Goal: Task Accomplishment & Management: Use online tool/utility

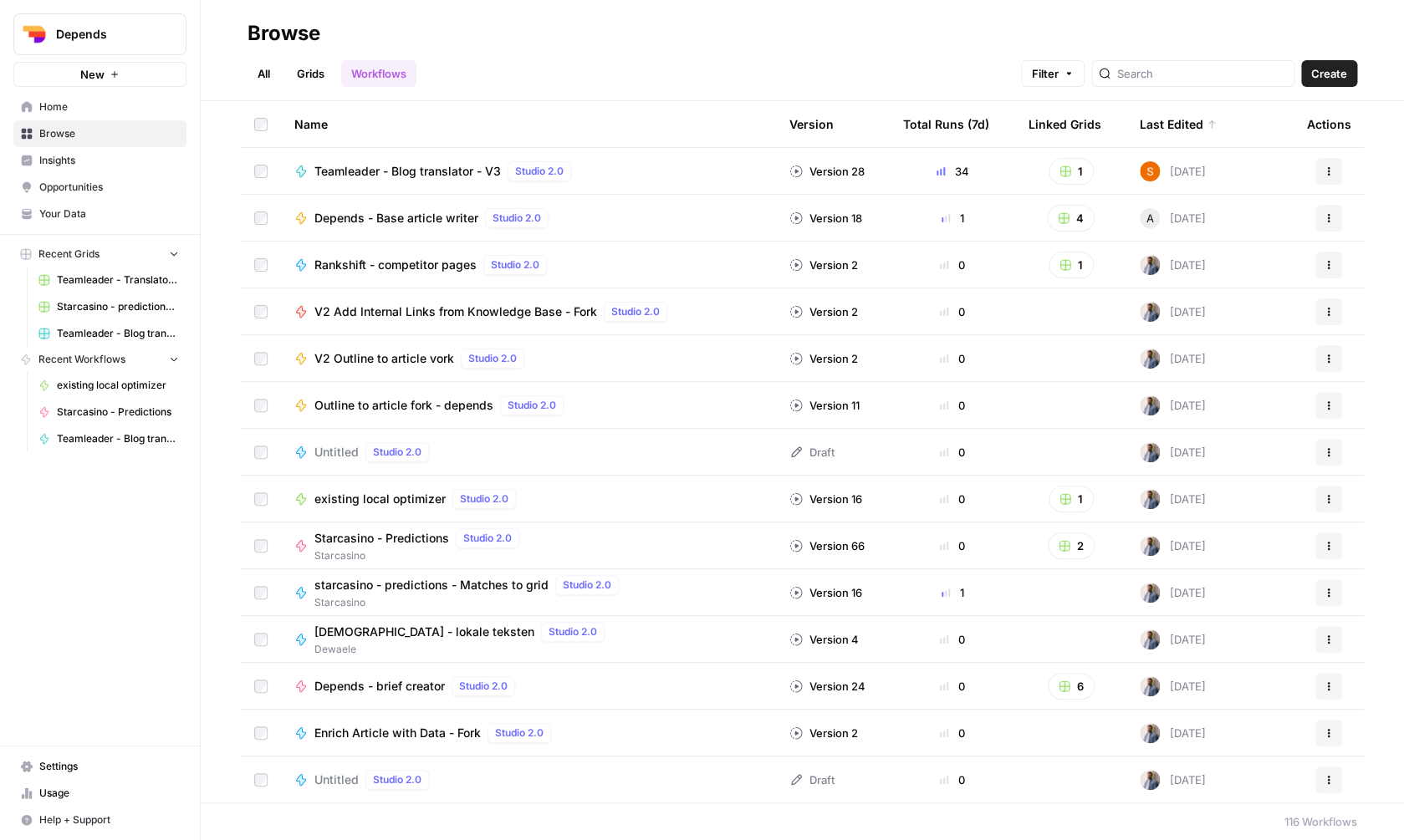
click at [126, 33] on span "Depends" at bounding box center [106, 34] width 101 height 17
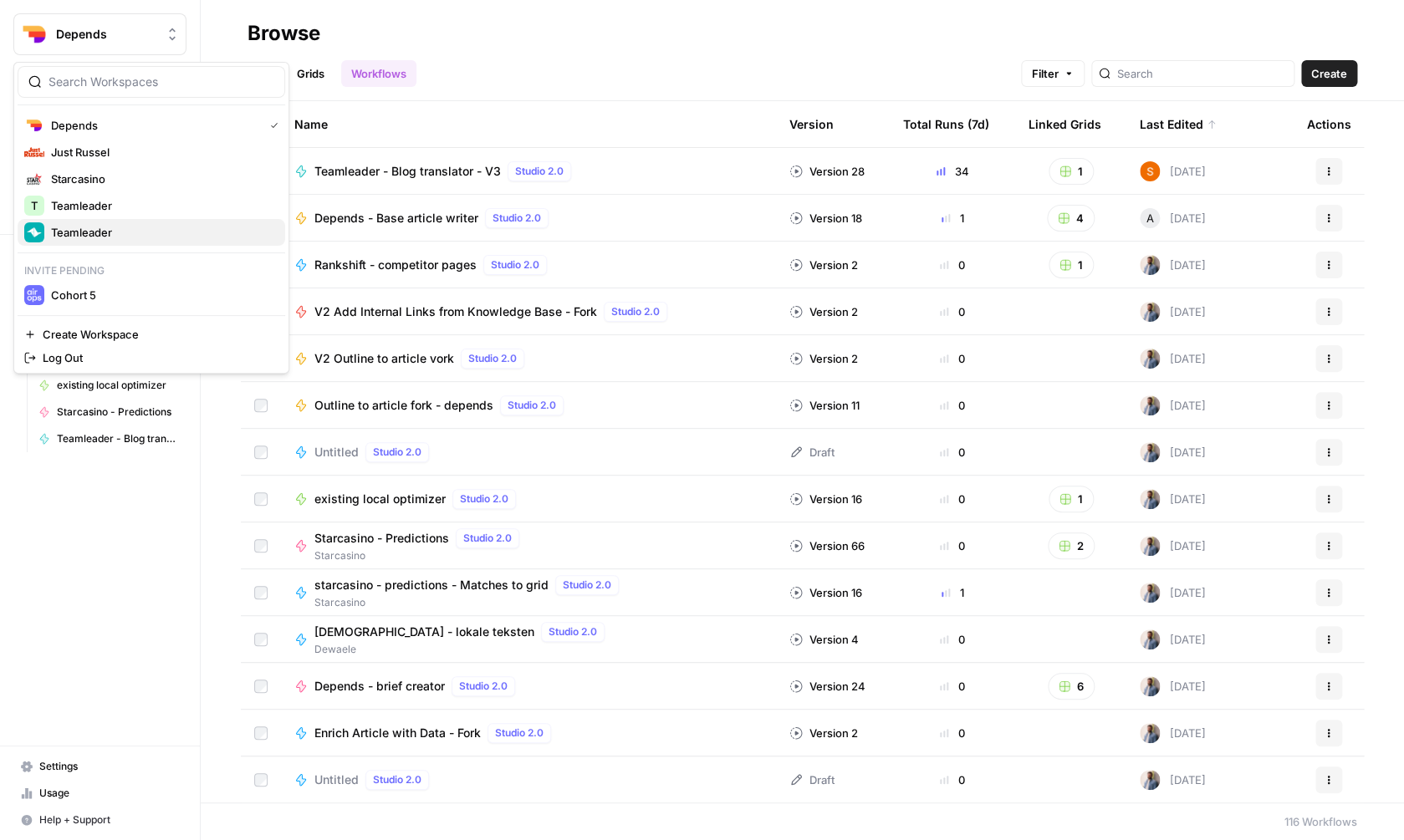
click at [121, 229] on span "Teamleader" at bounding box center [161, 232] width 221 height 17
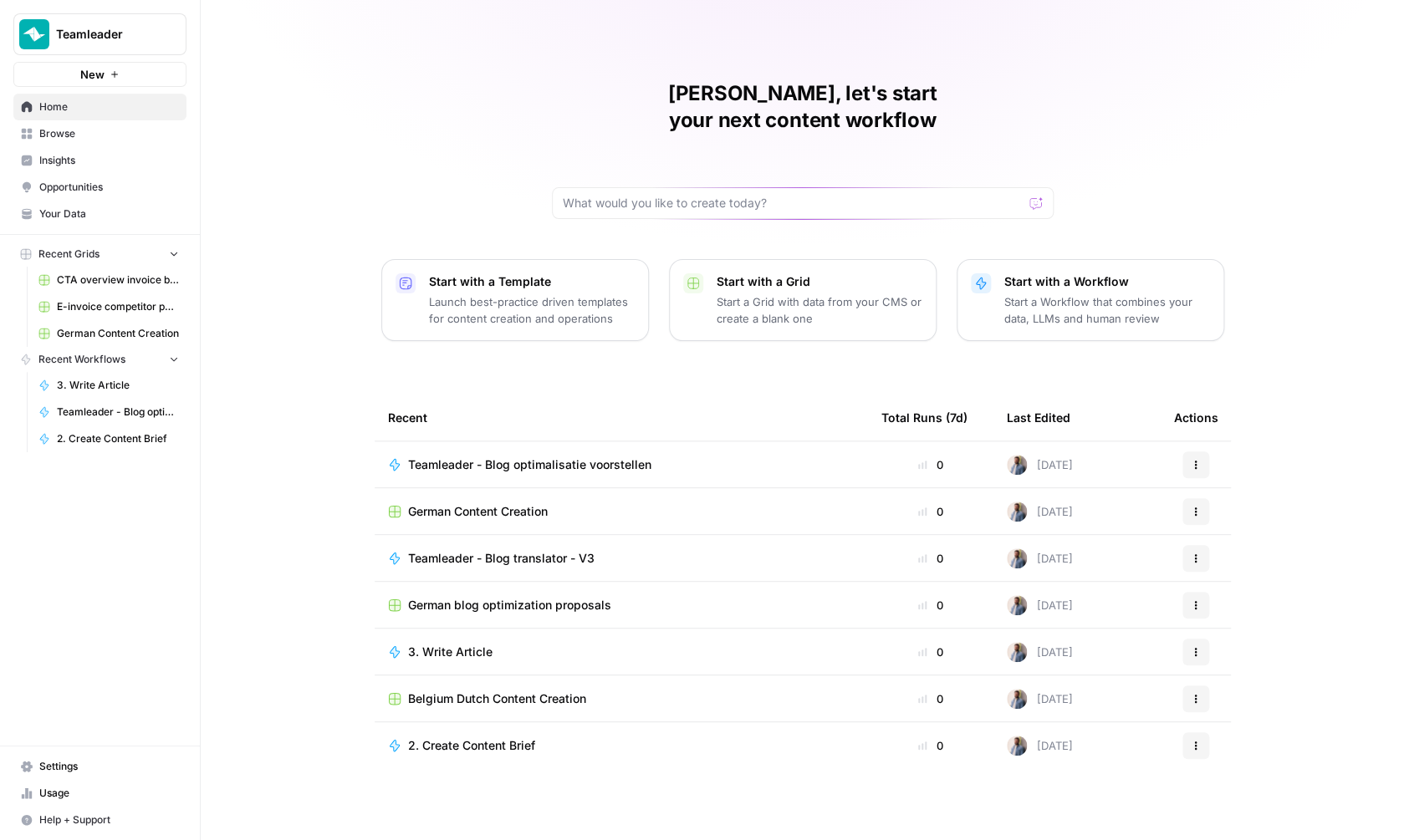
click at [507, 690] on span "Belgium Dutch Content Creation" at bounding box center [496, 698] width 178 height 17
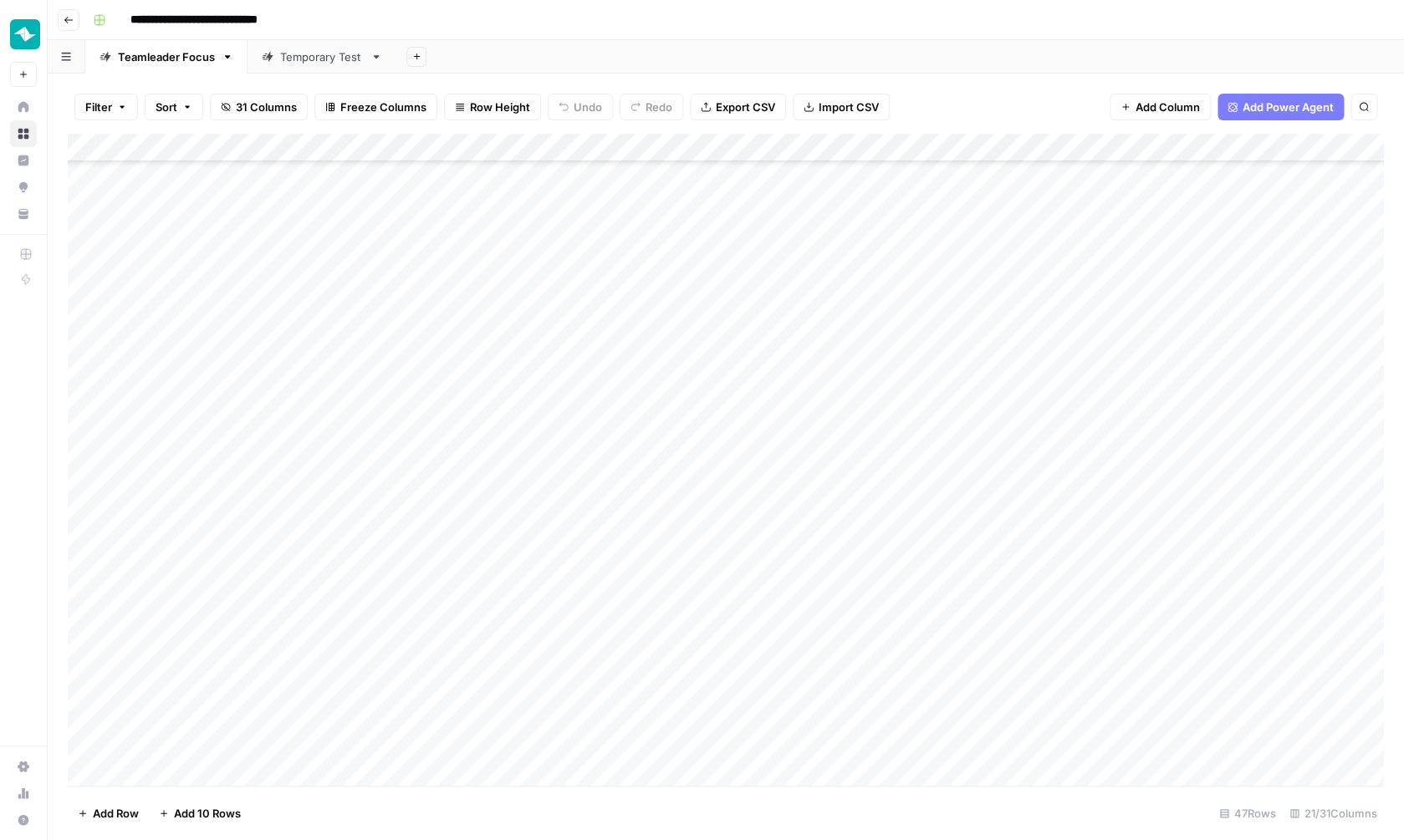
scroll to position [764, 0]
click at [188, 743] on textarea at bounding box center [271, 744] width 291 height 23
type textarea "**********"
click at [250, 595] on div "Add Column" at bounding box center [725, 462] width 1316 height 656
click at [171, 759] on div "Add Column" at bounding box center [725, 462] width 1316 height 656
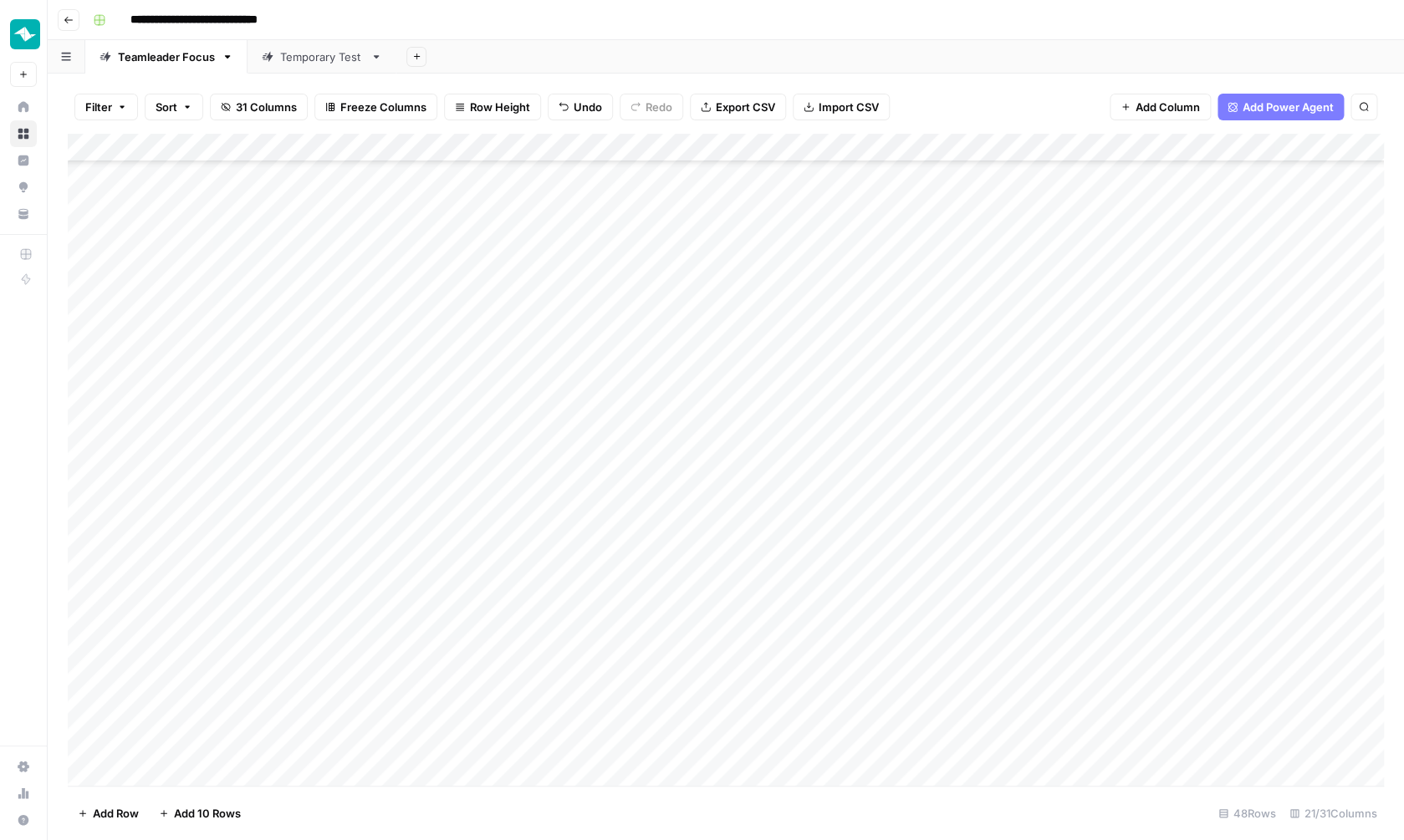
scroll to position [792, 0]
click at [214, 738] on textarea at bounding box center [271, 744] width 291 height 23
type textarea "**********"
click at [382, 666] on div "Add Column" at bounding box center [725, 462] width 1316 height 656
click at [279, 765] on div "Add Column" at bounding box center [725, 462] width 1316 height 656
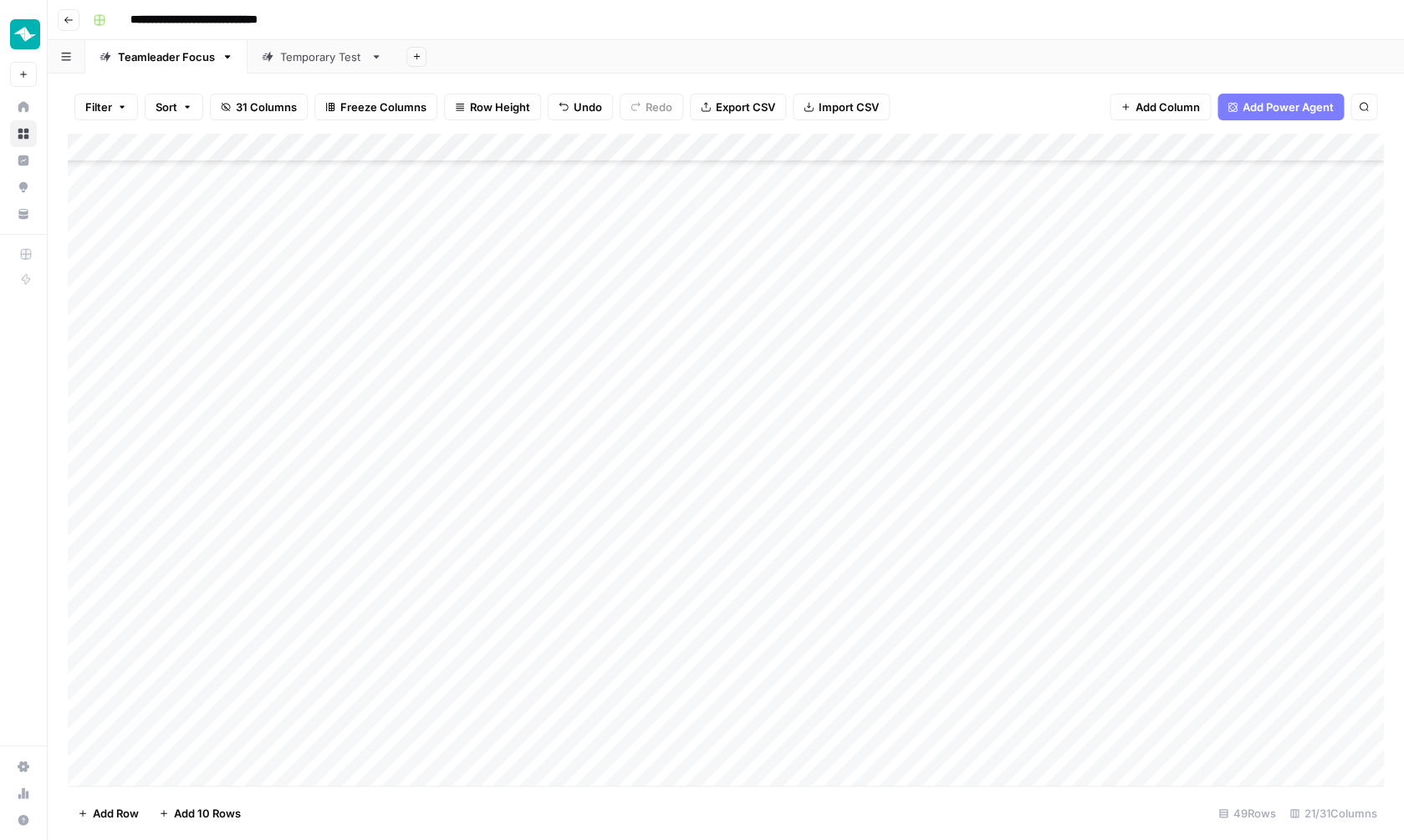
scroll to position [821, 0]
type textarea "**********"
click at [230, 768] on div "Add Column" at bounding box center [725, 462] width 1316 height 656
type textarea "**********"
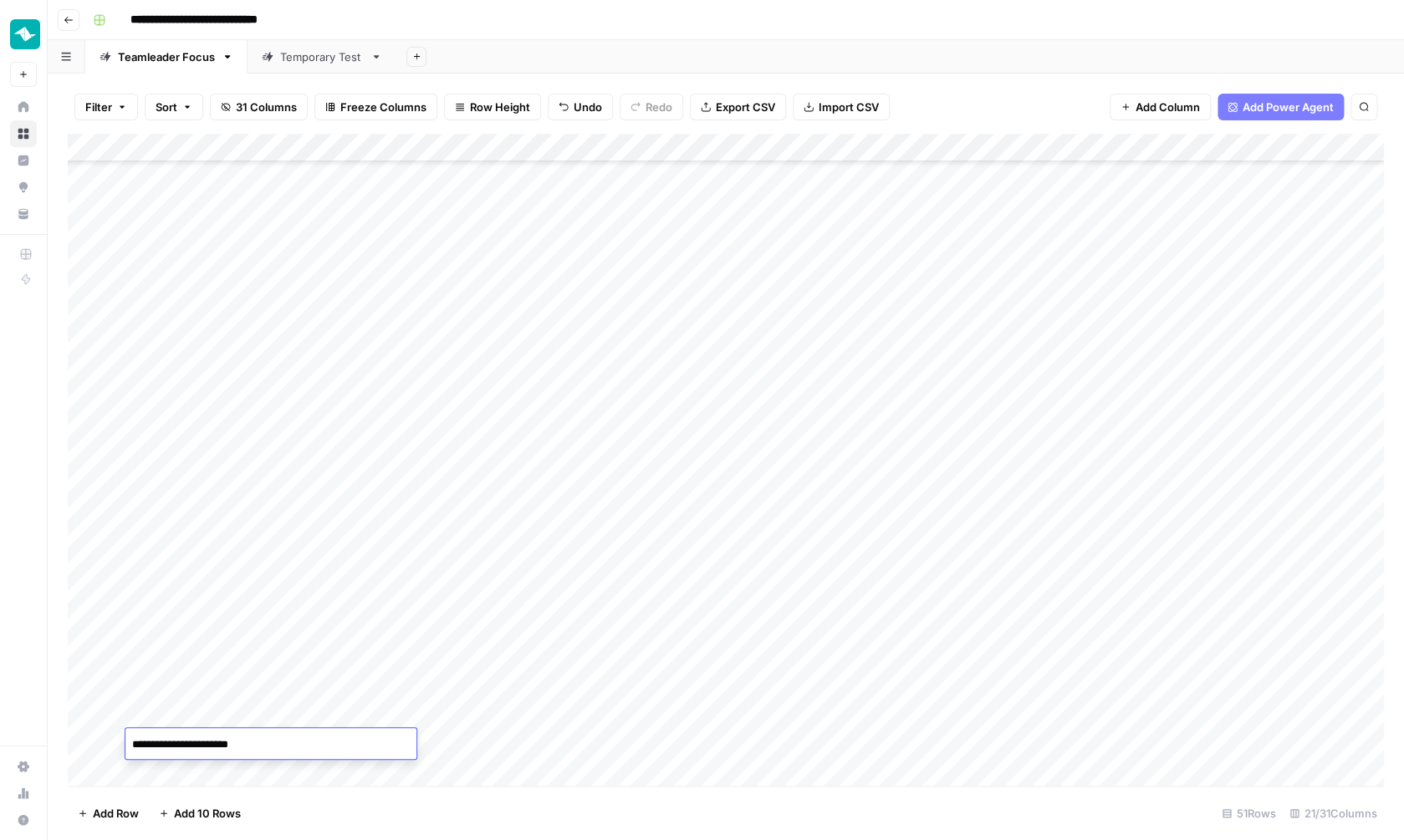
click at [188, 779] on div "Add Column" at bounding box center [725, 462] width 1316 height 656
type textarea "**********"
click at [209, 774] on div "Add Column" at bounding box center [725, 462] width 1316 height 656
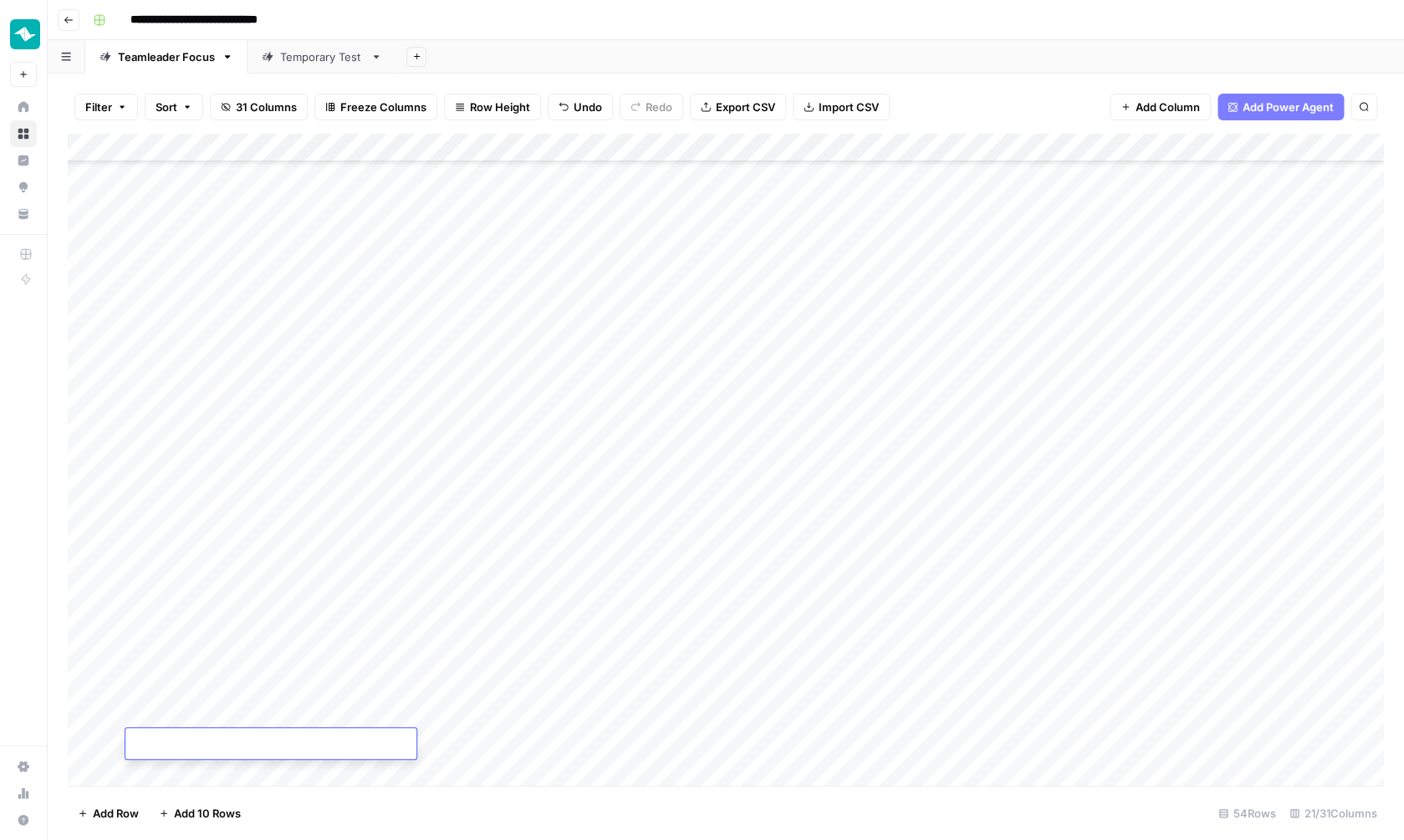
click at [193, 717] on div "Add Column" at bounding box center [725, 462] width 1316 height 656
type textarea "**********"
click at [620, 615] on div "Add Column" at bounding box center [725, 462] width 1316 height 656
click at [167, 718] on div "Add Column" at bounding box center [725, 462] width 1316 height 656
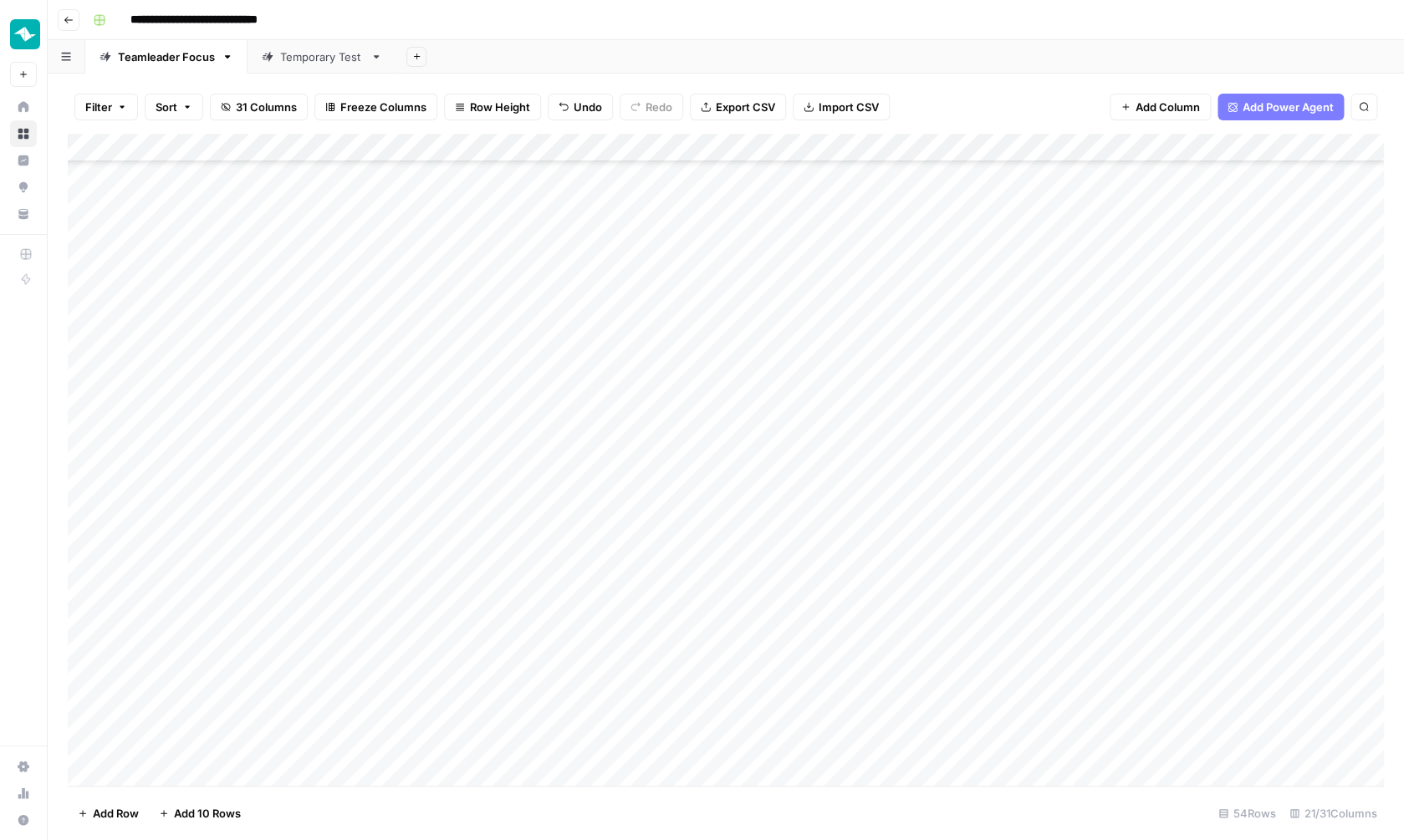
click at [167, 717] on div "Add Column" at bounding box center [725, 462] width 1316 height 656
click at [157, 717] on textarea "**********" at bounding box center [271, 716] width 291 height 23
type textarea "**********"
click at [628, 657] on div "Add Column" at bounding box center [725, 462] width 1316 height 656
click at [640, 567] on div "Add Column" at bounding box center [725, 462] width 1316 height 656
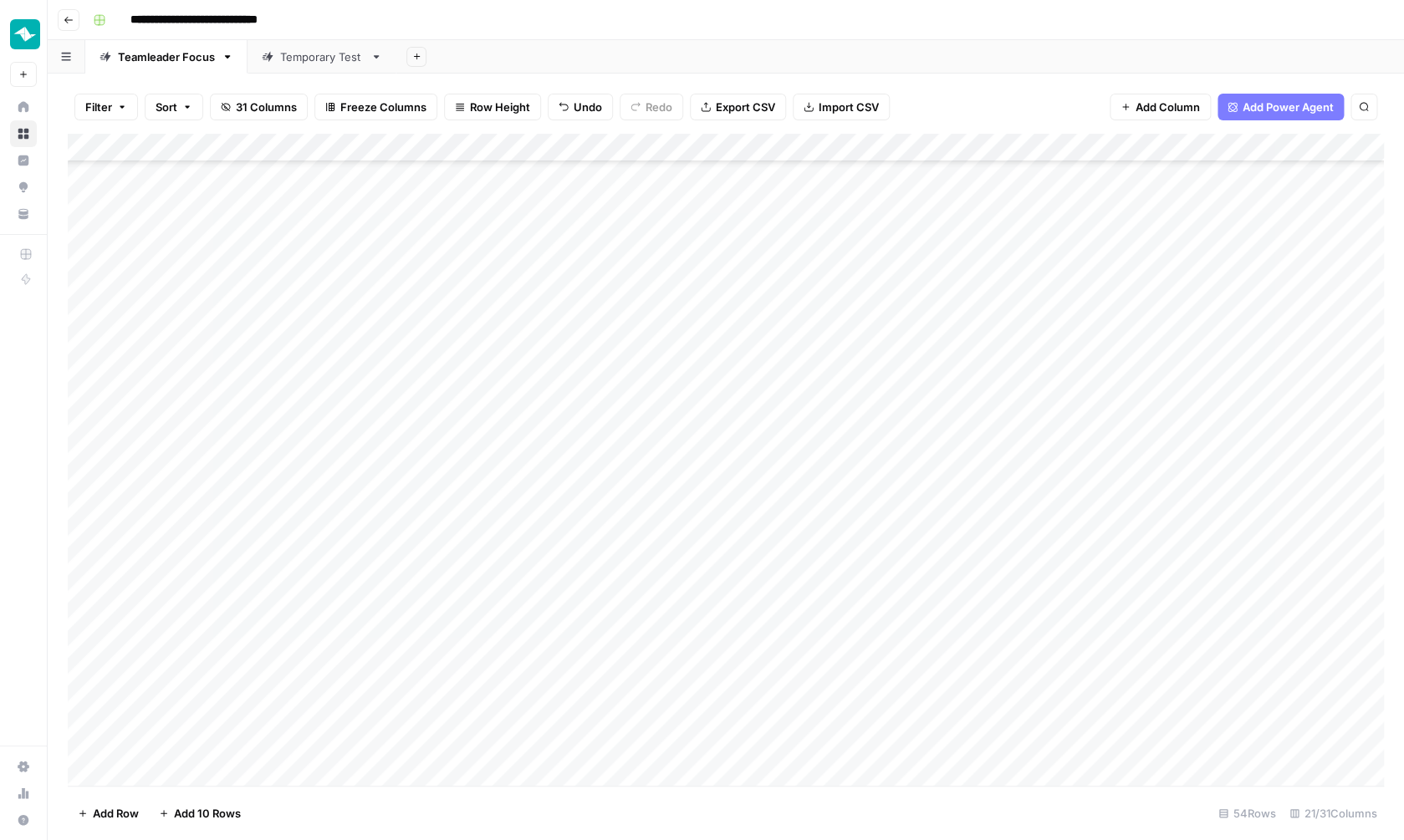
click at [621, 574] on div "Add Column" at bounding box center [725, 462] width 1316 height 656
click at [628, 344] on div "Add Column" at bounding box center [725, 462] width 1316 height 656
click at [624, 572] on div "Add Column" at bounding box center [725, 462] width 1316 height 656
type textarea "**********"
click at [598, 592] on div "Add Column" at bounding box center [725, 462] width 1316 height 656
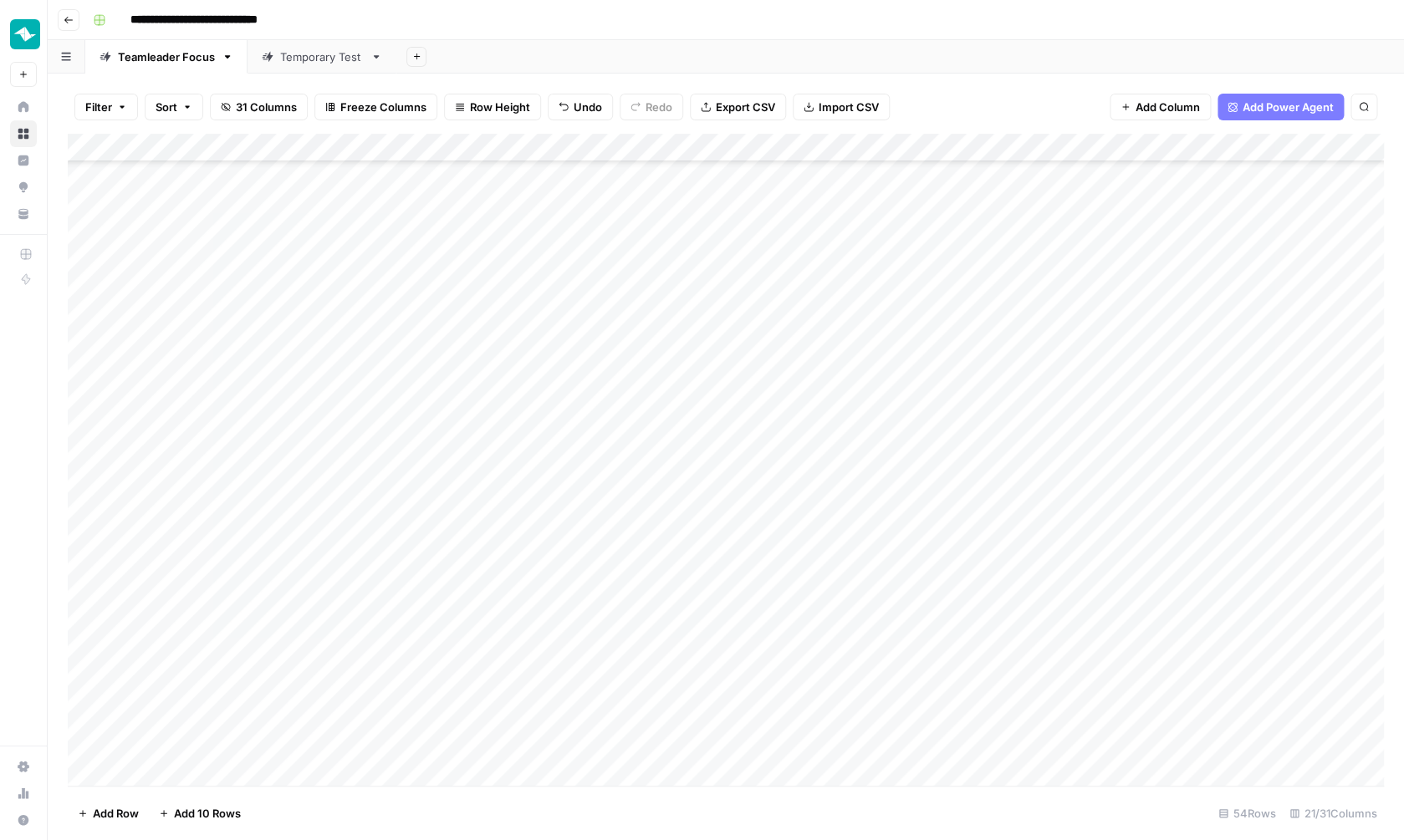
click at [598, 592] on div "Add Column" at bounding box center [725, 462] width 1316 height 656
type textarea "**********"
type textarea "*"
type textarea "**********"
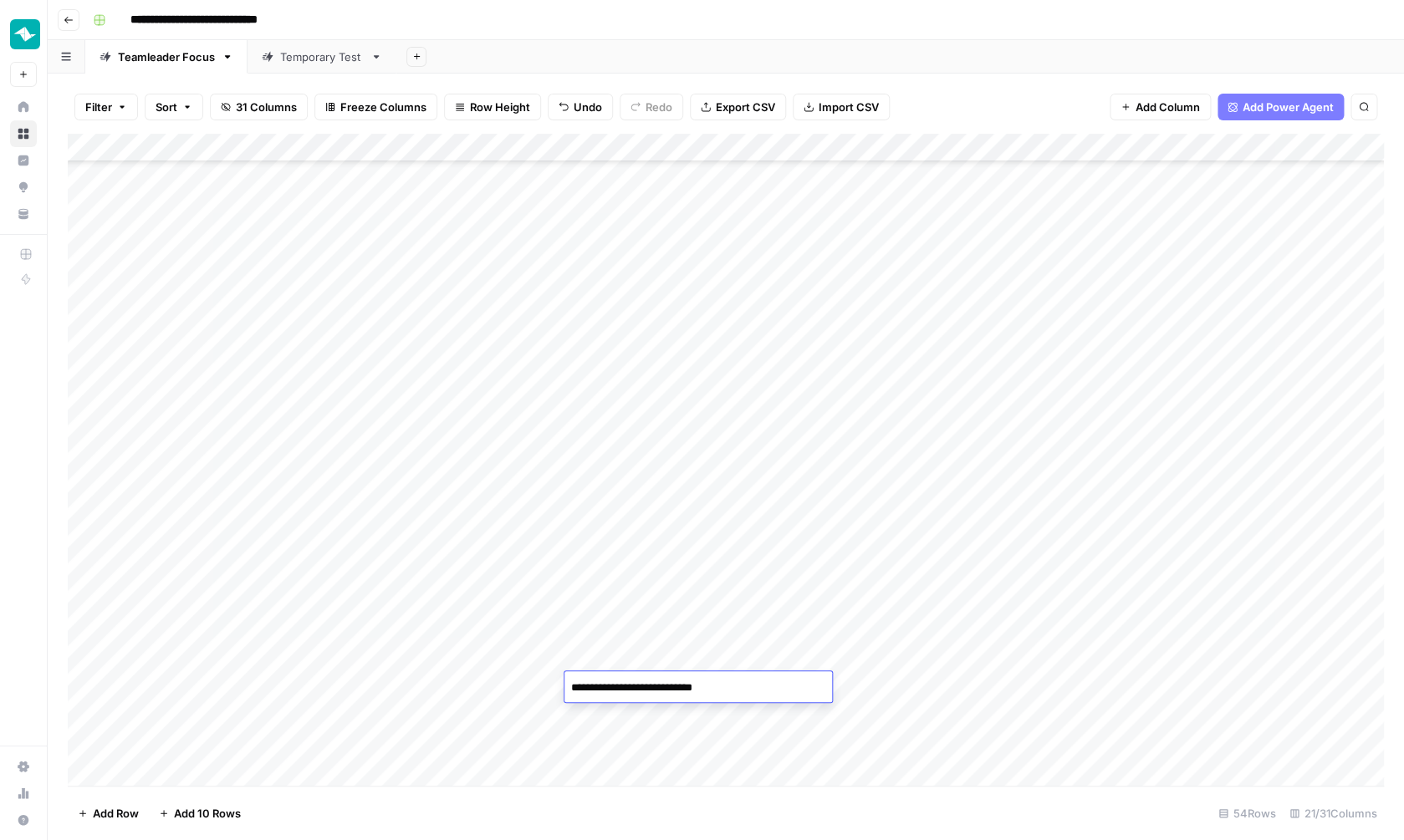
type textarea "**********"
drag, startPoint x: 830, startPoint y: 540, endPoint x: 823, endPoint y: 707, distance: 167.1
click at [825, 710] on div "Add Column" at bounding box center [725, 462] width 1316 height 656
click at [760, 558] on div "Add Column" at bounding box center [725, 462] width 1316 height 656
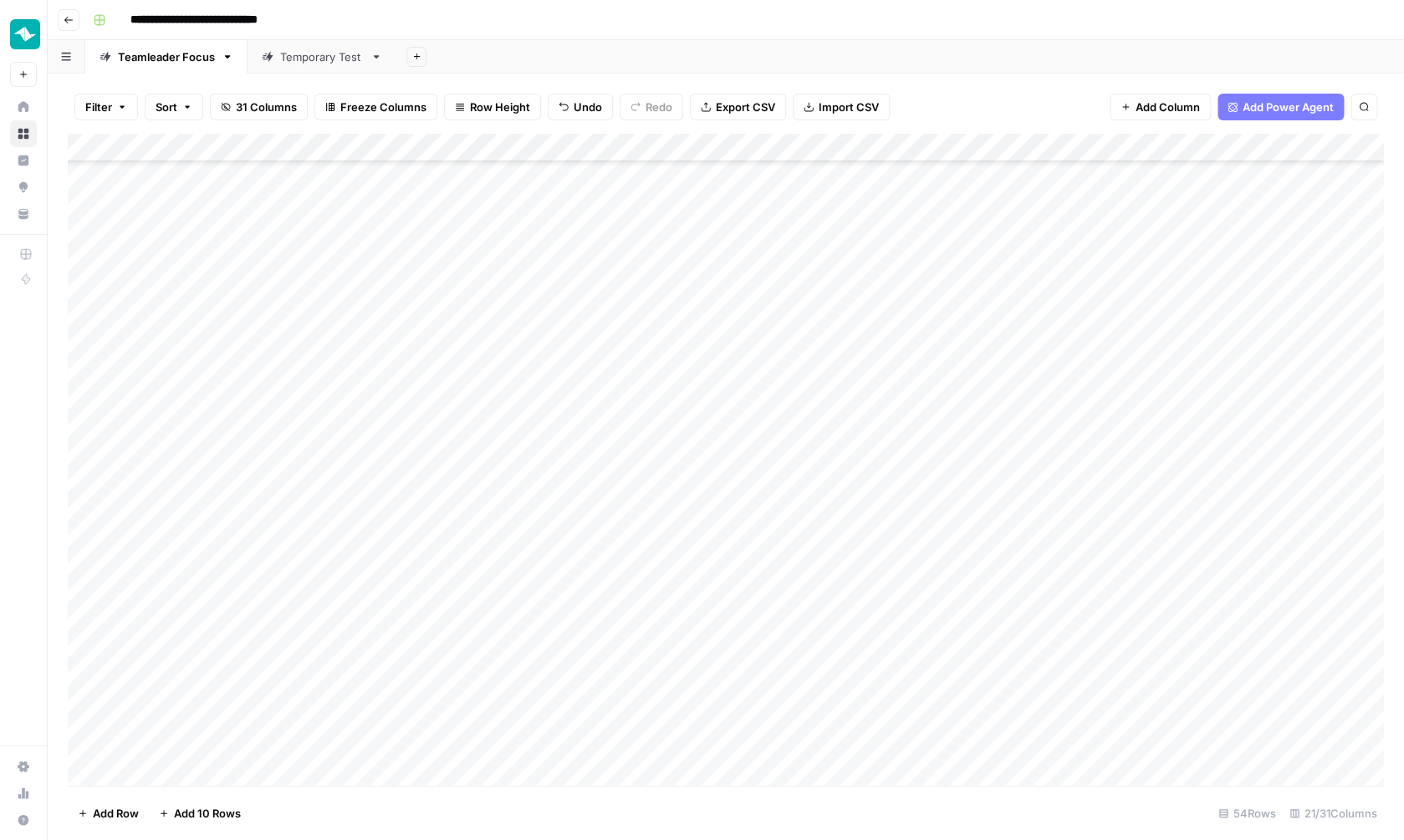
click at [760, 581] on div "Add Column" at bounding box center [725, 462] width 1316 height 656
click at [760, 581] on input "text" at bounding box center [796, 579] width 145 height 15
click at [787, 738] on div "Teamleader" at bounding box center [767, 728] width 82 height 23
click at [783, 721] on button "Teamleader" at bounding box center [767, 727] width 74 height 20
click at [792, 608] on div "Add Column" at bounding box center [725, 462] width 1316 height 656
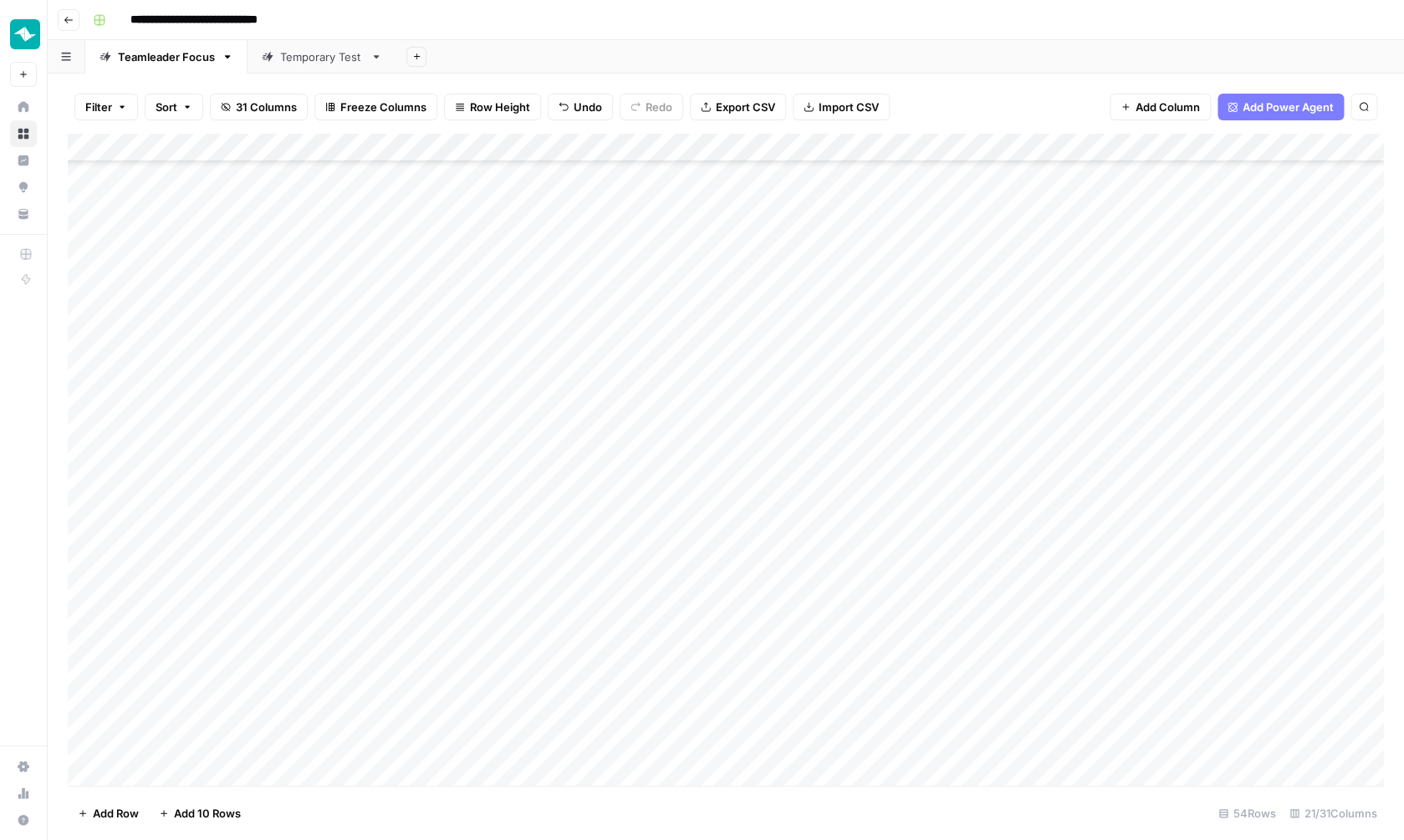
click at [791, 631] on div "Add Column" at bounding box center [725, 462] width 1316 height 656
click at [779, 666] on div "Add Column" at bounding box center [725, 462] width 1316 height 656
click at [779, 681] on div "Add Column" at bounding box center [725, 462] width 1316 height 656
click at [785, 714] on div "Add Column" at bounding box center [725, 462] width 1316 height 656
click at [947, 549] on div "Add Column" at bounding box center [725, 462] width 1316 height 656
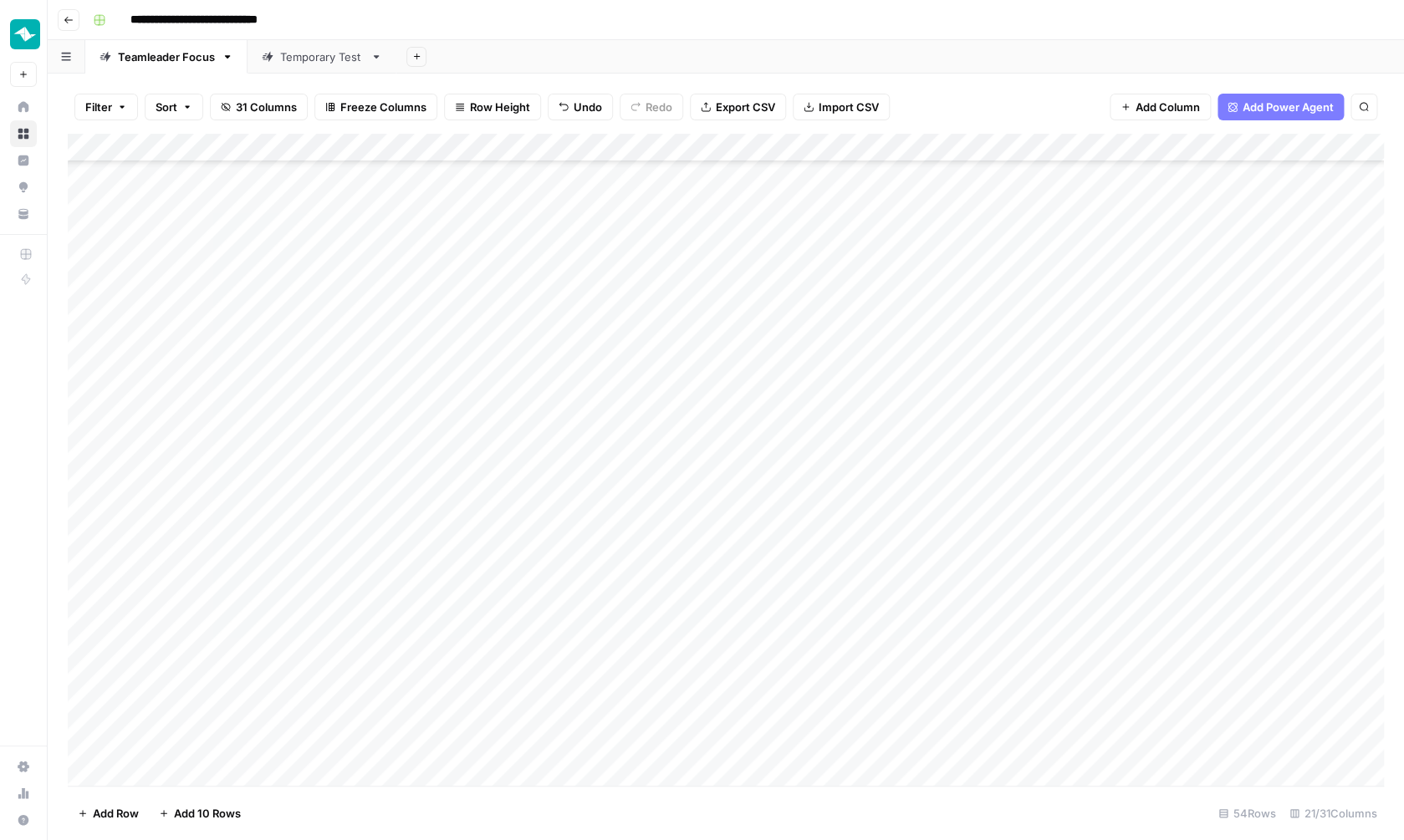
click at [924, 573] on div "Add Column" at bounding box center [725, 462] width 1316 height 656
click at [916, 595] on div "Add Column" at bounding box center [725, 462] width 1316 height 656
click at [912, 636] on div "Add Column" at bounding box center [725, 462] width 1316 height 656
click at [909, 673] on div "Add Column" at bounding box center [725, 462] width 1316 height 656
click at [909, 657] on div "Add Column" at bounding box center [725, 462] width 1316 height 656
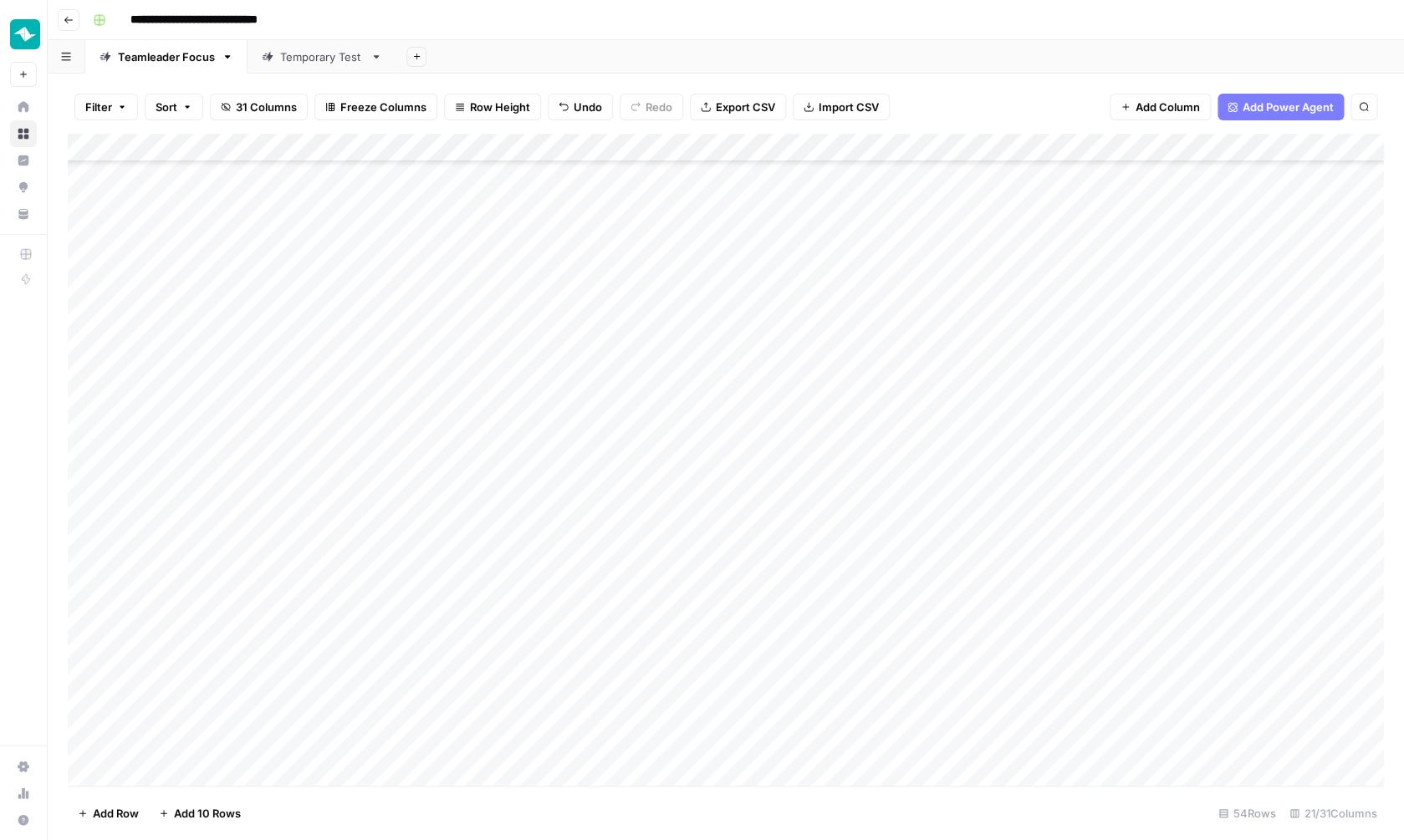
click at [917, 624] on div "Add Column" at bounding box center [725, 462] width 1316 height 656
click at [906, 660] on div "Add Column" at bounding box center [725, 462] width 1316 height 656
click at [908, 689] on div "Add Column" at bounding box center [725, 462] width 1316 height 656
click at [905, 720] on div "Add Column" at bounding box center [725, 462] width 1316 height 656
click at [1069, 567] on div "Add Column" at bounding box center [725, 462] width 1316 height 656
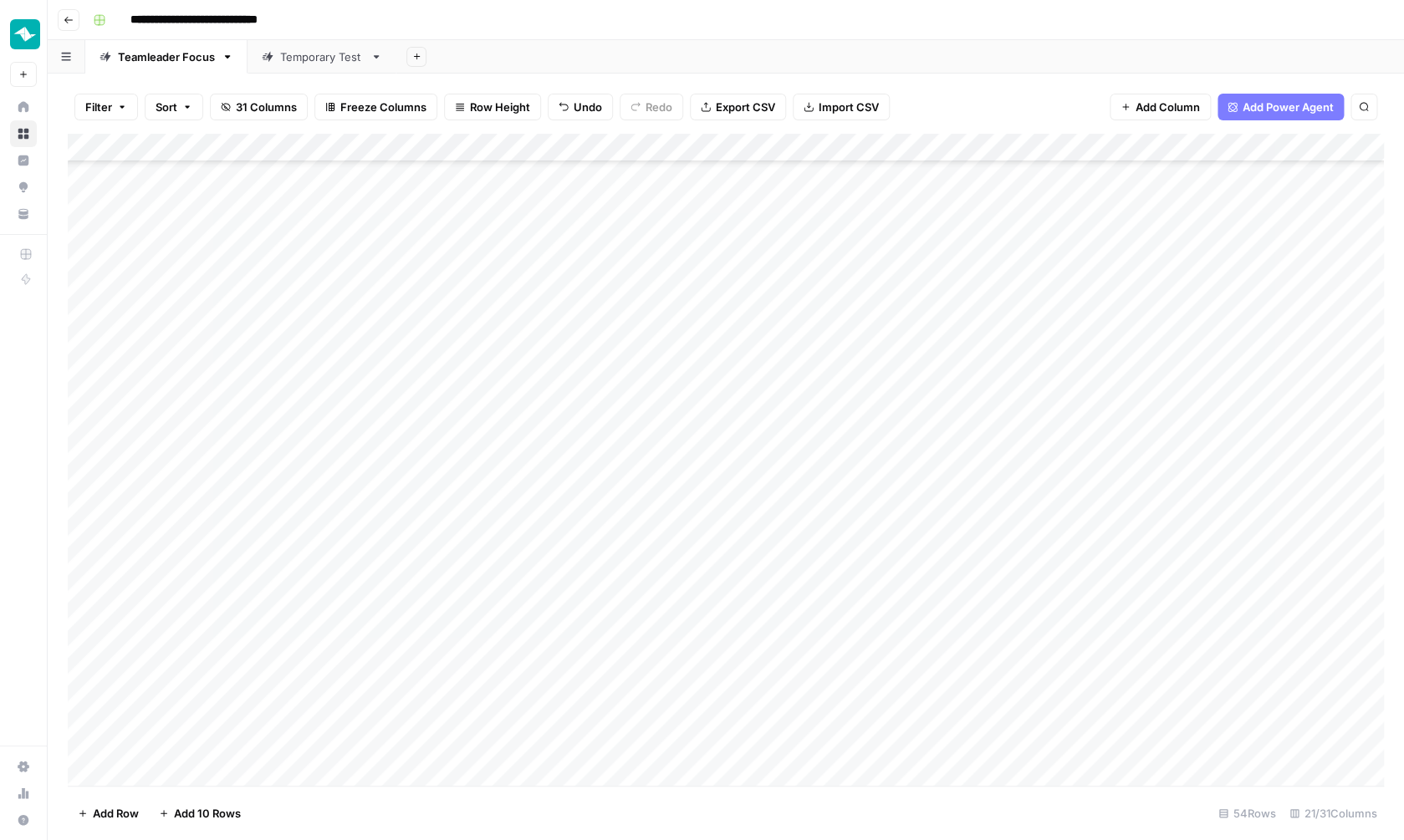
click at [1069, 567] on div "Add Column" at bounding box center [725, 462] width 1316 height 656
click at [1072, 671] on button "E-invoicing and finances" at bounding box center [1075, 667] width 141 height 20
click at [1086, 605] on div "Add Column" at bounding box center [725, 462] width 1316 height 656
click at [1078, 632] on div "Add Column" at bounding box center [725, 462] width 1316 height 656
click at [1060, 657] on div "Add Column" at bounding box center [725, 462] width 1316 height 656
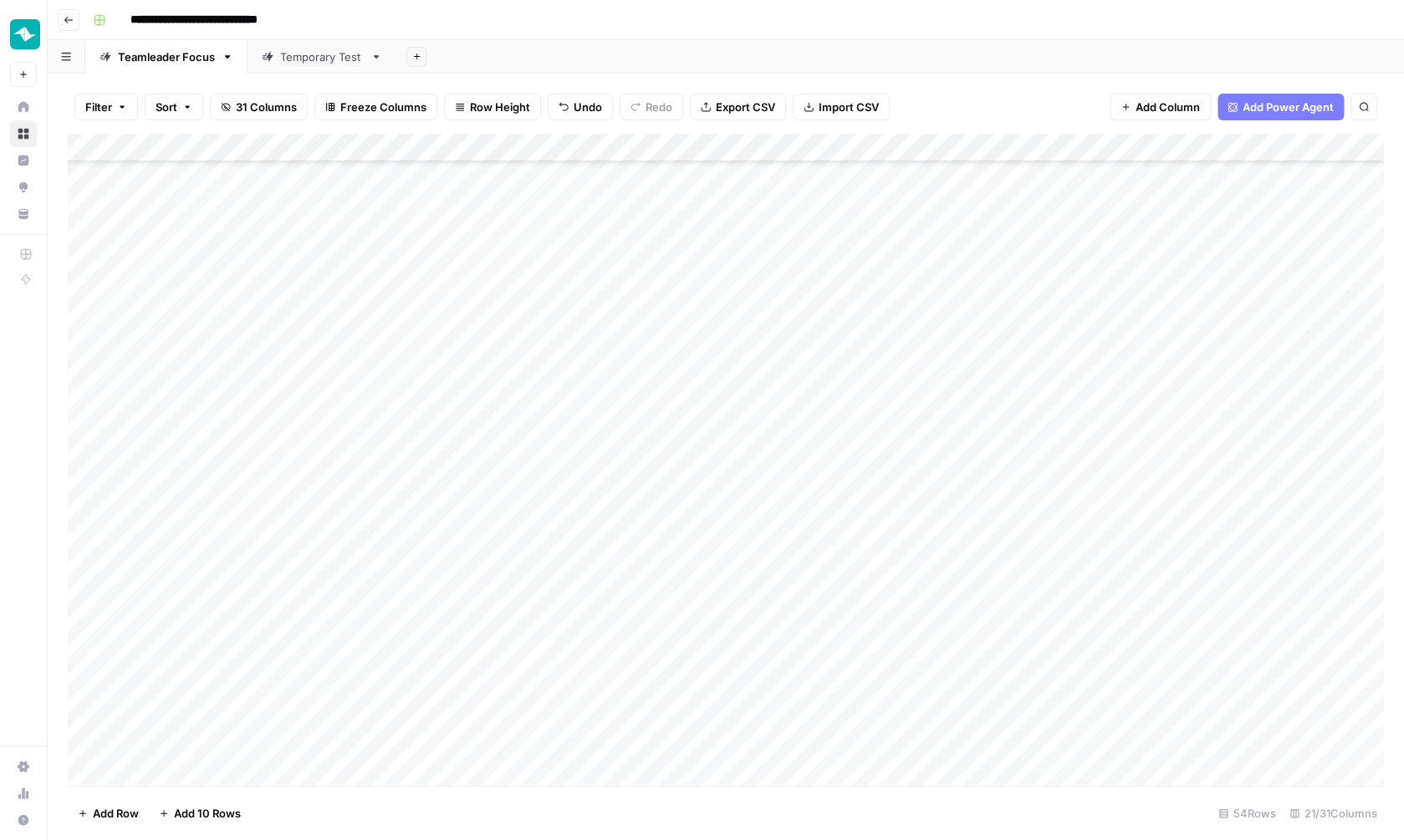
click at [1059, 690] on div "Add Column" at bounding box center [725, 462] width 1316 height 656
click at [1038, 632] on div "Add Column" at bounding box center [725, 462] width 1316 height 656
click at [1037, 720] on div "Add Column" at bounding box center [725, 462] width 1316 height 656
click at [968, 692] on div "Add Column" at bounding box center [725, 462] width 1316 height 656
click at [1307, 601] on div "Add Column" at bounding box center [725, 462] width 1316 height 656
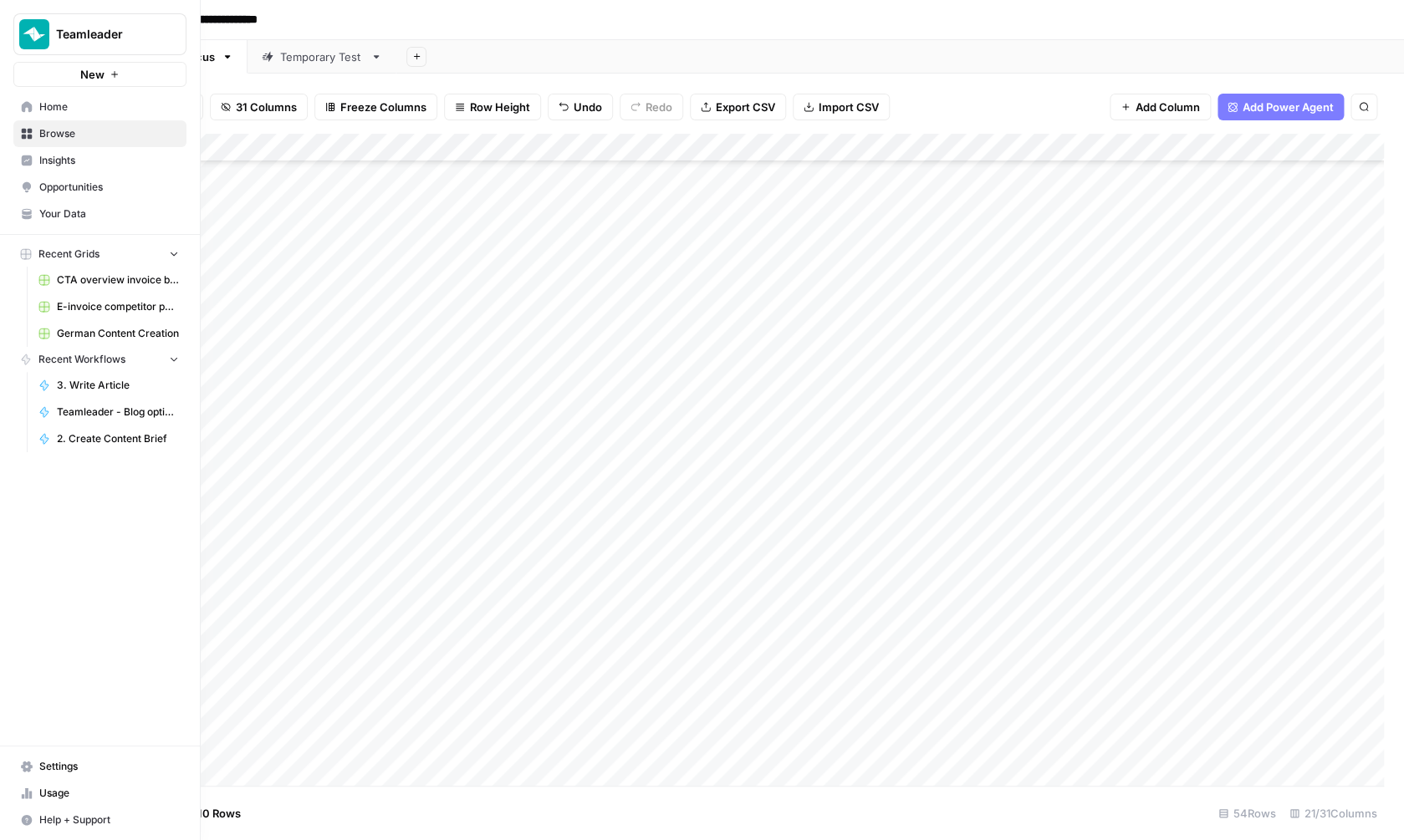
click at [28, 114] on link "Home" at bounding box center [99, 107] width 173 height 27
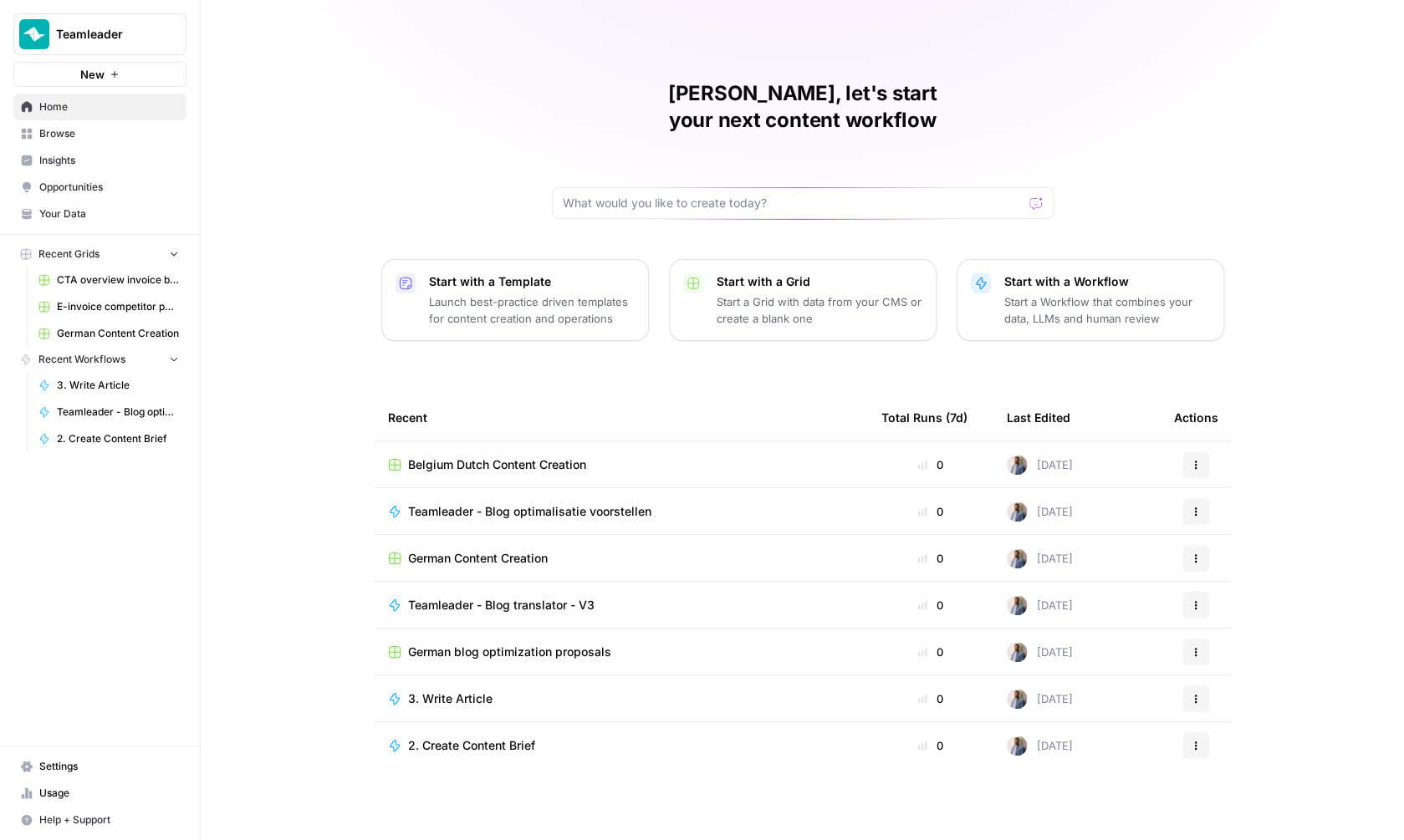
click at [82, 205] on link "Your Data" at bounding box center [99, 214] width 173 height 27
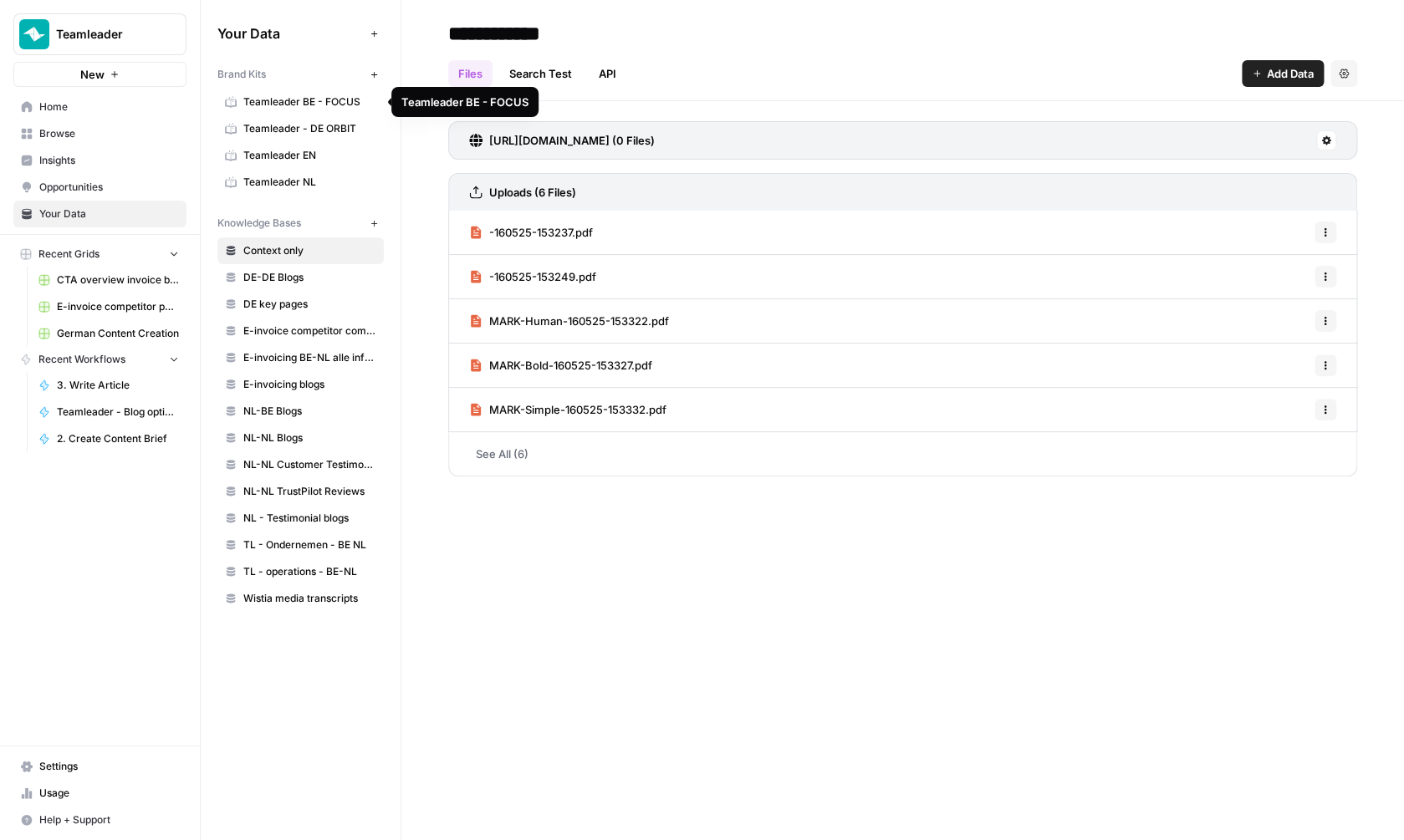
click at [334, 108] on span "Teamleader BE - FOCUS" at bounding box center [310, 102] width 133 height 15
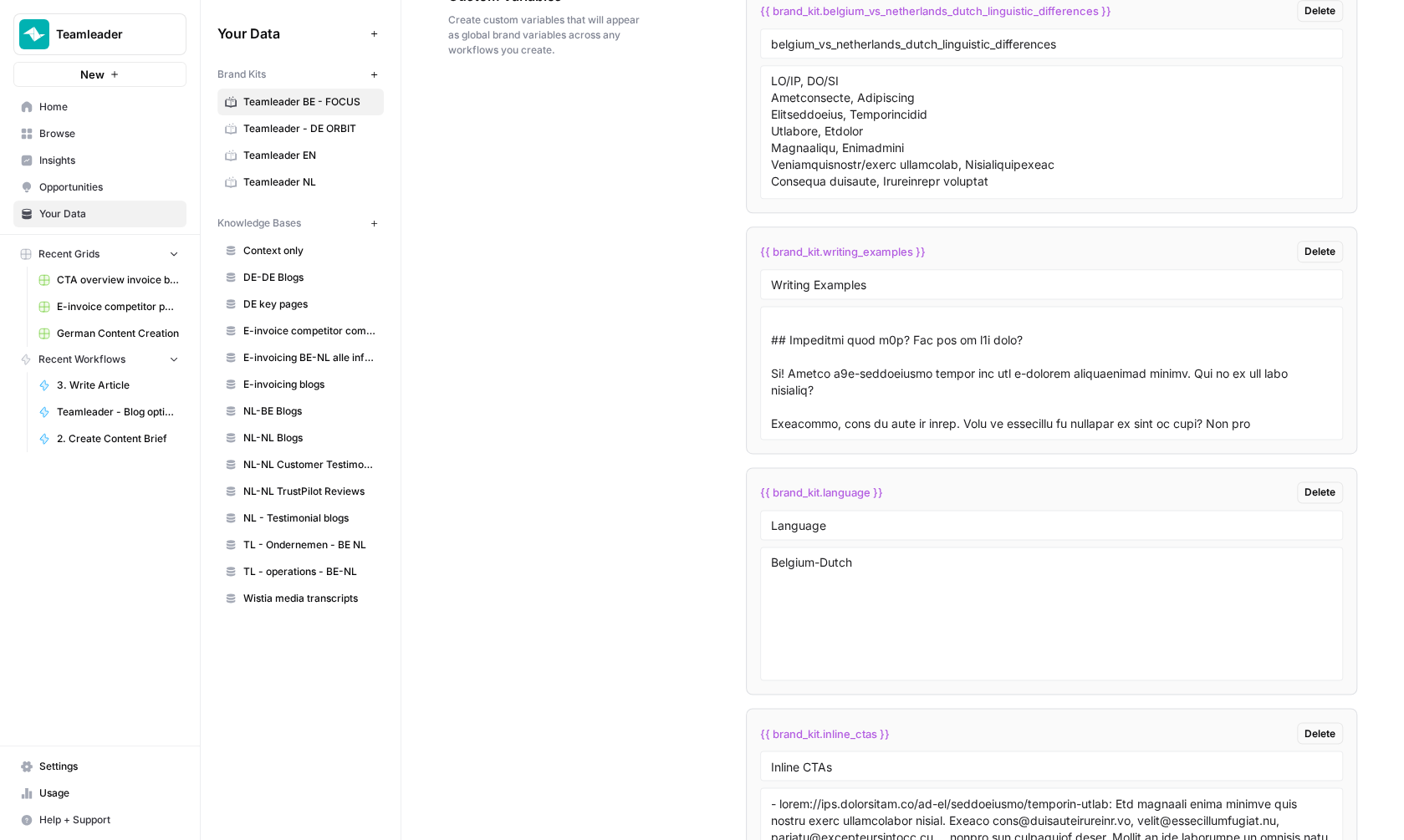
scroll to position [10530, 0]
click at [850, 338] on textarea at bounding box center [1051, 373] width 561 height 119
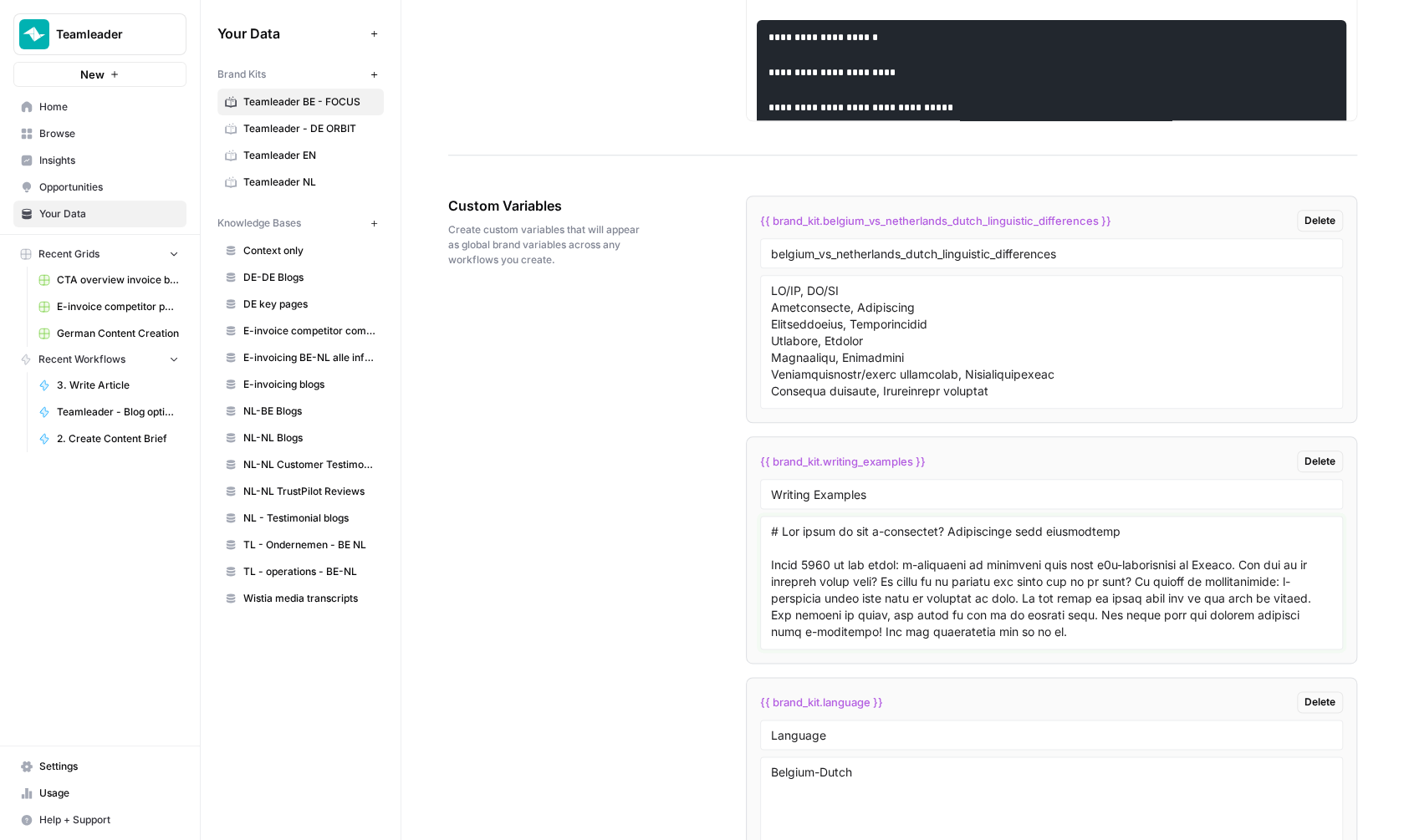
scroll to position [3210, 0]
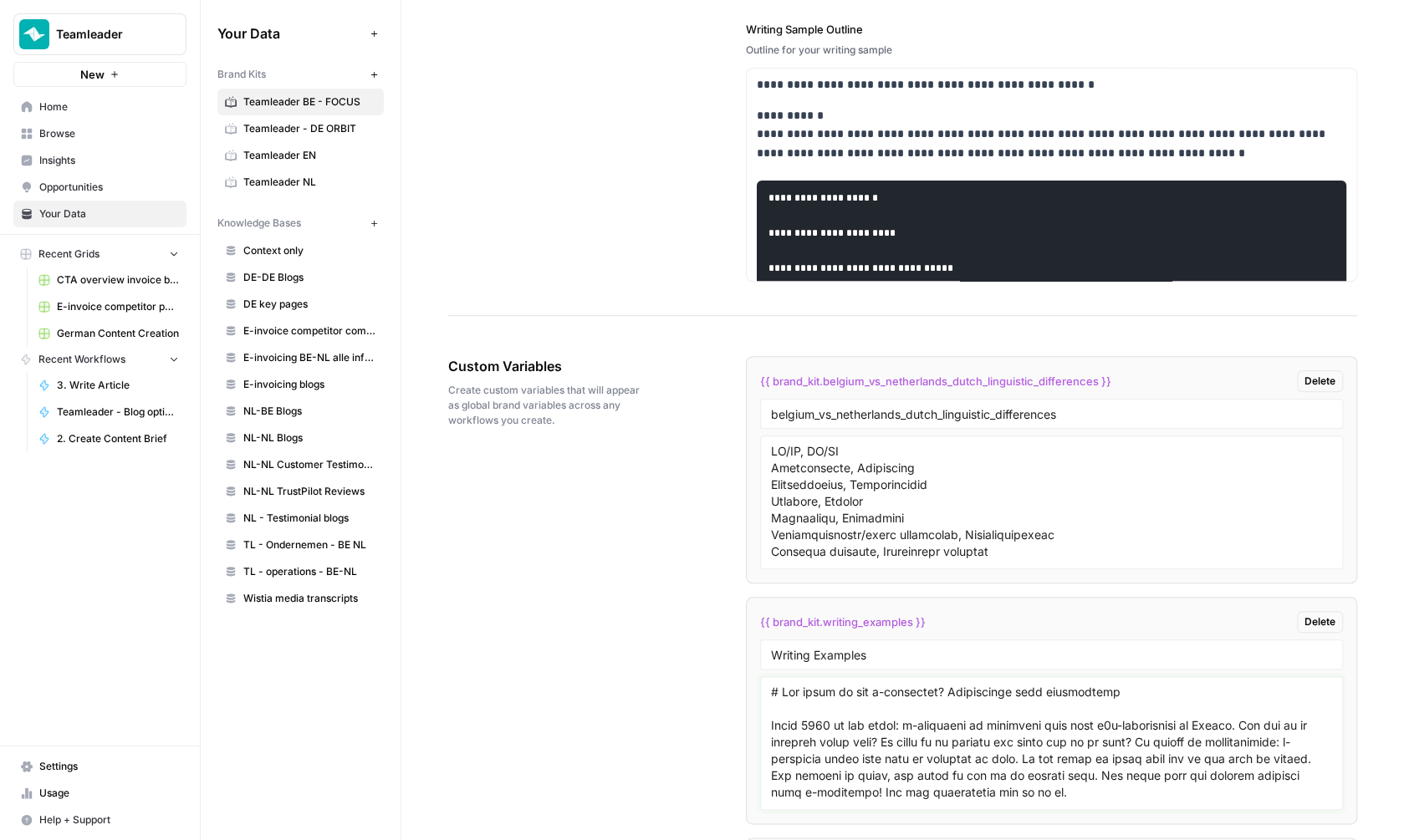
click at [882, 737] on textarea at bounding box center [1051, 743] width 561 height 119
paste textarea "E-invoicing klaar? Zo breng je je klanten en leveranciers op de hoogte E-invoic…"
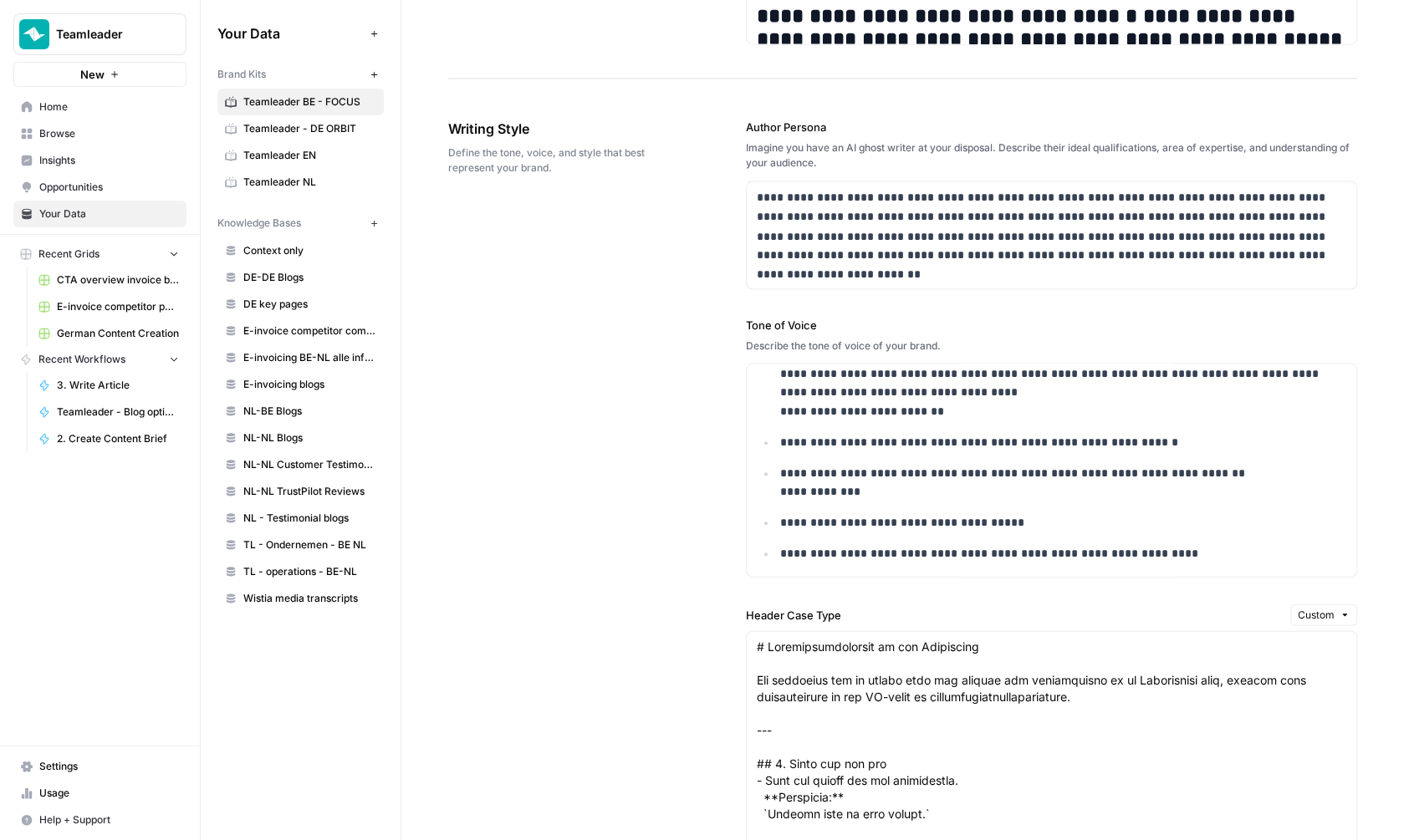
scroll to position [1236, 0]
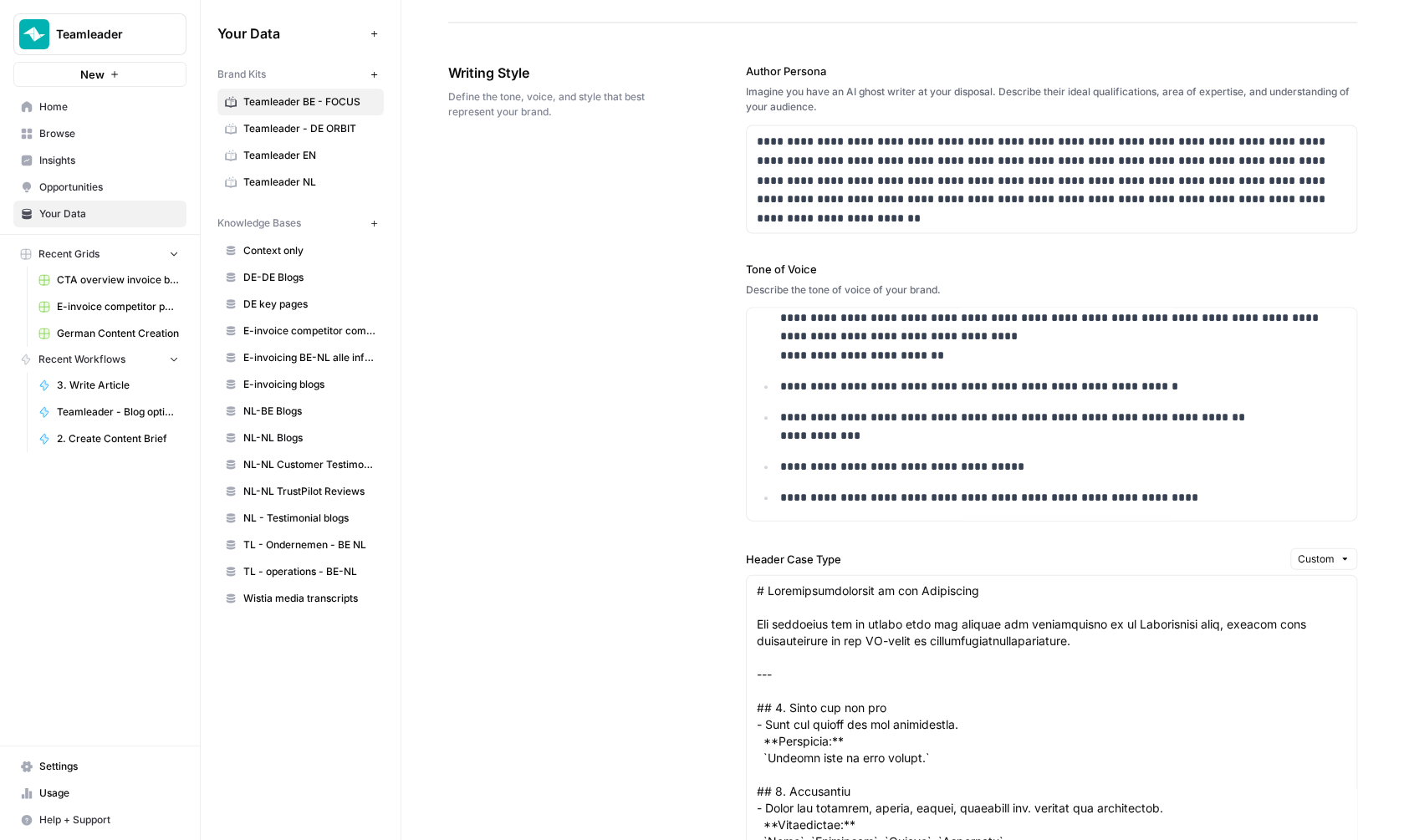
type textarea "E-invoicing klaar? Zo breng je je klanten en leveranciers op de hoogte E-invoic…"
click at [880, 463] on p "**********" at bounding box center [1063, 467] width 566 height 19
copy div "**********"
click at [854, 442] on p "**********" at bounding box center [1063, 426] width 566 height 38
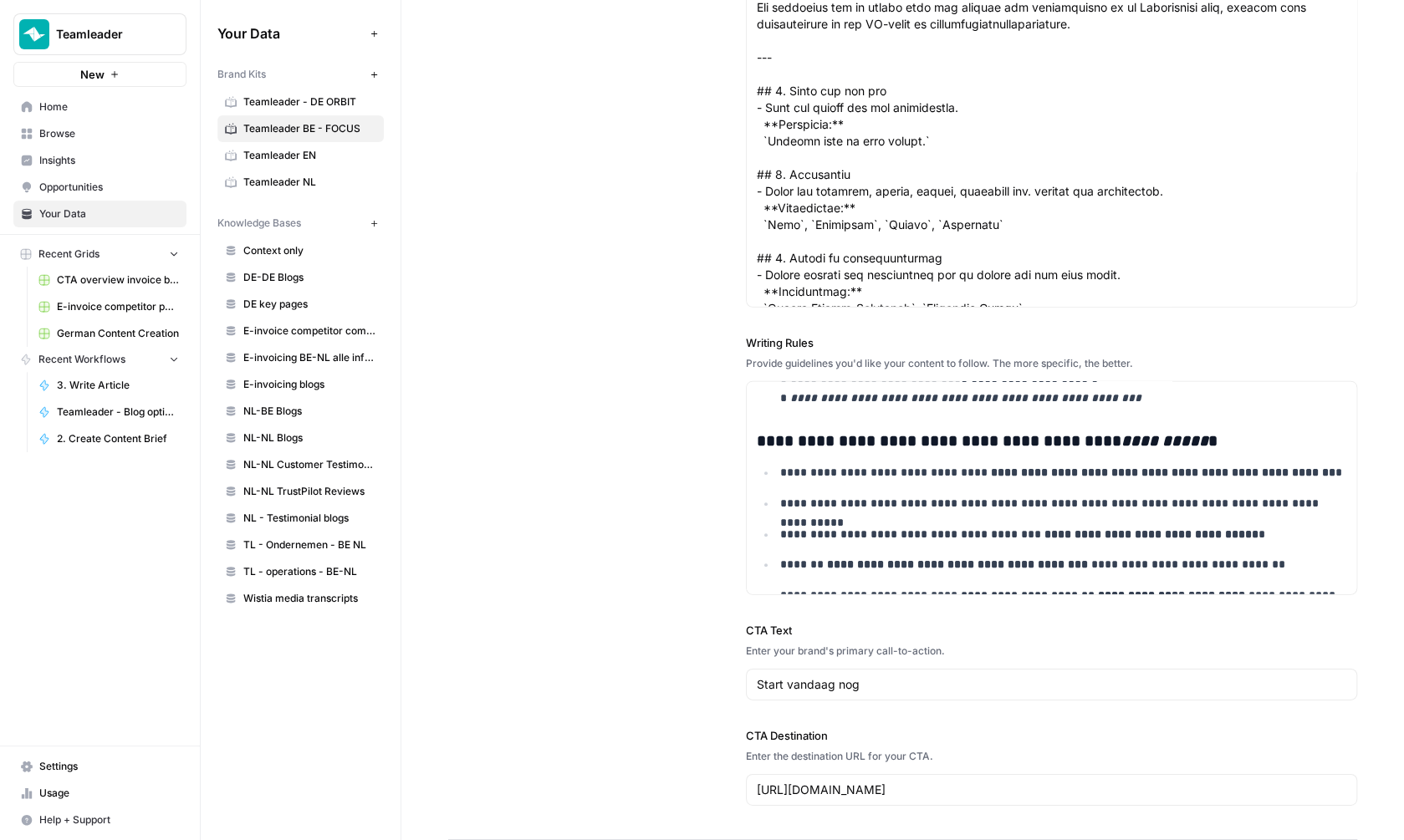
scroll to position [1568, 0]
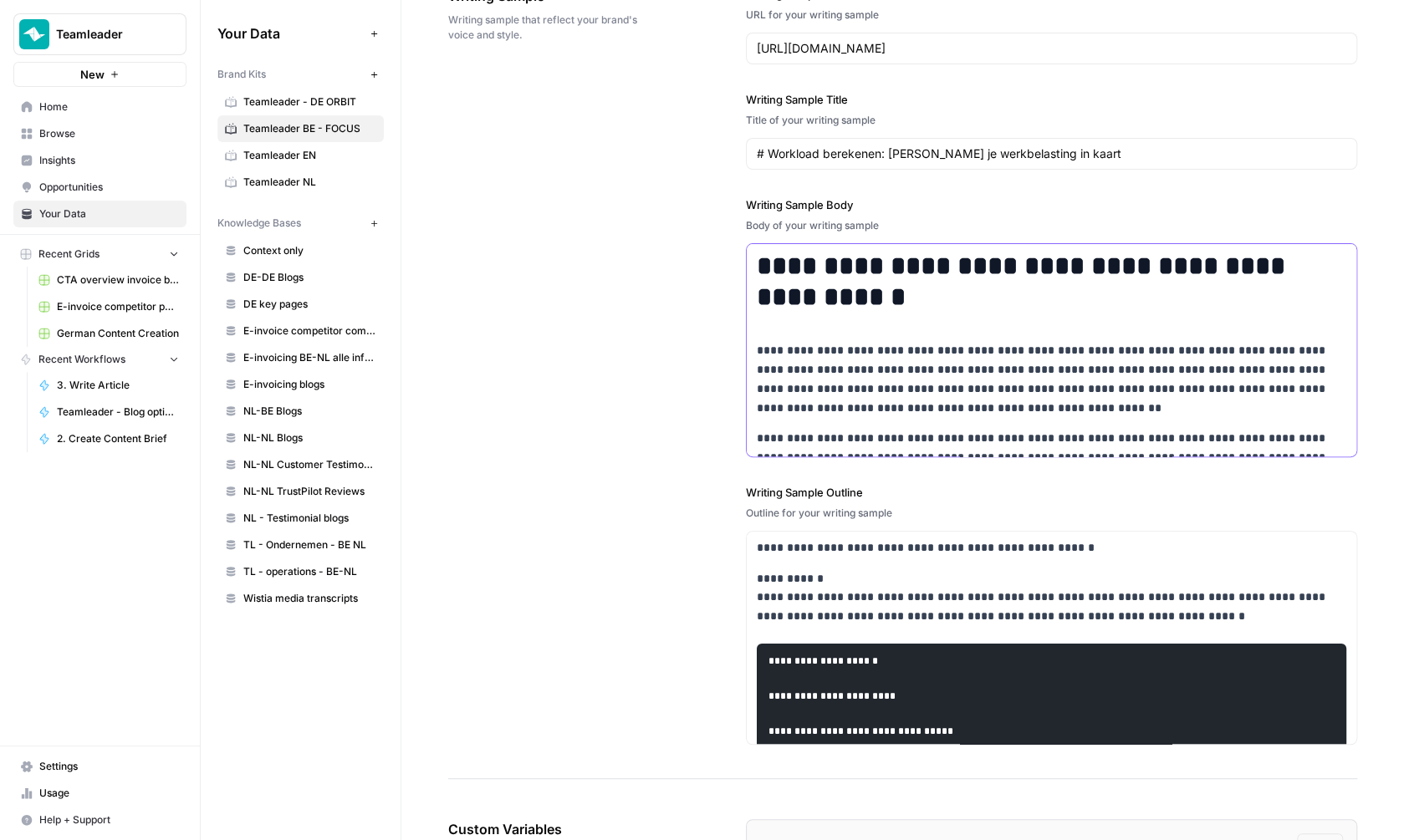
scroll to position [0, 0]
click at [850, 347] on p "**********" at bounding box center [1051, 379] width 589 height 76
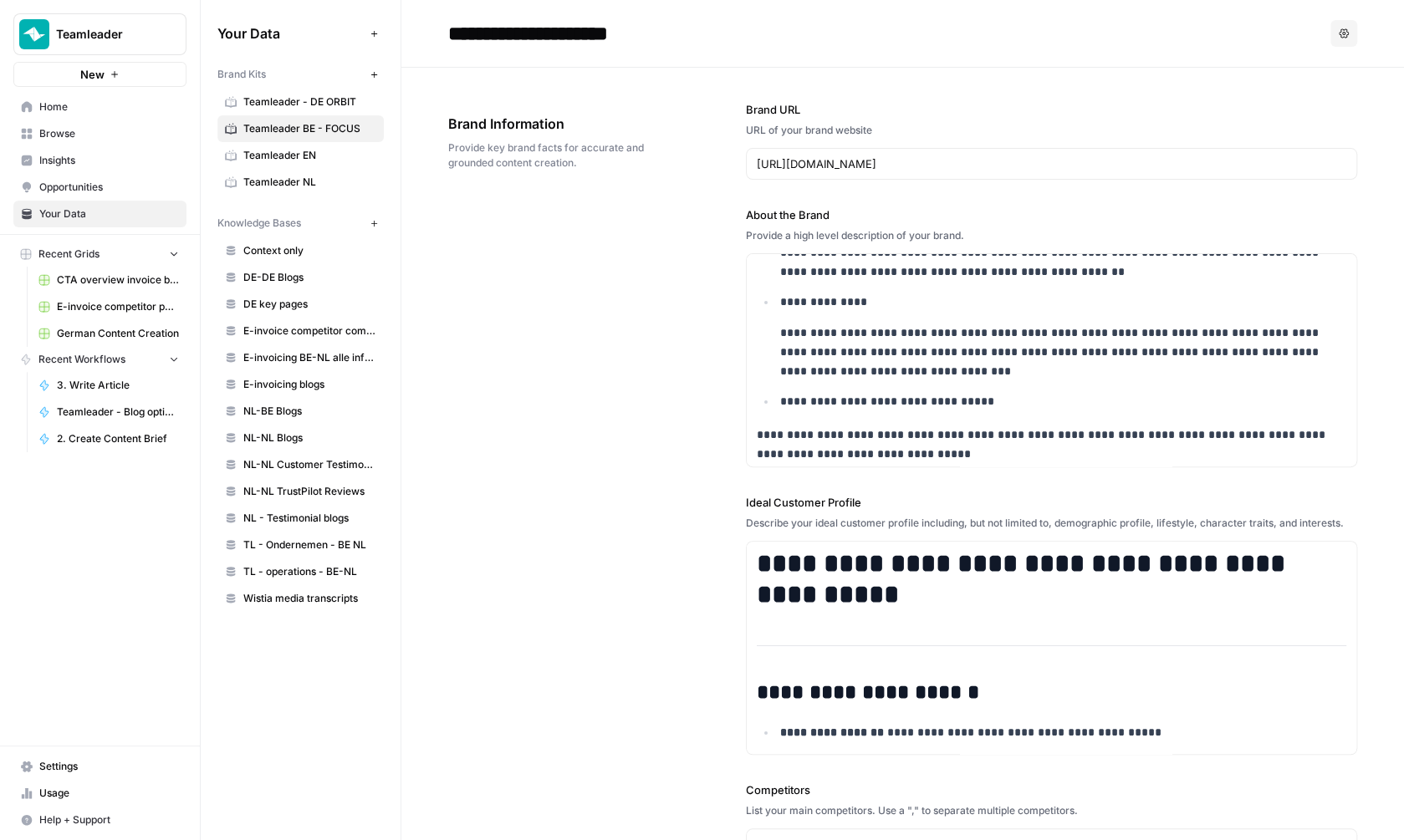
click at [673, 463] on div "**********" at bounding box center [902, 663] width 909 height 1191
click at [129, 98] on link "Home" at bounding box center [99, 107] width 173 height 27
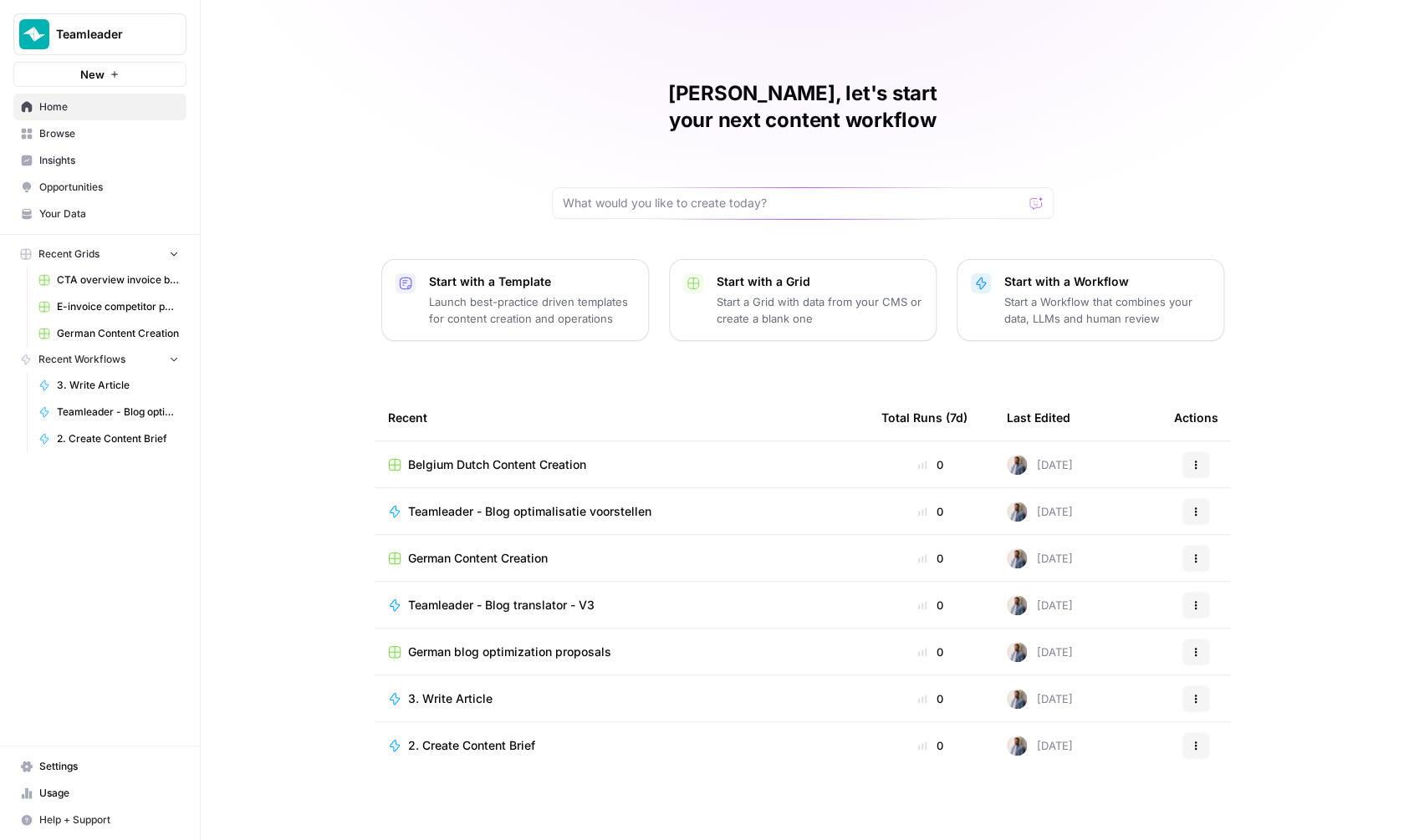
click at [497, 456] on span "Belgium Dutch Content Creation" at bounding box center [496, 464] width 178 height 17
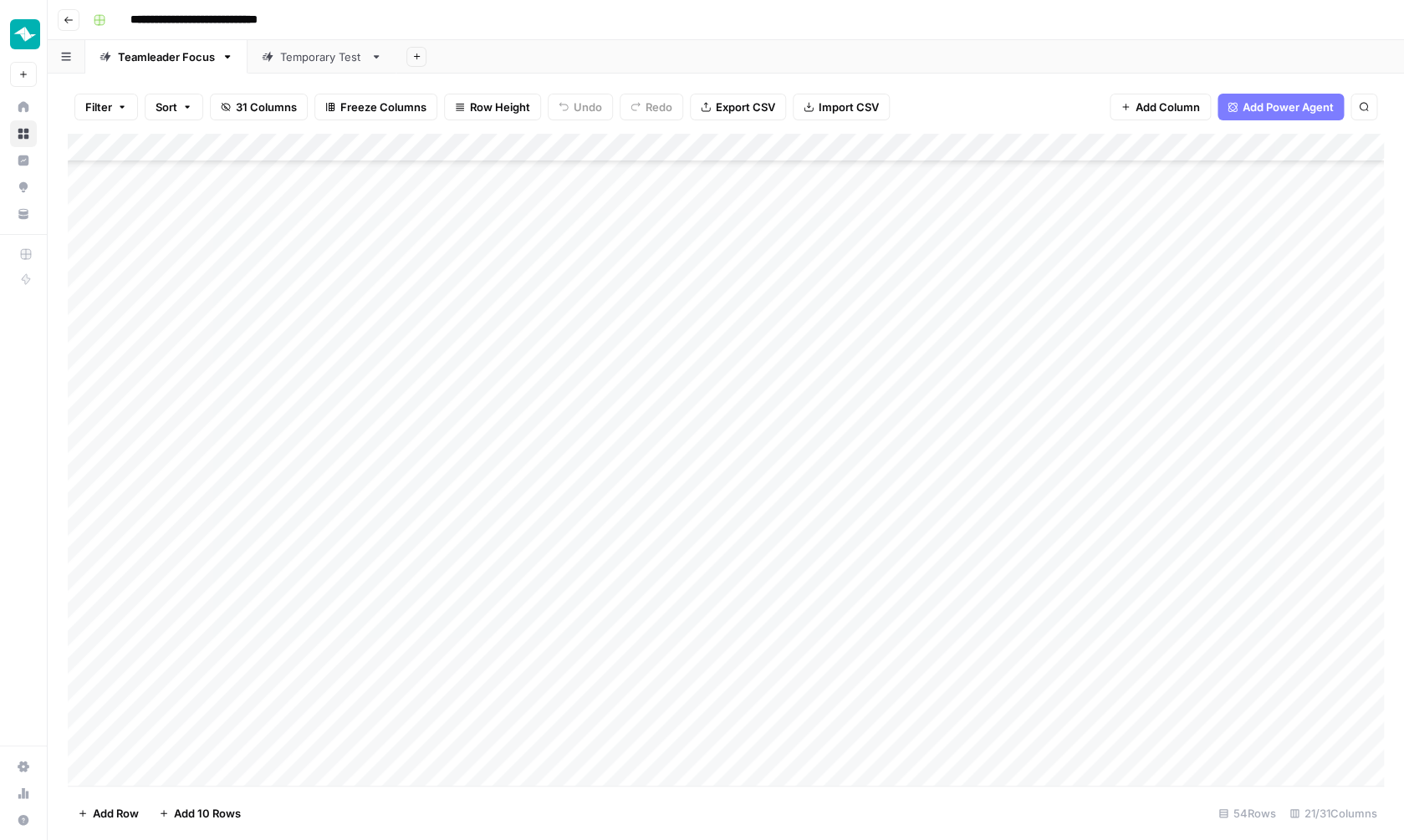
scroll to position [935, 0]
click at [1205, 713] on div "Add Column" at bounding box center [725, 462] width 1316 height 656
click at [1204, 686] on div "Add Column" at bounding box center [725, 462] width 1316 height 656
click at [1244, 688] on div "Add Column" at bounding box center [725, 462] width 1316 height 656
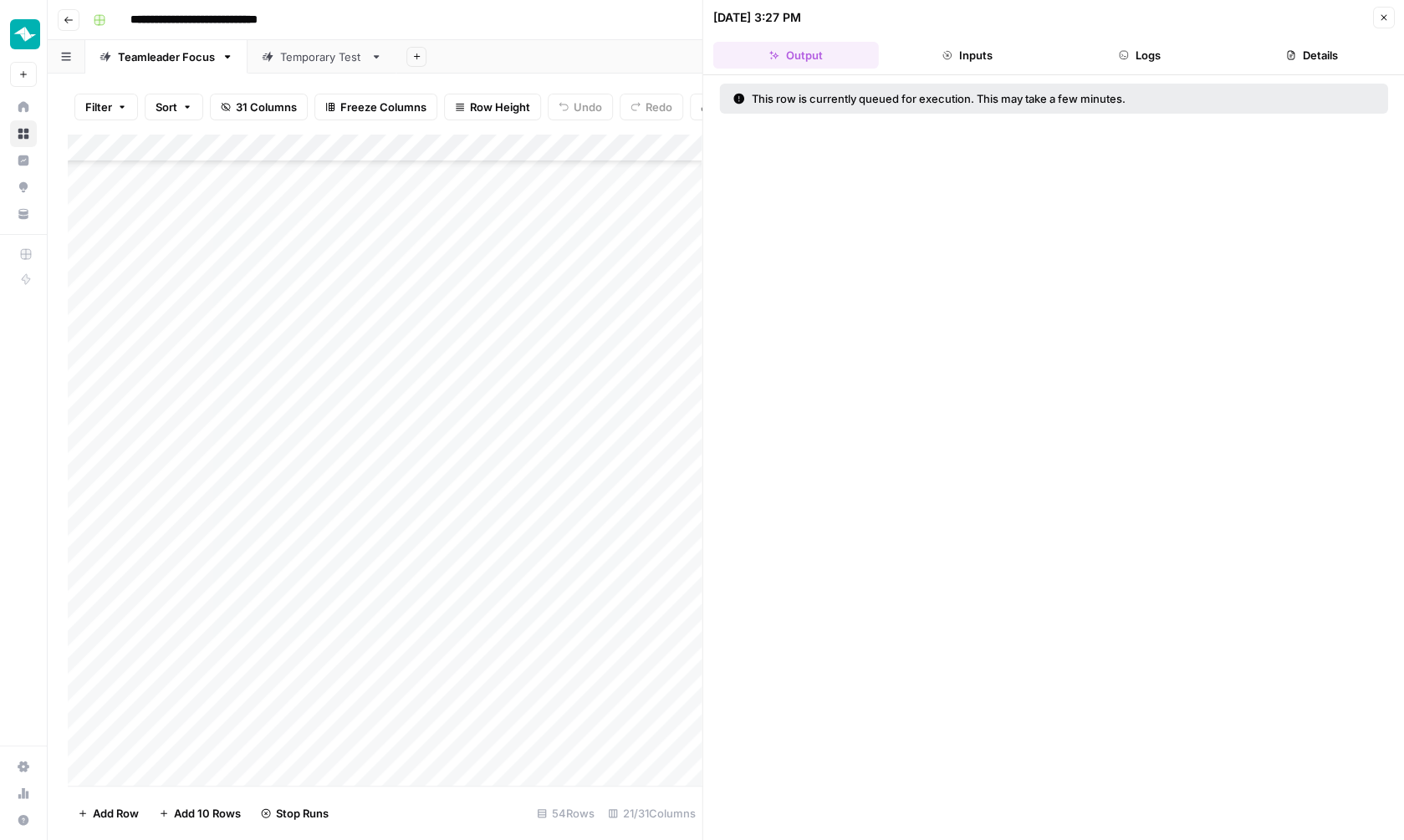
click at [1130, 67] on button "Logs" at bounding box center [1139, 55] width 166 height 27
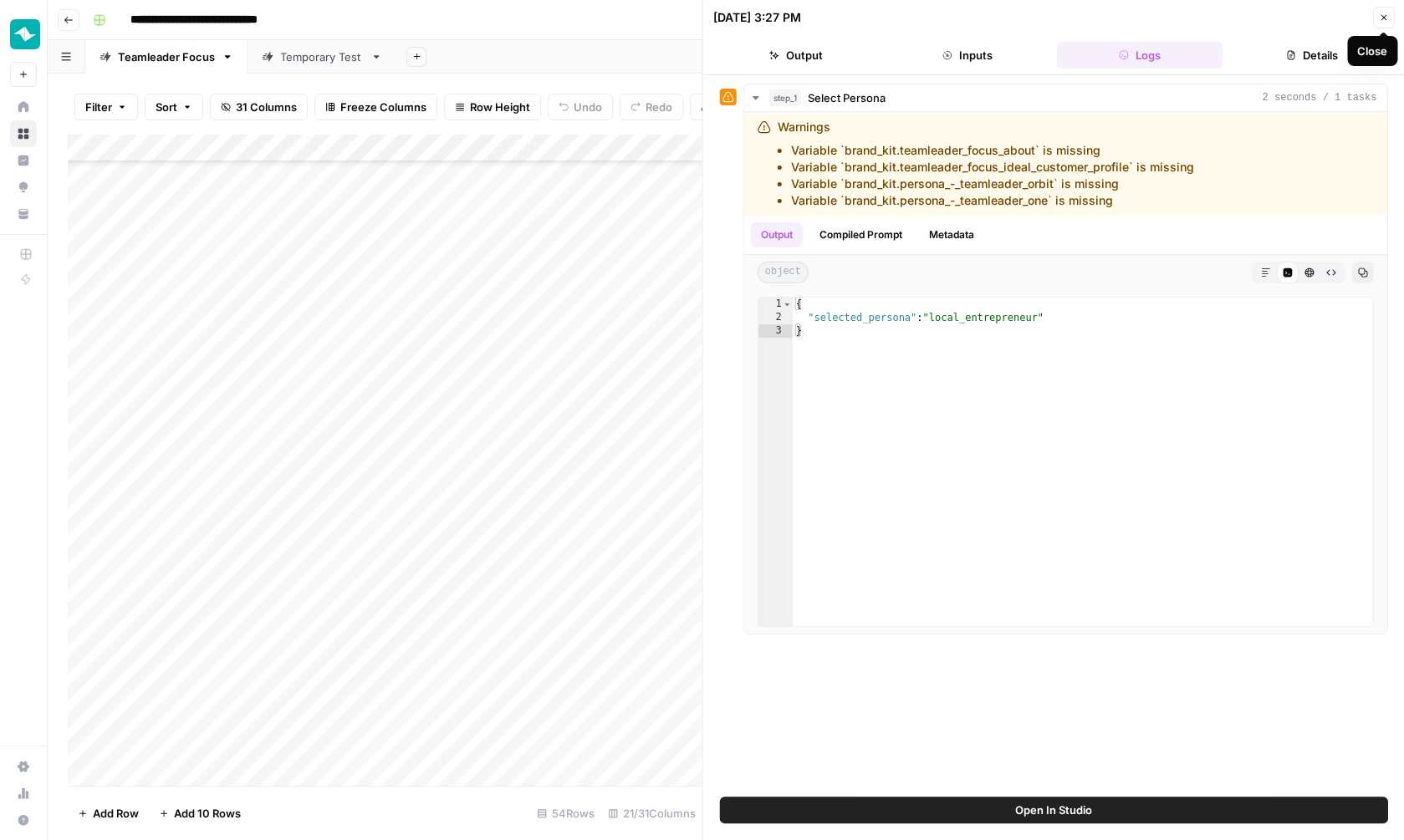
click at [1379, 22] on icon "button" at bounding box center [1383, 17] width 10 height 10
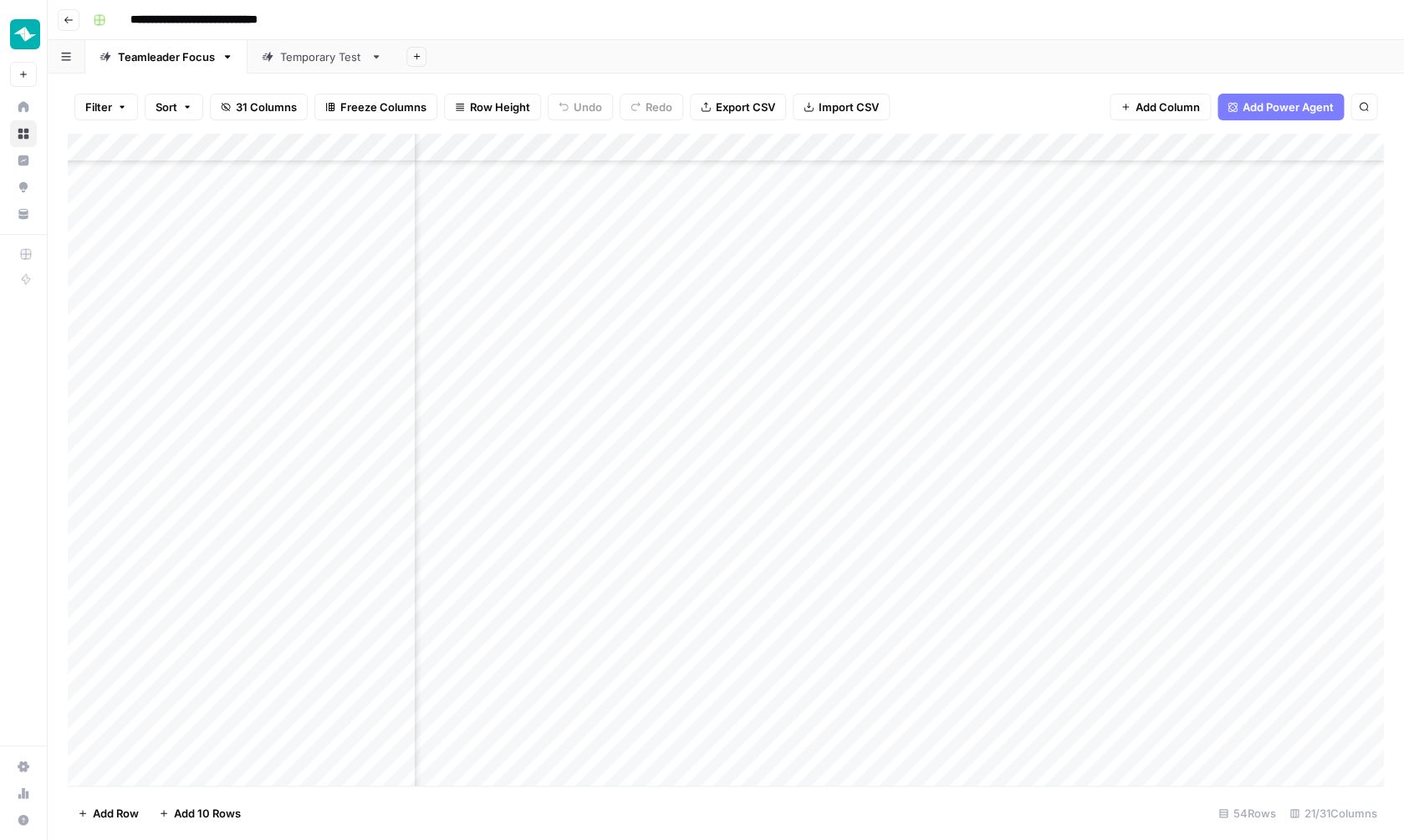
scroll to position [935, 931]
click at [760, 690] on div "Add Column" at bounding box center [725, 462] width 1316 height 656
click at [557, 688] on div "Add Column" at bounding box center [725, 462] width 1316 height 656
click at [557, 688] on textarea "**********" at bounding box center [633, 688] width 268 height 23
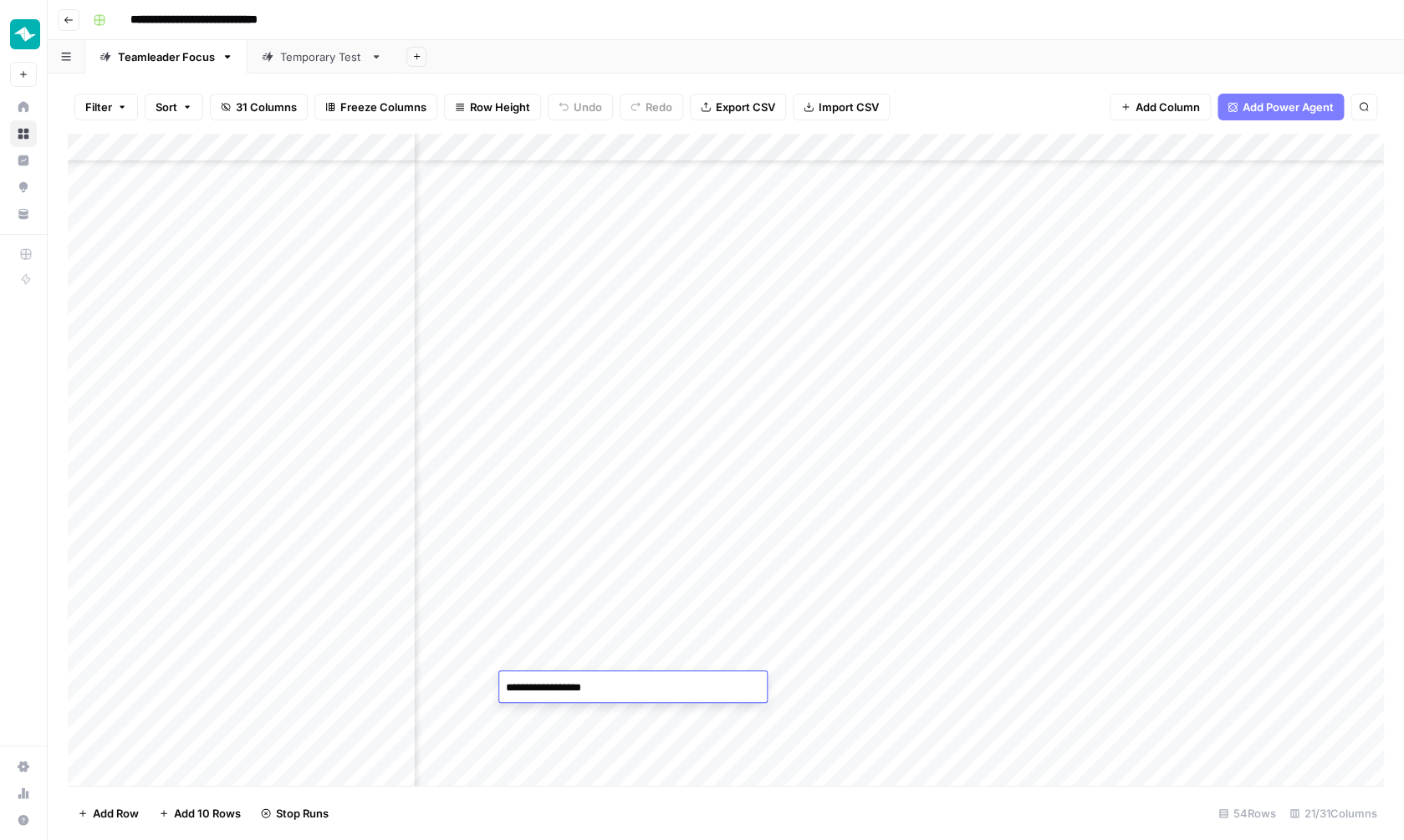
click at [540, 717] on div "Add Column" at bounding box center [725, 462] width 1316 height 656
type textarea "**********"
click at [575, 749] on div "Add Column" at bounding box center [725, 462] width 1316 height 656
click at [750, 714] on div "Add Column" at bounding box center [725, 462] width 1316 height 656
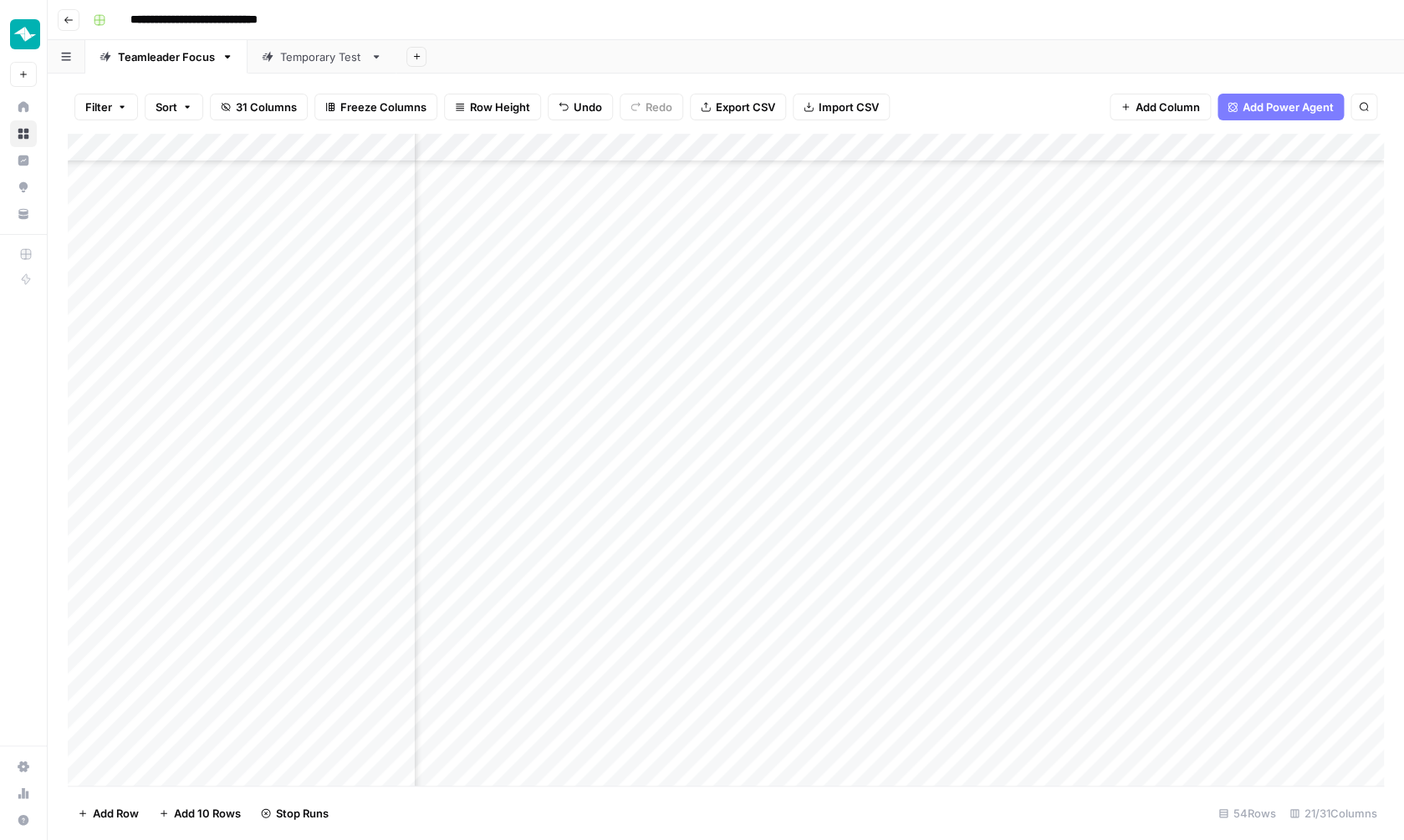
scroll to position [935, 1084]
click at [672, 681] on div "Add Column" at bounding box center [725, 462] width 1316 height 656
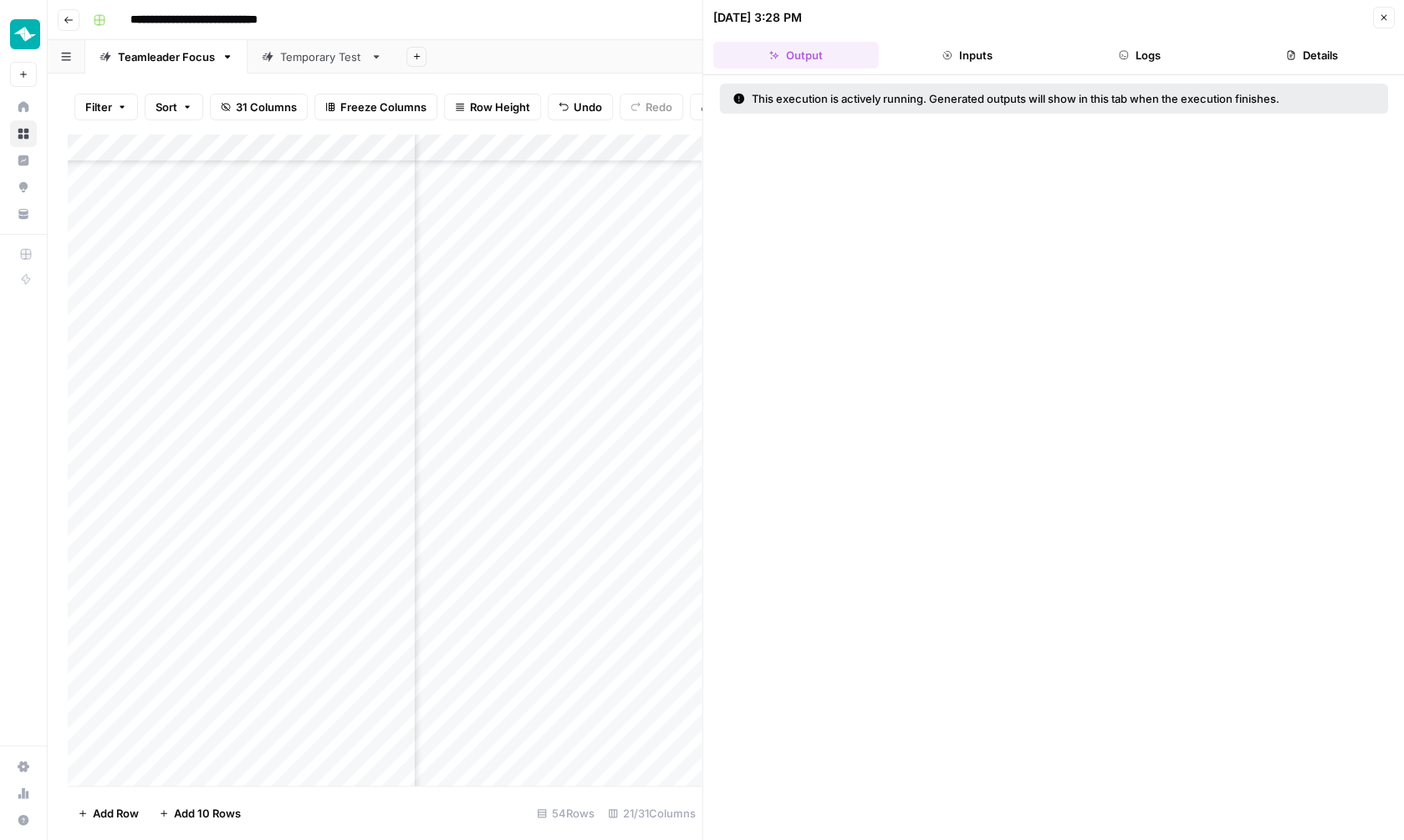
click at [1011, 69] on header "09/19/25 at 3:28 PM Close Output Inputs Logs Details" at bounding box center [1054, 37] width 702 height 75
click at [1013, 66] on button "Inputs" at bounding box center [967, 55] width 166 height 27
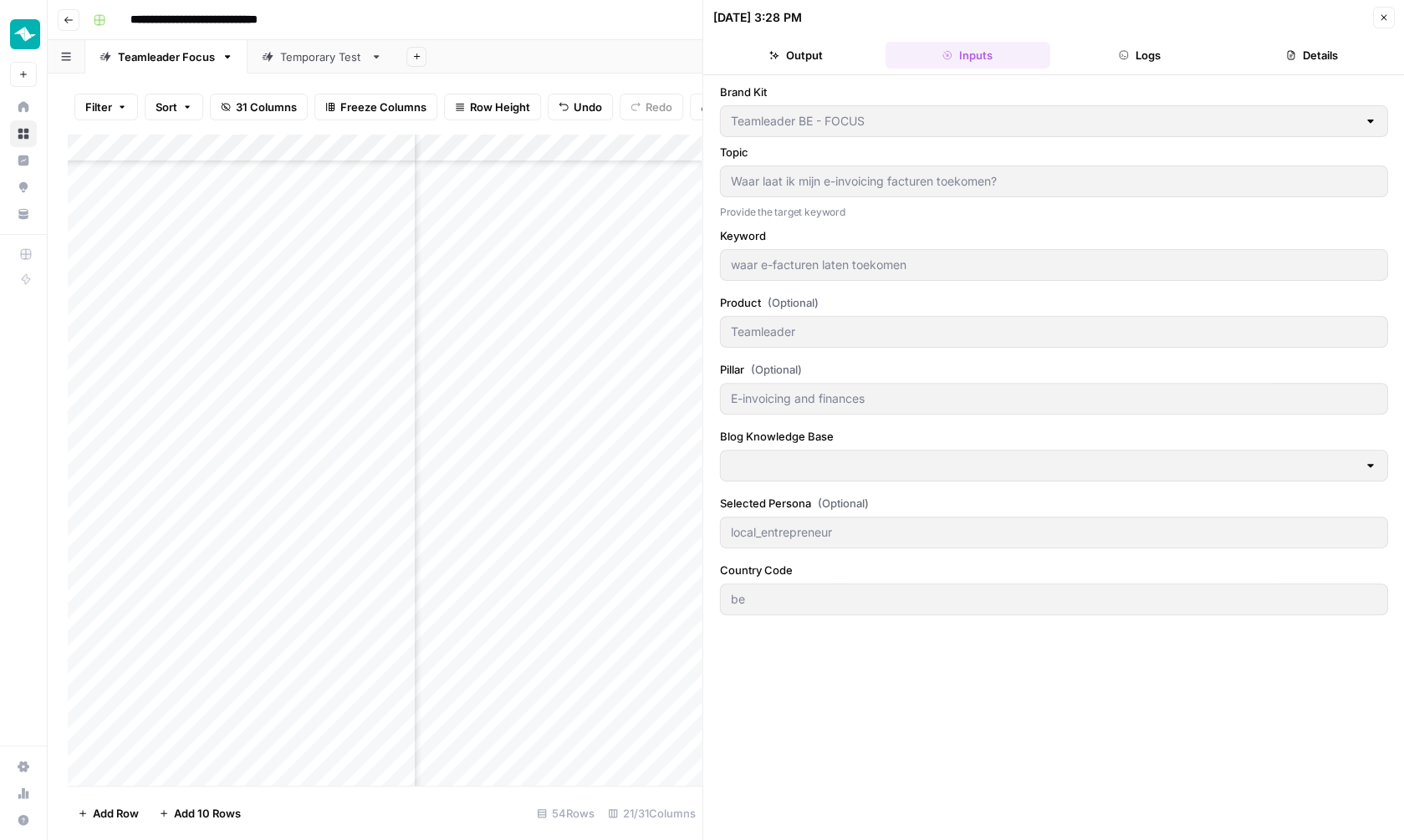
type input "NL-BE Blogs"
click at [1145, 52] on button "Logs" at bounding box center [1139, 55] width 166 height 27
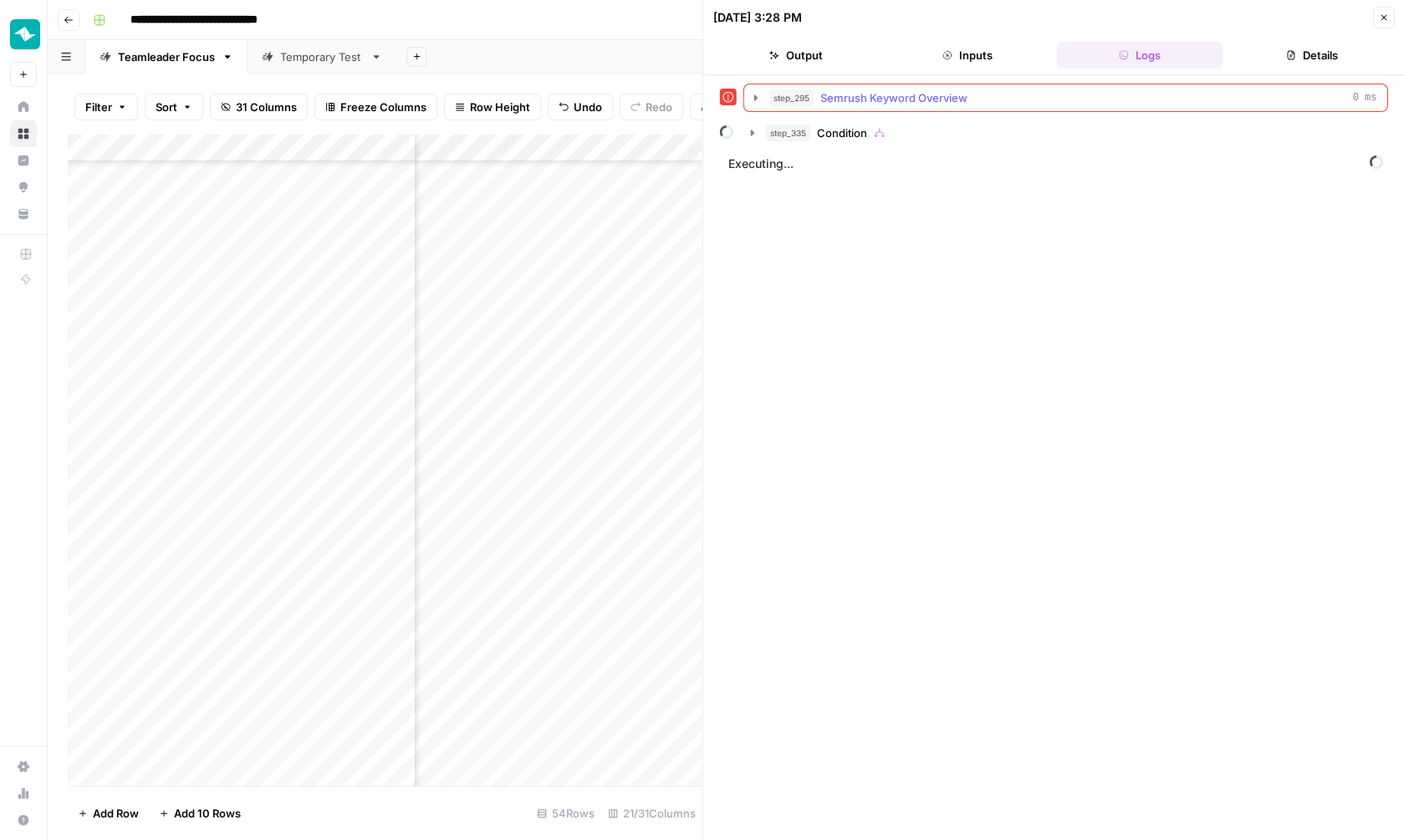
click at [1035, 102] on div "step_295 Semrush Keyword Overview 0 ms" at bounding box center [1073, 97] width 608 height 17
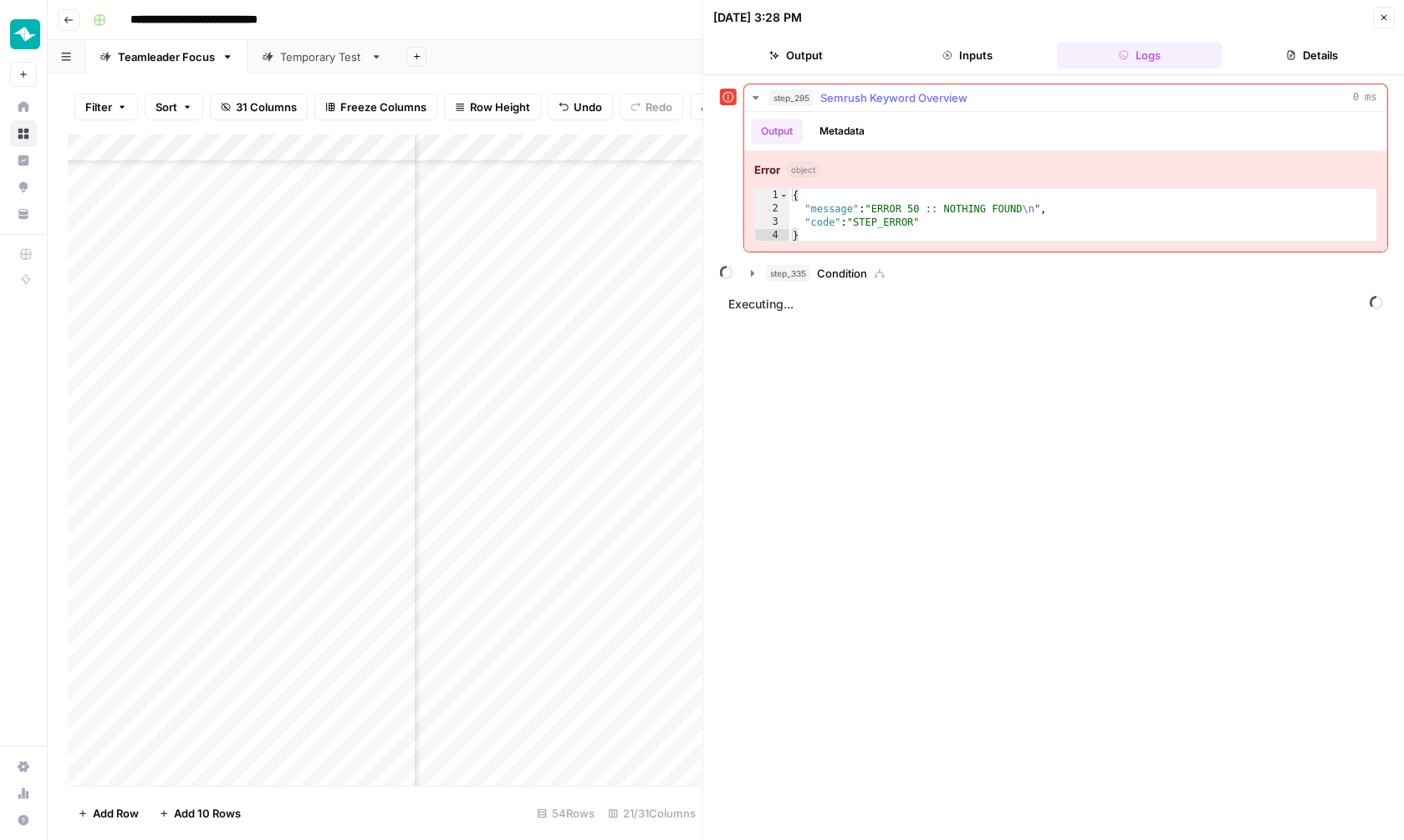
click at [1035, 102] on div "step_295 Semrush Keyword Overview 0 ms" at bounding box center [1073, 97] width 608 height 17
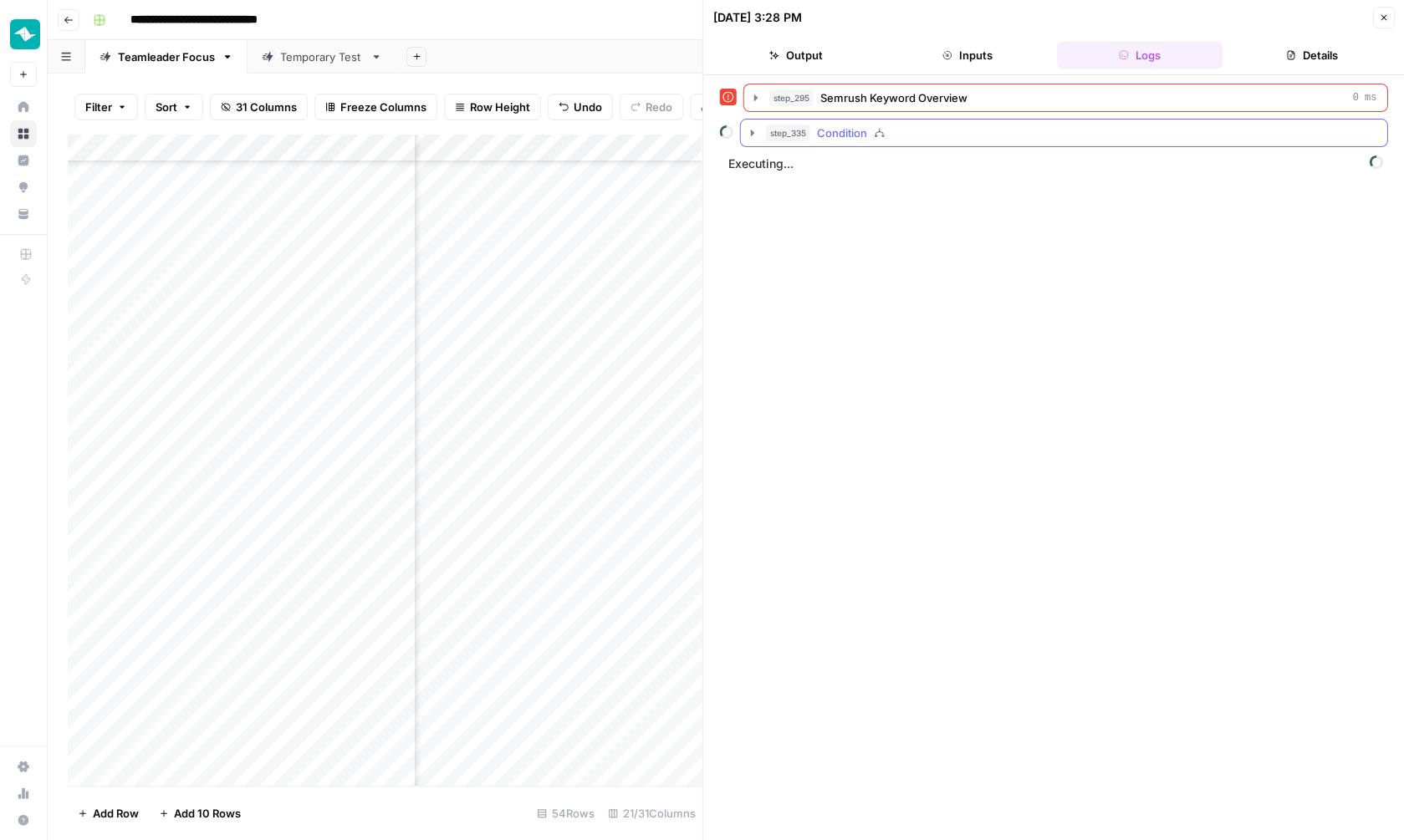
click at [1002, 147] on div "step_335 Condition" at bounding box center [1064, 133] width 648 height 28
click at [1001, 138] on div "step_335 Condition" at bounding box center [1072, 133] width 612 height 17
click at [1002, 164] on div "step_334 Get Knowledge Base File 0 ms / 1 tasks" at bounding box center [1083, 167] width 559 height 17
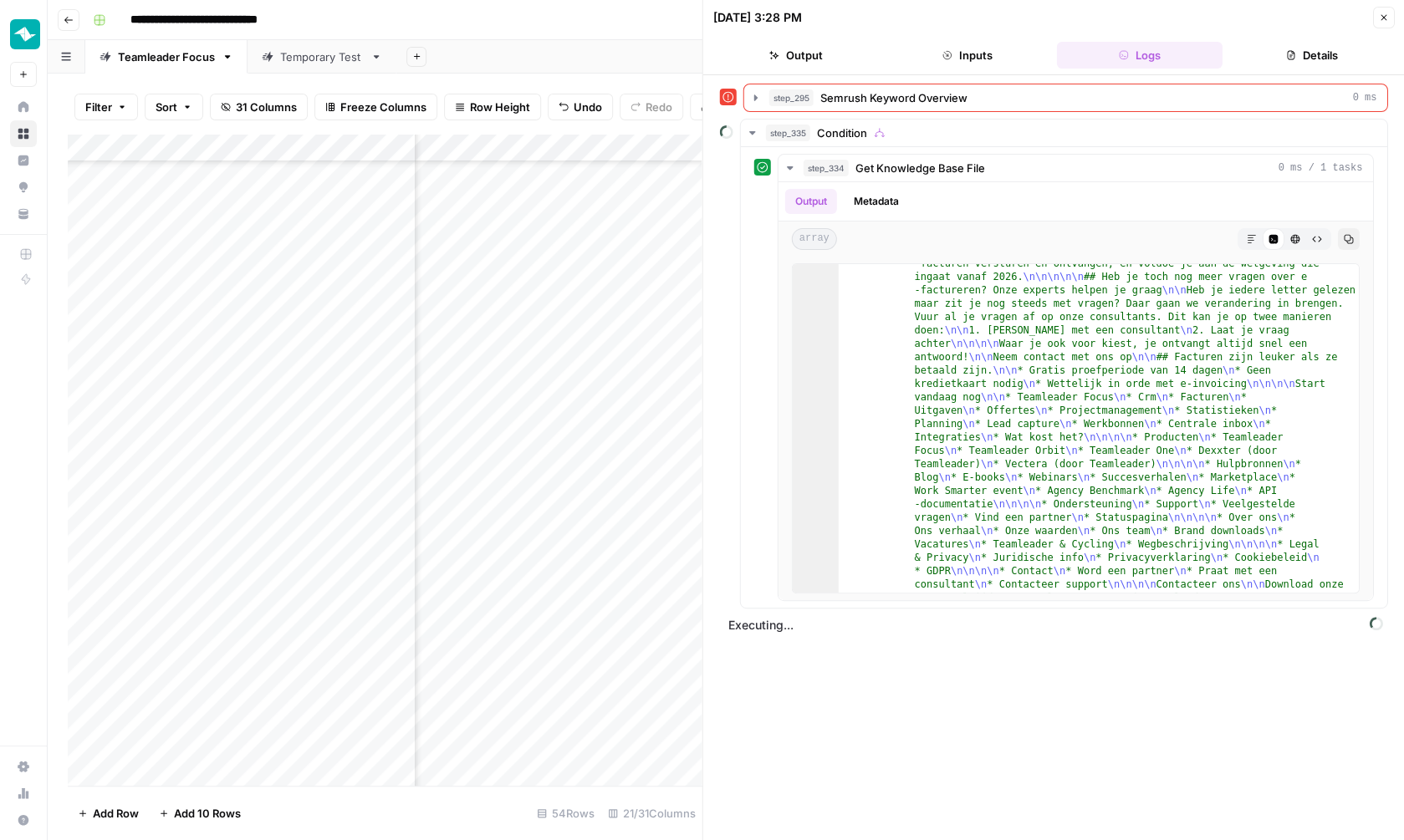
scroll to position [921, 1227]
click at [1386, 20] on icon "button" at bounding box center [1383, 17] width 10 height 10
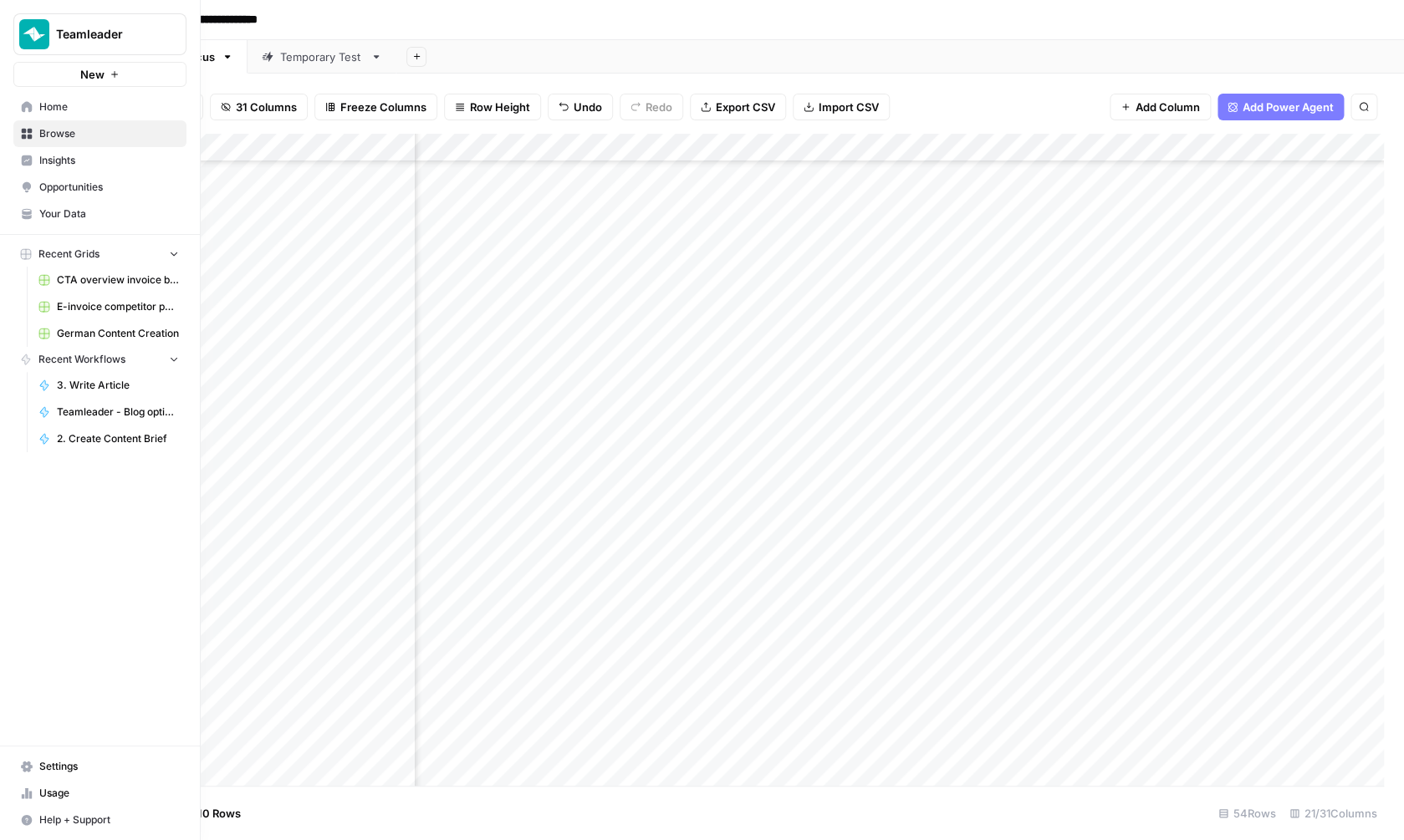
click at [113, 206] on link "Your Data" at bounding box center [99, 214] width 173 height 27
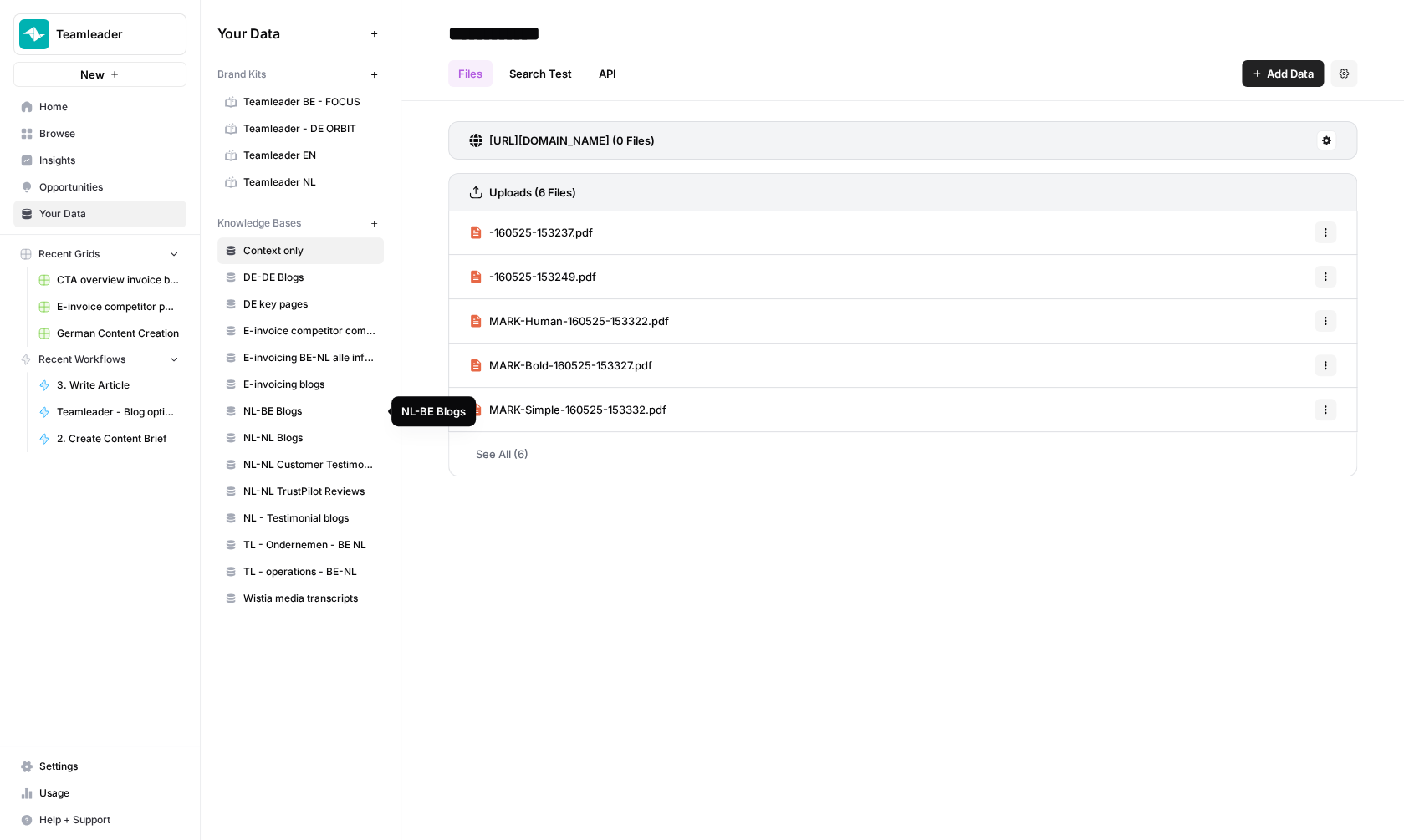
click at [313, 415] on span "NL-BE Blogs" at bounding box center [310, 411] width 133 height 15
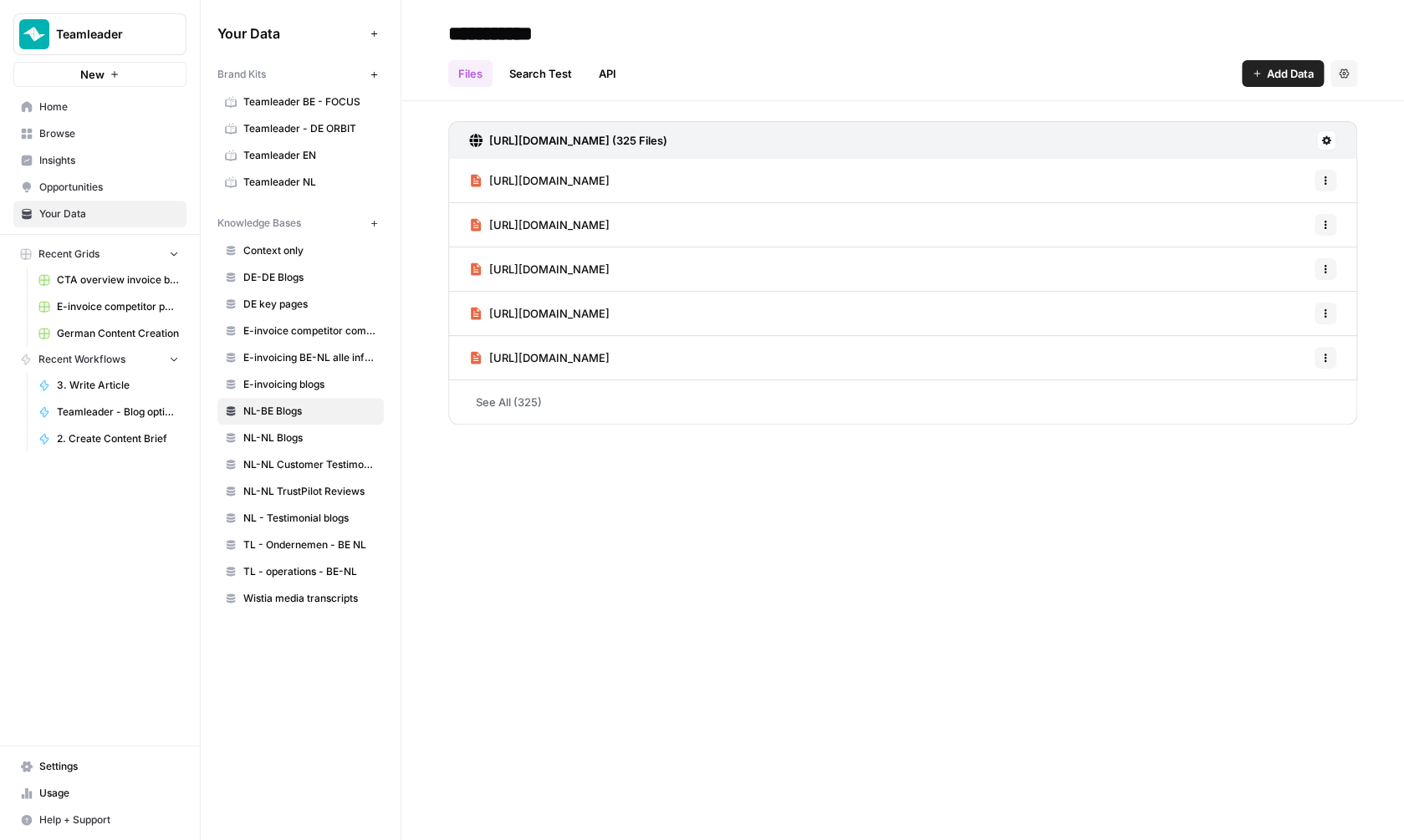
click at [1345, 68] on icon "button" at bounding box center [1343, 73] width 10 height 10
click at [1374, 144] on div "https://www.teamleader.eu/nl-be/sitemaps-1-section-blog-8-sitemap.xml (325 File…" at bounding box center [902, 269] width 1002 height 337
click at [1283, 140] on span "1 Sync Scheduled" at bounding box center [1261, 140] width 82 height 15
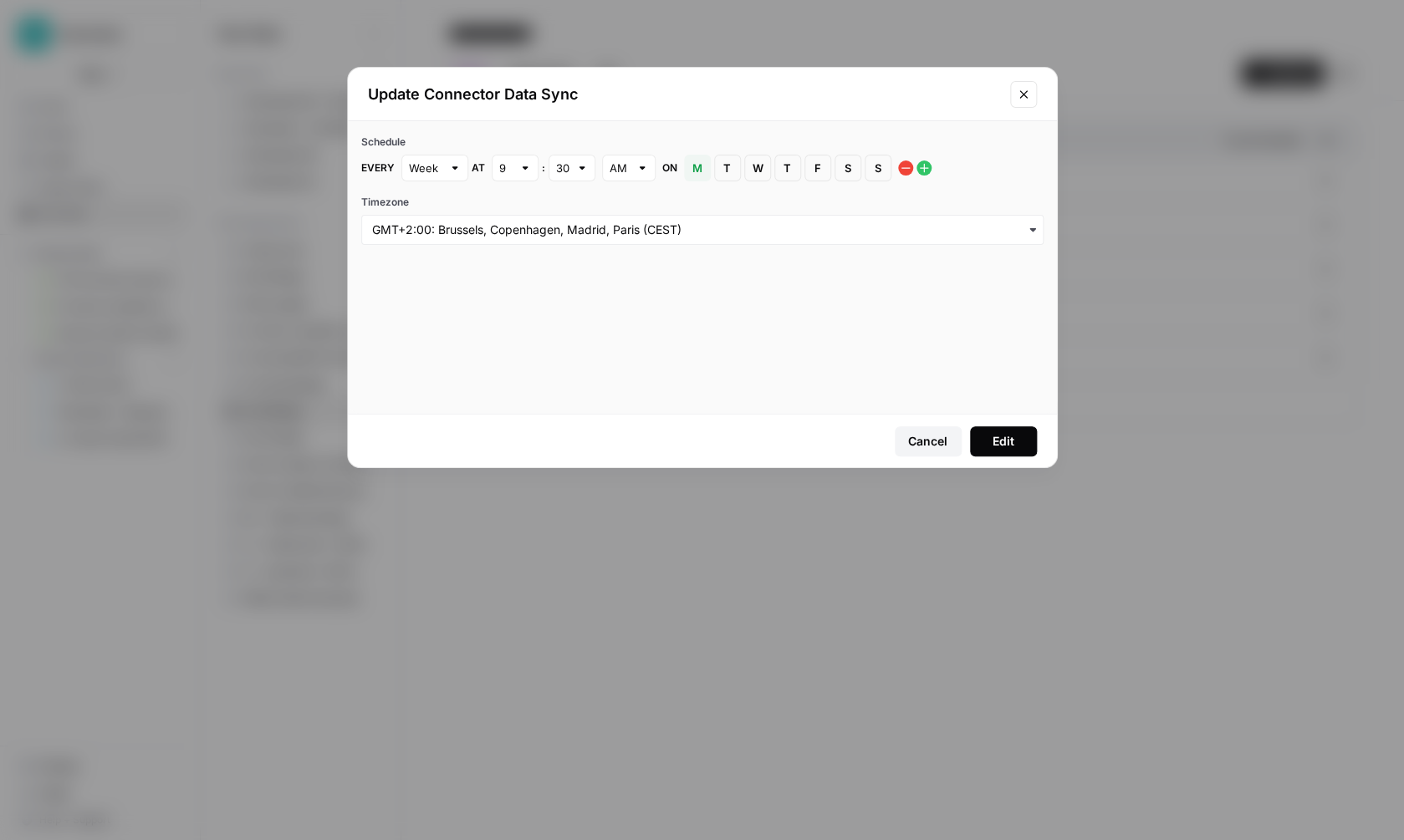
click at [1026, 95] on icon "Close modal" at bounding box center [1023, 94] width 13 height 13
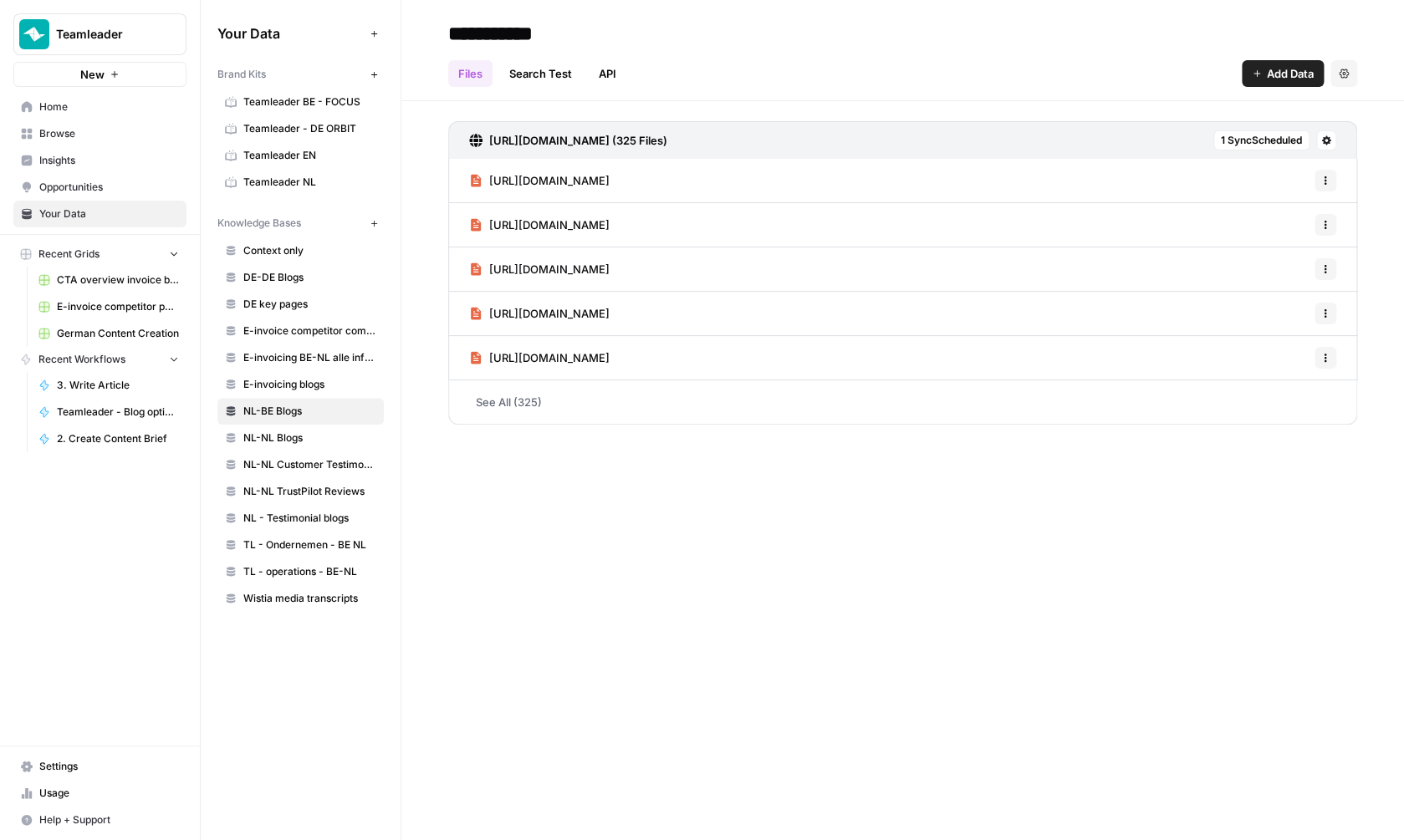
click at [51, 135] on span "Browse" at bounding box center [109, 133] width 140 height 15
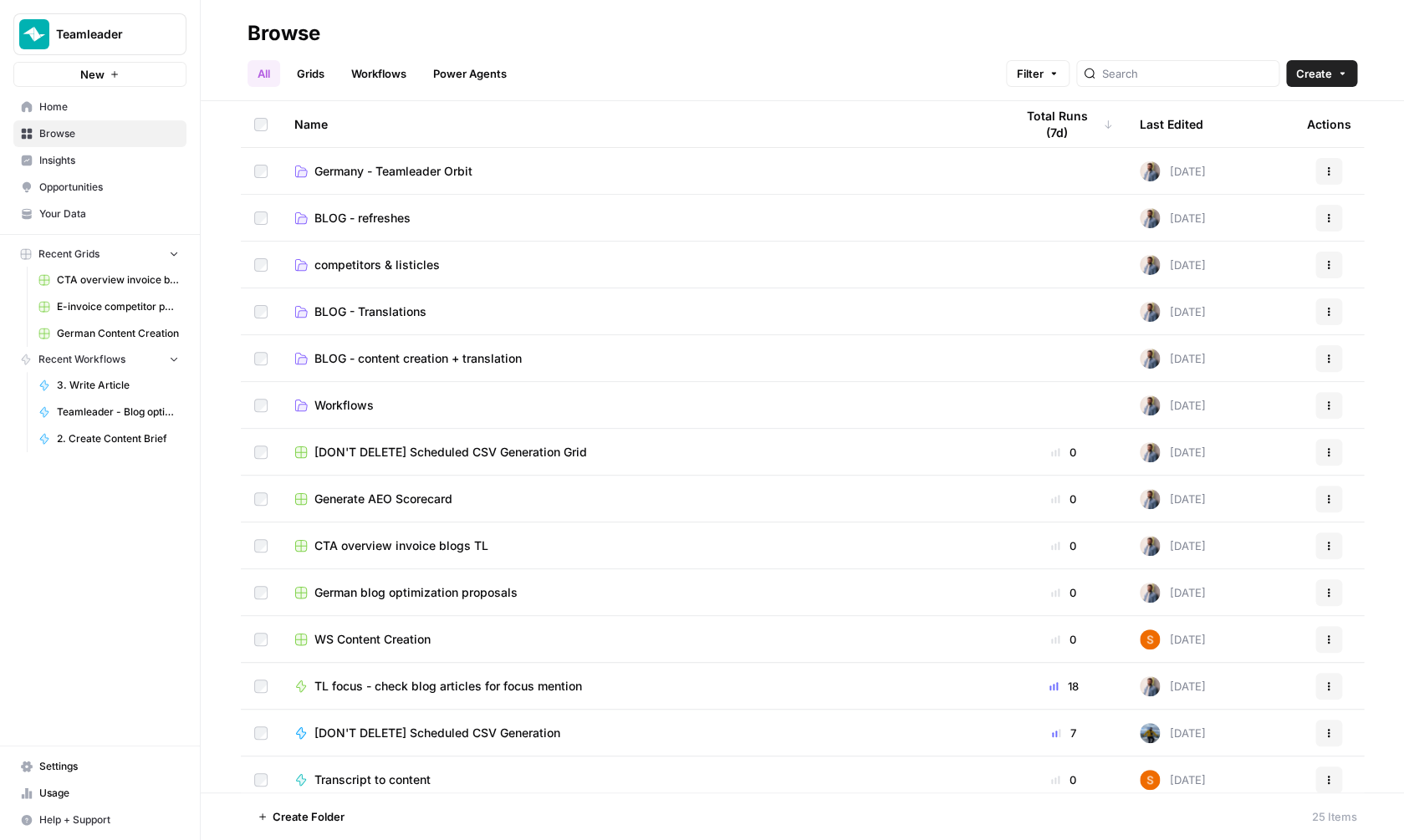
click at [394, 75] on link "Workflows" at bounding box center [378, 74] width 75 height 27
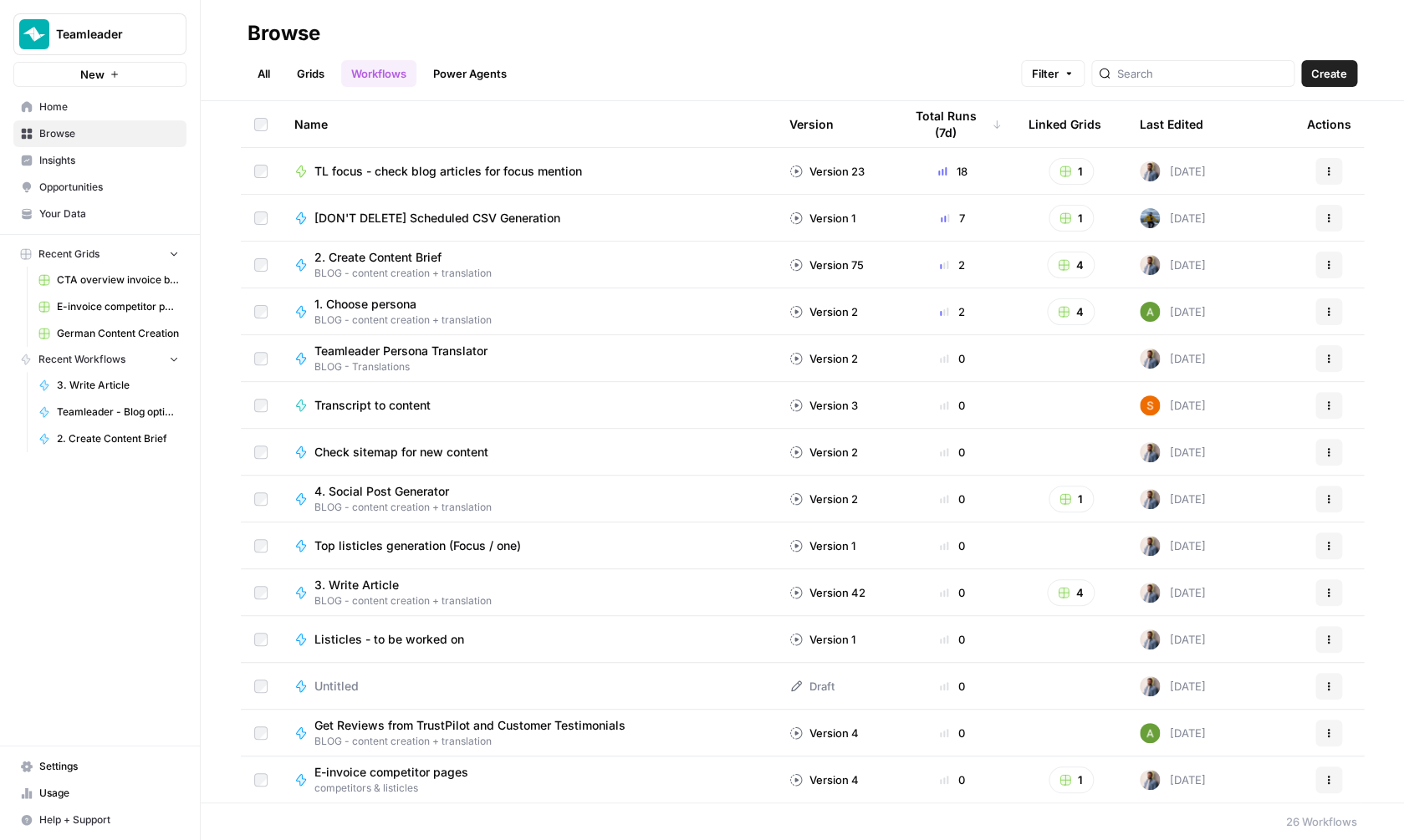
click at [314, 74] on link "Grids" at bounding box center [311, 74] width 48 height 27
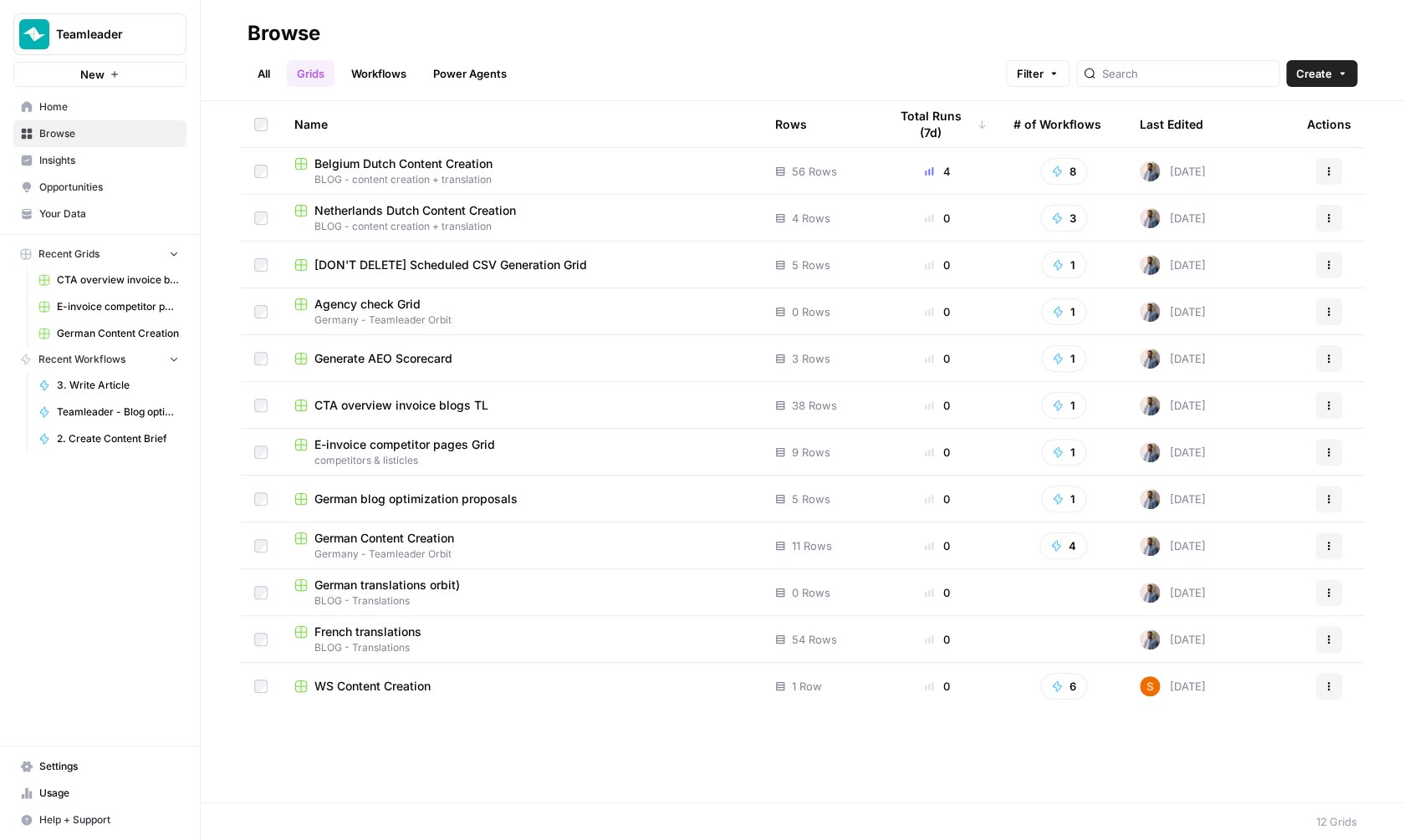
click at [447, 168] on span "Belgium Dutch Content Creation" at bounding box center [403, 163] width 178 height 17
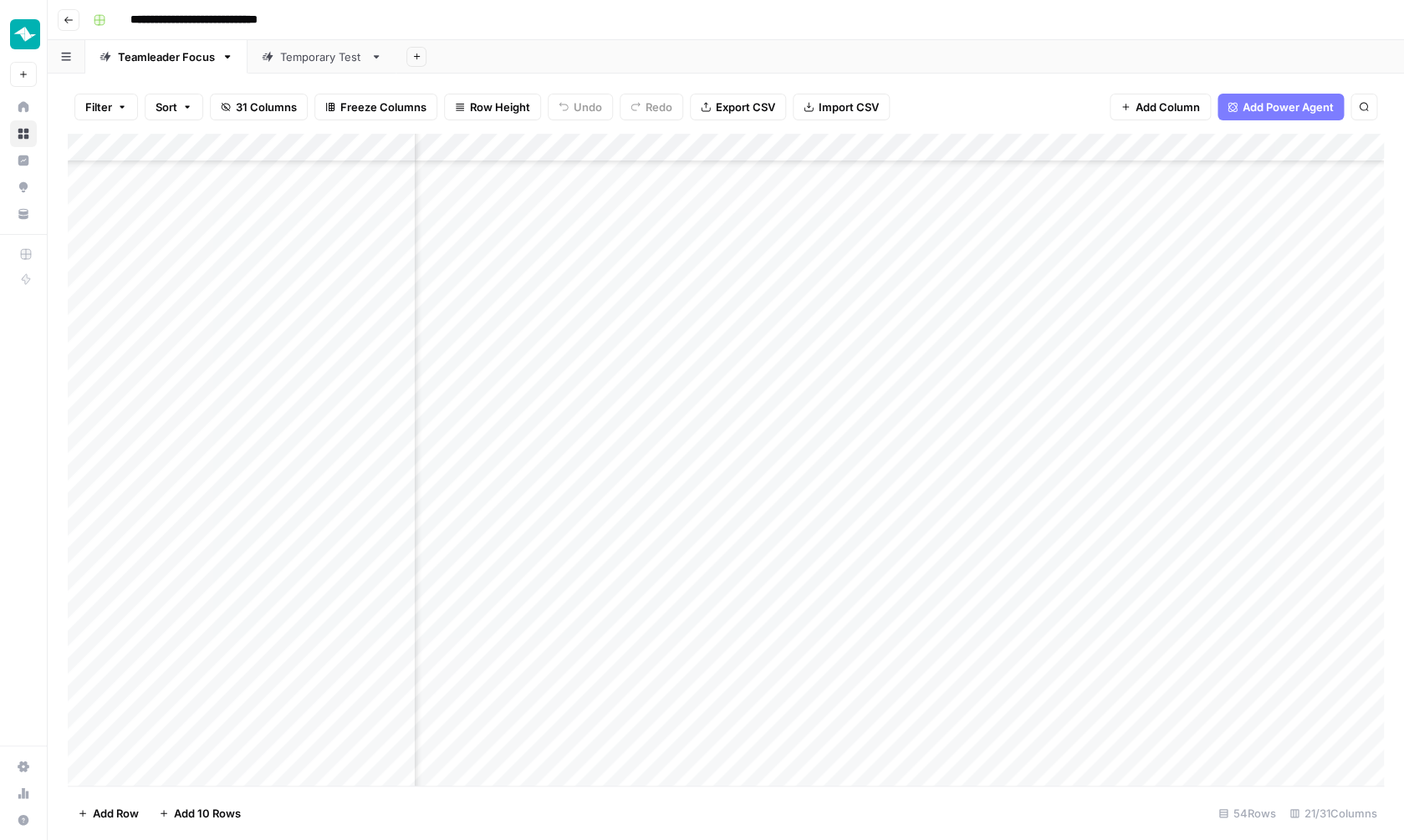
scroll to position [935, 952]
click at [805, 714] on div "Add Column" at bounding box center [725, 462] width 1316 height 656
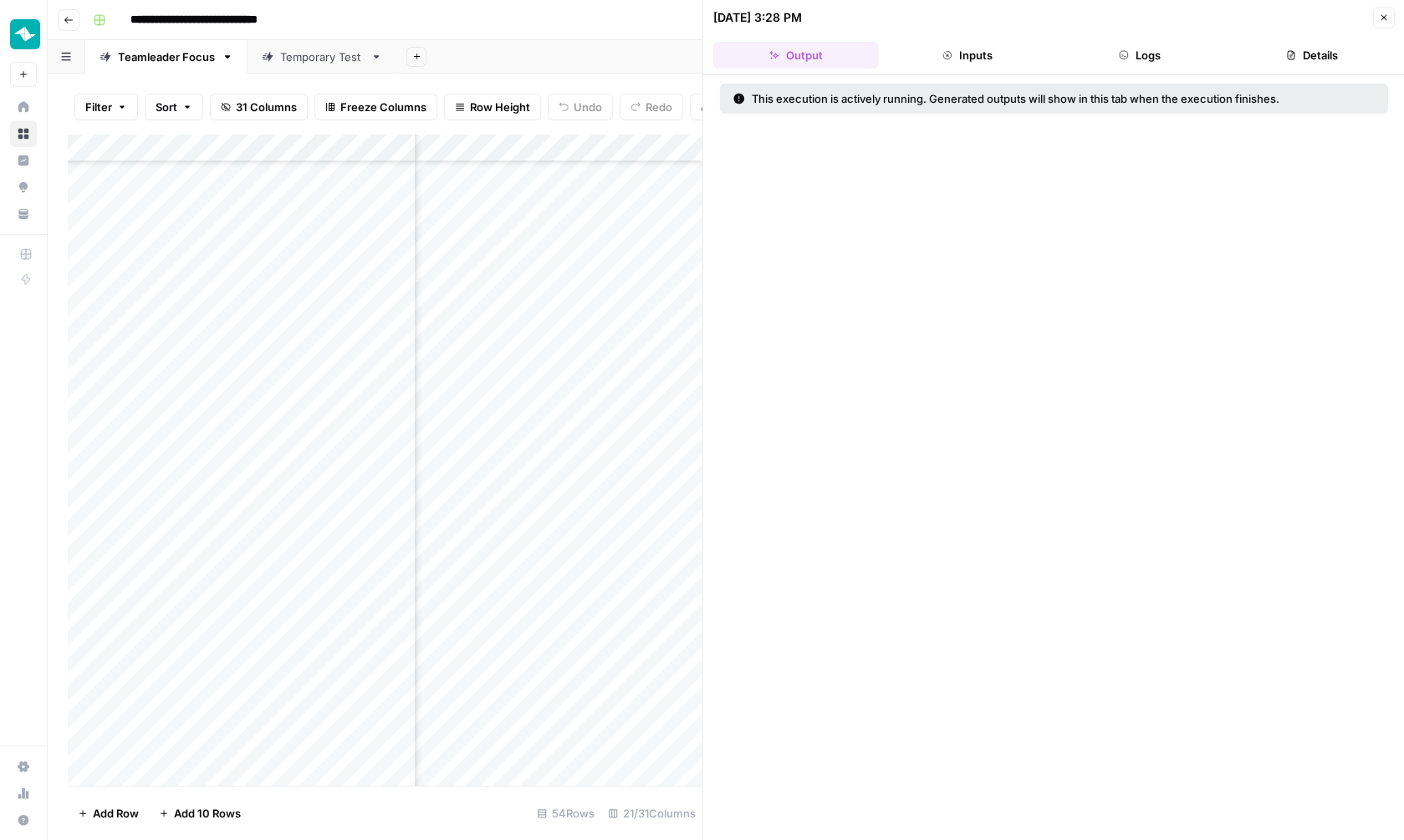
click at [989, 53] on button "Inputs" at bounding box center [967, 55] width 166 height 27
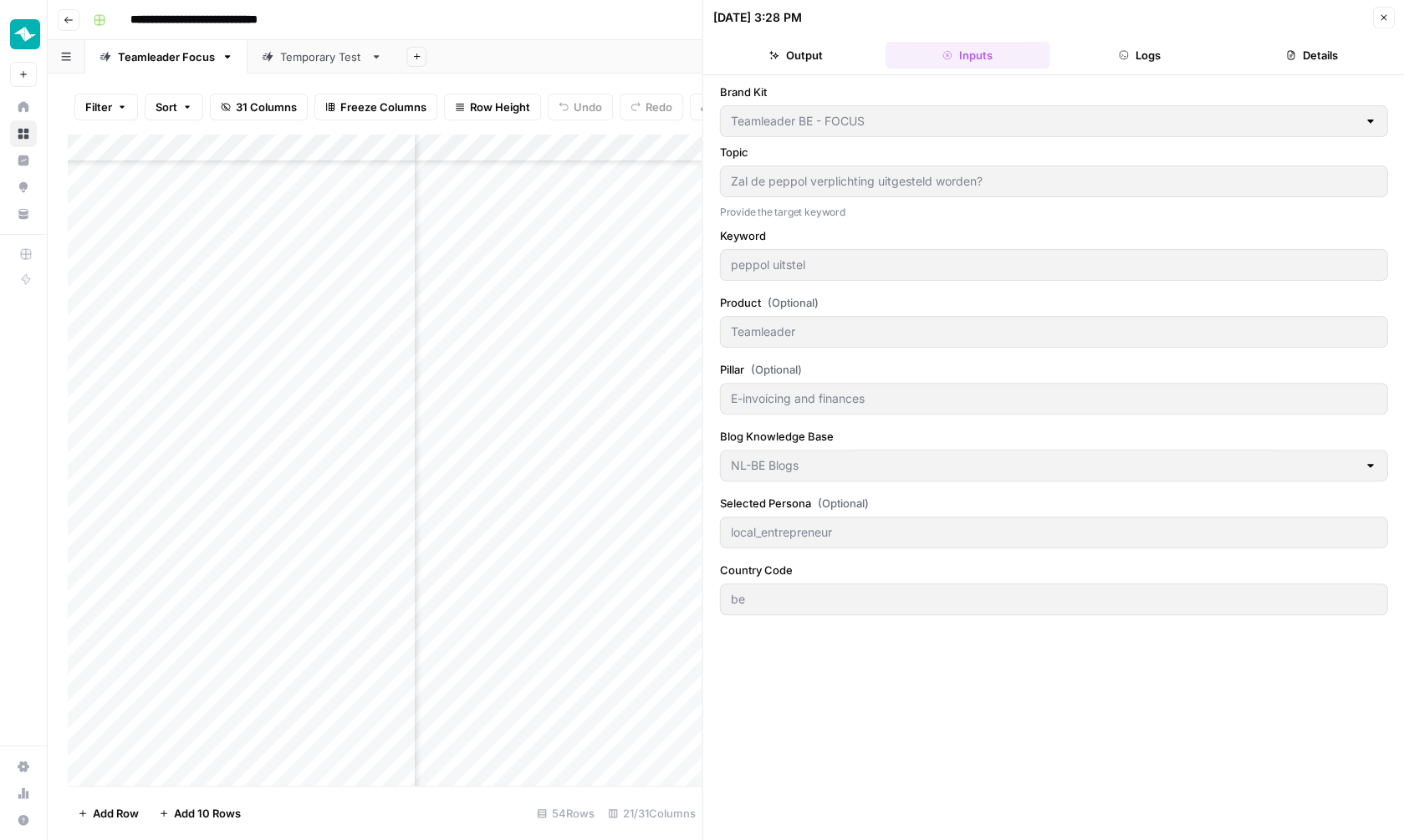
click at [1139, 49] on button "Logs" at bounding box center [1139, 55] width 166 height 27
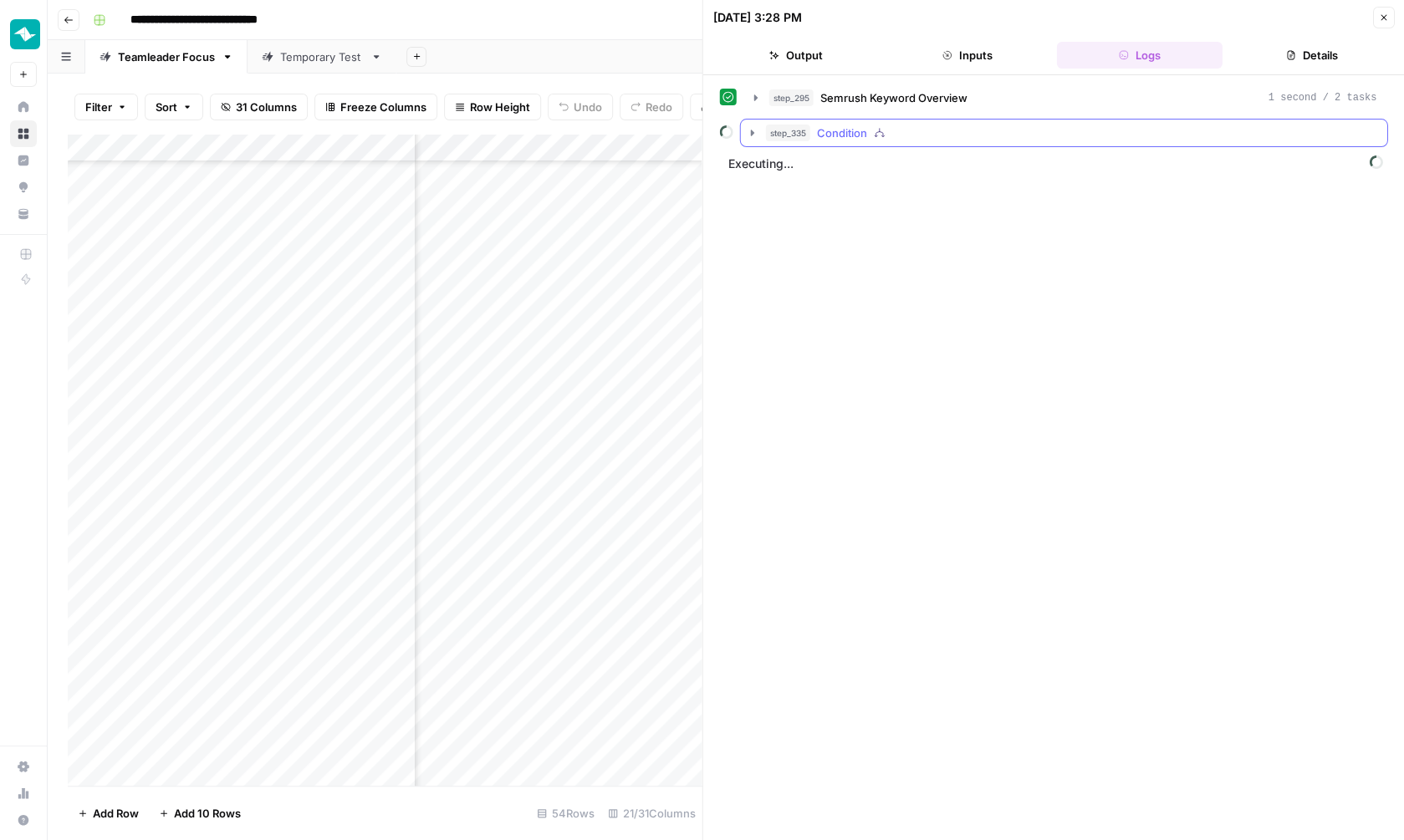
click at [1040, 134] on div "step_335 Condition" at bounding box center [1072, 133] width 612 height 17
click at [1040, 158] on button "step_334 Get Knowledge Base File 0 ms / 1 tasks" at bounding box center [1075, 168] width 595 height 27
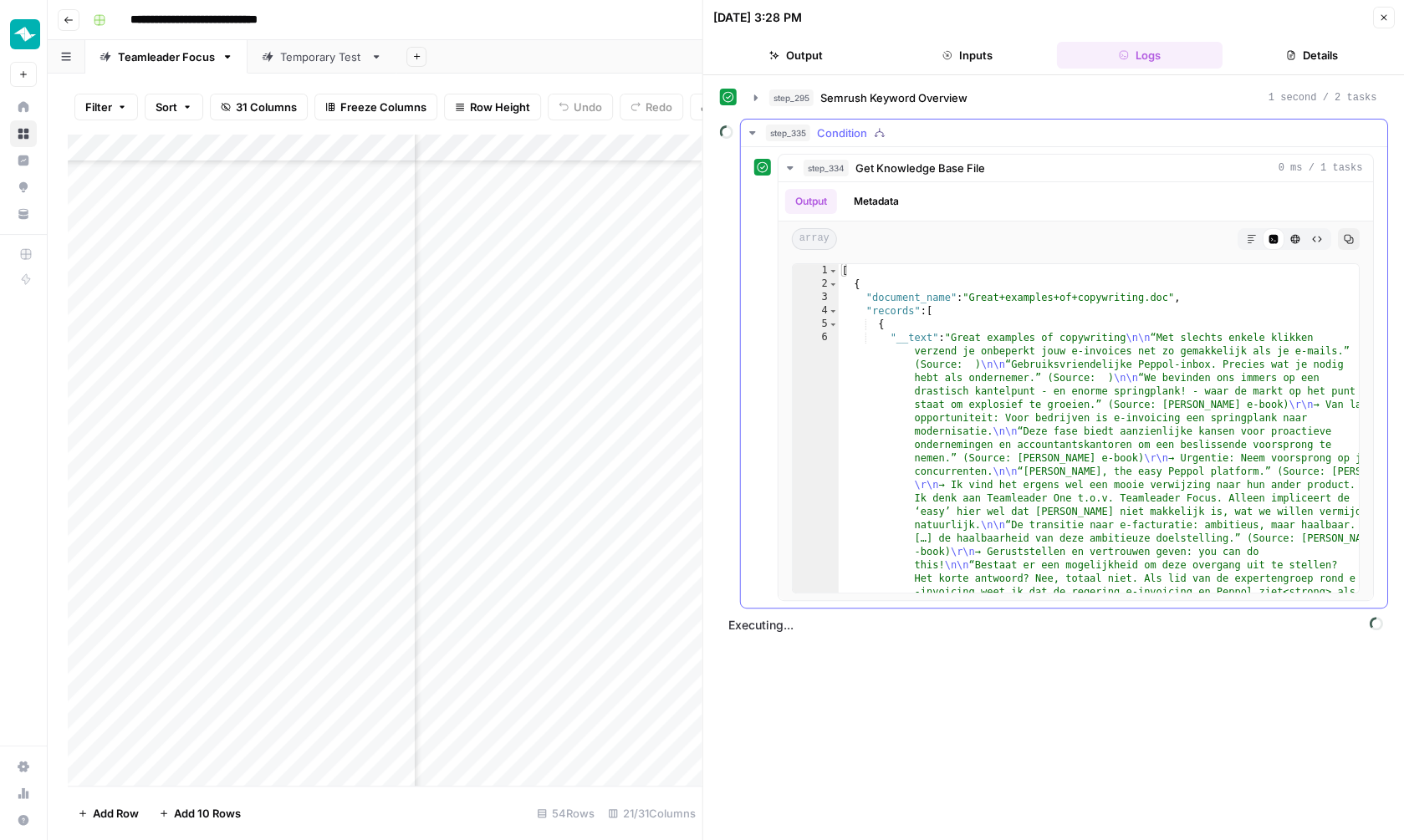
click at [1007, 152] on div "step_334 Get Knowledge Base File 0 ms / 1 tasks Output Metadata array Markdown …" at bounding box center [1064, 377] width 646 height 461
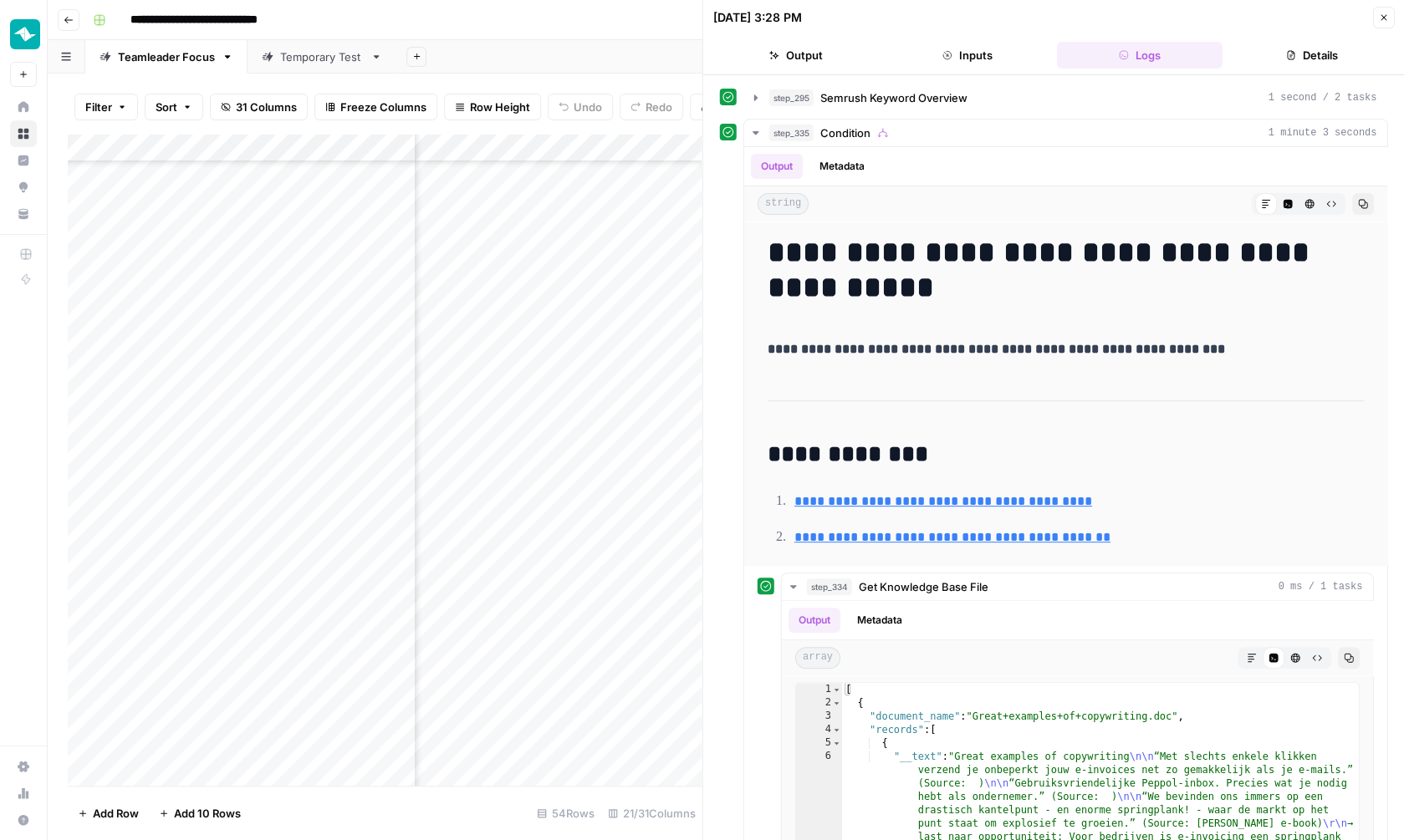
click at [969, 44] on button "Inputs" at bounding box center [967, 55] width 166 height 27
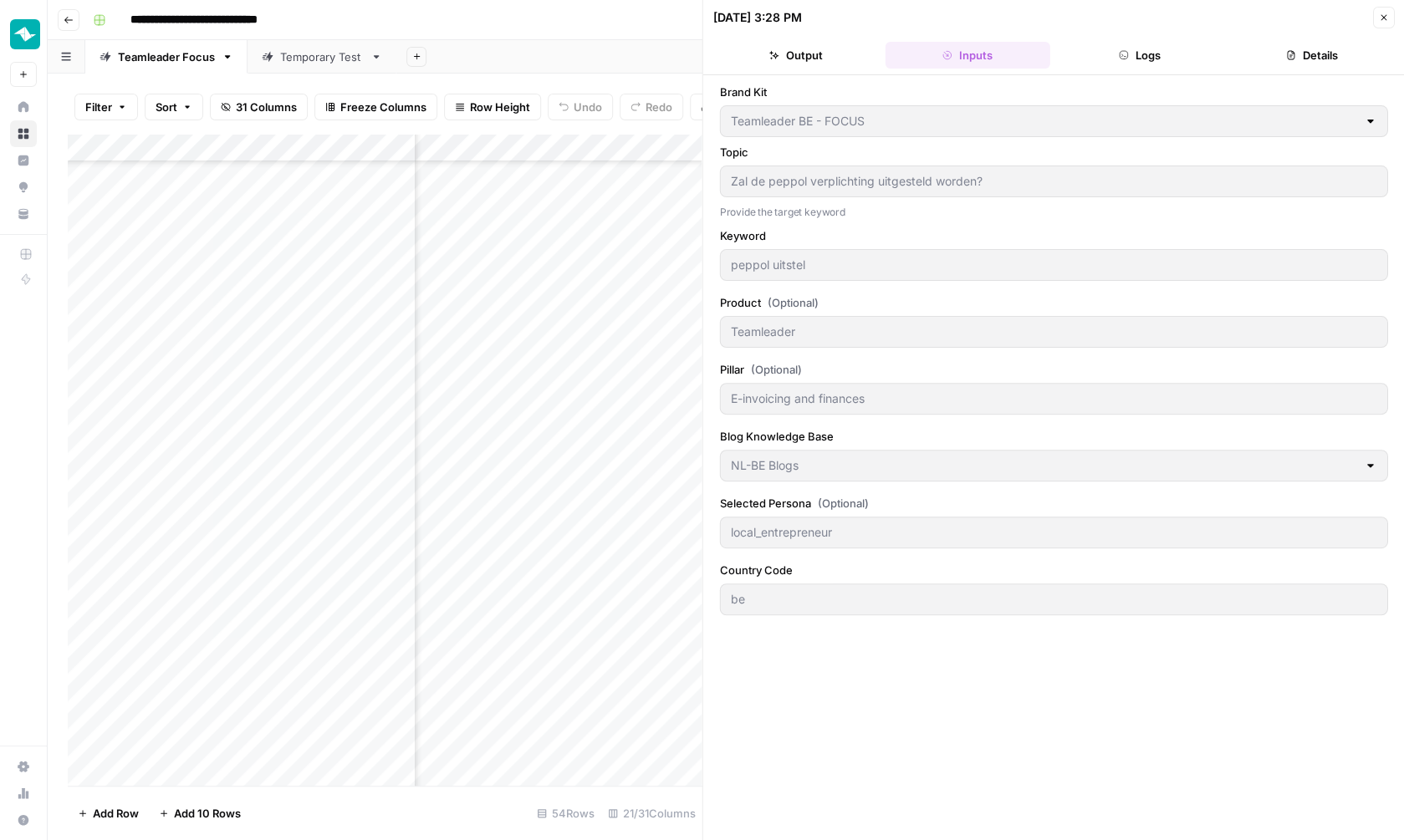
click at [1081, 48] on button "Logs" at bounding box center [1139, 55] width 166 height 27
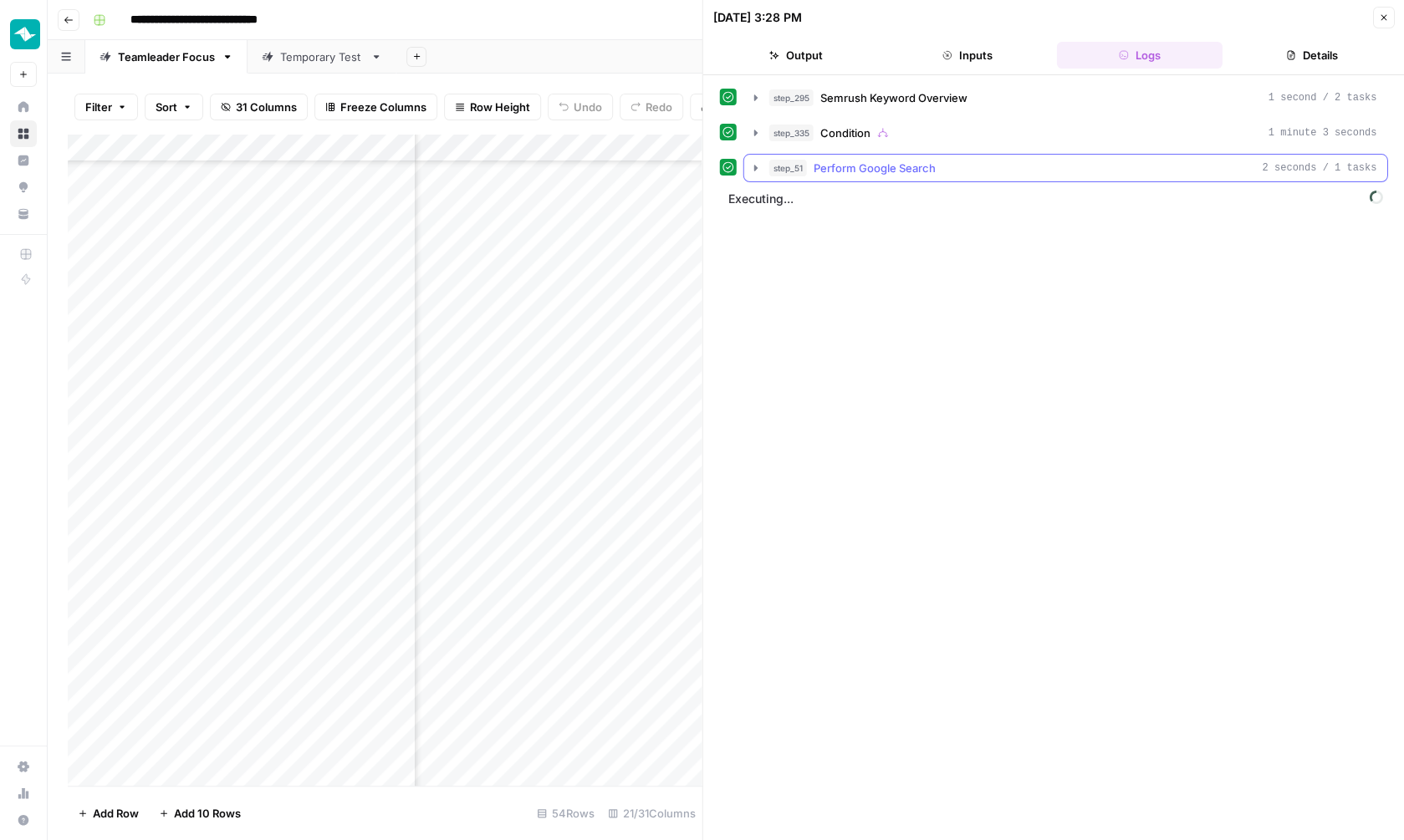
click at [932, 162] on span "Perform Google Search" at bounding box center [875, 167] width 122 height 17
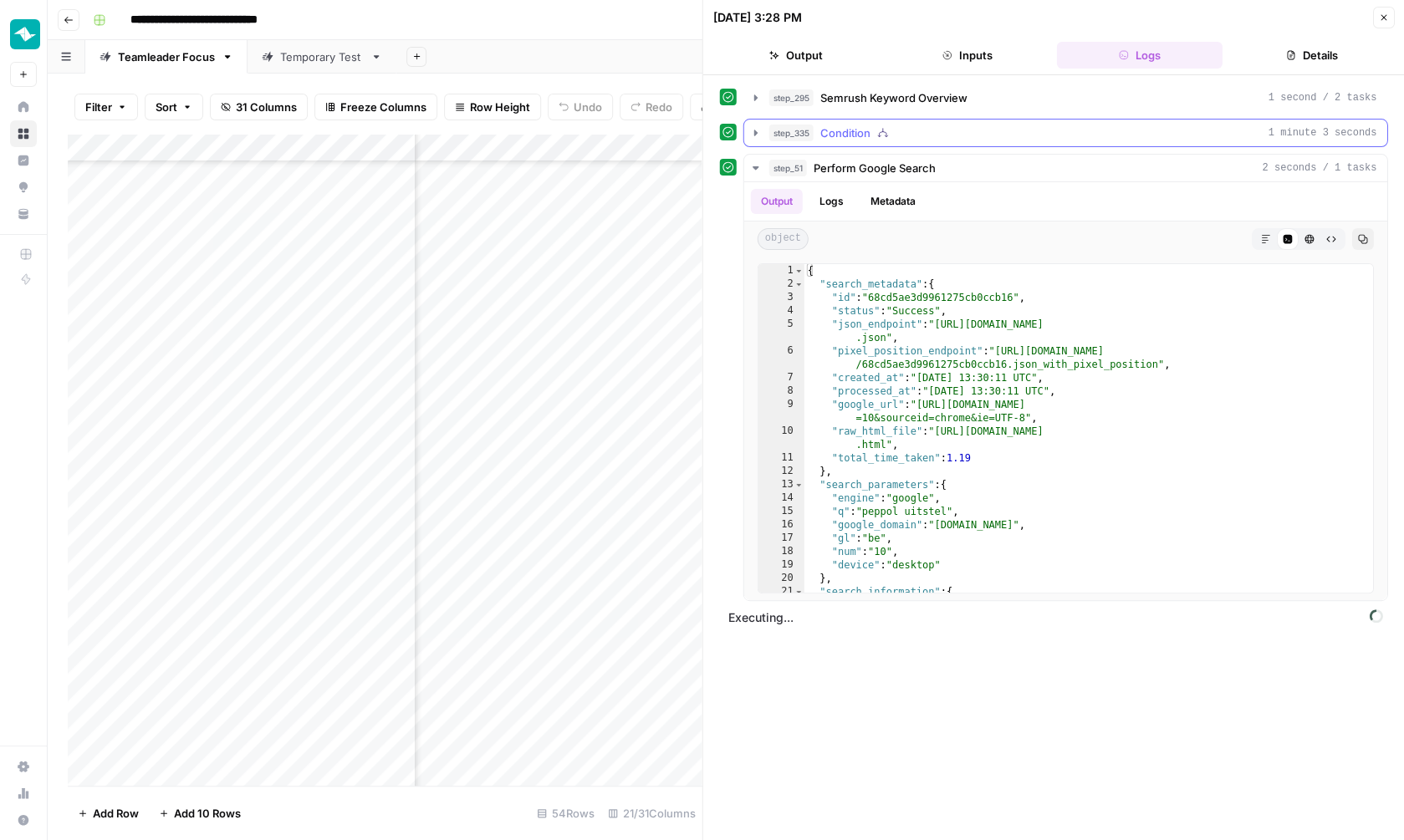
click at [949, 135] on div "step_335 Condition 1 minute 3 seconds" at bounding box center [1073, 133] width 608 height 17
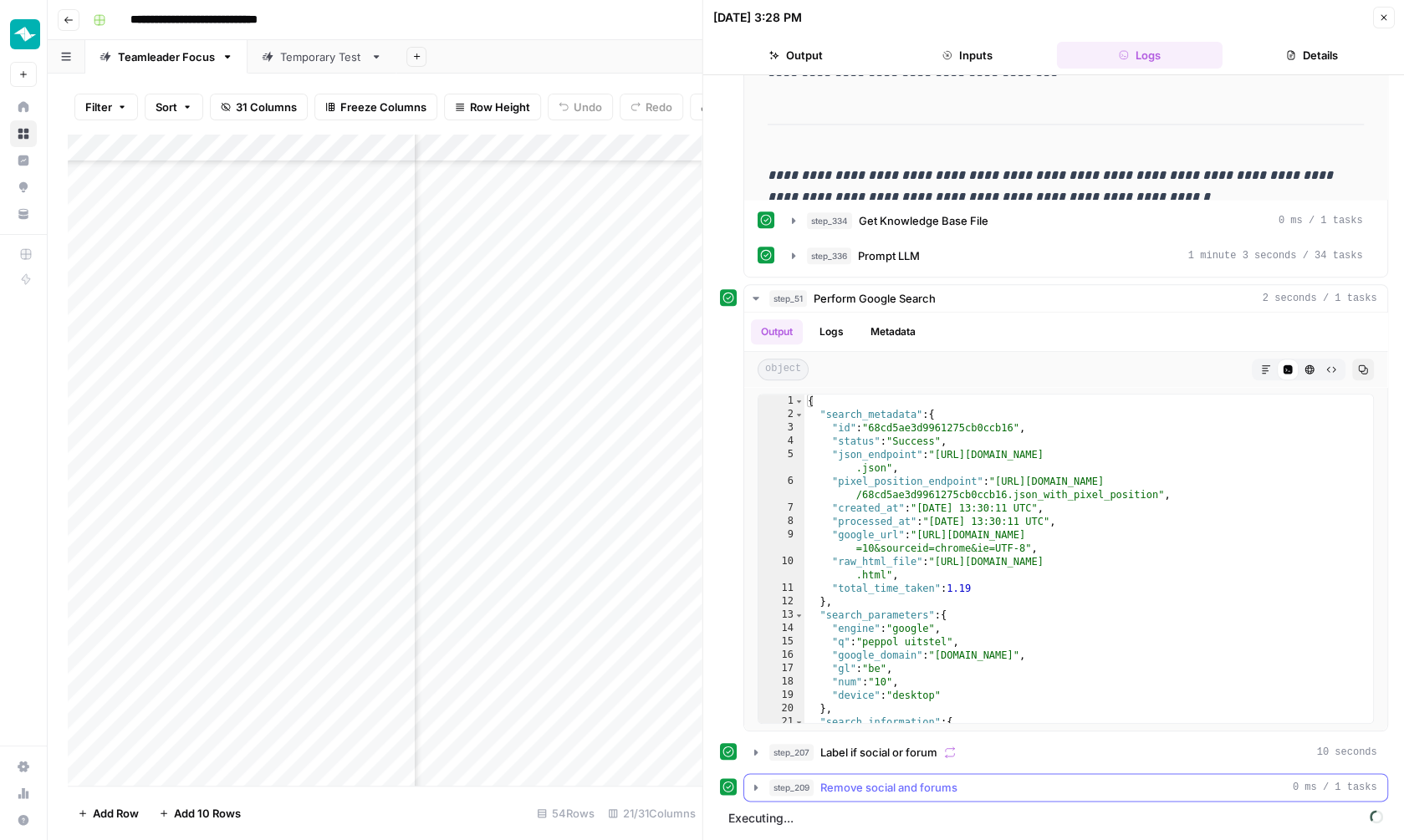
click at [971, 789] on div "step_209 Remove social and forums 0 ms / 1 tasks" at bounding box center [1073, 787] width 608 height 17
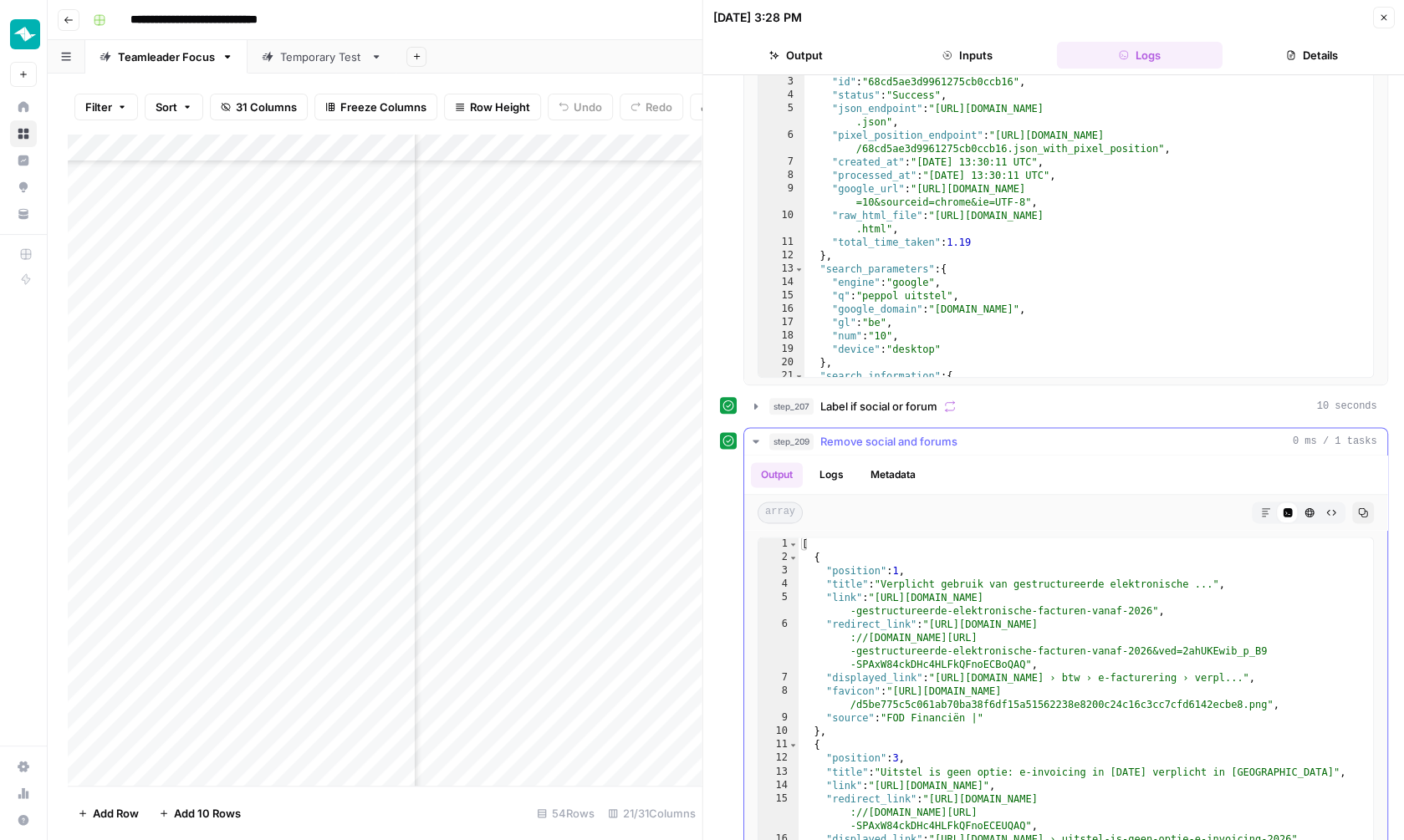
scroll to position [785, 0]
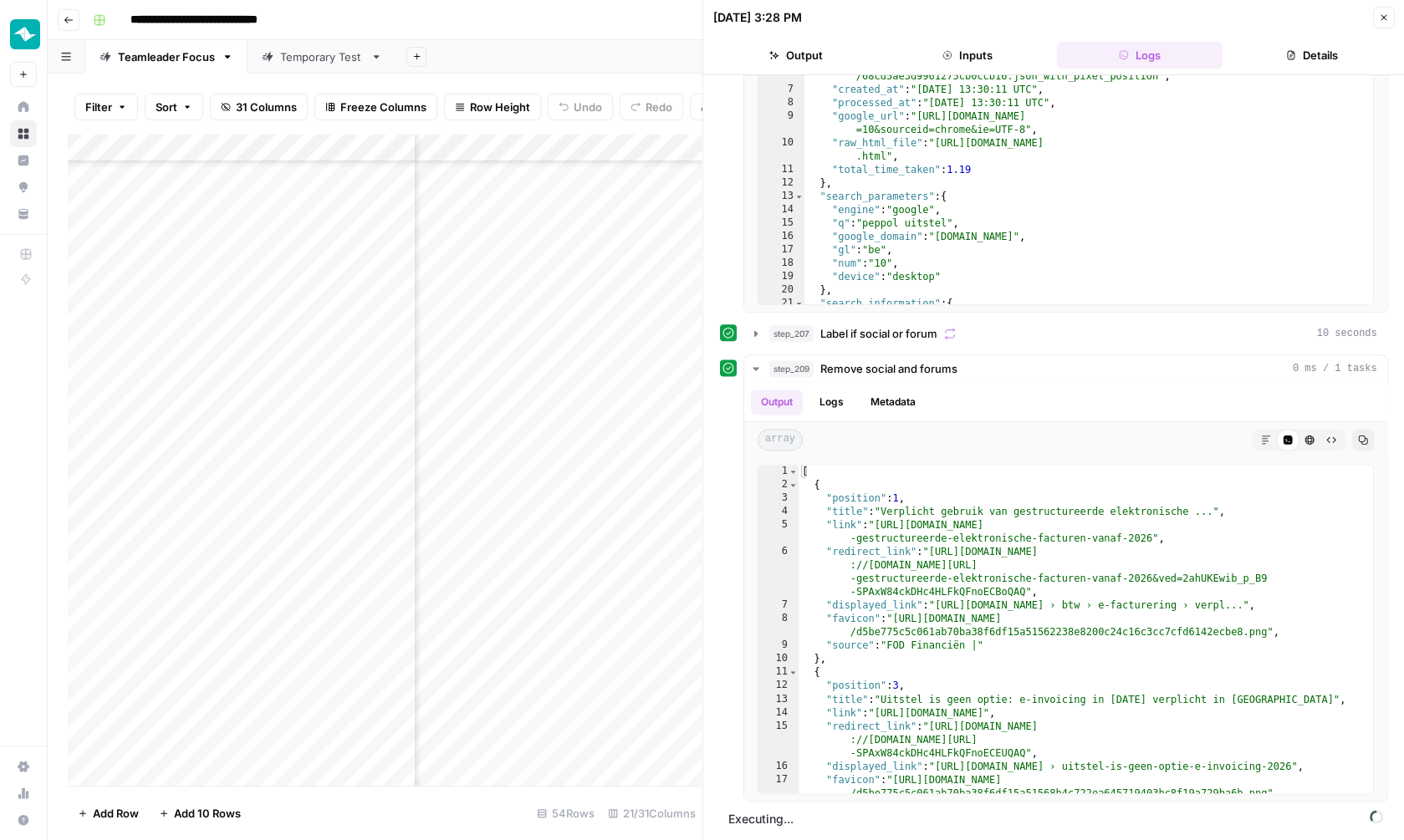
click at [1384, 21] on icon "button" at bounding box center [1383, 17] width 10 height 10
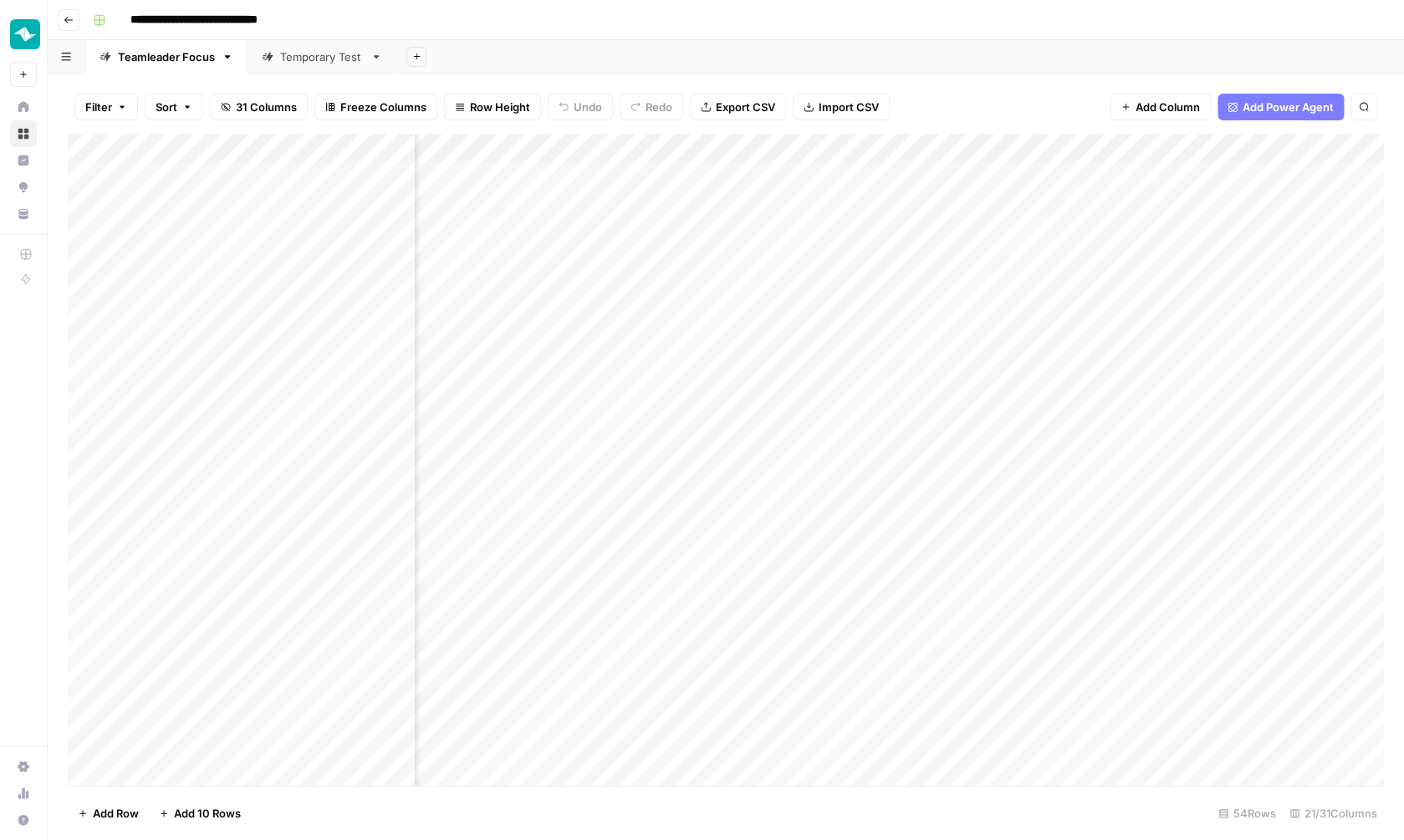
scroll to position [0, 635]
click at [1151, 106] on span "Add Column" at bounding box center [1167, 106] width 65 height 17
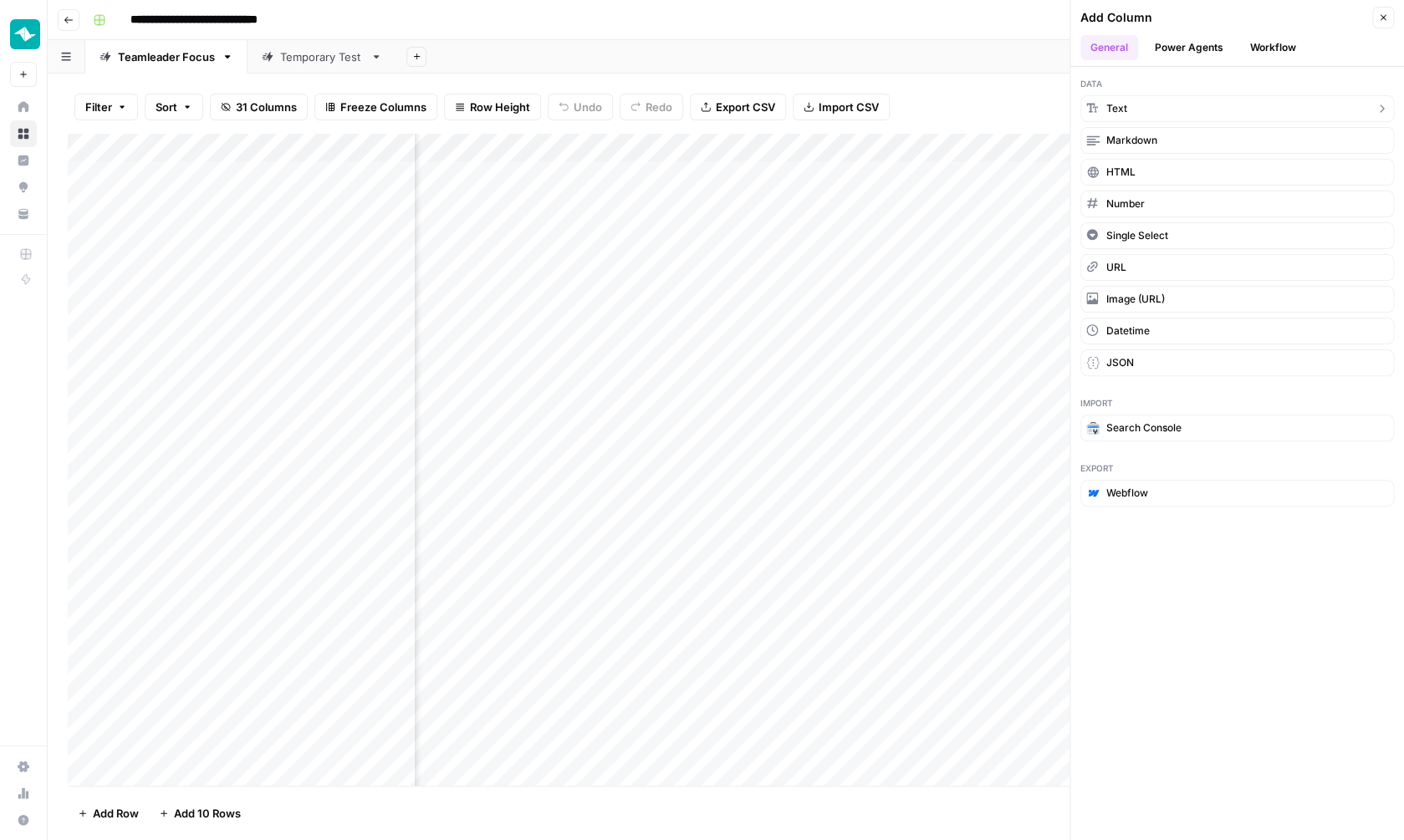
click at [1149, 108] on button "Text" at bounding box center [1237, 109] width 314 height 27
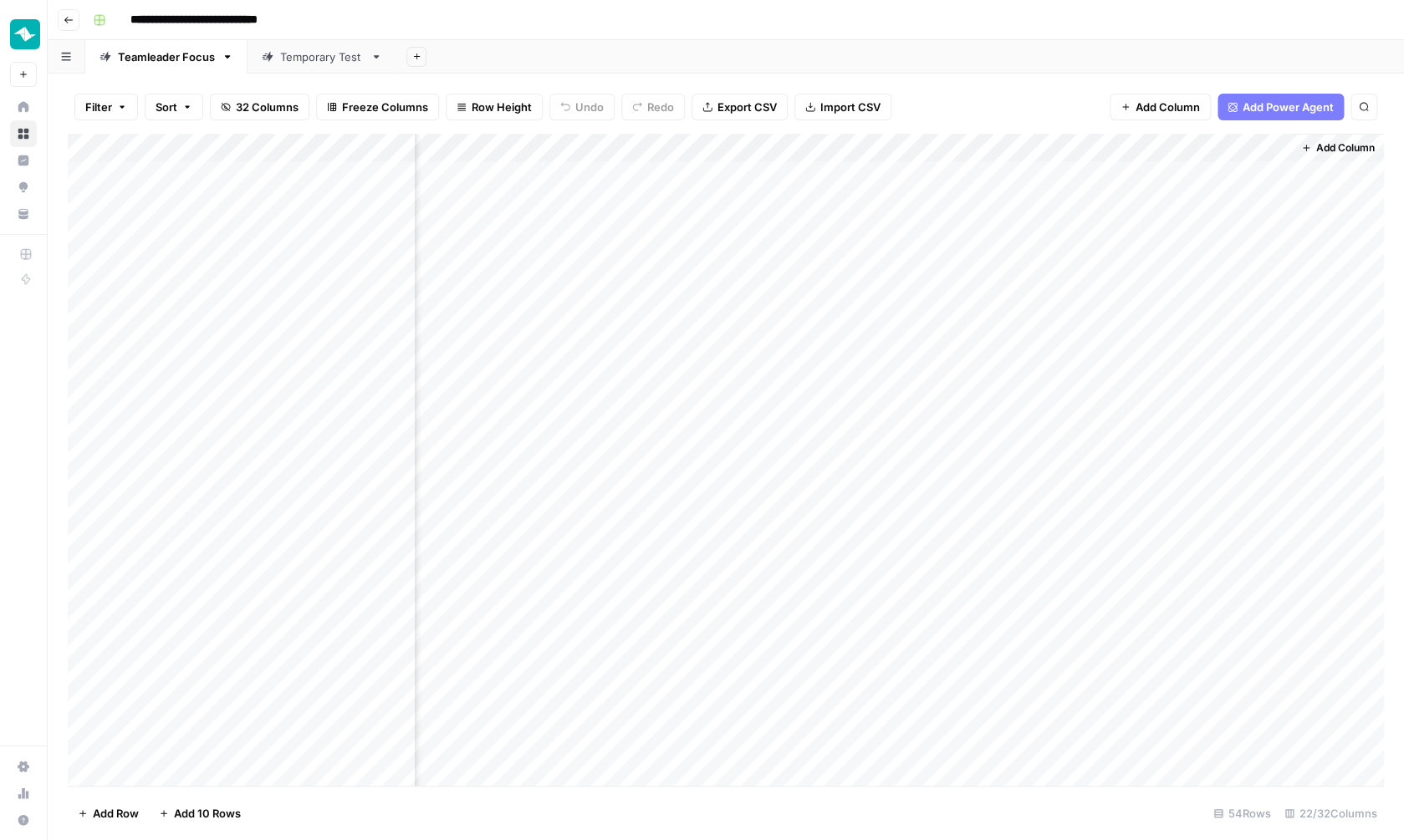
scroll to position [0, 2612]
click at [1117, 147] on div "Add Column" at bounding box center [725, 462] width 1316 height 656
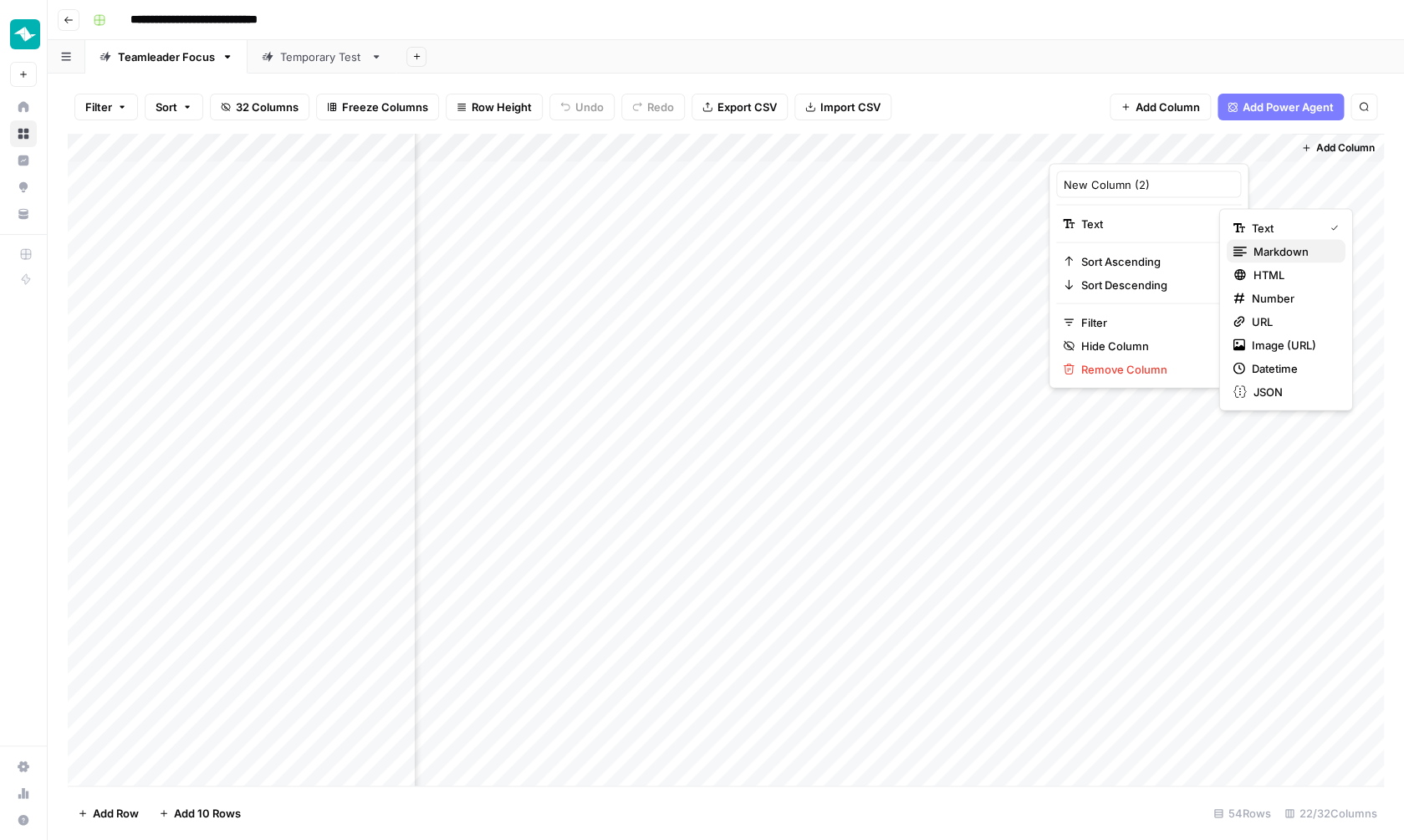
click at [1248, 252] on div "Markdown" at bounding box center [1286, 252] width 105 height 17
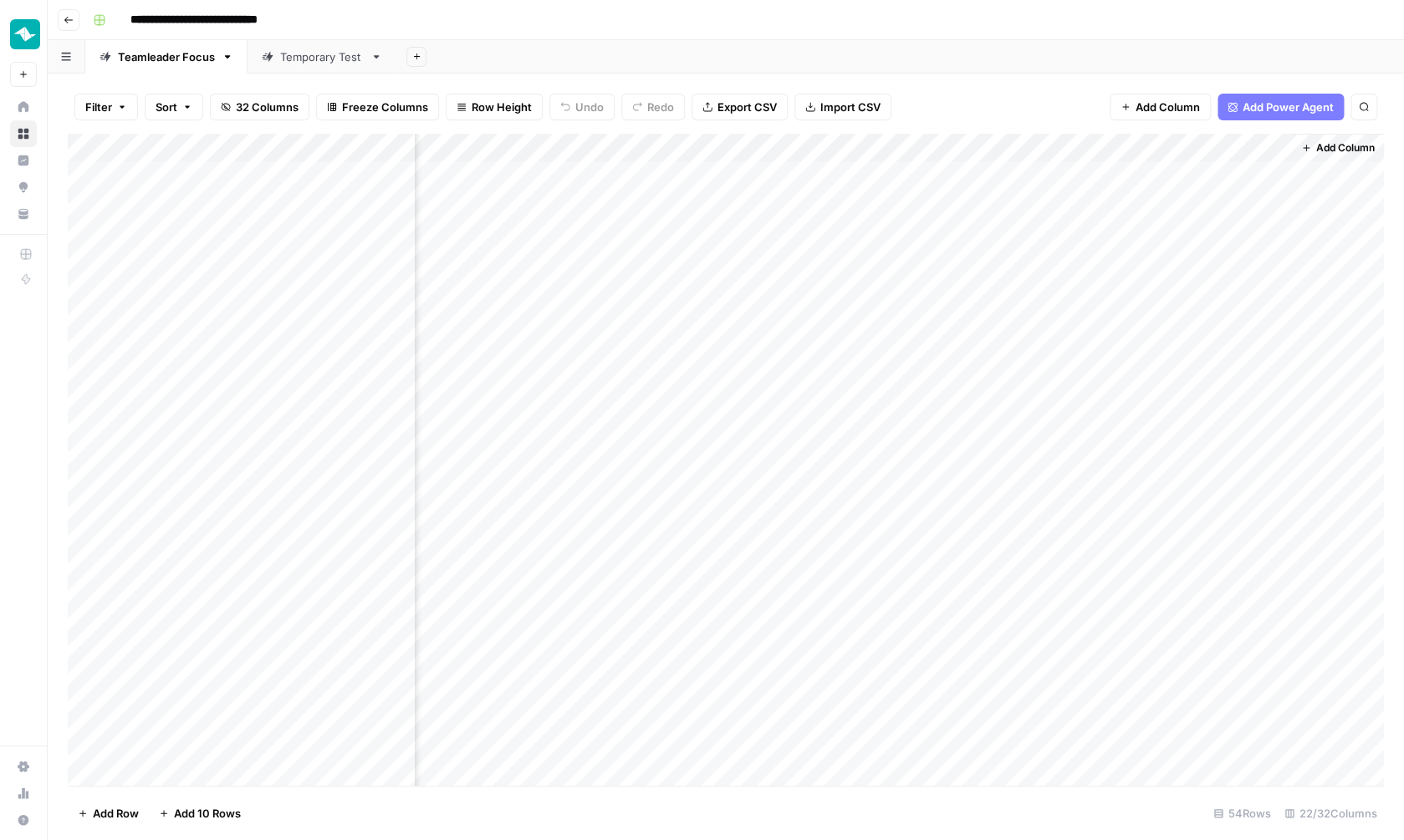
click at [1166, 166] on div "Add Column" at bounding box center [725, 462] width 1316 height 656
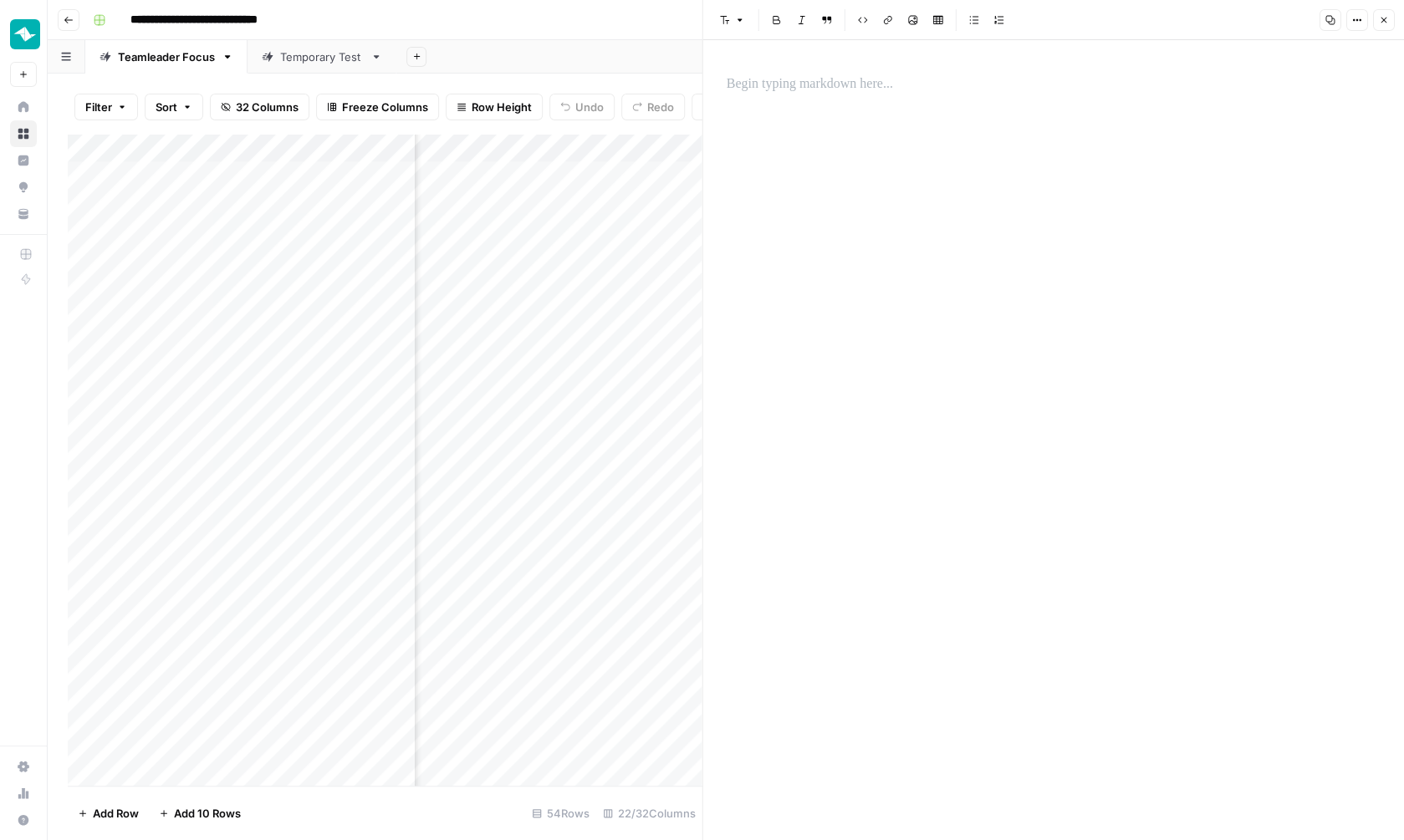
click at [925, 92] on p at bounding box center [1054, 84] width 655 height 22
click at [1381, 15] on button "Close" at bounding box center [1383, 19] width 22 height 22
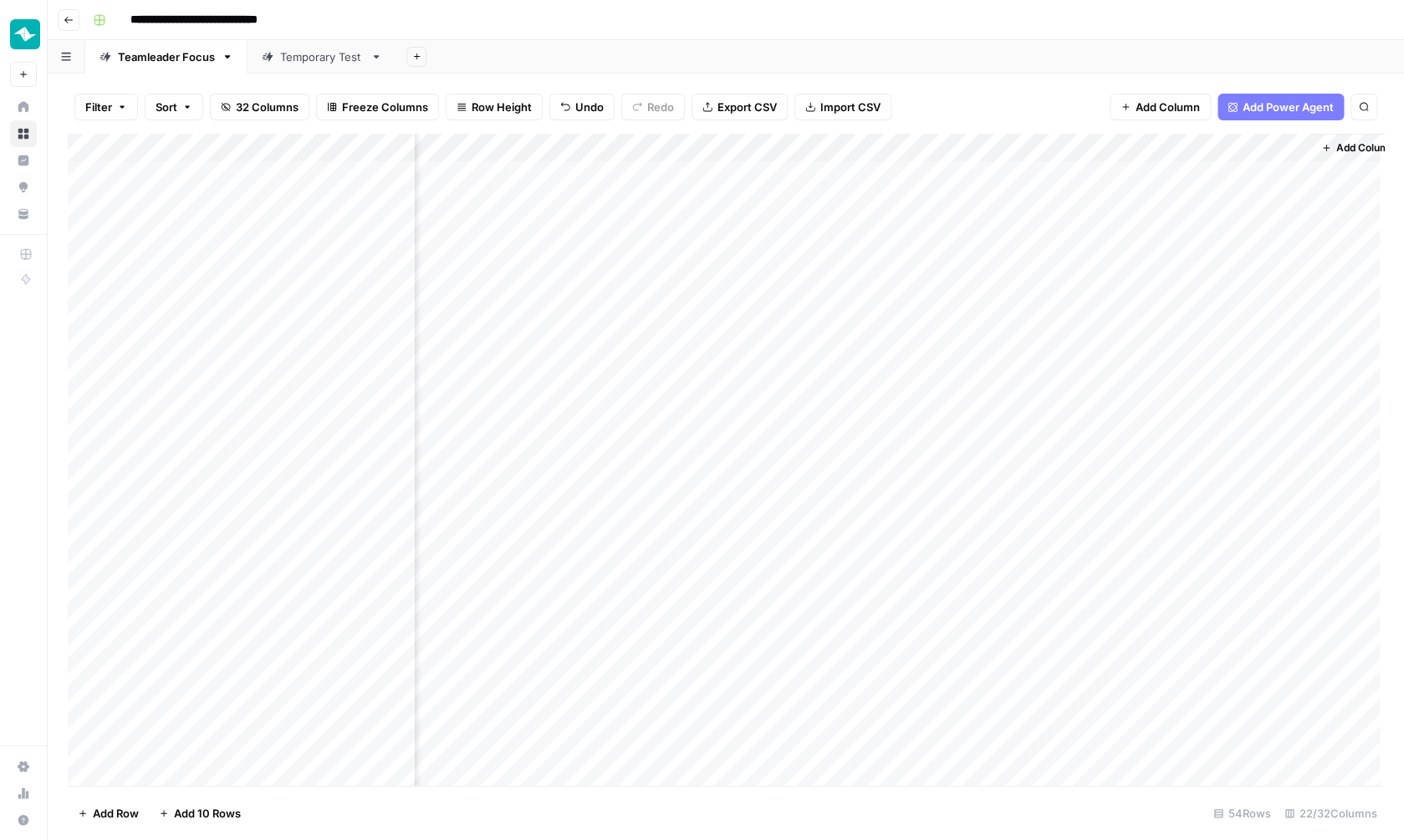
scroll to position [0, 2593]
click at [1140, 141] on div "Add Column" at bounding box center [725, 462] width 1316 height 656
click at [1141, 141] on div at bounding box center [1190, 147] width 242 height 34
click at [1141, 191] on input "New Column (2)" at bounding box center [1169, 184] width 170 height 17
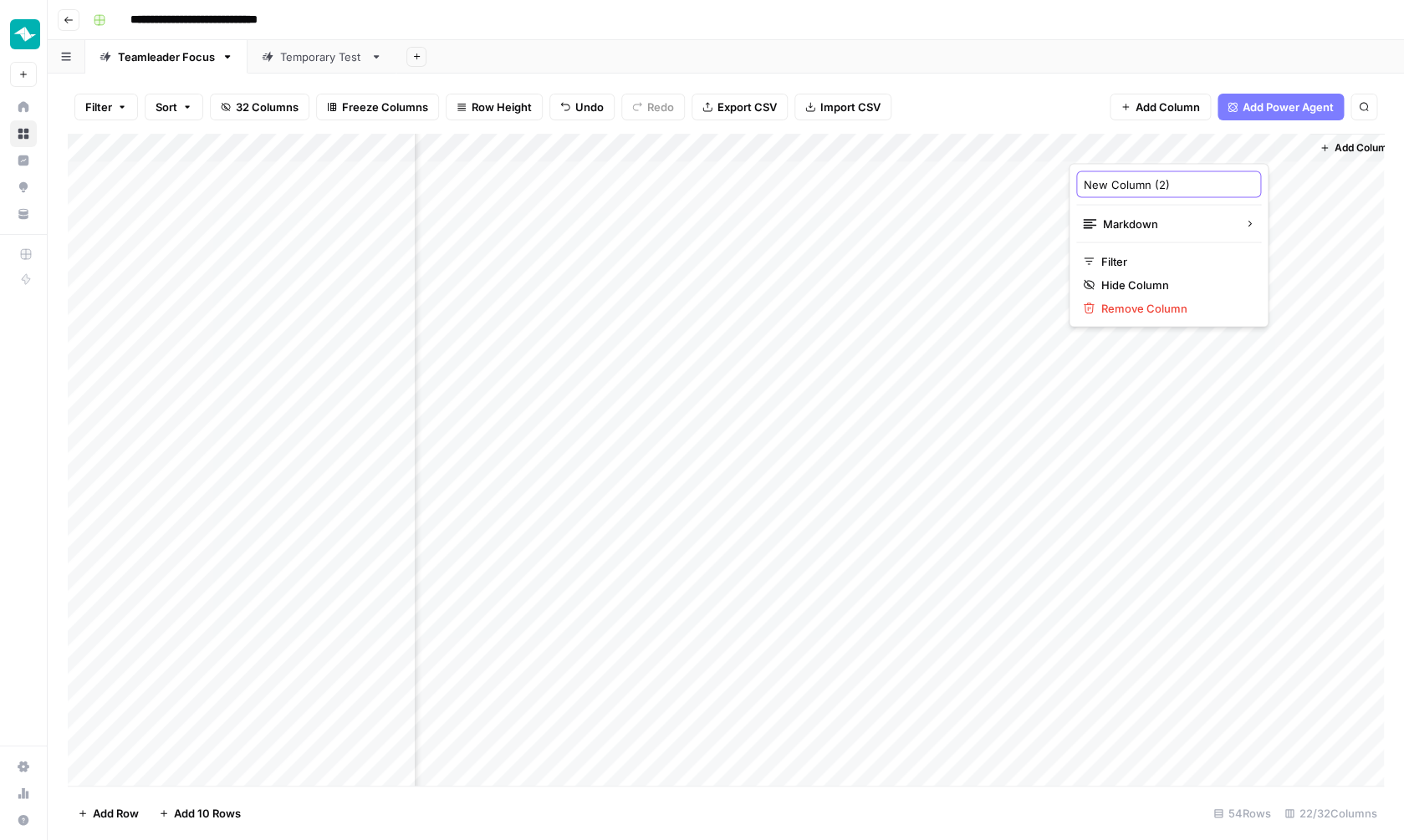
click at [1141, 191] on input "New Column (2)" at bounding box center [1169, 184] width 170 height 17
type input "Extra input"
click at [1002, 359] on div "Add Column" at bounding box center [725, 462] width 1316 height 656
drag, startPoint x: 1241, startPoint y: 140, endPoint x: 1012, endPoint y: 131, distance: 229.2
click at [1012, 134] on div "Add Column" at bounding box center [725, 462] width 1316 height 656
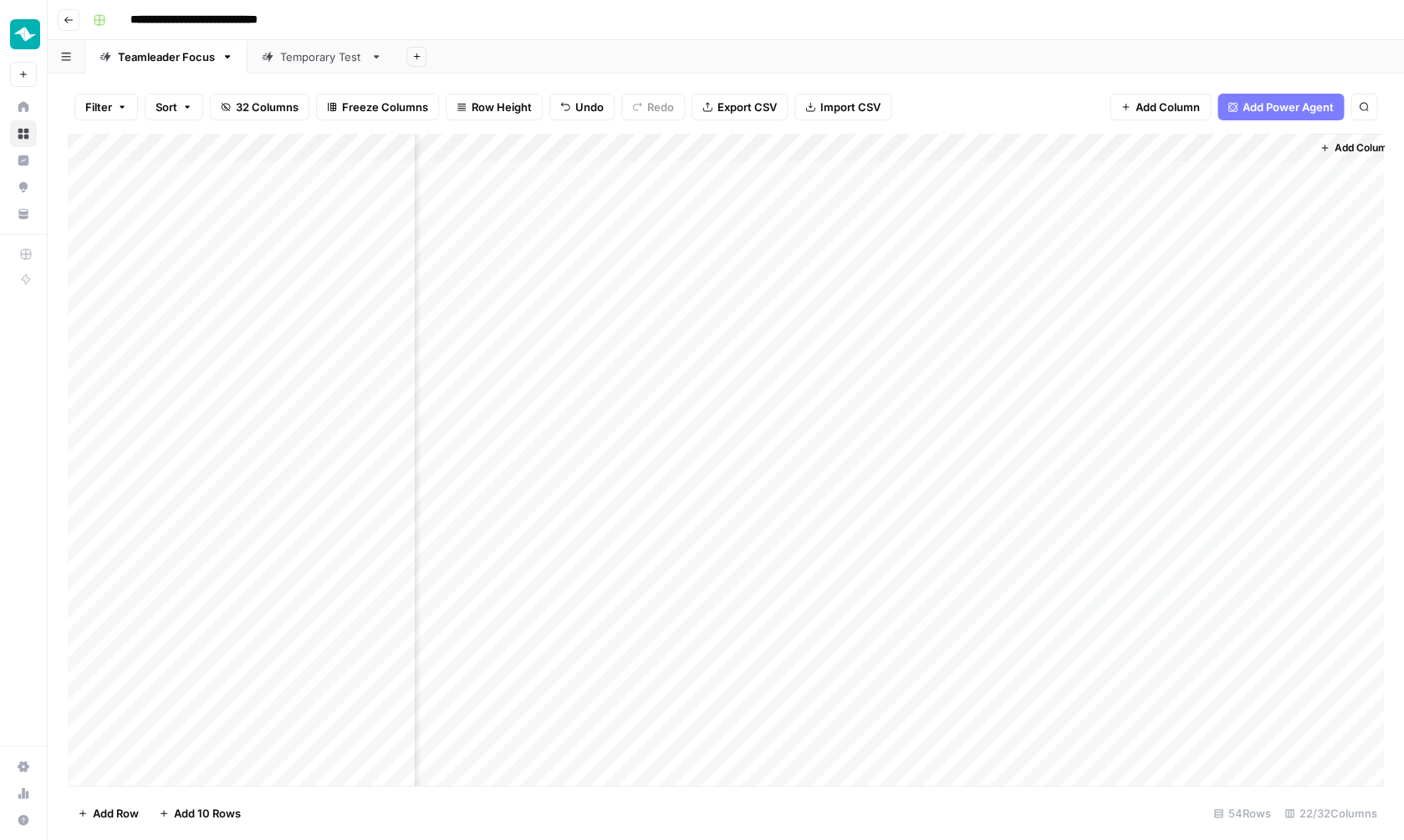
click at [1010, 128] on div "Filter Sort 32 Columns Freeze Columns Row Height Undo Redo Export CSV Import CS…" at bounding box center [726, 456] width 1356 height 766
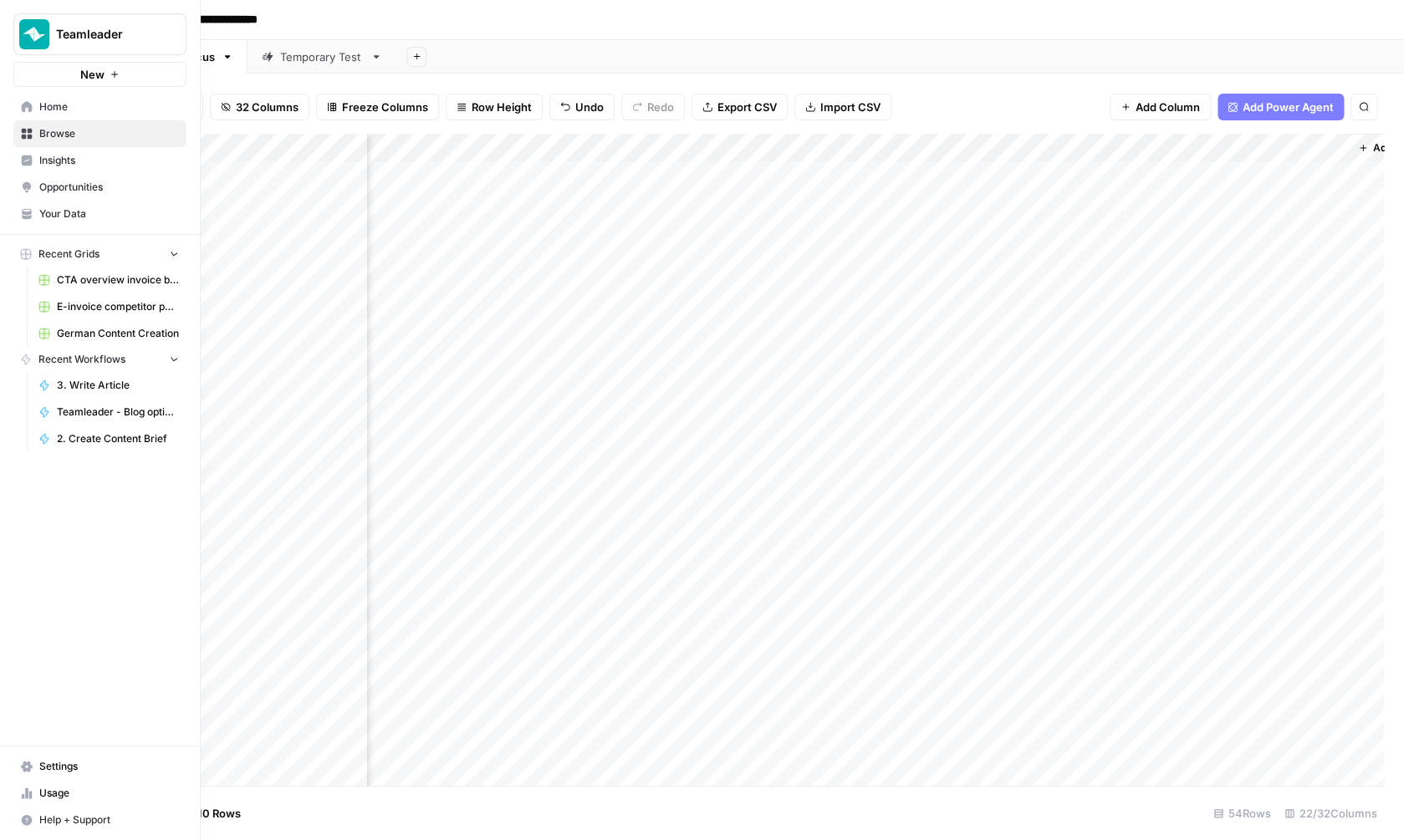
scroll to position [0, 2554]
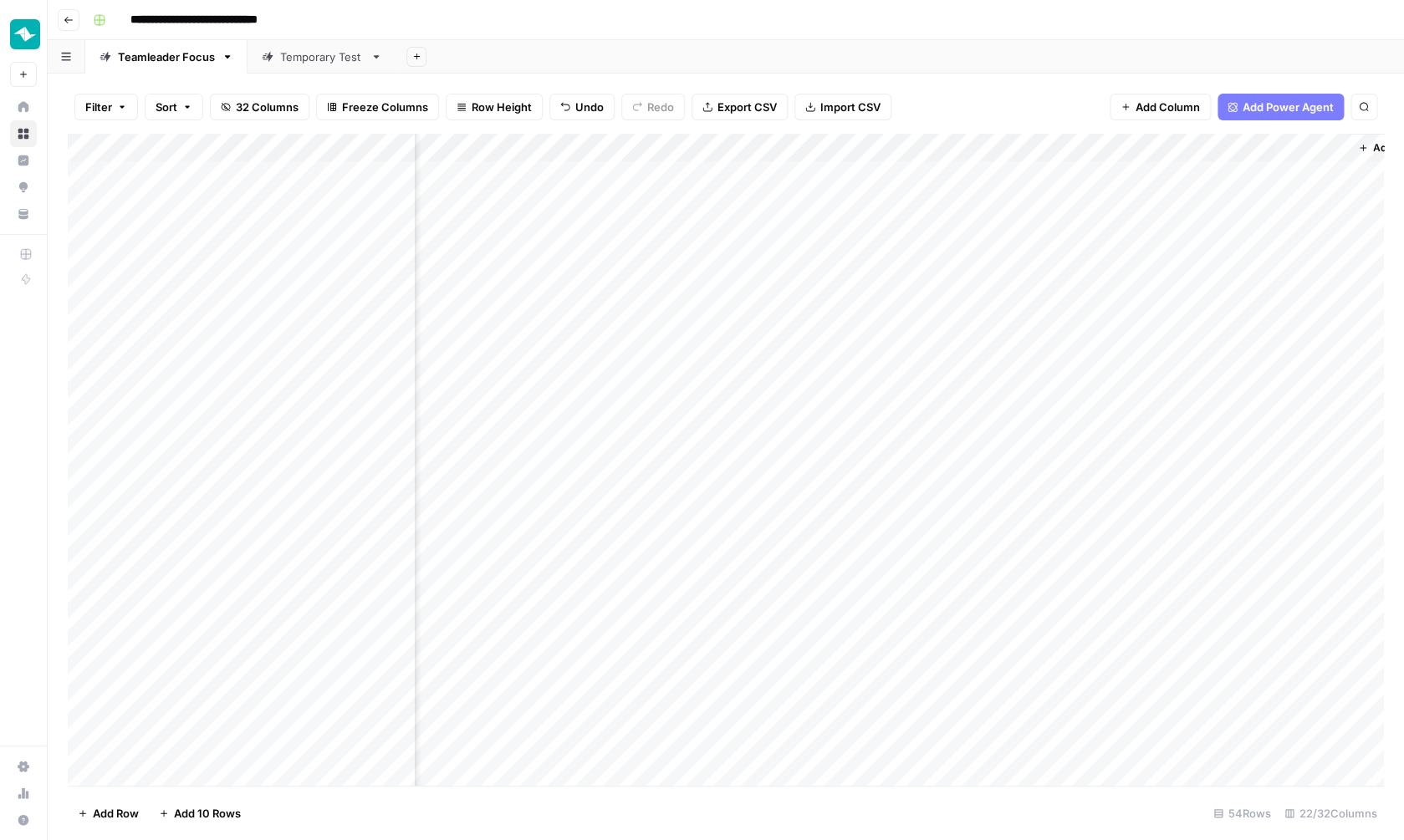
drag, startPoint x: 1034, startPoint y: 140, endPoint x: 593, endPoint y: 184, distance: 443.2
click at [593, 184] on div "Add Column" at bounding box center [725, 462] width 1316 height 656
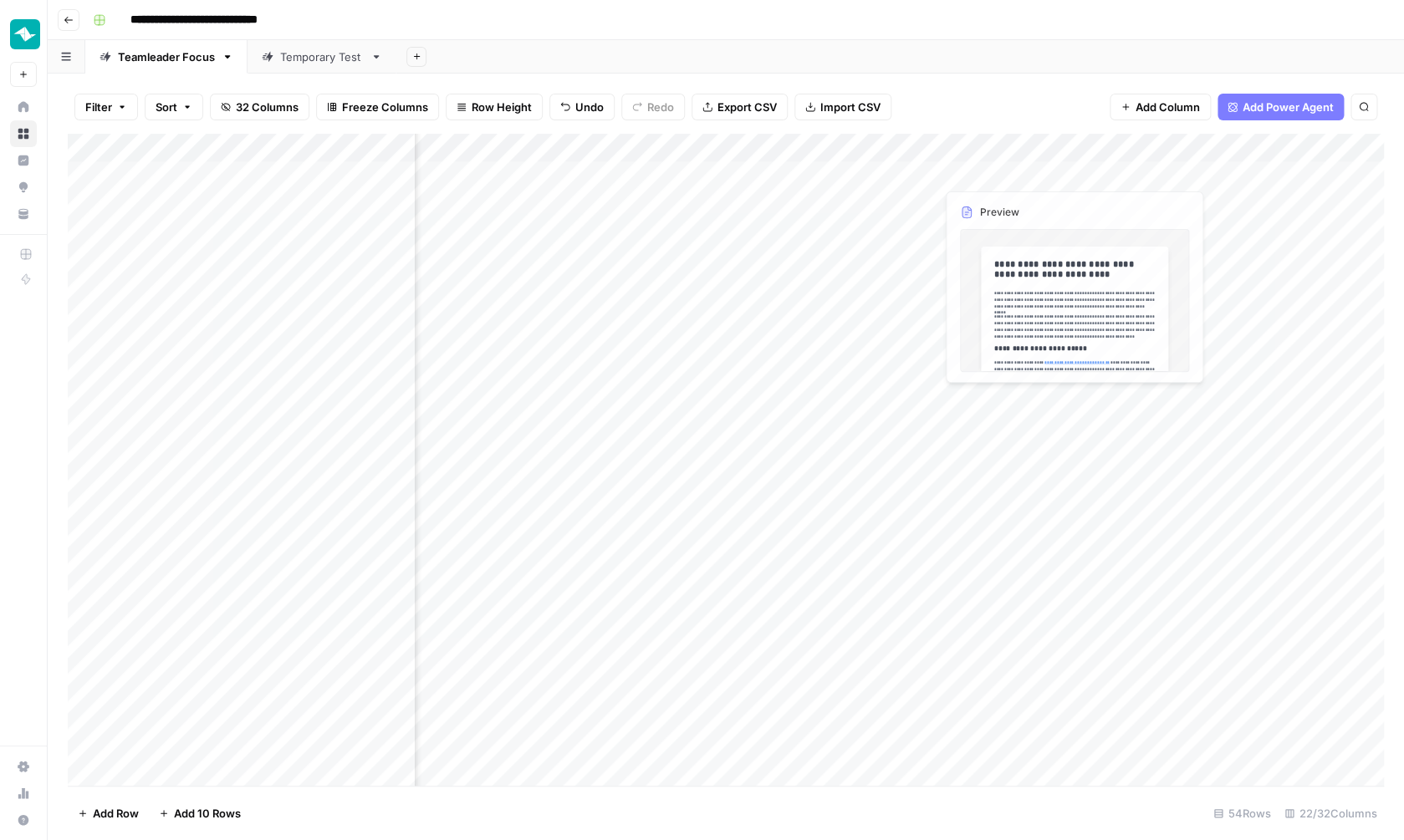
scroll to position [0, 1872]
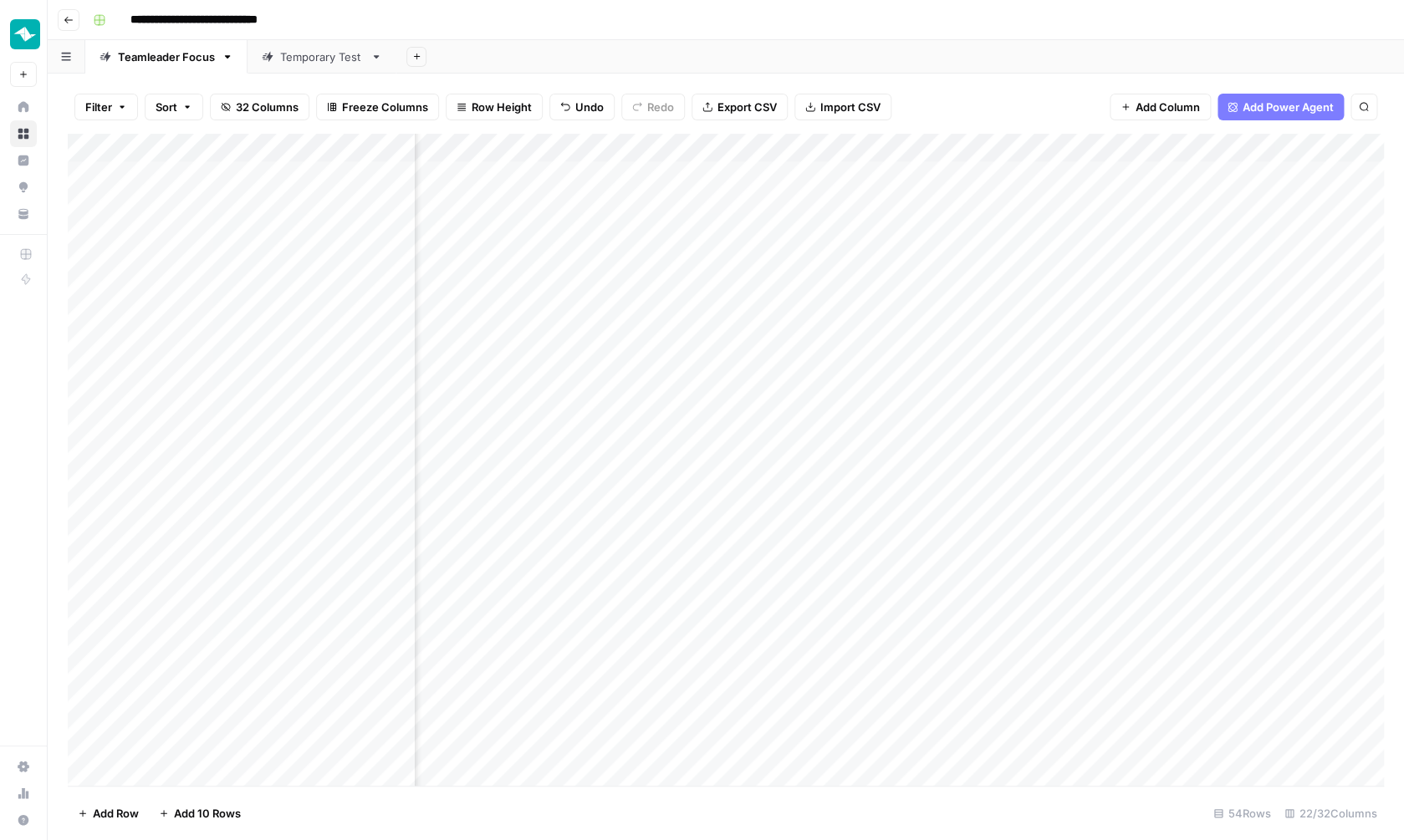
drag, startPoint x: 1354, startPoint y: 139, endPoint x: 488, endPoint y: 141, distance: 866.0
click at [487, 141] on div "Add Column" at bounding box center [725, 462] width 1316 height 656
drag, startPoint x: 924, startPoint y: 143, endPoint x: 499, endPoint y: 143, distance: 425.0
click at [499, 143] on div "Add Column" at bounding box center [725, 462] width 1316 height 656
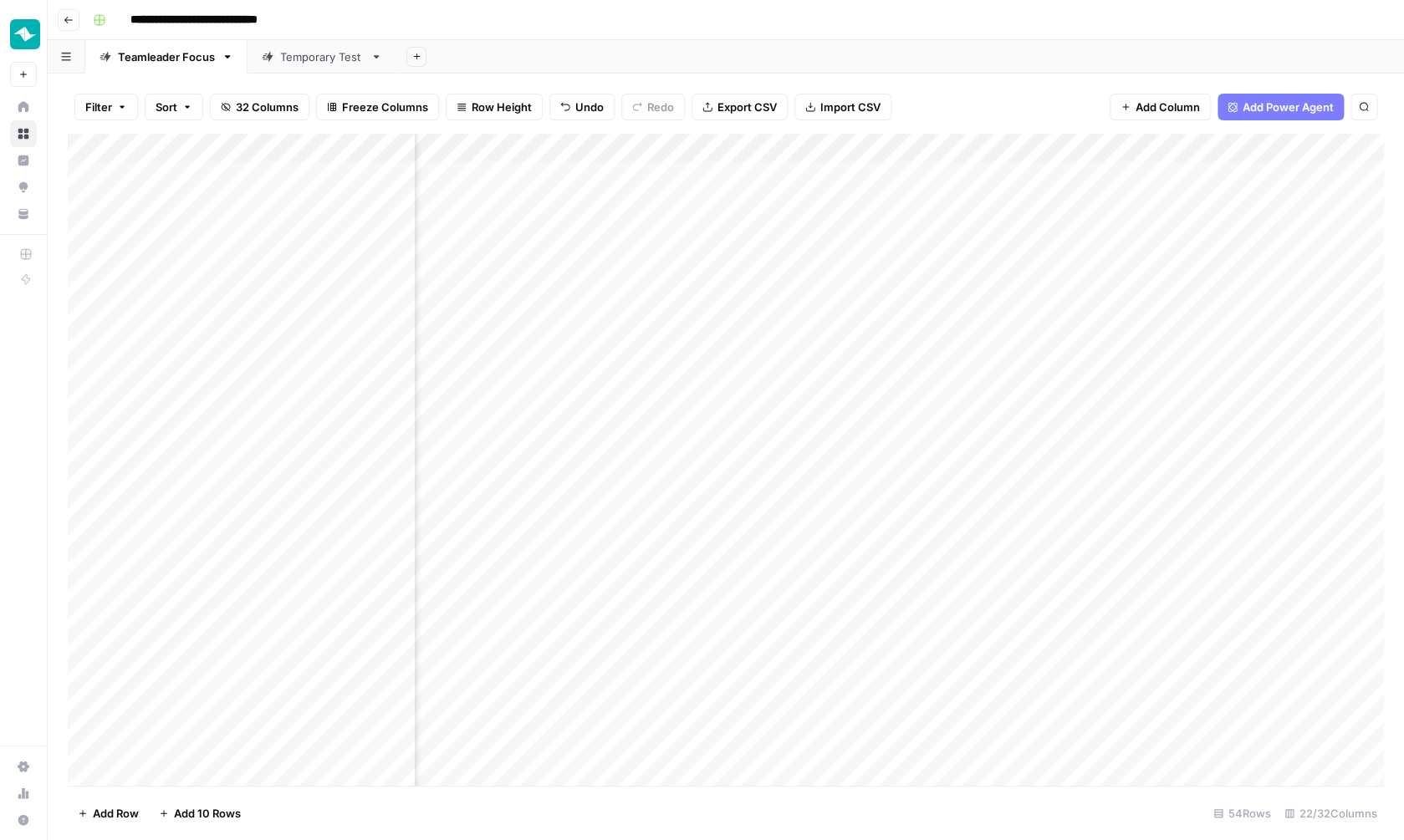
scroll to position [0, 871]
drag, startPoint x: 1190, startPoint y: 144, endPoint x: 612, endPoint y: 159, distance: 578.2
click at [612, 159] on div "Add Column" at bounding box center [725, 462] width 1316 height 656
drag, startPoint x: 1109, startPoint y: 138, endPoint x: 741, endPoint y: 138, distance: 368.0
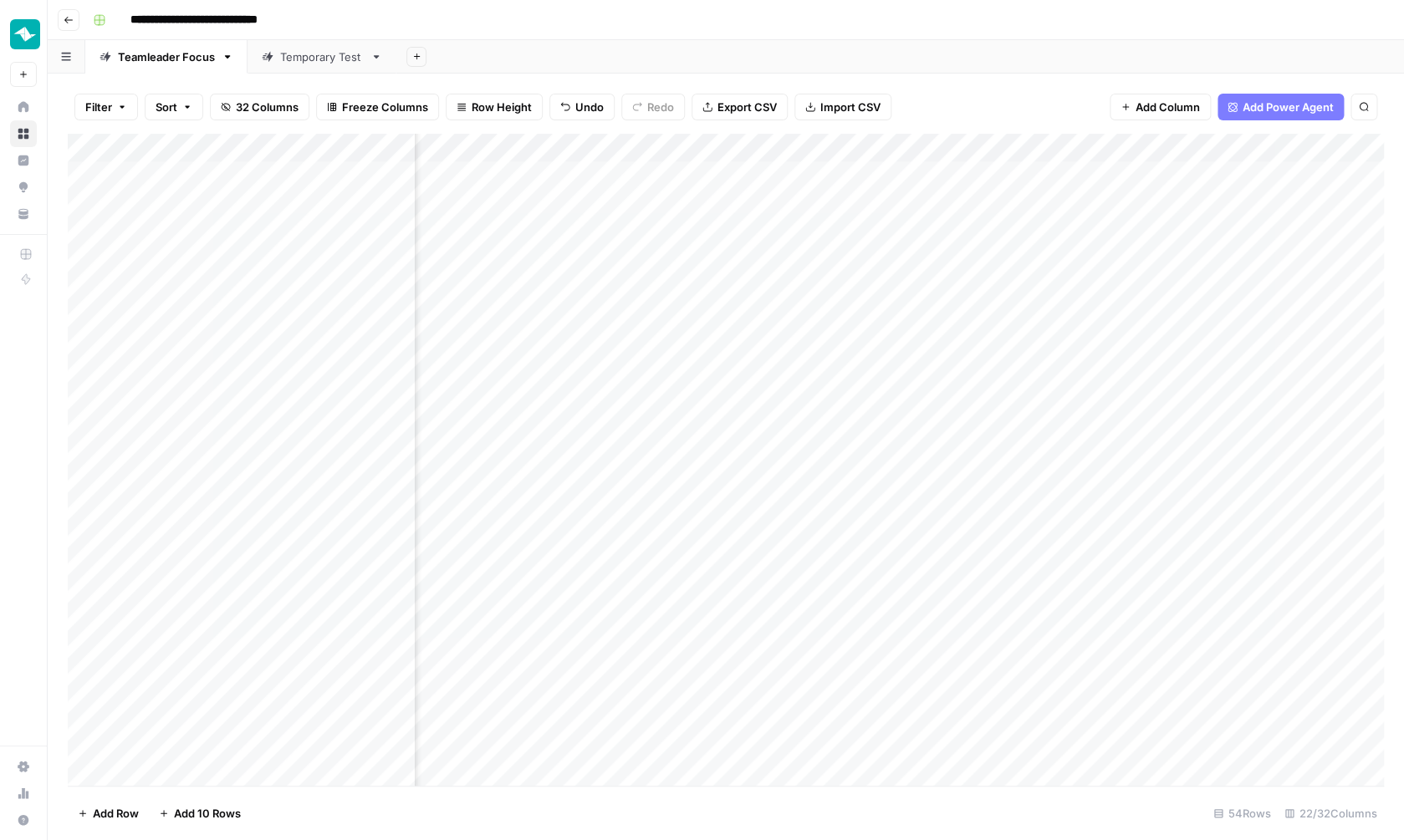
click at [740, 138] on div "Add Column" at bounding box center [725, 462] width 1316 height 656
drag, startPoint x: 856, startPoint y: 143, endPoint x: 767, endPoint y: 126, distance: 90.6
click at [767, 126] on div "Filter Sort 32 Columns Freeze Columns Row Height Undo Redo Export CSV Import CS…" at bounding box center [726, 456] width 1356 height 766
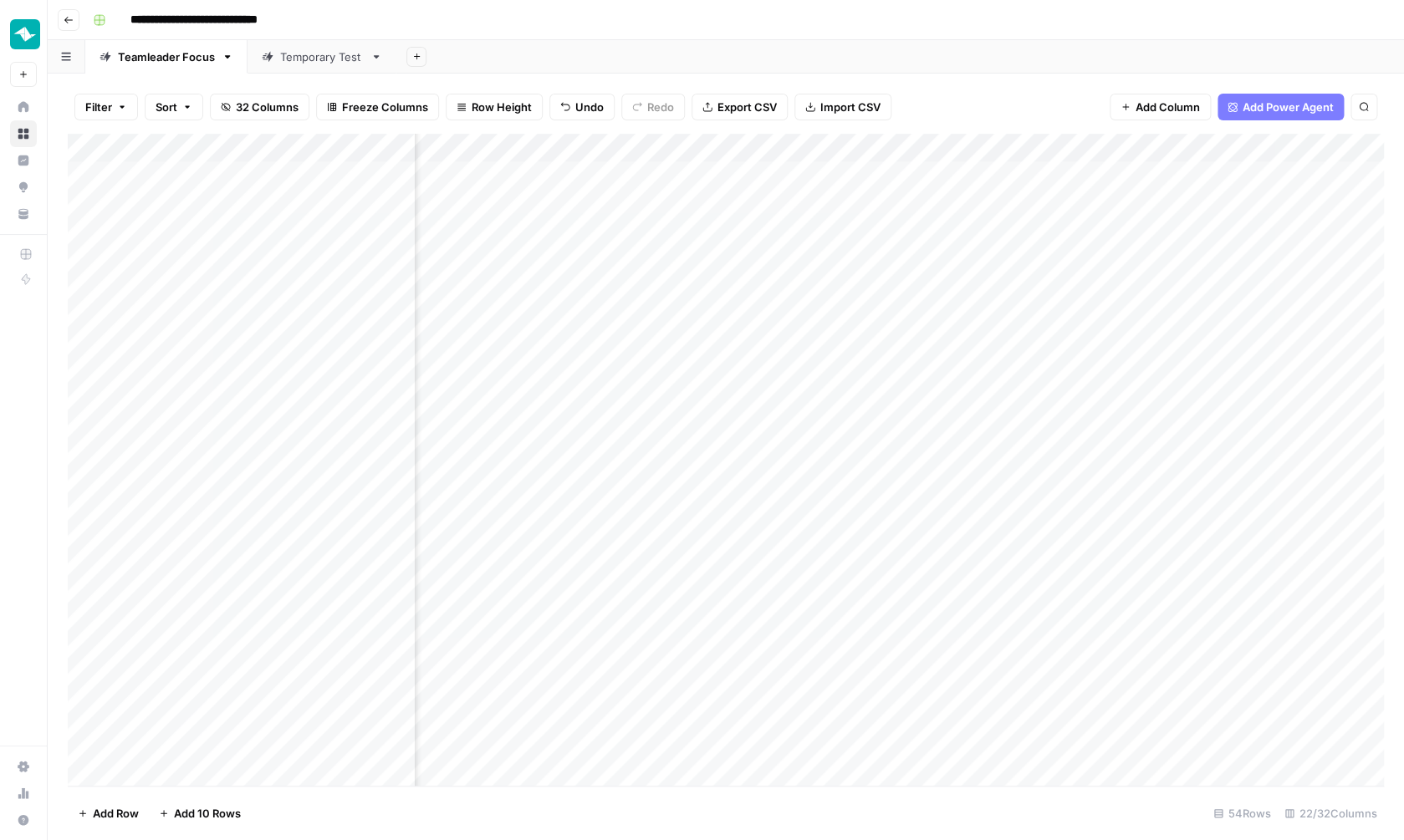
click at [1283, 141] on div "Add Column" at bounding box center [725, 462] width 1316 height 656
type input "2. Create Content Brief"
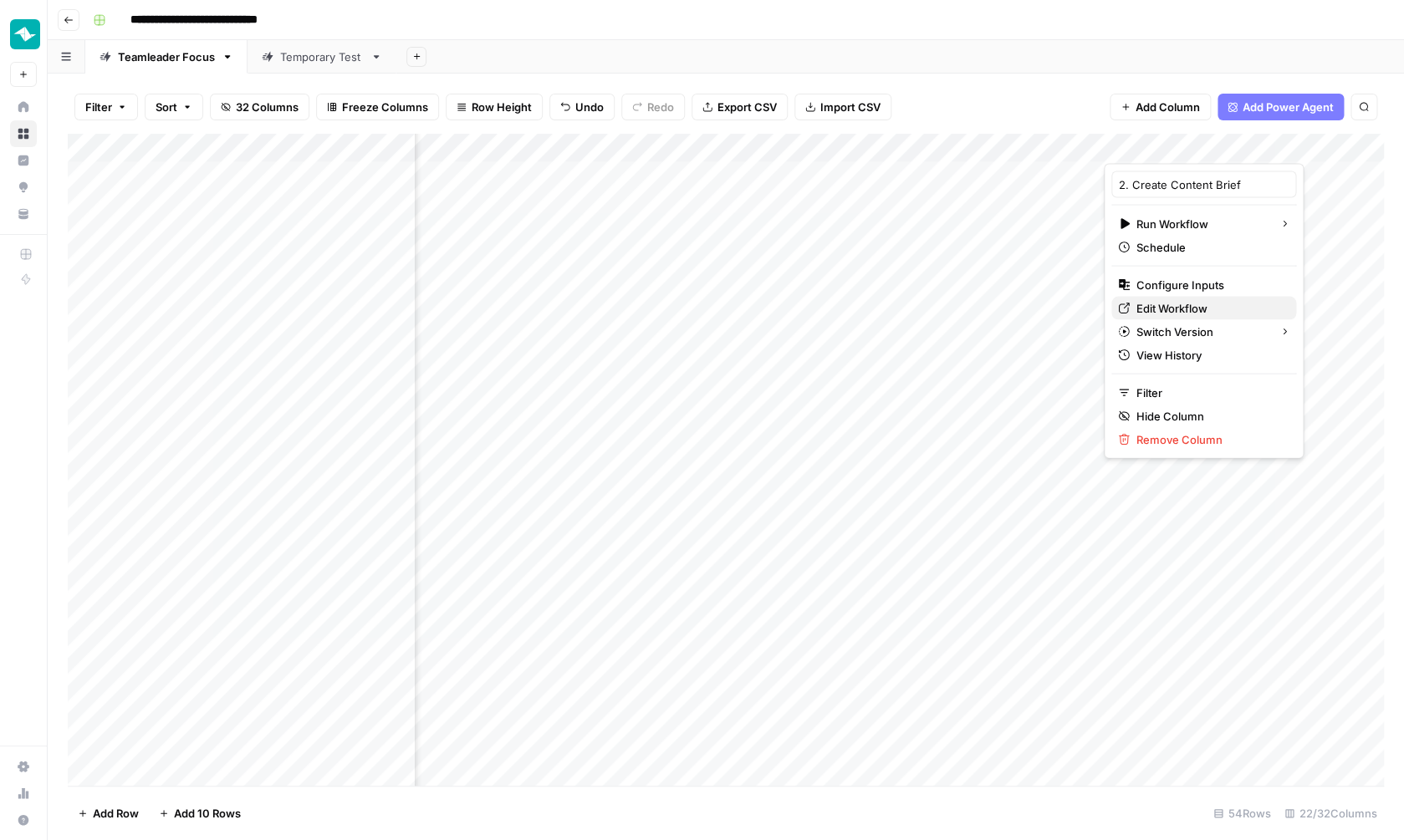
click at [1190, 303] on span "Edit Workflow" at bounding box center [1209, 308] width 146 height 17
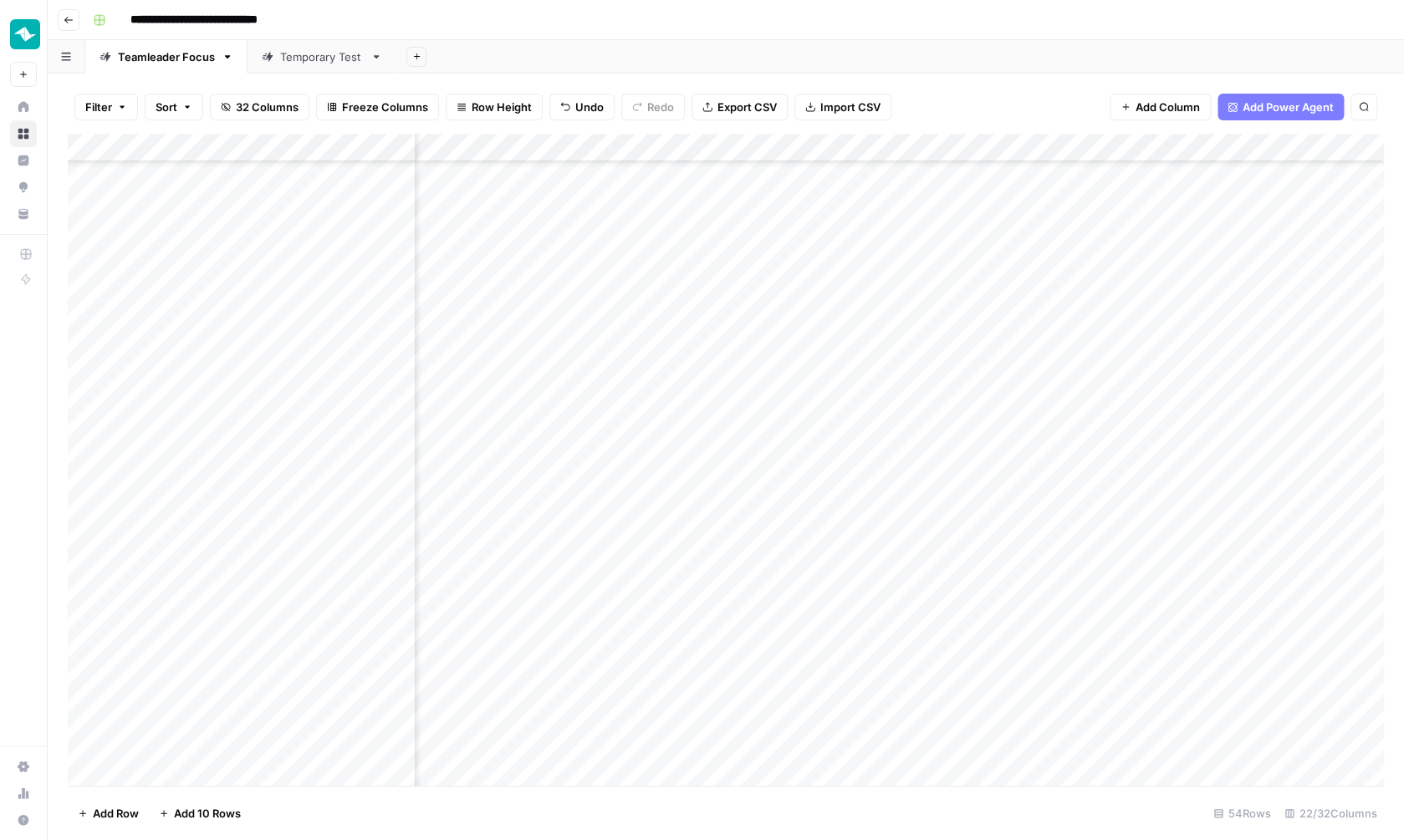
scroll to position [935, 1315]
click at [699, 686] on div "Add Column" at bounding box center [725, 462] width 1316 height 656
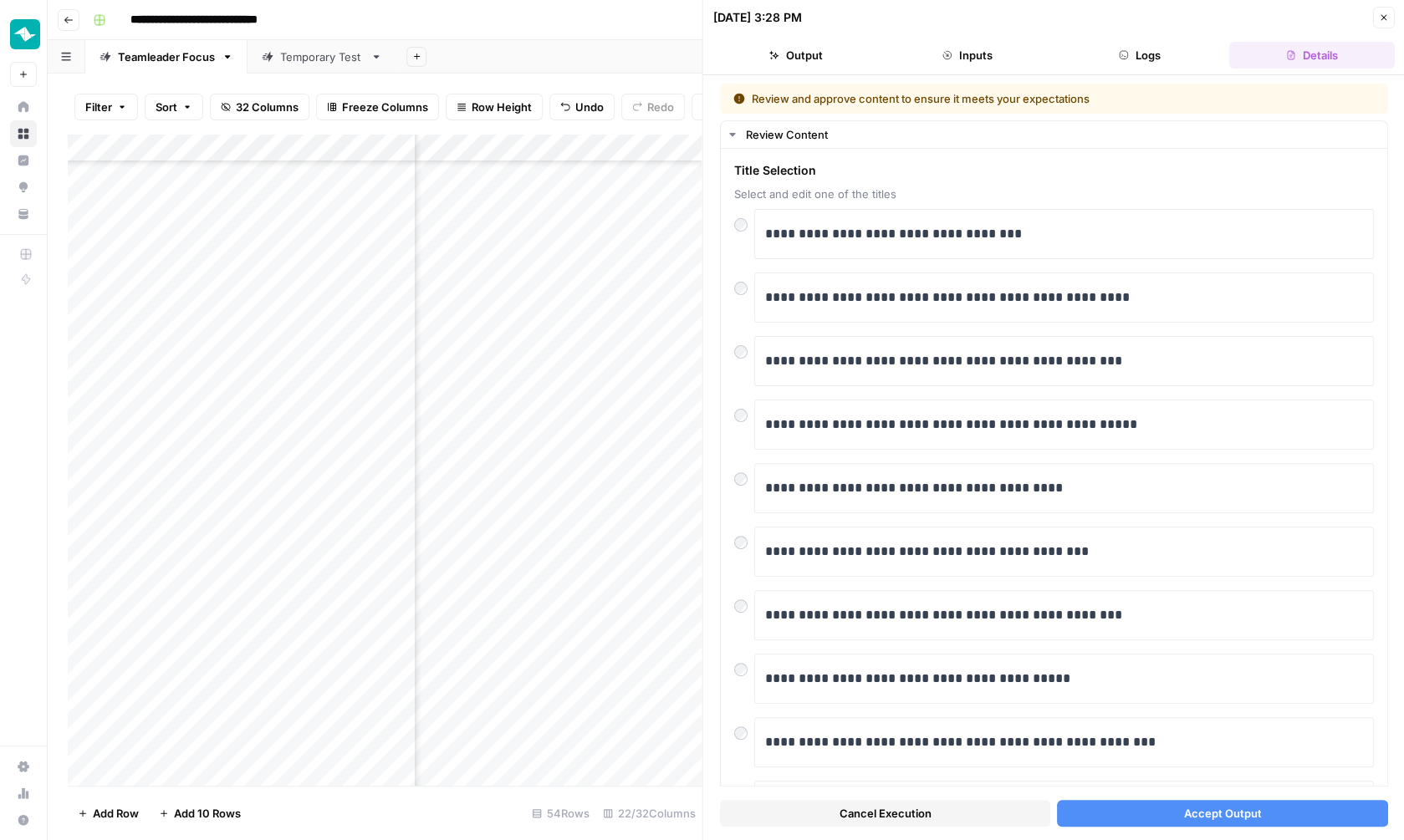
click at [1215, 805] on span "Accept Output" at bounding box center [1222, 813] width 78 height 17
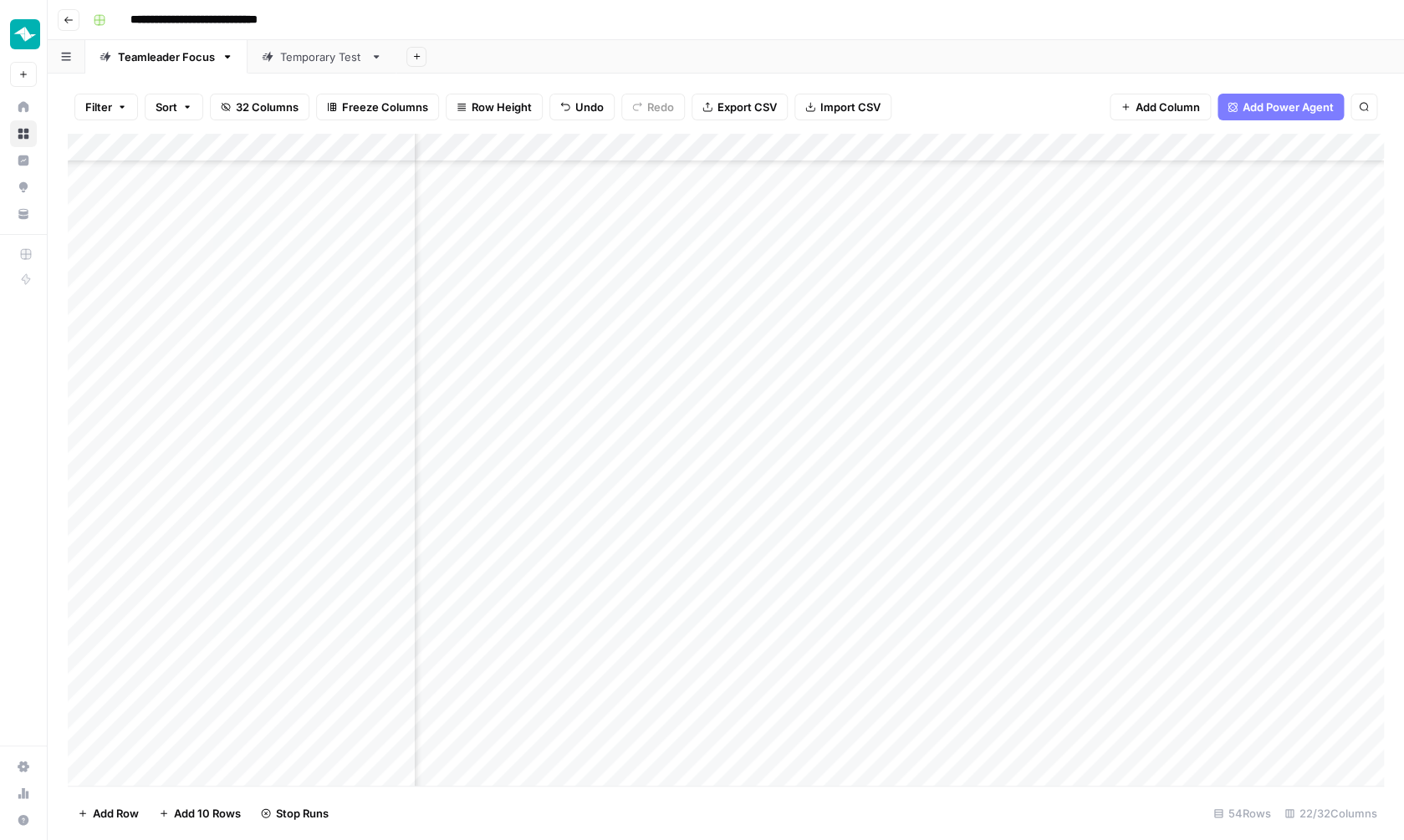
click at [706, 716] on div "Add Column" at bounding box center [725, 462] width 1316 height 656
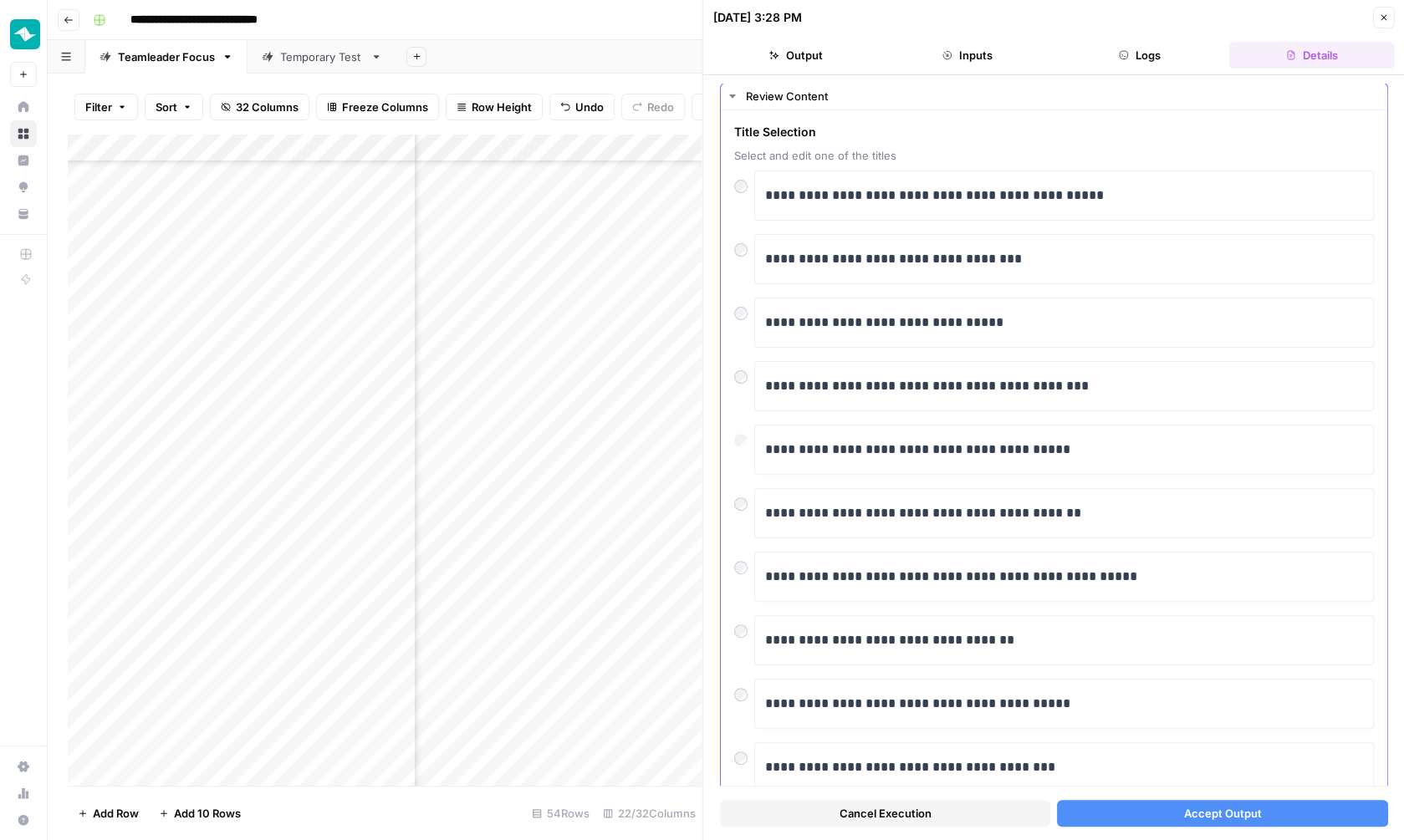
scroll to position [95, 0]
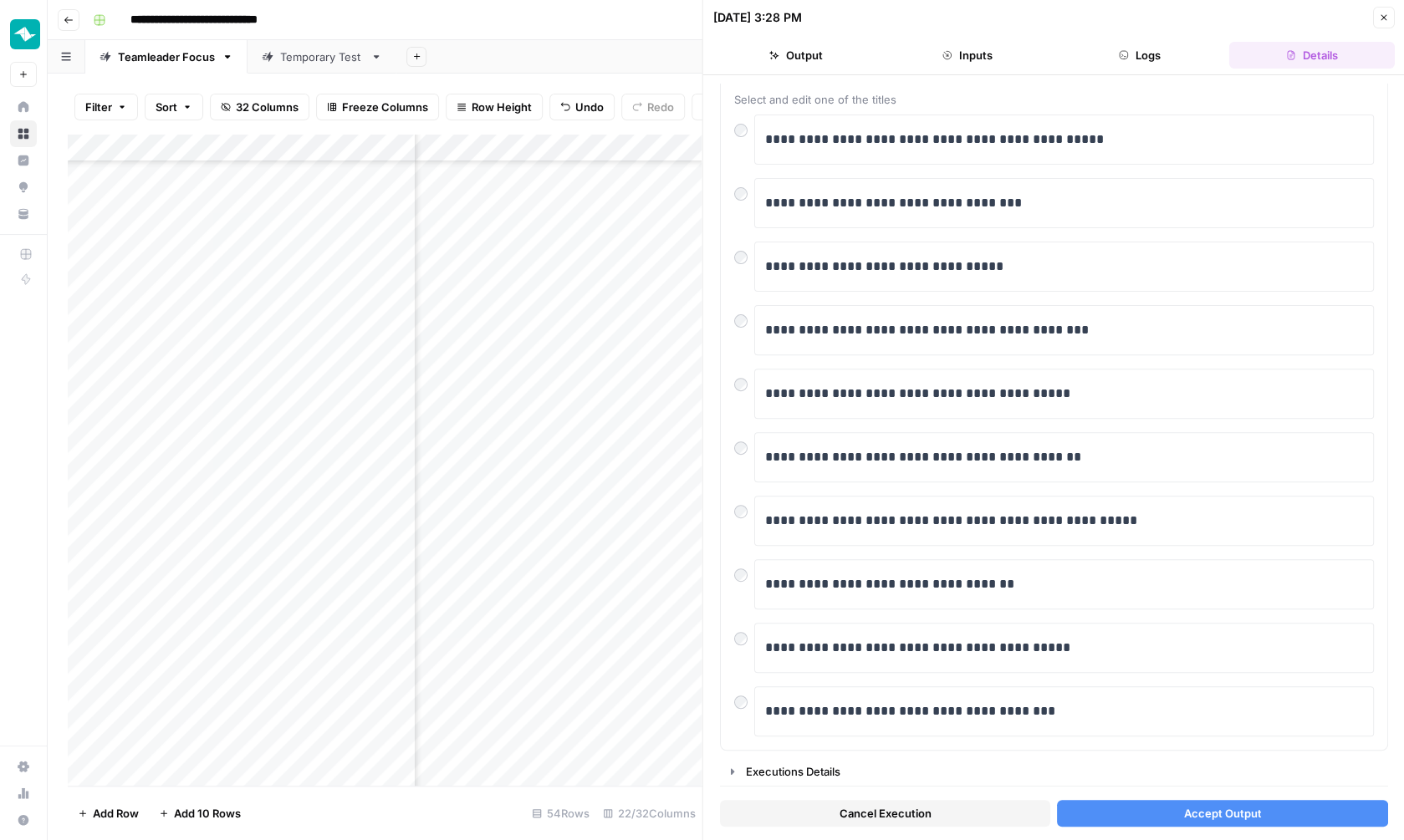
click at [1119, 809] on button "Accept Output" at bounding box center [1221, 813] width 331 height 27
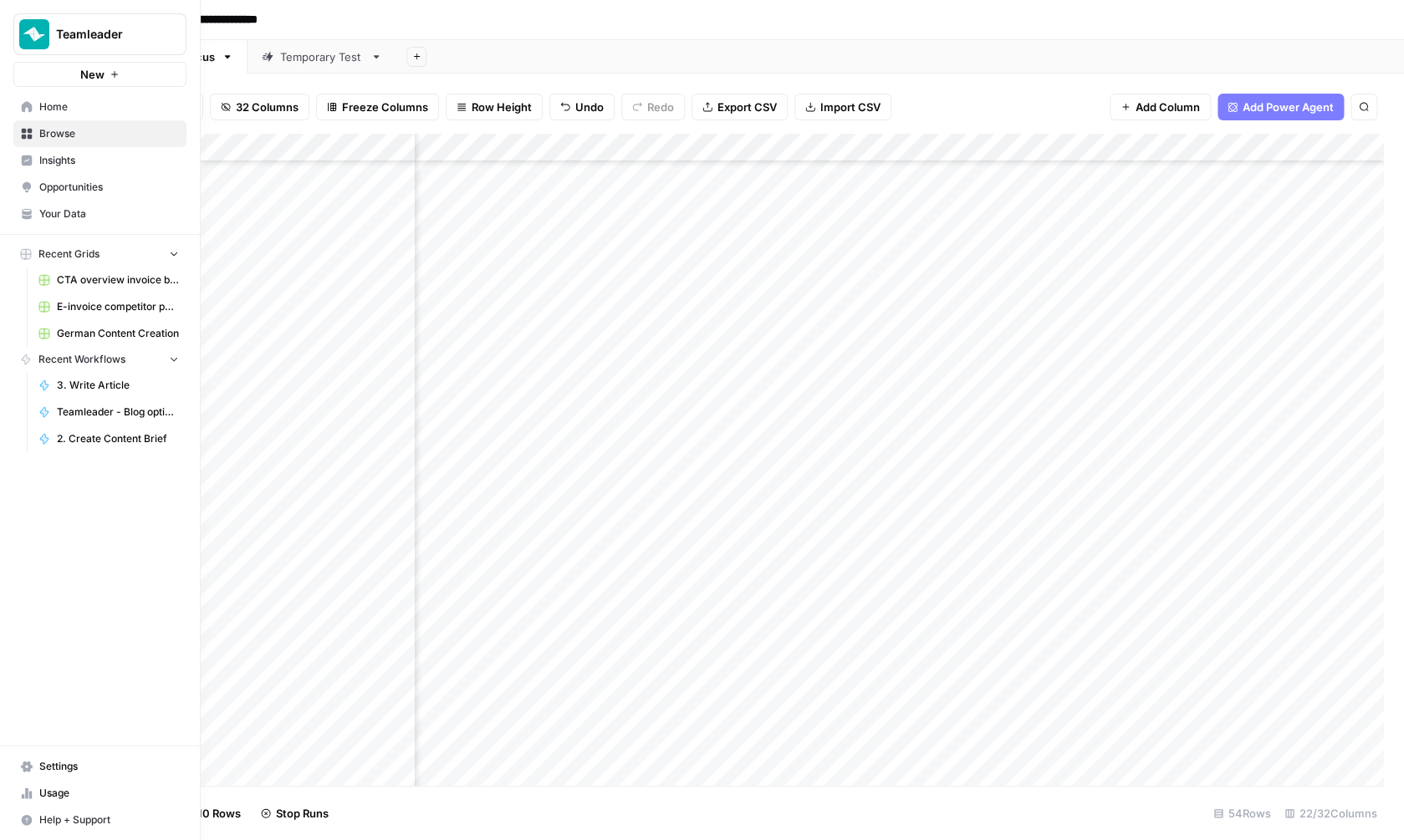
click at [76, 215] on span "Your Data" at bounding box center [109, 214] width 140 height 15
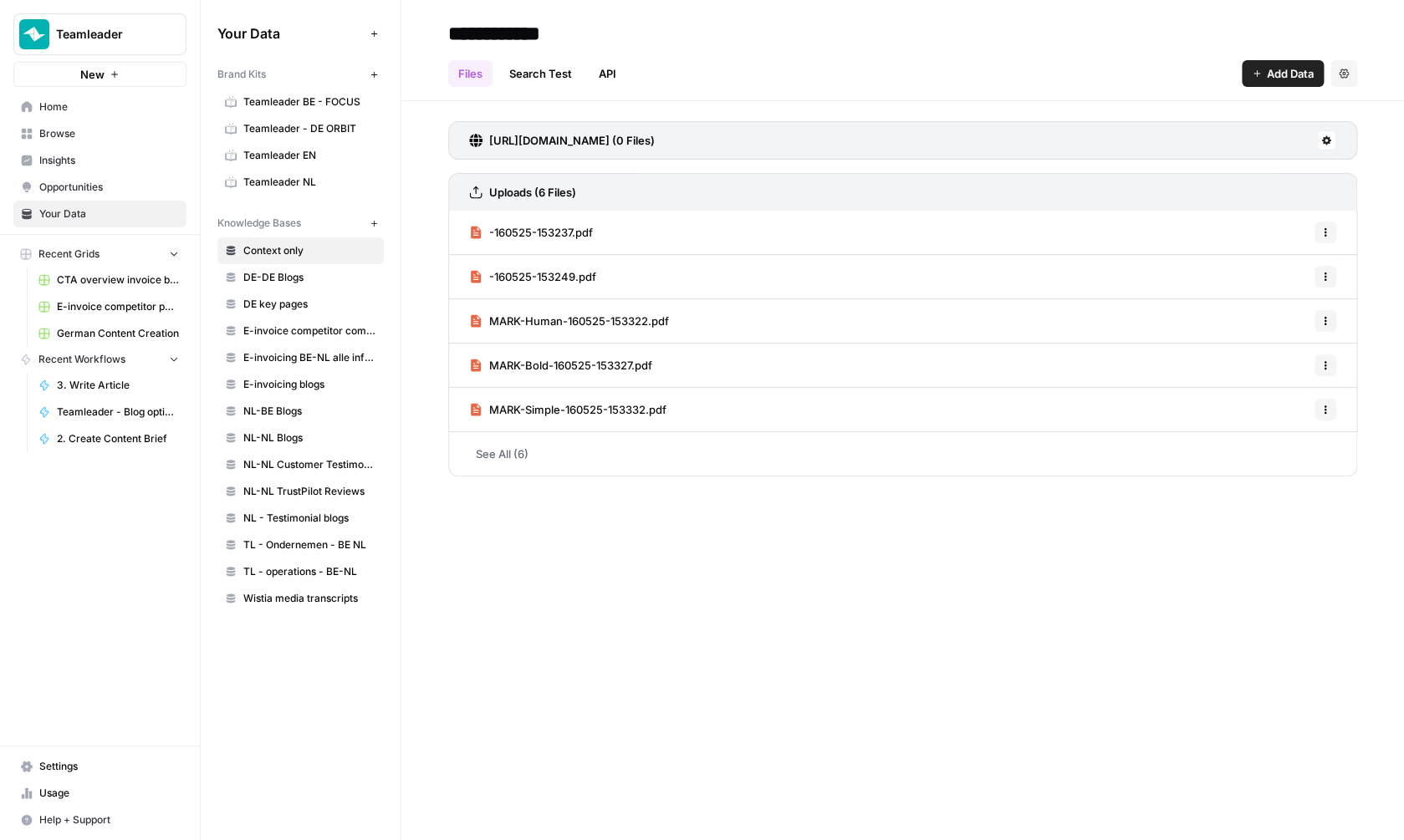
click at [328, 102] on span "Teamleader BE - FOCUS" at bounding box center [310, 102] width 133 height 15
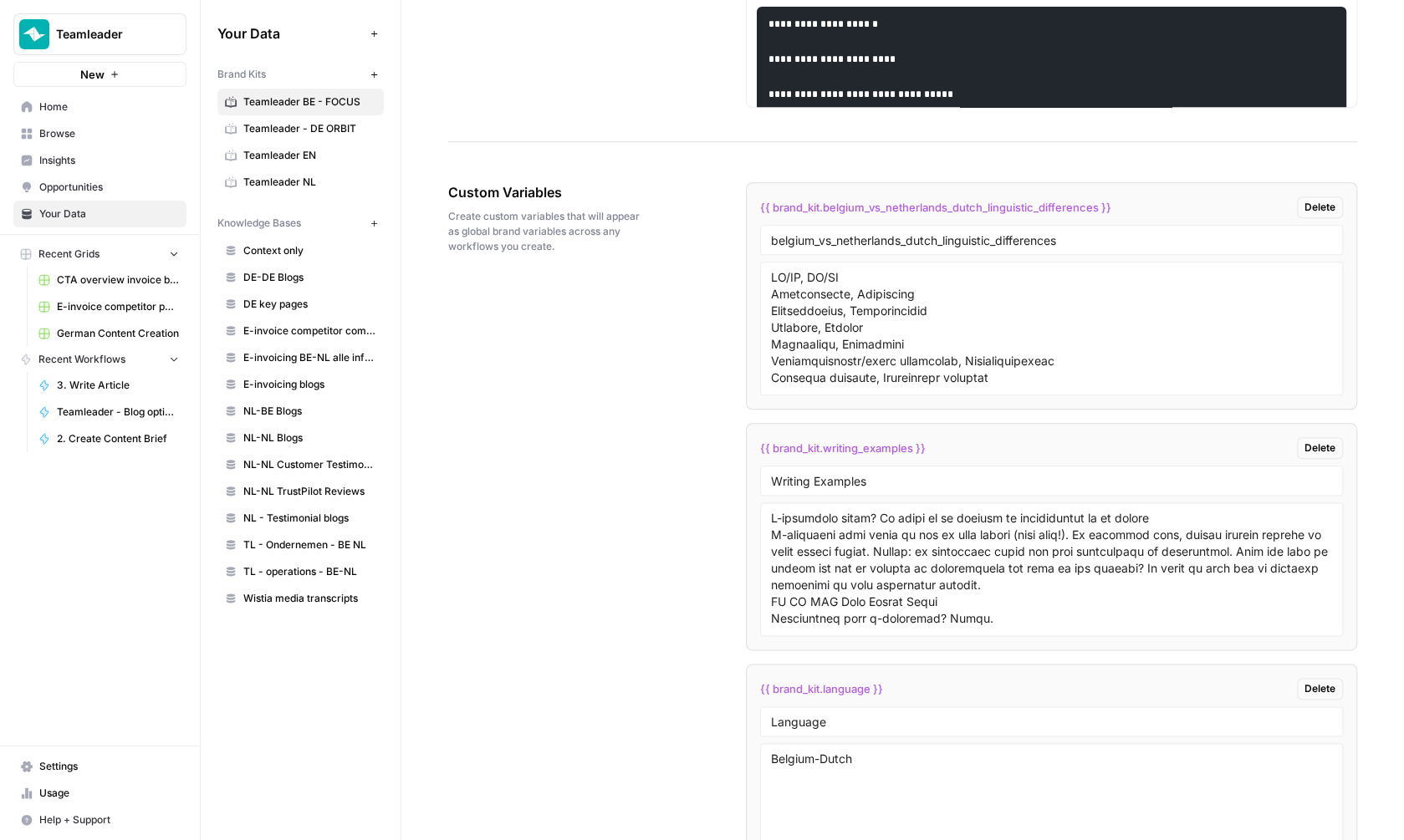
scroll to position [4231, 0]
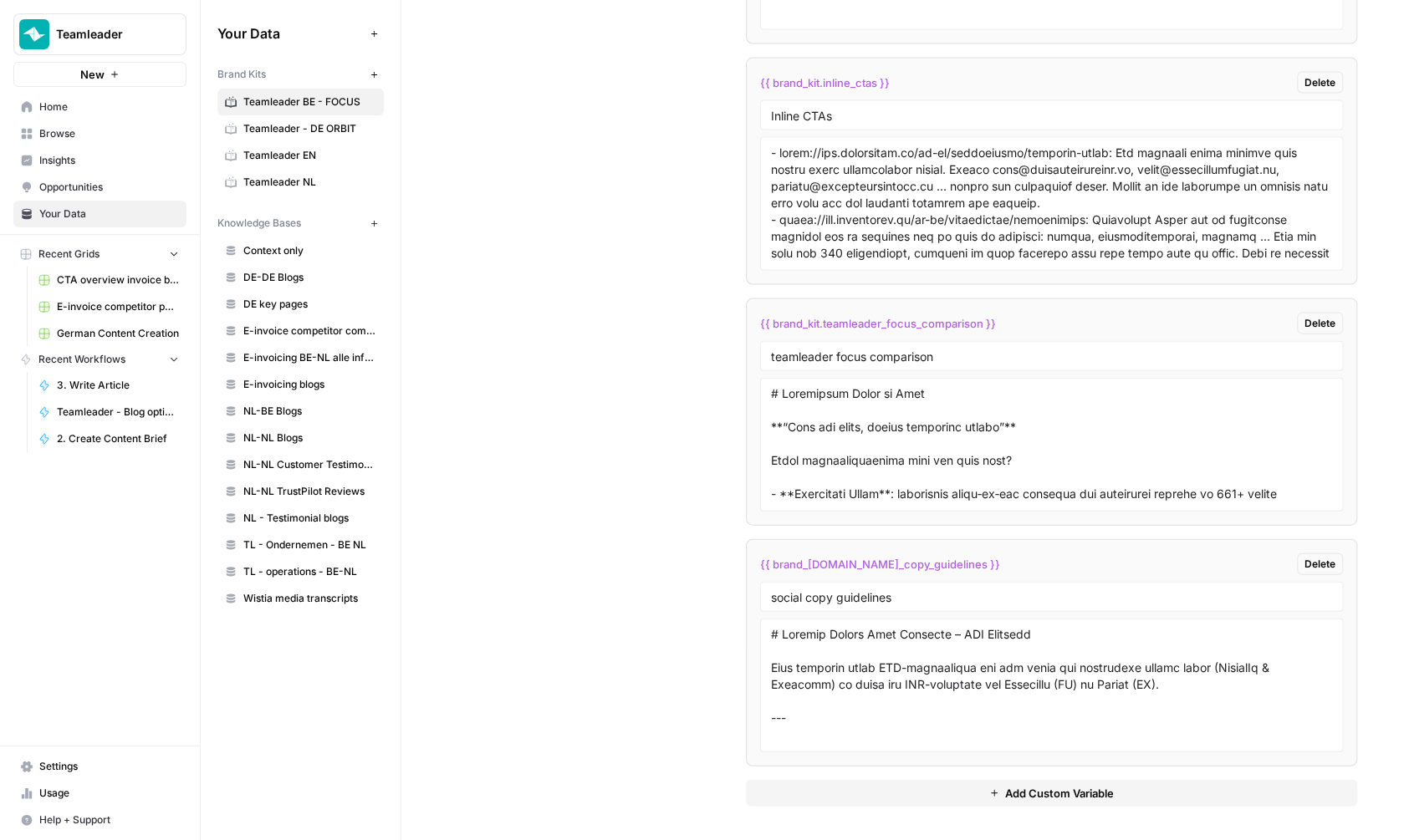
click at [1002, 797] on button "Add Custom Variable" at bounding box center [1052, 793] width 612 height 27
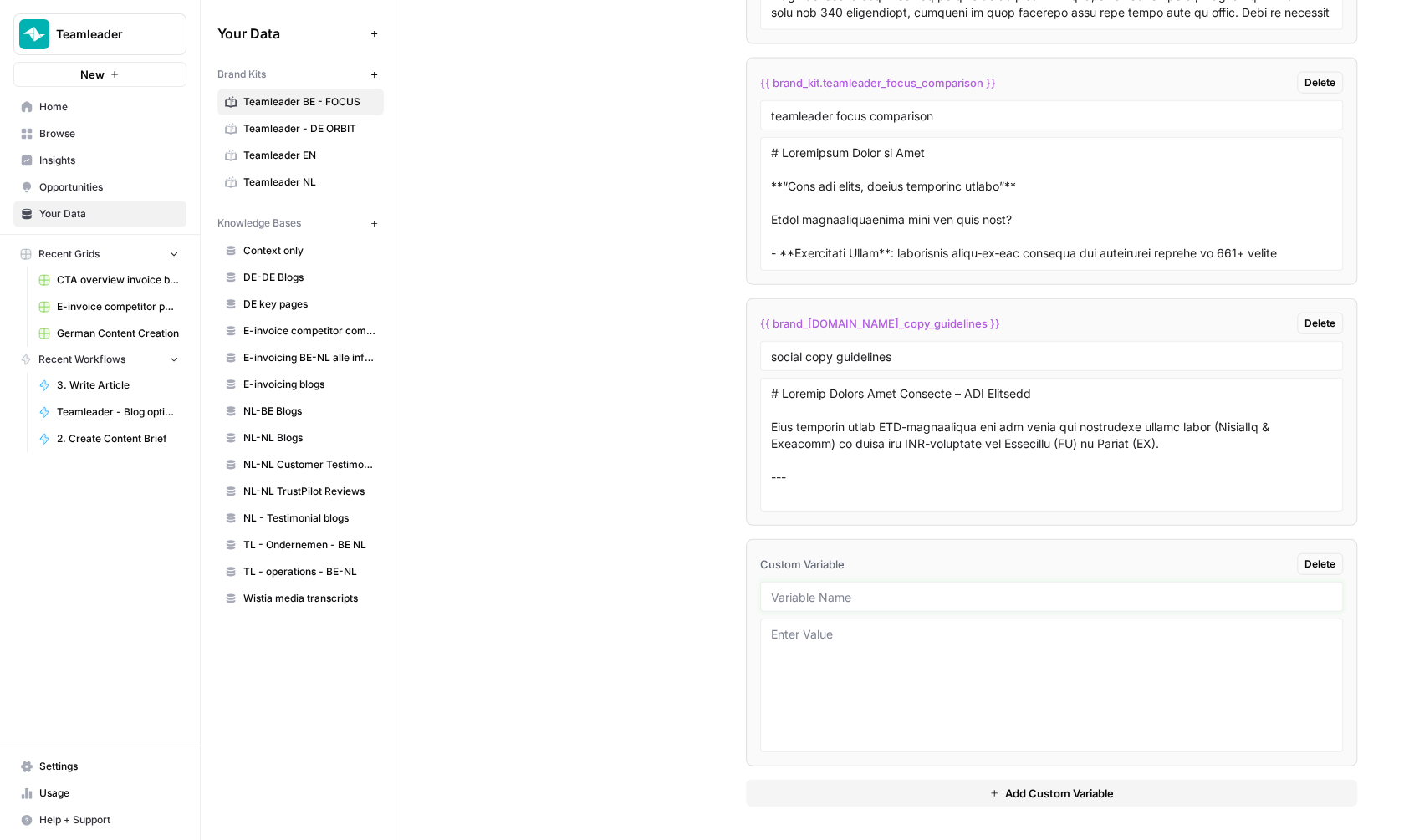
click at [816, 601] on input "text" at bounding box center [1051, 596] width 561 height 15
type input "title_examples"
click at [846, 649] on textarea at bounding box center [1051, 686] width 561 height 119
paste textarea "E-invoicing klaar? Zo breng je je klanten en leveranciers op de hoogte"
paste textarea "Wat is Peppol? : Alles wat je moet weten."
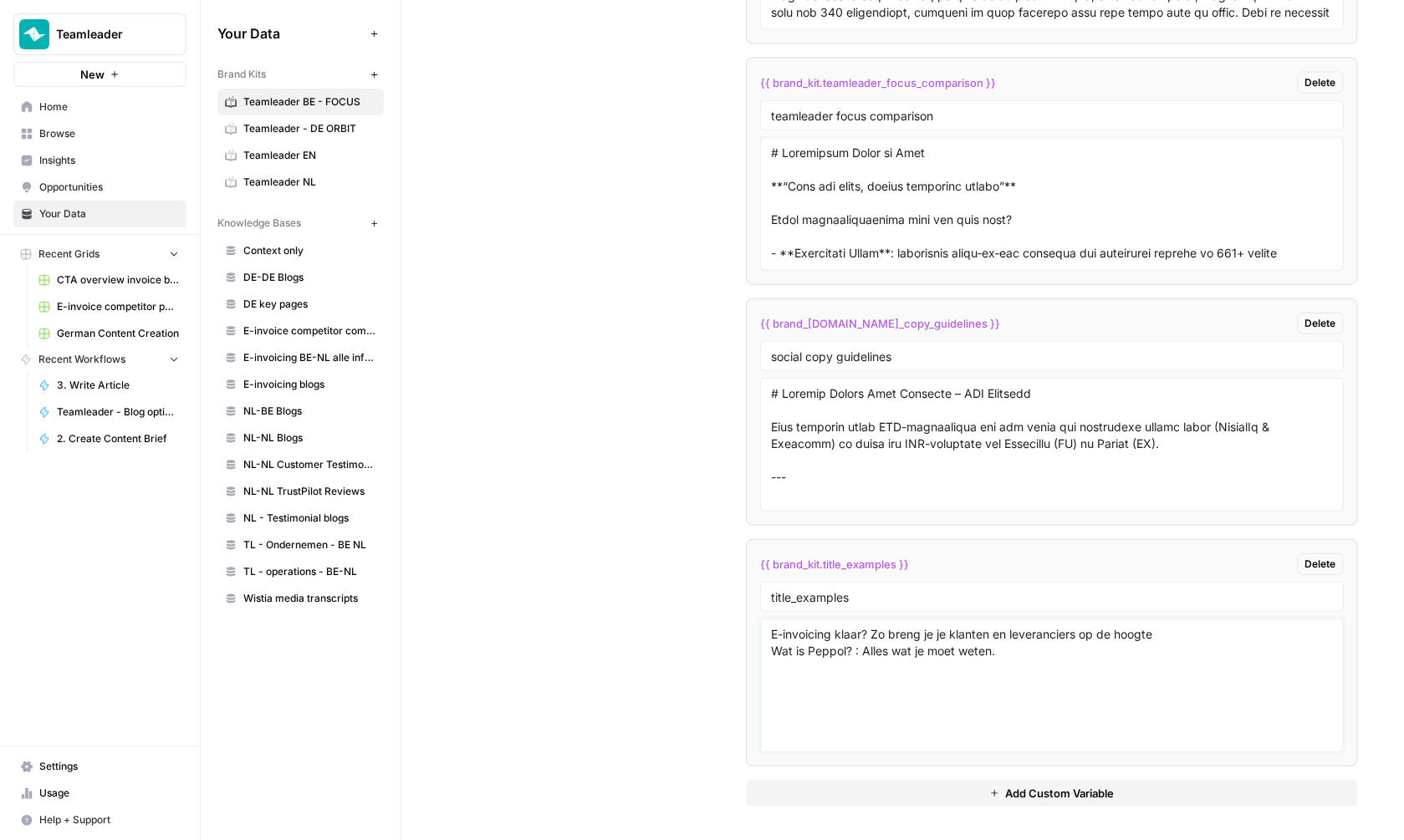
paste textarea "Waarom je lead to cash-proces vaak stokt (en wat je eraan doet)"
paste textarea "Zo beperk je verzuim en motiveer je je team"
paste textarea "Waarom je algemene voorwaarden klaar moeten zijn voor e-invoicing"
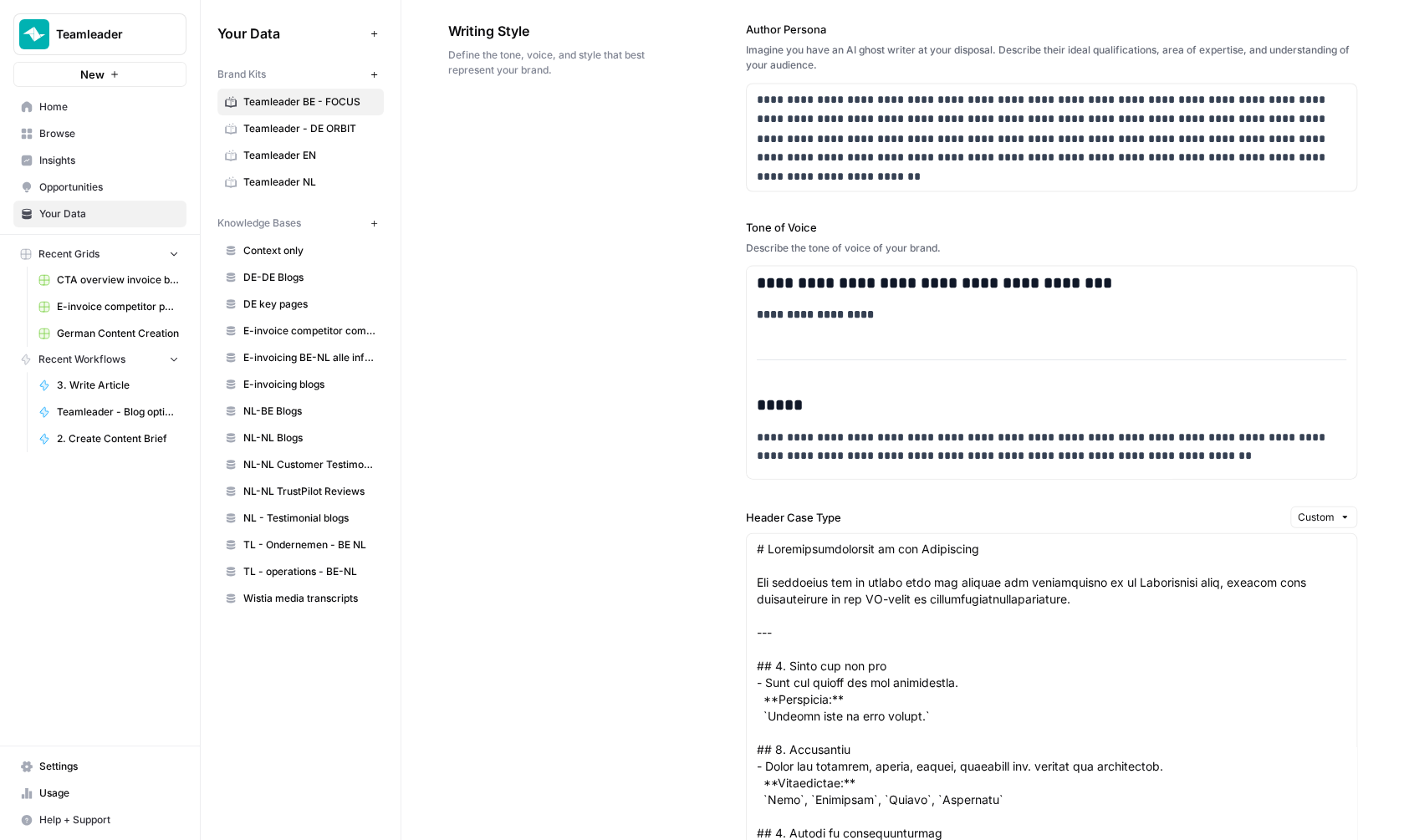
scroll to position [0, 0]
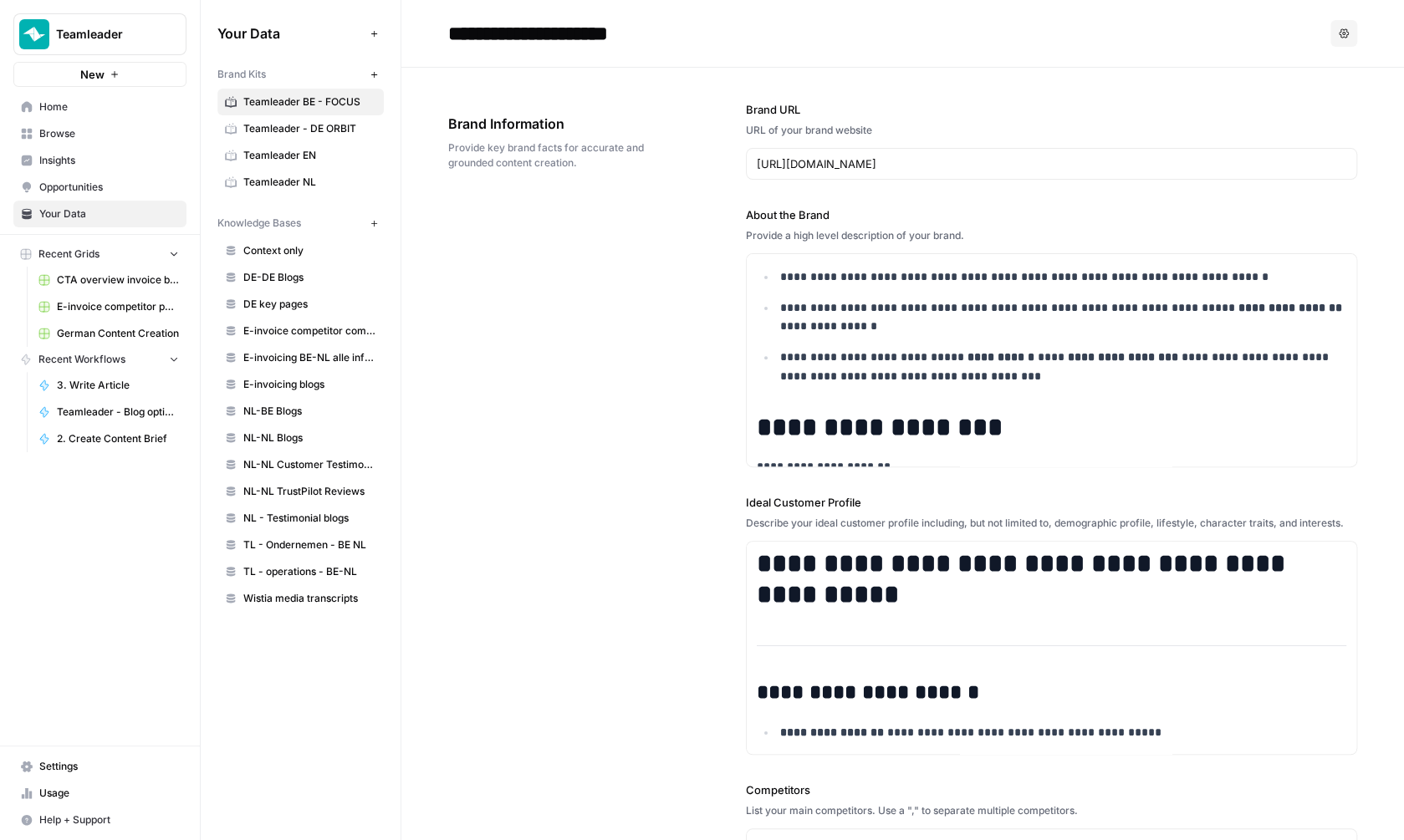
type textarea "E-invoicing klaar? Zo breng je je klanten en leveranciers op de hoogte Wat is P…"
click at [70, 111] on span "Home" at bounding box center [109, 106] width 140 height 15
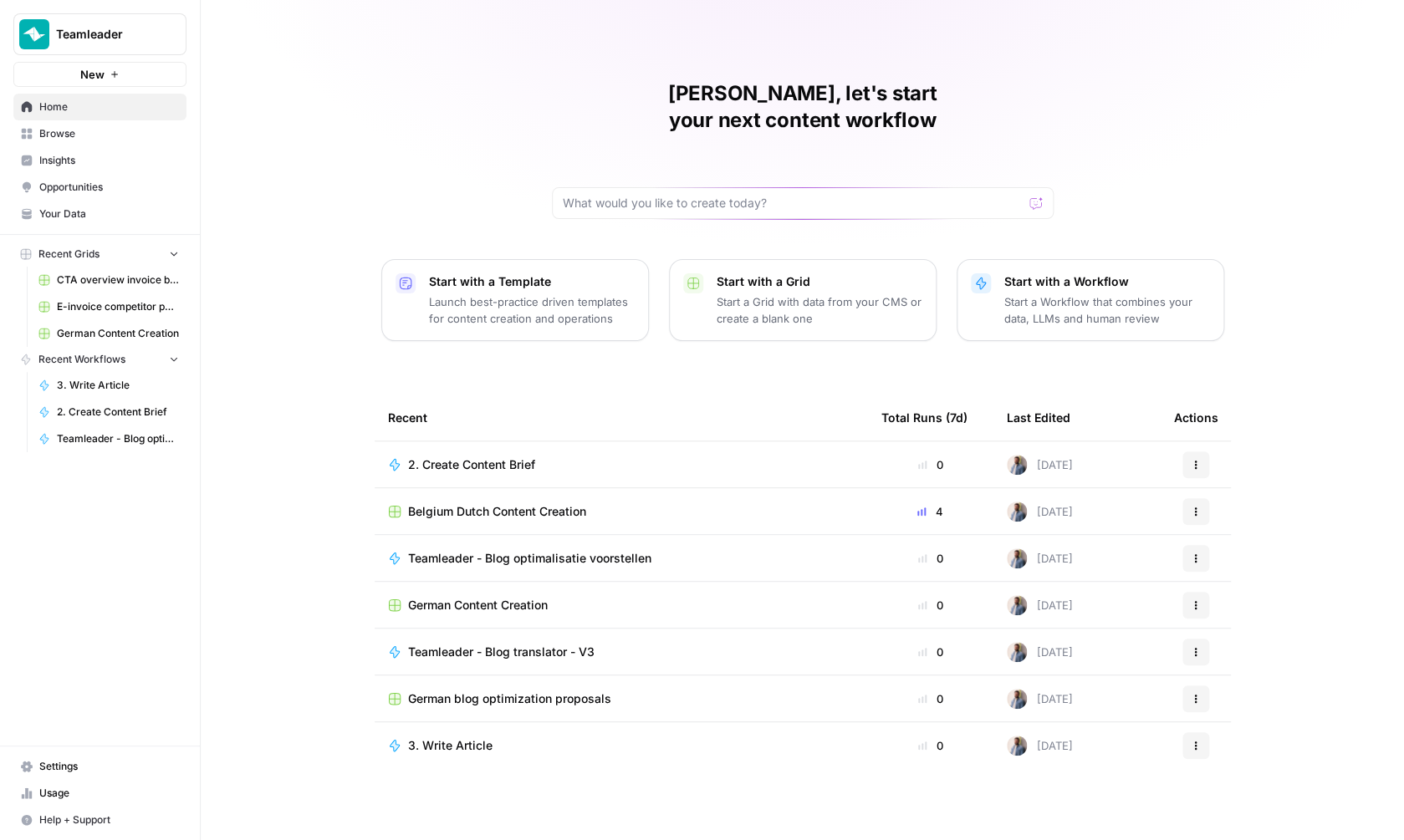
click at [513, 503] on span "Belgium Dutch Content Creation" at bounding box center [496, 511] width 178 height 17
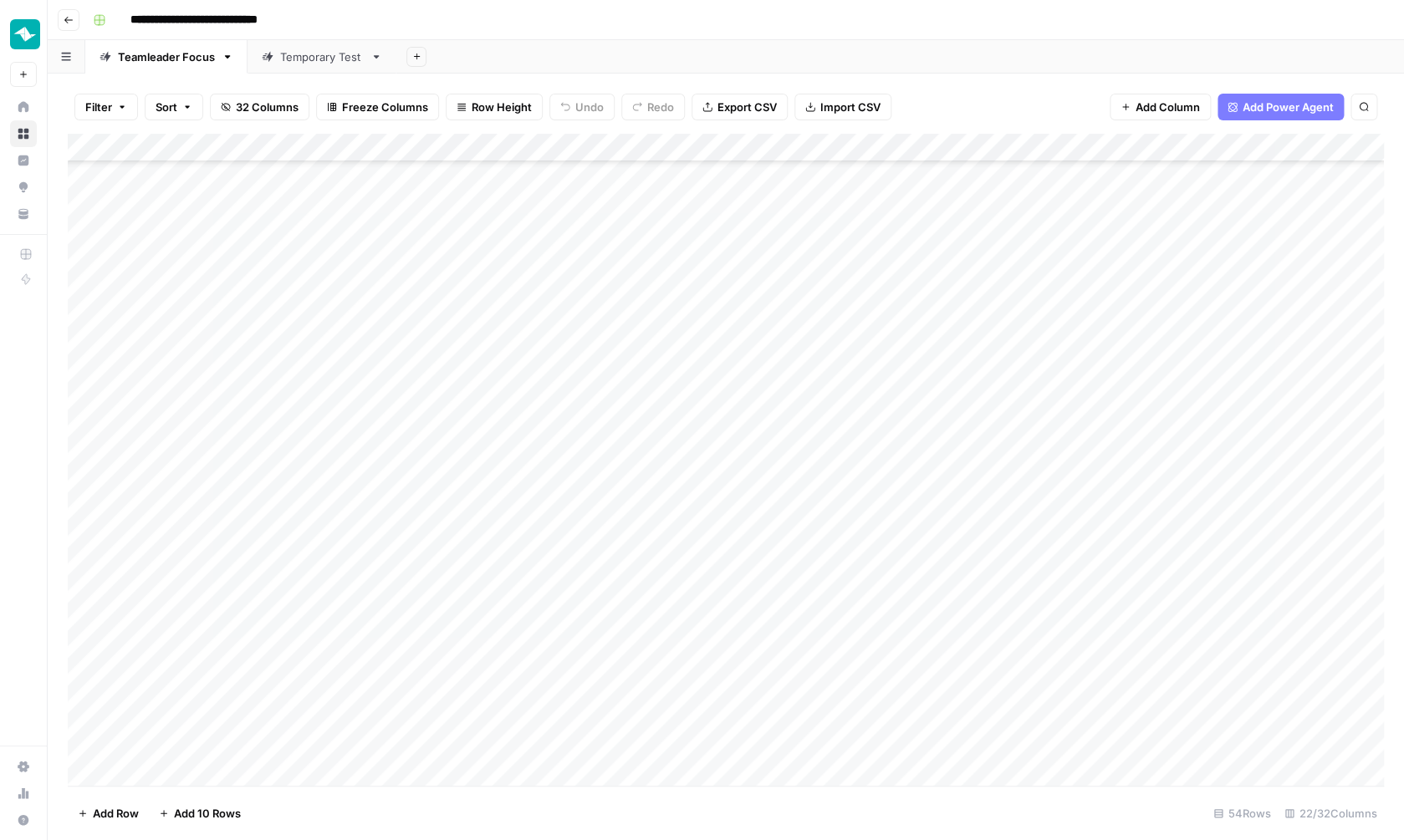
scroll to position [935, 0]
click at [257, 548] on div "Add Column" at bounding box center [725, 462] width 1316 height 656
click at [967, 543] on div "Add Column" at bounding box center [725, 462] width 1316 height 656
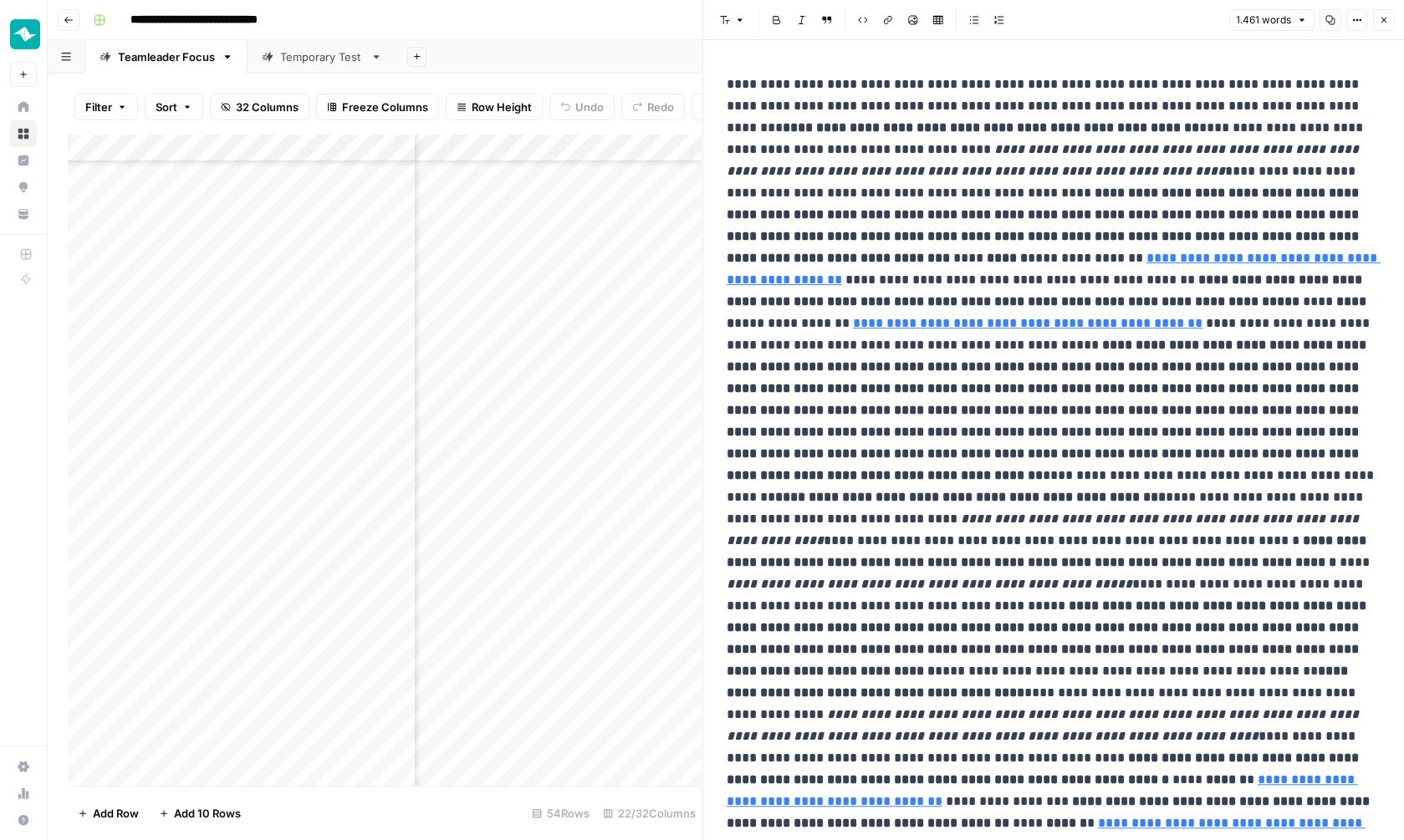
click at [1382, 13] on button "Close" at bounding box center [1383, 19] width 22 height 22
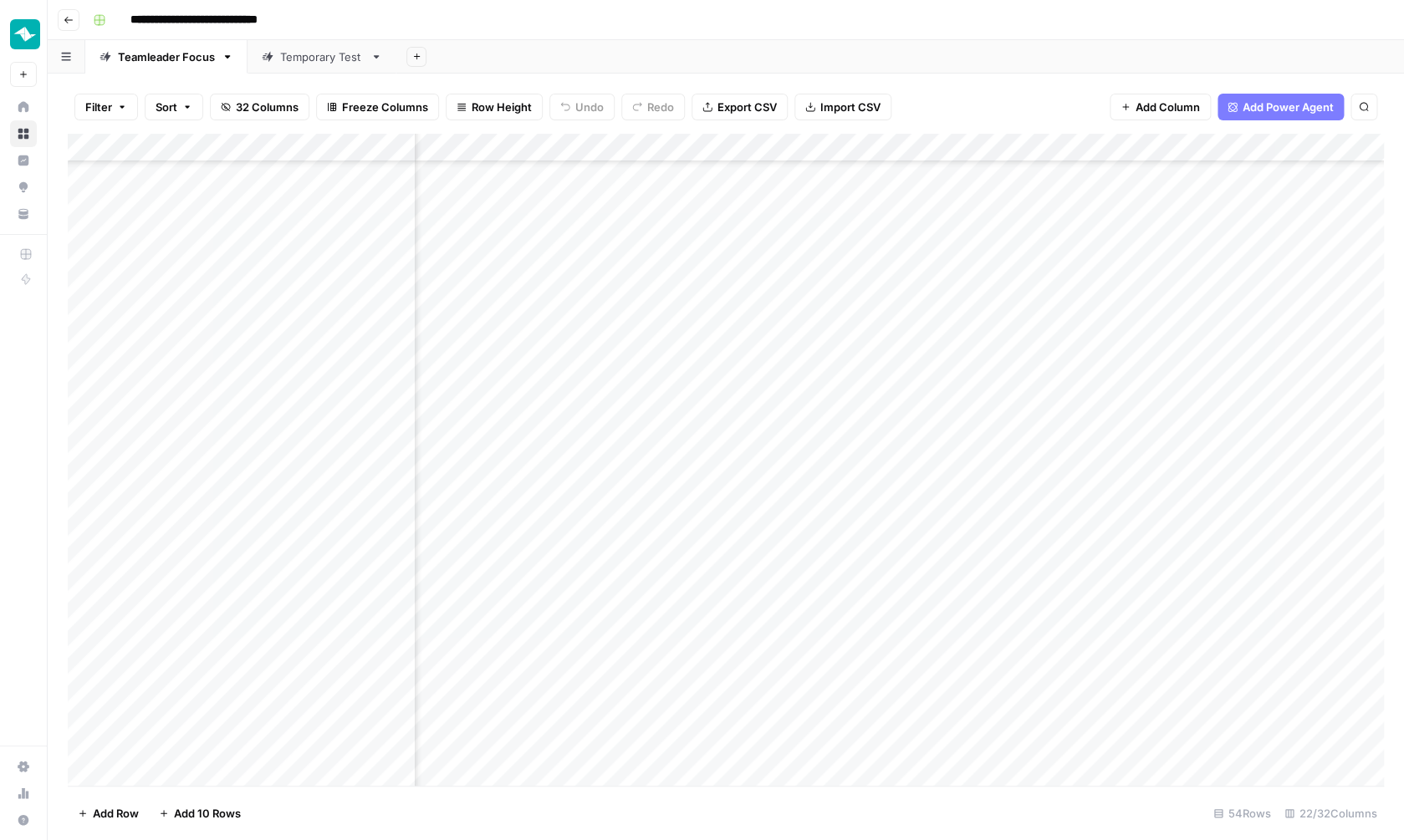
scroll to position [935, 2040]
click at [788, 542] on div "Add Column" at bounding box center [725, 462] width 1316 height 656
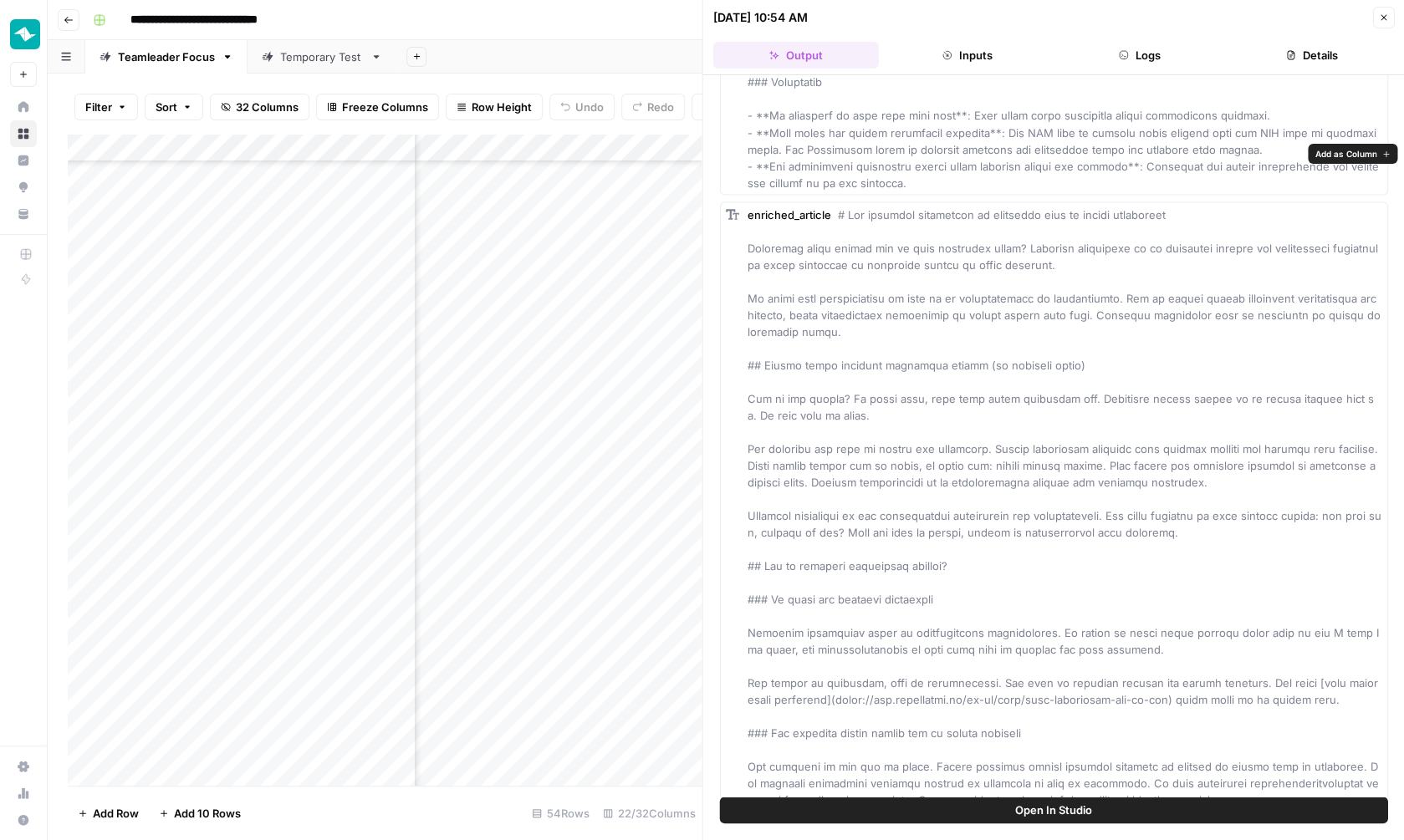
scroll to position [1352, 0]
click at [1378, 13] on button "Close" at bounding box center [1383, 18] width 22 height 22
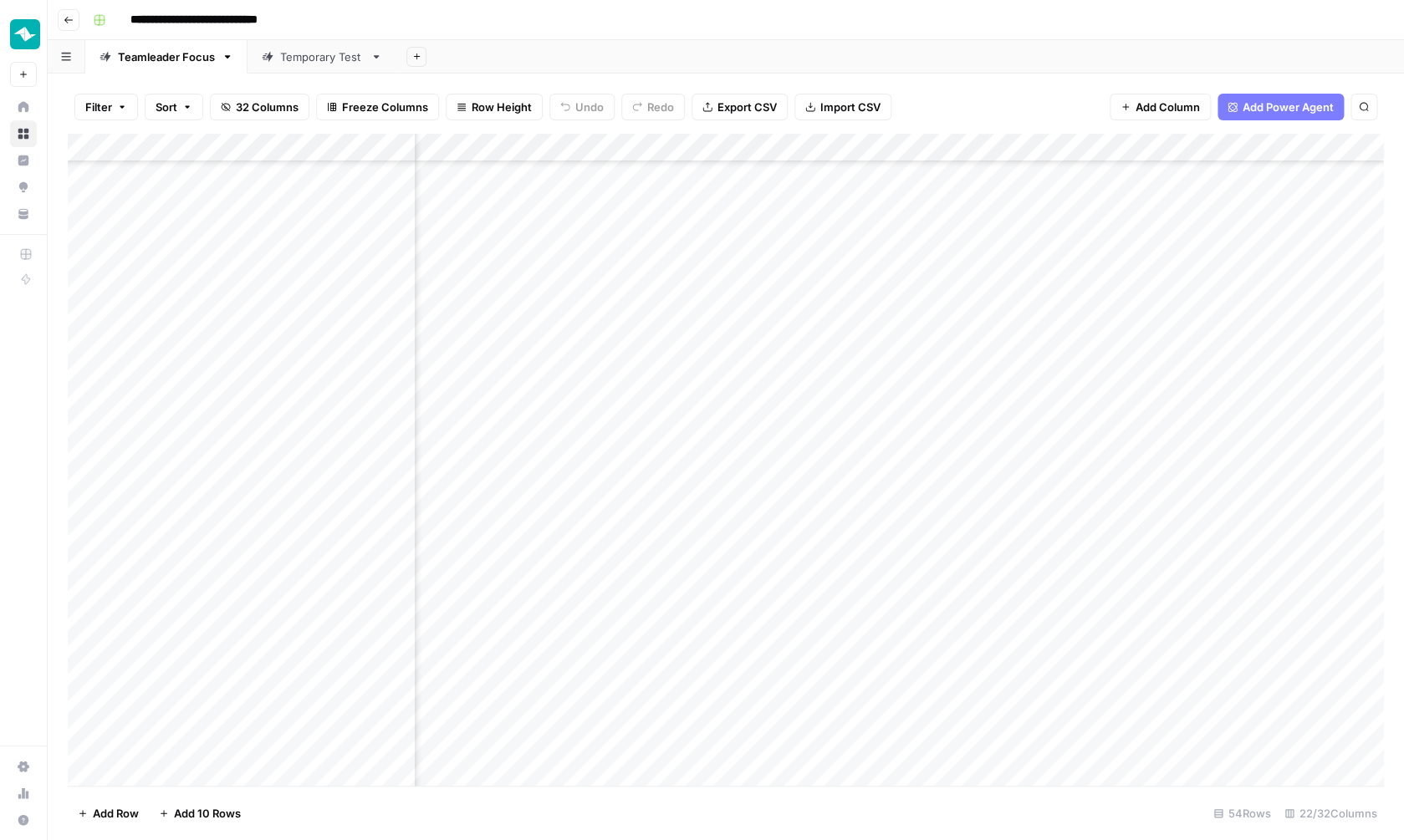
click at [795, 140] on div "Add Column" at bounding box center [725, 462] width 1316 height 656
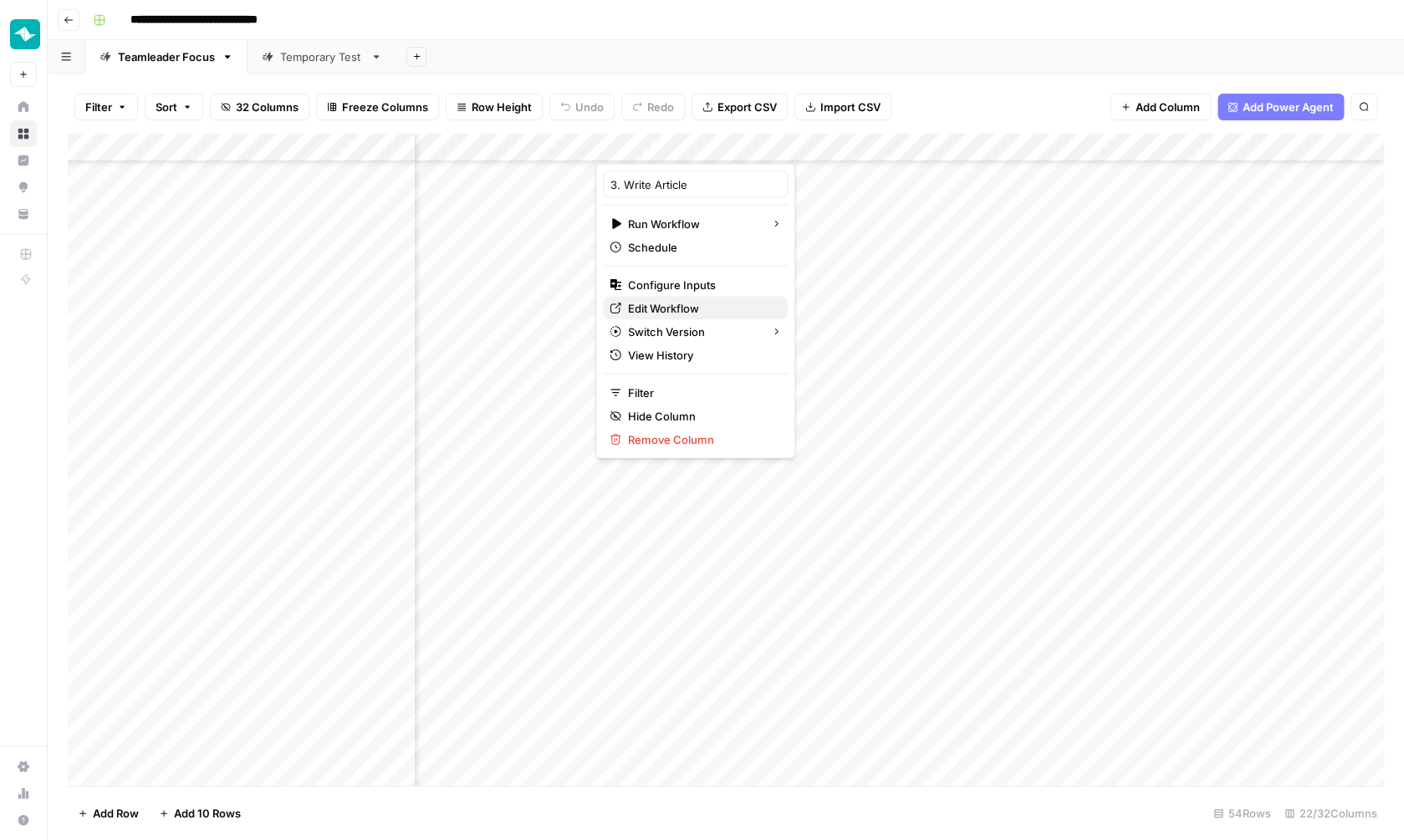
click at [696, 308] on span "Edit Workflow" at bounding box center [701, 308] width 146 height 17
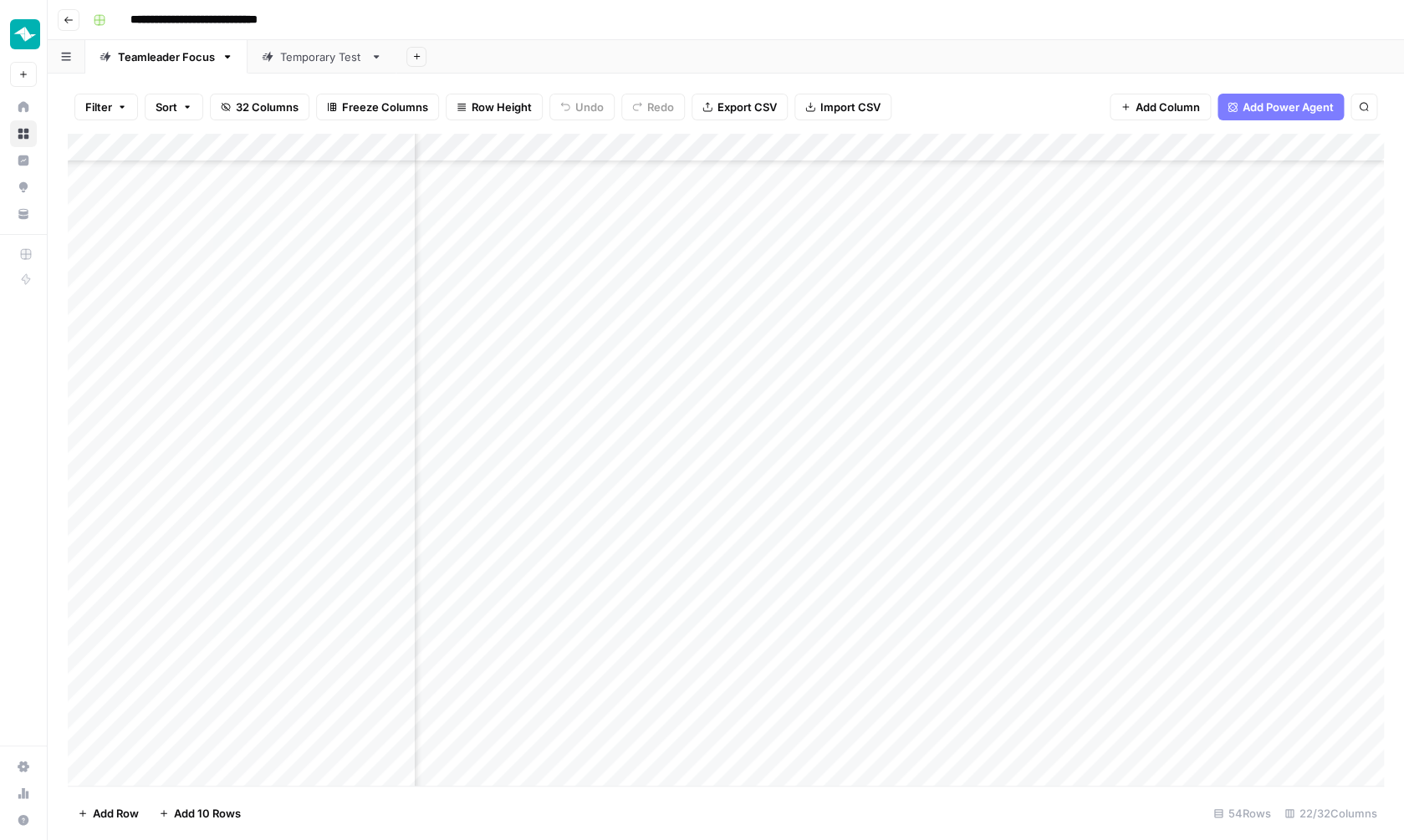
scroll to position [935, 1428]
click at [1043, 686] on div "Add Column" at bounding box center [725, 462] width 1316 height 656
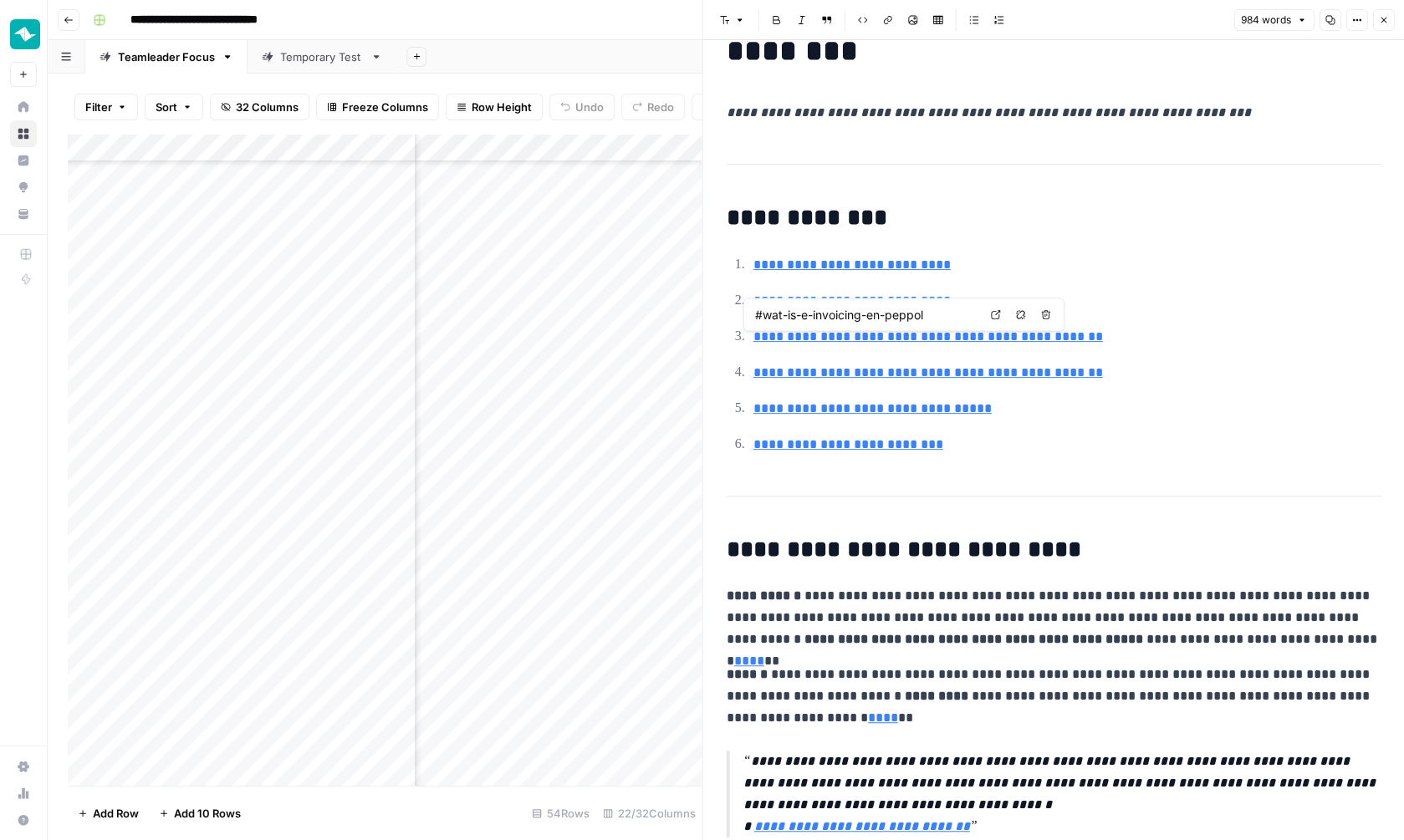
type input "#hoe-kies-je-de-juiste-bestemming-voor-je-e-facturen"
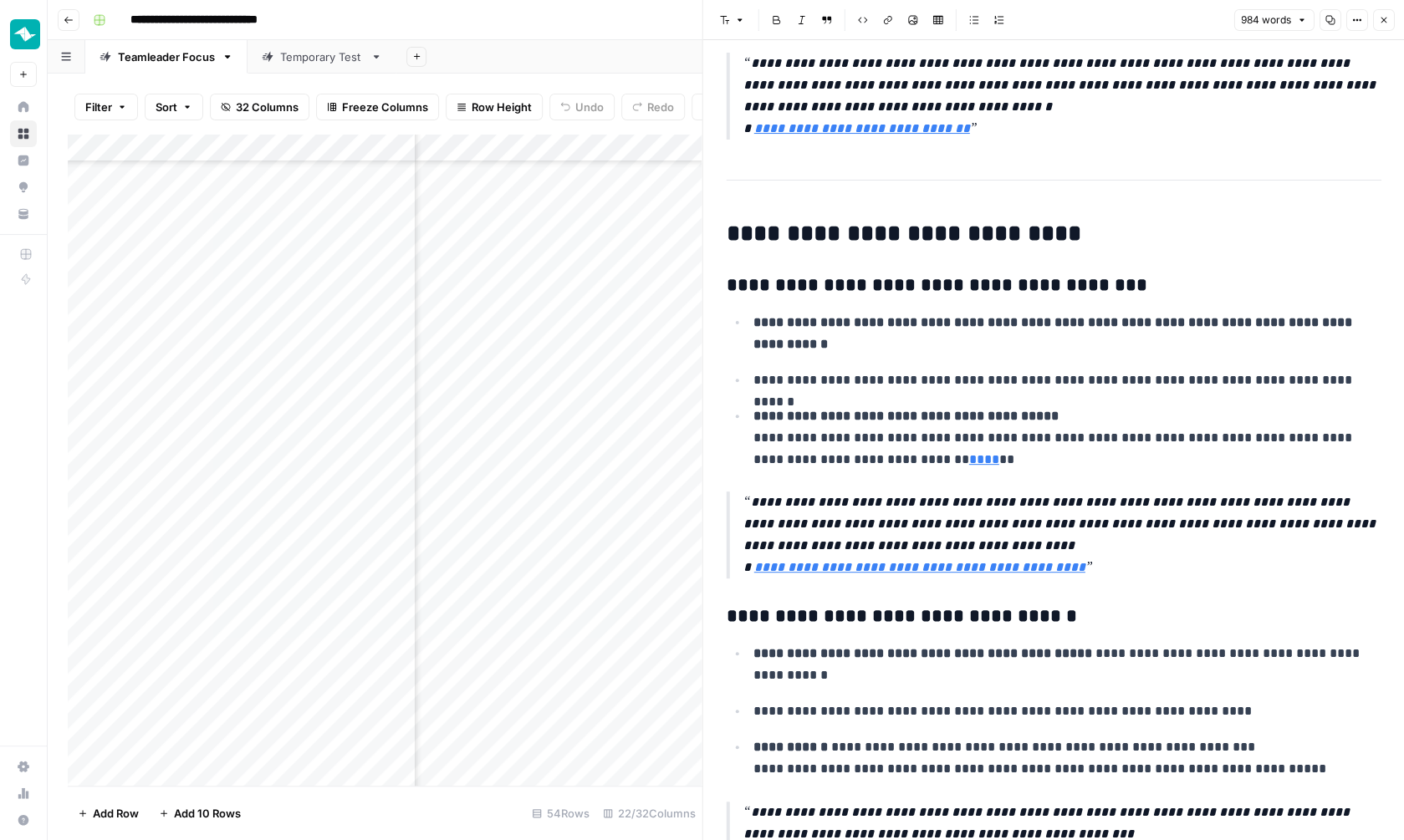
scroll to position [779, 0]
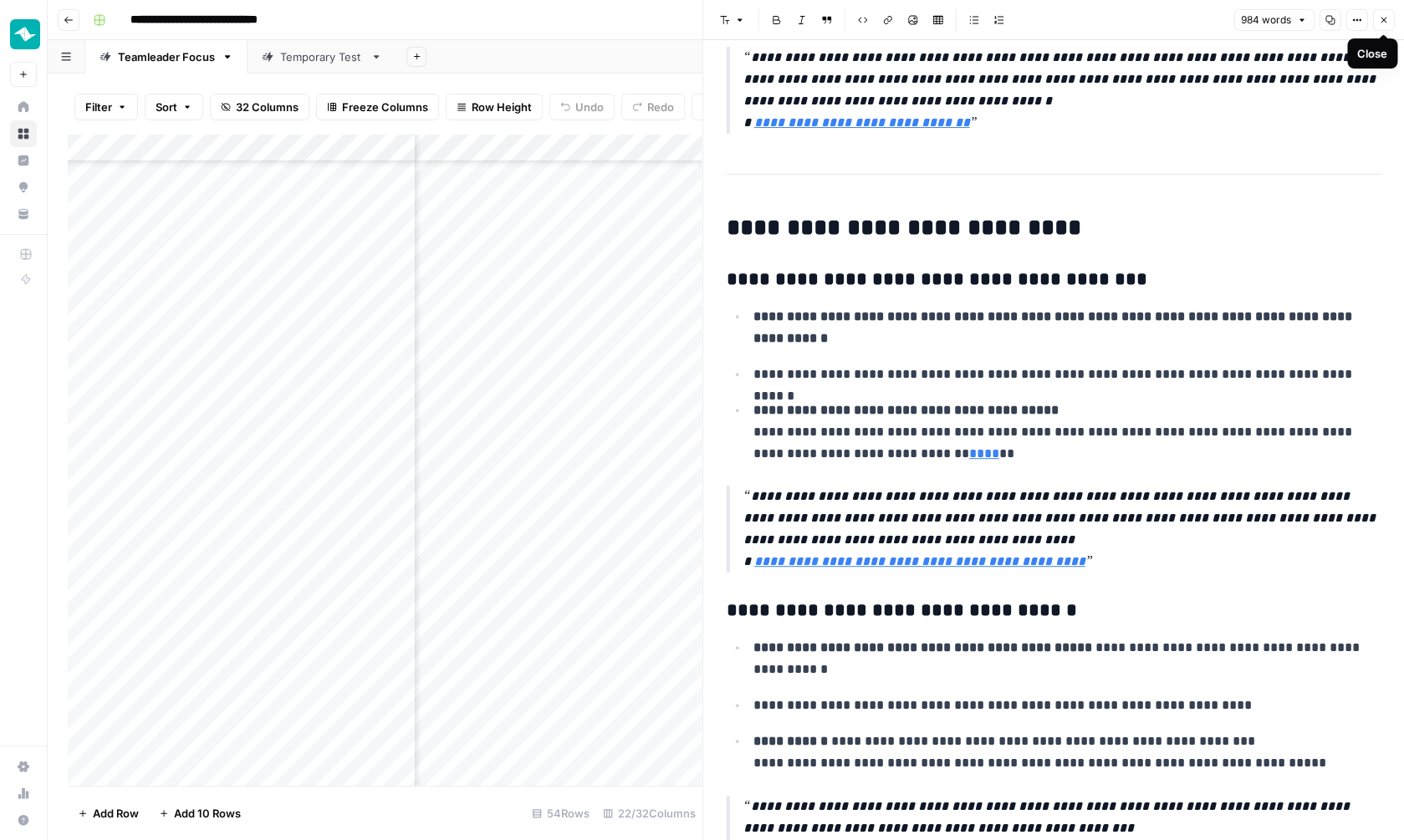
click at [1382, 25] on button "Close" at bounding box center [1383, 19] width 22 height 22
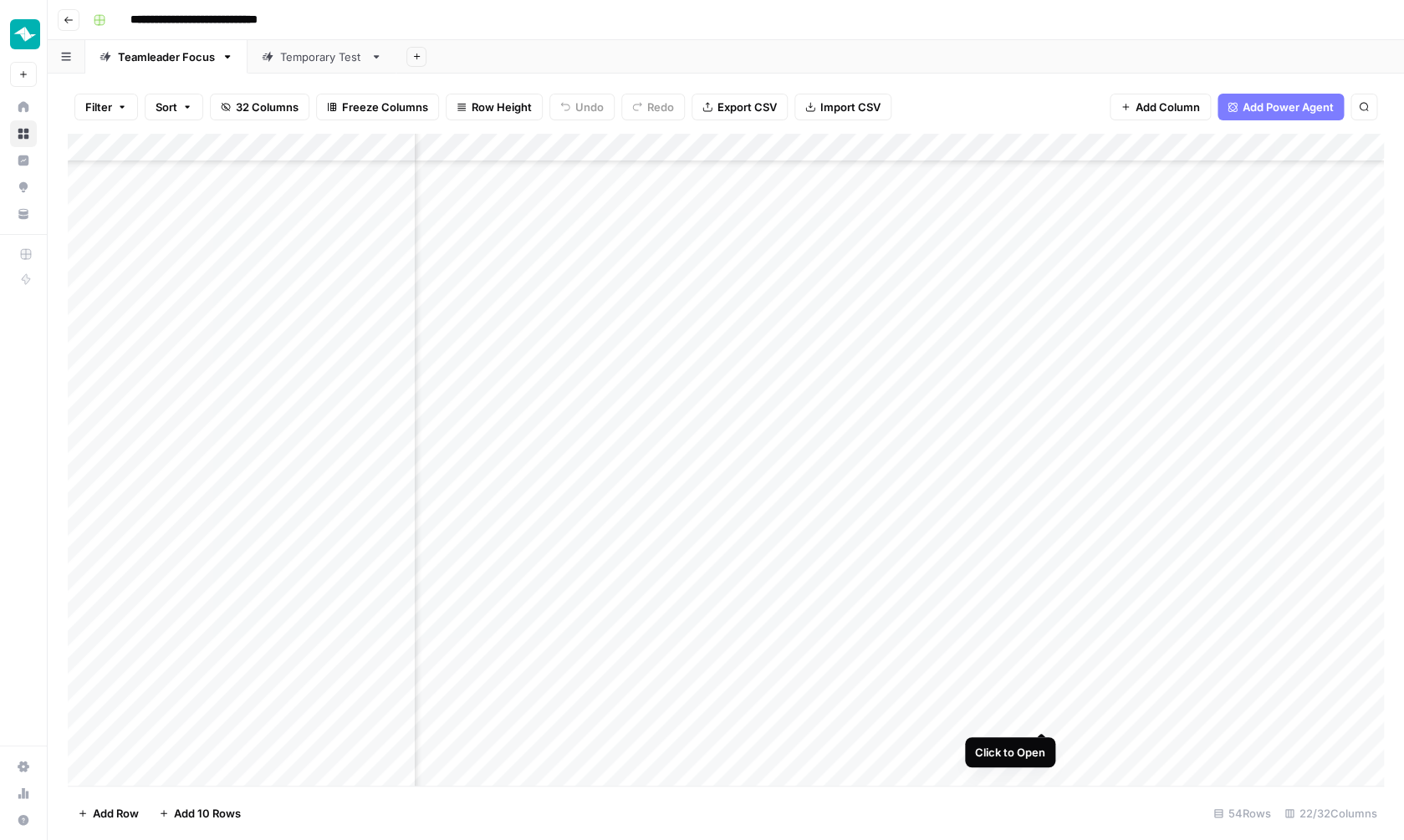
click at [1041, 716] on div "Add Column" at bounding box center [725, 462] width 1316 height 656
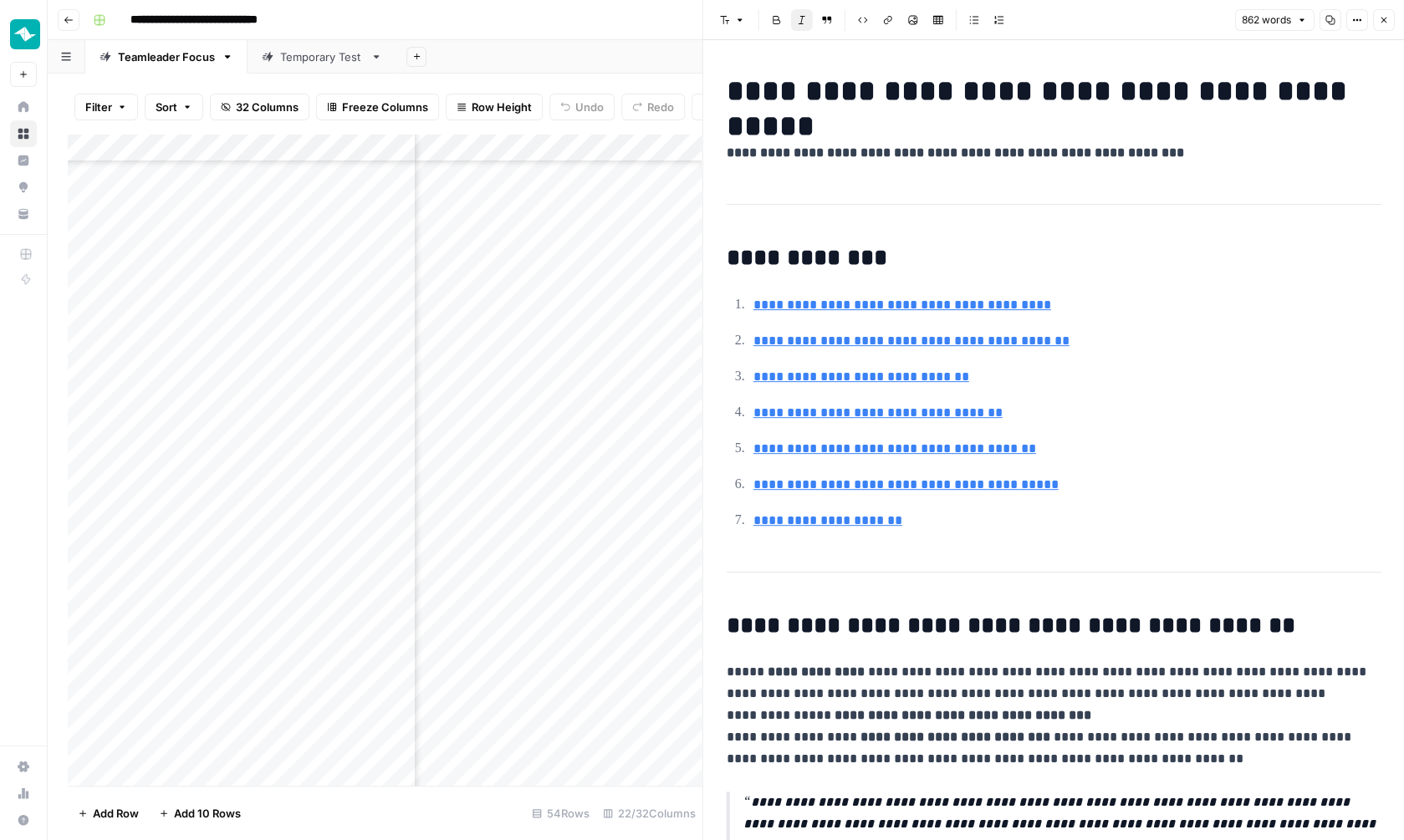
click at [1386, 19] on icon "button" at bounding box center [1383, 19] width 10 height 10
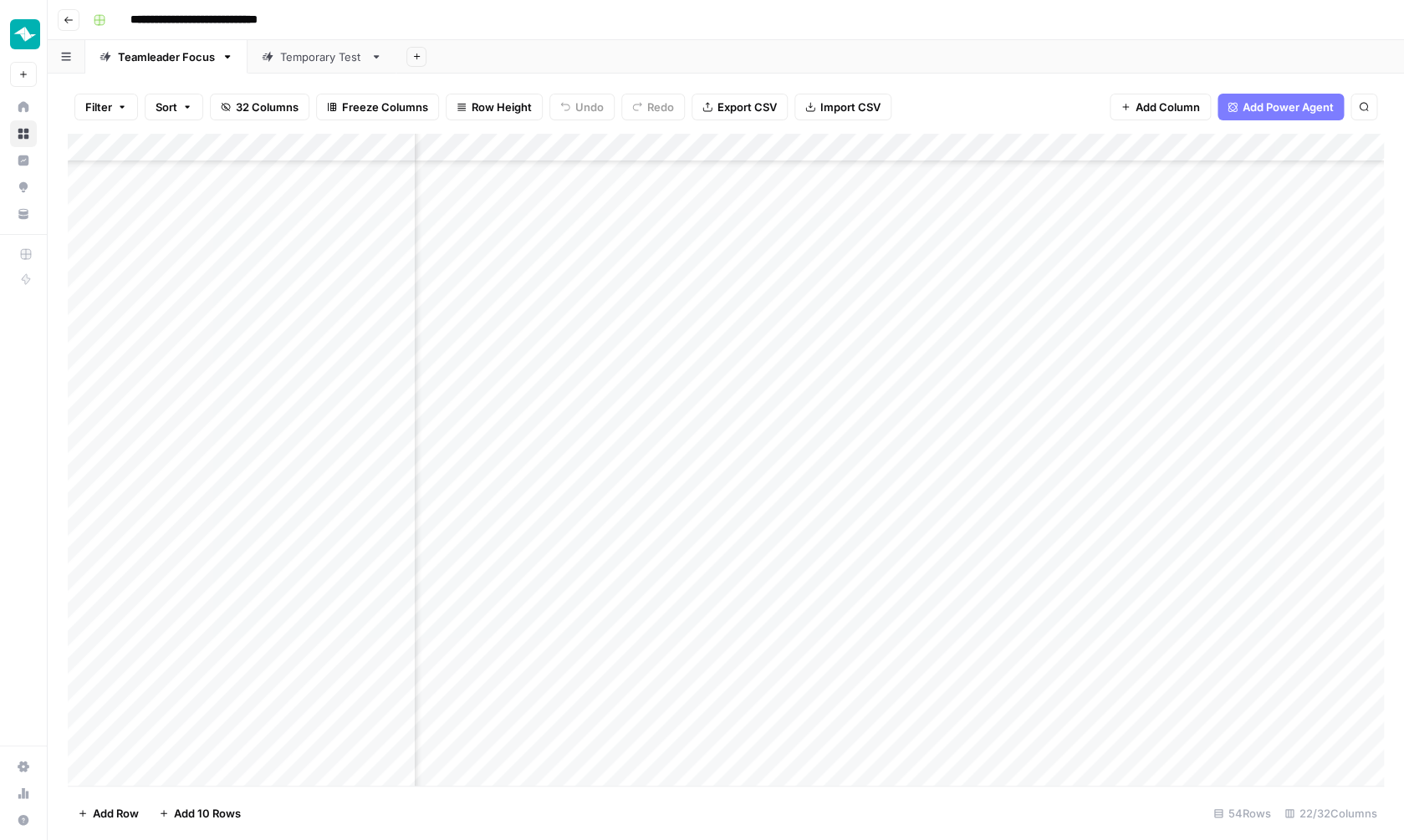
scroll to position [935, 1582]
click at [1040, 712] on div "Add Column" at bounding box center [725, 462] width 1316 height 656
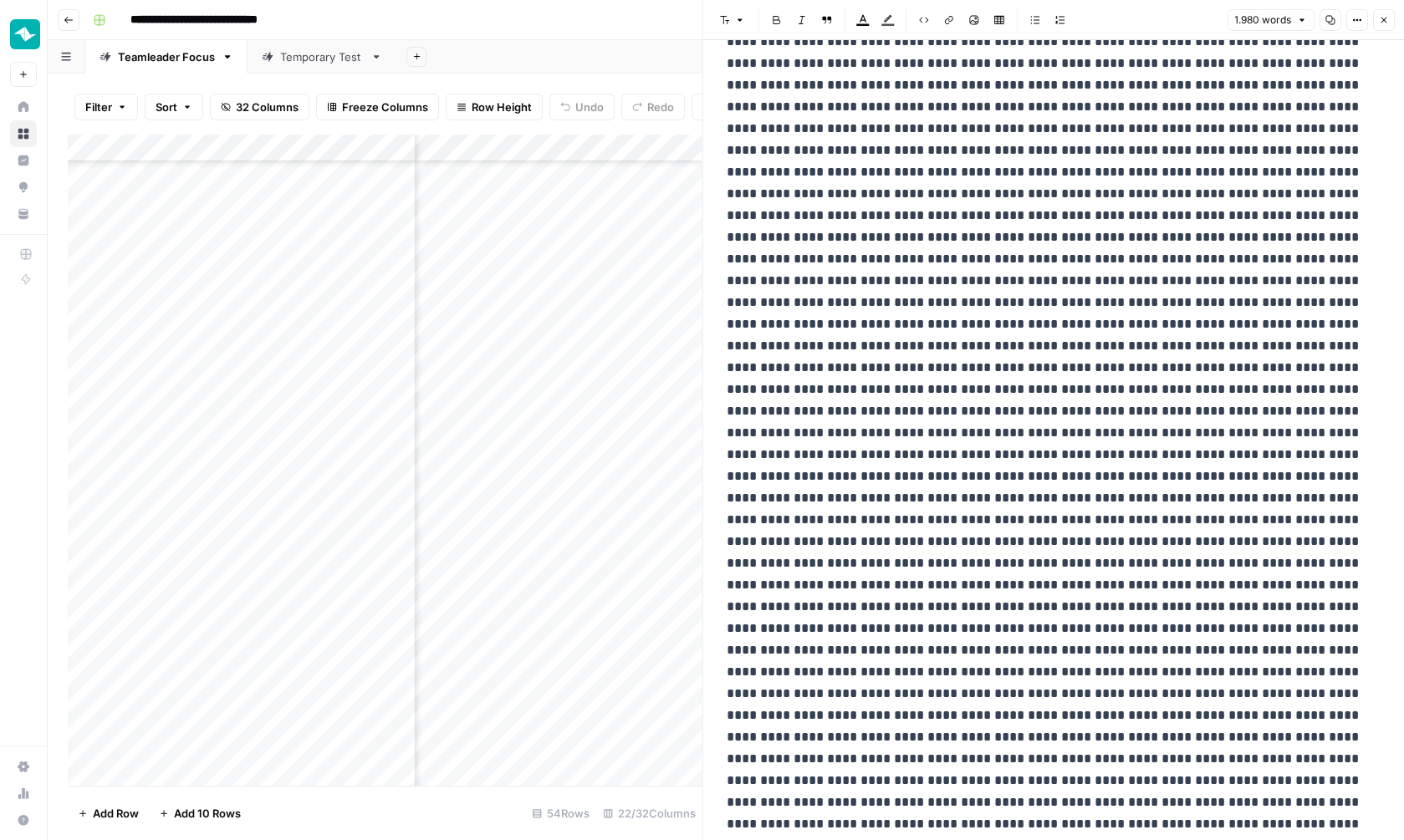
scroll to position [5963, 0]
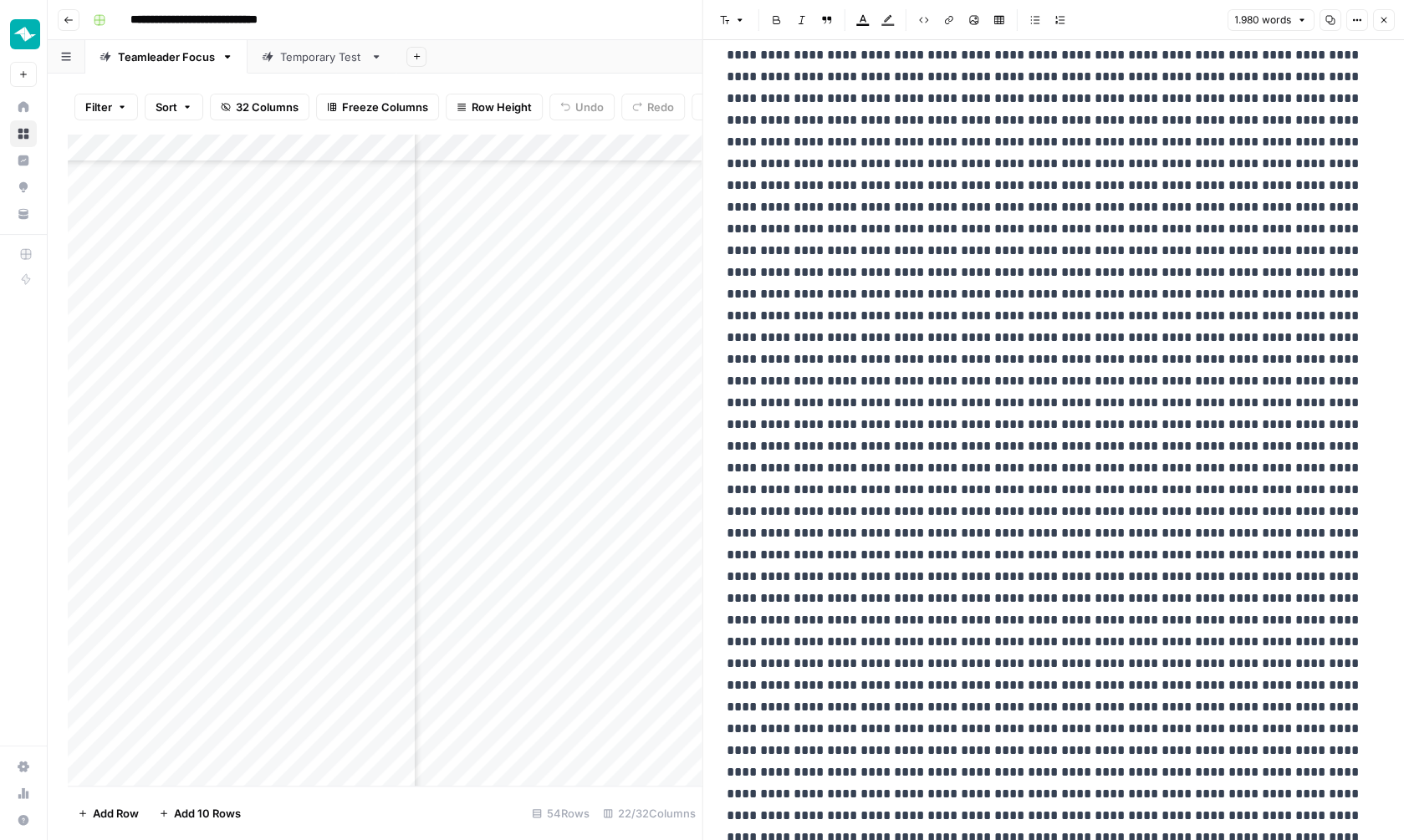
click at [1379, 26] on button "Close" at bounding box center [1383, 19] width 22 height 22
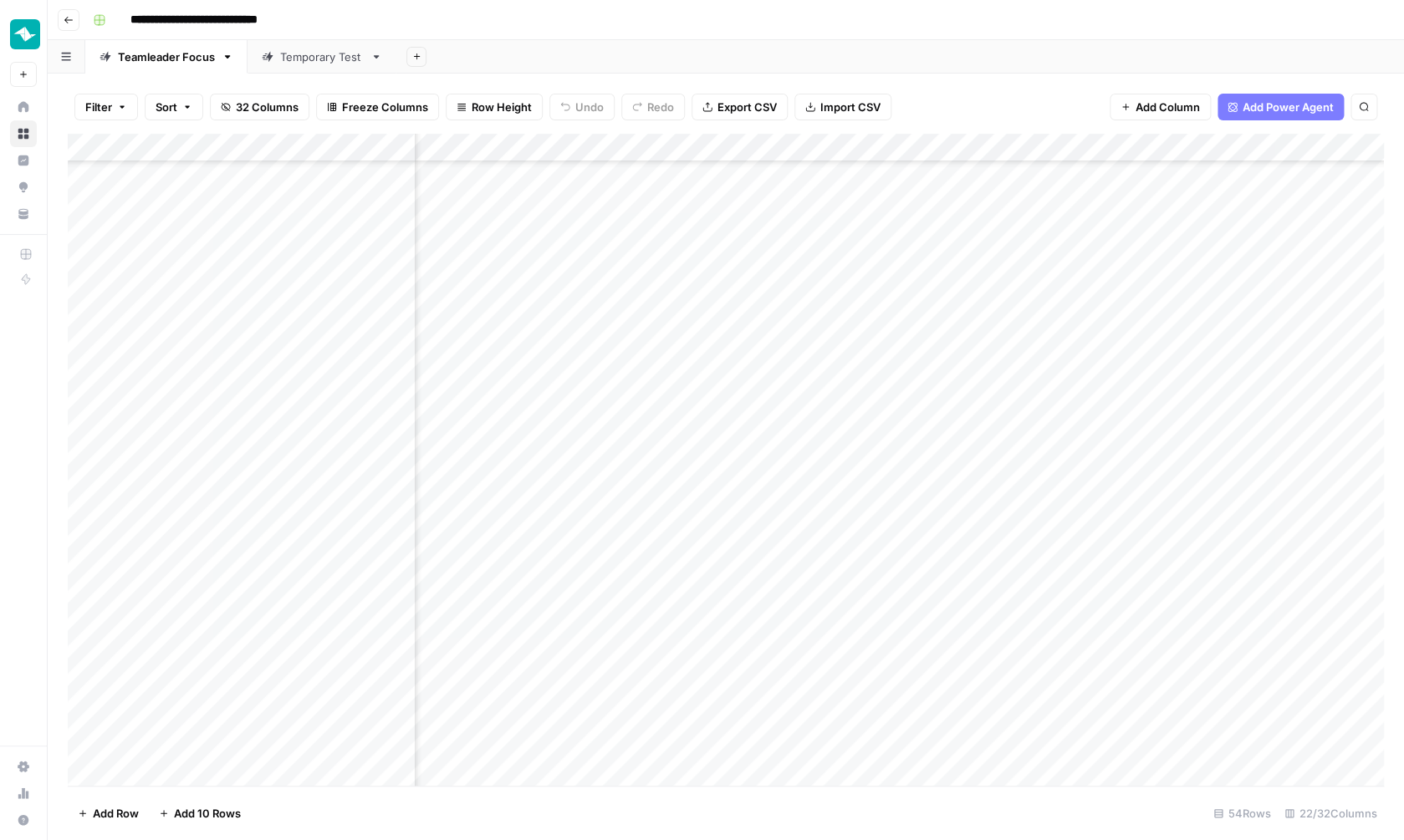
scroll to position [935, 1814]
click at [931, 713] on div "Add Column" at bounding box center [725, 462] width 1316 height 656
click at [939, 682] on div "Add Column" at bounding box center [725, 462] width 1316 height 656
click at [231, 540] on div "Add Column" at bounding box center [725, 462] width 1316 height 656
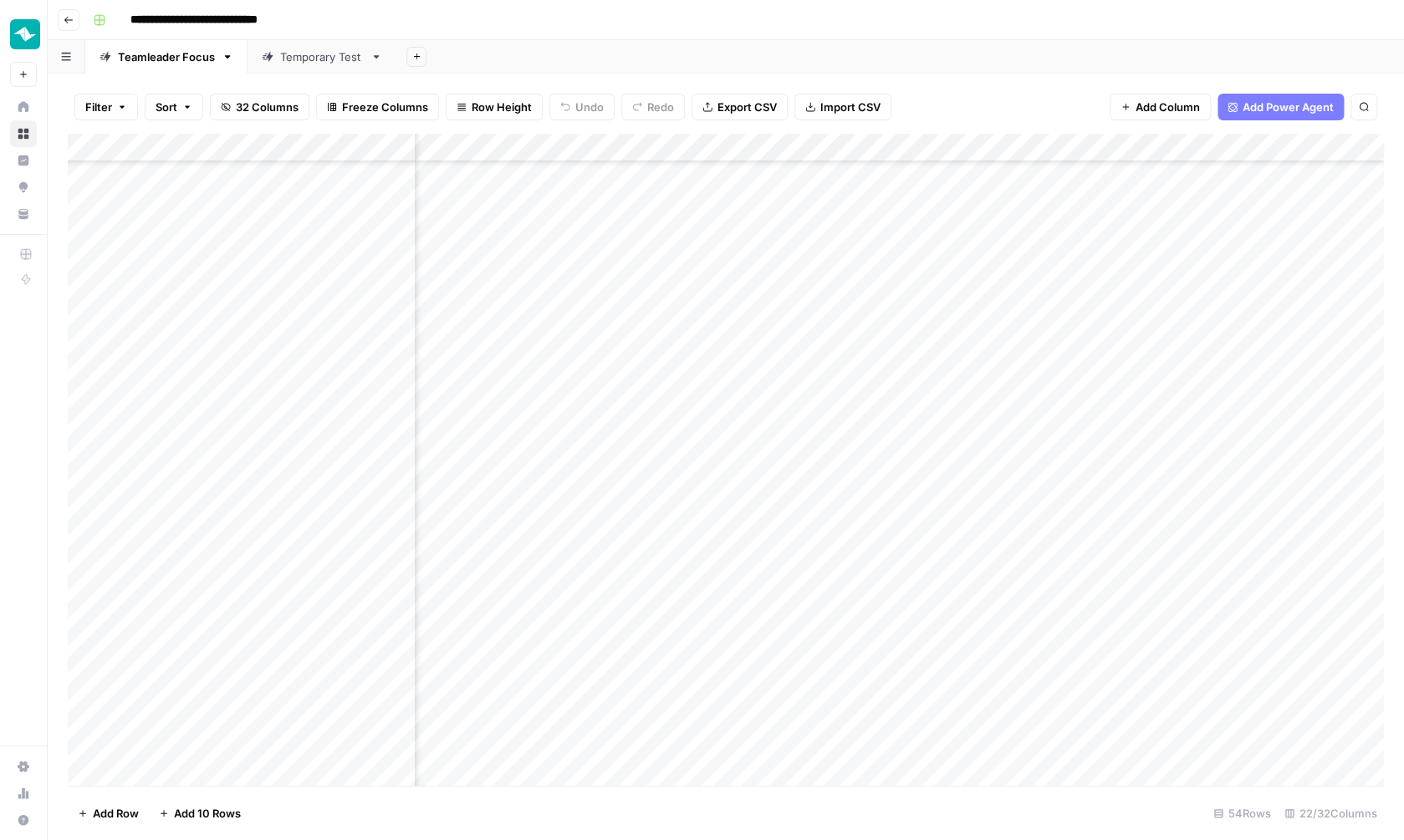
click at [248, 446] on div "Add Column" at bounding box center [725, 462] width 1316 height 656
click at [177, 513] on div "Add Column" at bounding box center [725, 462] width 1316 height 656
click at [177, 513] on textarea "**********" at bounding box center [271, 534] width 291 height 57
click at [313, 646] on div "Add Column" at bounding box center [725, 462] width 1316 height 656
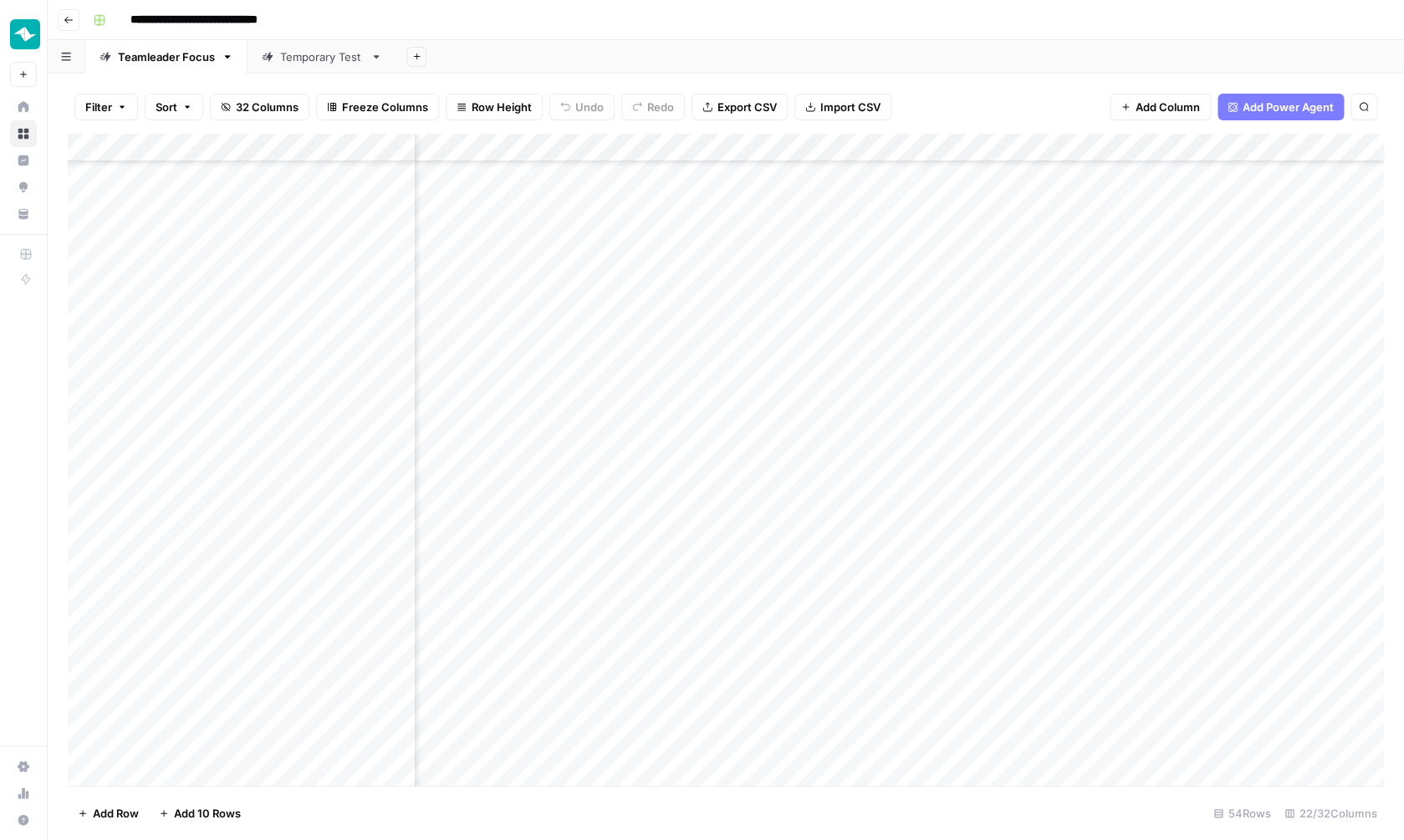
click at [252, 542] on div "Add Column" at bounding box center [725, 462] width 1316 height 656
click at [252, 542] on textarea "**********" at bounding box center [271, 546] width 291 height 23
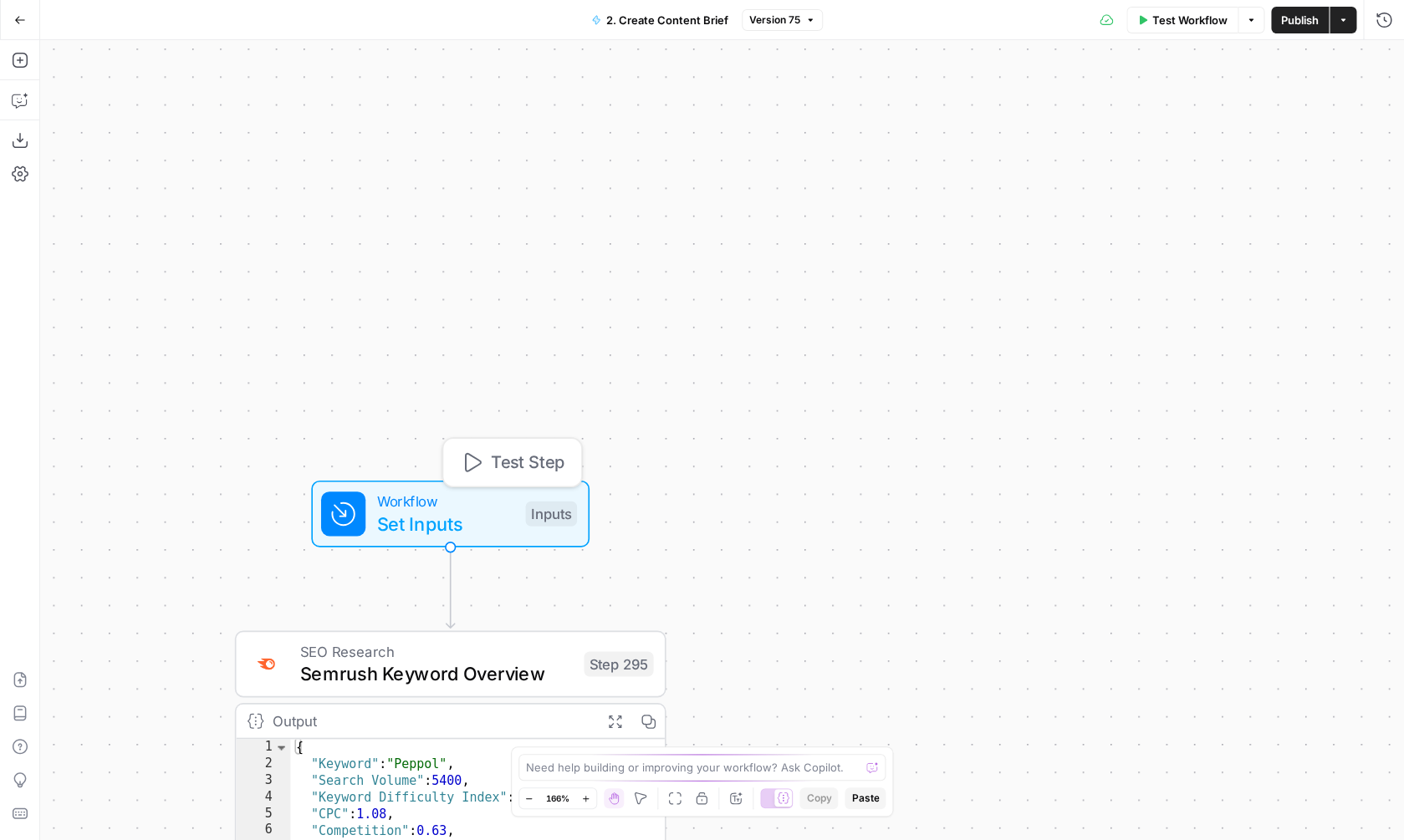
click at [484, 509] on span "Workflow" at bounding box center [446, 501] width 138 height 22
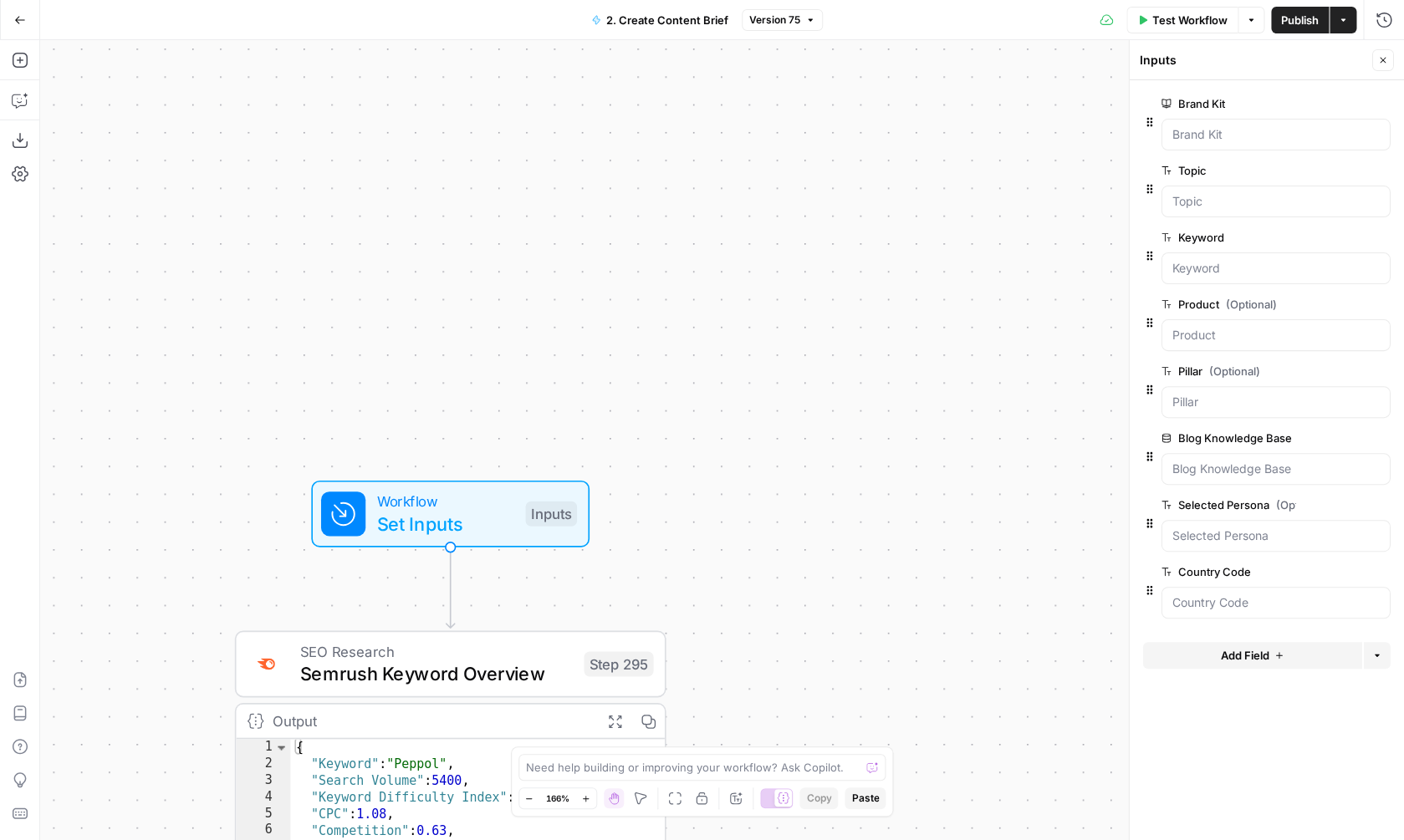
click at [1260, 664] on button "Add Field" at bounding box center [1252, 656] width 219 height 27
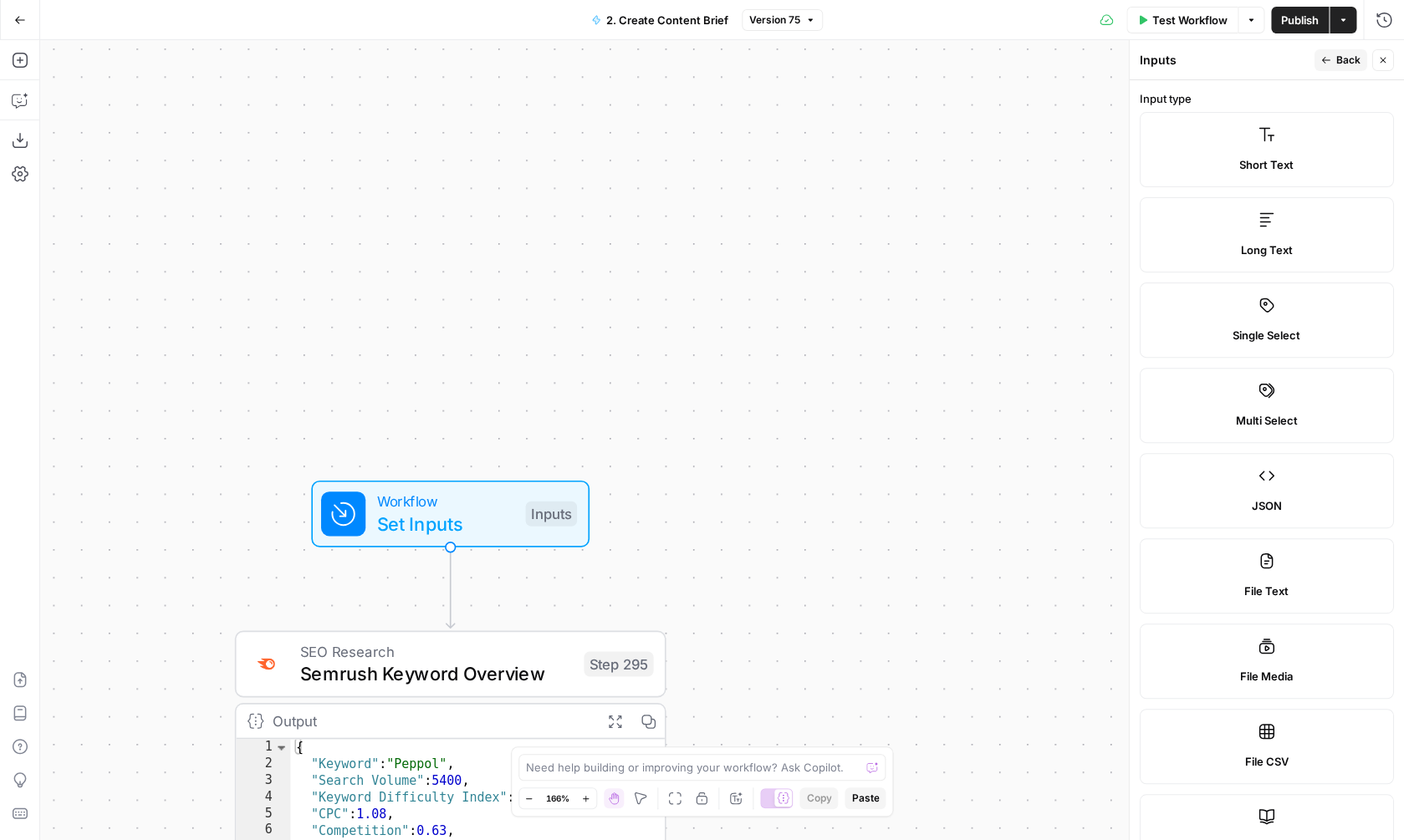
click at [1291, 235] on label "Long Text" at bounding box center [1267, 235] width 254 height 75
click at [1338, 64] on span "Back" at bounding box center [1348, 59] width 24 height 15
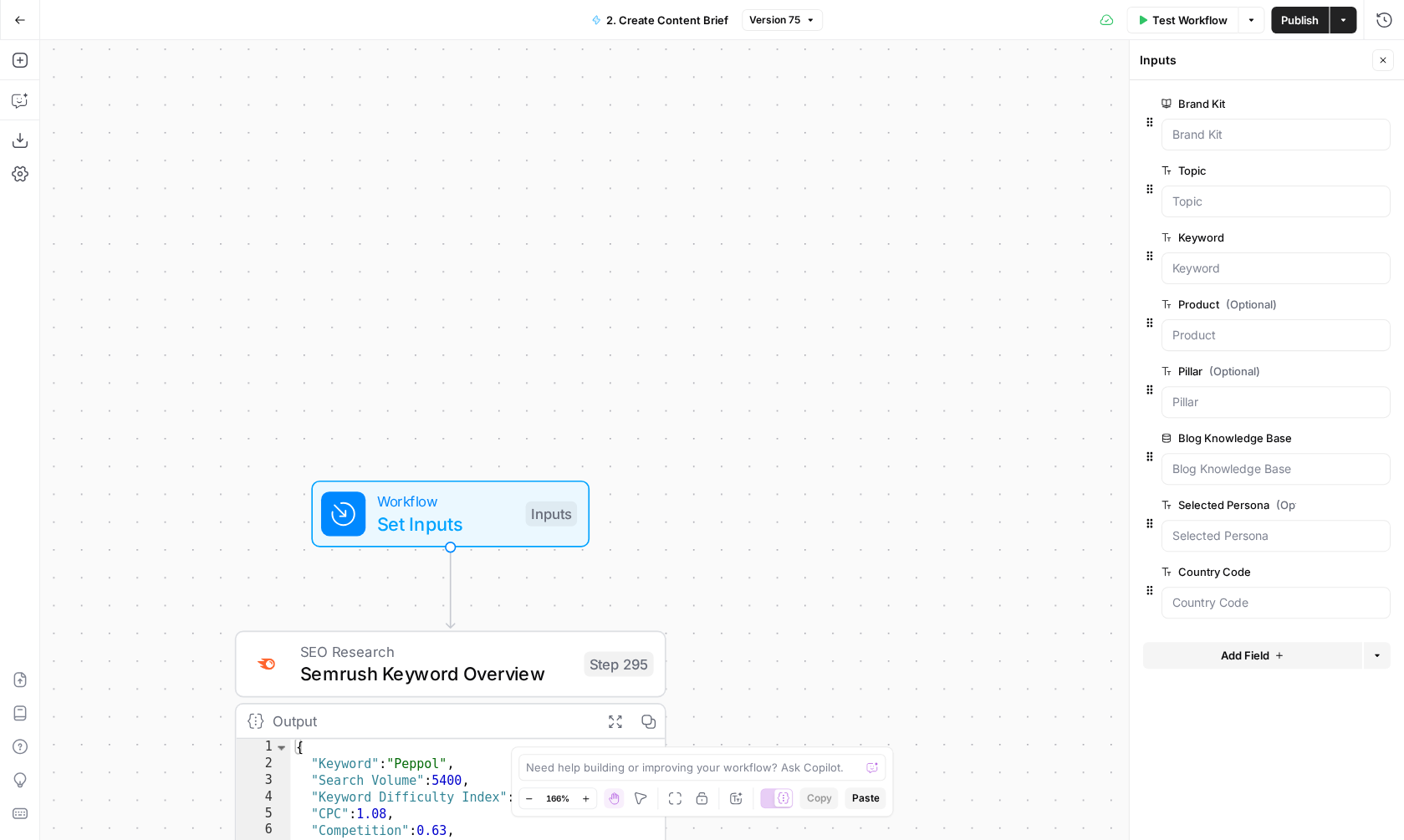
click at [1271, 657] on button "Add Field" at bounding box center [1252, 656] width 219 height 27
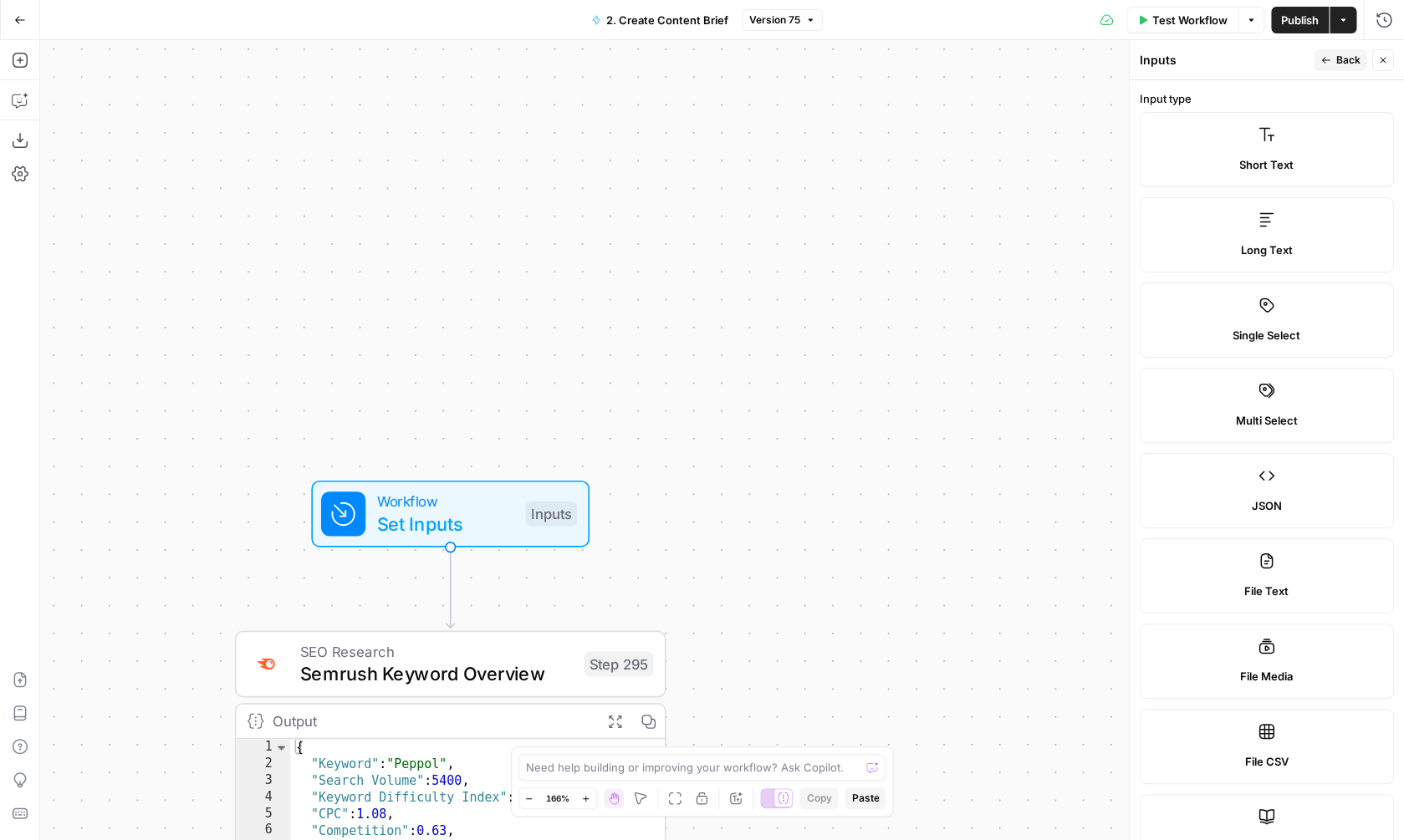
click at [1262, 223] on icon at bounding box center [1267, 220] width 17 height 17
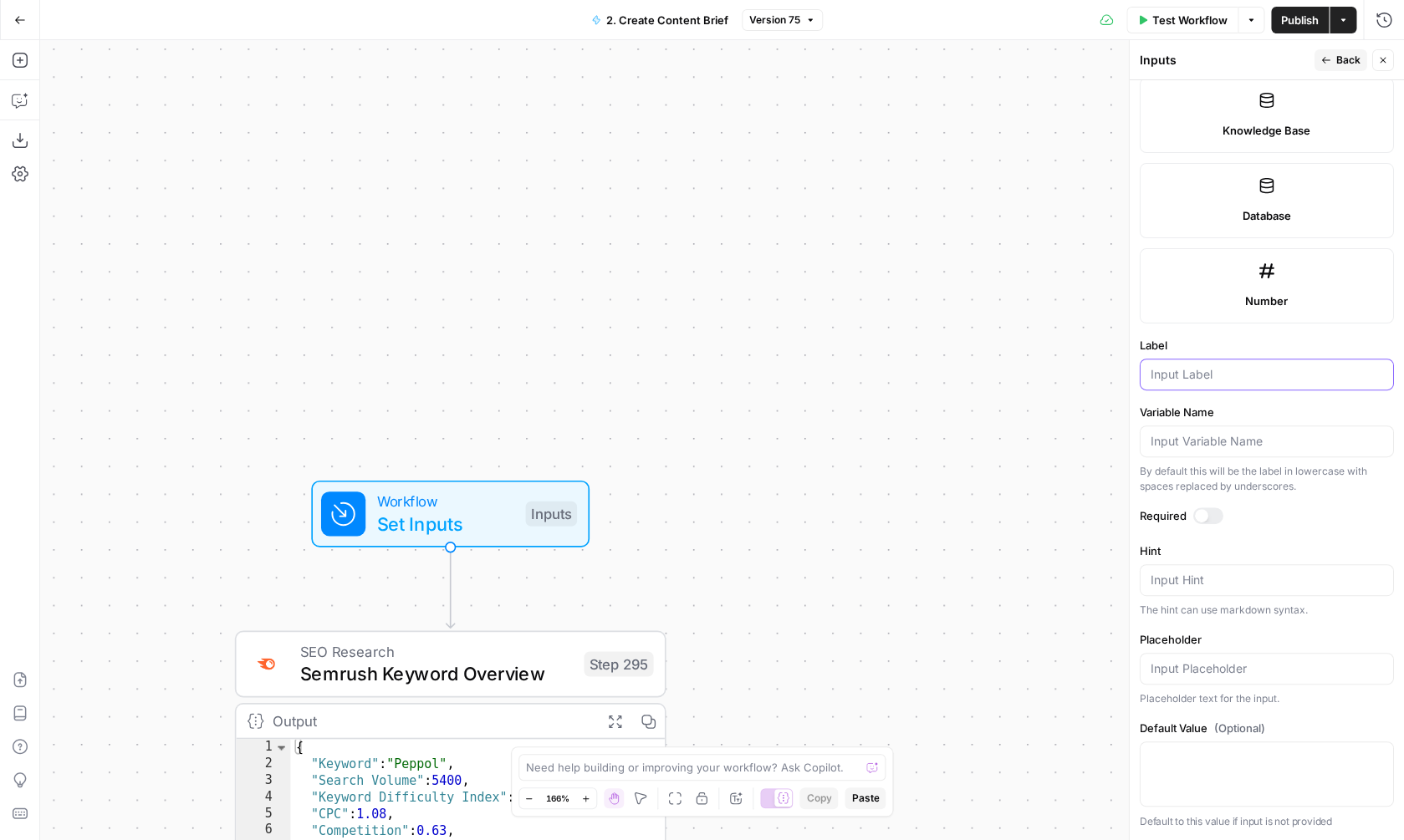
click at [1221, 369] on input "Label" at bounding box center [1267, 374] width 232 height 17
type input "extra_pinut"
click at [1167, 373] on input "exta_input" at bounding box center [1267, 374] width 232 height 17
type input "extra_input"
click at [1228, 385] on div "extra_input" at bounding box center [1267, 375] width 254 height 32
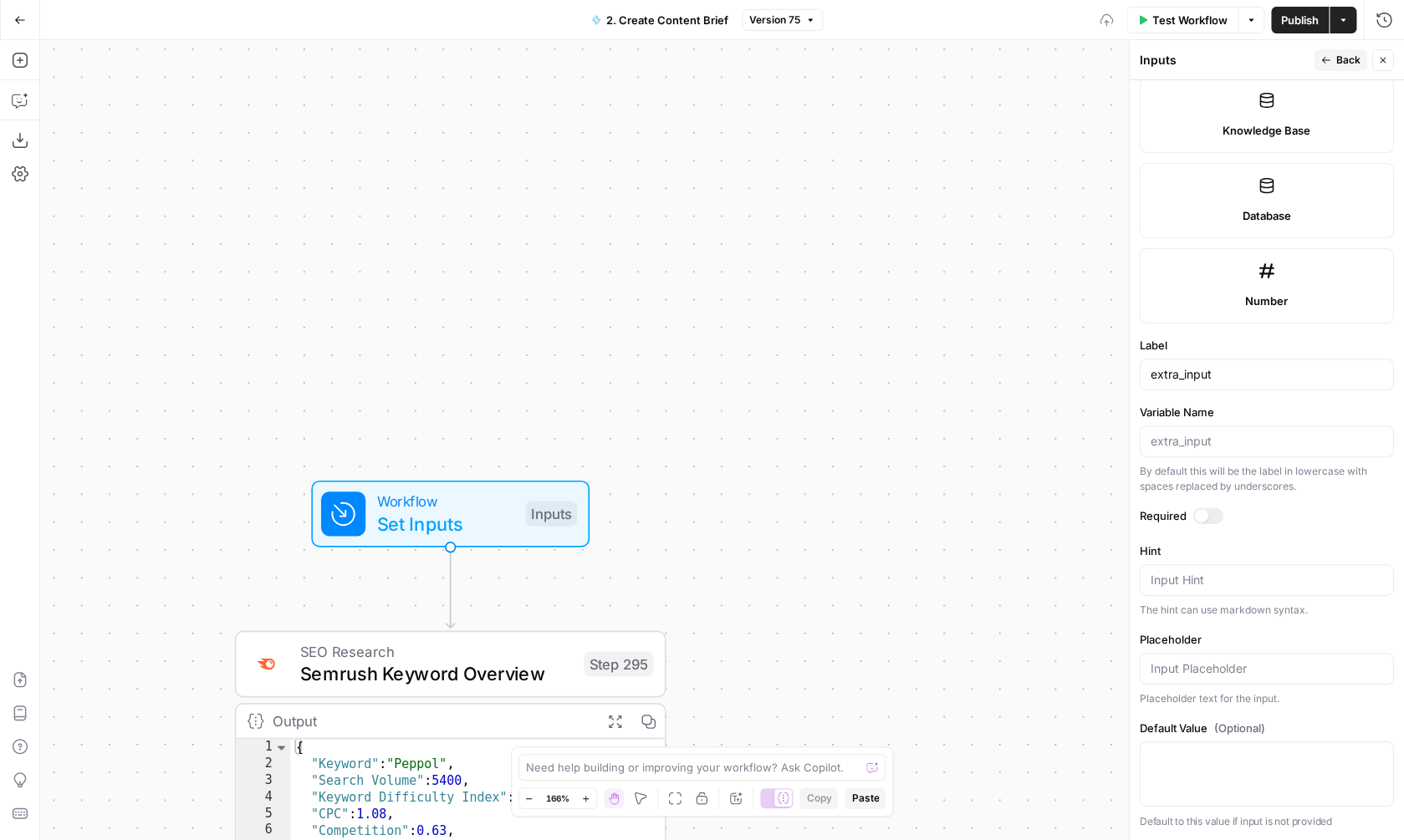
click at [1228, 385] on div "extra_input" at bounding box center [1267, 375] width 254 height 32
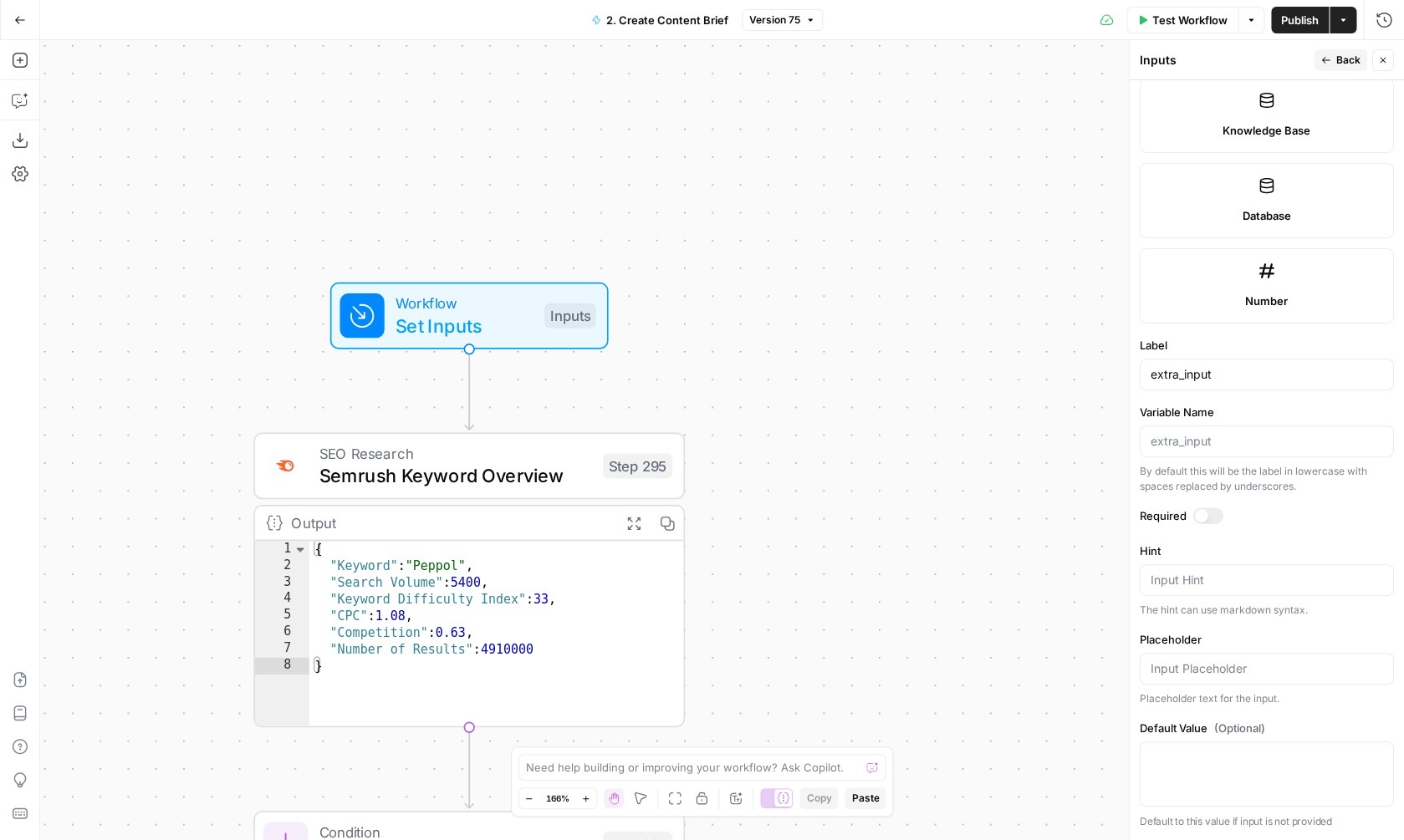
click at [1302, 18] on span "Publish" at bounding box center [1299, 19] width 37 height 17
click at [27, 94] on icon "button" at bounding box center [20, 100] width 17 height 17
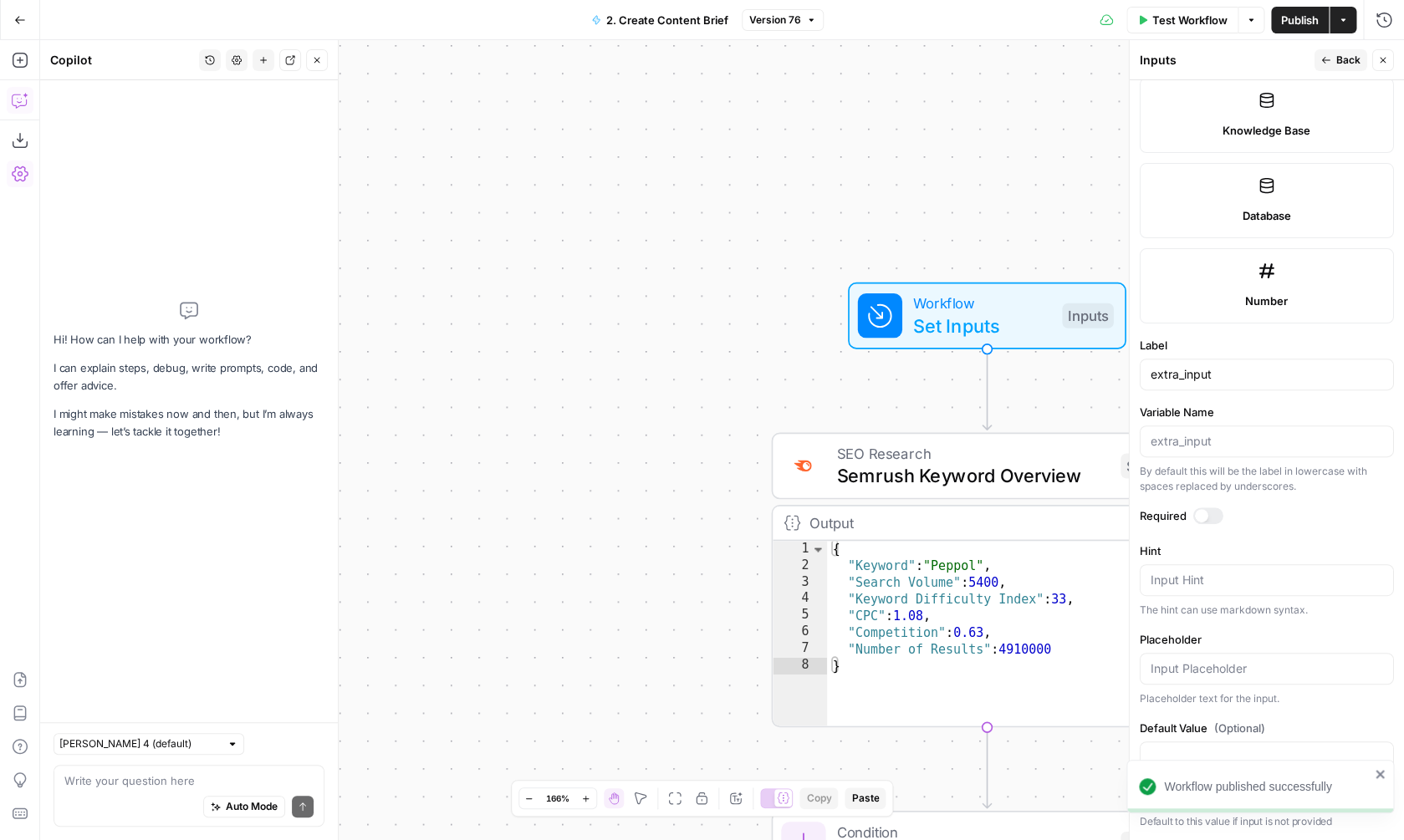
click at [184, 776] on textarea at bounding box center [189, 781] width 249 height 17
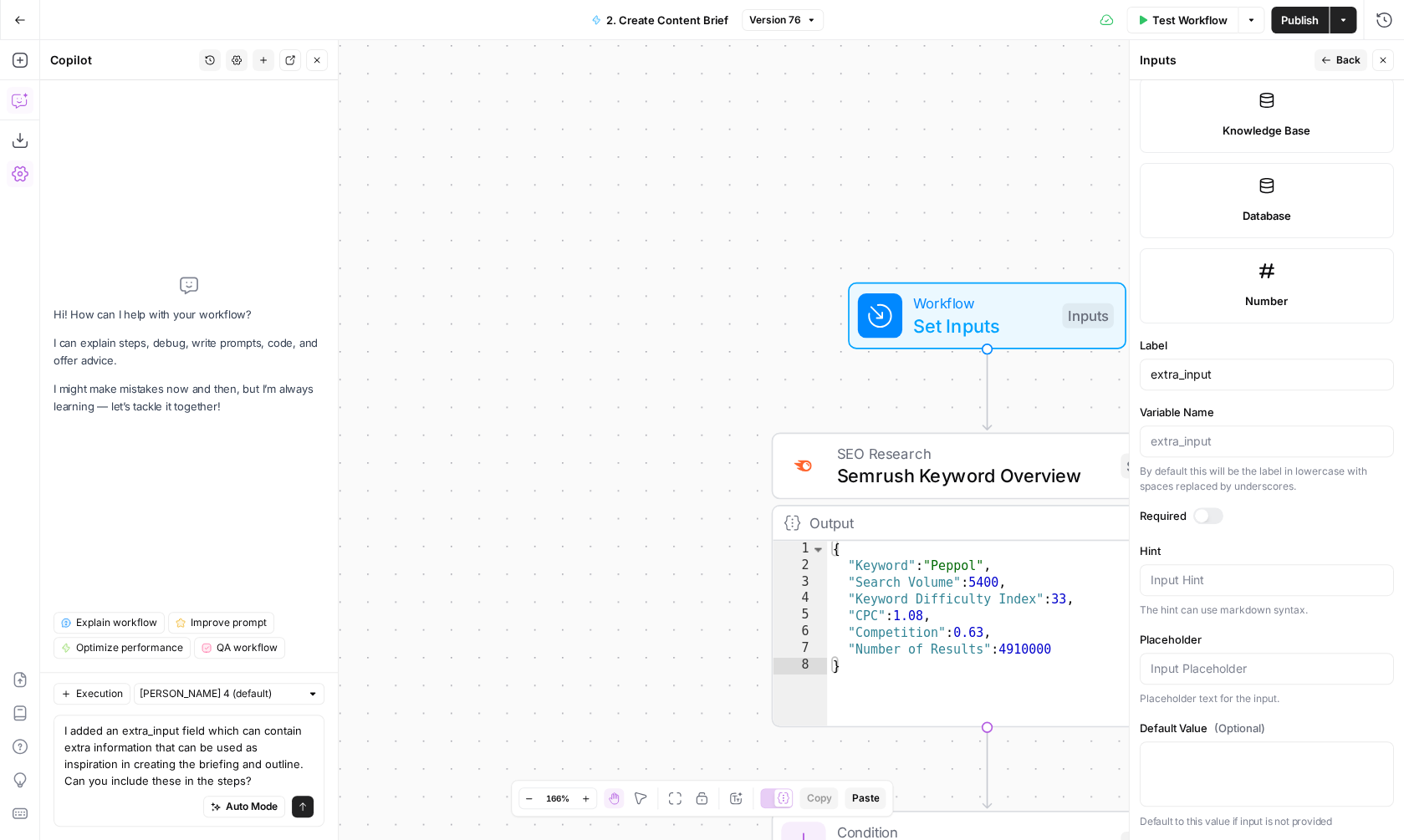
type textarea "I added an extra_input field which can contain extra information that can be us…"
click at [307, 815] on button "Send" at bounding box center [302, 806] width 22 height 22
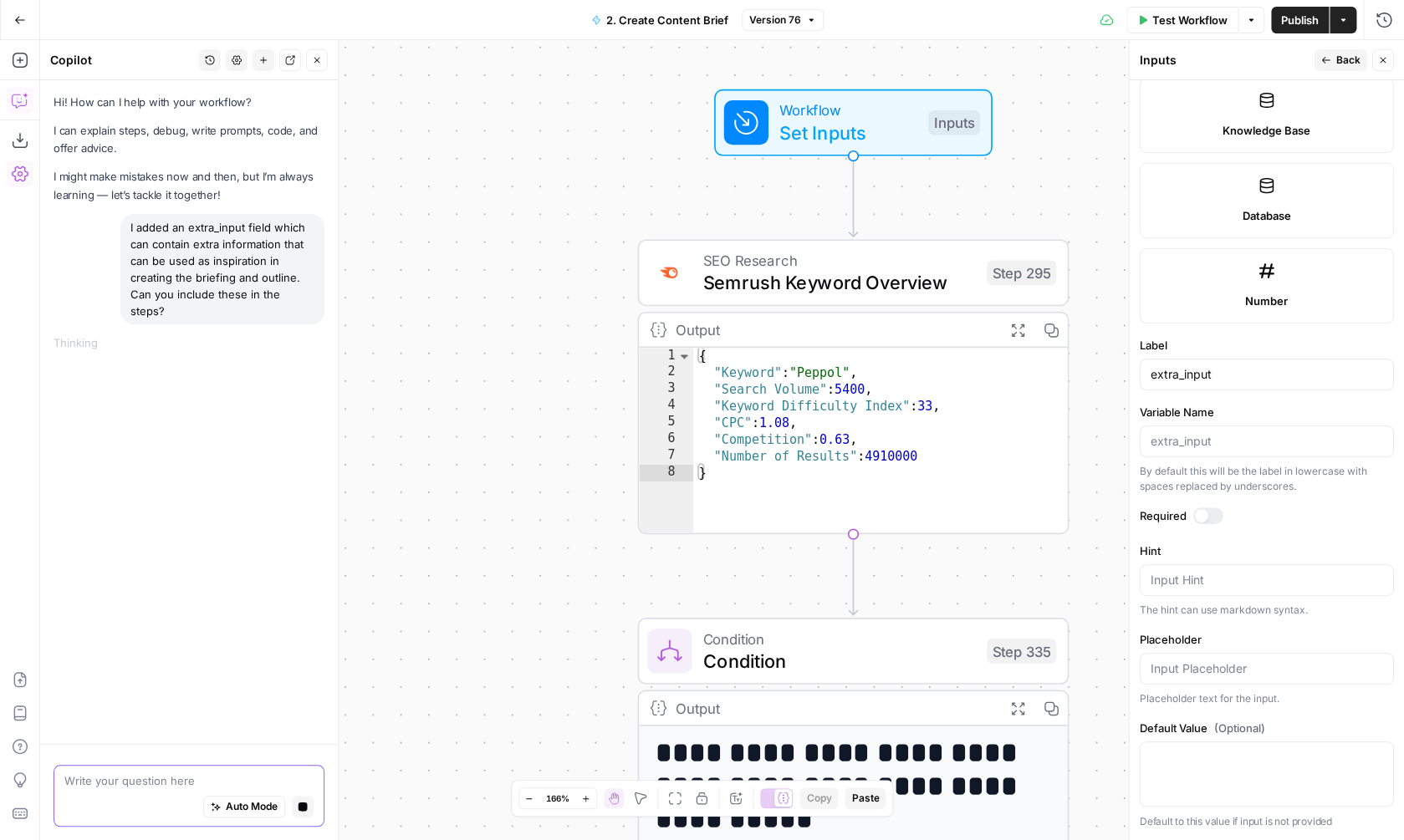
drag, startPoint x: 593, startPoint y: 308, endPoint x: 461, endPoint y: 116, distance: 233.0
click at [461, 116] on div "**********" at bounding box center [722, 439] width 1364 height 800
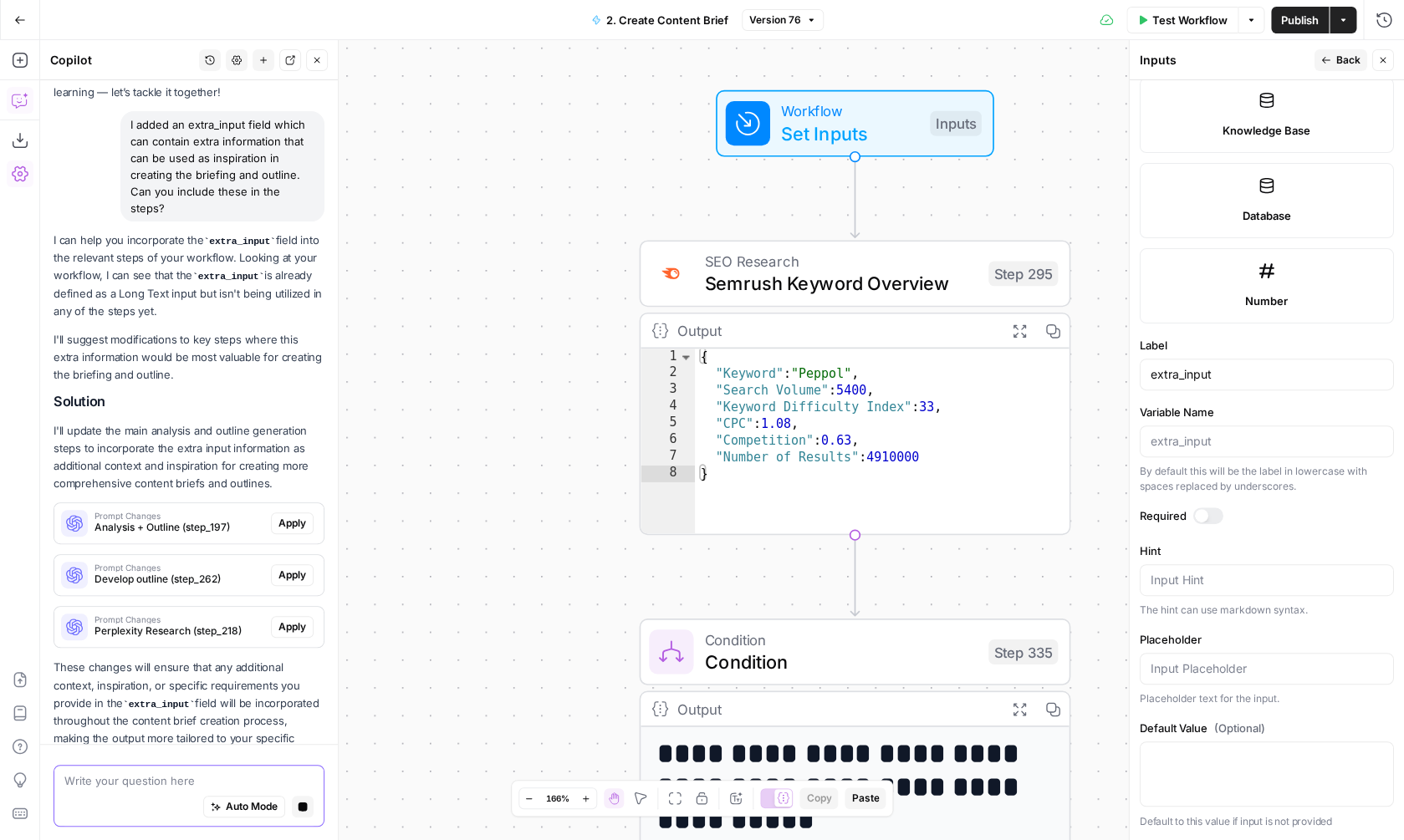
scroll to position [152, 0]
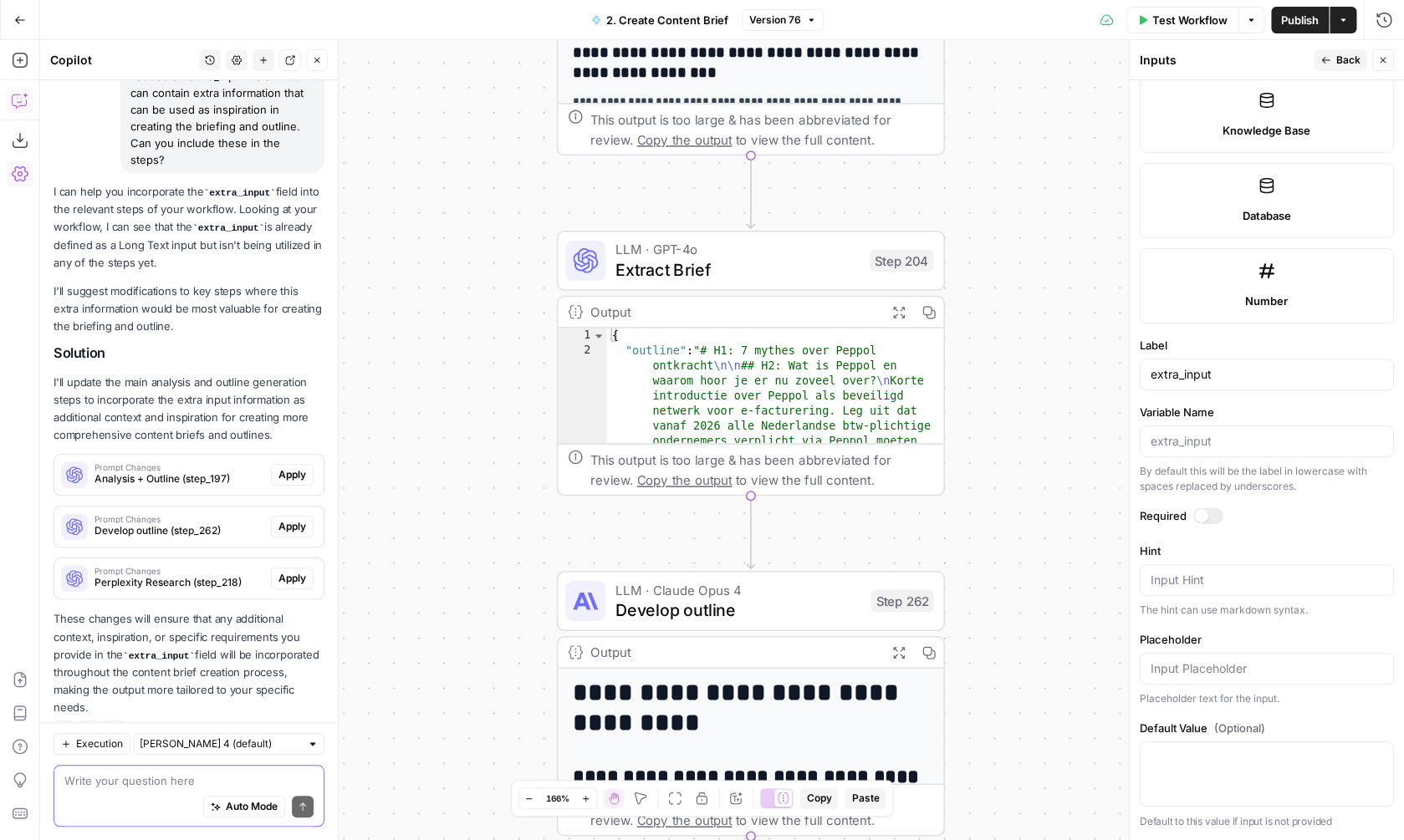
click at [291, 467] on span "Apply" at bounding box center [292, 474] width 27 height 15
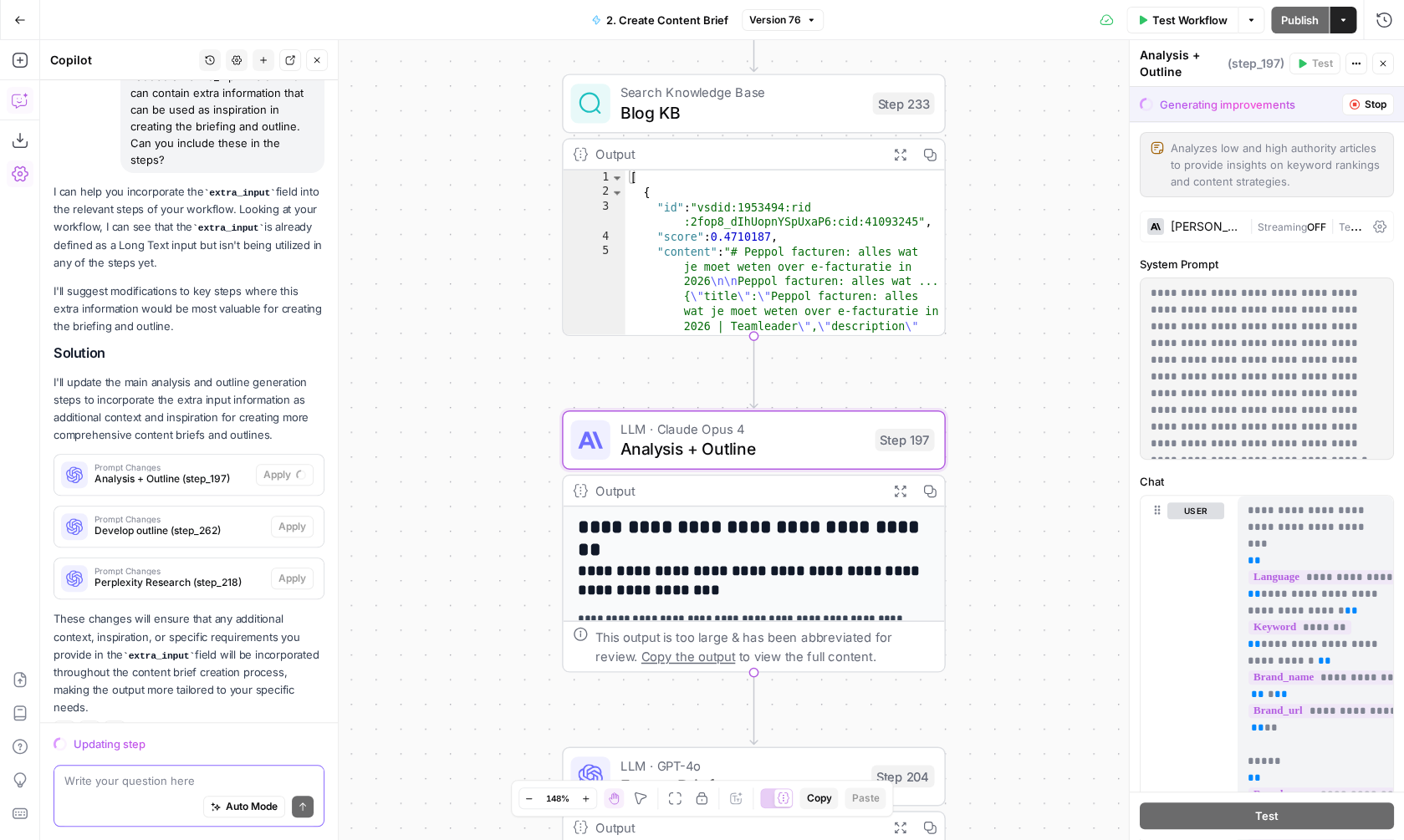
click at [223, 455] on div "Prompt Changes Analysis + Outline (step_197)" at bounding box center [154, 474] width 201 height 40
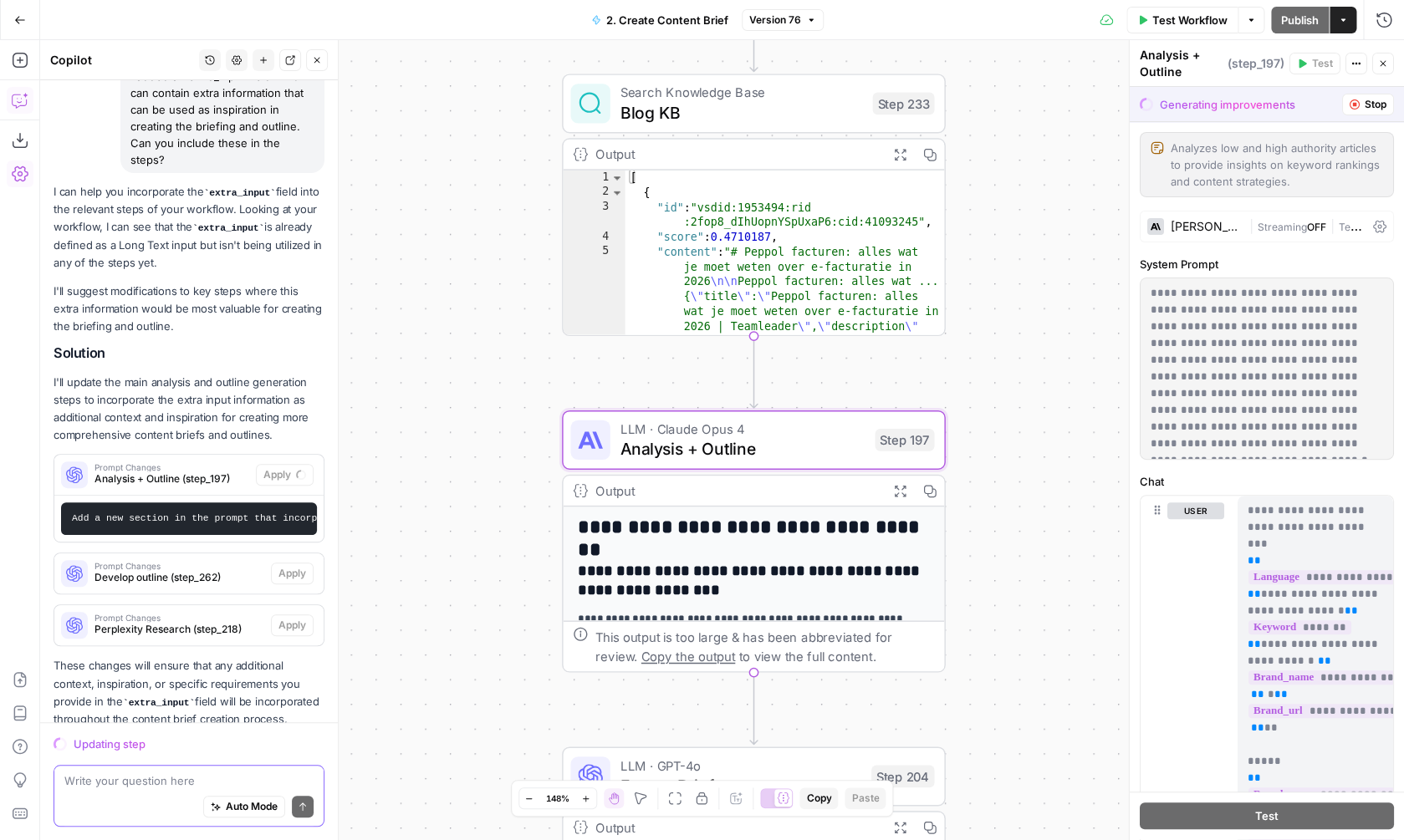
scroll to position [198, 0]
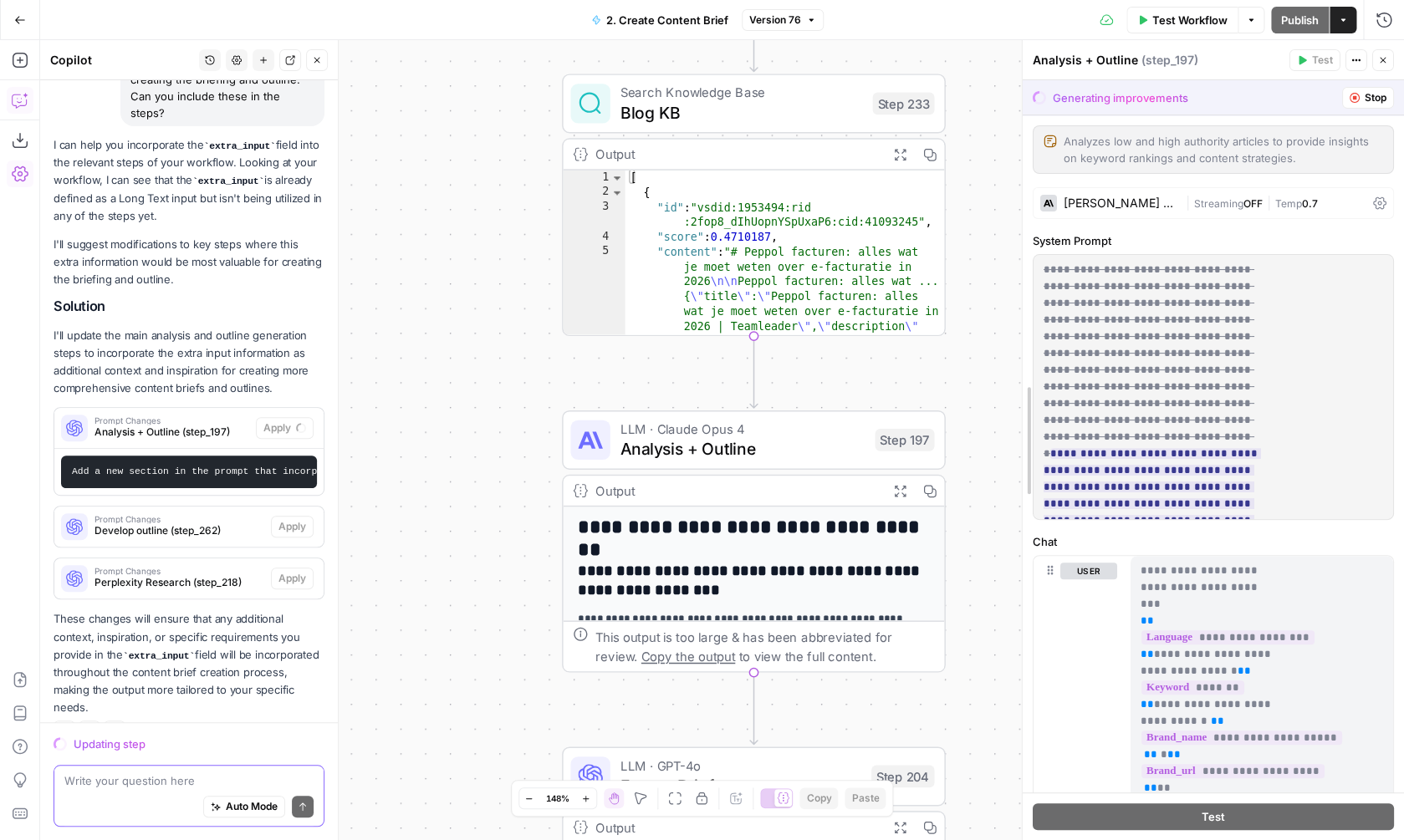
drag, startPoint x: 1086, startPoint y: 301, endPoint x: 1293, endPoint y: 525, distance: 305.0
click at [1022, 295] on div "**********" at bounding box center [1213, 439] width 382 height 800
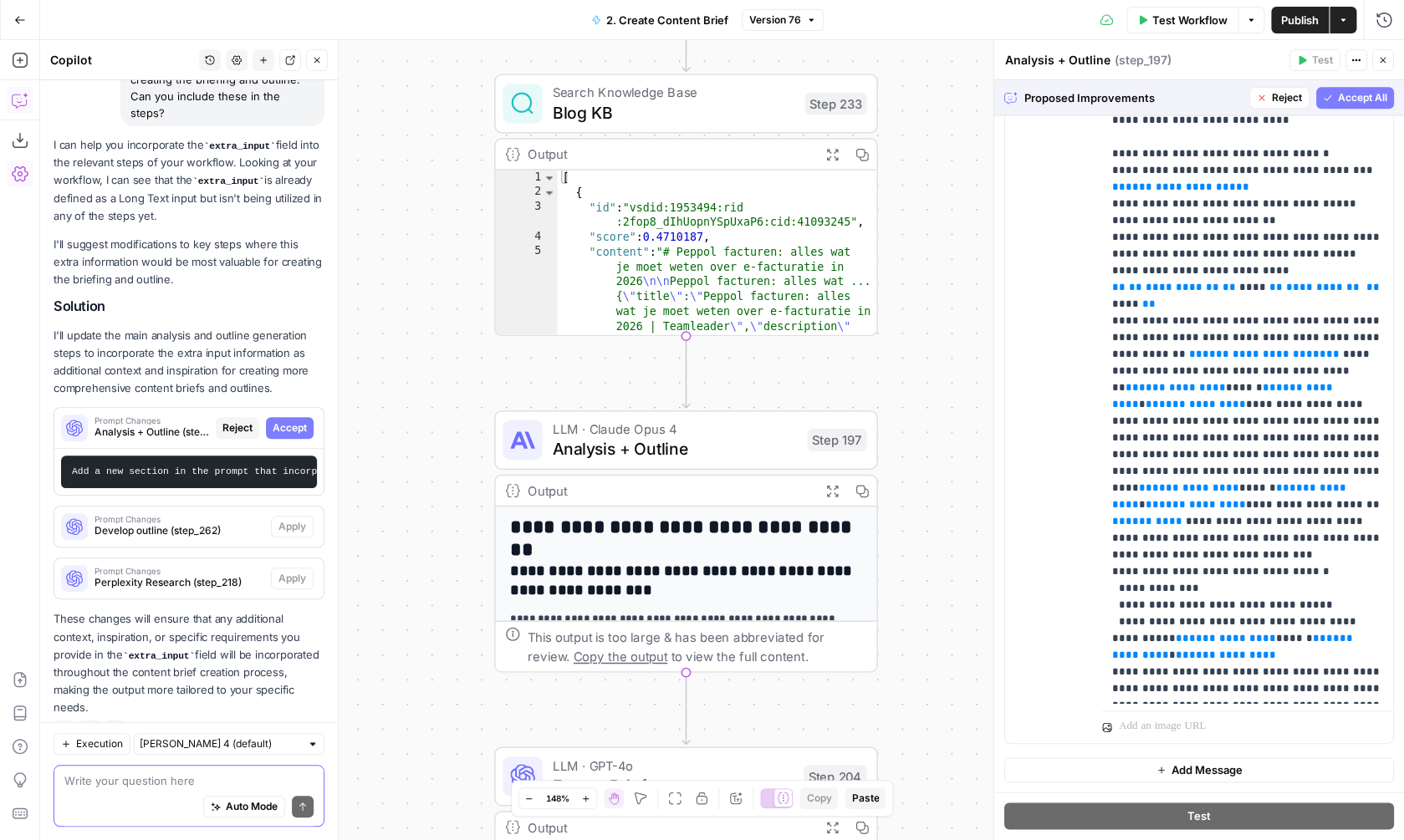
click at [1348, 100] on span "Accept All" at bounding box center [1362, 97] width 50 height 15
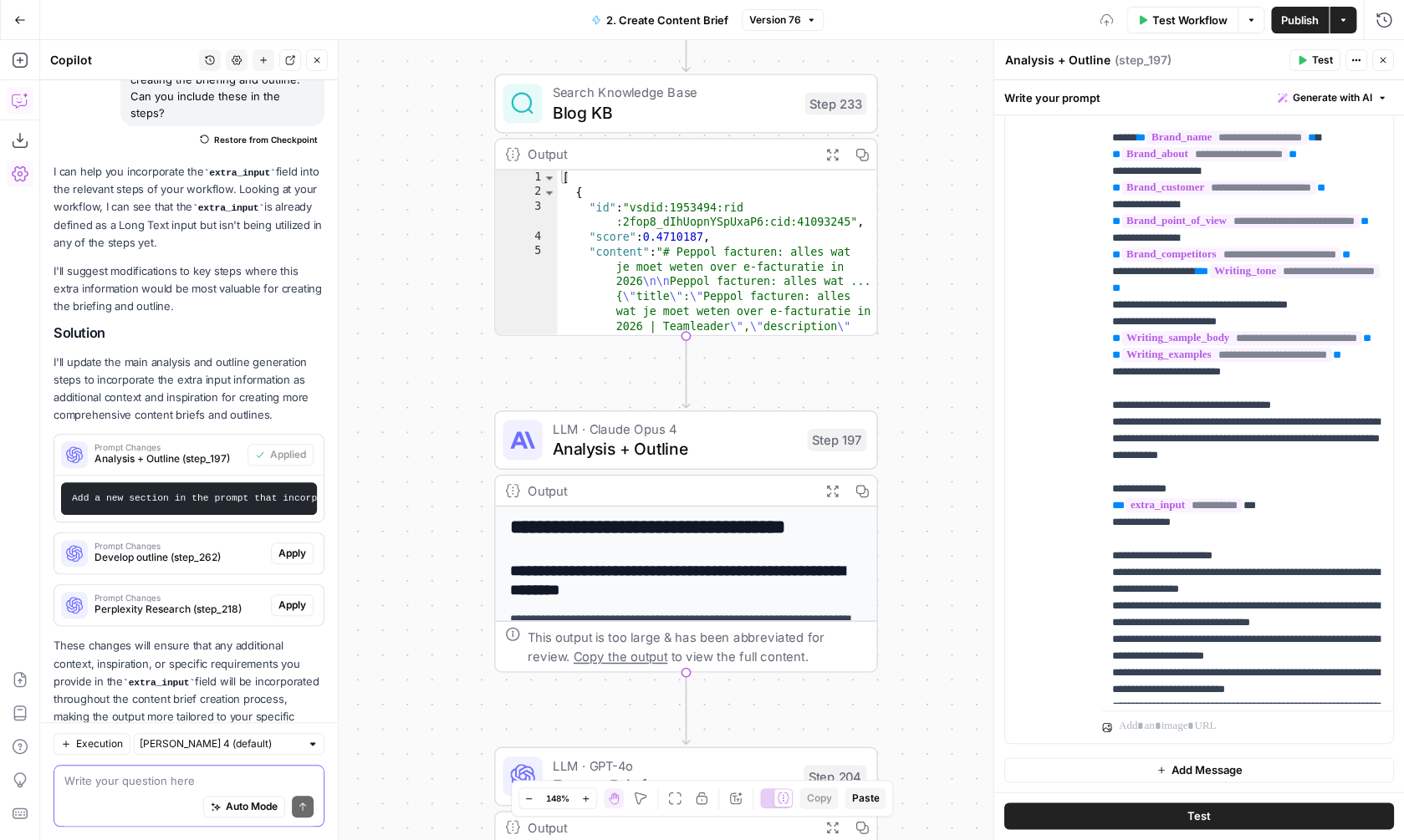
scroll to position [0, 0]
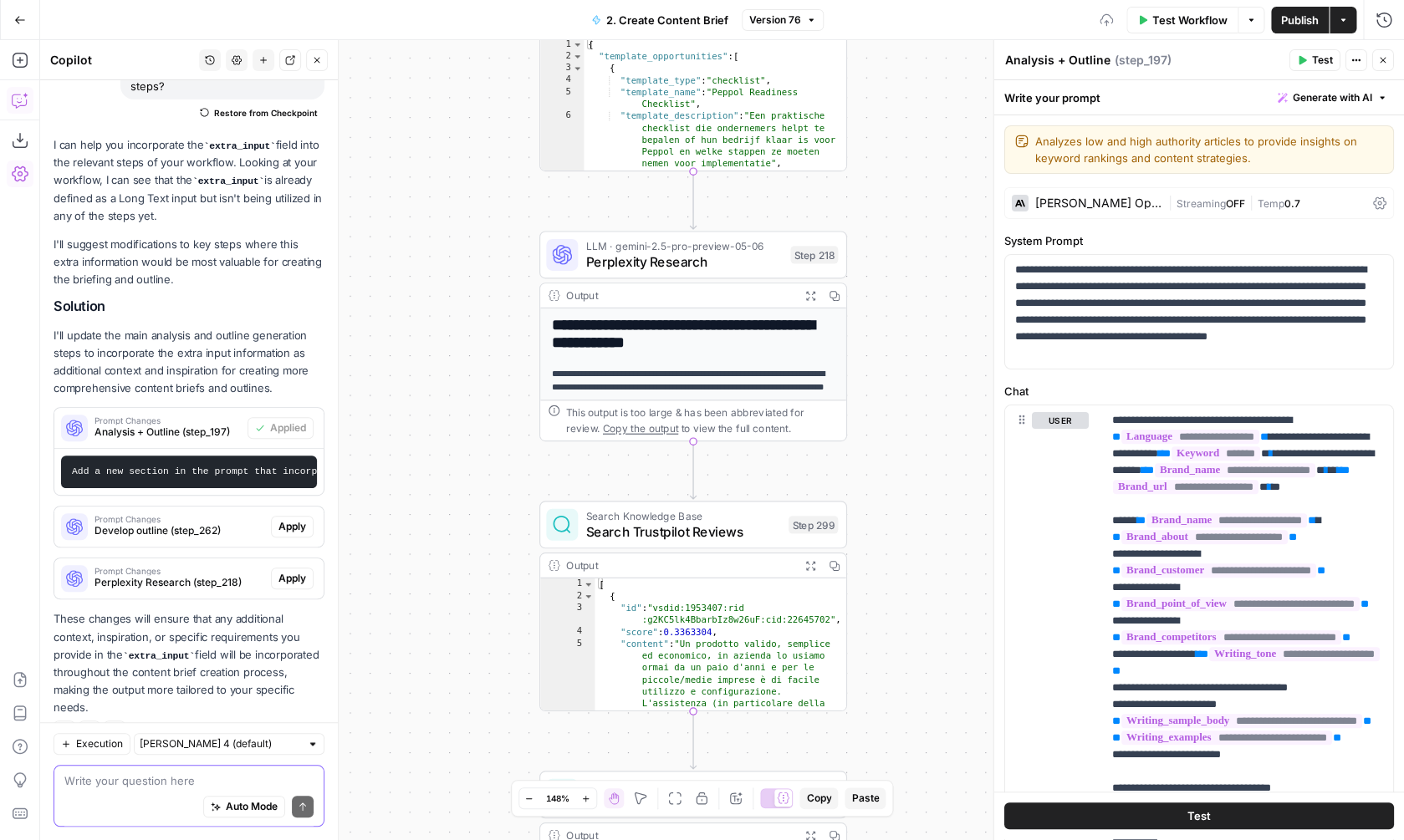
click at [286, 519] on span "Apply" at bounding box center [292, 526] width 27 height 15
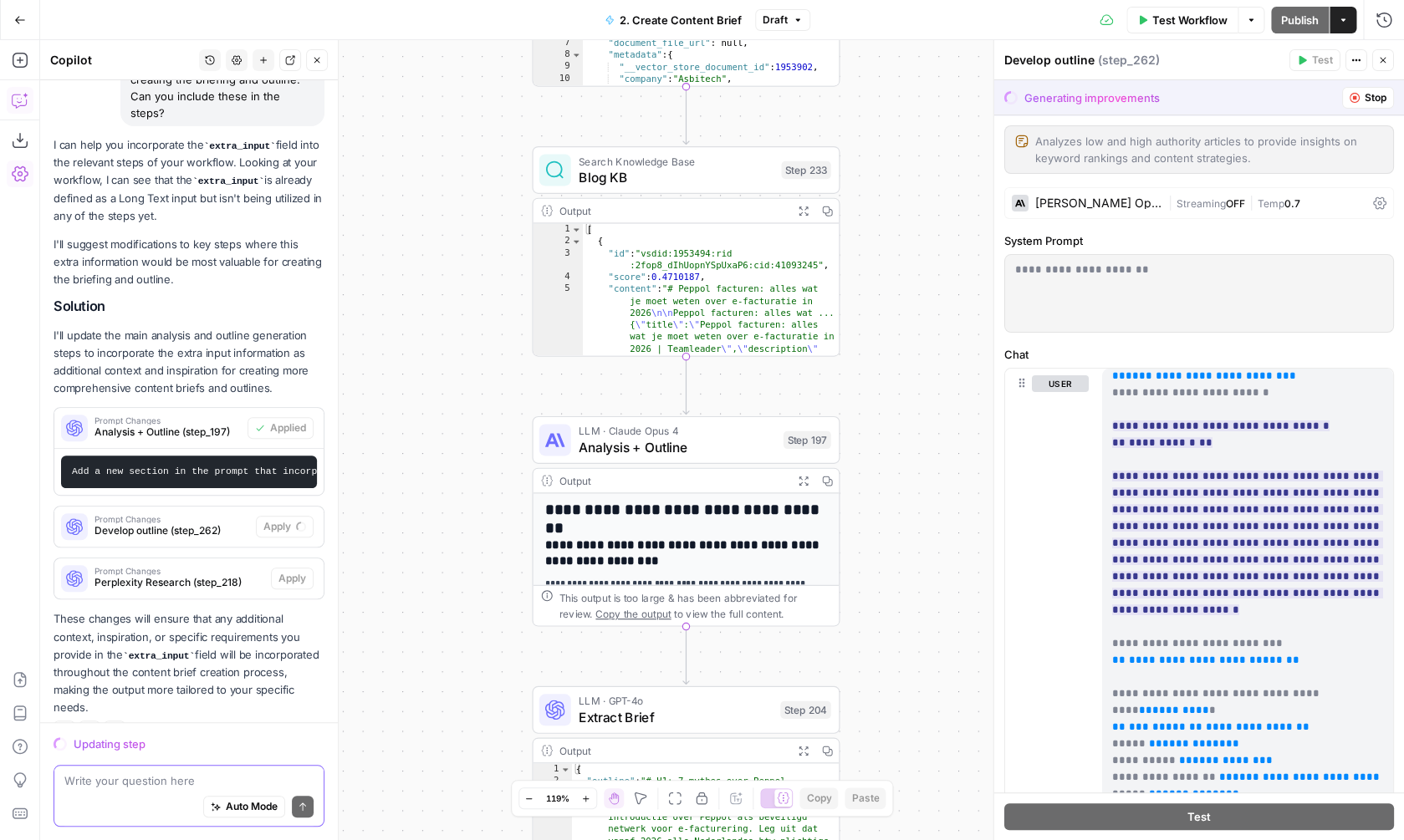
scroll to position [323, 0]
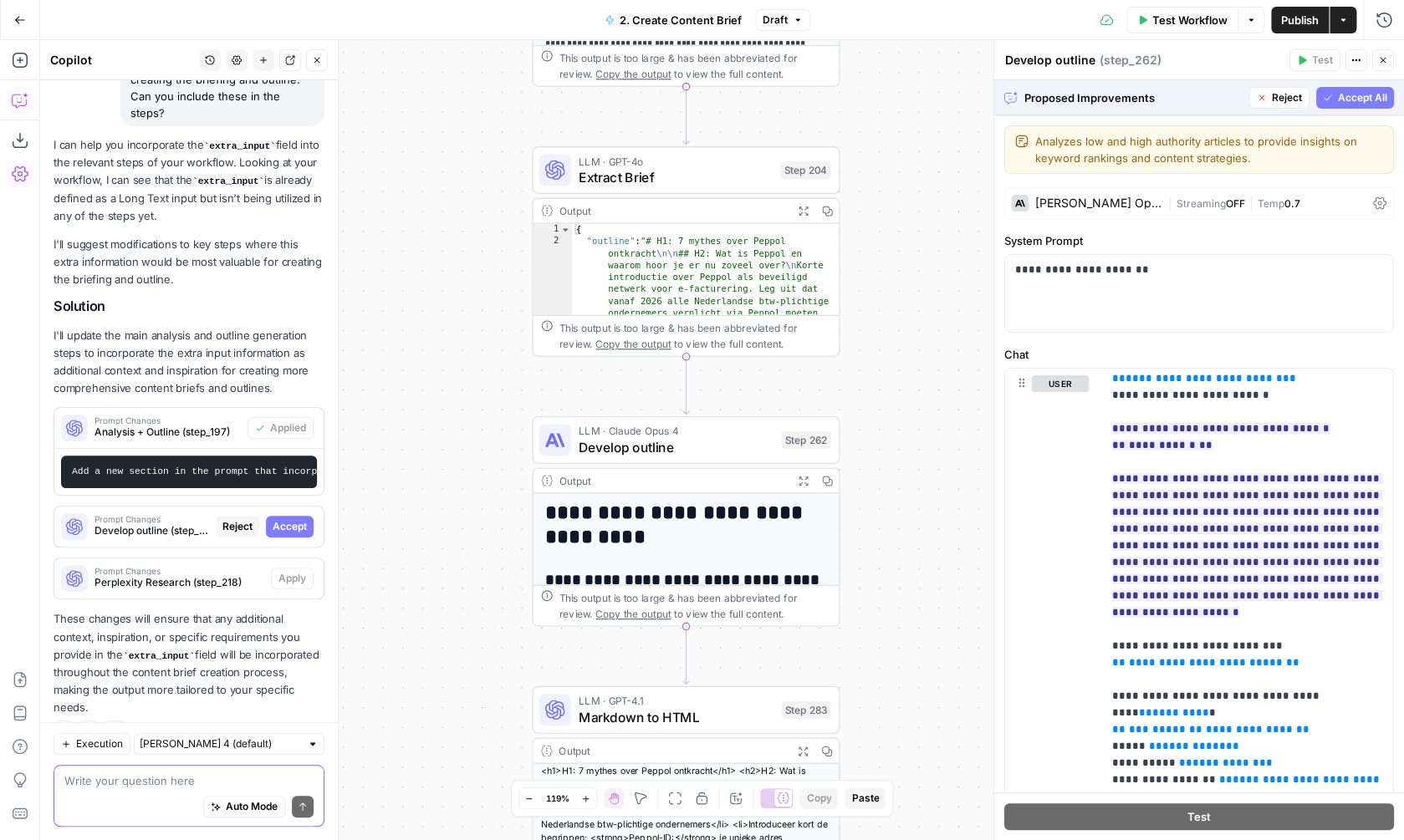
click at [1358, 107] on button "Accept All" at bounding box center [1355, 97] width 78 height 22
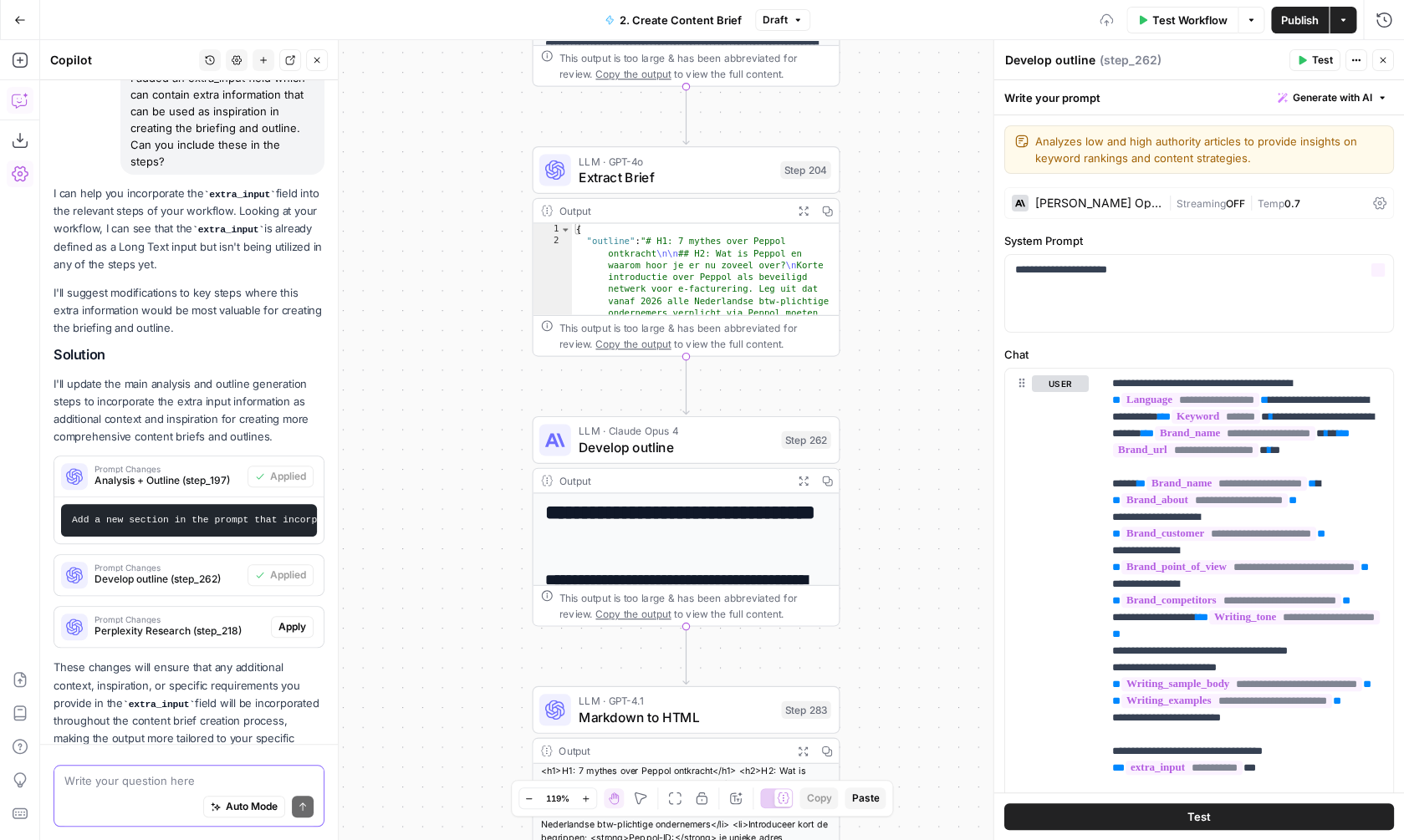
scroll to position [225, 0]
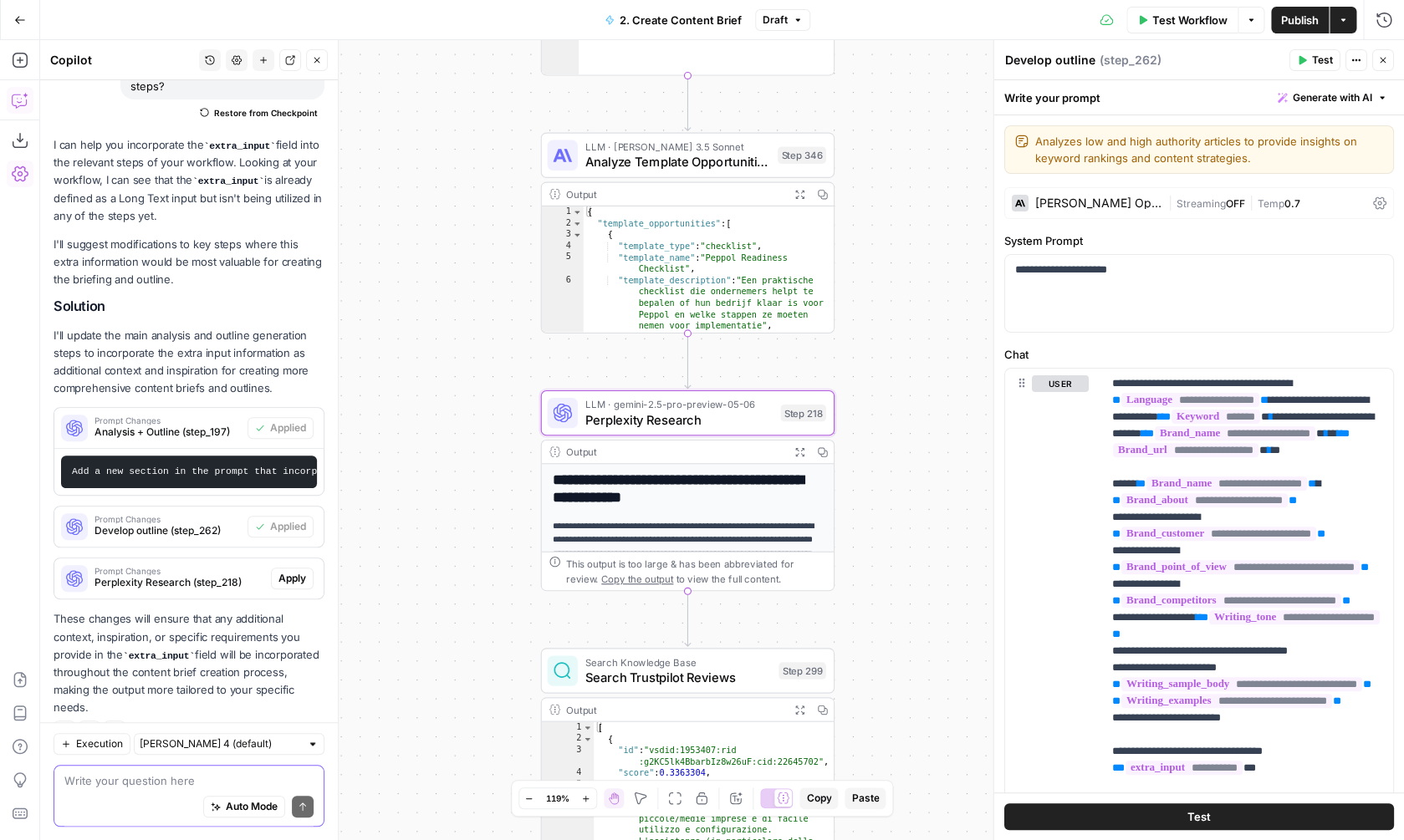
click at [293, 571] on span "Apply" at bounding box center [292, 578] width 27 height 15
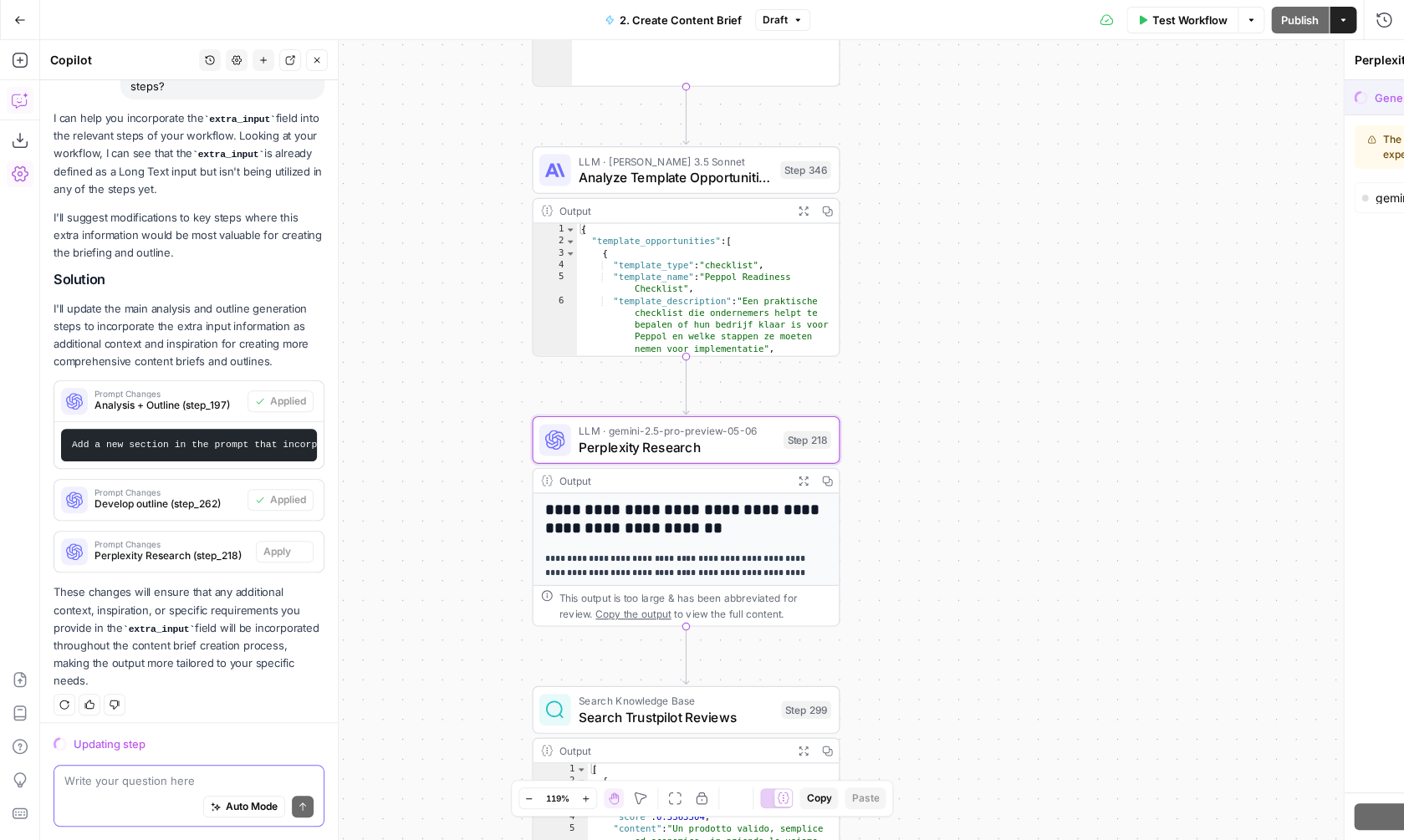
scroll to position [198, 0]
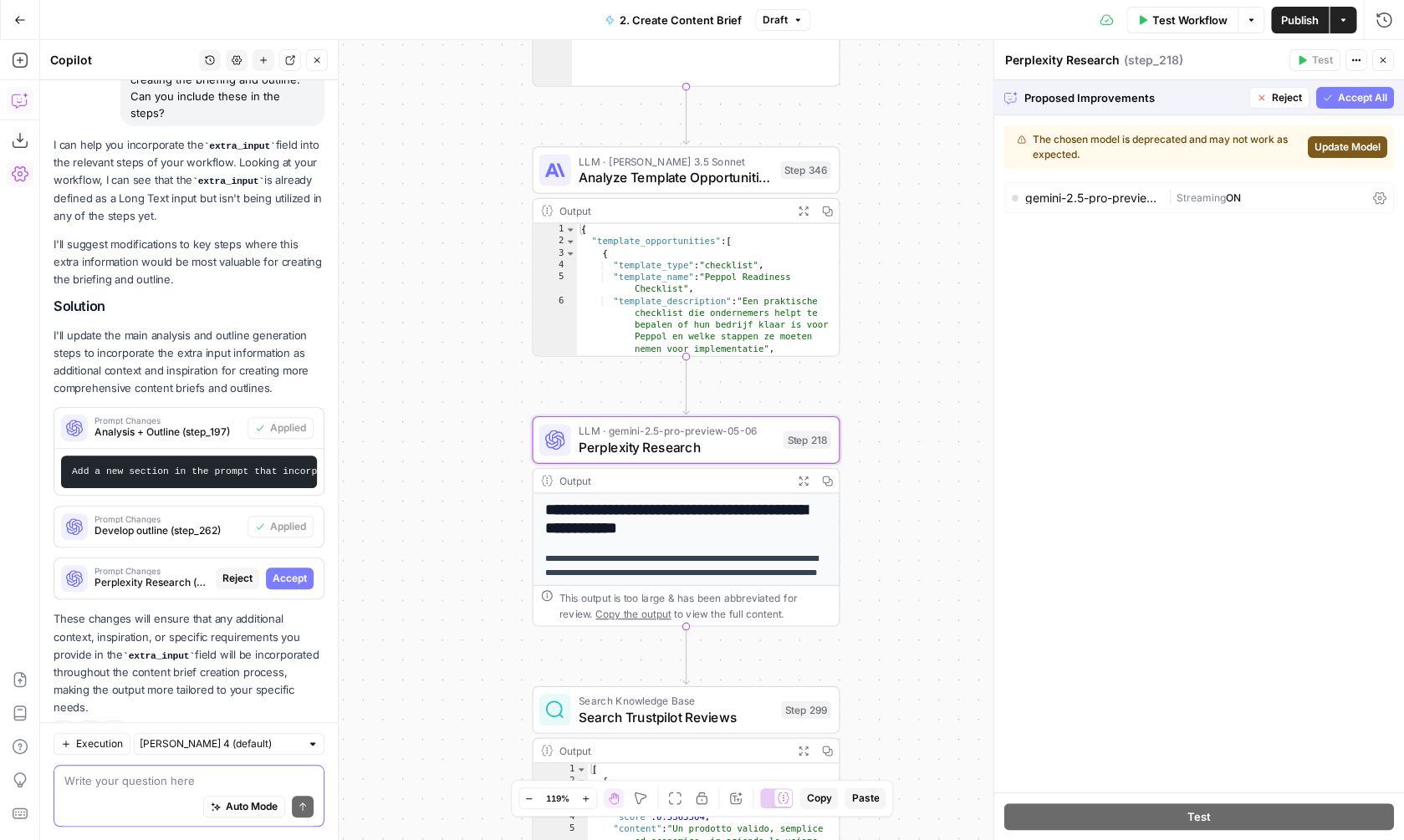
click at [300, 571] on span "Accept" at bounding box center [290, 578] width 35 height 15
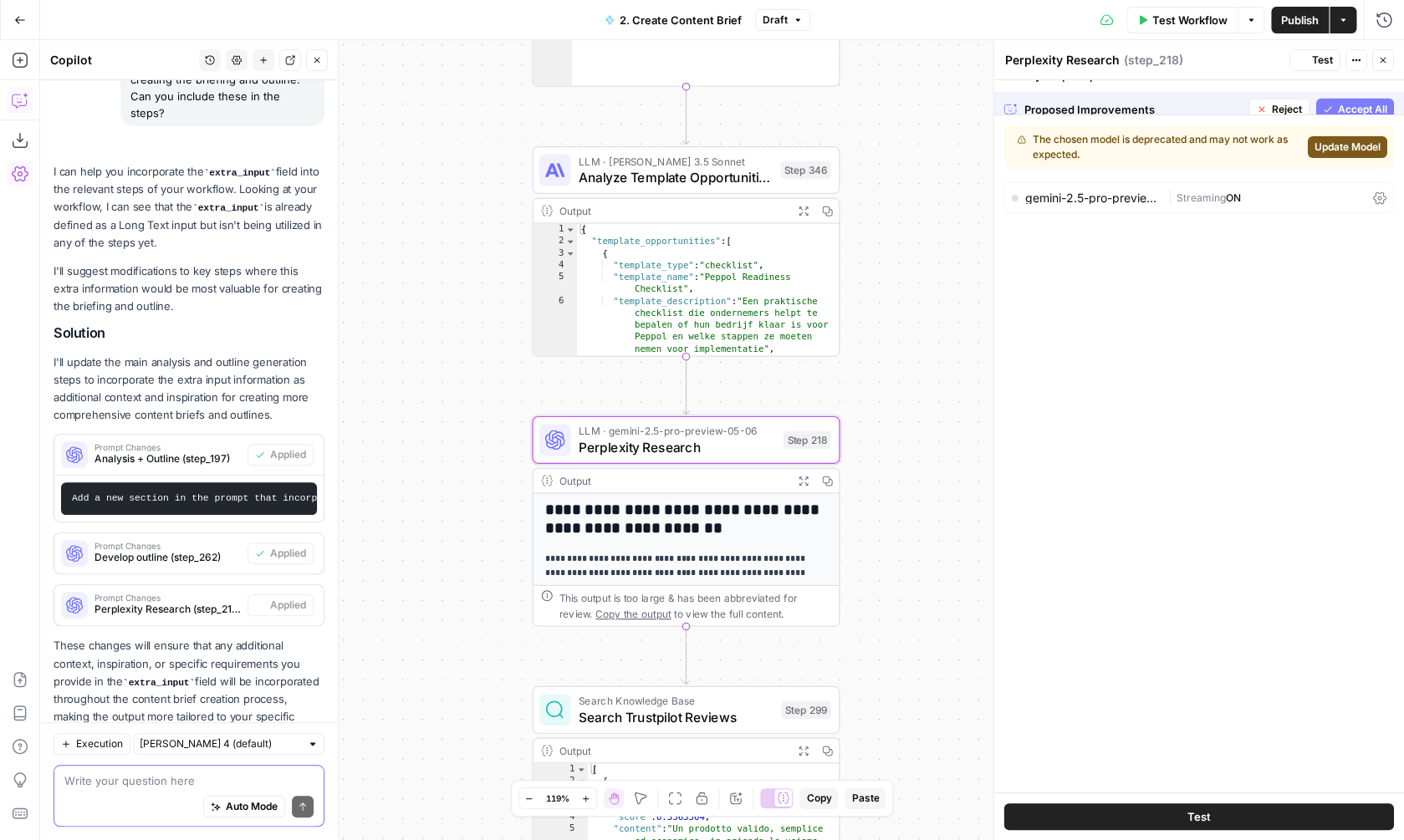
scroll to position [225, 0]
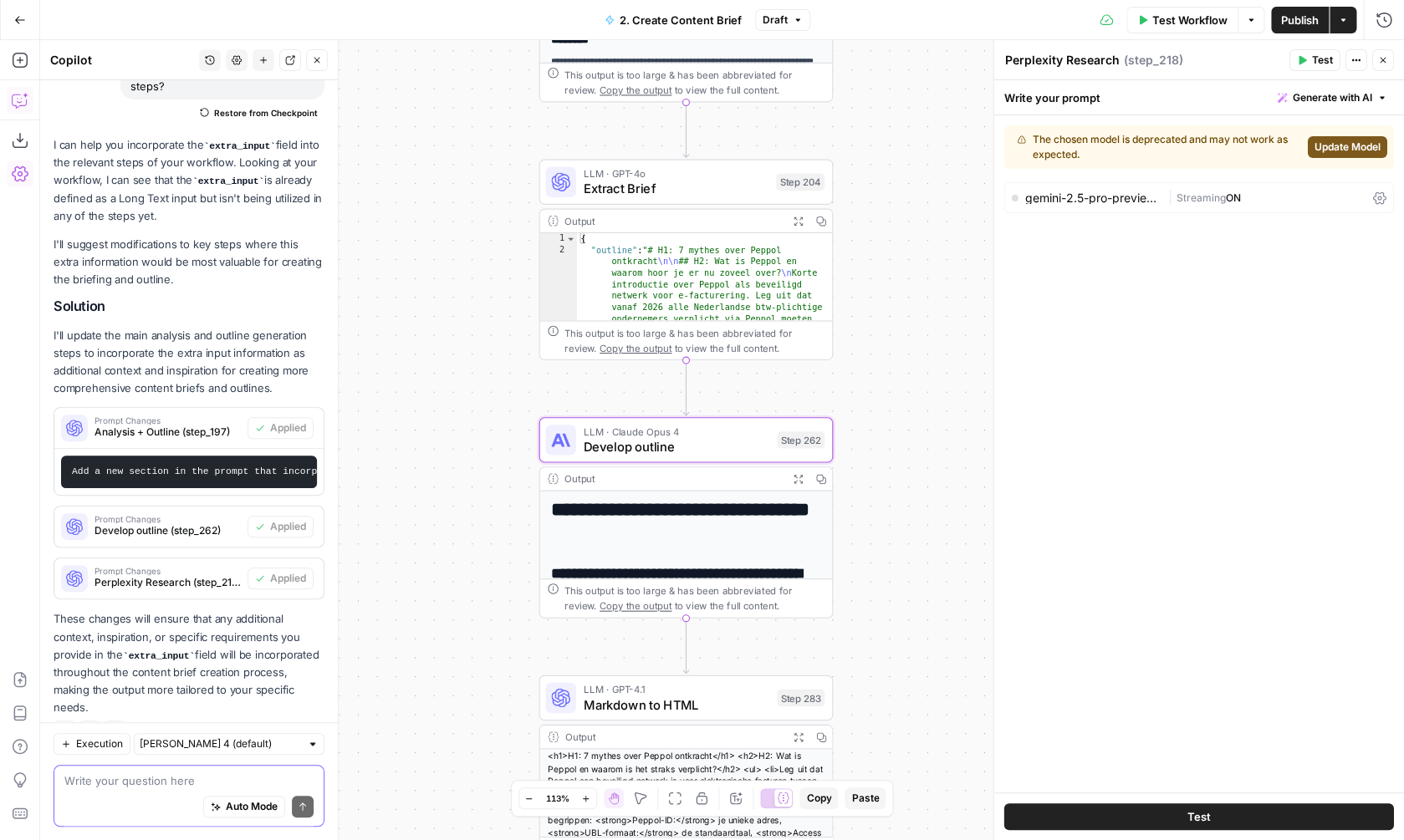
click at [182, 524] on span "Develop outline (step_262)" at bounding box center [168, 531] width 146 height 15
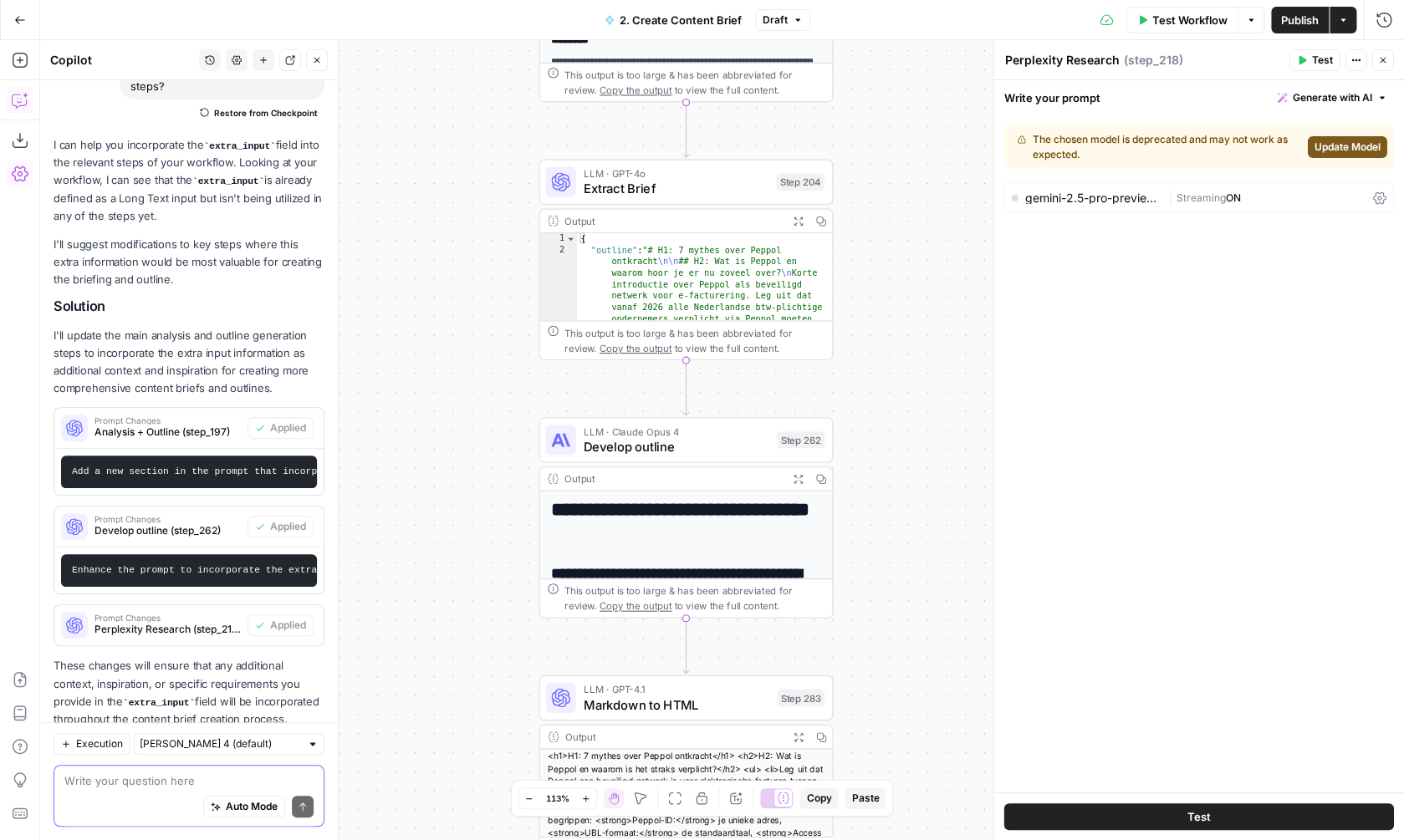
scroll to position [272, 0]
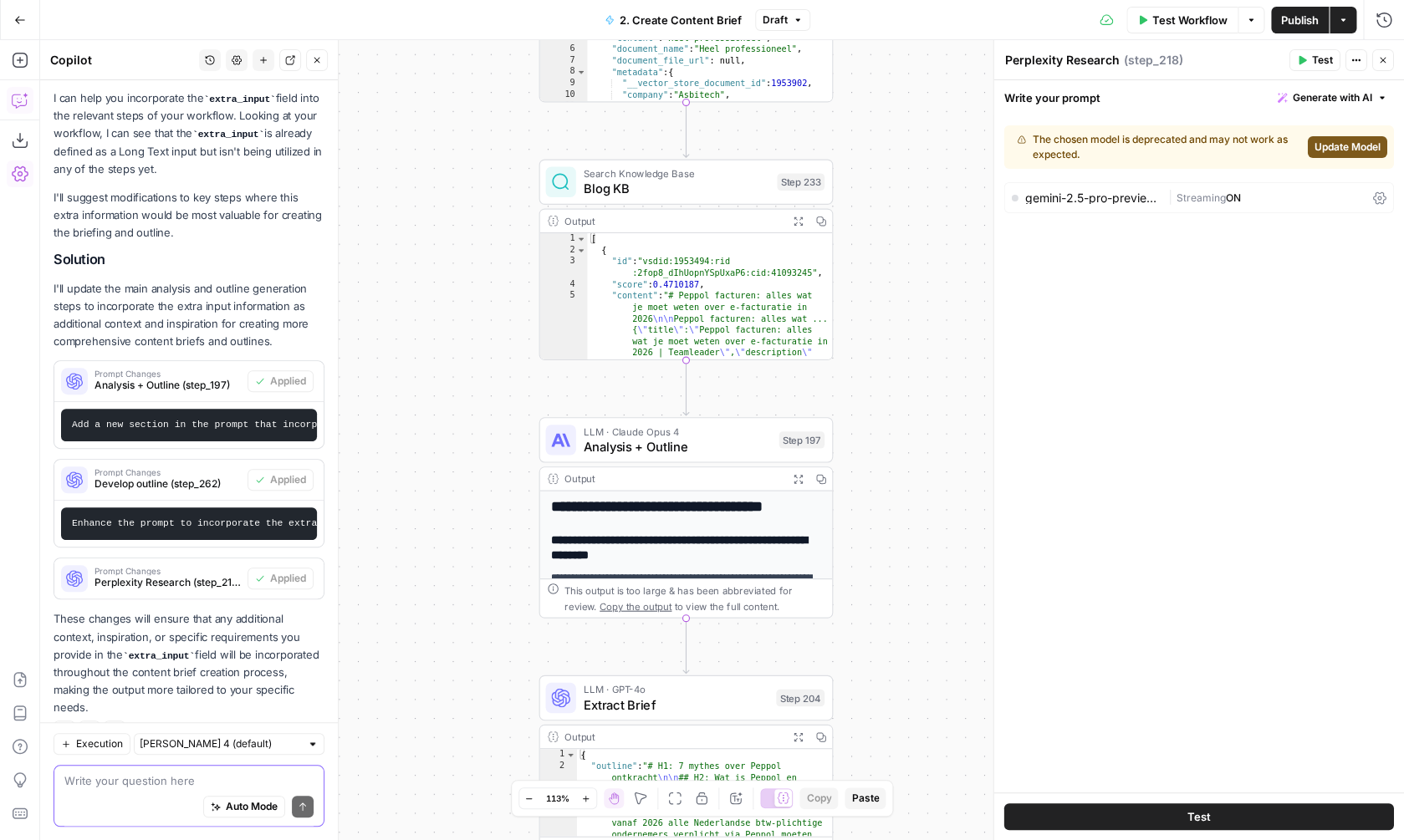
click at [1355, 152] on span "Update Model" at bounding box center [1347, 147] width 66 height 15
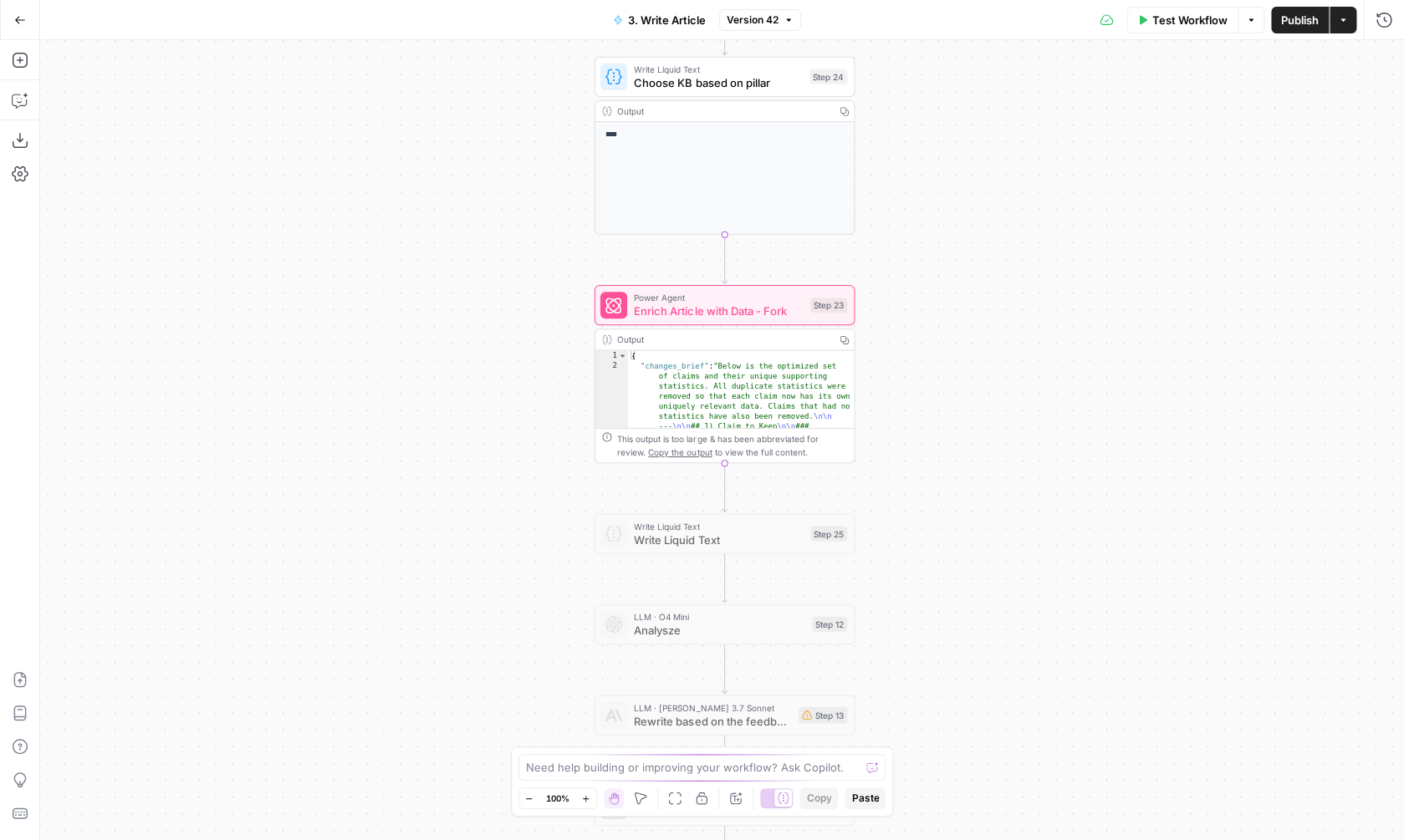
drag, startPoint x: 1114, startPoint y: 329, endPoint x: 936, endPoint y: 739, distance: 447.0
click at [939, 739] on div "**********" at bounding box center [722, 439] width 1364 height 800
click at [757, 312] on span "Enrich Article with Data - Fork" at bounding box center [720, 310] width 170 height 17
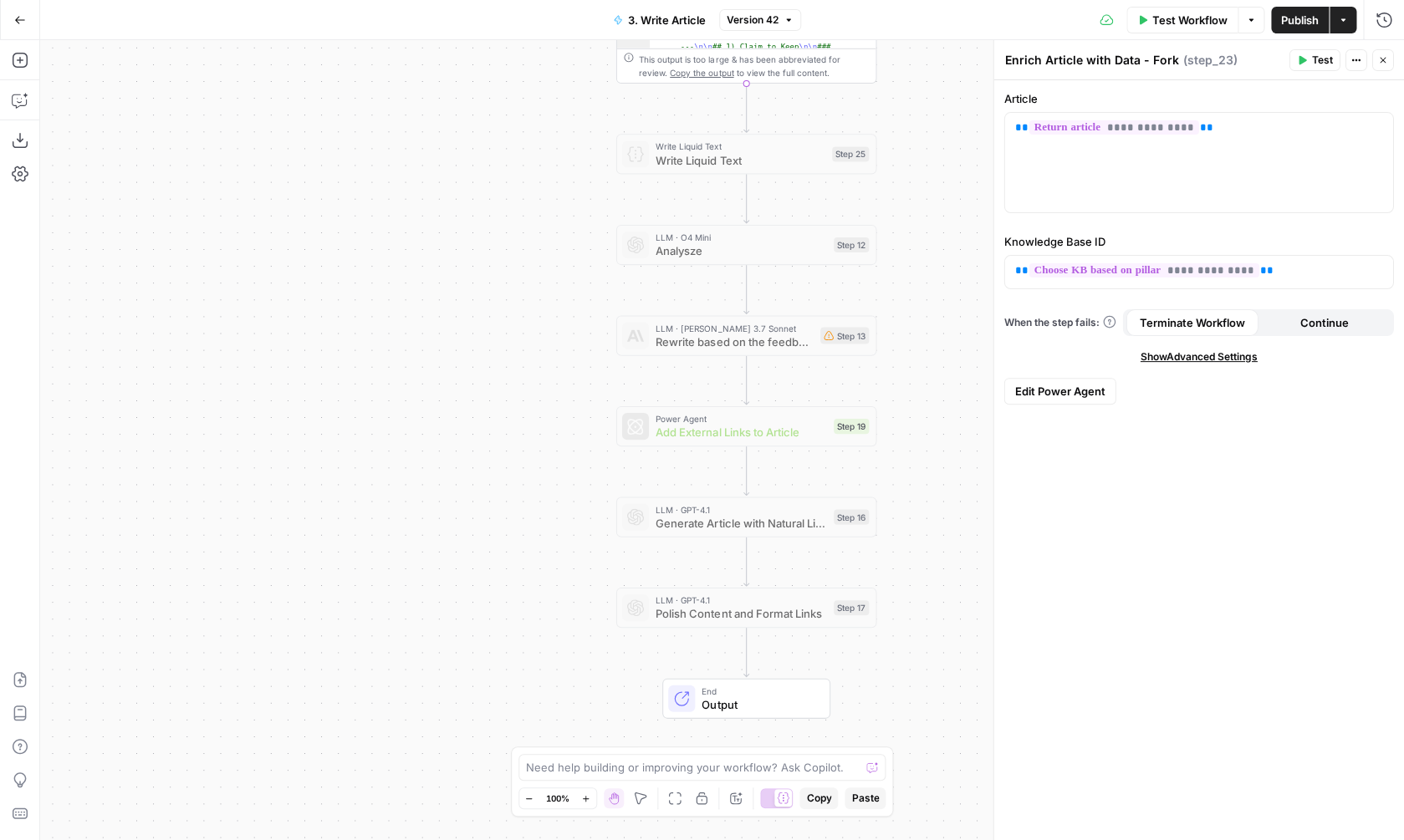
drag, startPoint x: 947, startPoint y: 459, endPoint x: 977, endPoint y: 38, distance: 422.1
click at [977, 40] on div "**********" at bounding box center [722, 439] width 1364 height 800
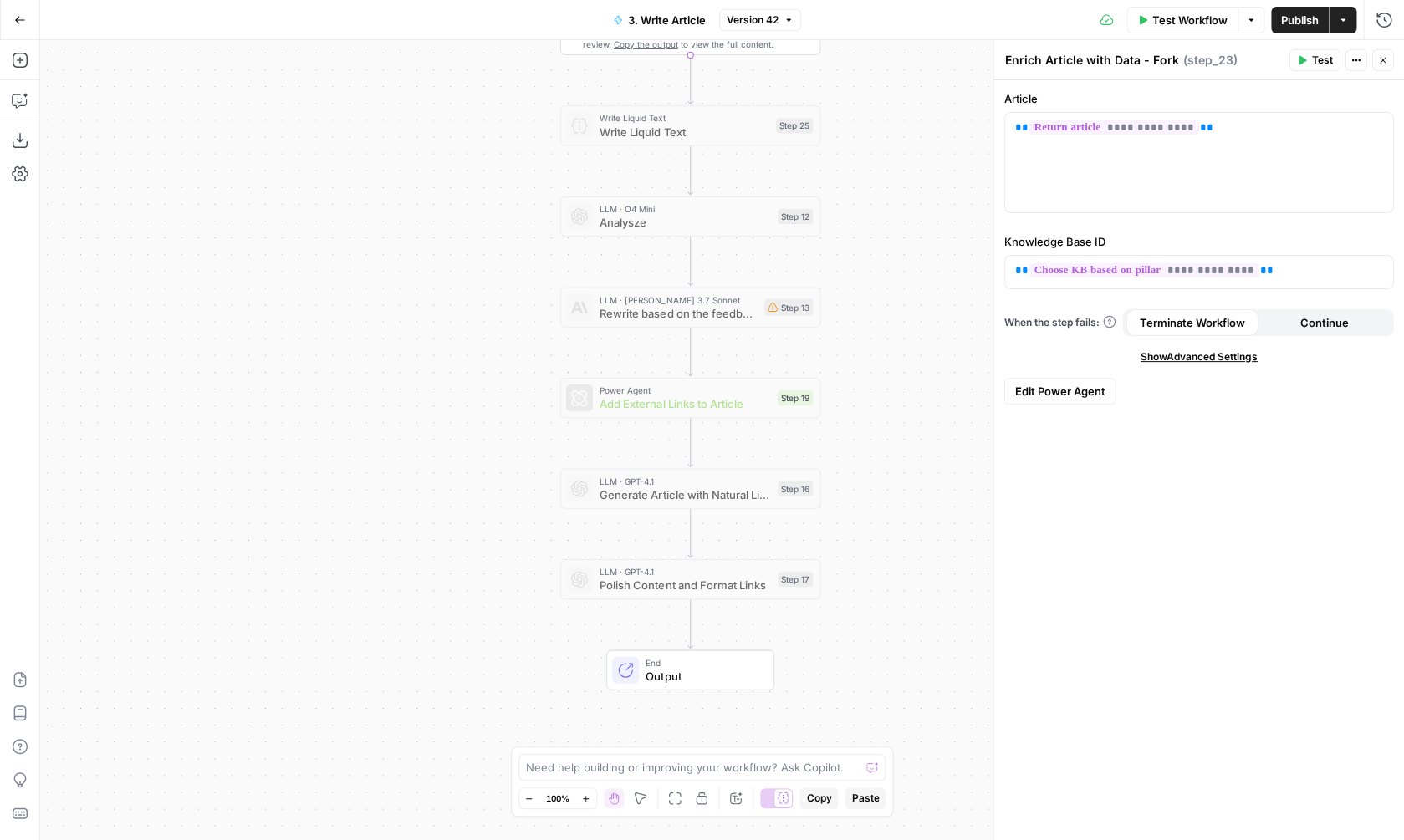
drag, startPoint x: 944, startPoint y: 512, endPoint x: 879, endPoint y: 525, distance: 66.3
click at [879, 525] on div "**********" at bounding box center [722, 439] width 1364 height 800
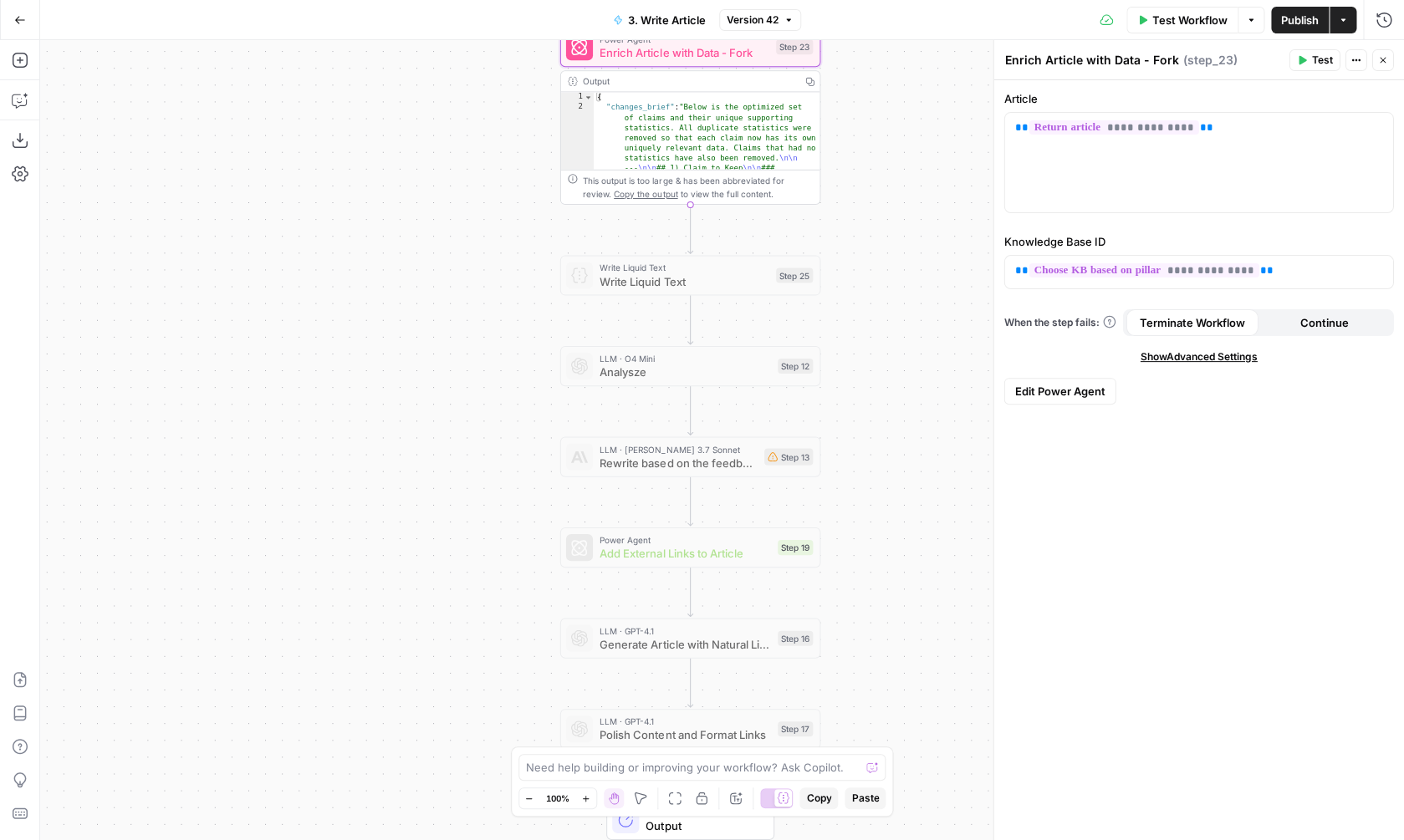
drag, startPoint x: 889, startPoint y: 384, endPoint x: 889, endPoint y: 531, distance: 147.0
click at [889, 533] on div "**********" at bounding box center [722, 439] width 1364 height 800
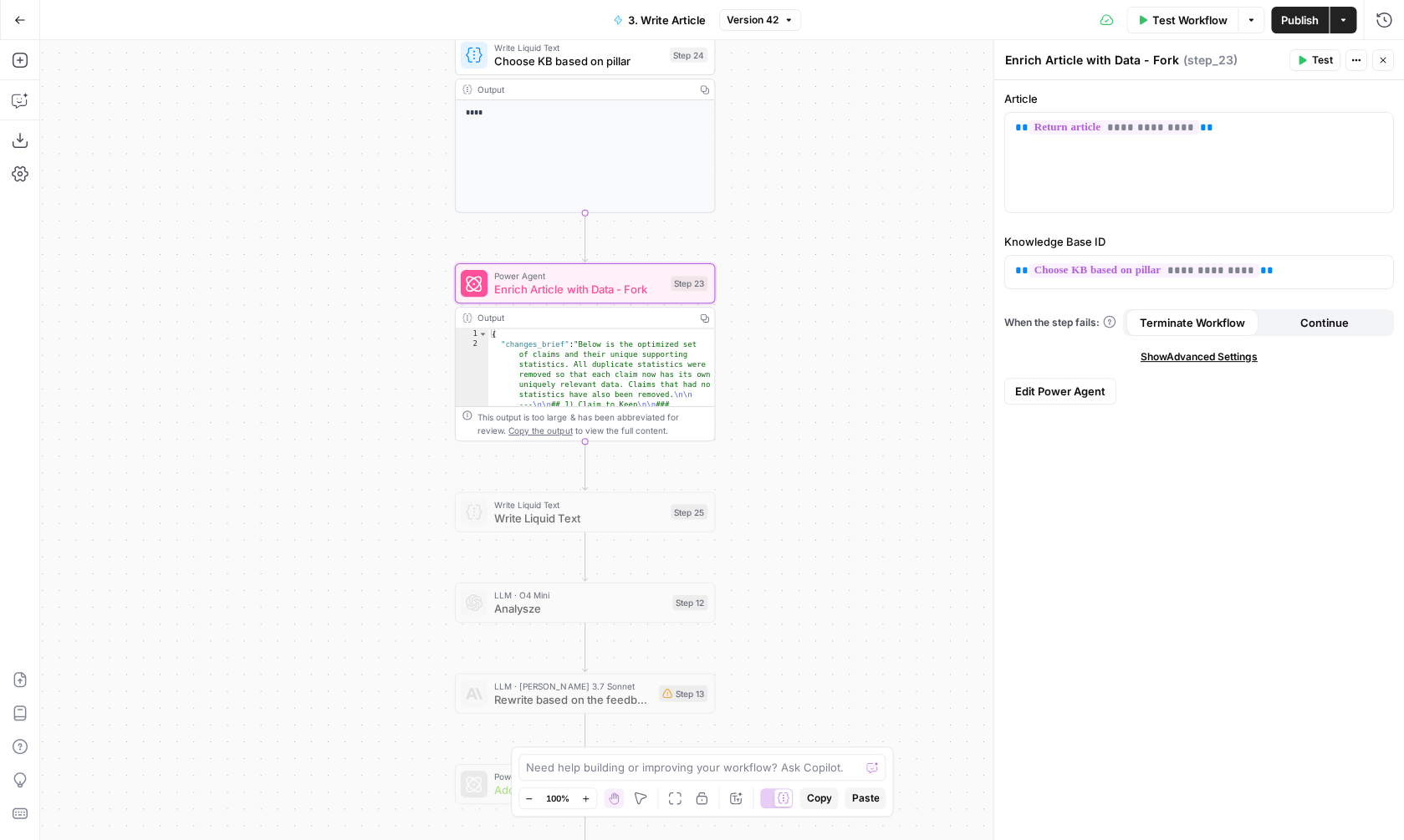
drag, startPoint x: 920, startPoint y: 314, endPoint x: 792, endPoint y: 618, distance: 329.8
click at [795, 617] on div "**********" at bounding box center [722, 439] width 1364 height 800
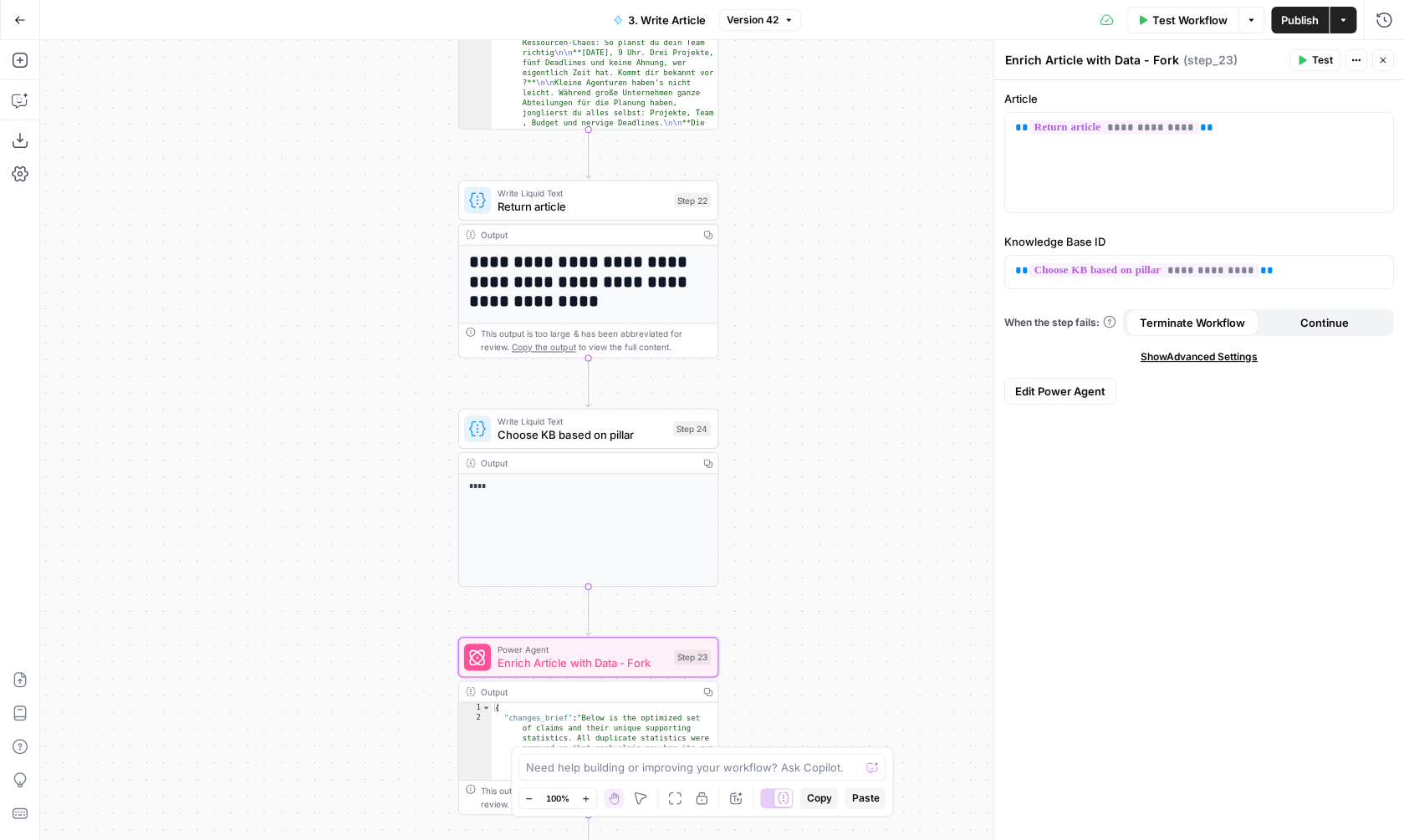
drag, startPoint x: 792, startPoint y: 235, endPoint x: 815, endPoint y: 542, distance: 307.9
click at [815, 542] on div "**********" at bounding box center [722, 439] width 1364 height 800
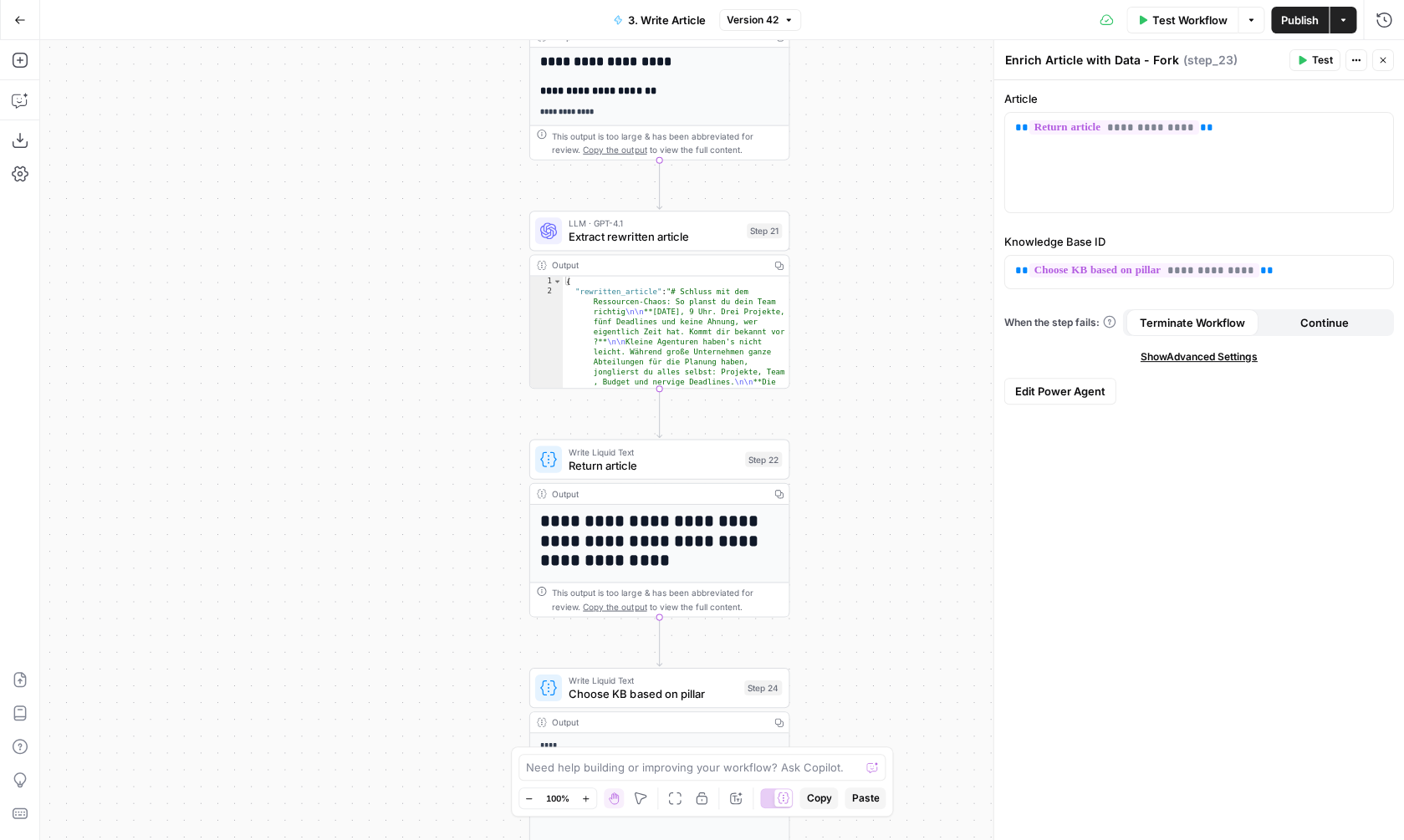
drag, startPoint x: 813, startPoint y: 339, endPoint x: 876, endPoint y: 600, distance: 268.5
click at [879, 600] on div "**********" at bounding box center [722, 439] width 1364 height 800
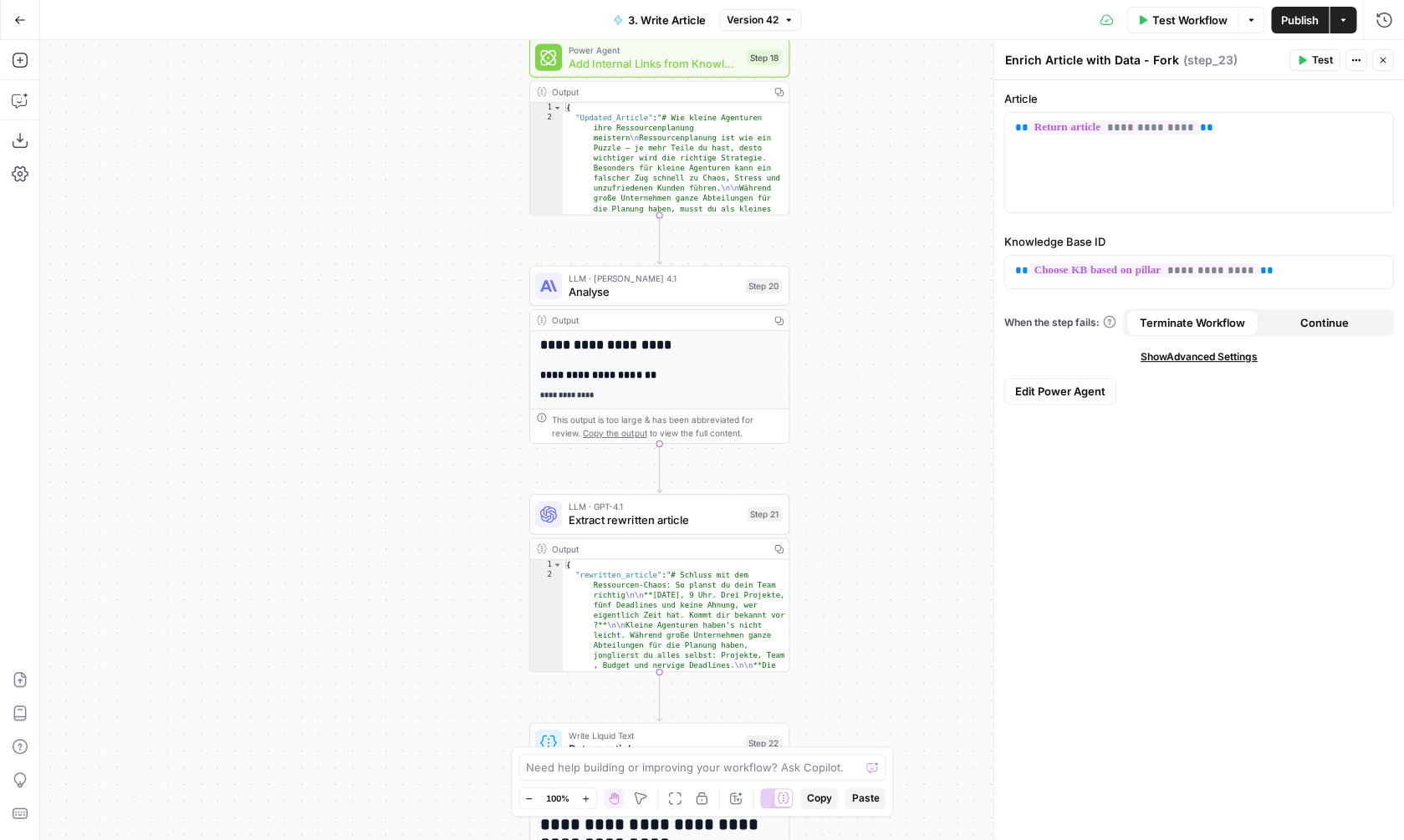
drag, startPoint x: 863, startPoint y: 244, endPoint x: 867, endPoint y: 525, distance: 281.0
click at [867, 525] on div "**********" at bounding box center [722, 439] width 1364 height 800
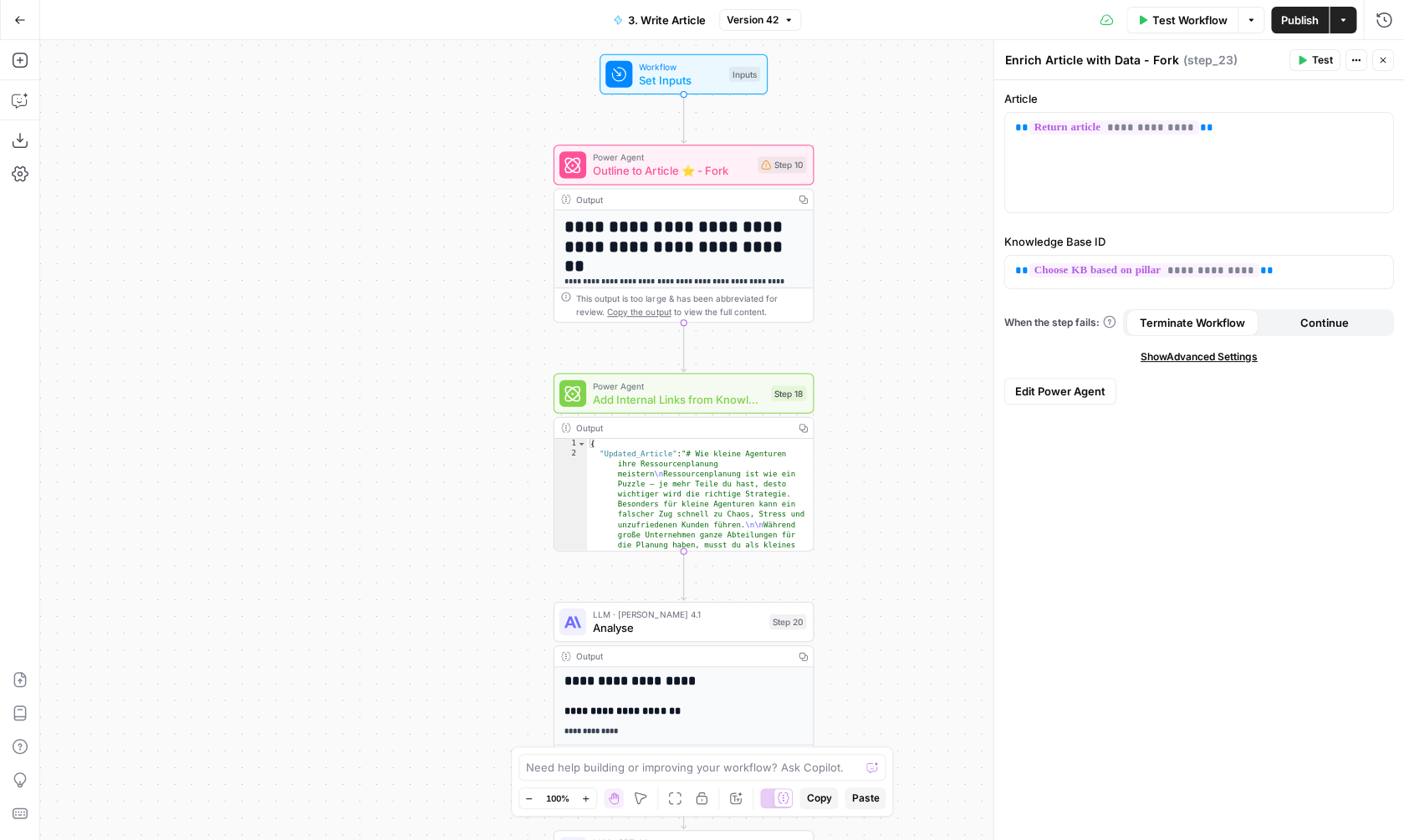
drag, startPoint x: 878, startPoint y: 222, endPoint x: 849, endPoint y: 39, distance: 185.3
click at [849, 40] on div "**********" at bounding box center [722, 439] width 1364 height 800
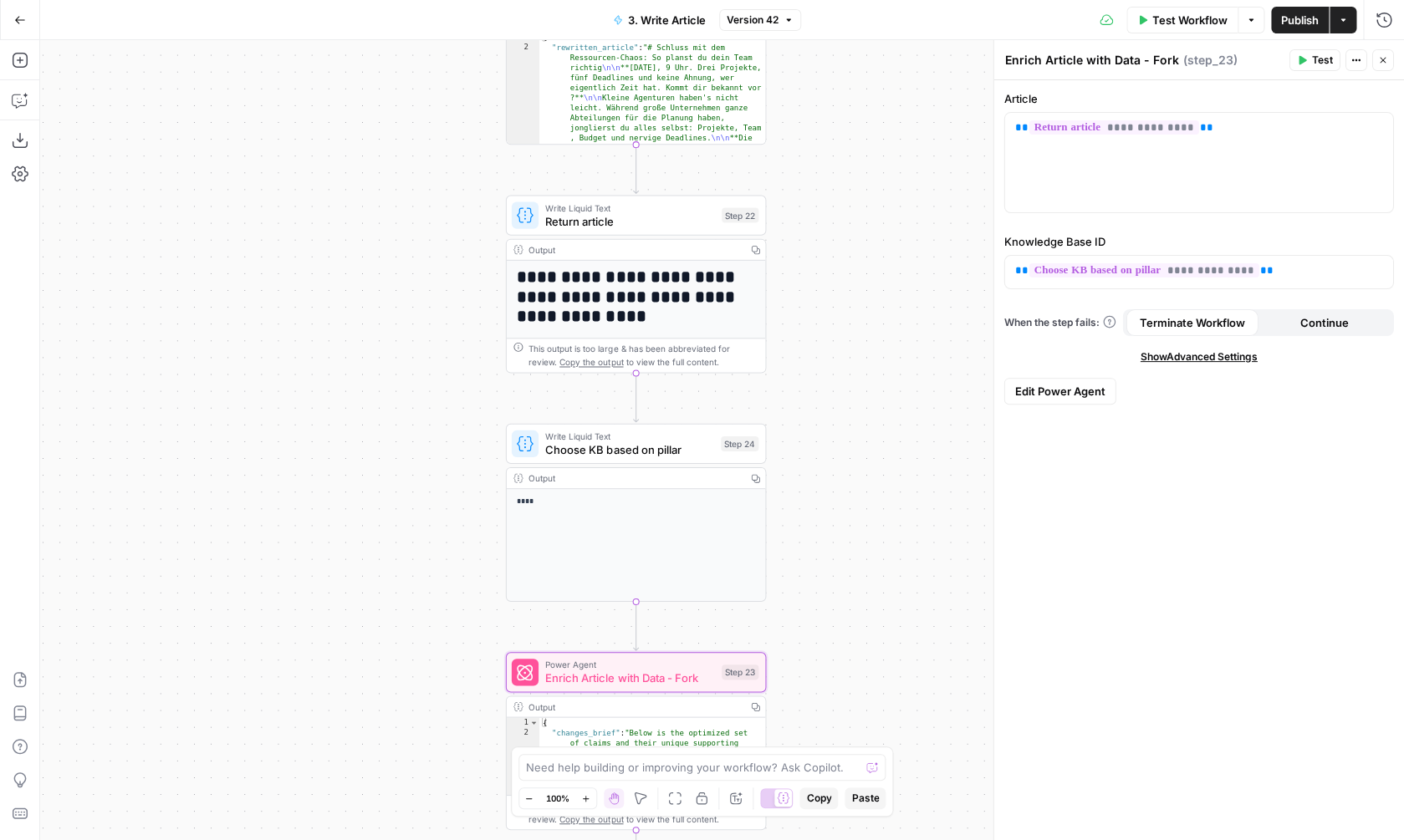
drag, startPoint x: 840, startPoint y: 460, endPoint x: 846, endPoint y: 105, distance: 355.1
click at [846, 105] on div "**********" at bounding box center [722, 439] width 1364 height 800
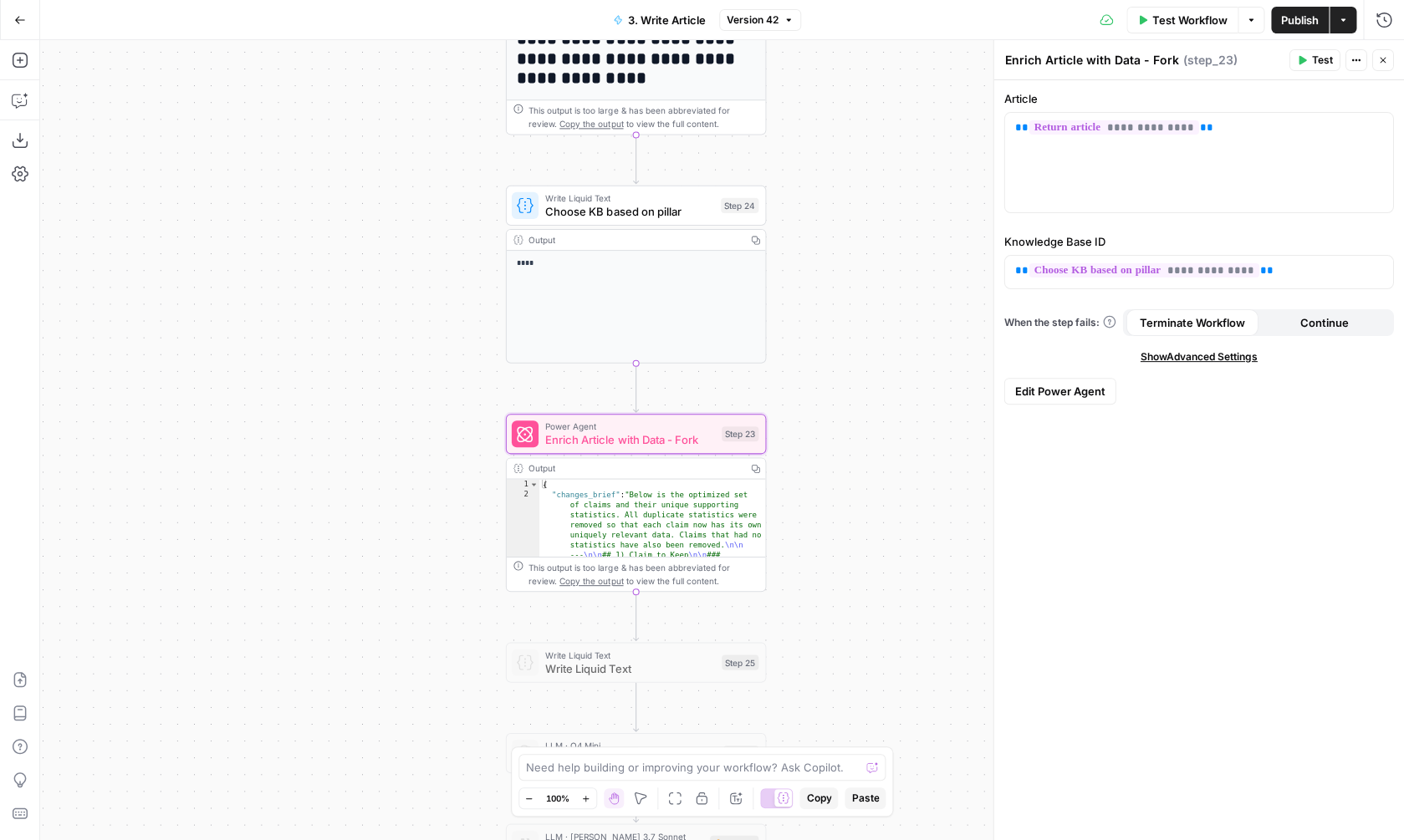
drag, startPoint x: 859, startPoint y: 450, endPoint x: 855, endPoint y: 185, distance: 265.0
click at [858, 185] on div "**********" at bounding box center [722, 439] width 1364 height 800
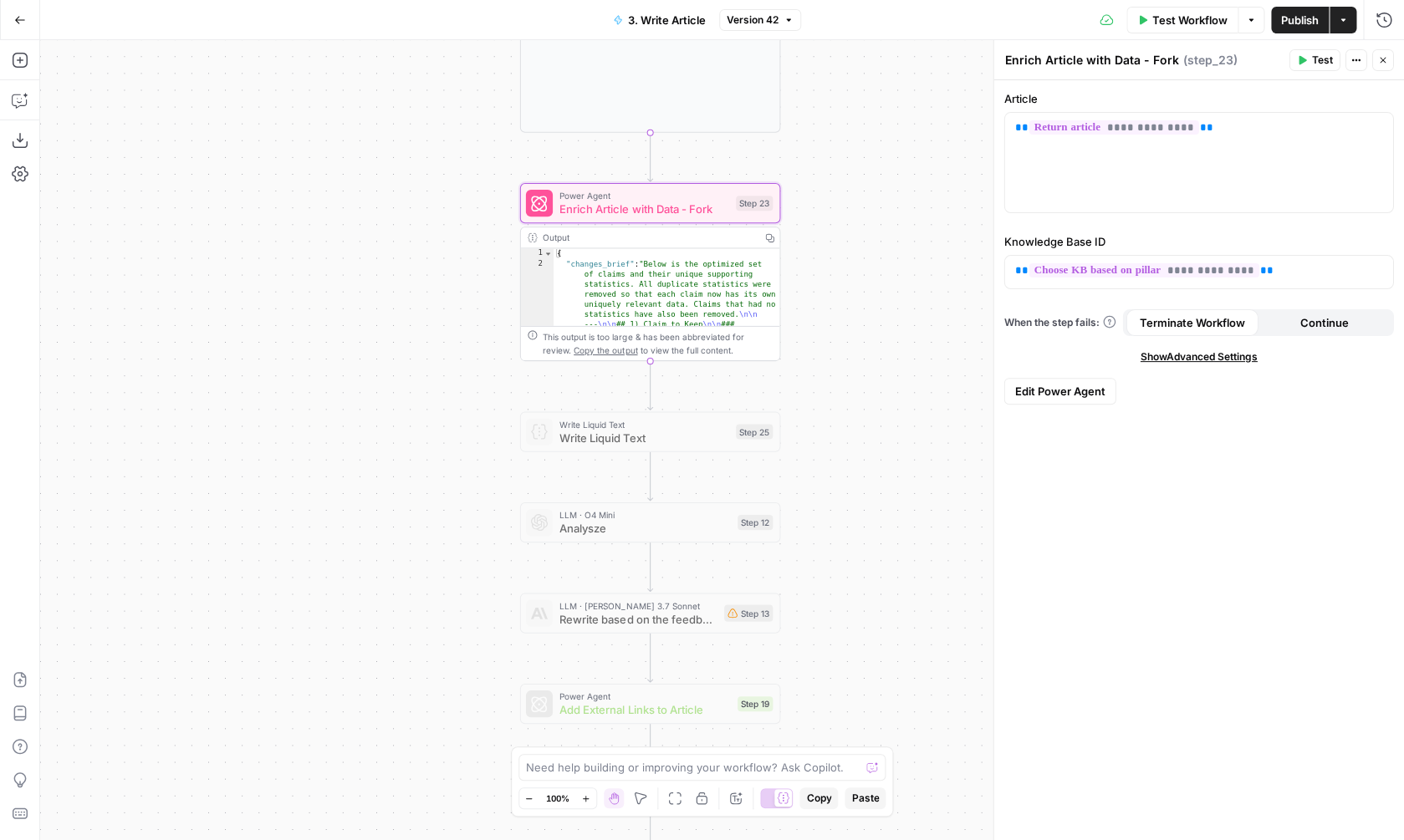
drag, startPoint x: 844, startPoint y: 469, endPoint x: 855, endPoint y: 273, distance: 196.3
click at [858, 273] on div "**********" at bounding box center [722, 439] width 1364 height 800
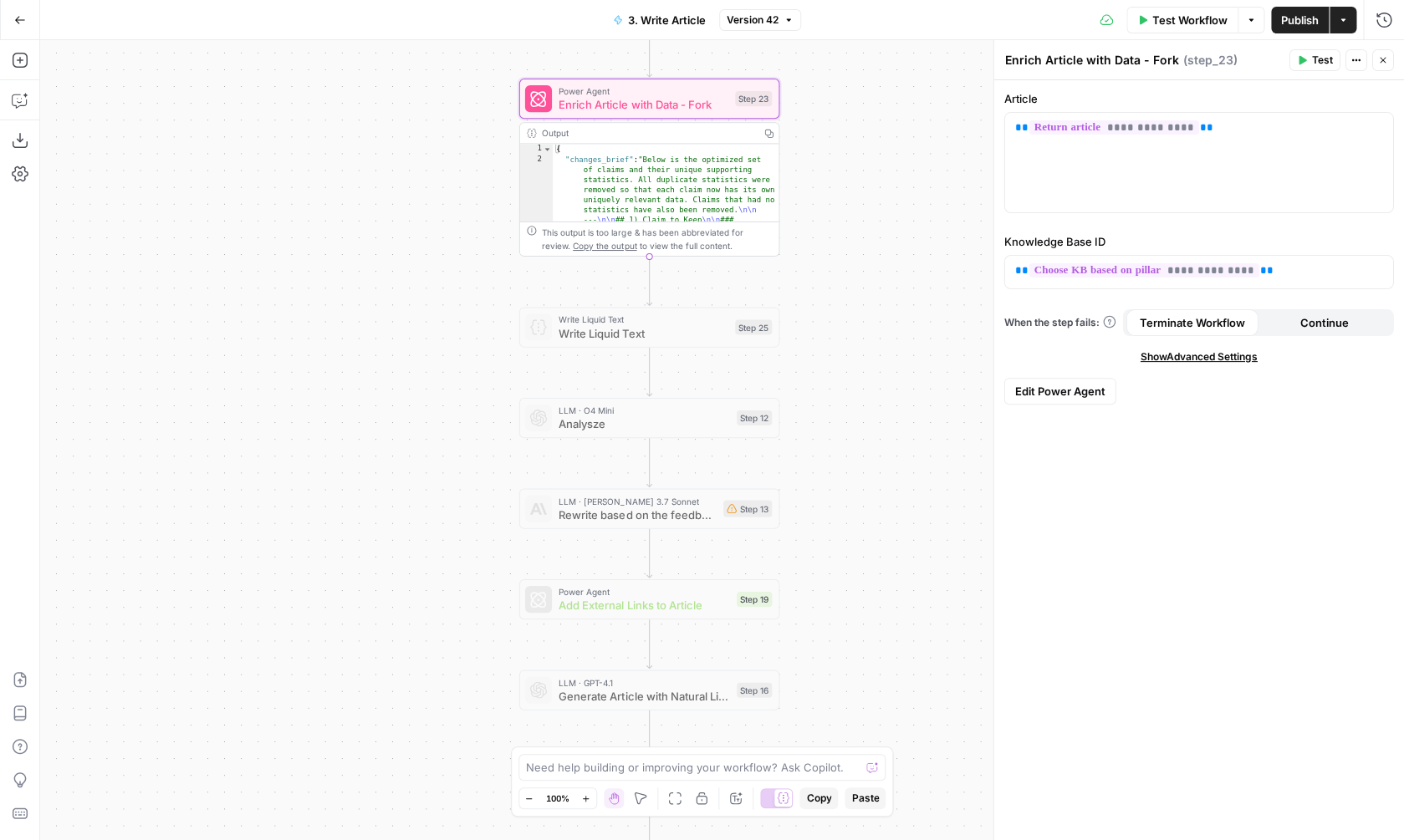
drag, startPoint x: 838, startPoint y: 431, endPoint x: 837, endPoint y: 327, distance: 104.0
click at [837, 327] on div "**********" at bounding box center [722, 439] width 1364 height 800
click at [706, 324] on span "Write Liquid Text" at bounding box center [643, 319] width 170 height 13
click at [615, 300] on div "**********" at bounding box center [722, 439] width 1364 height 800
click at [620, 295] on div at bounding box center [620, 295] width 21 height 12
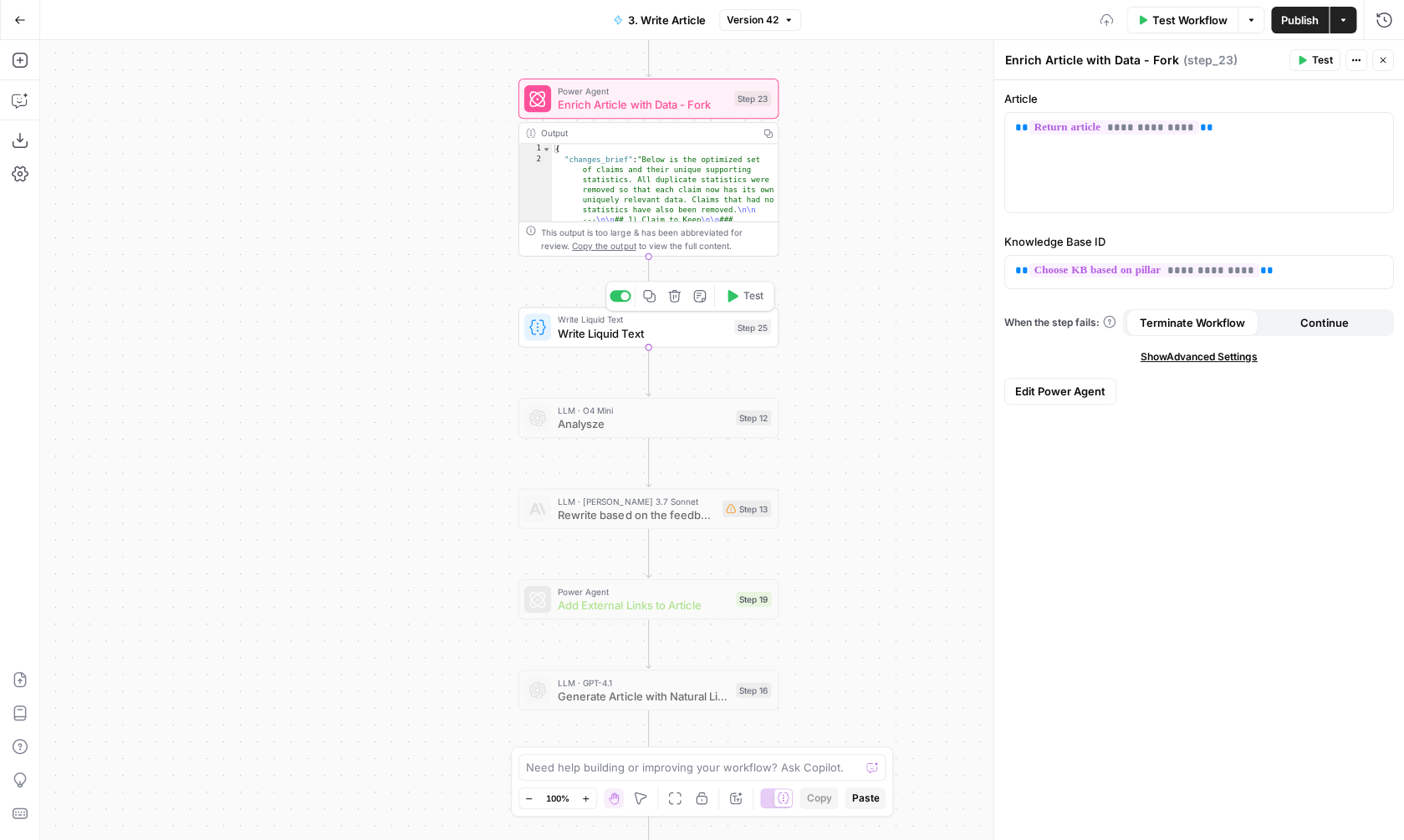
click at [651, 335] on span "Write Liquid Text" at bounding box center [643, 332] width 170 height 17
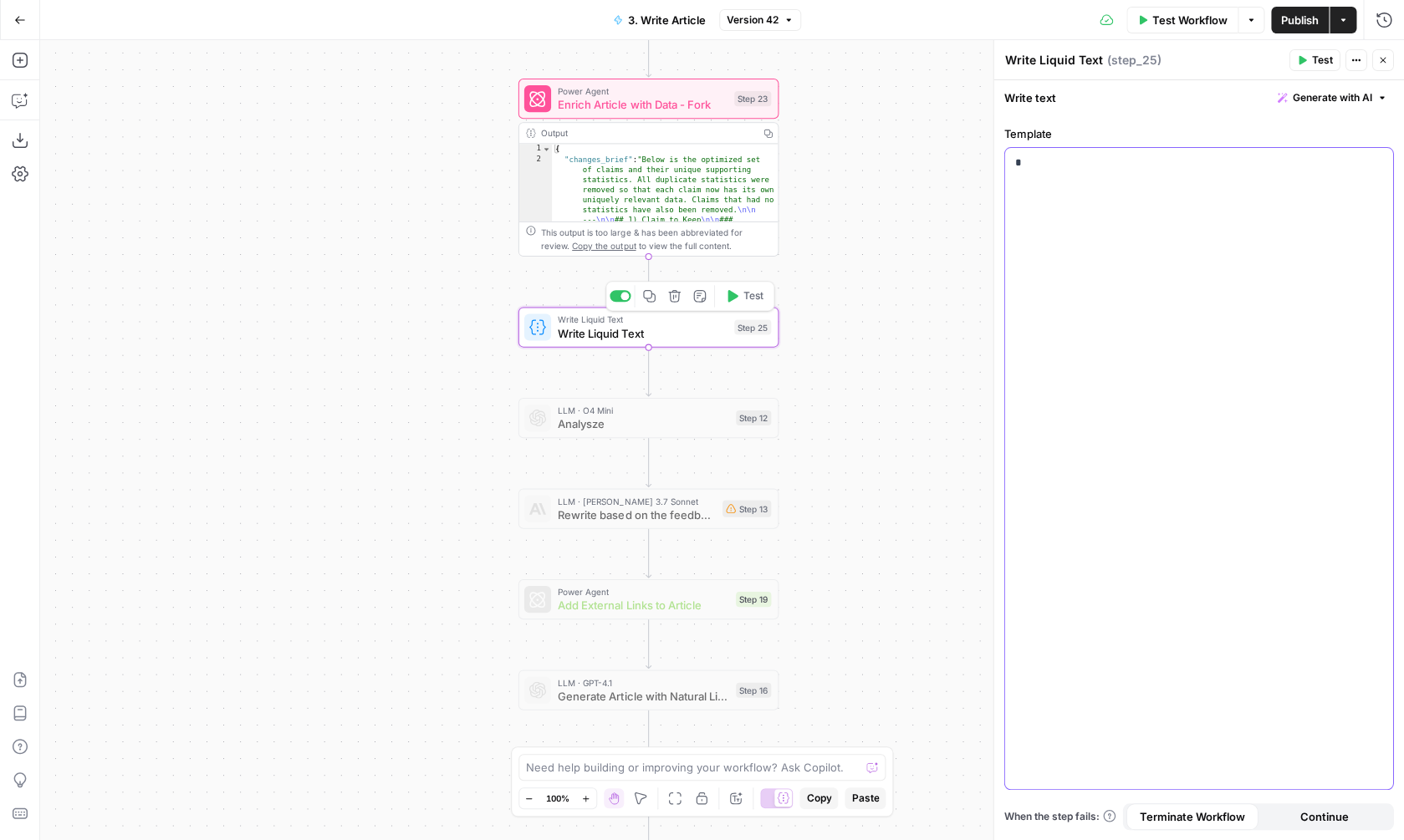
click at [1136, 219] on div "*" at bounding box center [1199, 469] width 388 height 642
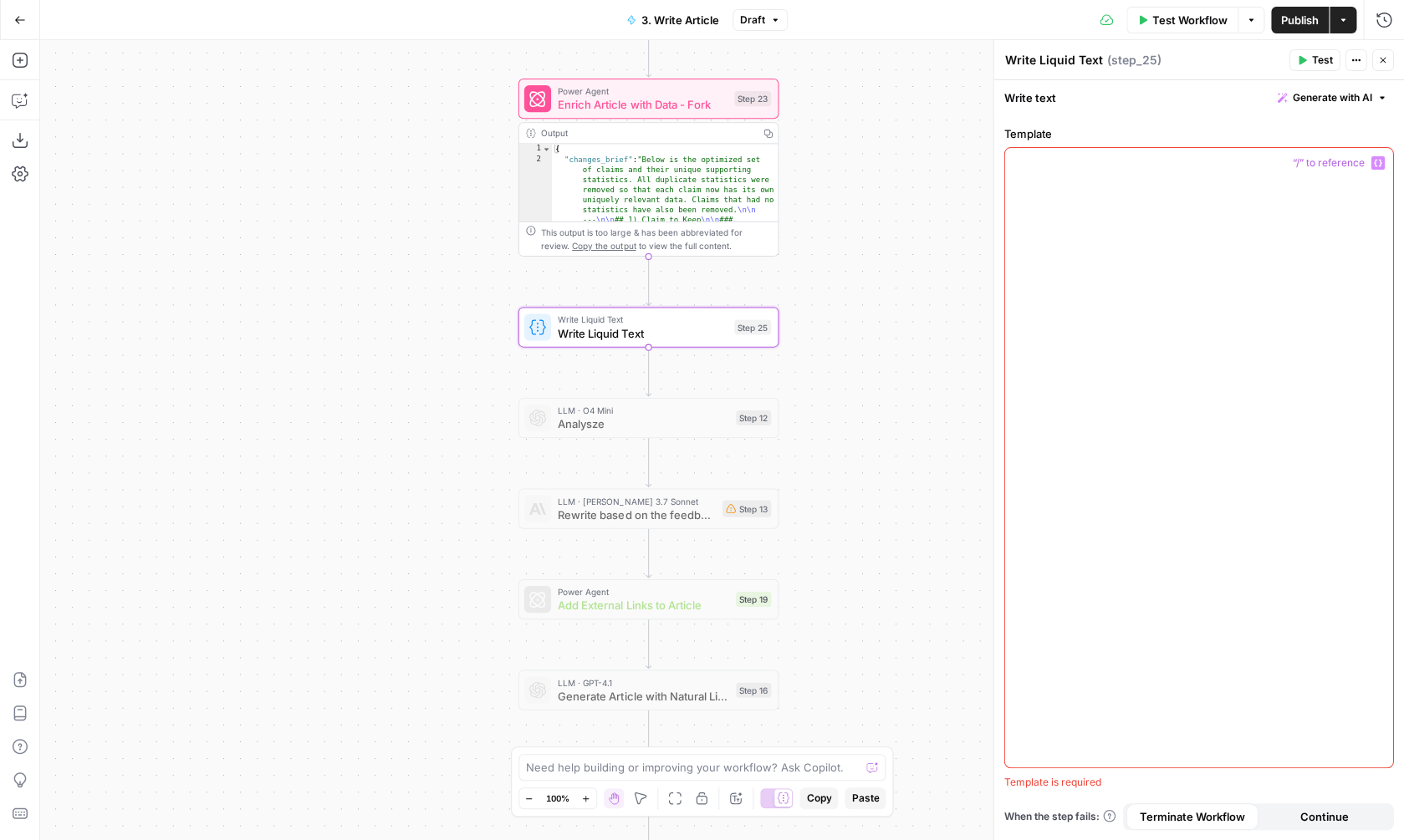
click at [1373, 165] on button "Variables Menu" at bounding box center [1377, 162] width 13 height 13
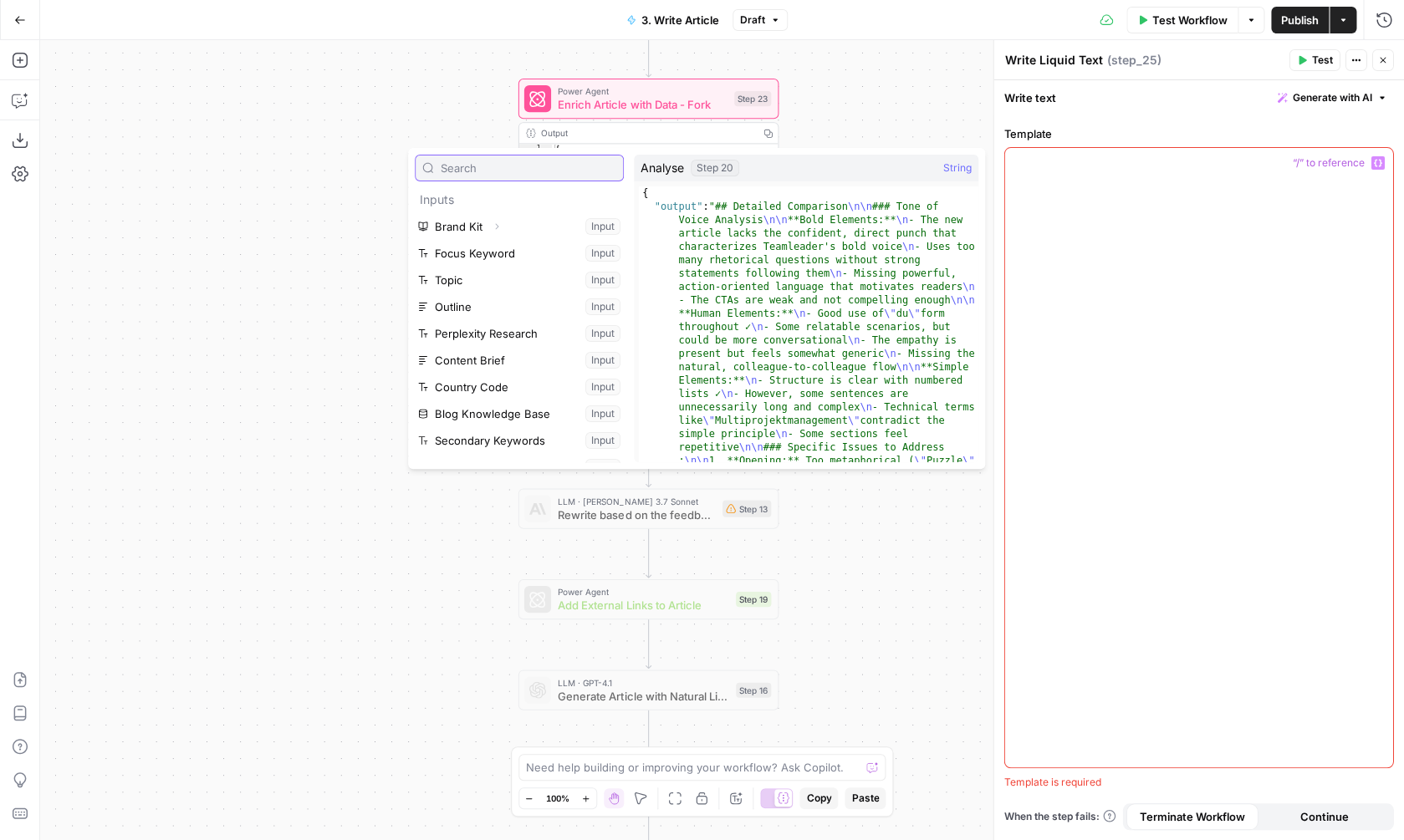
scroll to position [313, 0]
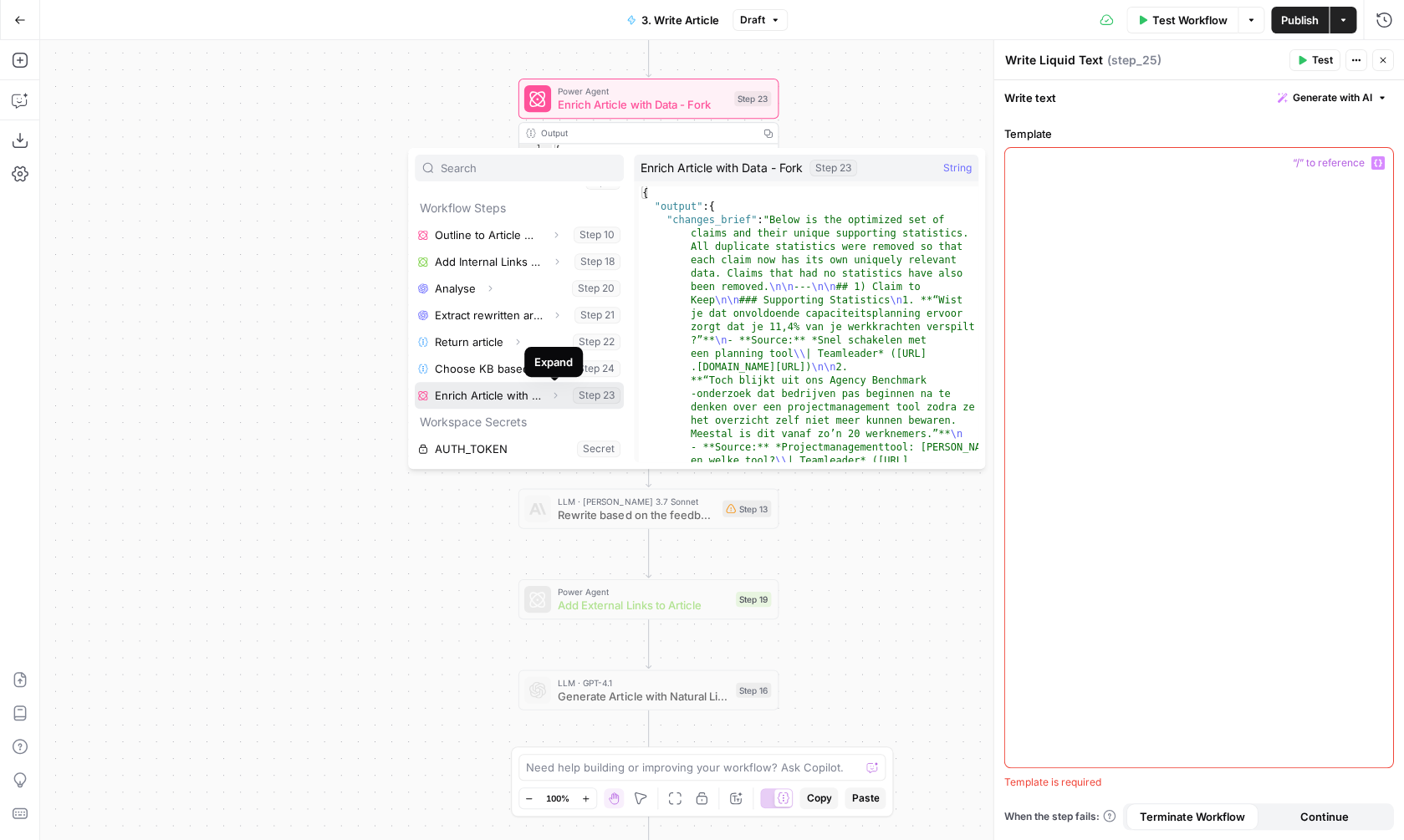
click at [554, 397] on icon "button" at bounding box center [556, 395] width 4 height 6
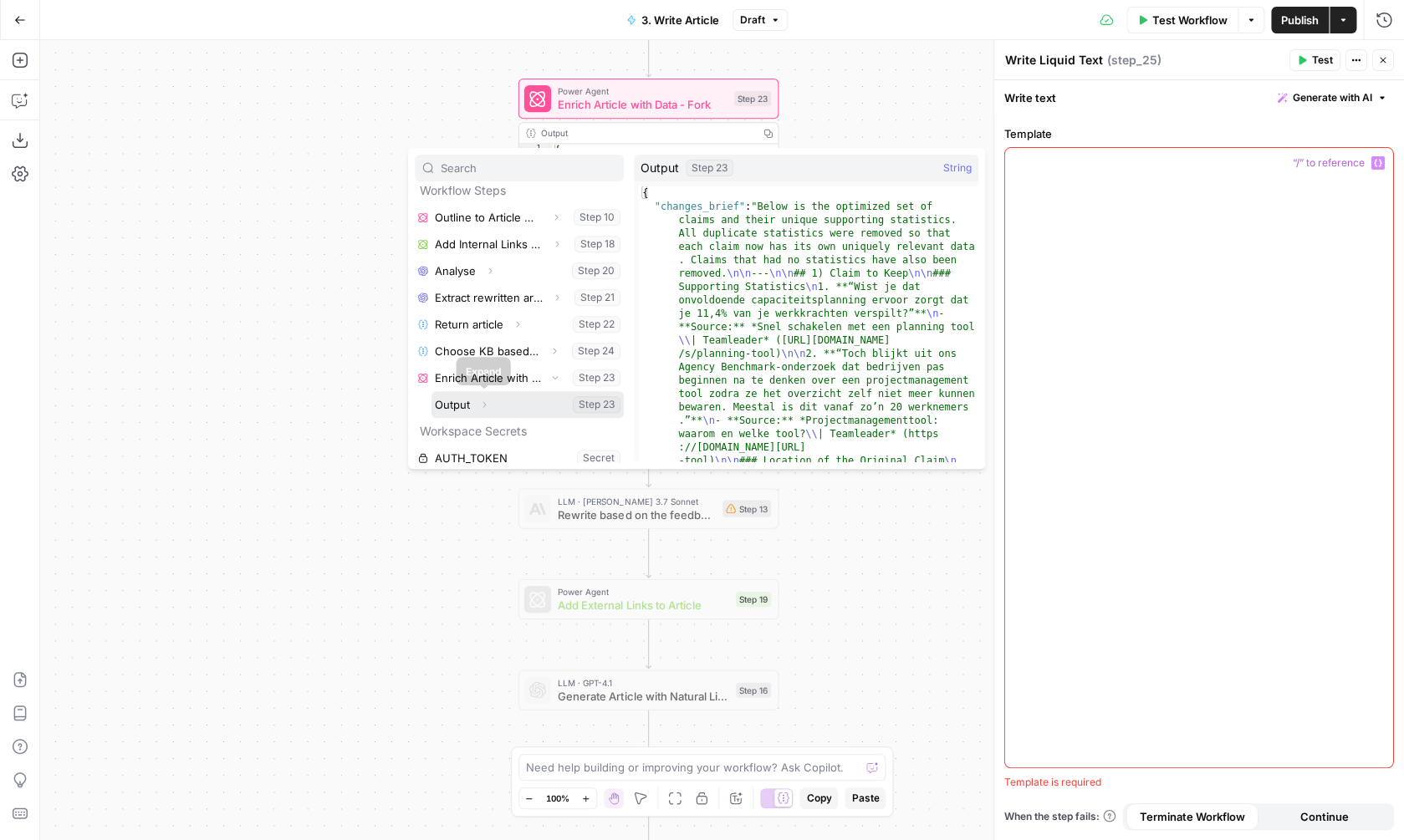
click at [485, 406] on icon "button" at bounding box center [484, 405] width 4 height 6
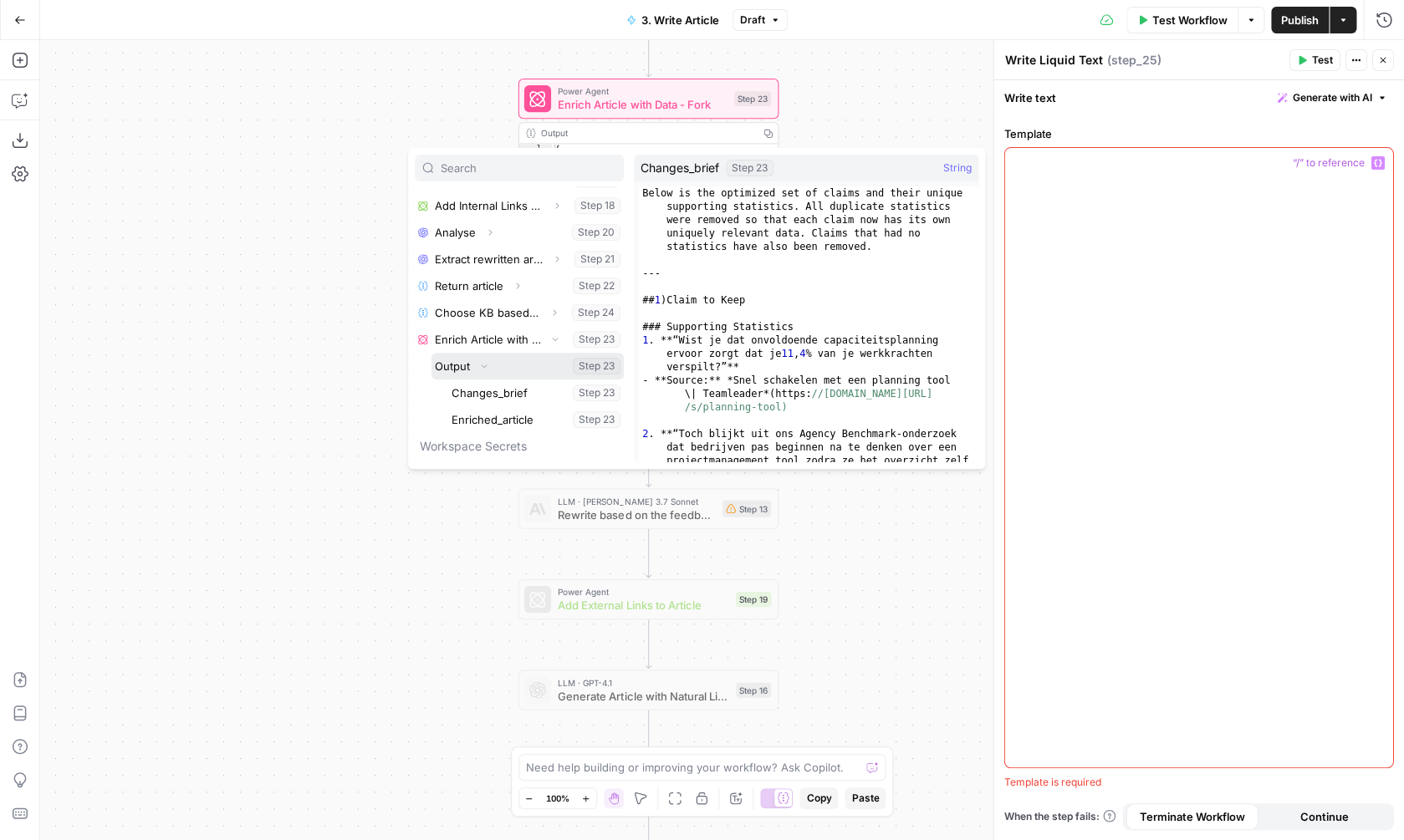
scroll to position [393, 0]
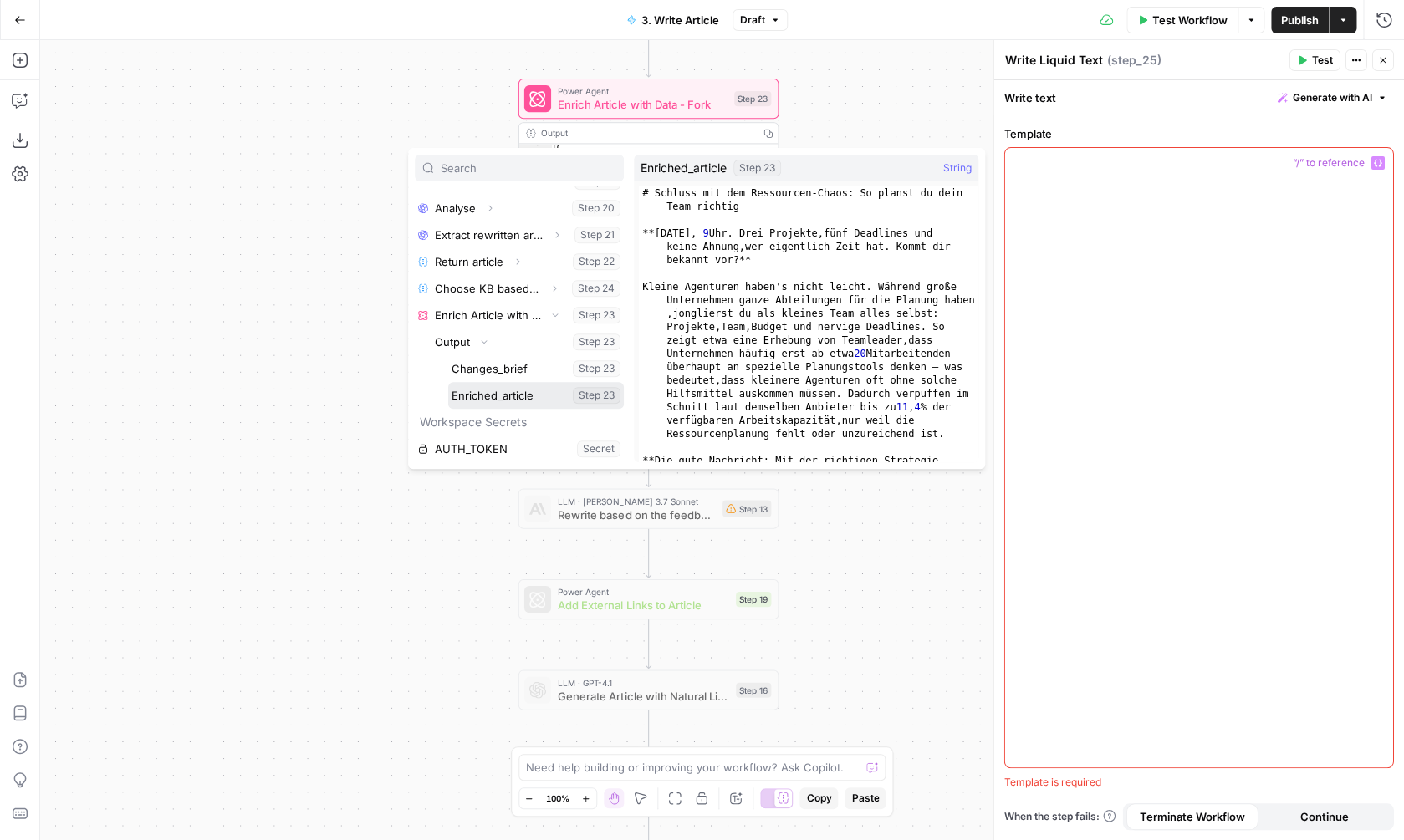
click at [497, 396] on button "Select variable Enriched_article" at bounding box center [536, 395] width 176 height 27
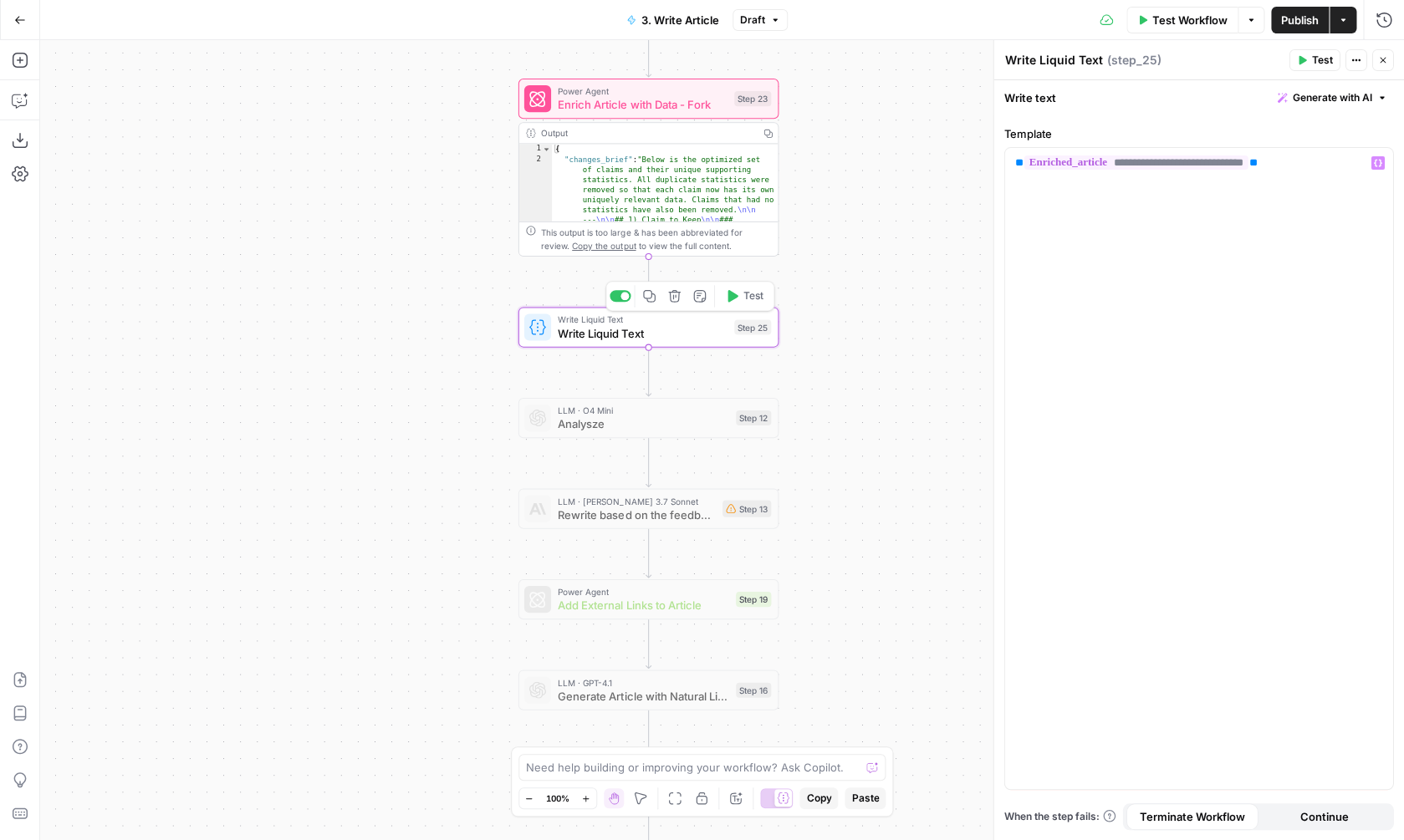
click at [739, 299] on button "Test" at bounding box center [744, 296] width 51 height 22
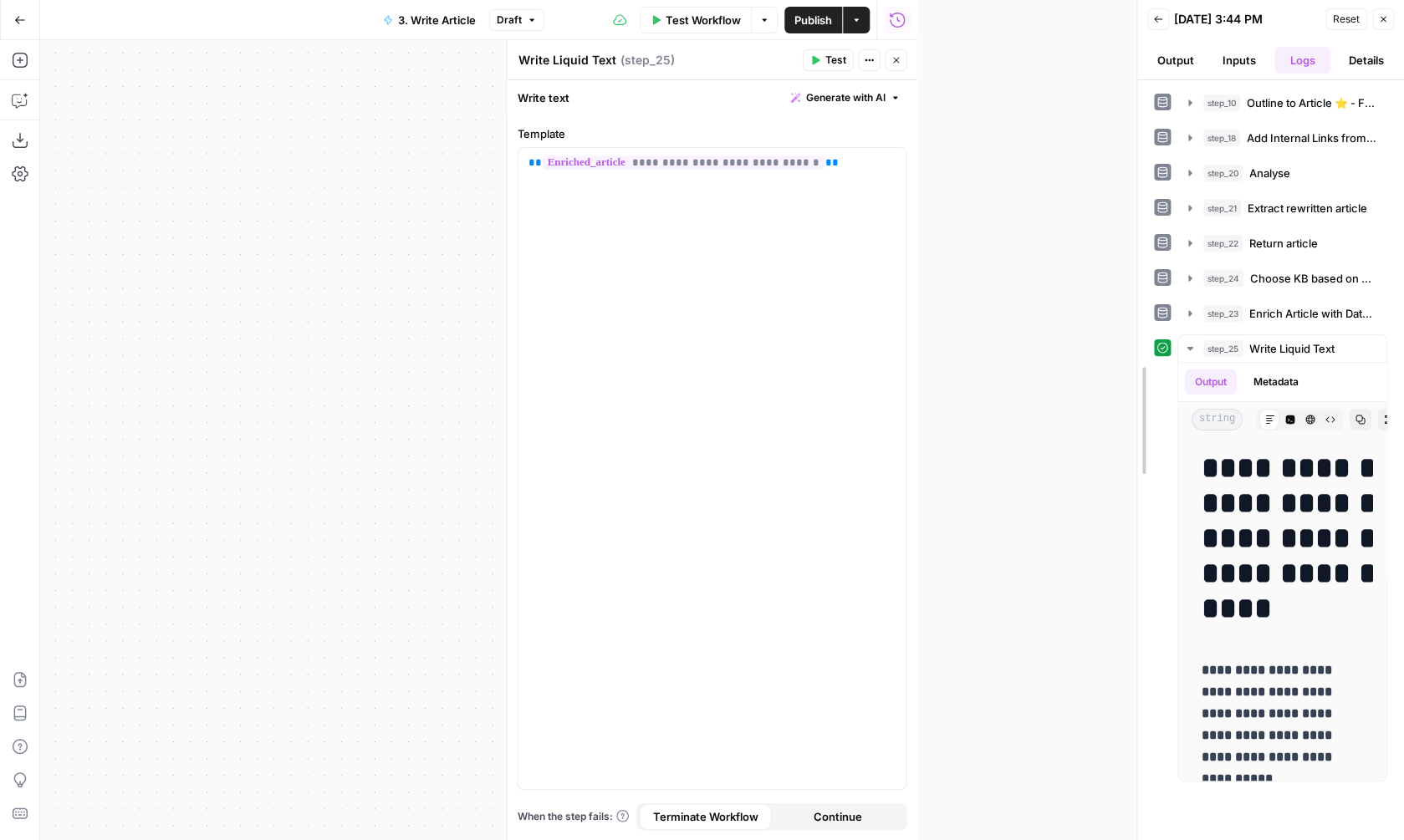
drag, startPoint x: 911, startPoint y: 281, endPoint x: 1211, endPoint y: 302, distance: 300.7
click at [1212, 302] on div "**********" at bounding box center [1270, 420] width 268 height 840
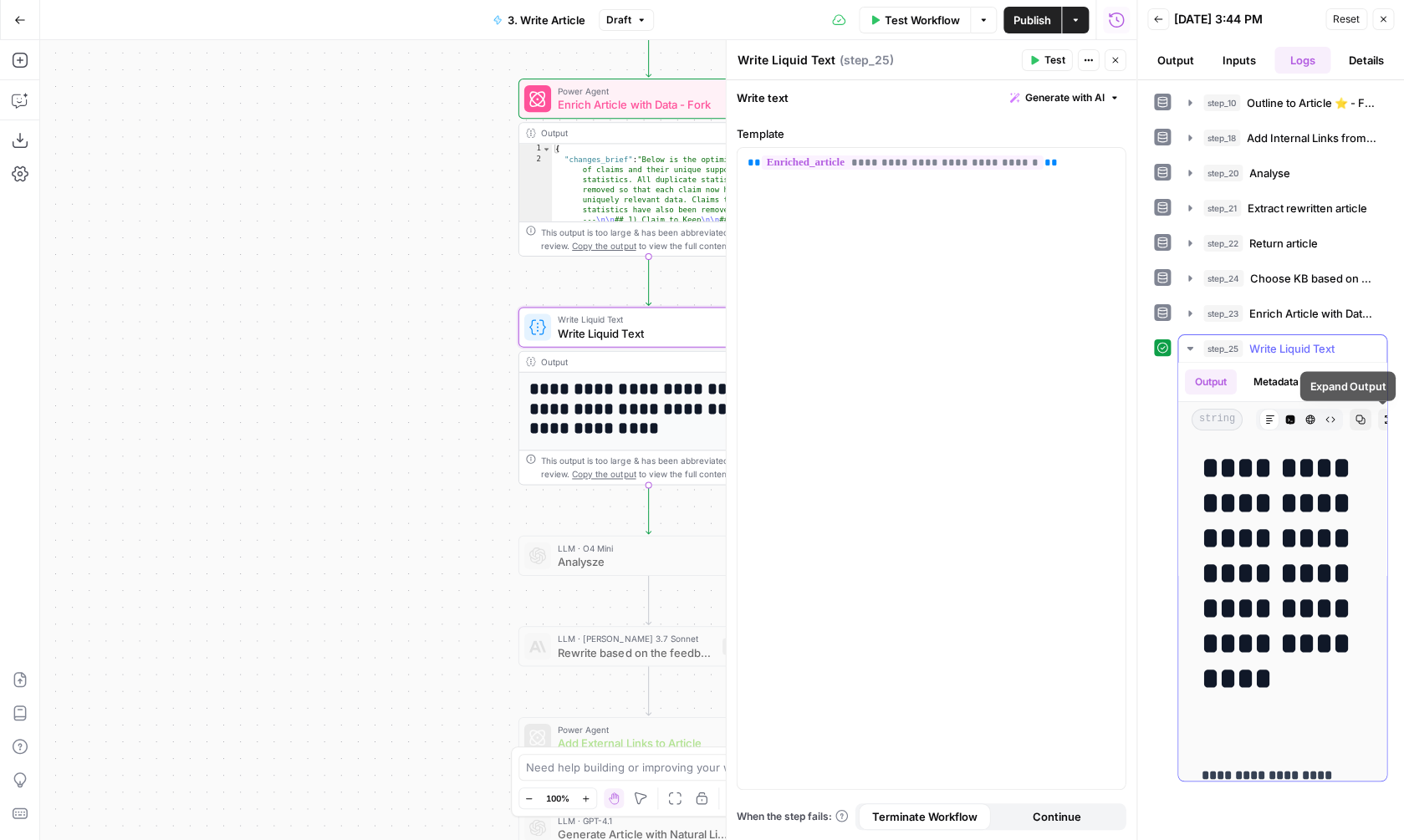
click at [1384, 423] on icon "button" at bounding box center [1388, 419] width 10 height 10
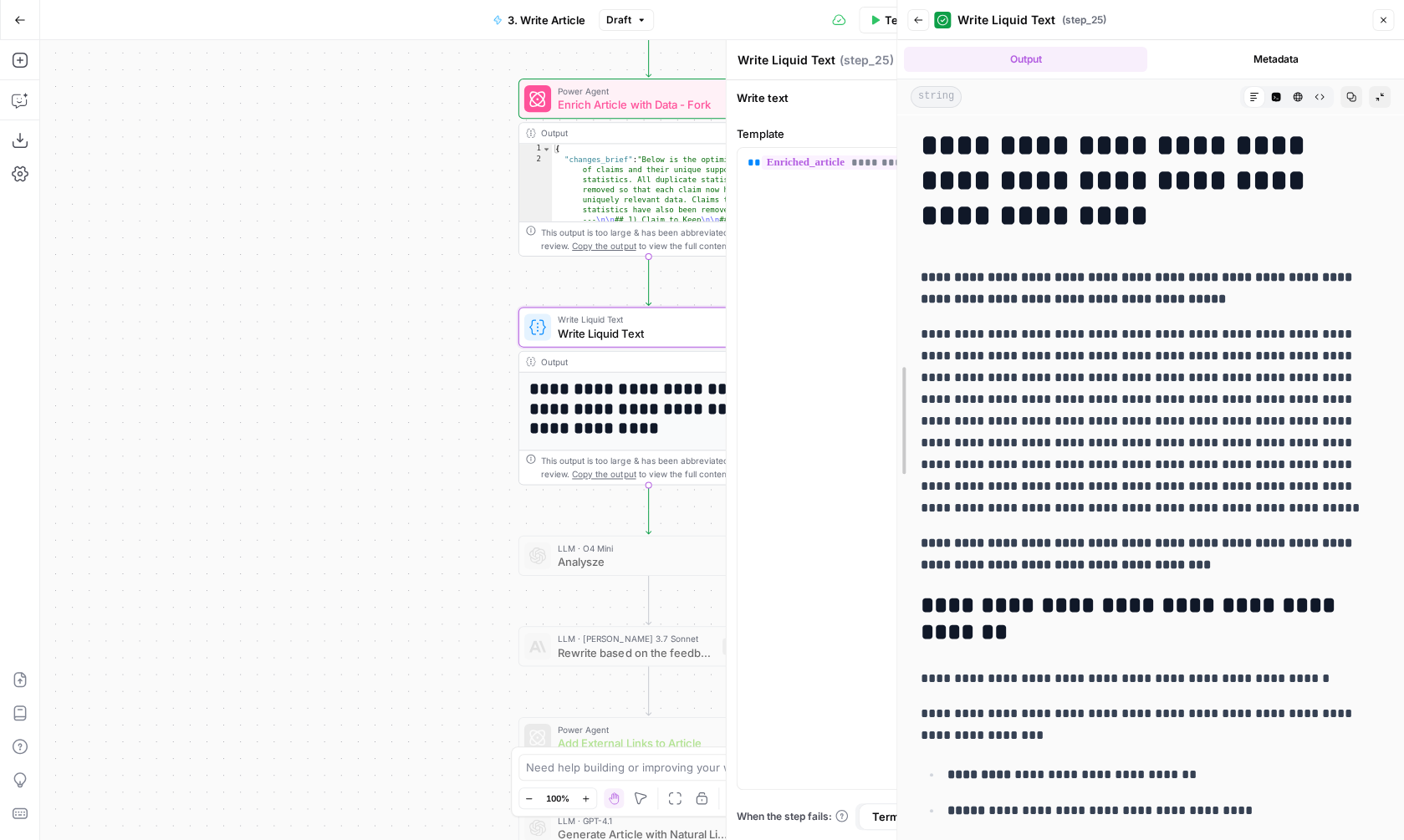
drag, startPoint x: 1133, startPoint y: 413, endPoint x: 890, endPoint y: 412, distance: 243.0
click at [890, 412] on div at bounding box center [897, 420] width 17 height 840
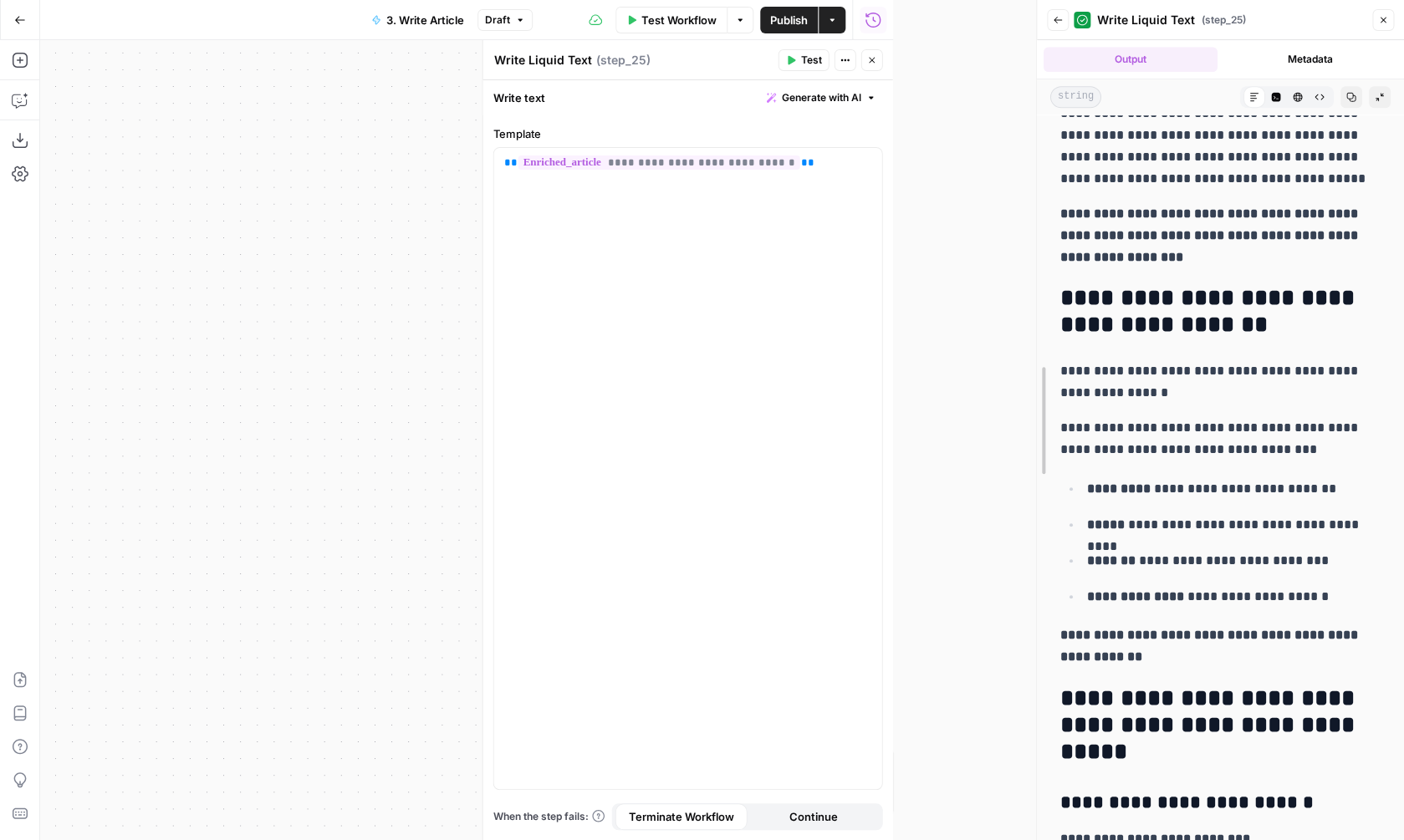
drag, startPoint x: 888, startPoint y: 387, endPoint x: 1030, endPoint y: 386, distance: 142.0
click at [1031, 386] on div at bounding box center [1036, 420] width 17 height 840
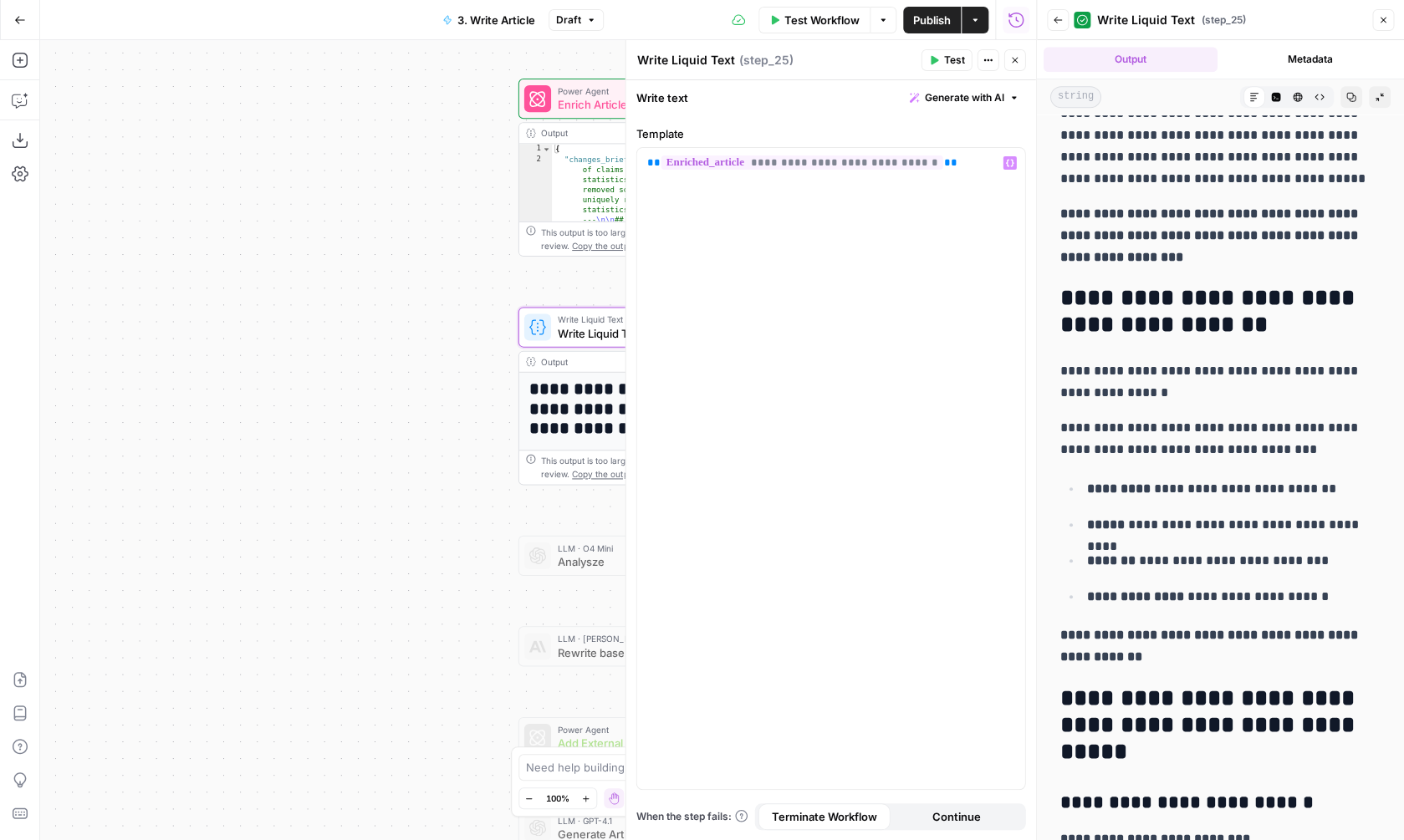
click at [433, 365] on div "**********" at bounding box center [538, 439] width 996 height 800
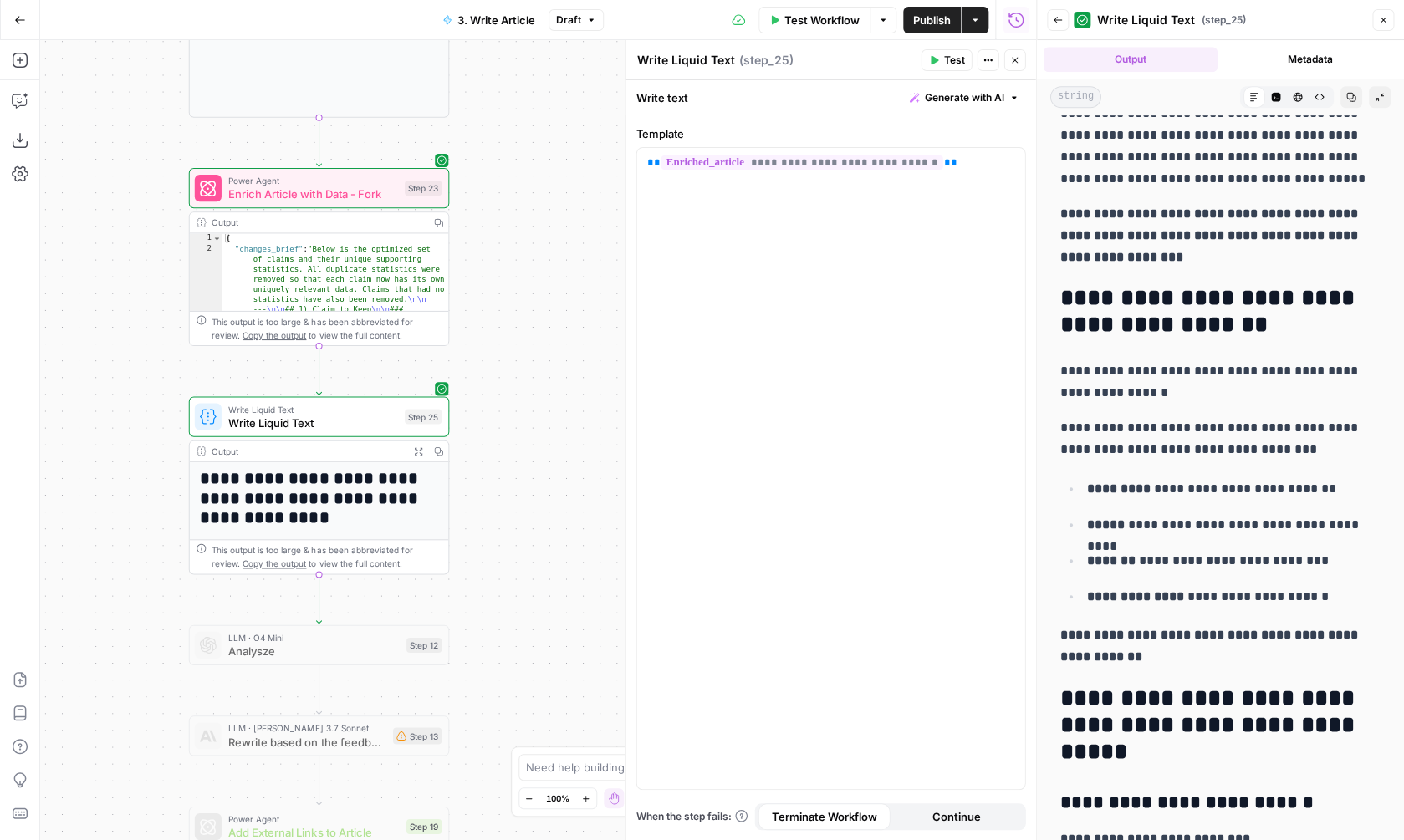
drag, startPoint x: 448, startPoint y: 362, endPoint x: 117, endPoint y: 451, distance: 342.8
click at [117, 451] on div "**********" at bounding box center [538, 439] width 996 height 800
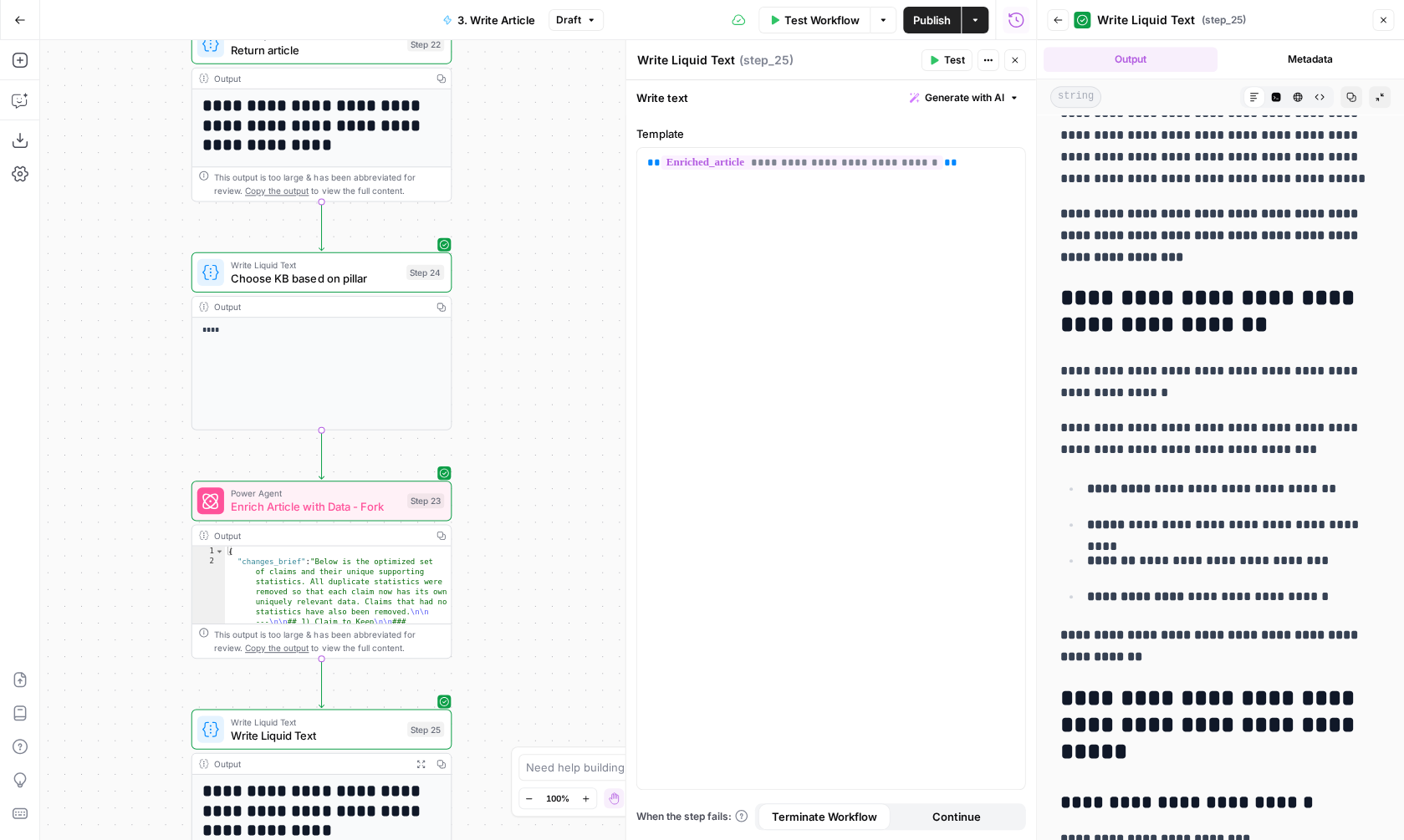
drag, startPoint x: 480, startPoint y: 233, endPoint x: 483, endPoint y: 545, distance: 312.0
click at [483, 545] on div "**********" at bounding box center [538, 439] width 996 height 800
click at [370, 509] on span "Enrich Article with Data - Fork" at bounding box center [316, 506] width 170 height 17
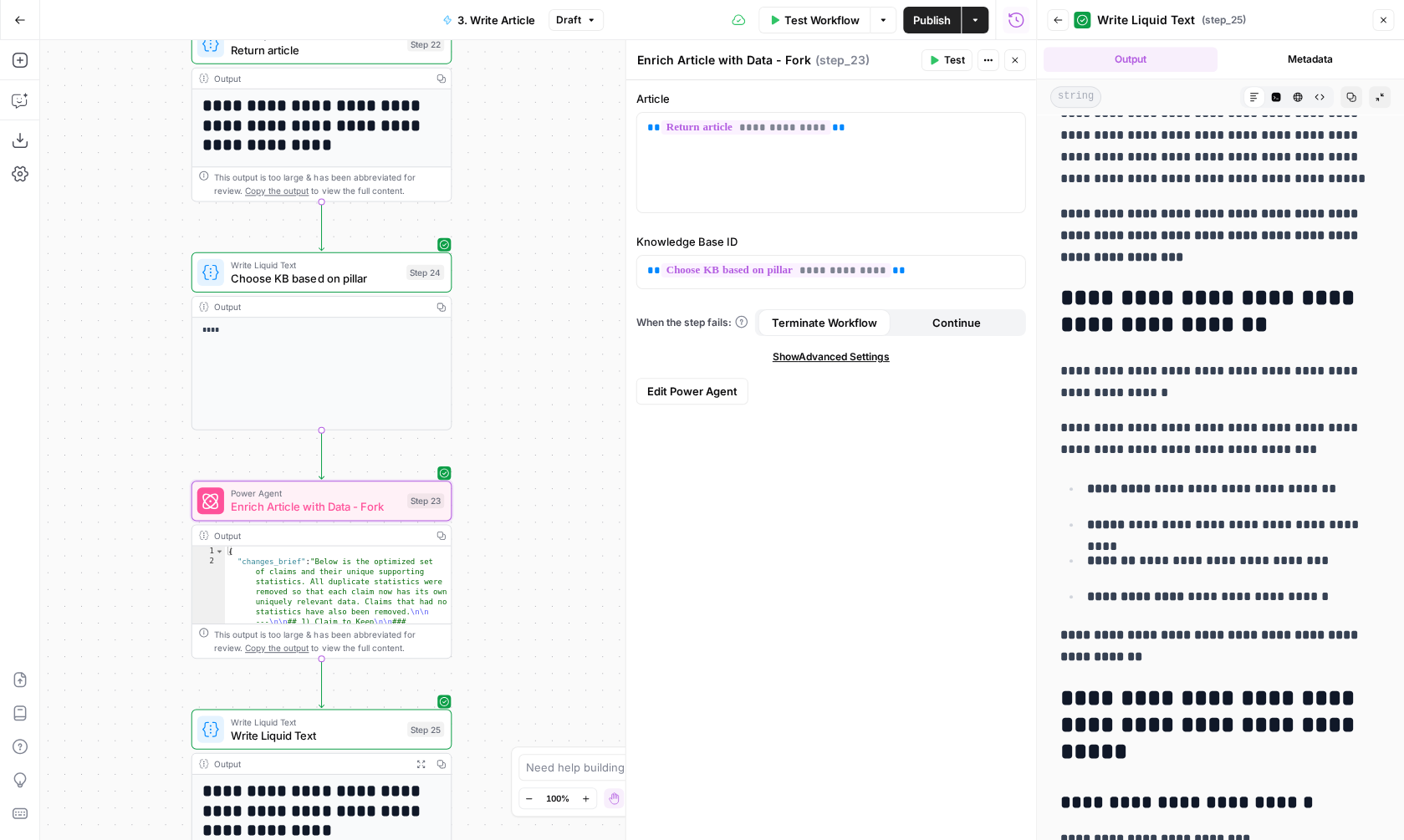
click at [1058, 17] on icon "button" at bounding box center [1057, 19] width 10 height 10
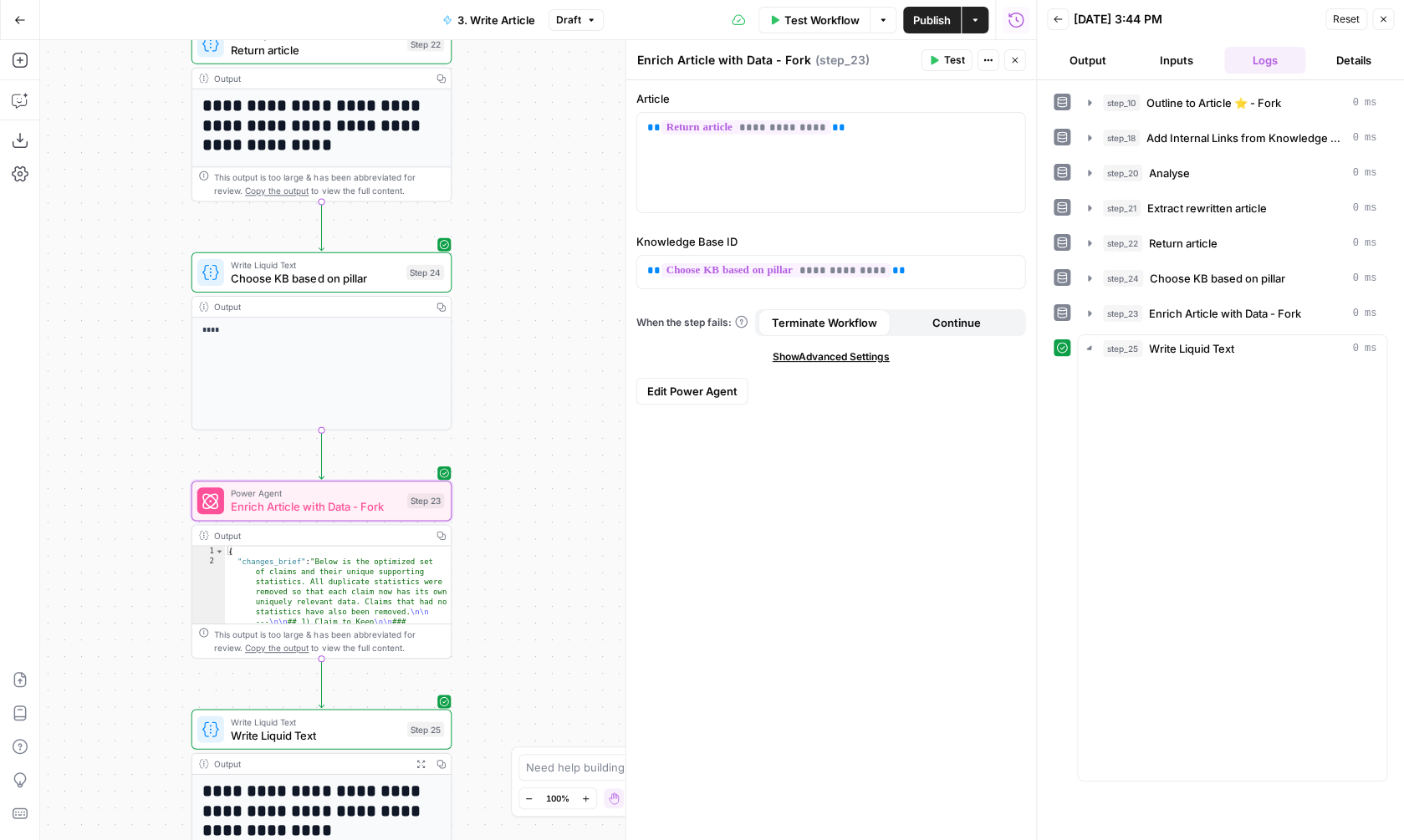
scroll to position [0, 0]
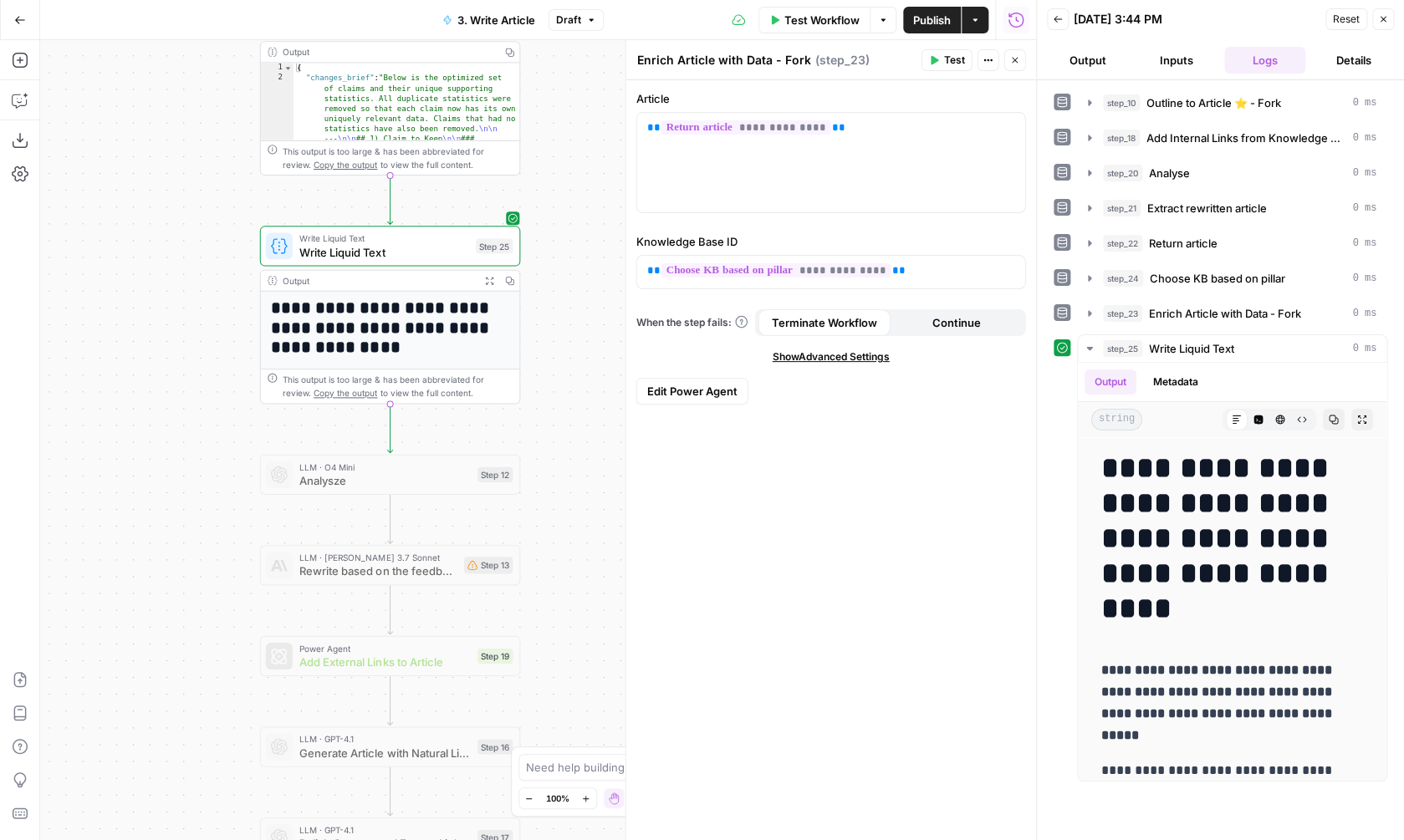
drag, startPoint x: 519, startPoint y: 510, endPoint x: 586, endPoint y: 27, distance: 487.6
click at [586, 40] on div "**********" at bounding box center [538, 439] width 996 height 800
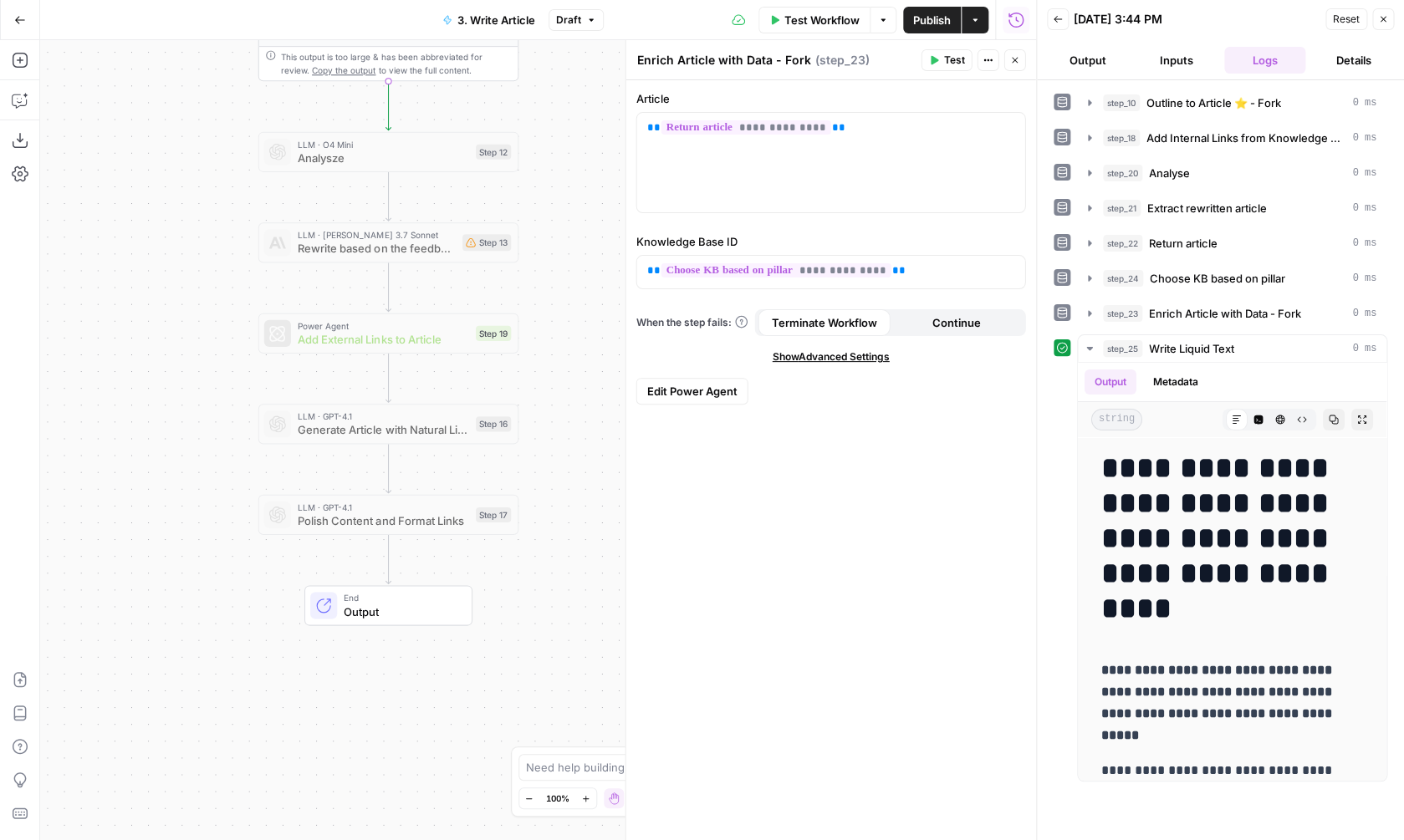
drag, startPoint x: 551, startPoint y: 460, endPoint x: 550, endPoint y: 133, distance: 327.0
click at [550, 135] on div "**********" at bounding box center [538, 439] width 996 height 800
click at [1016, 16] on icon "button" at bounding box center [1016, 19] width 17 height 17
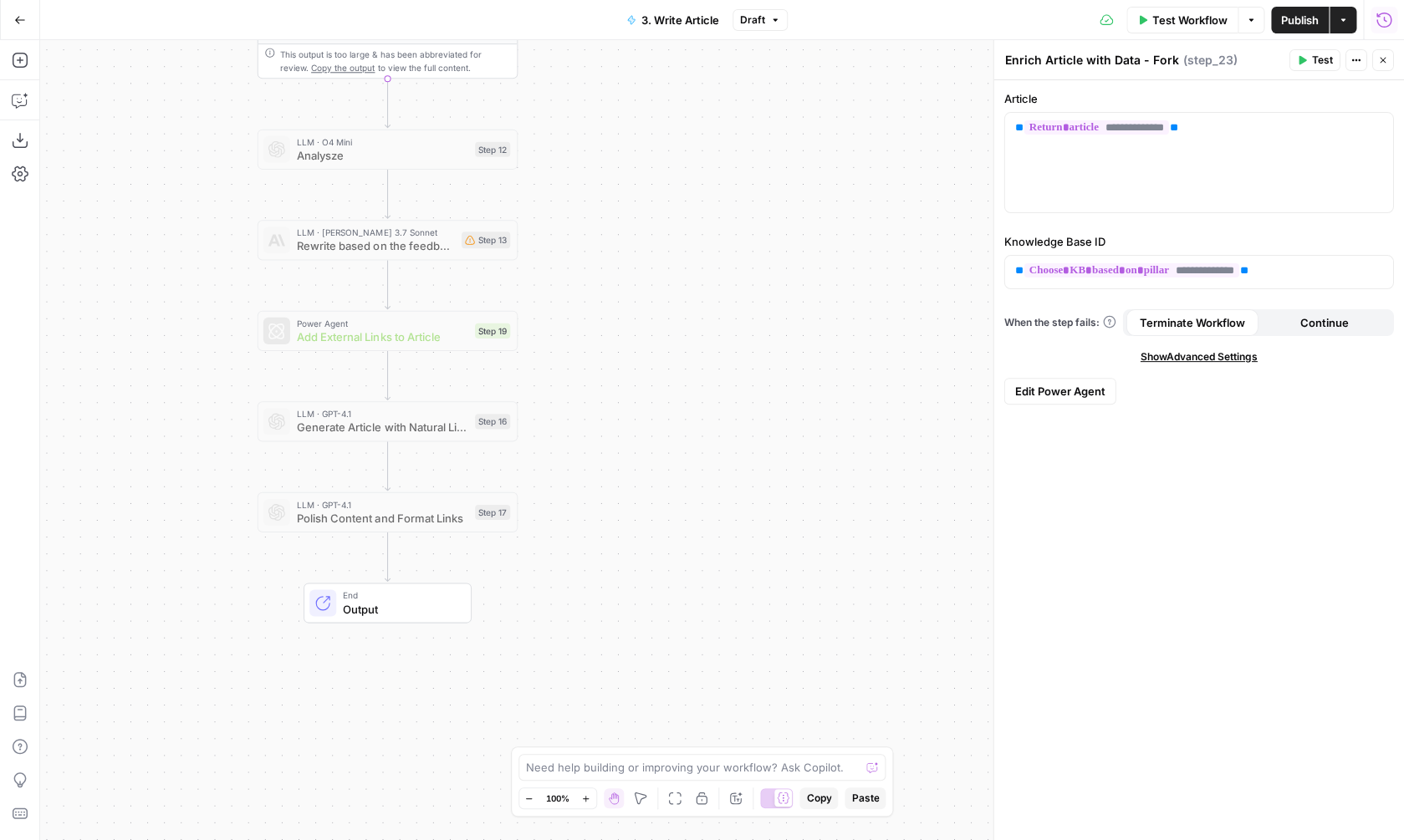
click at [1382, 15] on icon "button" at bounding box center [1384, 19] width 17 height 17
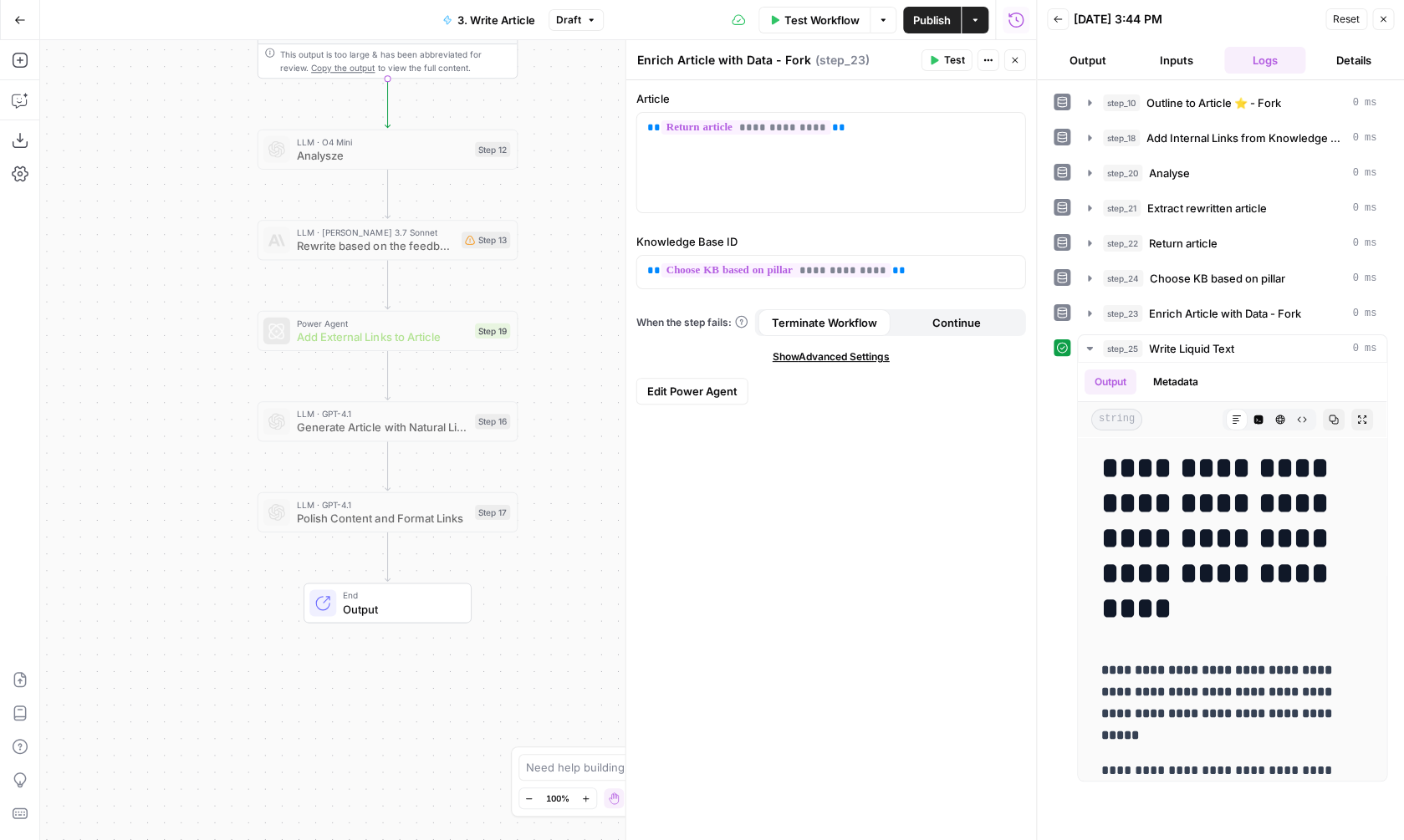
click at [1065, 25] on button "Back" at bounding box center [1057, 19] width 22 height 22
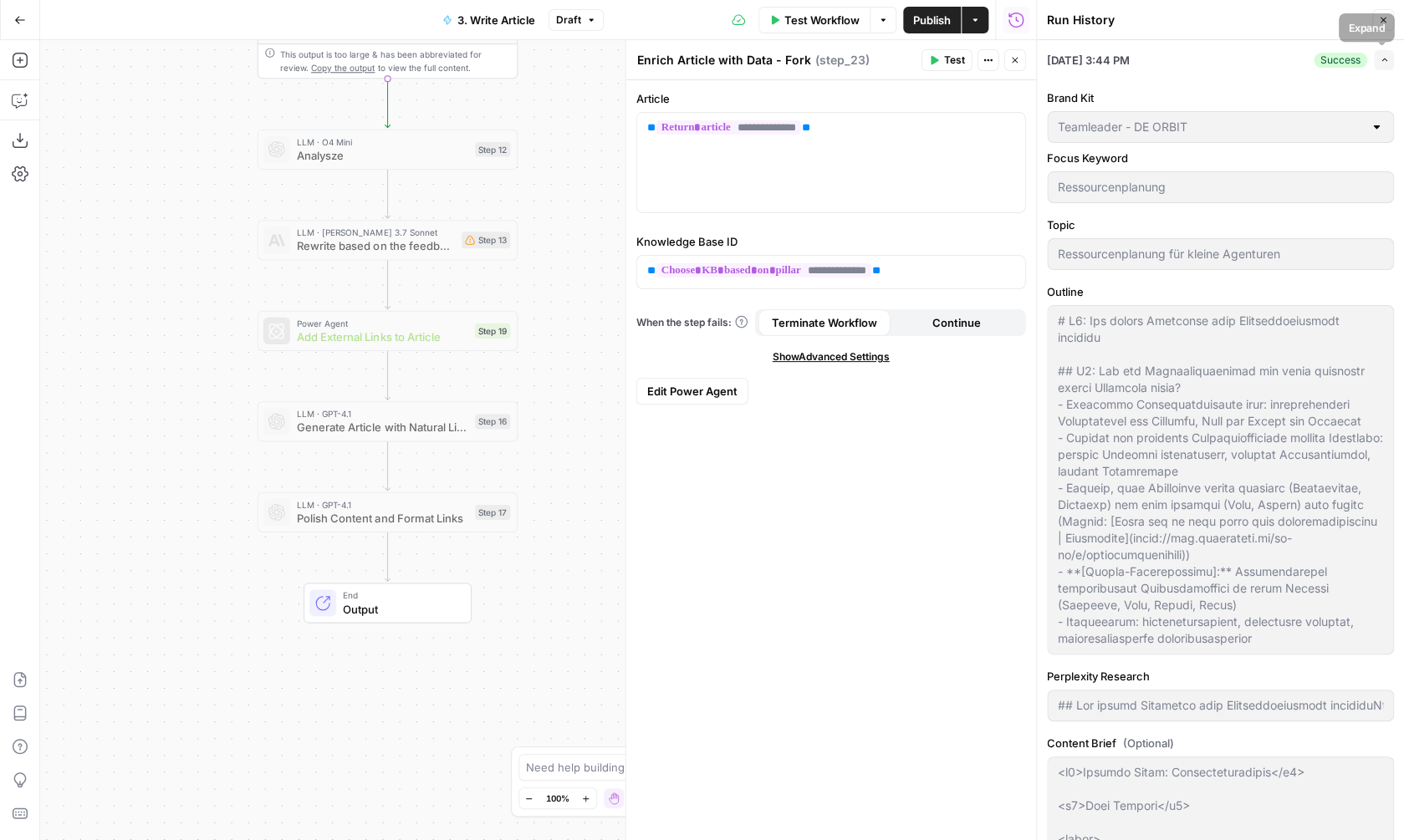
click at [1389, 57] on button "Expand" at bounding box center [1384, 60] width 20 height 20
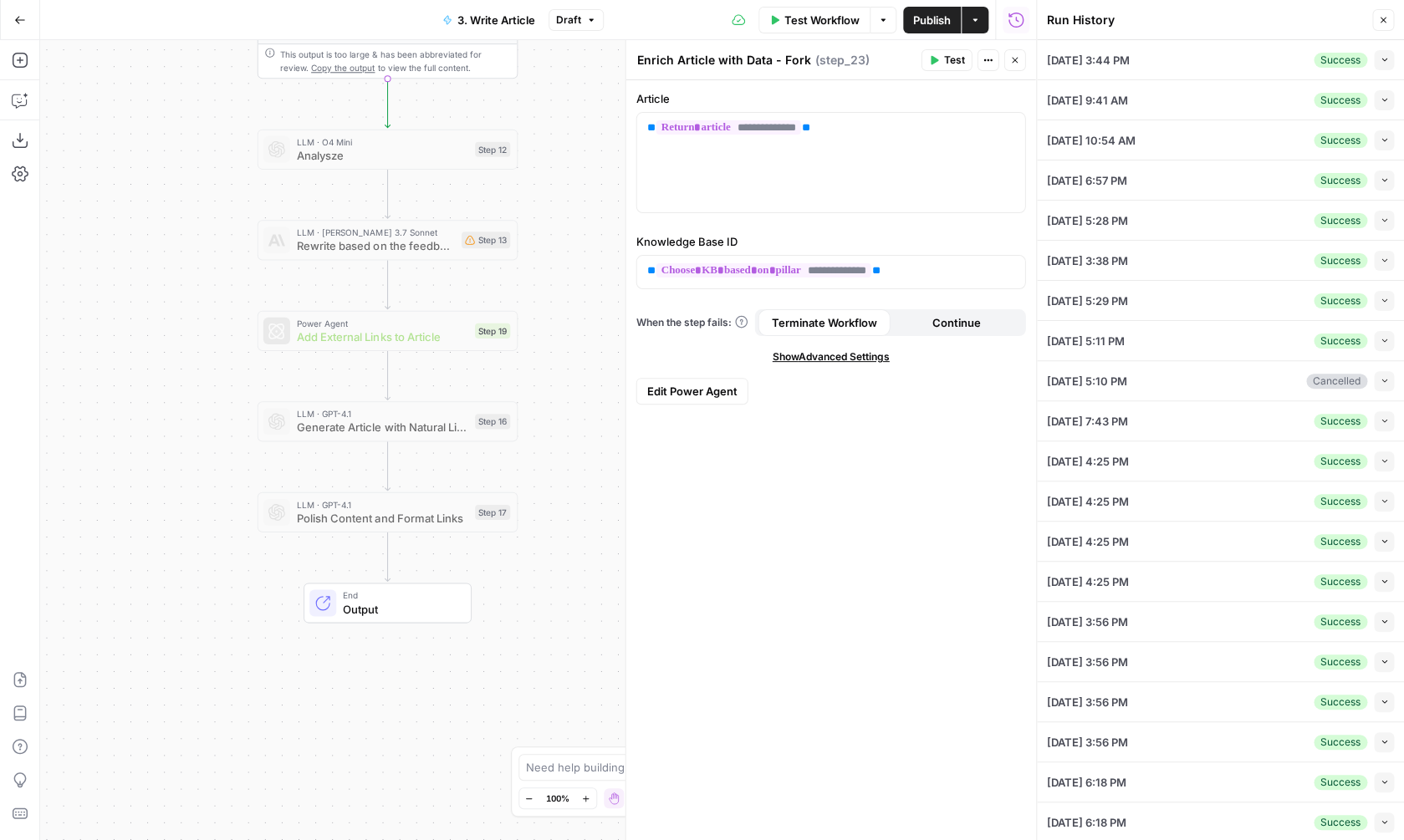
click at [1383, 59] on icon "button" at bounding box center [1384, 60] width 5 height 4
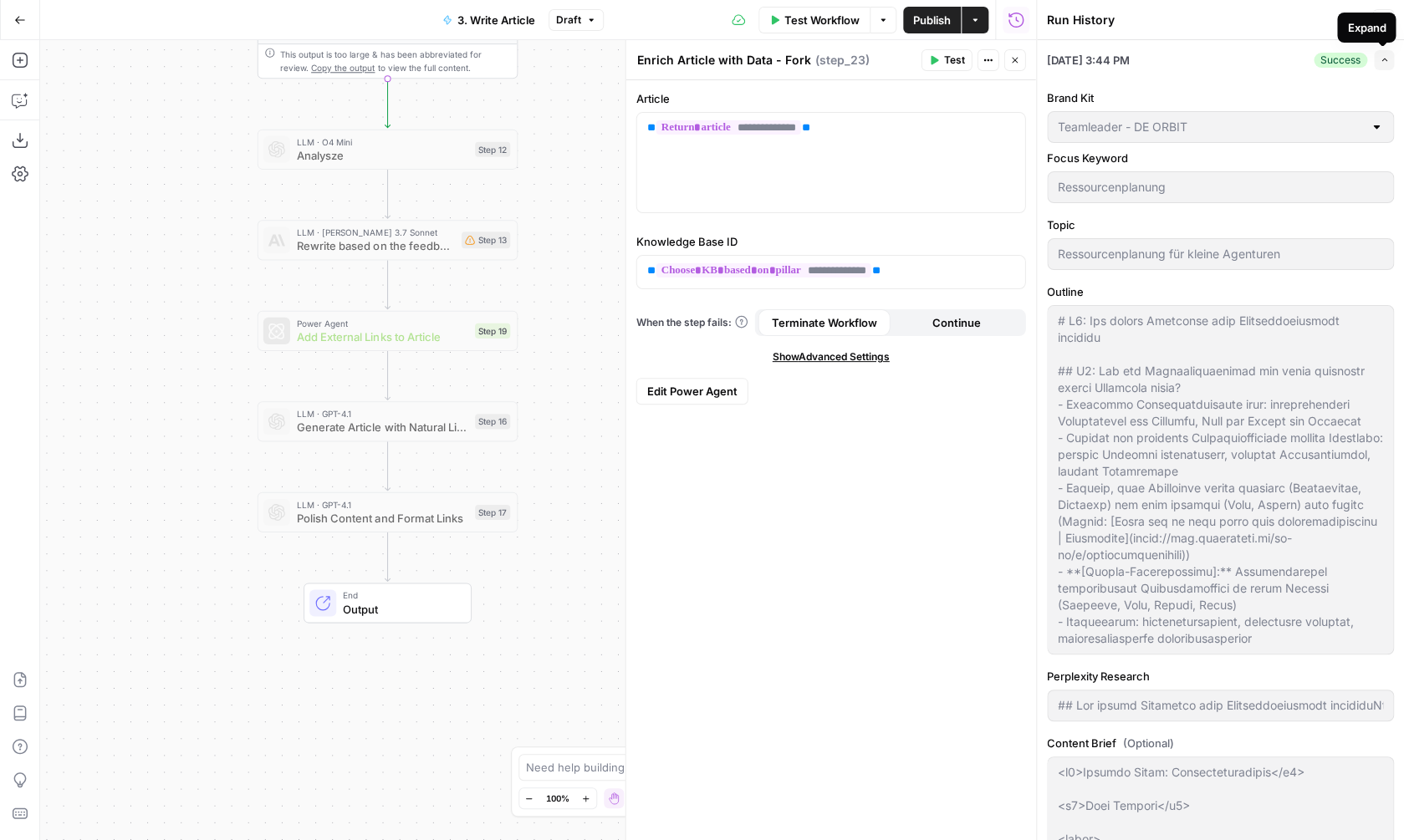
click at [1383, 59] on icon "button" at bounding box center [1384, 60] width 5 height 4
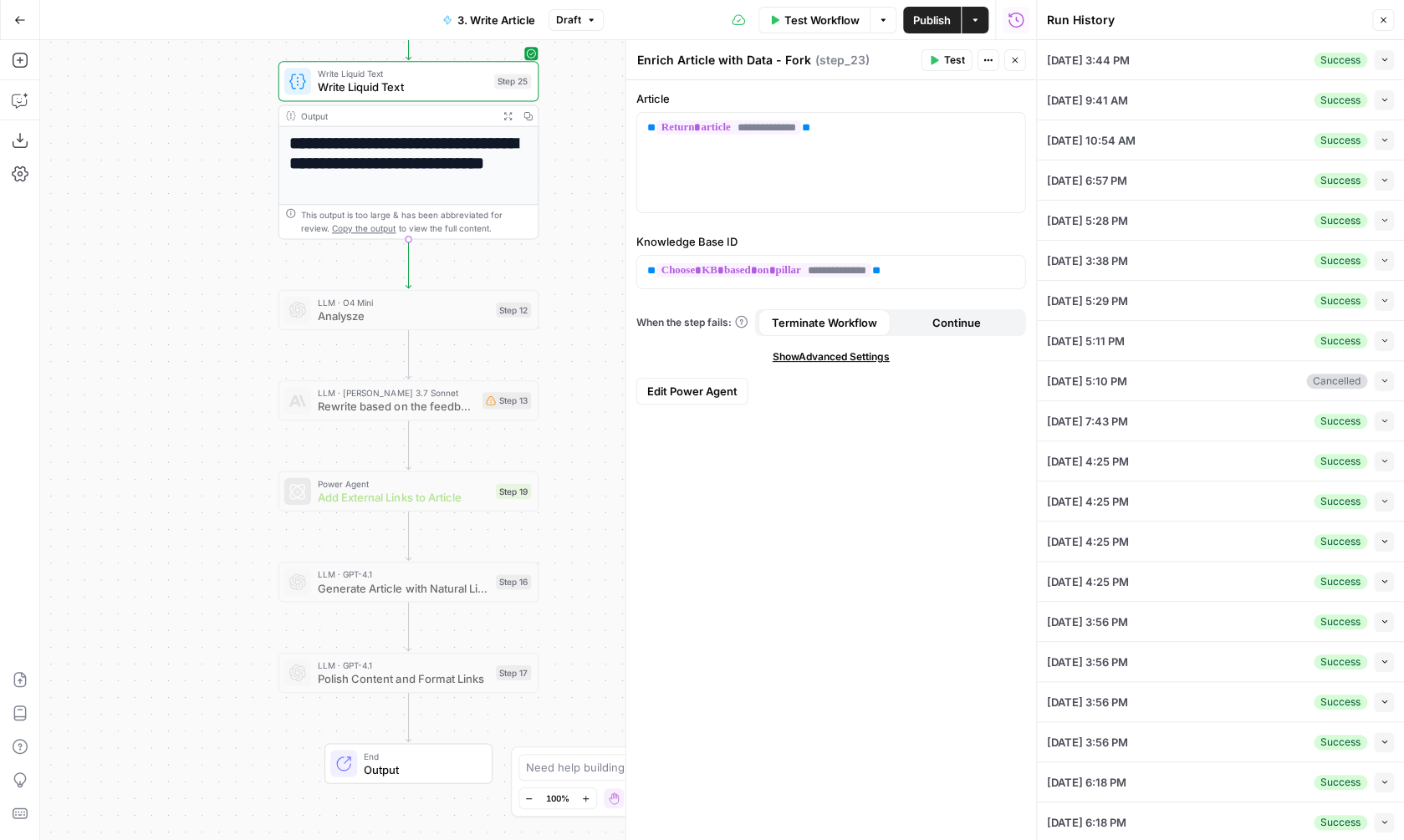
drag, startPoint x: 558, startPoint y: 118, endPoint x: 579, endPoint y: 277, distance: 160.4
click at [579, 277] on div "**********" at bounding box center [538, 439] width 996 height 800
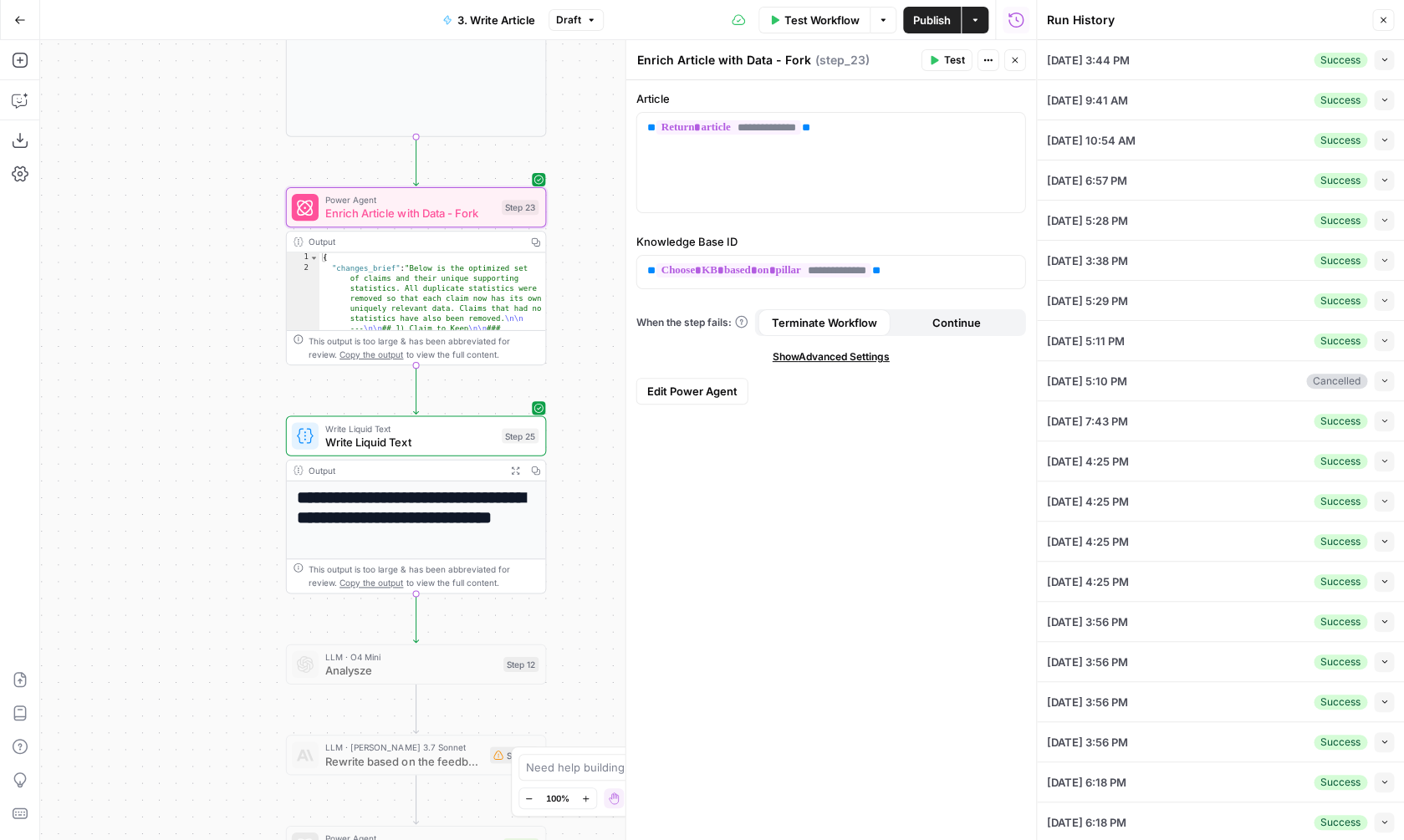
drag, startPoint x: 566, startPoint y: 177, endPoint x: 571, endPoint y: 528, distance: 351.0
click at [572, 529] on div "**********" at bounding box center [538, 439] width 996 height 800
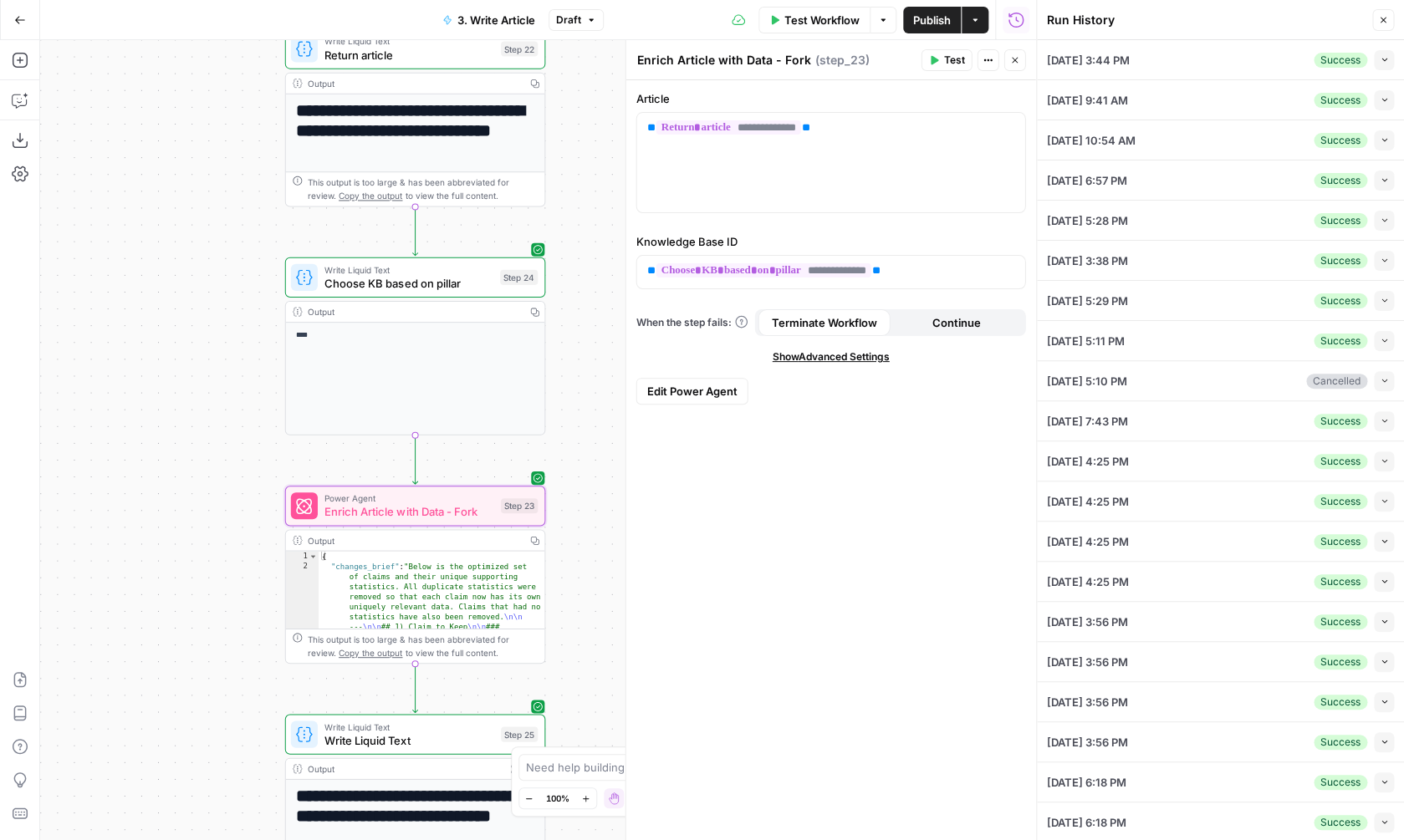
drag, startPoint x: 580, startPoint y: 199, endPoint x: 580, endPoint y: 497, distance: 298.0
click at [580, 499] on div "**********" at bounding box center [538, 439] width 996 height 800
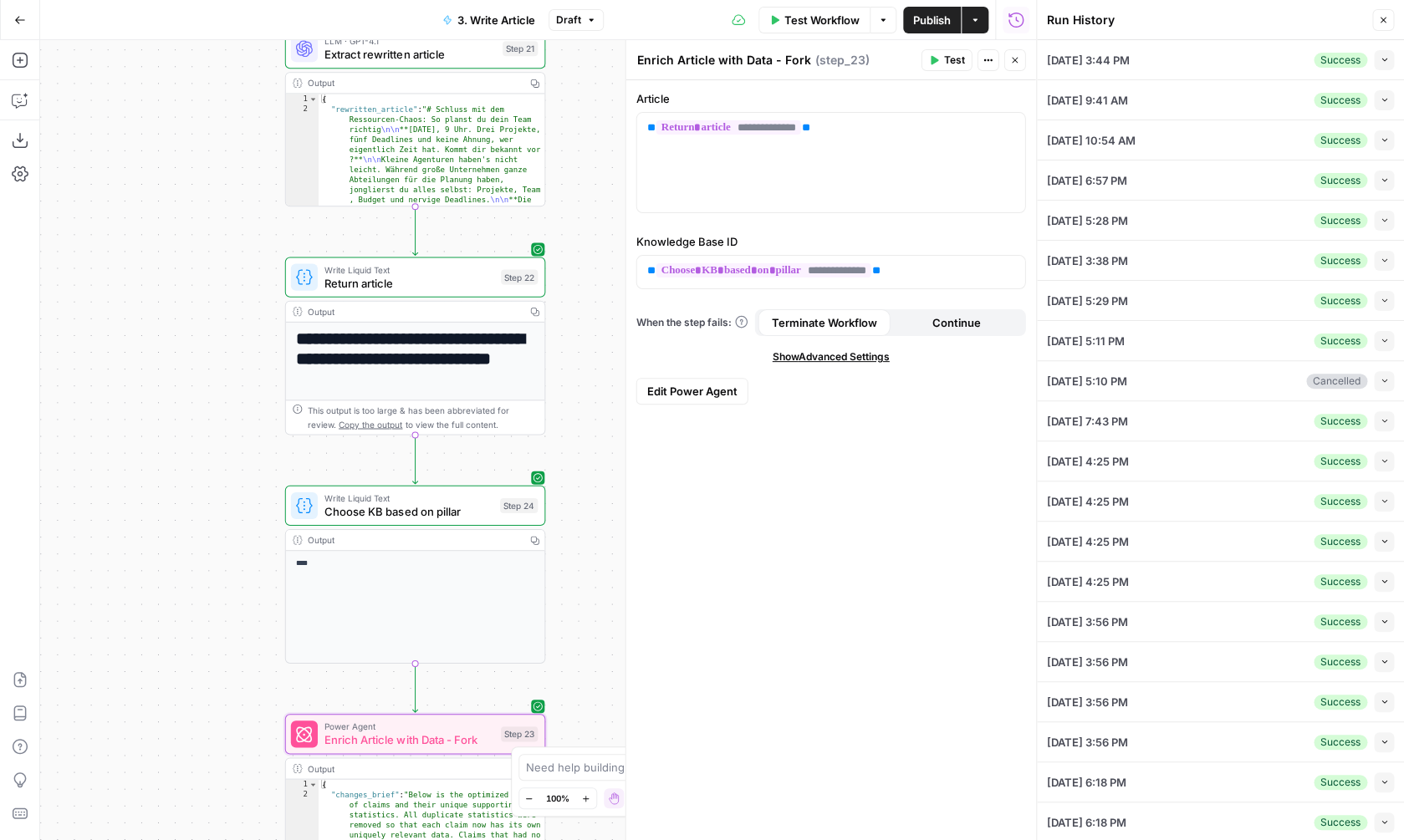
drag, startPoint x: 575, startPoint y: 197, endPoint x: 568, endPoint y: 416, distance: 219.1
click at [573, 424] on div "**********" at bounding box center [538, 439] width 996 height 800
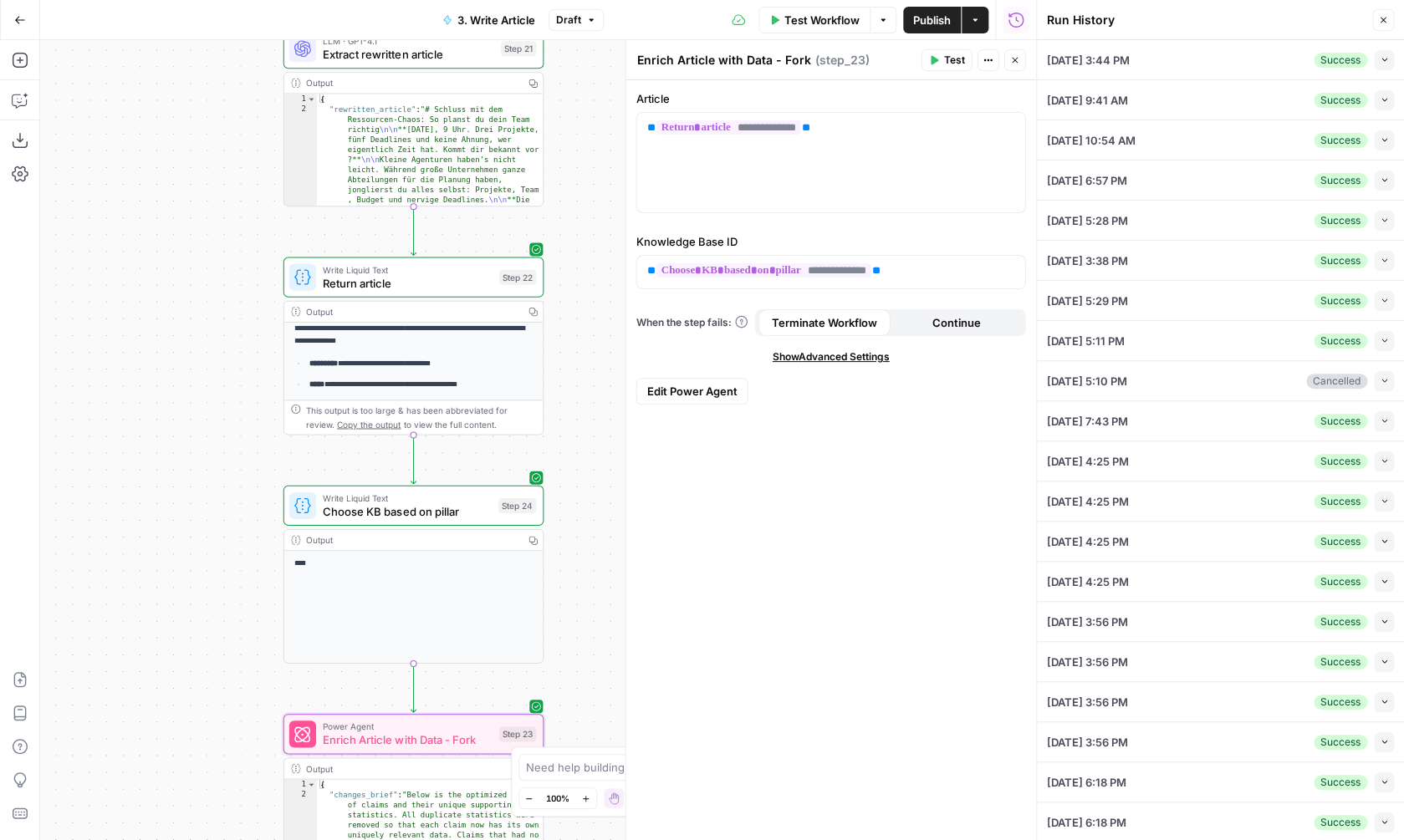
scroll to position [255, 0]
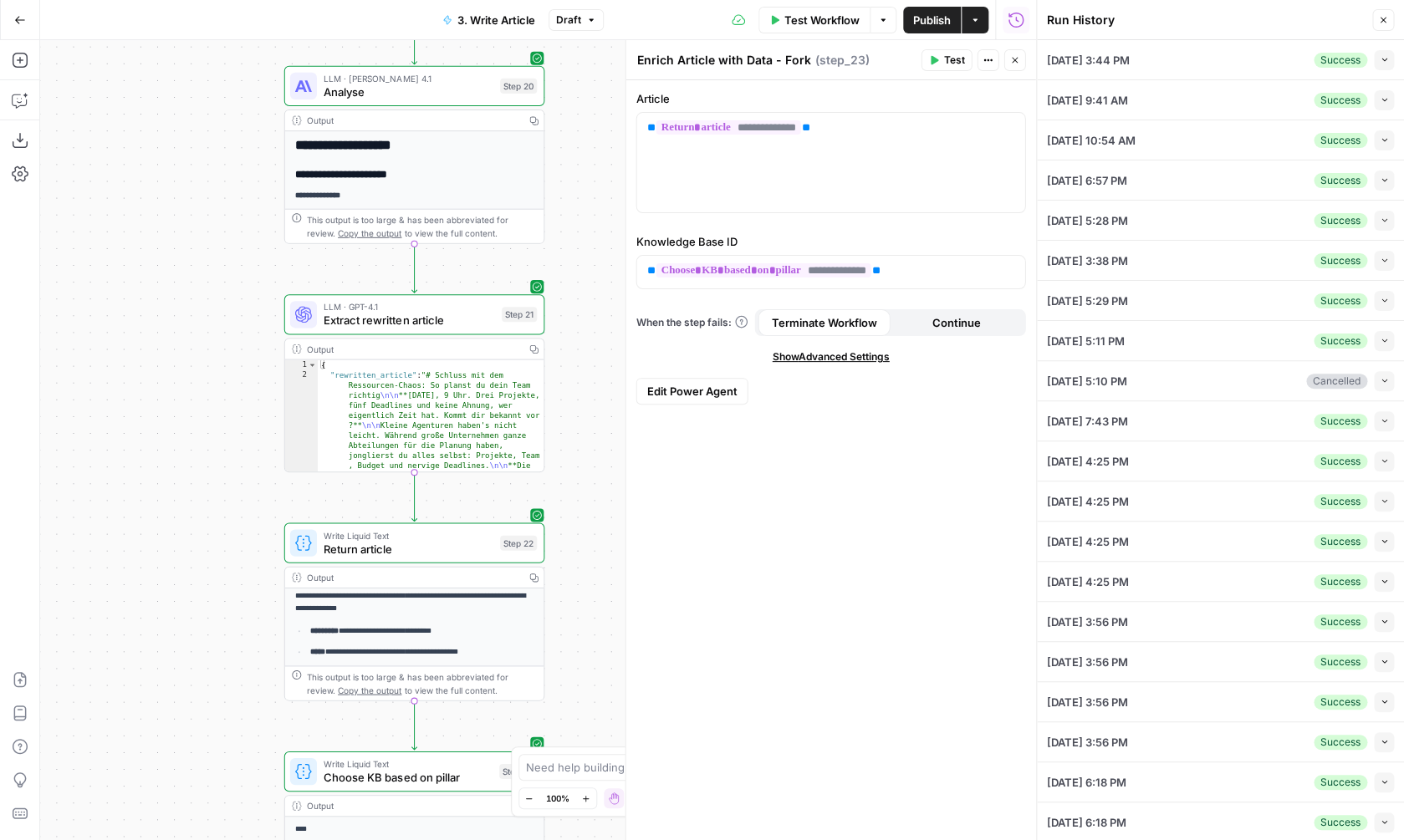
click at [932, 21] on span "Publish" at bounding box center [932, 19] width 37 height 17
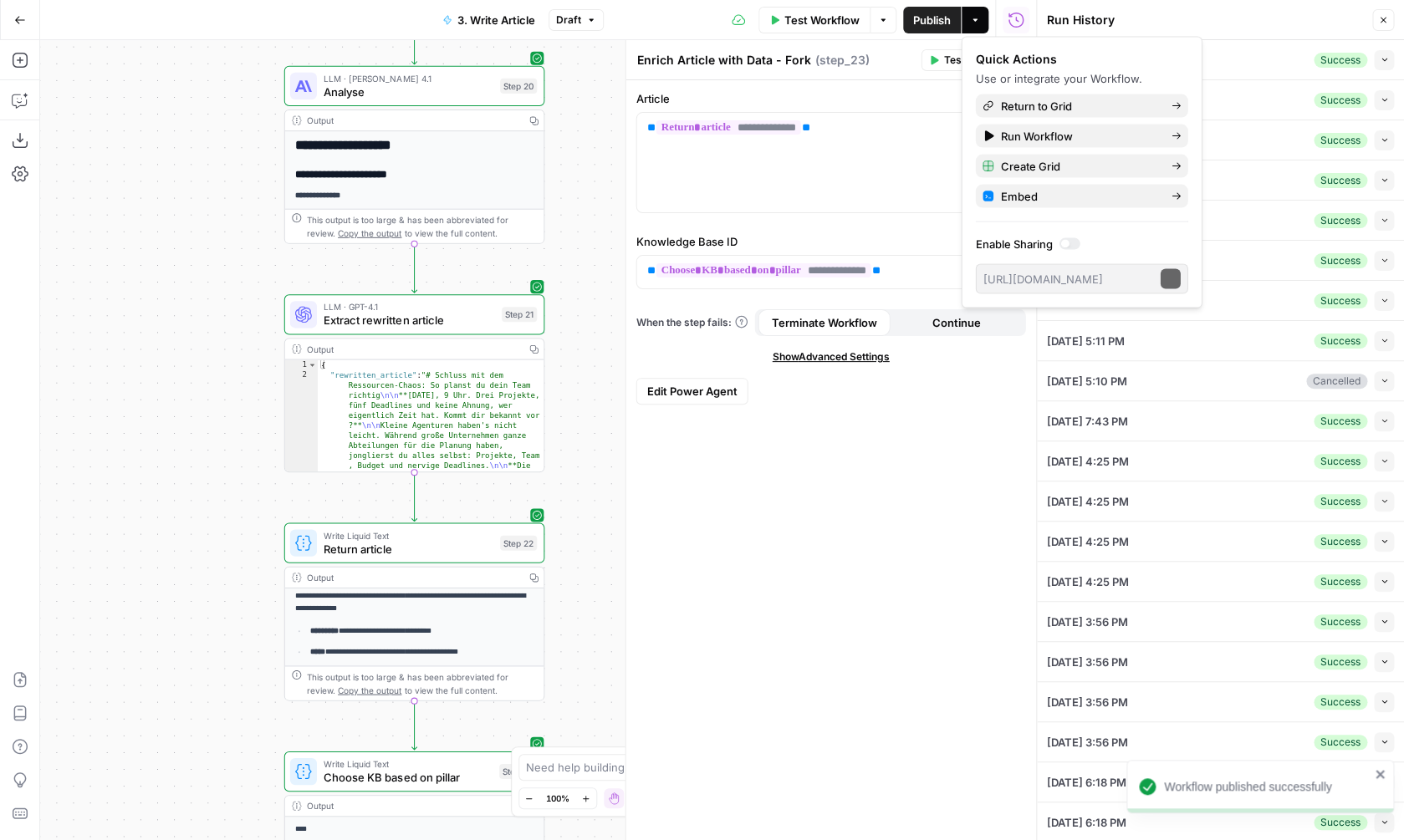
type input "## Wie kleine Agenturen ihre Ressourcenplanung meisternIn der dynamischen Welt …"
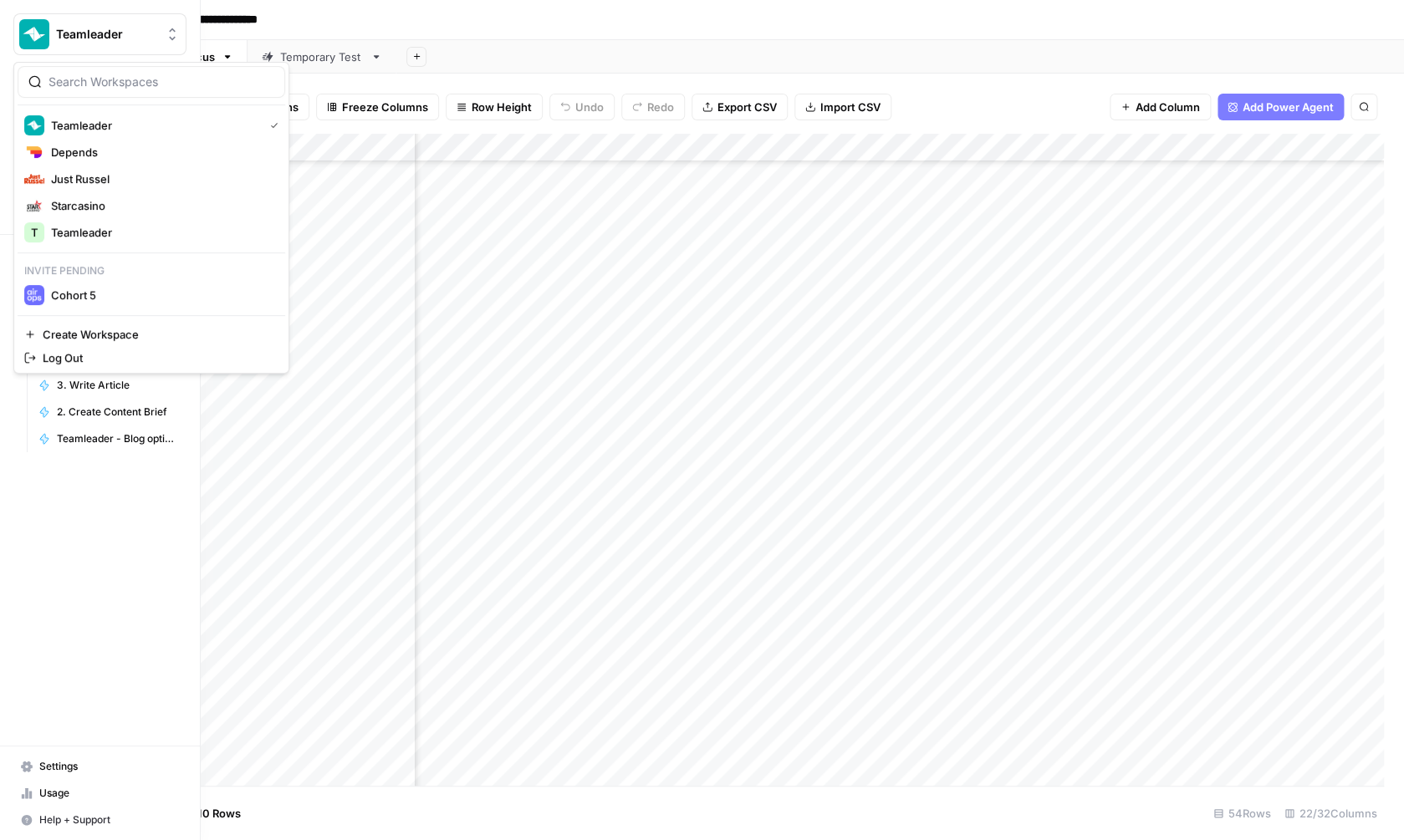
scroll to position [935, 1814]
click at [119, 161] on div "Depends" at bounding box center [151, 152] width 254 height 20
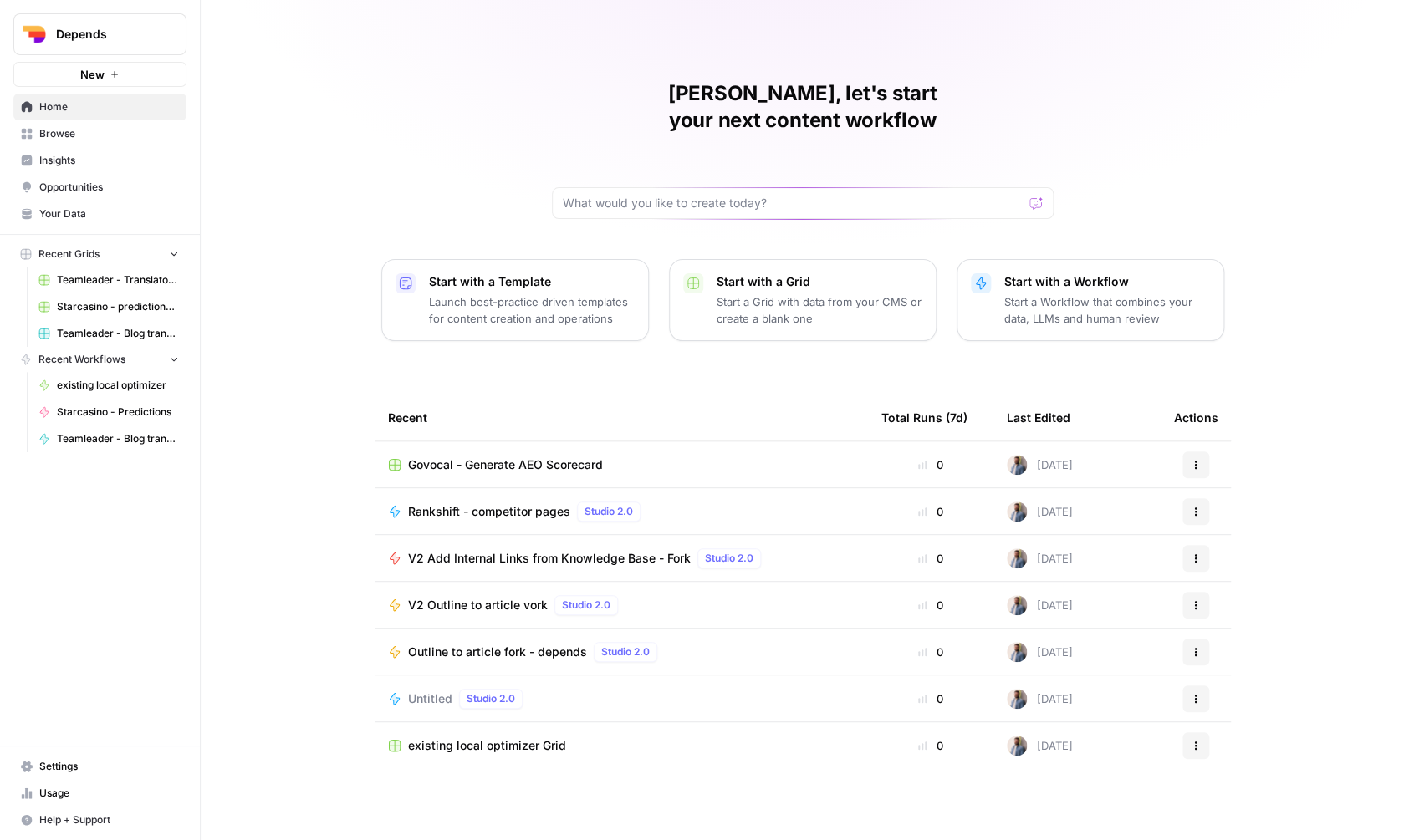
click at [126, 138] on span "Browse" at bounding box center [109, 133] width 140 height 15
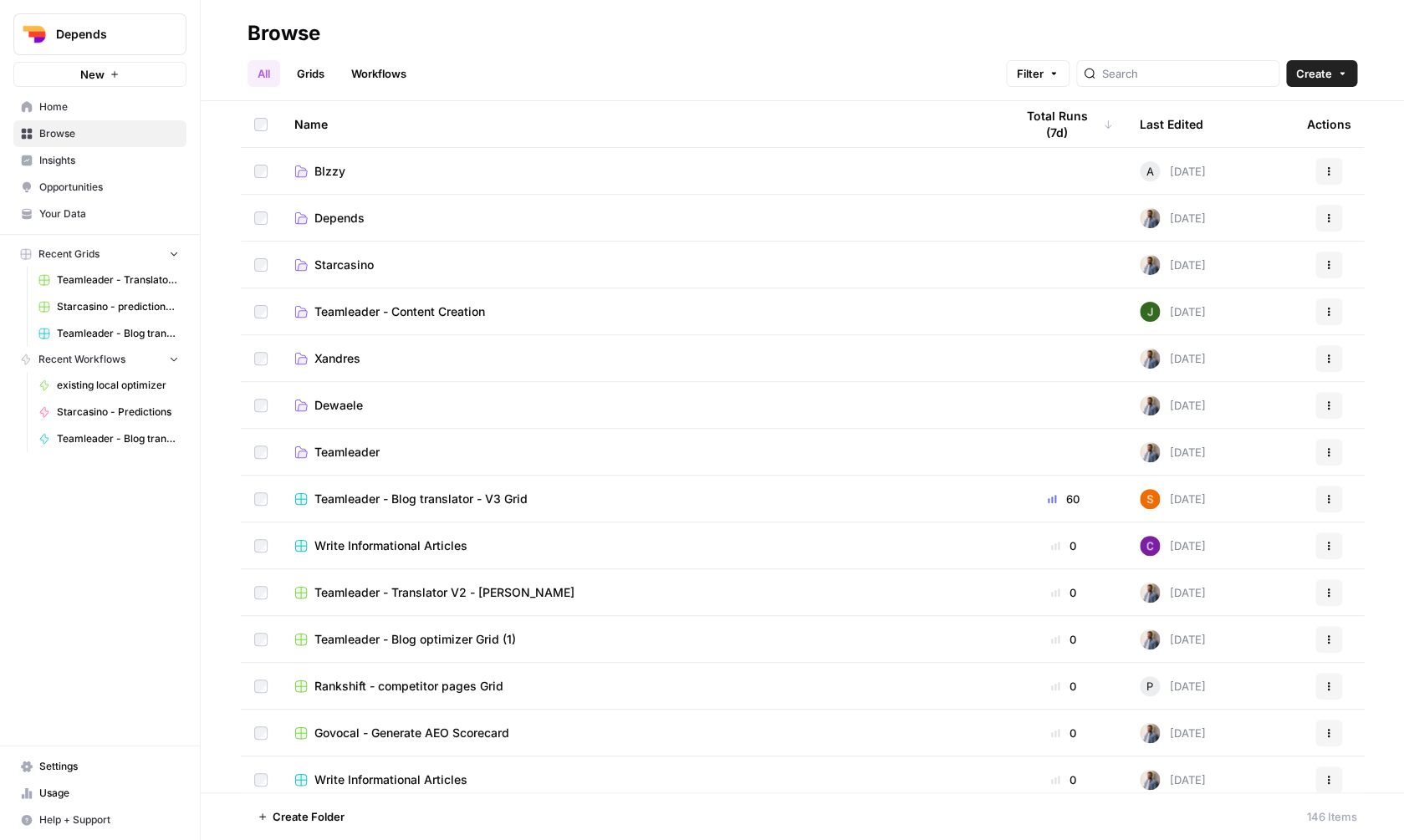
click at [339, 171] on span "BIzzy" at bounding box center [330, 171] width 31 height 17
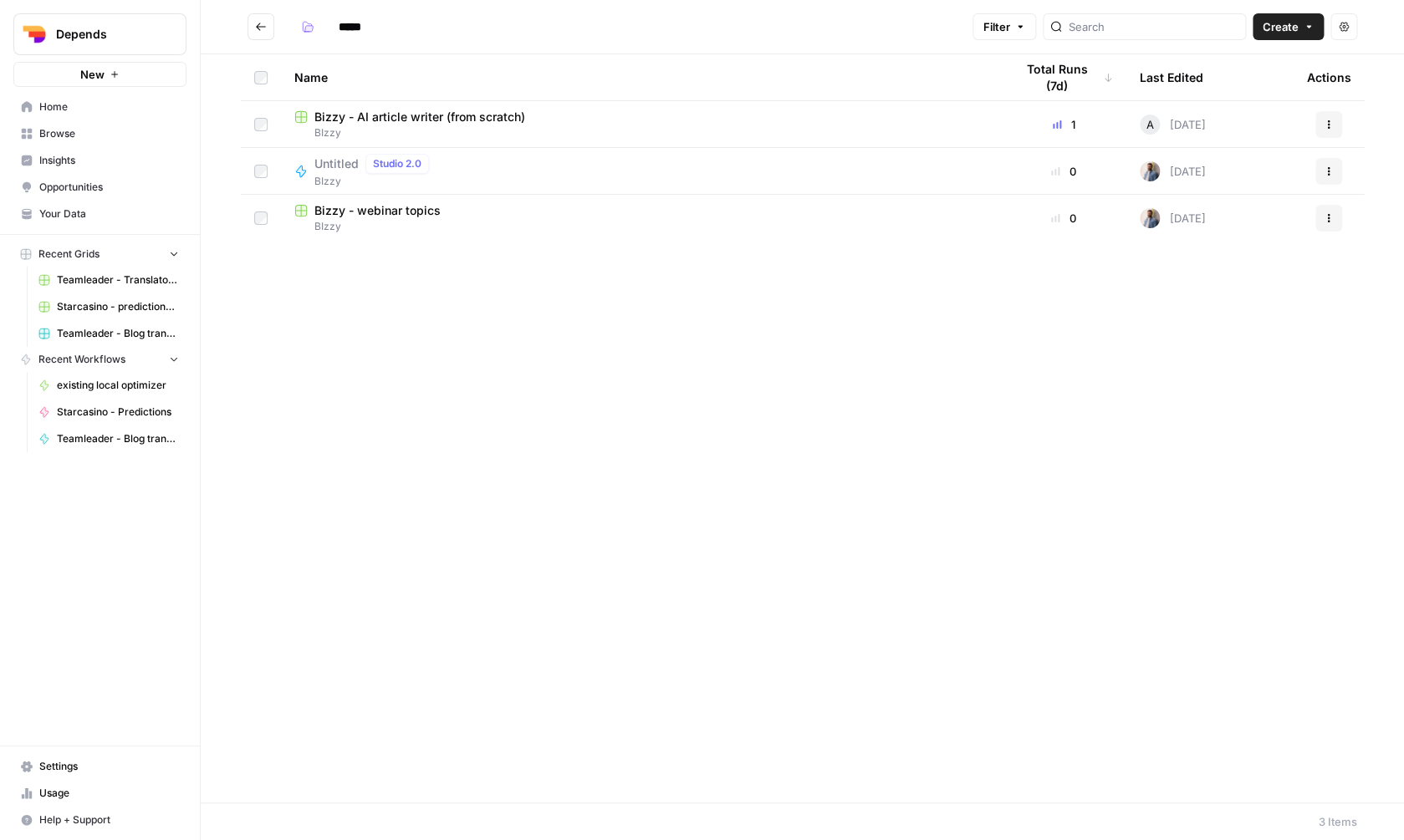
click at [474, 113] on span "Bizzy - AI article writer (from scratch)" at bounding box center [420, 117] width 211 height 17
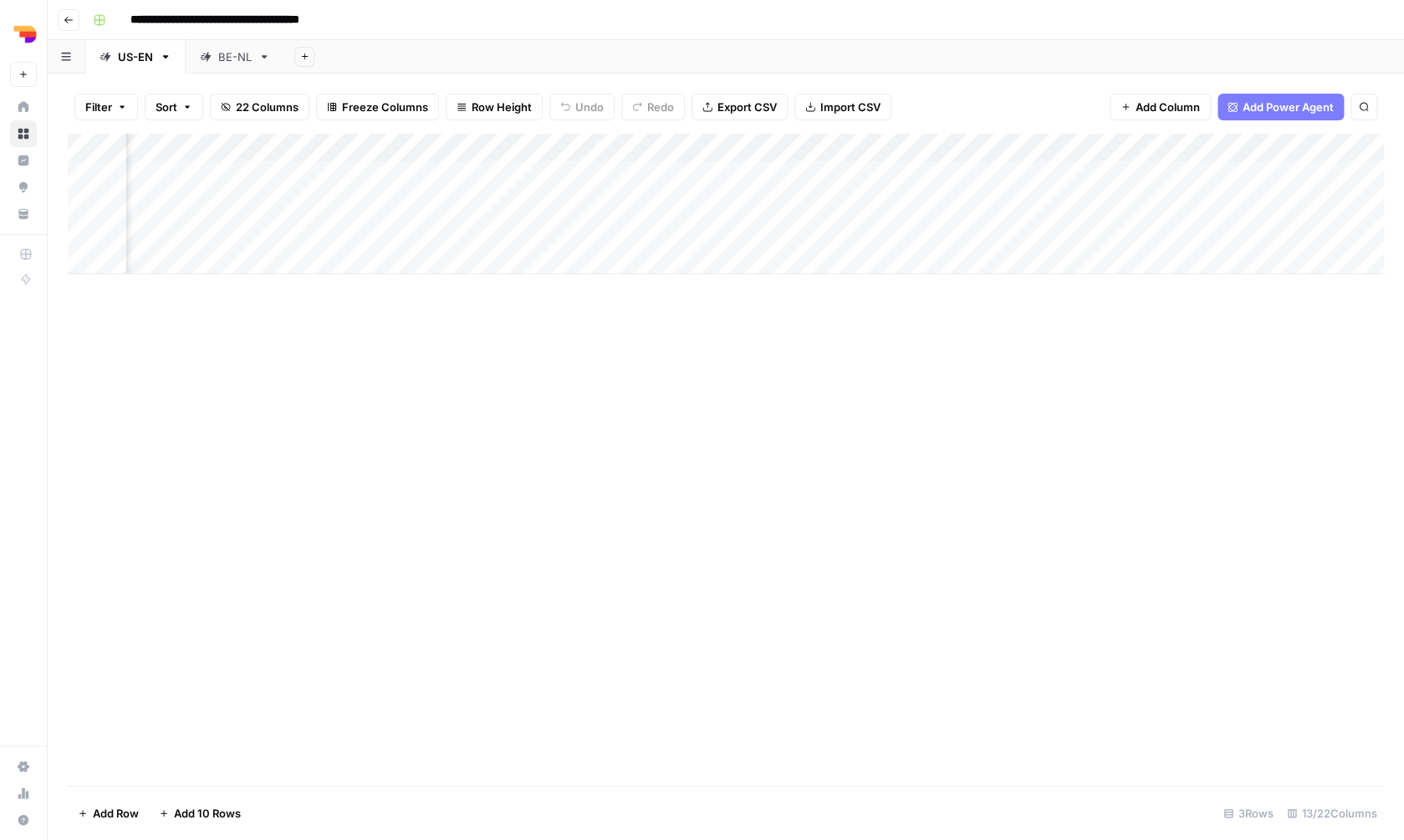
scroll to position [0, 816]
click at [1070, 231] on div "Add Column" at bounding box center [725, 204] width 1316 height 140
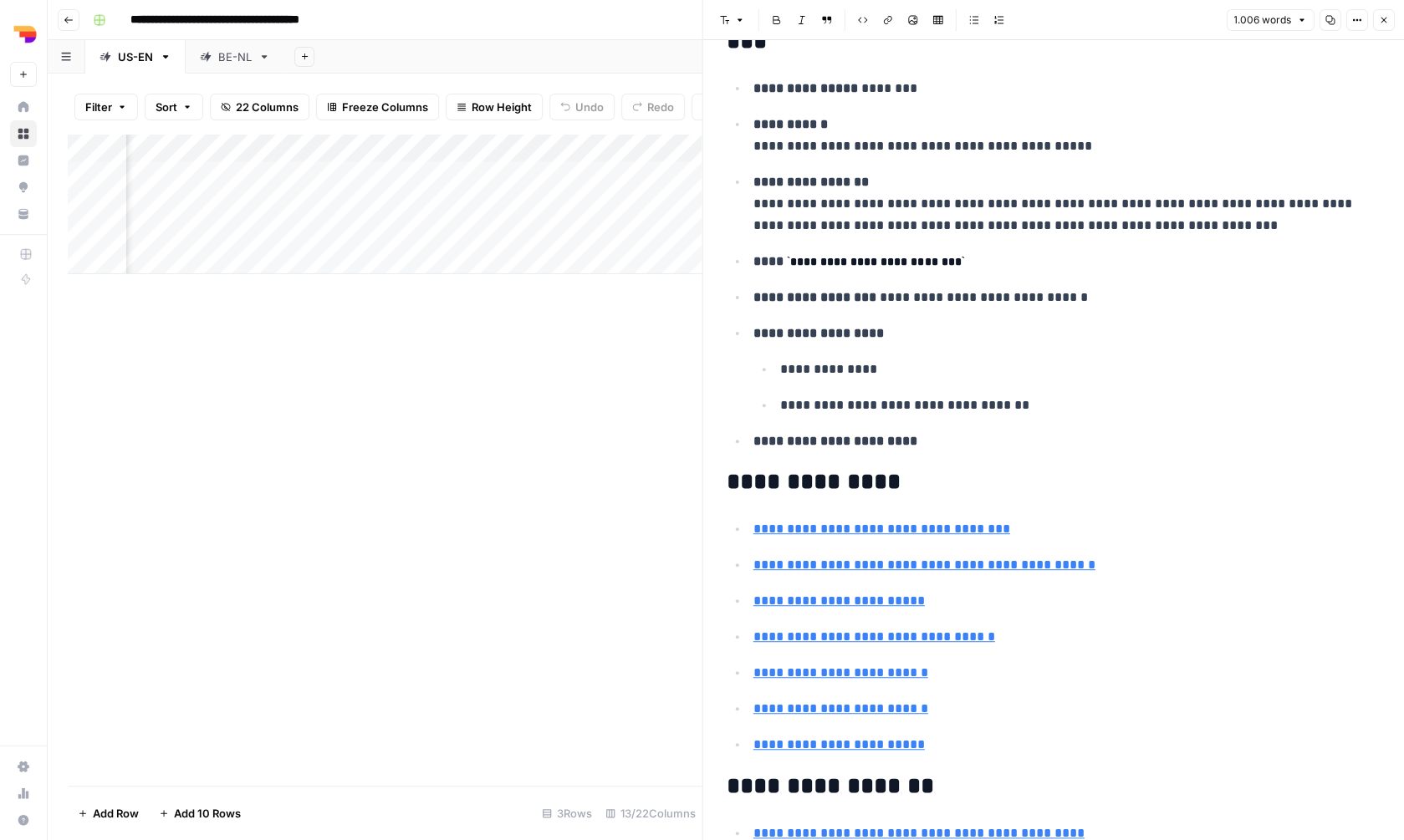
scroll to position [595, 0]
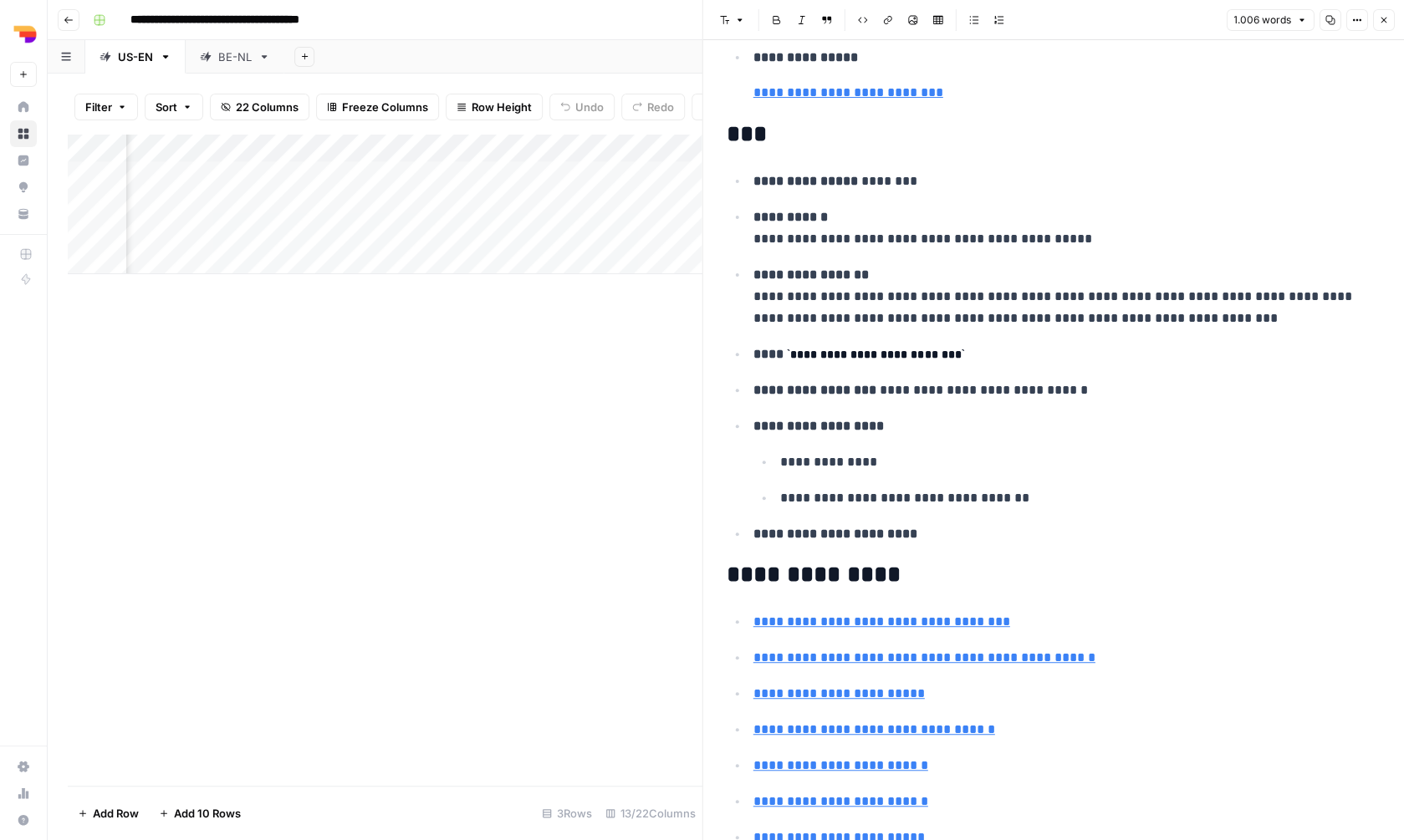
click at [1392, 23] on button "Close" at bounding box center [1383, 19] width 22 height 22
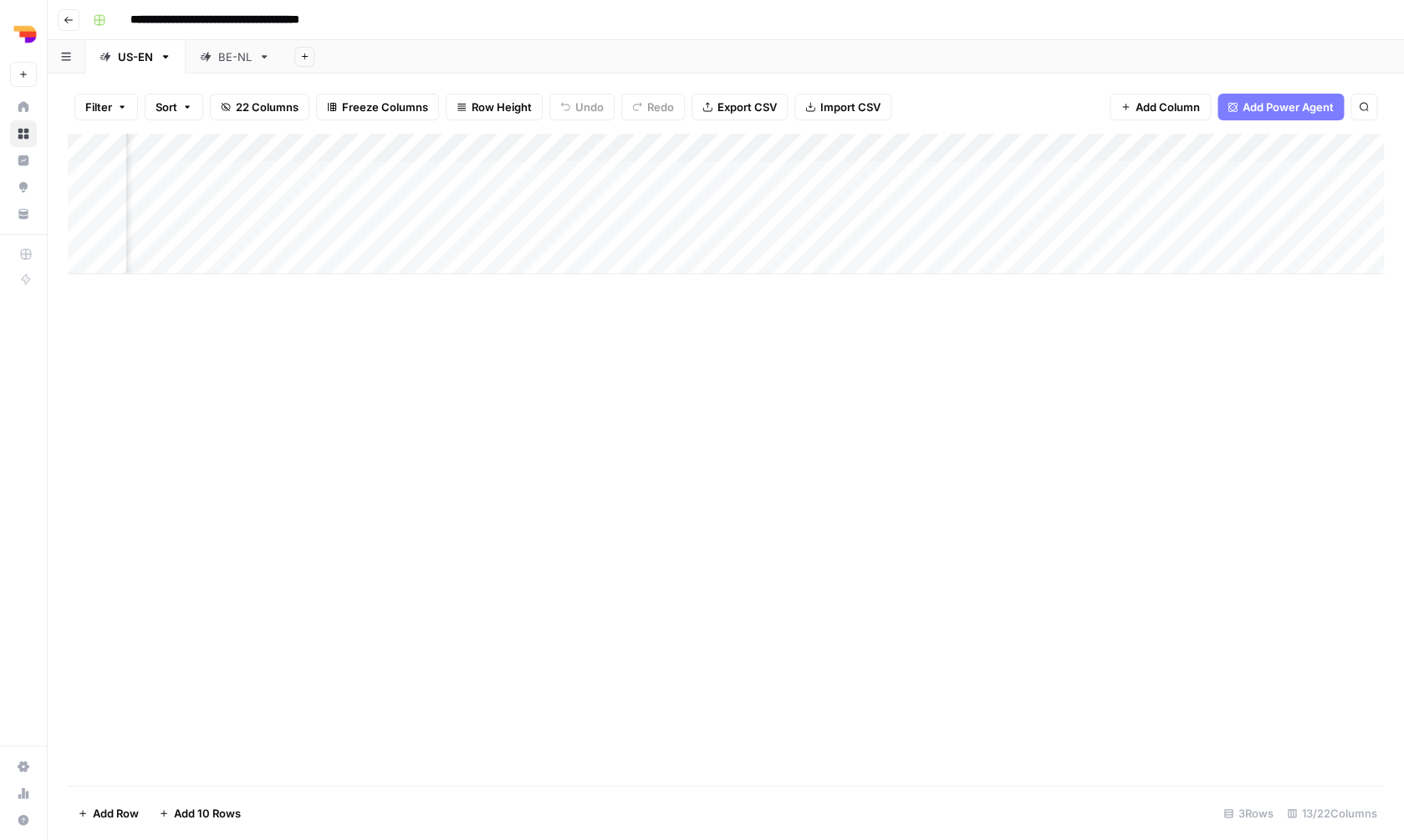
click at [475, 146] on div "Add Column" at bounding box center [725, 204] width 1316 height 140
click at [440, 288] on span "Hide Column" at bounding box center [436, 284] width 146 height 17
click at [524, 144] on div "Add Column" at bounding box center [725, 204] width 1316 height 140
click at [480, 278] on span "Hide Column" at bounding box center [492, 284] width 146 height 17
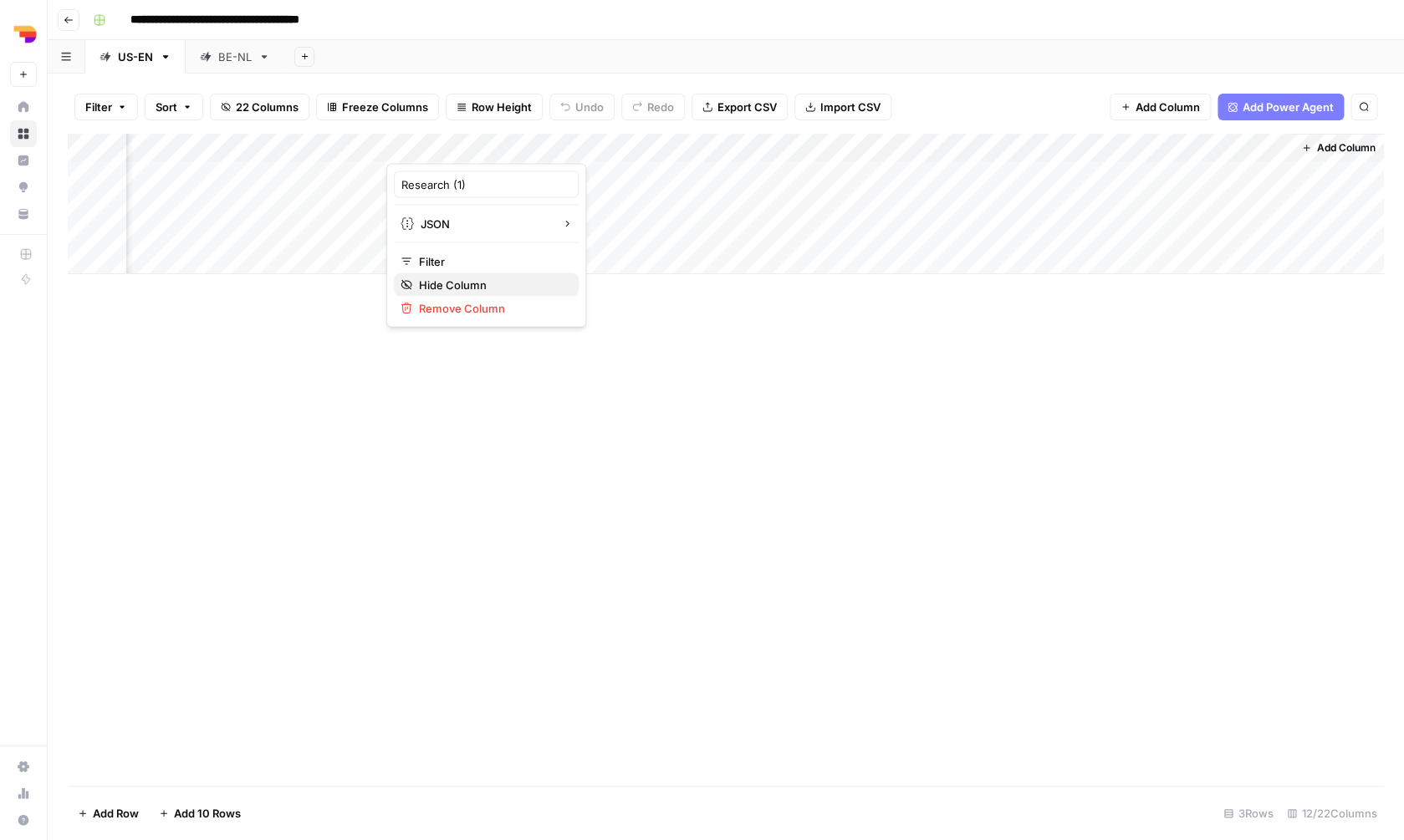
scroll to position [0, 611]
click at [669, 141] on div "Add Column" at bounding box center [725, 204] width 1316 height 140
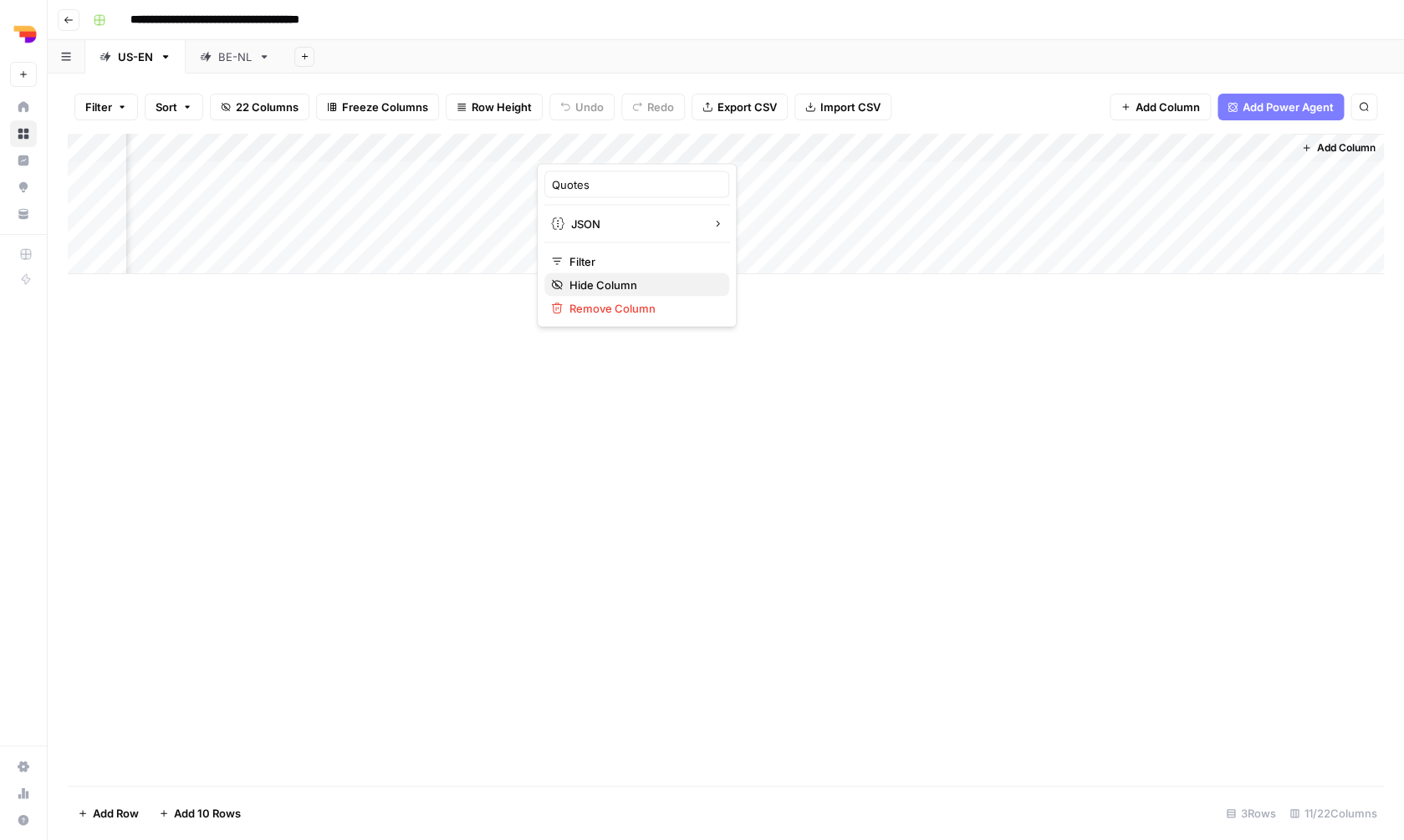
click at [636, 282] on span "Hide Column" at bounding box center [642, 284] width 146 height 17
click at [822, 143] on div "Add Column" at bounding box center [725, 204] width 1316 height 140
click at [792, 259] on span "Hide Column" at bounding box center [792, 261] width 146 height 17
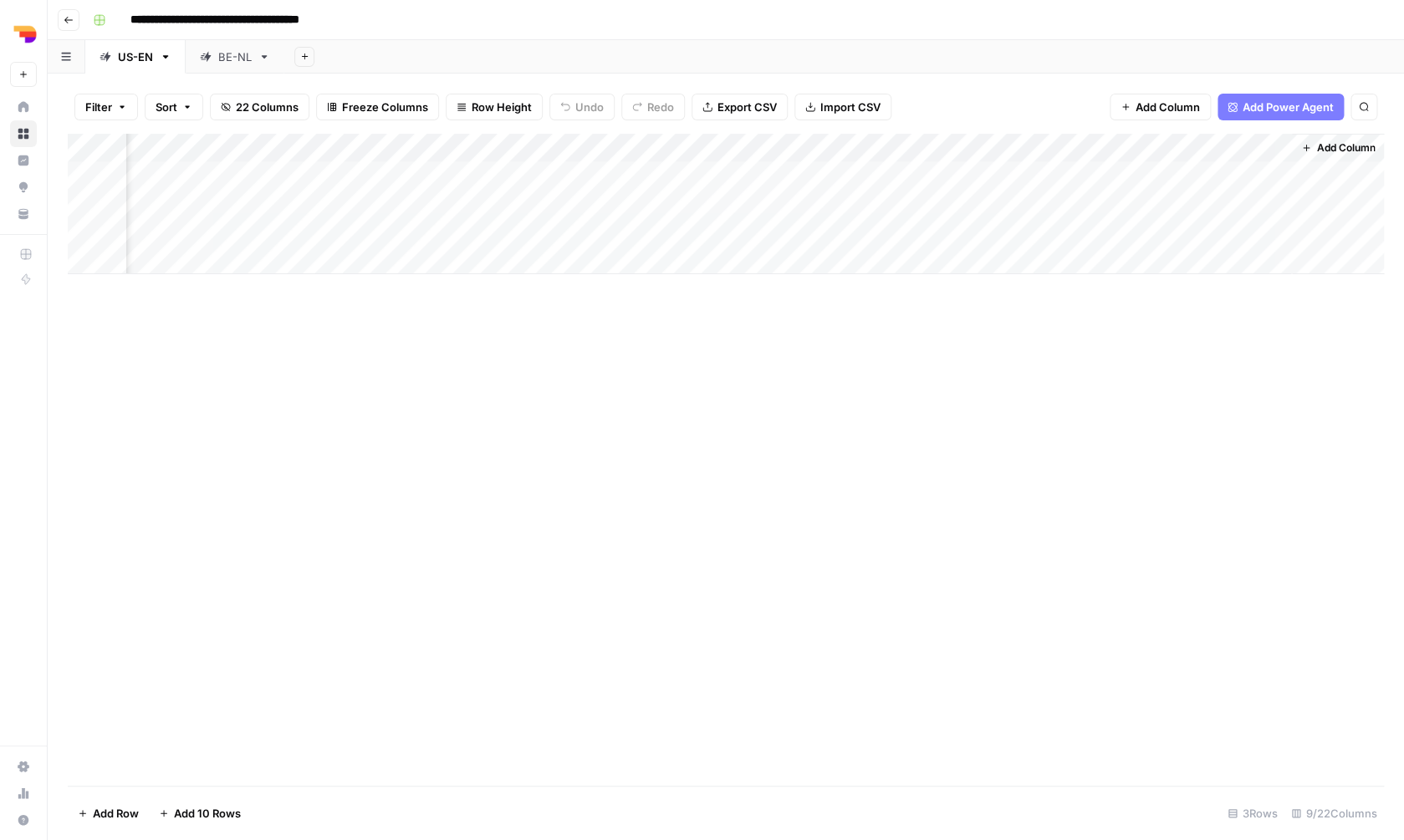
click at [1221, 140] on div "Add Column" at bounding box center [725, 204] width 1316 height 140
click at [1221, 141] on div at bounding box center [1214, 147] width 152 height 34
click at [1187, 180] on input "Output (2)" at bounding box center [1239, 184] width 170 height 17
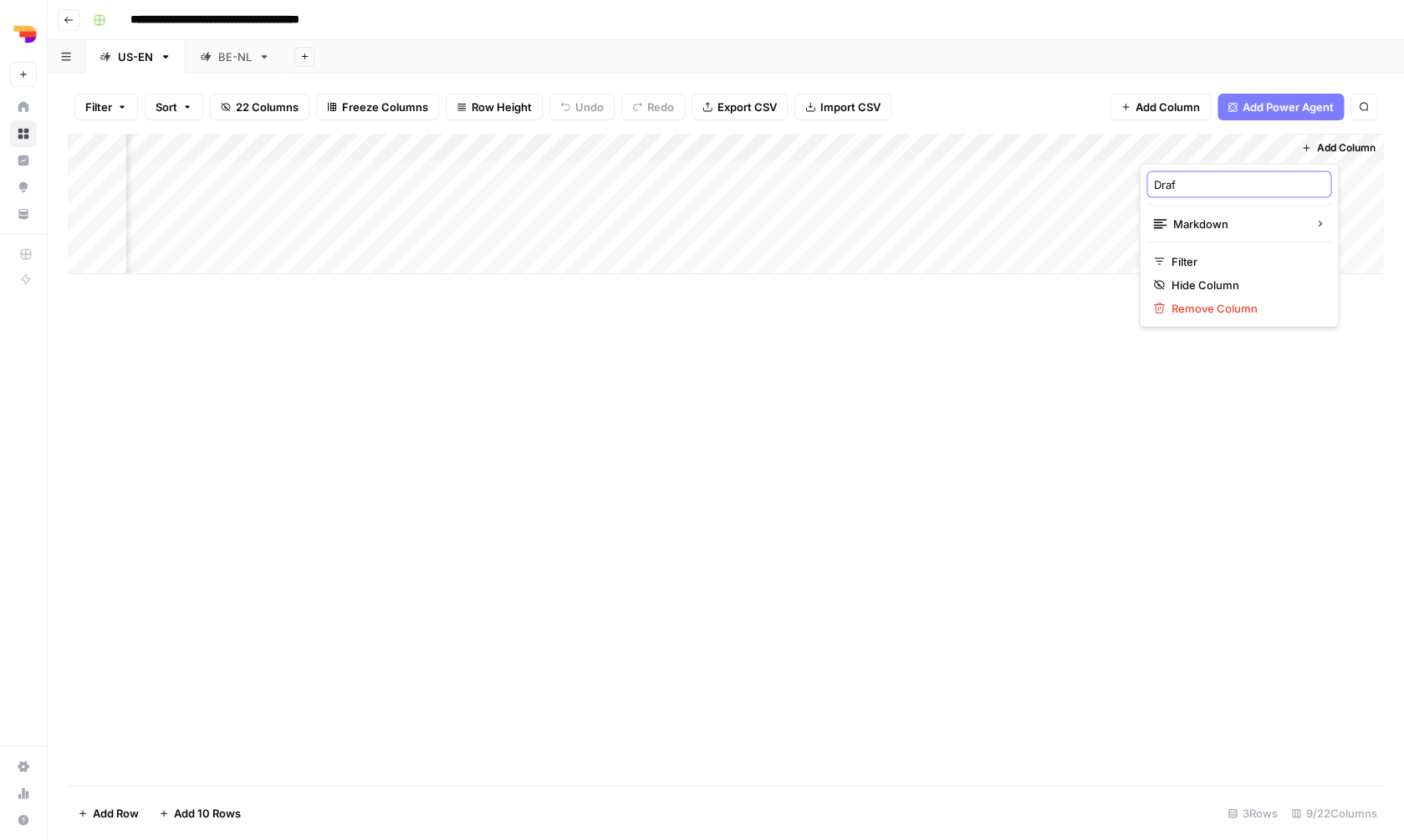
type input "Draft"
click at [1001, 381] on div "Add Column" at bounding box center [725, 460] width 1316 height 652
click at [974, 199] on div "Add Column" at bounding box center [725, 204] width 1316 height 140
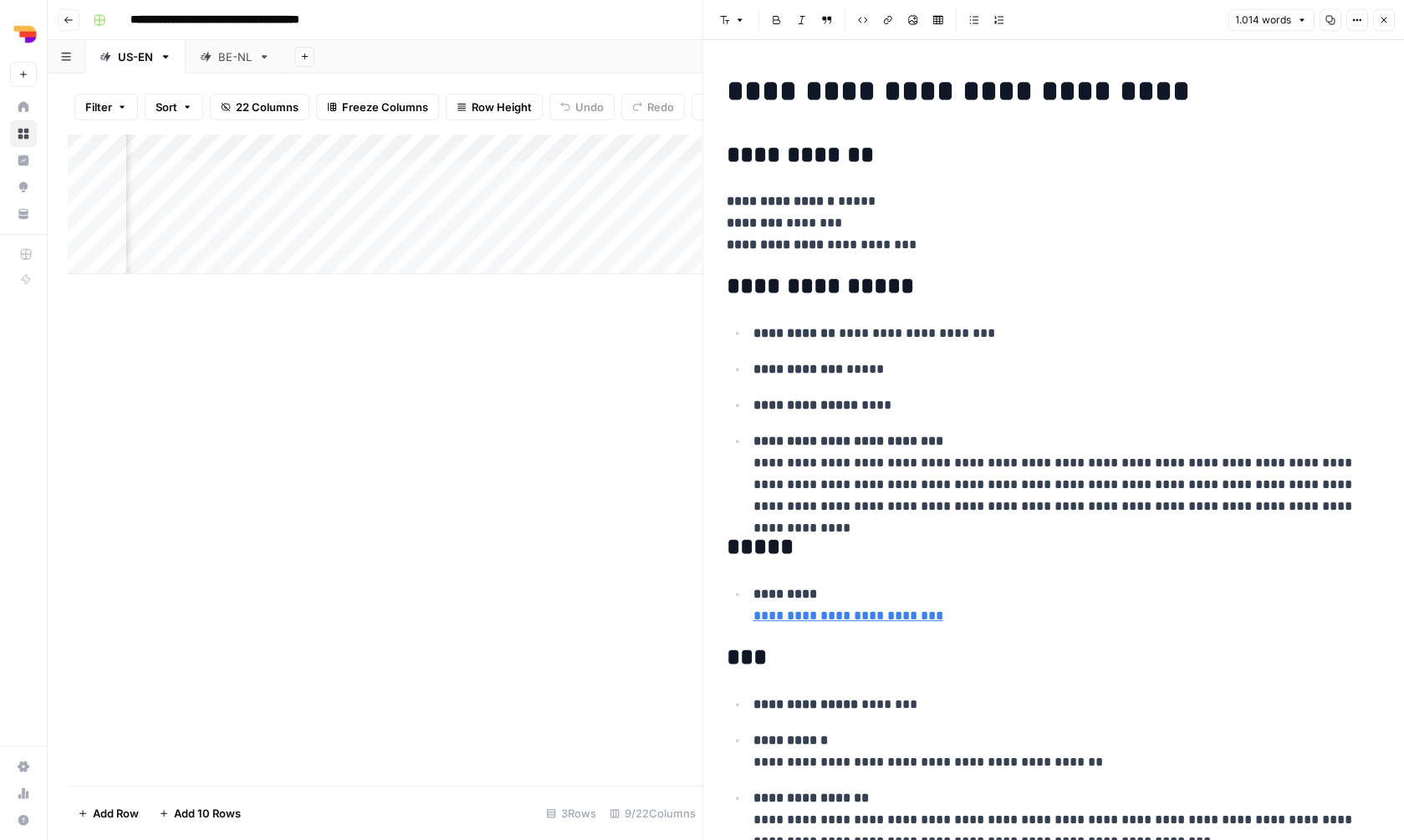
click at [748, 273] on h2 "**********" at bounding box center [1054, 286] width 655 height 27
click at [884, 158] on h2 "**********" at bounding box center [1054, 155] width 655 height 27
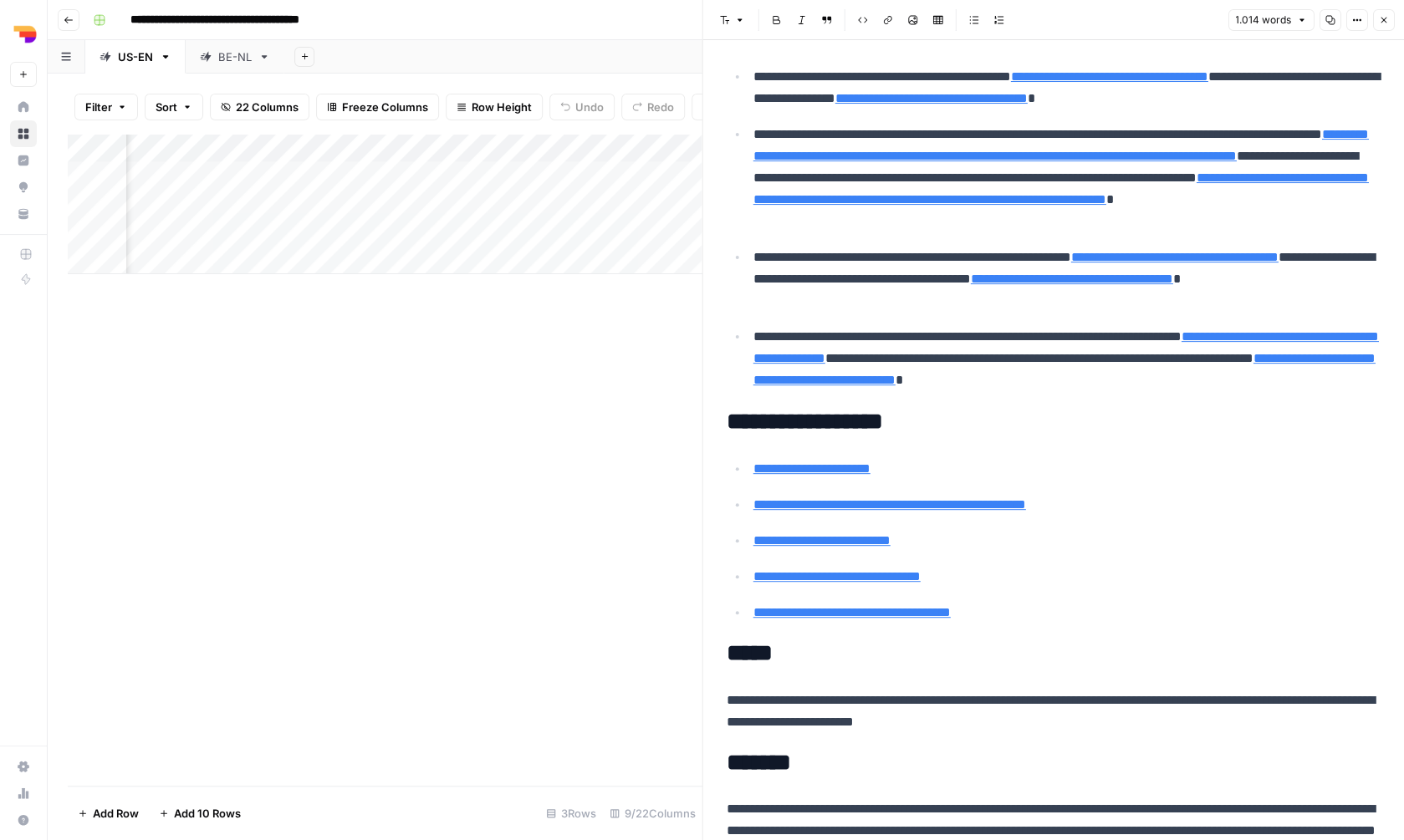
scroll to position [1523, 0]
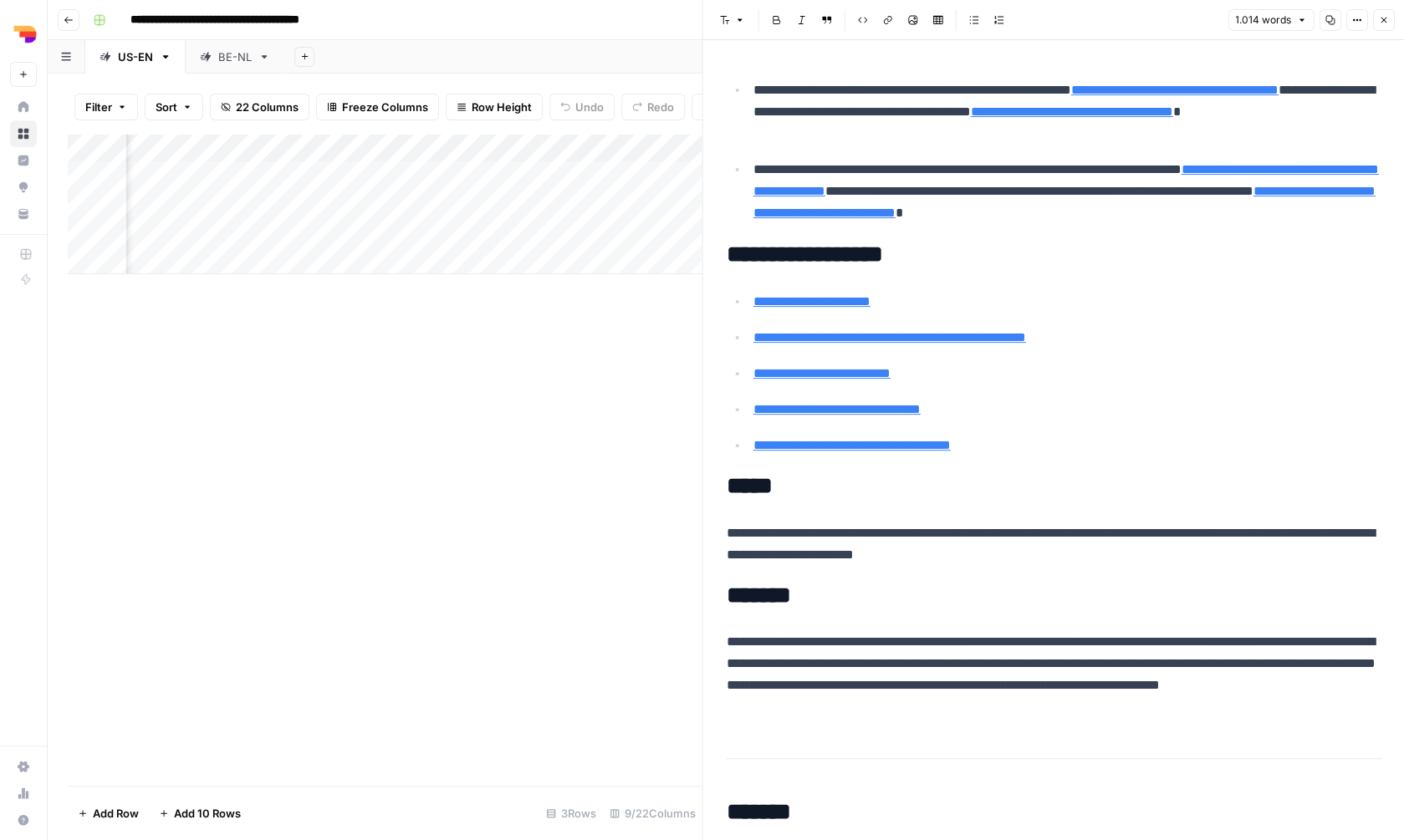
click at [820, 242] on h2 "**********" at bounding box center [1054, 255] width 655 height 27
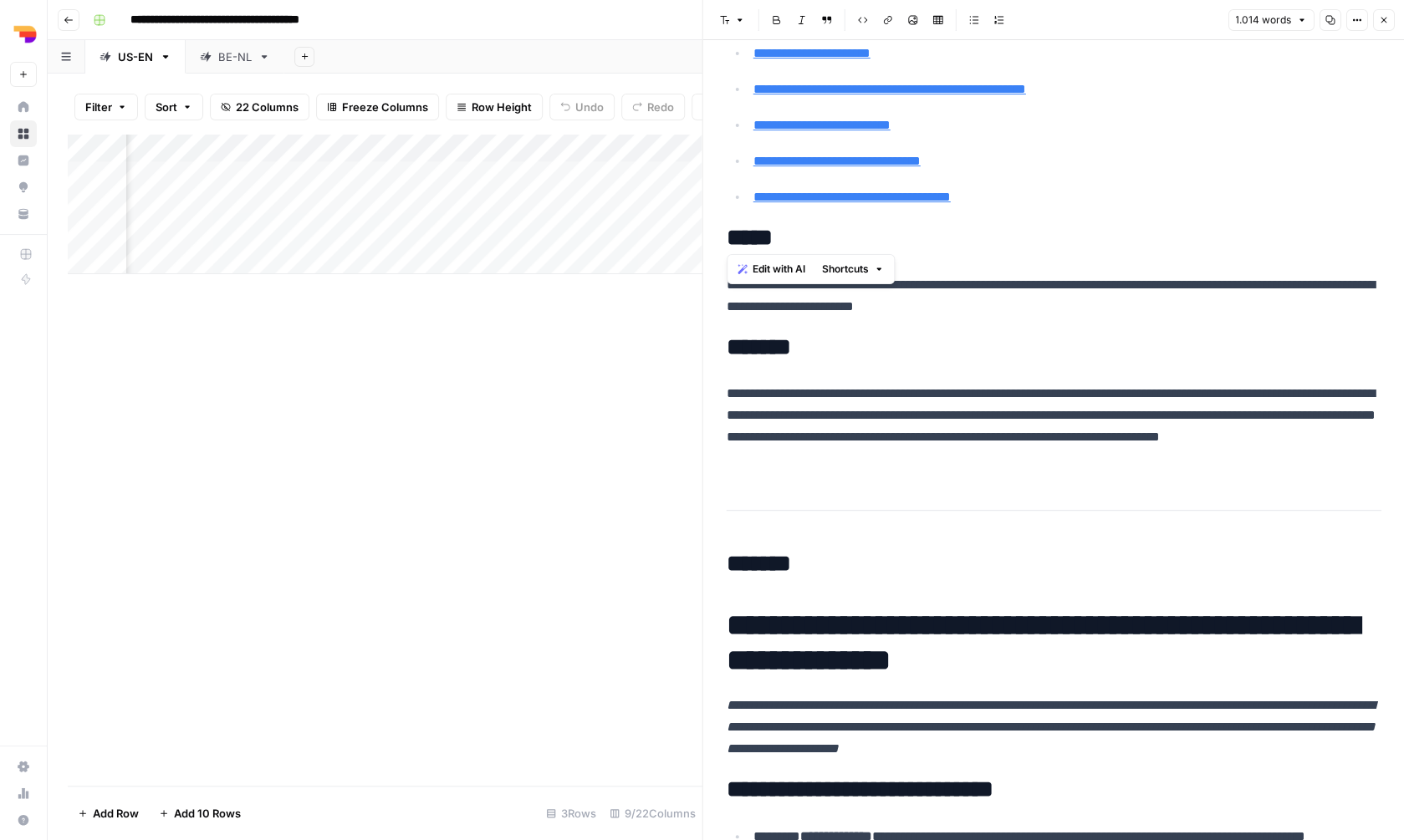
scroll to position [1778, 0]
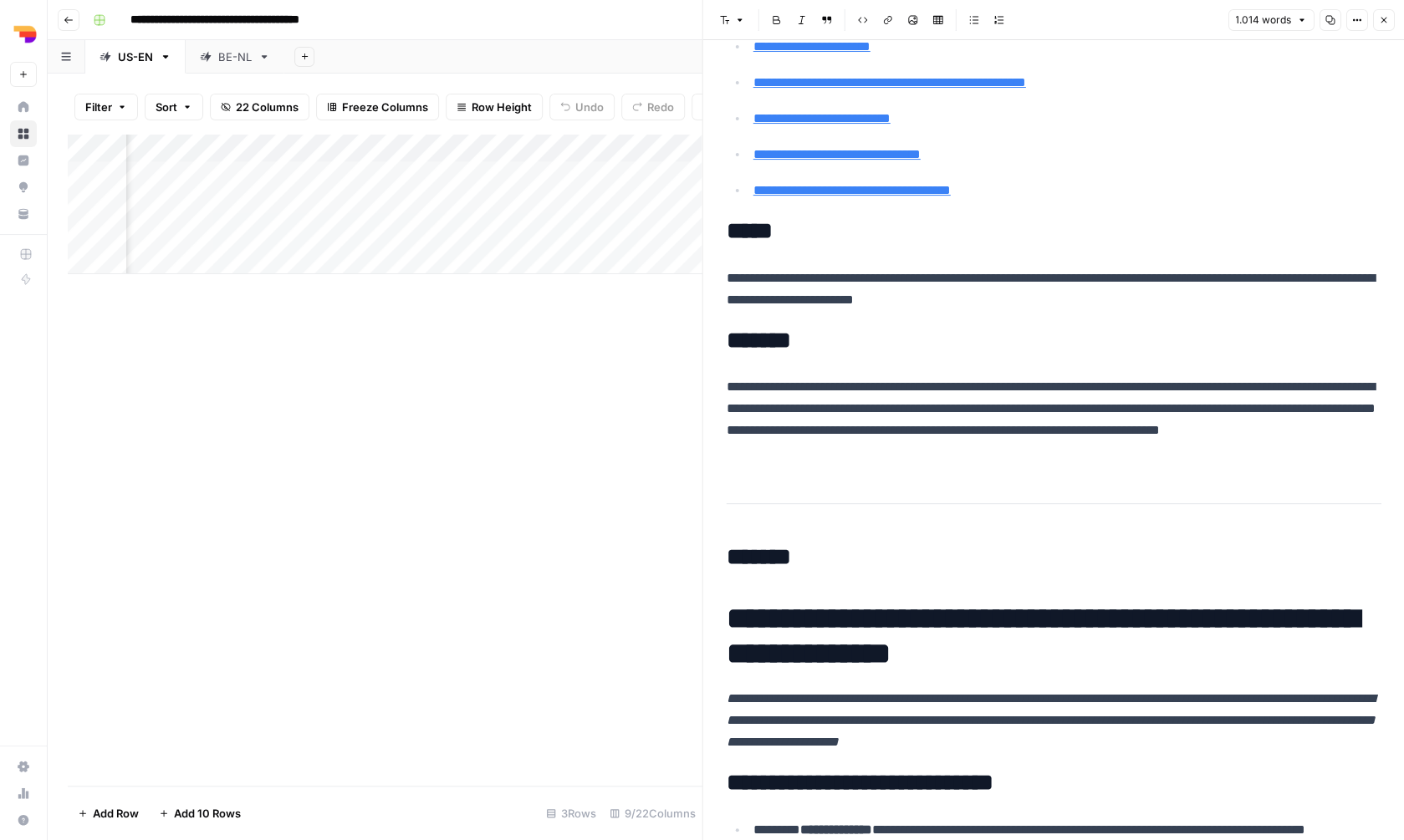
click at [903, 377] on p "**********" at bounding box center [1054, 420] width 655 height 87
click at [888, 384] on p "**********" at bounding box center [1054, 420] width 655 height 87
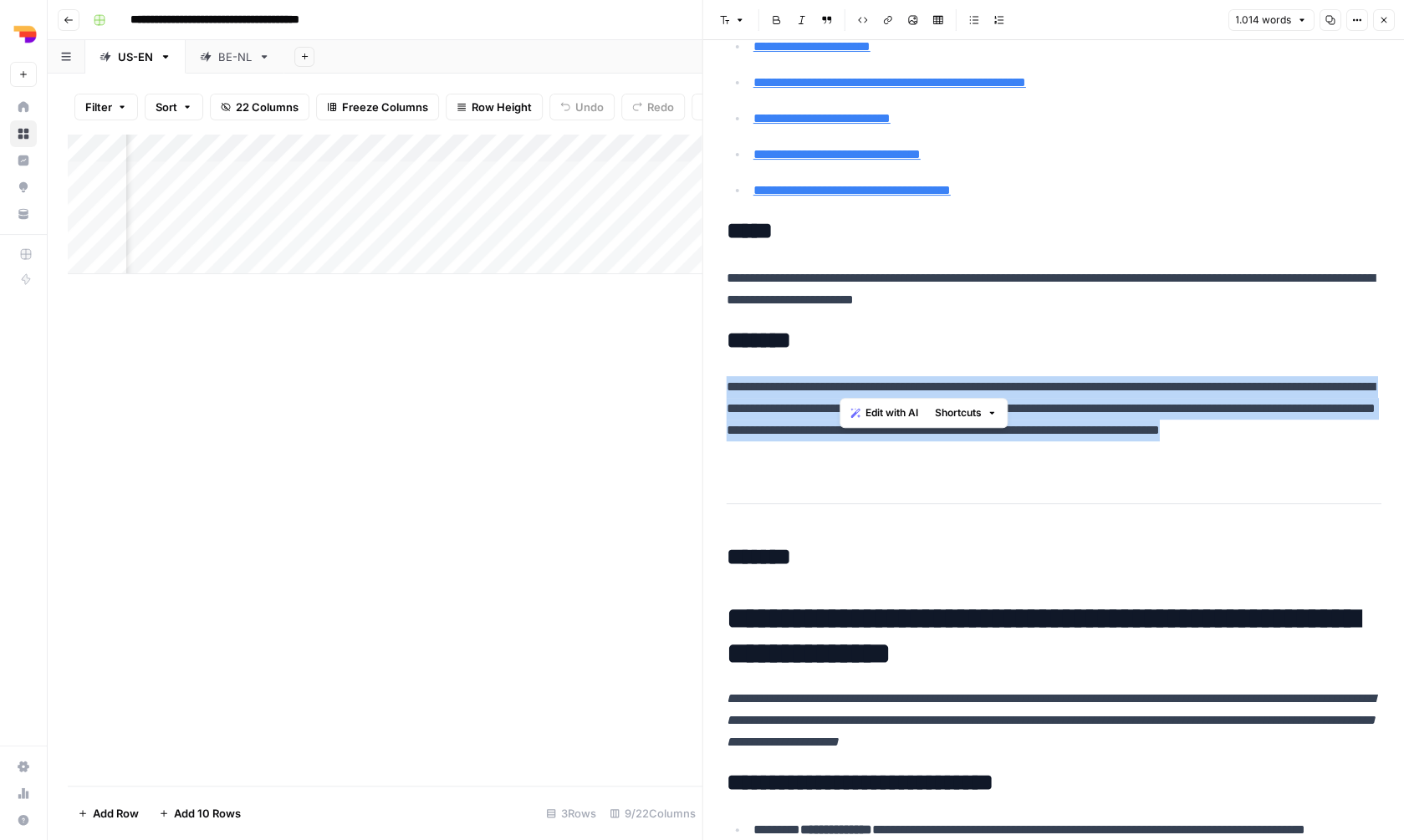
click at [888, 384] on p "**********" at bounding box center [1054, 420] width 655 height 87
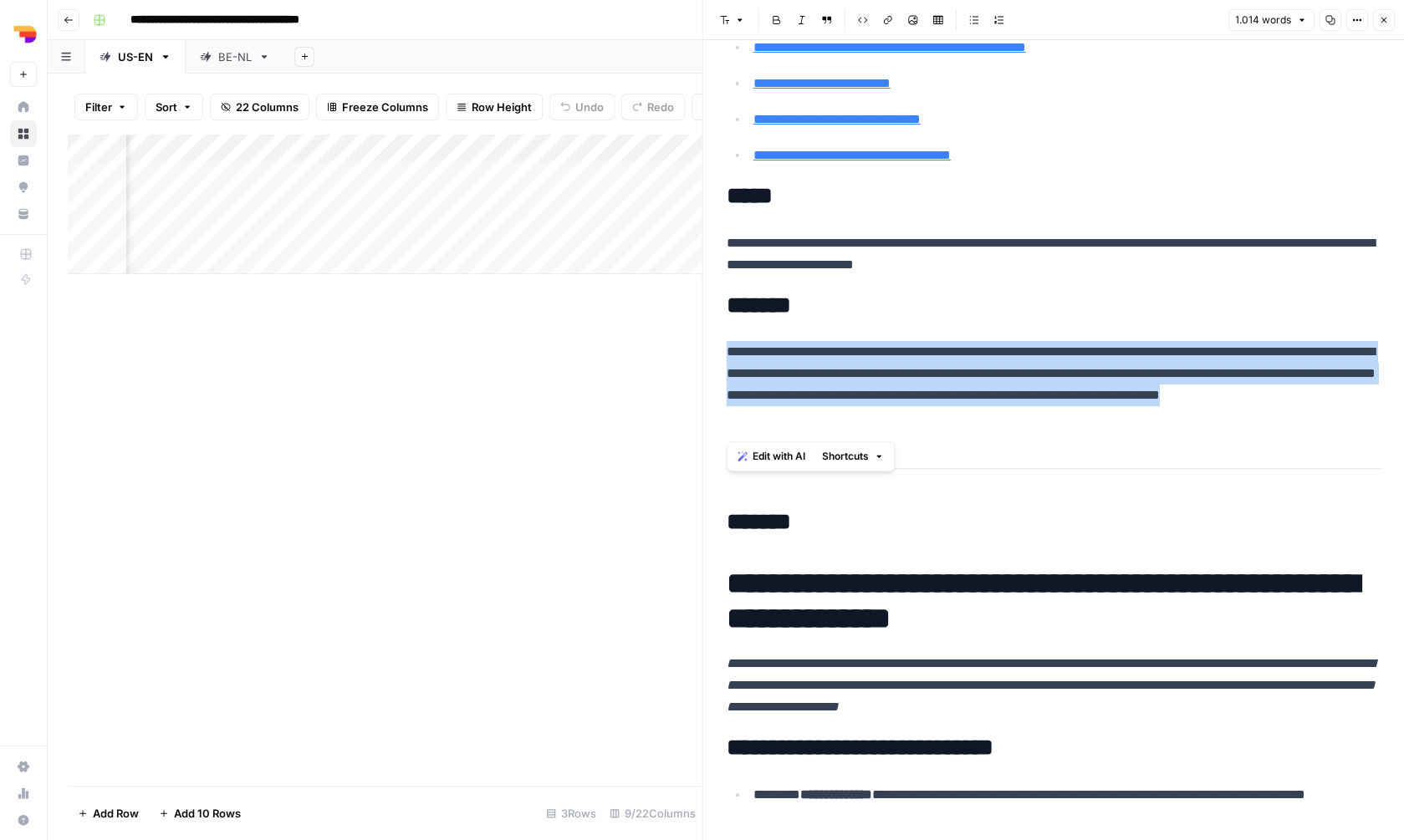
scroll to position [1809, 0]
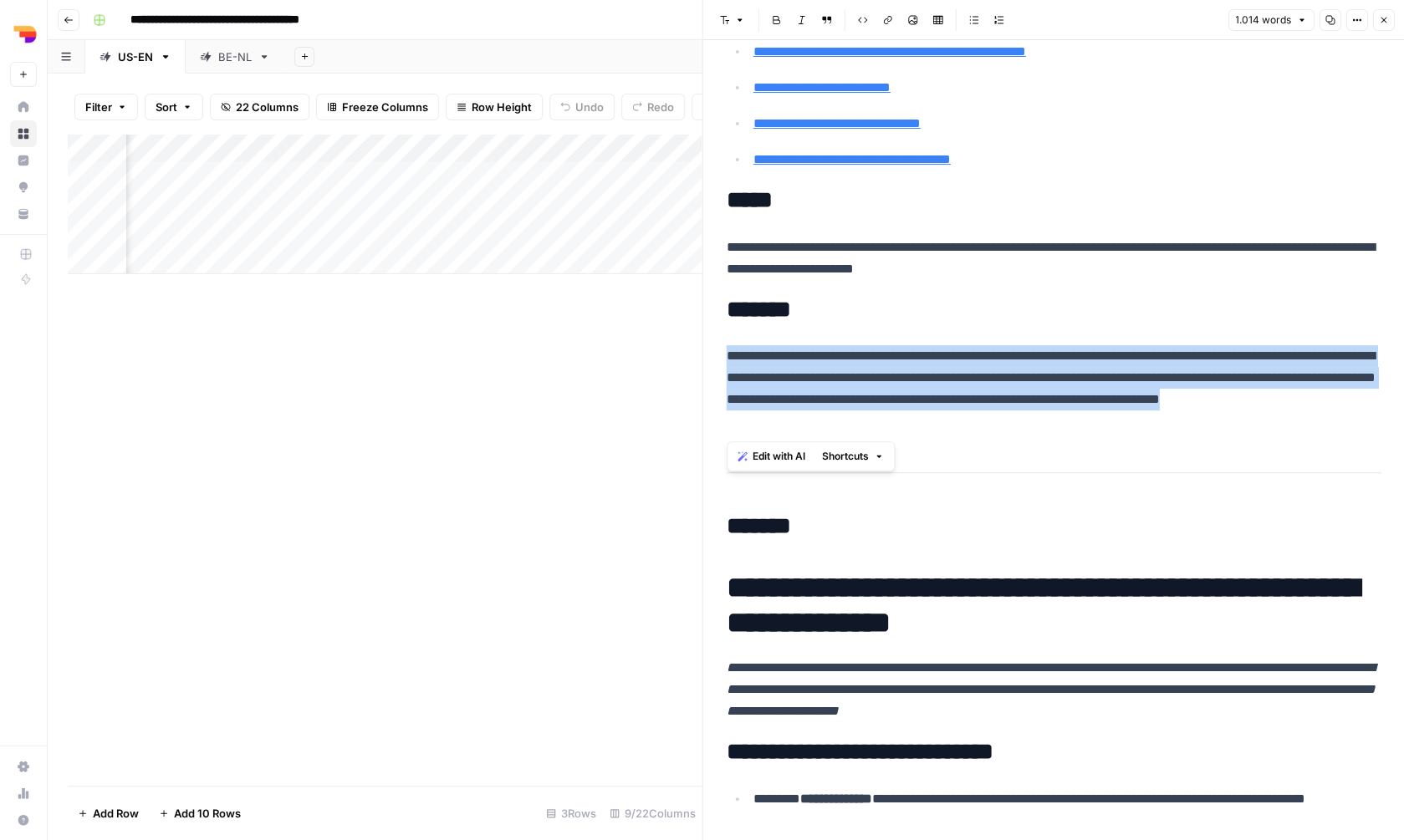
click at [850, 355] on p "**********" at bounding box center [1054, 389] width 655 height 87
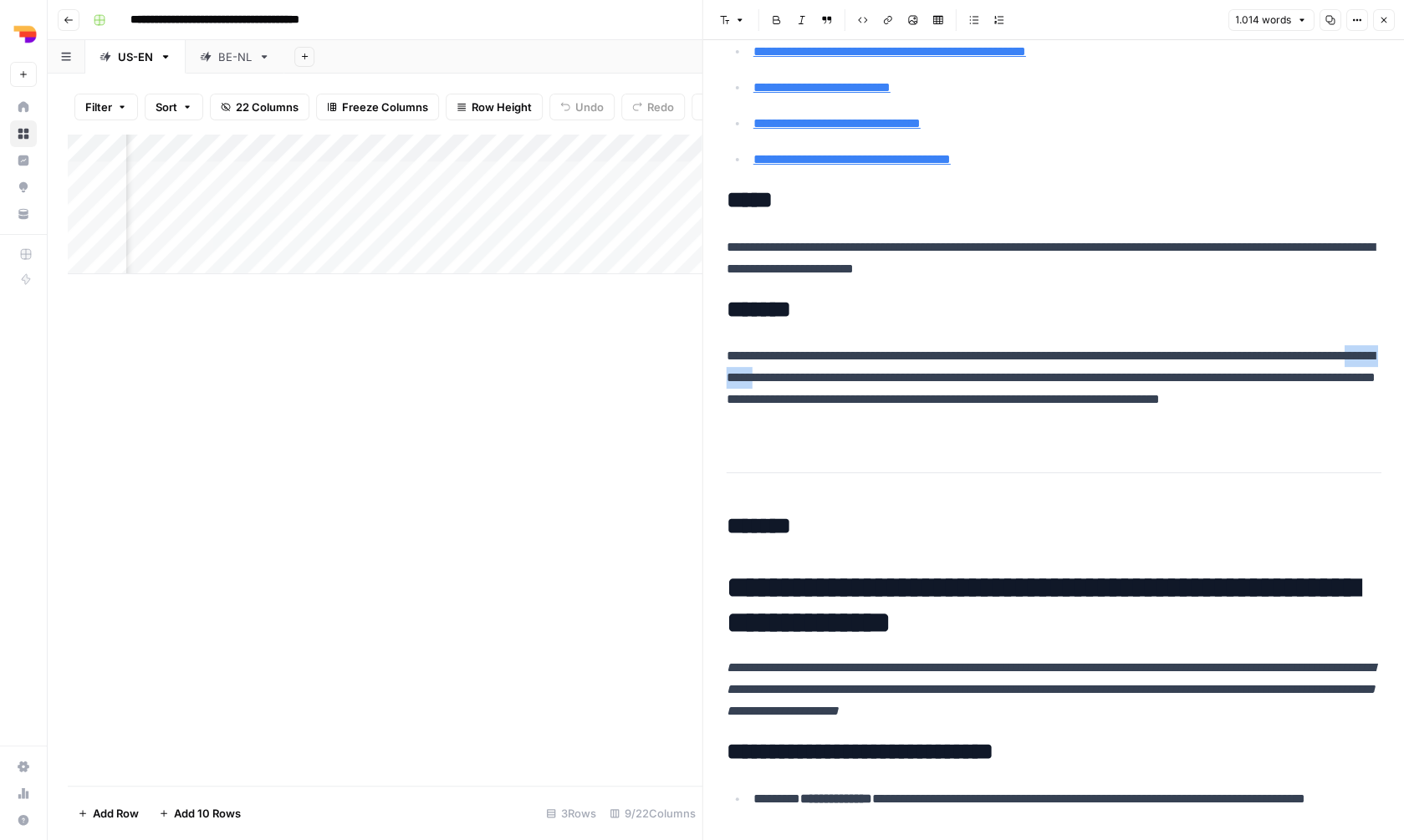
click at [850, 355] on p "**********" at bounding box center [1054, 389] width 655 height 87
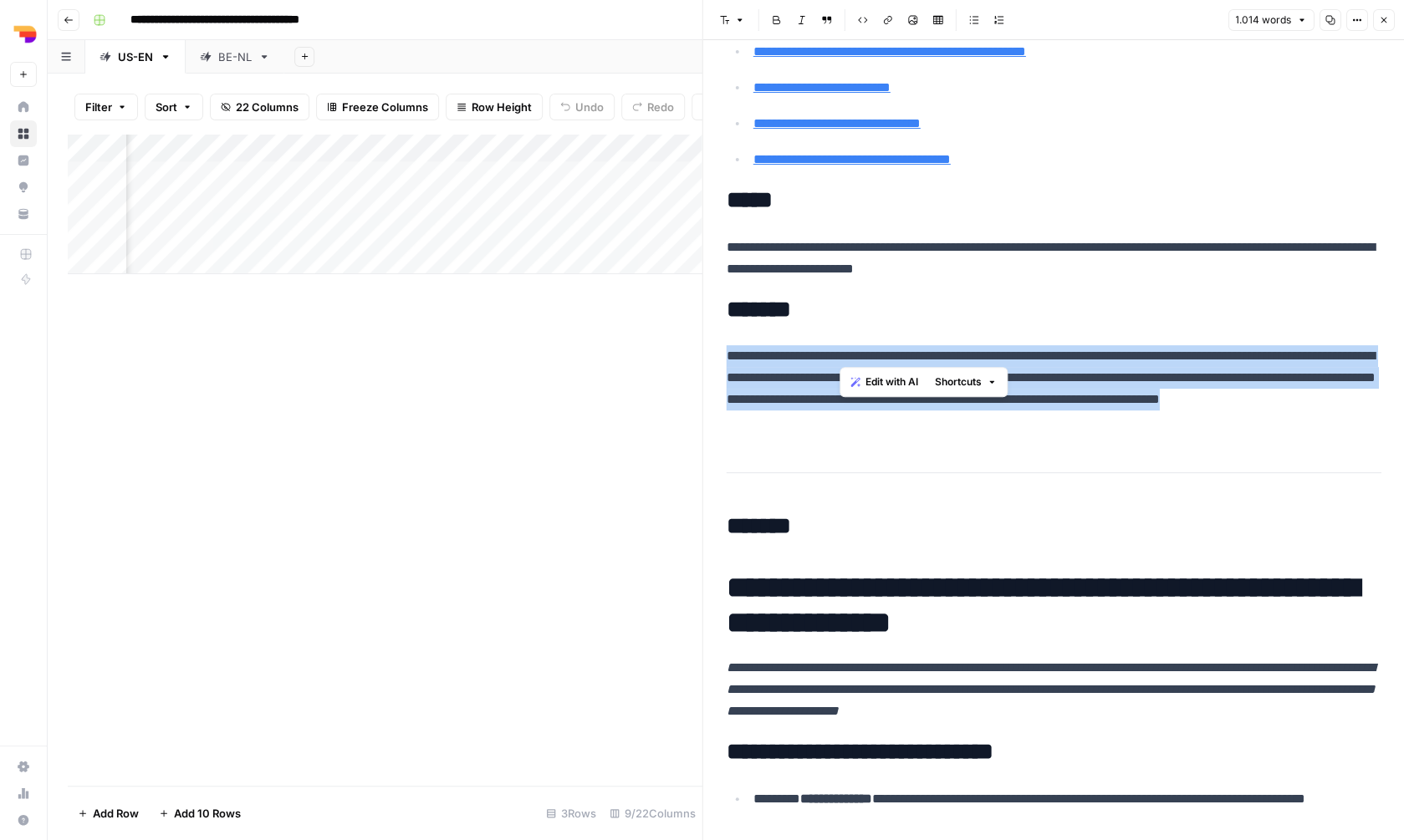
click at [850, 355] on p "**********" at bounding box center [1054, 389] width 655 height 87
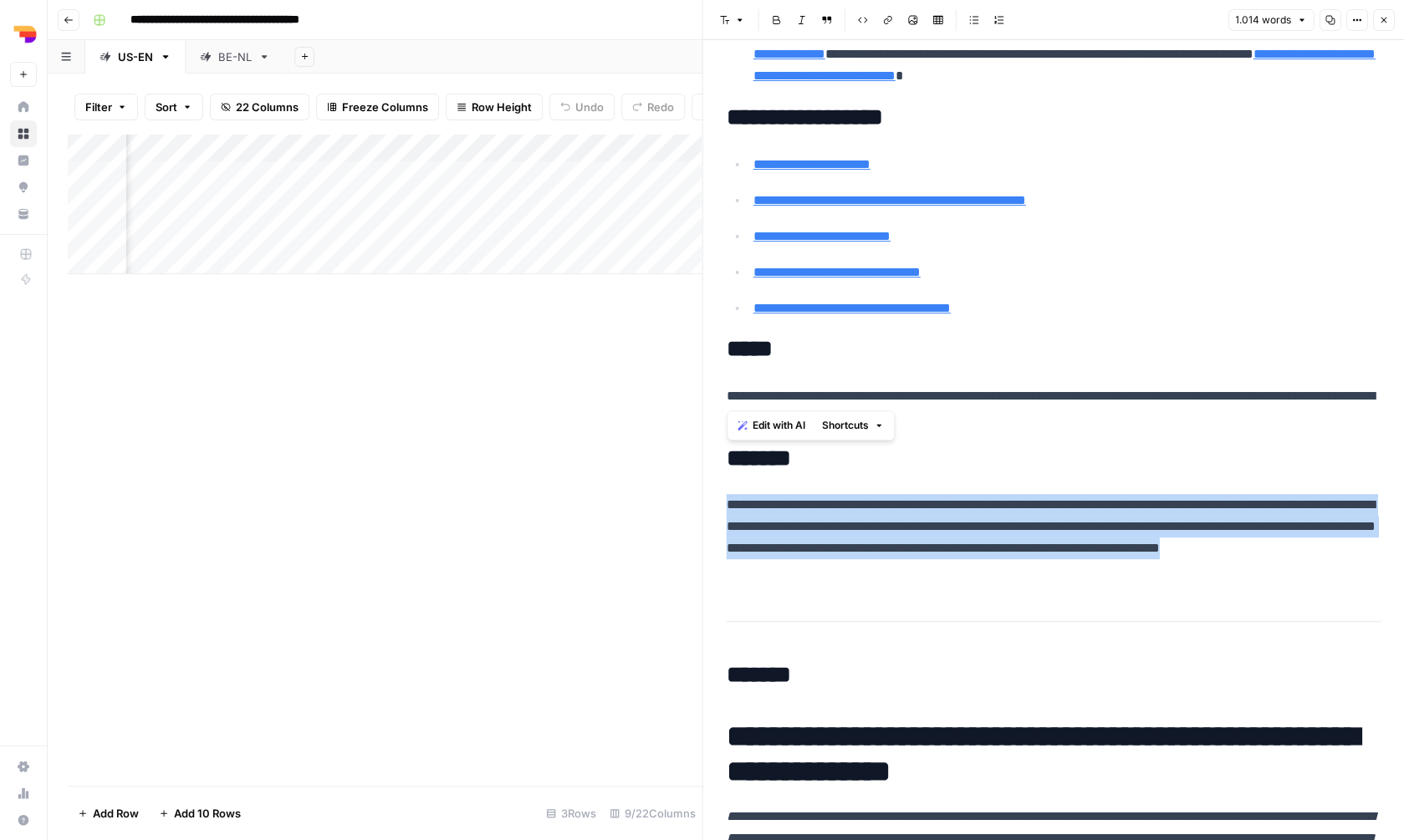
scroll to position [1582, 0]
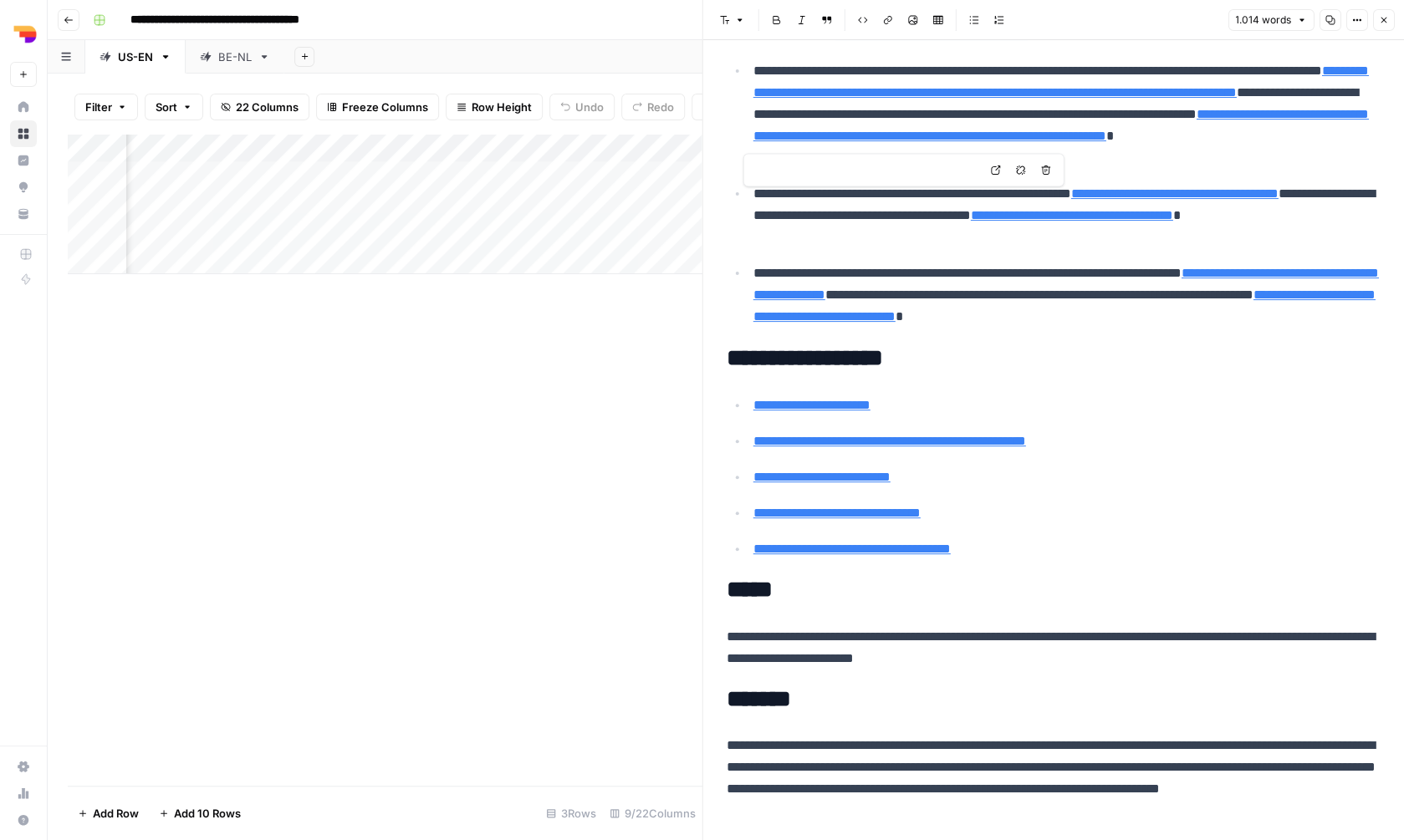
scroll to position [1780, 0]
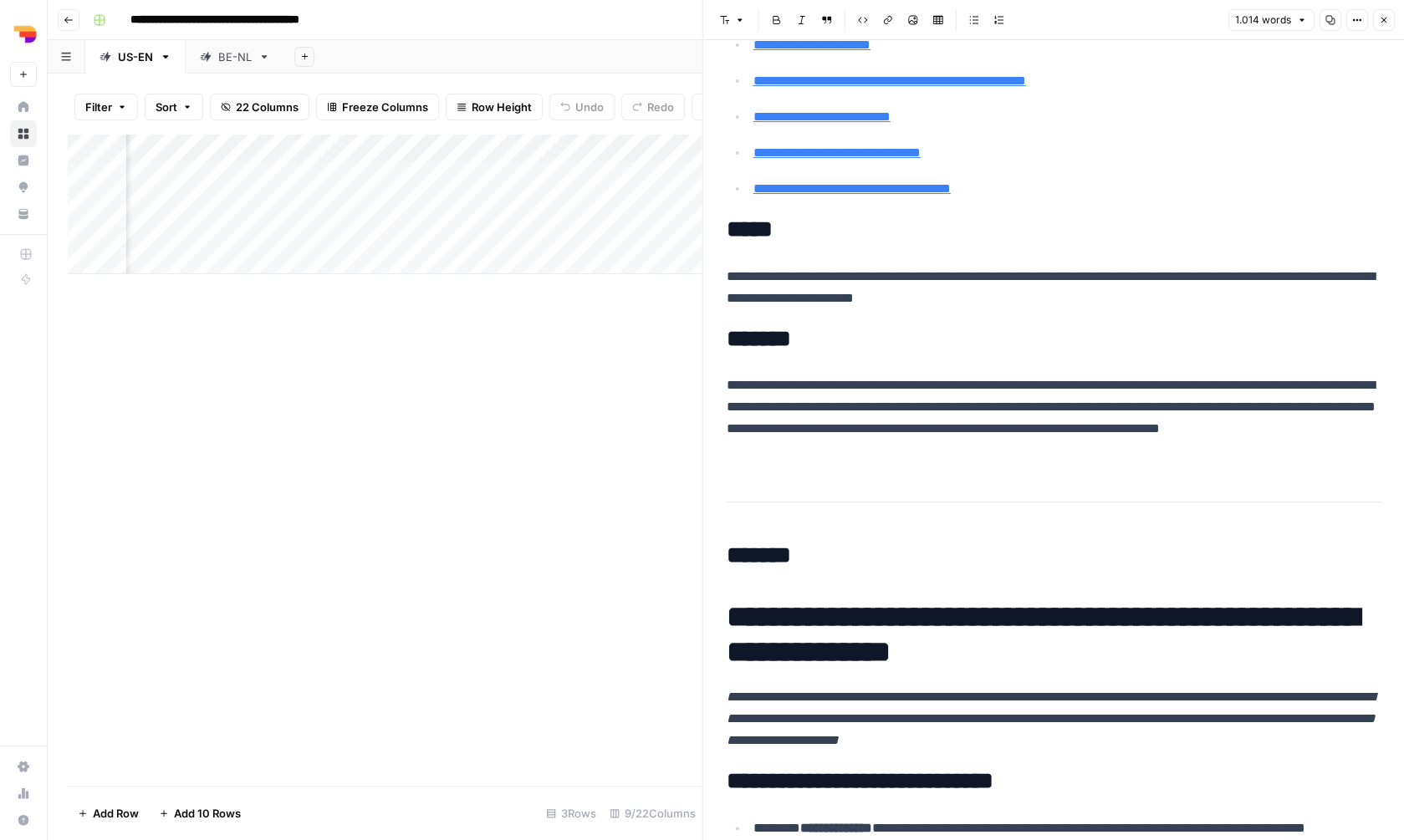
click at [1386, 17] on icon "button" at bounding box center [1383, 19] width 10 height 10
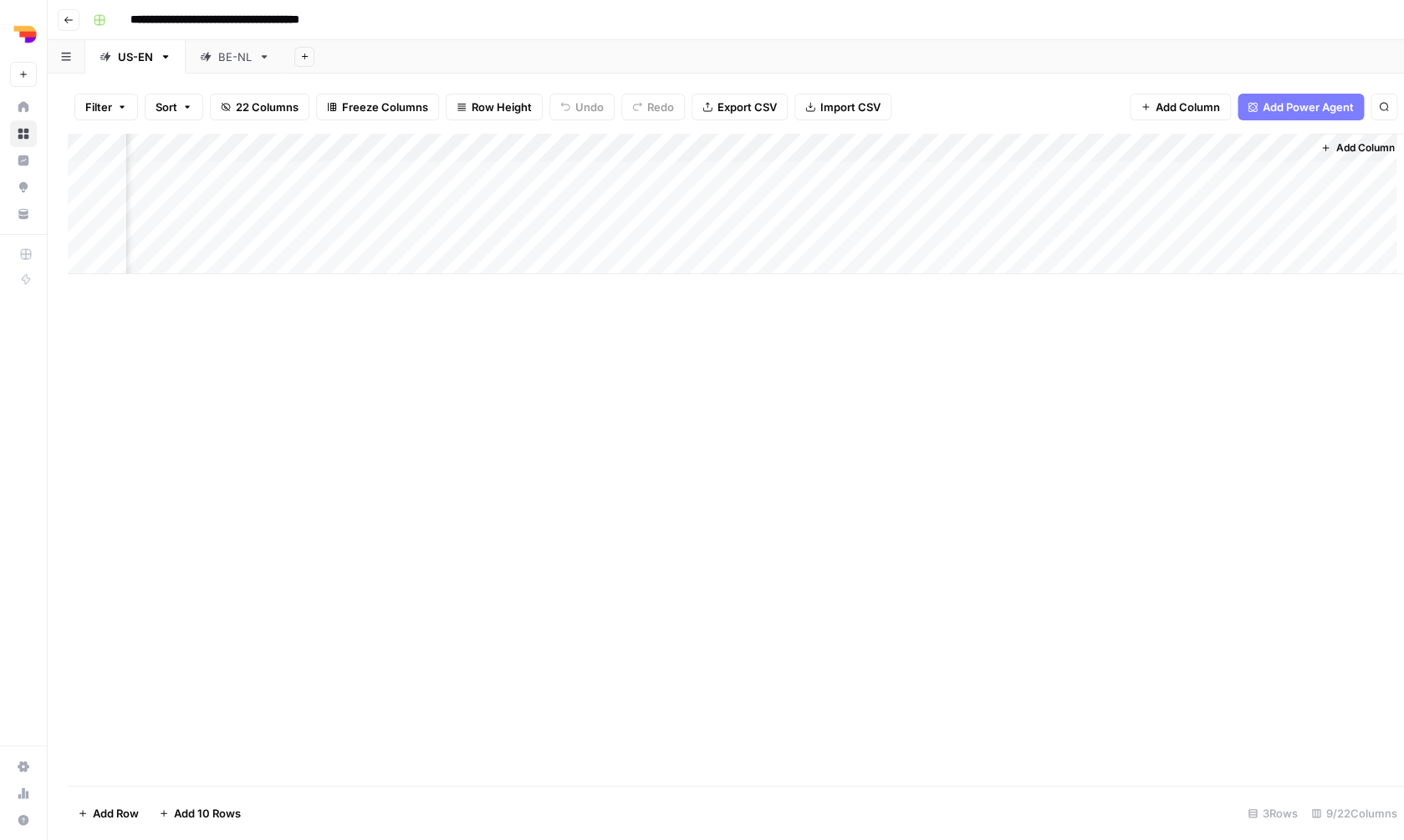
scroll to position [0, 289]
click at [1298, 199] on div "Add Column" at bounding box center [725, 204] width 1316 height 140
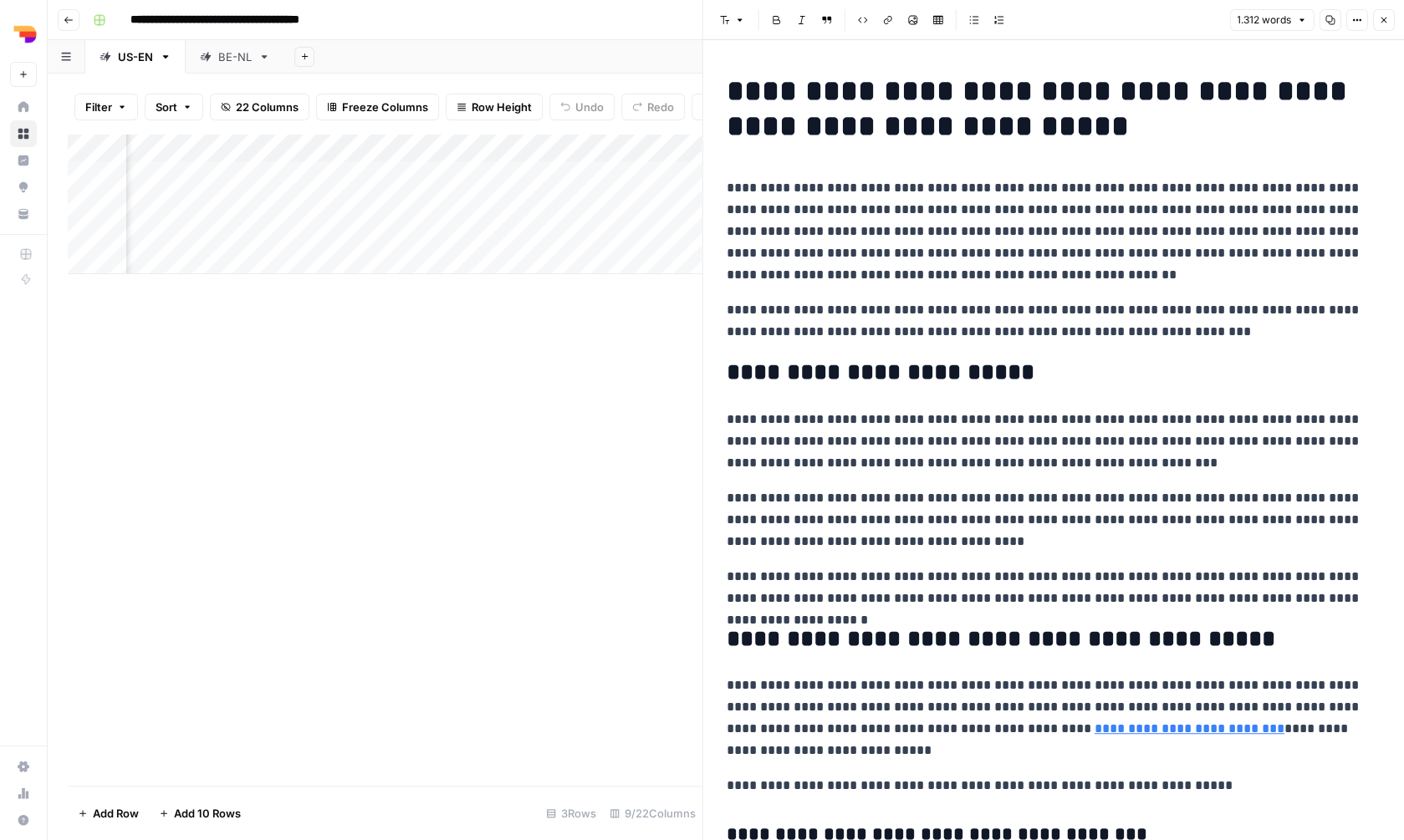
click at [1382, 21] on icon "button" at bounding box center [1384, 20] width 6 height 6
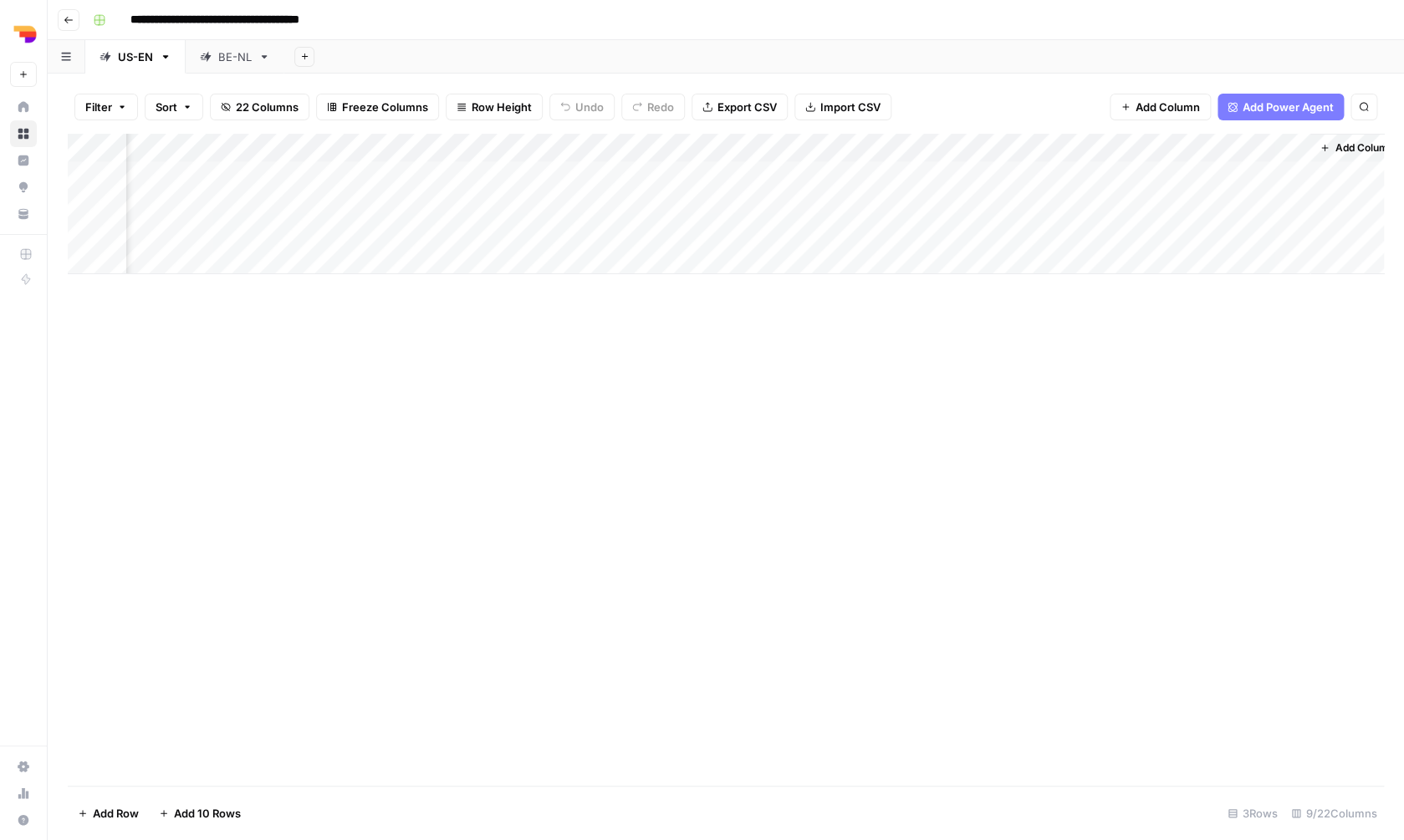
click at [604, 198] on div "Add Column" at bounding box center [725, 204] width 1316 height 140
click at [586, 346] on div "Add Column" at bounding box center [725, 460] width 1316 height 652
click at [458, 195] on div "Add Column" at bounding box center [725, 204] width 1316 height 140
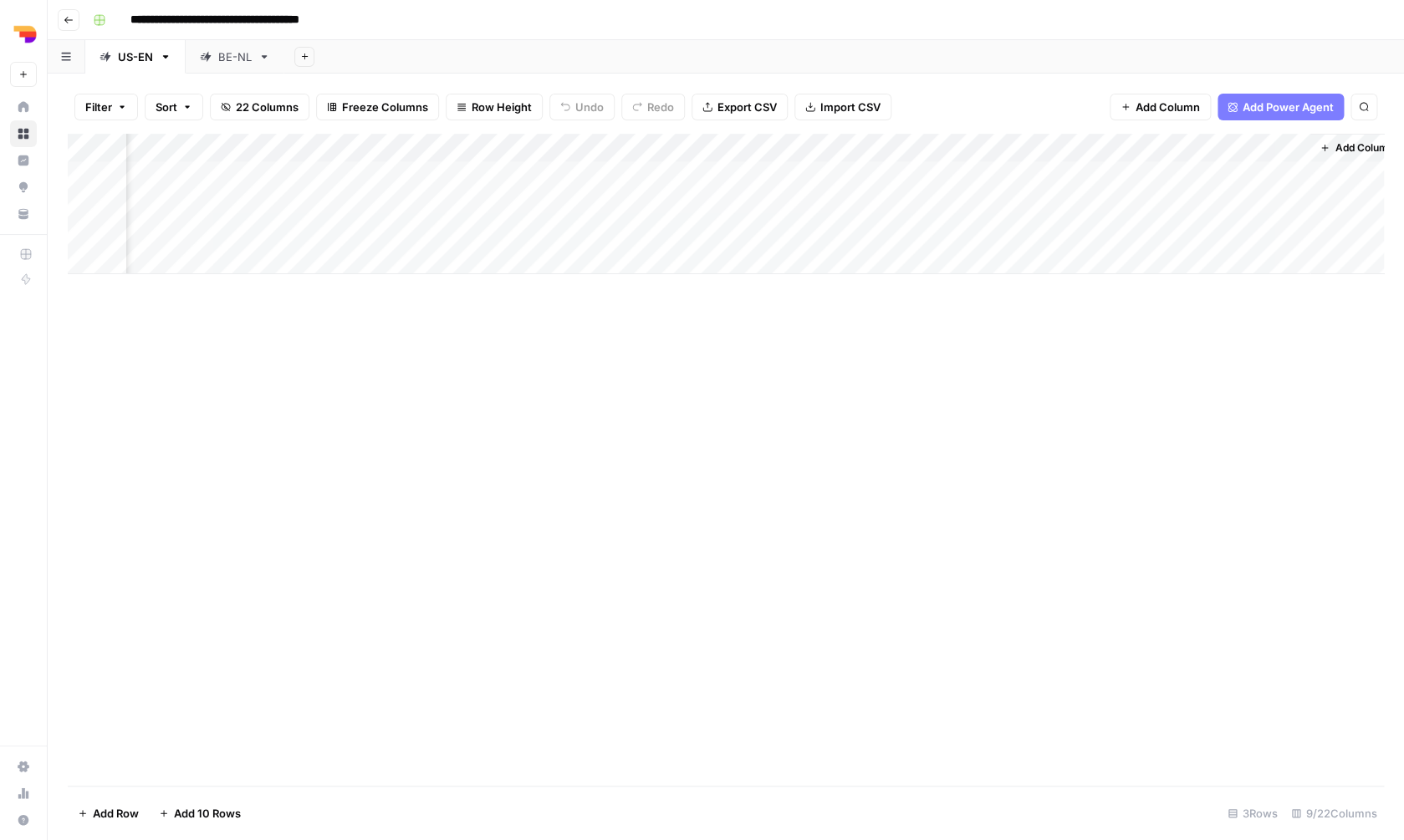
click at [458, 195] on div "Add Column" at bounding box center [725, 204] width 1316 height 140
click at [458, 195] on textarea "*" at bounding box center [540, 201] width 268 height 23
click at [435, 205] on textarea "*" at bounding box center [540, 201] width 268 height 23
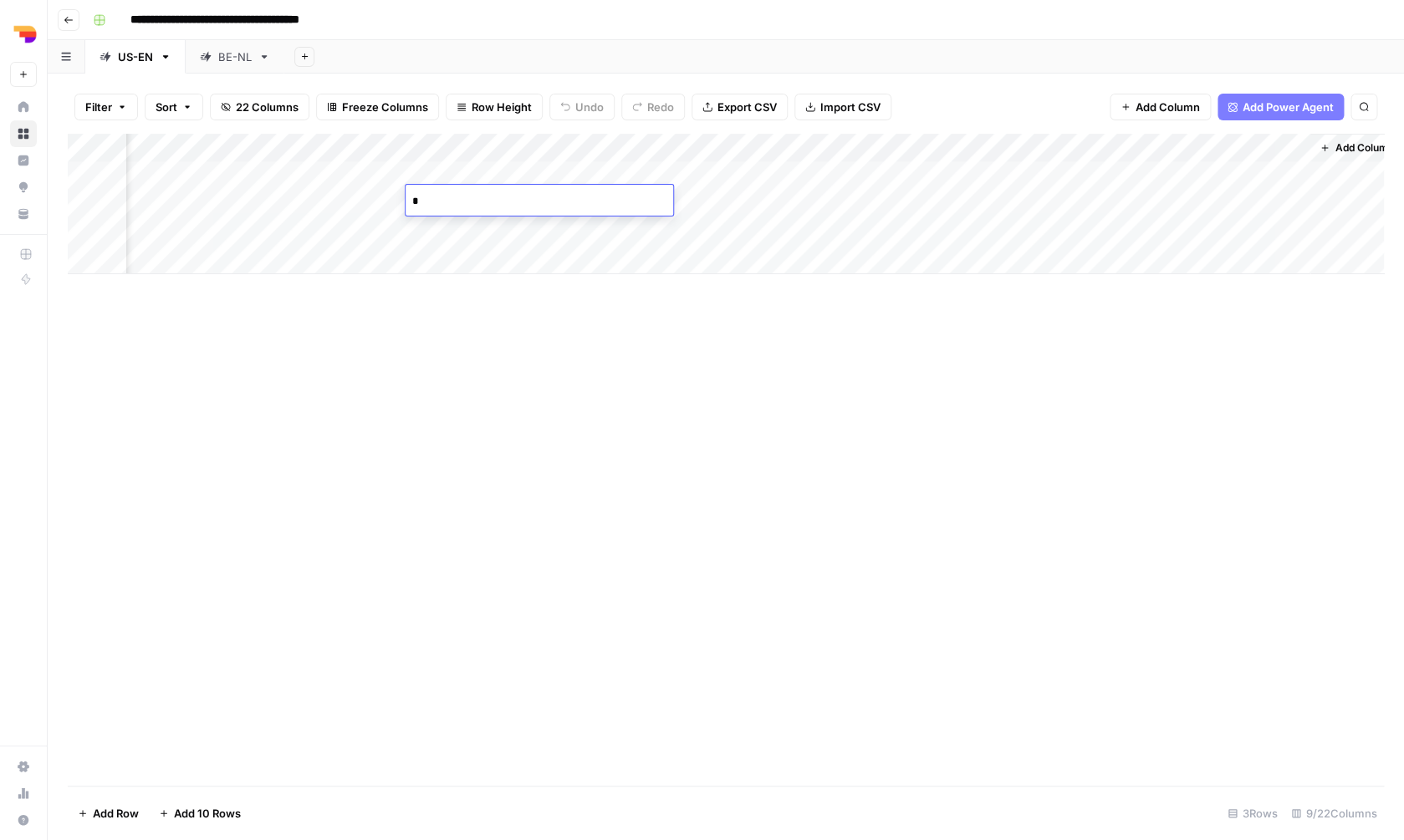
click at [435, 205] on textarea "*" at bounding box center [540, 201] width 268 height 23
click at [623, 166] on div "Add Column" at bounding box center [725, 204] width 1316 height 140
click at [619, 177] on textarea "*" at bounding box center [690, 173] width 268 height 23
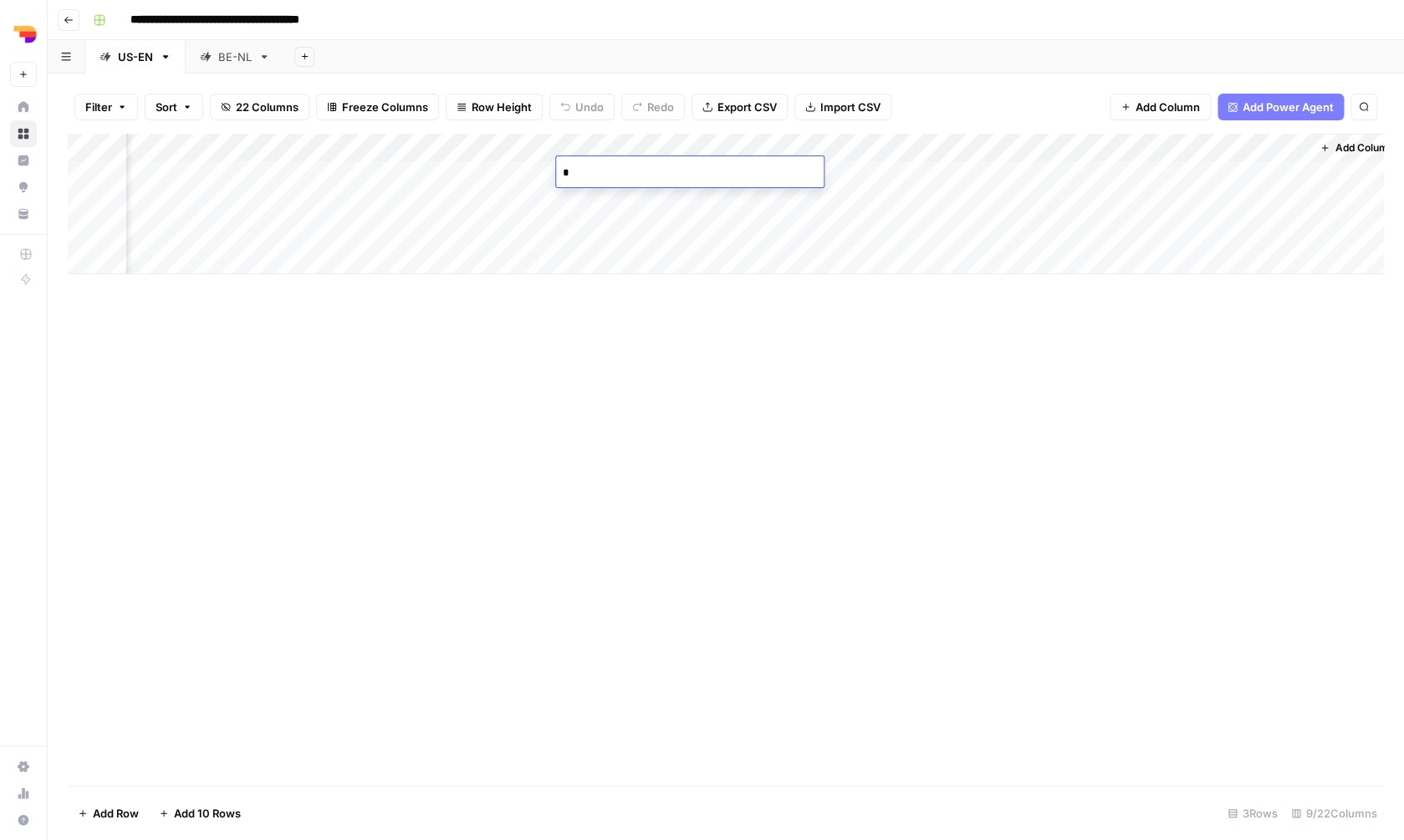
click at [619, 177] on textarea "*" at bounding box center [690, 173] width 268 height 23
click at [669, 375] on div "Add Column" at bounding box center [725, 460] width 1316 height 652
click at [407, 294] on div "Add Column" at bounding box center [725, 460] width 1316 height 652
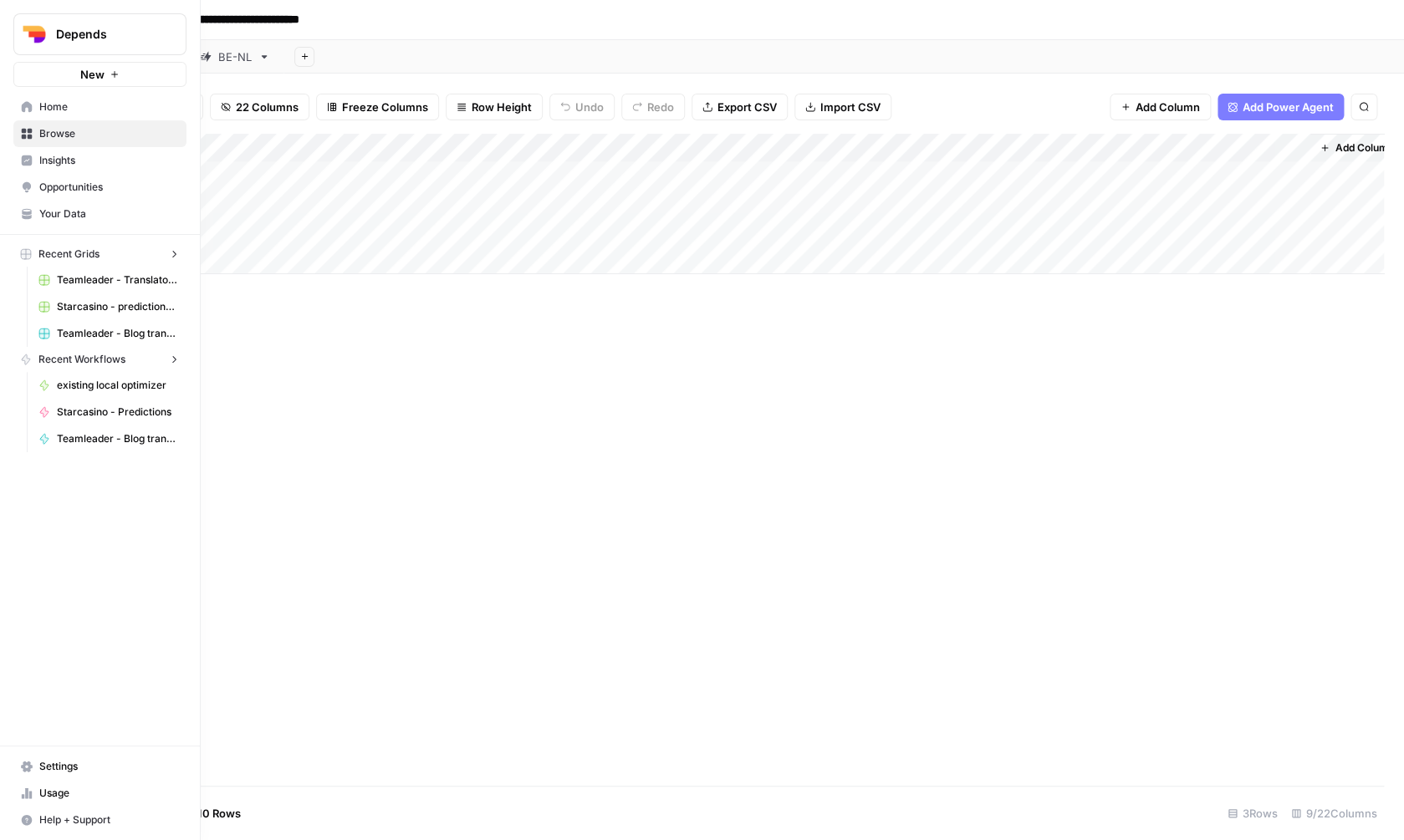
click at [34, 28] on img "Workspace: Depends" at bounding box center [35, 35] width 30 height 30
click at [82, 112] on span "Home" at bounding box center [109, 106] width 140 height 15
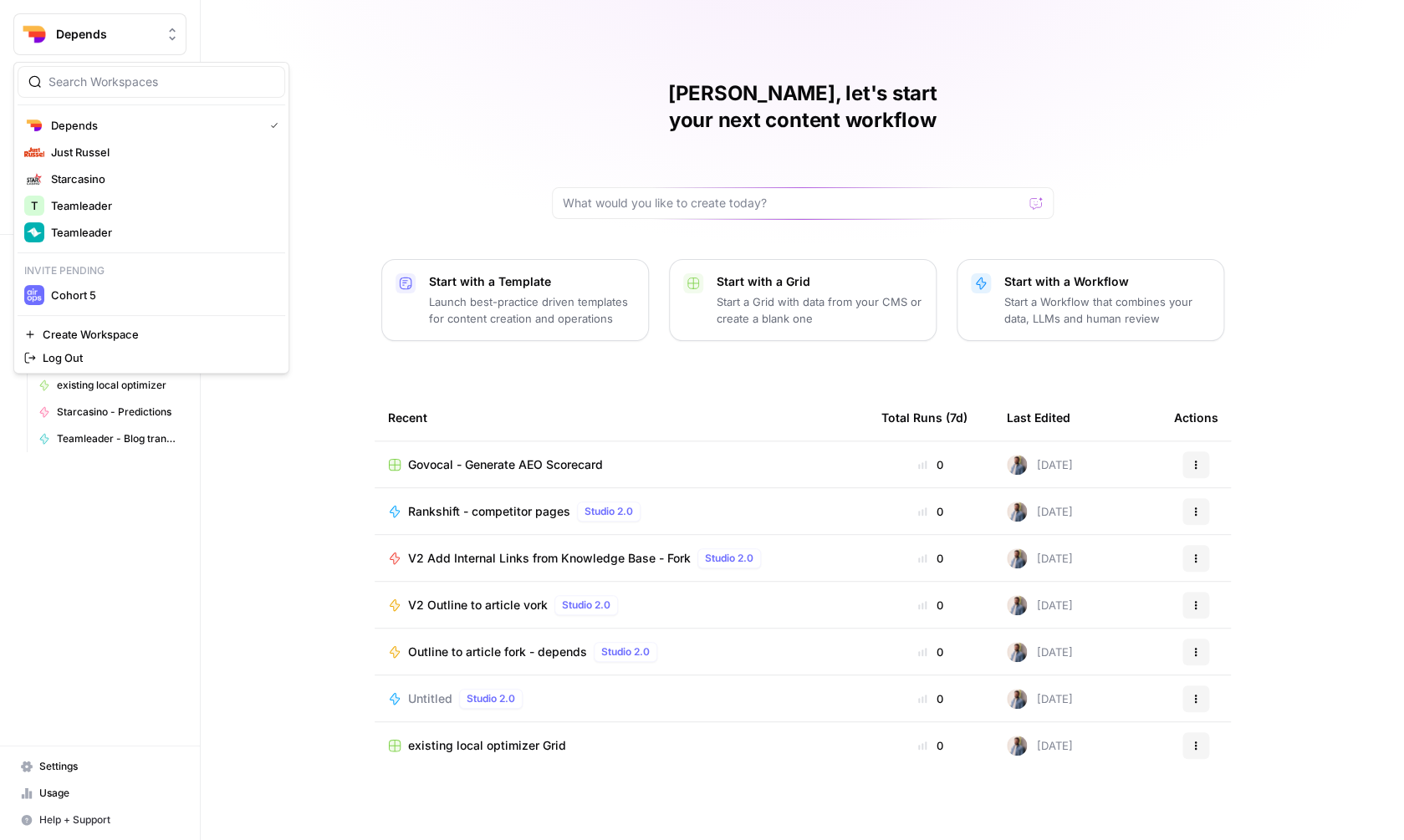
click at [68, 43] on button "Depends" at bounding box center [99, 34] width 173 height 42
click at [92, 235] on span "Teamleader" at bounding box center [161, 232] width 221 height 17
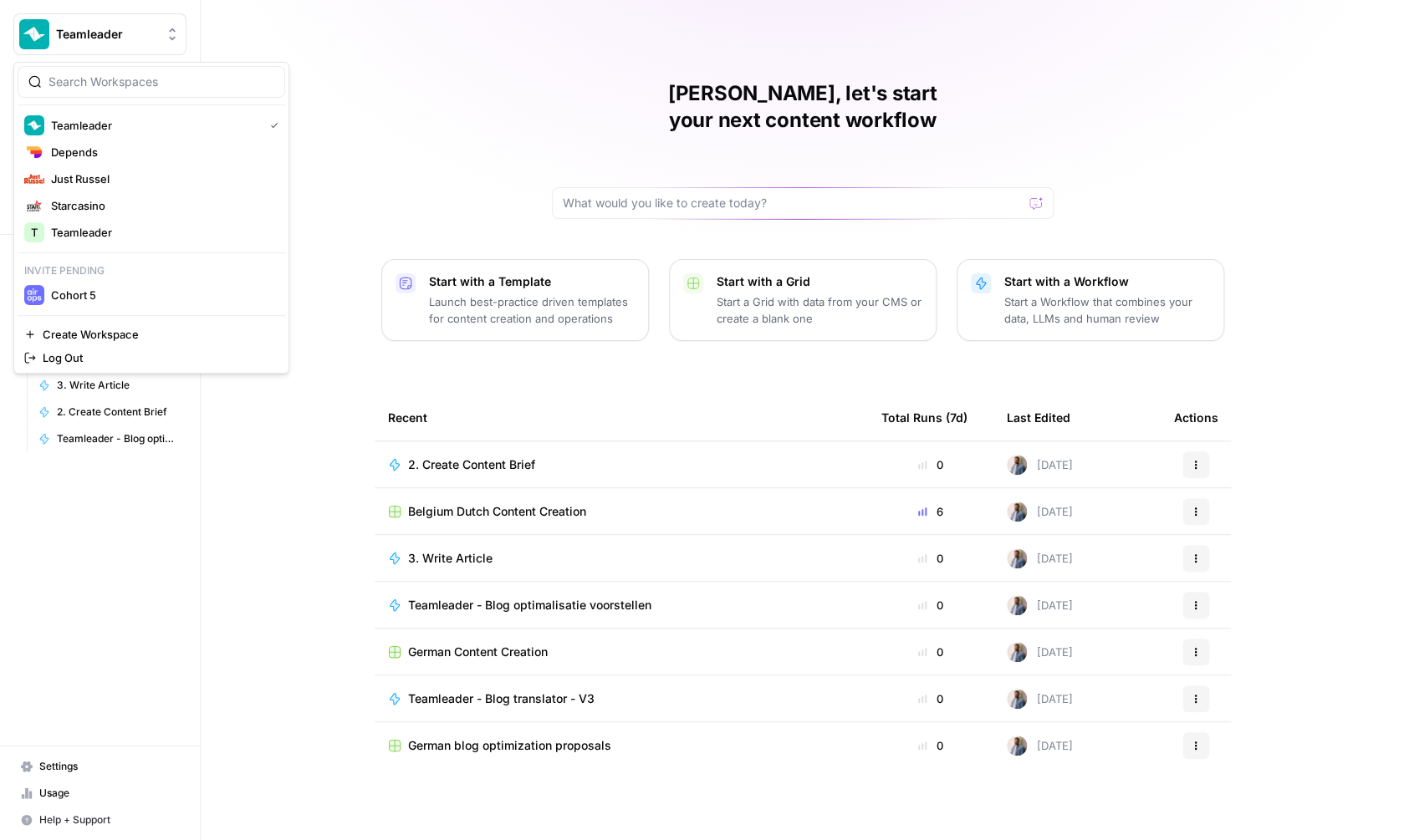
click at [106, 29] on span "Teamleader" at bounding box center [106, 34] width 101 height 17
click at [89, 162] on button "Depends" at bounding box center [152, 152] width 268 height 27
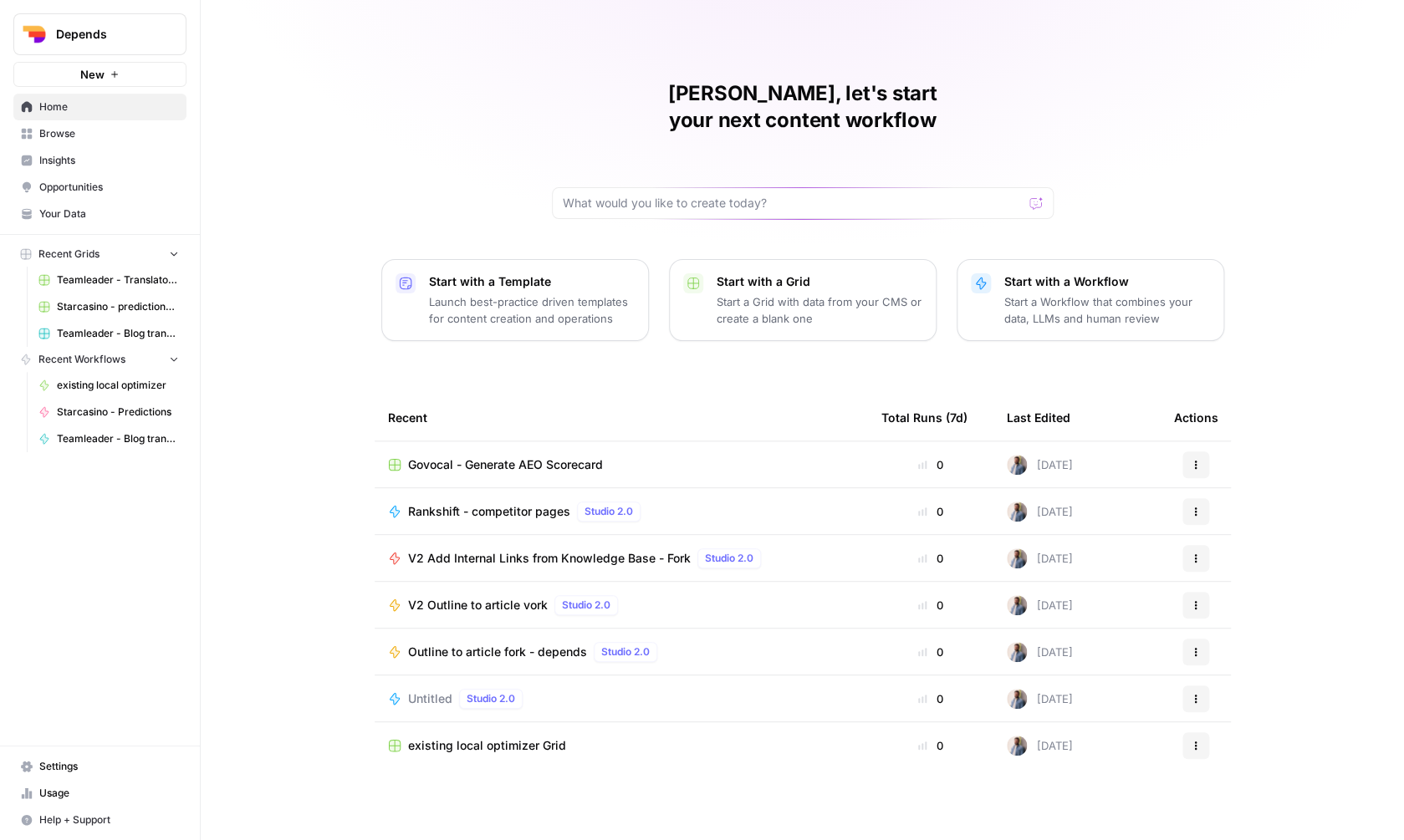
click at [74, 206] on link "Your Data" at bounding box center [99, 214] width 173 height 27
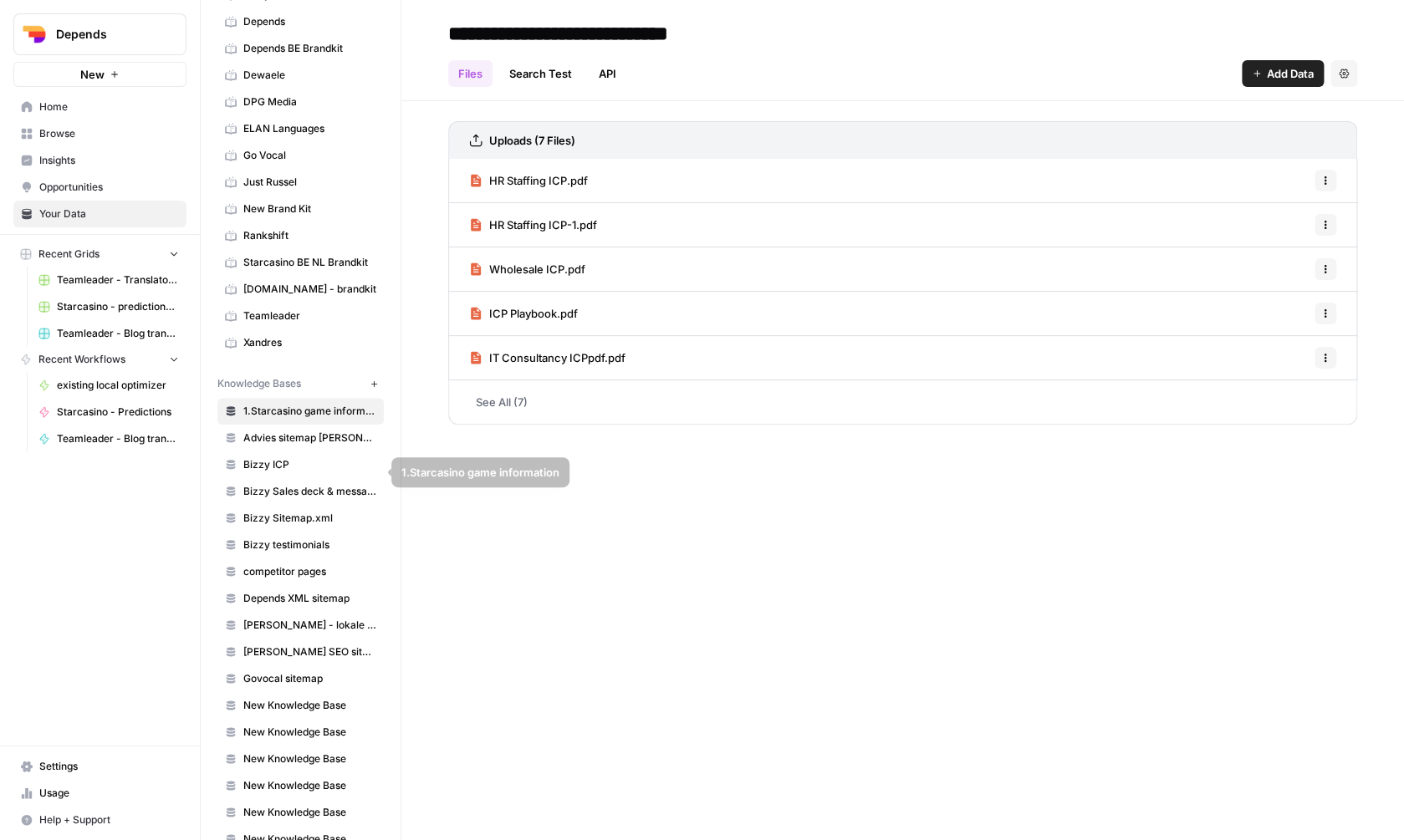
scroll to position [136, 0]
click at [300, 464] on span "Bizzy ICP" at bounding box center [310, 463] width 133 height 15
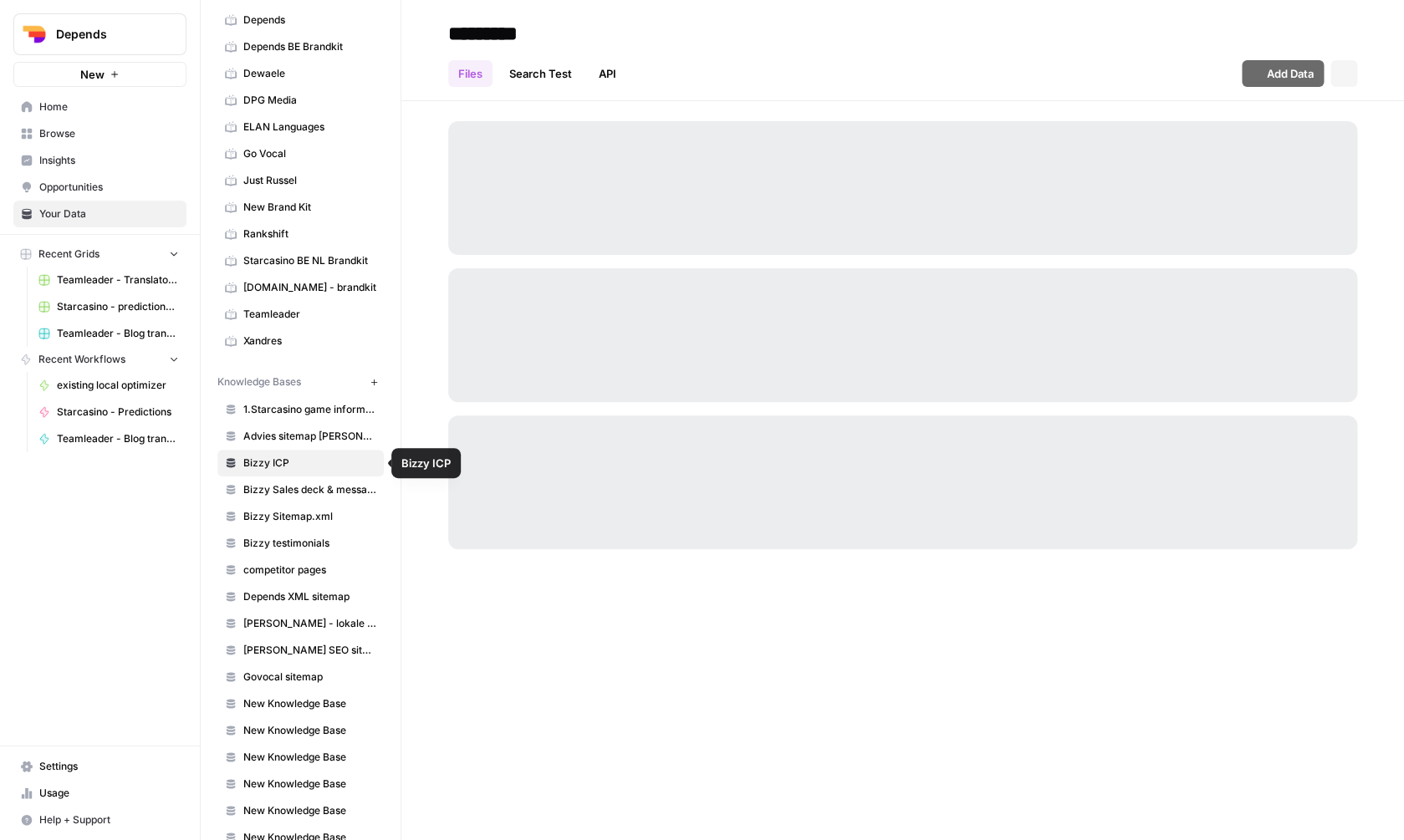
click at [303, 494] on span "Bizzy Sales deck & messaging" at bounding box center [310, 489] width 133 height 15
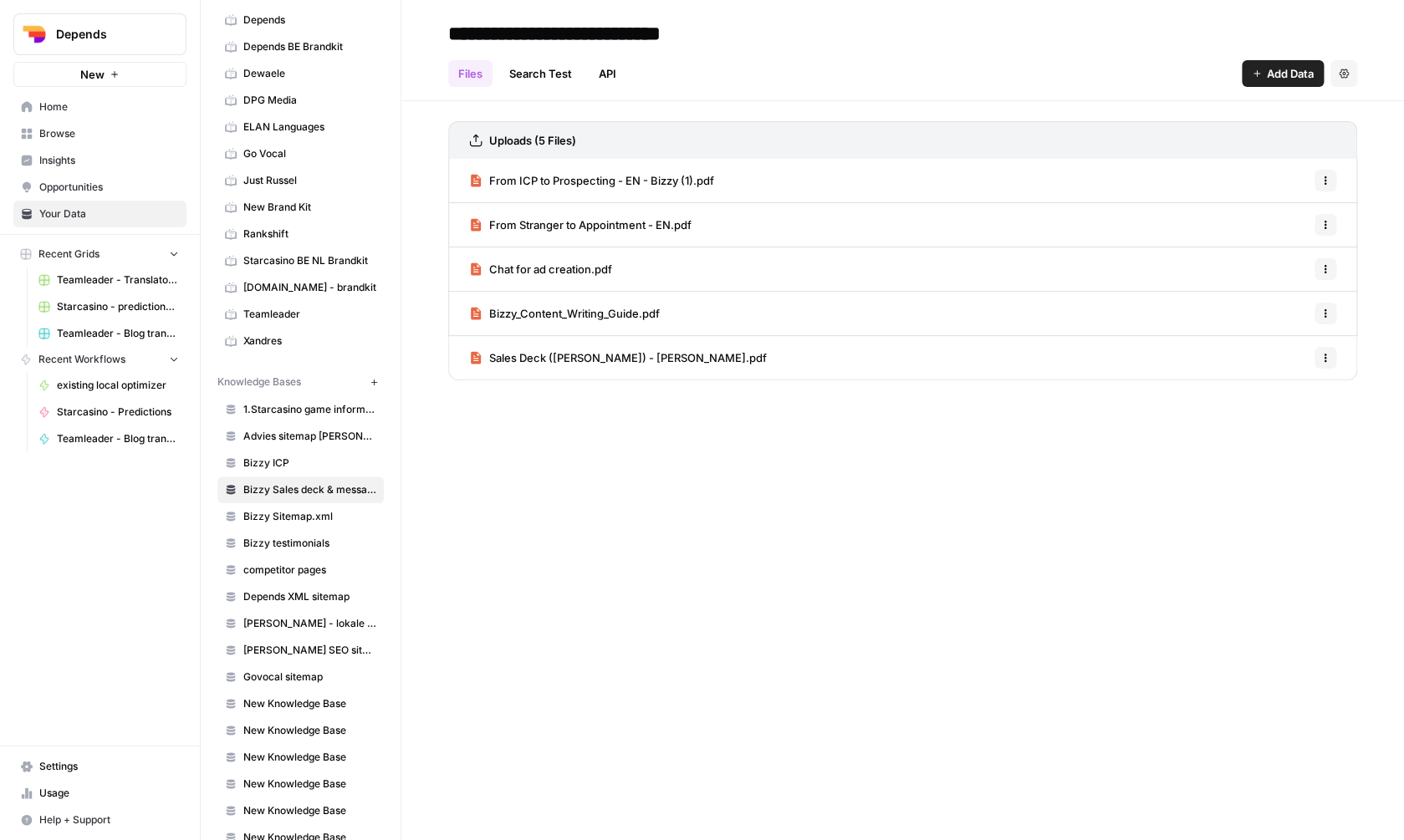
click at [560, 178] on span "From ICP to Prospecting - EN - Bizzy (1).pdf" at bounding box center [602, 180] width 225 height 17
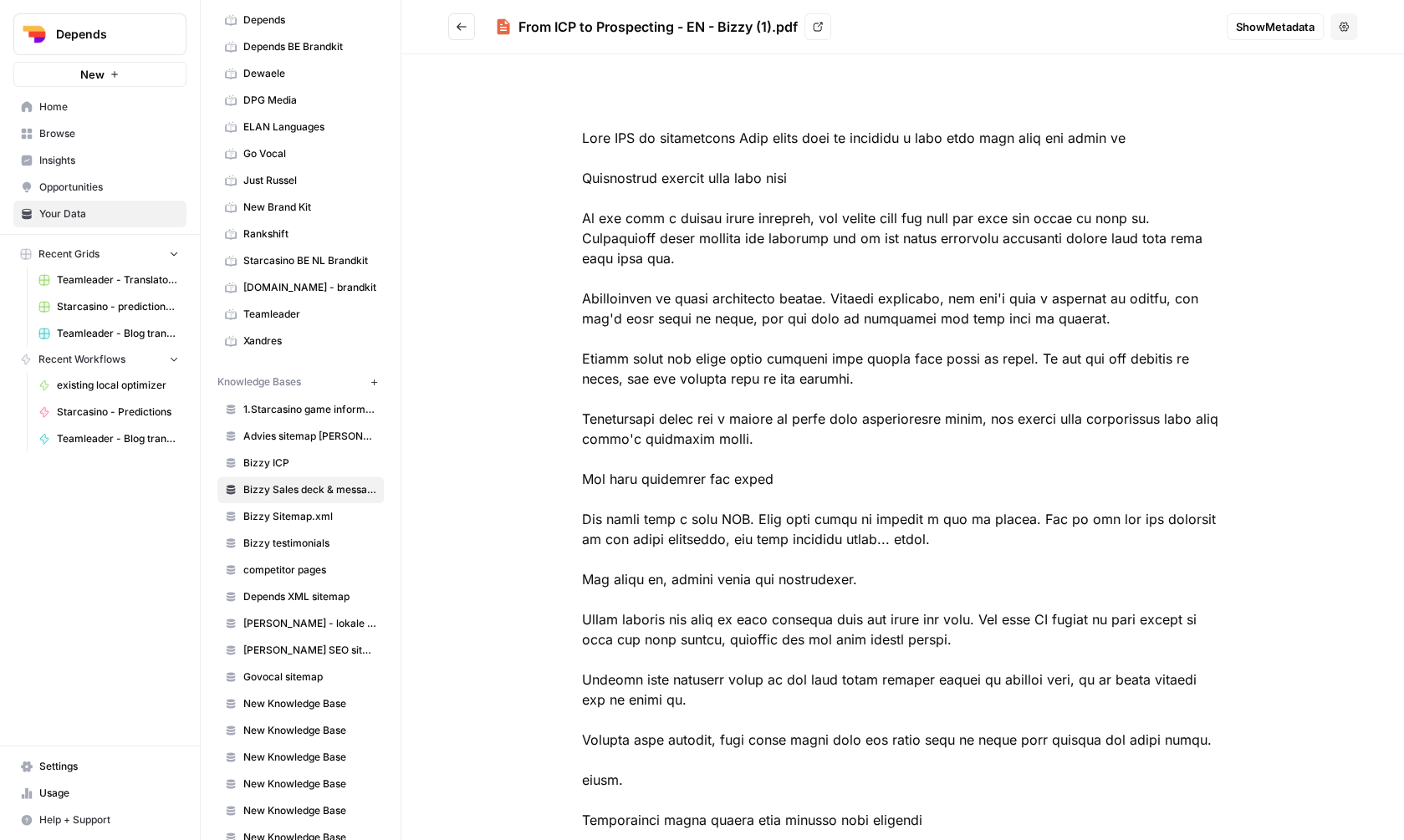
click at [459, 41] on header "From ICP to Prospecting - EN - Bizzy (1).pdf View Show Metadata Options" at bounding box center [902, 27] width 1002 height 54
click at [456, 25] on icon "Go back" at bounding box center [461, 27] width 12 height 12
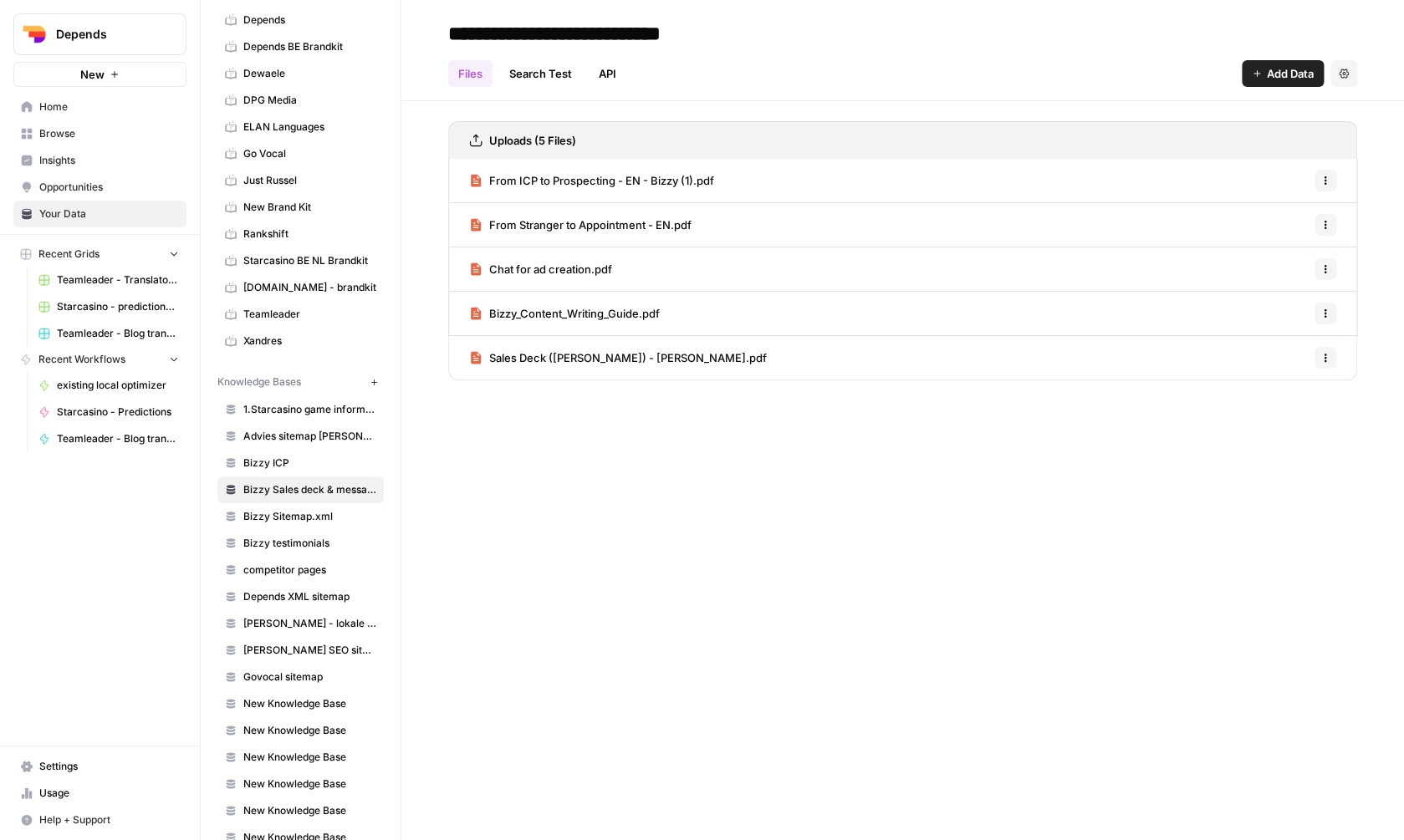
click at [550, 352] on span "Sales Deck ([PERSON_NAME]) - [PERSON_NAME].pdf" at bounding box center [628, 357] width 277 height 17
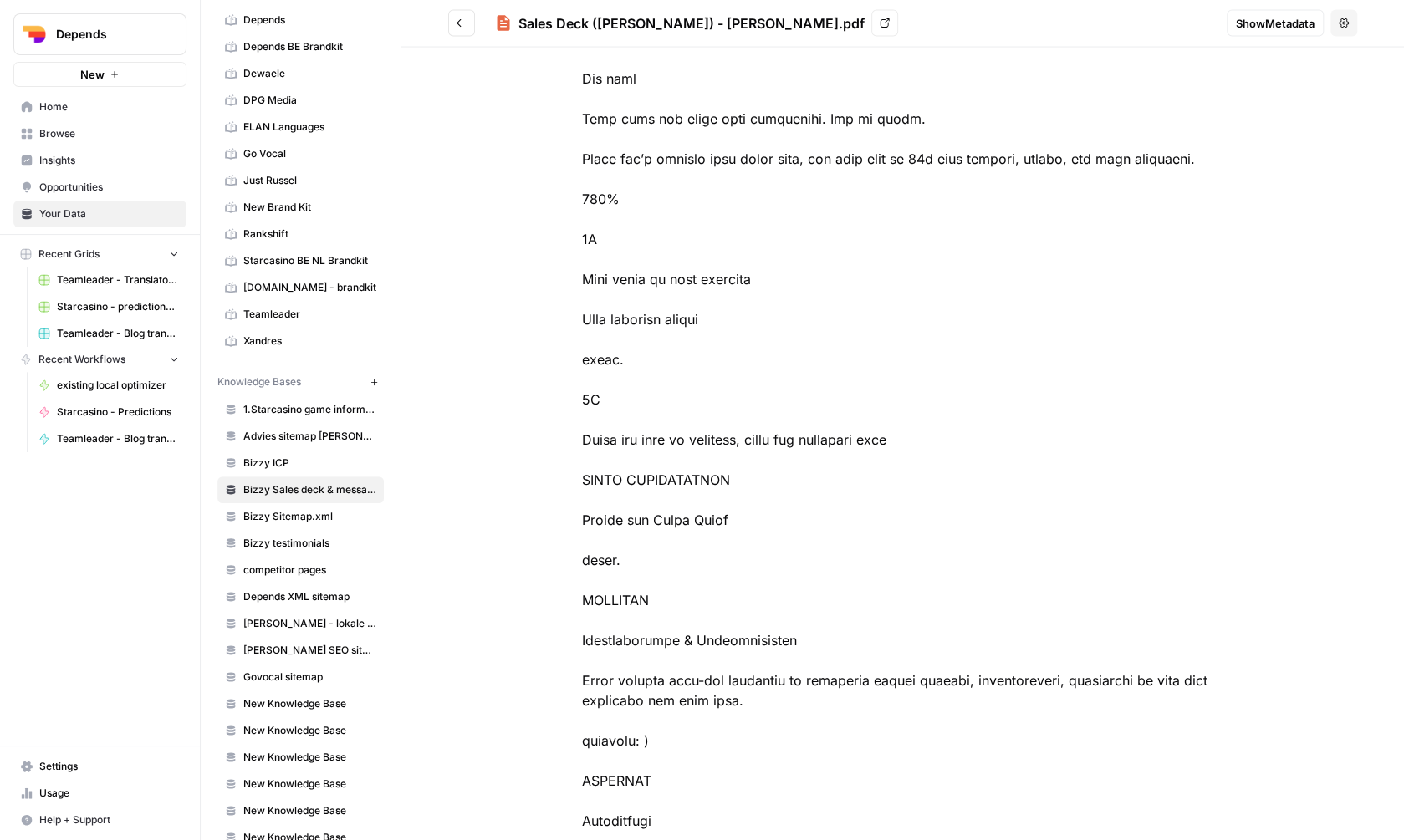
scroll to position [4270, 0]
click at [300, 514] on span "Bizzy Sitemap.xml" at bounding box center [310, 517] width 133 height 15
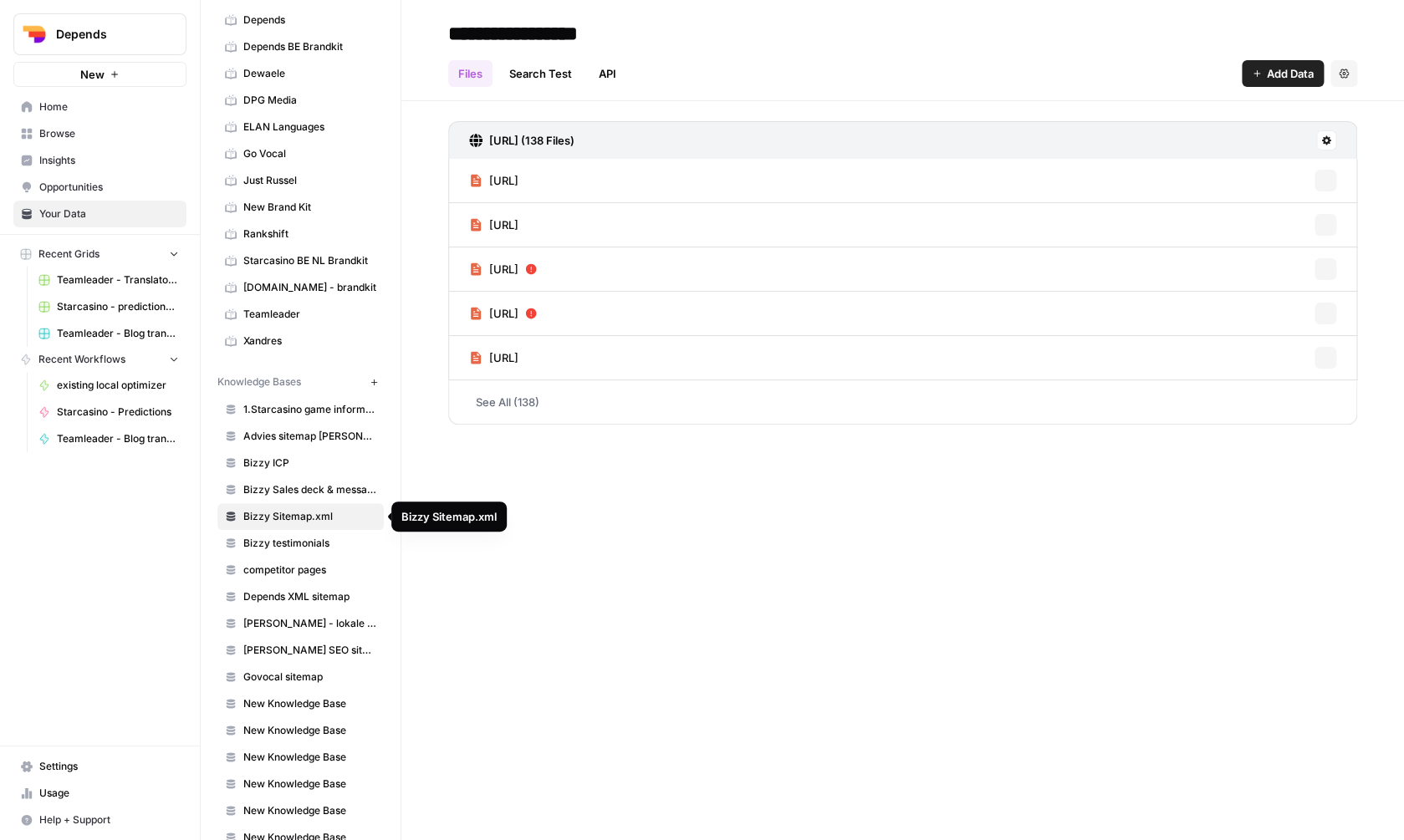
click at [280, 542] on span "Bizzy testimonials" at bounding box center [310, 543] width 133 height 15
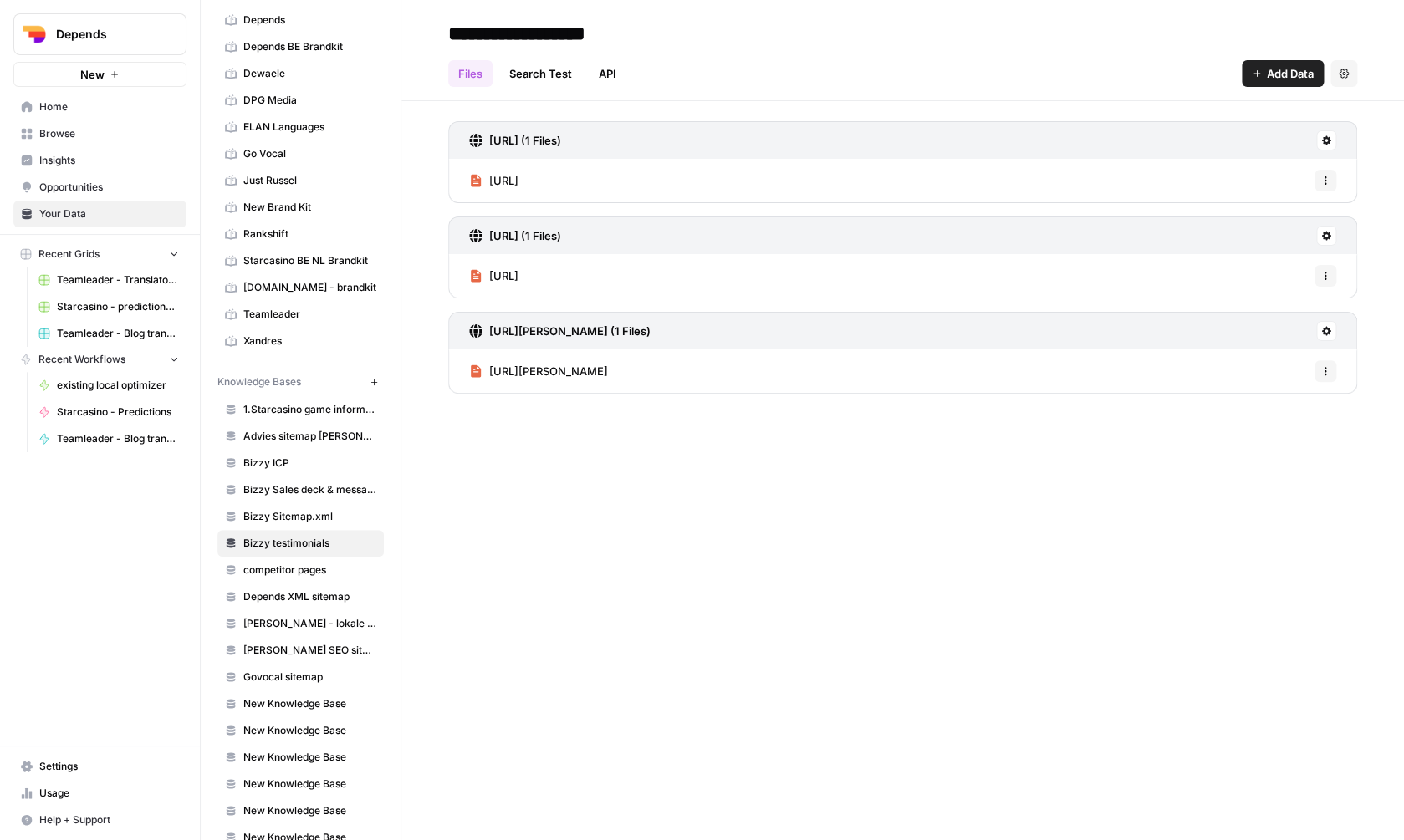
click at [275, 490] on span "Bizzy Sales deck & messaging" at bounding box center [310, 489] width 133 height 15
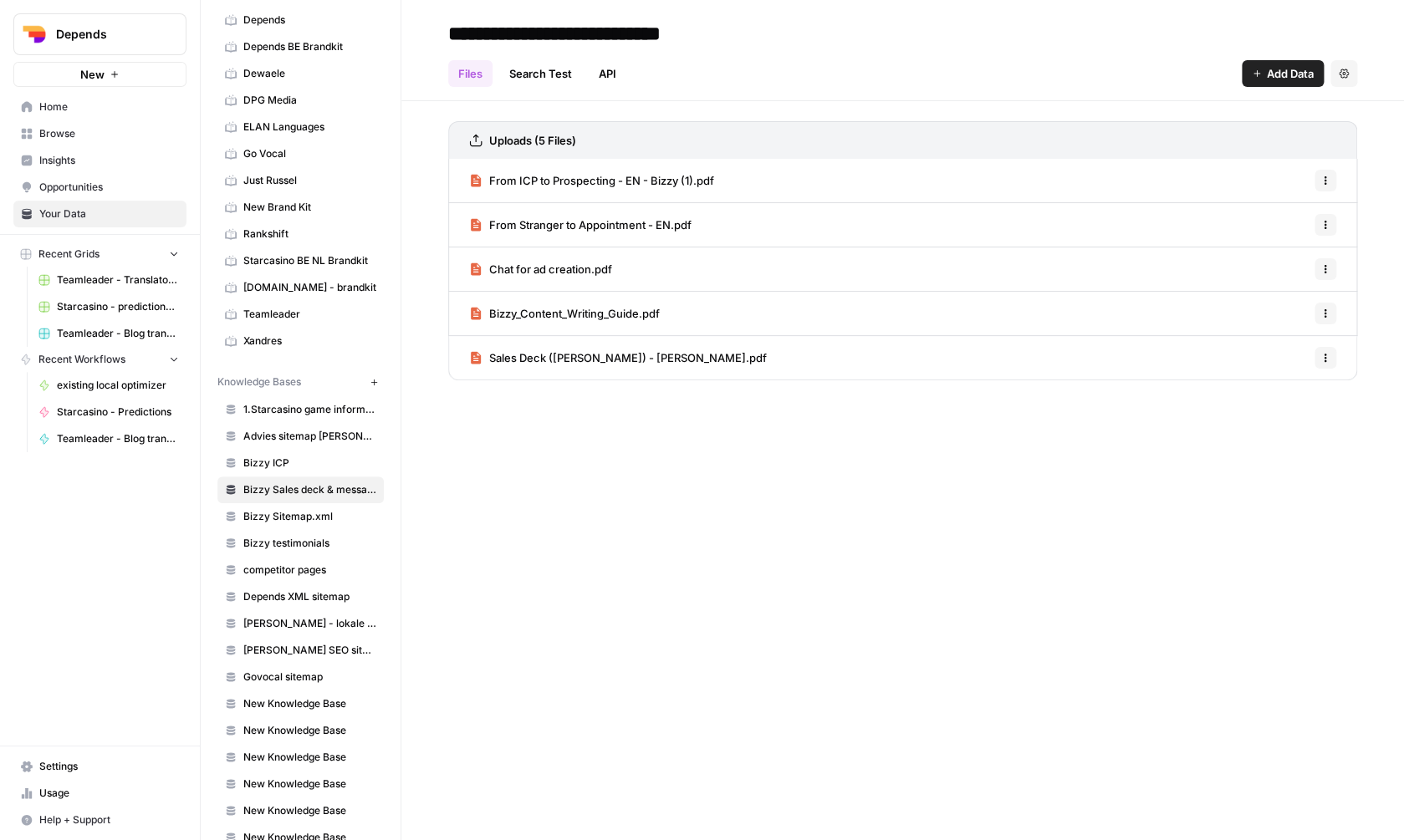
click at [275, 470] on span "Bizzy ICP" at bounding box center [310, 463] width 133 height 15
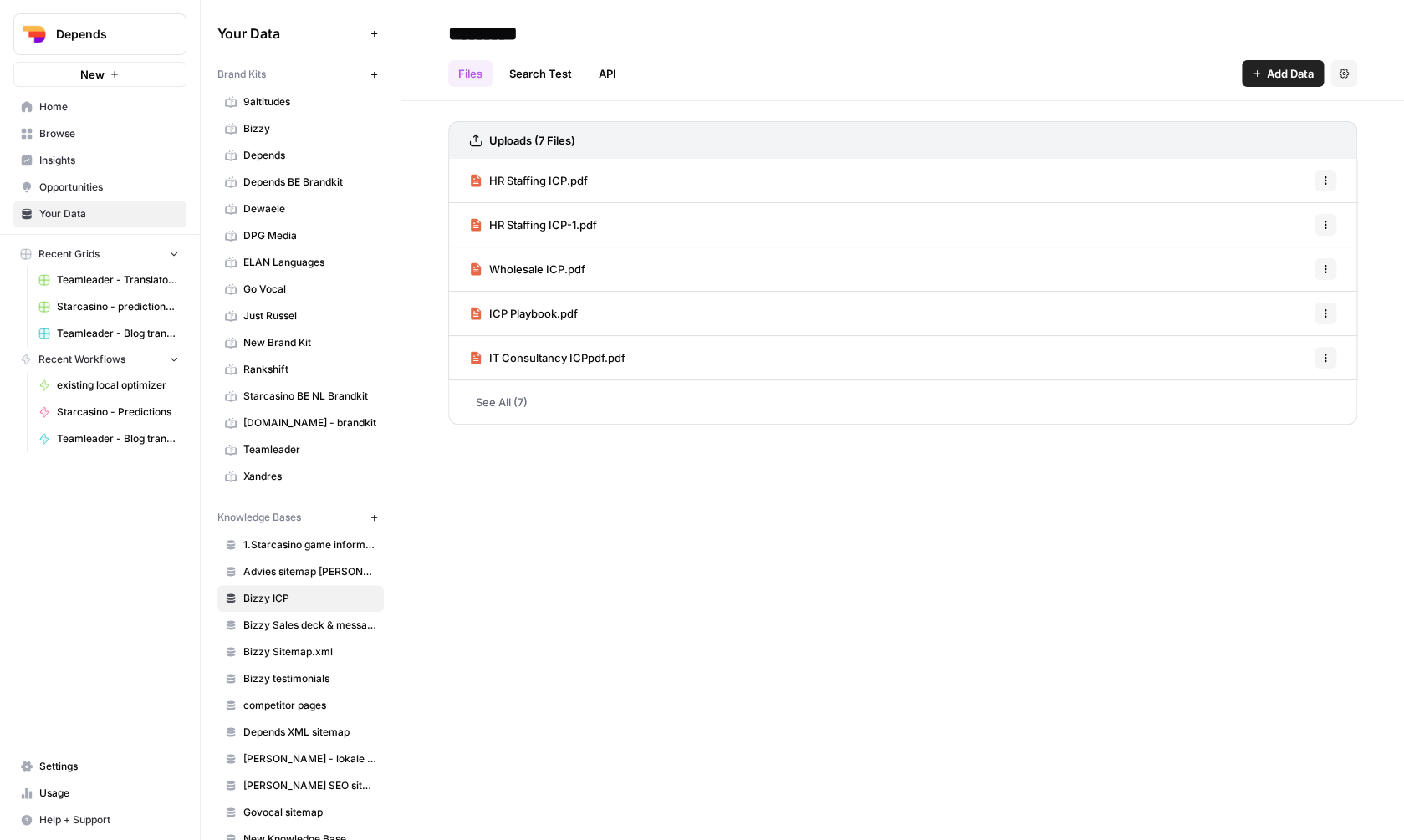
click at [90, 118] on link "Home" at bounding box center [99, 107] width 173 height 27
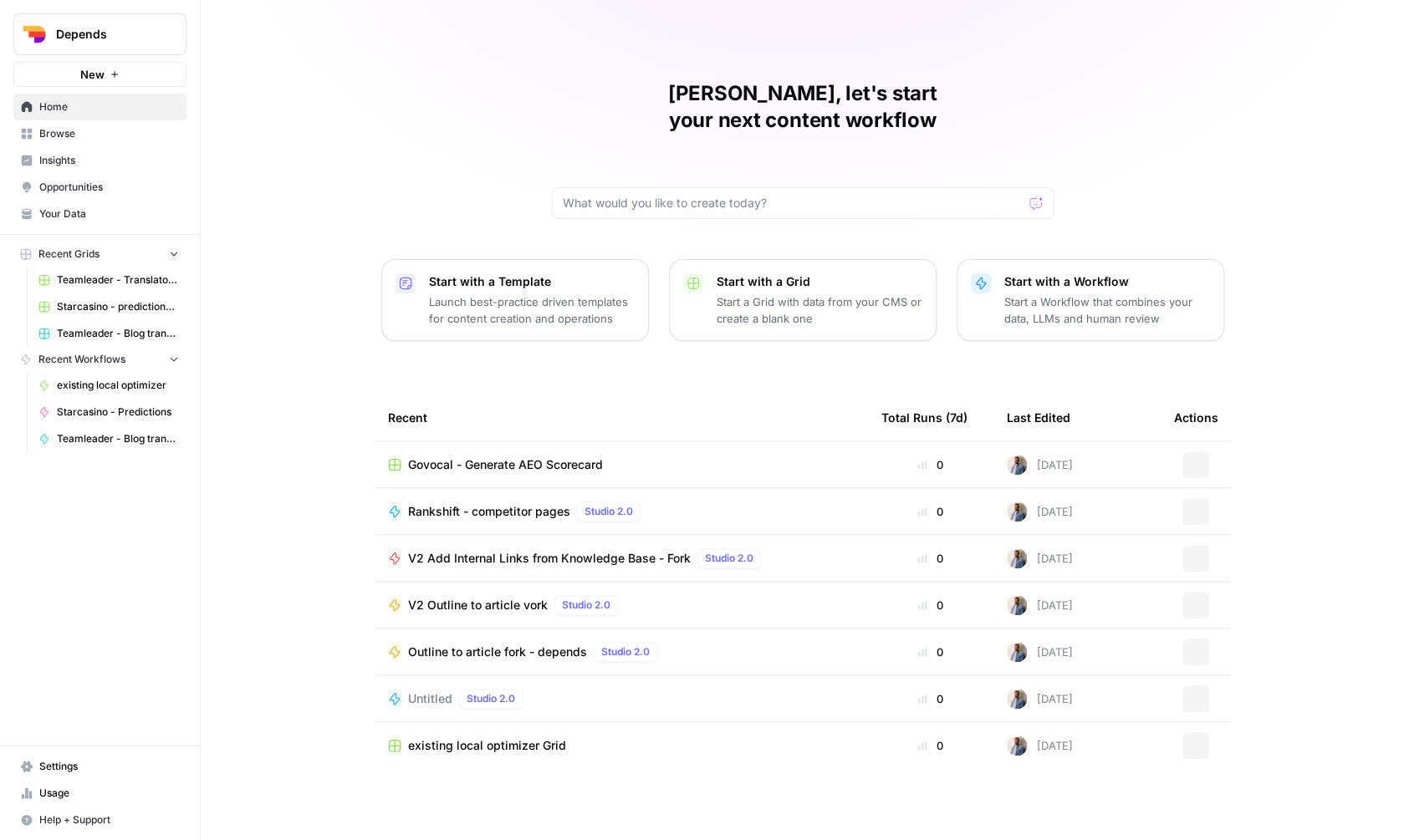
click at [90, 133] on span "Browse" at bounding box center [109, 133] width 140 height 15
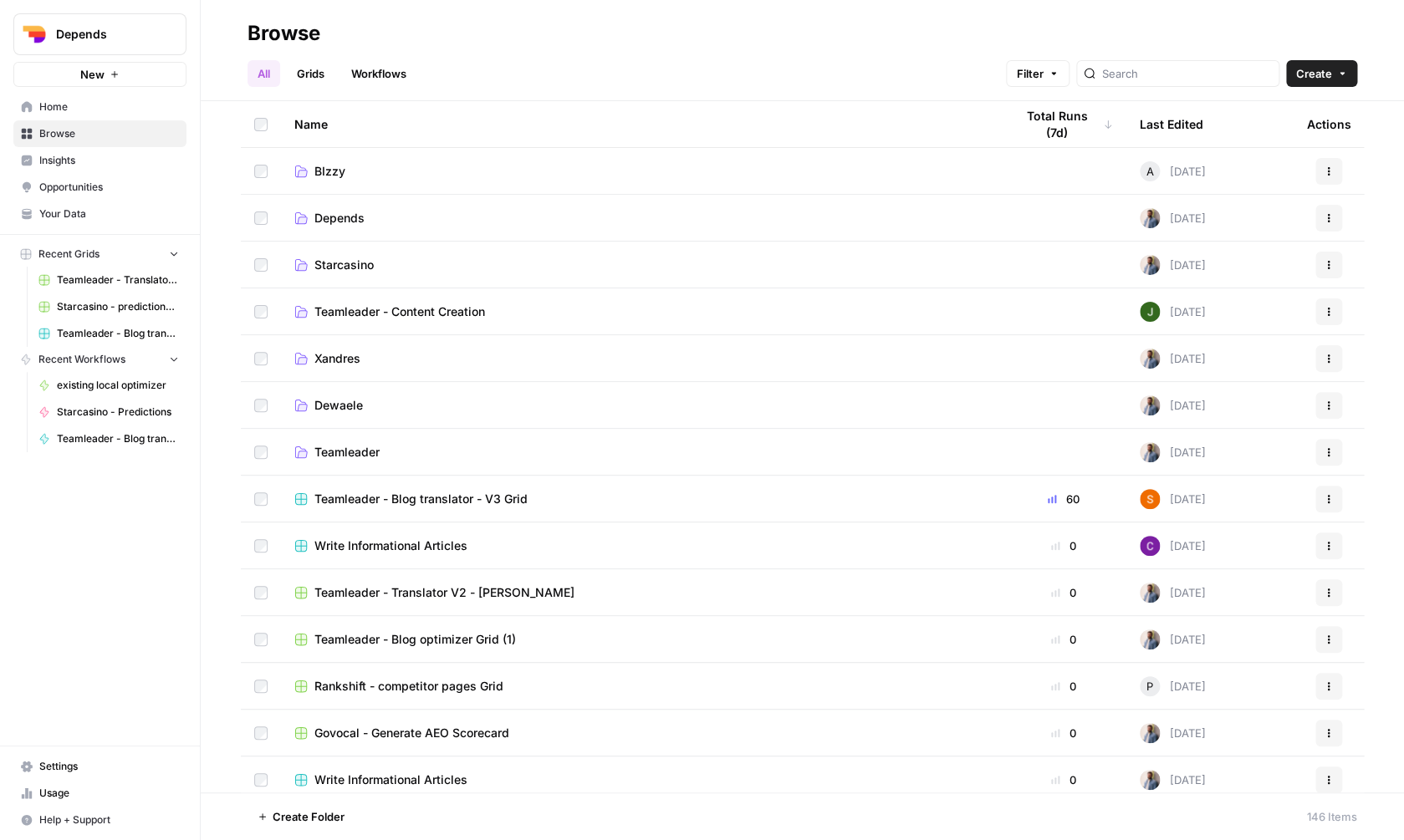
click at [108, 35] on span "Depends" at bounding box center [106, 34] width 101 height 17
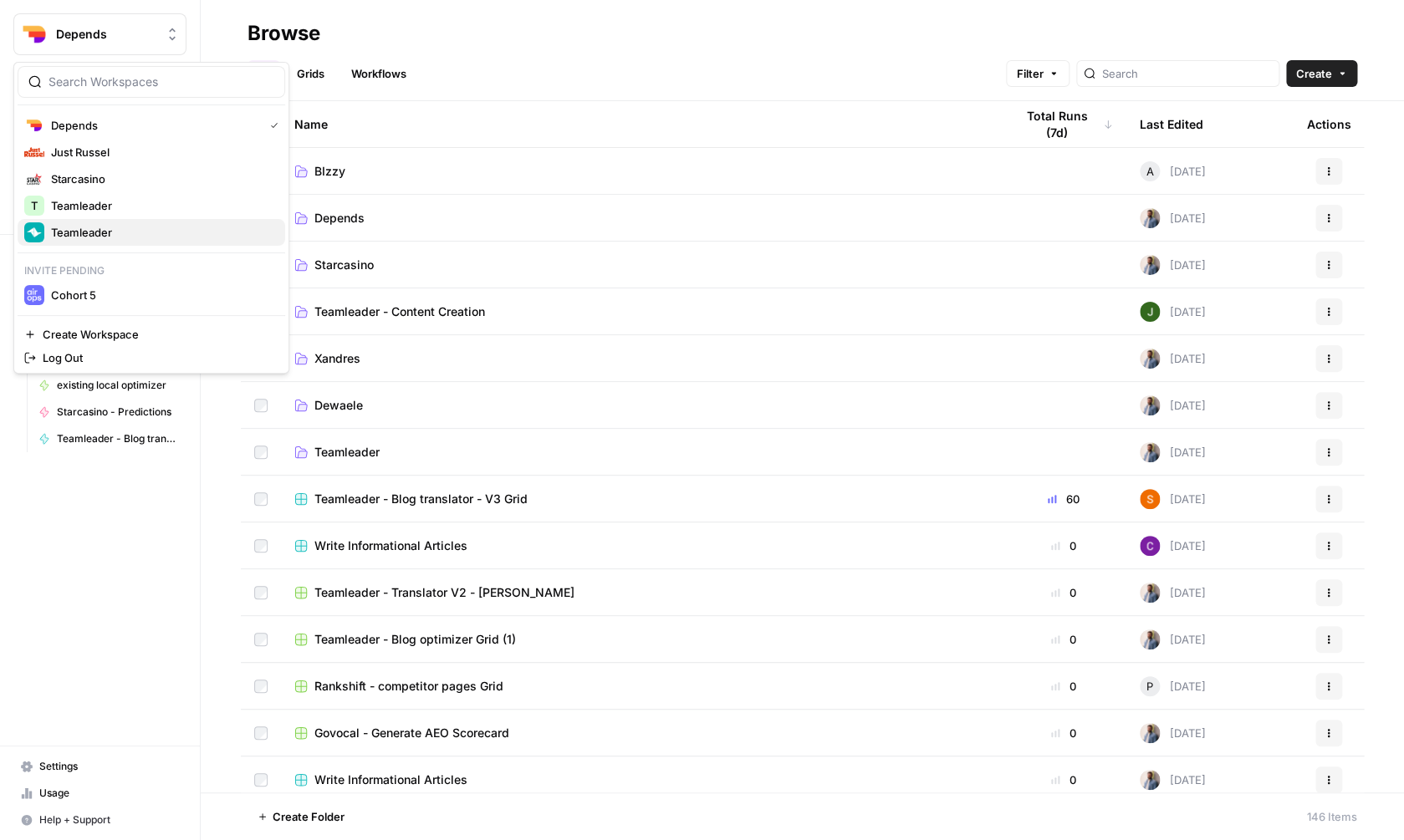
click at [109, 229] on span "Teamleader" at bounding box center [161, 232] width 221 height 17
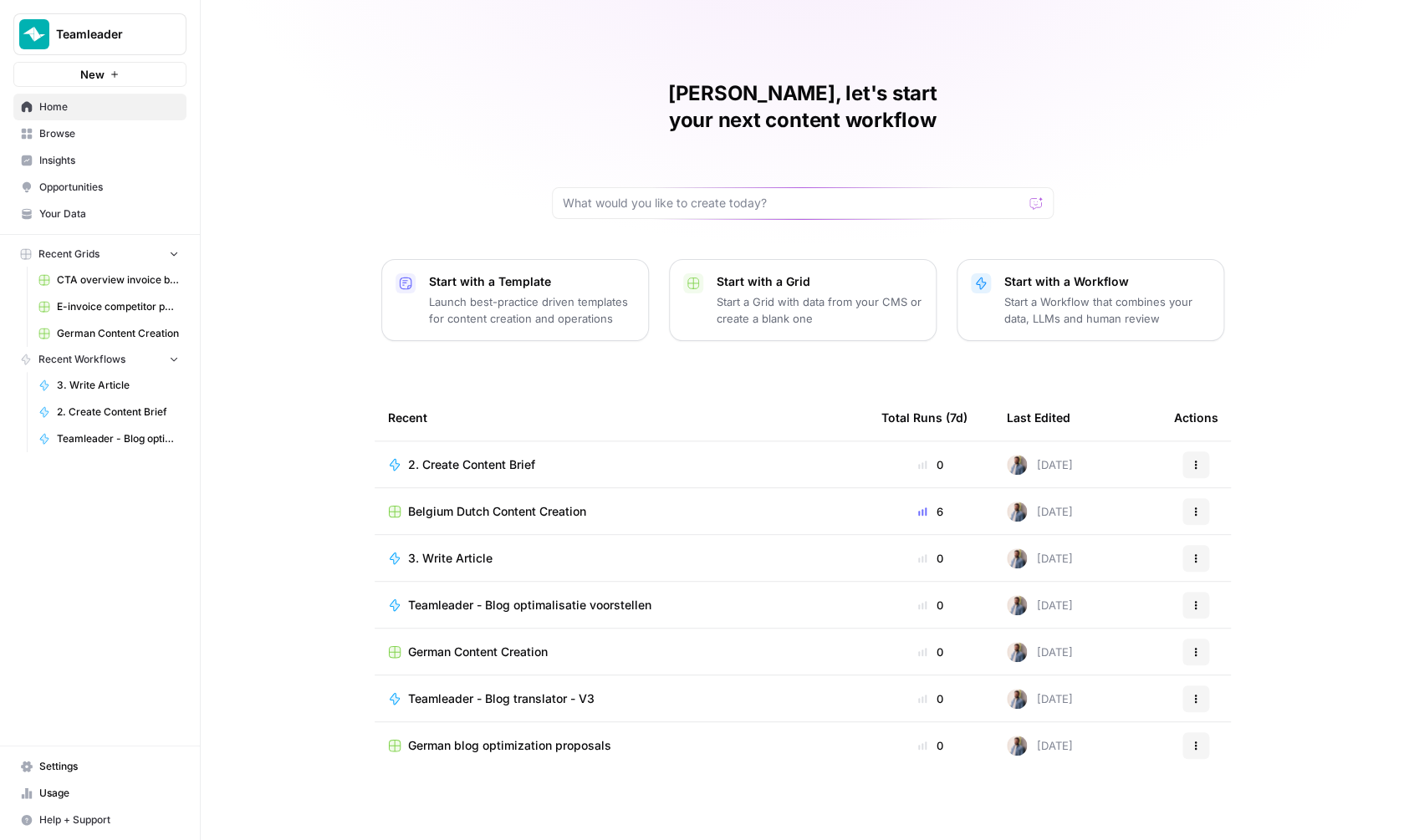
click at [108, 136] on span "Browse" at bounding box center [109, 133] width 140 height 15
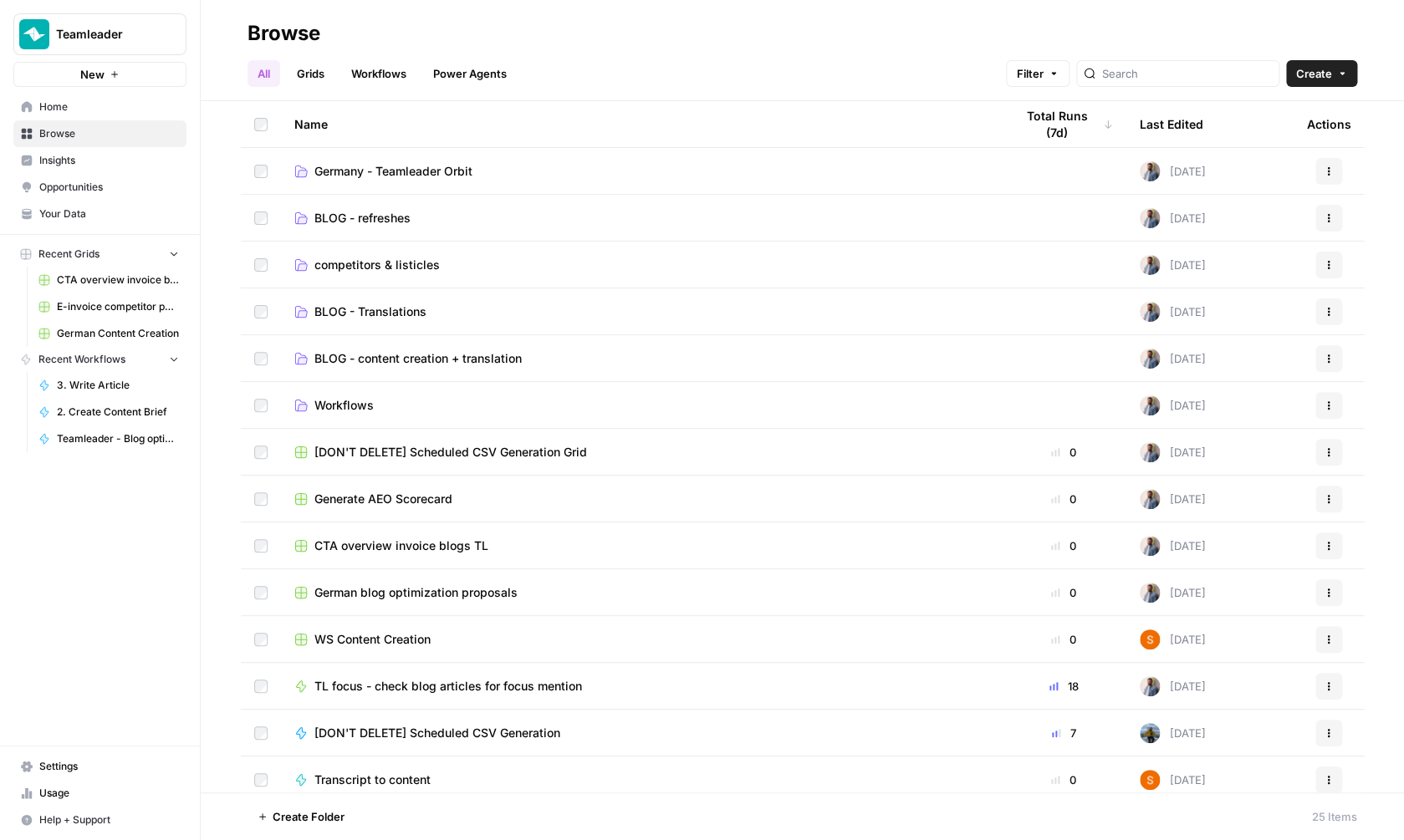
click at [406, 281] on td "competitors & listicles" at bounding box center [641, 265] width 720 height 46
click at [406, 269] on span "competitors & listicles" at bounding box center [378, 265] width 126 height 17
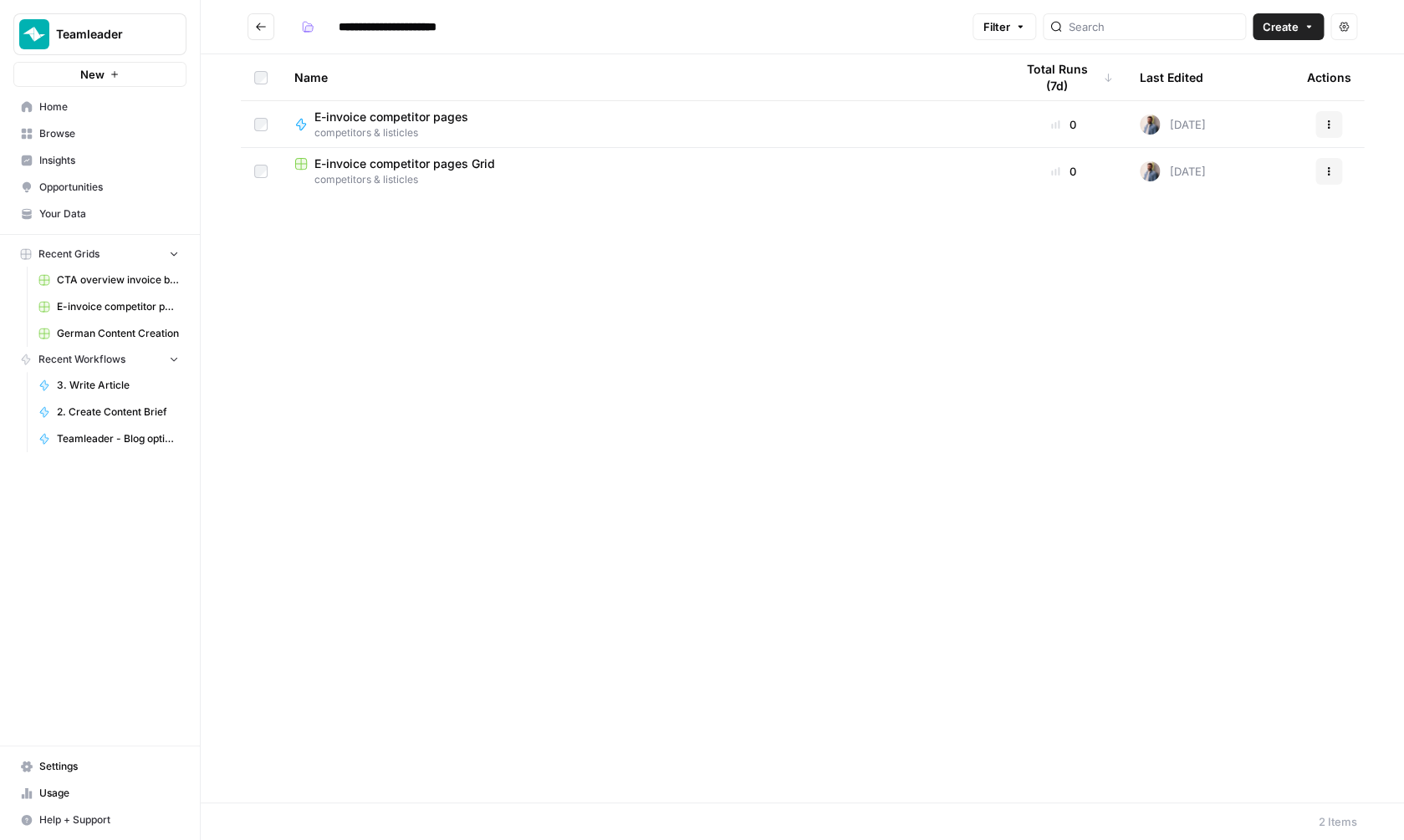
click at [425, 121] on span "E-invoice competitor pages" at bounding box center [392, 117] width 154 height 17
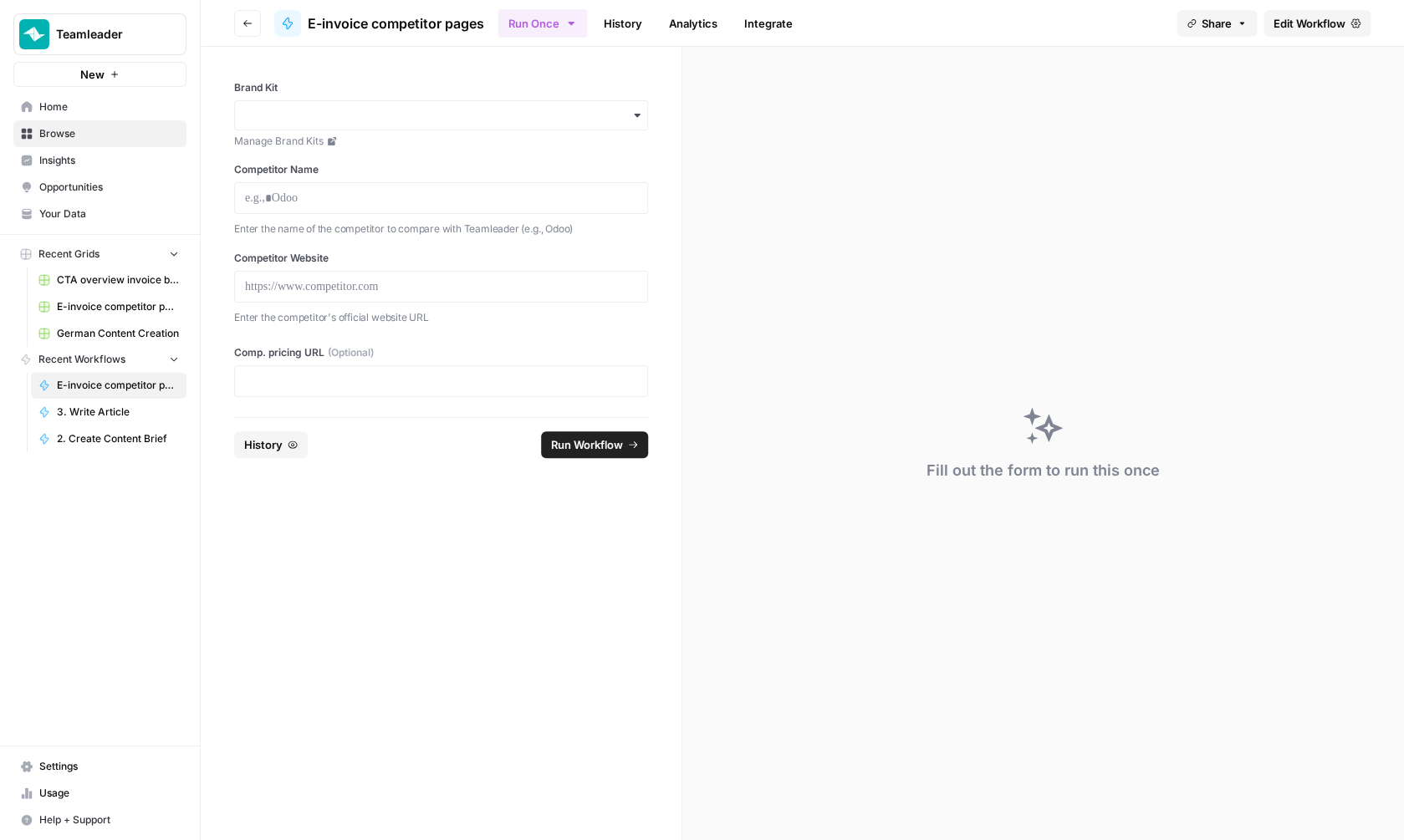
click at [1308, 20] on span "Edit Workflow" at bounding box center [1309, 23] width 72 height 17
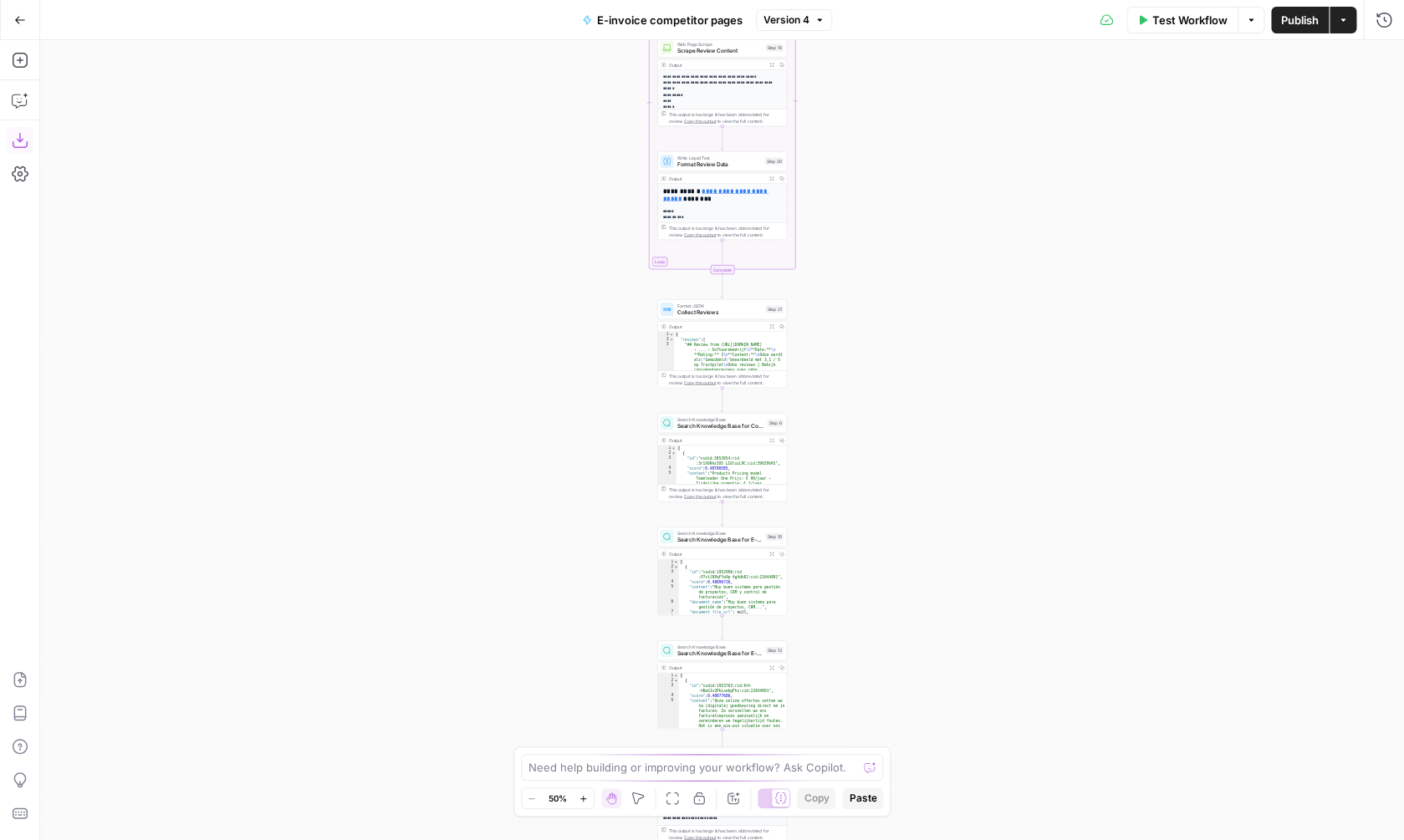
click at [15, 134] on icon "button" at bounding box center [20, 140] width 17 height 17
click at [376, 147] on div "**********" at bounding box center [722, 439] width 1364 height 800
click at [25, 15] on icon "button" at bounding box center [20, 19] width 12 height 12
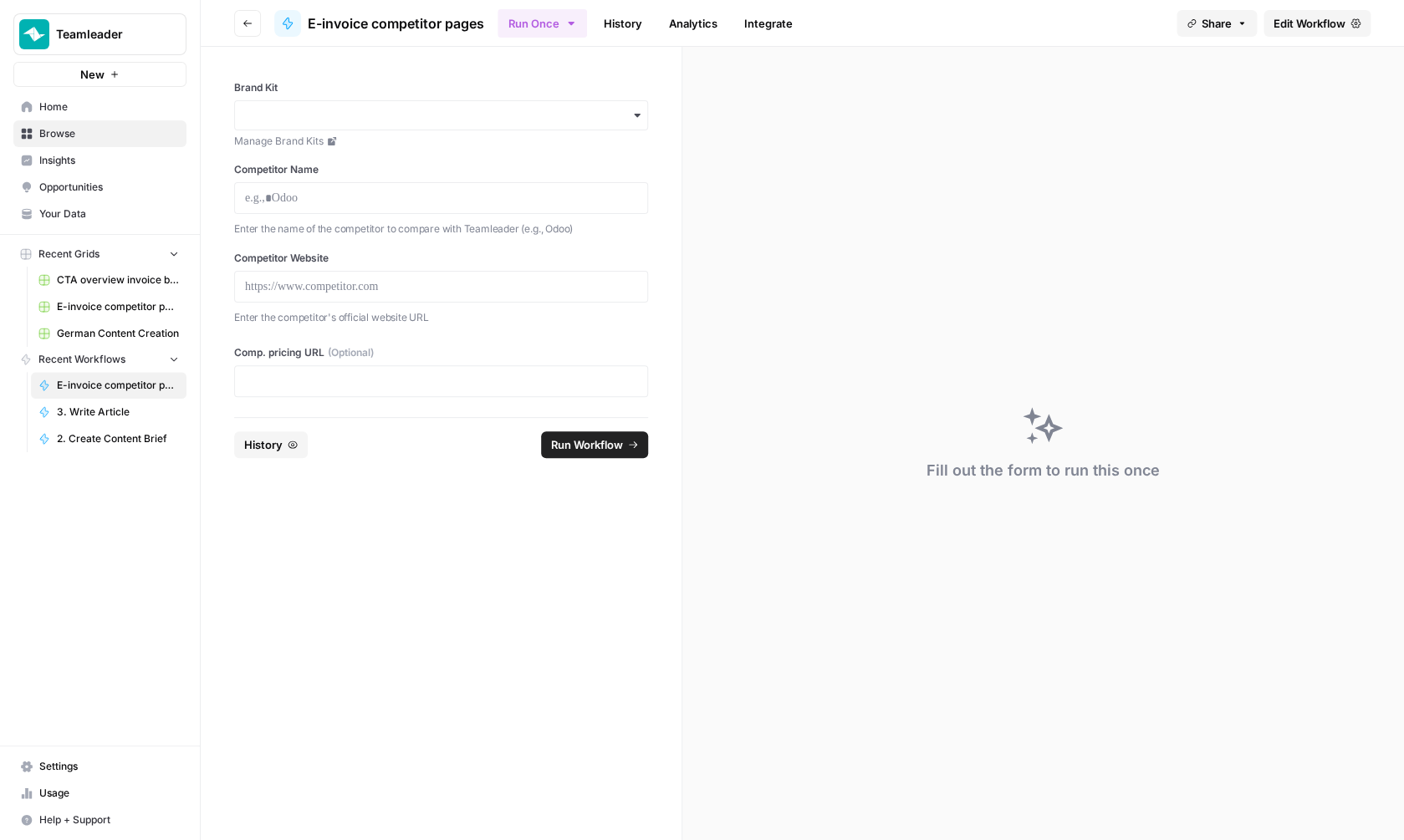
click at [73, 134] on span "Browse" at bounding box center [109, 133] width 140 height 15
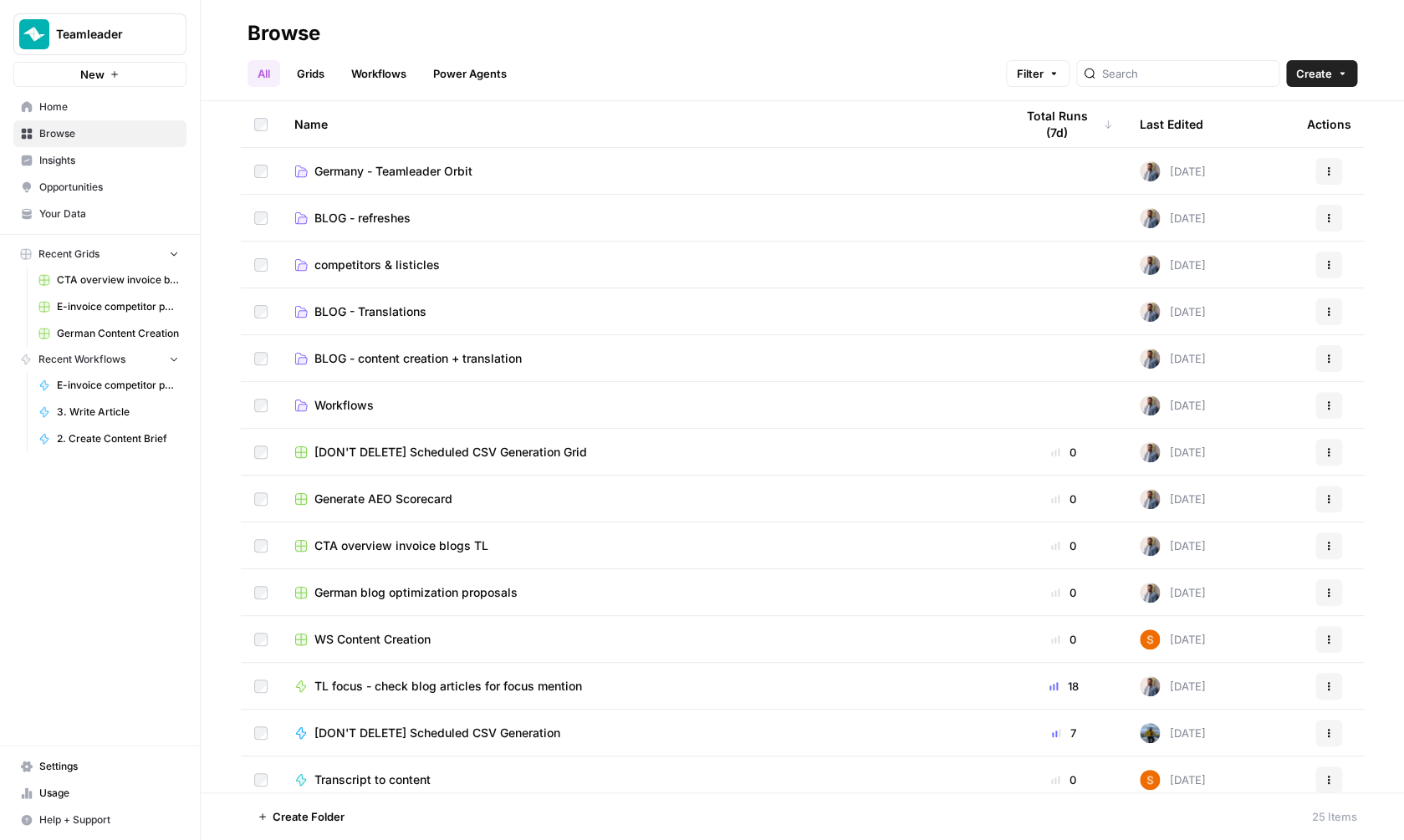
click at [409, 410] on link "Workflows" at bounding box center [641, 405] width 693 height 17
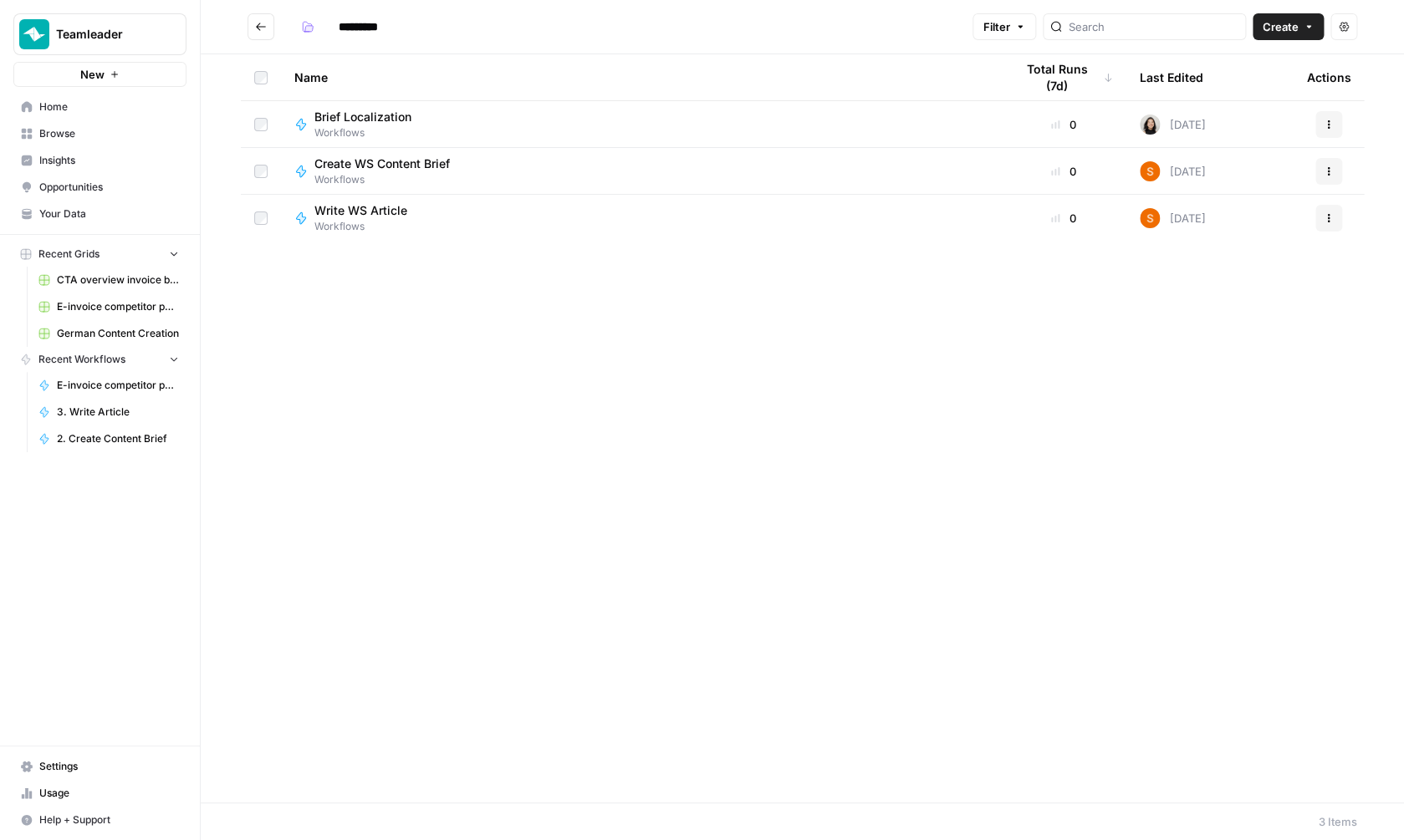
click at [264, 27] on icon "Go back" at bounding box center [261, 27] width 12 height 12
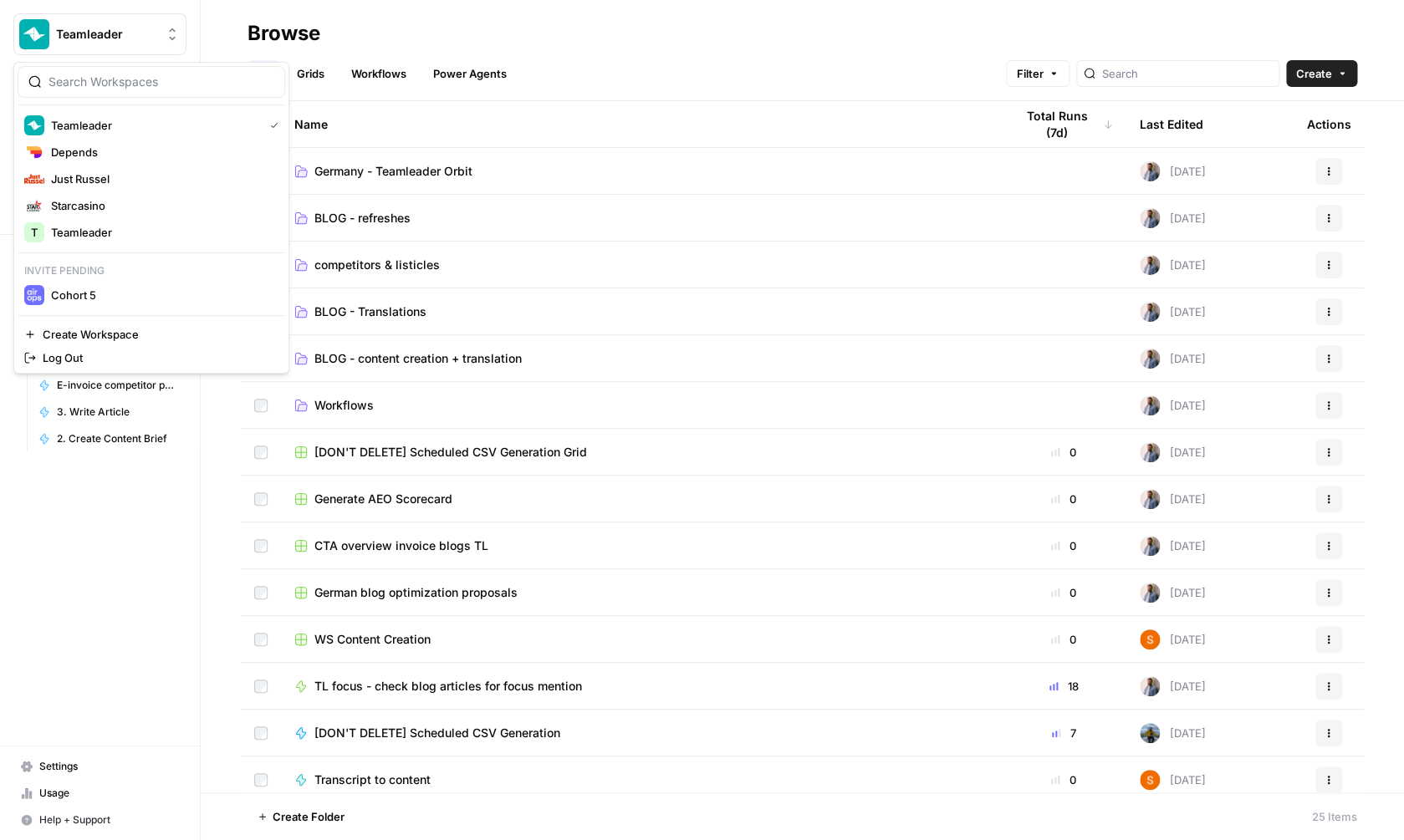
click at [75, 27] on span "Teamleader" at bounding box center [106, 34] width 101 height 17
click at [69, 155] on span "Depends" at bounding box center [161, 152] width 221 height 17
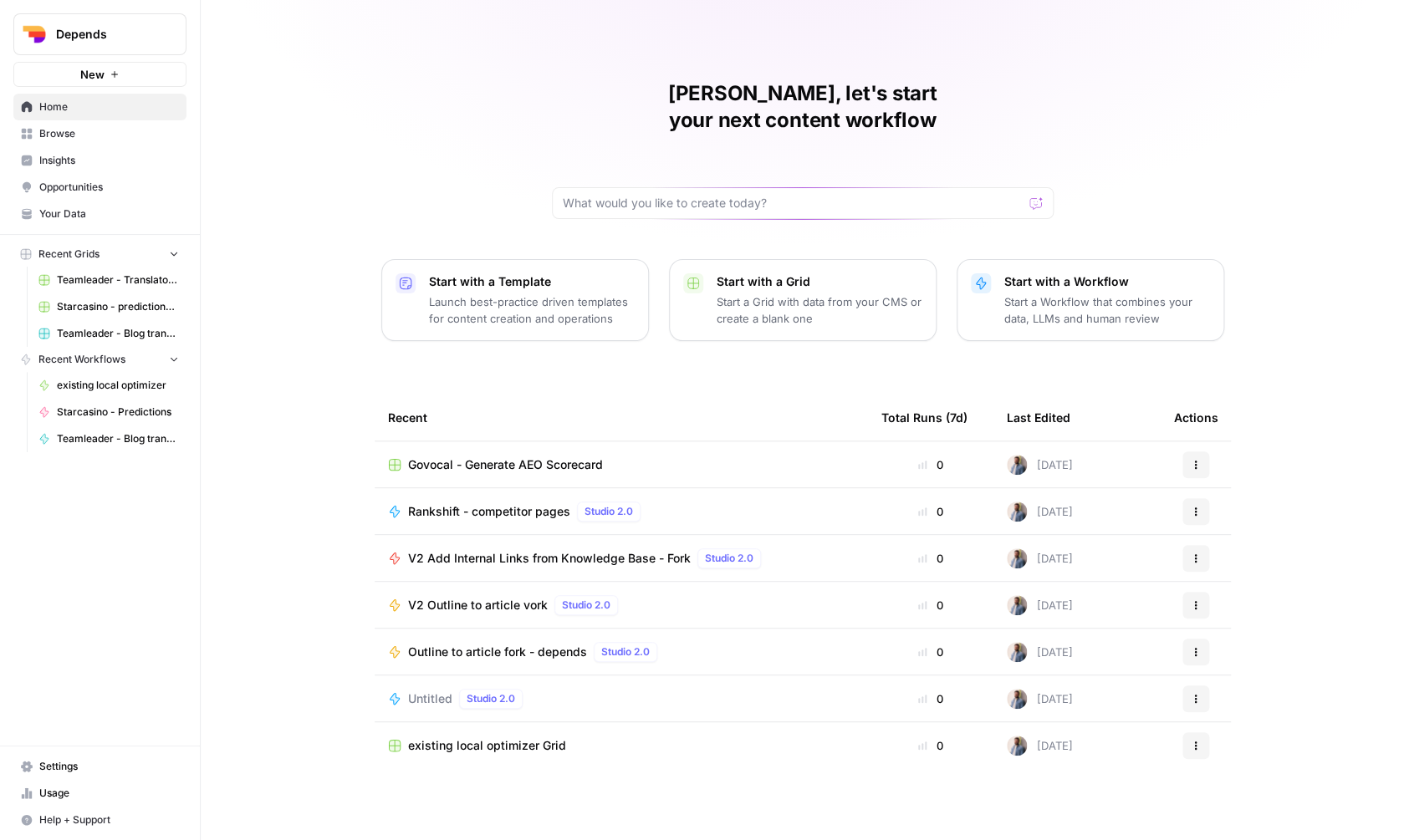
click at [347, 208] on div "[PERSON_NAME], let's start your next content workflow Start with a Template Lau…" at bounding box center [802, 420] width 1204 height 840
click at [347, 207] on div "Mathias, let's start your next content workflow Start with a Template Launch be…" at bounding box center [802, 420] width 1204 height 840
click at [88, 139] on span "Browse" at bounding box center [109, 133] width 140 height 15
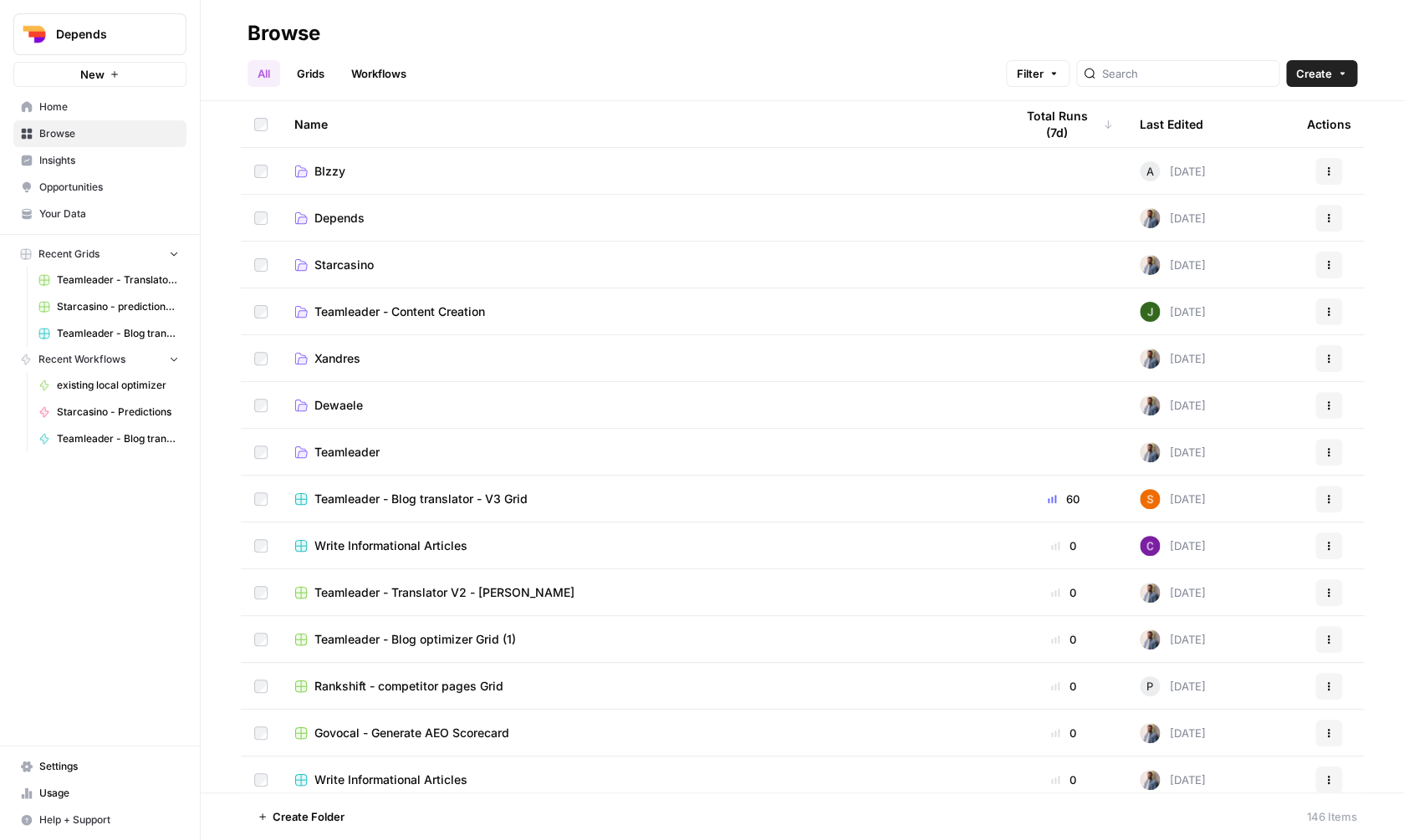
click at [338, 175] on span "BIzzy" at bounding box center [330, 171] width 31 height 17
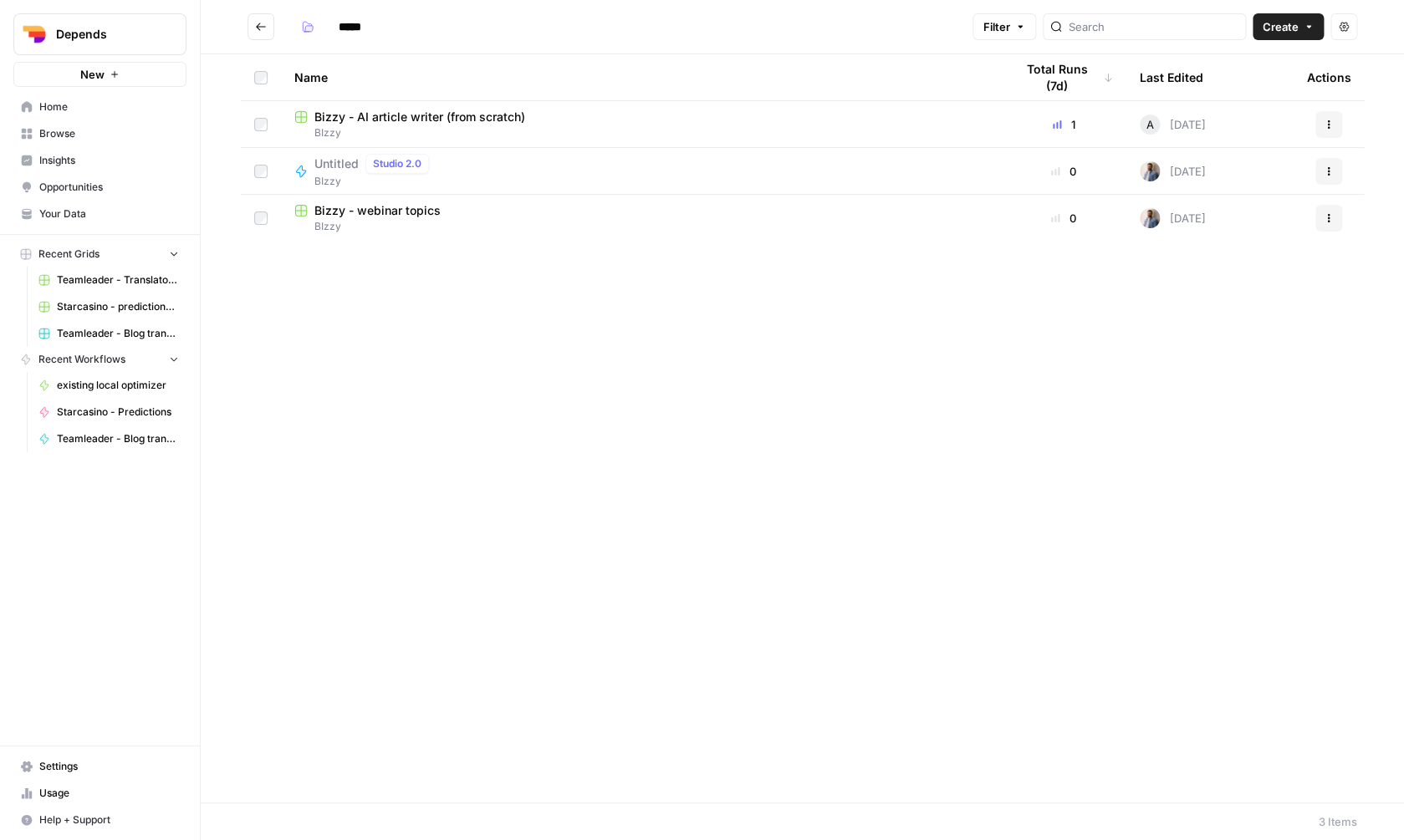
click at [632, 439] on div "Name Total Runs (7d) Last Edited Actions Bizzy - AI article writer (from scratc…" at bounding box center [802, 428] width 1204 height 748
click at [1277, 32] on span "Create" at bounding box center [1281, 27] width 36 height 17
click at [1234, 88] on span "Workflow" at bounding box center [1256, 89] width 94 height 17
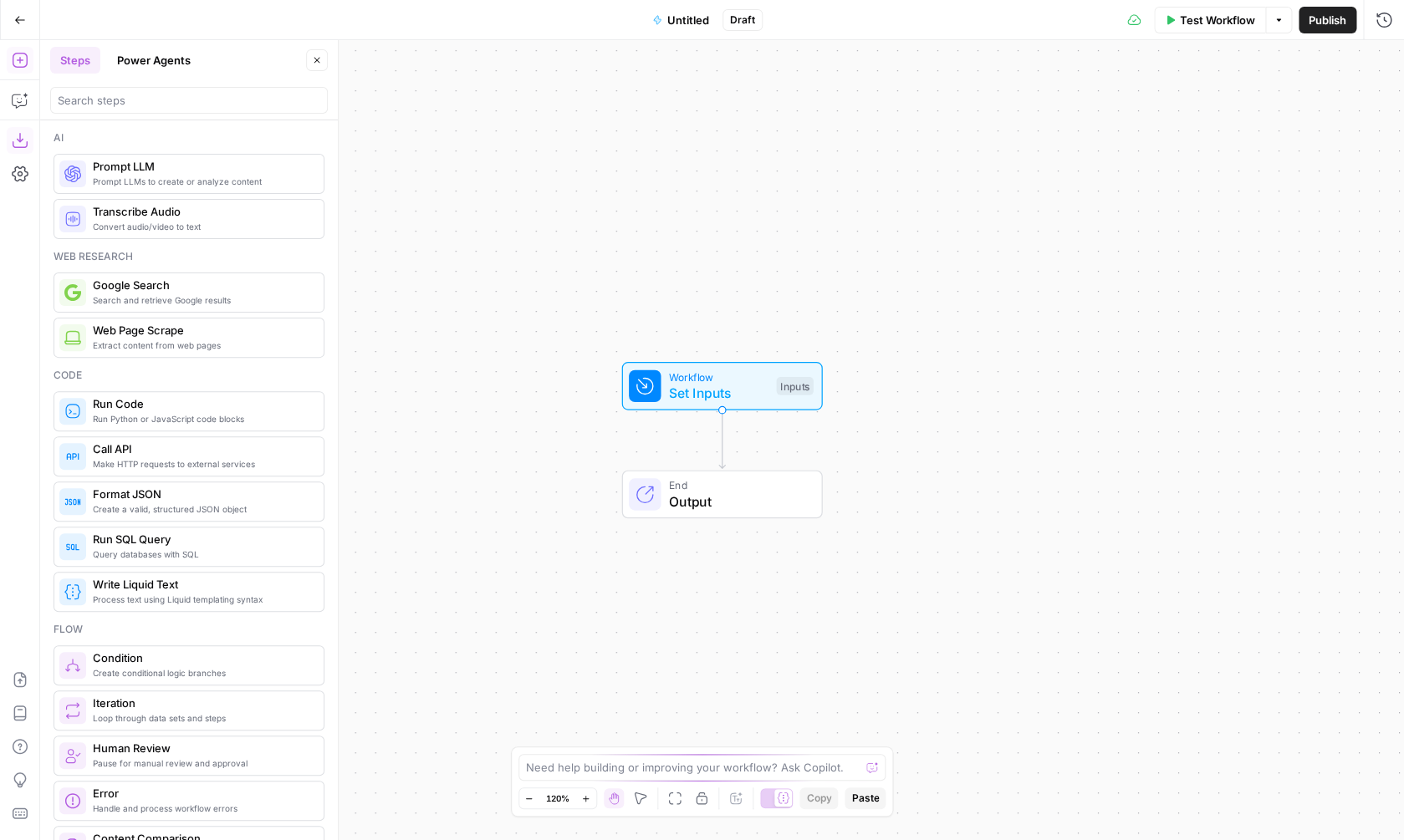
click at [26, 144] on icon "button" at bounding box center [20, 140] width 17 height 17
click at [13, 676] on icon "button" at bounding box center [20, 680] width 17 height 17
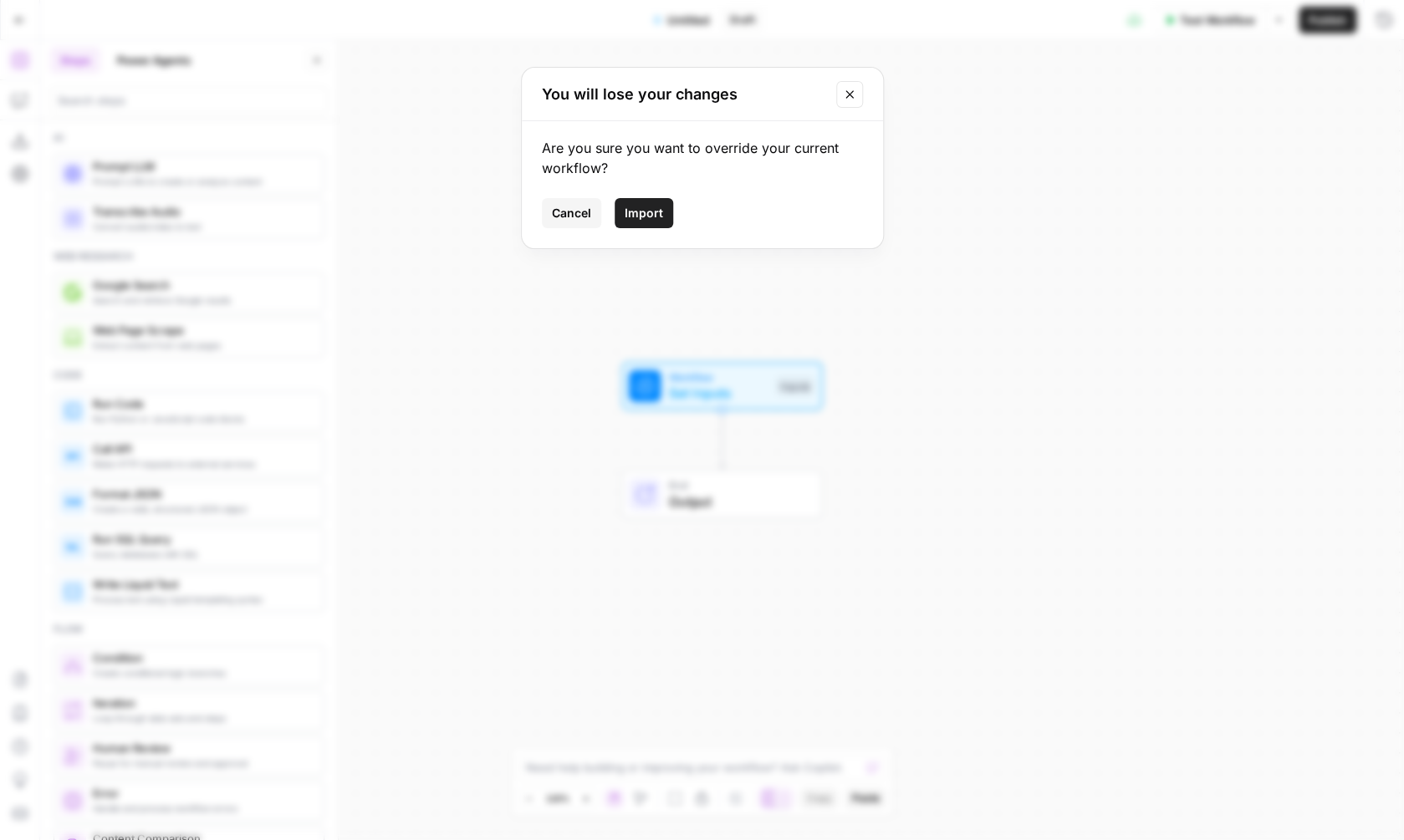
click at [653, 217] on span "Import" at bounding box center [644, 213] width 38 height 17
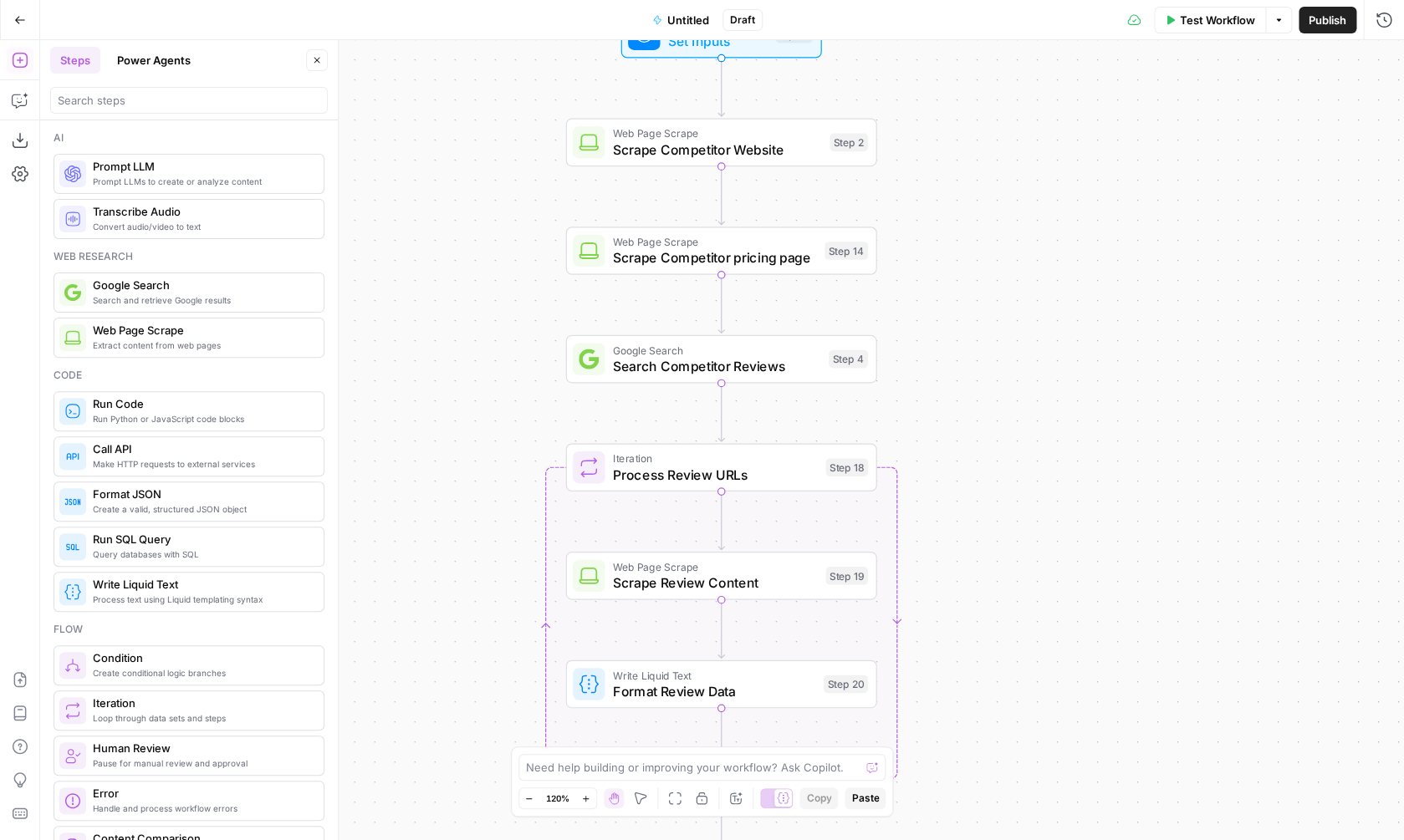
drag, startPoint x: 554, startPoint y: 332, endPoint x: 548, endPoint y: -30, distance: 362.0
click at [548, 40] on div "Workflow Set Inputs Inputs Web Page Scrape Scrape Competitor Website Step 2 Web…" at bounding box center [722, 439] width 1364 height 800
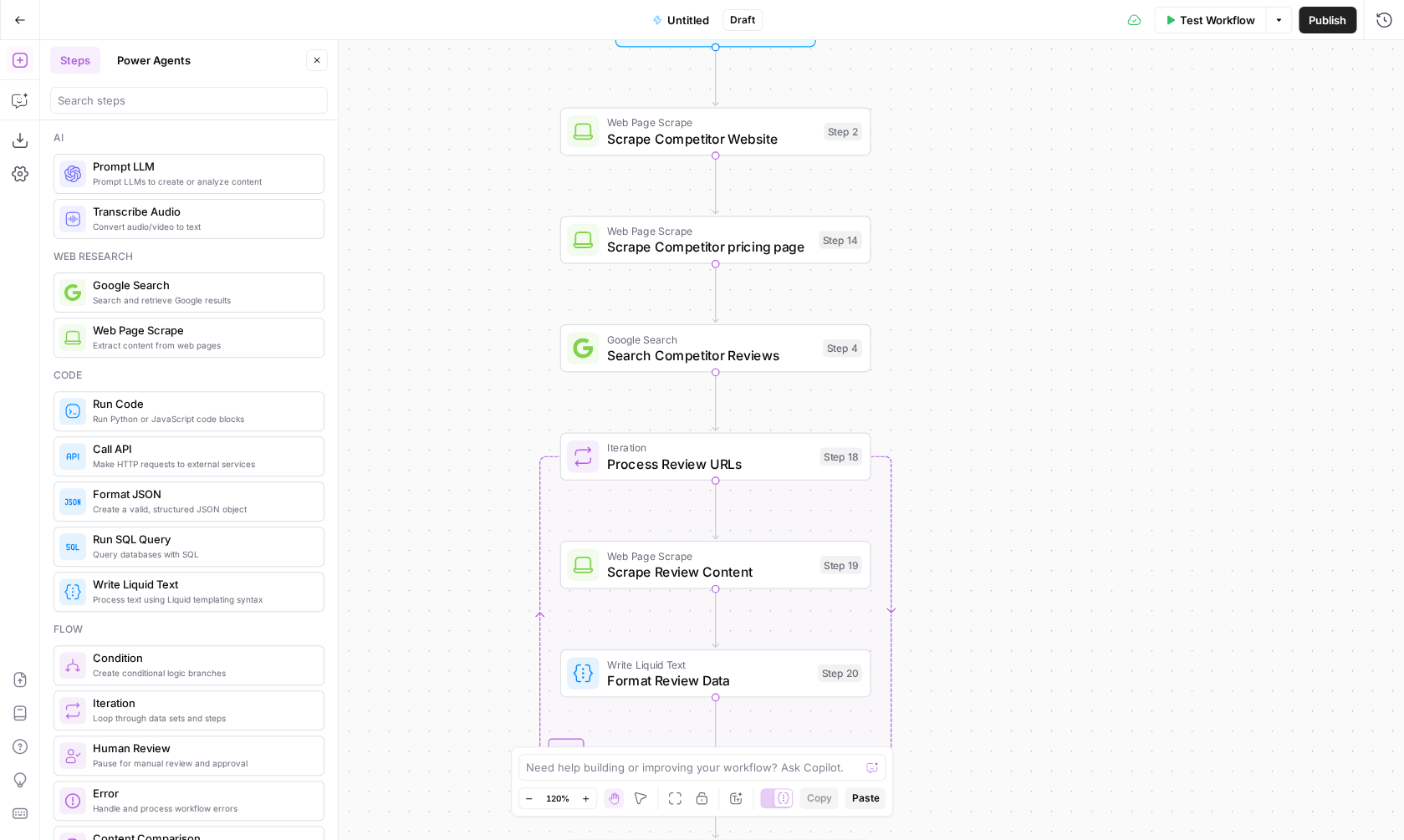
click at [411, 318] on div "Workflow Set Inputs Inputs Web Page Scrape Scrape Competitor Website Step 2 Web…" at bounding box center [722, 439] width 1364 height 800
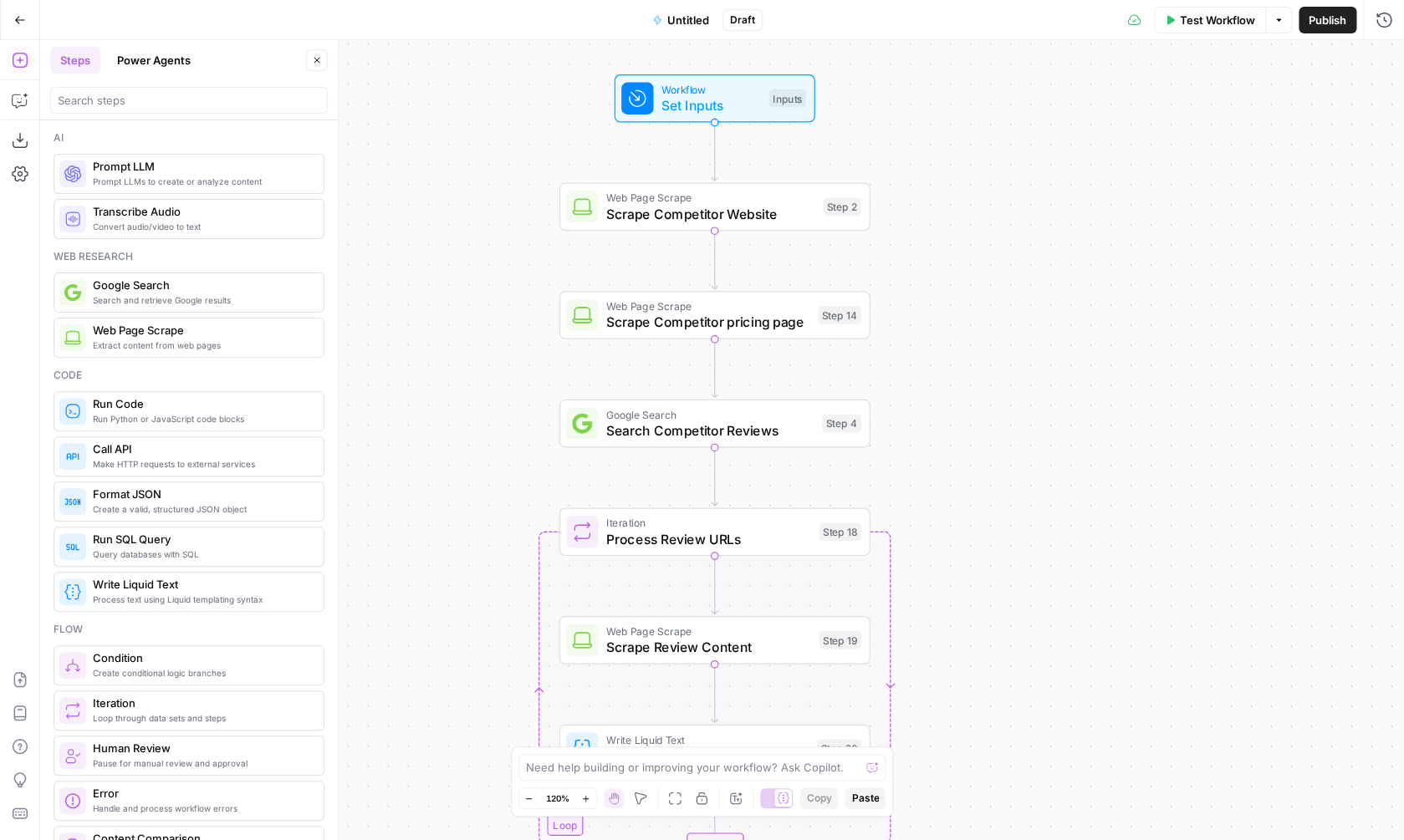
click at [701, 206] on span "Scrape Competitor Website" at bounding box center [711, 214] width 209 height 20
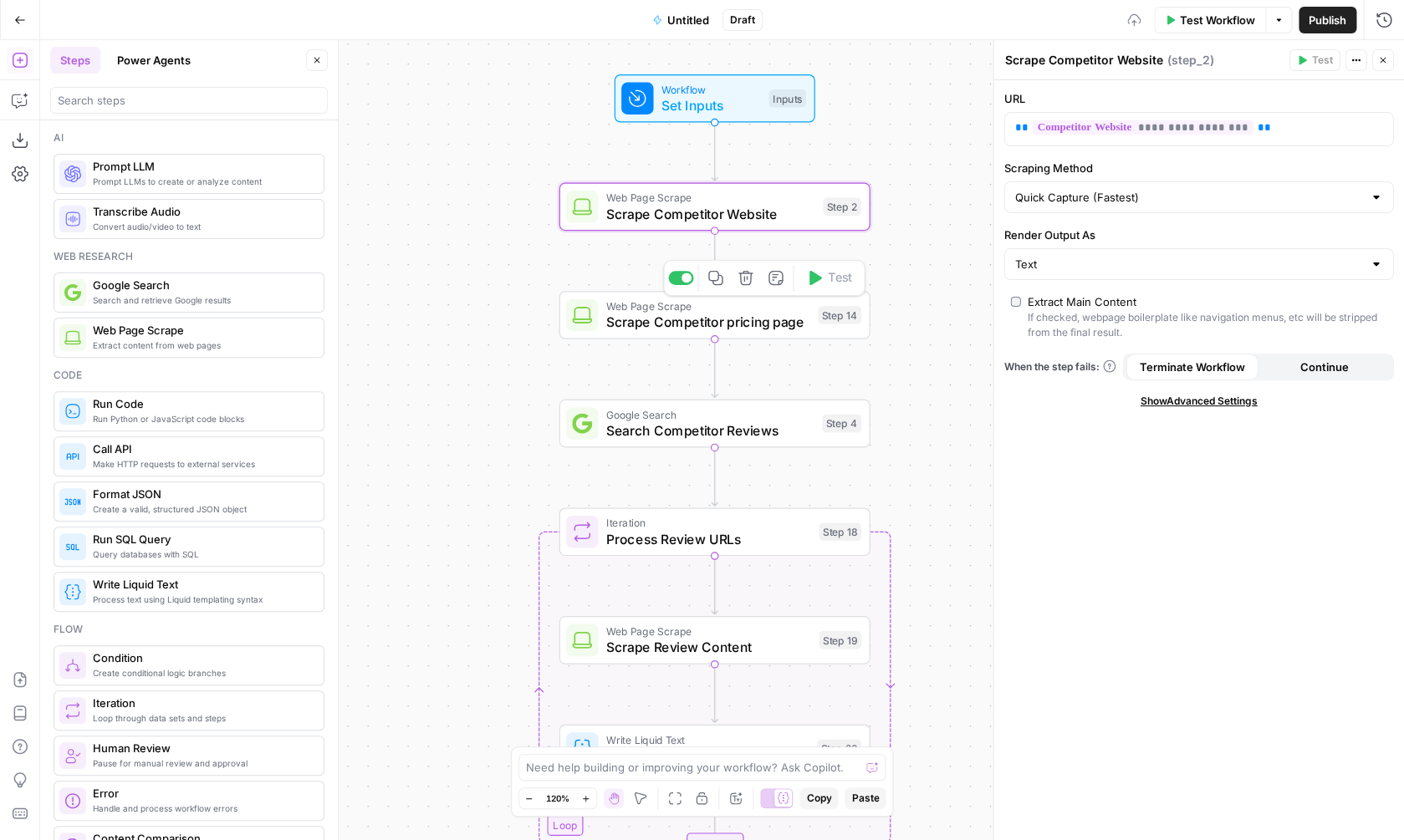
click at [786, 325] on span "Scrape Competitor pricing page" at bounding box center [708, 322] width 204 height 20
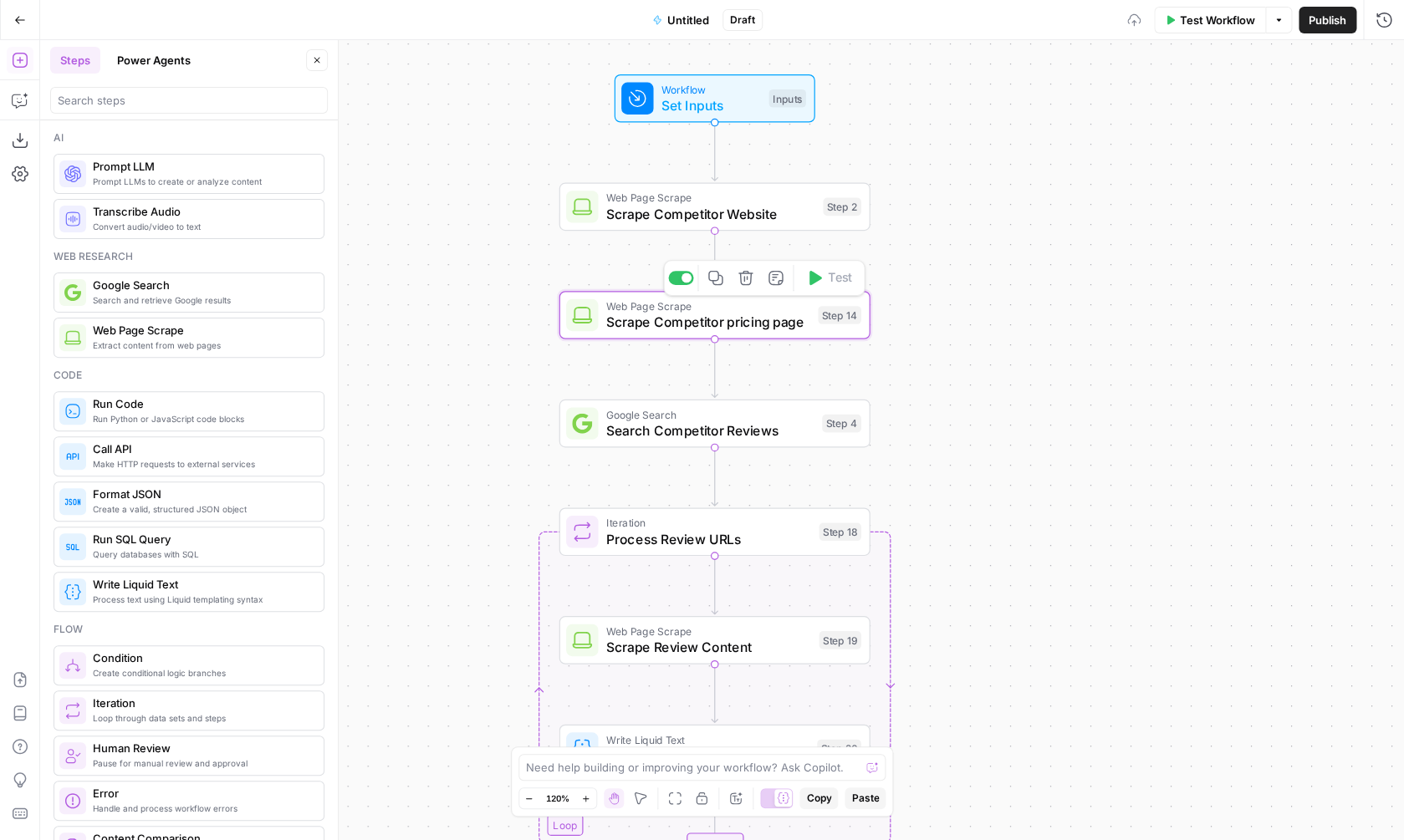
type textarea "Scrape Competitor pricing page"
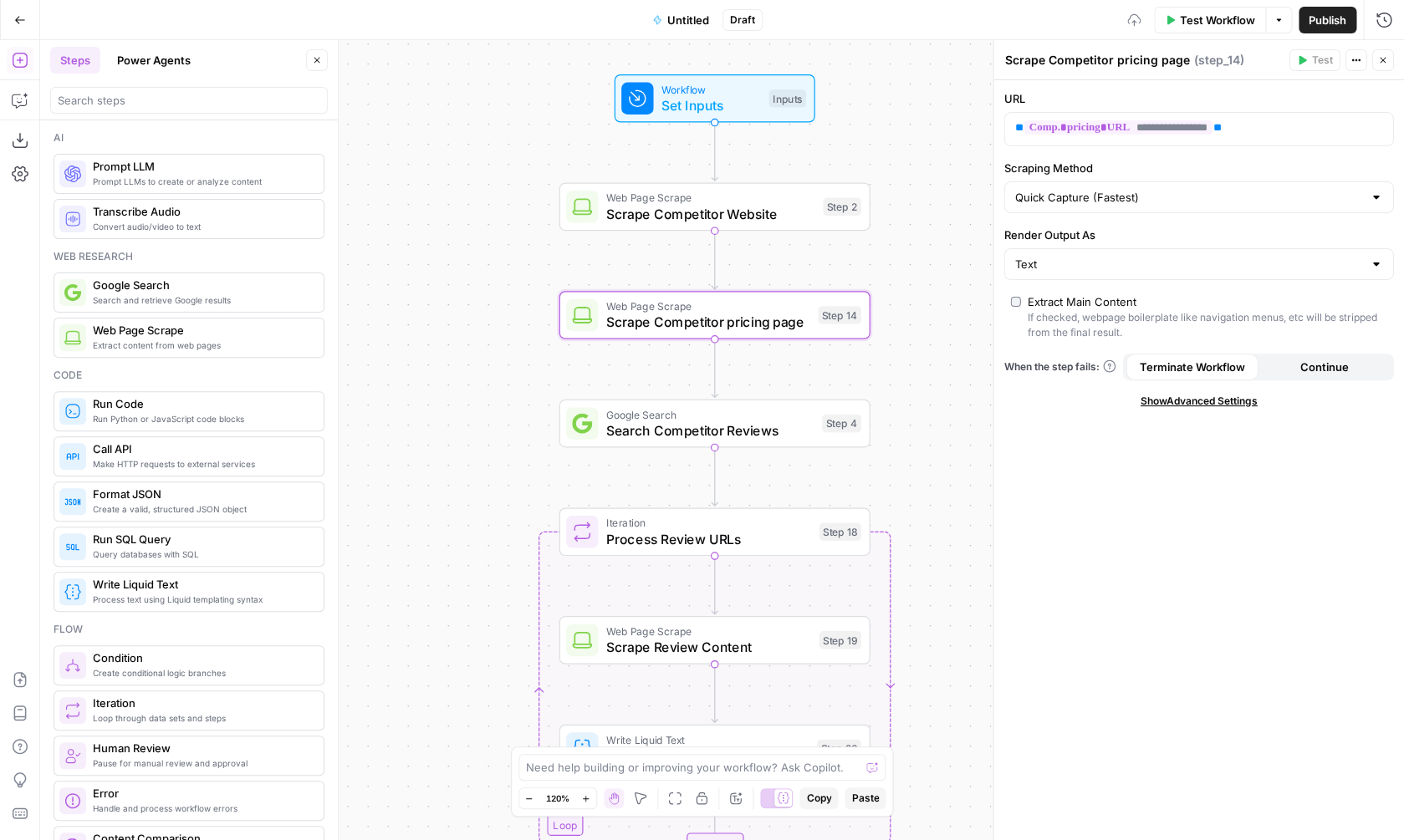
click at [729, 429] on span "Search Competitor Reviews" at bounding box center [710, 431] width 207 height 20
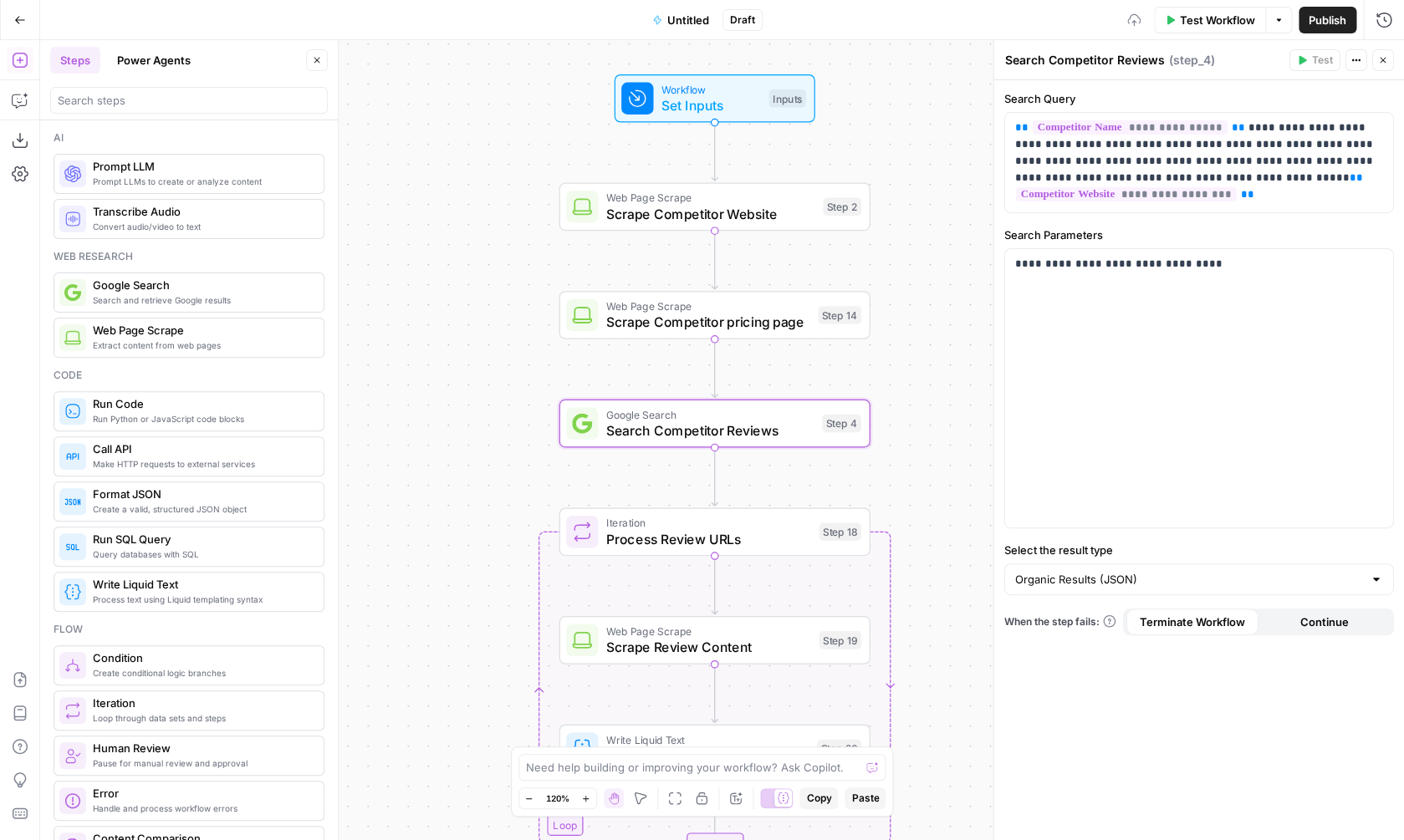
click at [770, 546] on span "Process Review URLs" at bounding box center [708, 539] width 205 height 20
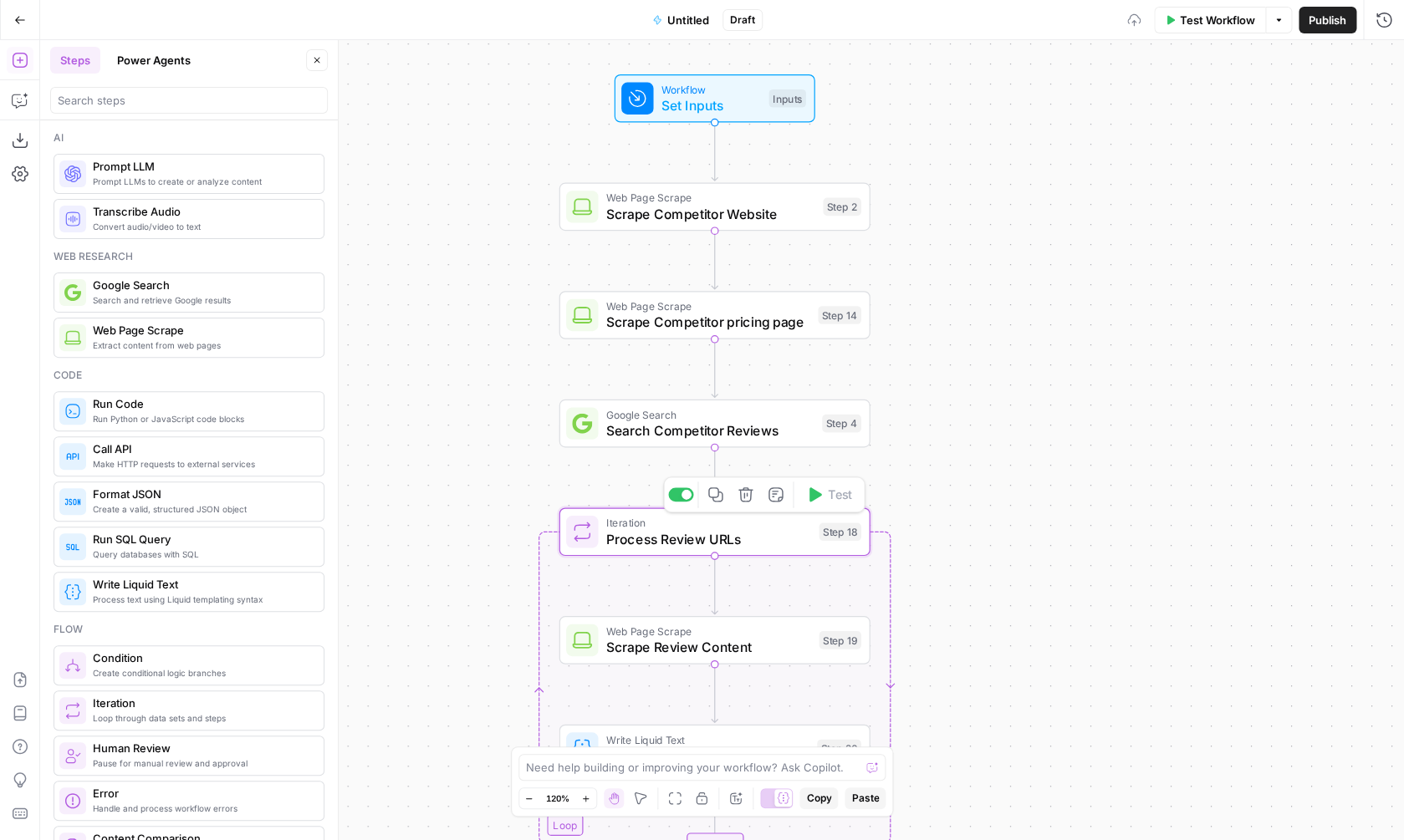
type textarea "Process Review URLs"
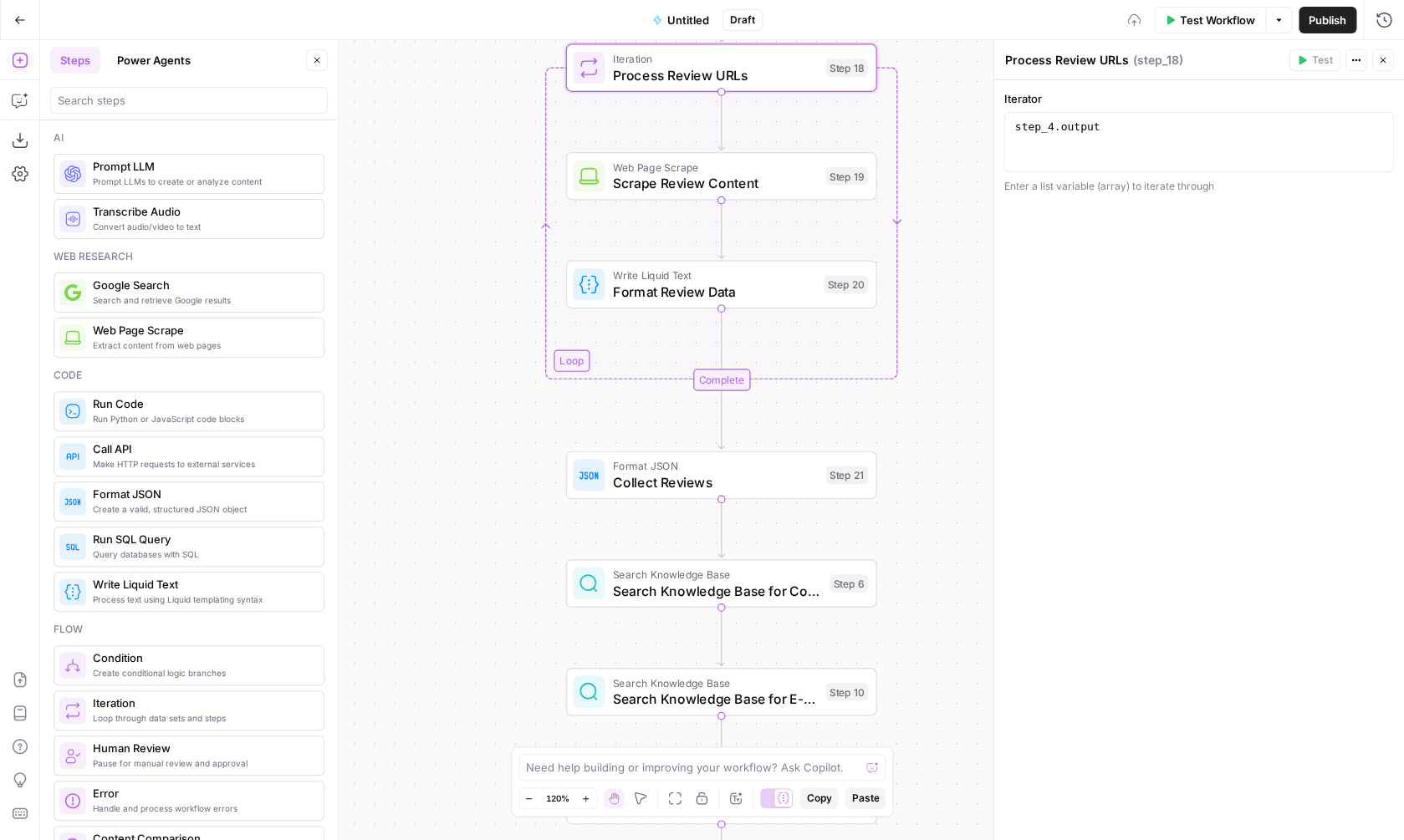
click at [735, 495] on div "Format JSON Collect Reviews Step 21 Copy step Delete step Add Note Test" at bounding box center [722, 475] width 311 height 49
type textarea "Collect Reviews"
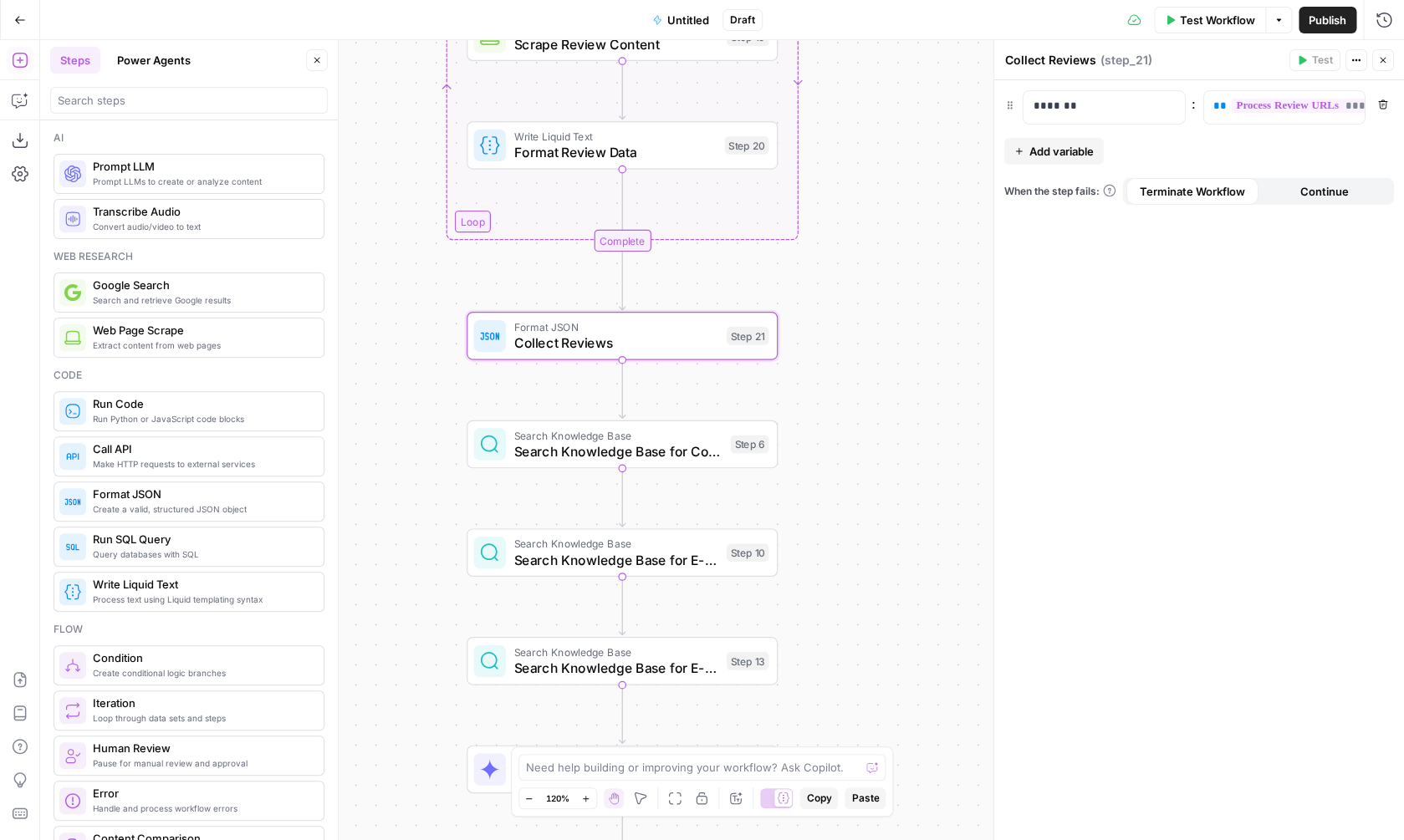
click at [693, 461] on span "Search Knowledge Base for Comparison Data" at bounding box center [618, 451] width 209 height 20
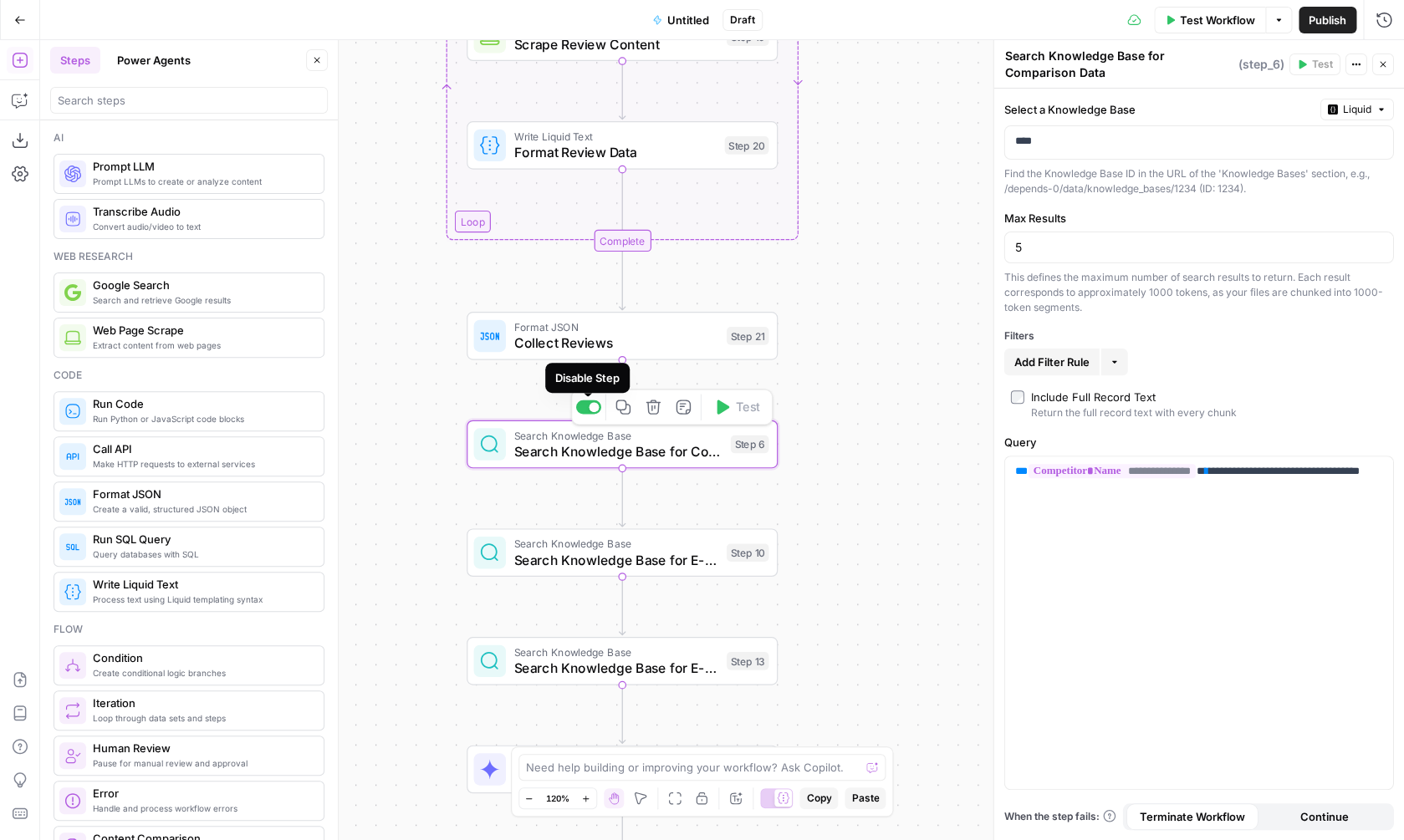
click at [589, 401] on div at bounding box center [589, 408] width 25 height 14
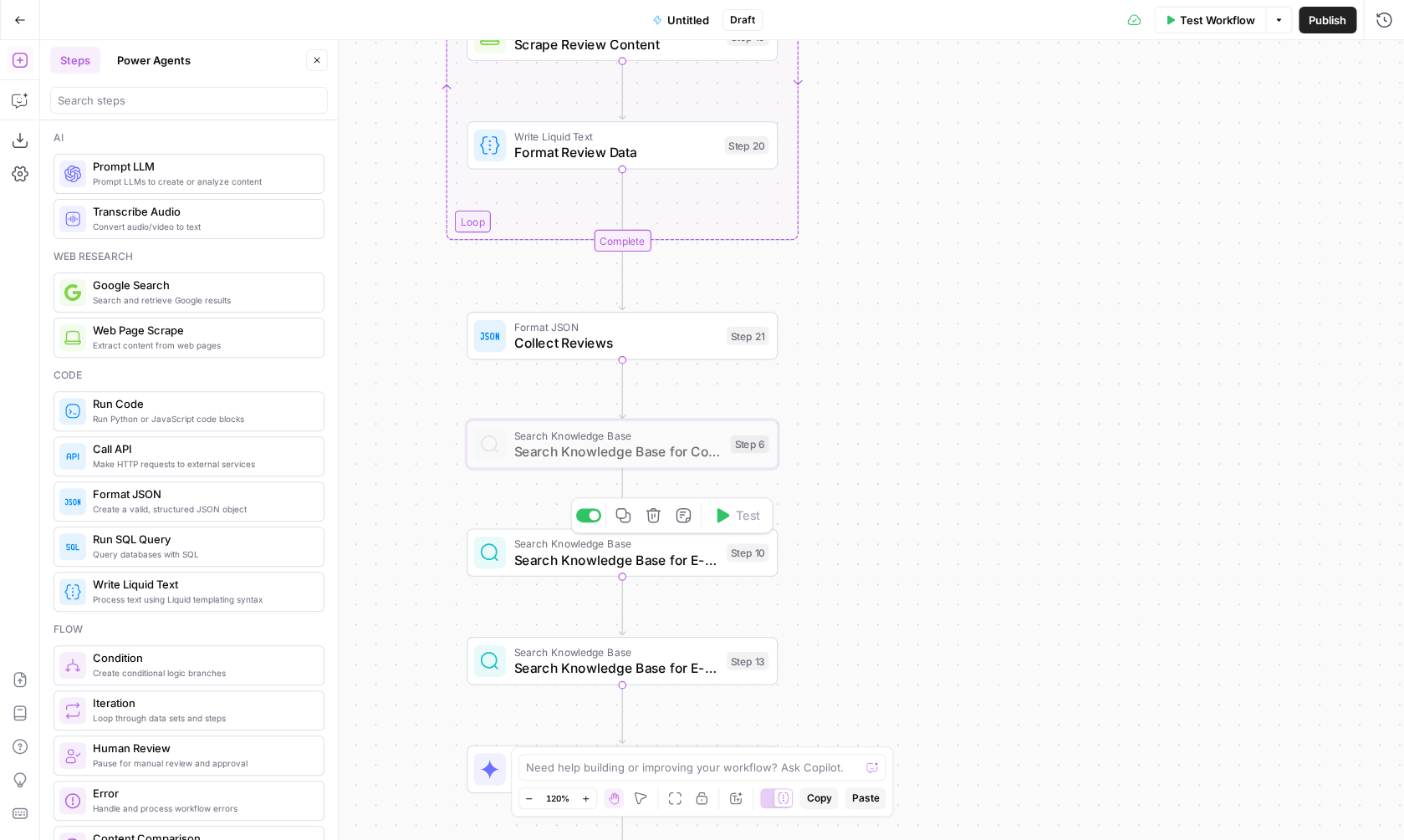
click at [598, 549] on span "Search Knowledge Base" at bounding box center [615, 544] width 205 height 16
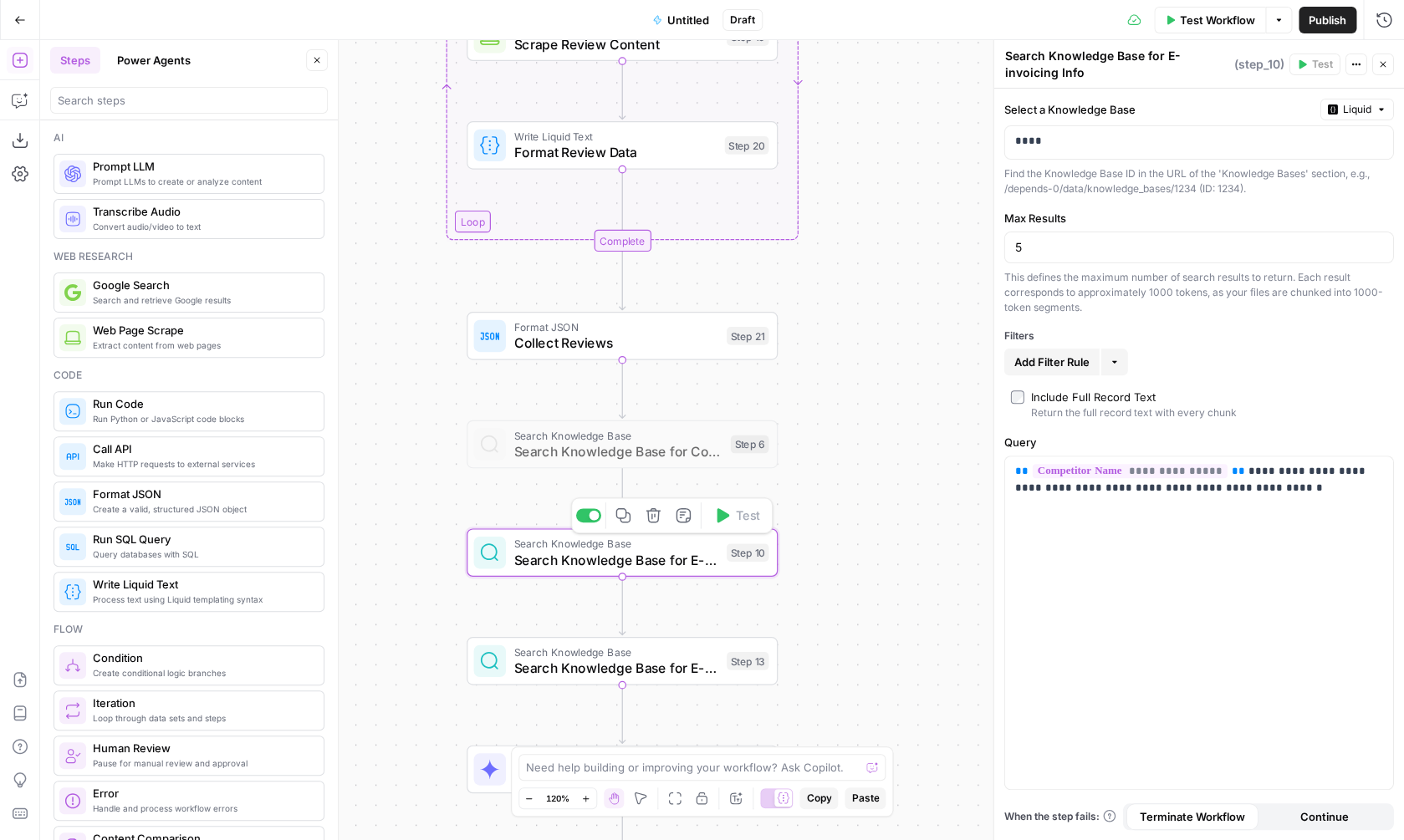
click at [582, 522] on div "Workflow Set Inputs Inputs Web Page Scrape Scrape Competitor Website Step 2 Web…" at bounding box center [722, 439] width 1364 height 800
click at [590, 518] on div at bounding box center [593, 515] width 10 height 10
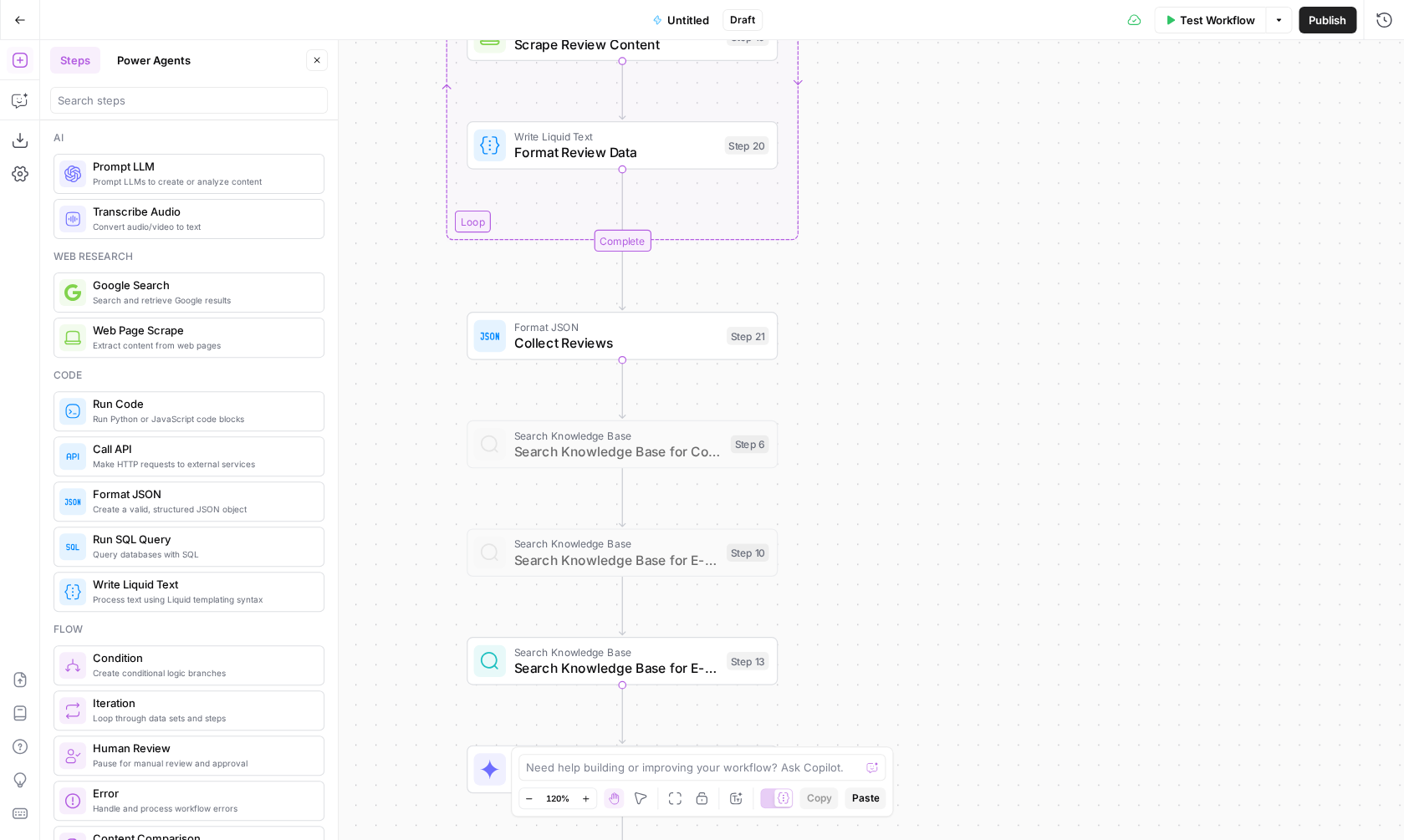
click at [573, 662] on span "Search Knowledge Base for E-invoicing Info" at bounding box center [615, 667] width 205 height 20
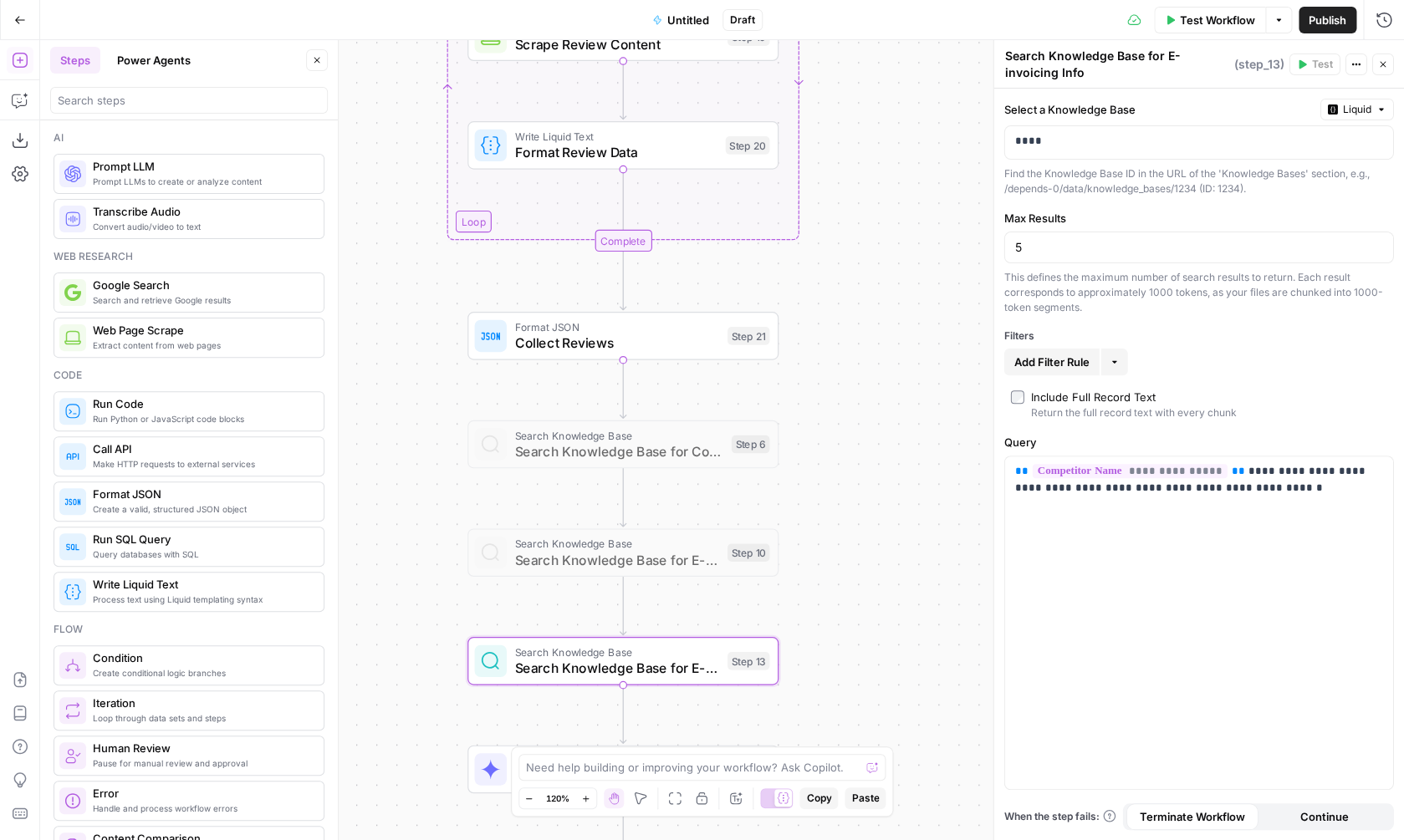
click at [584, 624] on div "Workflow Set Inputs Inputs Web Page Scrape Scrape Competitor Website Step 2 Web…" at bounding box center [722, 439] width 1364 height 800
click at [589, 625] on div at bounding box center [589, 624] width 25 height 14
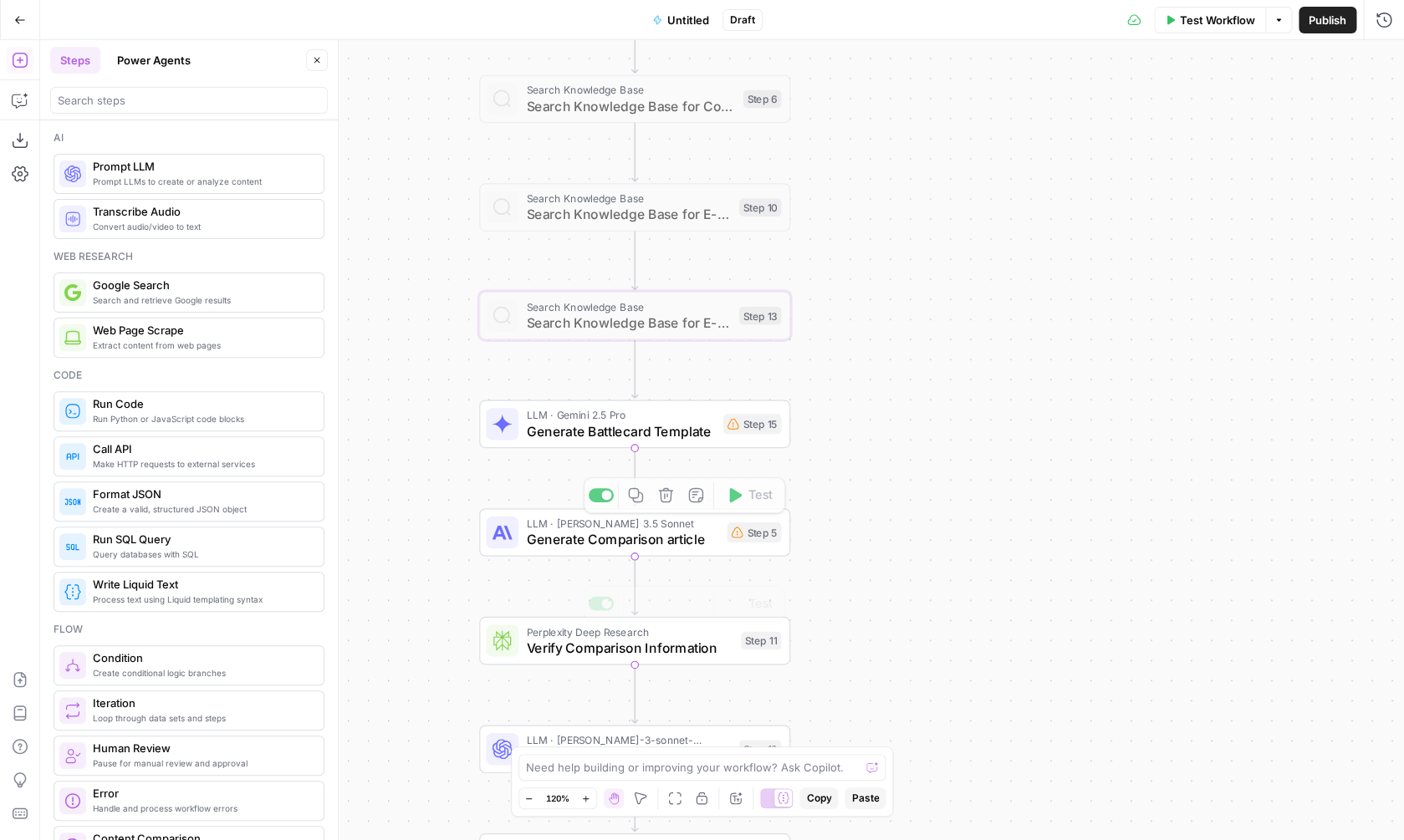
click at [619, 425] on span "Generate Battlecard Template" at bounding box center [620, 431] width 189 height 20
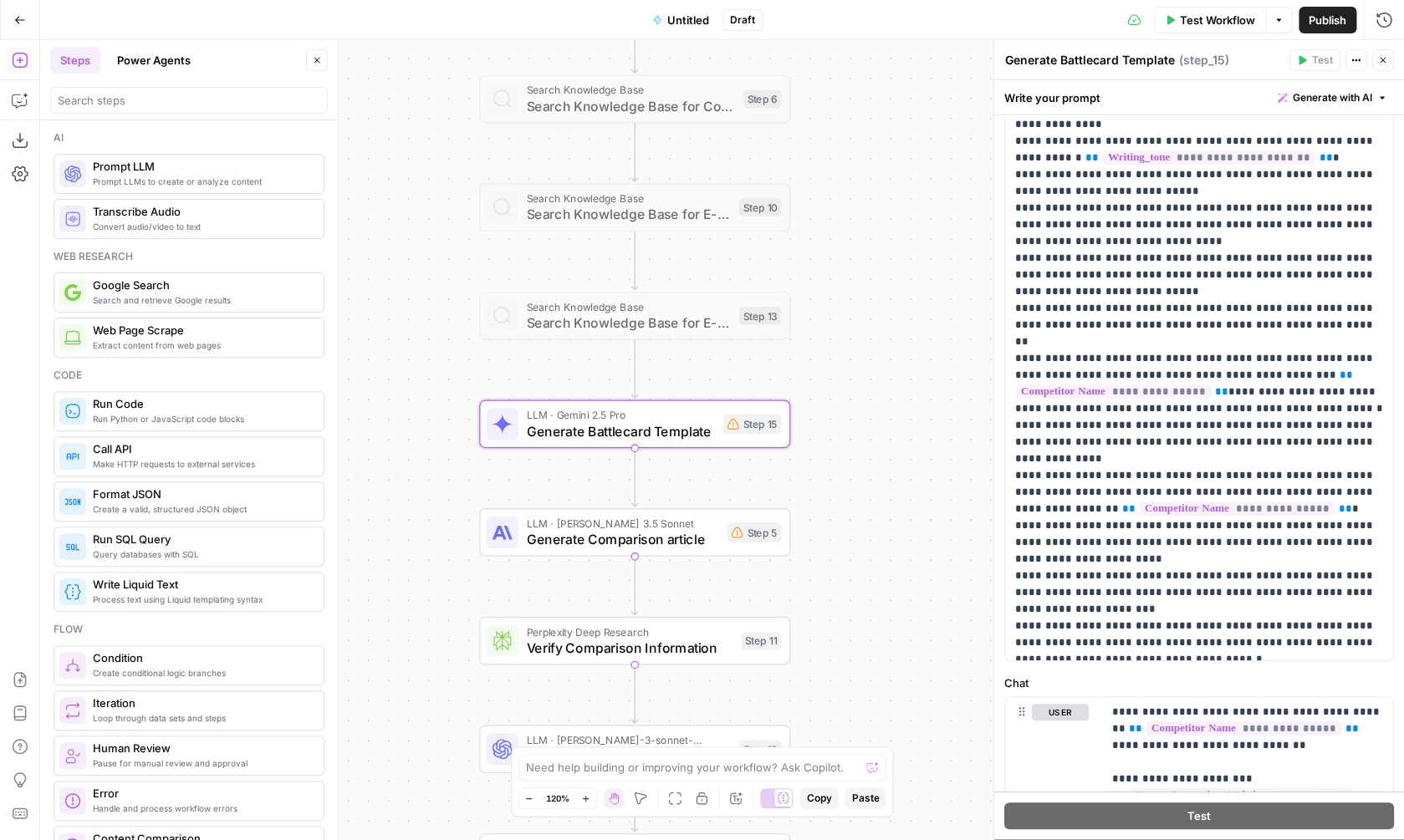
scroll to position [88, 0]
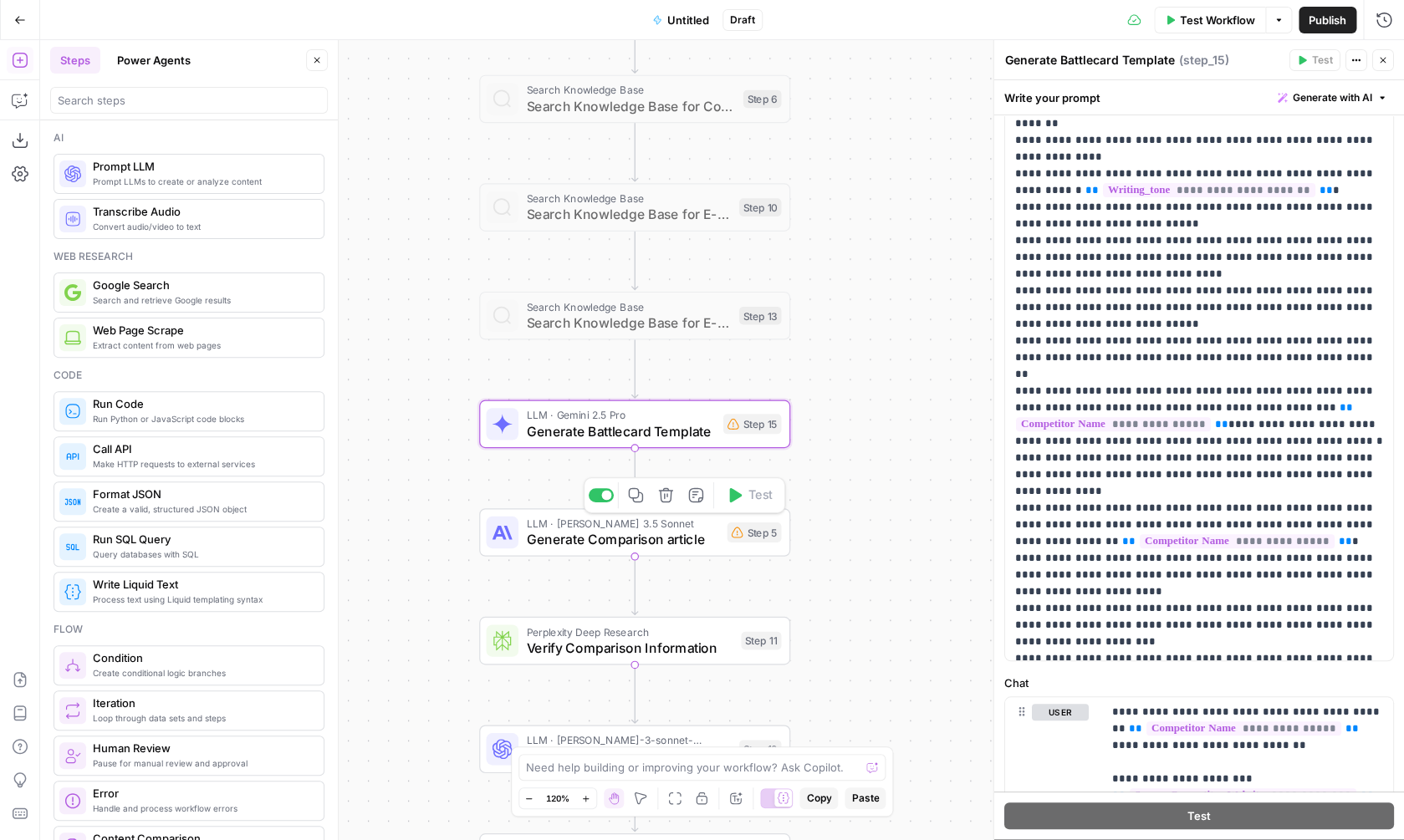
click at [644, 528] on span "LLM · [PERSON_NAME] 3.5 Sonnet" at bounding box center [621, 523] width 192 height 16
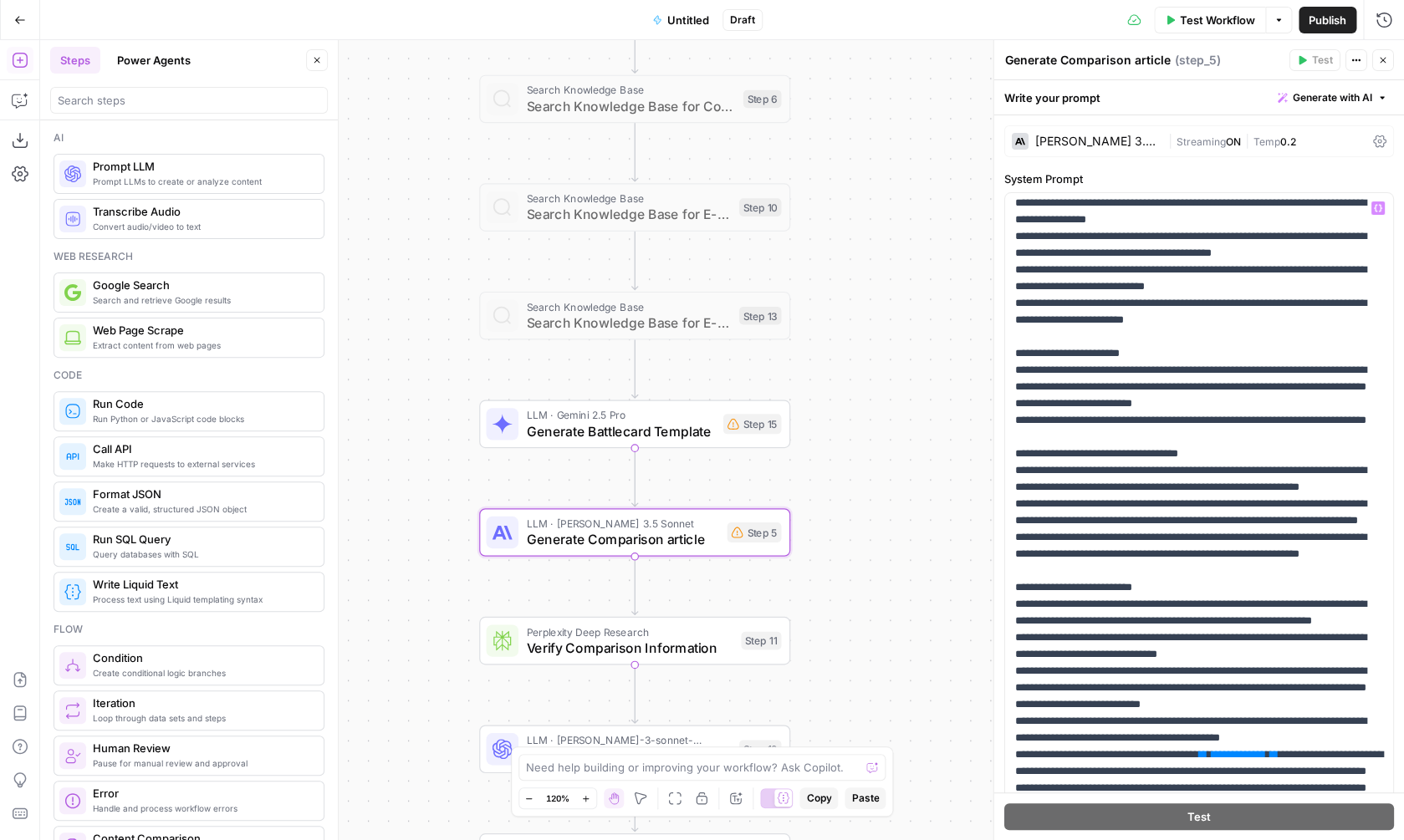
scroll to position [0, 0]
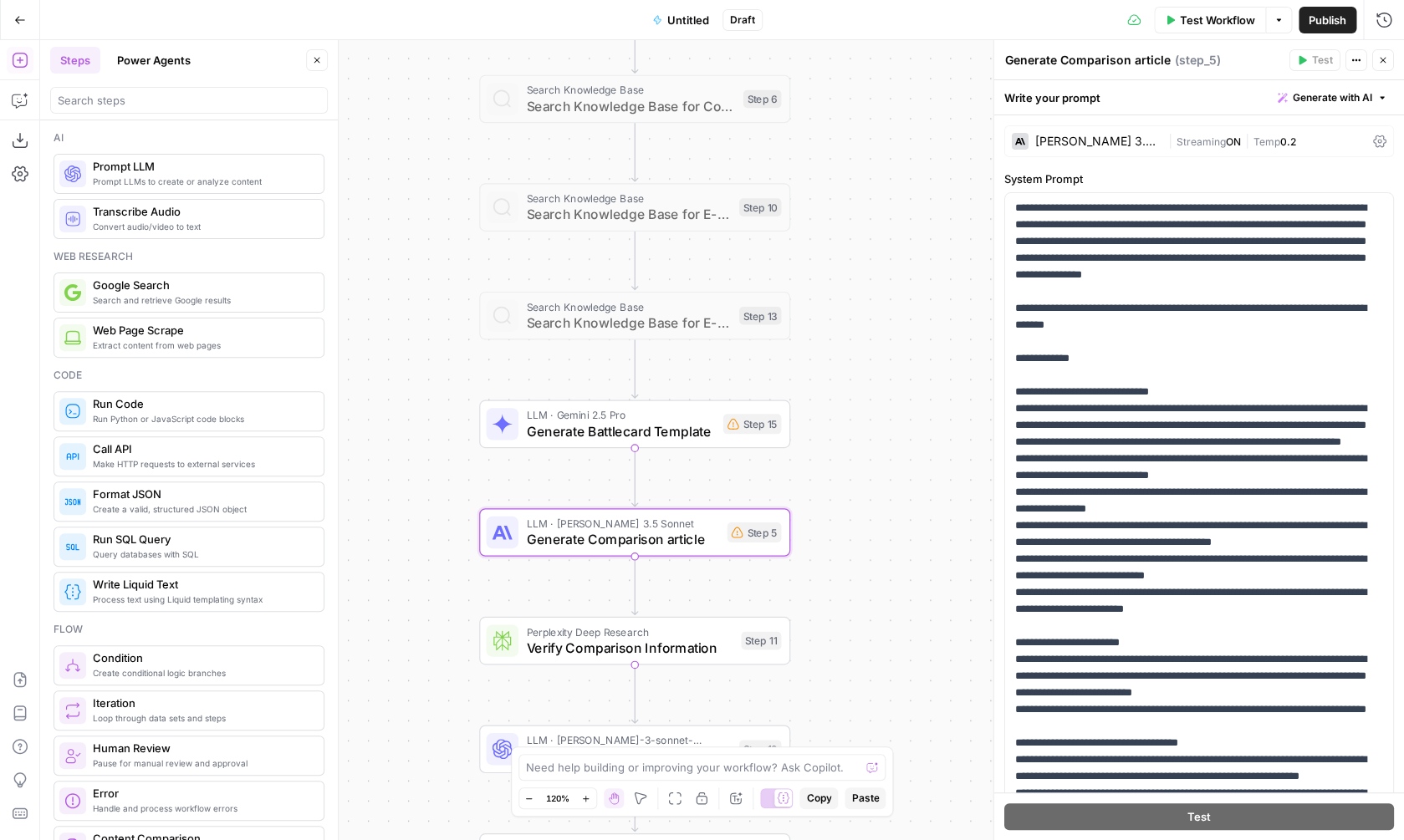
click at [656, 417] on span "LLM · Gemini 2.5 Pro" at bounding box center [620, 415] width 189 height 16
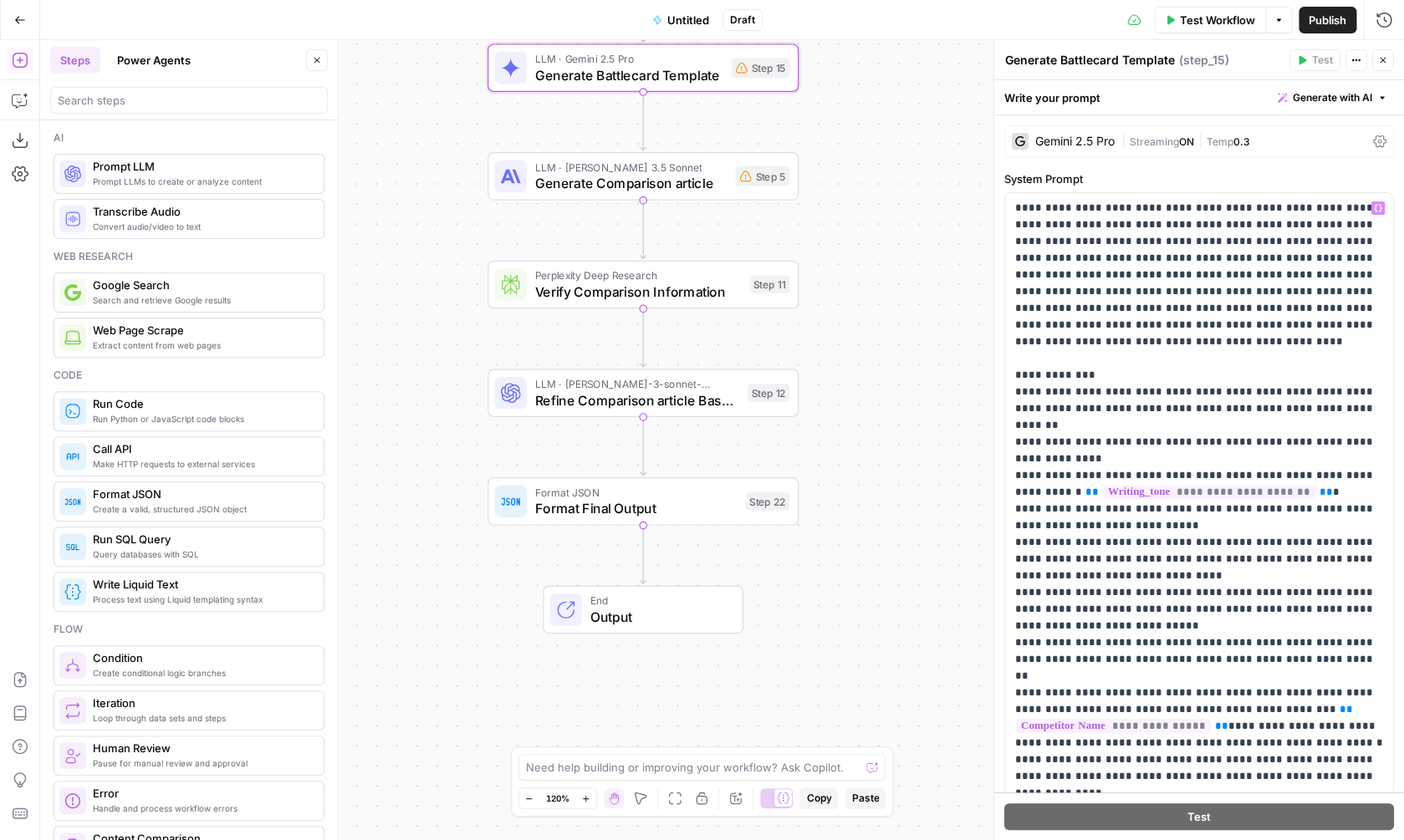
click at [659, 405] on span "Refine Comparison article Based on Verification" at bounding box center [636, 400] width 205 height 20
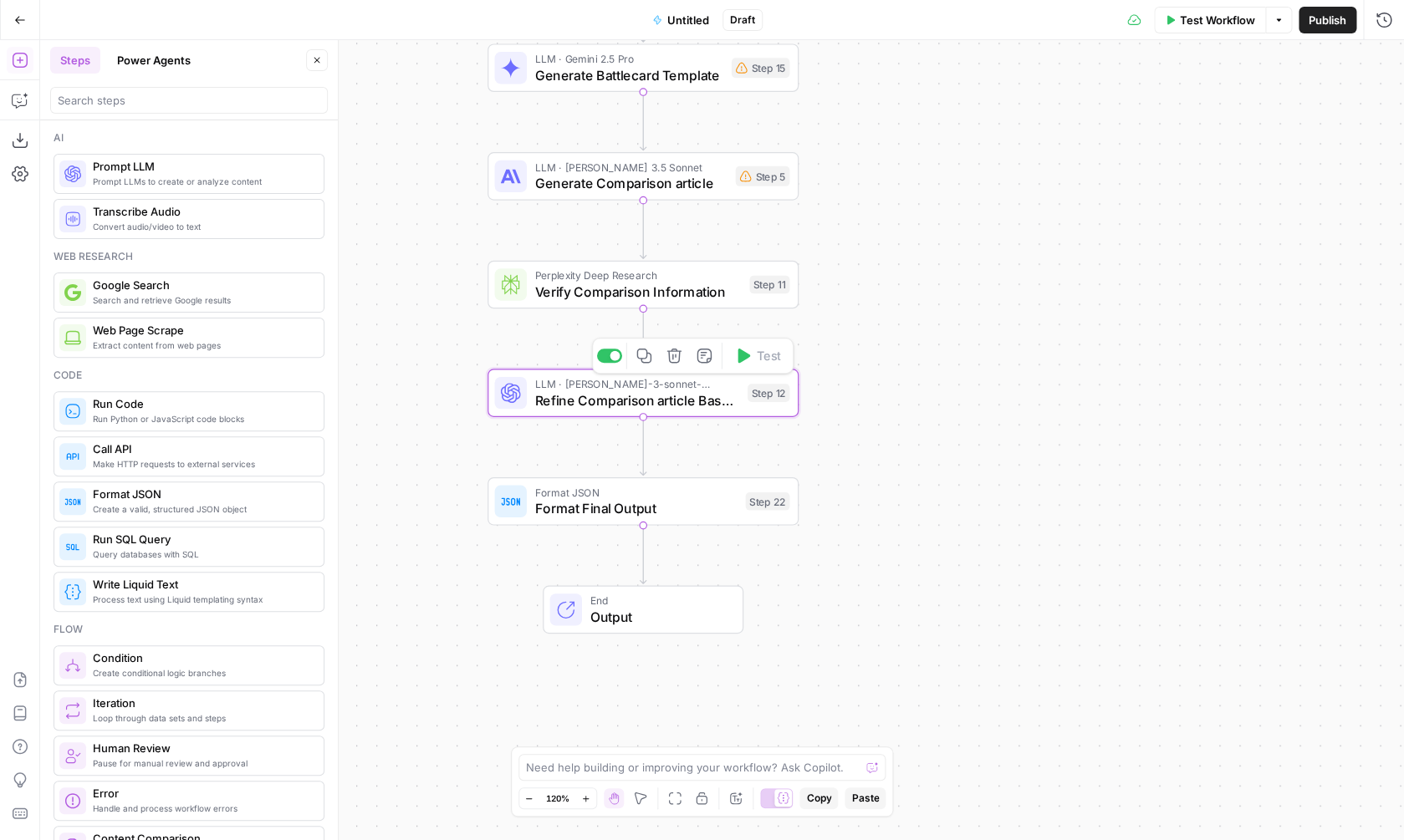
type textarea "Refine Comparison article Based on Verification"
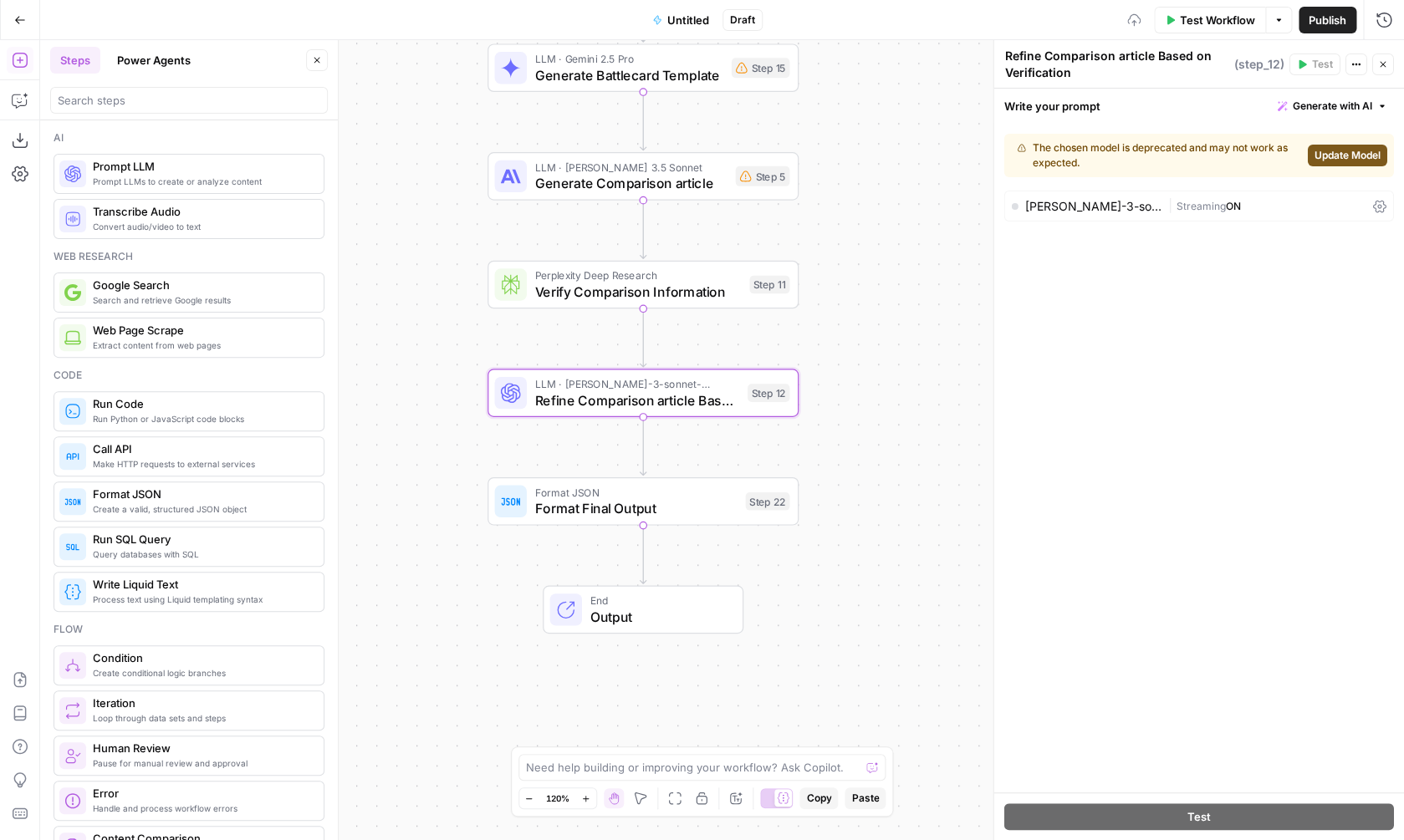
click at [1356, 161] on span "Update Model" at bounding box center [1347, 155] width 66 height 15
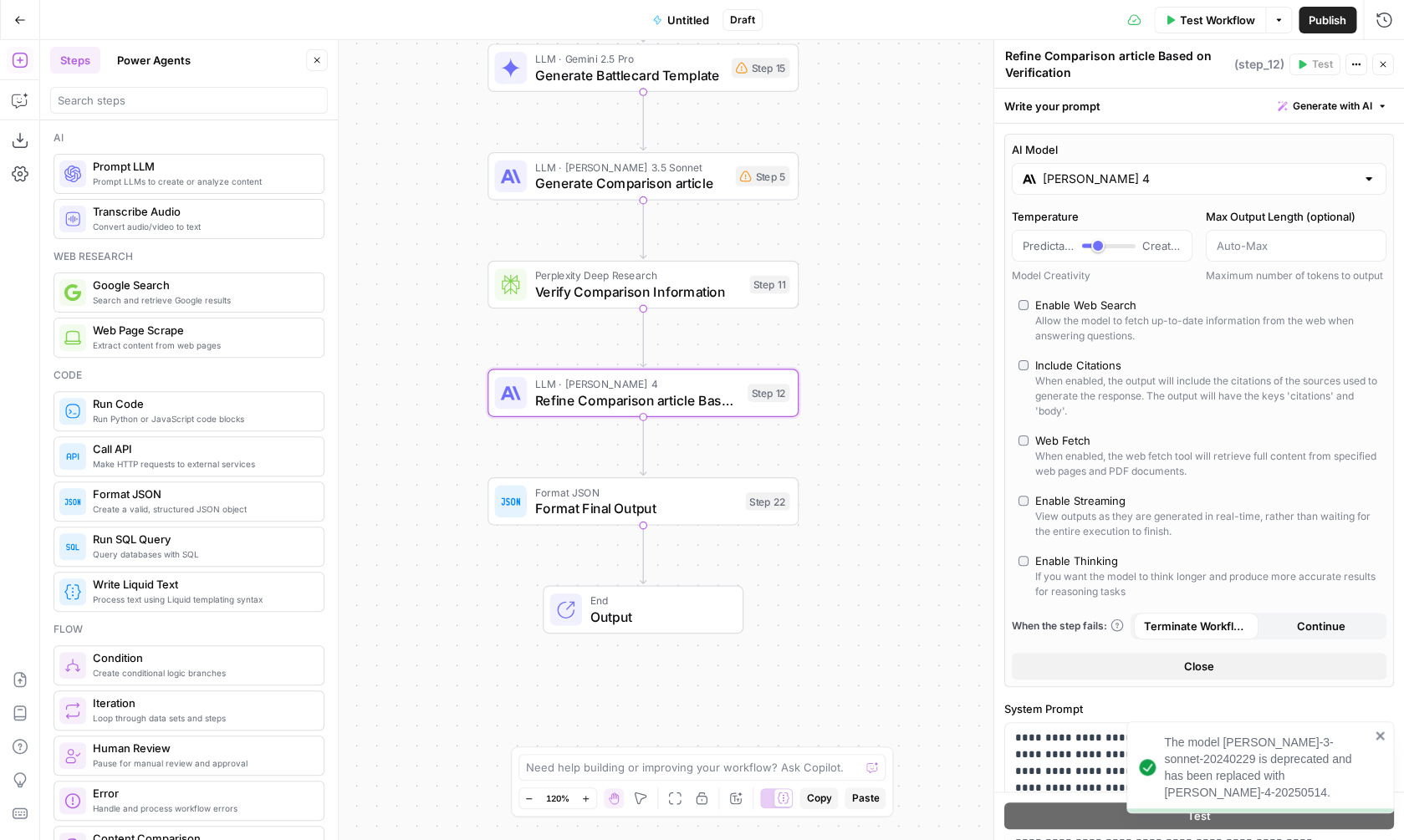
click at [924, 347] on div "Workflow Set Inputs Inputs Web Page Scrape Scrape Competitor Website Step 2 Web…" at bounding box center [722, 439] width 1364 height 800
click at [667, 300] on span "Verify Comparison Information" at bounding box center [637, 292] width 207 height 20
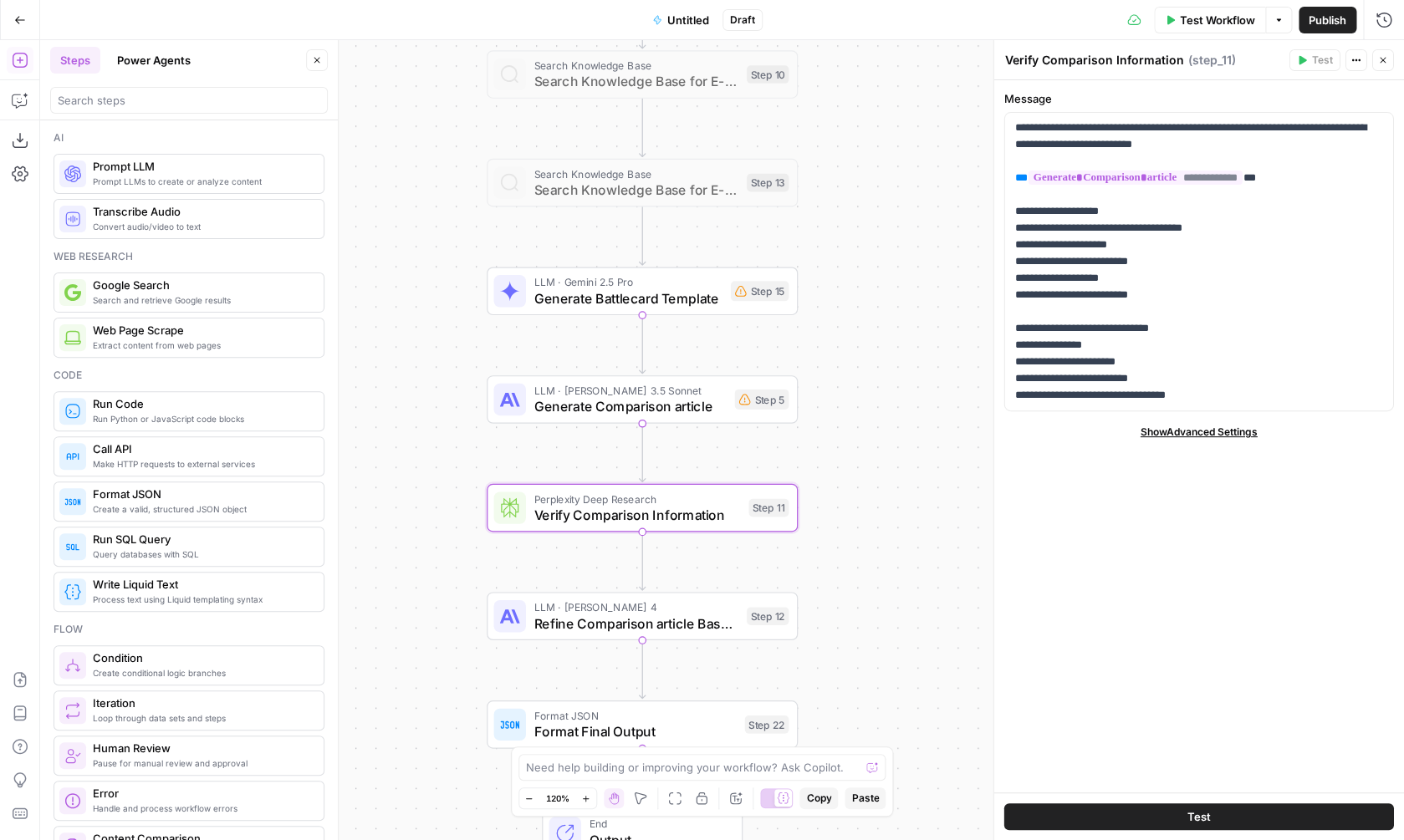
drag, startPoint x: 839, startPoint y: 213, endPoint x: 835, endPoint y: 442, distance: 229.0
click at [837, 442] on div "Workflow Set Inputs Inputs Web Page Scrape Scrape Competitor Website Step 2 Web…" at bounding box center [722, 439] width 1364 height 800
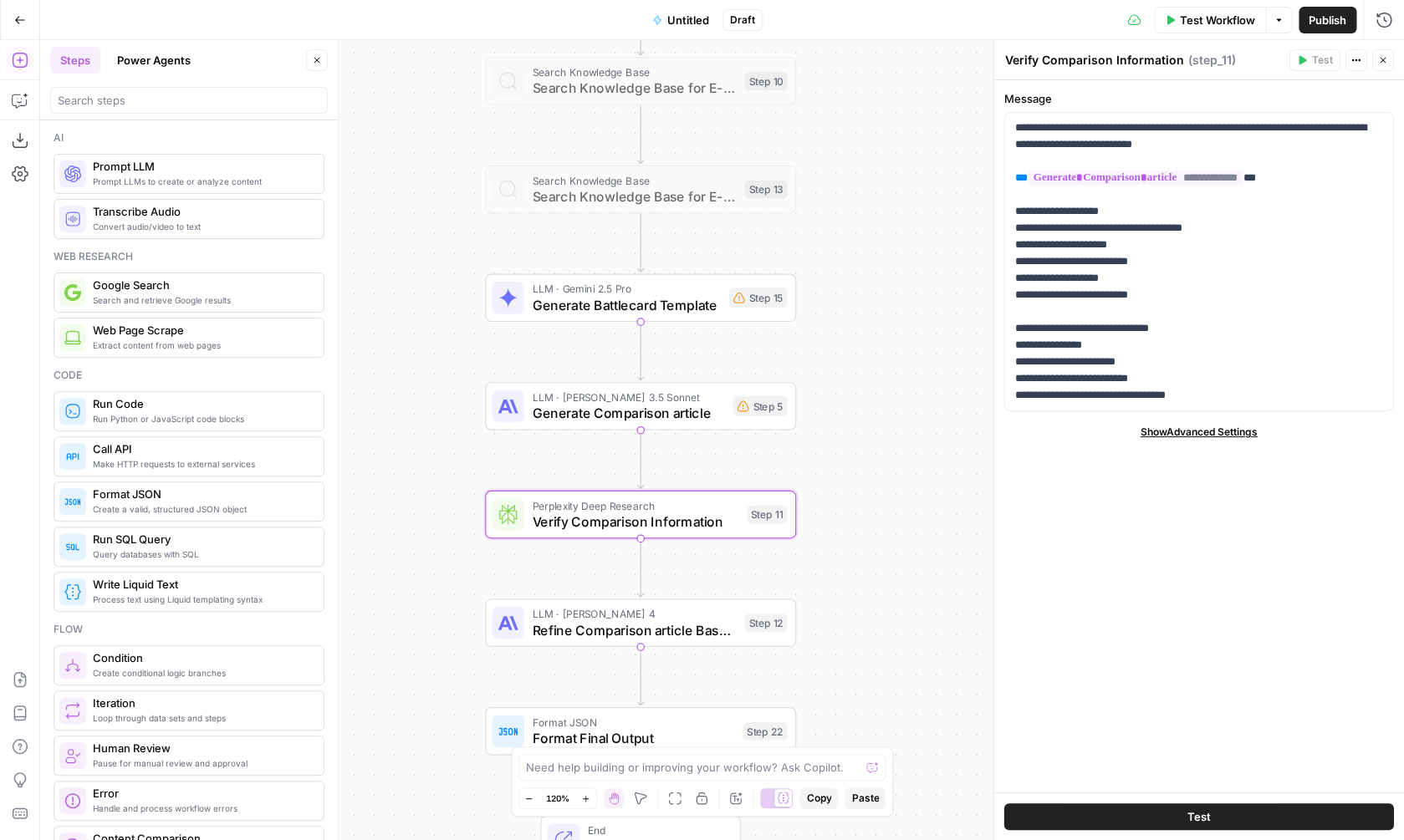
click at [709, 417] on span "Generate Comparison article" at bounding box center [628, 413] width 192 height 20
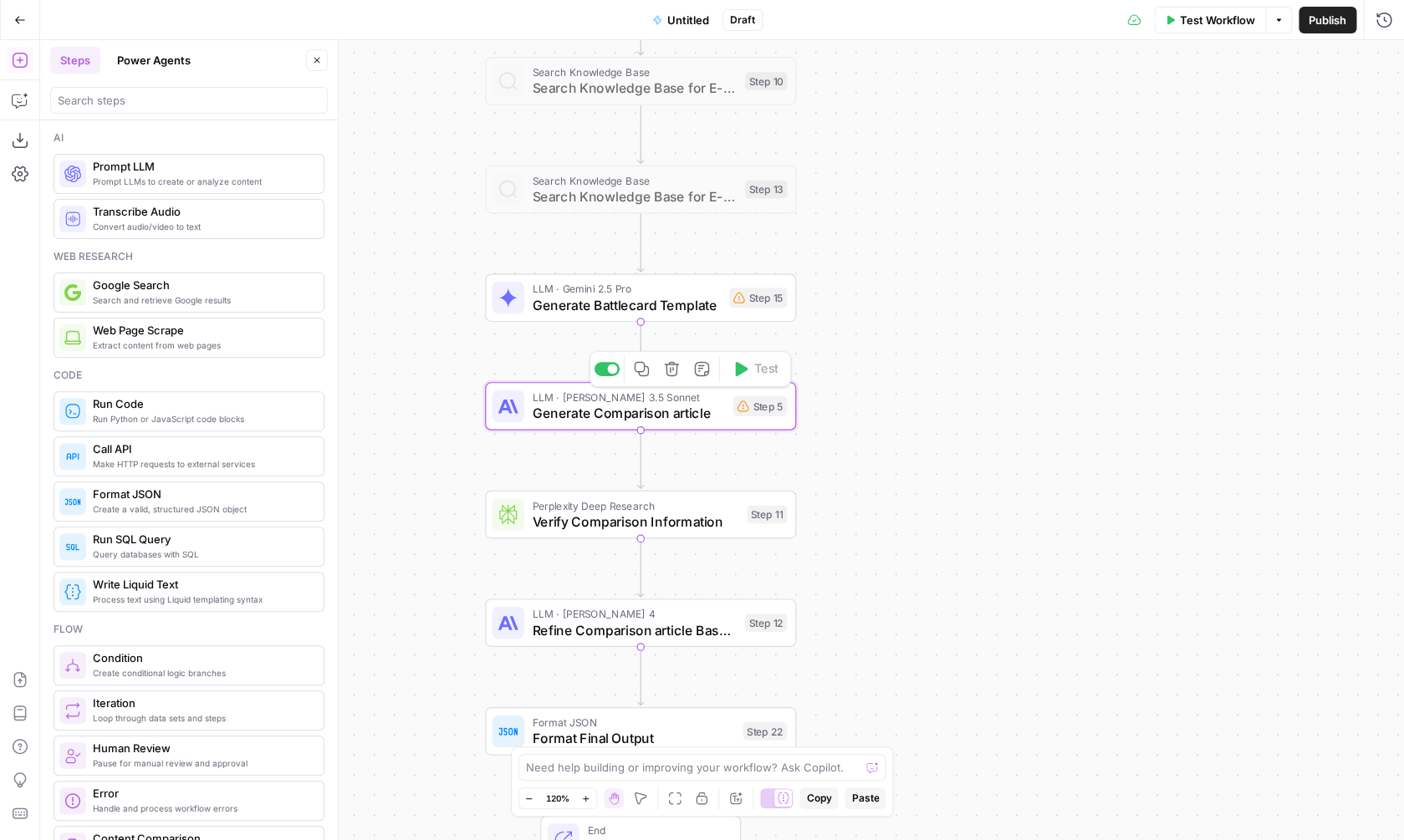
type textarea "Generate Comparison article"
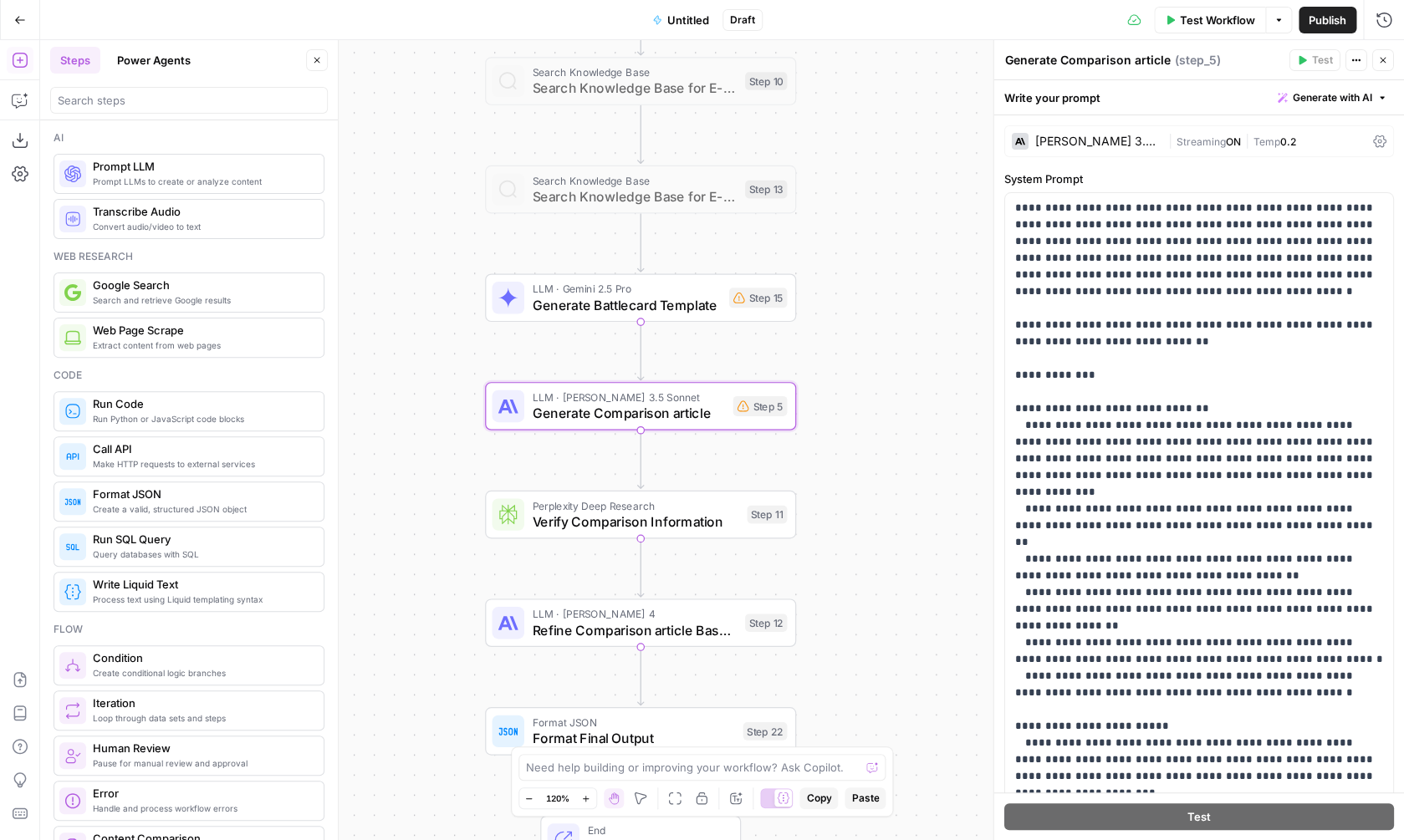
click at [637, 288] on span "LLM · Gemini 2.5 Pro" at bounding box center [626, 289] width 189 height 16
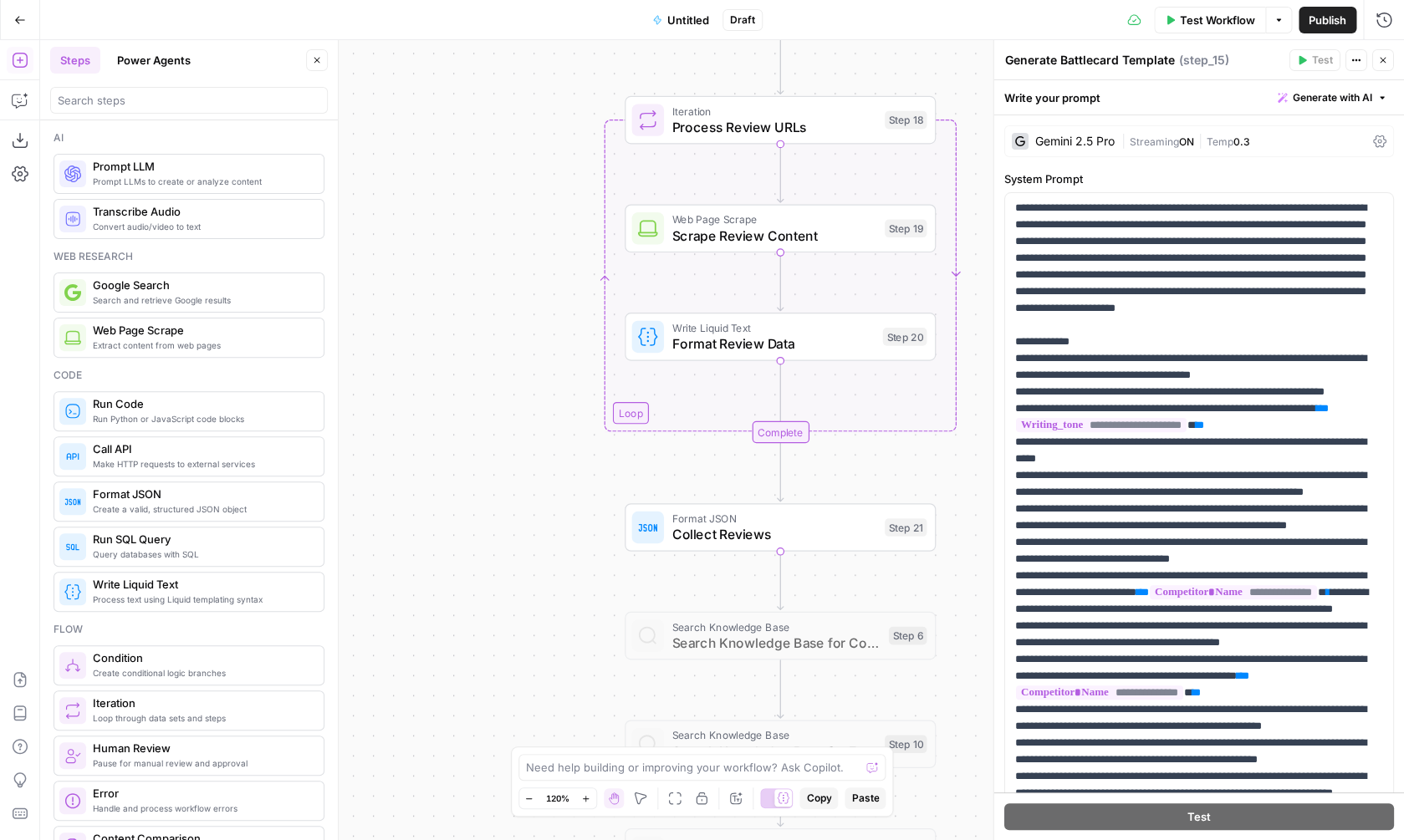
drag, startPoint x: 827, startPoint y: 167, endPoint x: 973, endPoint y: 831, distance: 679.9
click at [974, 835] on div "Workflow Set Inputs Inputs Web Page Scrape Scrape Competitor Website Step 2 Web…" at bounding box center [722, 439] width 1364 height 800
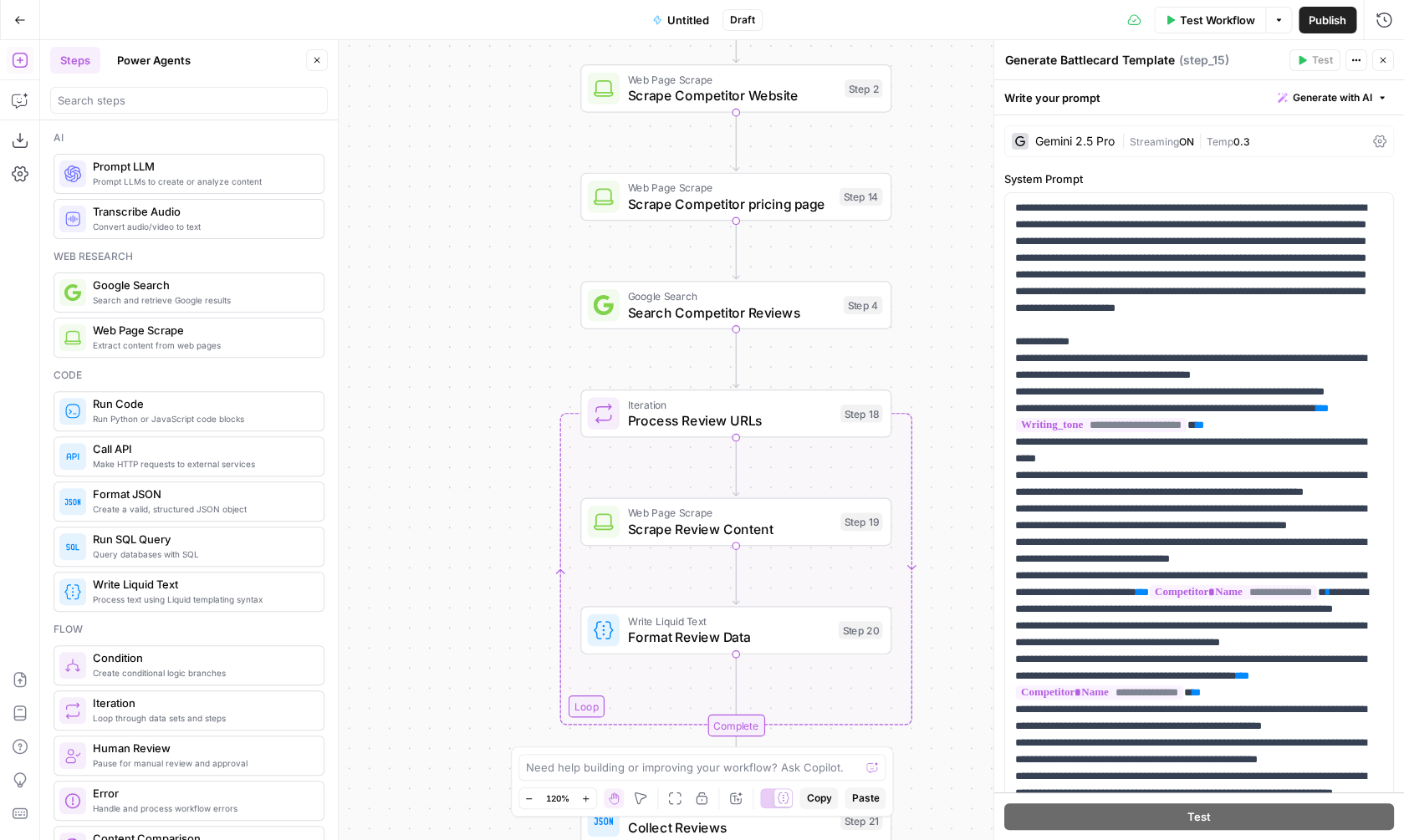
drag, startPoint x: 474, startPoint y: 302, endPoint x: 403, endPoint y: 656, distance: 361.0
click at [404, 656] on div "Workflow Set Inputs Inputs Web Page Scrape Scrape Competitor Website Step 2 Web…" at bounding box center [722, 439] width 1364 height 800
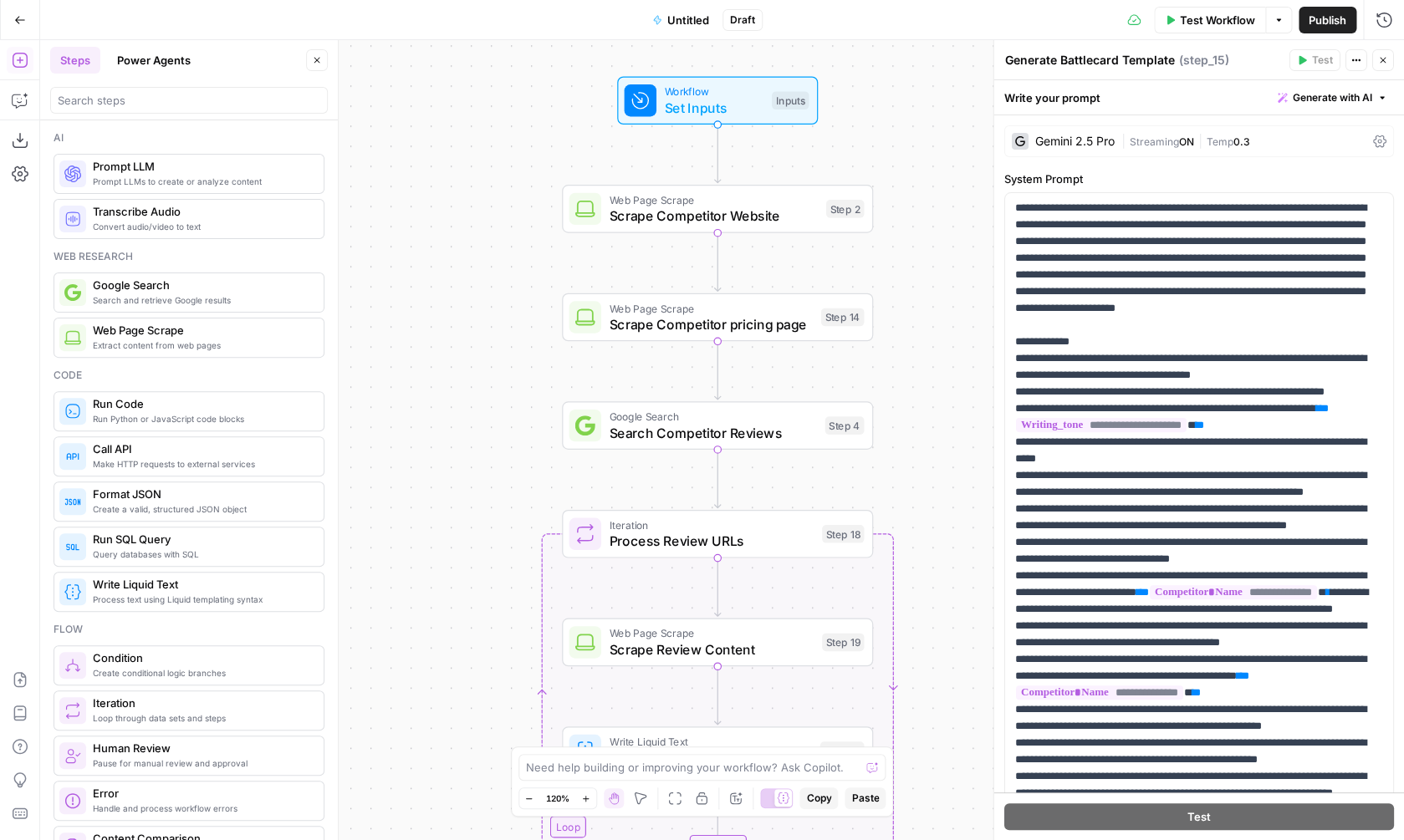
drag, startPoint x: 472, startPoint y: 291, endPoint x: 472, endPoint y: 342, distance: 51.0
click at [472, 342] on div "Workflow Set Inputs Inputs Web Page Scrape Scrape Competitor Website Step 2 Web…" at bounding box center [722, 439] width 1364 height 800
click at [731, 431] on span "Search Competitor Reviews" at bounding box center [713, 430] width 207 height 20
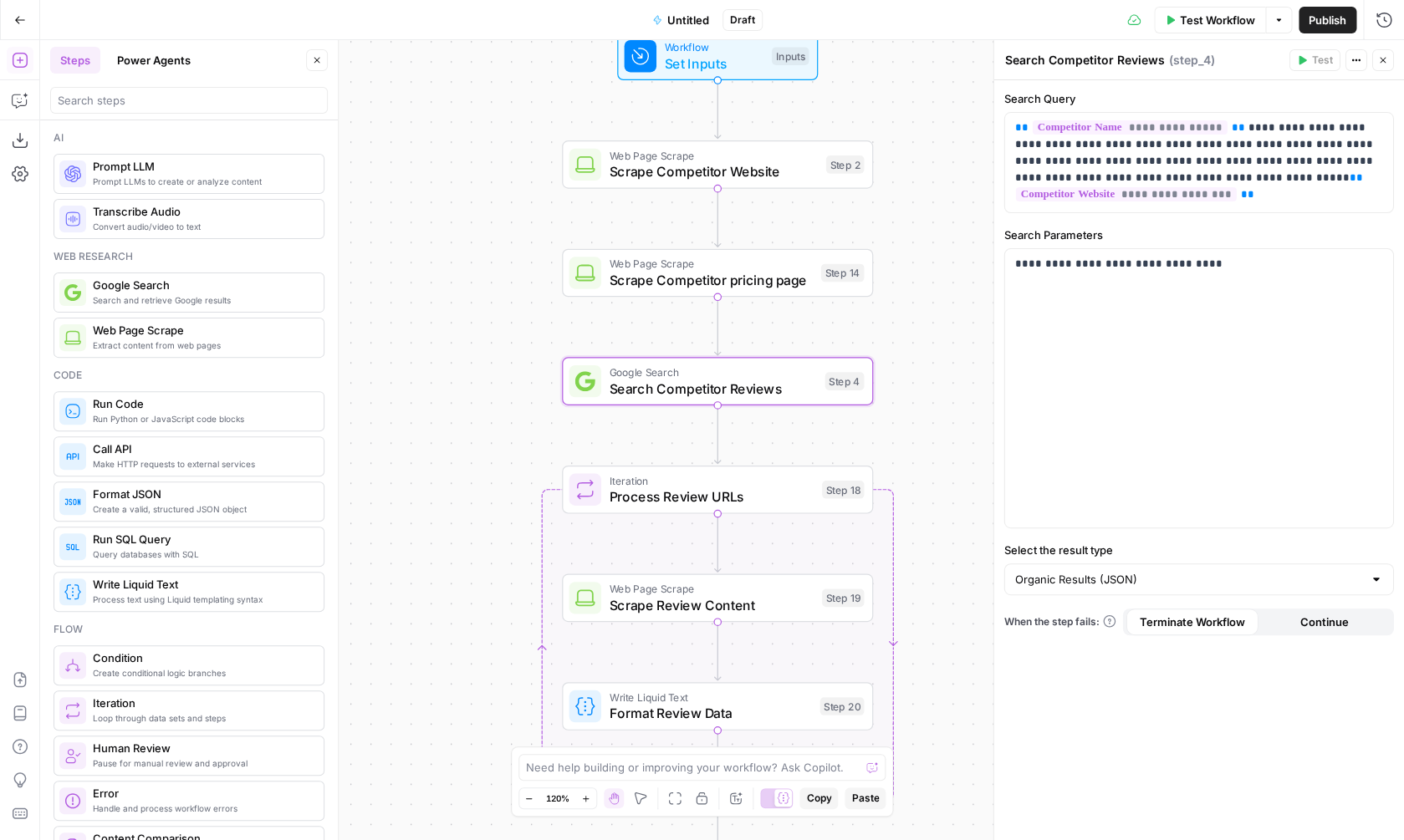
drag, startPoint x: 532, startPoint y: 486, endPoint x: 528, endPoint y: 131, distance: 355.0
click at [528, 131] on div "Workflow Set Inputs Inputs Web Page Scrape Scrape Competitor Website Step 2 Web…" at bounding box center [722, 439] width 1364 height 800
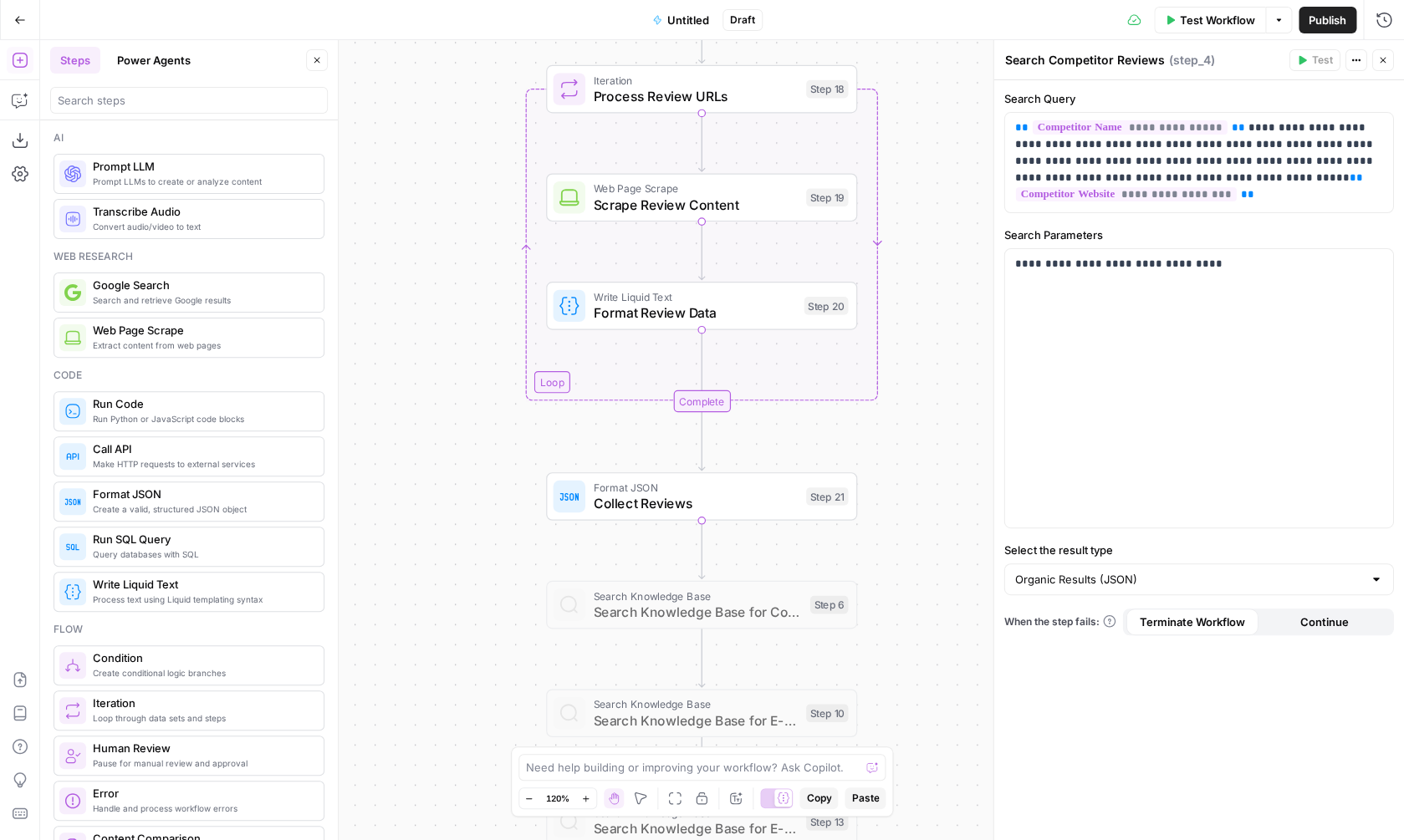
drag, startPoint x: 535, startPoint y: 395, endPoint x: 520, endPoint y: 308, distance: 88.3
click at [520, 308] on div "Workflow Set Inputs Inputs Web Page Scrape Scrape Competitor Website Step 2 Web…" at bounding box center [722, 439] width 1364 height 800
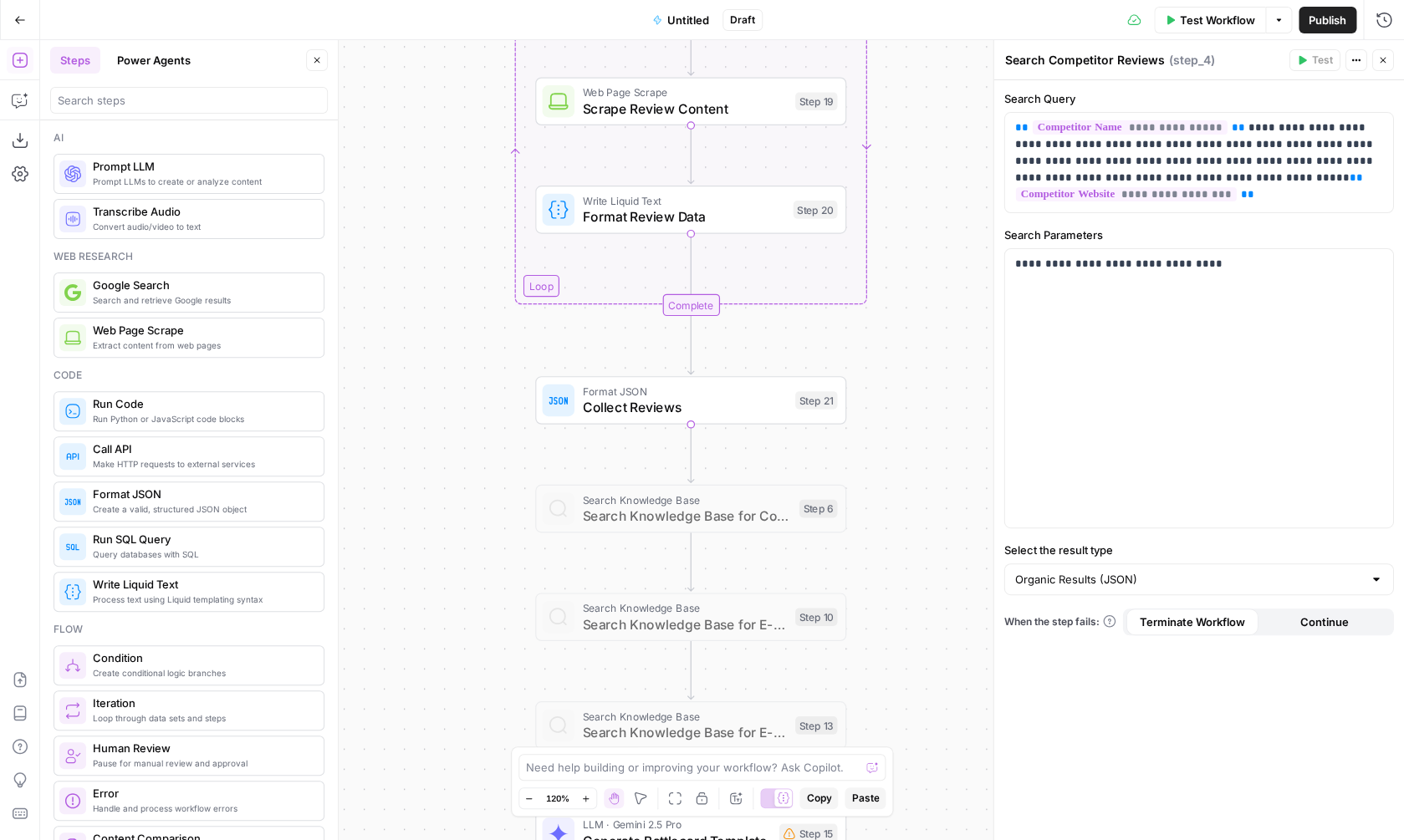
drag, startPoint x: 524, startPoint y: 536, endPoint x: 513, endPoint y: 433, distance: 103.6
click at [513, 433] on div "Workflow Set Inputs Inputs Web Page Scrape Scrape Competitor Website Step 2 Web…" at bounding box center [722, 439] width 1364 height 800
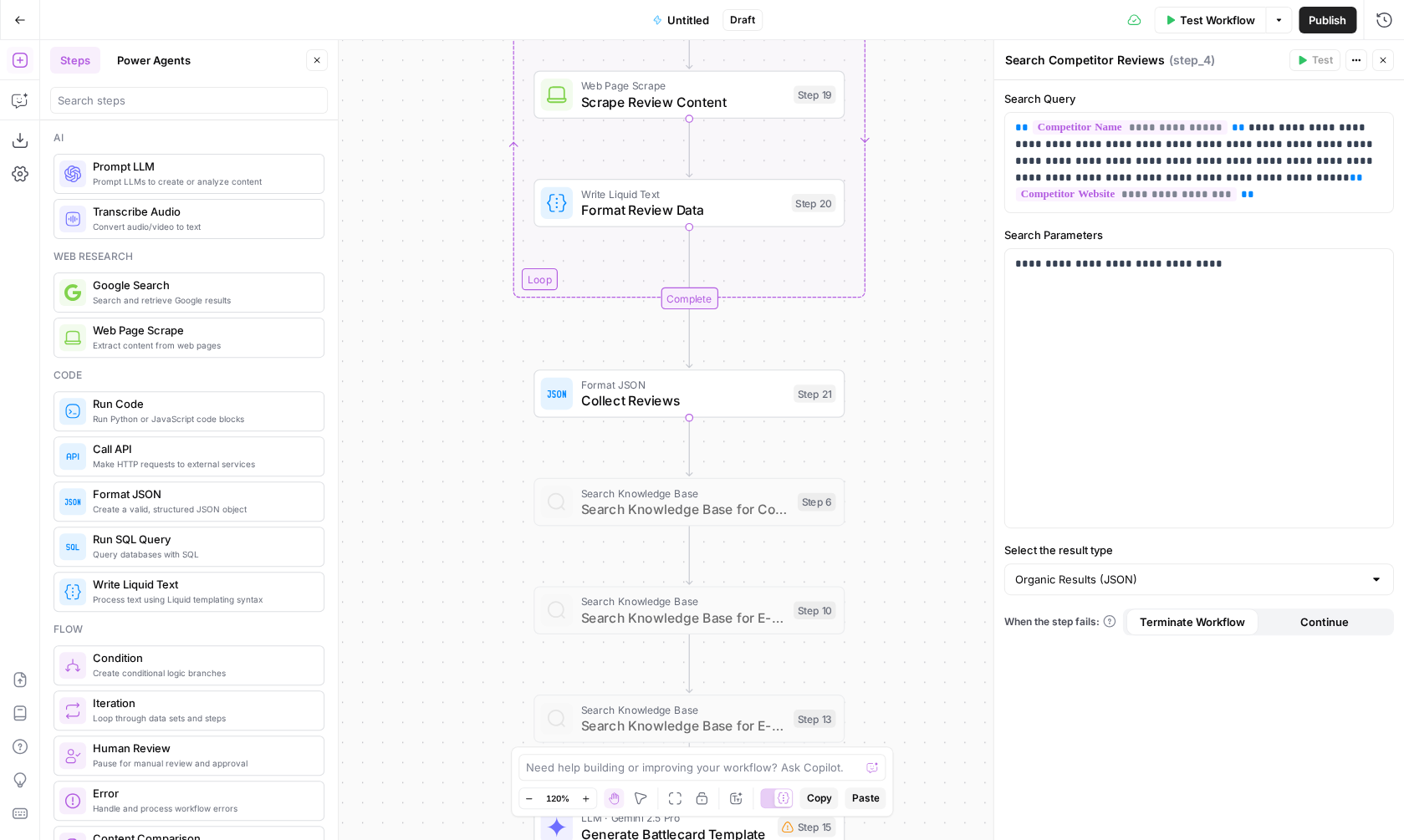
click at [653, 373] on div "Copy step Delete step Add Note Test" at bounding box center [738, 356] width 201 height 36
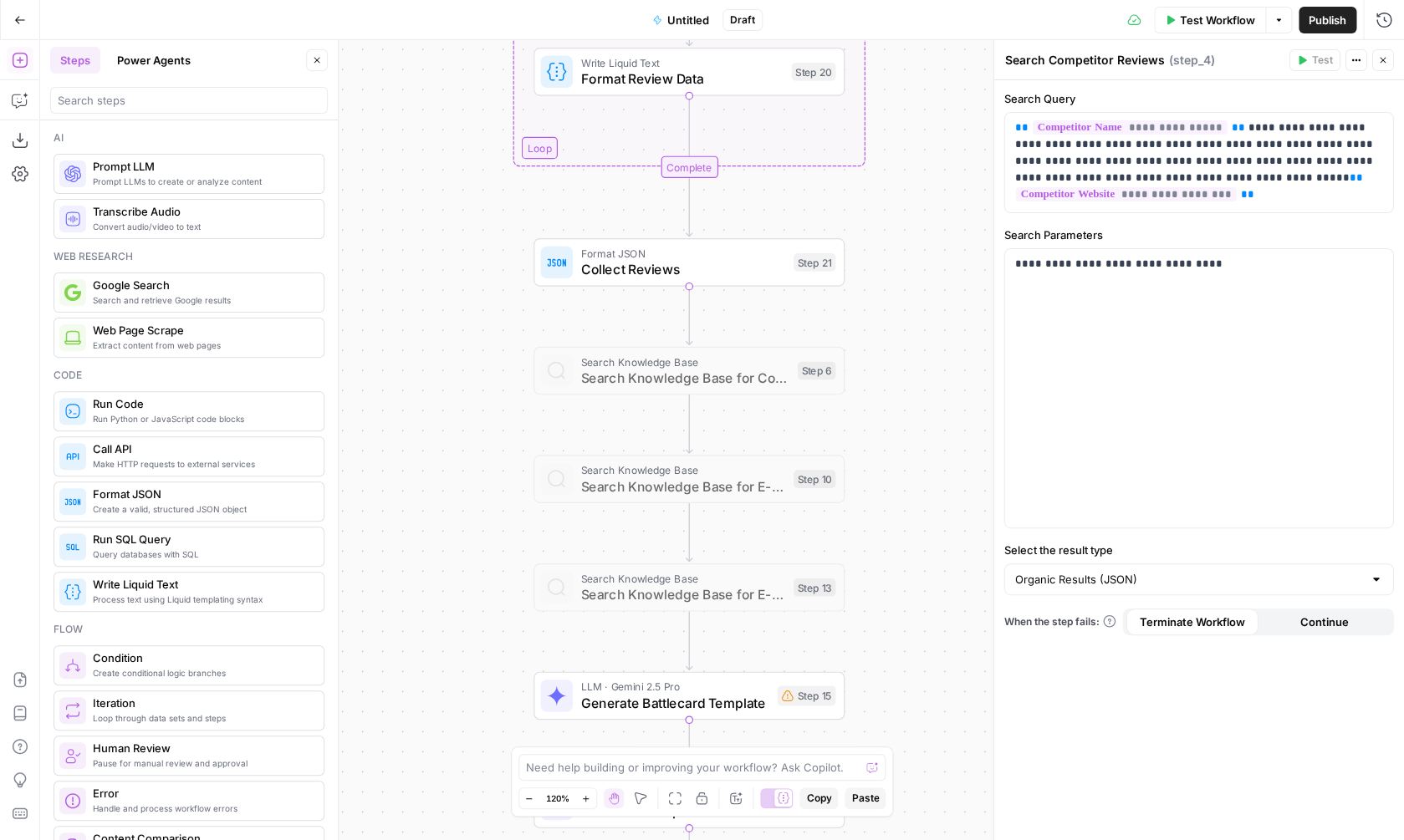
drag, startPoint x: 527, startPoint y: 479, endPoint x: 527, endPoint y: 121, distance: 358.0
click at [527, 121] on div "Workflow Set Inputs Inputs Web Page Scrape Scrape Competitor Website Step 2 Web…" at bounding box center [722, 439] width 1364 height 800
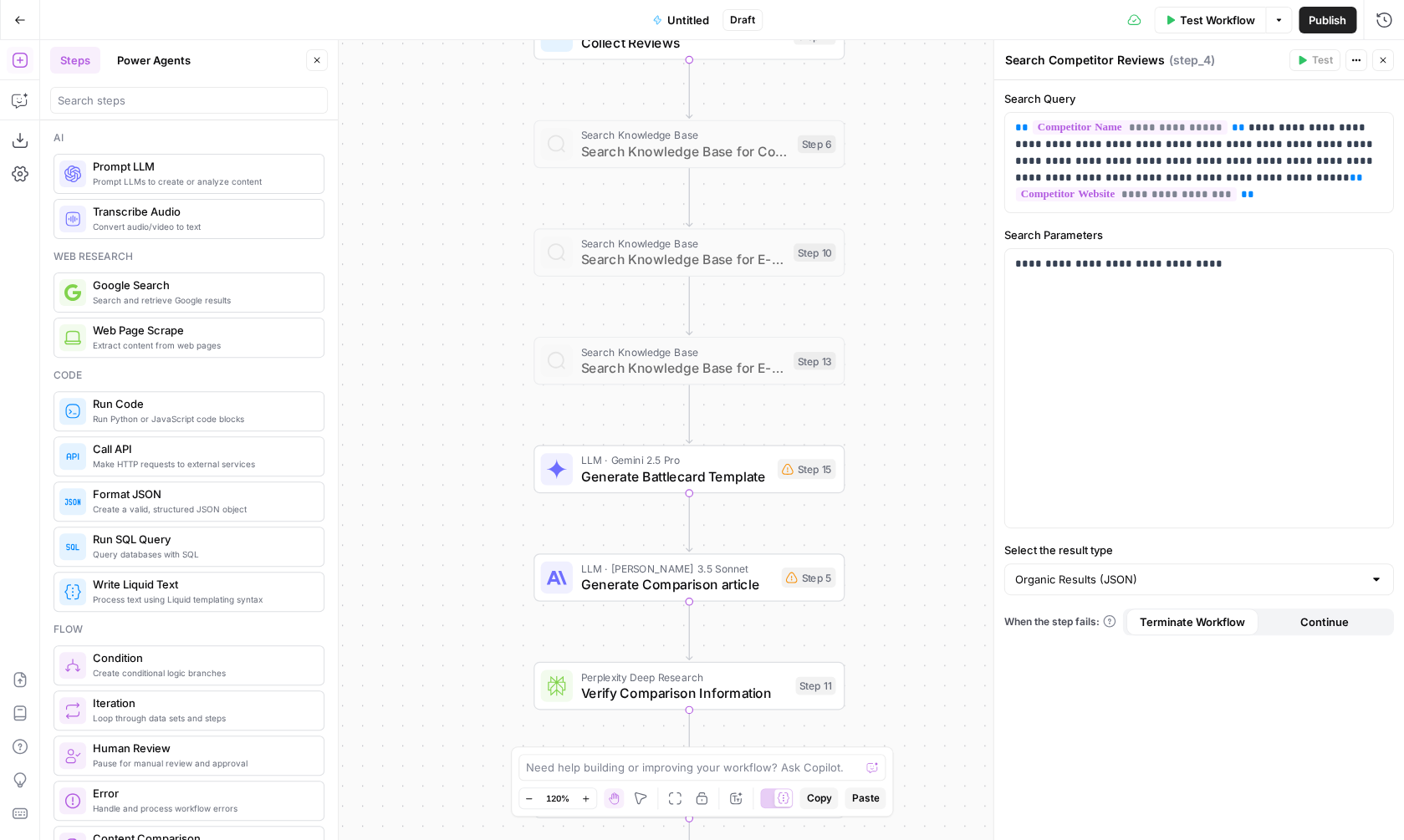
click at [660, 475] on span "Generate Battlecard Template" at bounding box center [675, 476] width 189 height 20
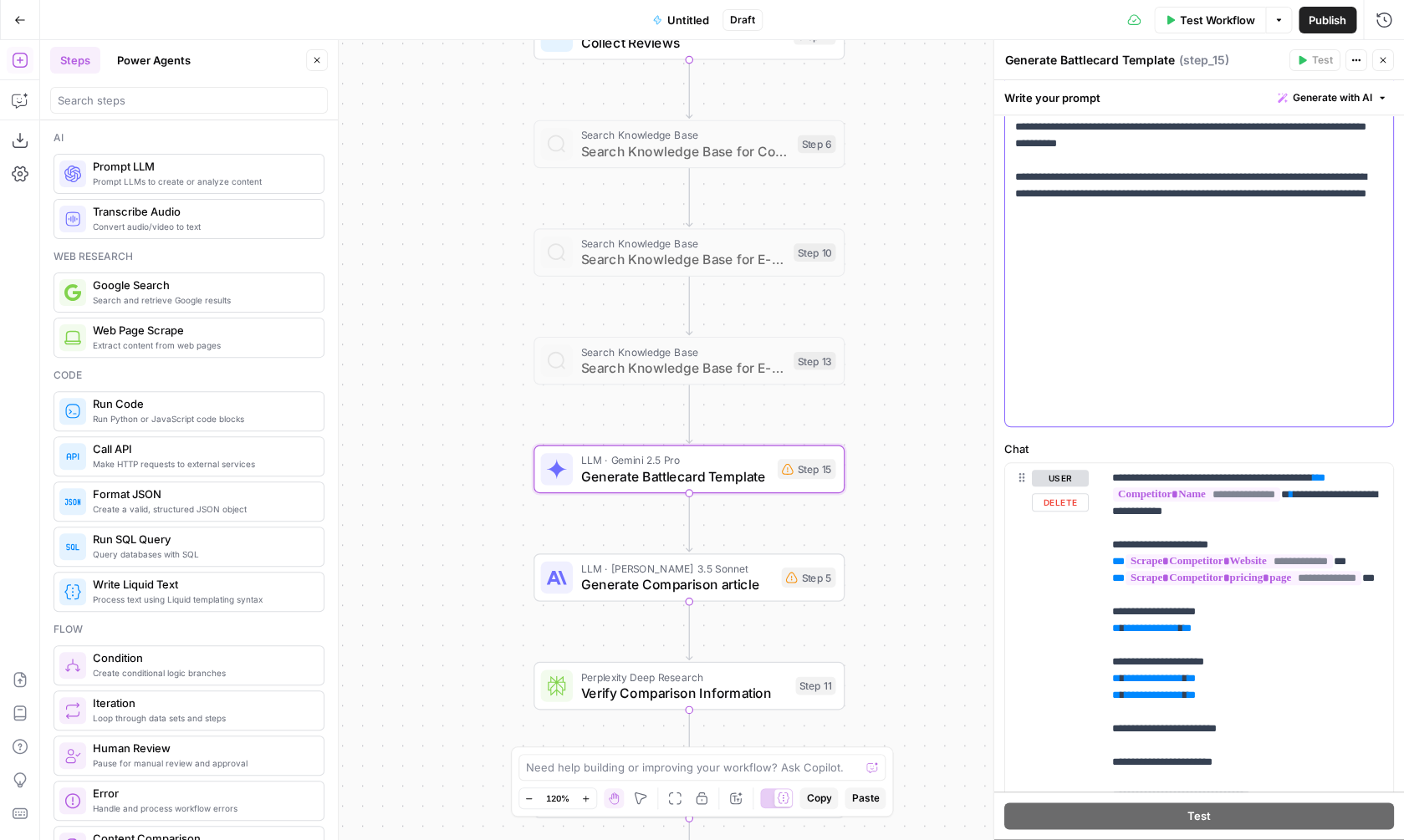
scroll to position [208, 0]
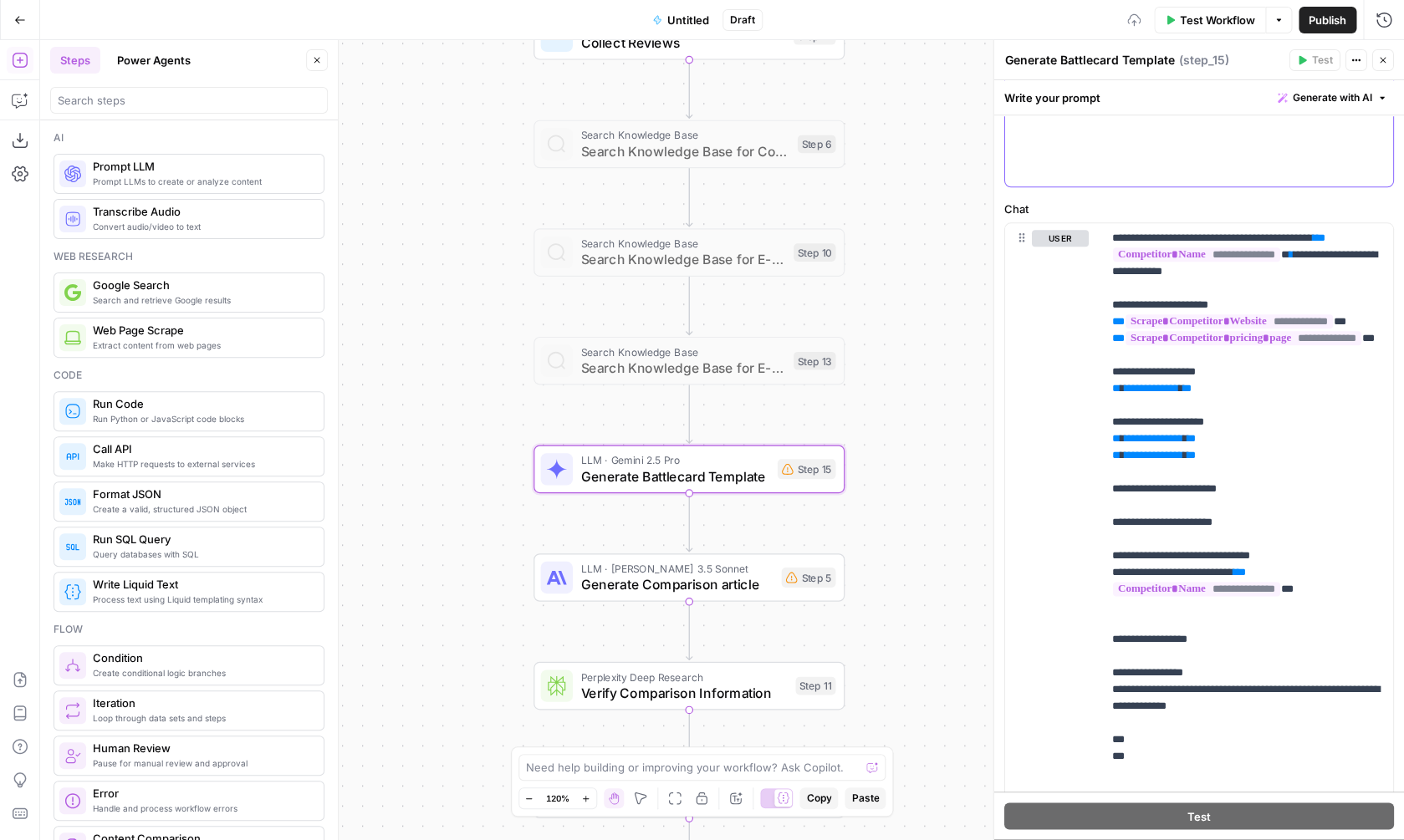
scroll to position [702, 0]
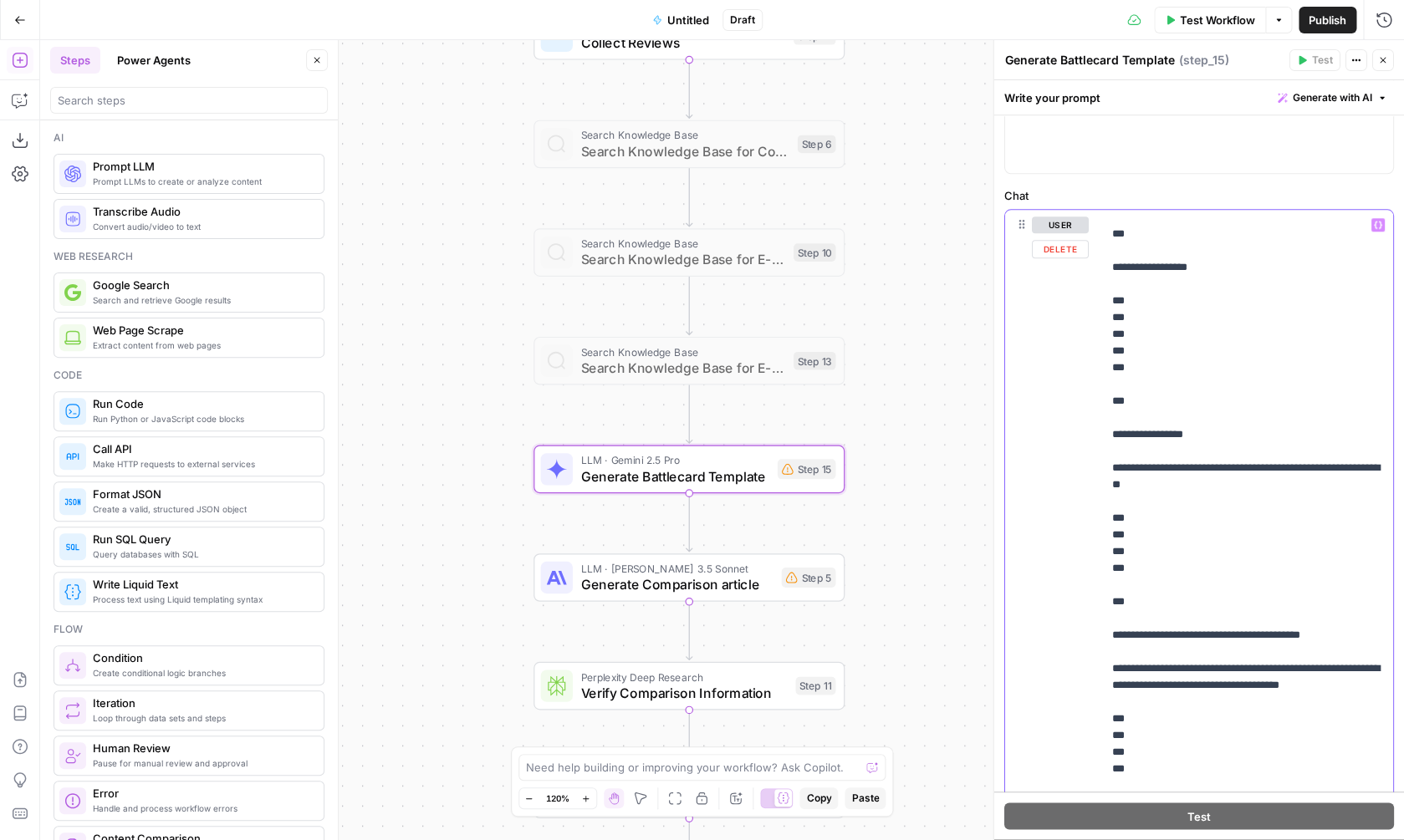
scroll to position [1405, 0]
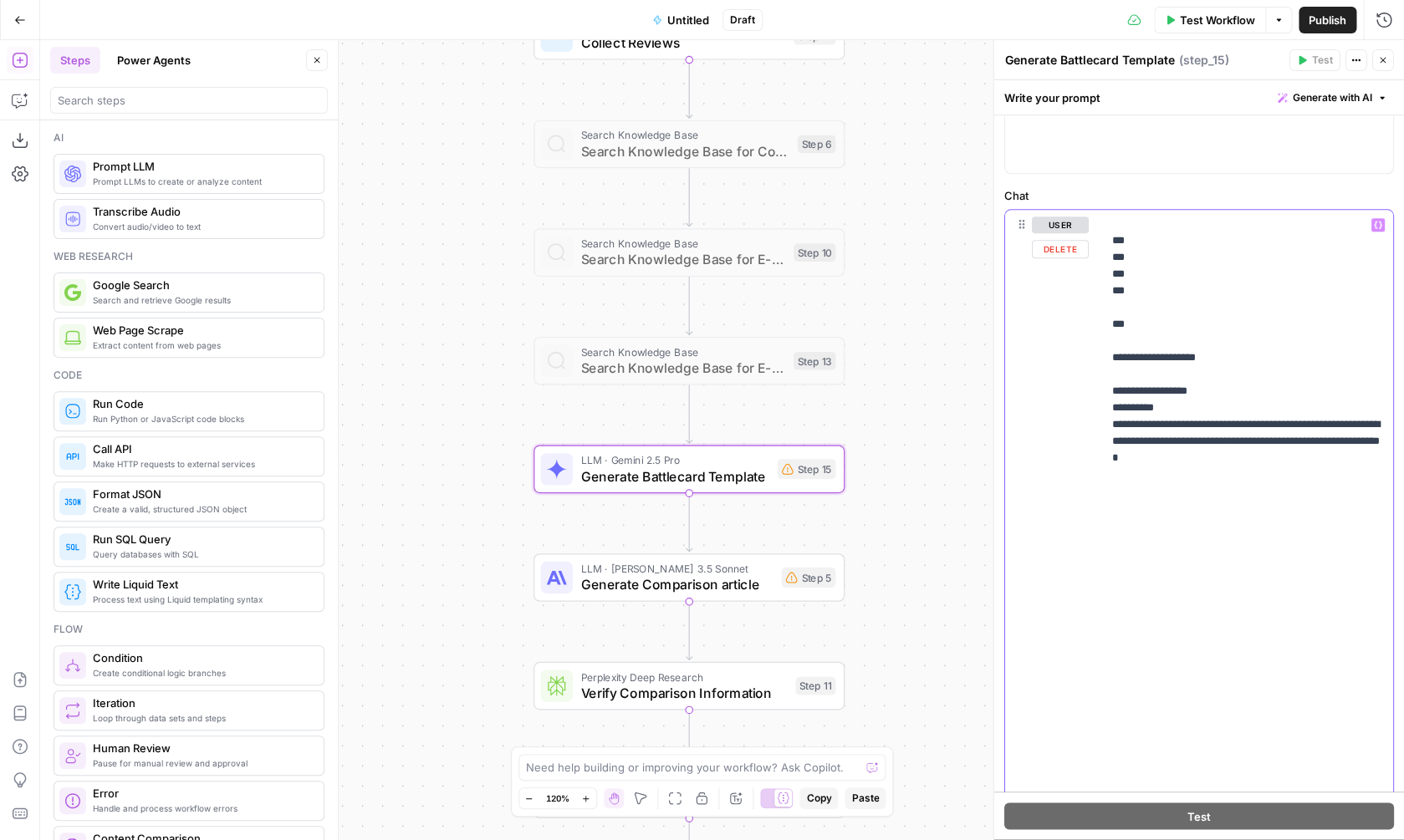
scroll to position [1054, 0]
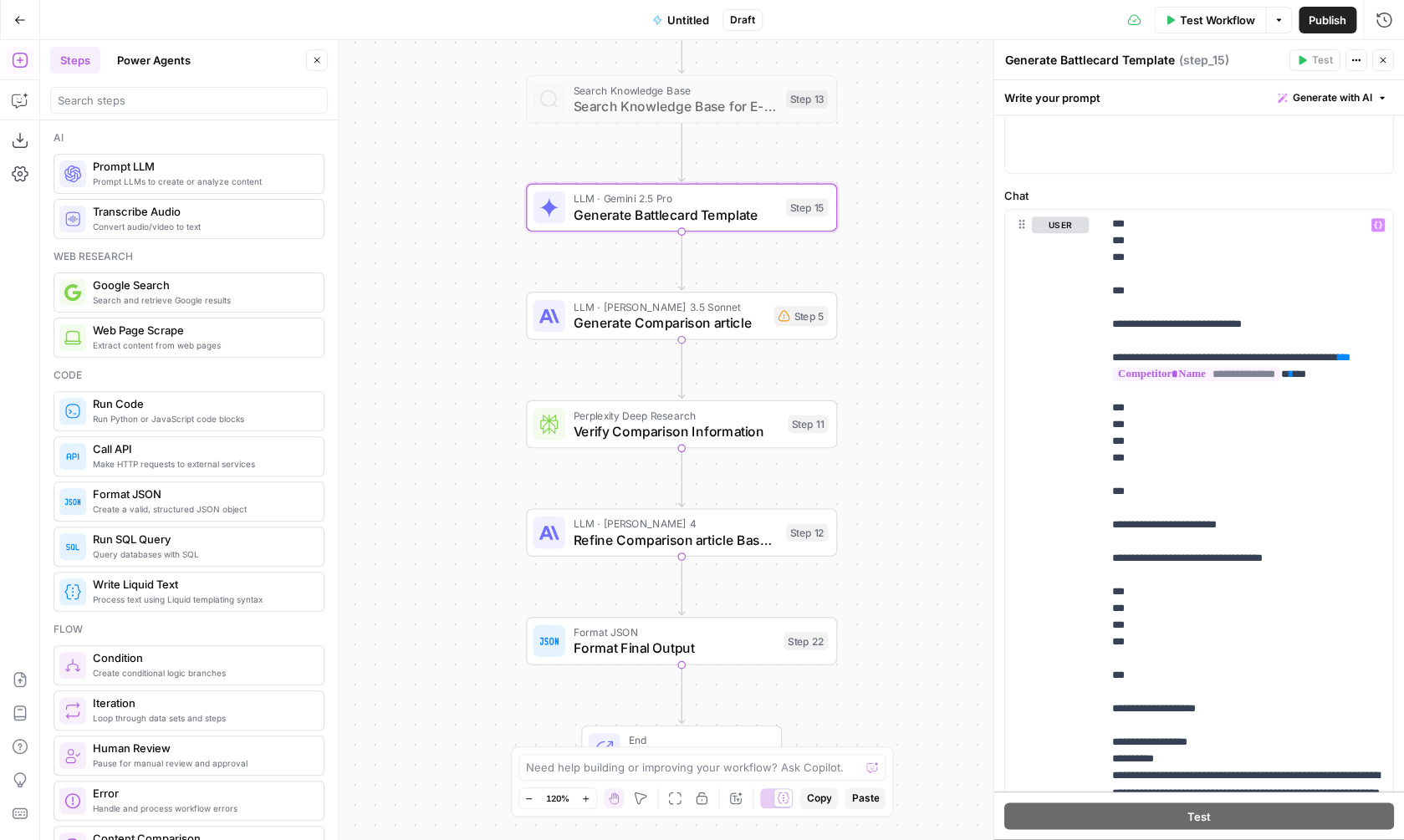
drag, startPoint x: 932, startPoint y: 451, endPoint x: 924, endPoint y: 189, distance: 262.1
click at [924, 189] on div "Workflow Set Inputs Inputs Web Page Scrape Scrape Competitor Website Step 2 Web…" at bounding box center [722, 439] width 1364 height 800
click at [661, 306] on span "LLM · [PERSON_NAME] 3.5 Sonnet" at bounding box center [668, 307] width 192 height 16
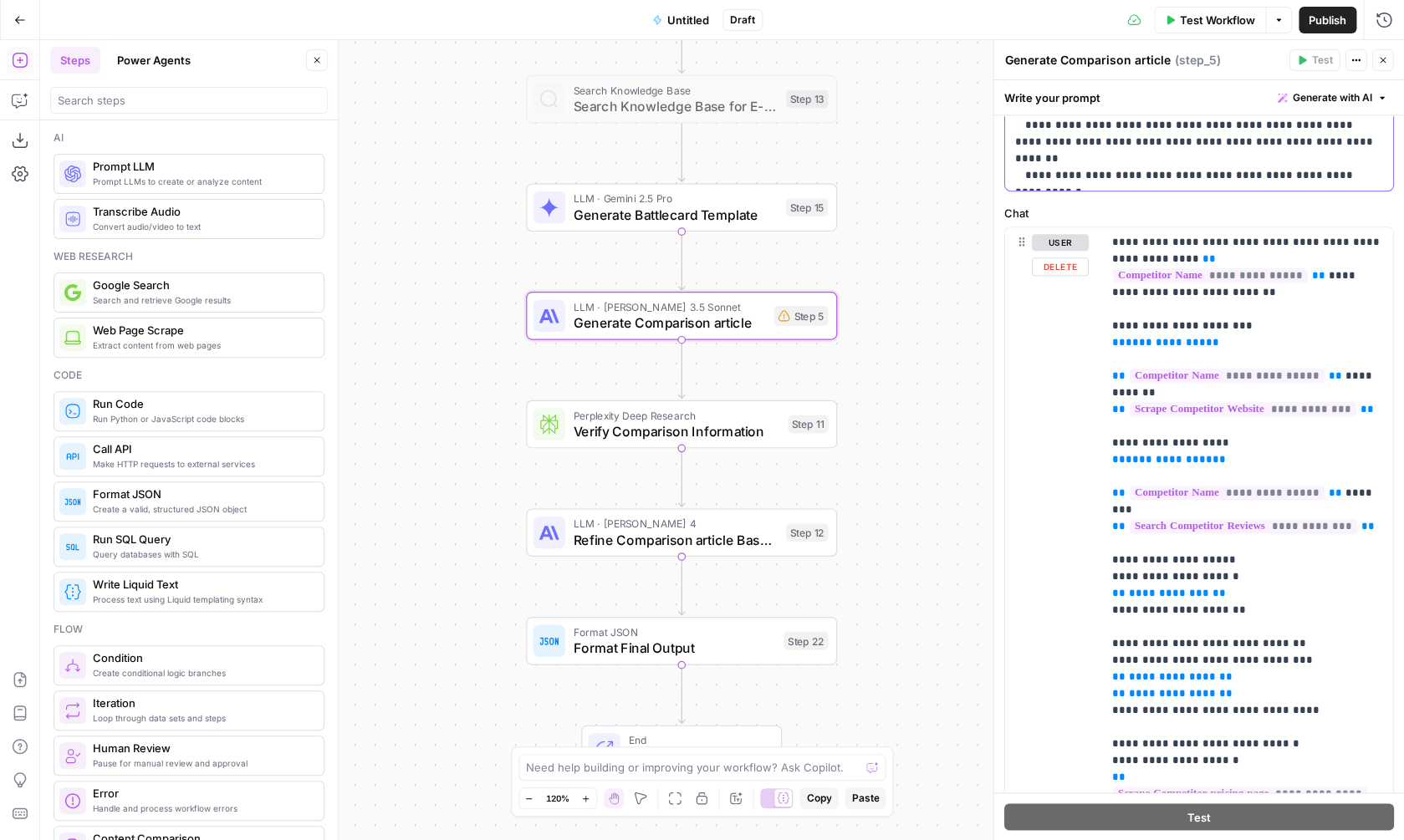
scroll to position [731, 0]
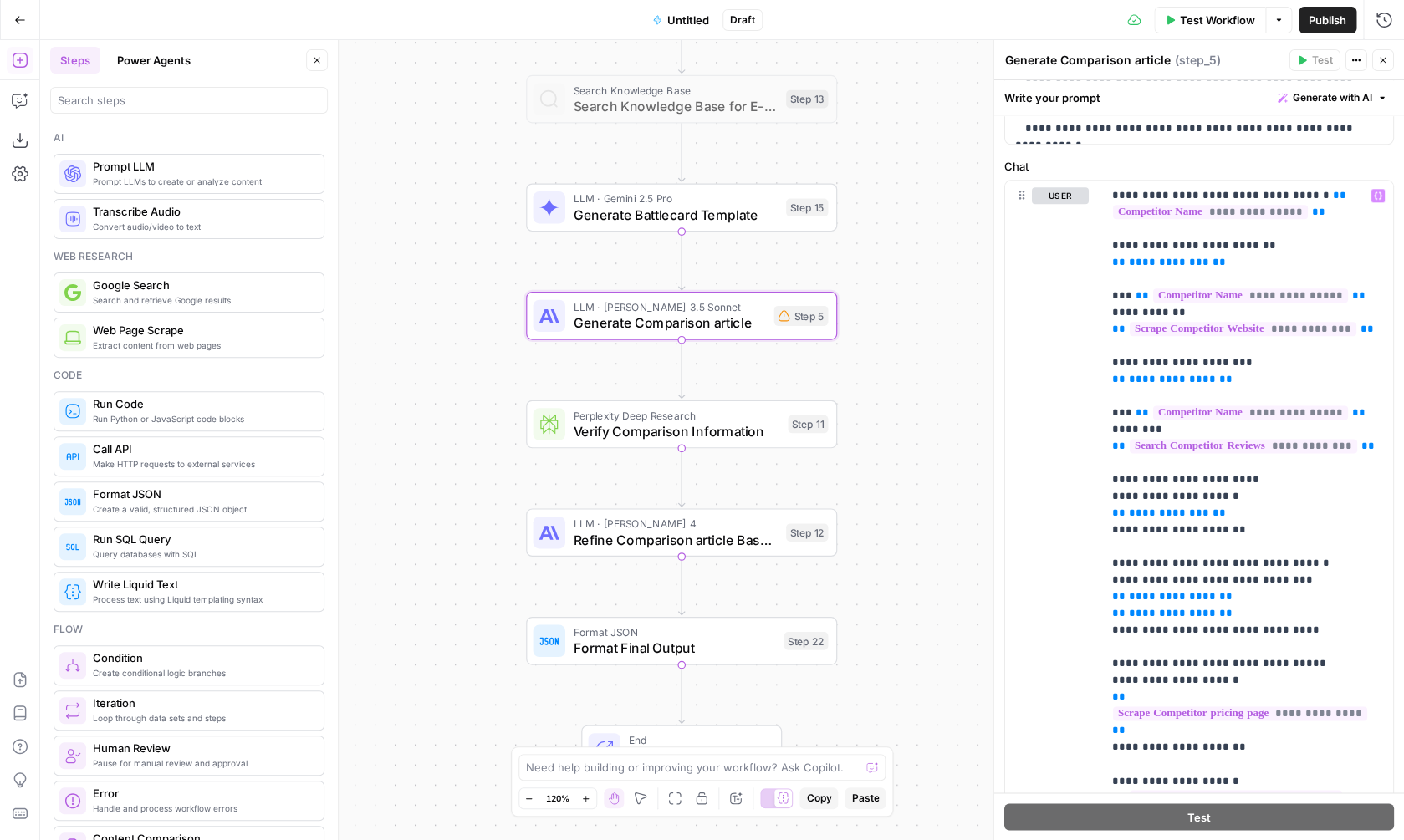
click at [716, 512] on div "Copy step Delete step Add Note Test" at bounding box center [730, 495] width 201 height 36
click at [714, 529] on span "LLM · [PERSON_NAME] 4" at bounding box center [675, 524] width 205 height 16
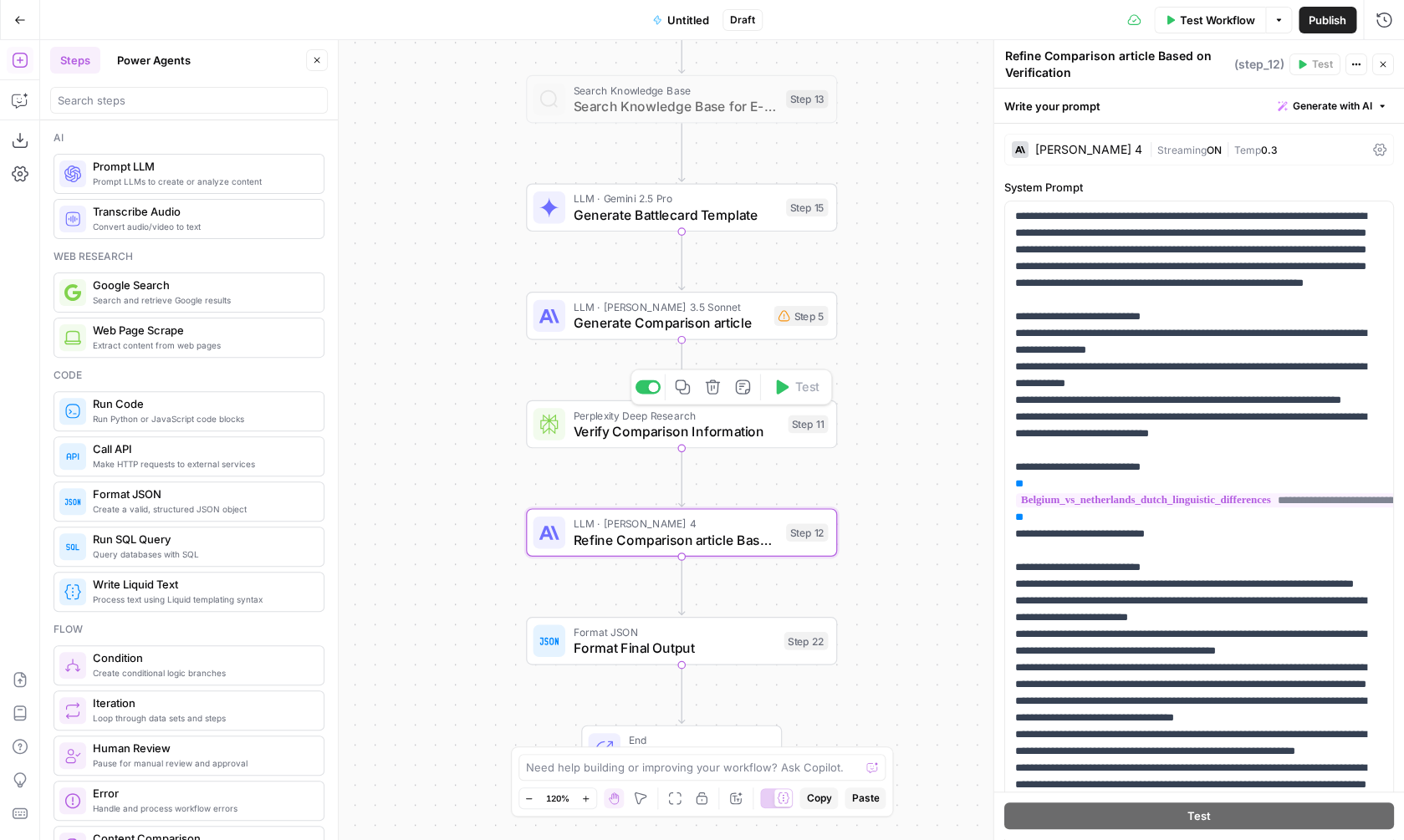
click at [745, 422] on span "Verify Comparison Information" at bounding box center [675, 431] width 207 height 20
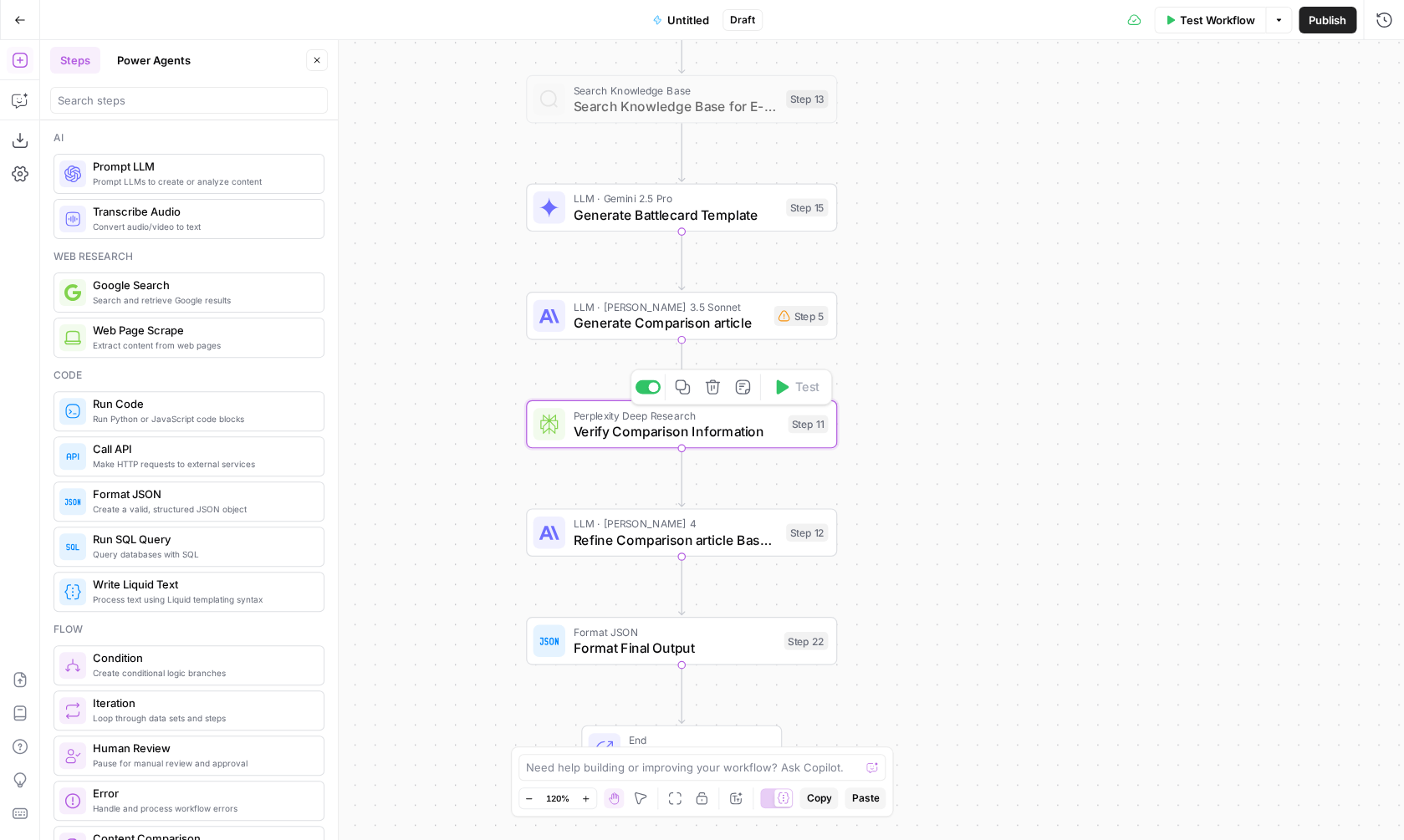
type textarea "Verify Comparison Information"
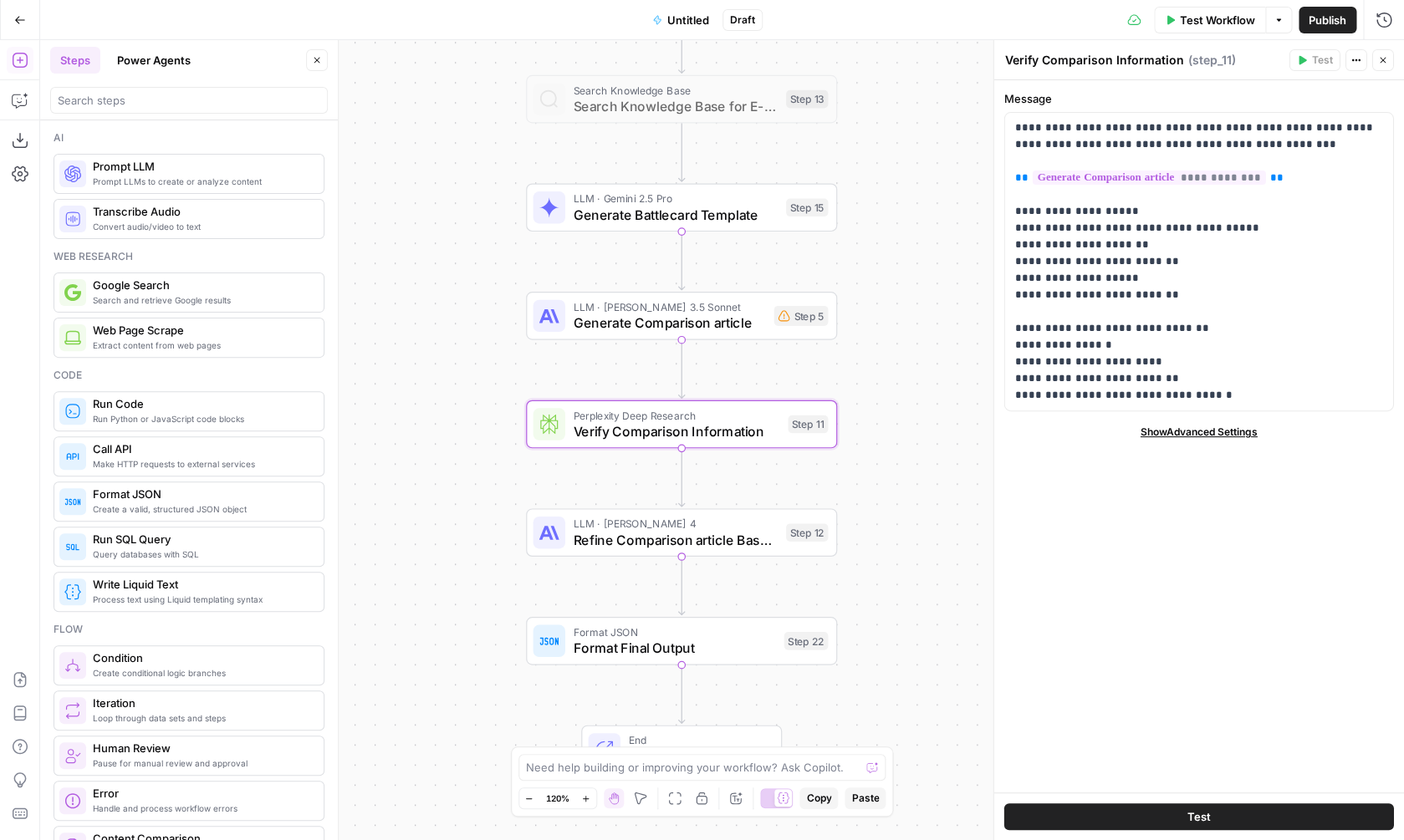
click at [708, 540] on span "Refine Comparison article Based on Verification" at bounding box center [675, 539] width 205 height 20
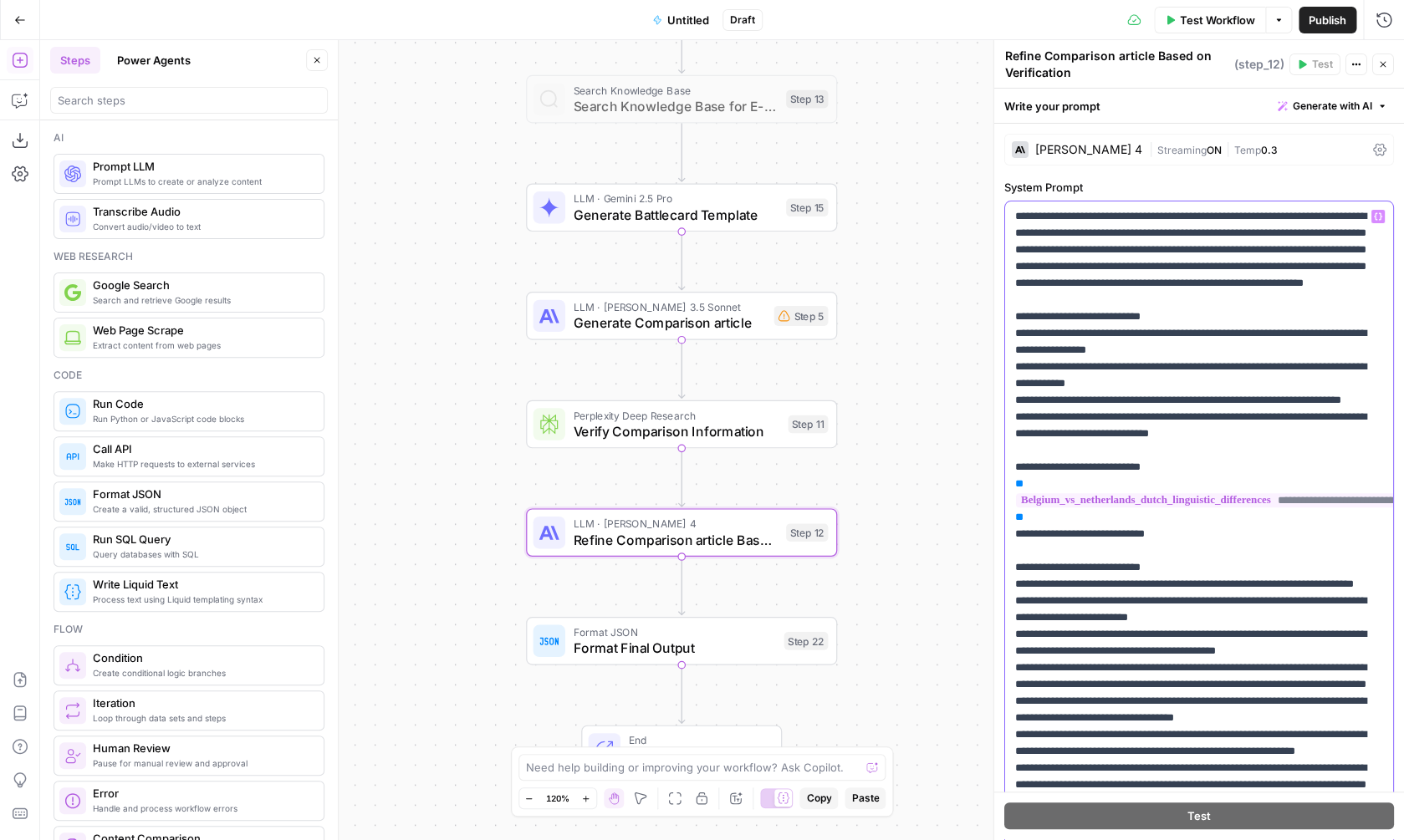
click at [1144, 416] on p "**********" at bounding box center [1198, 818] width 368 height 1220
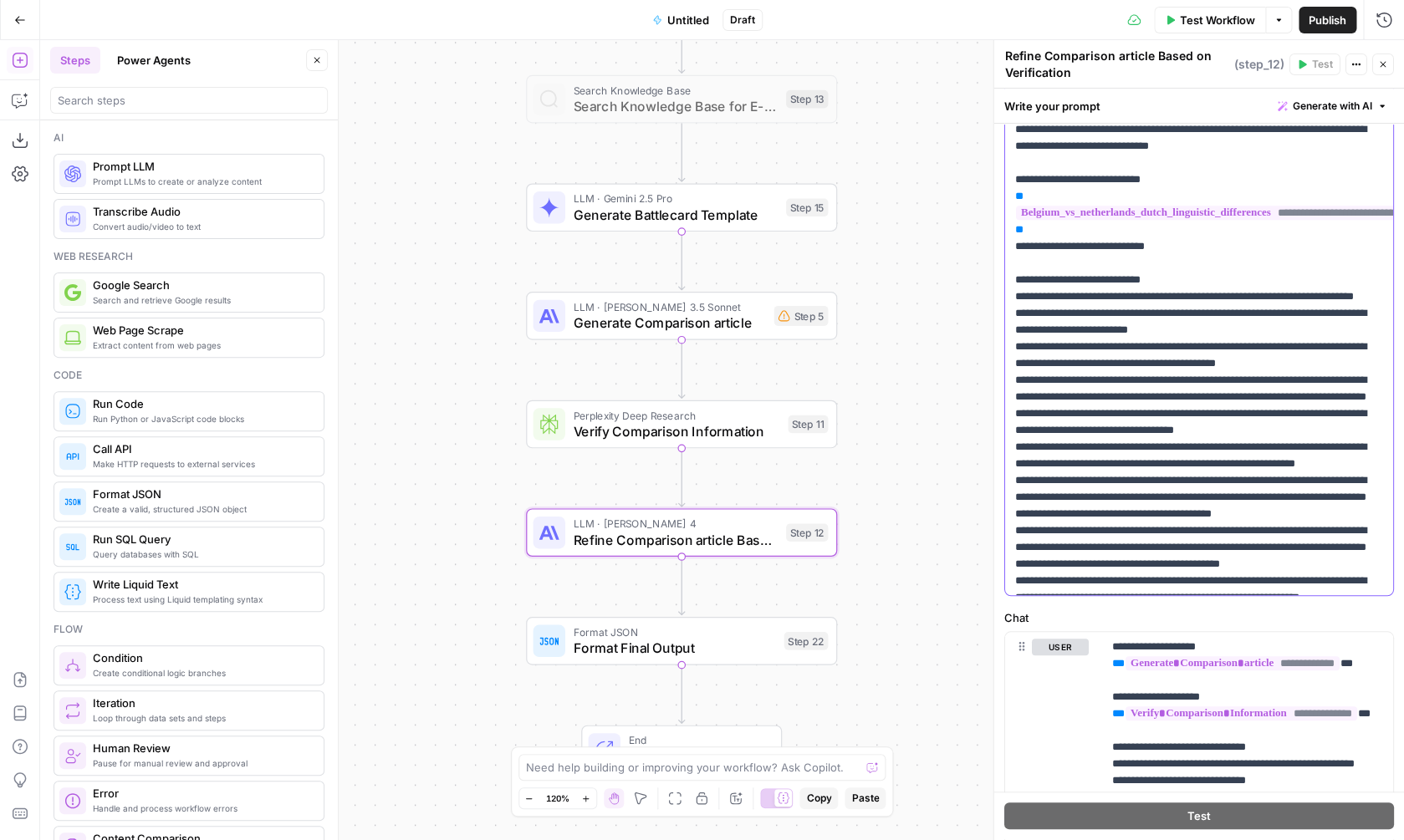
scroll to position [0, 0]
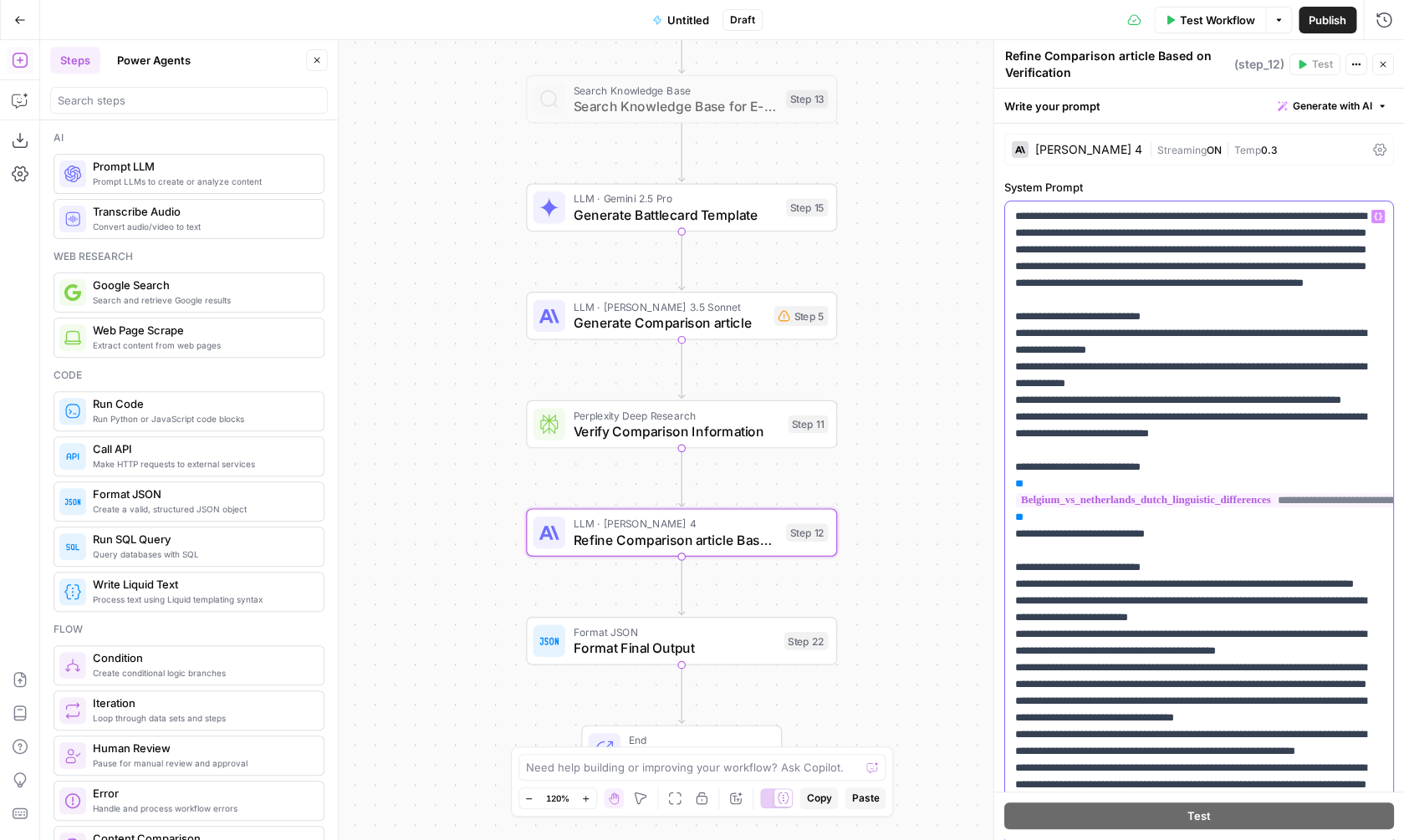
click at [1114, 342] on p "**********" at bounding box center [1198, 818] width 368 height 1220
click at [1105, 457] on p "**********" at bounding box center [1198, 818] width 368 height 1220
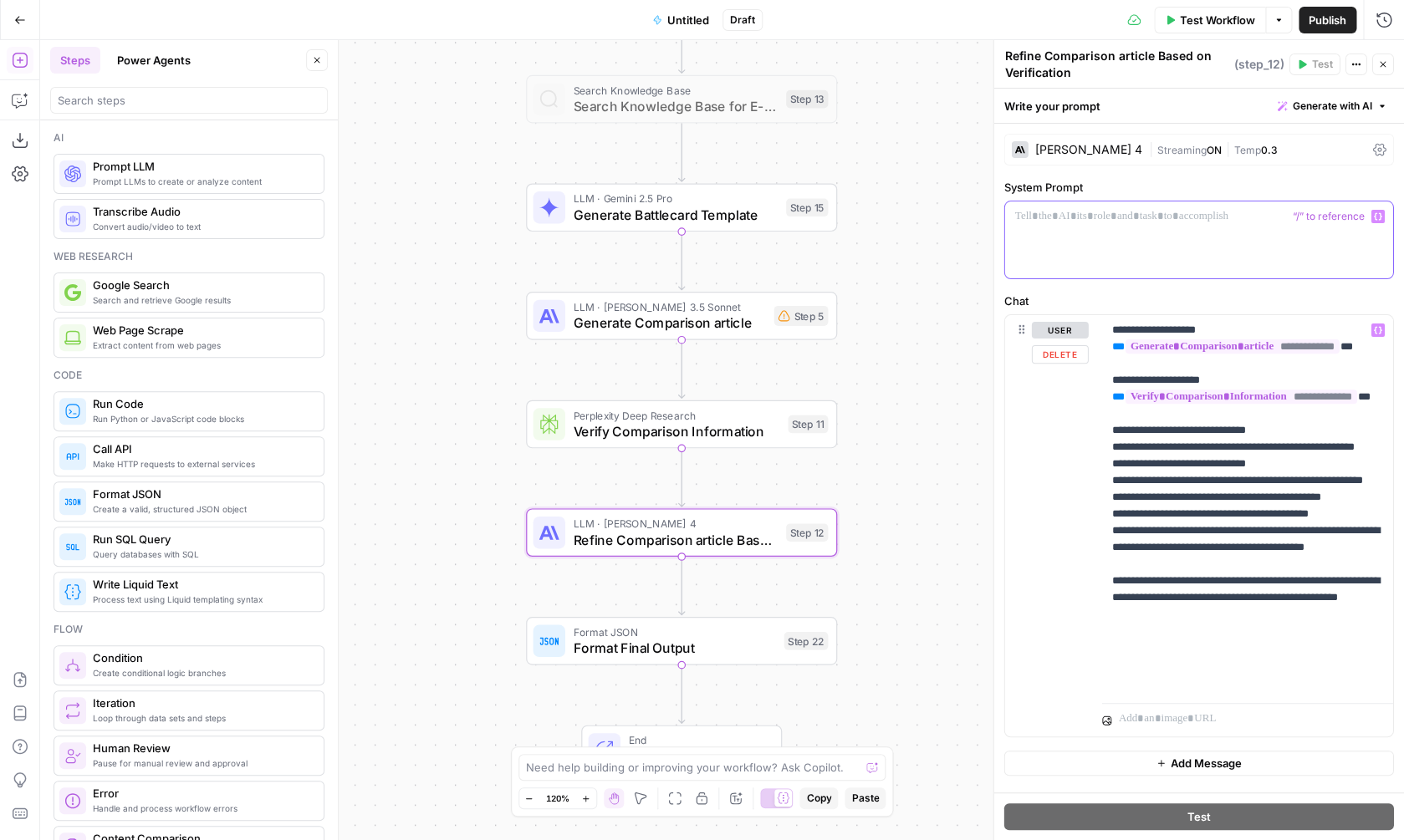
click at [1090, 253] on div at bounding box center [1199, 239] width 388 height 77
click at [1114, 252] on div at bounding box center [1199, 239] width 388 height 77
click at [1189, 423] on p "**********" at bounding box center [1248, 505] width 271 height 368
click at [1132, 211] on p at bounding box center [1198, 216] width 368 height 17
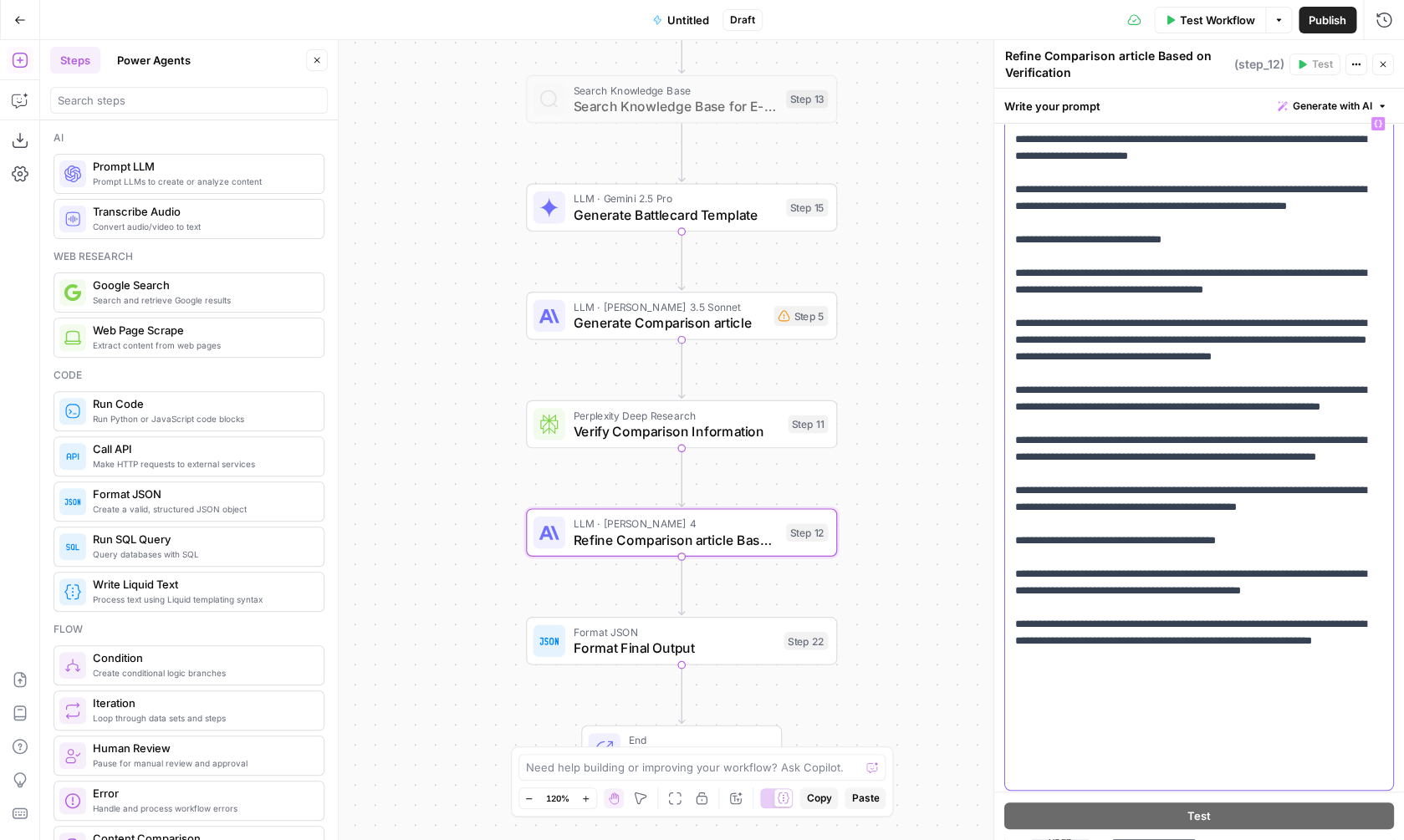
scroll to position [598, 0]
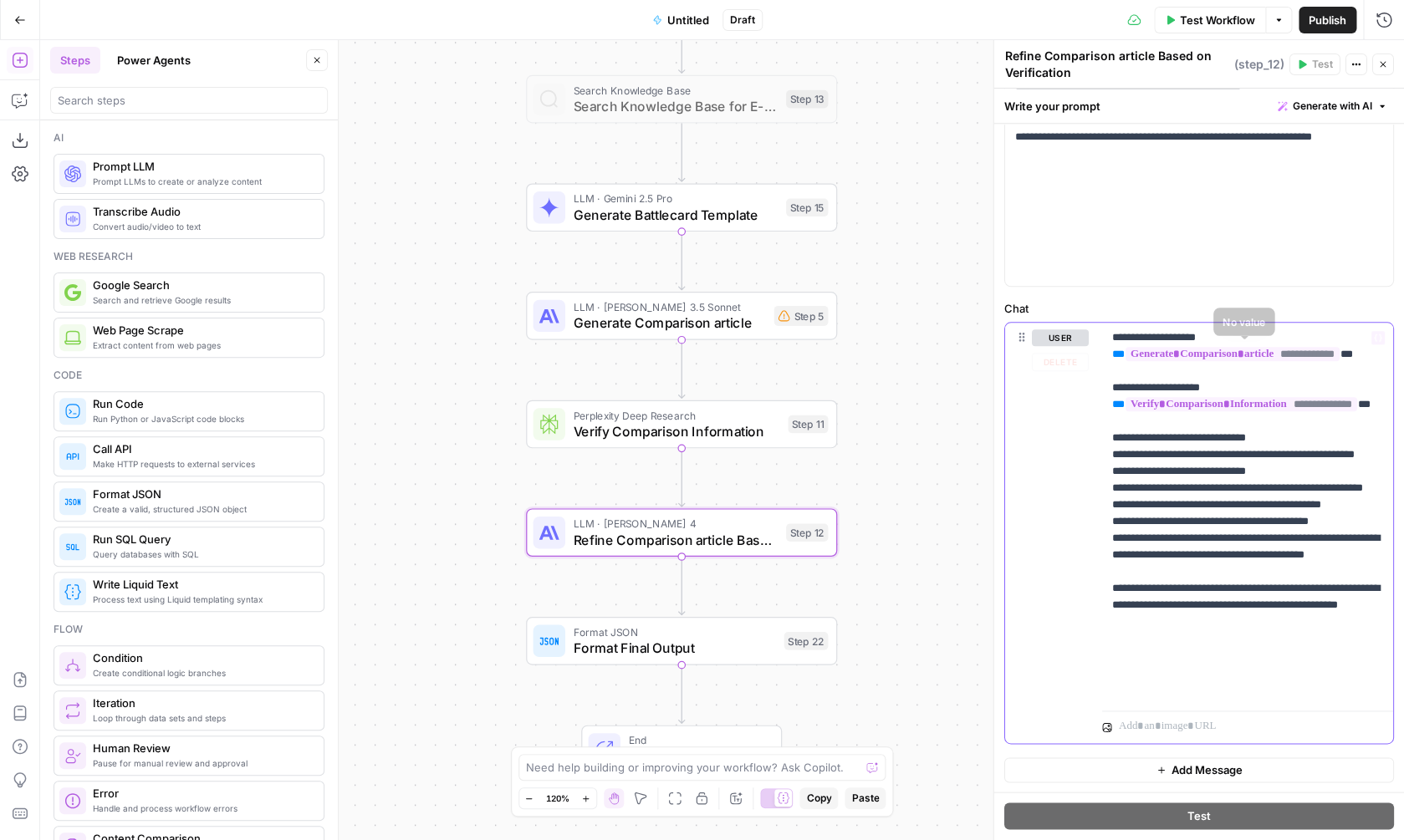
click at [1189, 514] on p "**********" at bounding box center [1248, 513] width 271 height 368
click at [741, 650] on span "Format Final Output" at bounding box center [674, 648] width 202 height 20
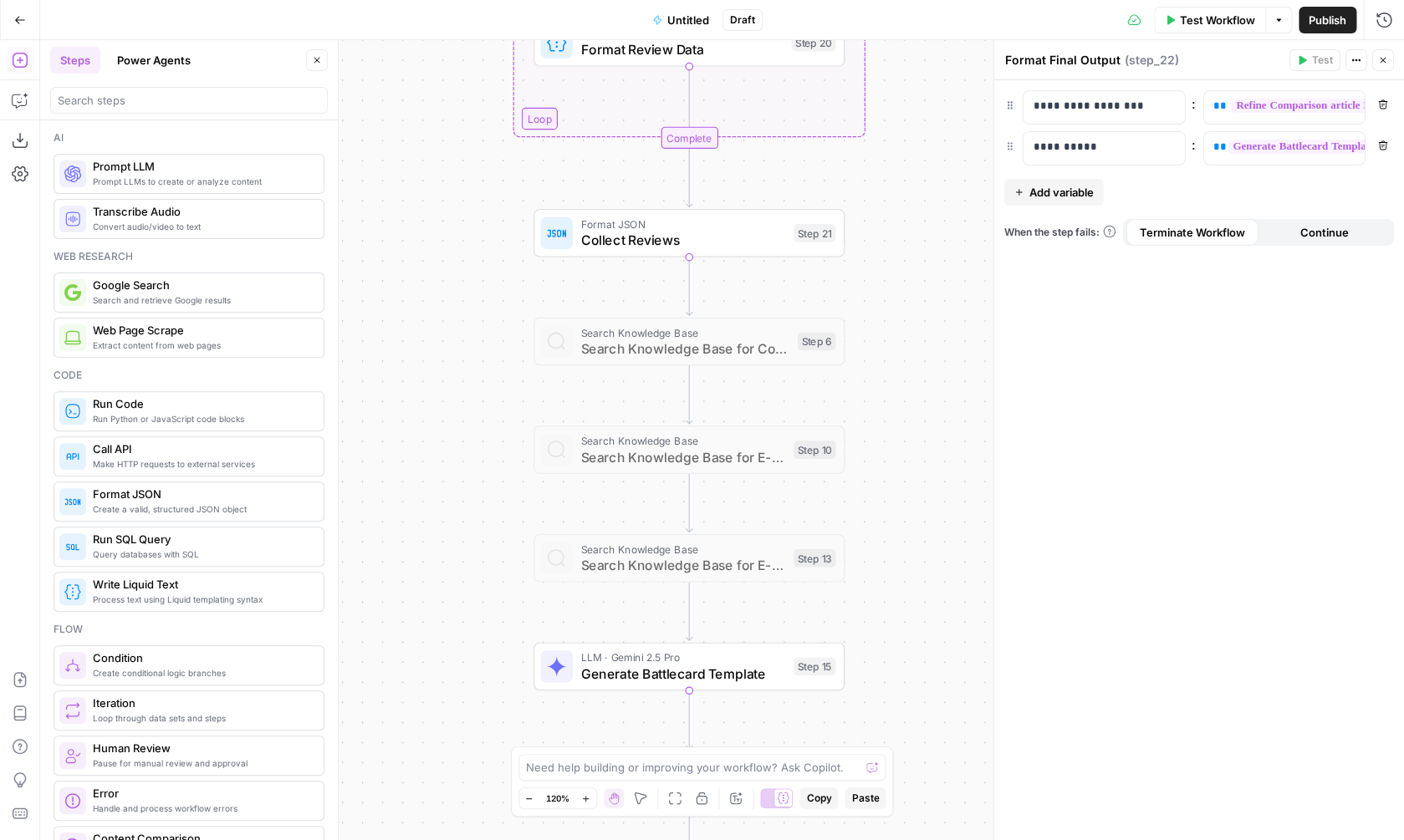
drag, startPoint x: 875, startPoint y: 273, endPoint x: 882, endPoint y: 735, distance: 462.1
click at [882, 735] on div "Workflow Set Inputs Inputs Web Page Scrape Scrape Competitor Website Step 2 Web…" at bounding box center [722, 439] width 1364 height 800
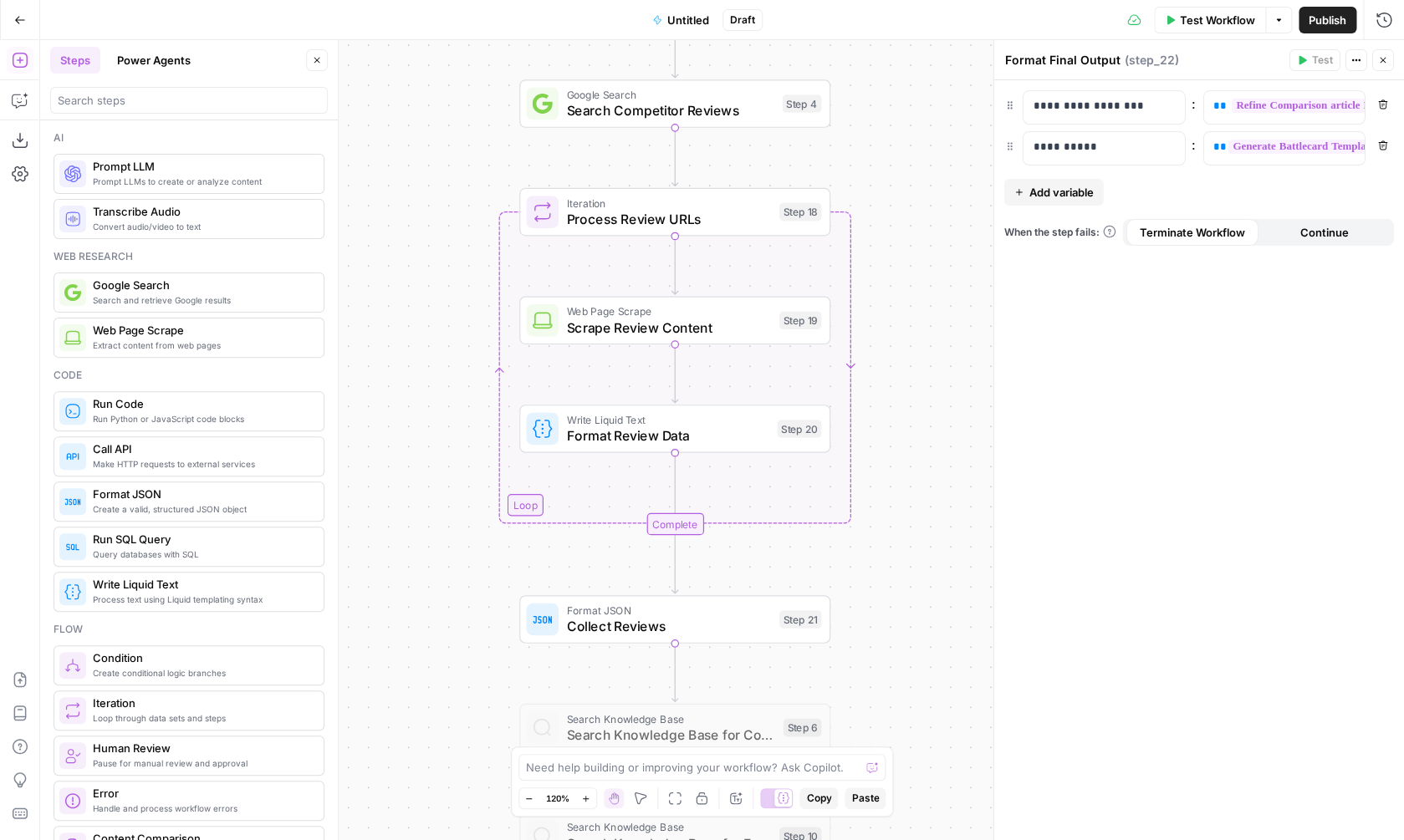
drag, startPoint x: 875, startPoint y: 392, endPoint x: 861, endPoint y: 773, distance: 381.3
click at [861, 773] on div "Workflow Set Inputs Inputs Web Page Scrape Scrape Competitor Website Step 2 Web…" at bounding box center [722, 439] width 1364 height 800
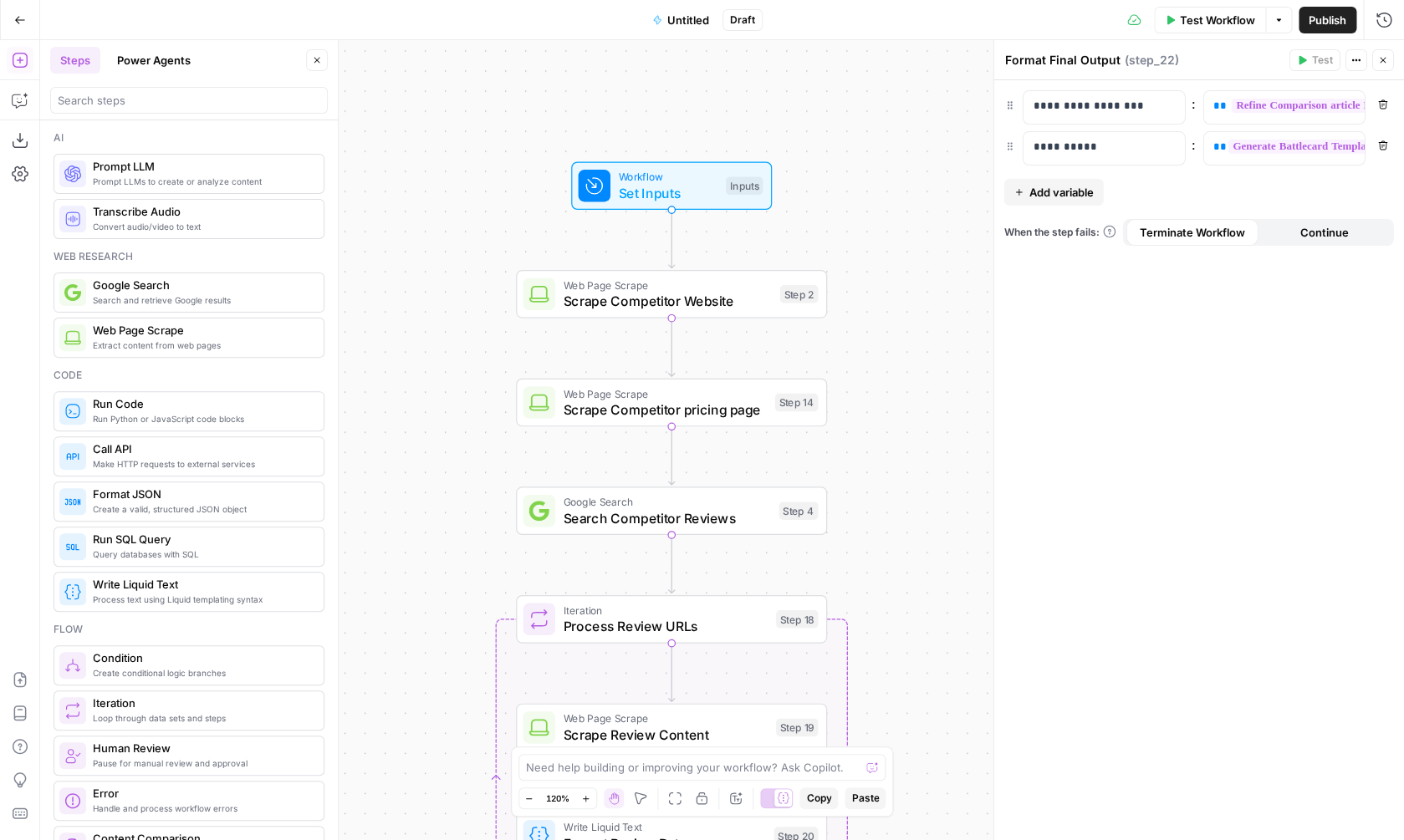
drag, startPoint x: 936, startPoint y: 247, endPoint x: 931, endPoint y: 653, distance: 406.0
click at [931, 653] on div "Workflow Set Inputs Inputs Web Page Scrape Scrape Competitor Website Step 2 Web…" at bounding box center [722, 439] width 1364 height 800
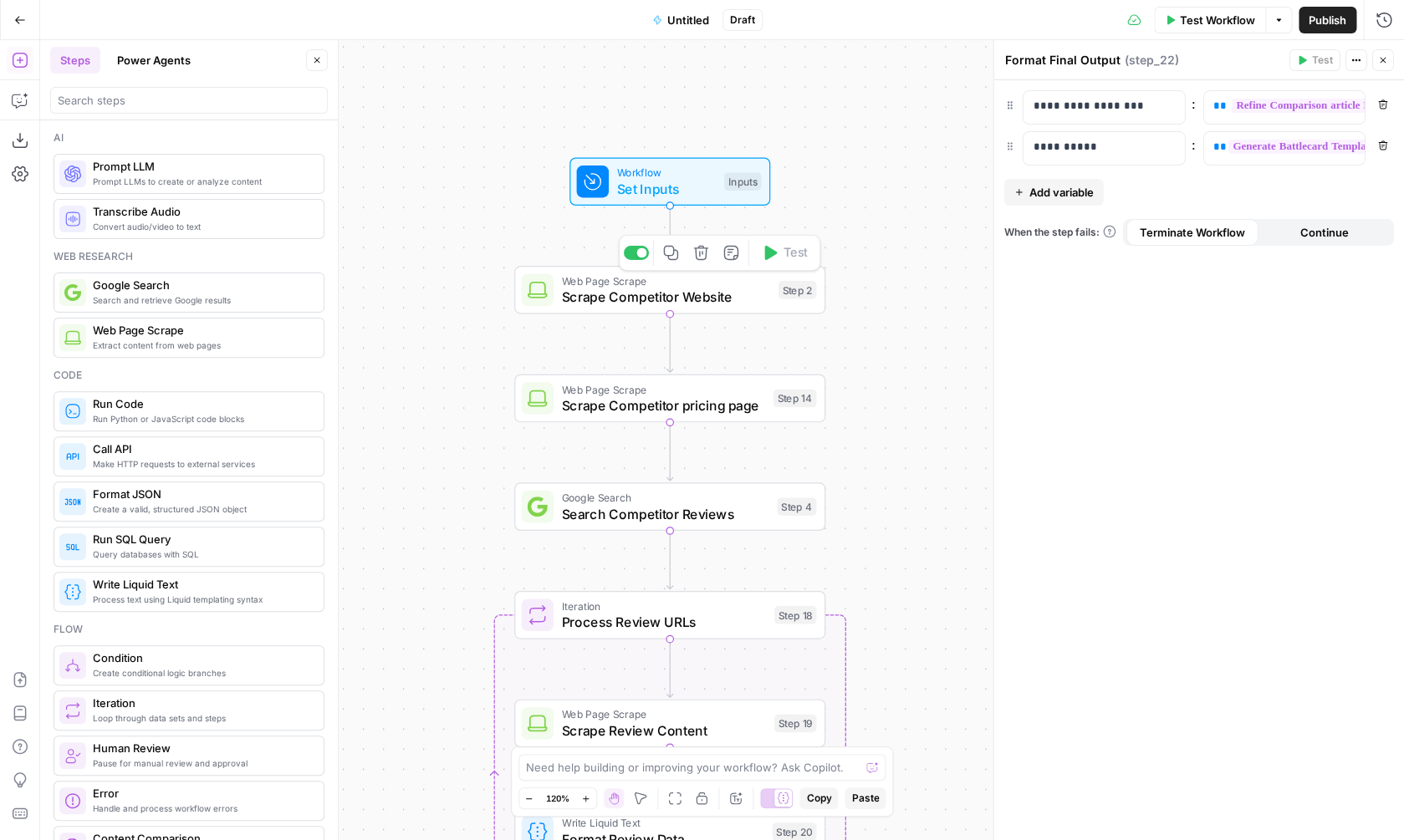
click at [745, 284] on span "Web Page Scrape" at bounding box center [666, 281] width 209 height 16
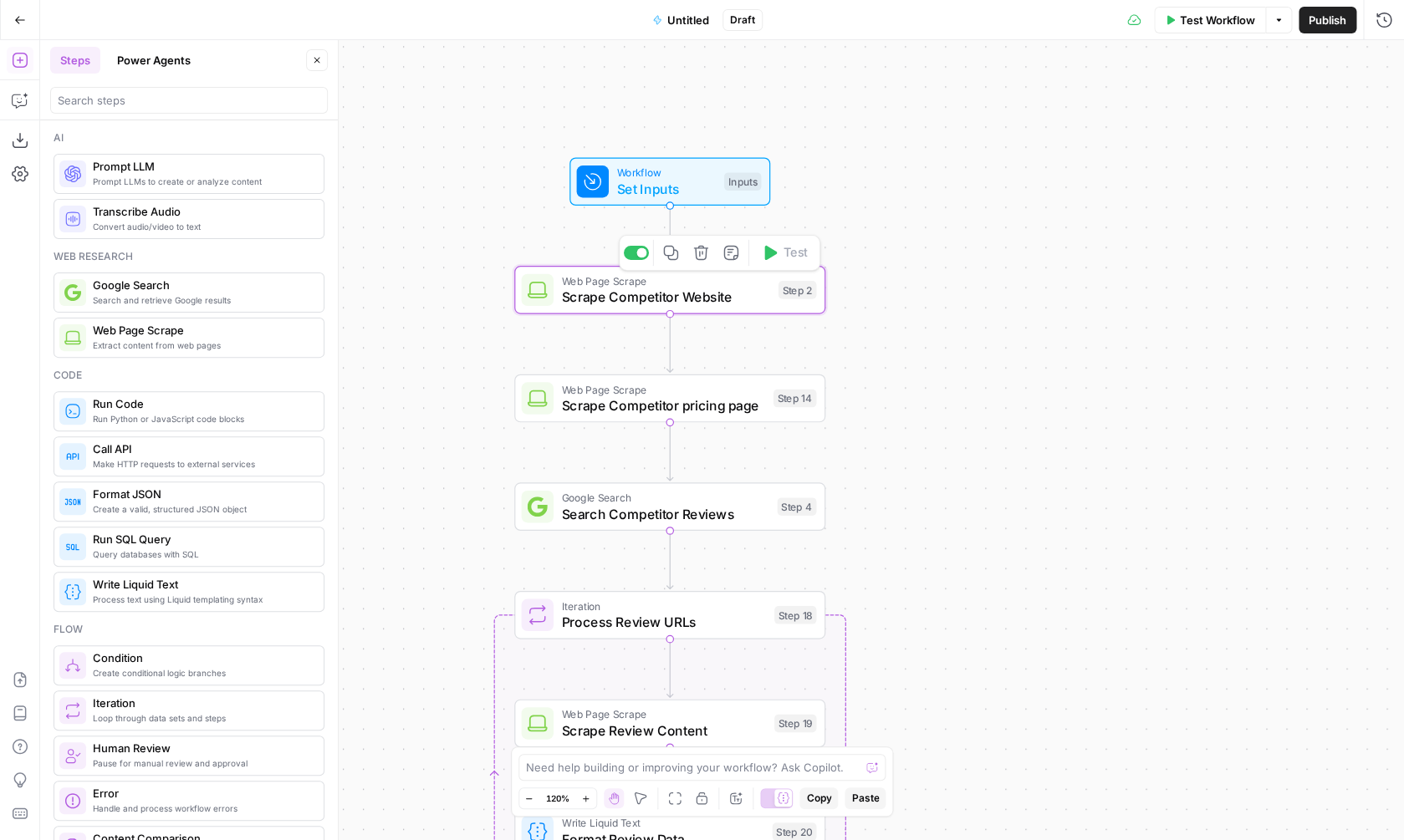
type textarea "Scrape Competitor Website"
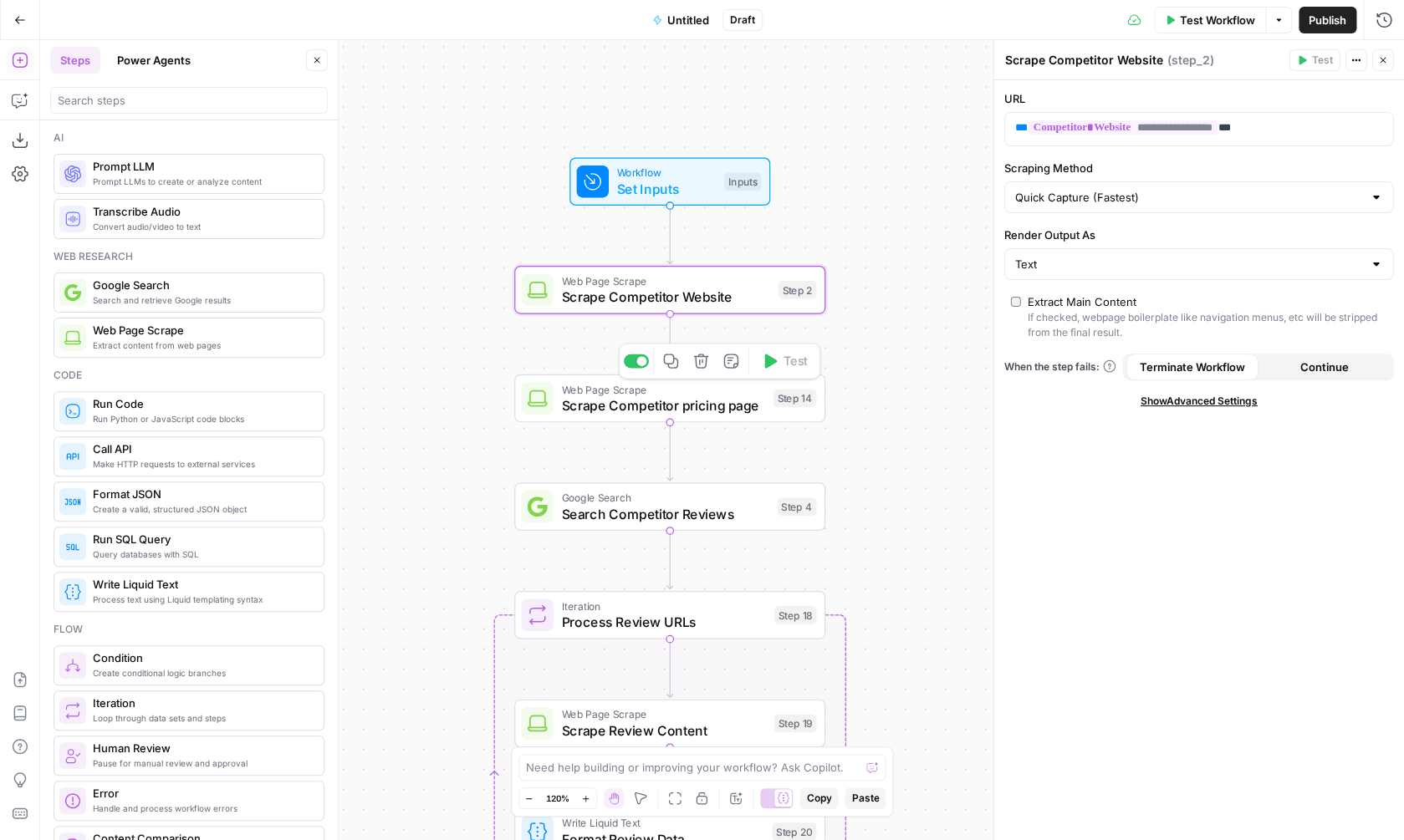
click at [710, 415] on span "Scrape Competitor pricing page" at bounding box center [663, 405] width 204 height 20
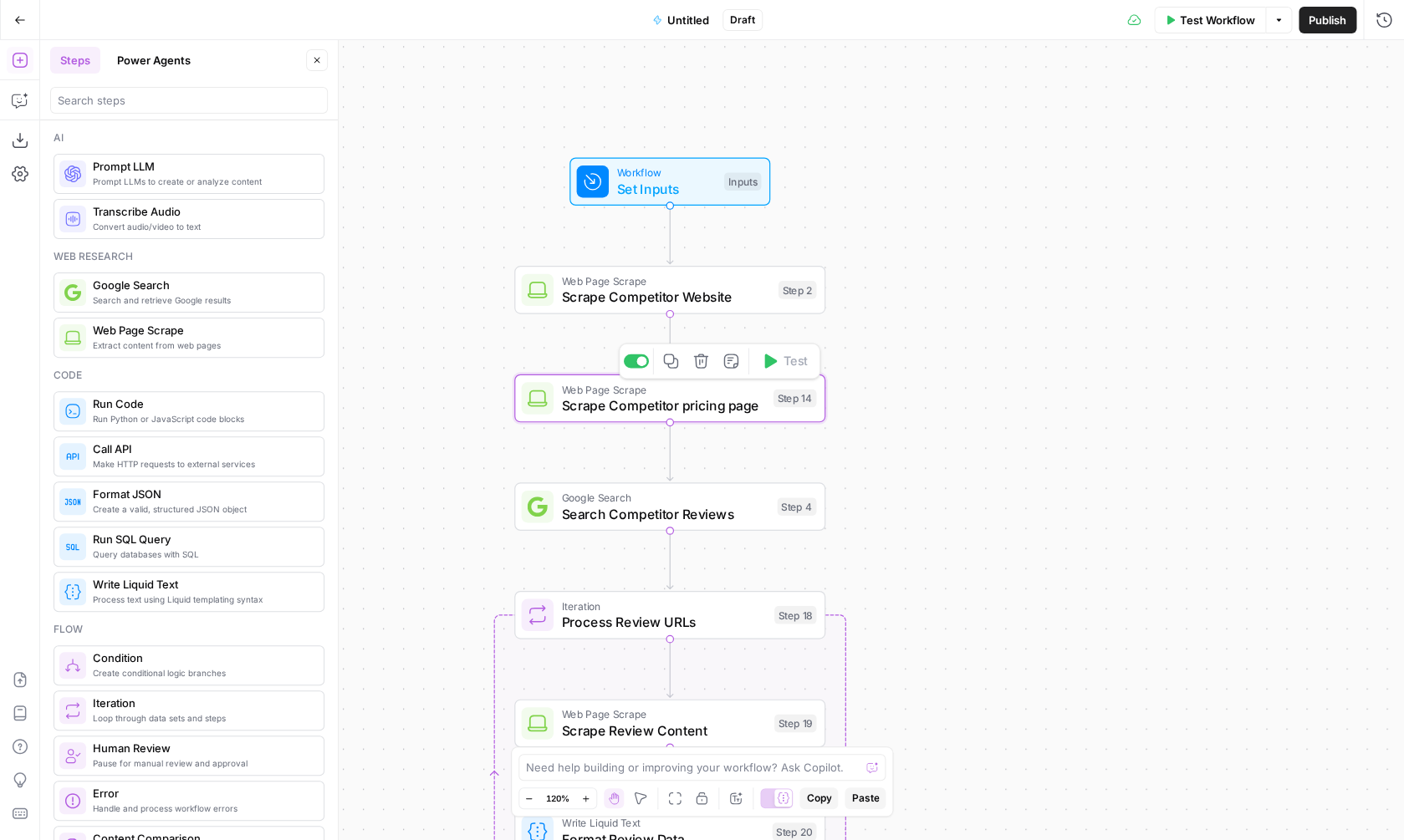
type textarea "Scrape Competitor pricing page"
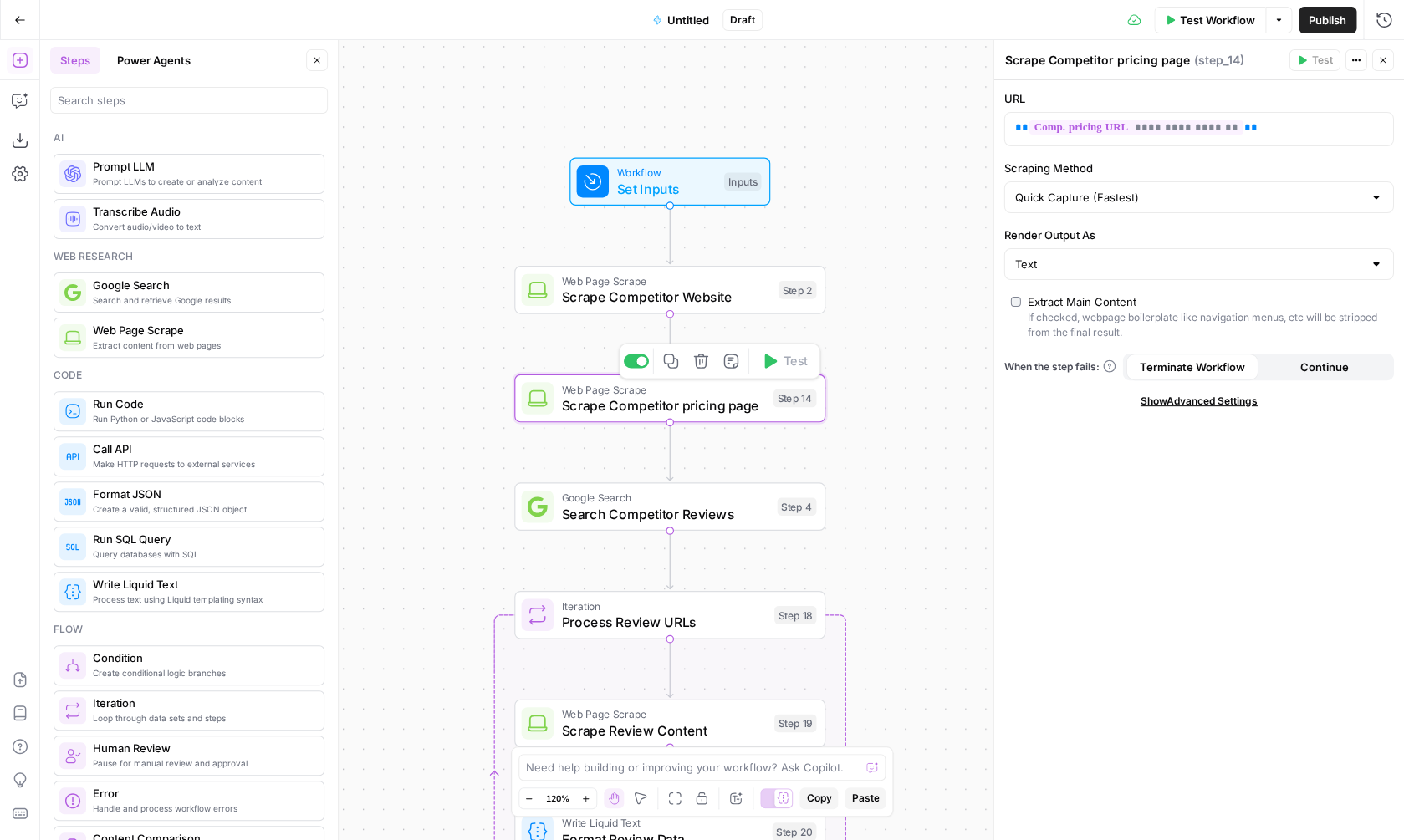
click at [702, 505] on span "Search Competitor Reviews" at bounding box center [665, 513] width 207 height 20
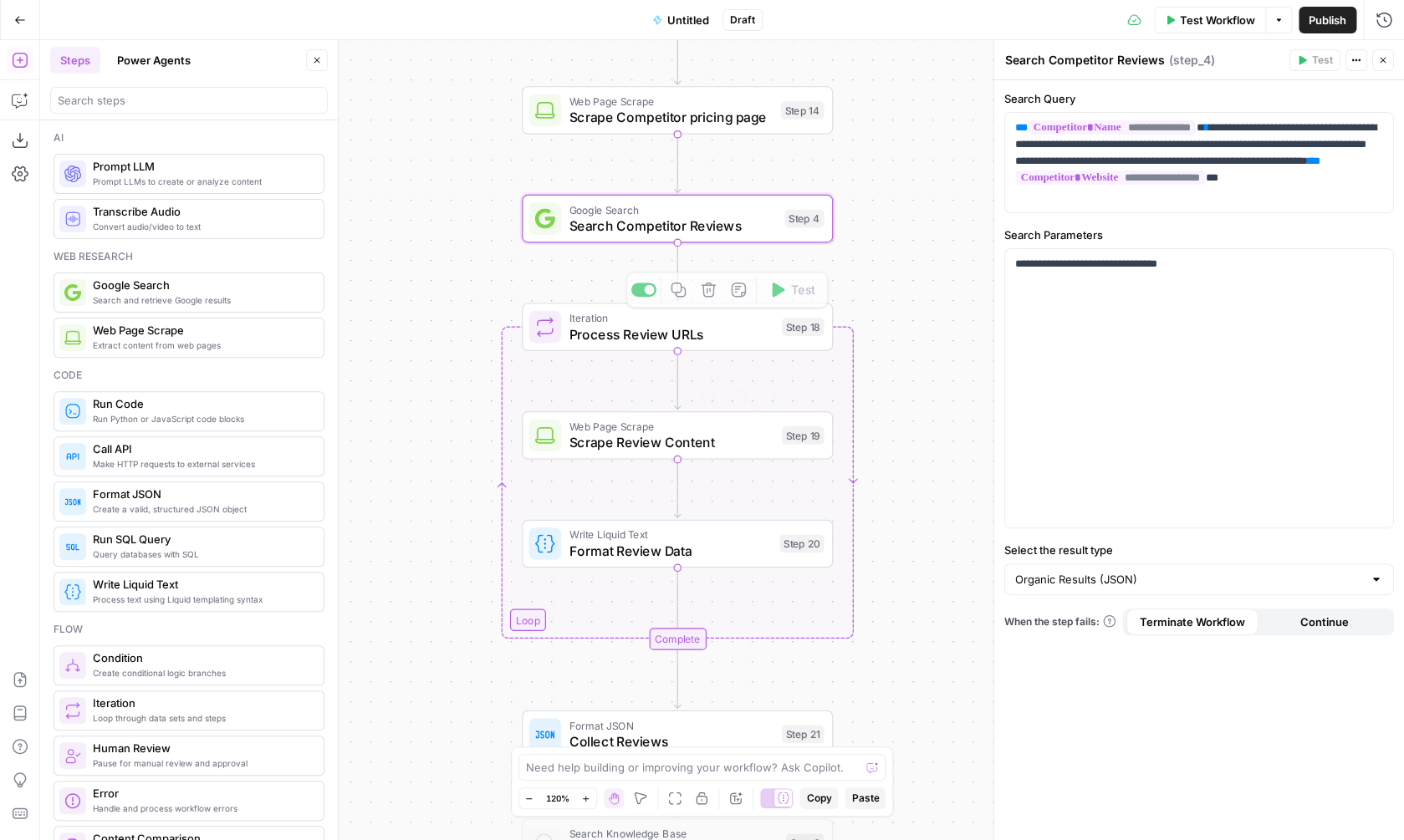
click at [705, 453] on div "Web Page Scrape Scrape Review Content Step 19 Copy step Delete step Add Note Te…" at bounding box center [677, 435] width 311 height 49
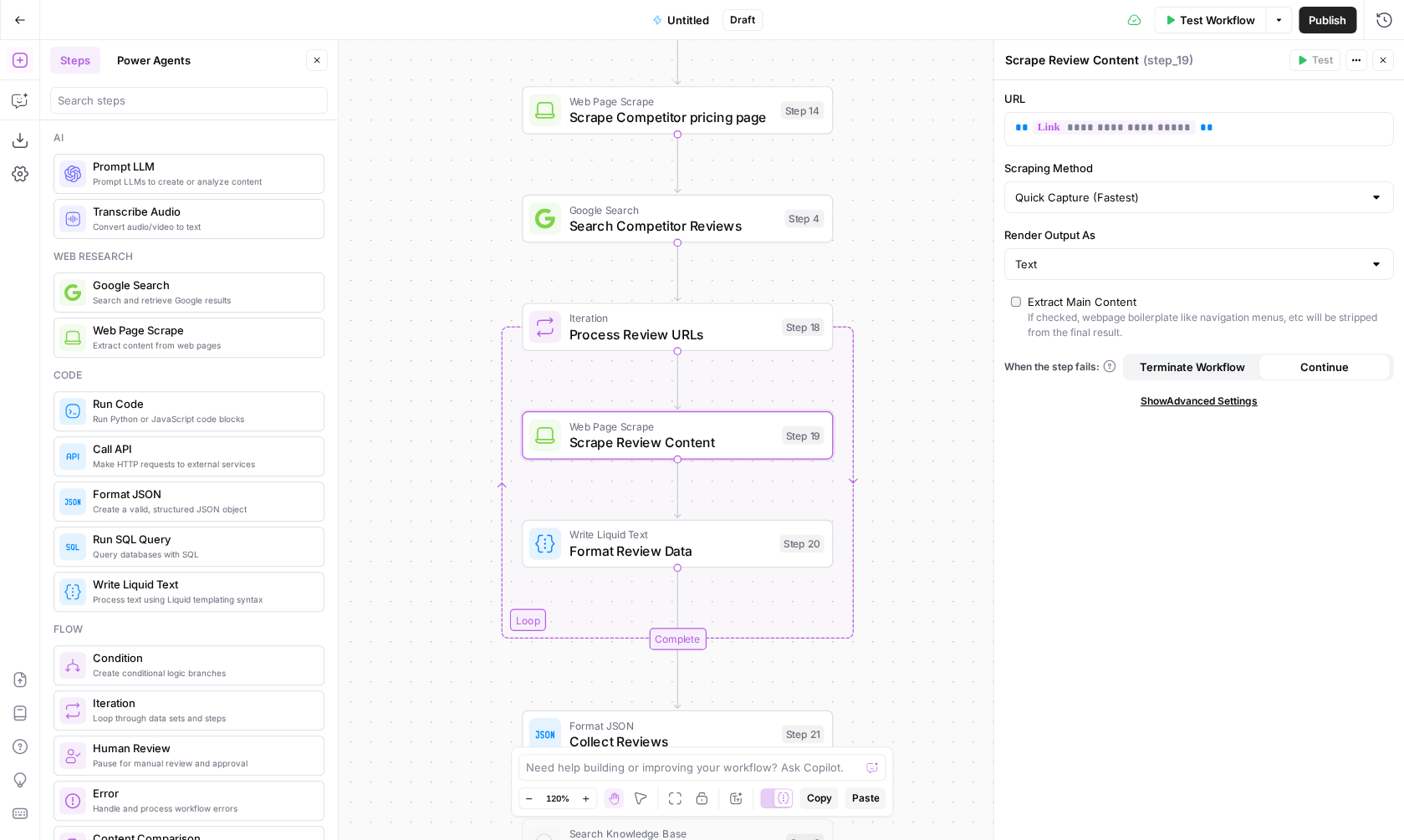
click at [734, 339] on span "Process Review URLs" at bounding box center [671, 334] width 205 height 20
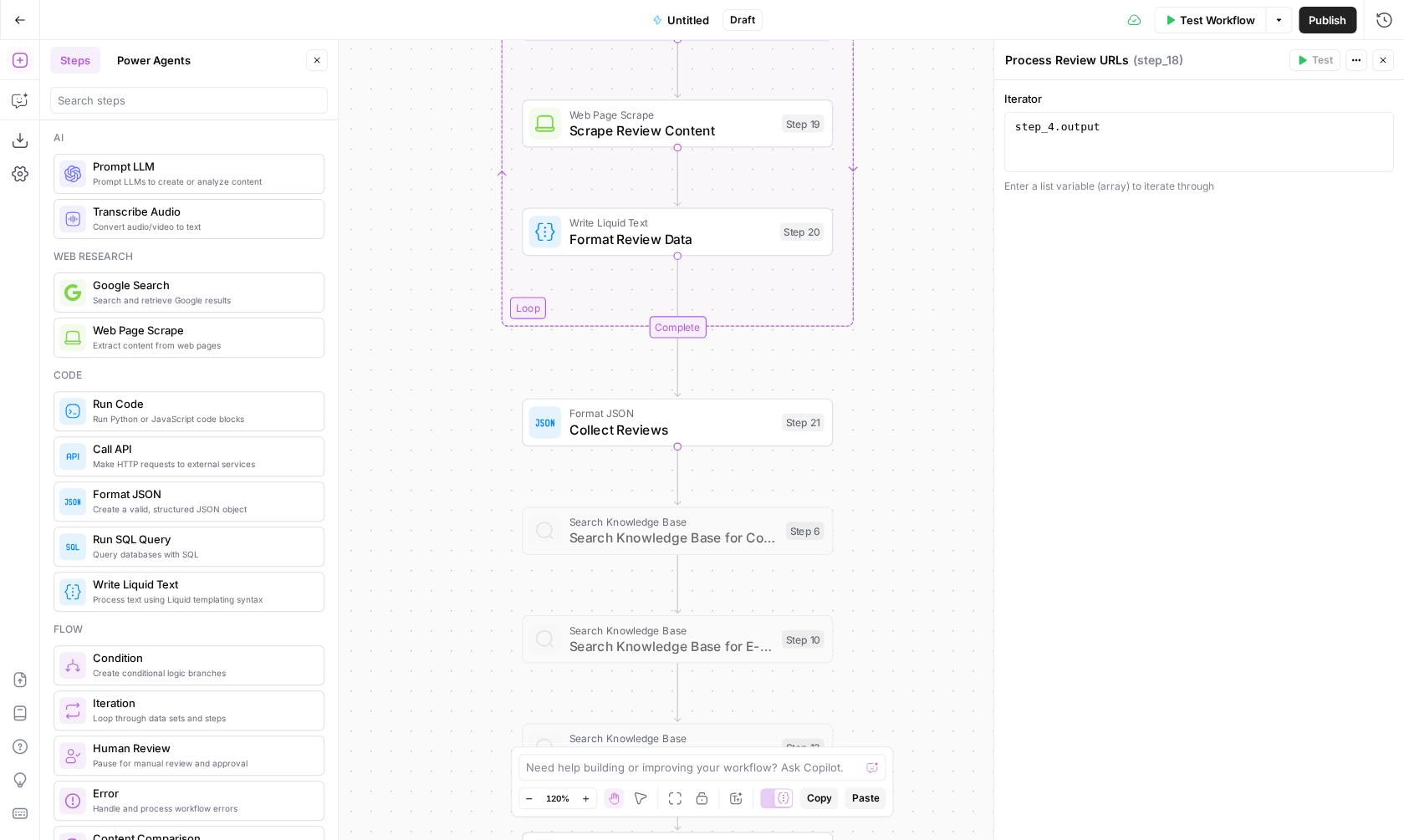
drag, startPoint x: 909, startPoint y: 450, endPoint x: 909, endPoint y: 138, distance: 312.0
click at [909, 138] on div "Workflow Set Inputs Inputs Web Page Scrape Scrape Competitor Website Step 2 Web…" at bounding box center [722, 439] width 1364 height 800
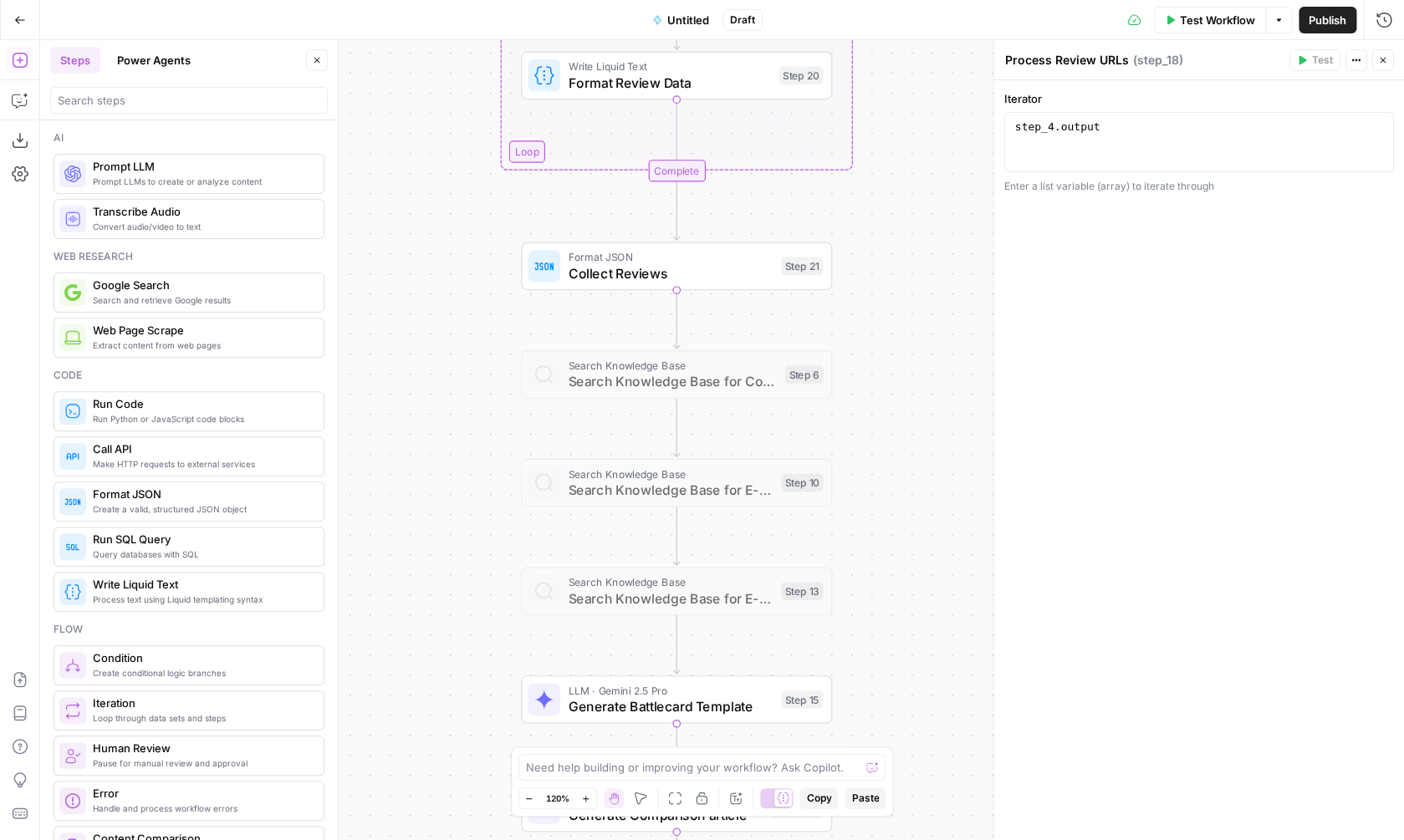
drag, startPoint x: 862, startPoint y: 381, endPoint x: 862, endPoint y: 225, distance: 156.0
click at [862, 225] on div "Workflow Set Inputs Inputs Web Page Scrape Scrape Competitor Website Step 2 Web…" at bounding box center [722, 439] width 1364 height 800
click at [738, 275] on span "Collect Reviews" at bounding box center [670, 273] width 205 height 20
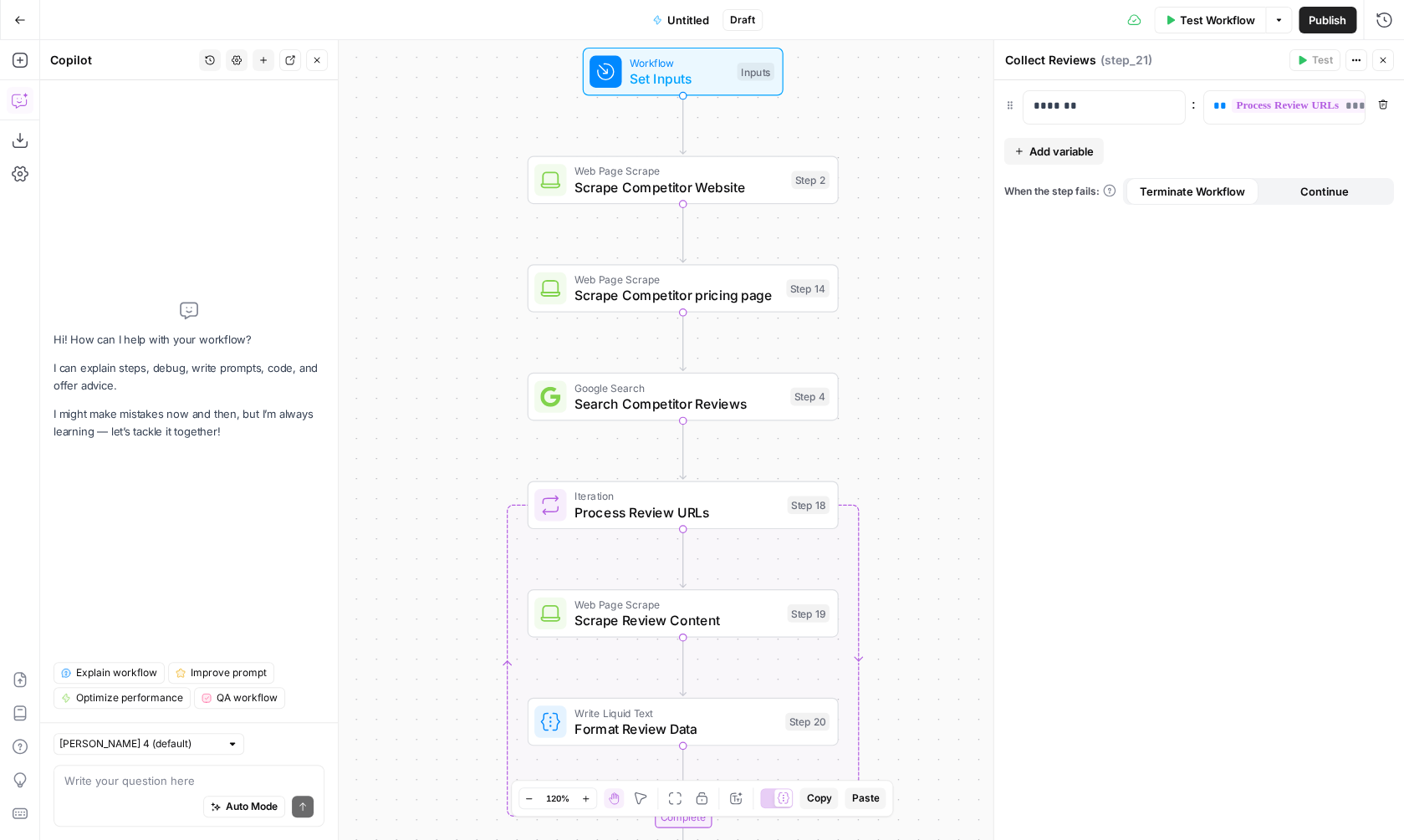
click at [113, 789] on textarea at bounding box center [189, 781] width 249 height 17
type textarea "T"
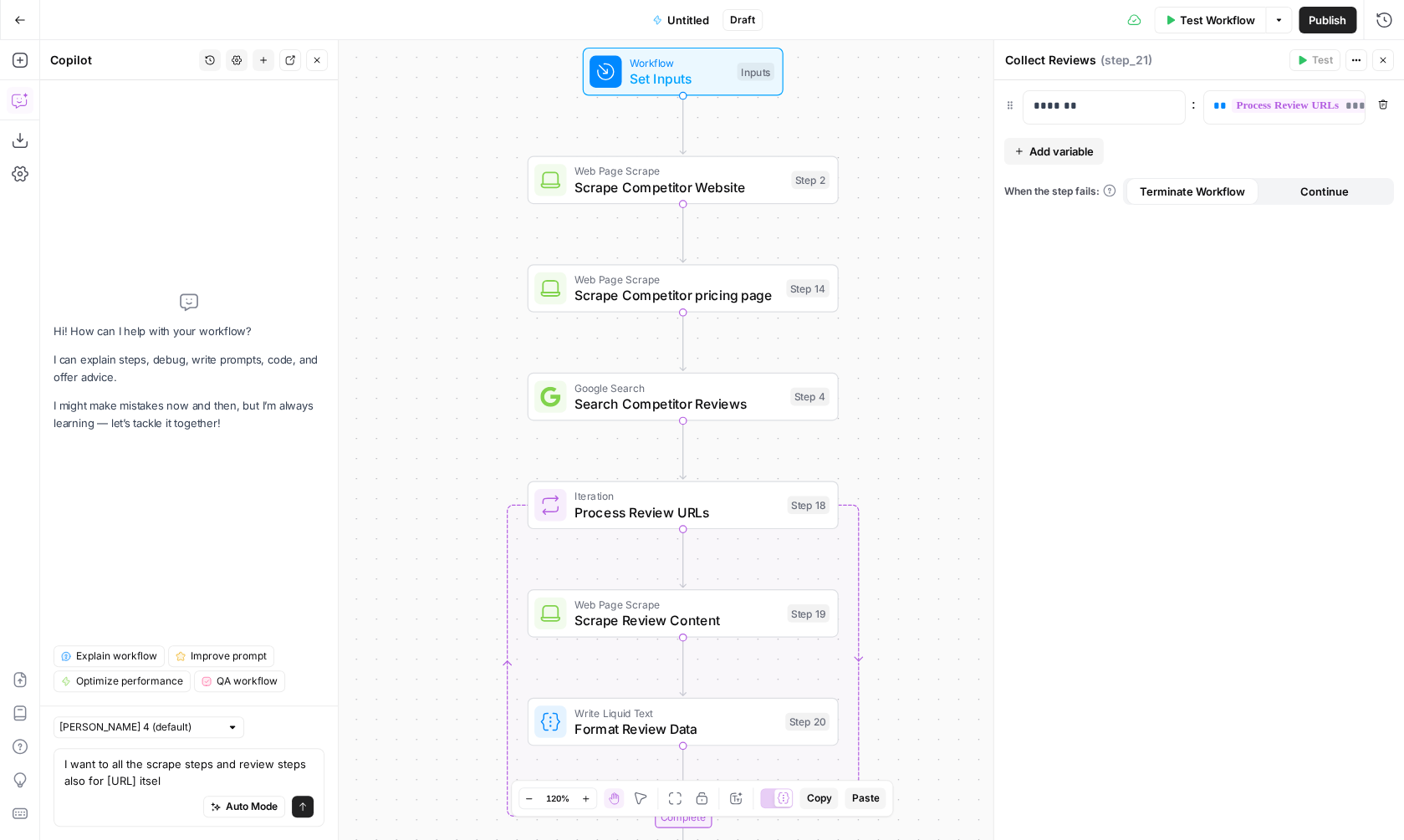
type textarea "I want to all the scrape steps and review steps also for [URL] itself"
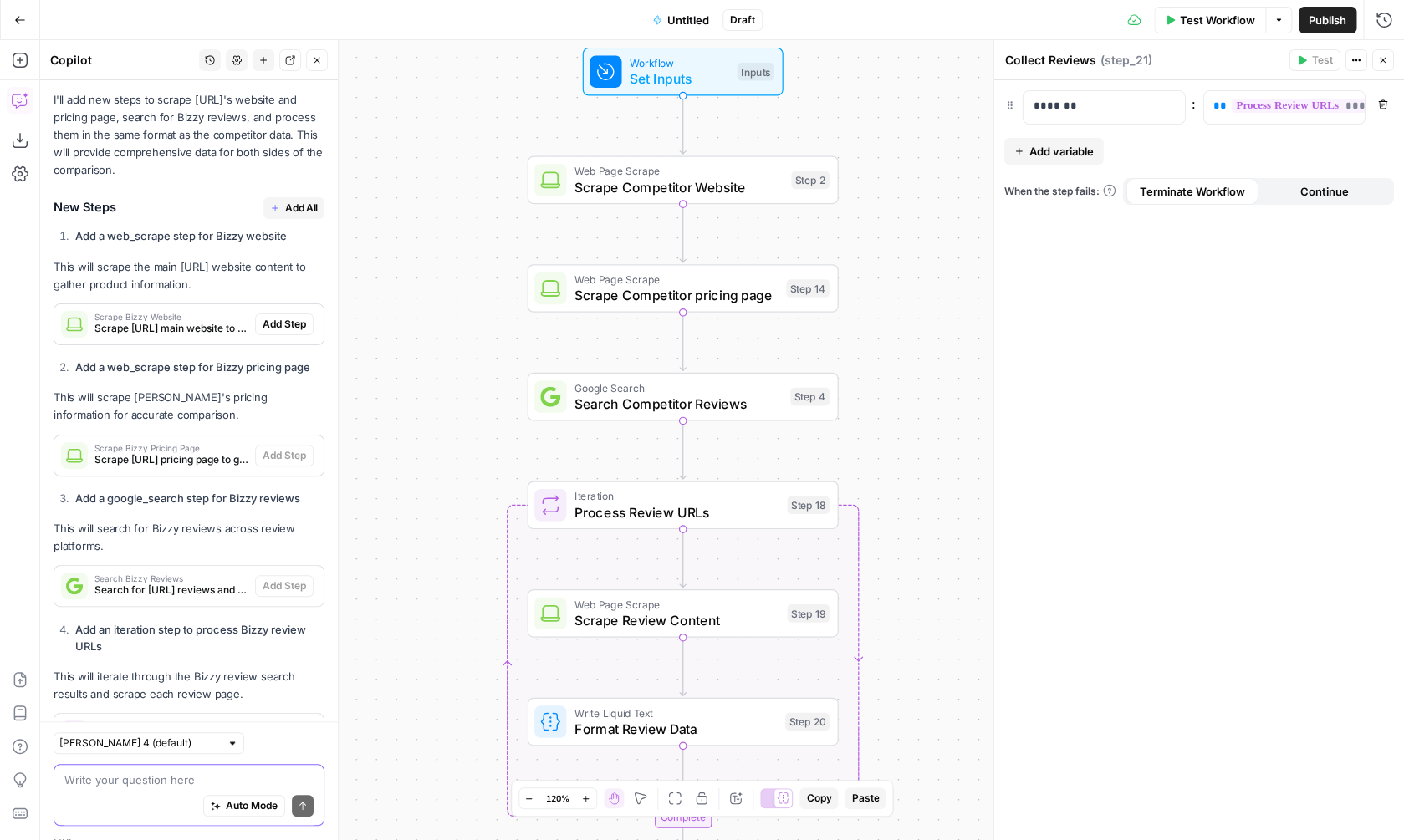
scroll to position [288, 0]
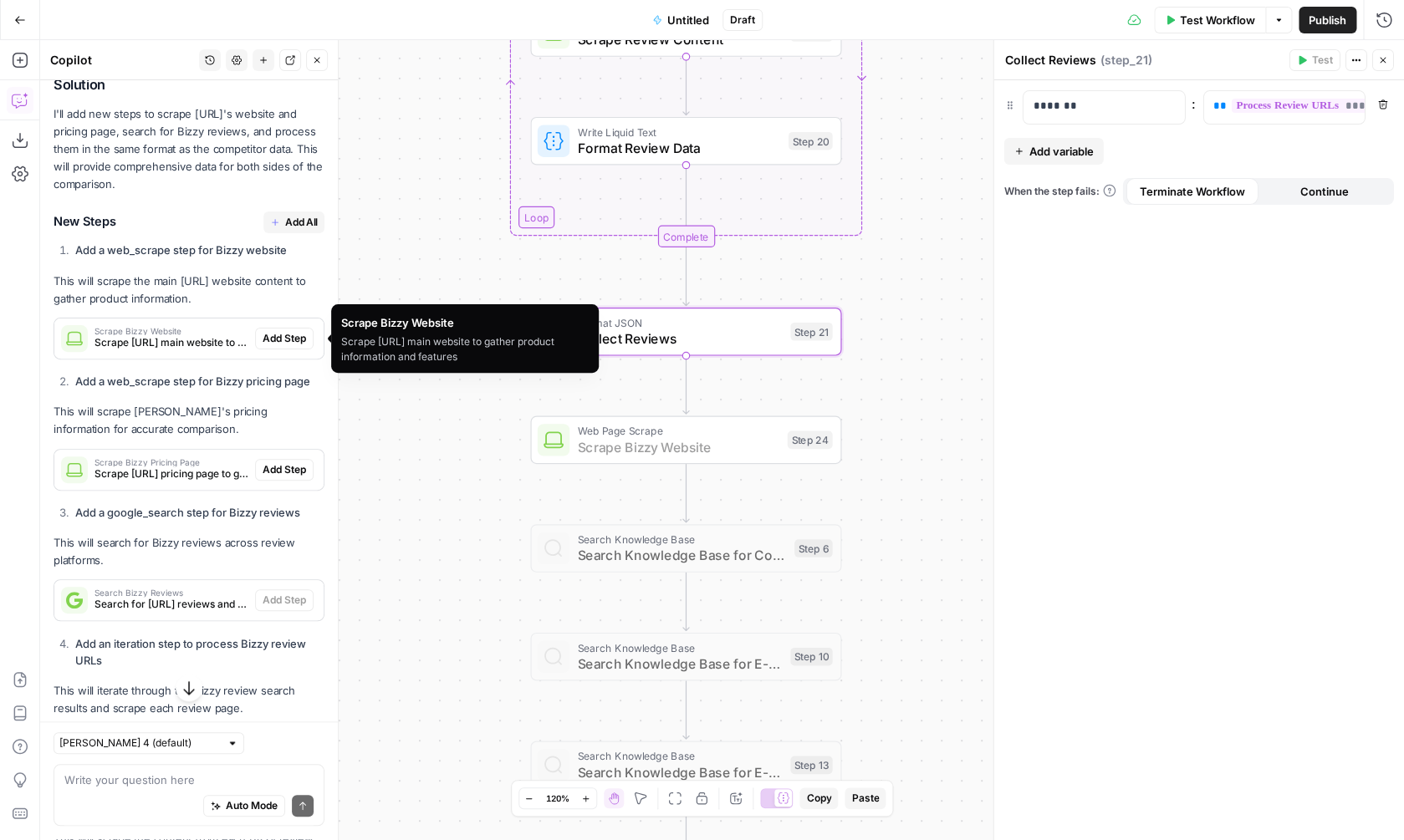
click at [289, 346] on span "Add Step" at bounding box center [284, 338] width 43 height 15
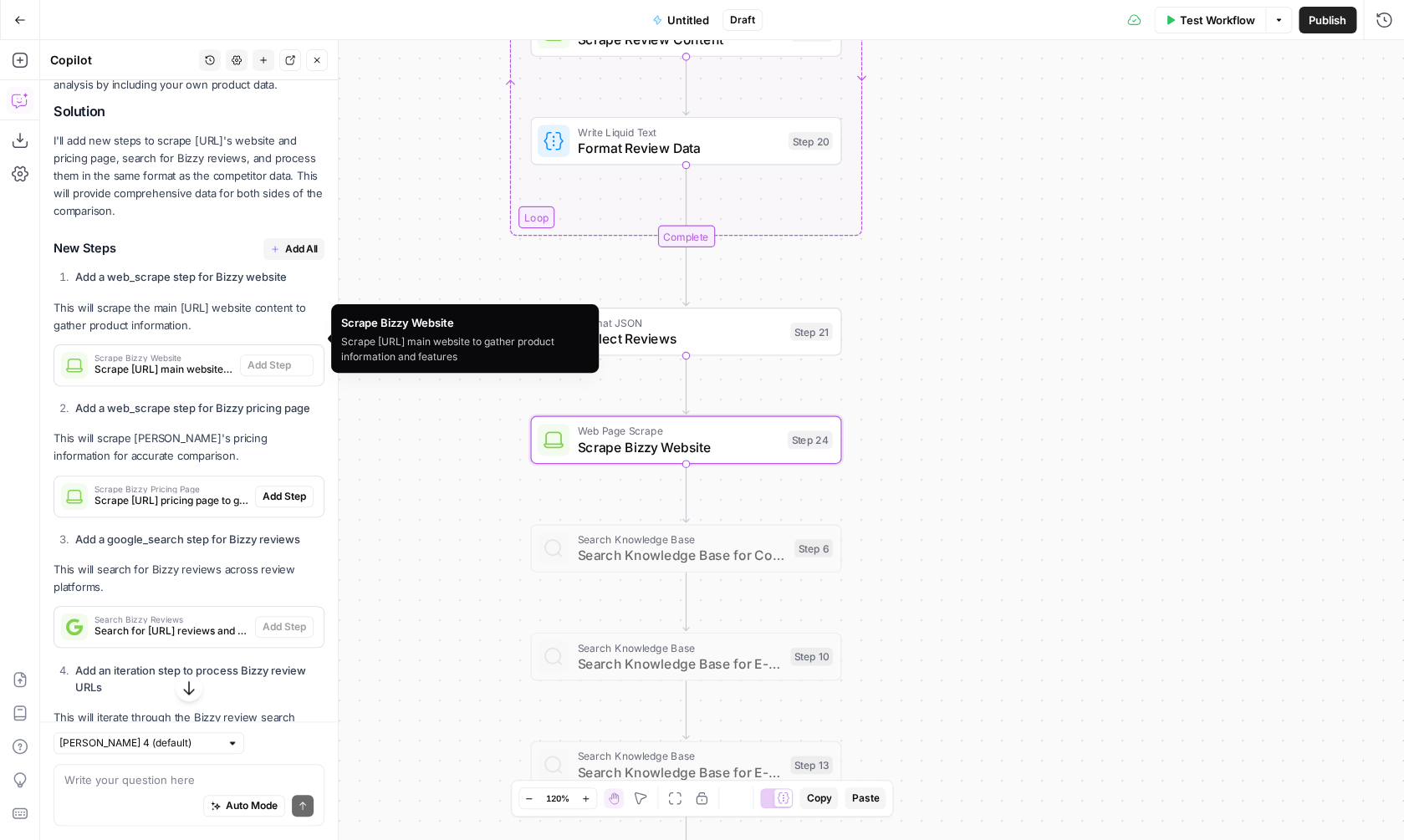
type textarea "Scrape Bizzy Website"
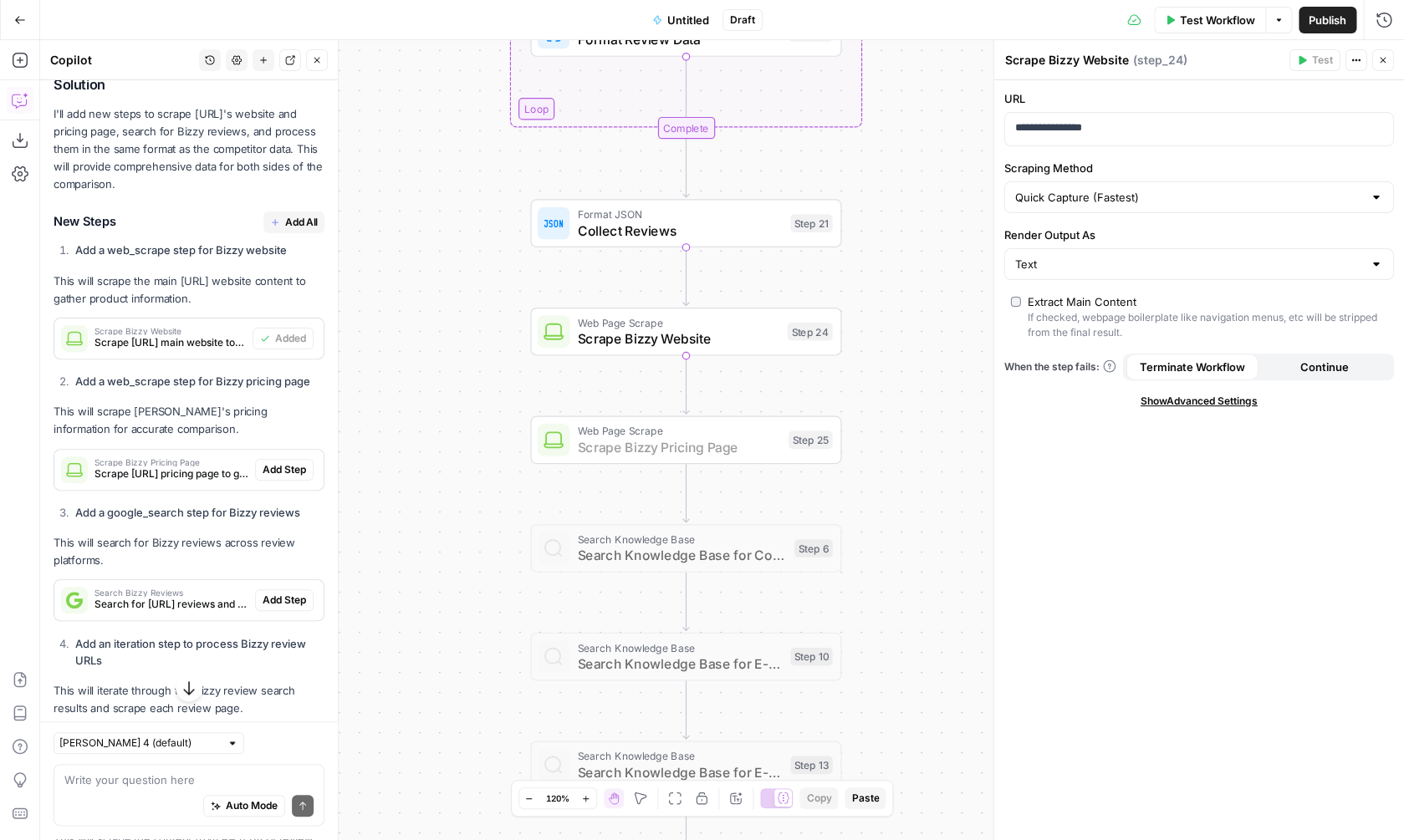
click at [273, 471] on span "Add Step" at bounding box center [284, 470] width 43 height 15
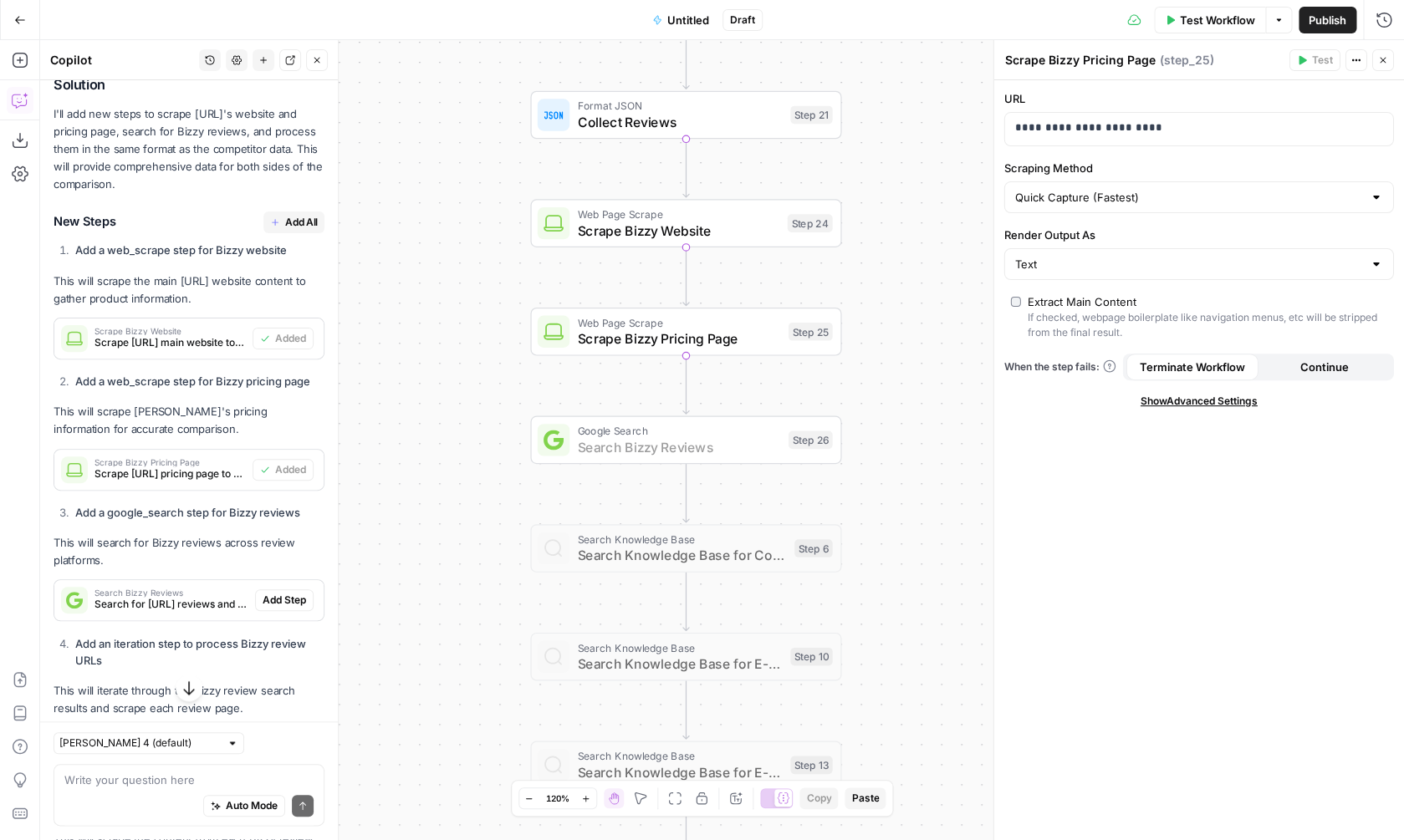
click at [274, 601] on span "Add Step" at bounding box center [284, 600] width 43 height 15
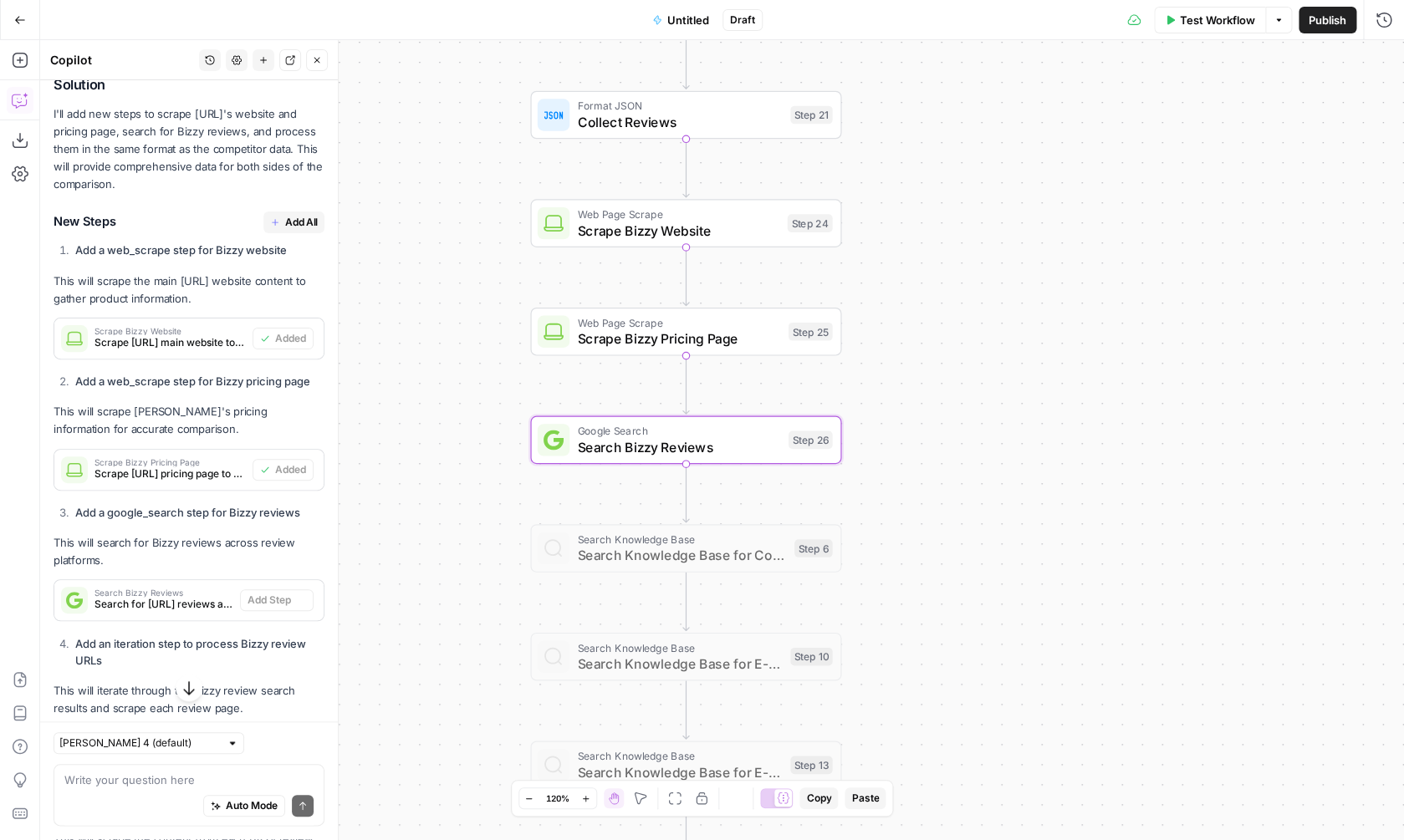
type textarea "Search Bizzy Reviews"
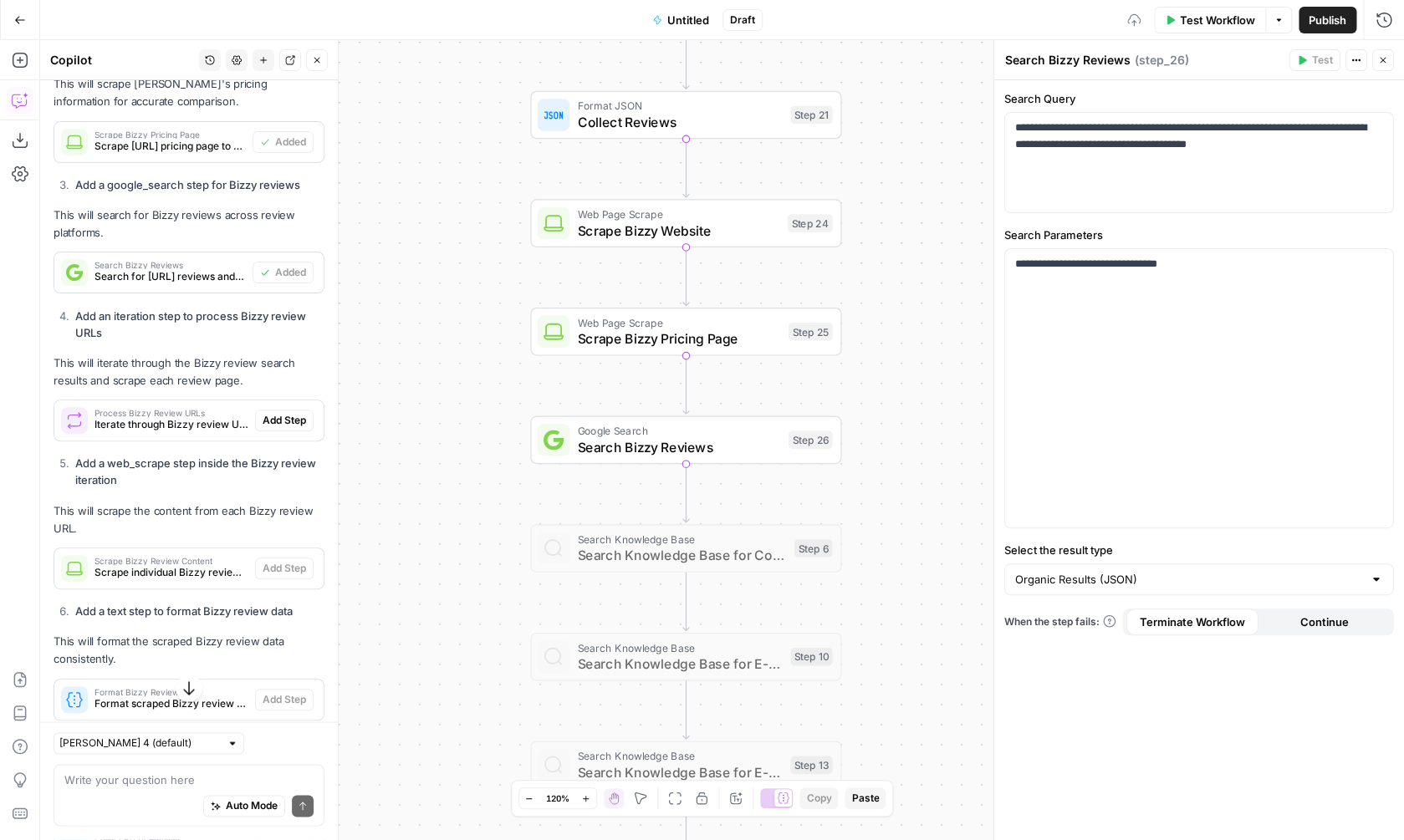
scroll to position [704, 0]
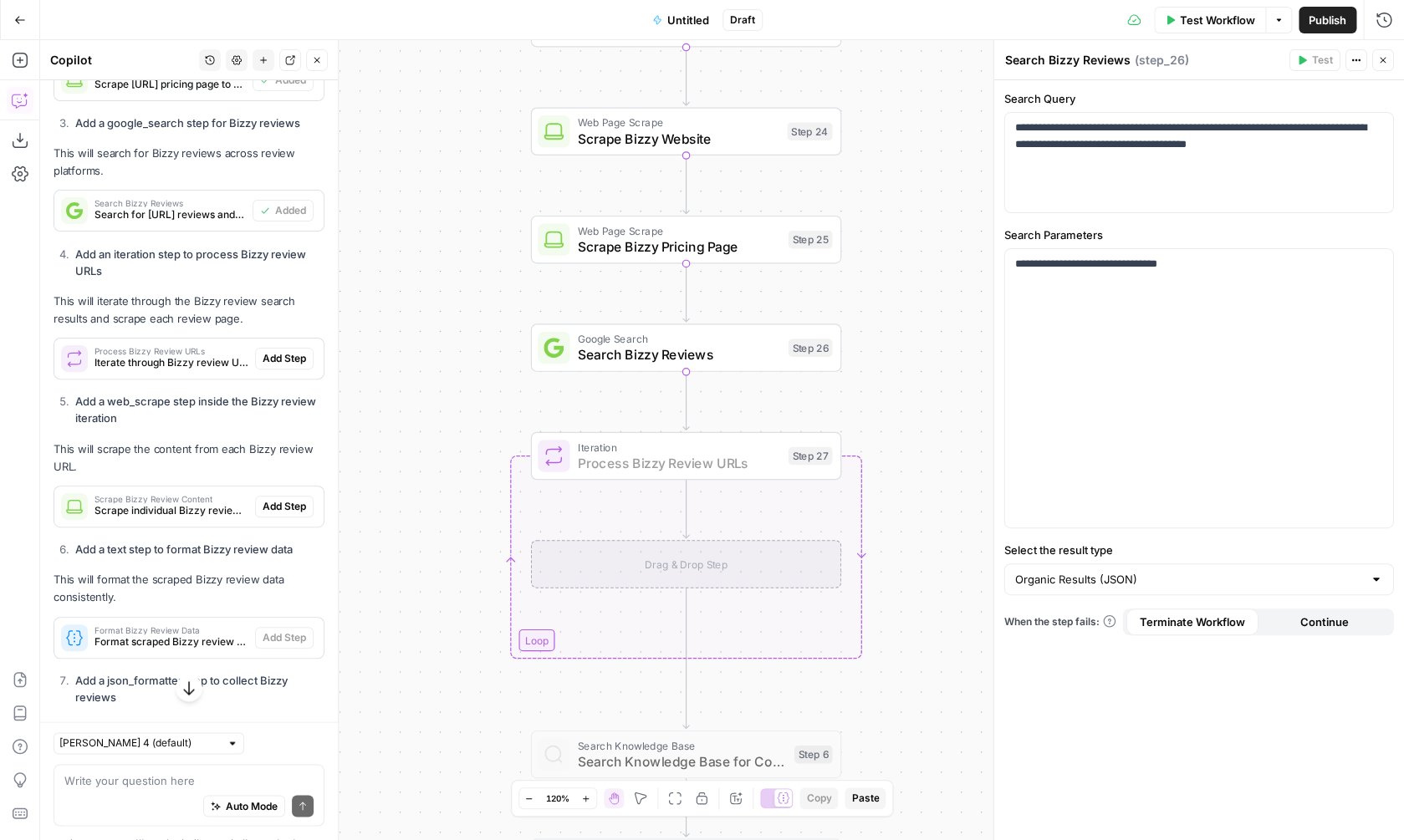
click at [287, 362] on span "Add Step" at bounding box center [284, 358] width 43 height 15
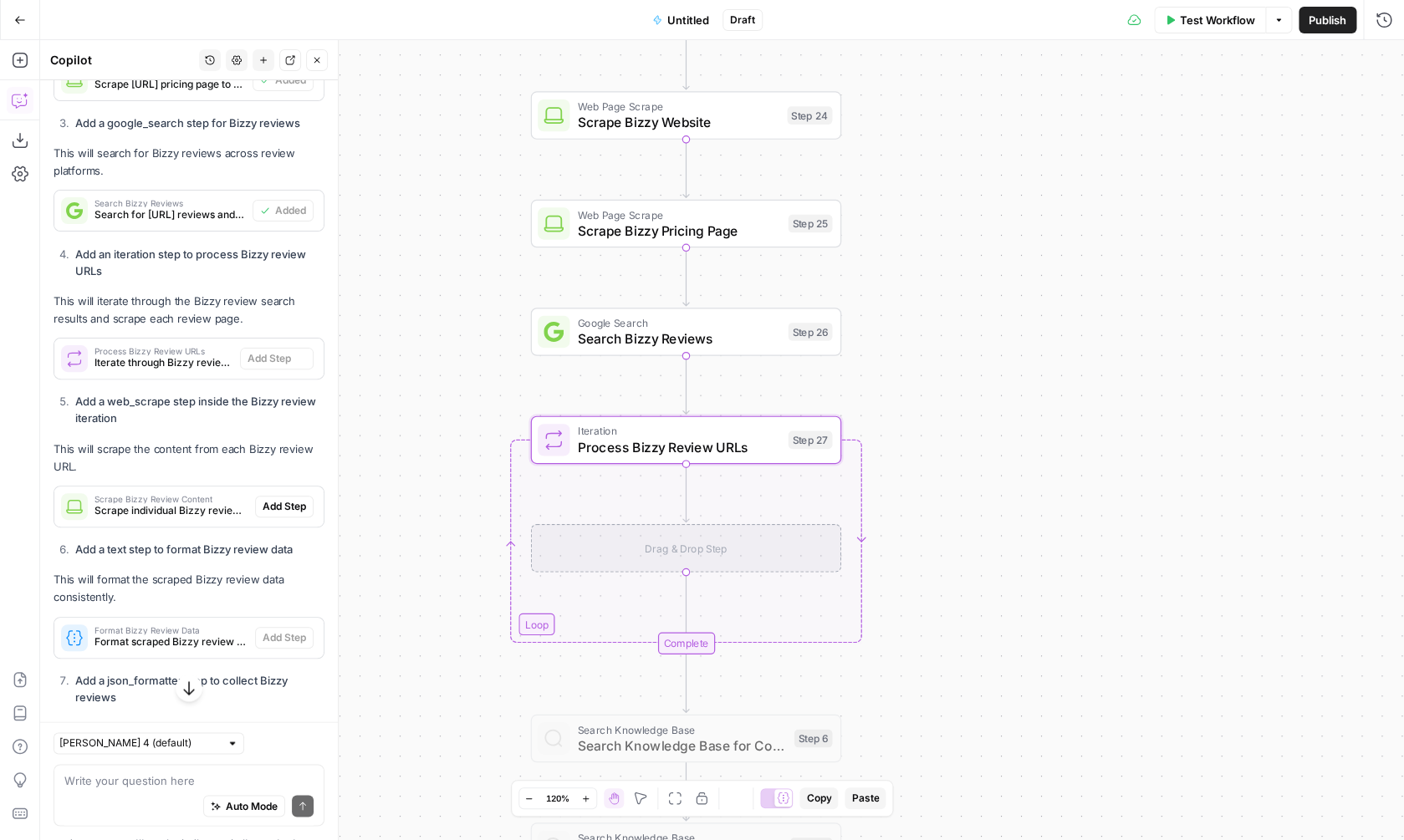
type textarea "Process Bizzy Review URLs"
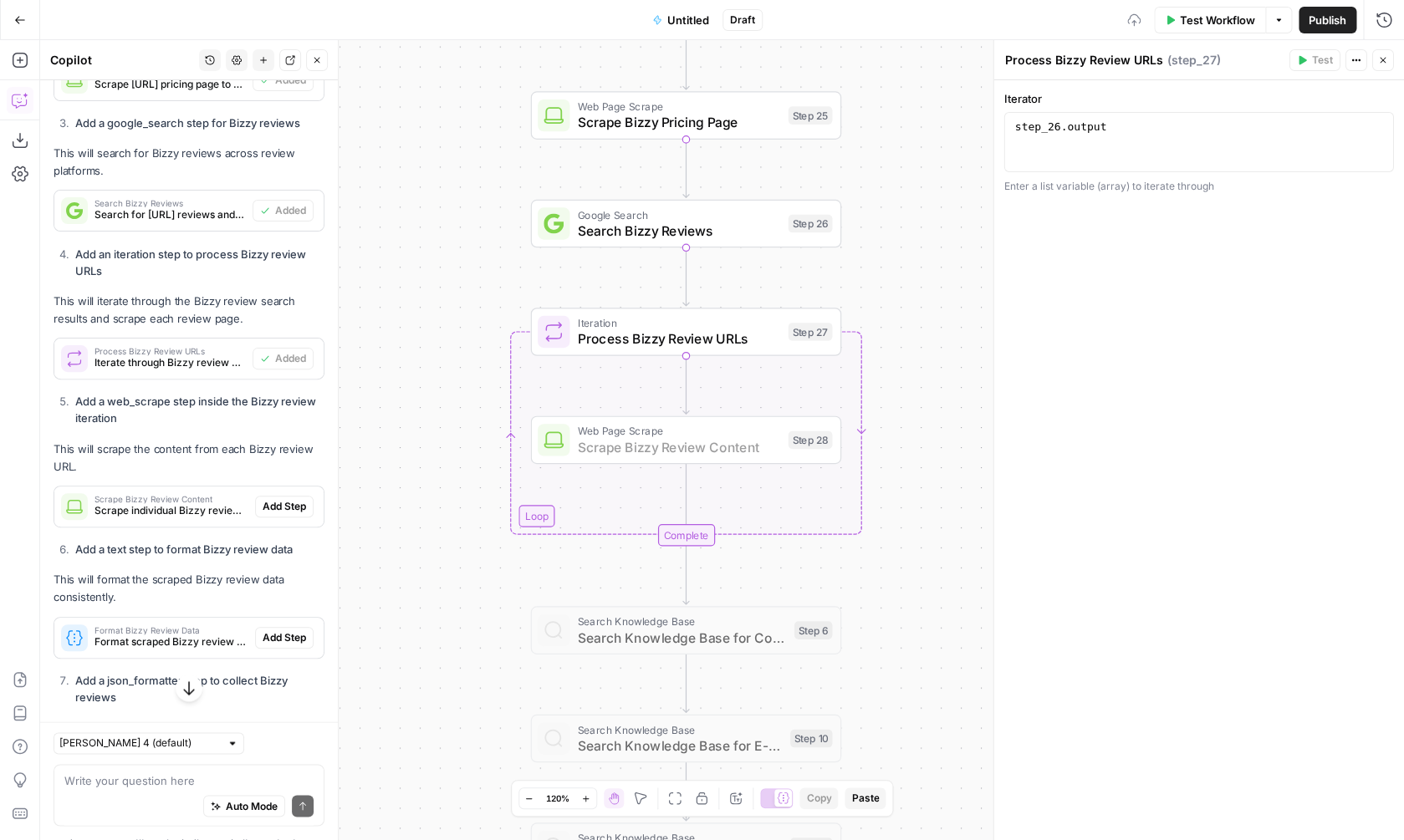
click at [275, 510] on span "Add Step" at bounding box center [284, 506] width 43 height 15
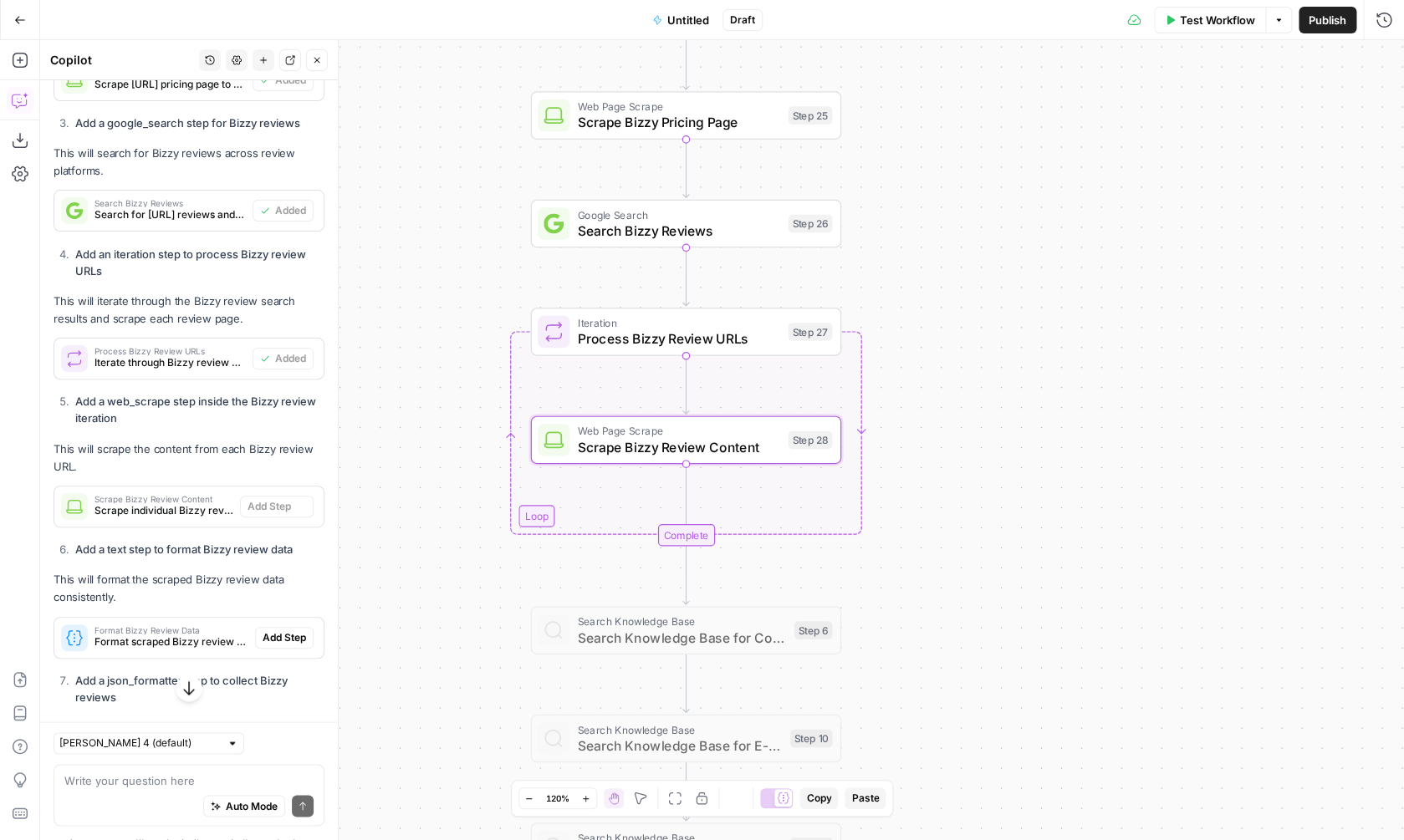
type textarea "Scrape Bizzy Review Content"
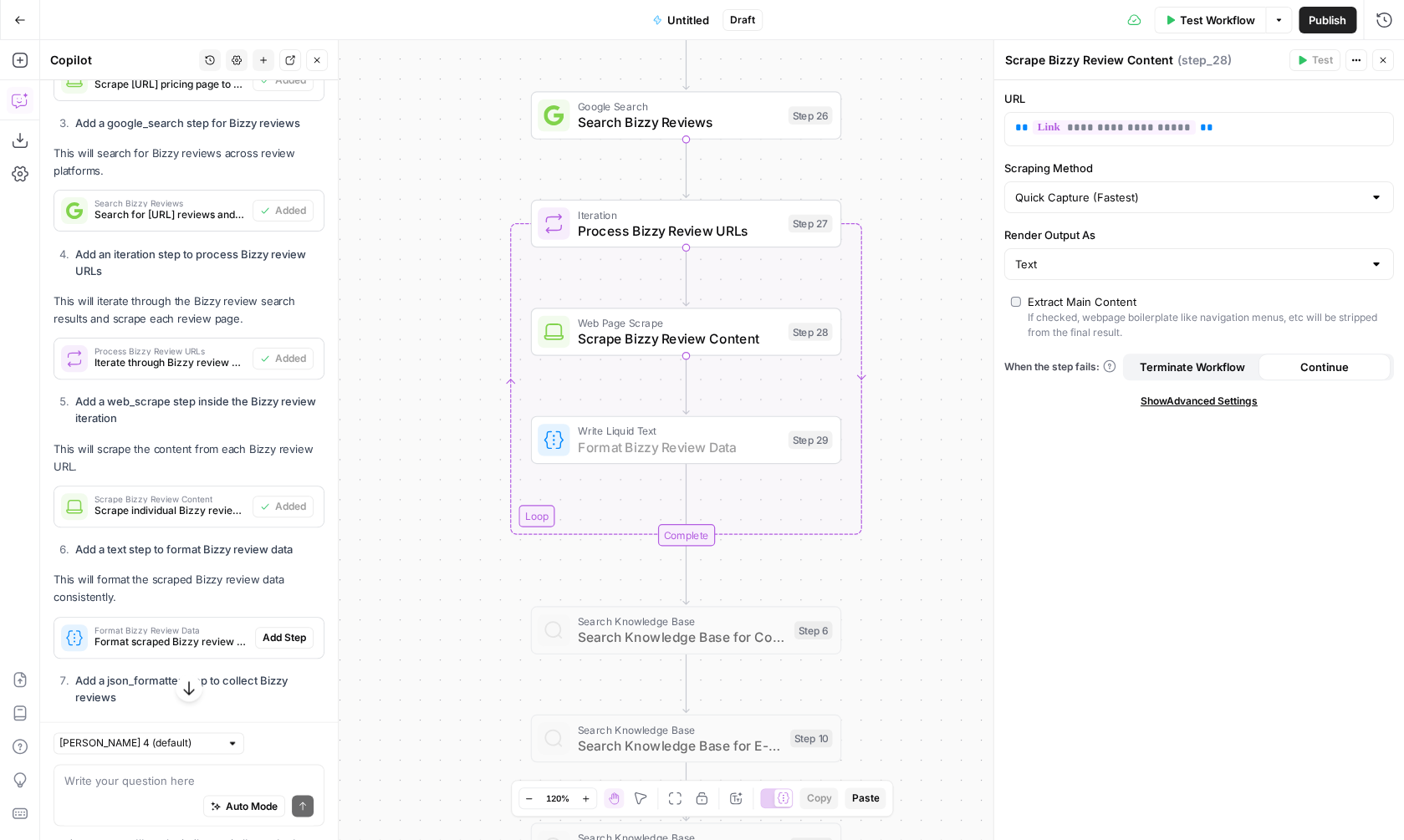
click at [288, 637] on span "Add Step" at bounding box center [284, 637] width 43 height 15
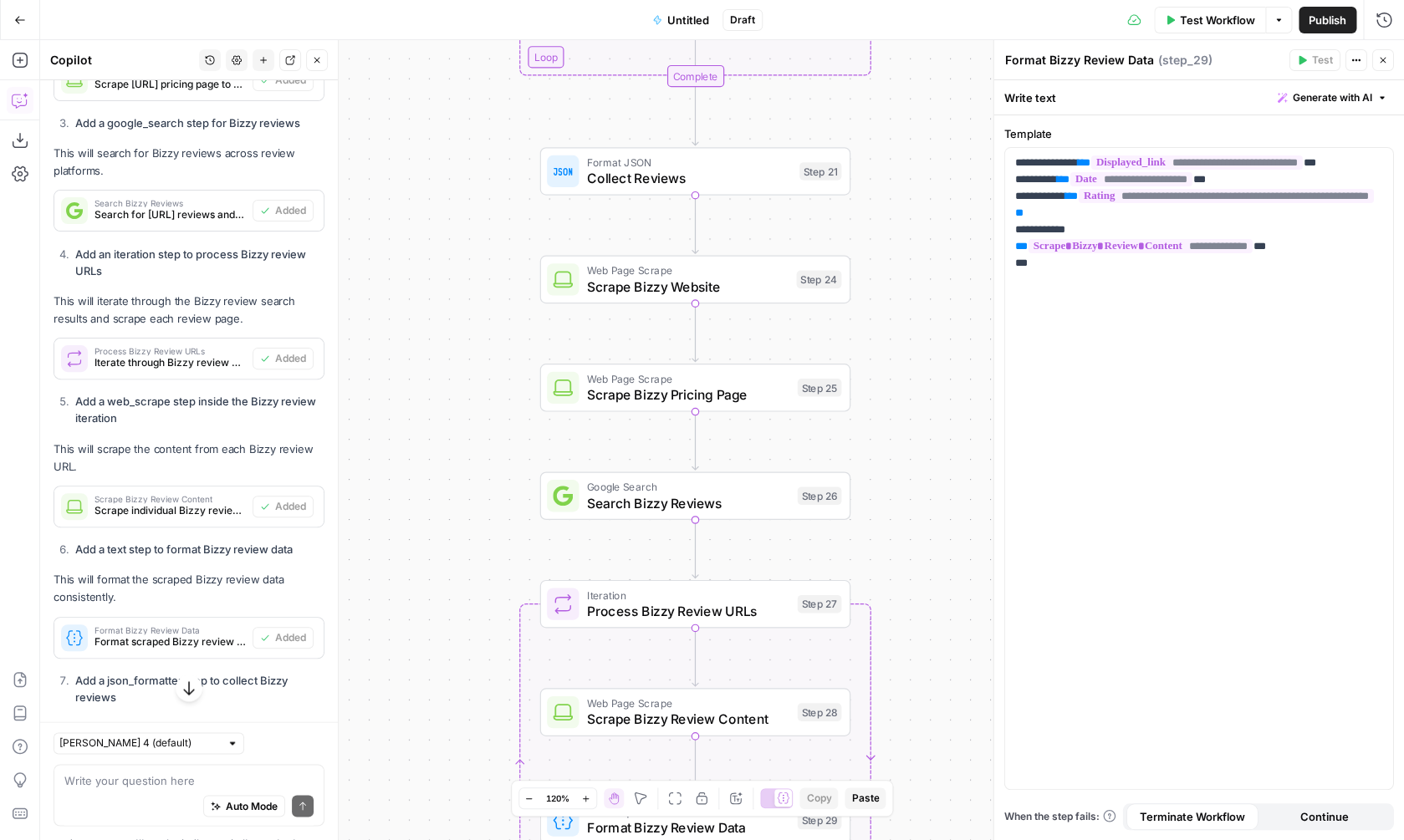
drag, startPoint x: 465, startPoint y: 229, endPoint x: 480, endPoint y: 473, distance: 244.5
click at [479, 544] on div "Workflow Set Inputs Inputs Web Page Scrape Scrape Competitor Website Step 2 Web…" at bounding box center [722, 439] width 1364 height 800
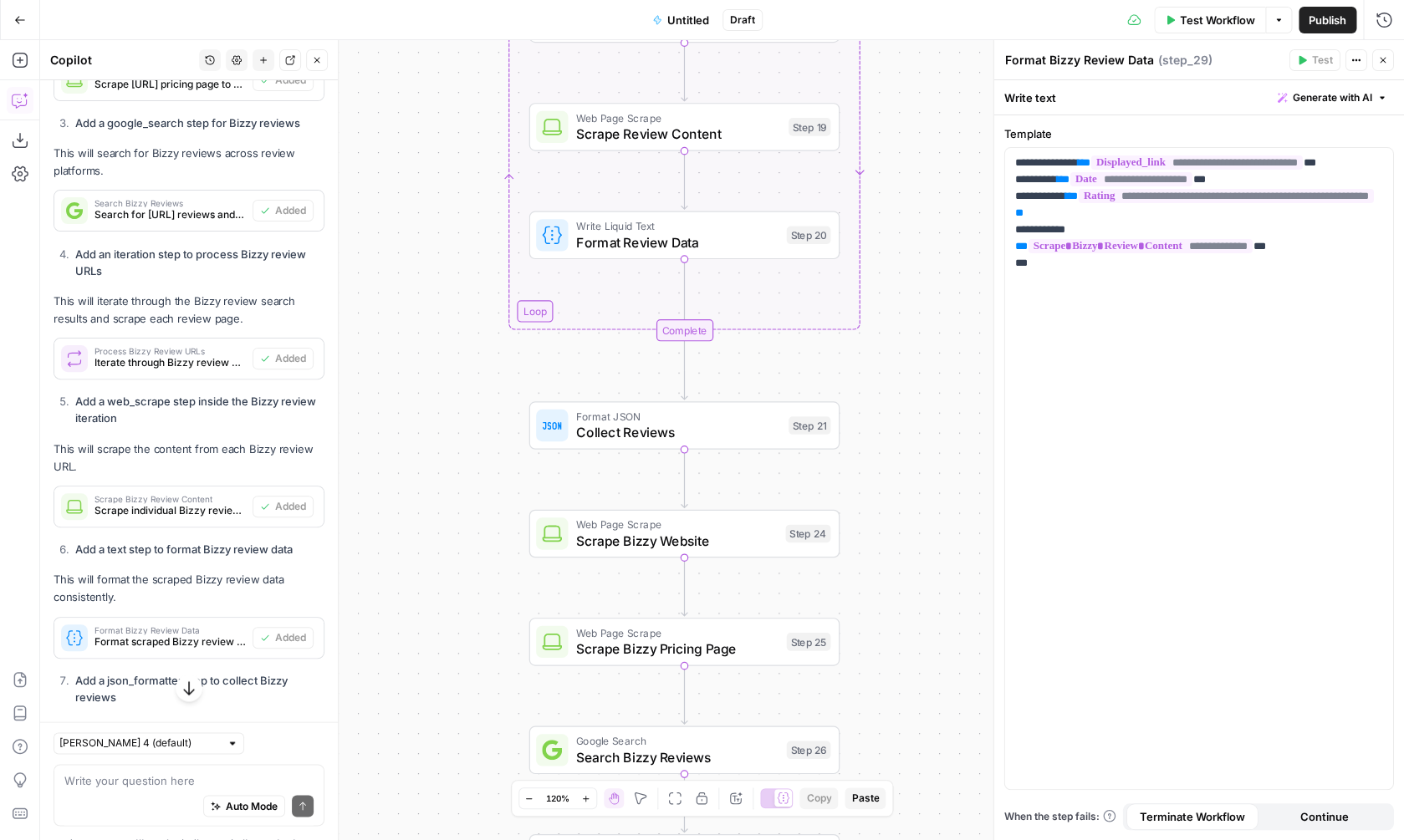
drag, startPoint x: 480, startPoint y: 292, endPoint x: 464, endPoint y: 607, distance: 315.4
click at [464, 607] on div "Workflow Set Inputs Inputs Web Page Scrape Scrape Competitor Website Step 2 Web…" at bounding box center [722, 439] width 1364 height 800
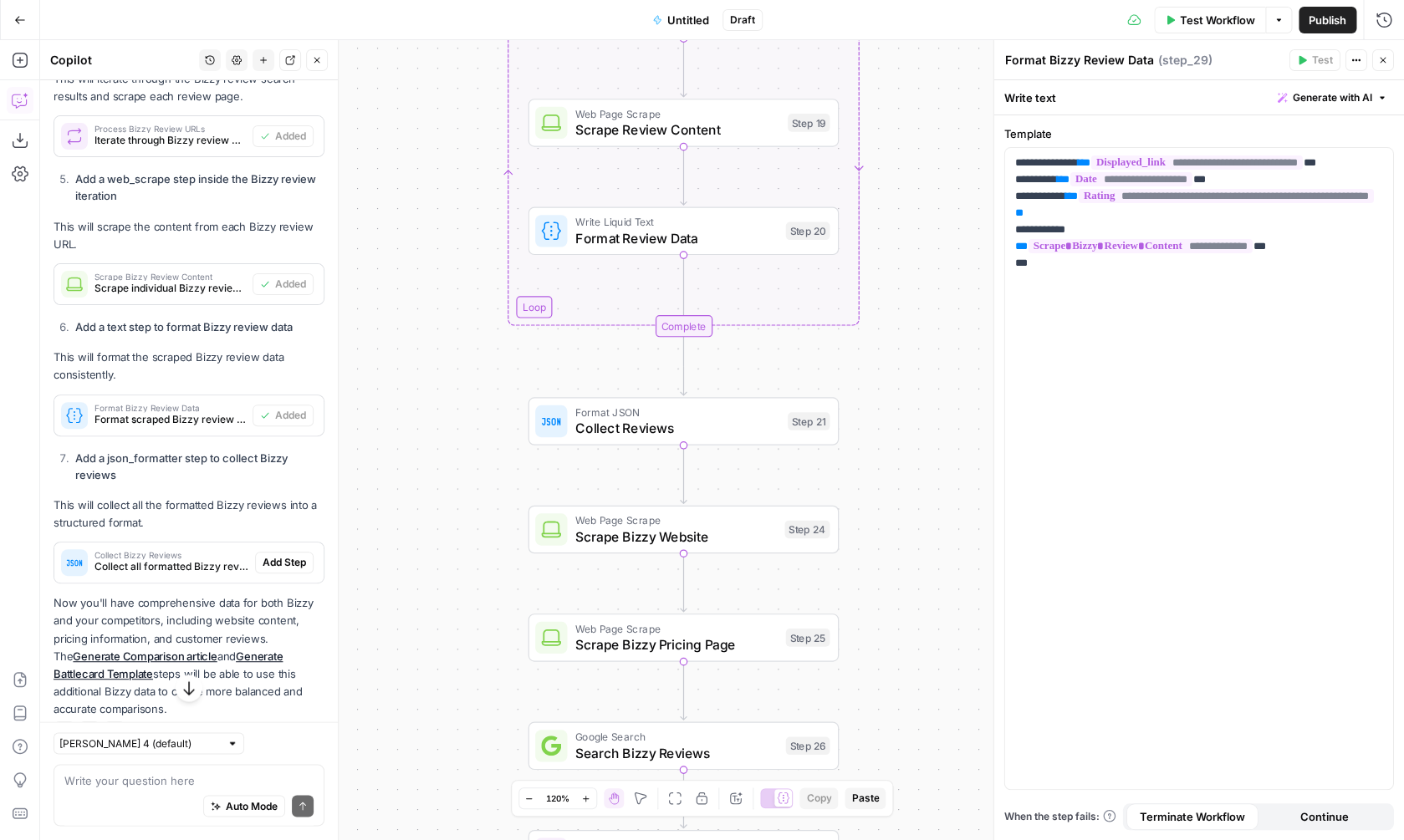
scroll to position [964, 0]
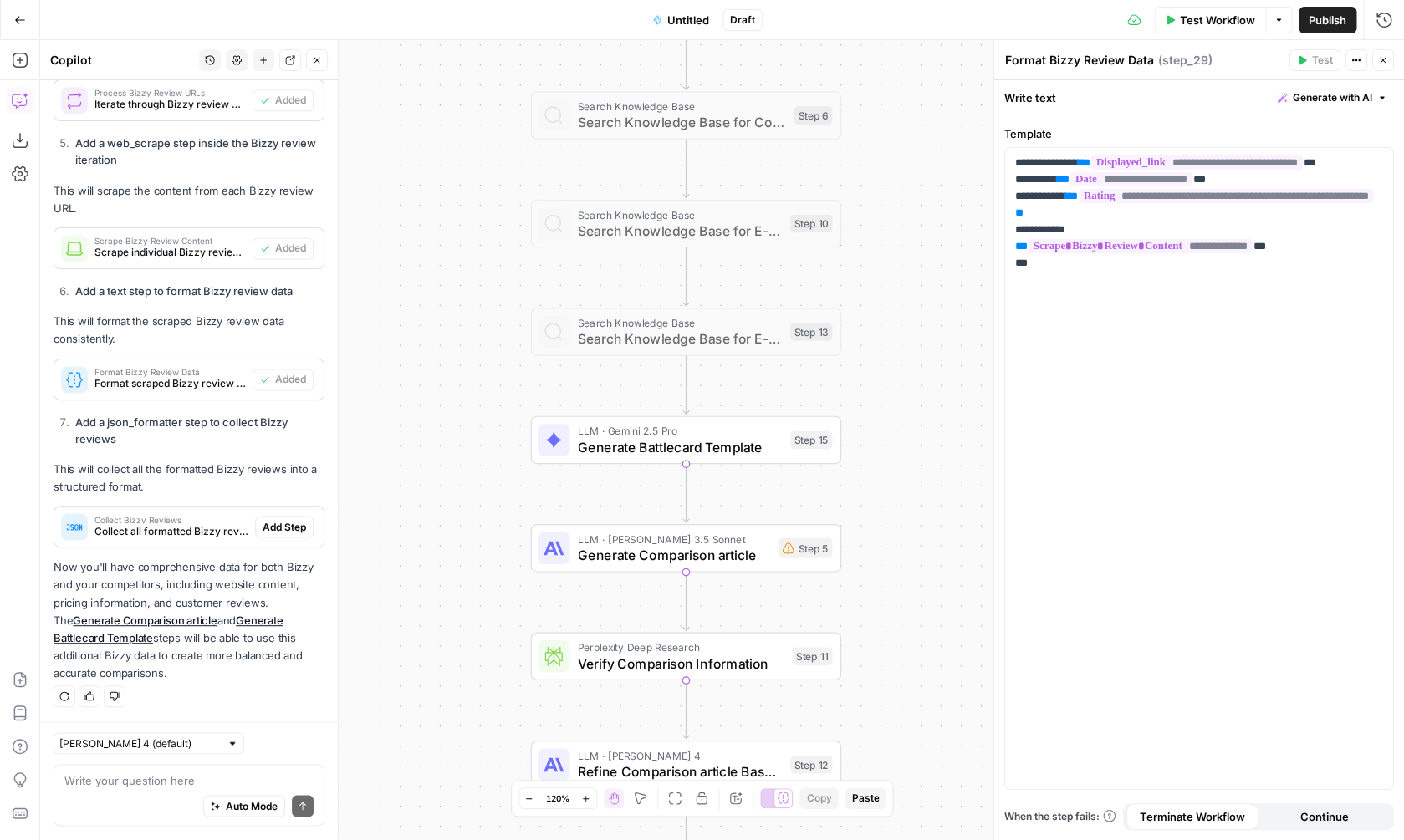
click at [285, 535] on button "Add Step" at bounding box center [285, 526] width 58 height 22
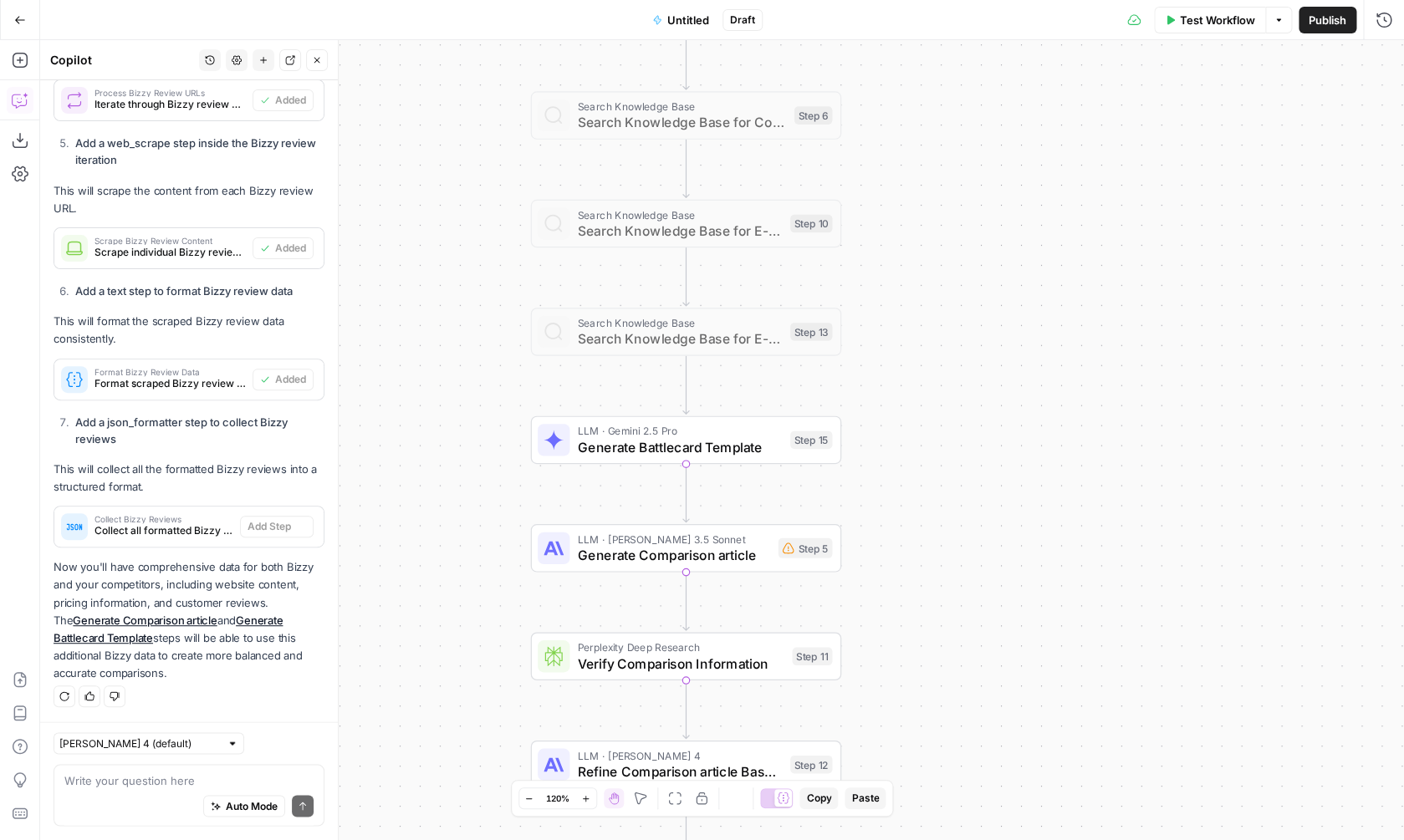
type textarea "Collect Bizzy Reviews"
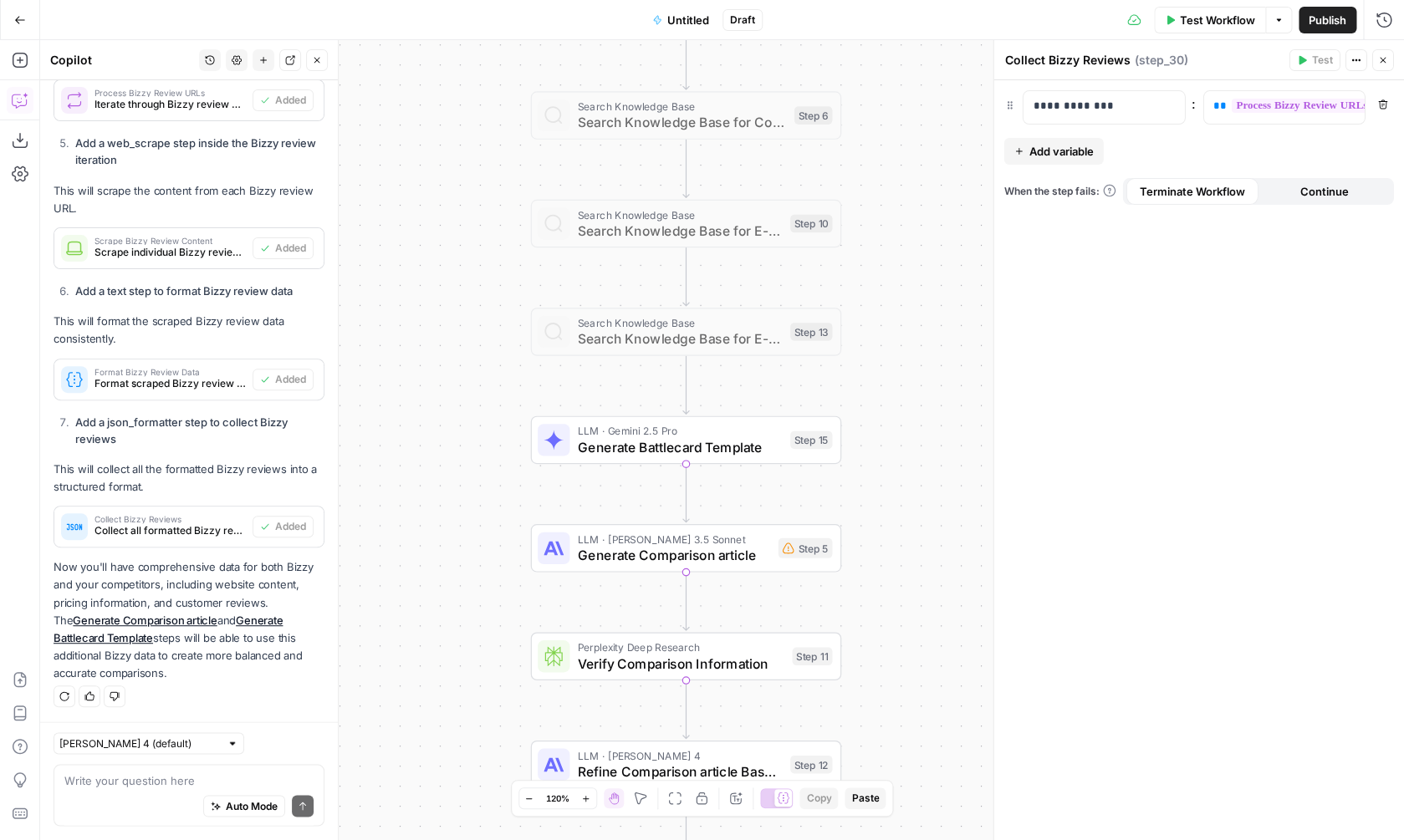
click at [161, 770] on div "Write your question here Auto Mode Send" at bounding box center [189, 796] width 271 height 62
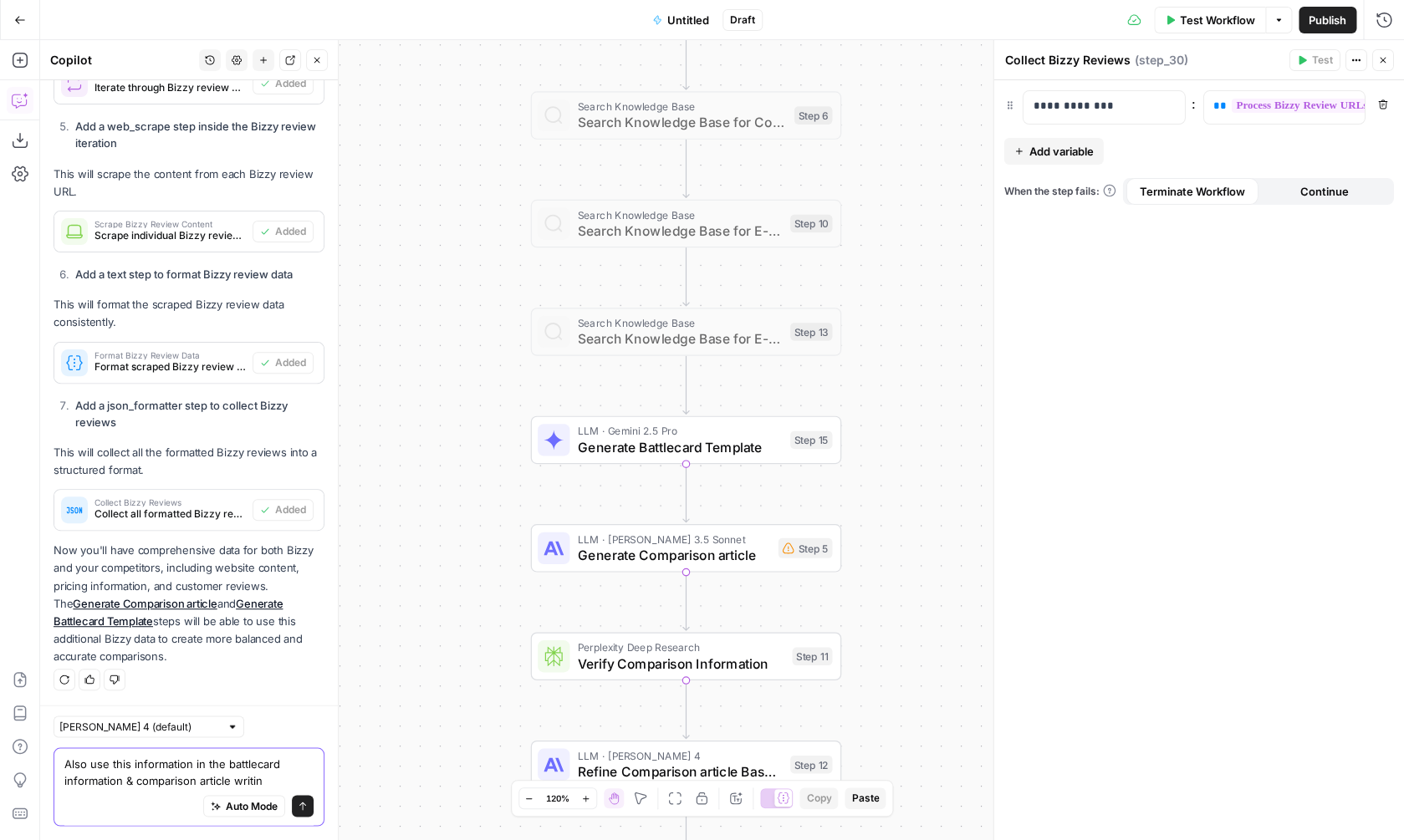
type textarea "Also use this information in the battlecard information & comparison article wr…"
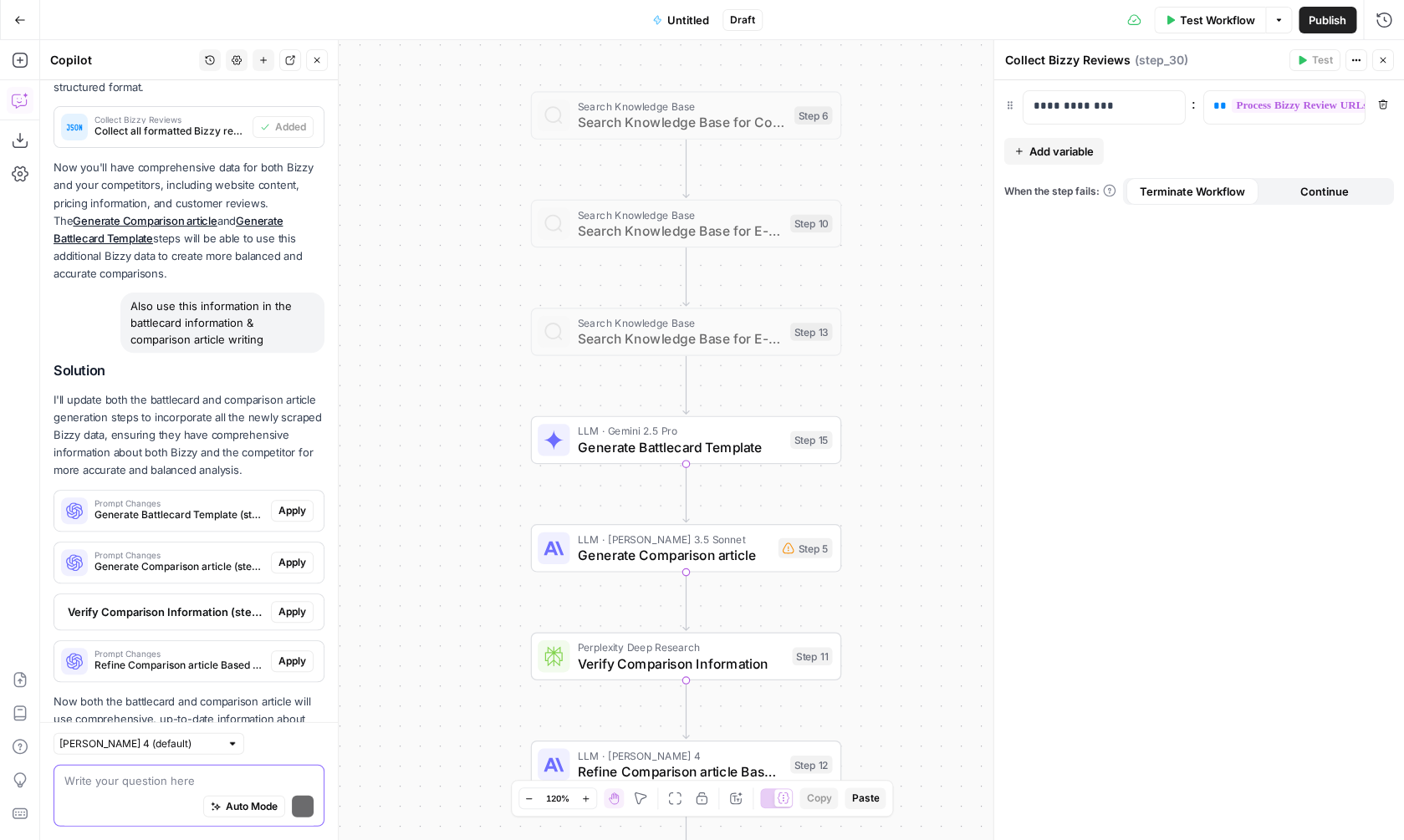
scroll to position [1444, 0]
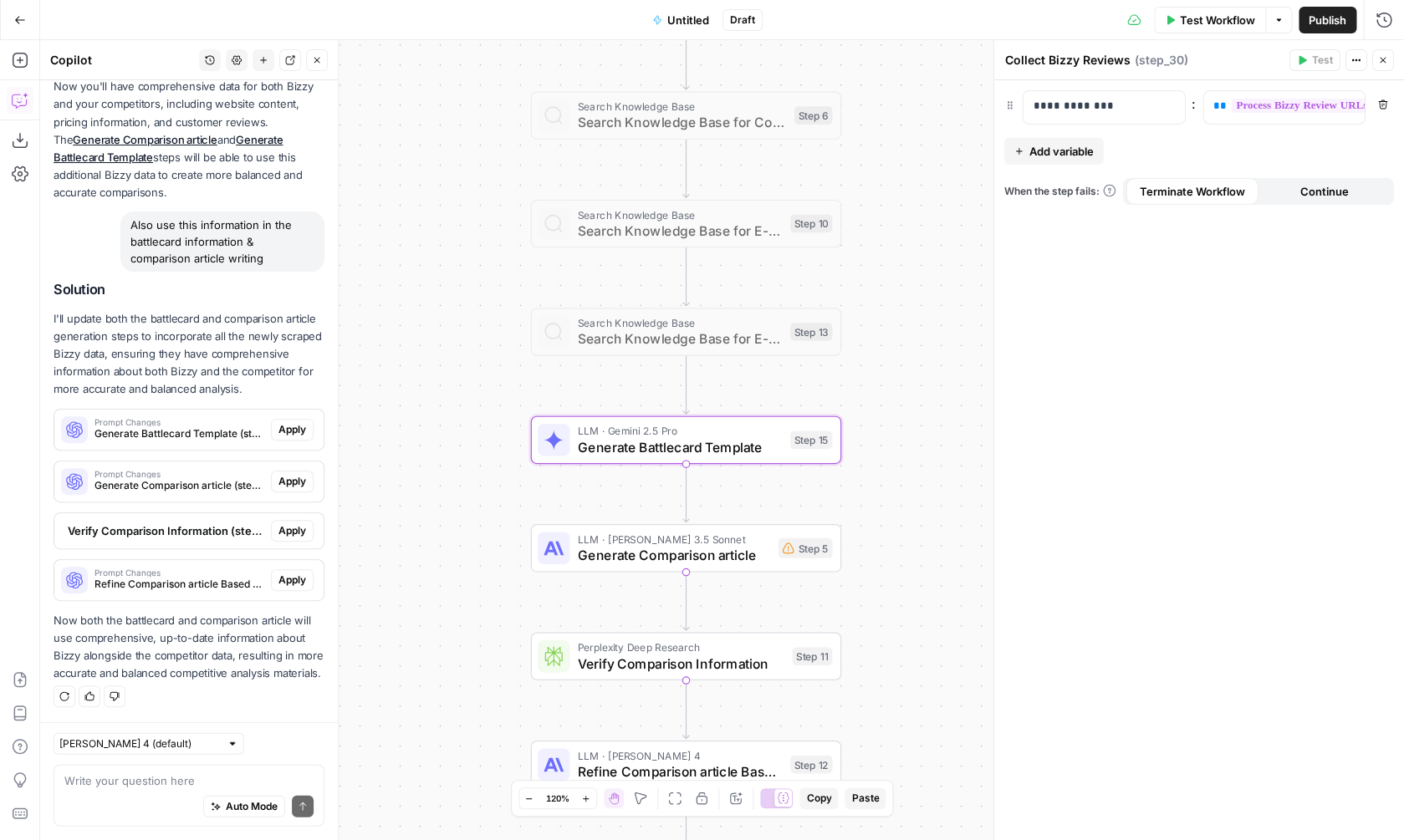
click at [291, 431] on span "Apply" at bounding box center [292, 429] width 27 height 15
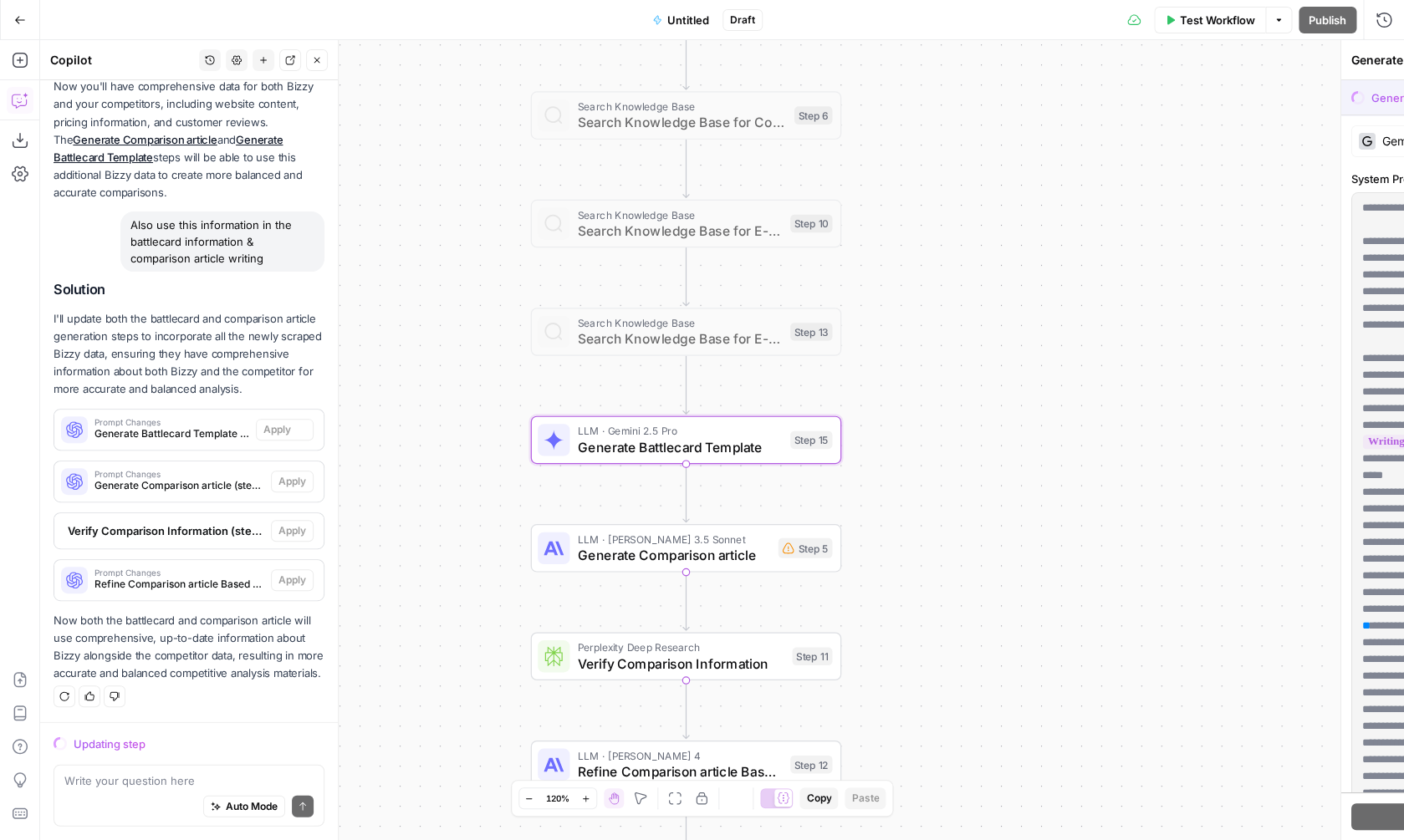
scroll to position [1418, 0]
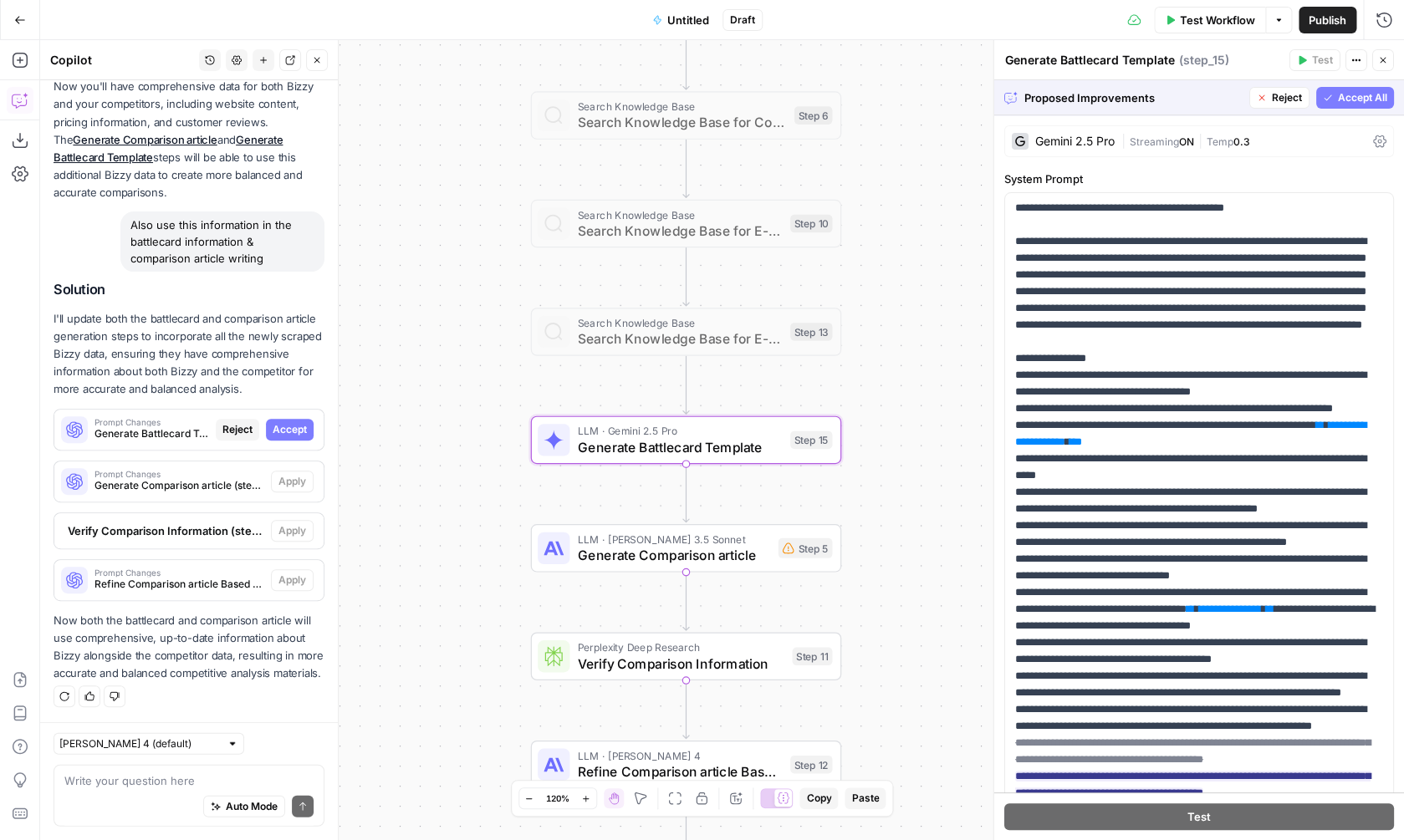
click at [306, 433] on span "Accept" at bounding box center [290, 429] width 35 height 15
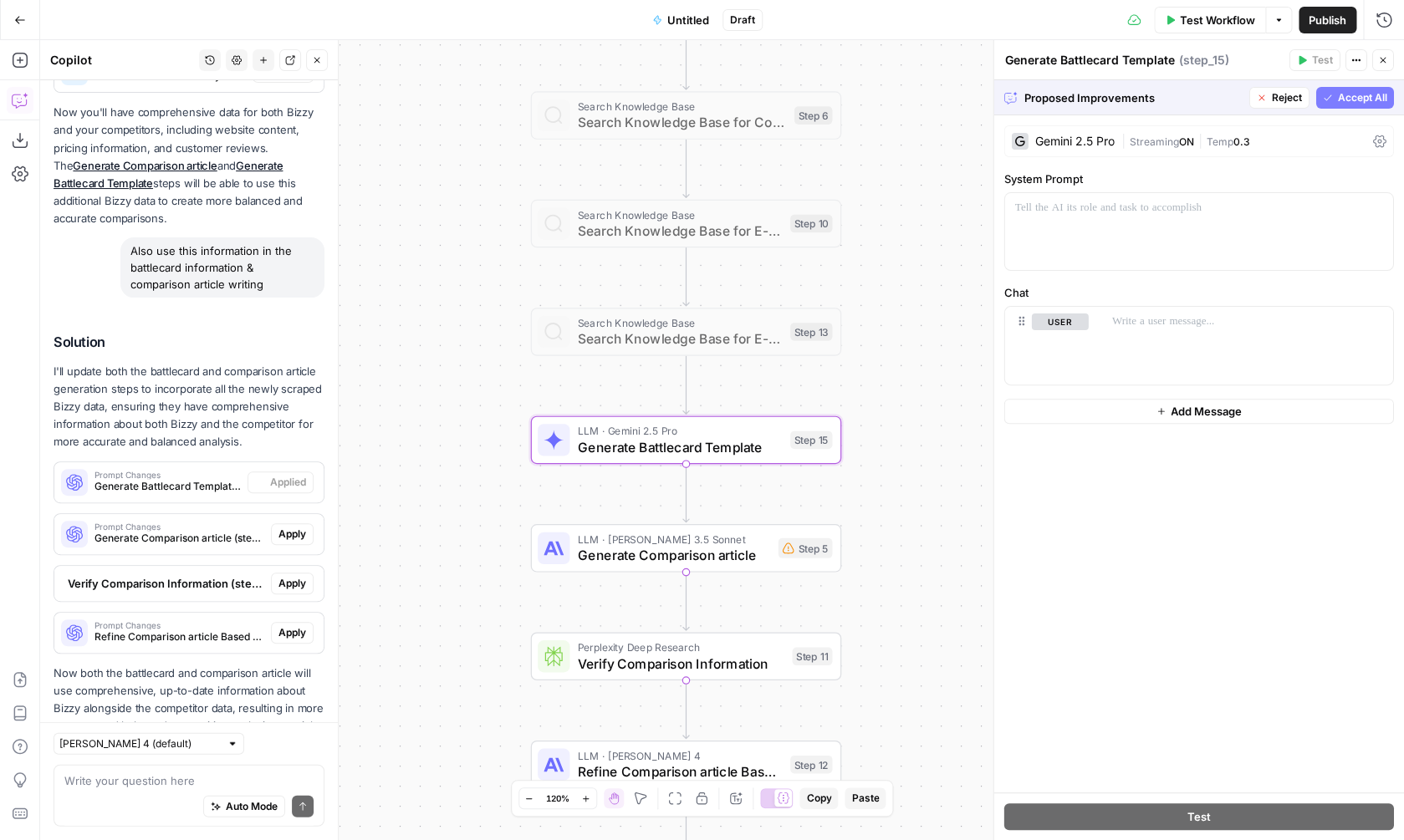
scroll to position [1471, 0]
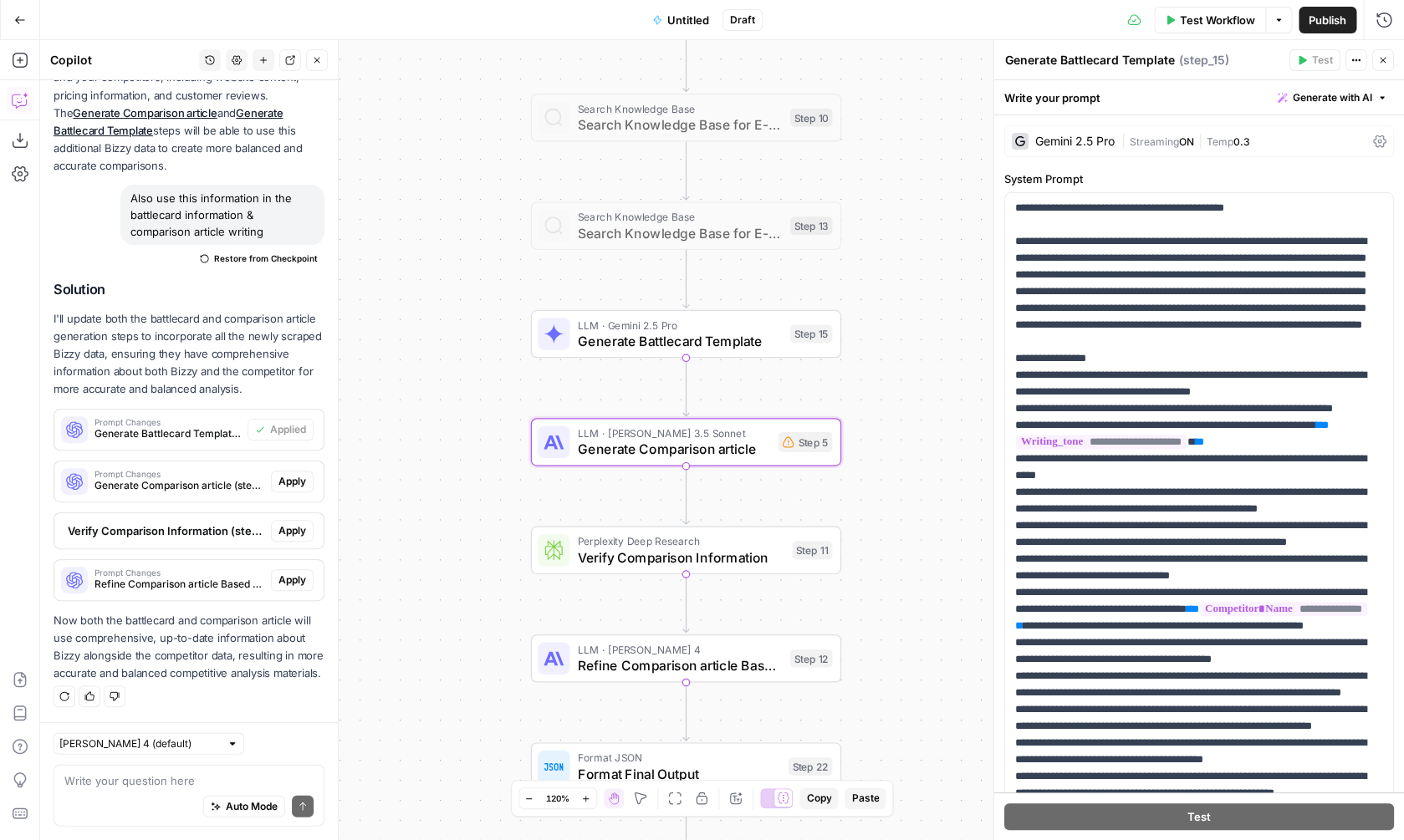
click at [289, 484] on span "Apply" at bounding box center [292, 481] width 27 height 15
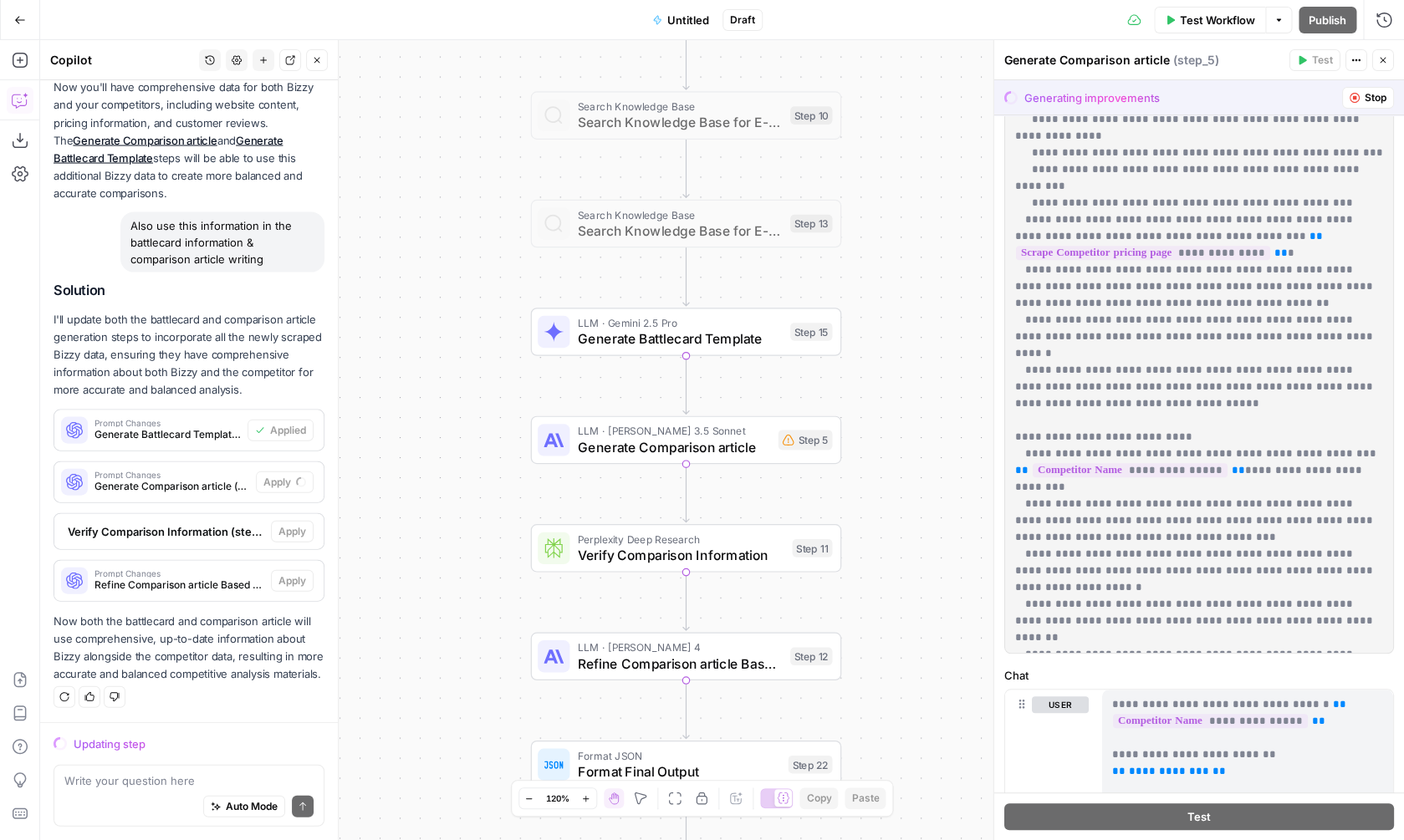
scroll to position [220, 0]
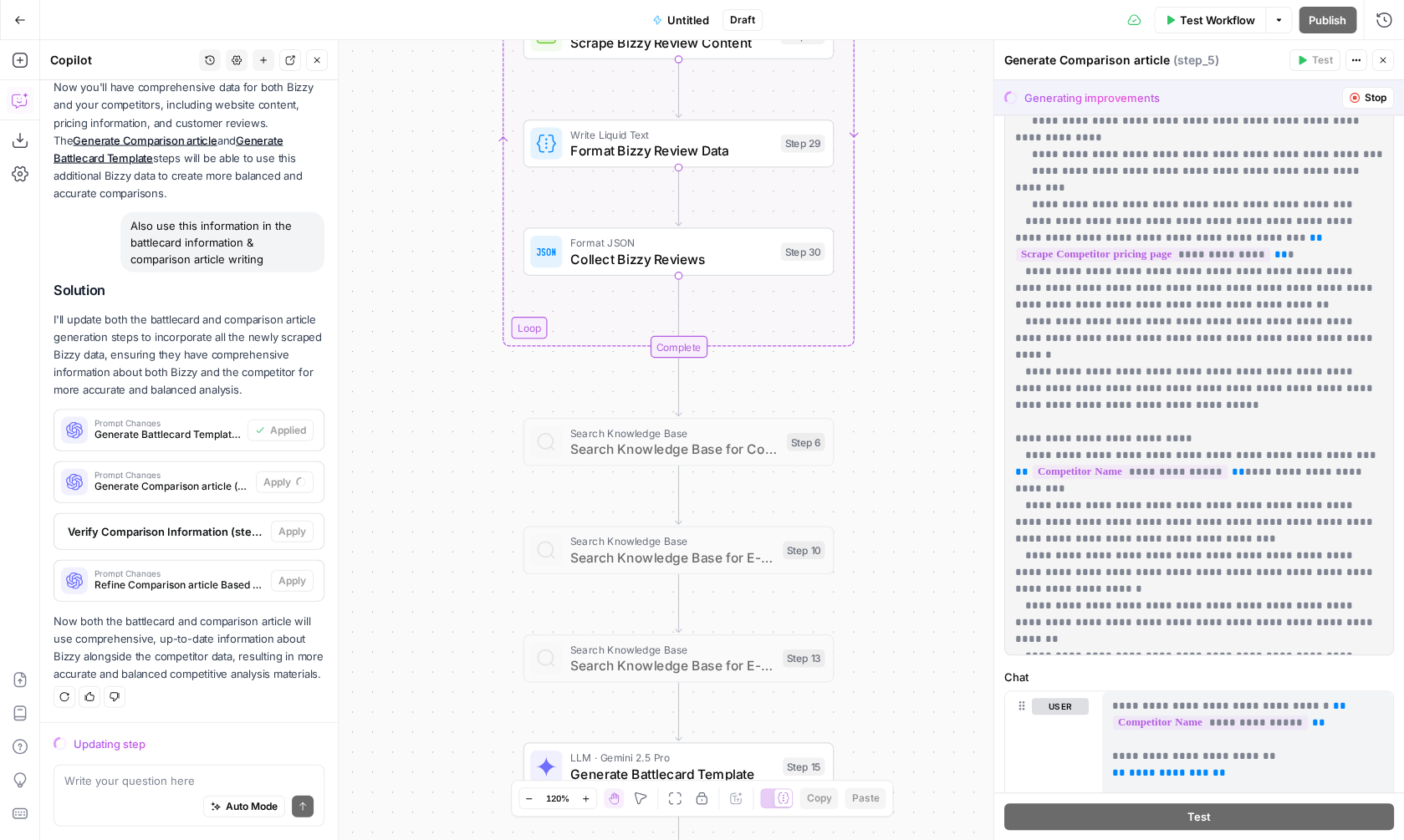
drag, startPoint x: 953, startPoint y: 242, endPoint x: 944, endPoint y: 775, distance: 533.1
click at [944, 775] on div "Workflow Set Inputs Inputs Web Page Scrape Scrape Competitor Website Step 2 Web…" at bounding box center [722, 439] width 1364 height 800
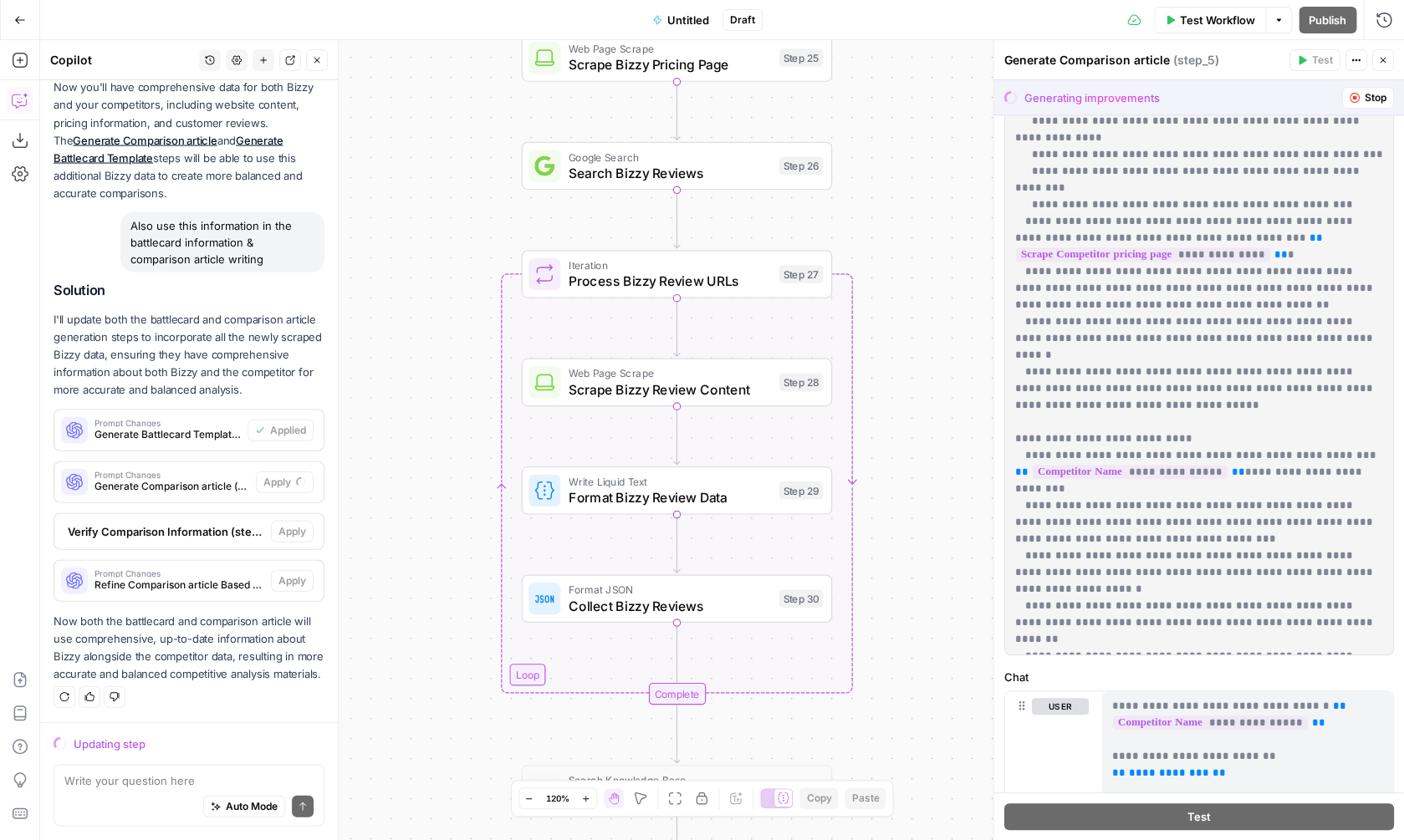
drag, startPoint x: 907, startPoint y: 302, endPoint x: 907, endPoint y: 548, distance: 246.0
click at [907, 548] on div "Workflow Set Inputs Inputs Web Page Scrape Scrape Competitor Website Step 2 Web…" at bounding box center [722, 439] width 1364 height 800
click at [752, 497] on span "Format Bizzy Review Data" at bounding box center [670, 495] width 202 height 20
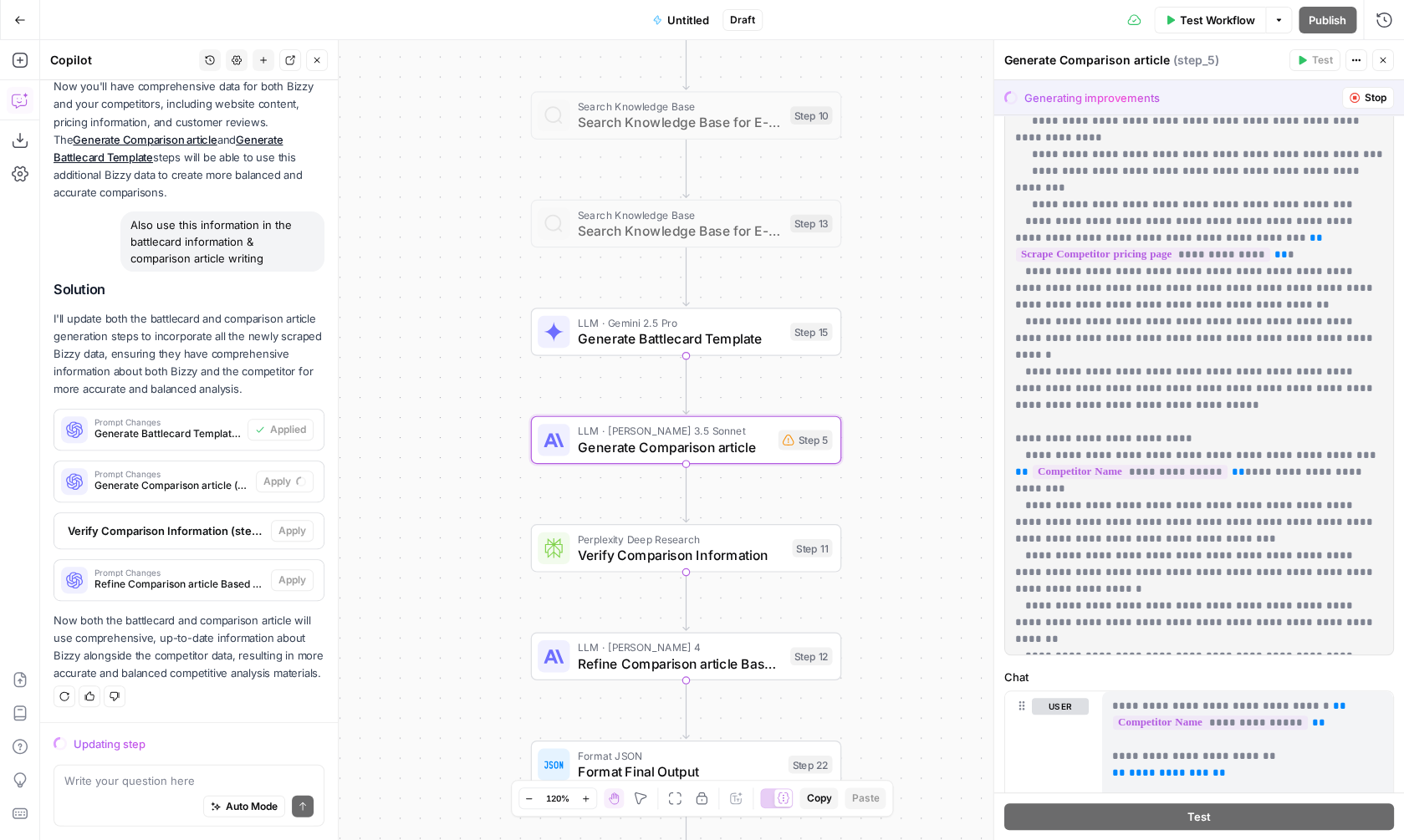
click at [224, 475] on span "Prompt Changes" at bounding box center [172, 473] width 155 height 8
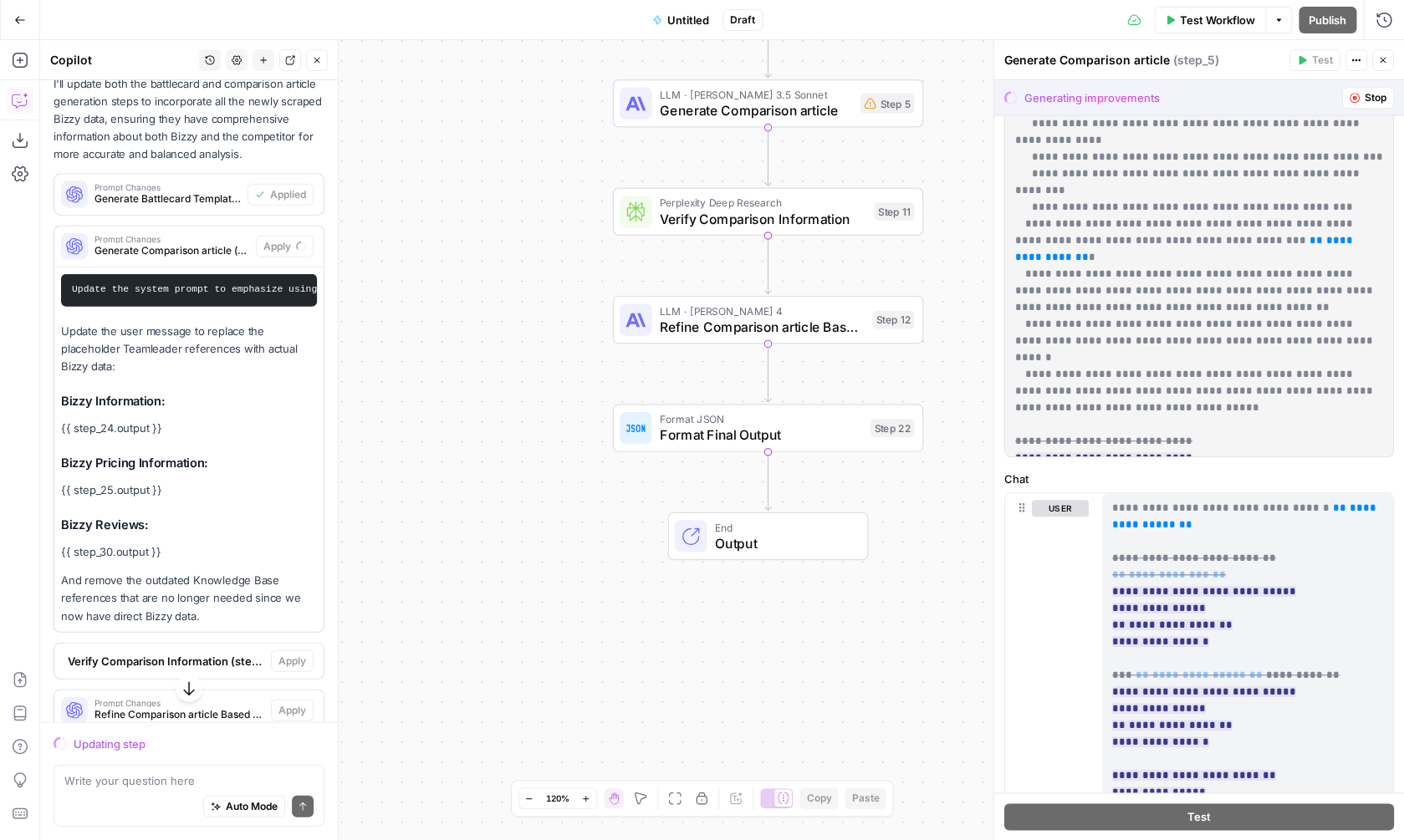
scroll to position [889, 0]
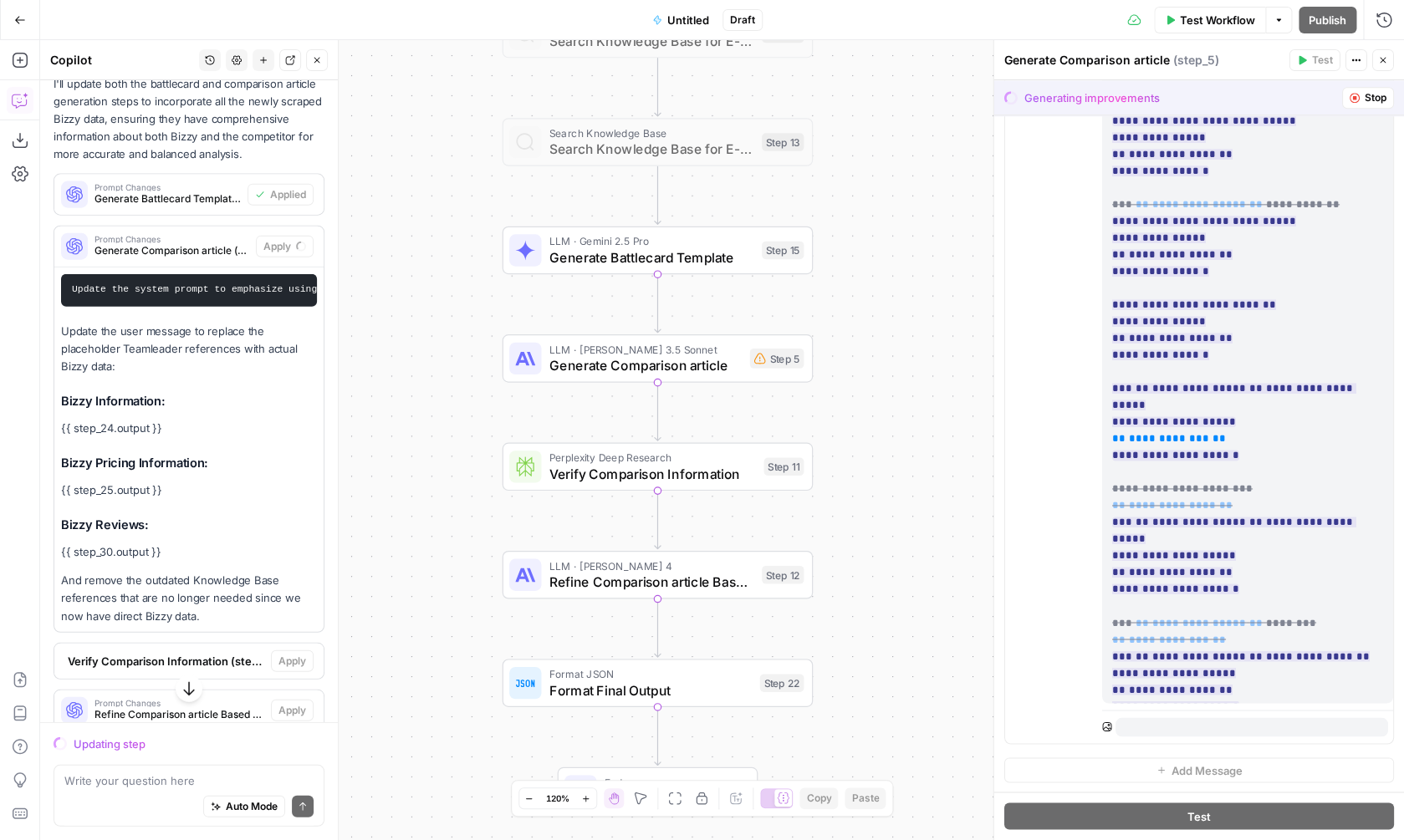
drag, startPoint x: 486, startPoint y: 377, endPoint x: 376, endPoint y: 632, distance: 277.7
click at [376, 632] on div "Workflow Set Inputs Inputs Web Page Scrape Scrape Competitor Website Step 2 Web…" at bounding box center [722, 439] width 1364 height 800
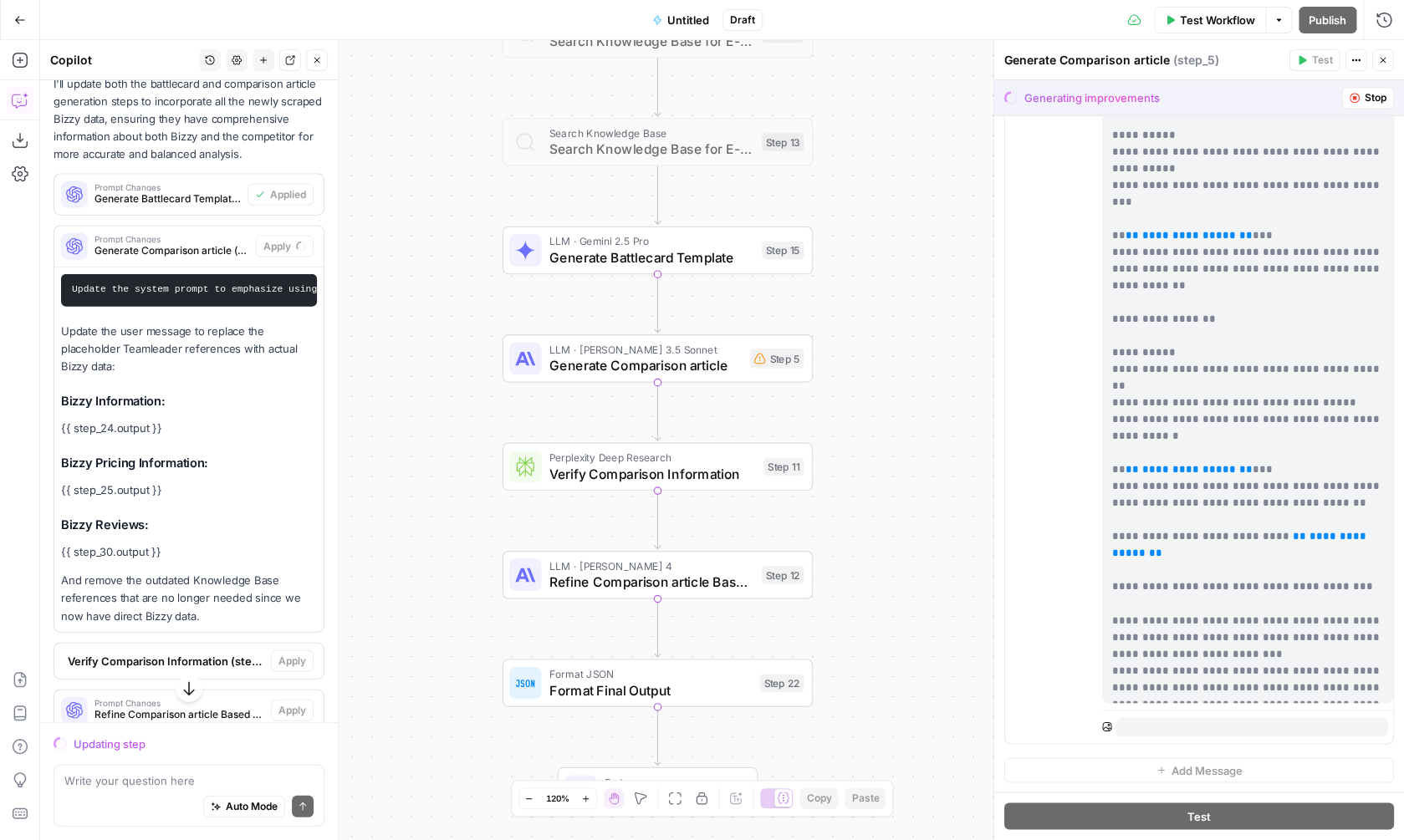
scroll to position [3194, 0]
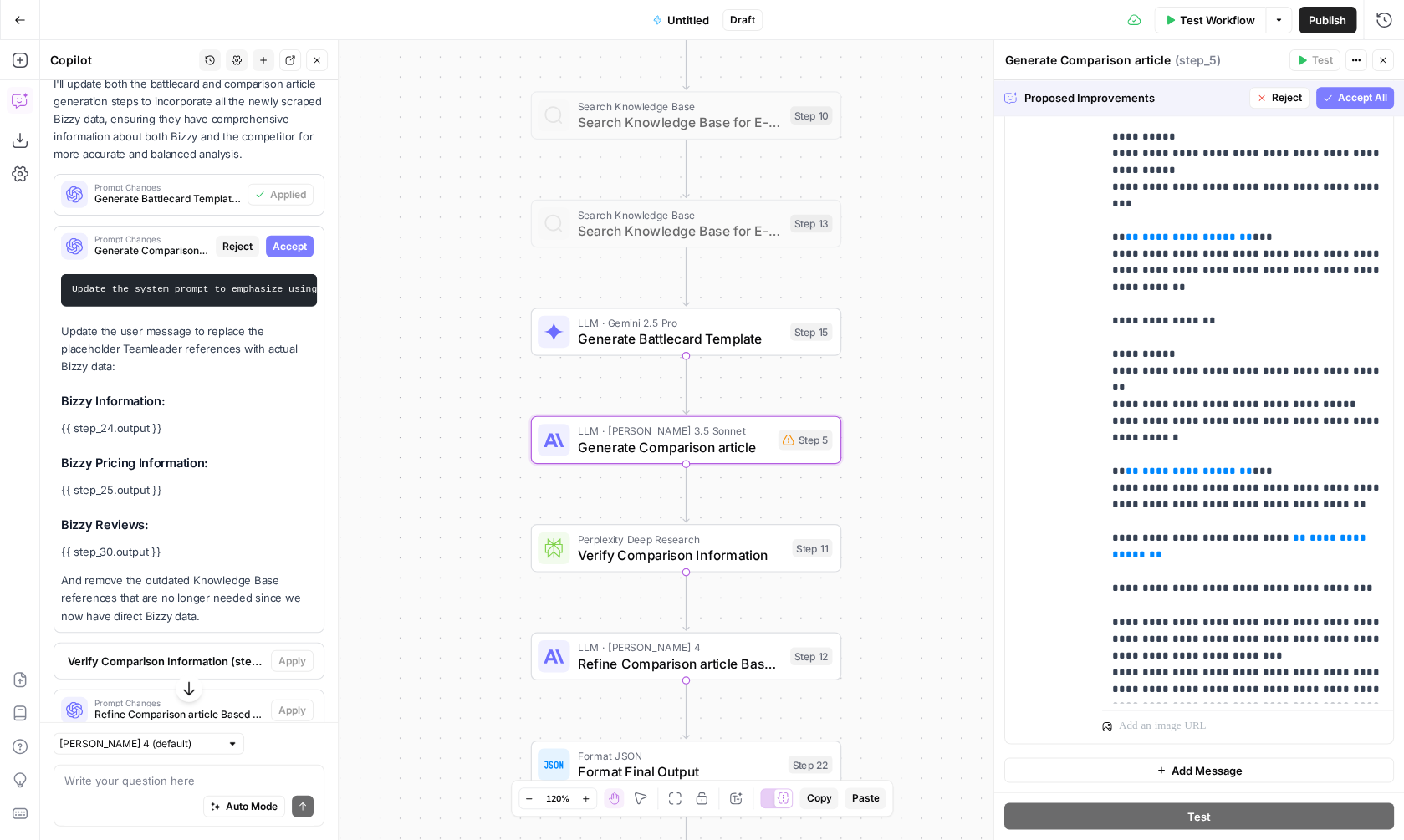
click at [280, 239] on span "Accept" at bounding box center [290, 246] width 35 height 15
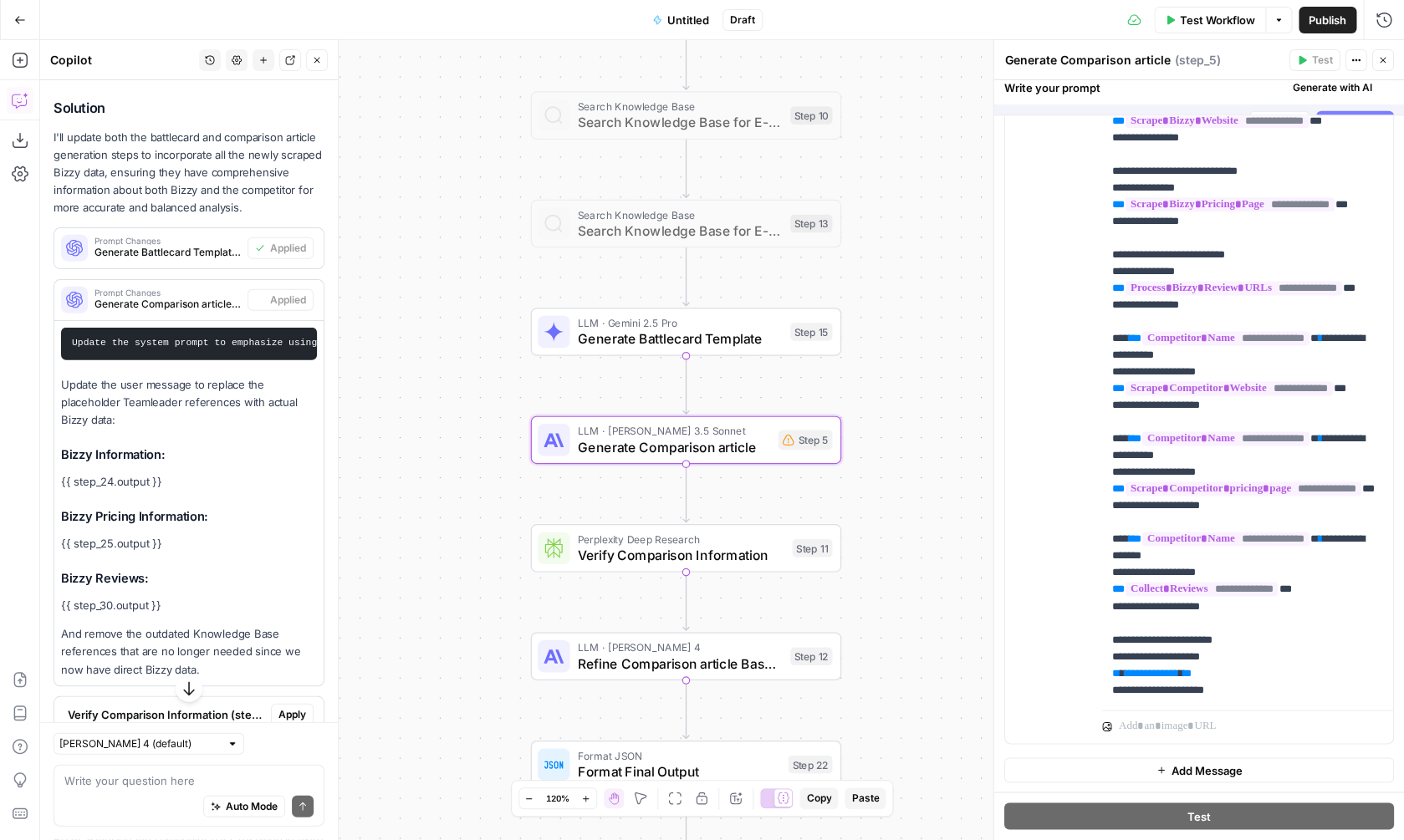
scroll to position [0, 0]
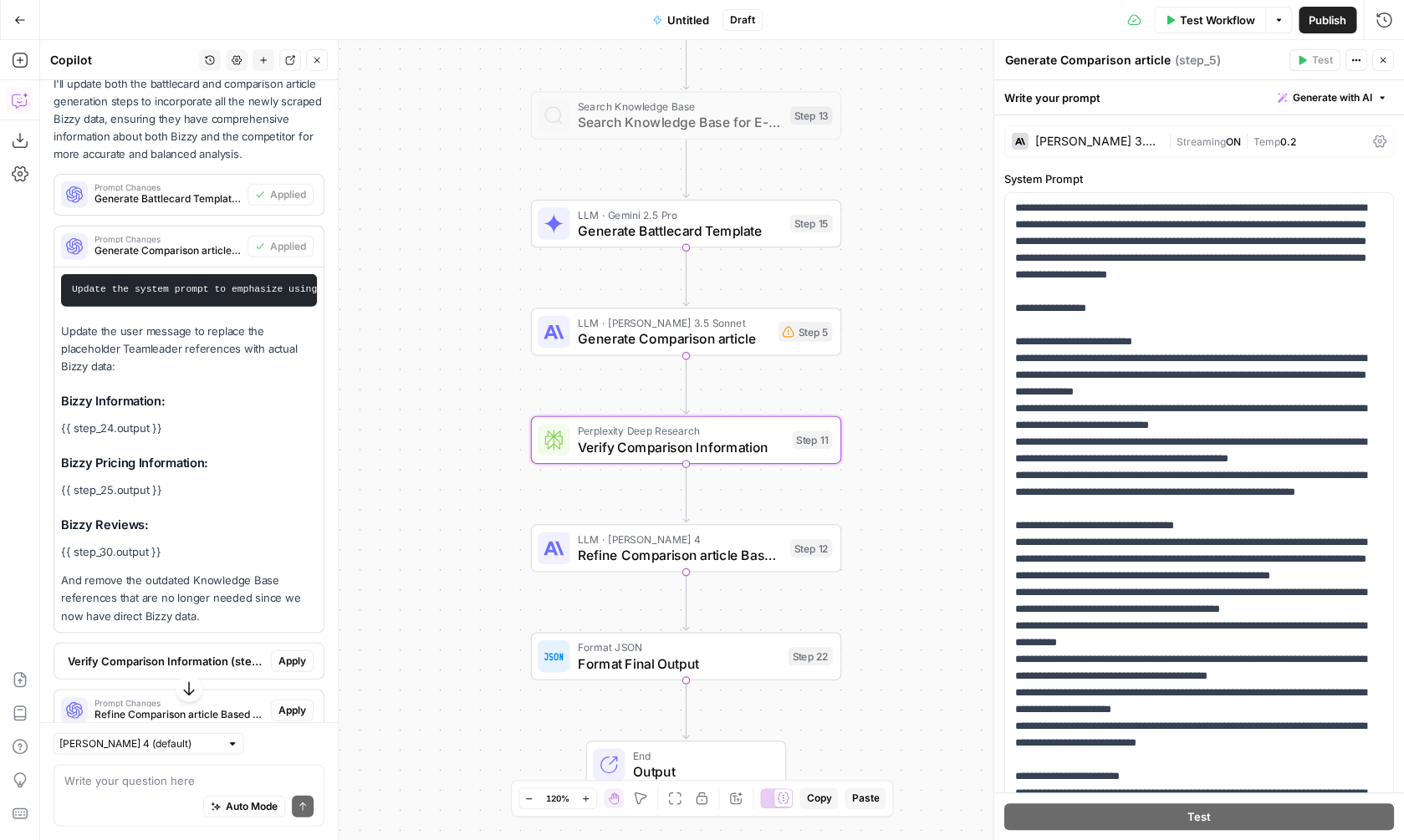
click at [284, 664] on span "Apply" at bounding box center [292, 661] width 27 height 15
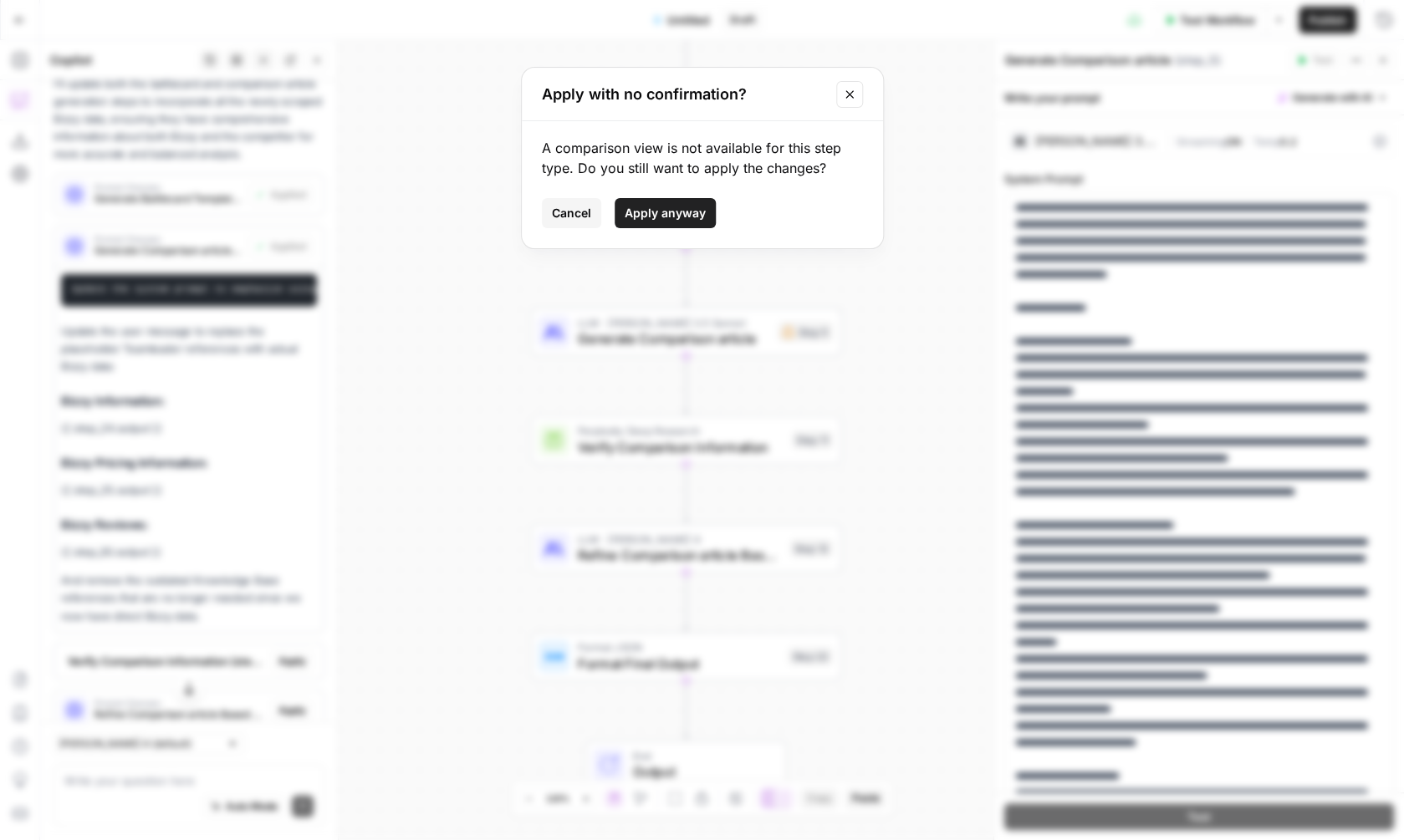
click at [698, 216] on span "Apply anyway" at bounding box center [666, 213] width 82 height 17
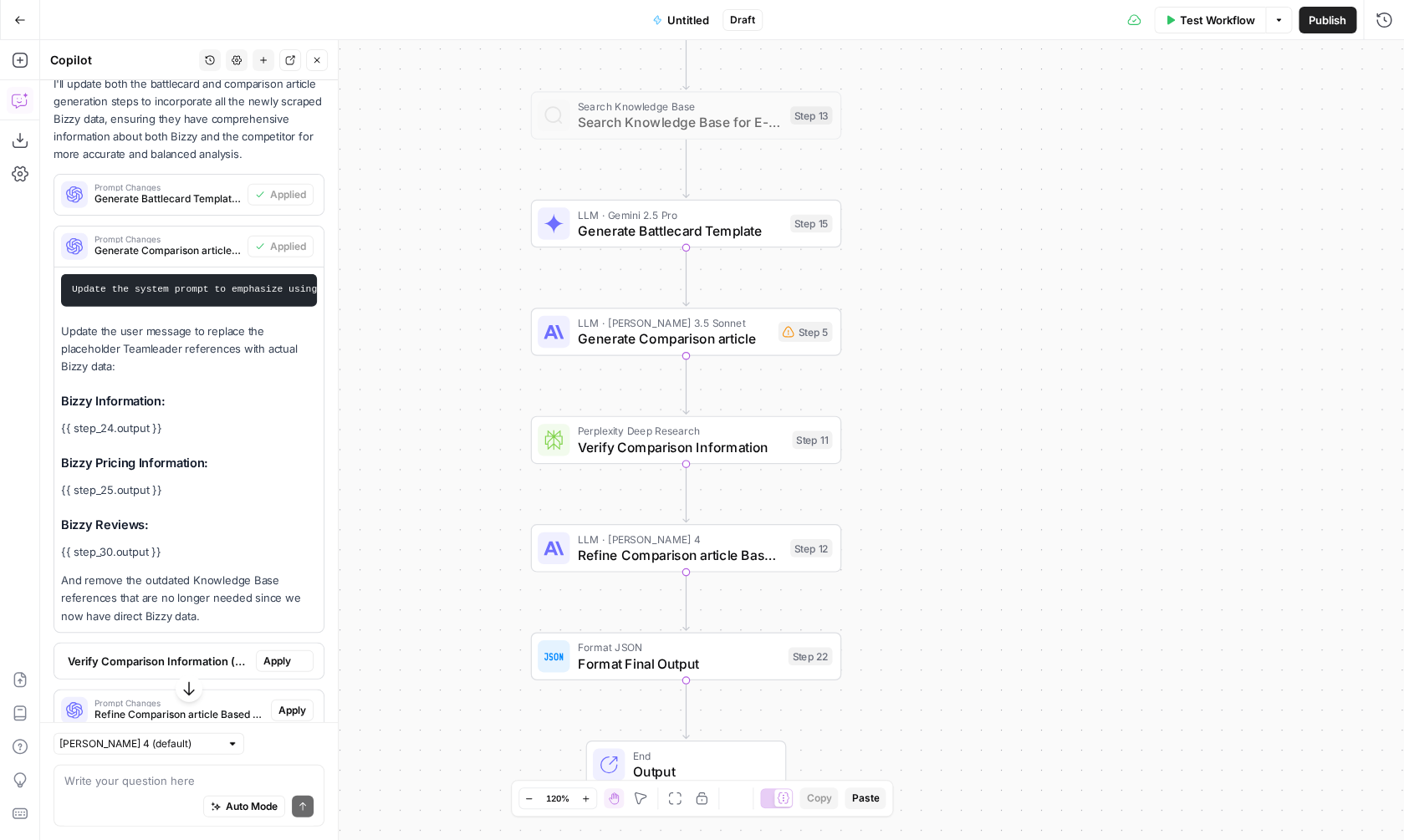
type textarea "Verify Comparison Information"
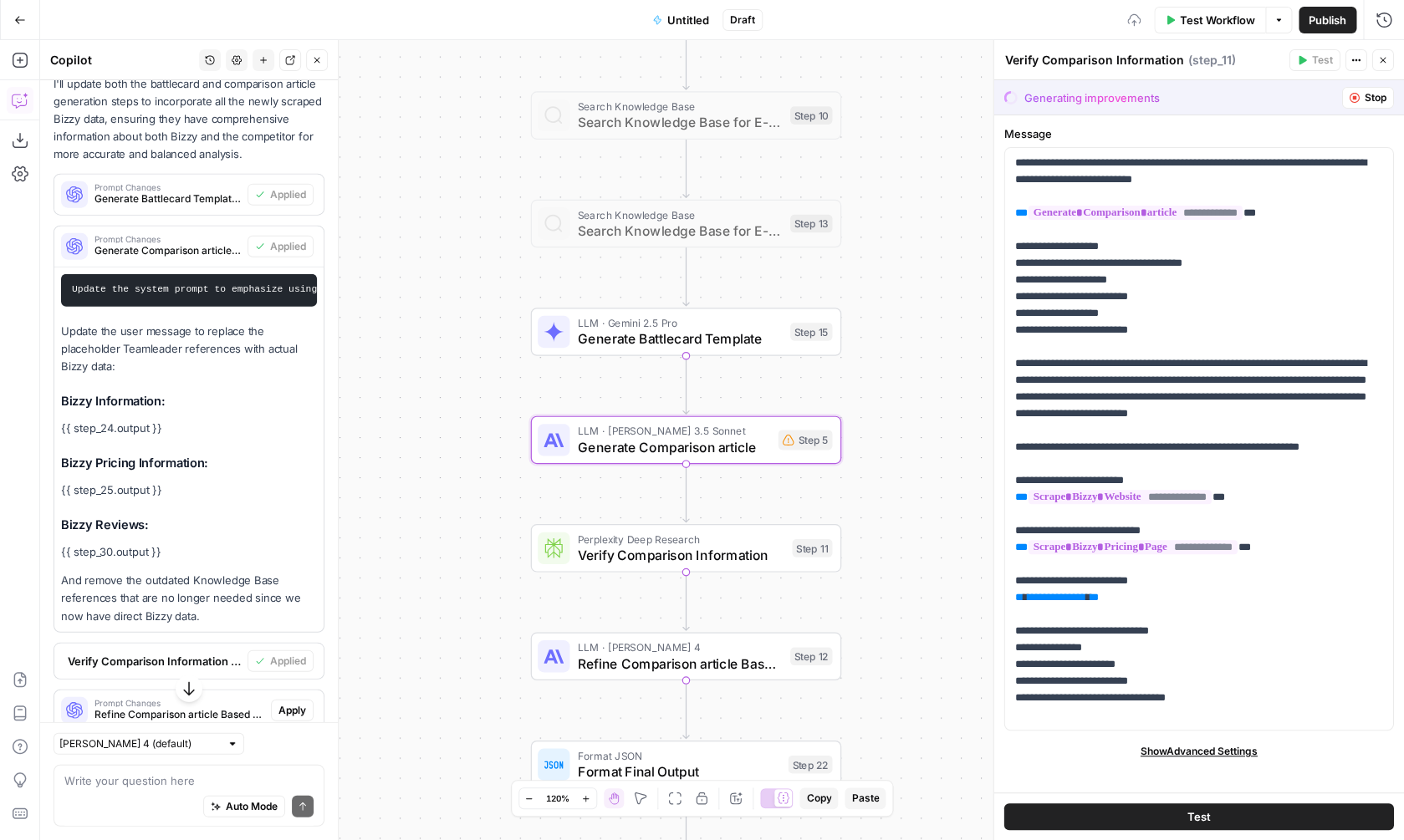
scroll to position [1837, 0]
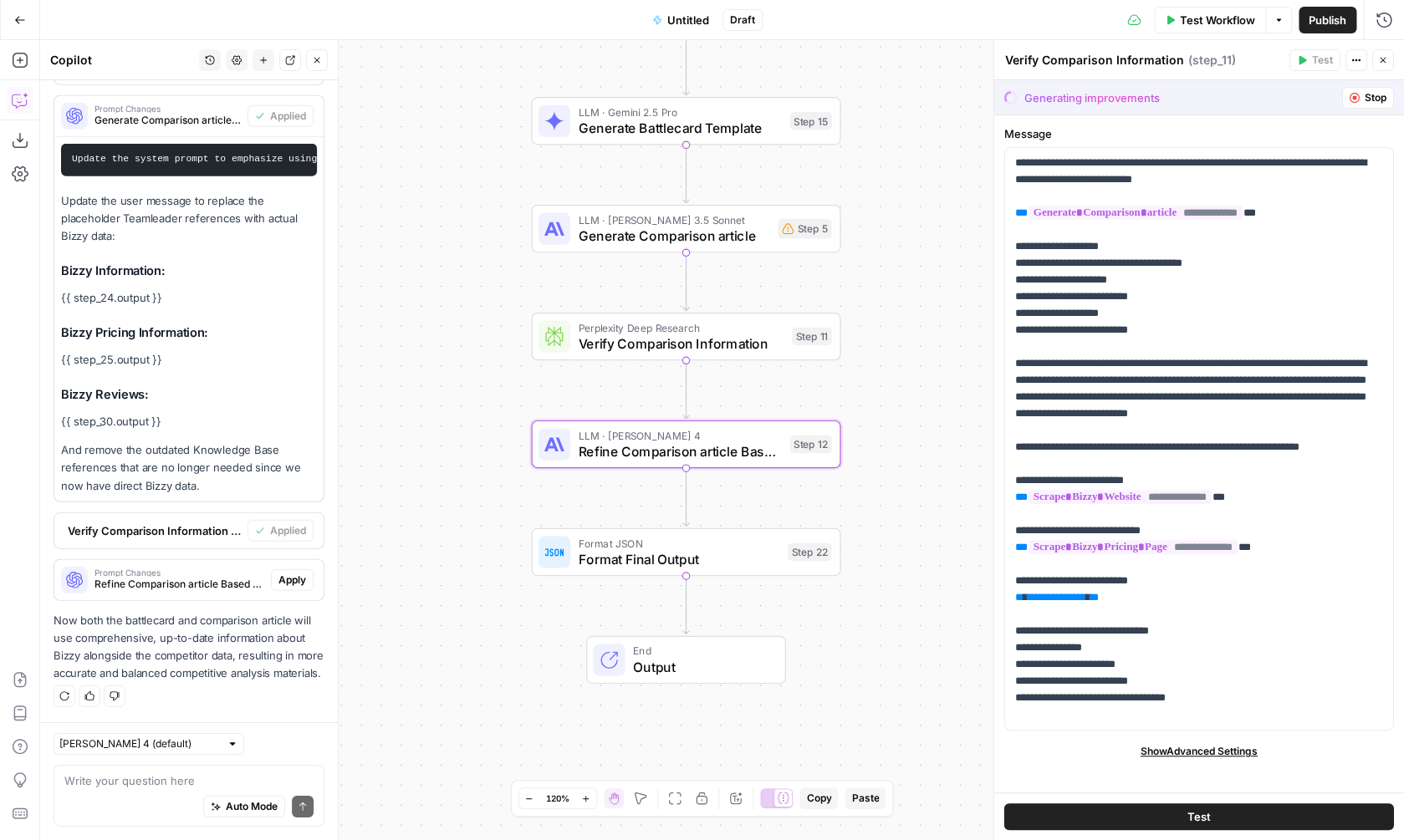
click at [288, 577] on span "Apply" at bounding box center [292, 579] width 27 height 15
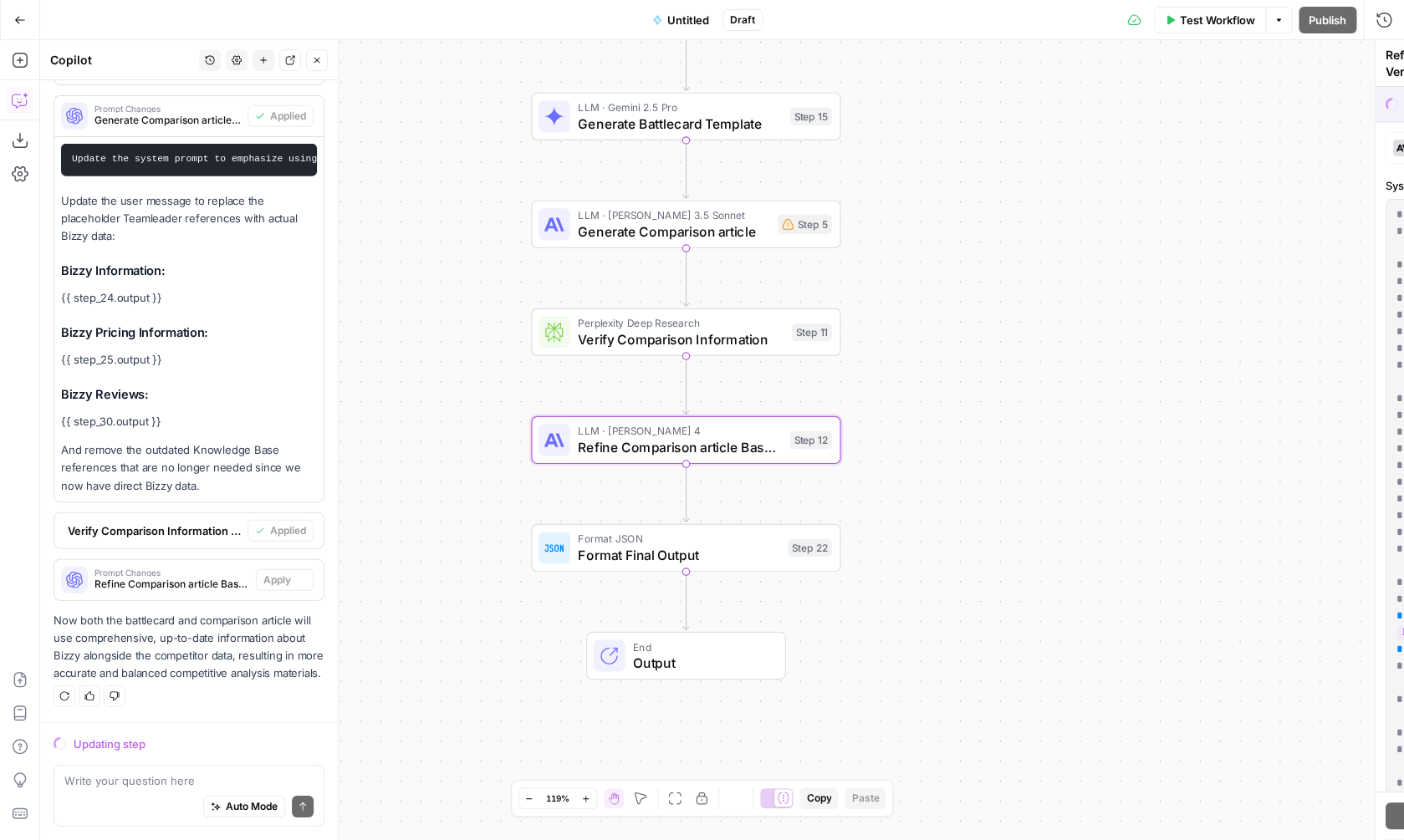
scroll to position [1783, 0]
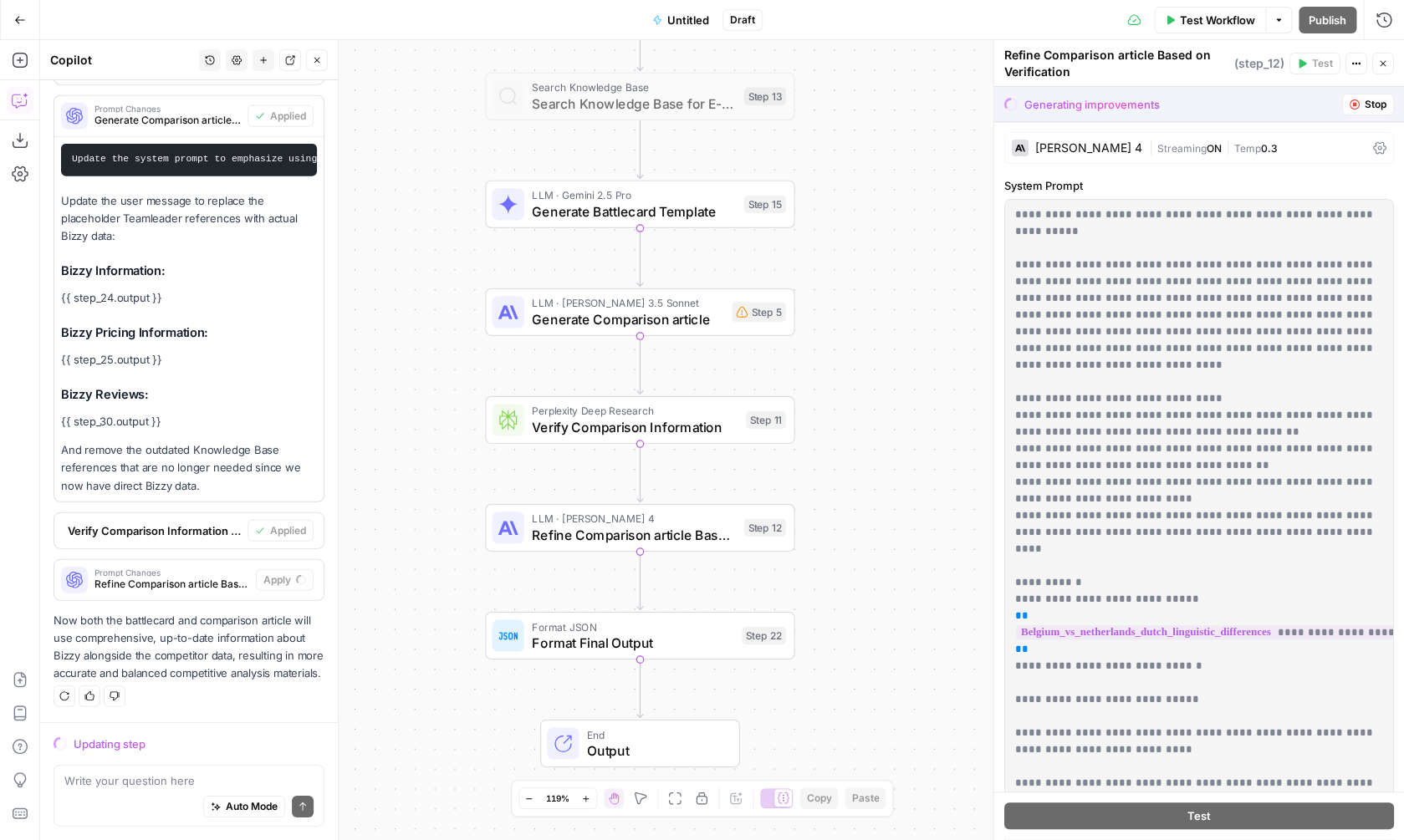
drag, startPoint x: 903, startPoint y: 292, endPoint x: 855, endPoint y: 379, distance: 99.4
click at [855, 379] on div "Workflow Set Inputs Inputs Web Page Scrape Scrape Competitor Website Step 2 Web…" at bounding box center [722, 439] width 1364 height 800
click at [702, 303] on span "LLM · [PERSON_NAME] 3.5 Sonnet" at bounding box center [626, 303] width 191 height 16
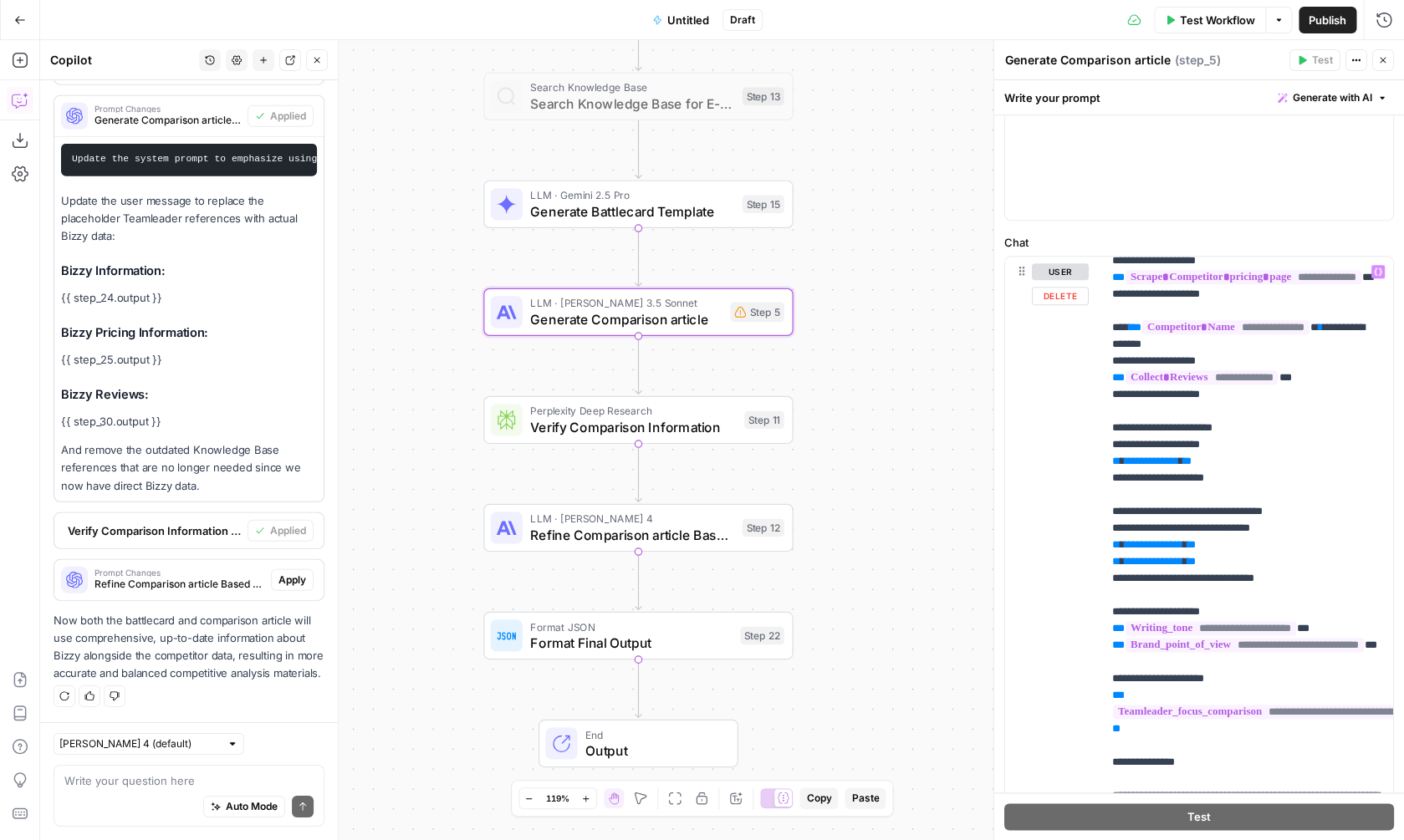
scroll to position [493, 0]
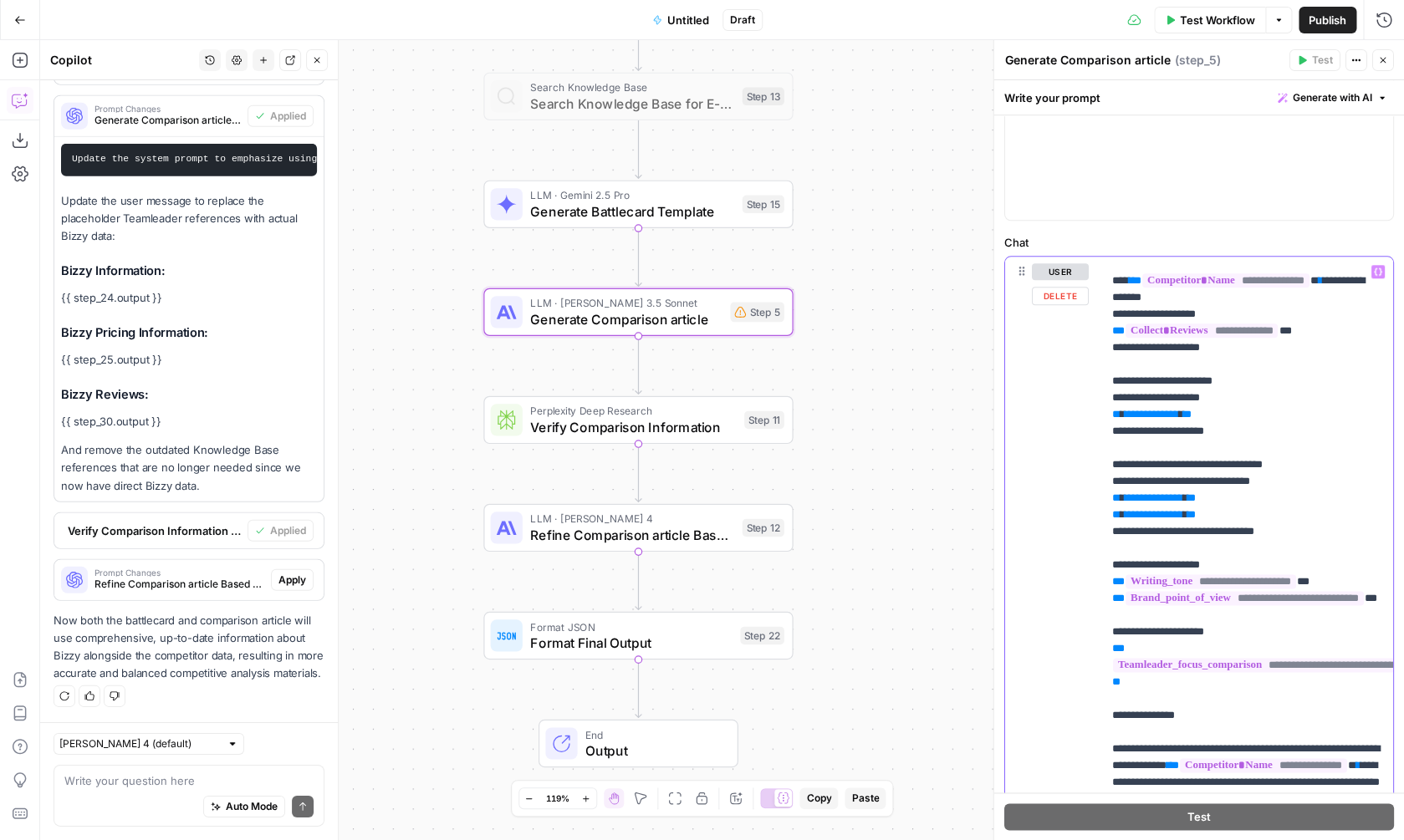
drag, startPoint x: 1104, startPoint y: 410, endPoint x: 1329, endPoint y: 567, distance: 274.4
click at [1329, 568] on div "**********" at bounding box center [1247, 597] width 291 height 681
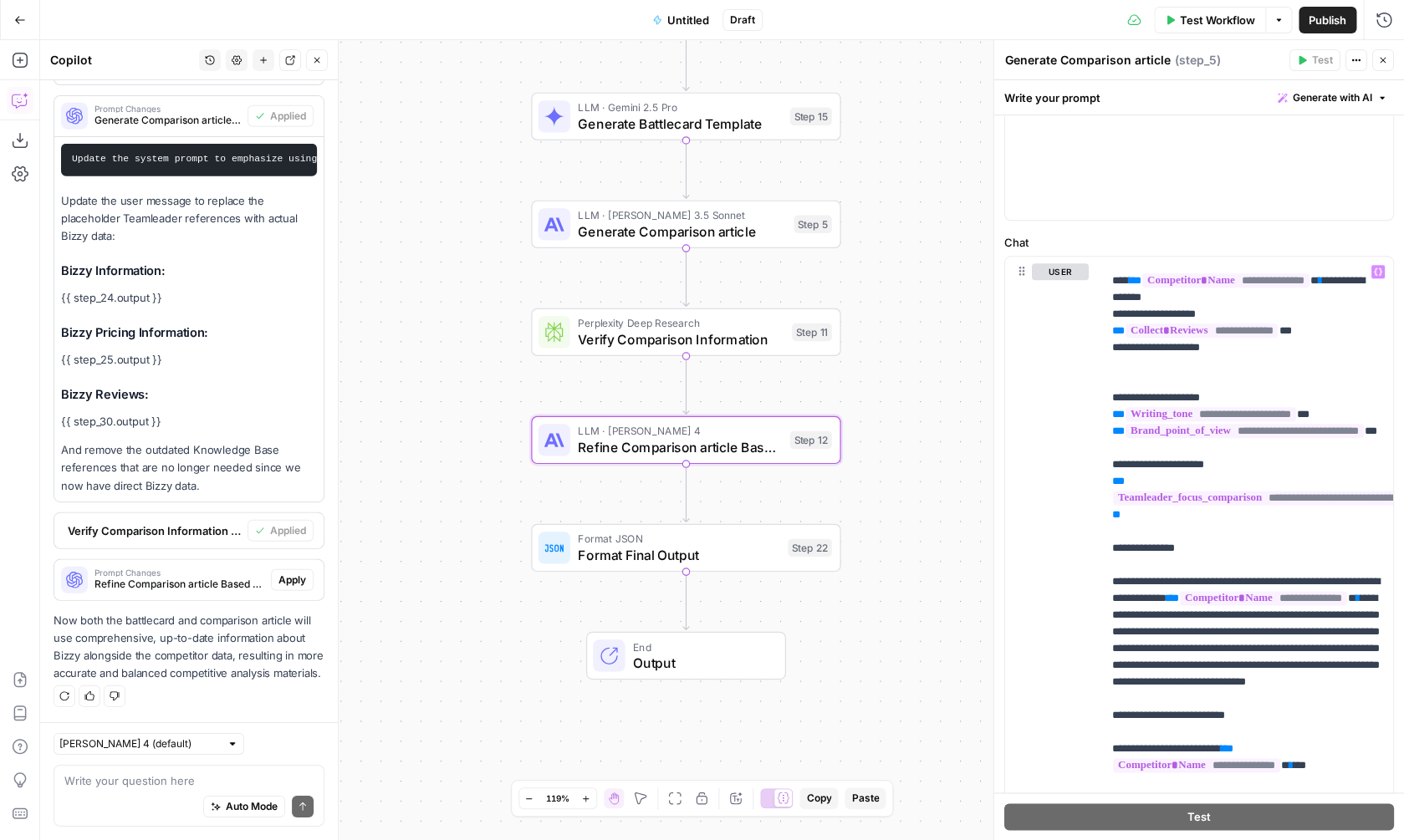
click at [293, 580] on span "Apply" at bounding box center [292, 579] width 27 height 15
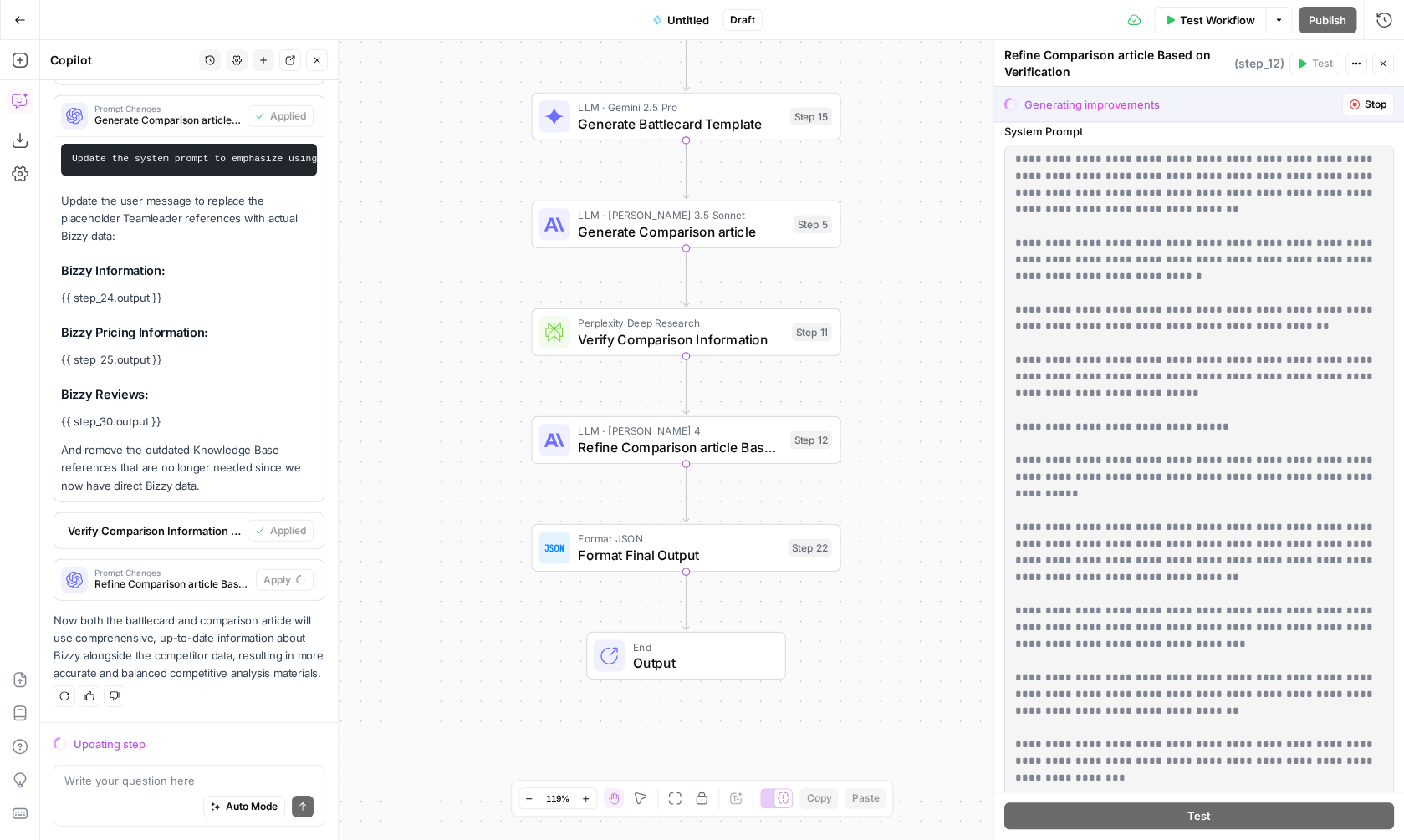
scroll to position [325, 0]
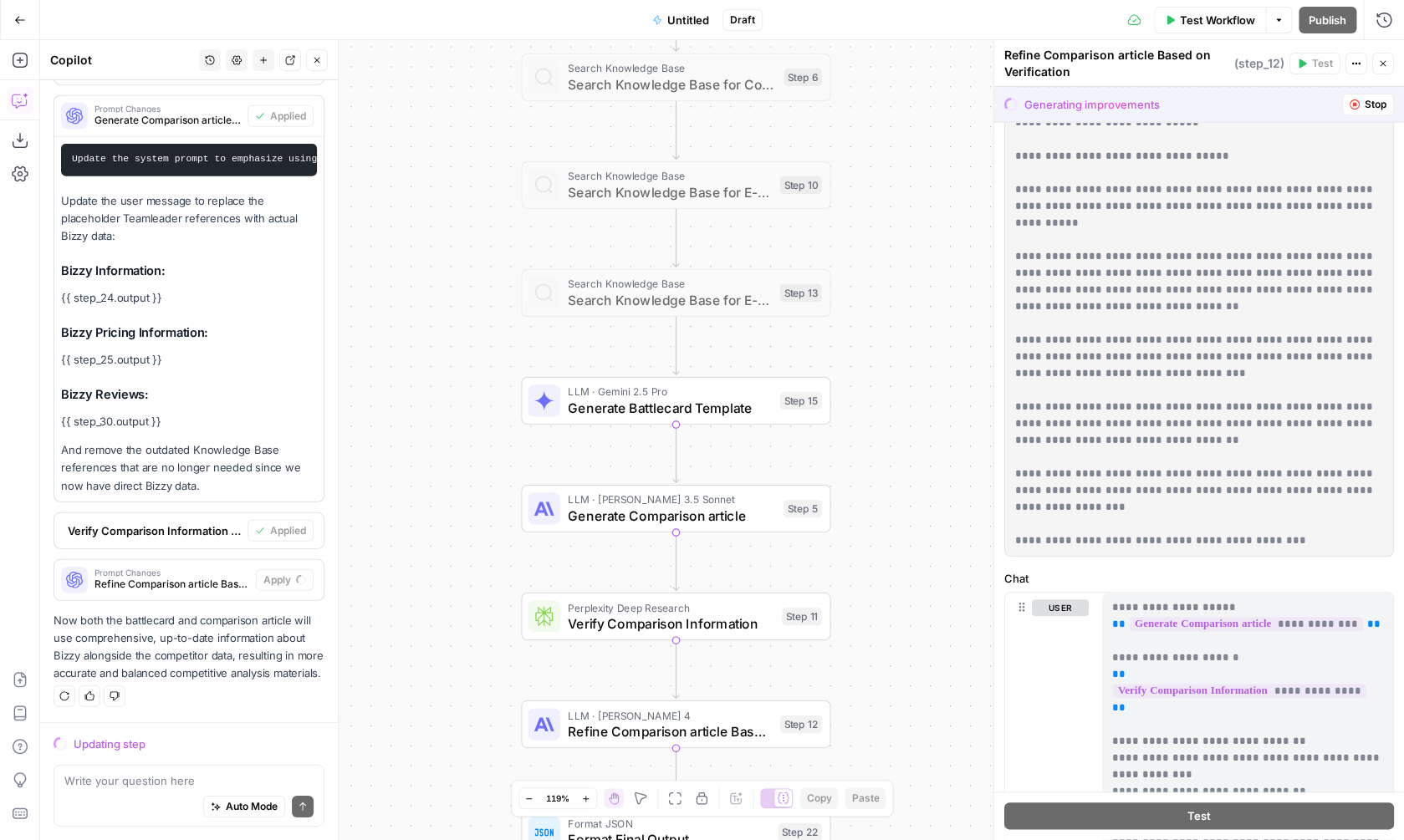
drag, startPoint x: 906, startPoint y: 148, endPoint x: 875, endPoint y: 589, distance: 442.1
click at [875, 589] on div "Workflow Set Inputs Inputs Web Page Scrape Scrape Competitor Website Step 2 Web…" at bounding box center [722, 439] width 1364 height 800
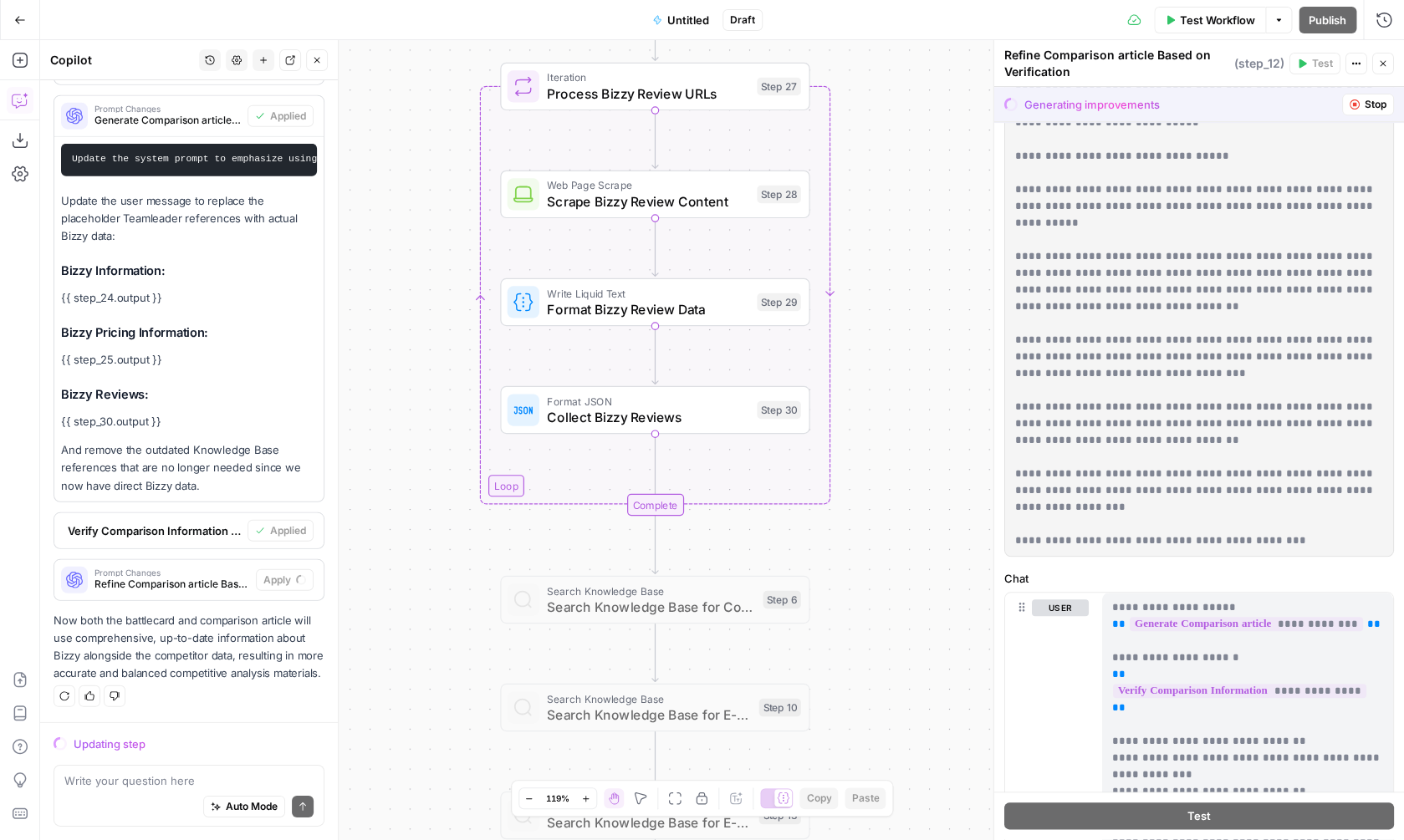
drag, startPoint x: 907, startPoint y: 229, endPoint x: 905, endPoint y: 669, distance: 440.0
click at [906, 671] on div "Workflow Set Inputs Inputs Web Page Scrape Scrape Competitor Website Step 2 Web…" at bounding box center [722, 439] width 1364 height 800
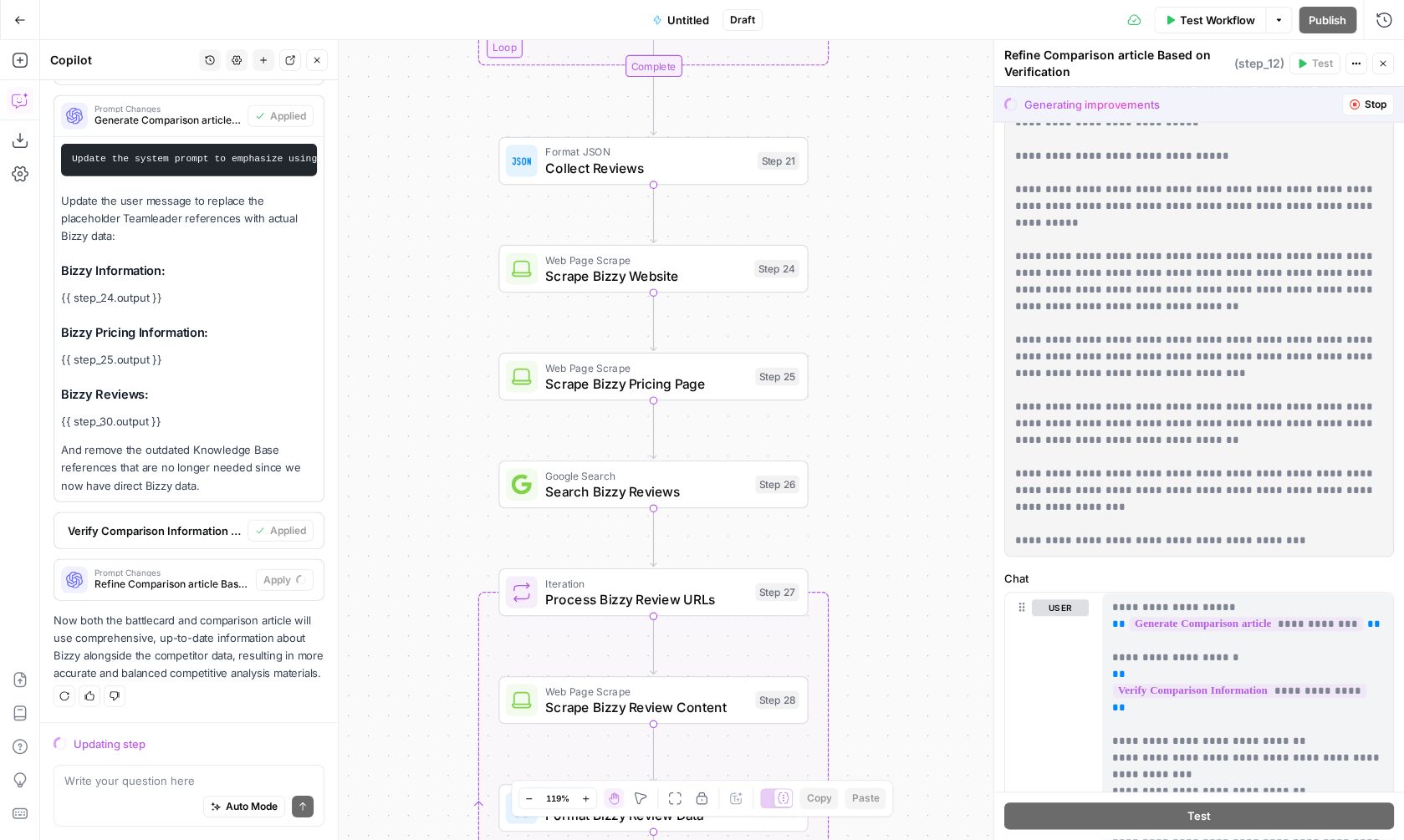
drag, startPoint x: 919, startPoint y: 284, endPoint x: 917, endPoint y: 714, distance: 430.0
click at [918, 714] on div "Workflow Set Inputs Inputs Web Page Scrape Scrape Competitor Website Step 2 Web…" at bounding box center [722, 439] width 1364 height 800
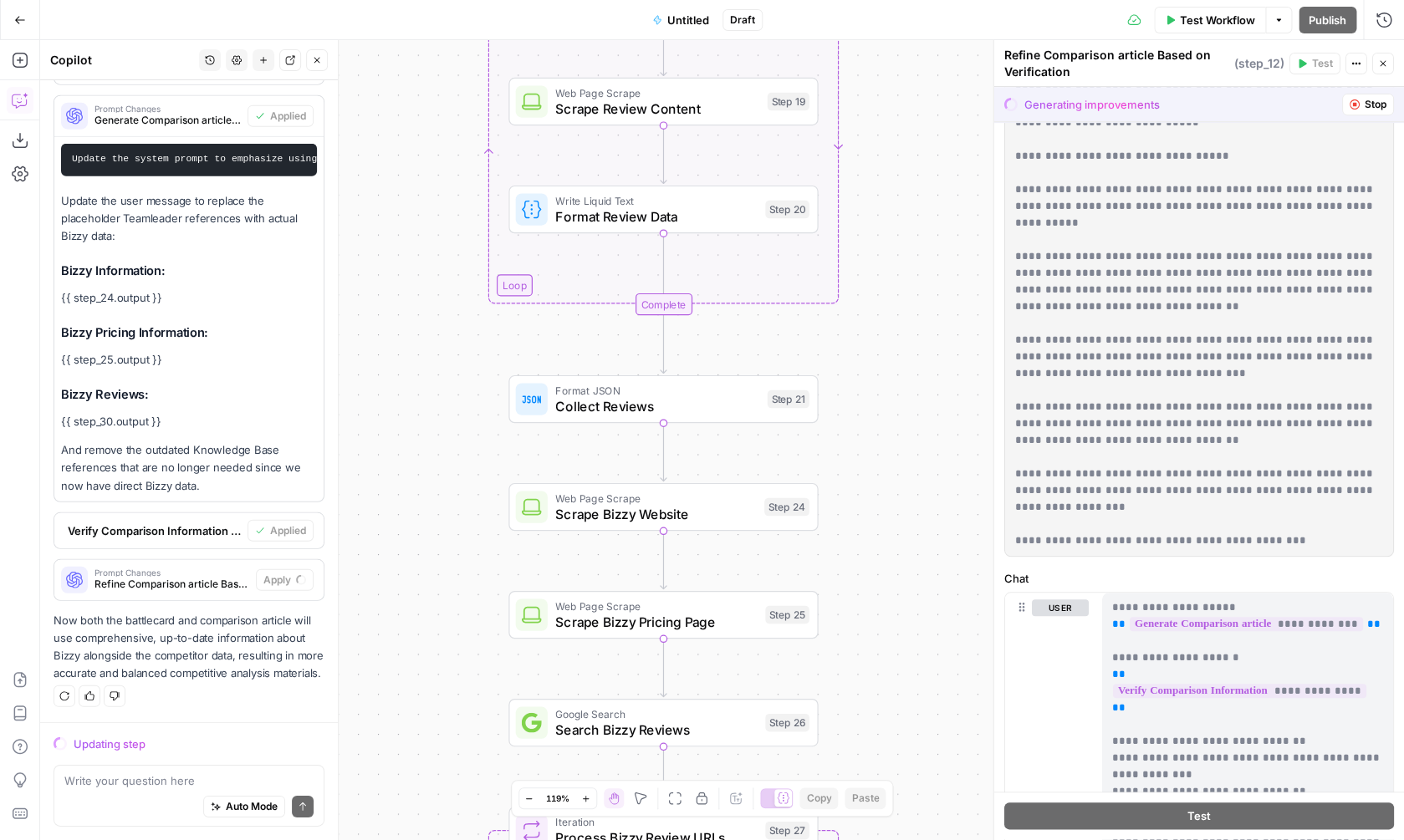
drag, startPoint x: 894, startPoint y: 390, endPoint x: 901, endPoint y: 620, distance: 230.1
click at [904, 622] on div "Workflow Set Inputs Inputs Web Page Scrape Scrape Competitor Website Step 2 Web…" at bounding box center [722, 439] width 1364 height 800
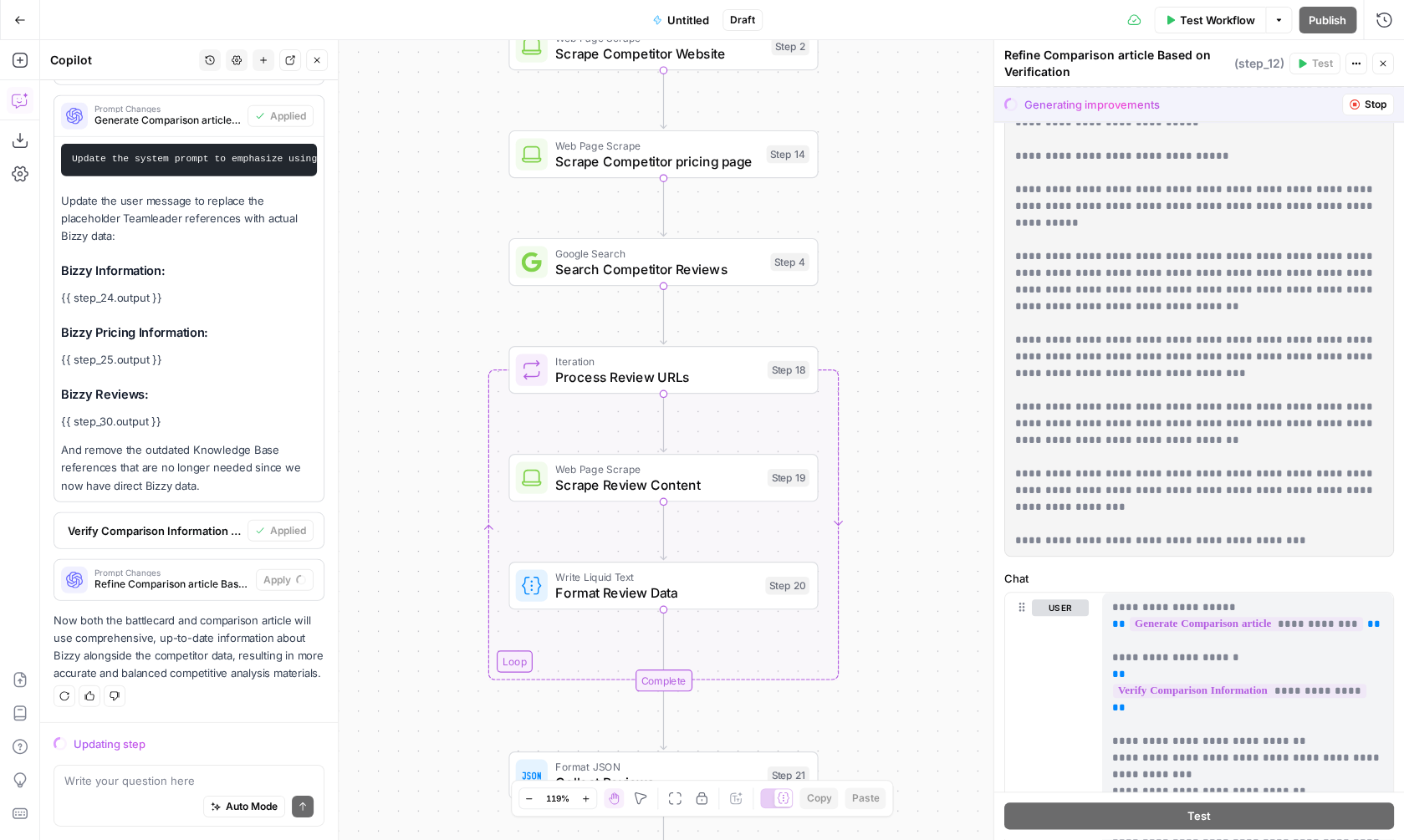
drag, startPoint x: 905, startPoint y: 187, endPoint x: 923, endPoint y: 634, distance: 447.4
click at [923, 634] on div "Workflow Set Inputs Inputs Web Page Scrape Scrape Competitor Website Step 2 Web…" at bounding box center [722, 439] width 1364 height 800
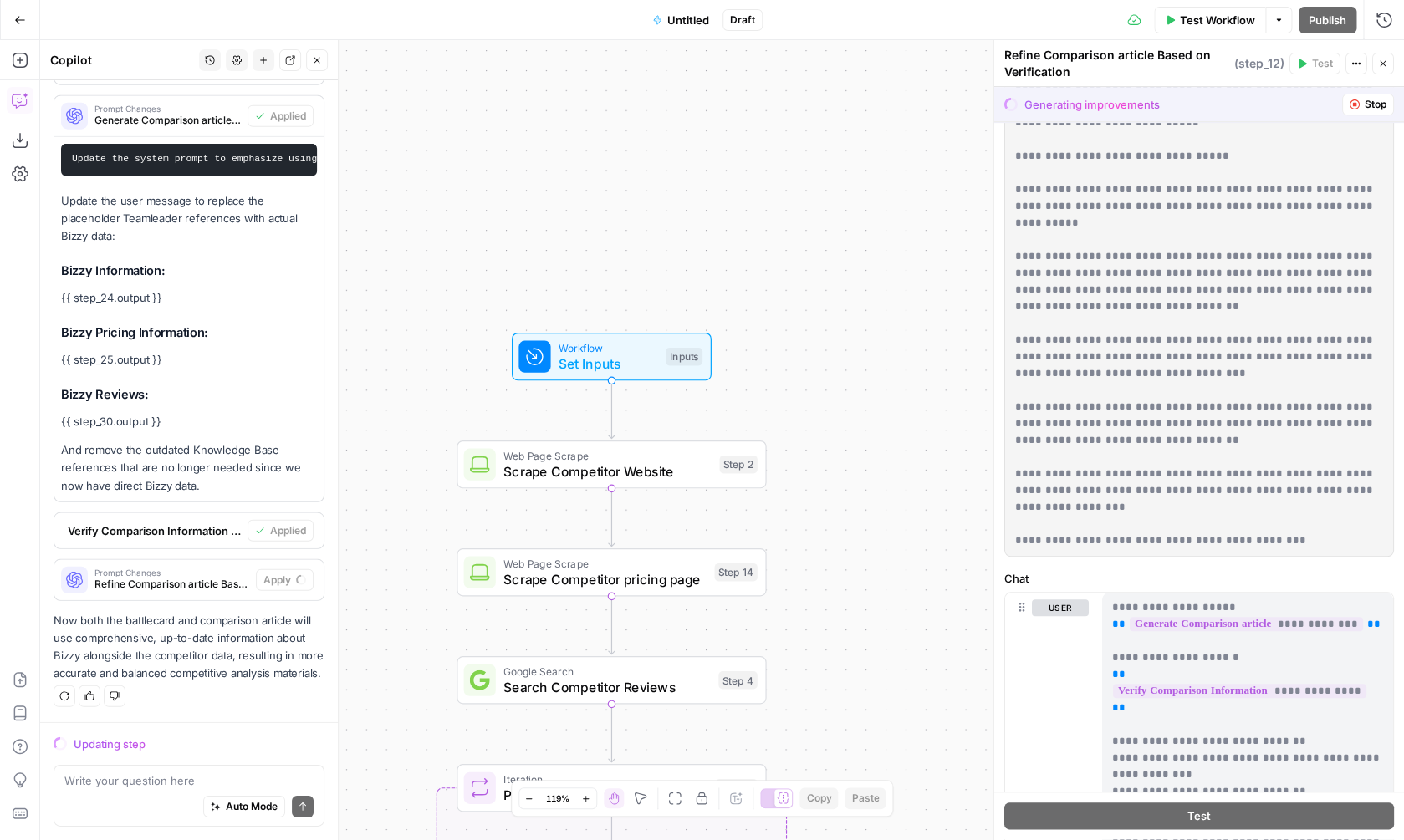
drag, startPoint x: 910, startPoint y: 191, endPoint x: 815, endPoint y: 184, distance: 95.3
click at [815, 184] on div "Workflow Set Inputs Inputs Web Page Scrape Scrape Competitor Website Step 2 Web…" at bounding box center [722, 439] width 1364 height 800
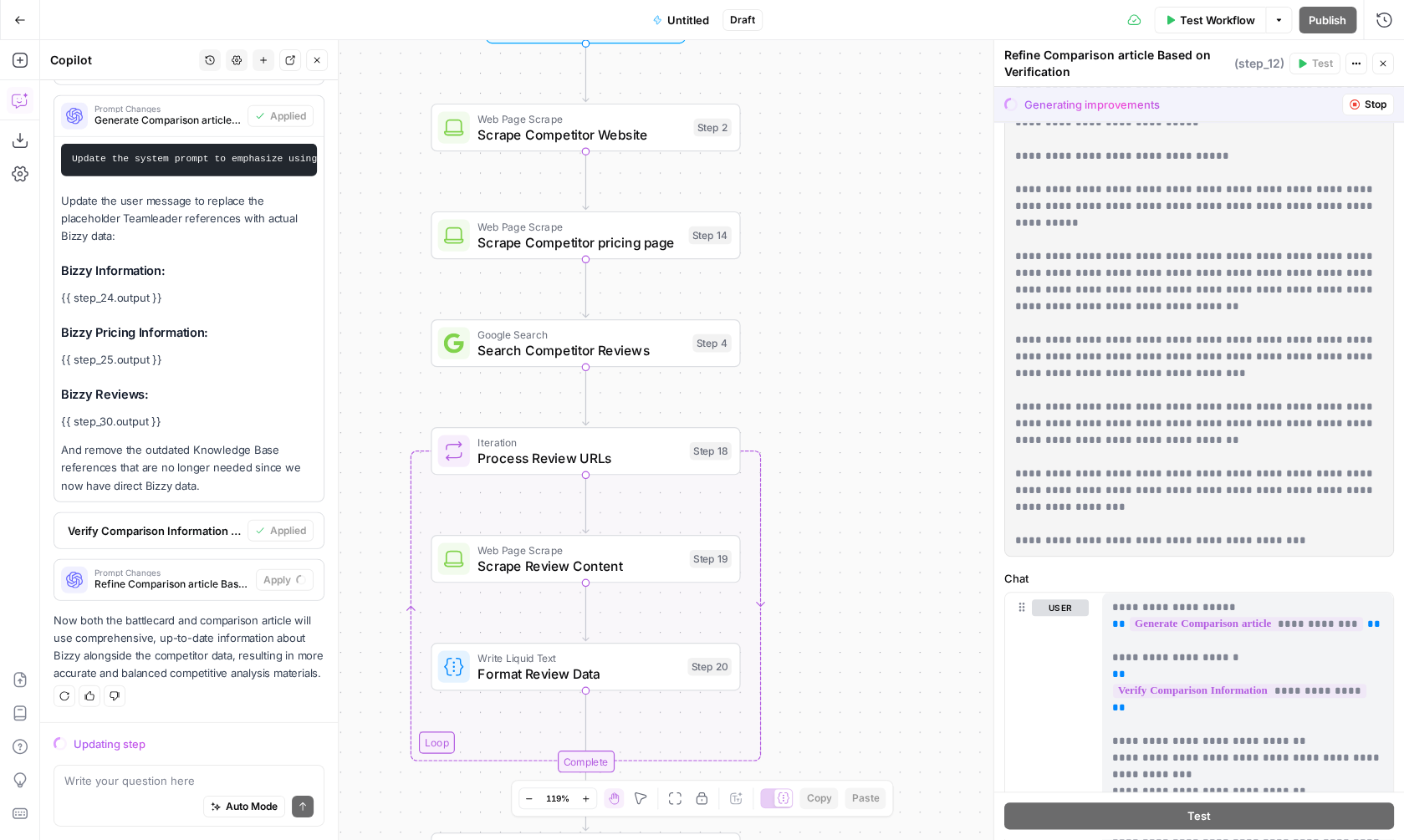
scroll to position [937, 0]
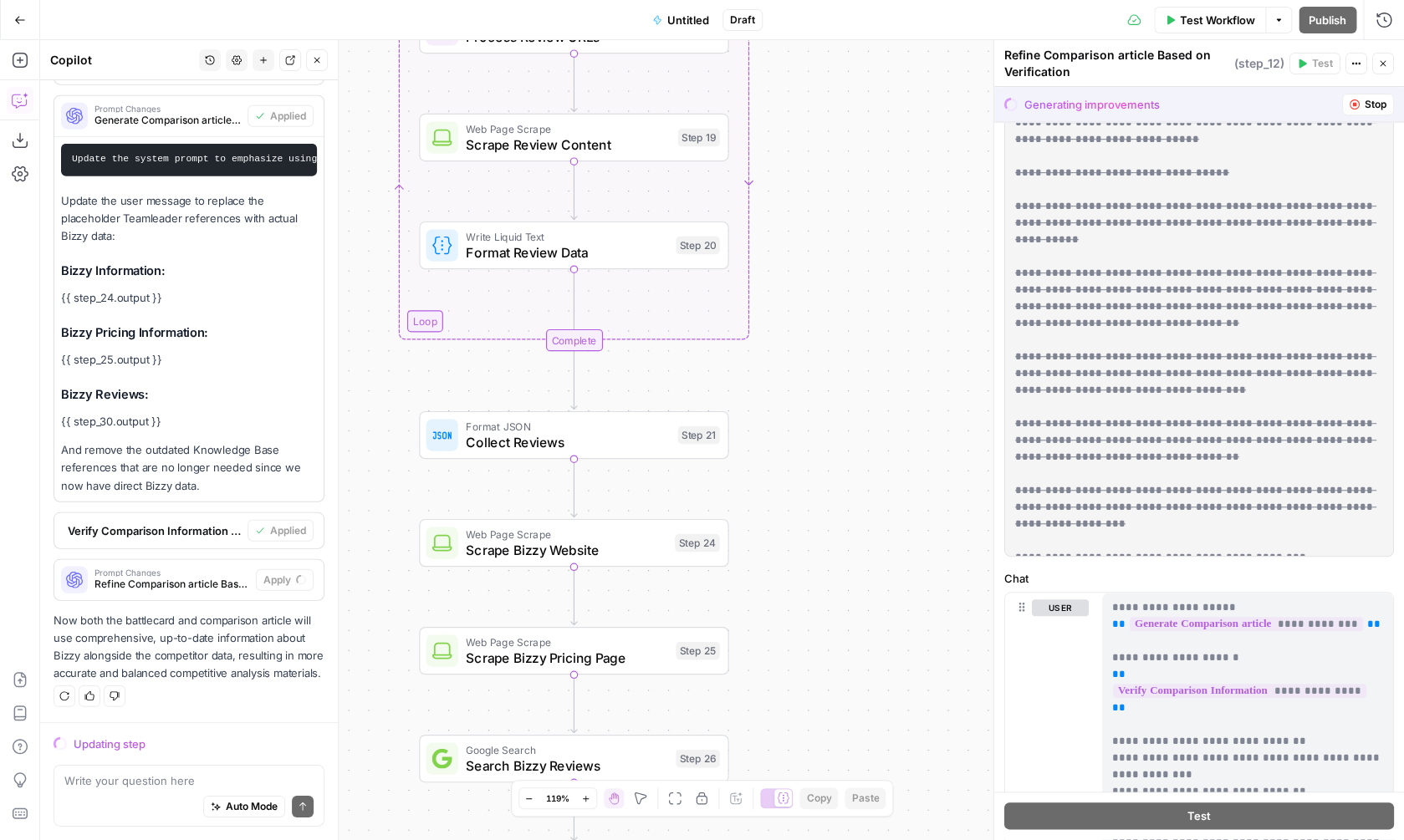
drag, startPoint x: 862, startPoint y: 553, endPoint x: 850, endPoint y: 130, distance: 423.2
click at [850, 131] on div "Workflow Set Inputs Inputs Web Page Scrape Scrape Competitor Website Step 2 Web…" at bounding box center [722, 439] width 1364 height 800
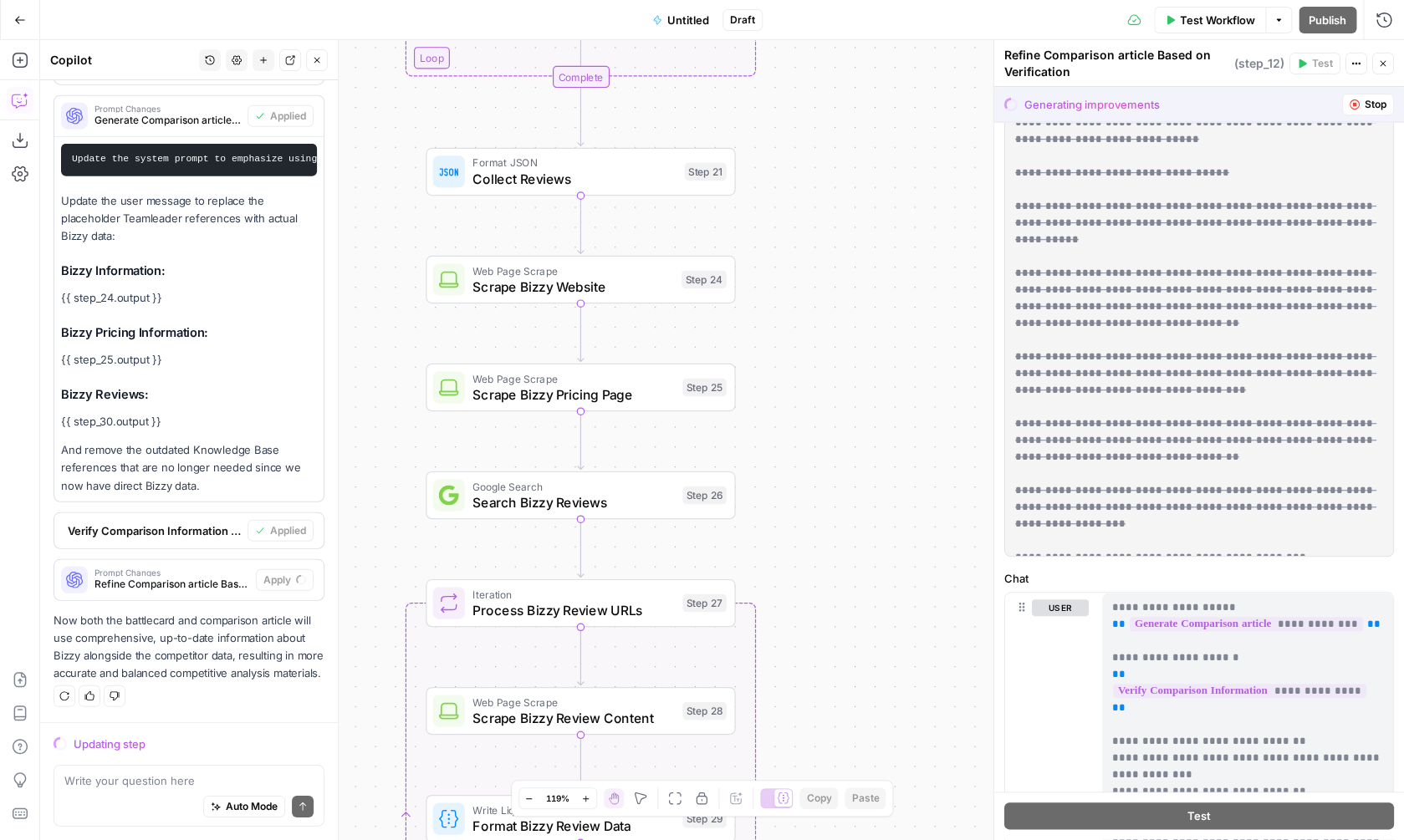
drag, startPoint x: 859, startPoint y: 436, endPoint x: 865, endPoint y: 174, distance: 262.1
click at [865, 174] on div "Workflow Set Inputs Inputs Web Page Scrape Scrape Competitor Website Step 2 Web…" at bounding box center [722, 439] width 1364 height 800
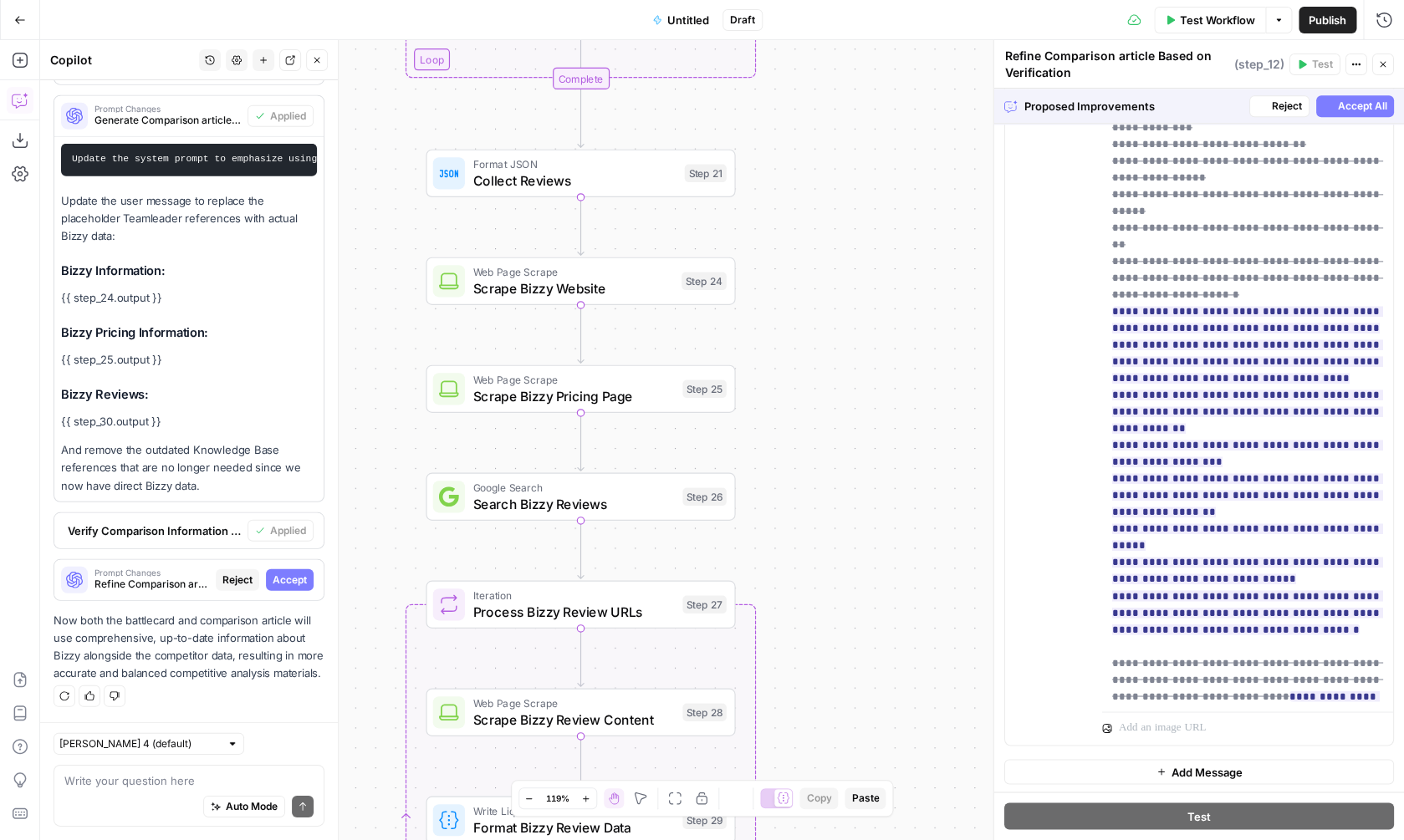
scroll to position [385, 0]
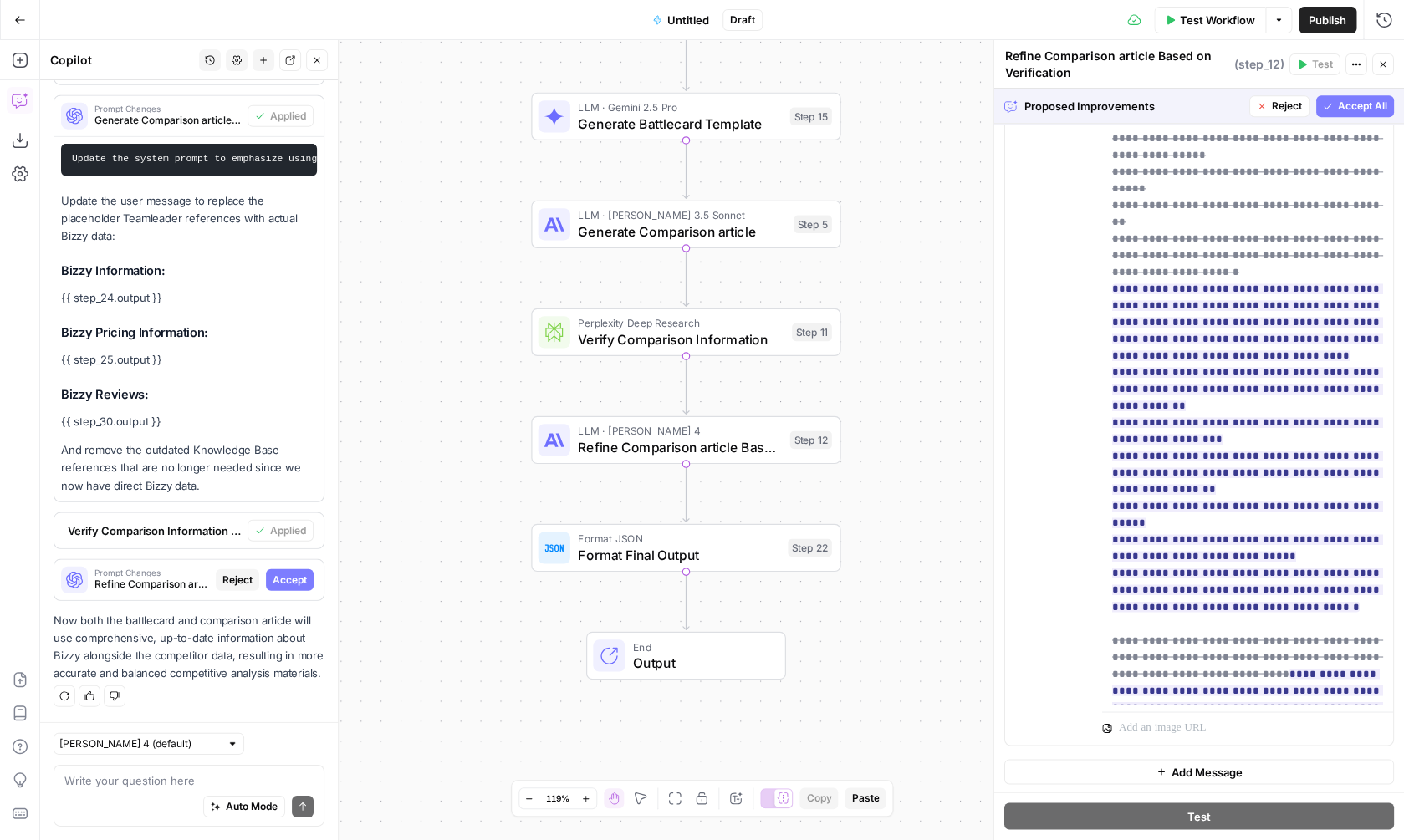
click at [1349, 100] on span "Accept All" at bounding box center [1362, 105] width 50 height 15
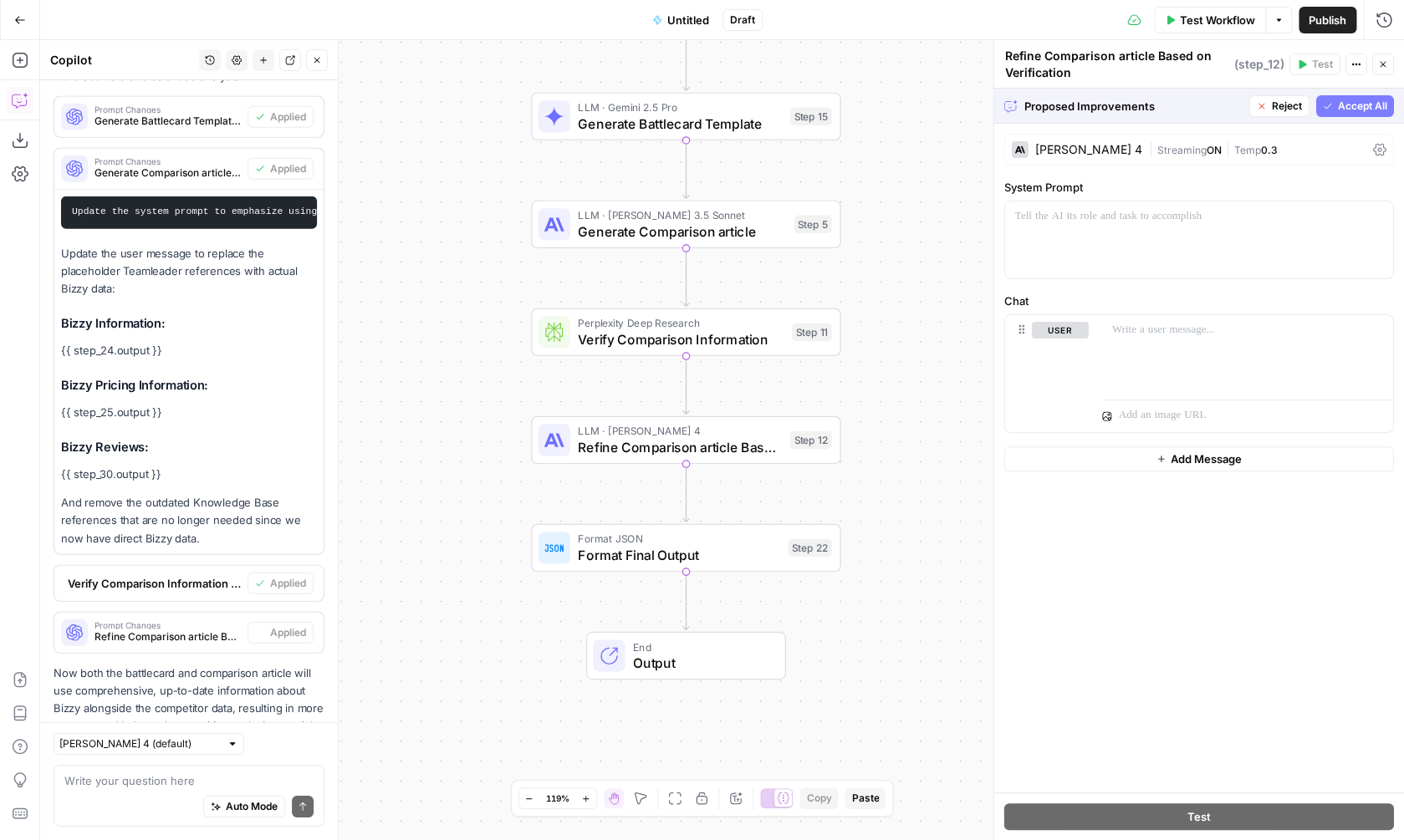
scroll to position [0, 0]
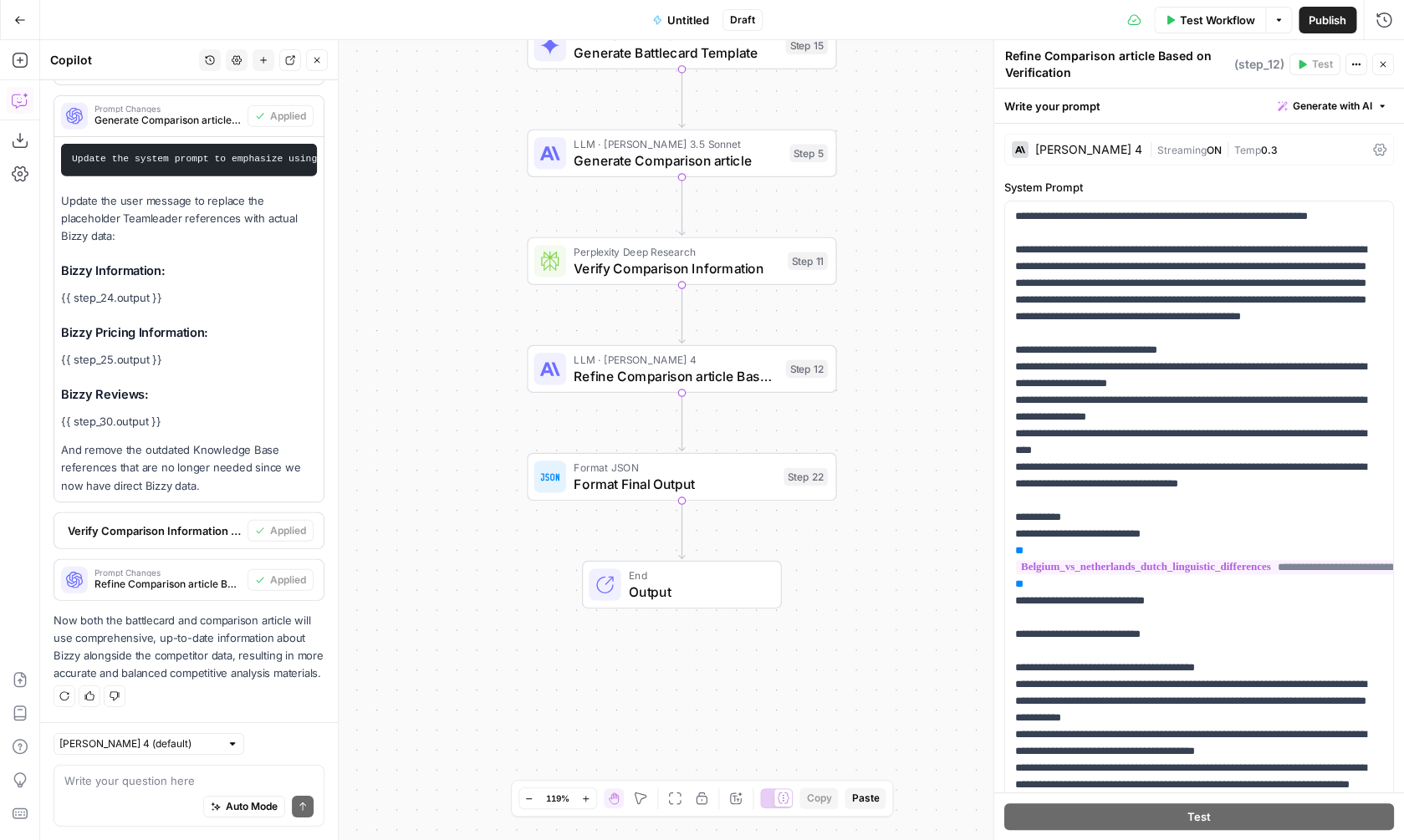
drag, startPoint x: 495, startPoint y: 520, endPoint x: 484, endPoint y: 329, distance: 191.3
click at [484, 329] on div "Workflow Set Inputs Inputs Web Page Scrape Scrape Competitor Website Step 2 Web…" at bounding box center [722, 439] width 1364 height 800
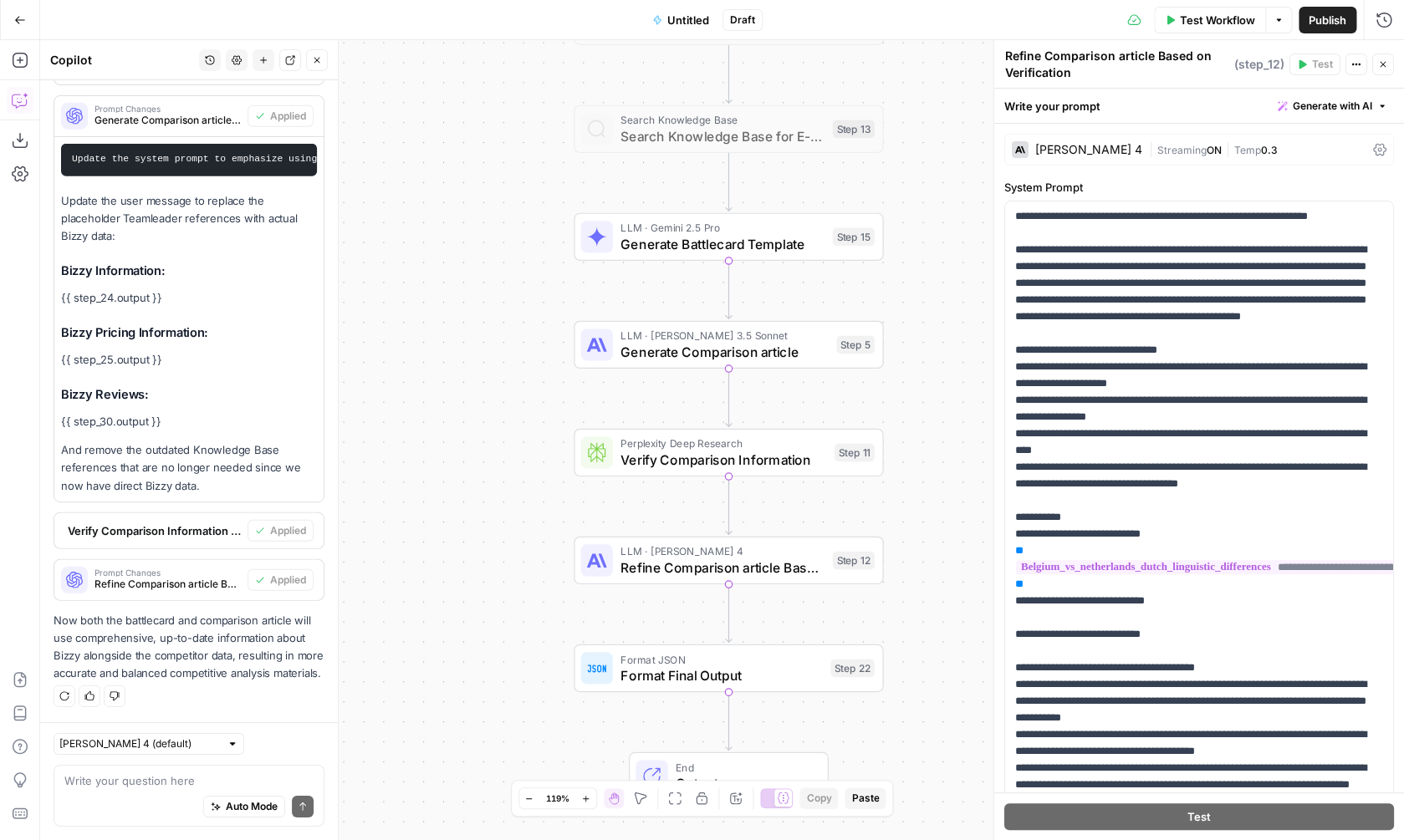
drag, startPoint x: 450, startPoint y: 445, endPoint x: 483, endPoint y: 662, distance: 219.5
click at [499, 684] on div "Workflow Set Inputs Inputs Web Page Scrape Scrape Competitor Website Step 2 Web…" at bounding box center [722, 439] width 1364 height 800
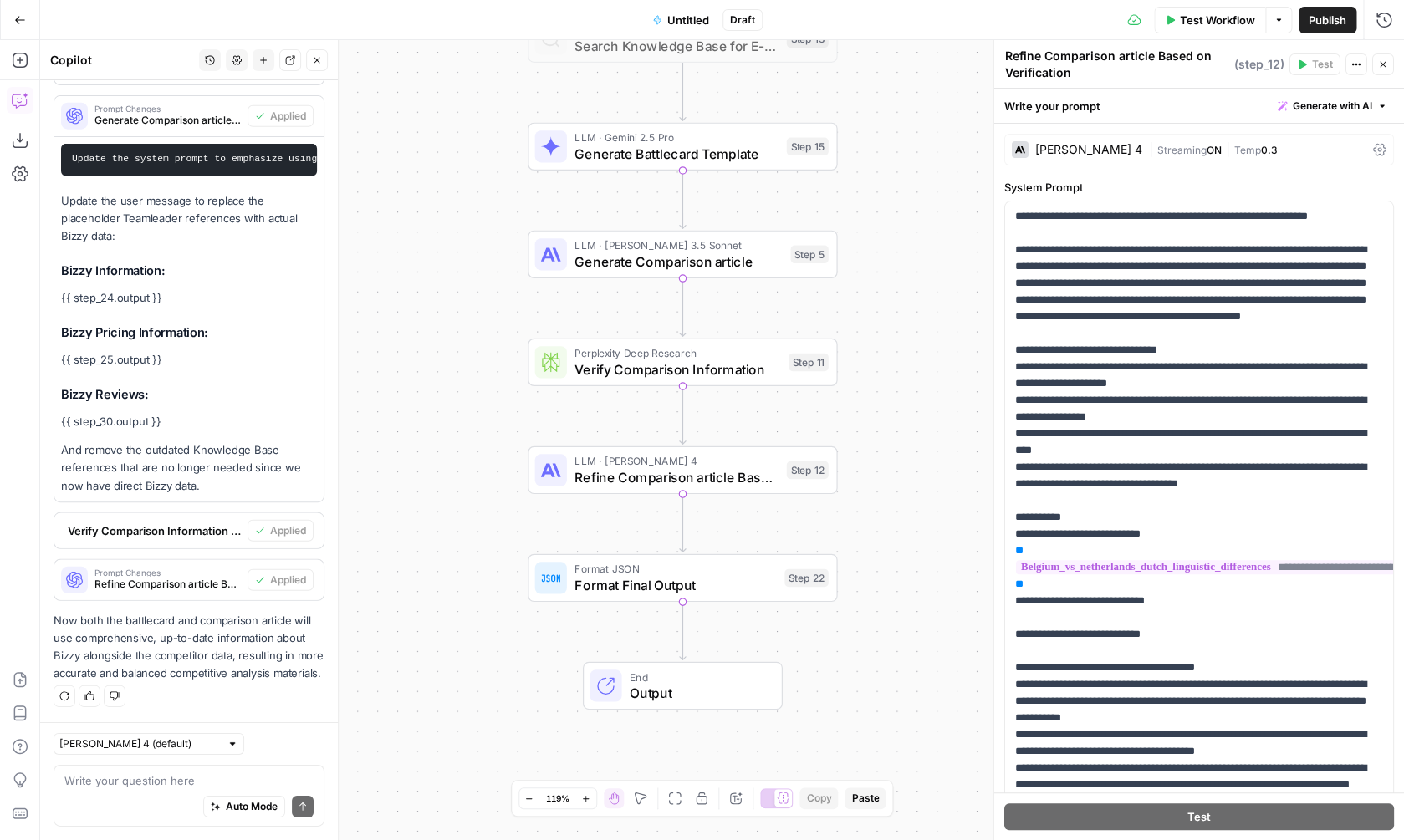
drag, startPoint x: 440, startPoint y: 289, endPoint x: 399, endPoint y: 170, distance: 125.9
click at [399, 170] on div "Workflow Set Inputs Inputs Web Page Scrape Scrape Competitor Website Step 2 Web…" at bounding box center [722, 439] width 1364 height 800
drag, startPoint x: 439, startPoint y: 433, endPoint x: 428, endPoint y: 289, distance: 144.4
click at [429, 289] on div "Workflow Set Inputs Inputs Web Page Scrape Scrape Competitor Website Step 2 Web…" at bounding box center [722, 439] width 1364 height 800
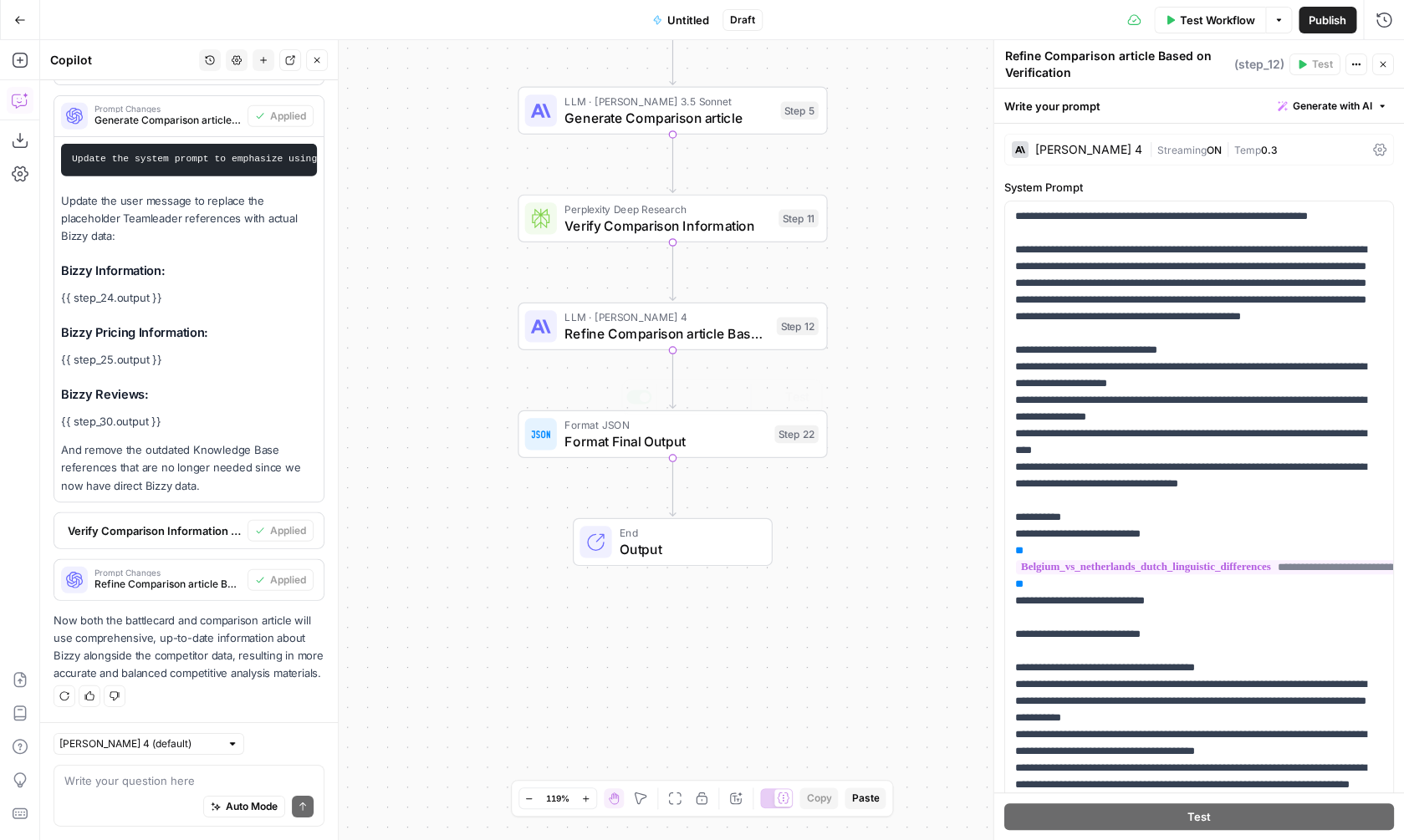
click at [720, 436] on span "Format Final Output" at bounding box center [665, 441] width 201 height 20
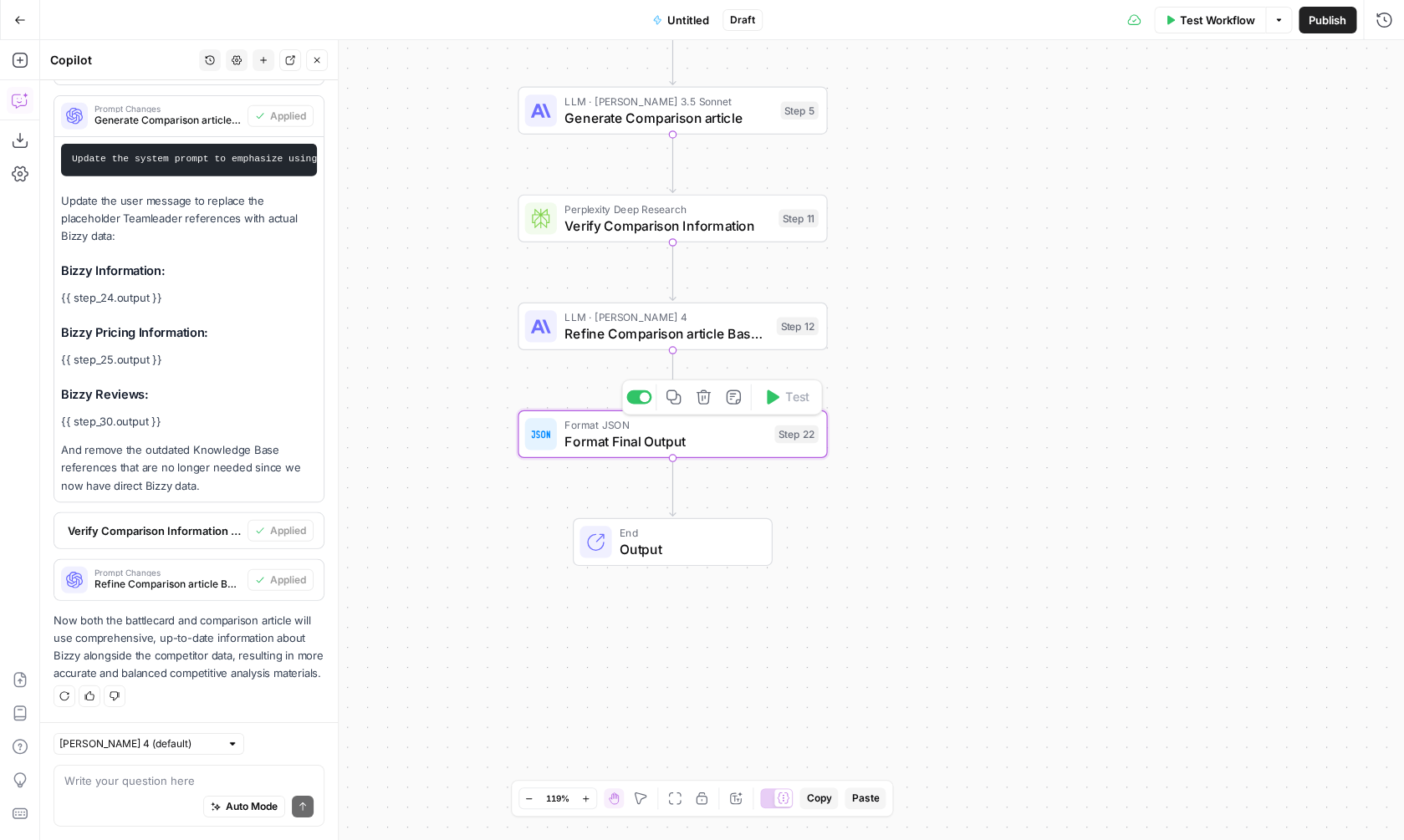
type textarea "Format Final Output"
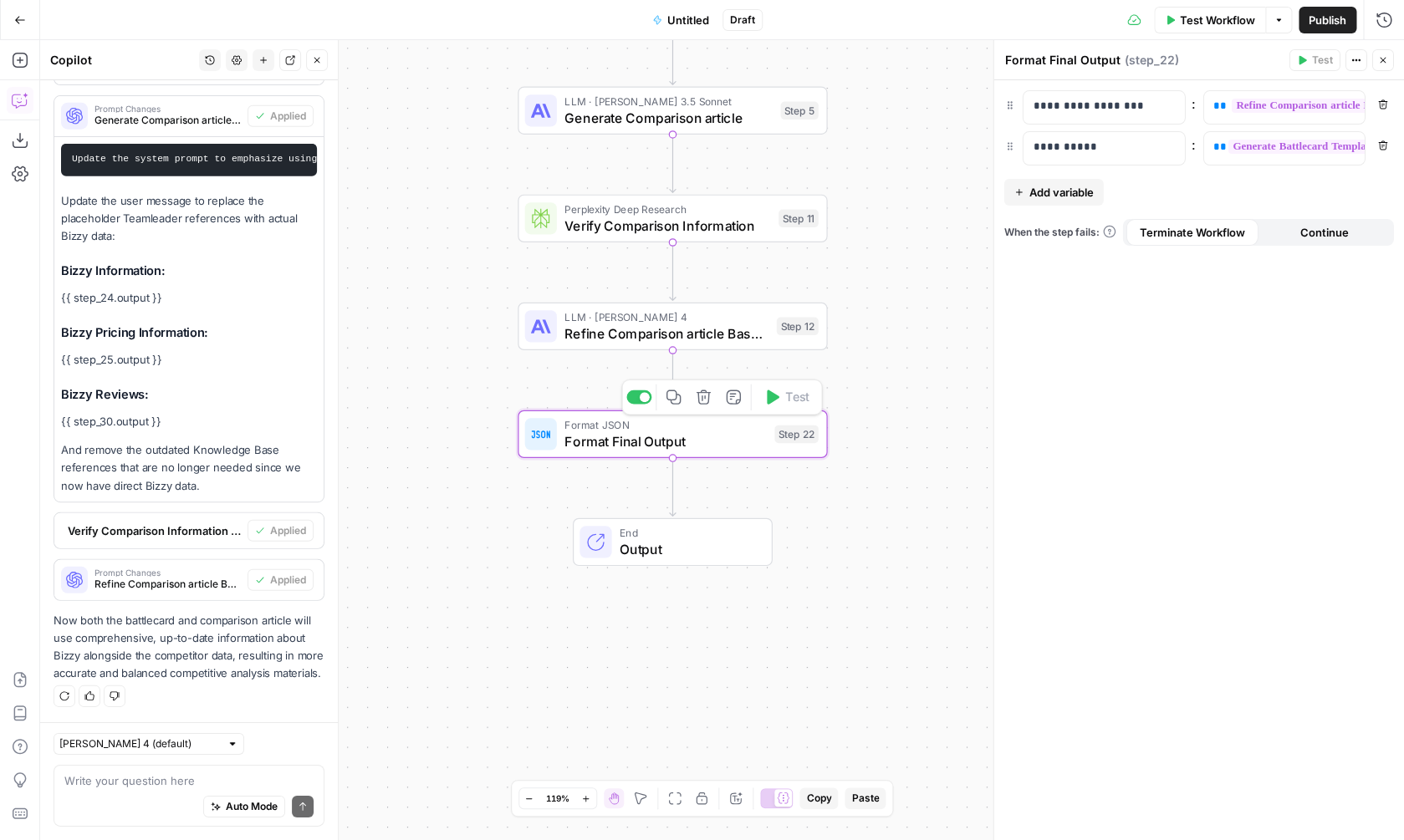
click at [894, 345] on div "Workflow Set Inputs Inputs Web Page Scrape Scrape Competitor Website Step 2 Web…" at bounding box center [722, 439] width 1364 height 800
click at [1195, 24] on span "Test Workflow" at bounding box center [1217, 19] width 75 height 17
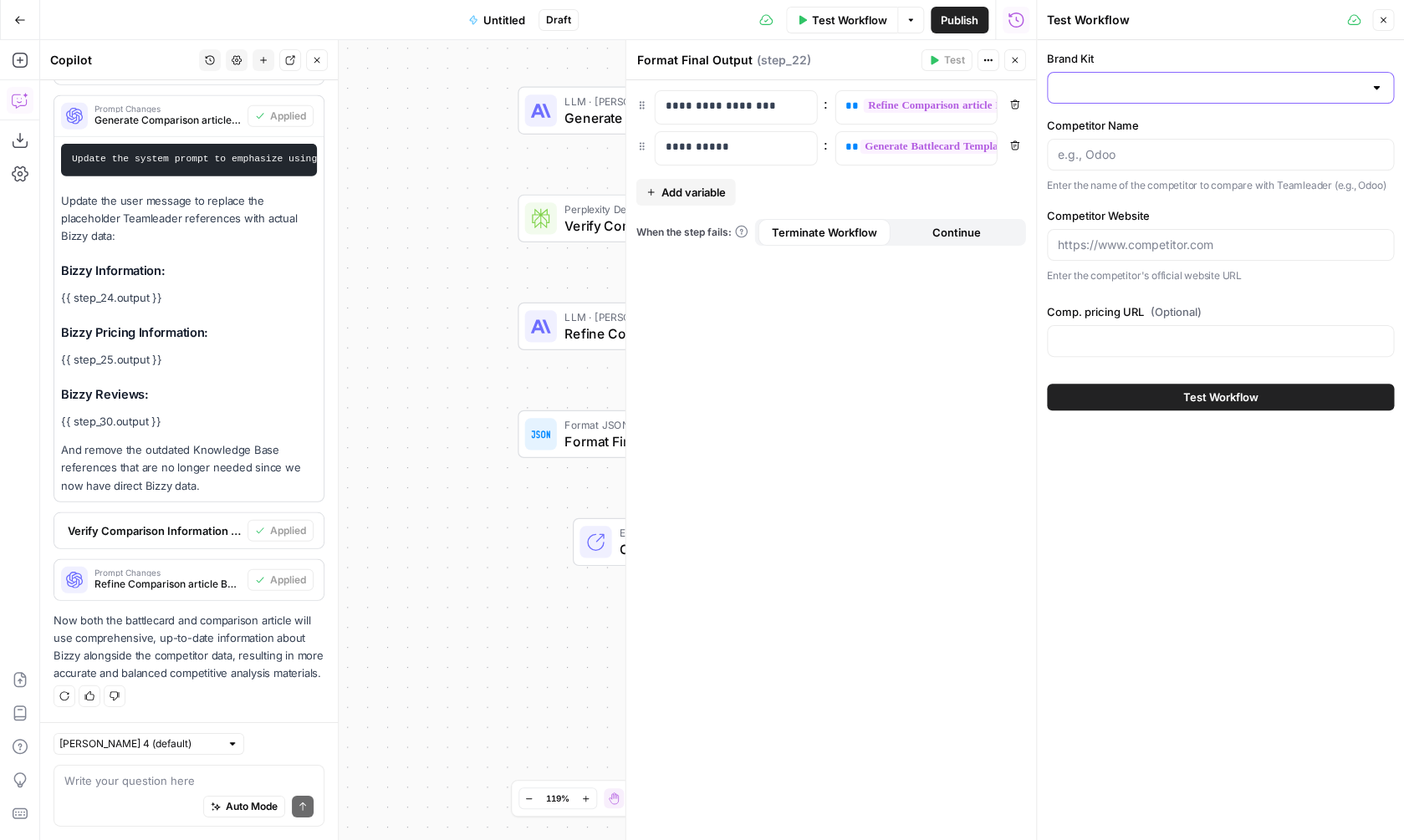
click at [1156, 89] on input "Brand Kit" at bounding box center [1210, 88] width 305 height 17
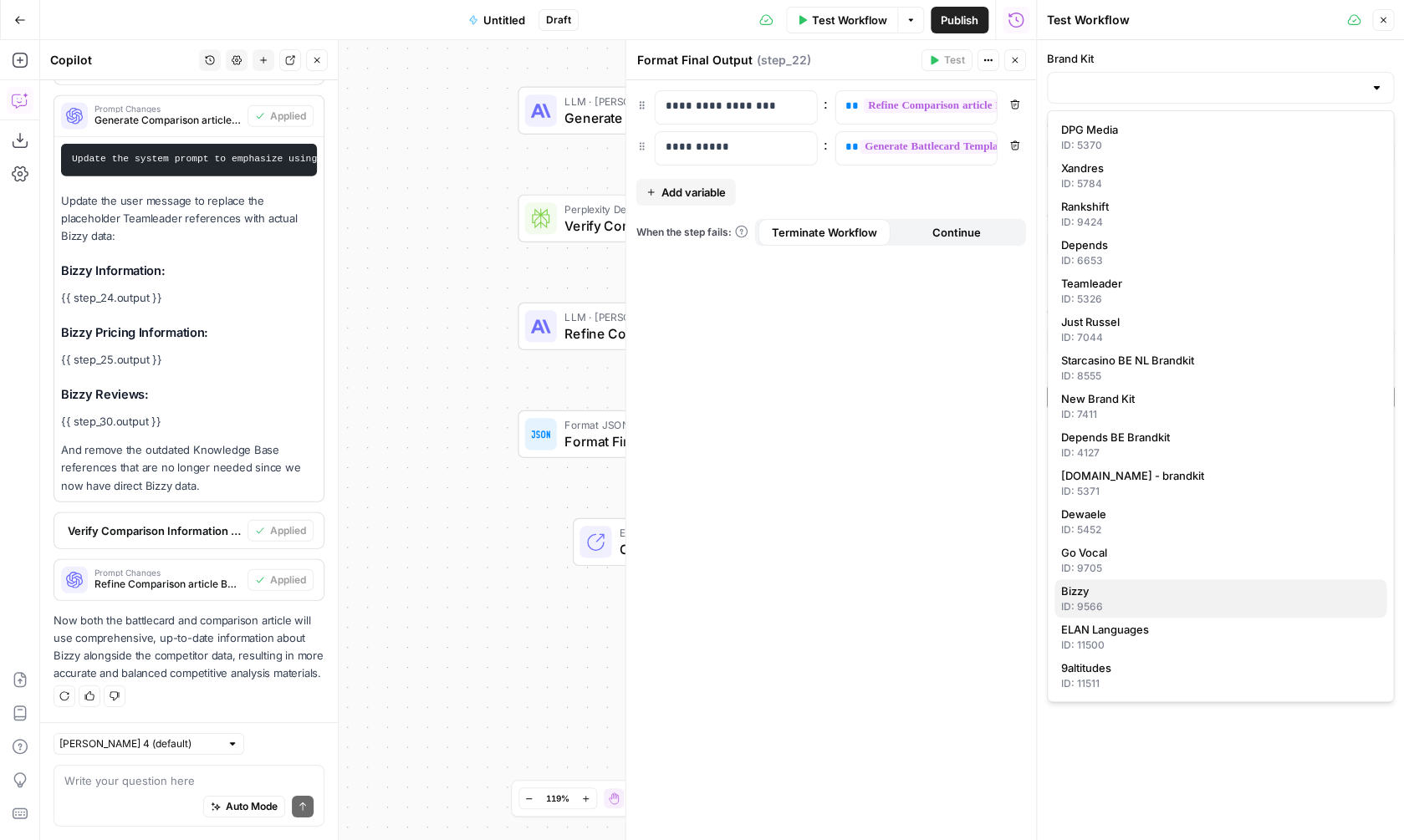
click at [1101, 600] on div "ID: 9566" at bounding box center [1220, 606] width 318 height 15
type input "Bizzy"
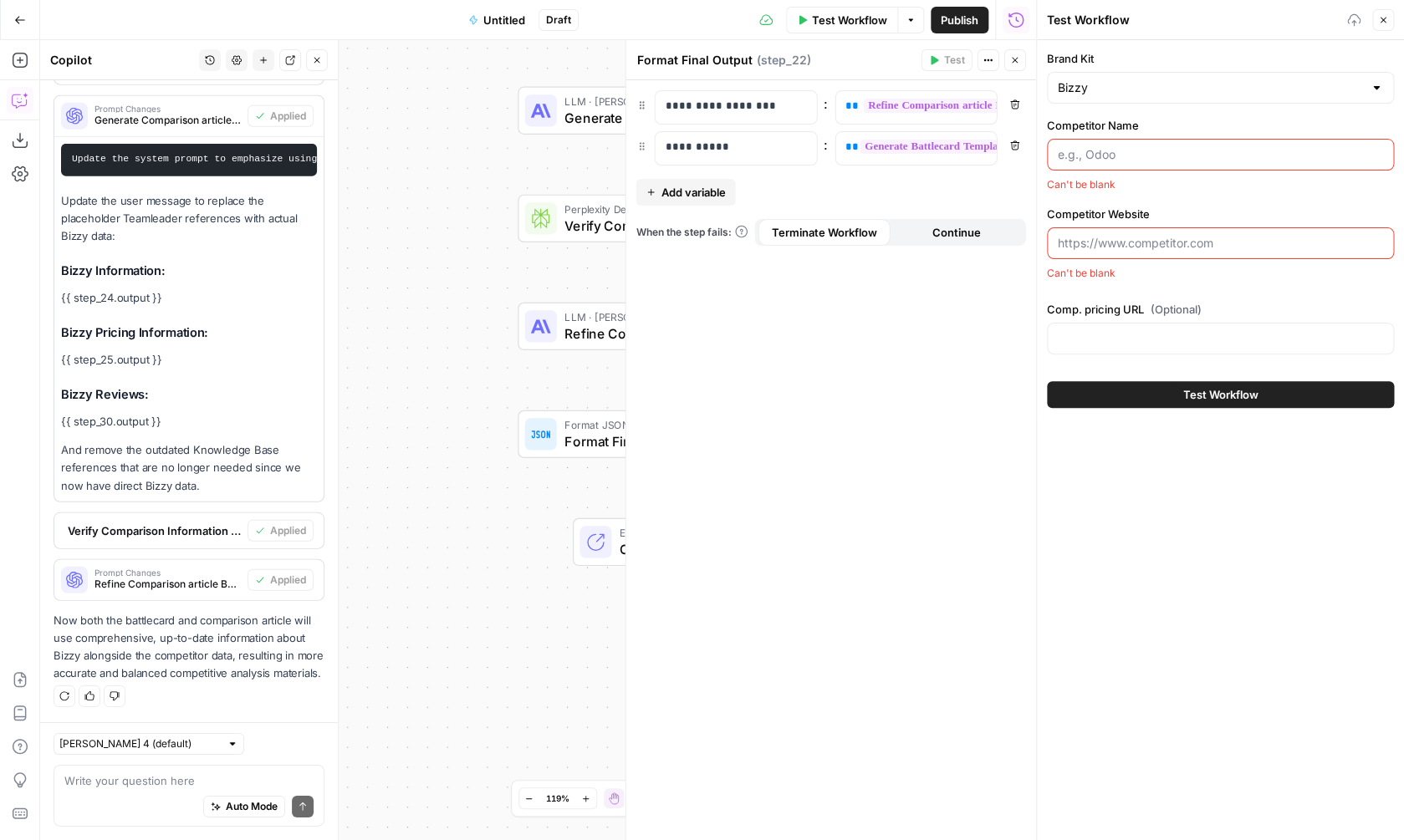
click at [1152, 149] on input "Competitor Name" at bounding box center [1220, 154] width 325 height 17
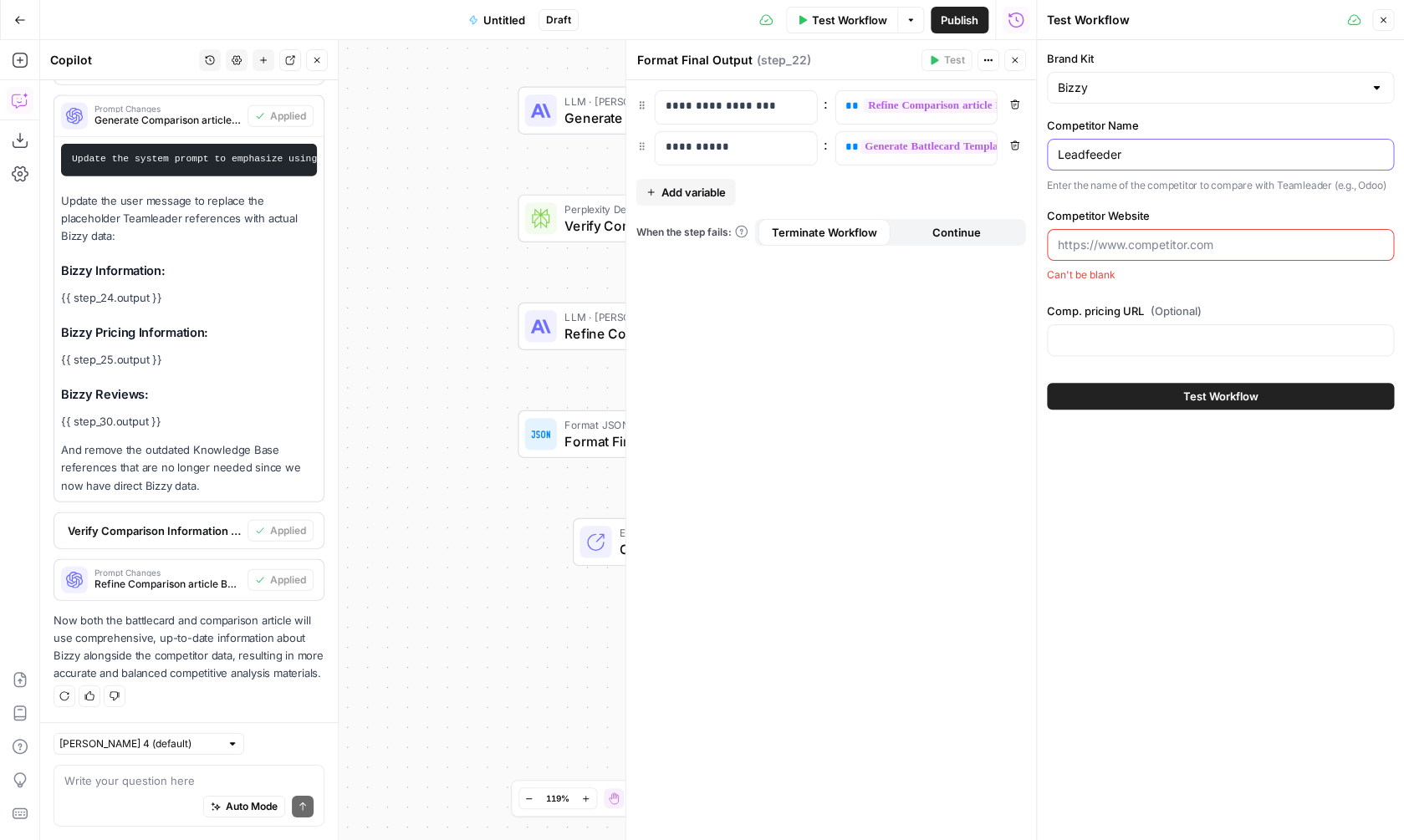
type input "Leadfeeder"
click at [1149, 245] on input "Competitor Website" at bounding box center [1220, 245] width 325 height 17
paste input "[URL][DOMAIN_NAME]"
type input "[URL][DOMAIN_NAME]"
click at [1136, 332] on div at bounding box center [1221, 341] width 347 height 32
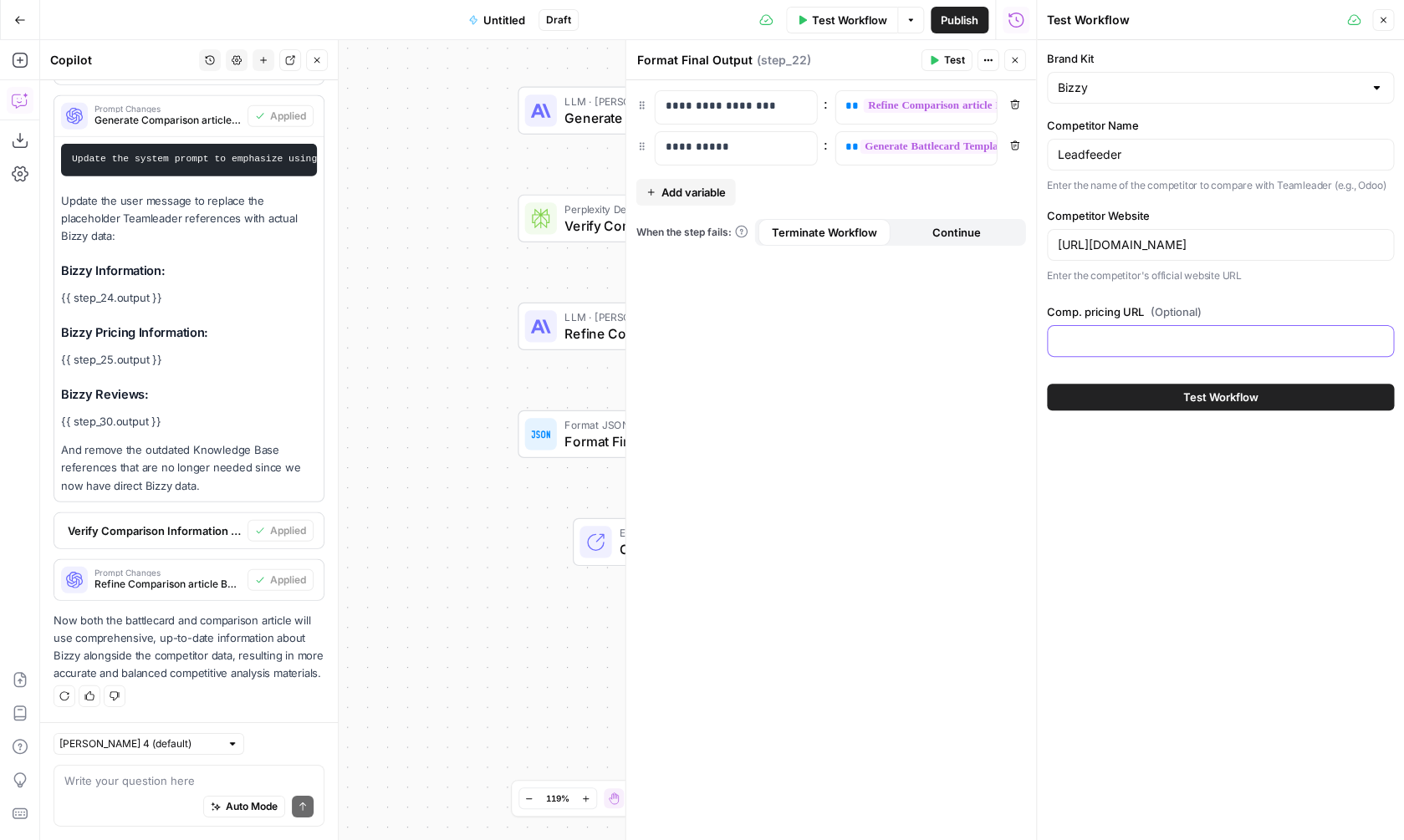
paste input "[URL][DOMAIN_NAME]"
type input "[URL][DOMAIN_NAME]"
click at [1213, 399] on span "Test Workflow" at bounding box center [1221, 397] width 75 height 17
click at [1192, 399] on span "Test Workflow" at bounding box center [1221, 397] width 75 height 17
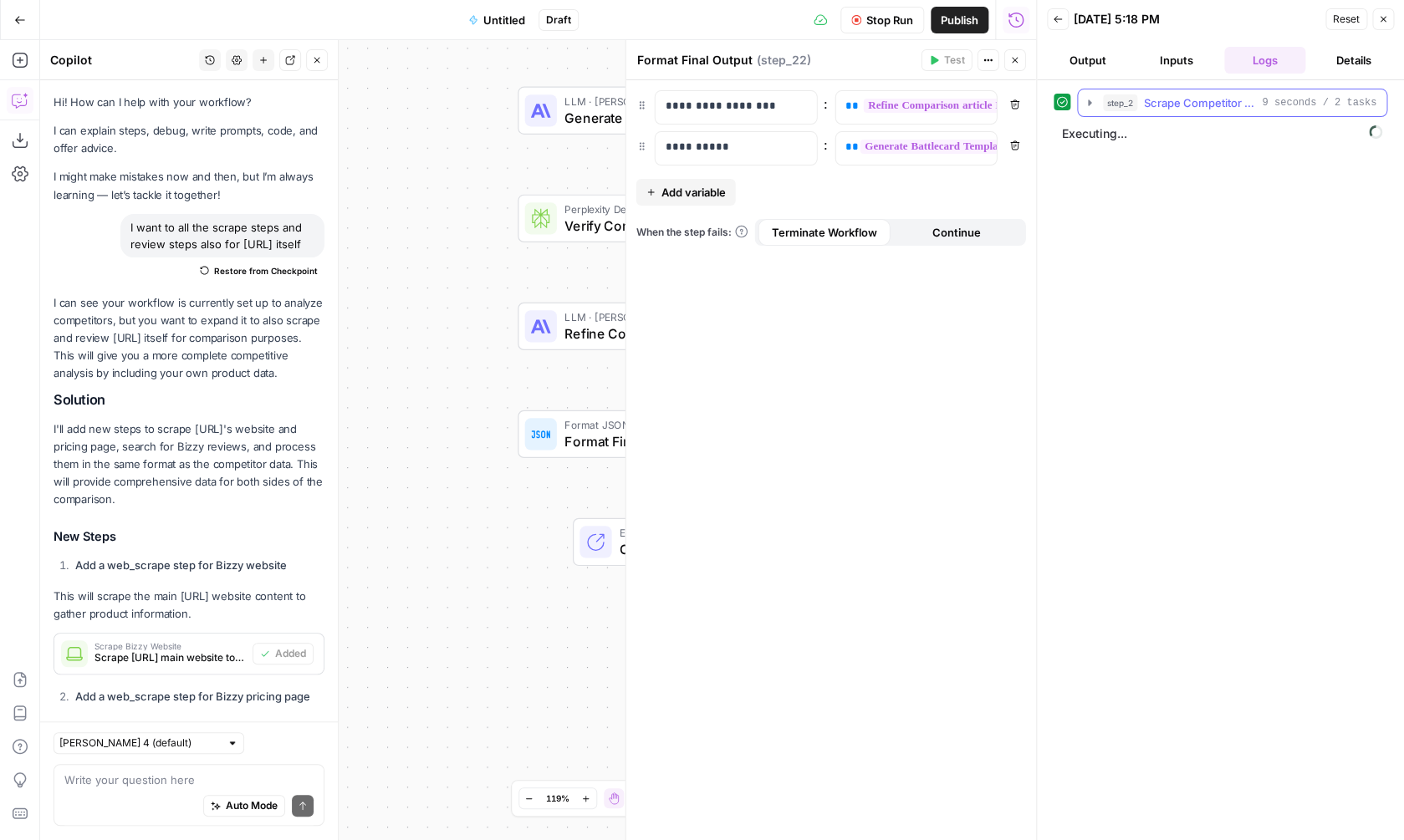
scroll to position [1837, 0]
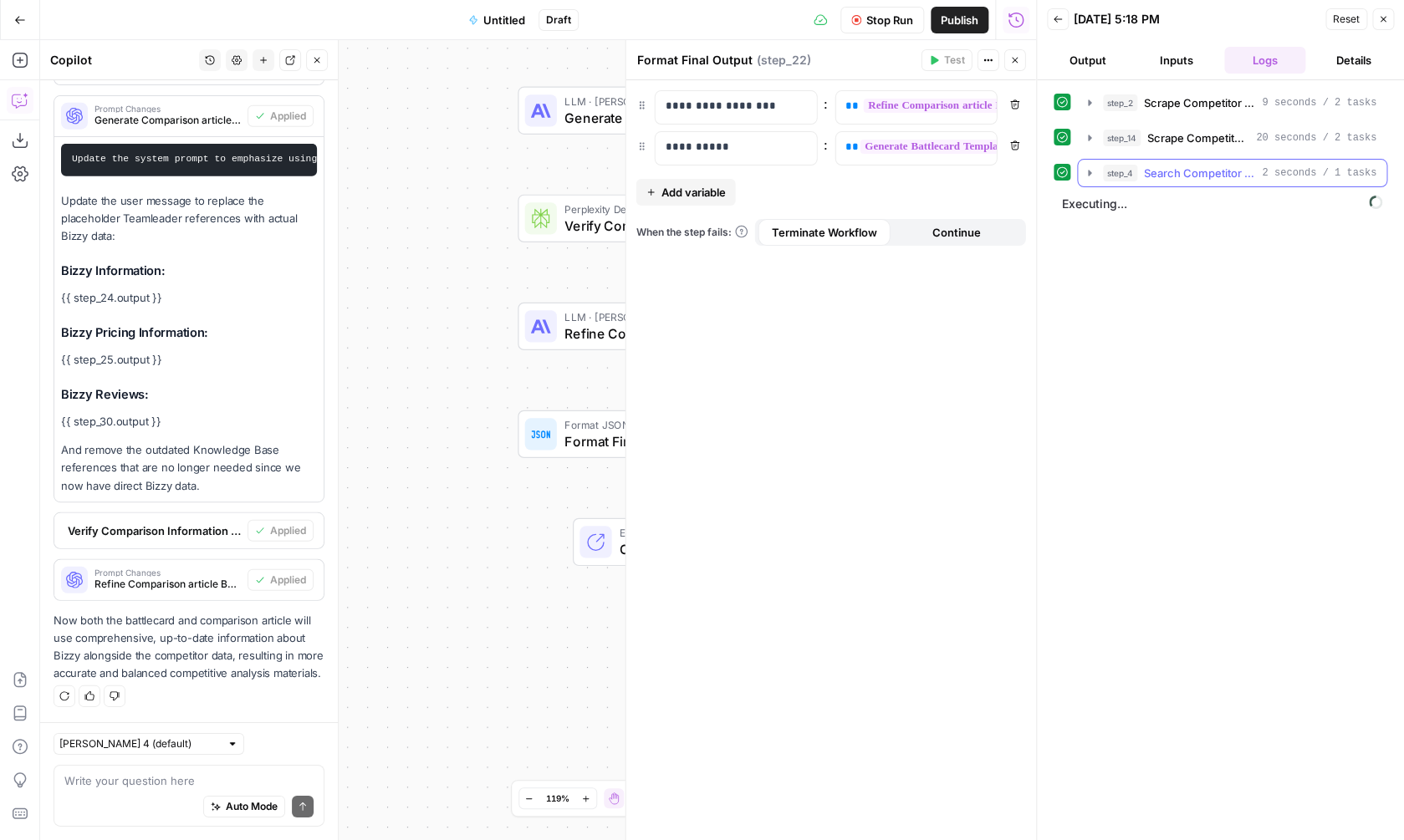
click at [1187, 167] on span "Search Competitor Reviews" at bounding box center [1199, 173] width 111 height 17
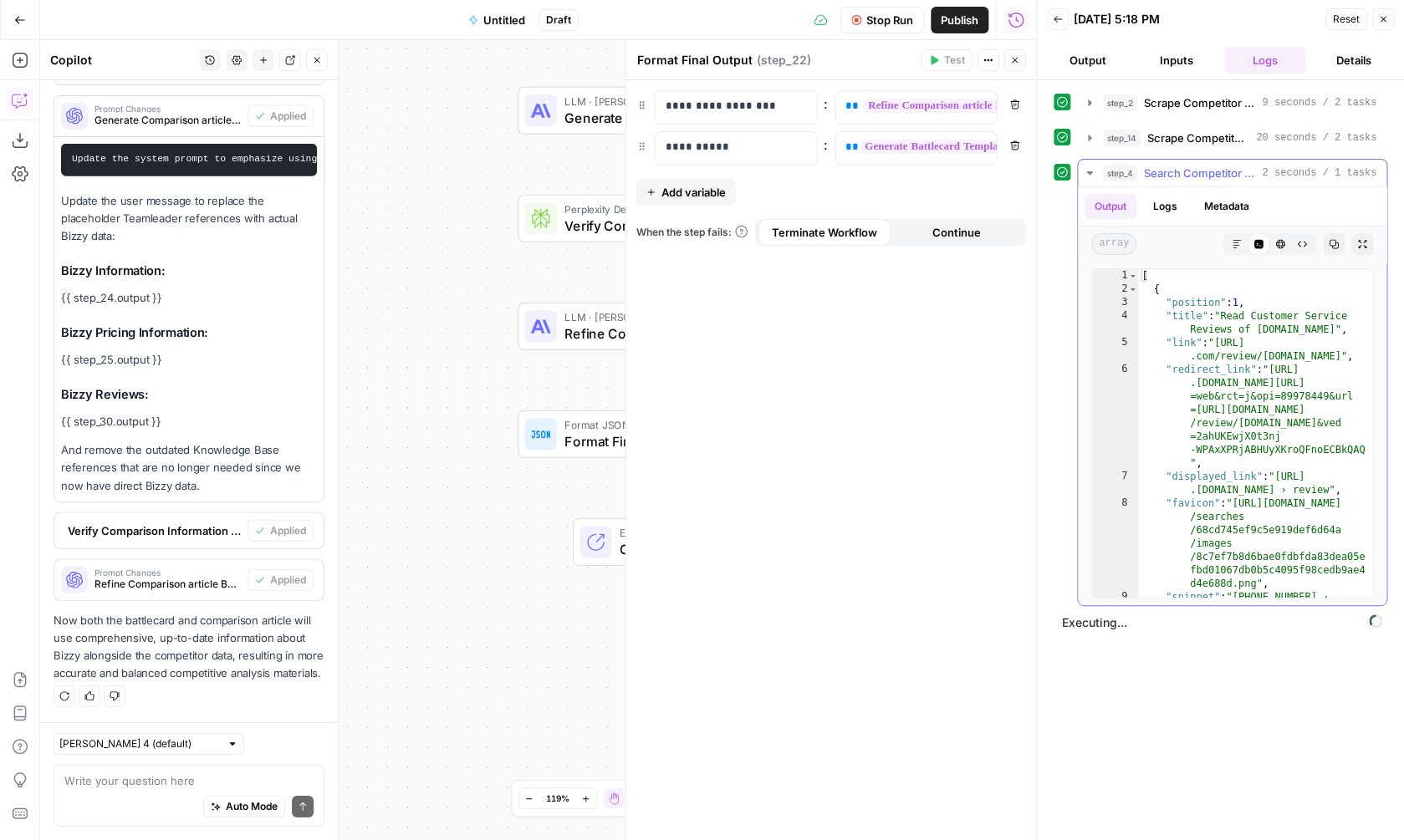
click at [1234, 249] on button "Markdown" at bounding box center [1236, 244] width 22 height 22
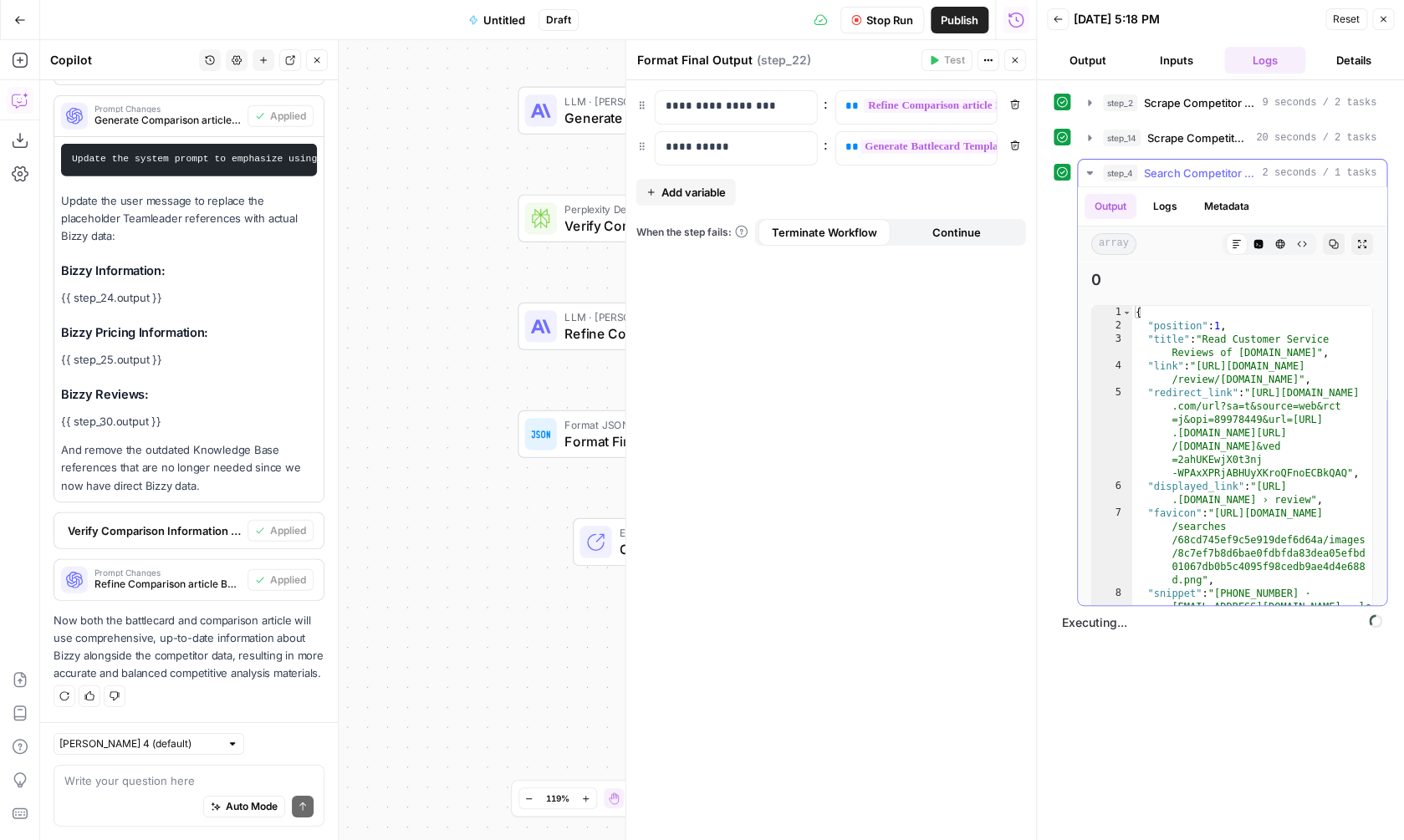
click at [1259, 246] on icon "button" at bounding box center [1259, 245] width 9 height 9
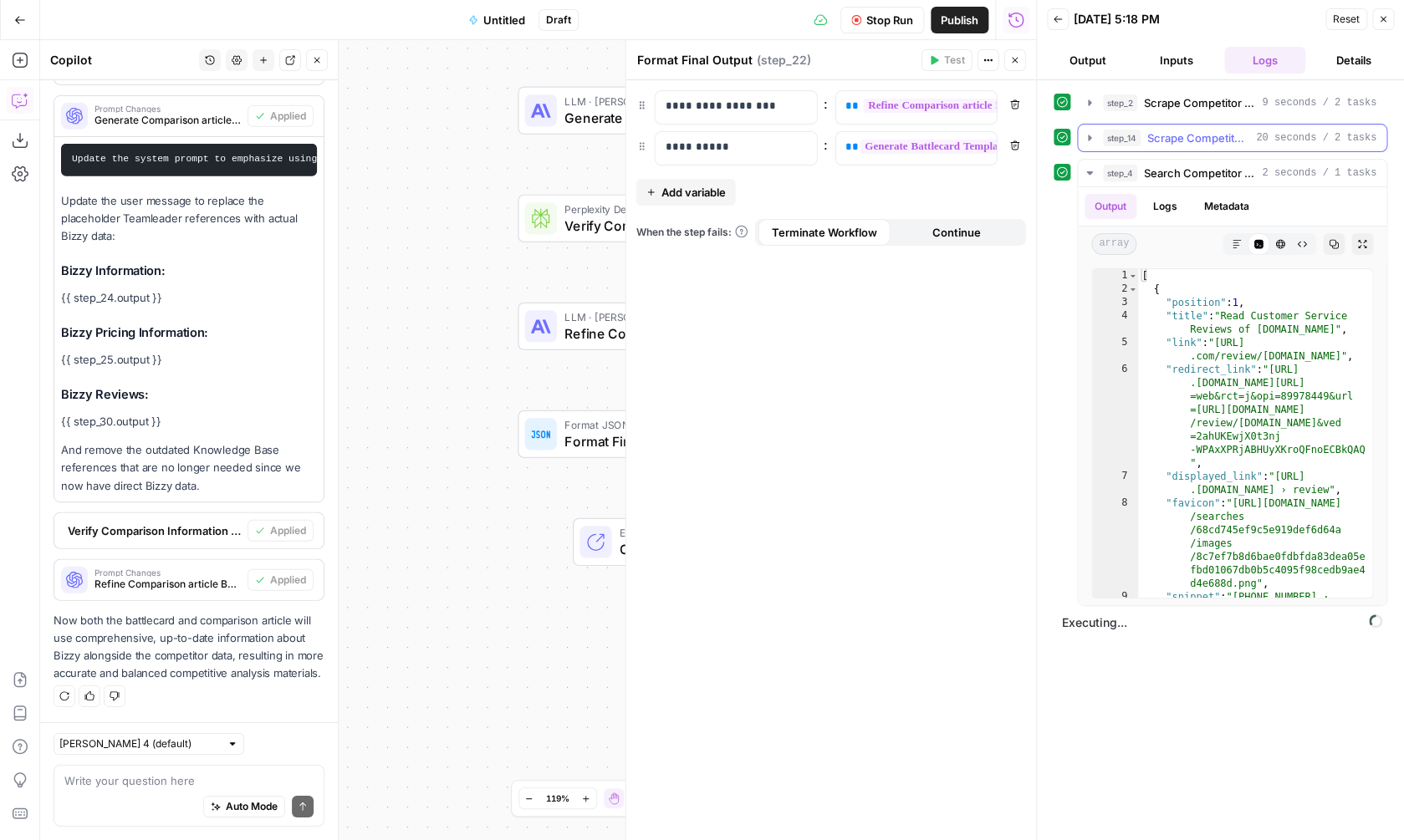
click at [1187, 134] on span "Scrape Competitor pricing page" at bounding box center [1197, 137] width 102 height 17
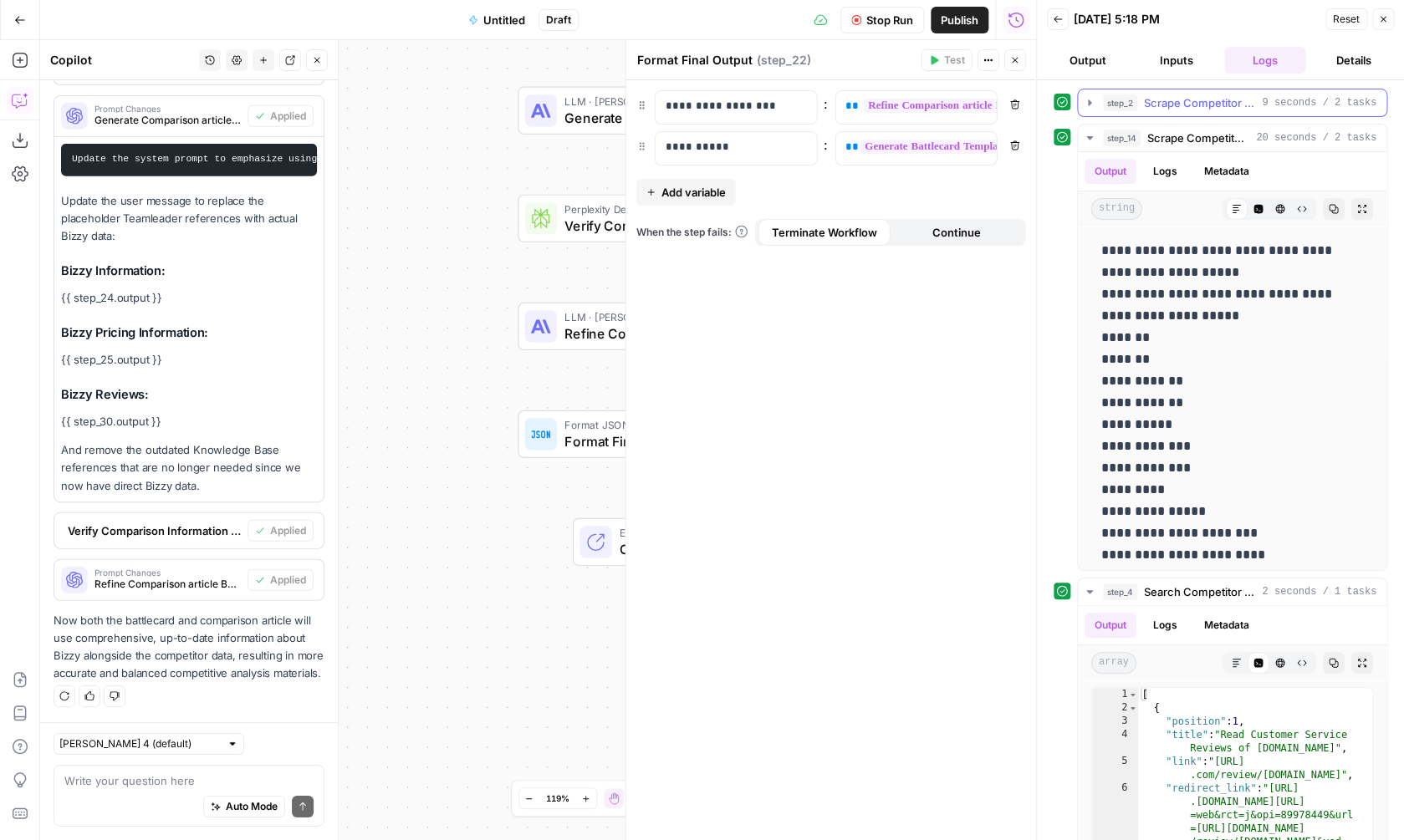
click at [1187, 104] on span "Scrape Competitor Website" at bounding box center [1199, 103] width 111 height 17
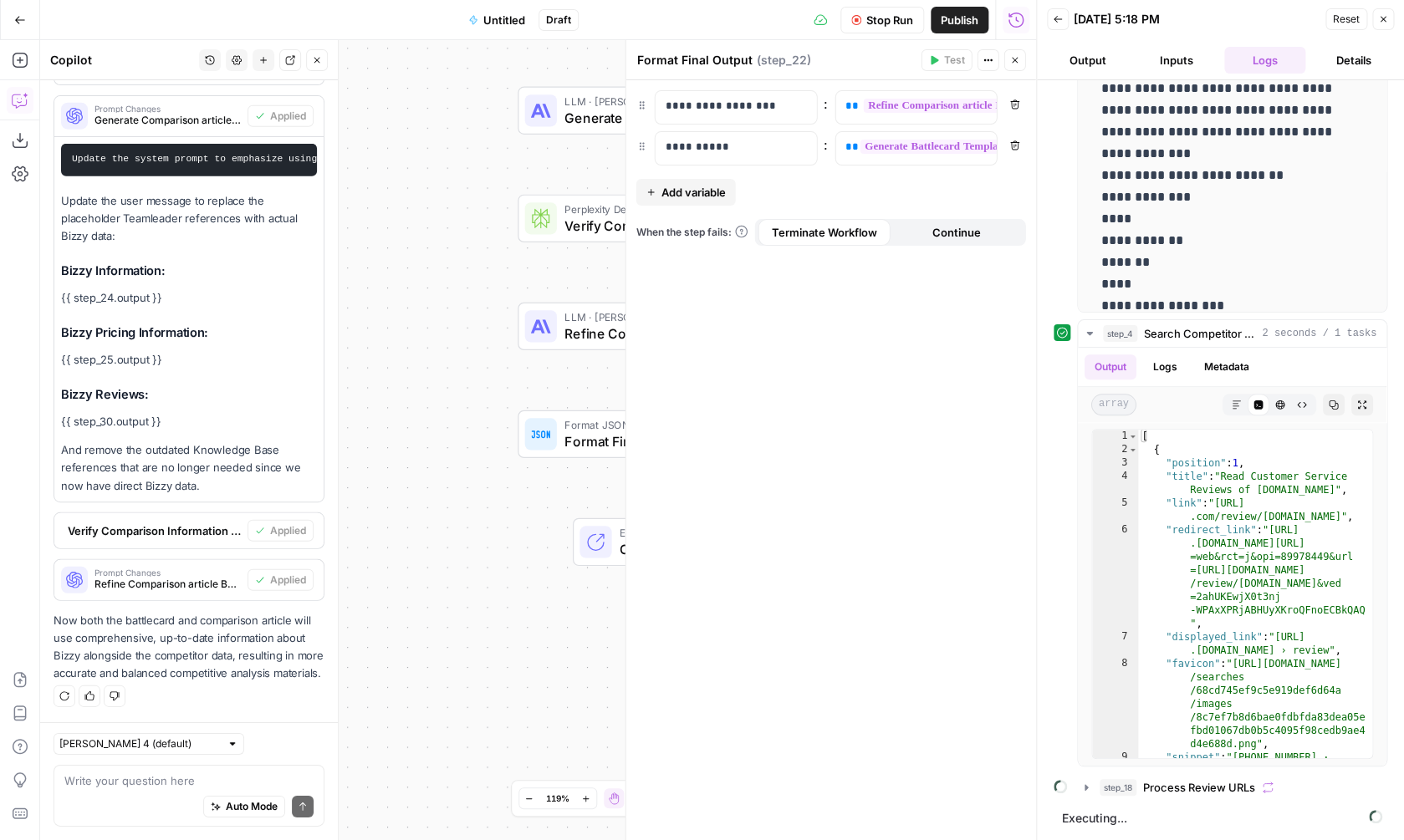
scroll to position [0, 0]
click at [1216, 795] on span "Process Review URLs" at bounding box center [1199, 787] width 112 height 17
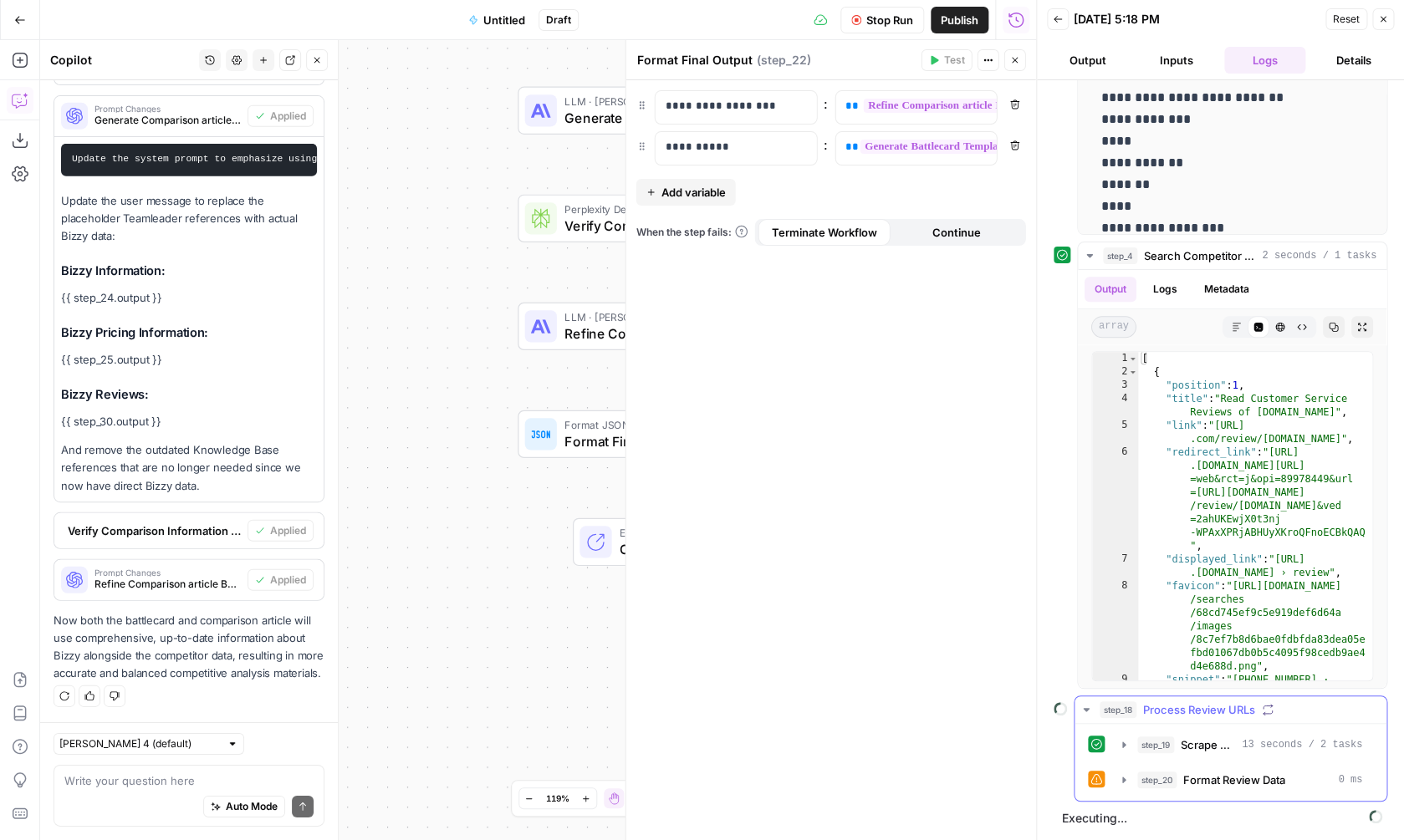
click at [1238, 797] on div "step_19 Scrape Review Content 13 seconds / 2 tasks step_20 Format Review Data 0…" at bounding box center [1230, 762] width 312 height 77
click at [1240, 781] on span "Format Review Data" at bounding box center [1234, 780] width 102 height 17
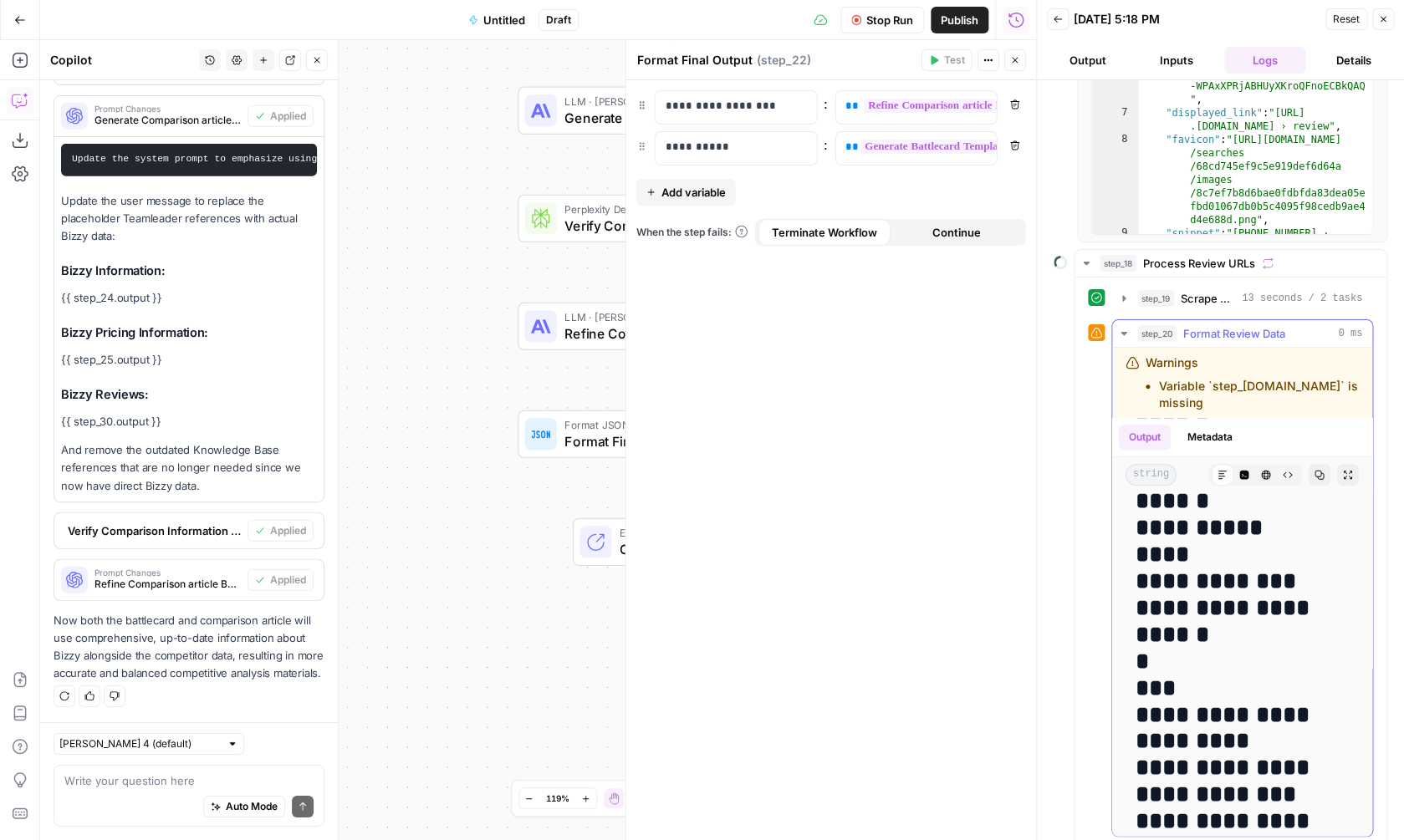
scroll to position [757, 0]
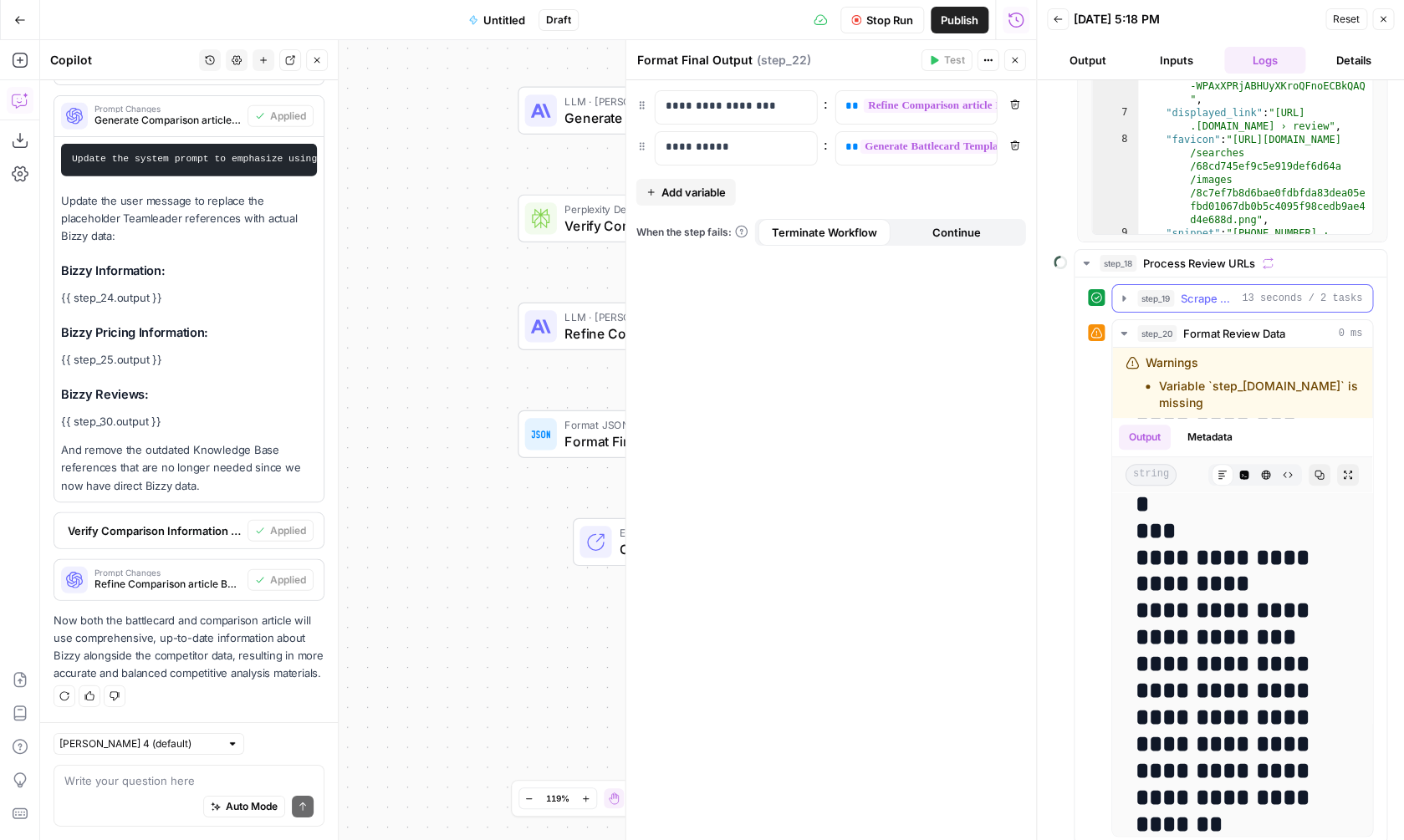
click at [1248, 298] on span "13 seconds / 2 tasks" at bounding box center [1302, 298] width 121 height 15
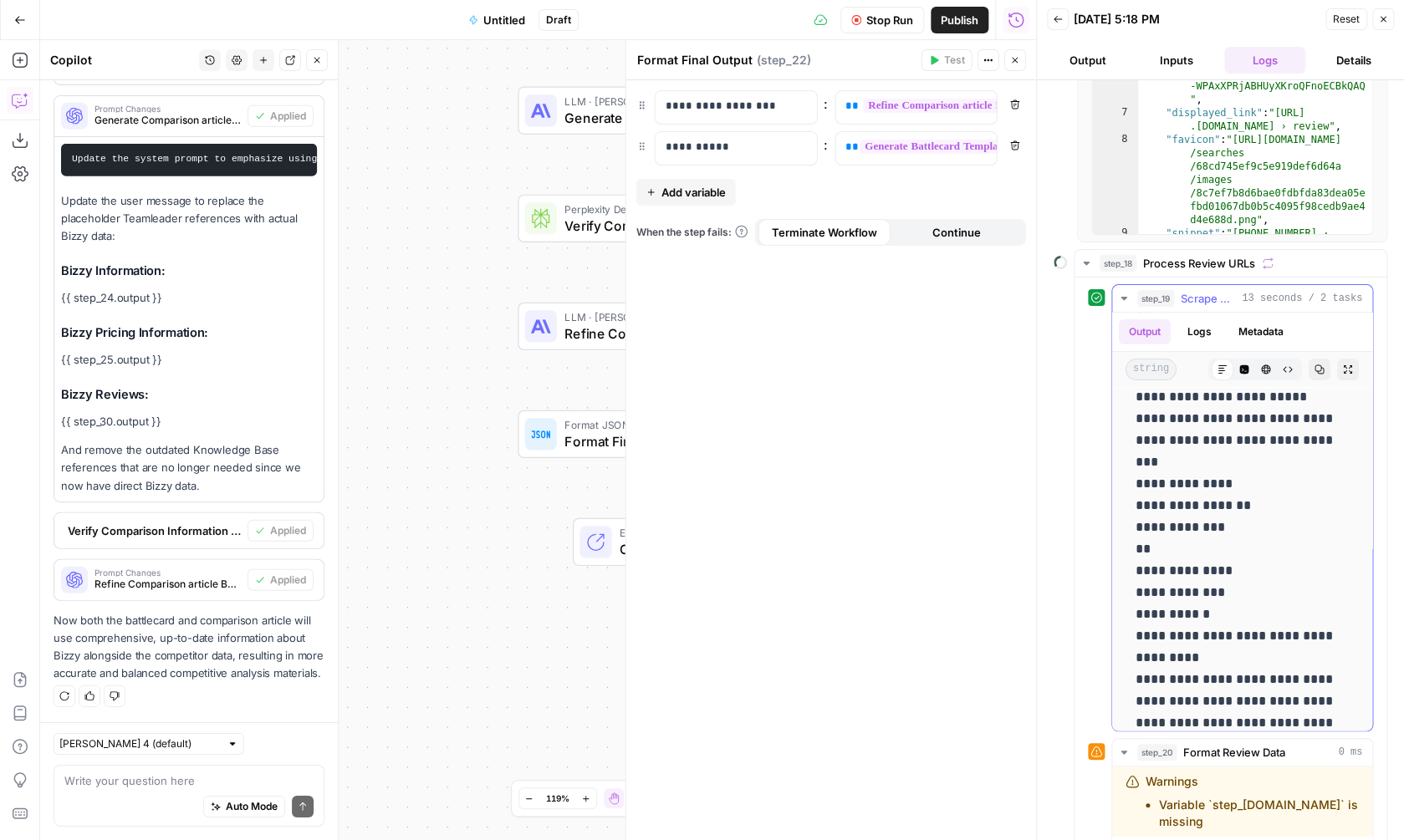
scroll to position [2945, 0]
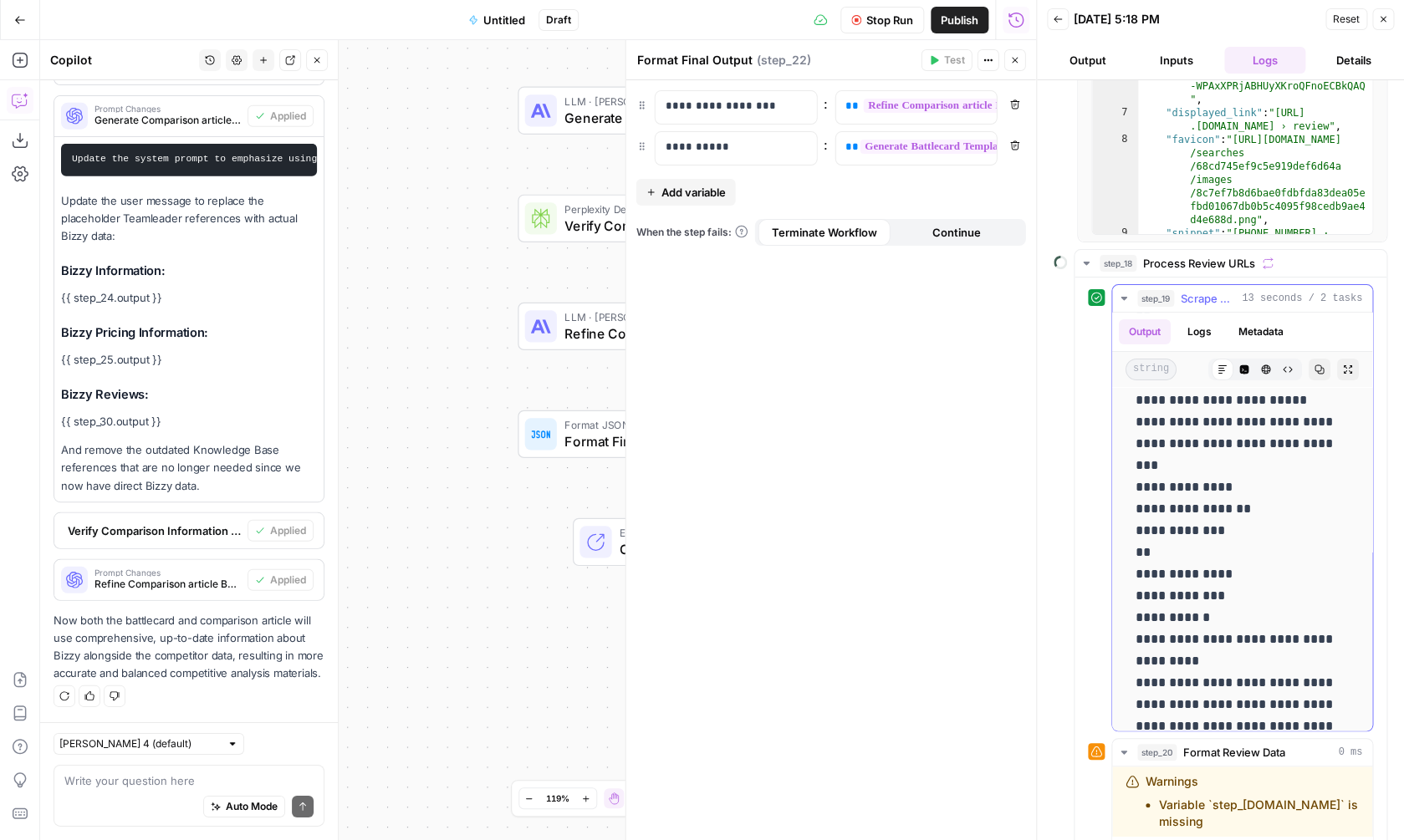
click at [1225, 298] on span "Scrape Review Content" at bounding box center [1207, 298] width 54 height 17
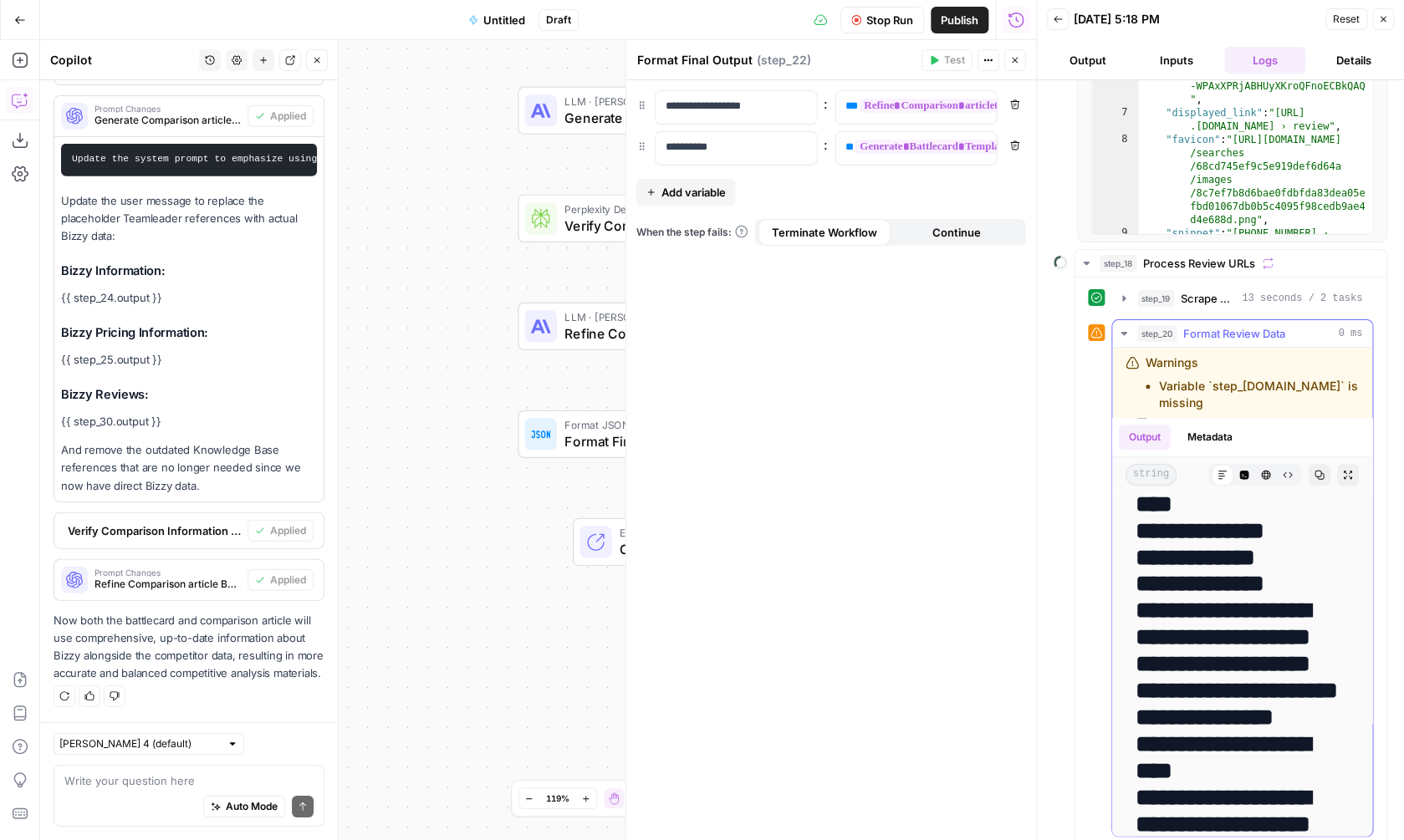
click at [1217, 333] on span "Format Review Data" at bounding box center [1234, 333] width 102 height 17
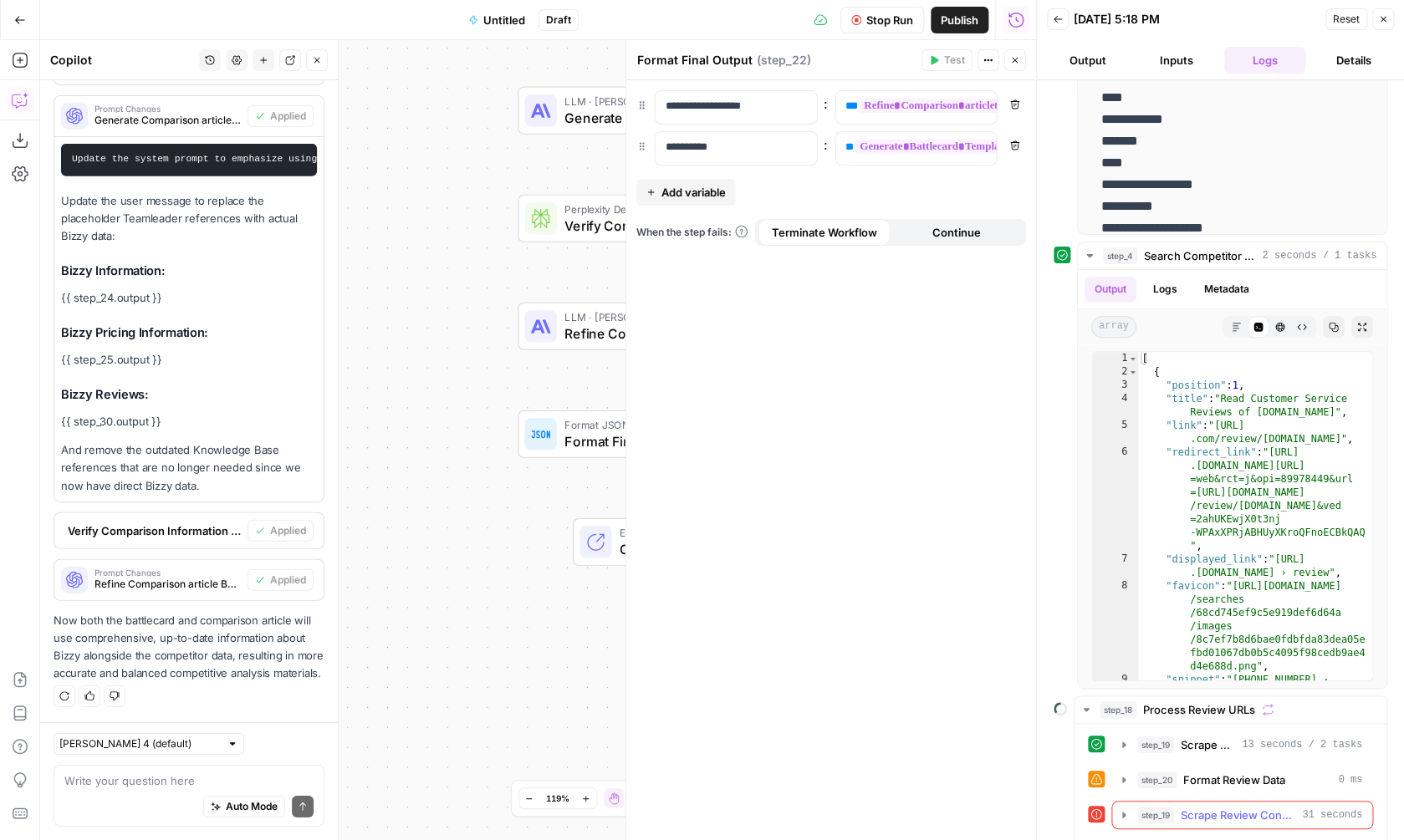
click at [1126, 813] on icon "button" at bounding box center [1123, 814] width 13 height 13
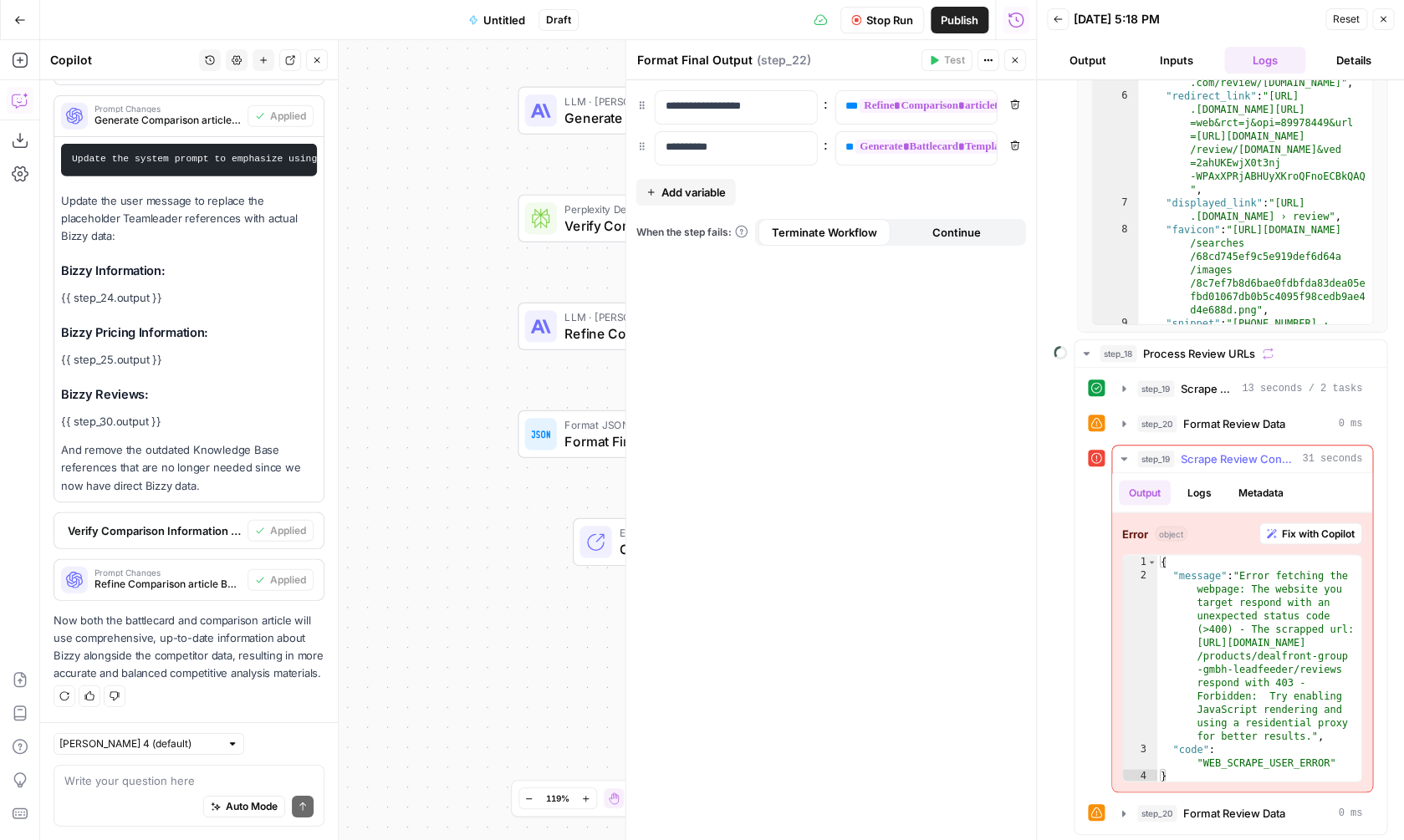
scroll to position [1145, 0]
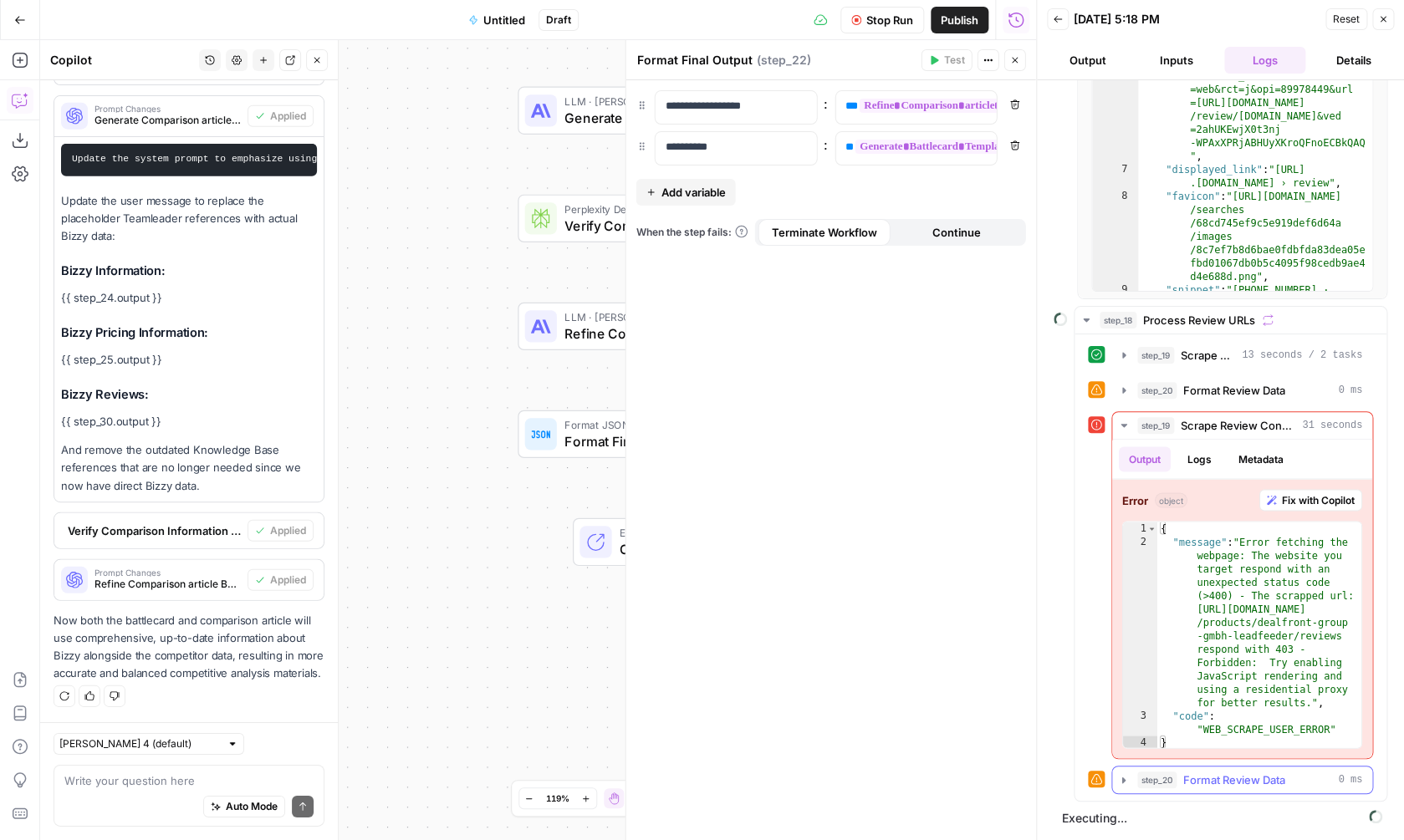
click at [1126, 782] on icon "button" at bounding box center [1123, 780] width 13 height 13
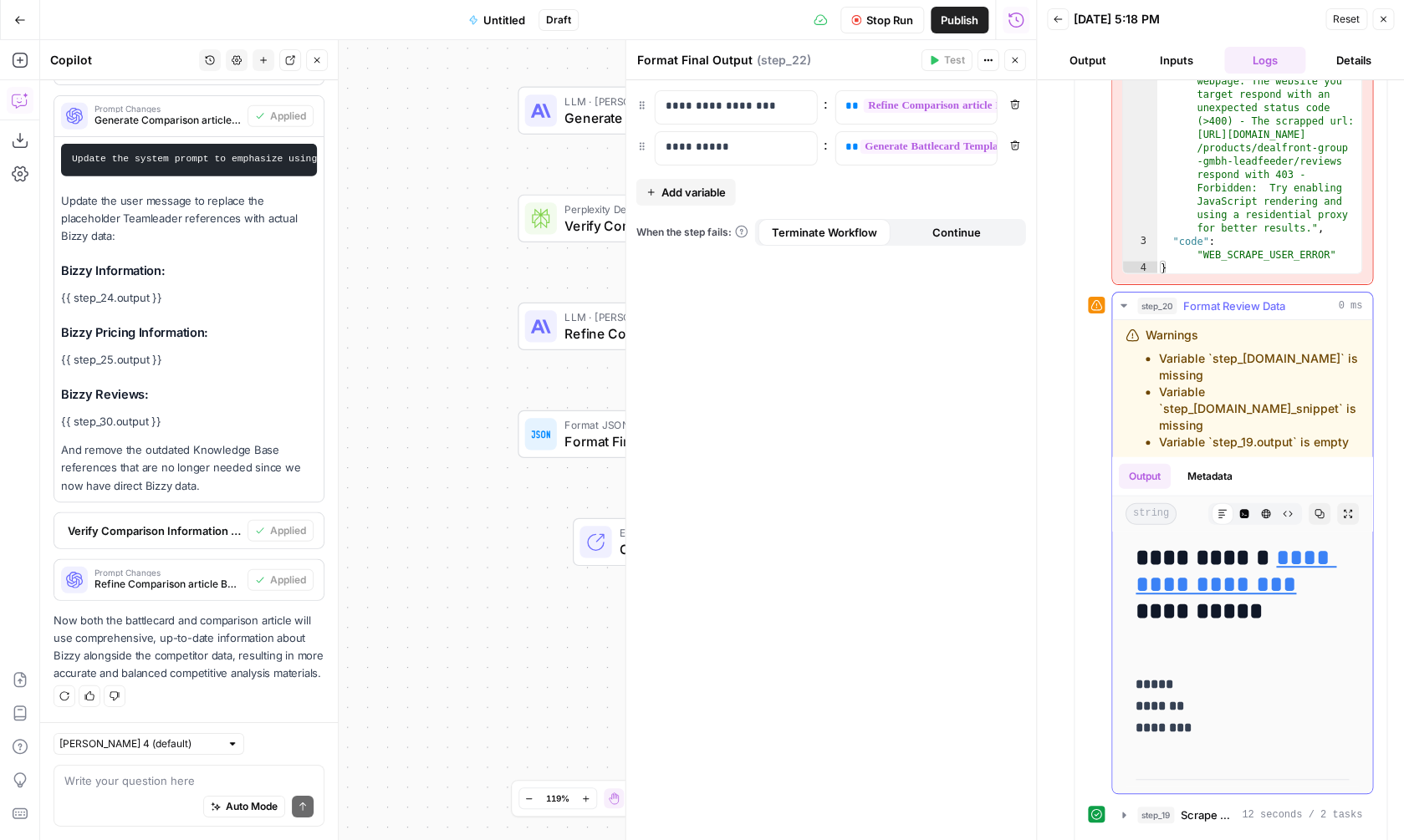
scroll to position [1689, 0]
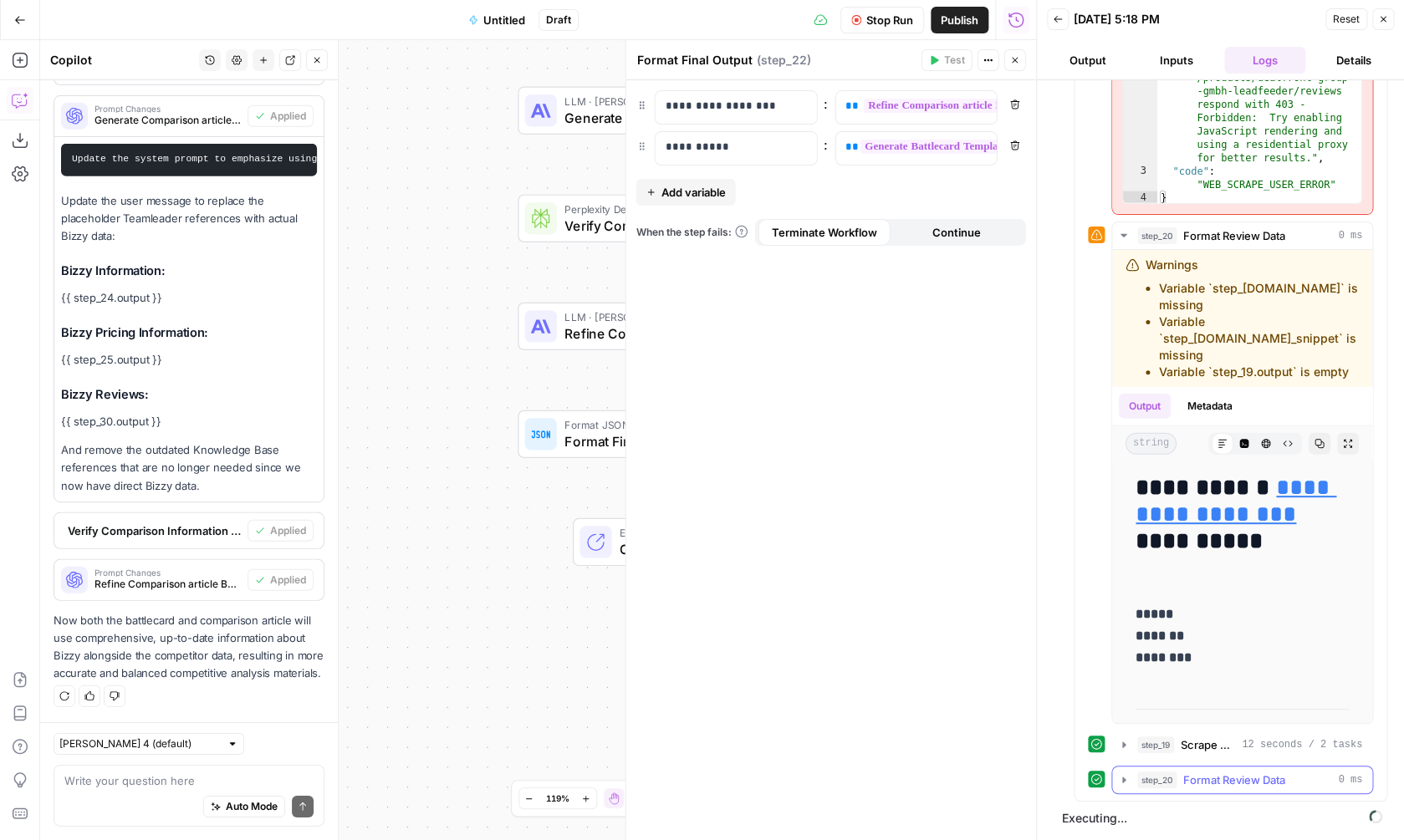
click at [1218, 775] on span "Format Review Data" at bounding box center [1234, 780] width 102 height 17
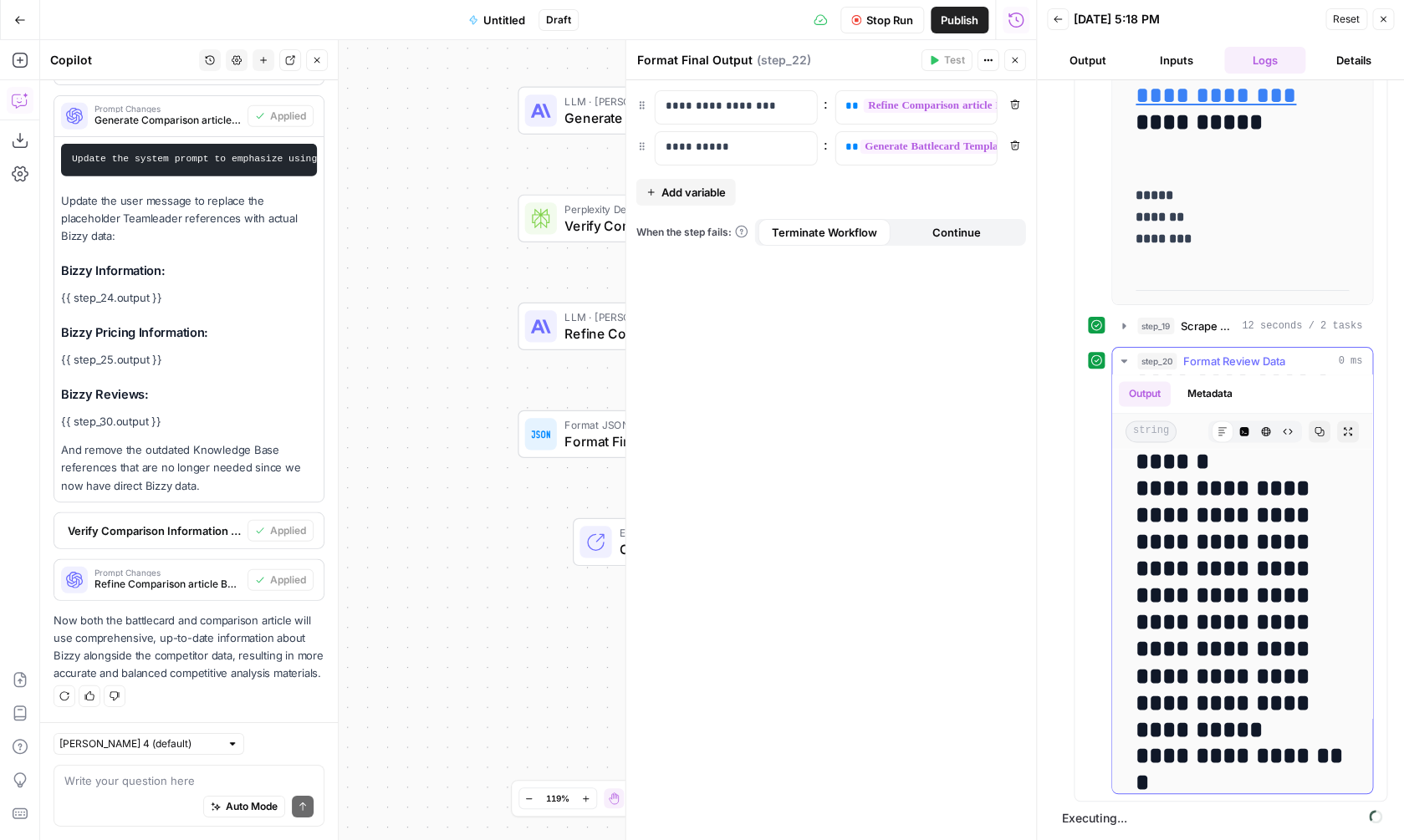
scroll to position [3888, 0]
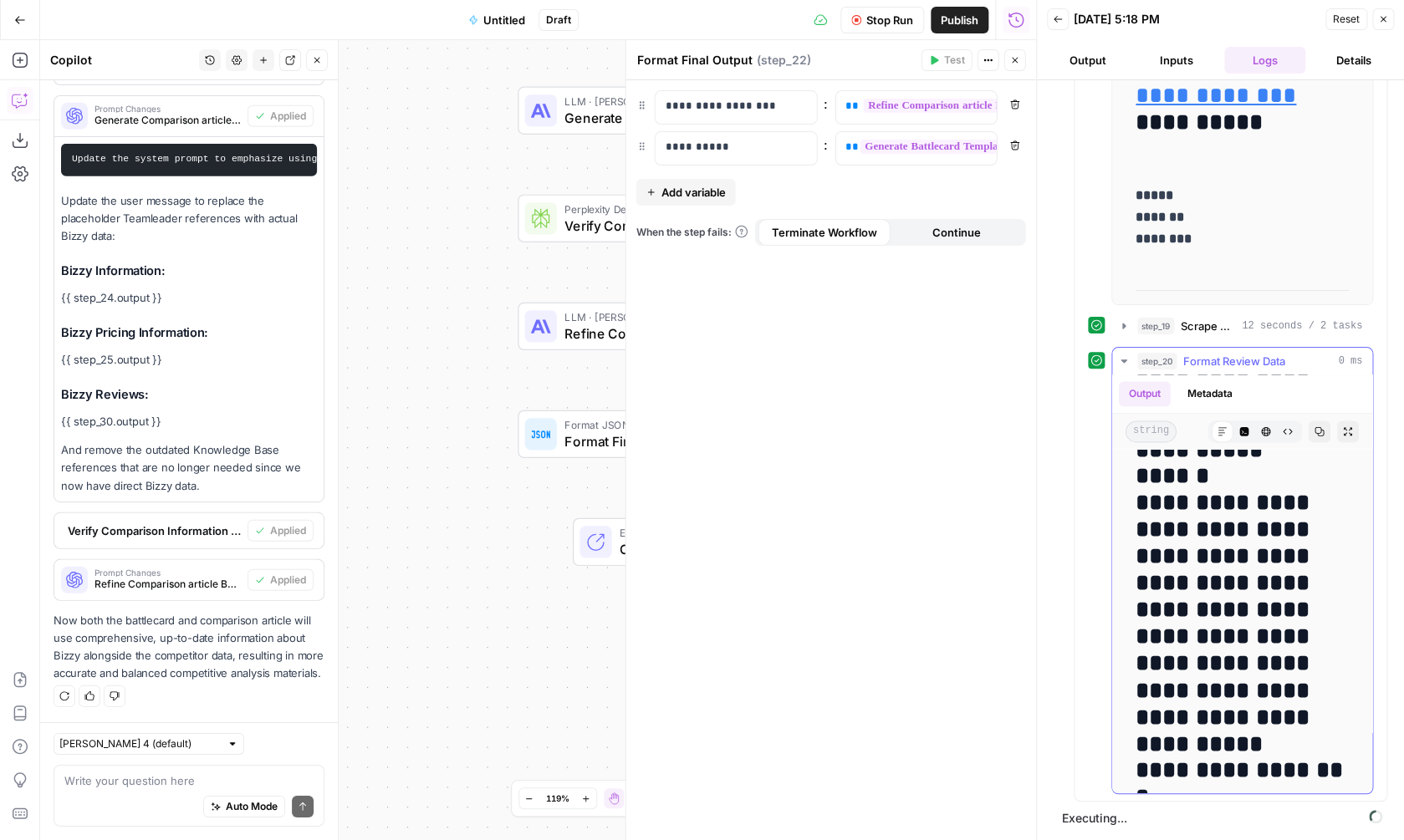
click at [1252, 361] on span "Format Review Data" at bounding box center [1234, 361] width 102 height 17
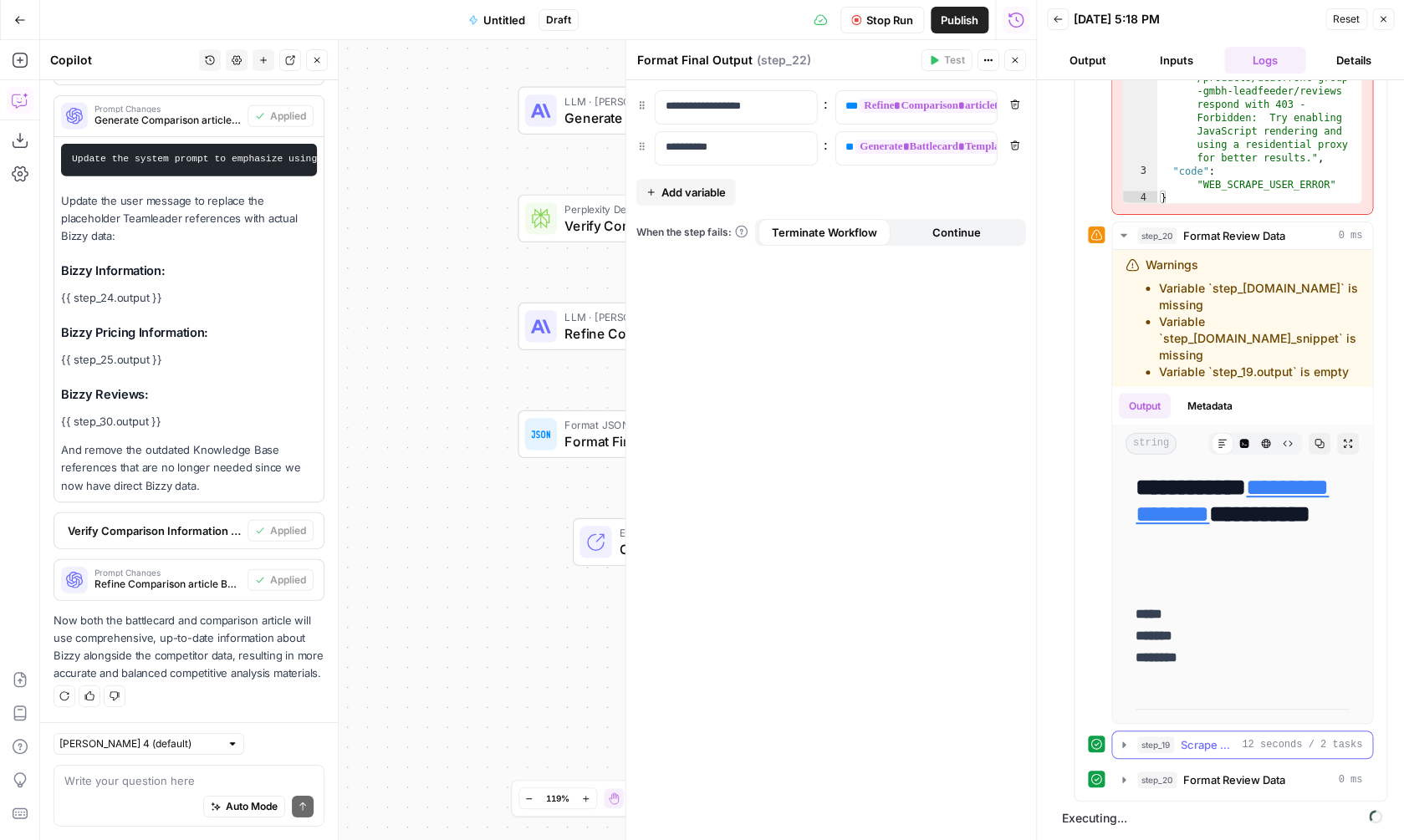
click at [1206, 745] on span "Scrape Review Content" at bounding box center [1207, 744] width 54 height 17
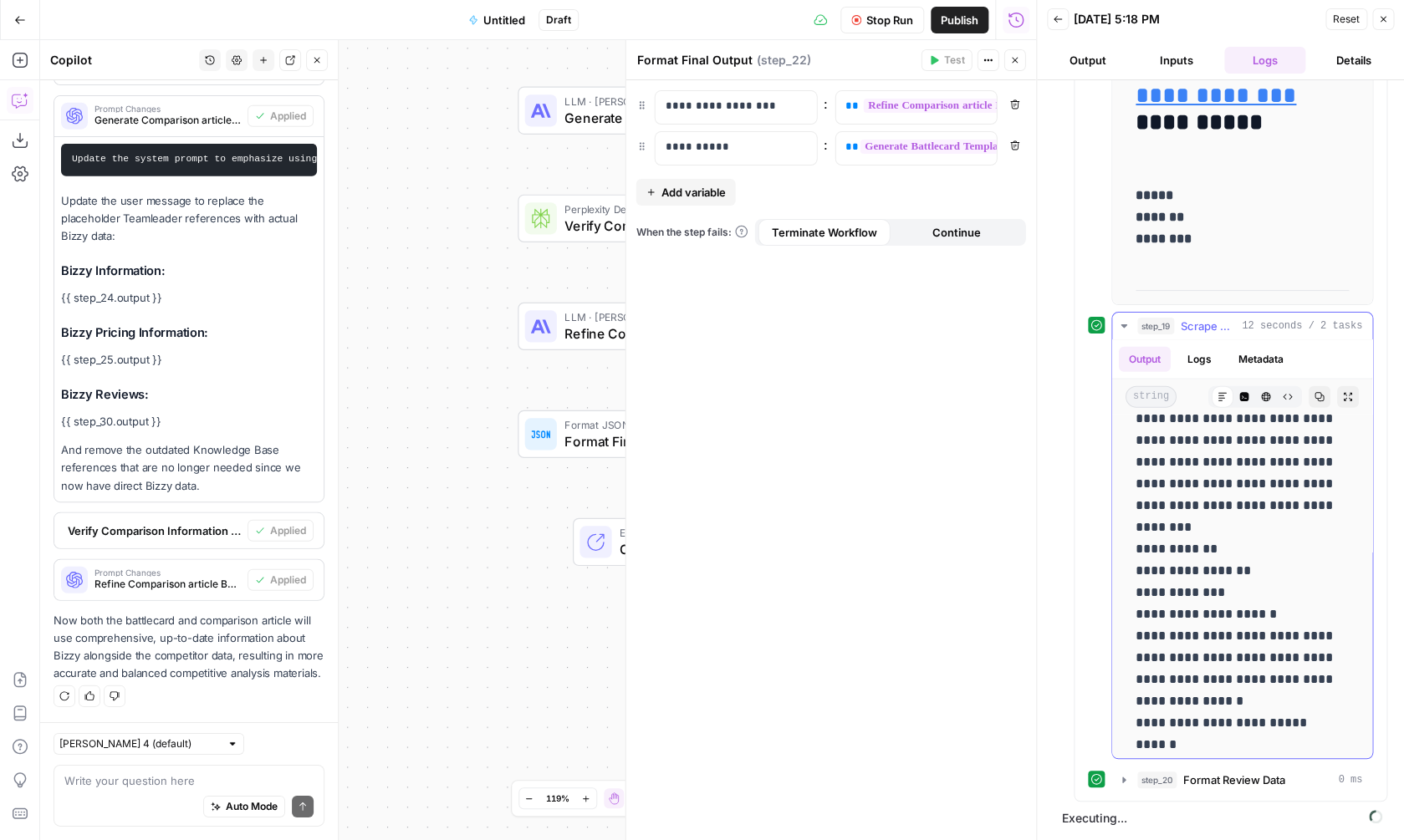
scroll to position [1914, 0]
click at [1279, 329] on span "12 seconds / 2 tasks" at bounding box center [1302, 325] width 121 height 15
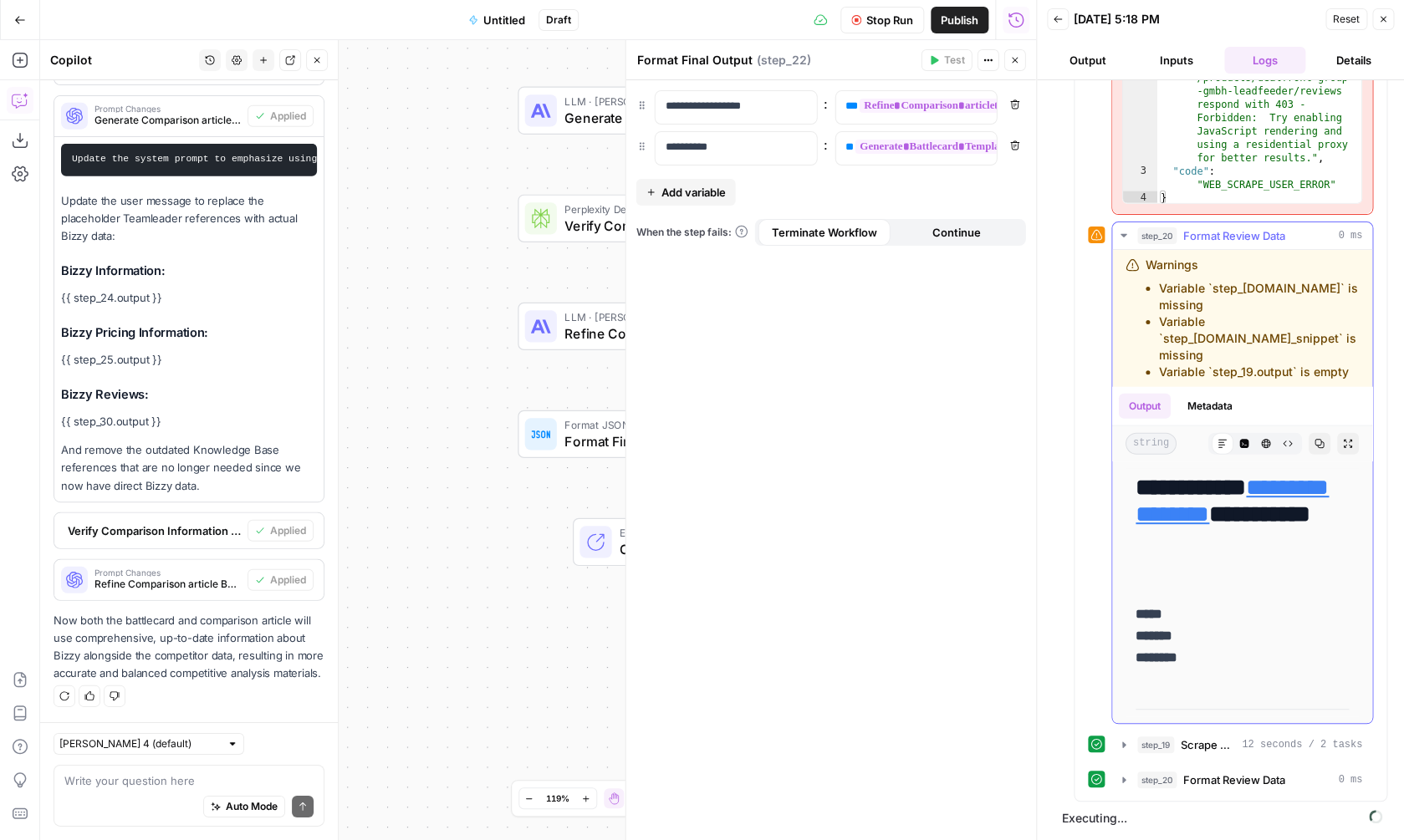
scroll to position [1689, 0]
click at [1235, 235] on span "Format Review Data" at bounding box center [1234, 236] width 102 height 17
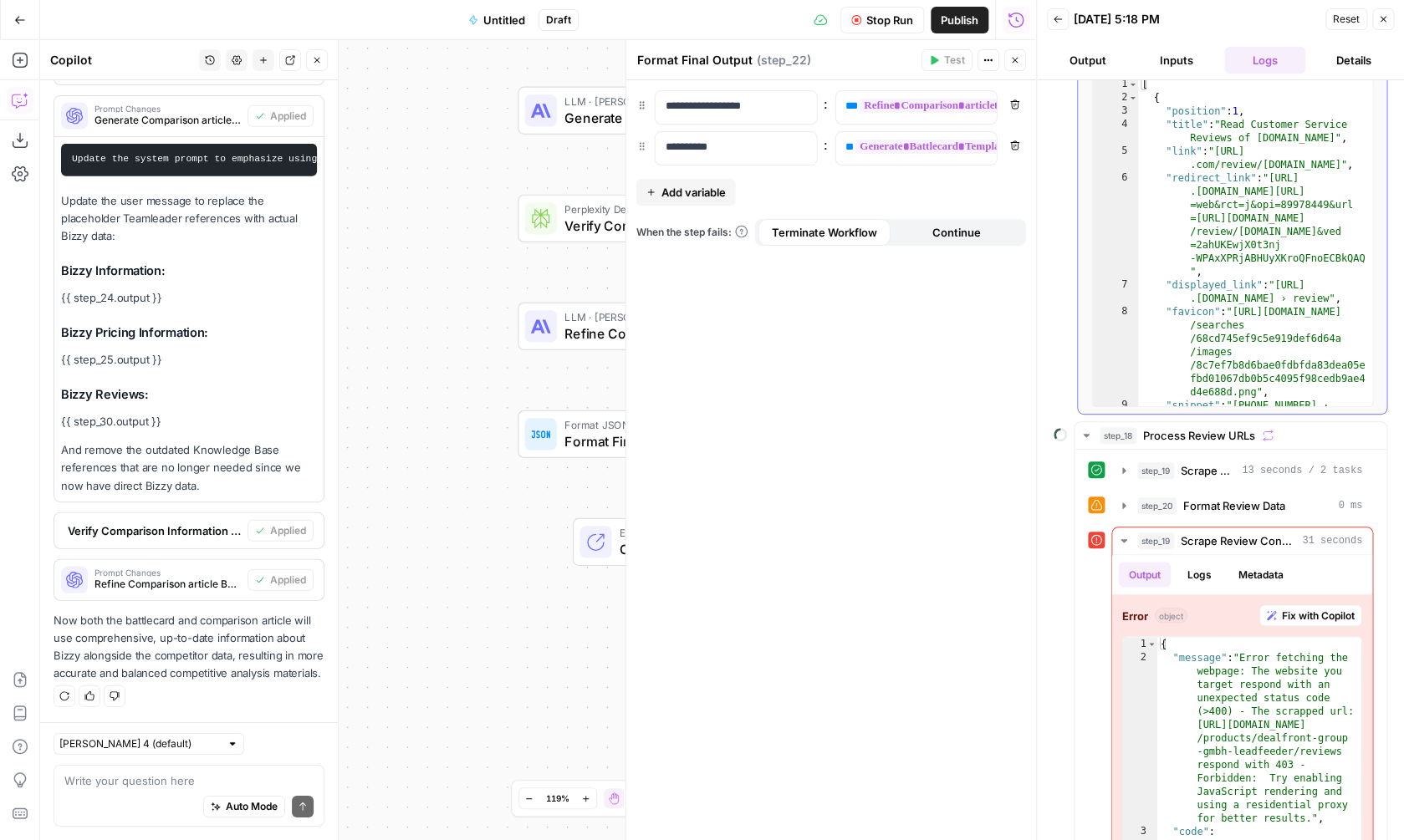
scroll to position [1059, 0]
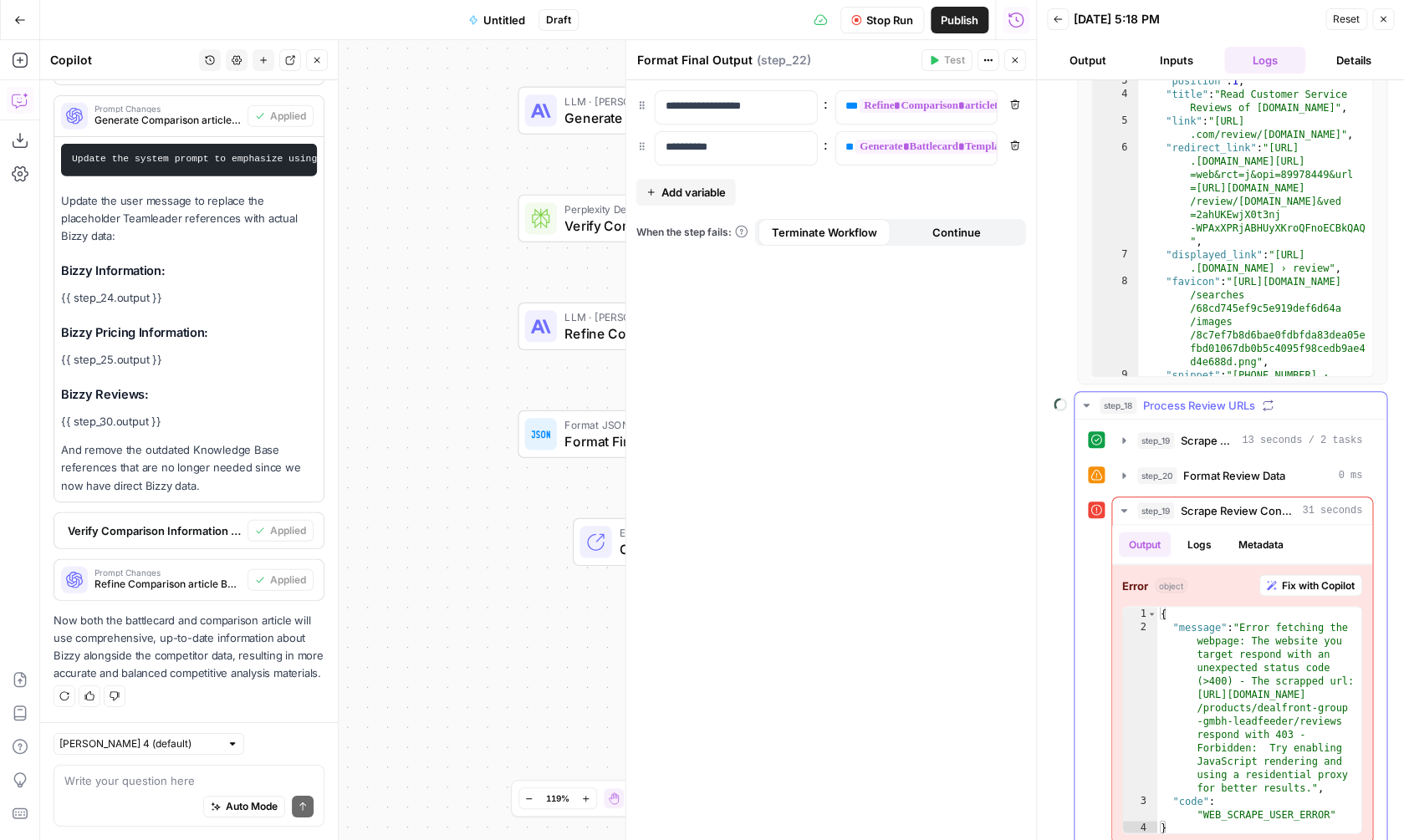
click at [1183, 406] on span "Process Review URLs" at bounding box center [1199, 405] width 112 height 17
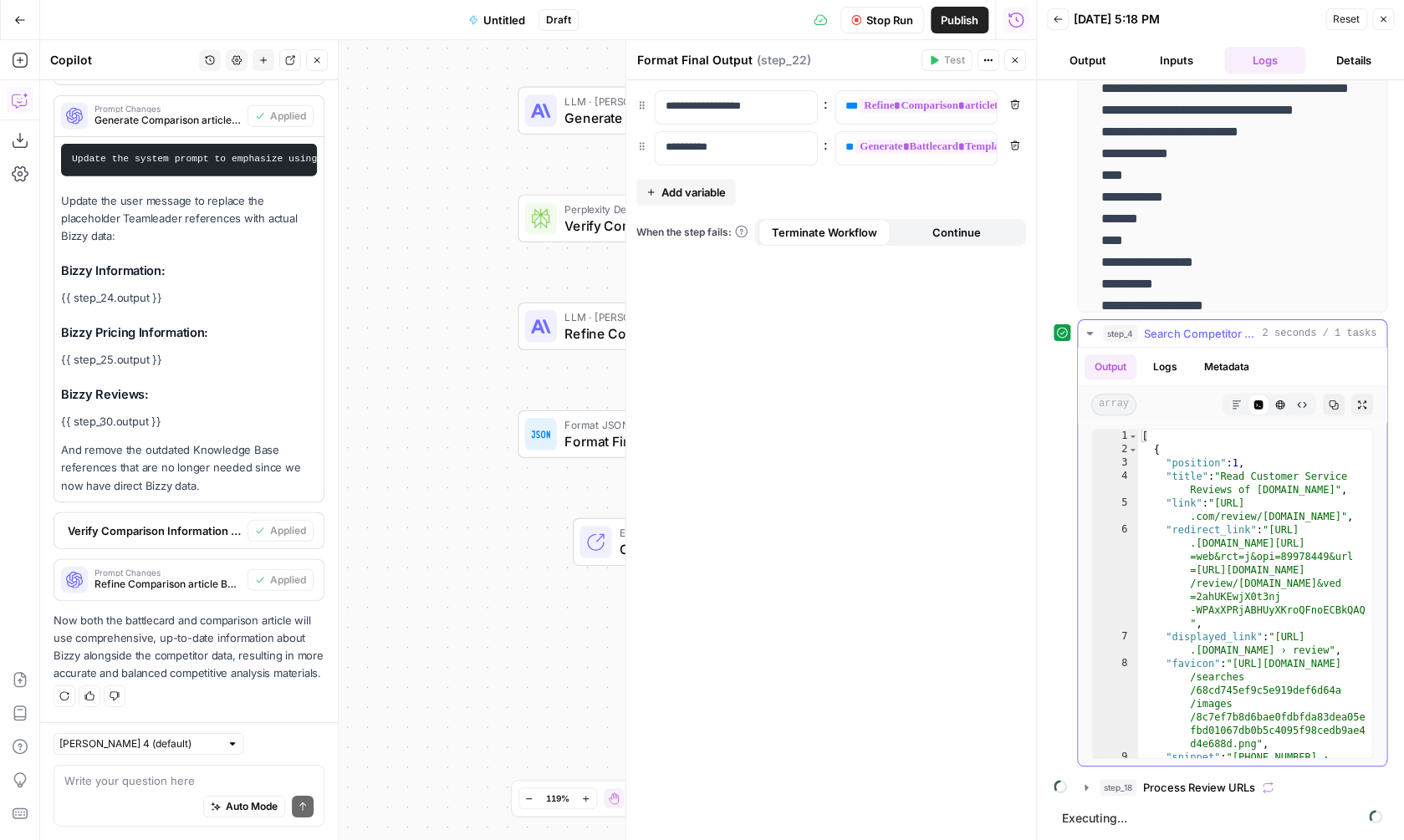
scroll to position [677, 0]
click at [1190, 331] on span "Search Competitor Reviews" at bounding box center [1199, 333] width 111 height 17
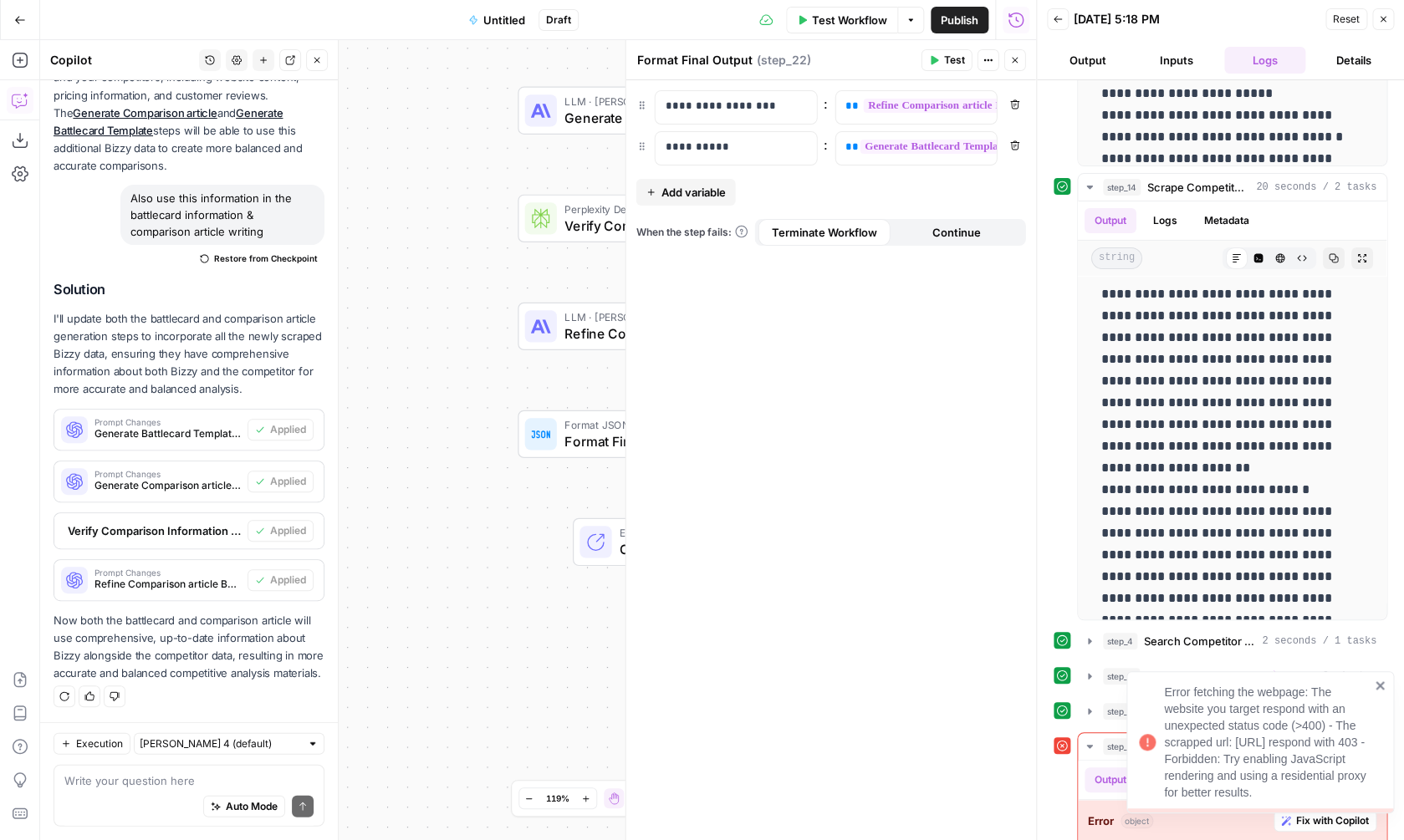
scroll to position [551, 0]
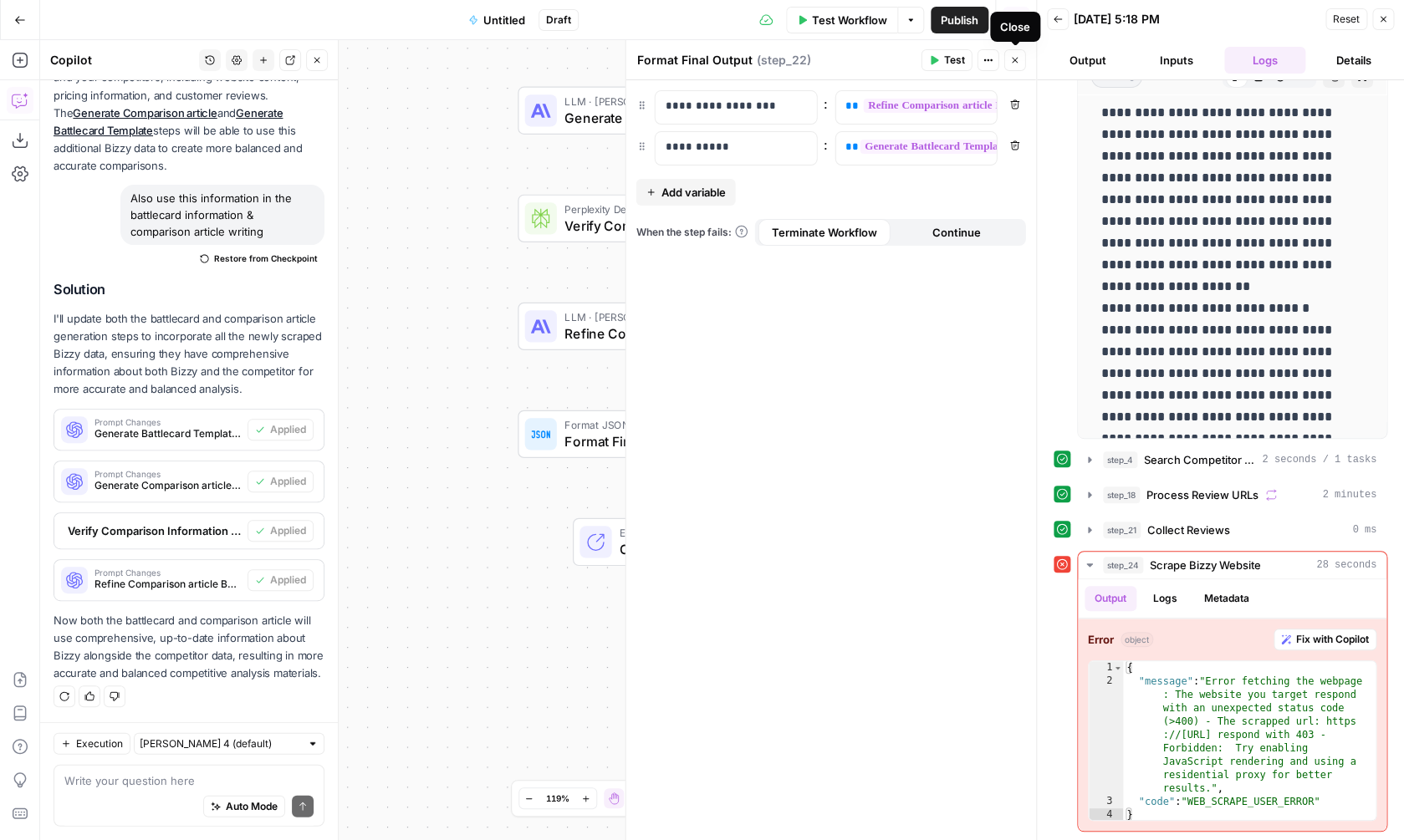
click at [1022, 61] on button "Close" at bounding box center [1015, 60] width 22 height 22
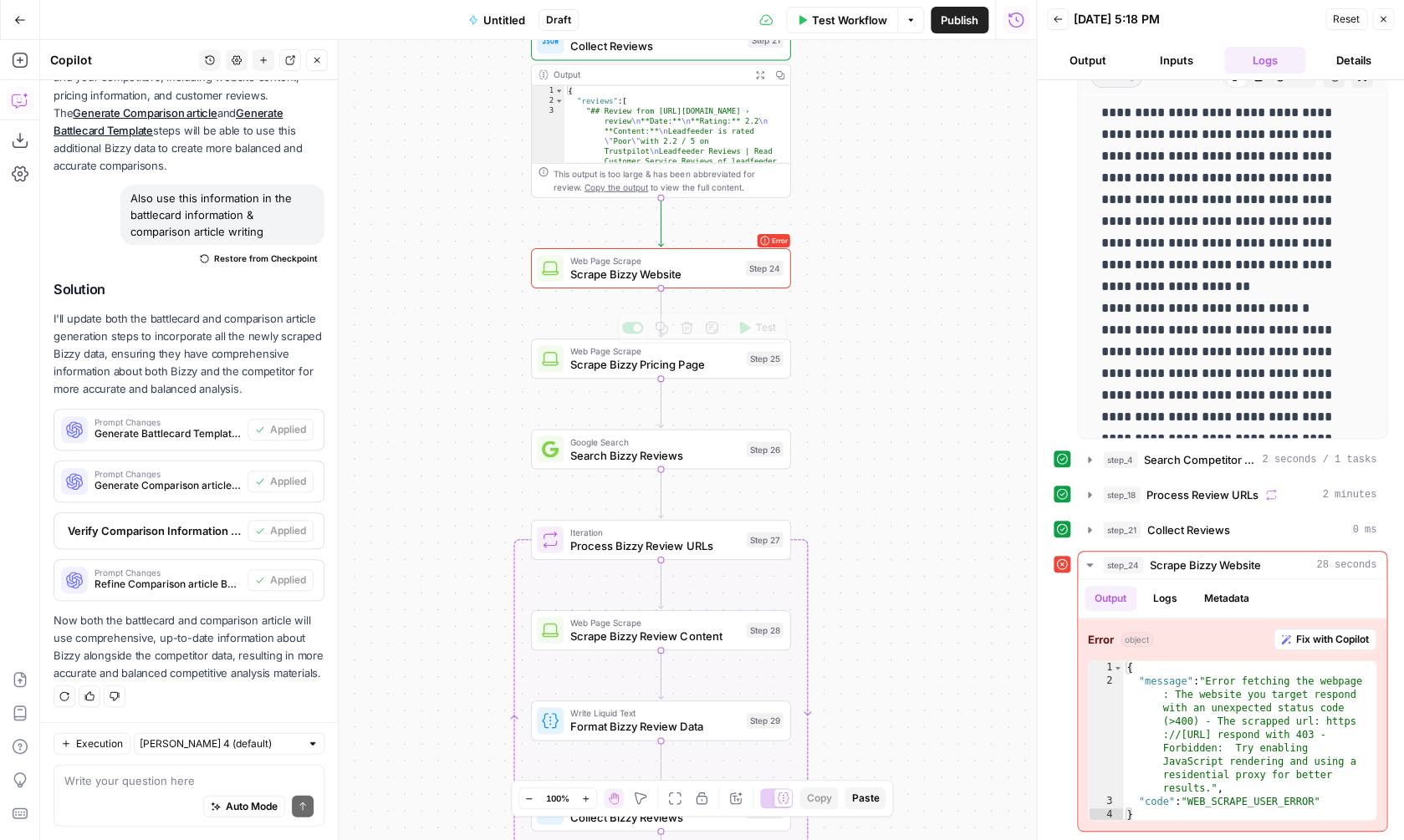
click at [722, 268] on span "Scrape Bizzy Website" at bounding box center [654, 274] width 168 height 17
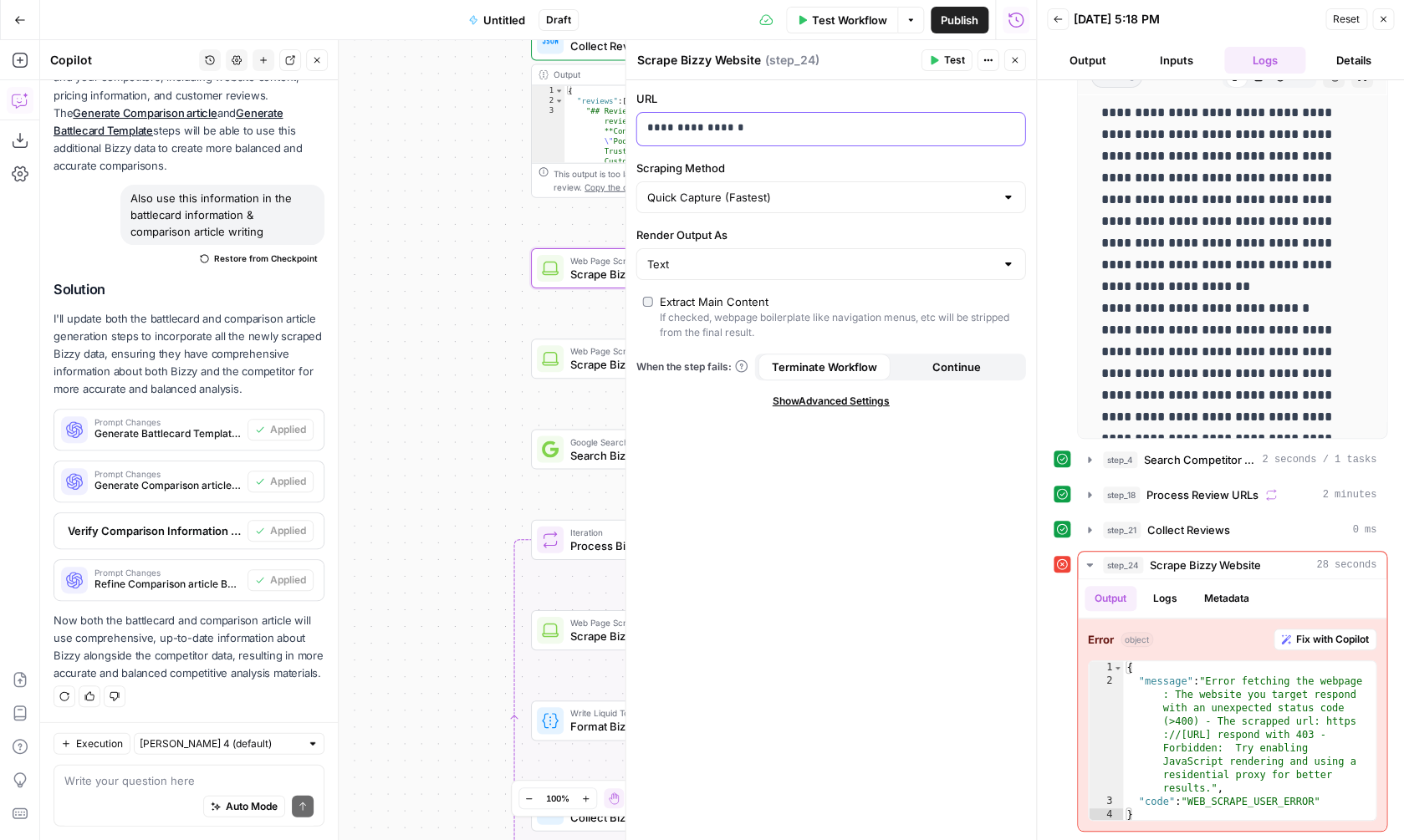
click at [798, 126] on p "**********" at bounding box center [817, 128] width 341 height 17
copy p "**********"
click at [773, 132] on p "**********" at bounding box center [817, 128] width 341 height 17
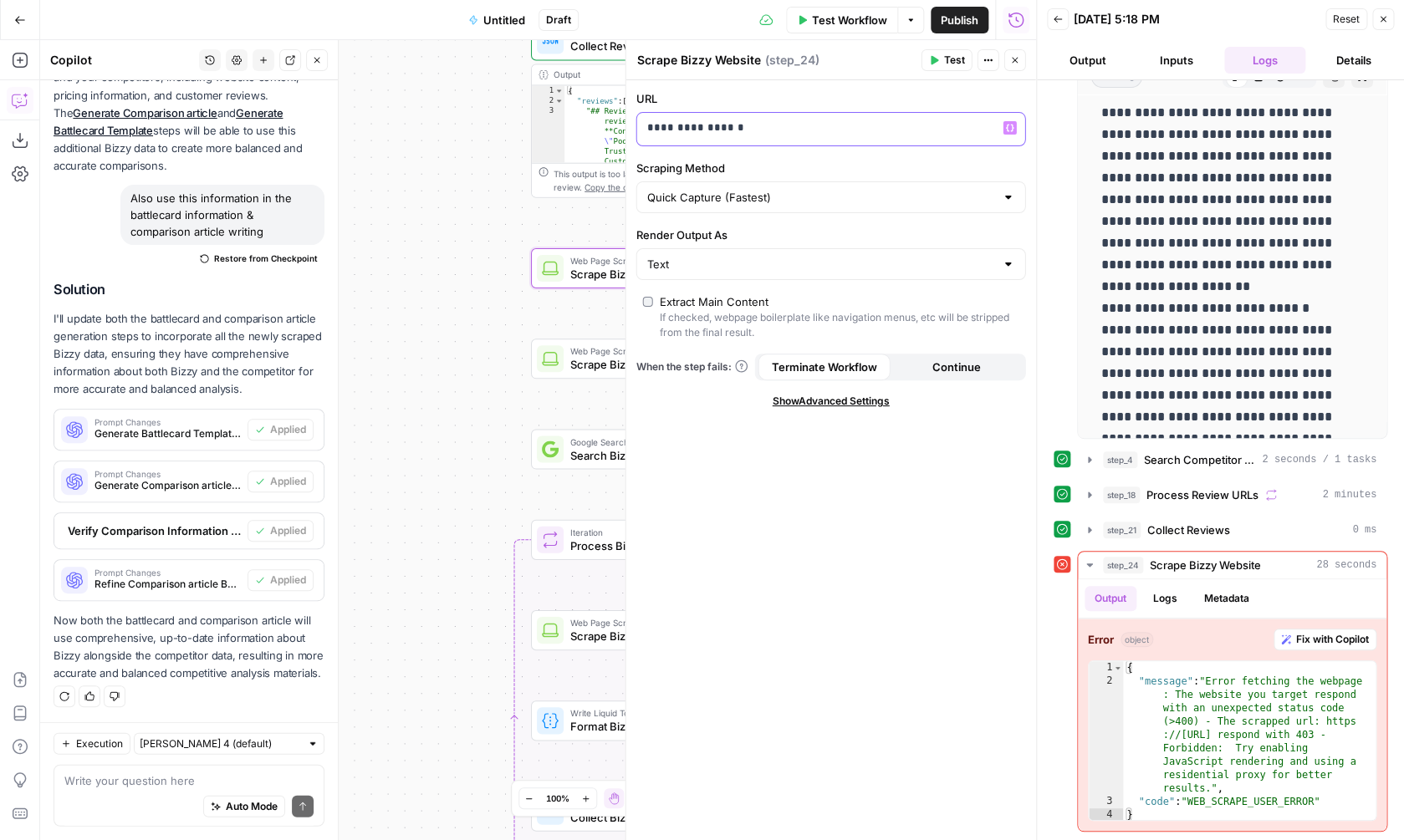
click at [773, 131] on p "**********" at bounding box center [817, 128] width 341 height 17
click at [946, 59] on span "Test" at bounding box center [955, 59] width 21 height 15
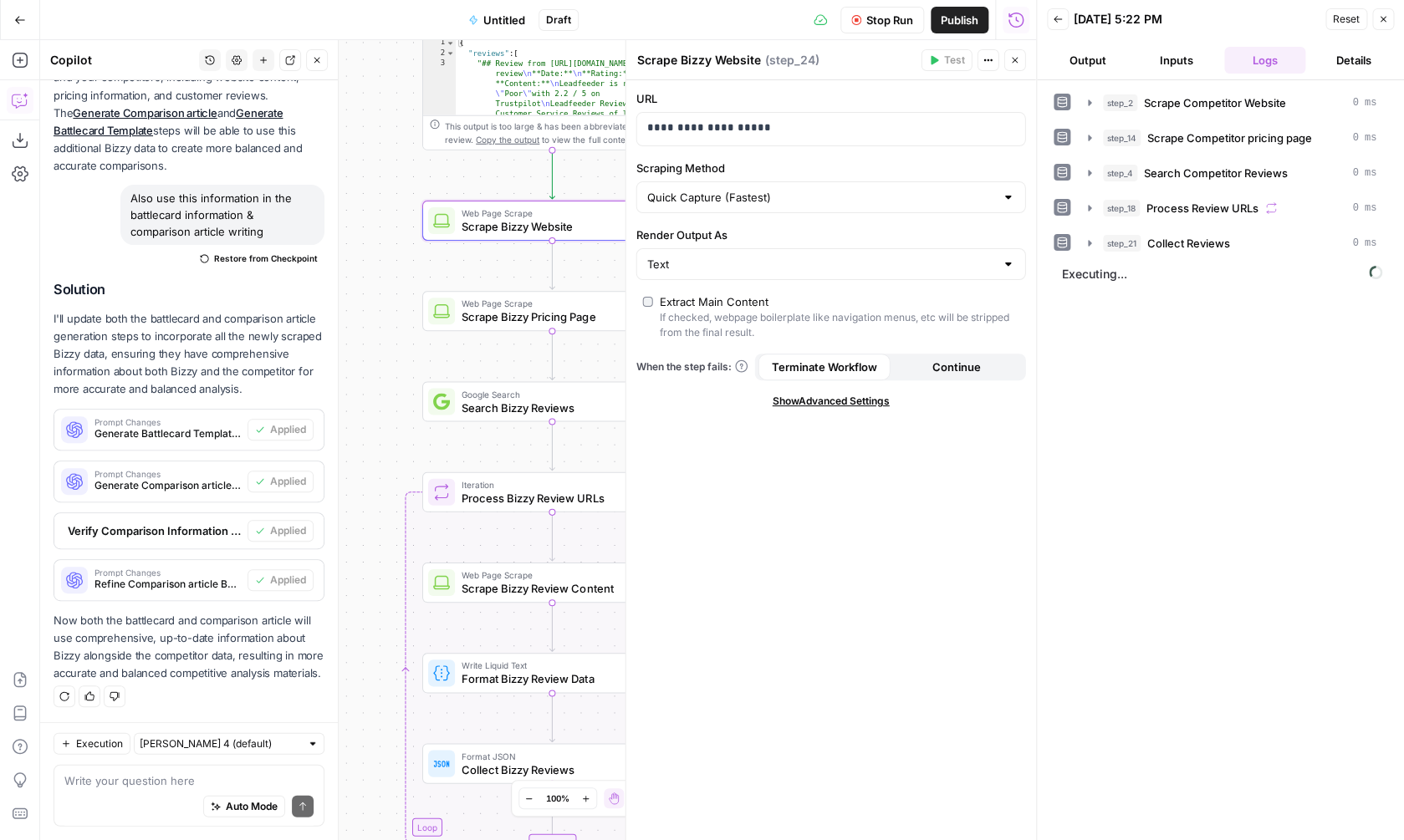
drag, startPoint x: 468, startPoint y: 326, endPoint x: 358, endPoint y: 278, distance: 120.0
click at [358, 278] on div "**********" at bounding box center [538, 439] width 996 height 800
click at [554, 323] on span "Scrape Bizzy Pricing Page" at bounding box center [544, 316] width 169 height 17
click at [754, 140] on div "**********" at bounding box center [818, 128] width 362 height 33
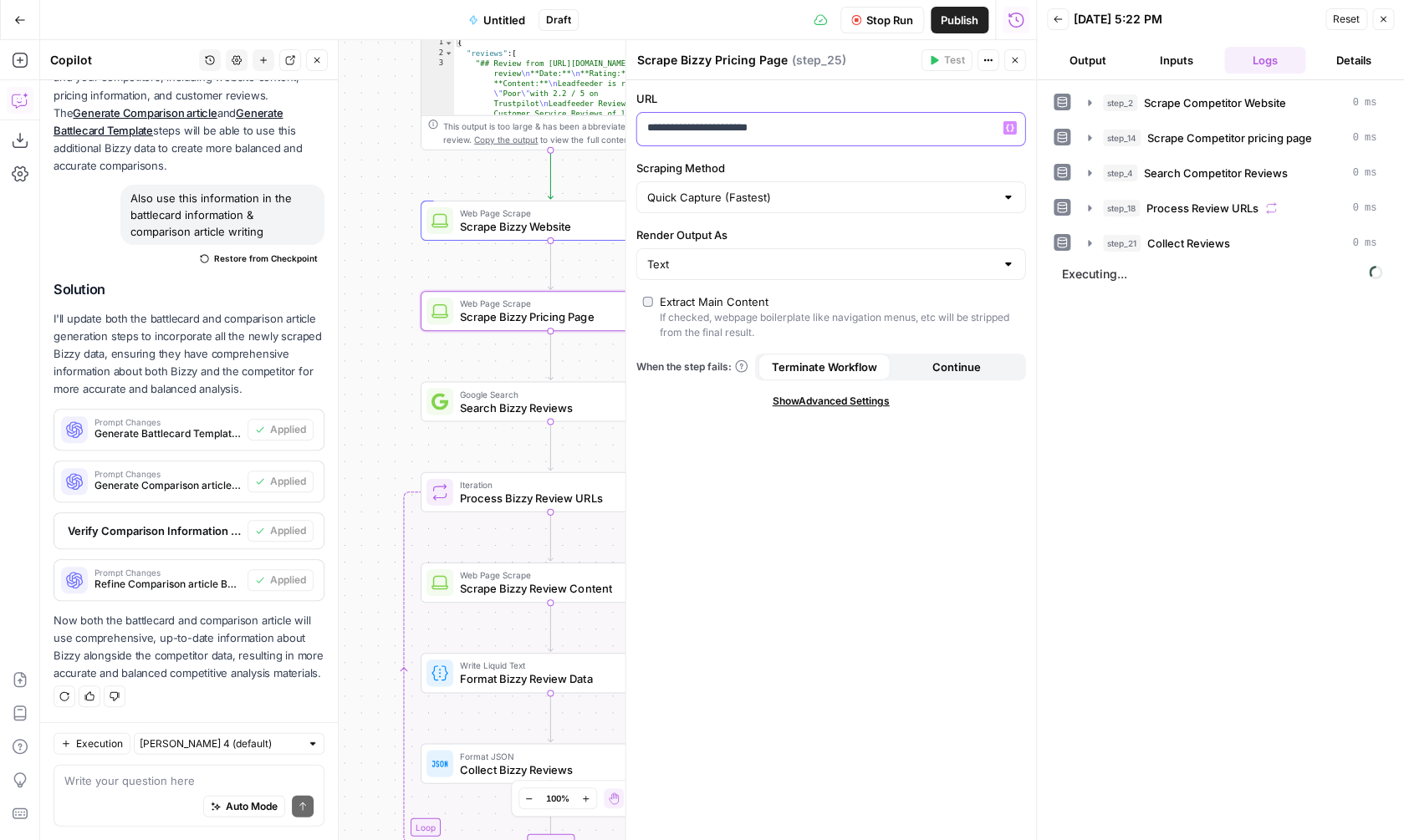
click at [754, 140] on div "**********" at bounding box center [818, 128] width 362 height 33
click at [491, 396] on span "Google Search" at bounding box center [544, 393] width 169 height 13
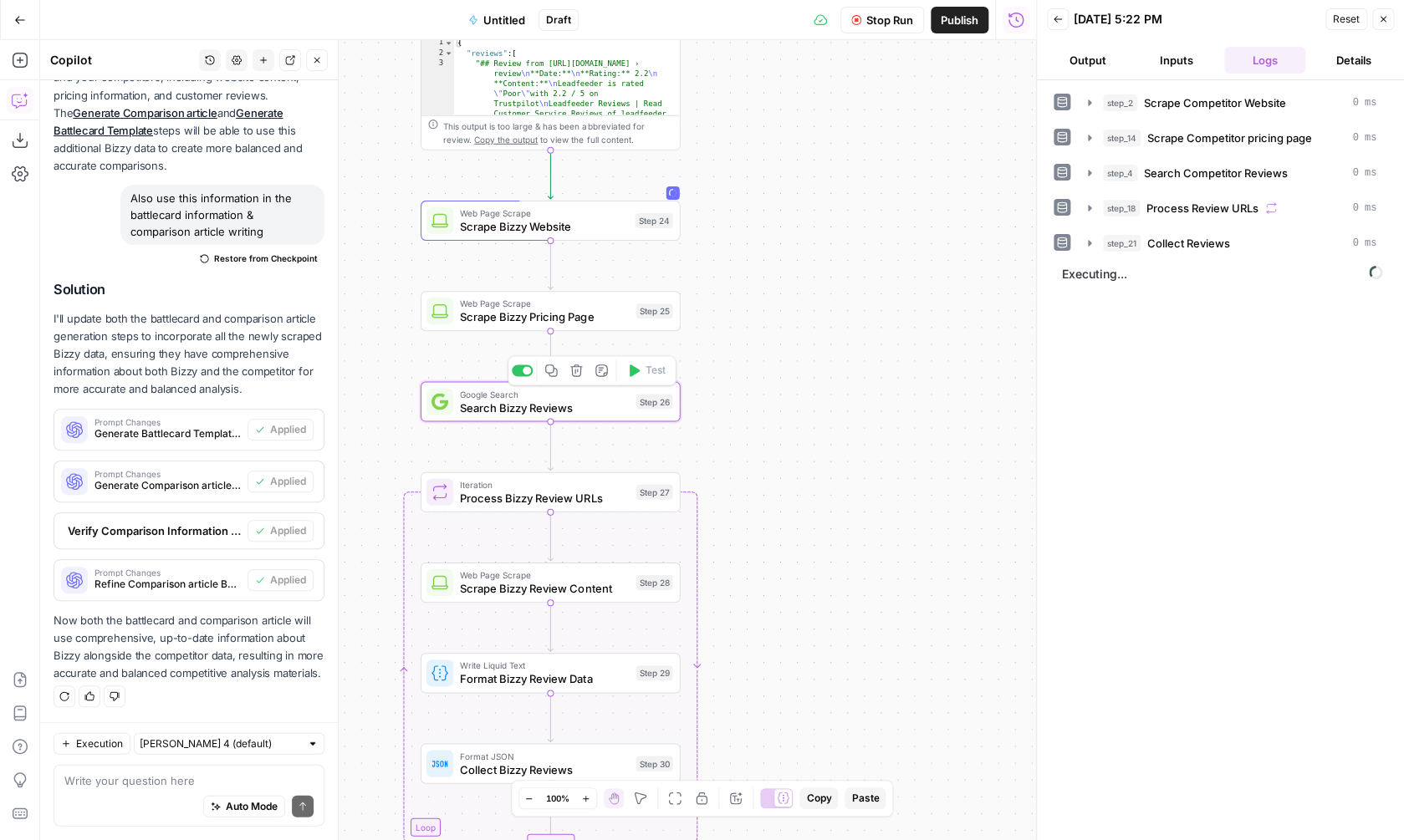
type textarea "Search Bizzy Reviews"
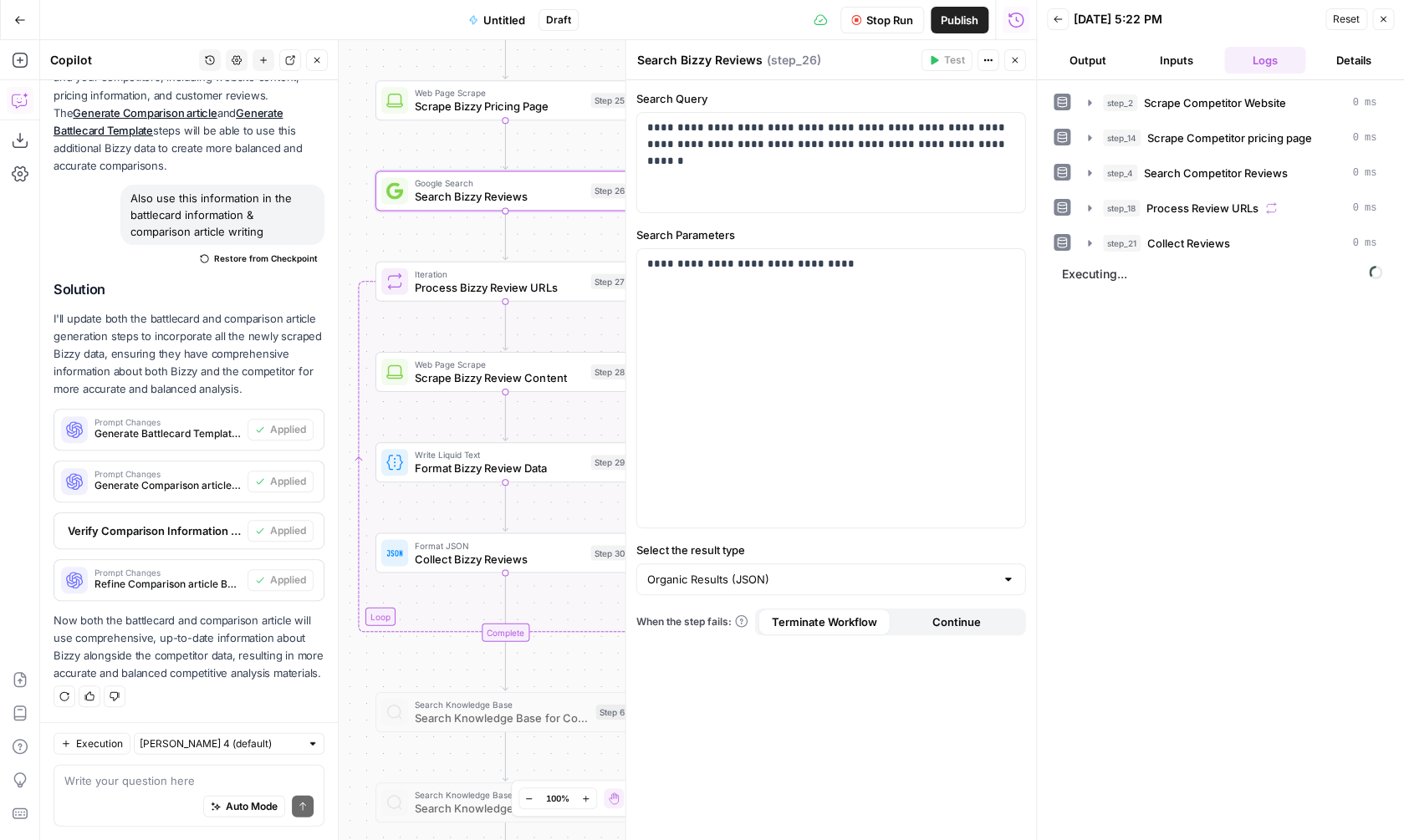
drag, startPoint x: 365, startPoint y: 442, endPoint x: 321, endPoint y: 231, distance: 215.5
click at [320, 231] on div "**********" at bounding box center [538, 439] width 996 height 800
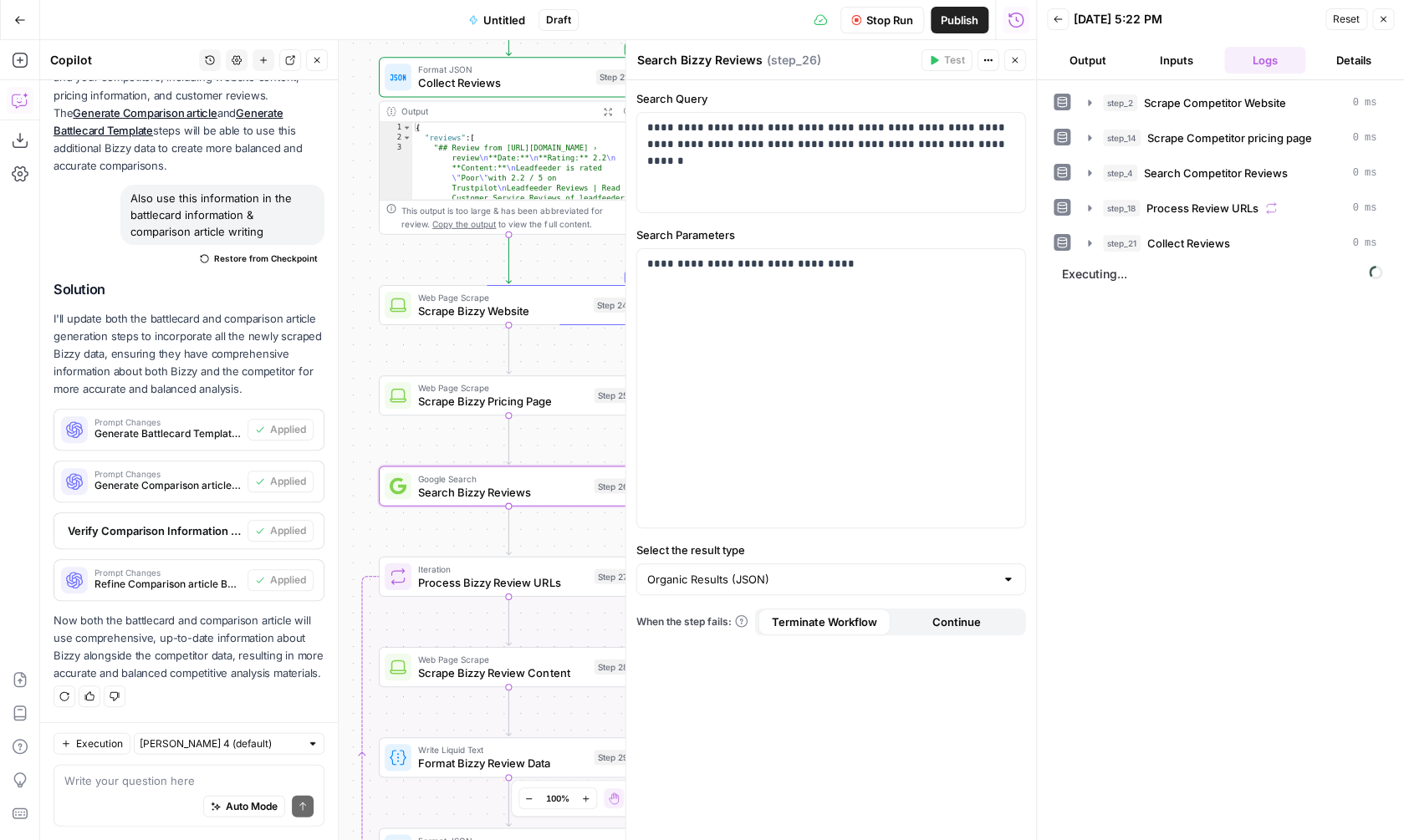
drag, startPoint x: 362, startPoint y: 80, endPoint x: 363, endPoint y: 373, distance: 293.0
click at [364, 375] on div "**********" at bounding box center [538, 439] width 996 height 800
click at [510, 323] on div "Web Page Scrape Scrape Bizzy Website Step 24 Copy step Delete step Add Note Test" at bounding box center [508, 305] width 260 height 40
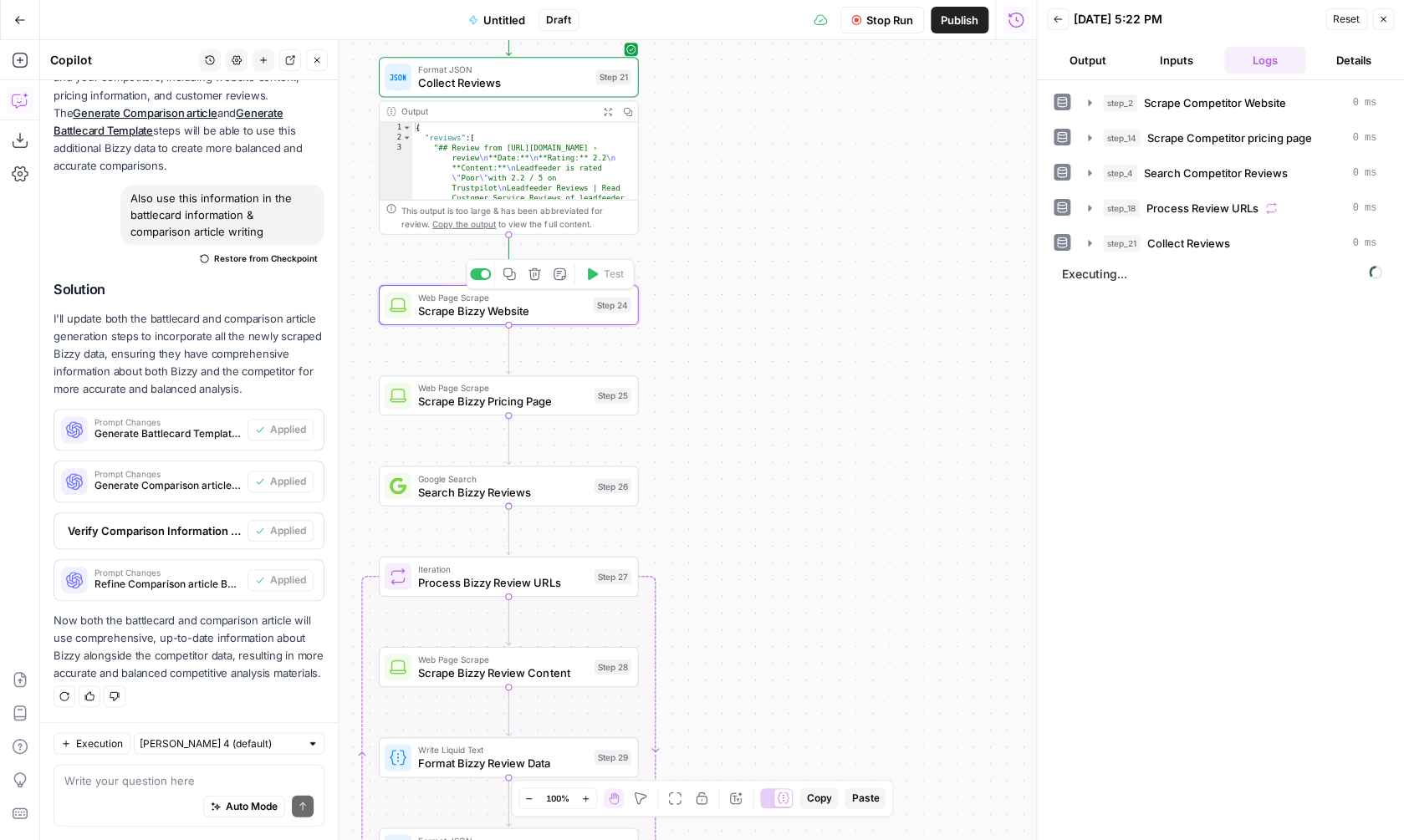
type textarea "Scrape Bizzy Website"
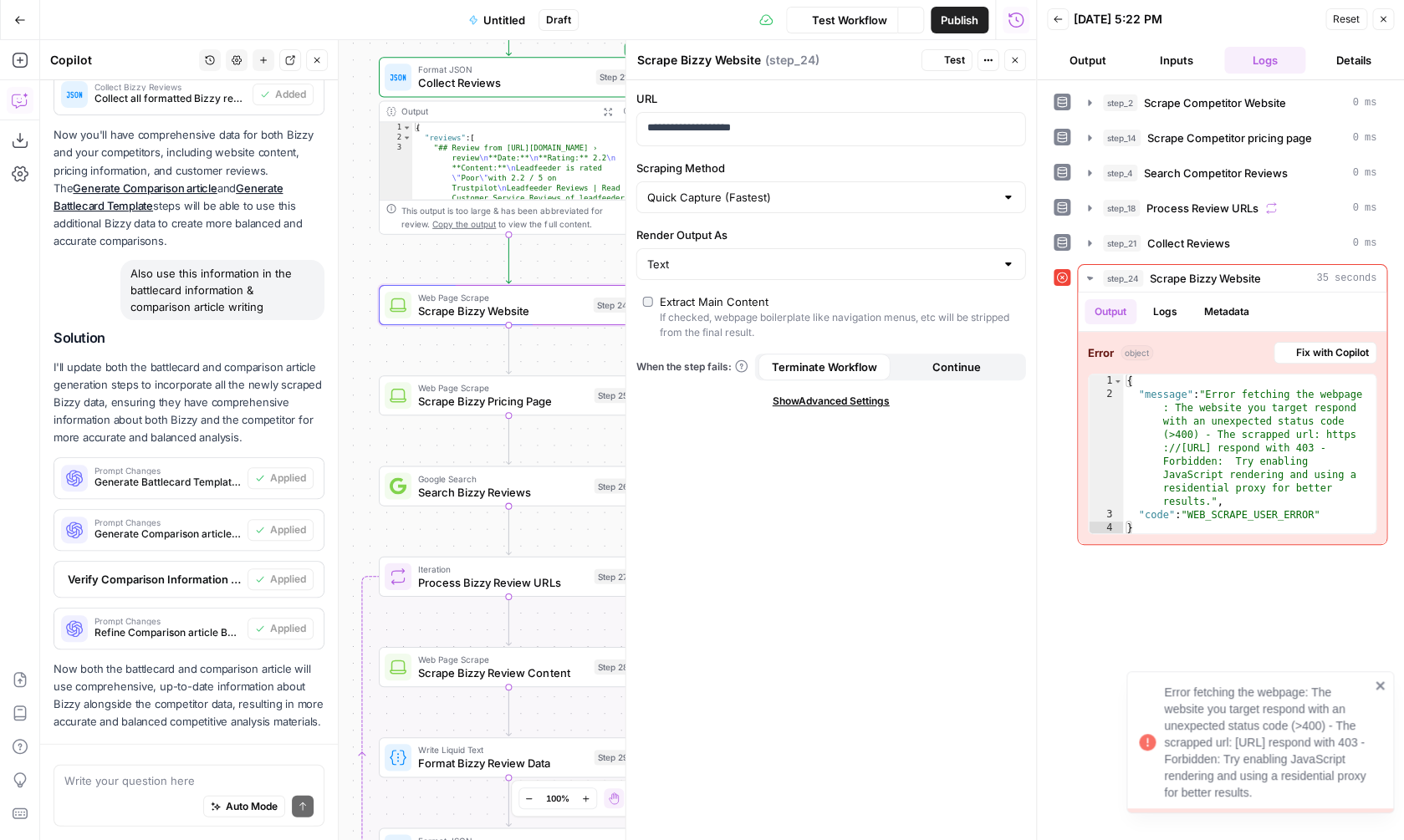
scroll to position [1471, 0]
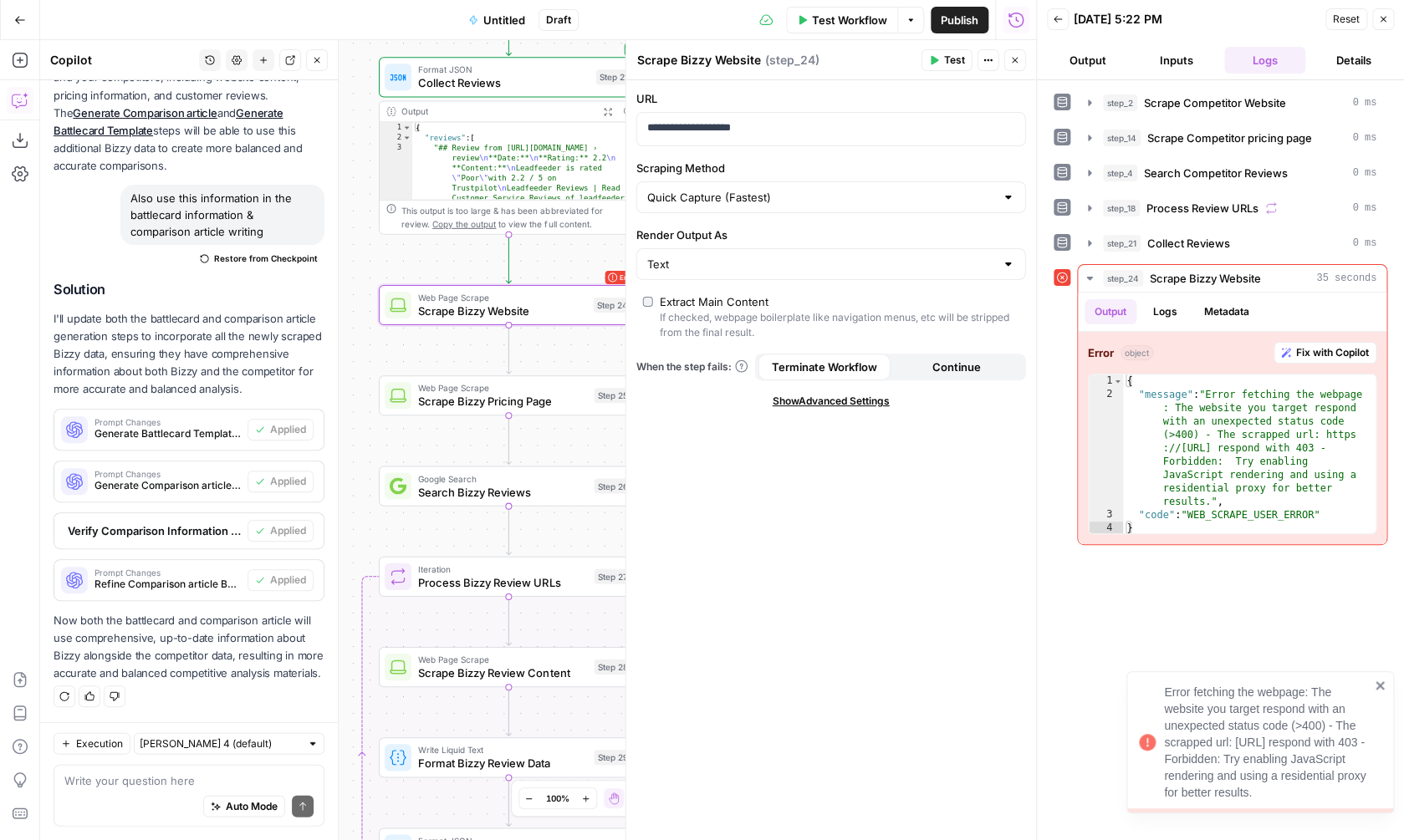
click at [821, 206] on div "Quick Capture (Fastest)" at bounding box center [831, 198] width 390 height 32
click at [784, 259] on span "Detailed Scrape (Slowest)" at bounding box center [828, 262] width 355 height 17
type input "Detailed Scrape (Slowest)"
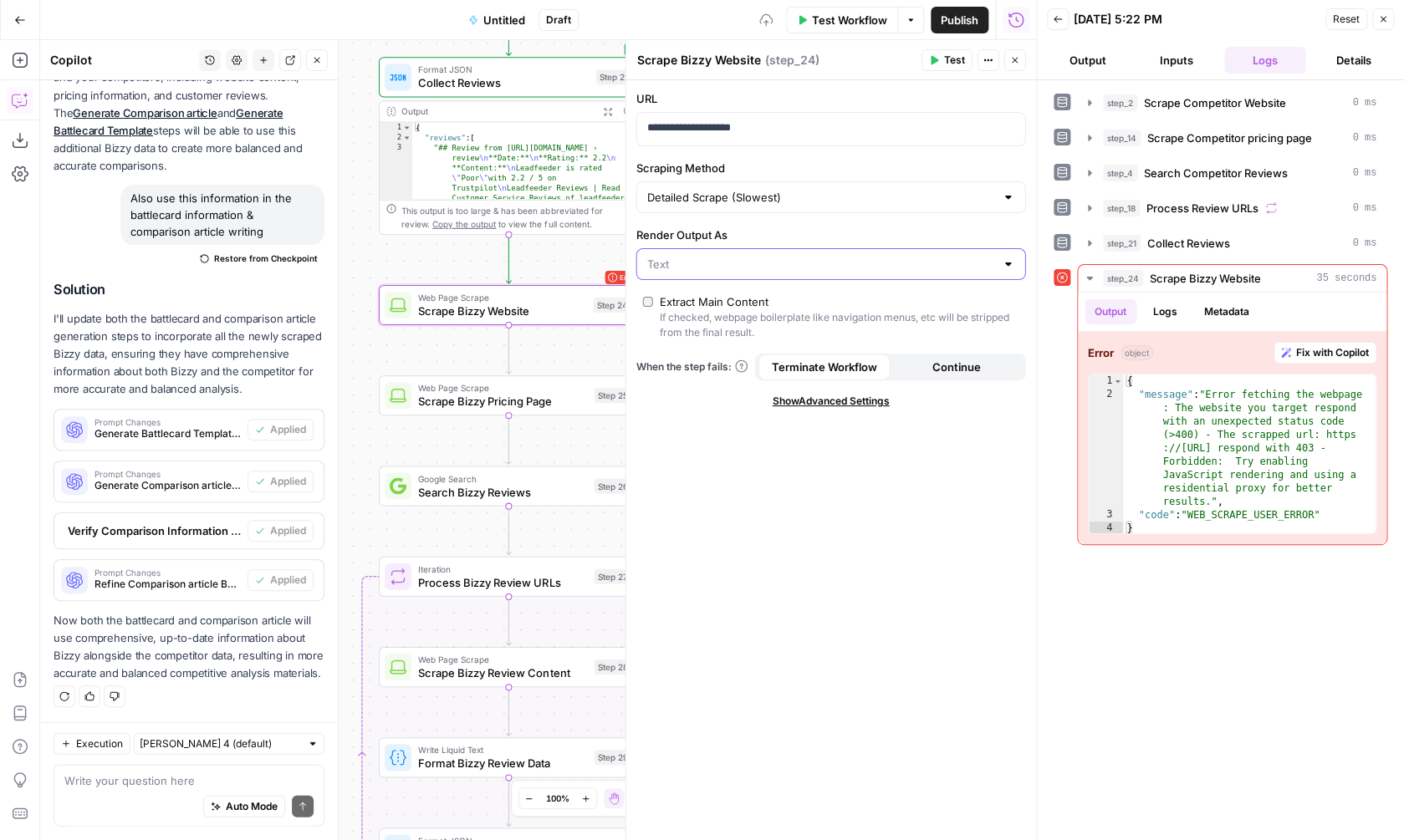
click at [784, 260] on input "Render Output As" at bounding box center [821, 264] width 347 height 17
click at [784, 259] on input "Render Output As" at bounding box center [821, 264] width 347 height 17
type input "Text"
click at [963, 555] on div "**********" at bounding box center [831, 461] width 410 height 760
click at [852, 392] on div "**********" at bounding box center [831, 461] width 410 height 760
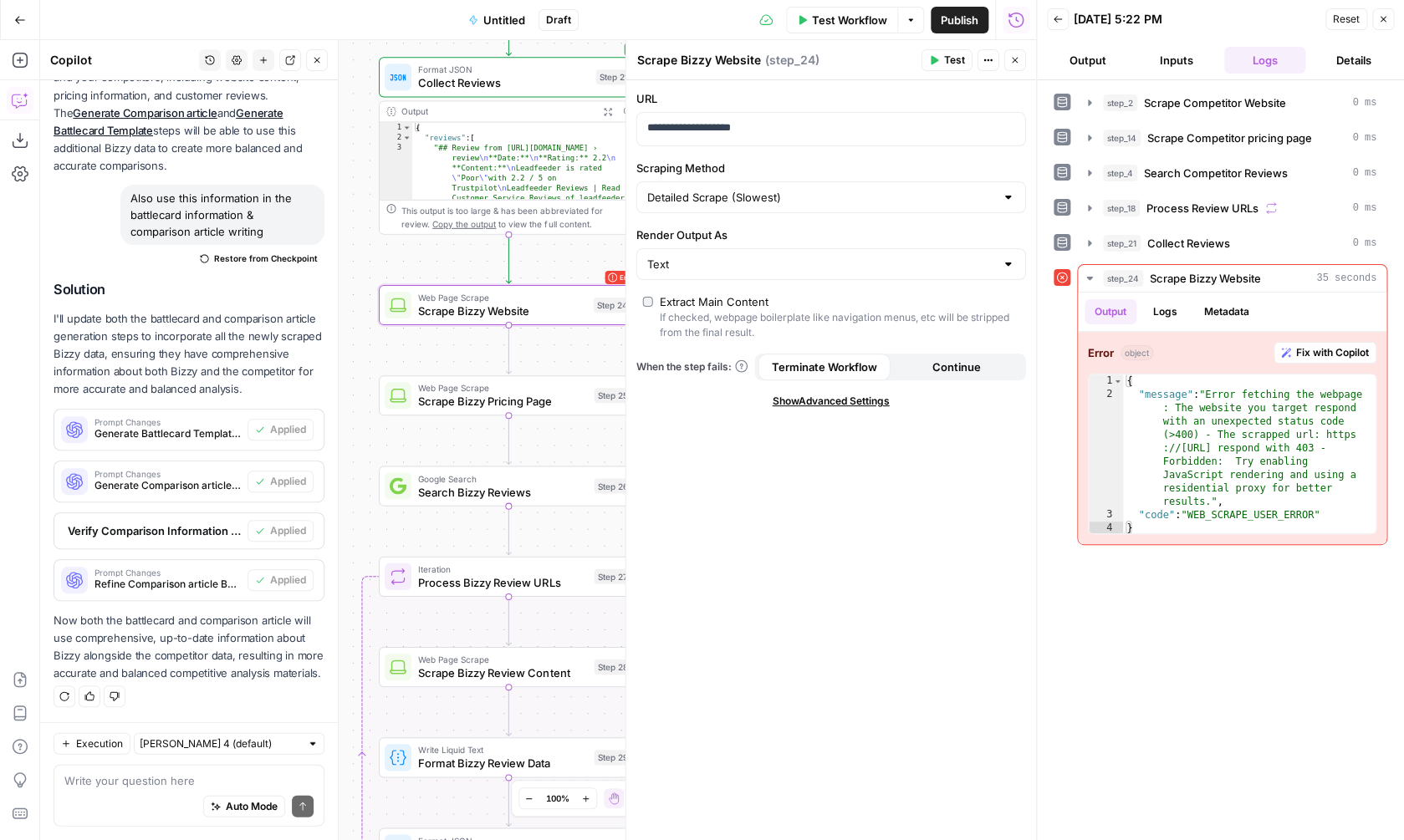
click at [855, 412] on div "**********" at bounding box center [831, 461] width 410 height 760
click at [855, 399] on span "Show Advanced Settings" at bounding box center [831, 401] width 117 height 15
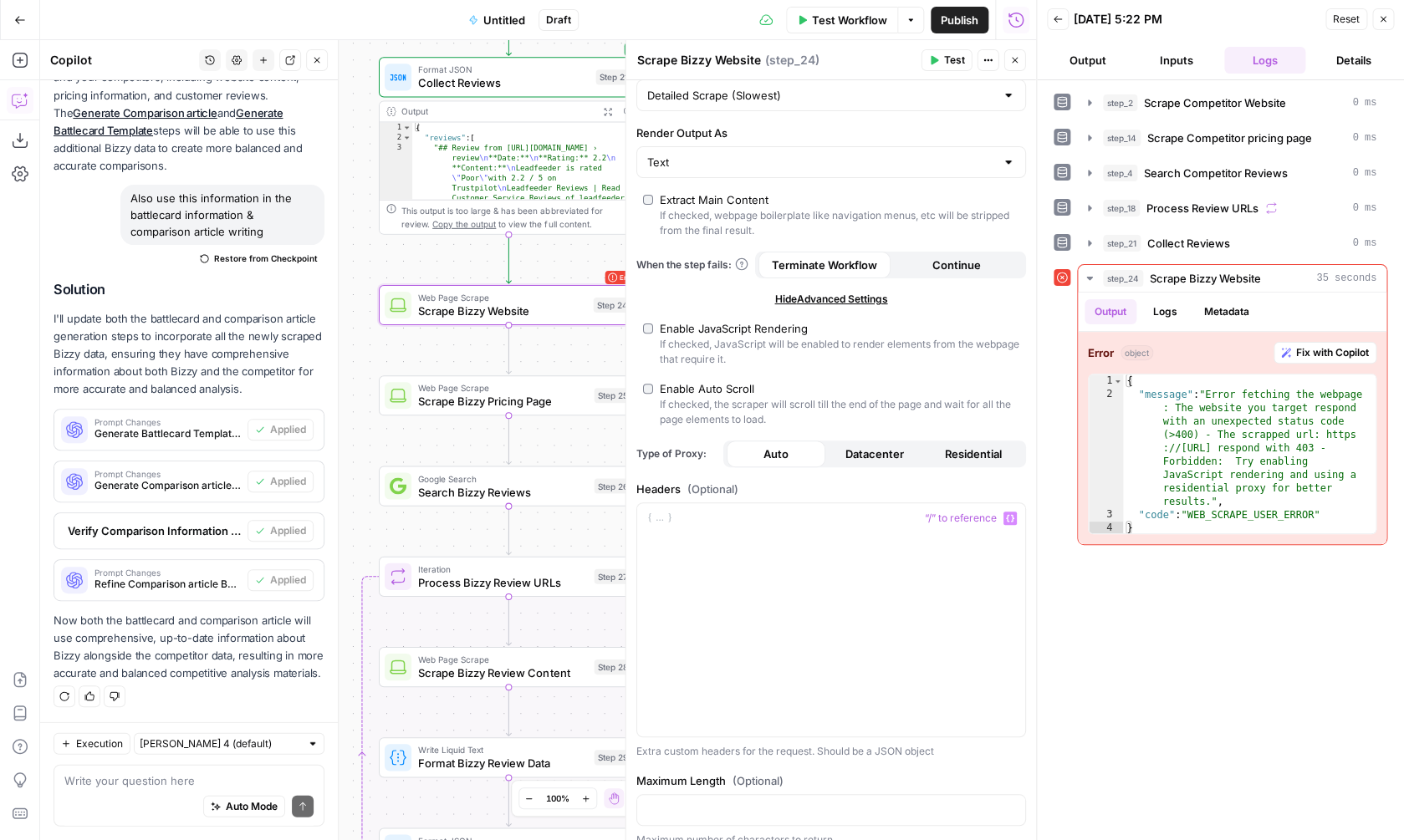
scroll to position [1, 0]
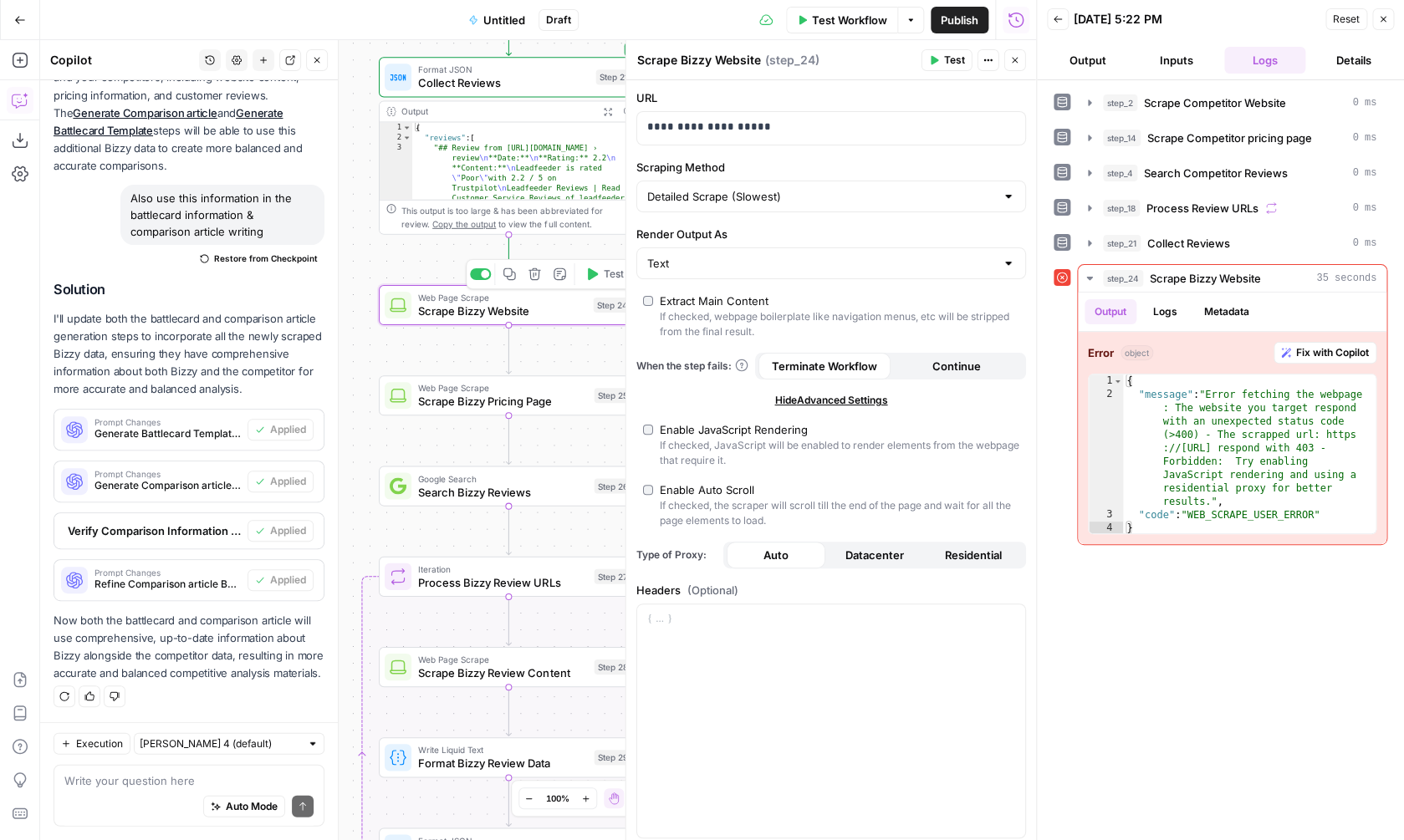
click at [612, 278] on span "Test" at bounding box center [612, 274] width 20 height 15
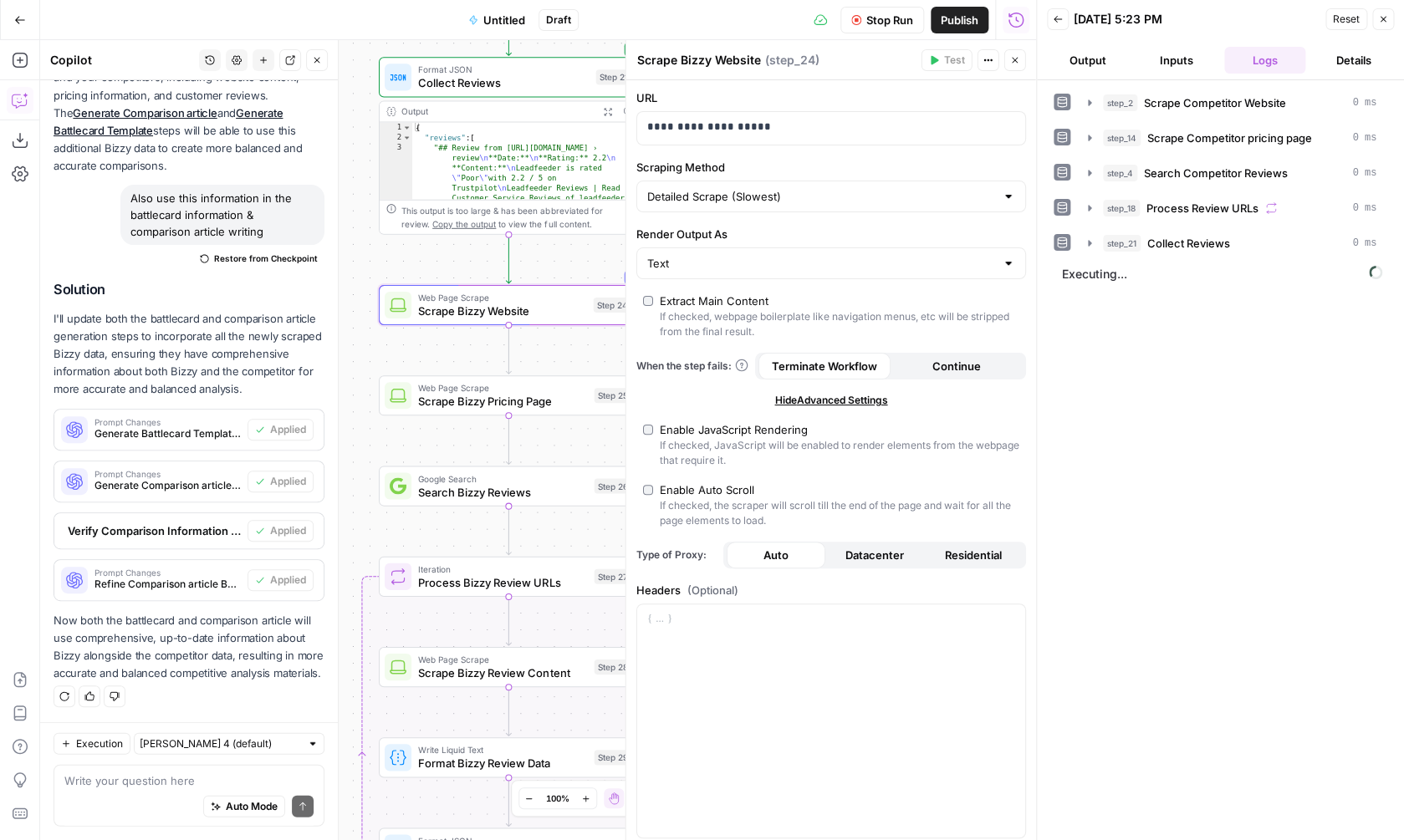
click at [952, 553] on span "Residential" at bounding box center [973, 555] width 57 height 17
type input "Custom"
click at [857, 15] on icon "button" at bounding box center [855, 19] width 10 height 10
click at [938, 58] on icon "button" at bounding box center [933, 59] width 10 height 10
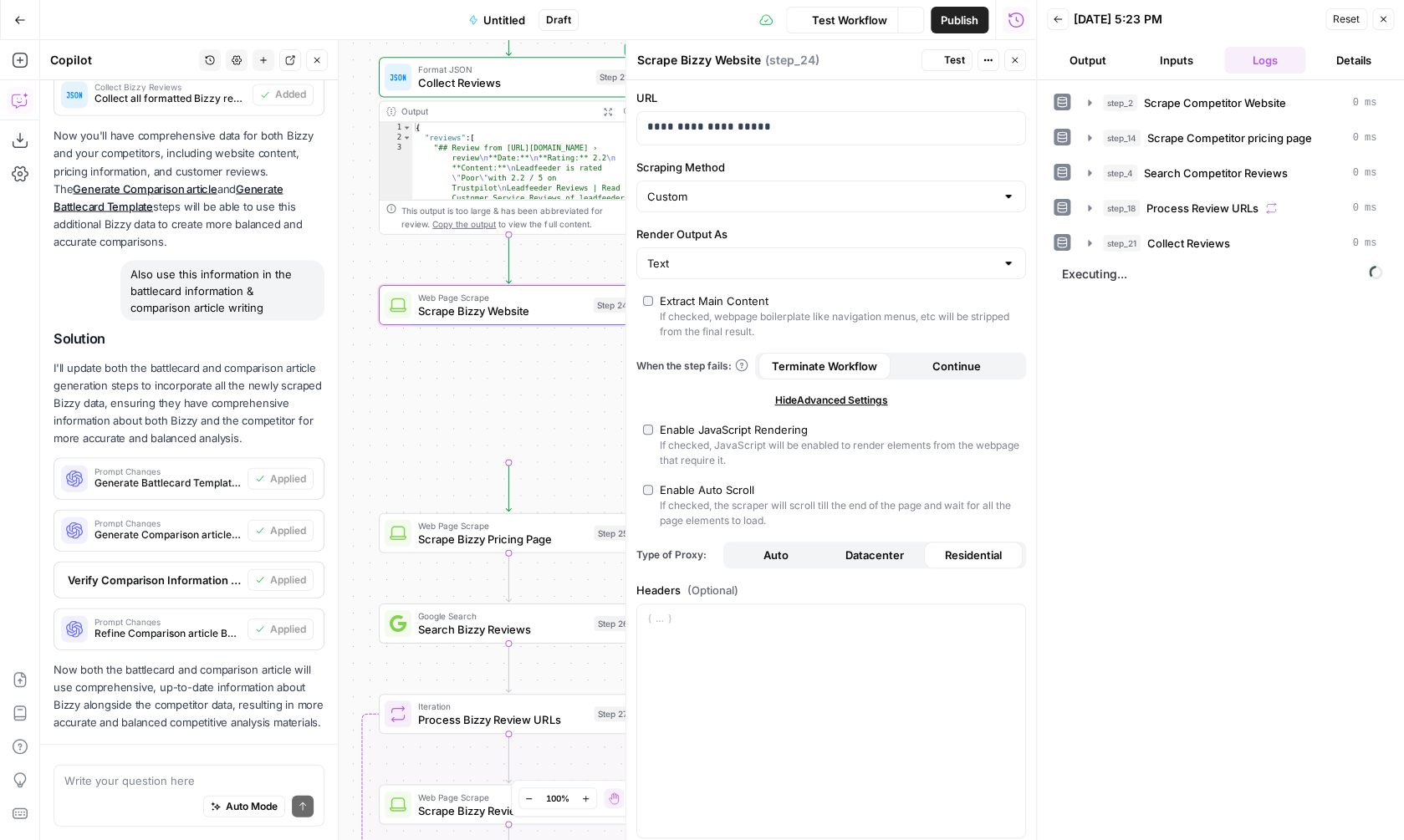
scroll to position [1471, 0]
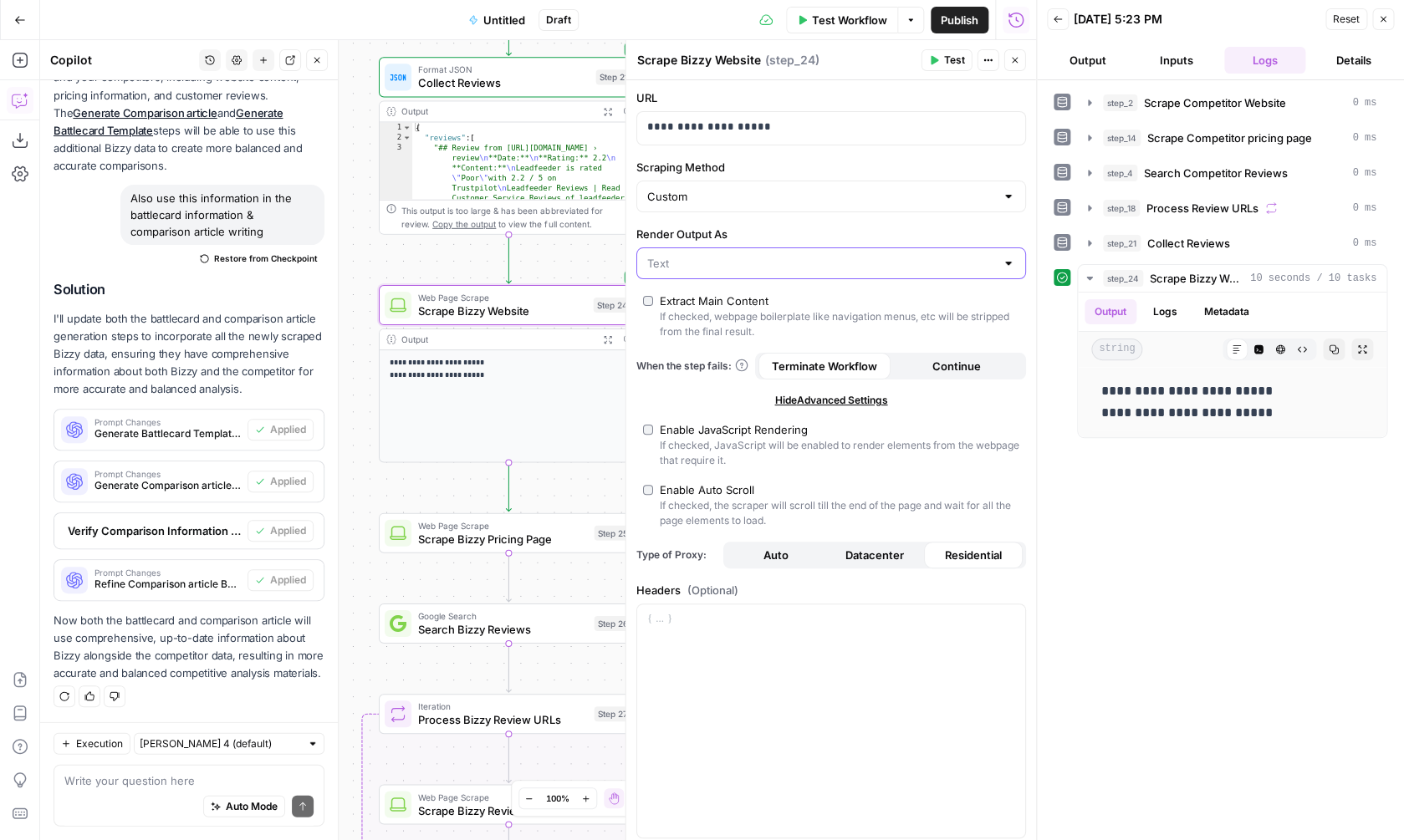
click at [763, 259] on input "Render Output As" at bounding box center [821, 263] width 347 height 17
click at [740, 322] on span "HTML" at bounding box center [828, 328] width 355 height 17
type input "HTML"
click at [743, 264] on input "Render Output As" at bounding box center [821, 263] width 347 height 17
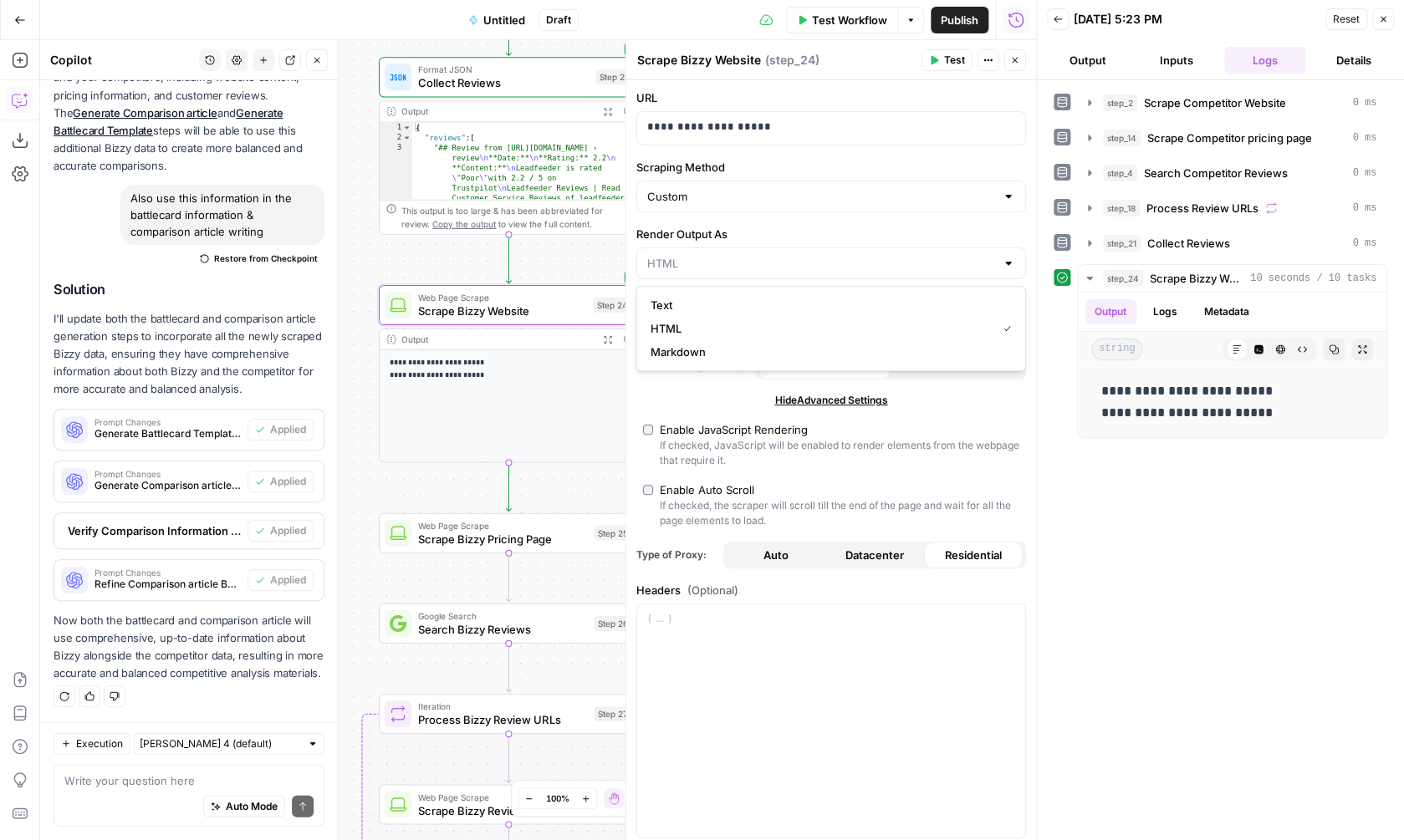
type input "HTML"
click at [752, 237] on label "Render Output As" at bounding box center [831, 234] width 390 height 17
click at [752, 255] on input "HTML" at bounding box center [821, 263] width 347 height 17
click at [713, 348] on span "Markdown" at bounding box center [828, 352] width 355 height 17
type input "Markdown"
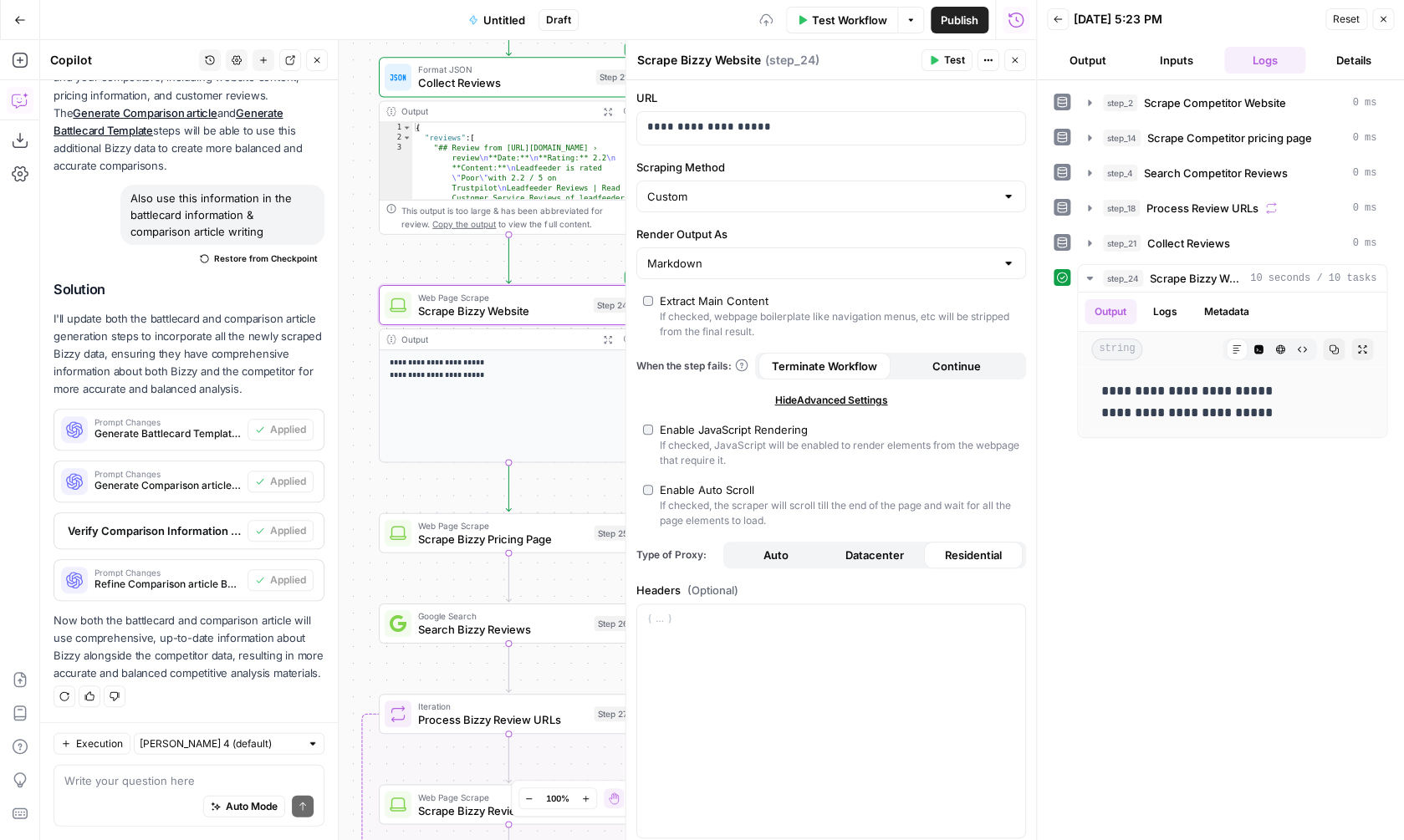
click at [736, 280] on div "**********" at bounding box center [831, 571] width 410 height 983
click at [730, 263] on input "Render Output As" at bounding box center [821, 263] width 347 height 17
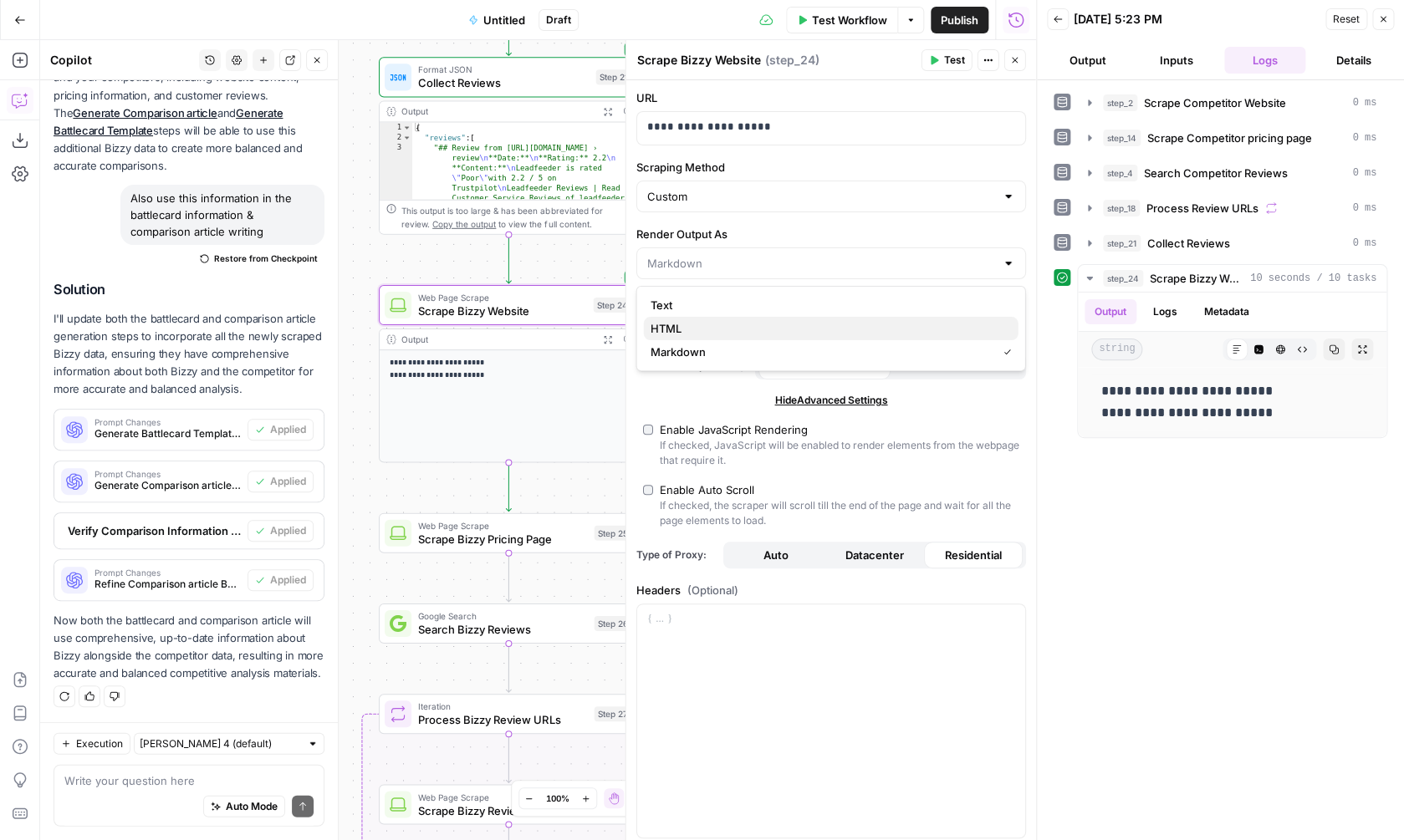
click at [714, 331] on span "HTML" at bounding box center [828, 328] width 355 height 17
type input "HTML"
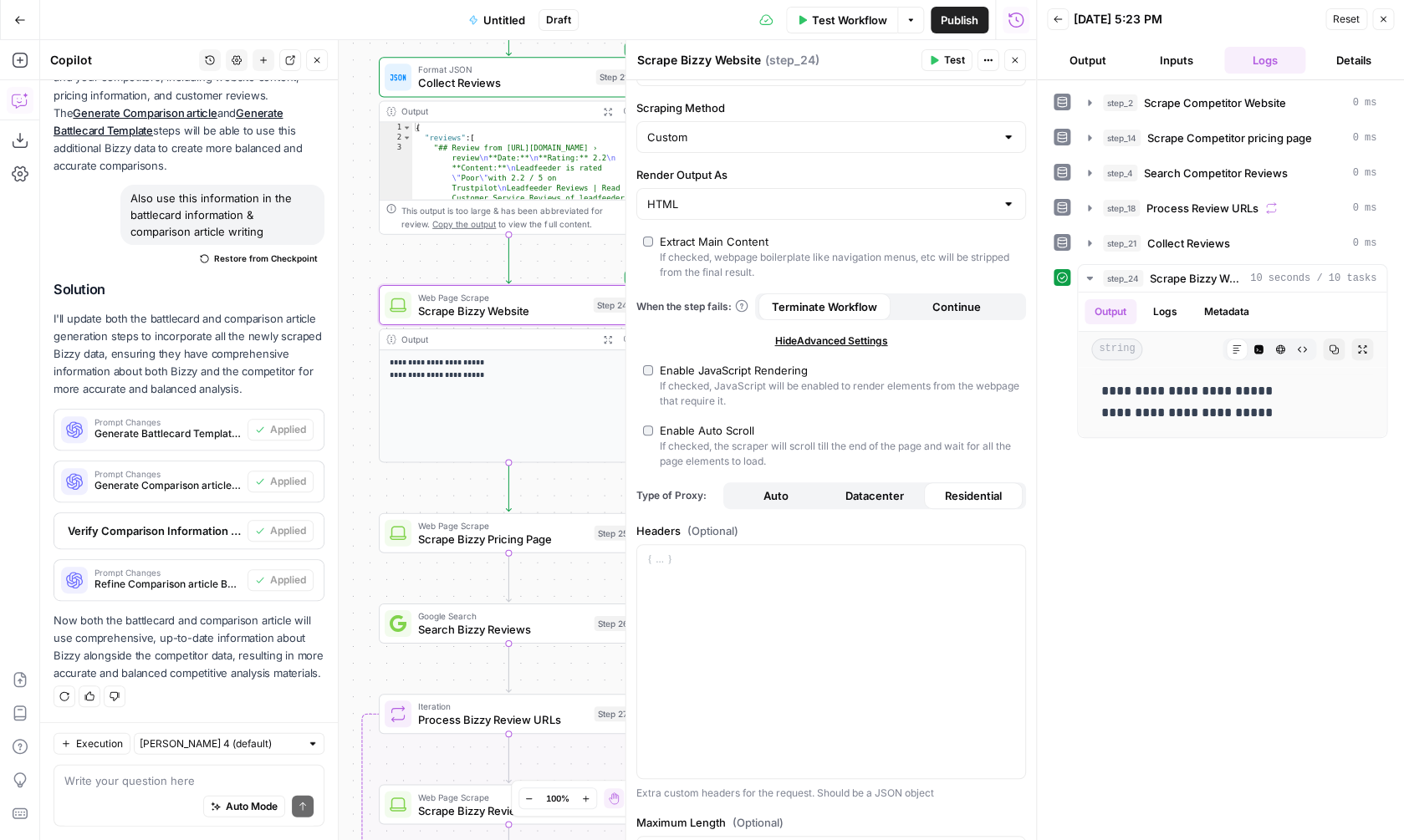
scroll to position [62, 0]
click at [828, 500] on button "Datacenter" at bounding box center [874, 494] width 98 height 27
click at [784, 494] on span "Auto" at bounding box center [776, 494] width 25 height 17
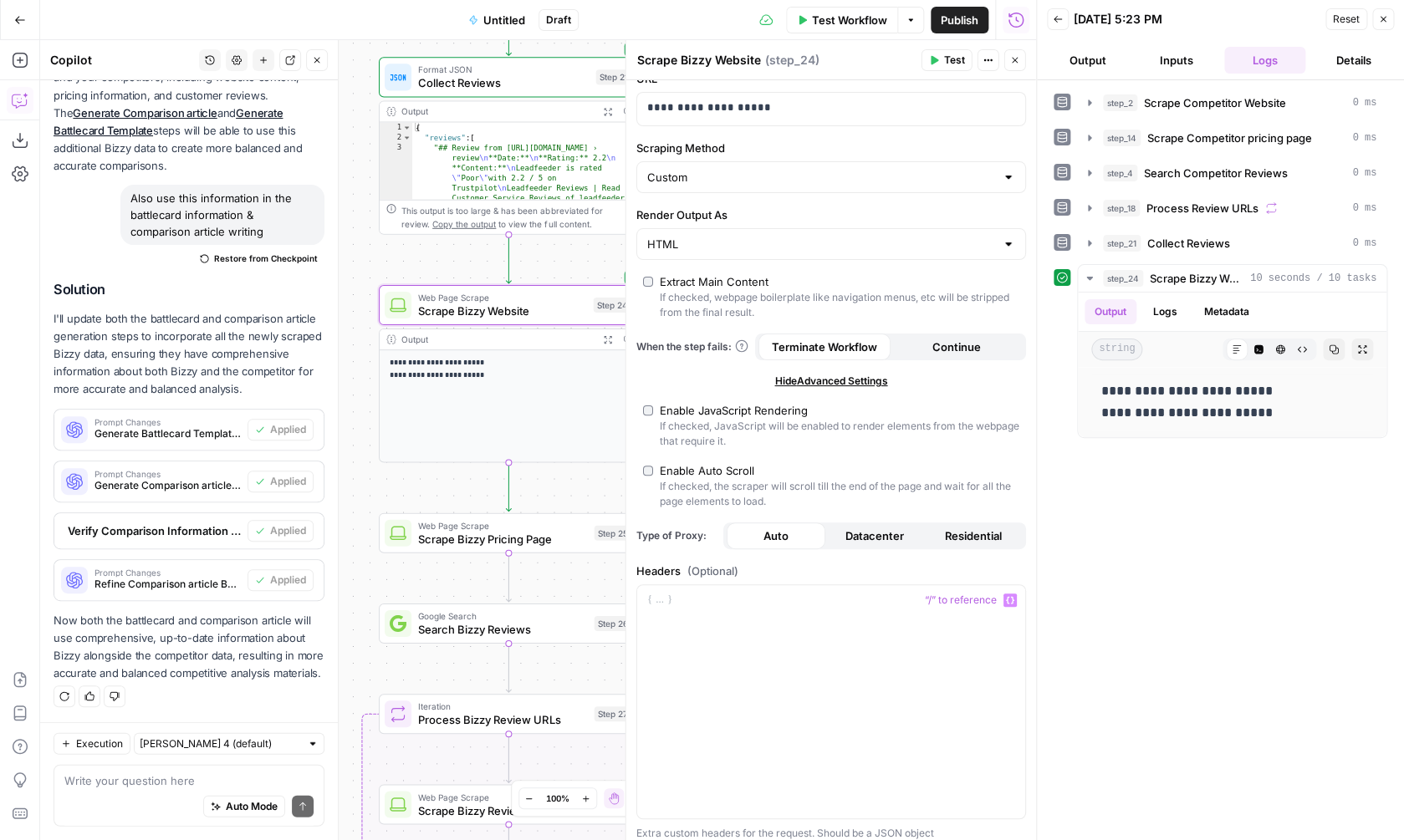
scroll to position [0, 0]
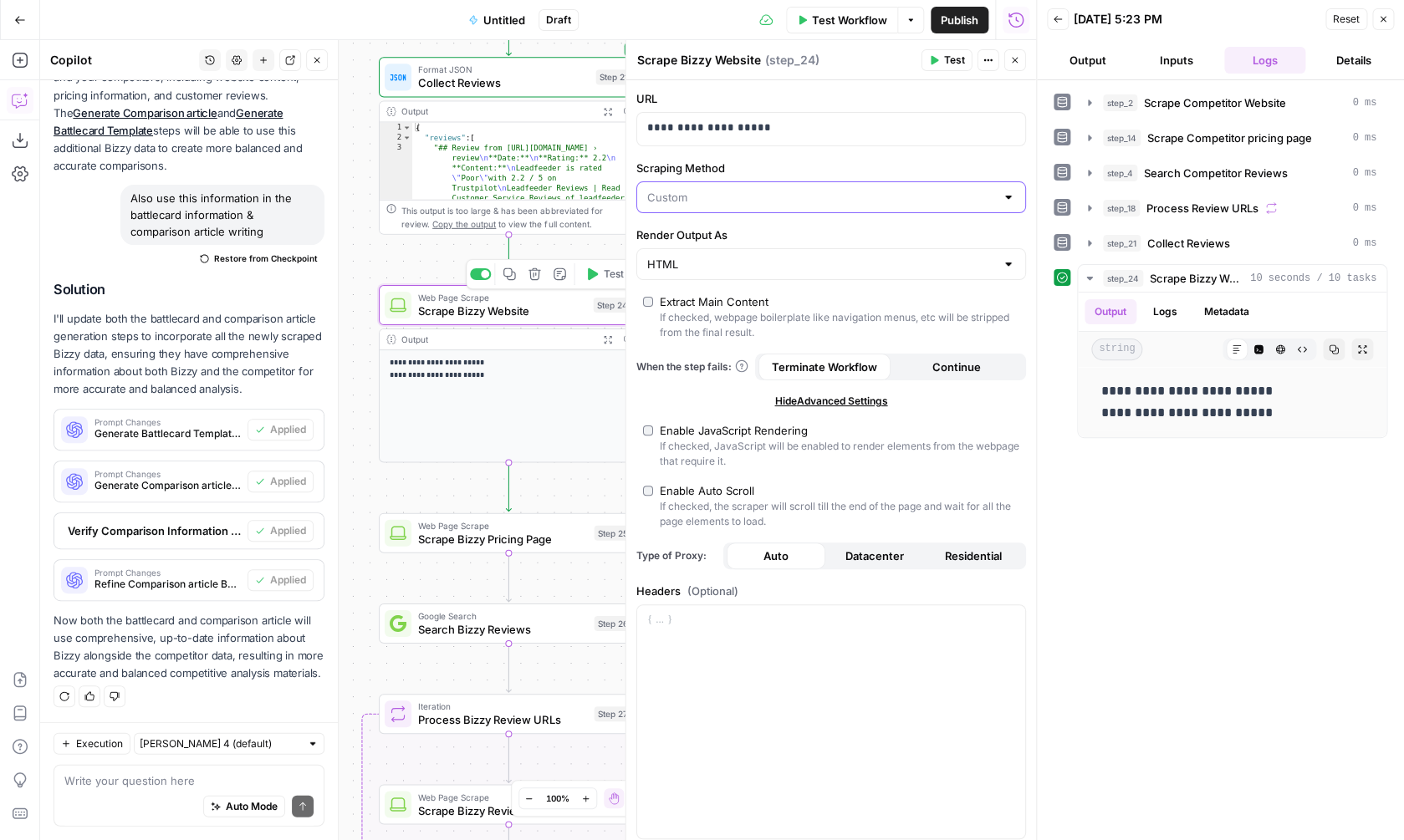
click at [692, 201] on input "Scraping Method" at bounding box center [821, 197] width 347 height 17
click at [692, 200] on input "Scraping Method" at bounding box center [821, 197] width 347 height 17
type input "Custom"
click at [608, 276] on span "Test" at bounding box center [612, 274] width 20 height 15
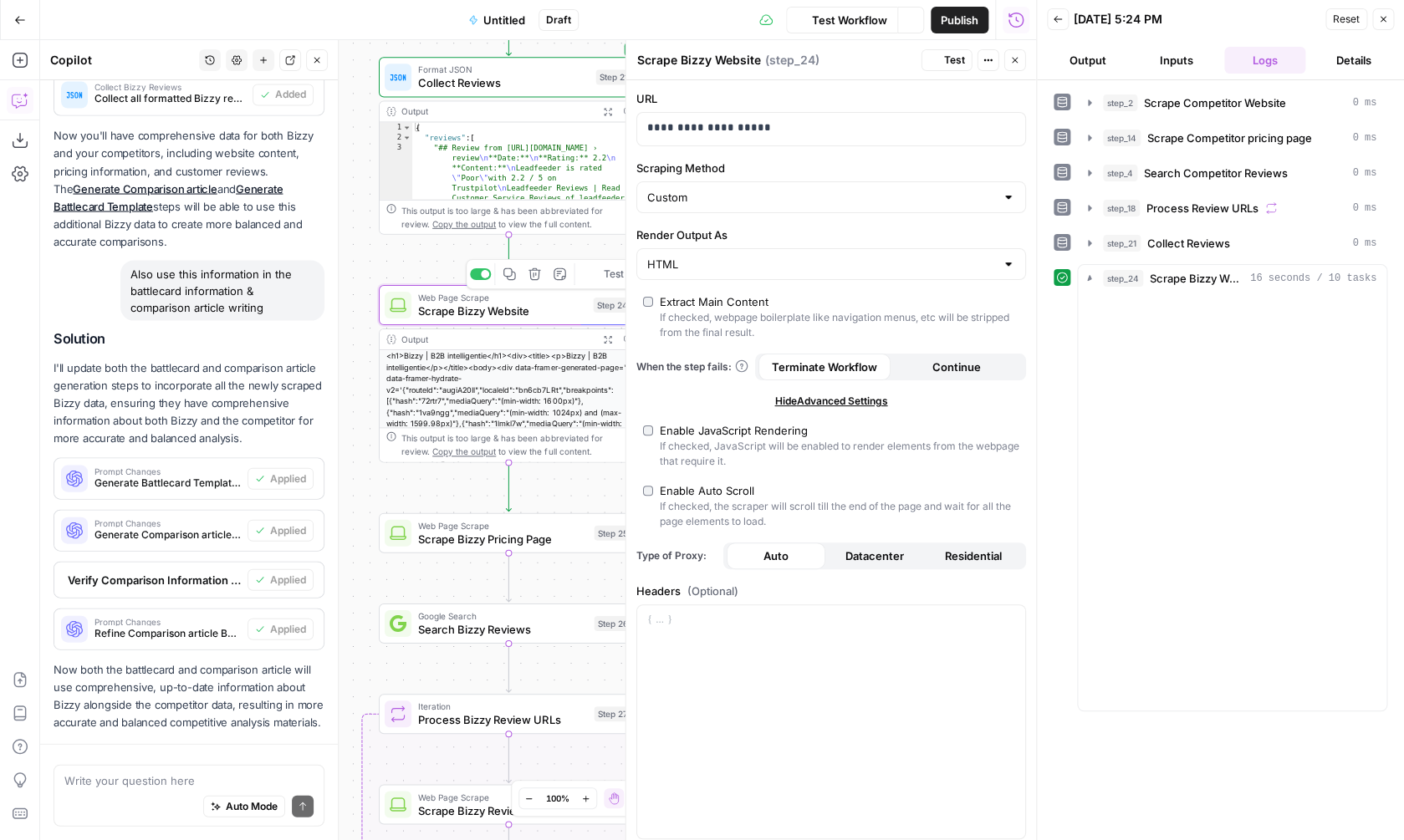
scroll to position [1471, 0]
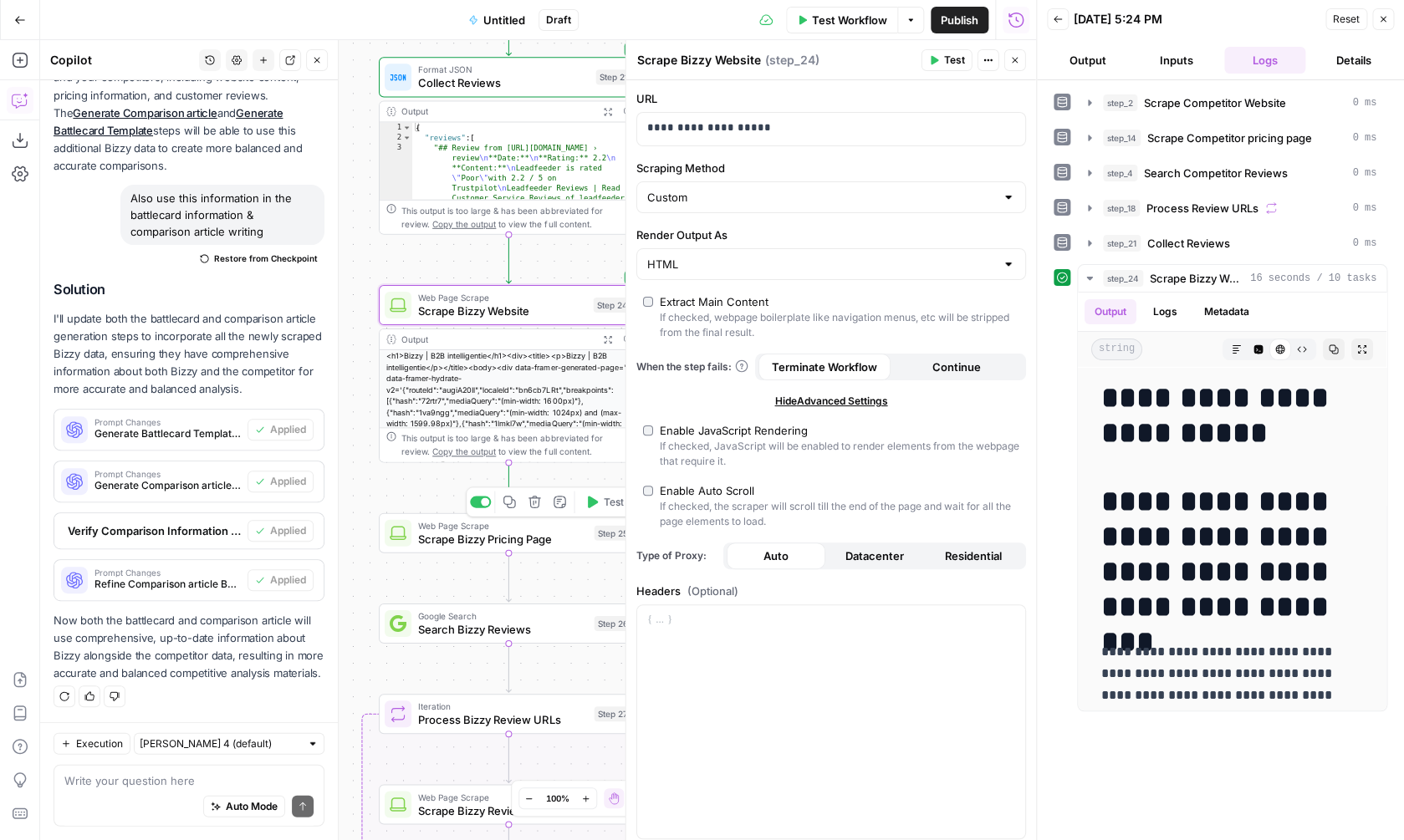
click at [526, 536] on span "Scrape Bizzy Pricing Page" at bounding box center [503, 539] width 169 height 17
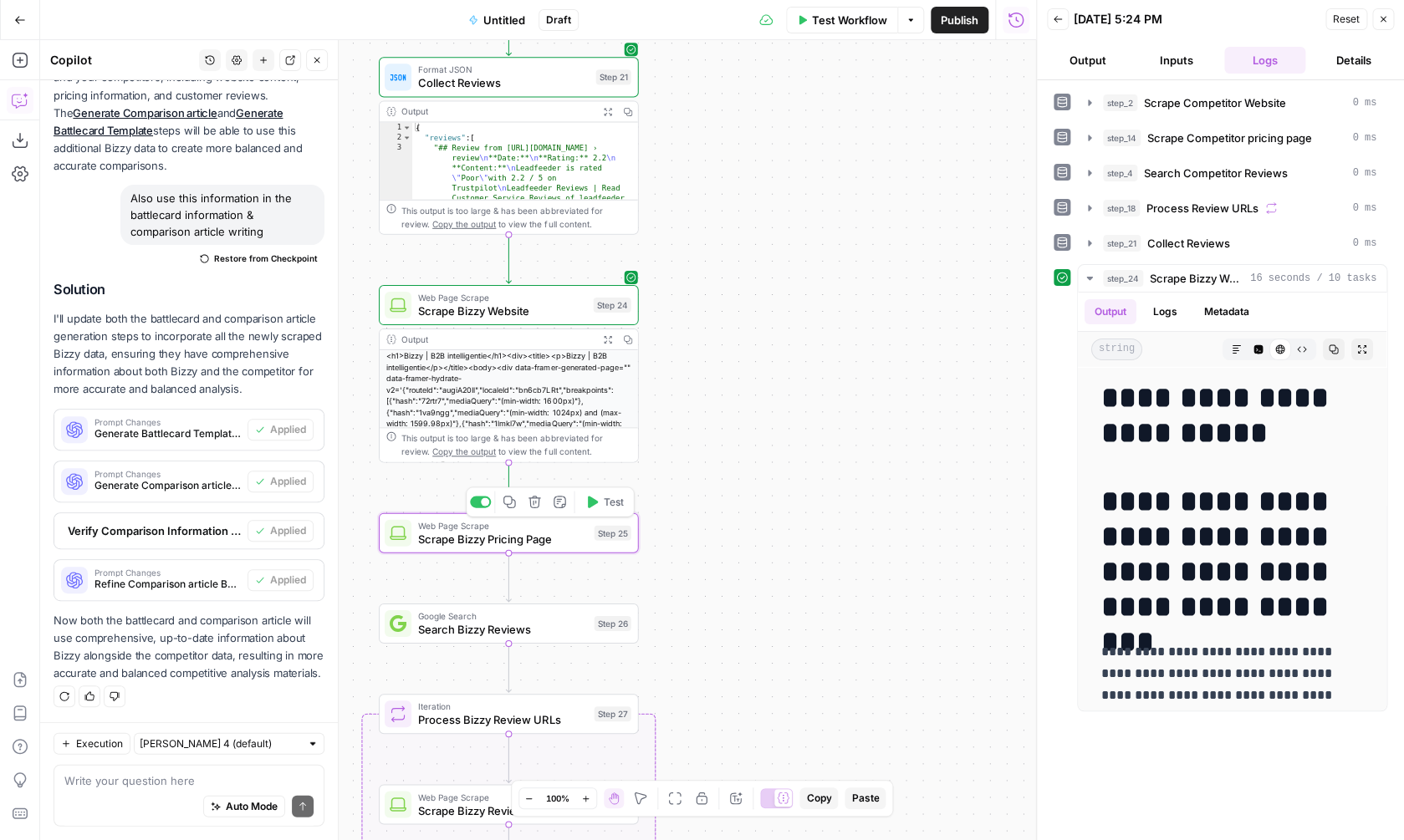
type textarea "Scrape Bizzy Pricing Page"
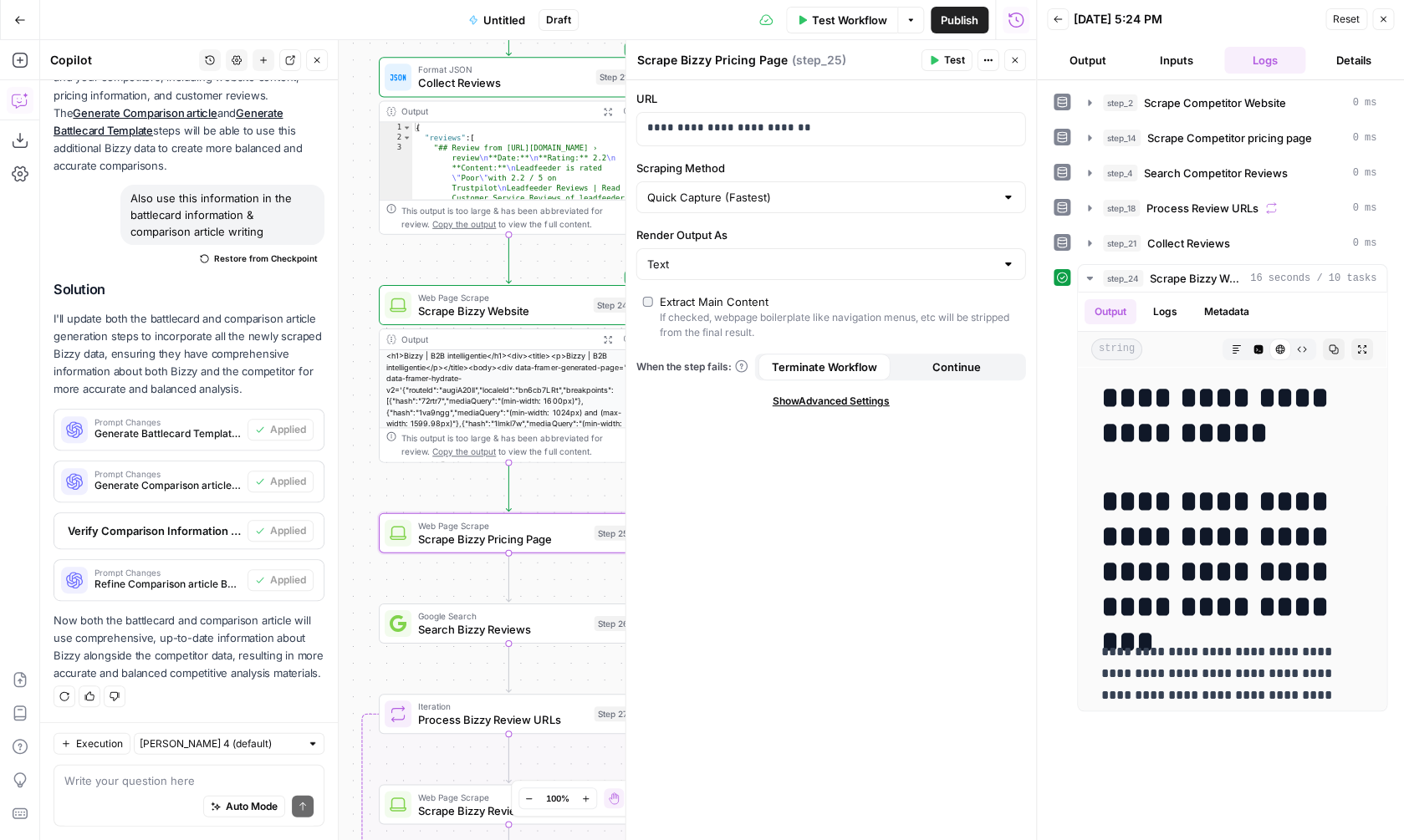
click at [796, 402] on span "Show Advanced Settings" at bounding box center [831, 401] width 117 height 15
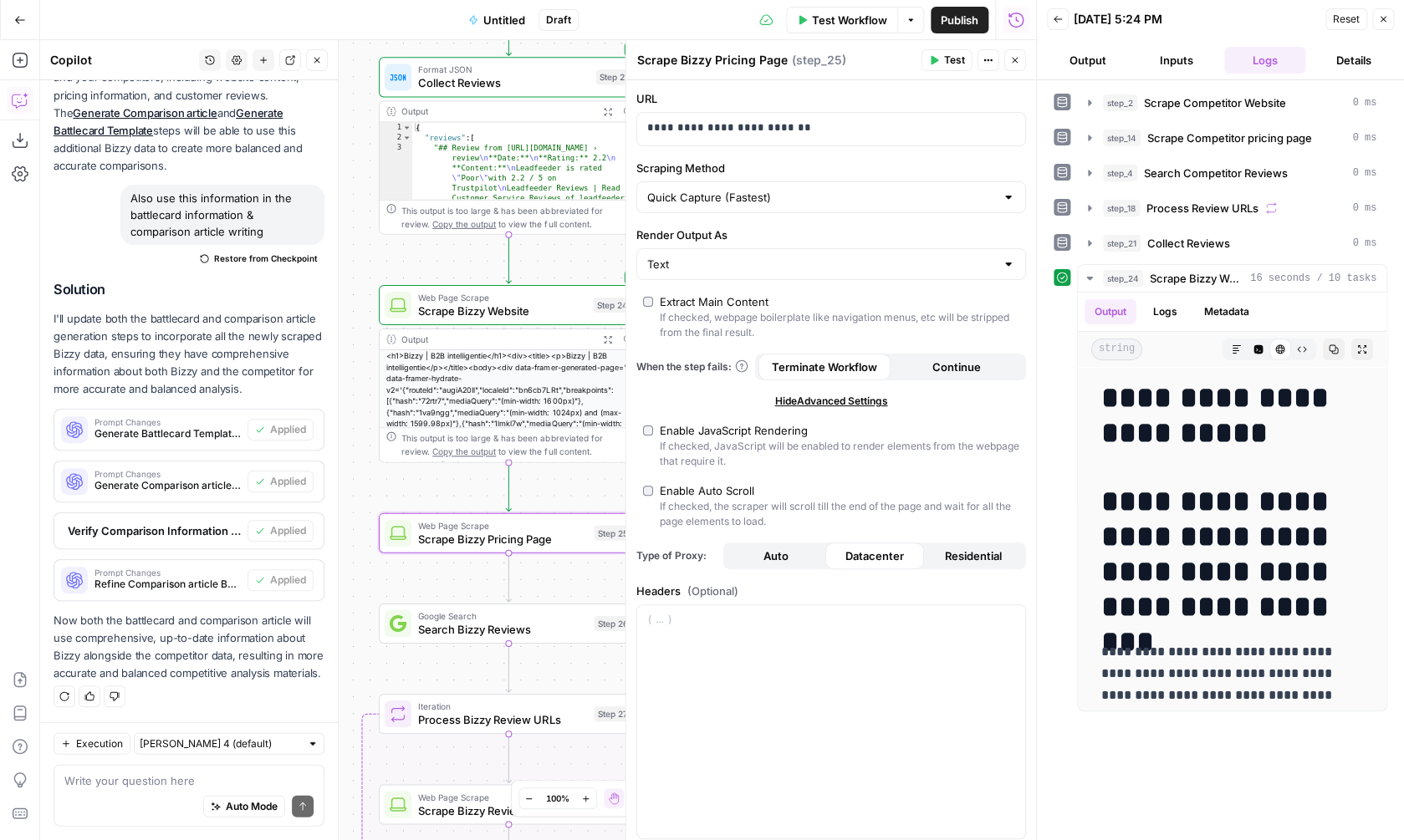
click at [685, 491] on div "Enable Auto Scroll" at bounding box center [706, 490] width 95 height 17
click at [913, 366] on button "Continue" at bounding box center [956, 367] width 132 height 27
click at [853, 358] on button "Terminate Workflow" at bounding box center [824, 367] width 132 height 27
click at [953, 354] on button "Continue" at bounding box center [956, 367] width 132 height 27
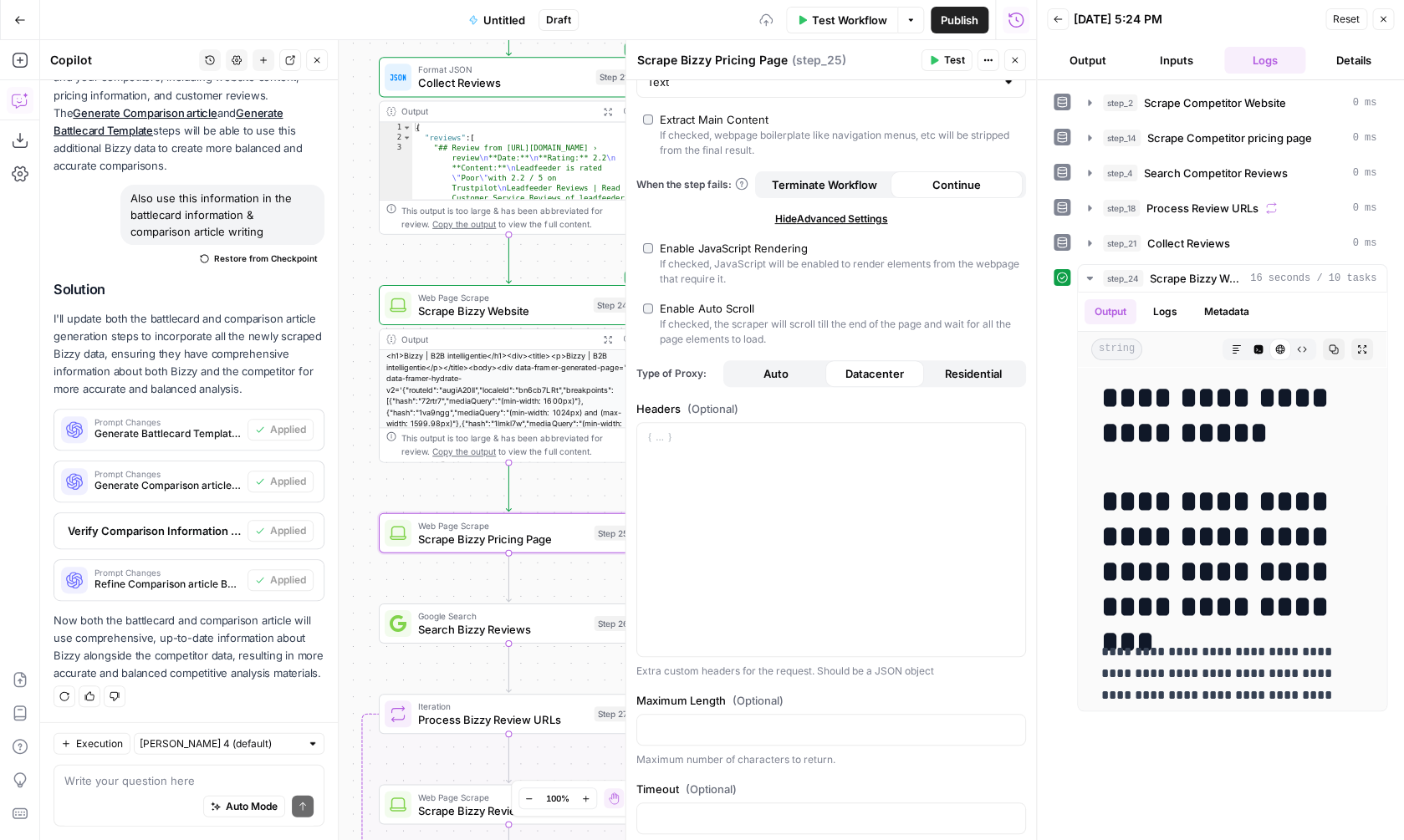
scroll to position [185, 0]
click at [803, 86] on input "Render Output As" at bounding box center [821, 78] width 347 height 17
click at [745, 147] on span "HTML" at bounding box center [828, 144] width 355 height 17
type input "HTML"
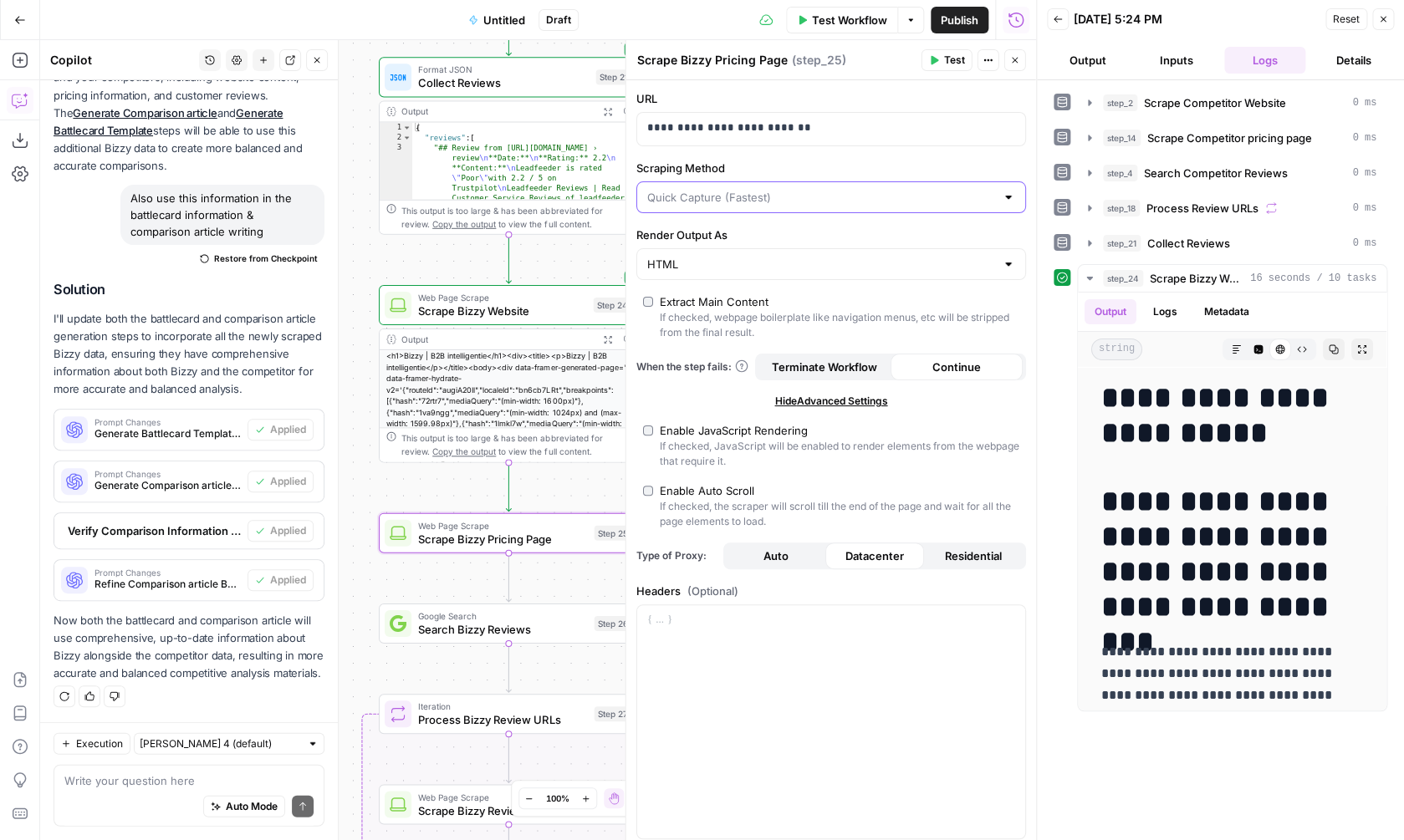
click at [758, 199] on input "Scraping Method" at bounding box center [821, 197] width 347 height 17
click at [716, 287] on span "Custom" at bounding box center [828, 285] width 355 height 17
type input "Custom"
click at [606, 506] on span "Test" at bounding box center [612, 502] width 20 height 15
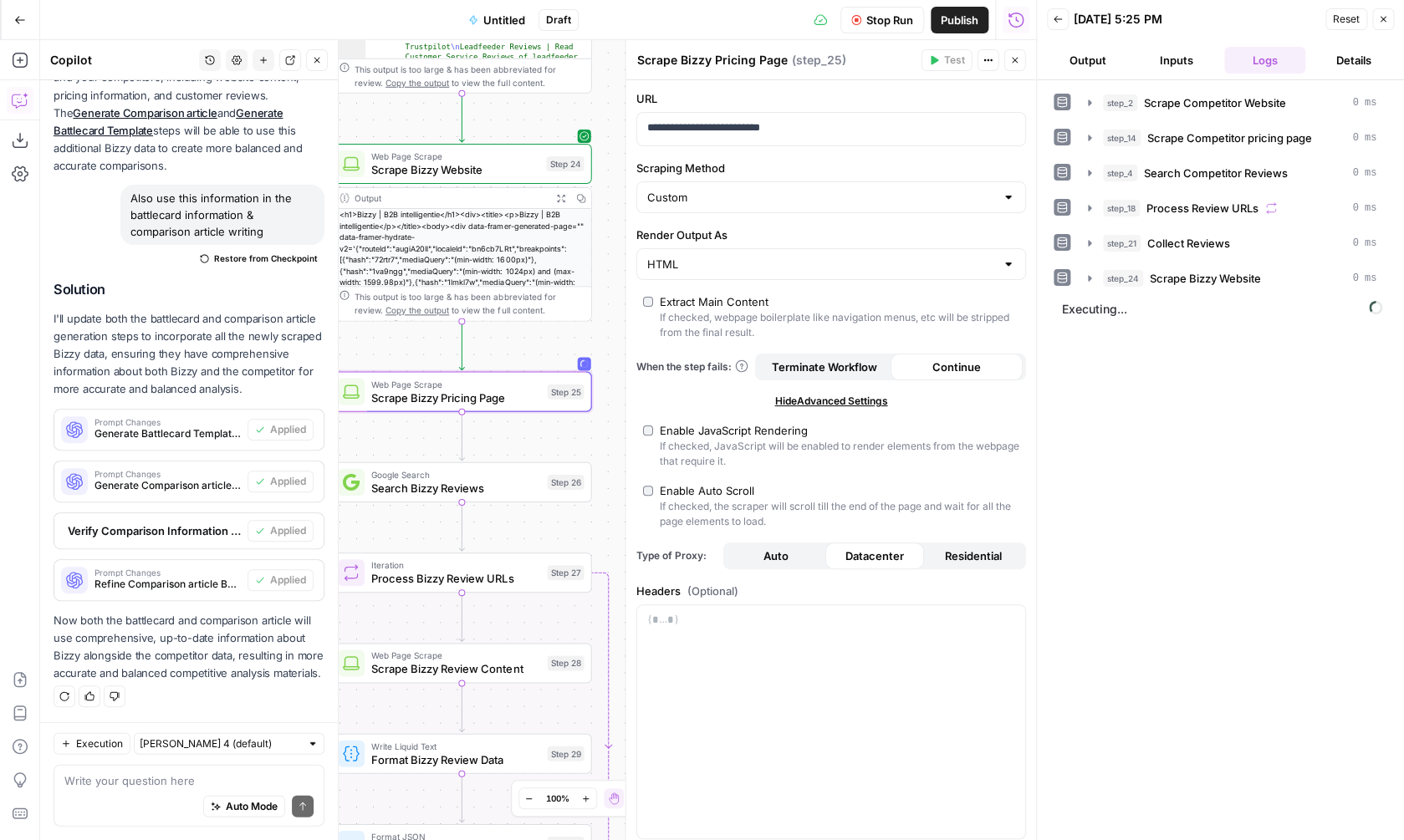
drag, startPoint x: 450, startPoint y: 474, endPoint x: 416, endPoint y: 335, distance: 143.1
click at [416, 335] on div "**********" at bounding box center [538, 439] width 996 height 800
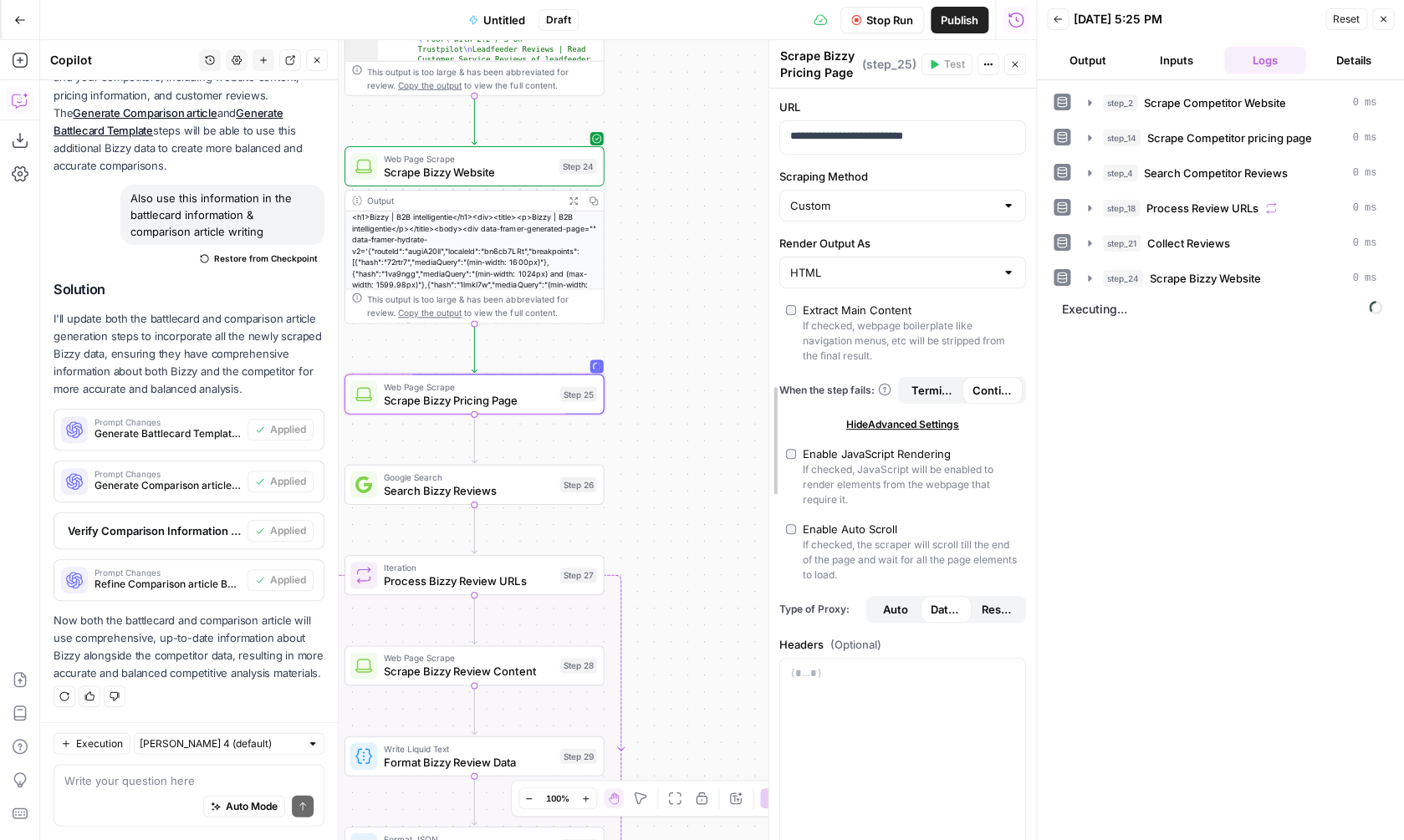
drag, startPoint x: 625, startPoint y: 362, endPoint x: 829, endPoint y: 370, distance: 204.2
click at [829, 370] on div "**********" at bounding box center [902, 439] width 268 height 800
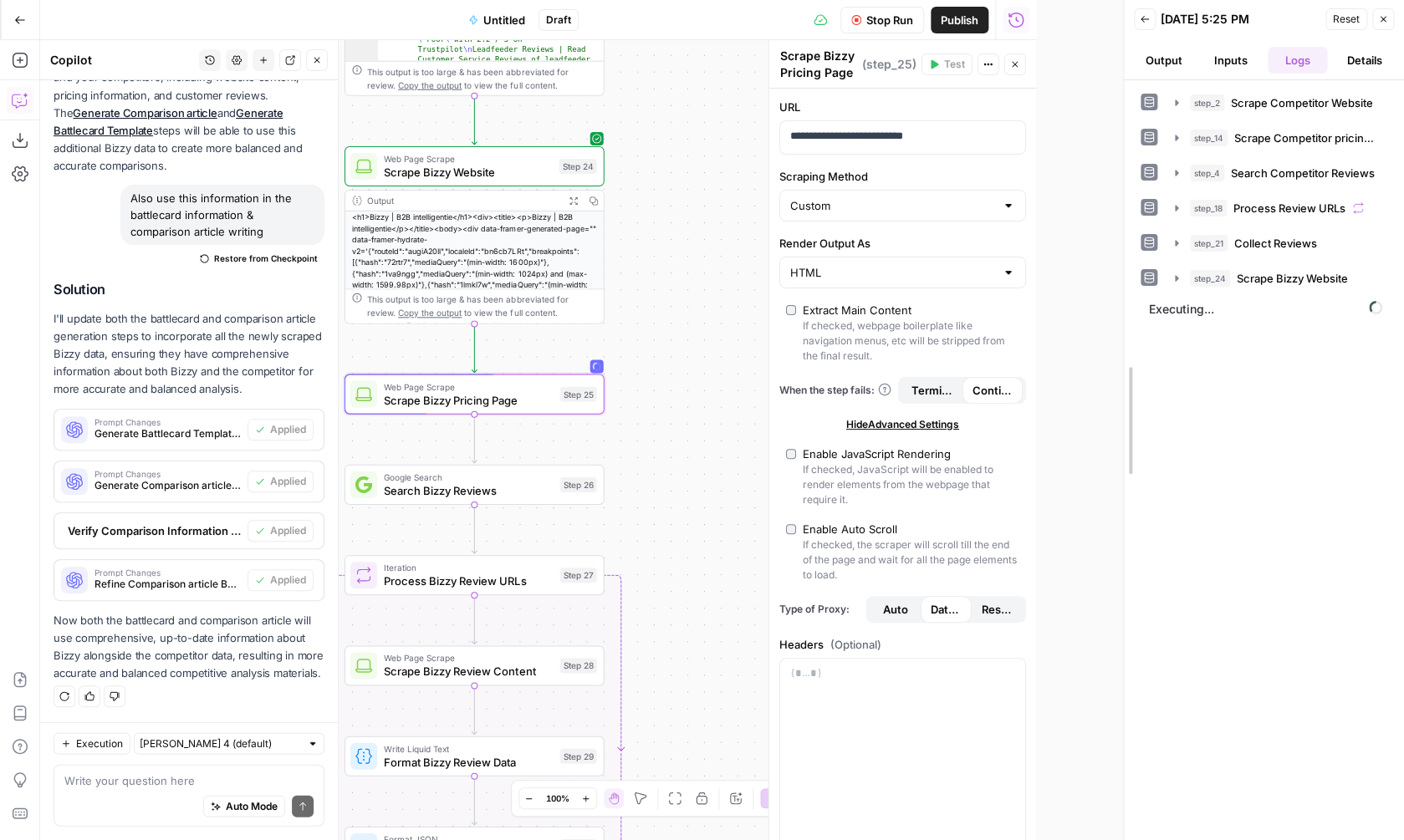
drag, startPoint x: 1041, startPoint y: 367, endPoint x: 1125, endPoint y: 368, distance: 84.0
click at [1127, 368] on div "Back 09/19/25 at 5:25 PM Reset Close Output Inputs Logs Details step_2 Scrape C…" at bounding box center [1263, 420] width 281 height 840
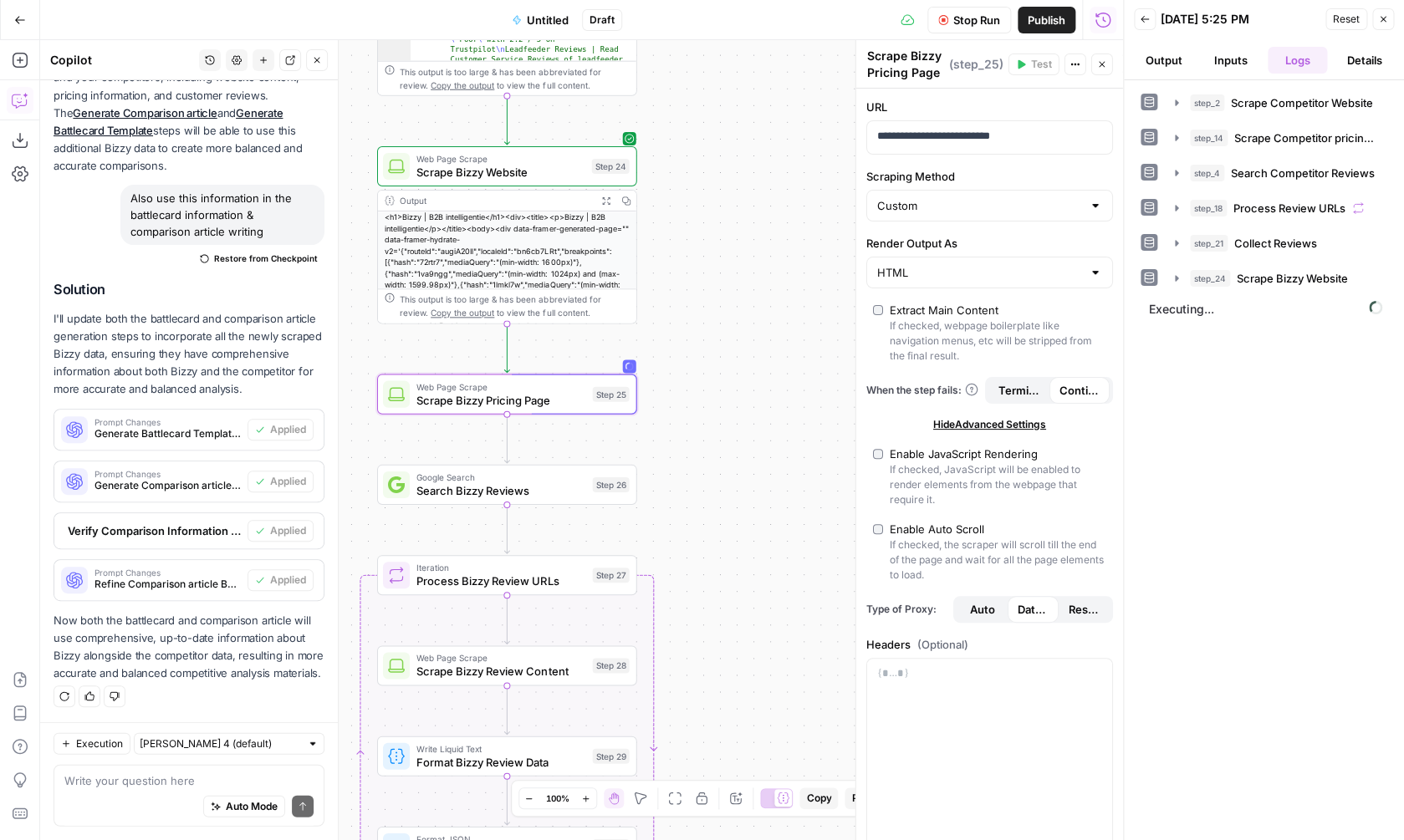
drag, startPoint x: 620, startPoint y: 465, endPoint x: 702, endPoint y: 467, distance: 82.0
click at [704, 469] on div "**********" at bounding box center [581, 439] width 1083 height 800
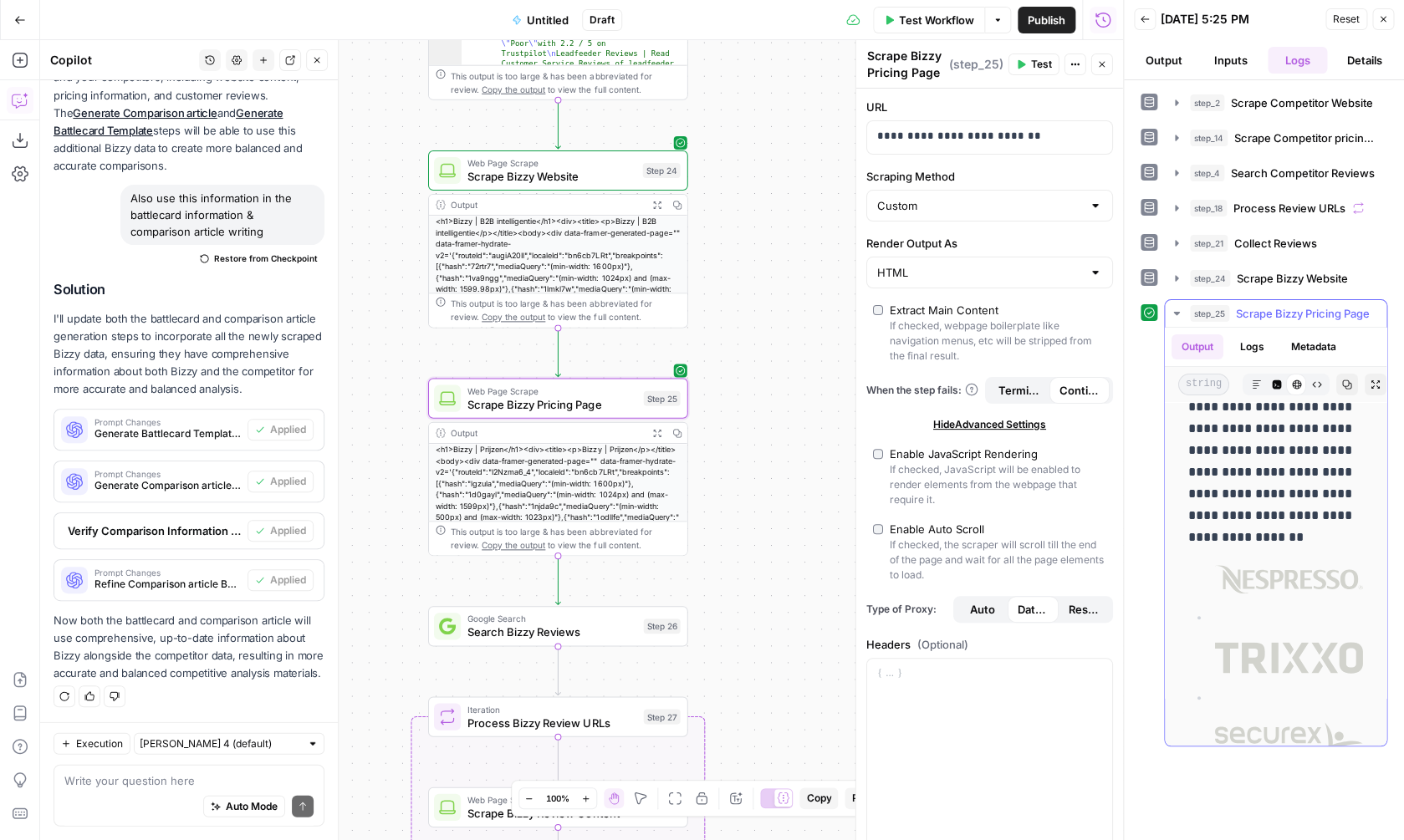
scroll to position [554, 0]
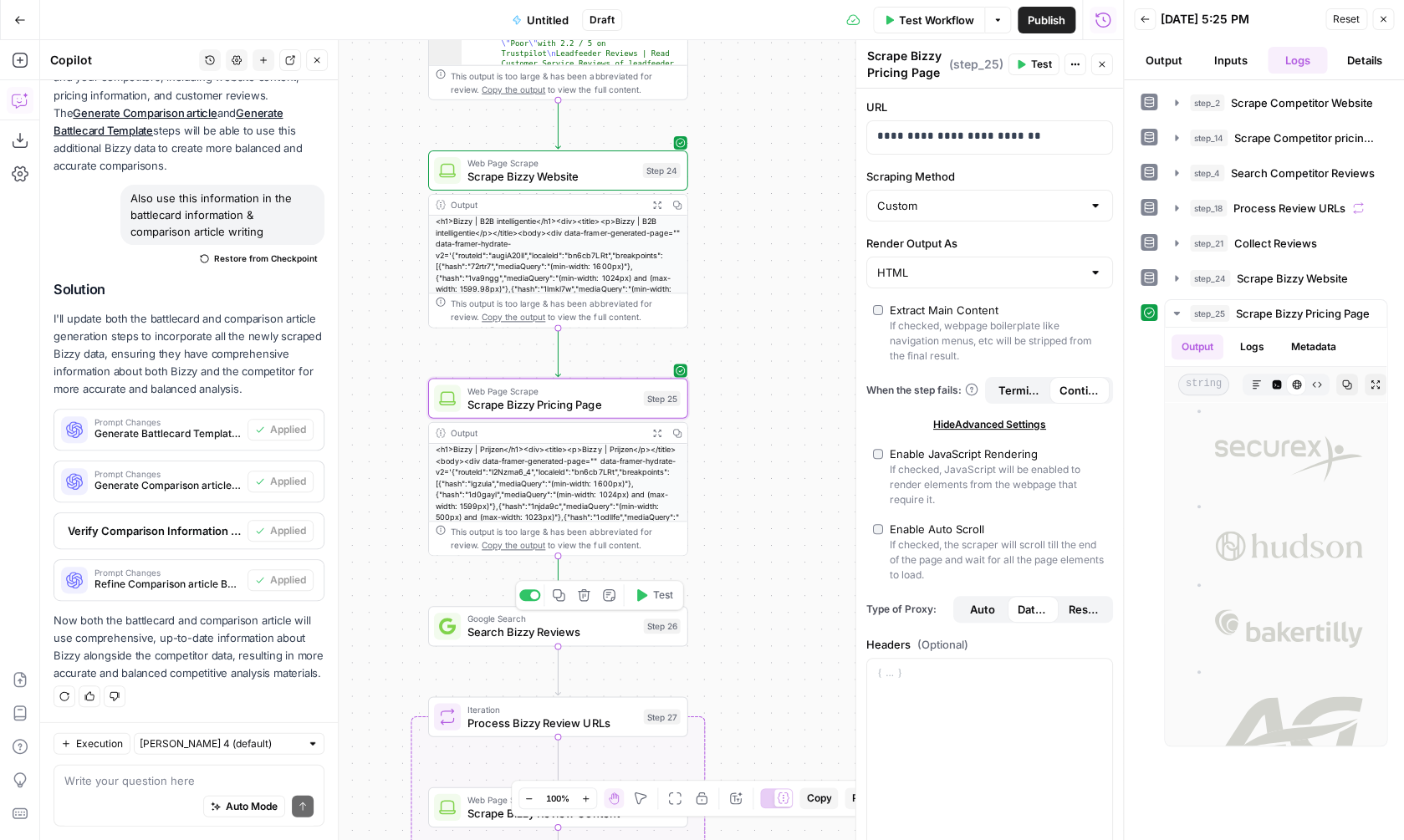
click at [647, 590] on icon "button" at bounding box center [640, 595] width 13 height 13
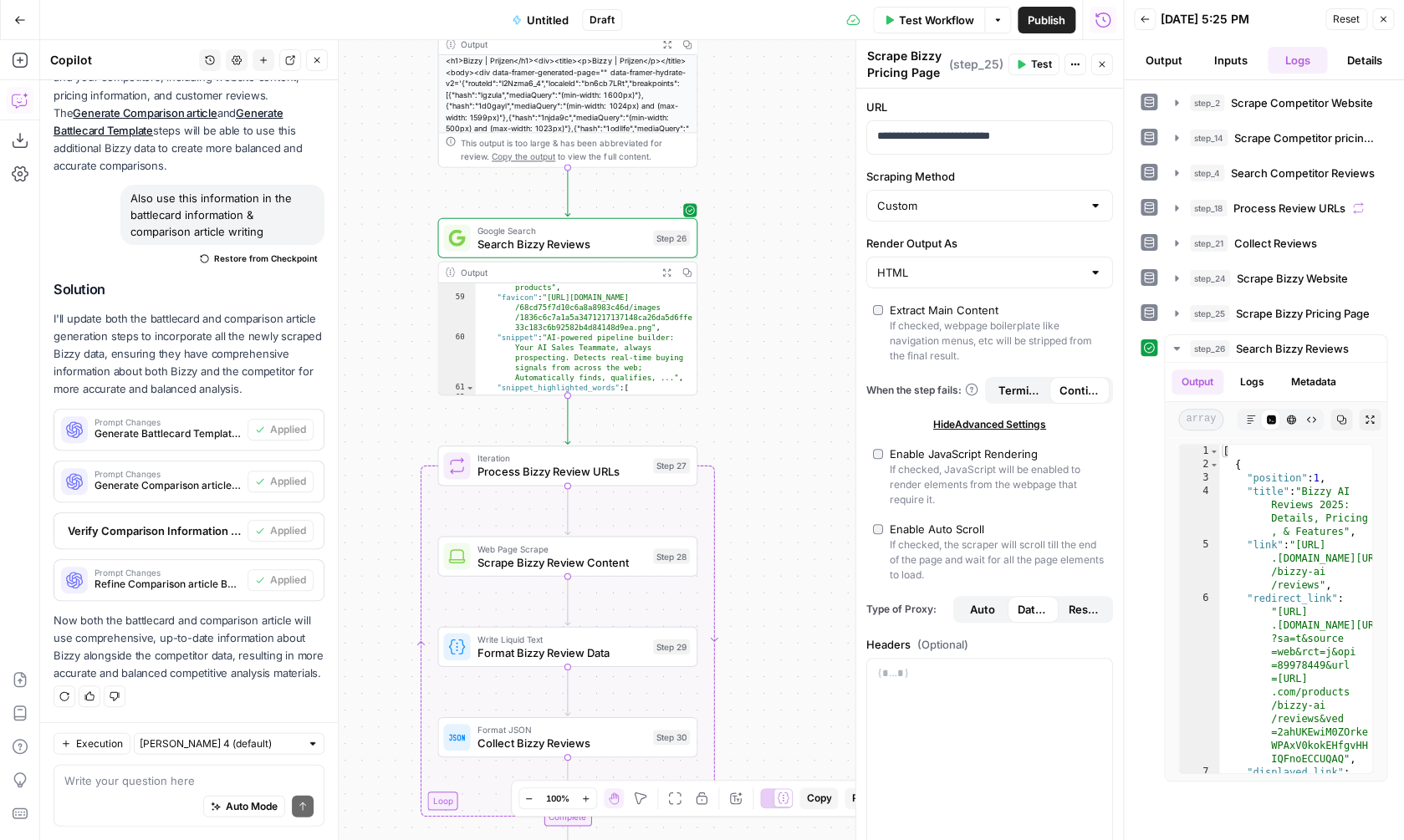
scroll to position [1133, 0]
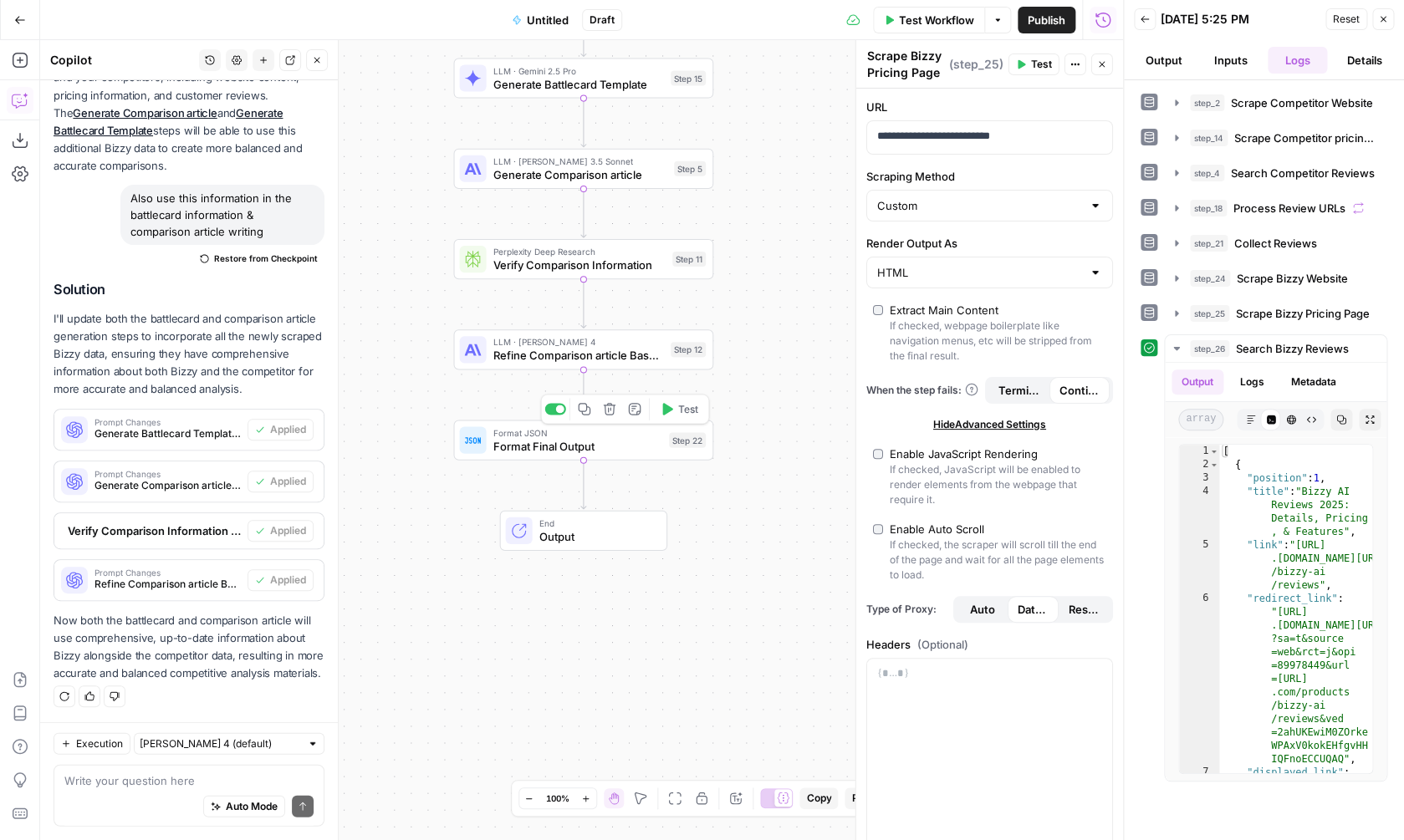
click at [683, 416] on button "Test" at bounding box center [679, 408] width 51 height 22
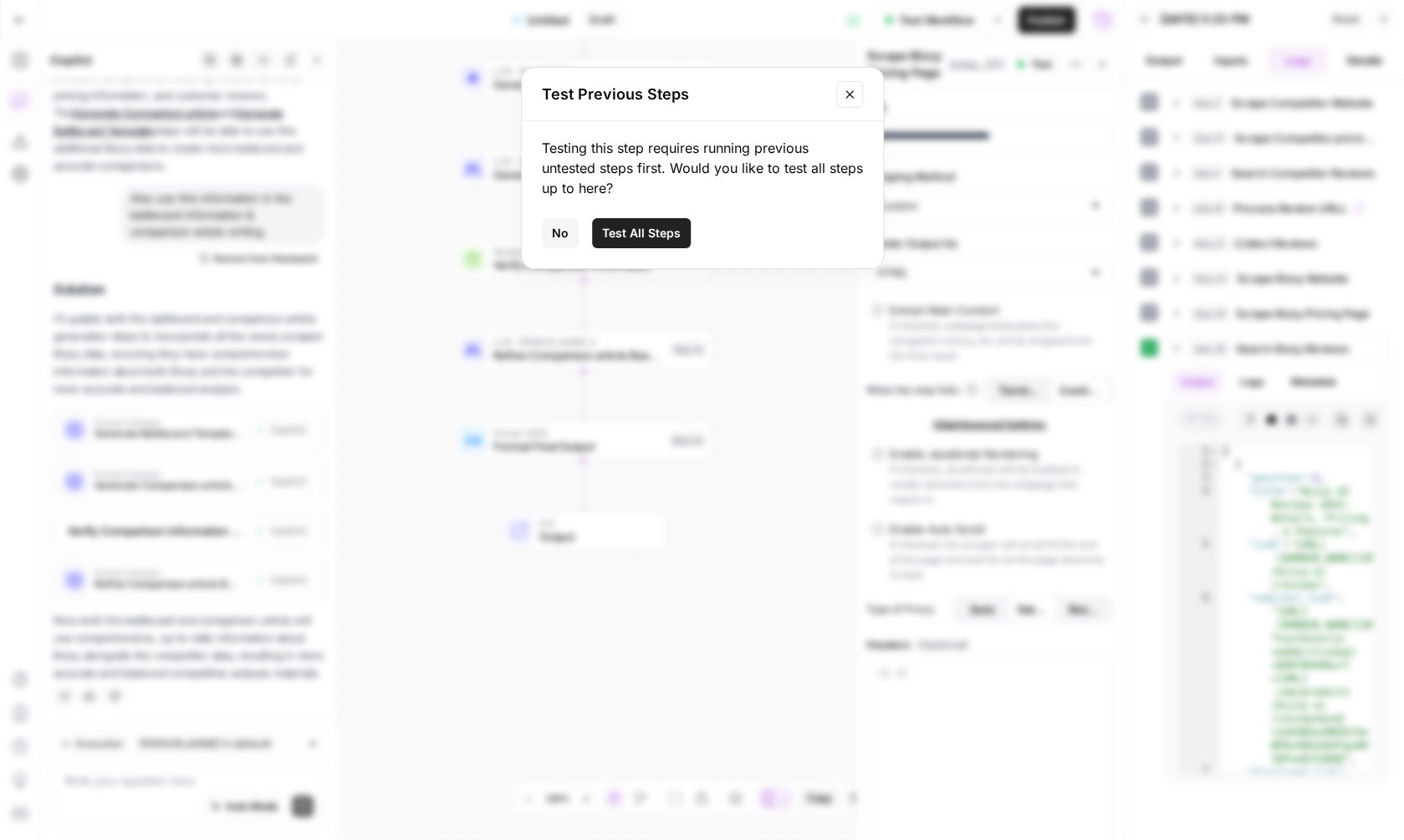
click at [675, 231] on span "Test All Steps" at bounding box center [641, 233] width 79 height 17
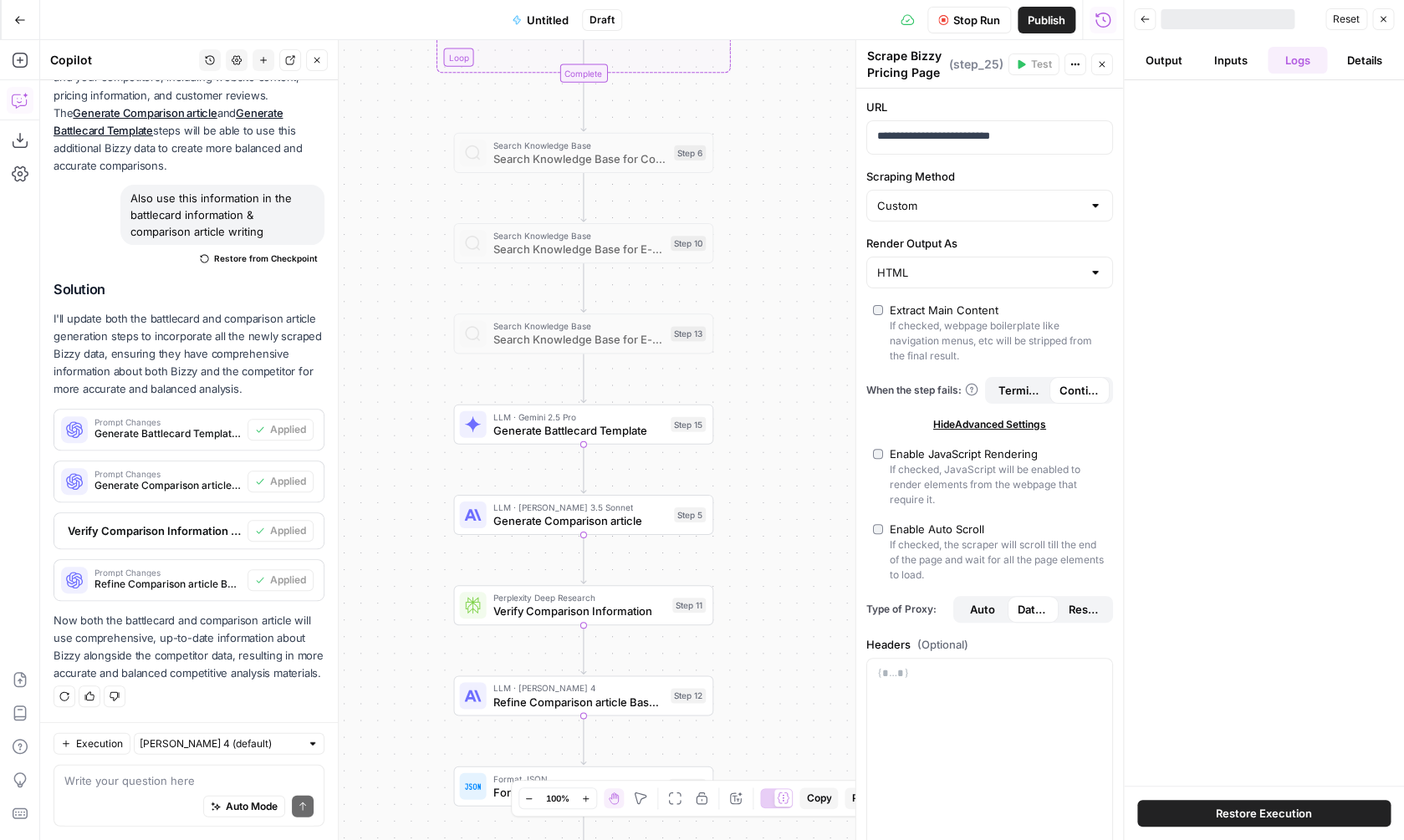
drag, startPoint x: 763, startPoint y: 203, endPoint x: 758, endPoint y: 670, distance: 467.0
click at [762, 674] on div "**********" at bounding box center [581, 439] width 1083 height 800
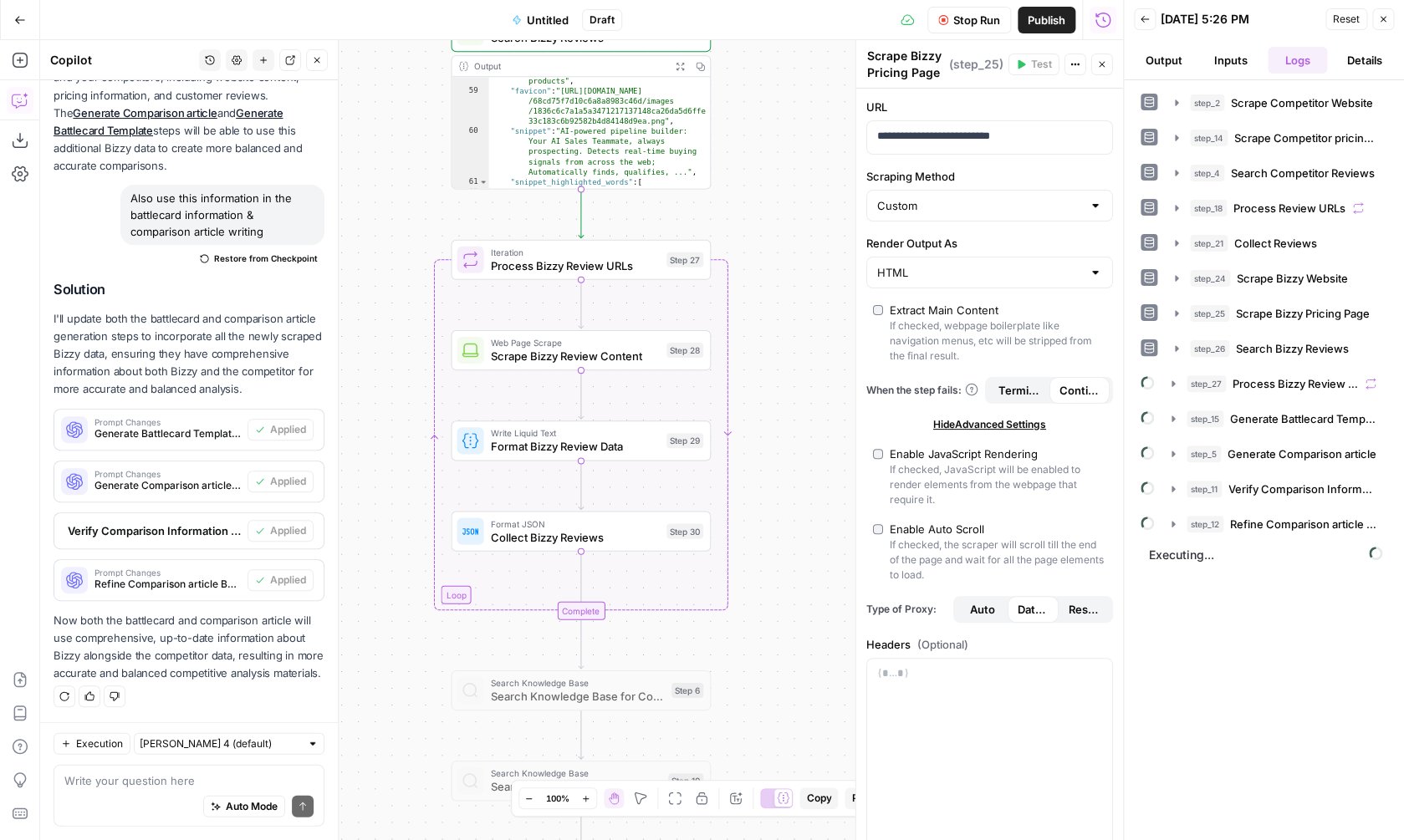
drag, startPoint x: 752, startPoint y: 273, endPoint x: 750, endPoint y: 684, distance: 411.0
click at [750, 684] on div "**********" at bounding box center [581, 439] width 1083 height 800
drag, startPoint x: 786, startPoint y: 328, endPoint x: 777, endPoint y: 331, distance: 9.5
click at [777, 331] on div "**********" at bounding box center [581, 439] width 1083 height 800
click at [593, 355] on span "Scrape Bizzy Review Content" at bounding box center [566, 356] width 169 height 17
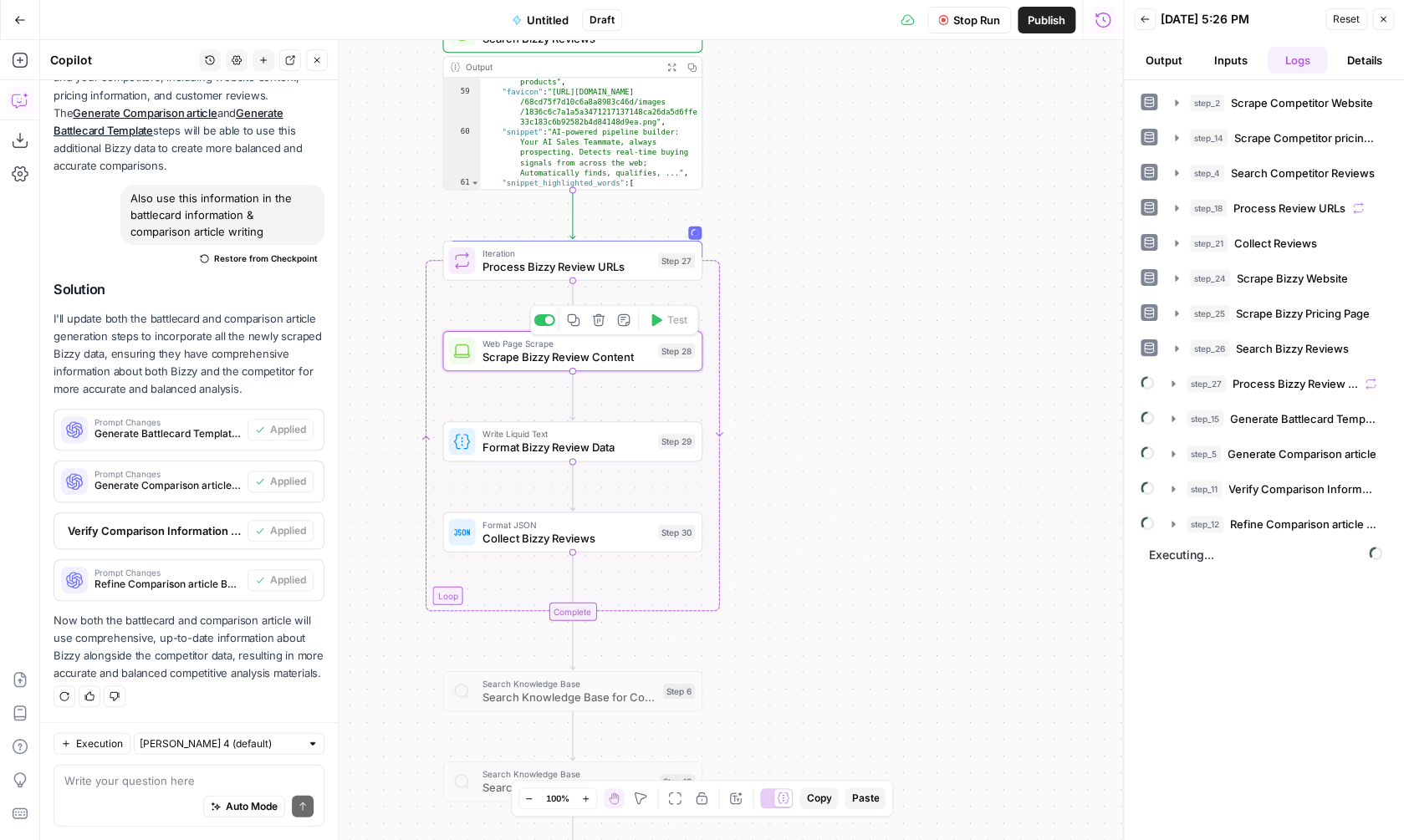
type textarea "Scrape Bizzy Review Content"
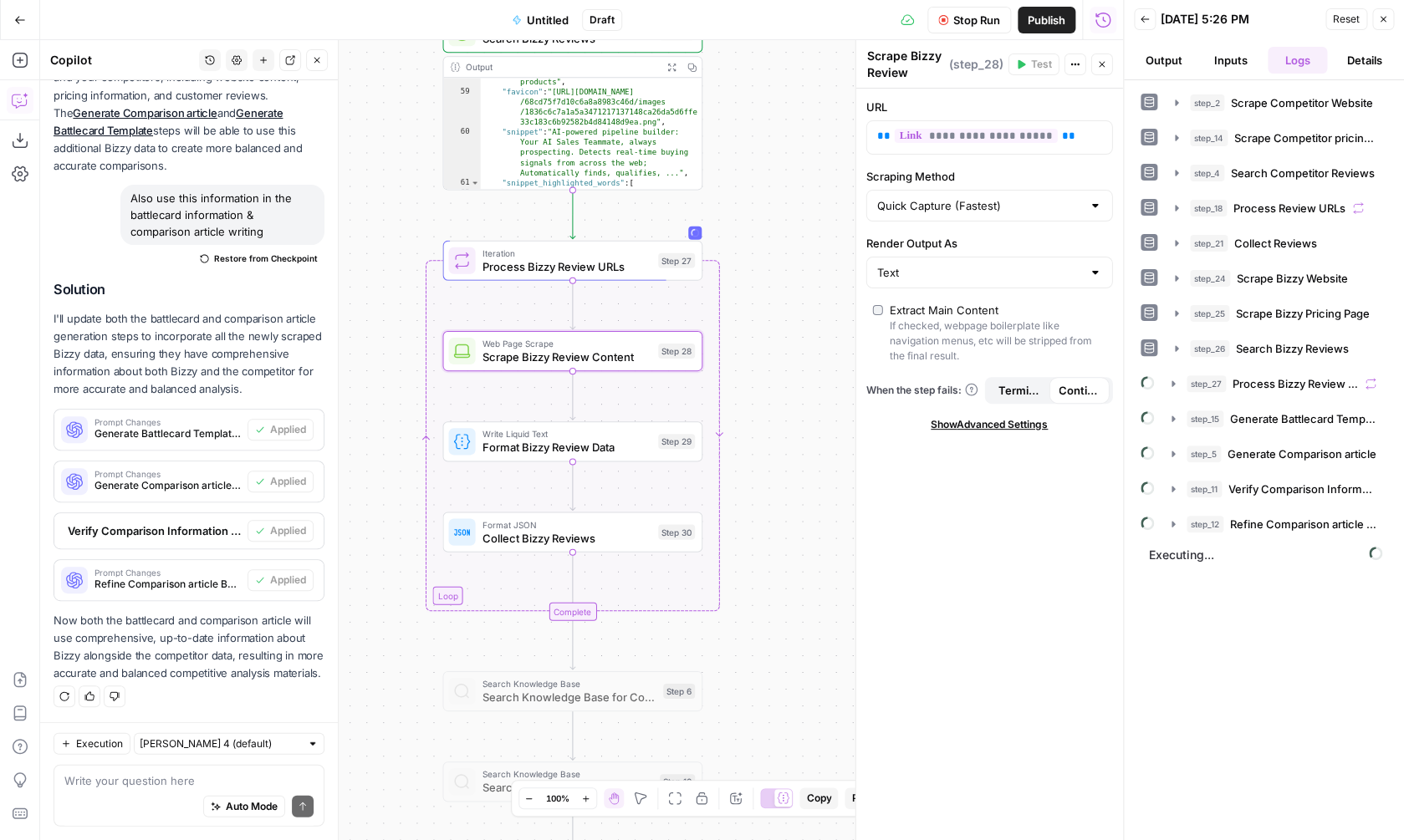
click at [628, 446] on span "Format Bizzy Review Data" at bounding box center [566, 447] width 169 height 17
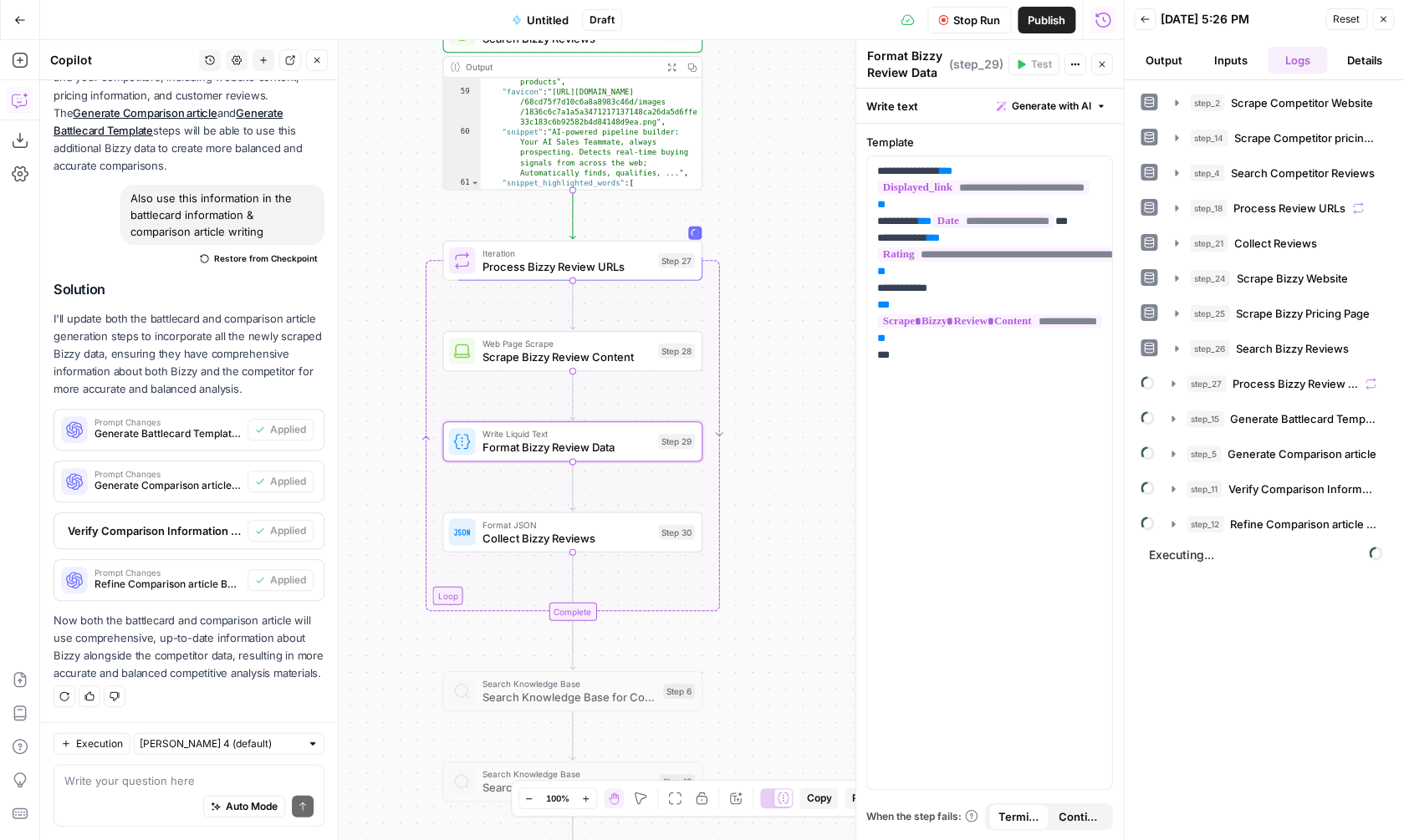
click at [1093, 826] on button "Continue" at bounding box center [1079, 817] width 61 height 27
click at [623, 526] on span "Format JSON" at bounding box center [566, 524] width 169 height 13
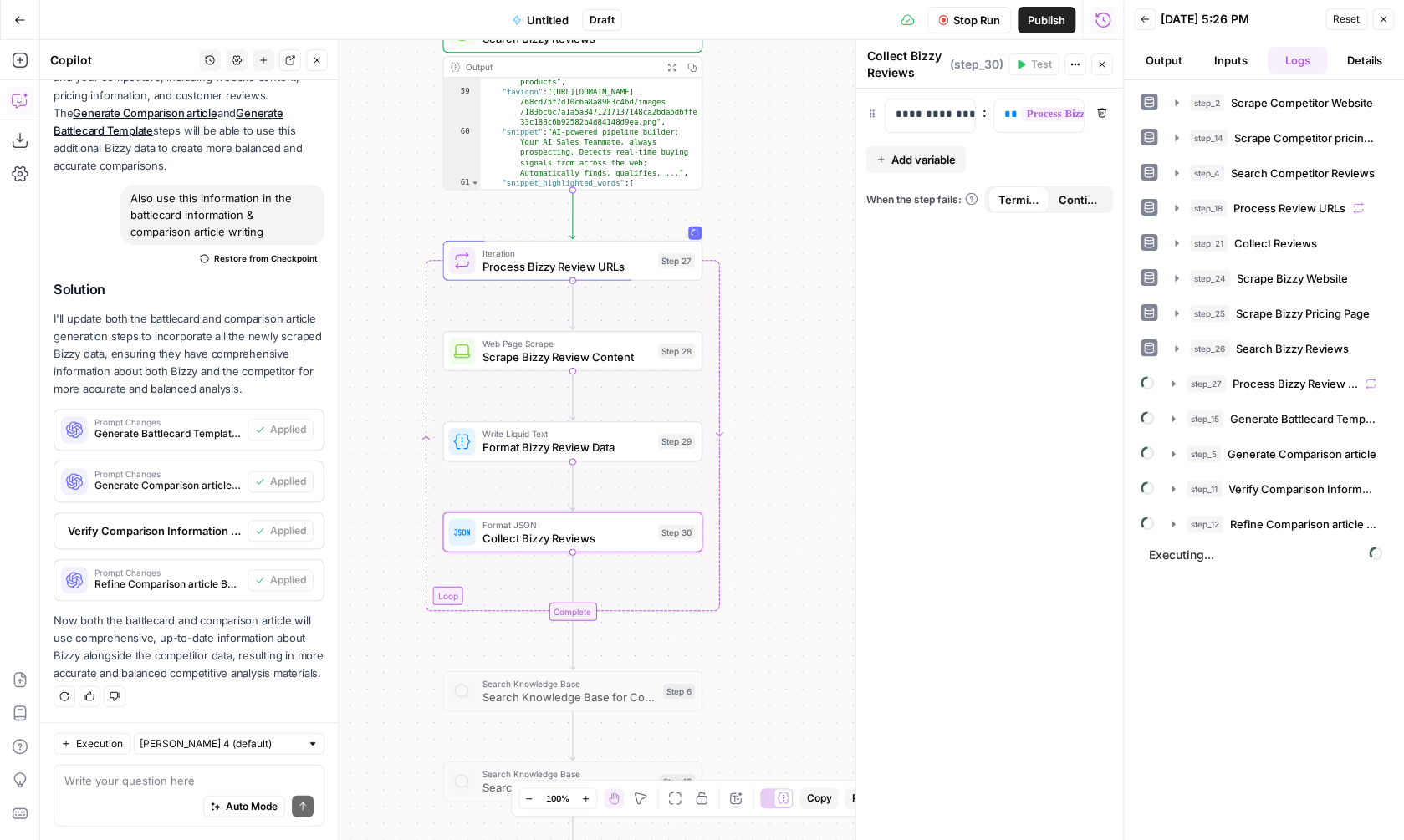
click at [1073, 206] on span "Continue" at bounding box center [1079, 199] width 41 height 17
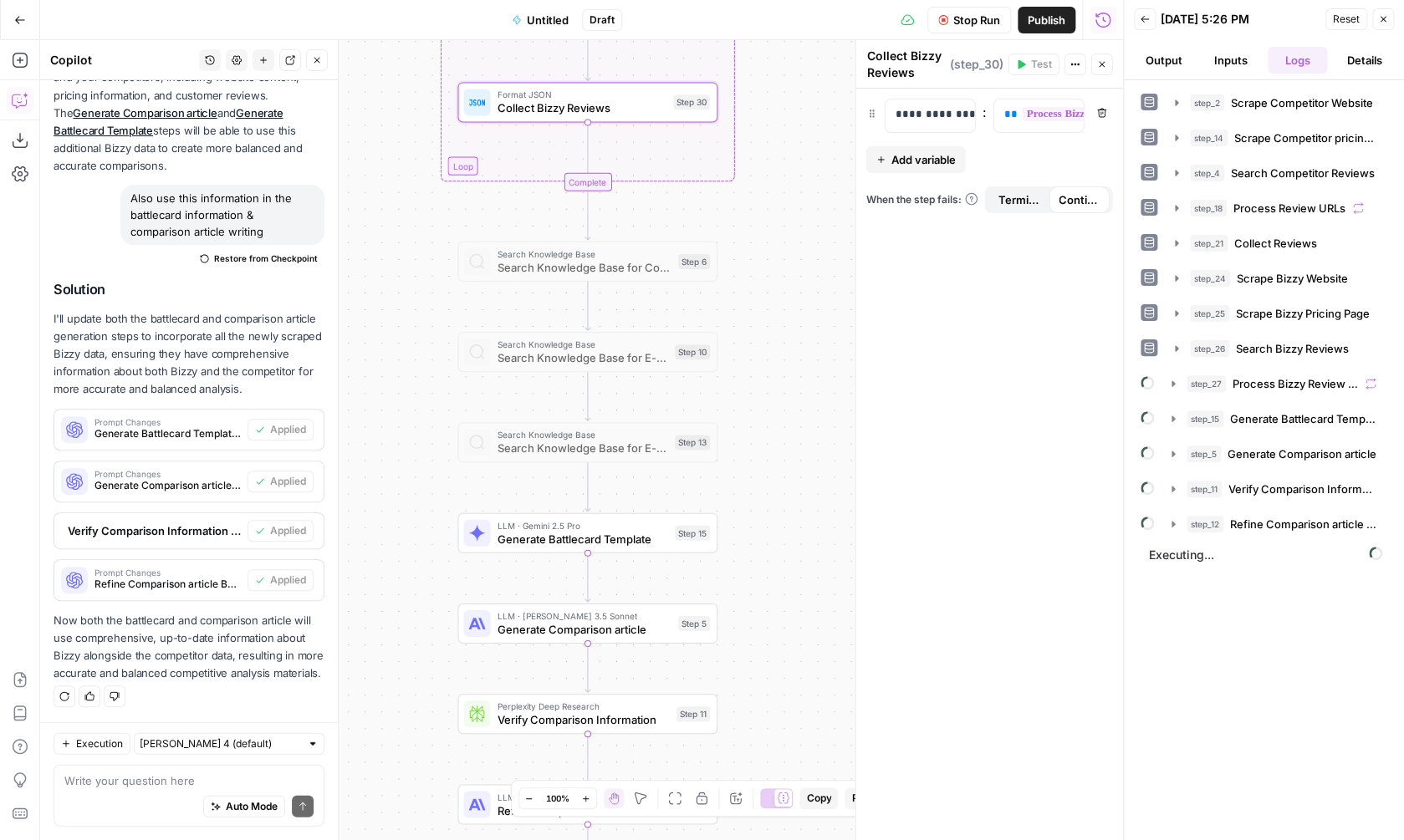
drag, startPoint x: 735, startPoint y: 672, endPoint x: 747, endPoint y: 237, distance: 435.2
click at [747, 237] on div "**********" at bounding box center [581, 439] width 1083 height 800
click at [607, 515] on span "LLM · Gemini 2.5 Pro" at bounding box center [581, 520] width 170 height 13
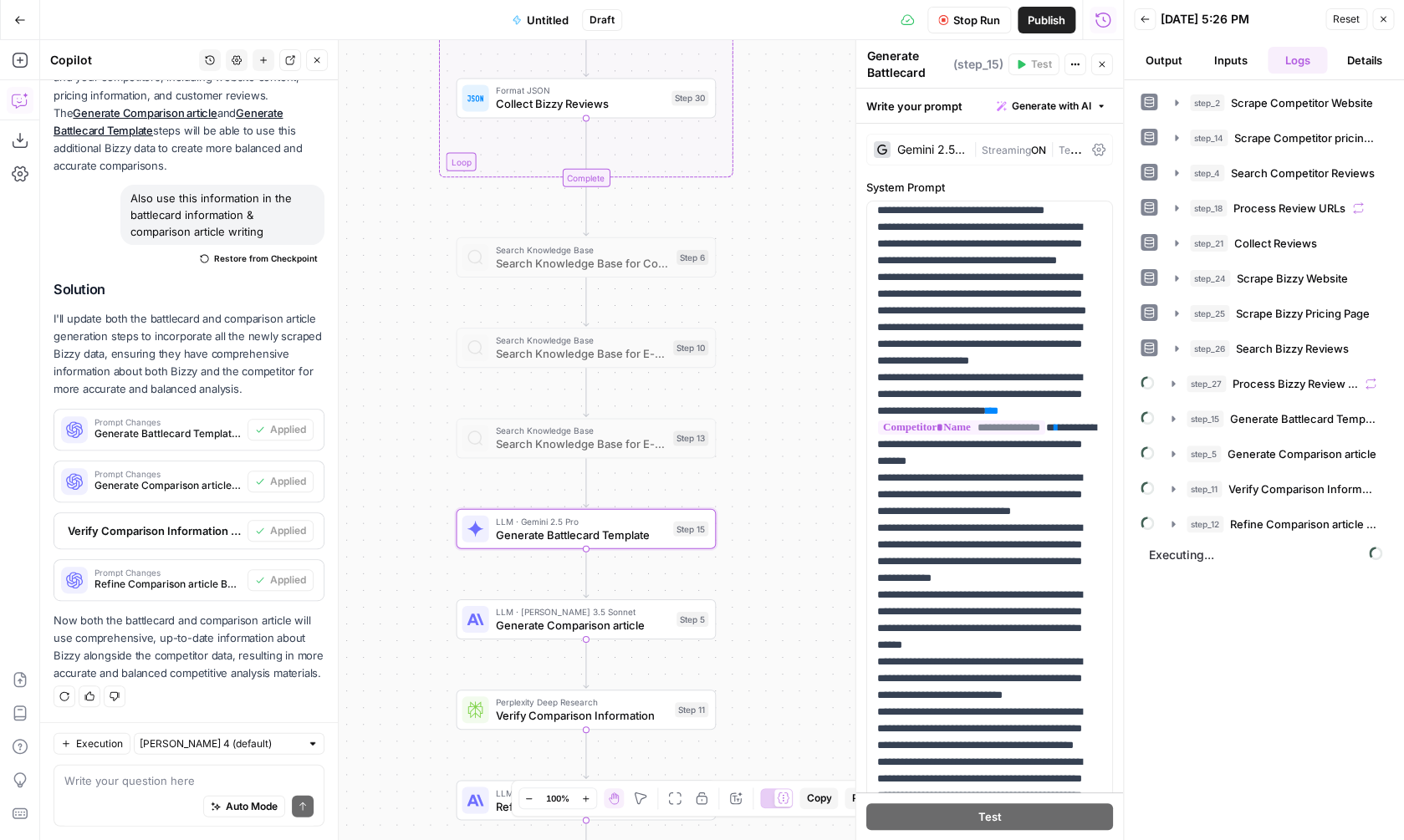
scroll to position [0, 0]
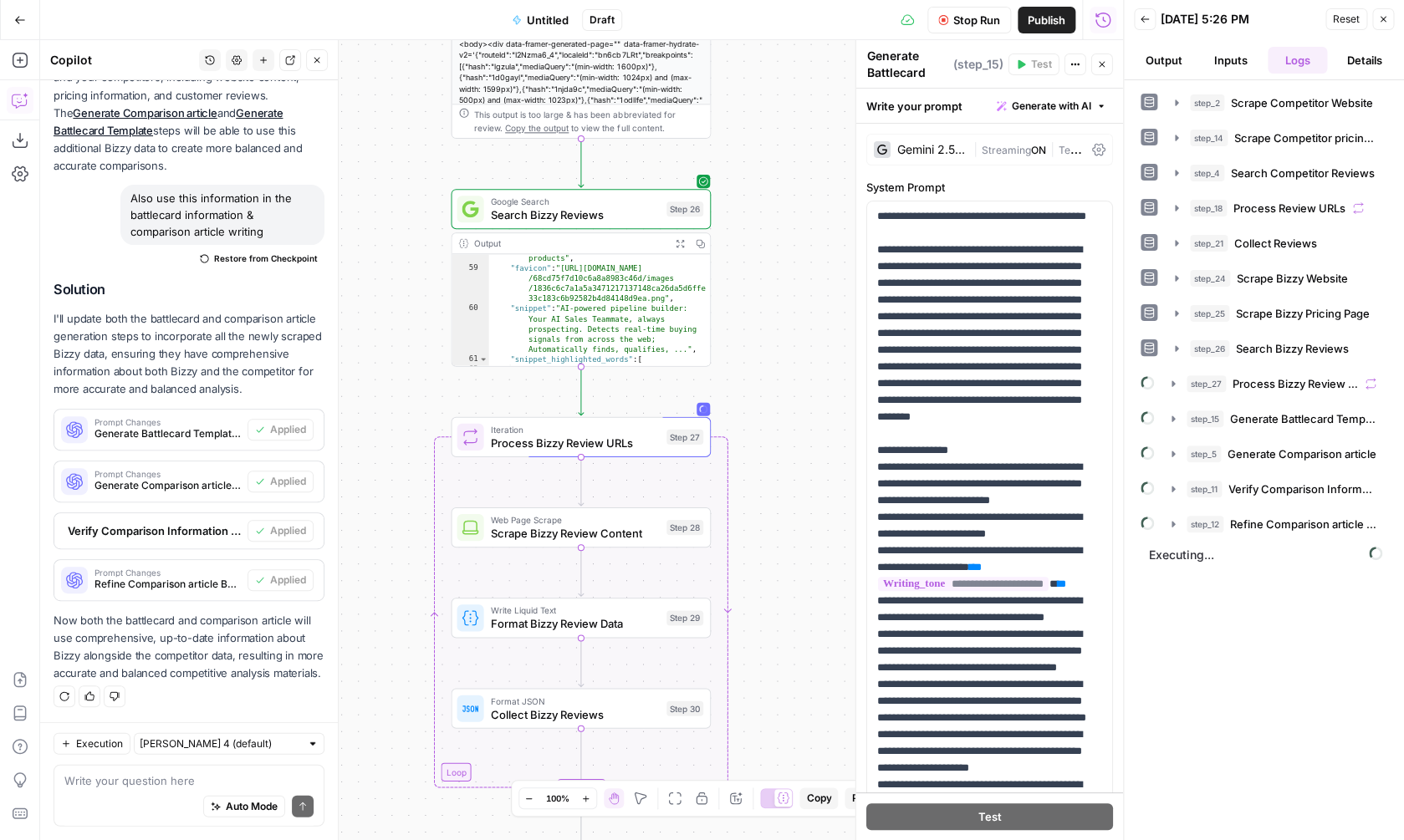
drag, startPoint x: 833, startPoint y: 208, endPoint x: 828, endPoint y: 819, distance: 611.0
click at [828, 819] on div "**********" at bounding box center [581, 439] width 1083 height 800
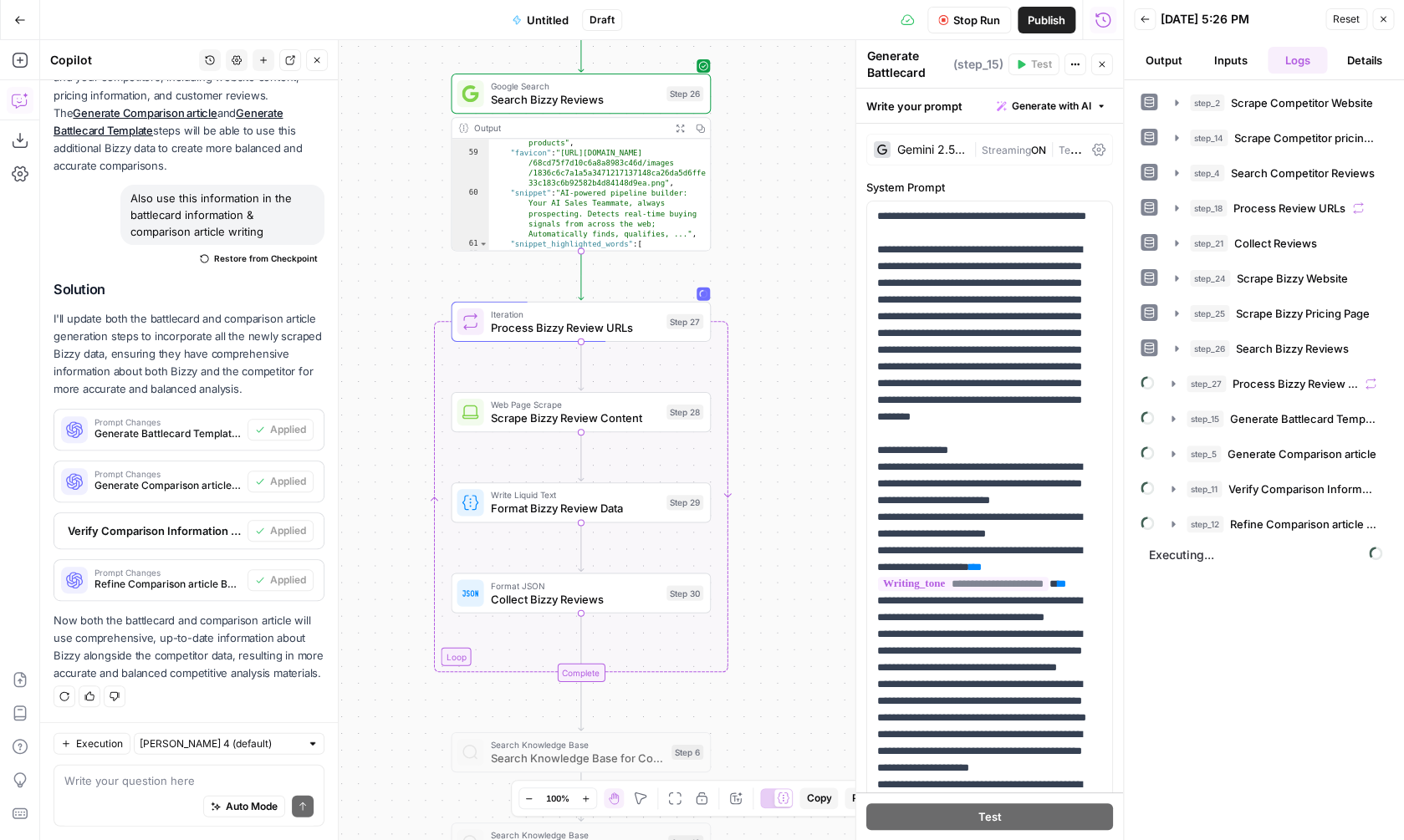
drag, startPoint x: 813, startPoint y: 394, endPoint x: 812, endPoint y: 276, distance: 118.0
click at [812, 276] on div "**********" at bounding box center [581, 439] width 1083 height 800
click at [652, 318] on span "Process Bizzy Review URLs" at bounding box center [573, 325] width 169 height 17
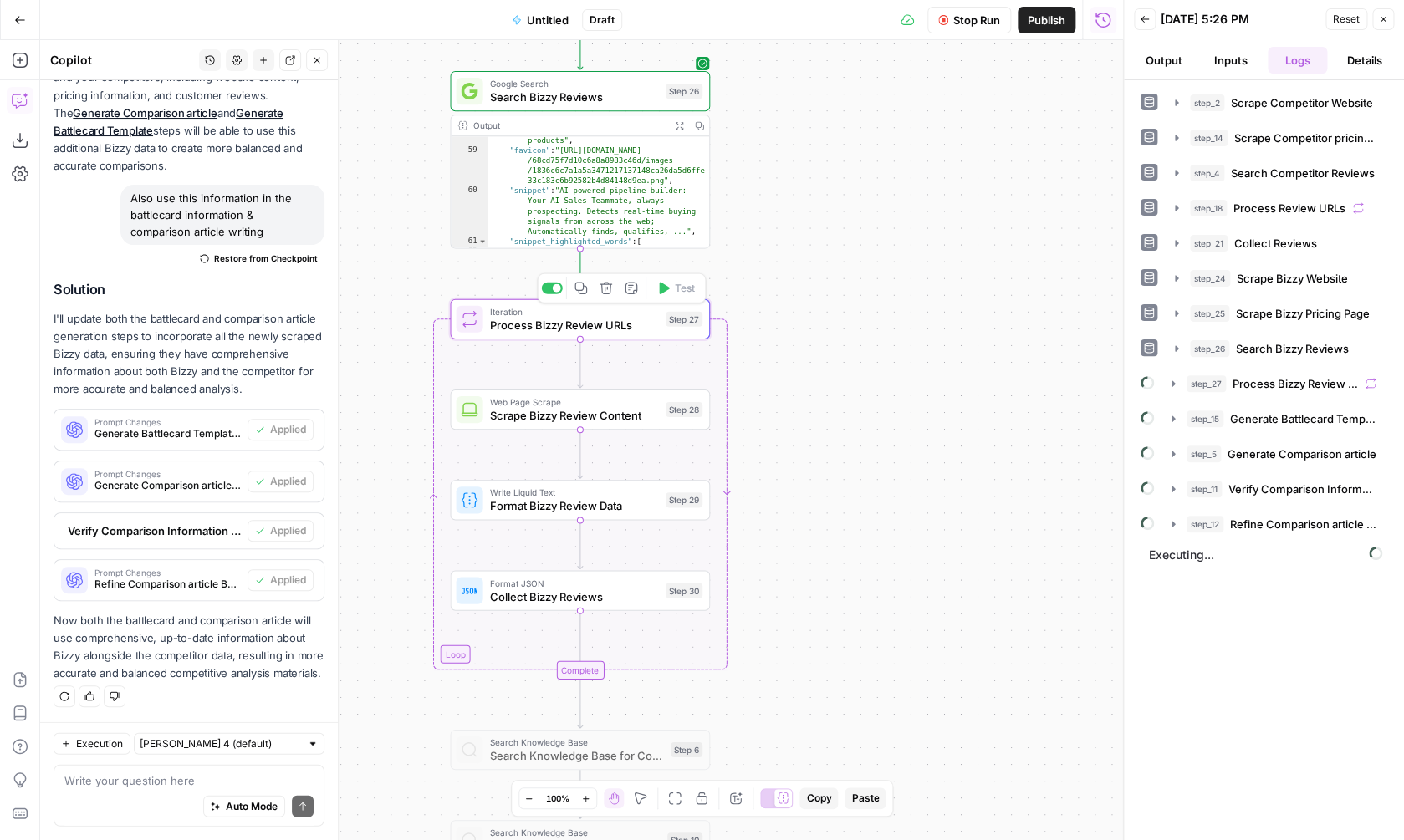
type textarea "Process Bizzy Review URLs"
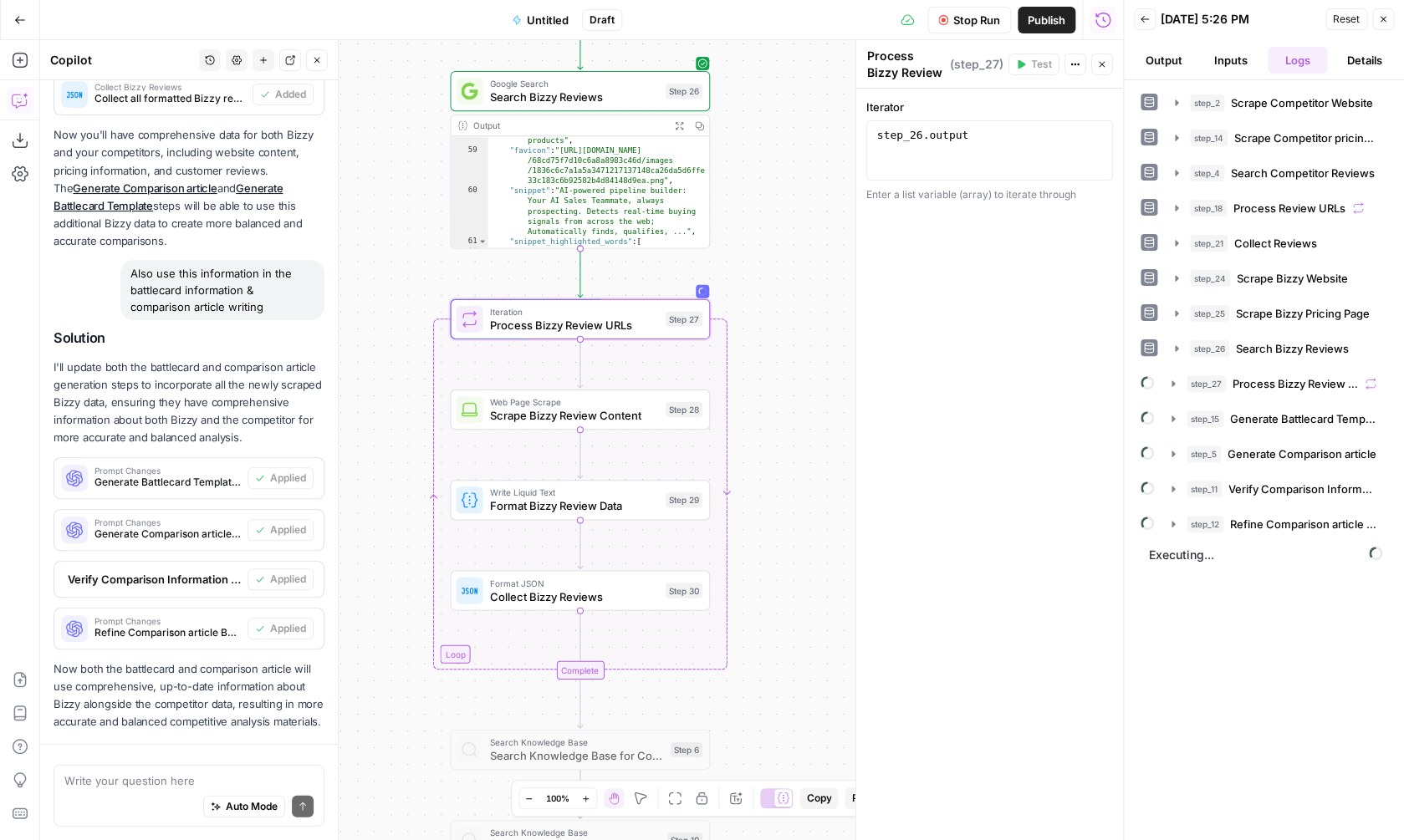
click at [1150, 17] on button "Back" at bounding box center [1144, 19] width 22 height 22
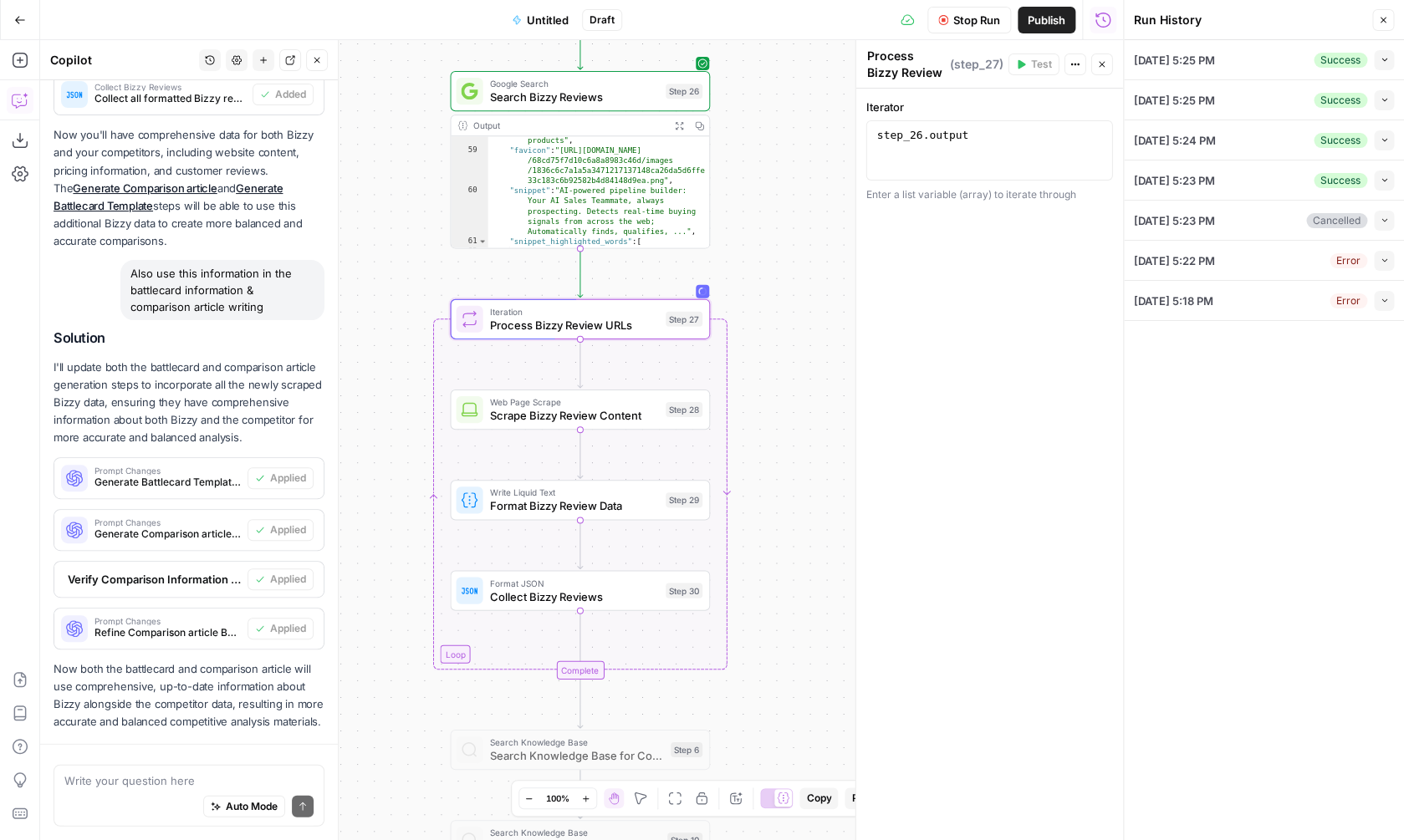
scroll to position [1471, 0]
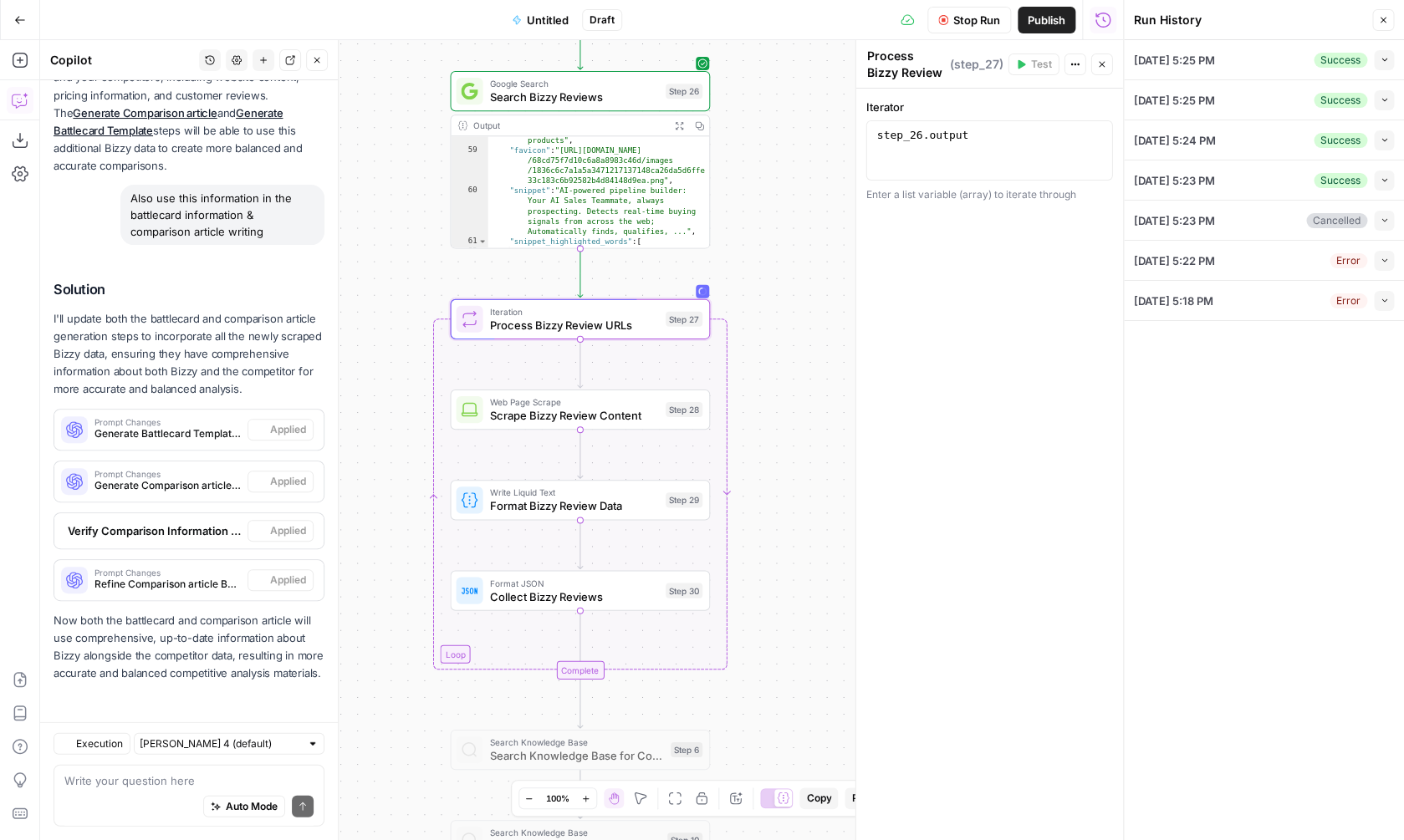
click at [1381, 20] on icon "button" at bounding box center [1383, 19] width 10 height 10
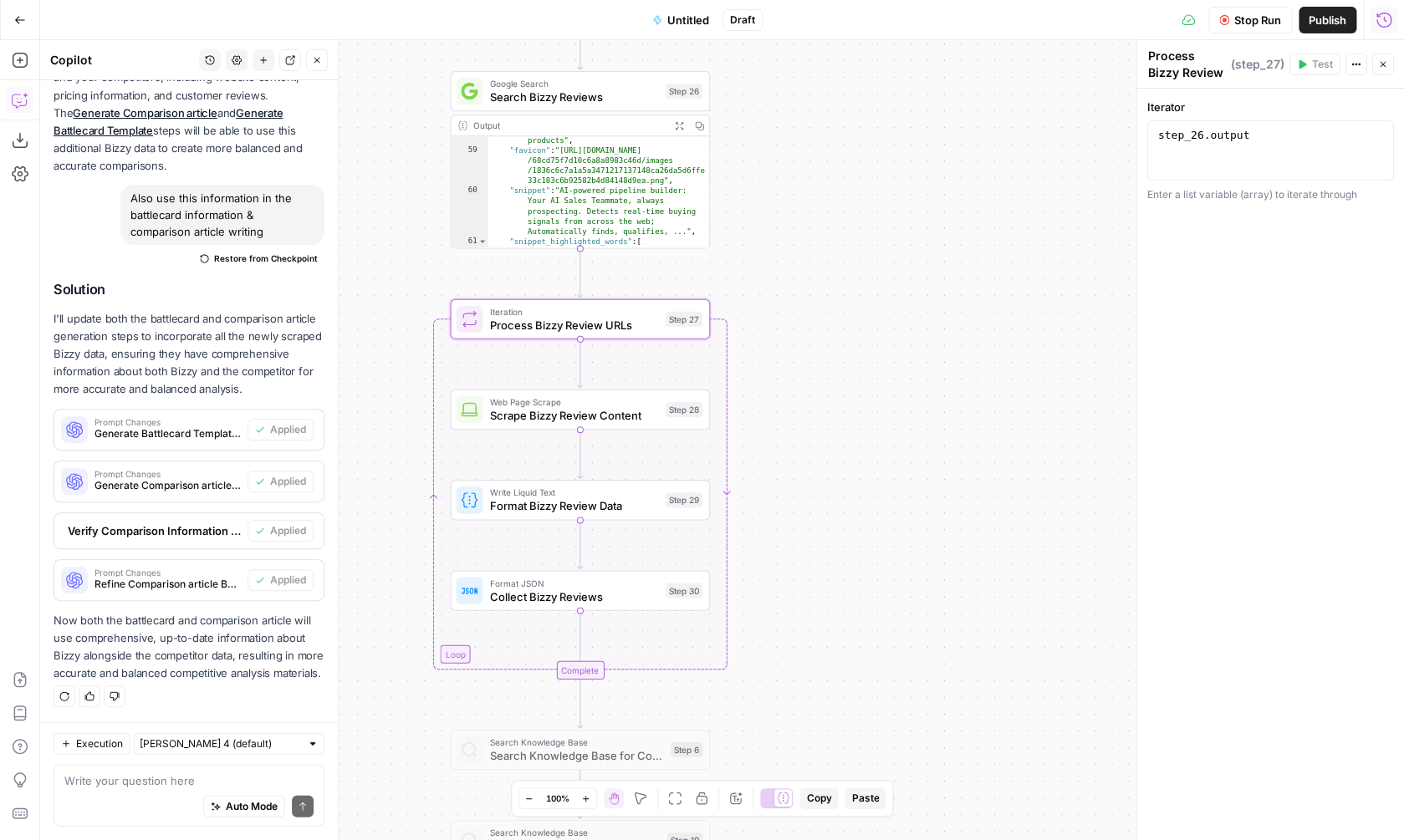
click at [1393, 22] on button "Run History" at bounding box center [1384, 20] width 27 height 27
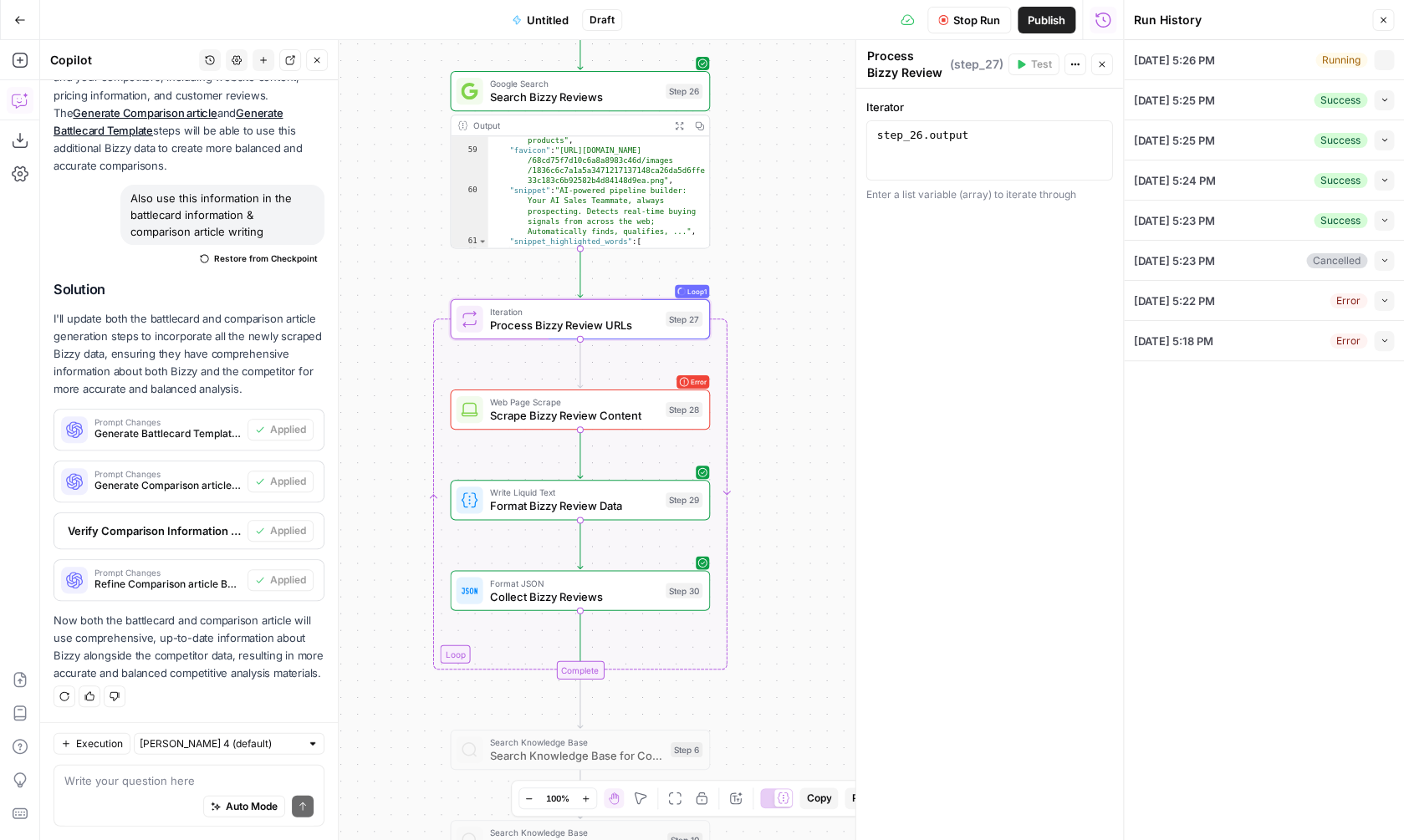
type input "Bizzy"
type input "Leadfeeder"
type input "https://www.leadfeeder.com/"
type input "https://www.leadfeeder.com/pricing/"
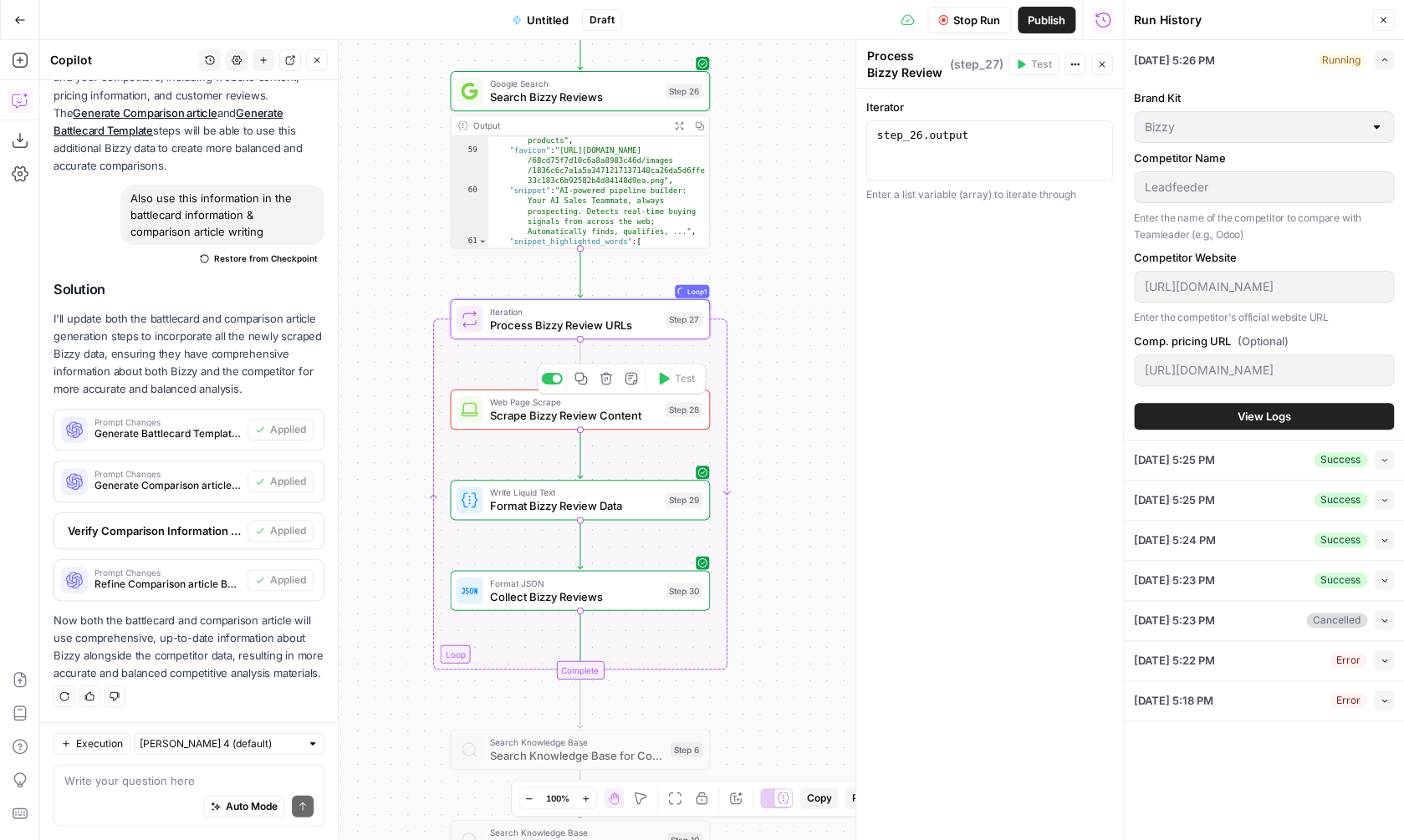
click at [597, 416] on span "Scrape Bizzy Review Content" at bounding box center [573, 415] width 169 height 17
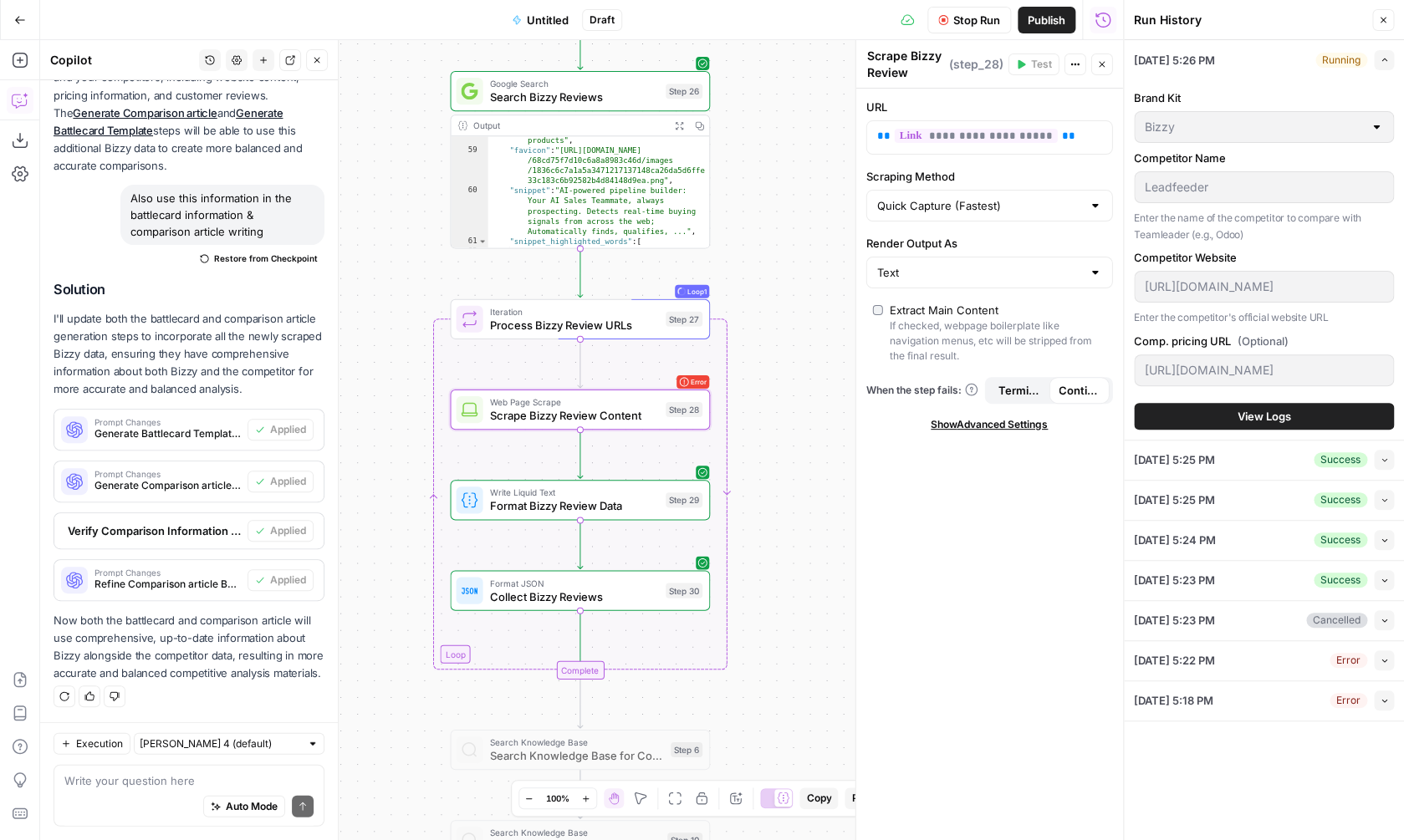
click at [1392, 695] on button "Collapse" at bounding box center [1384, 700] width 20 height 20
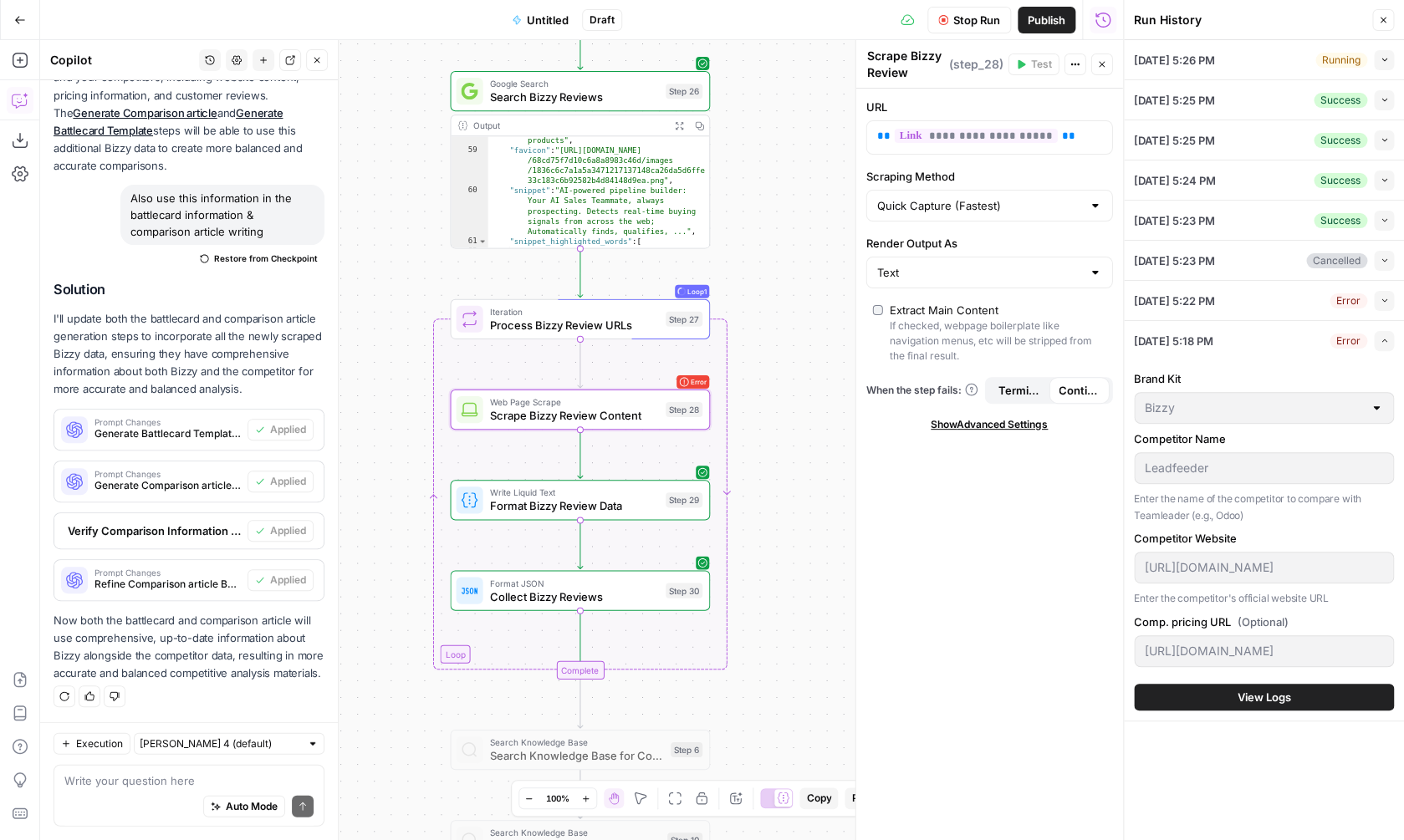
click at [1377, 53] on button "Collapse" at bounding box center [1384, 60] width 20 height 20
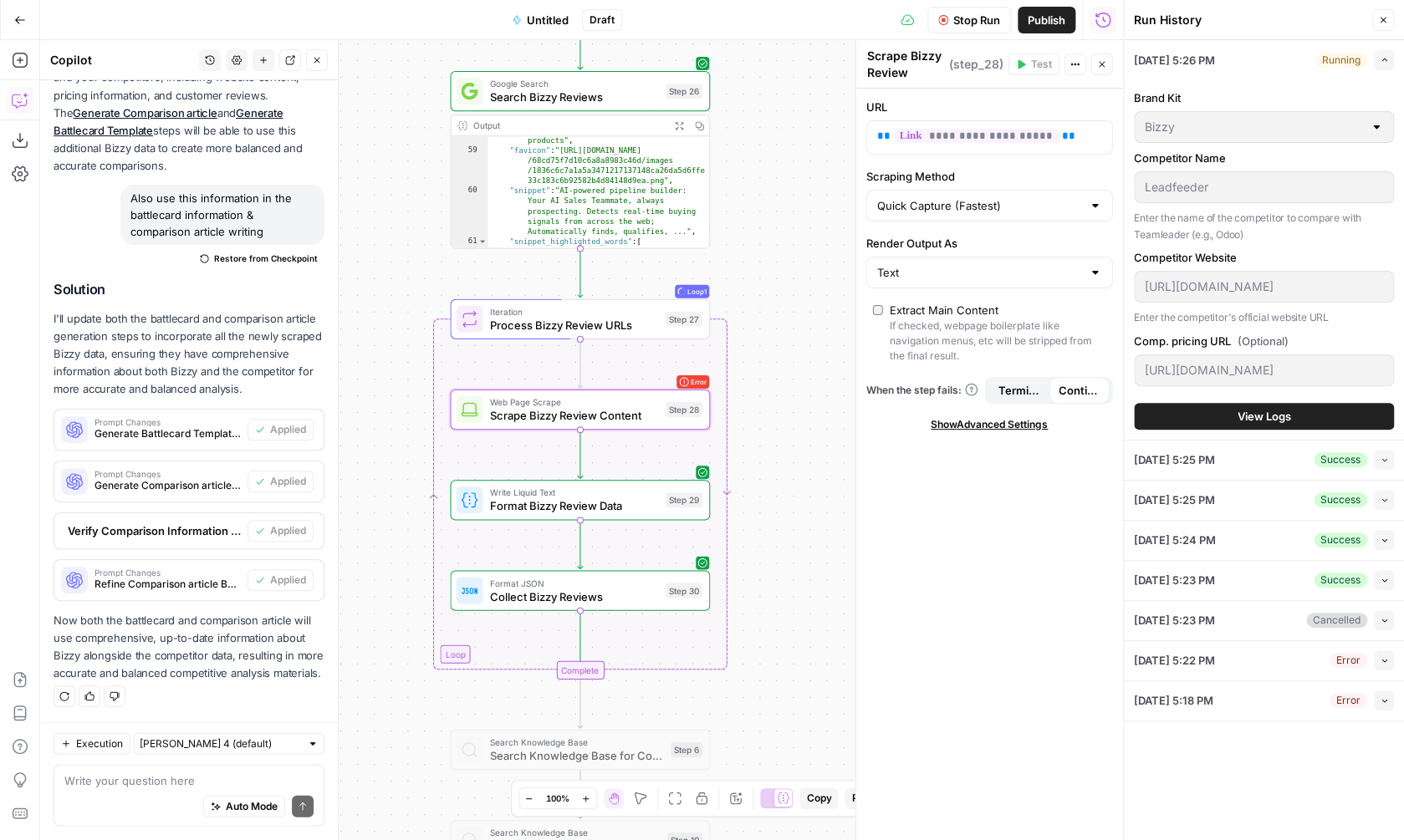
click at [1245, 416] on span "View Logs" at bounding box center [1264, 416] width 53 height 17
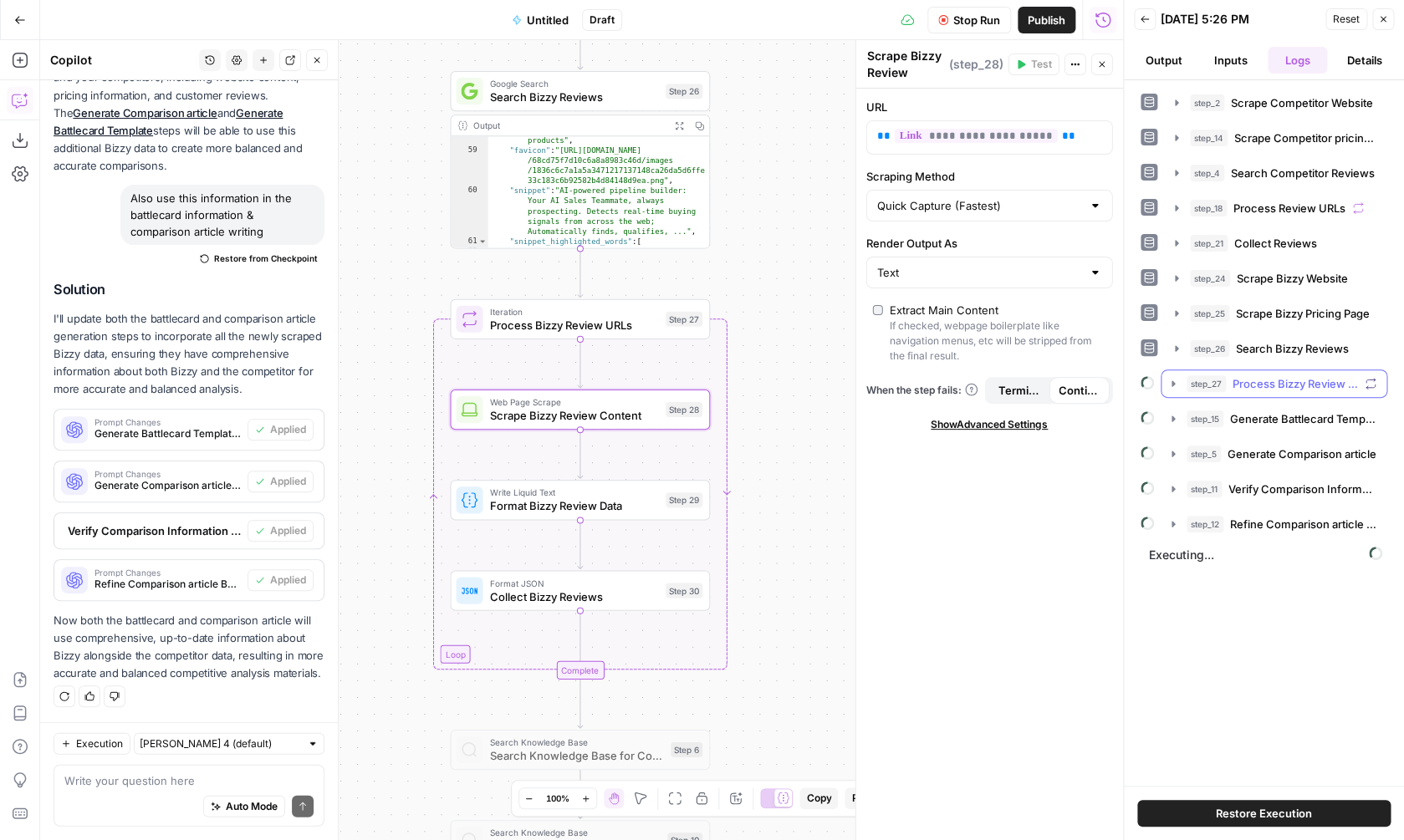
click at [1170, 377] on button "step_27 Process Bizzy Review URLs" at bounding box center [1274, 384] width 225 height 27
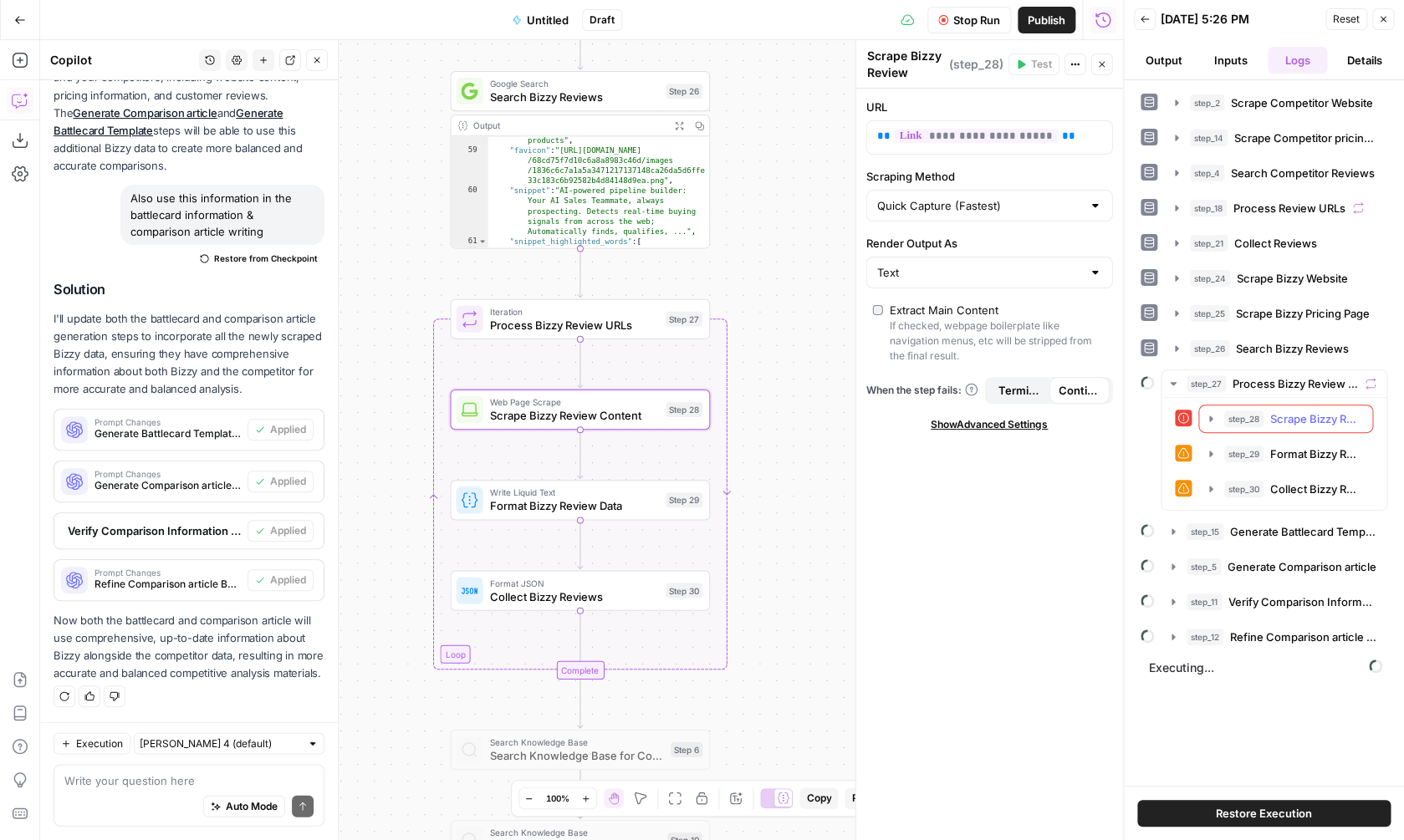
click at [1207, 418] on icon "button" at bounding box center [1211, 418] width 13 height 13
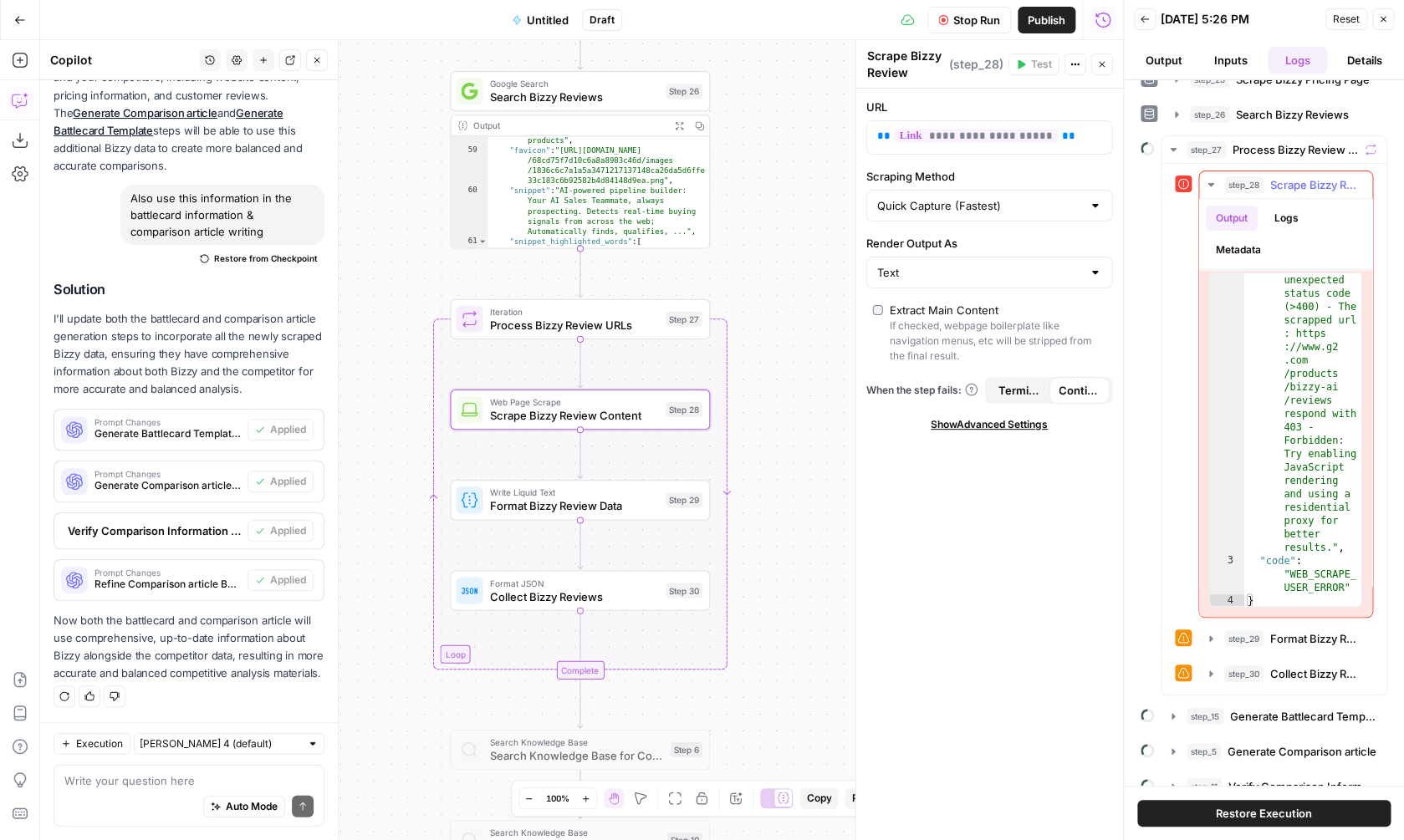
scroll to position [303, 0]
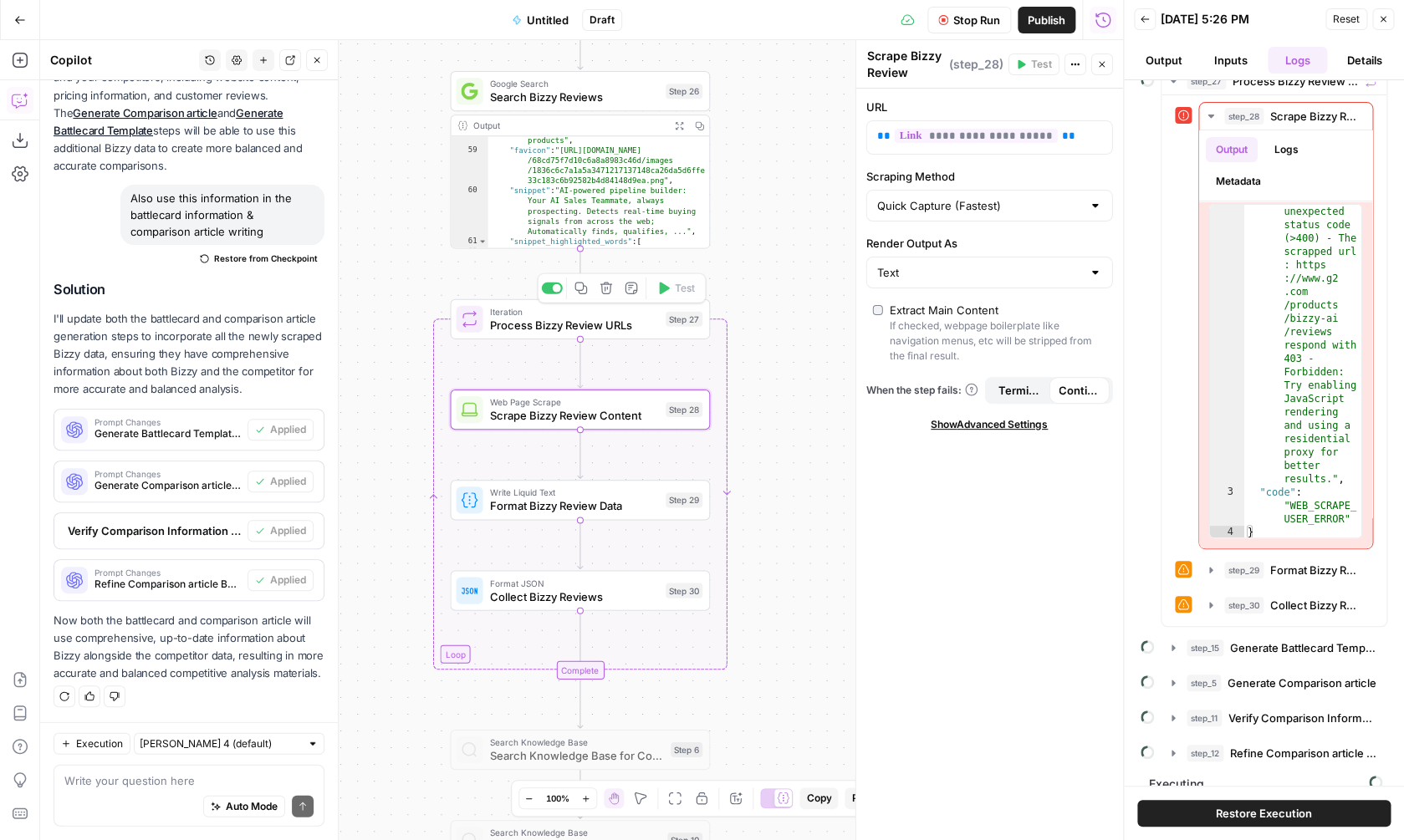
click at [612, 422] on span "Scrape Bizzy Review Content" at bounding box center [573, 415] width 169 height 17
click at [991, 426] on span "Show Advanced Settings" at bounding box center [989, 424] width 117 height 15
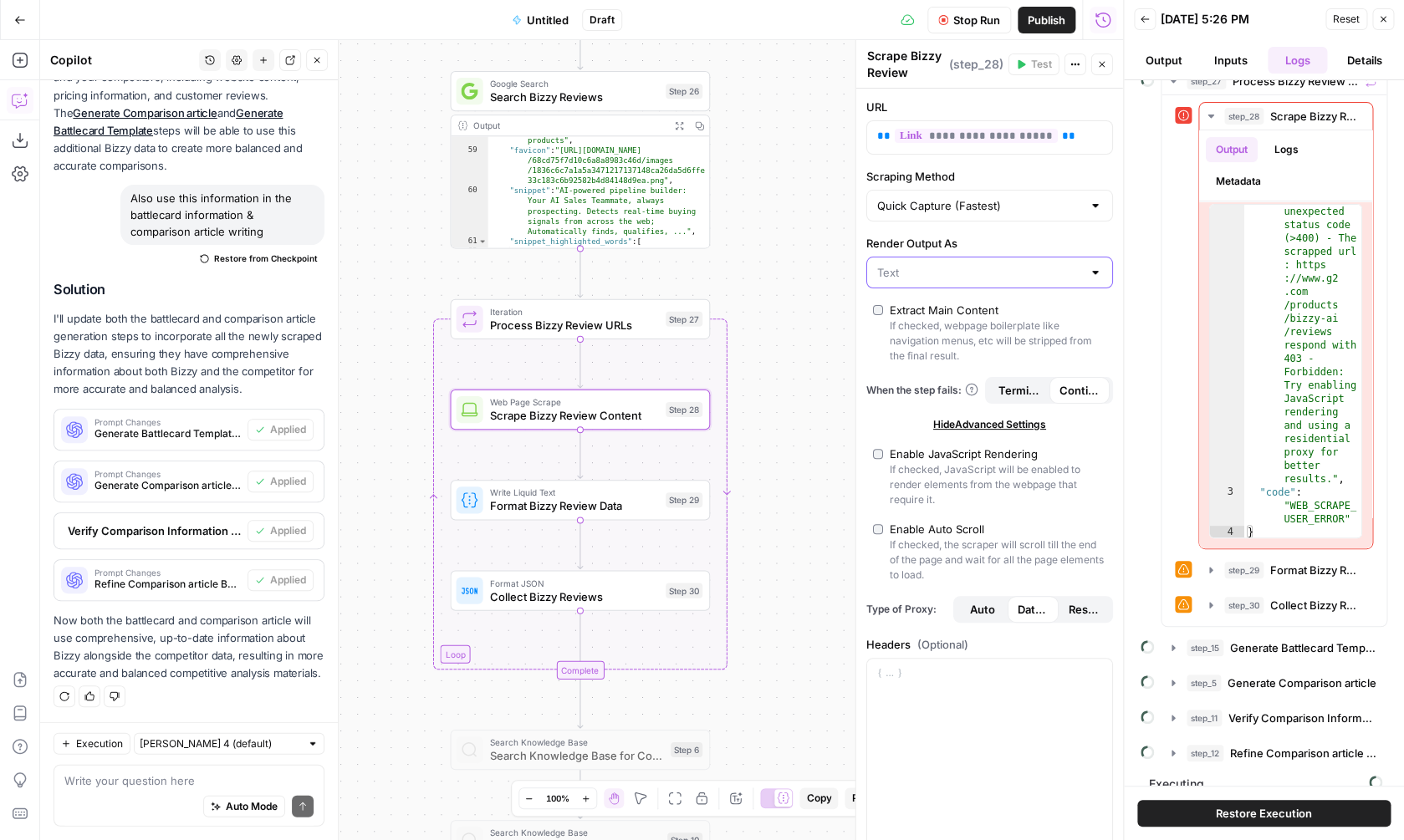
click at [998, 268] on input "Render Output As" at bounding box center [979, 272] width 205 height 17
click at [943, 336] on span "HTML" at bounding box center [986, 338] width 212 height 17
type input "HTML"
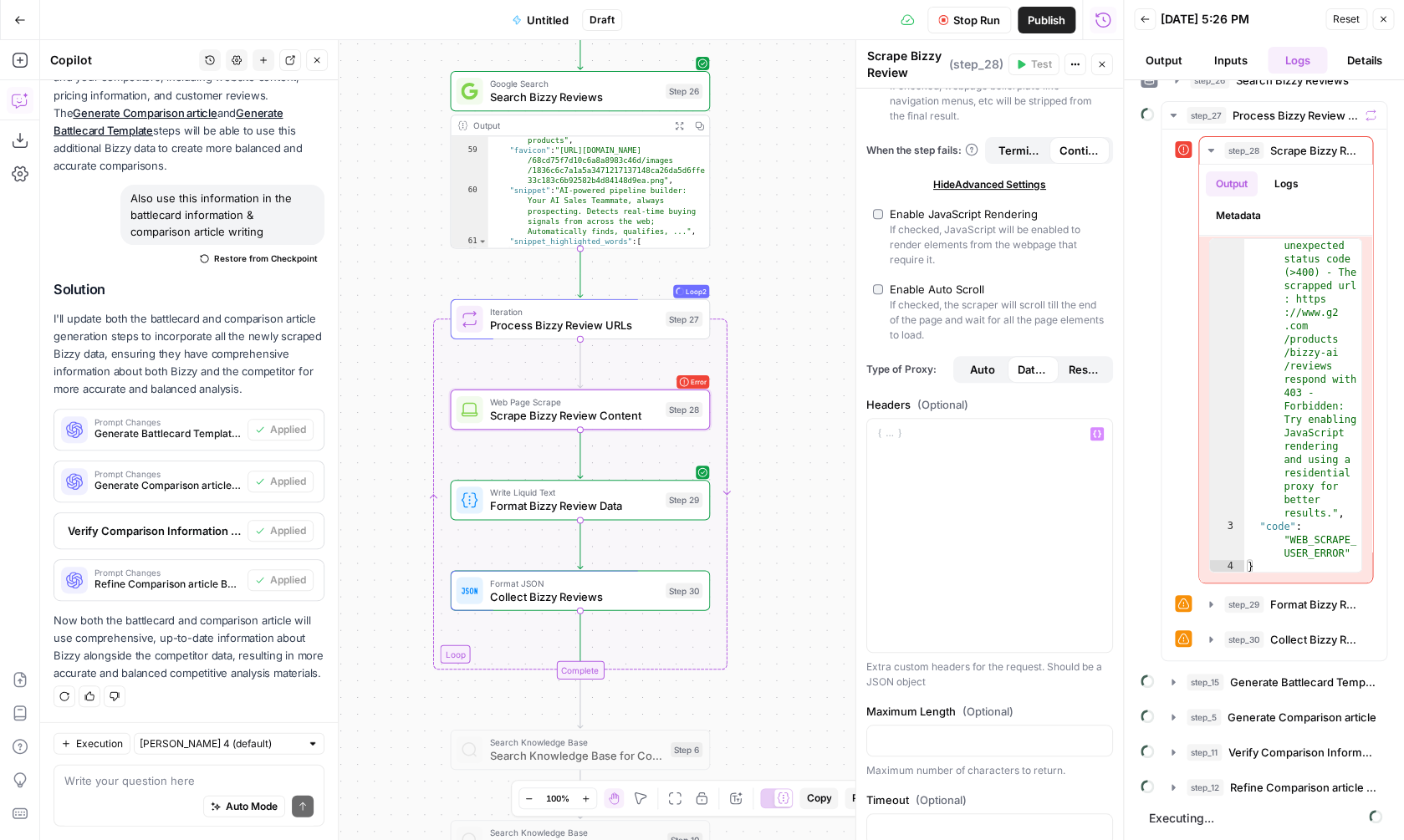
scroll to position [307, 0]
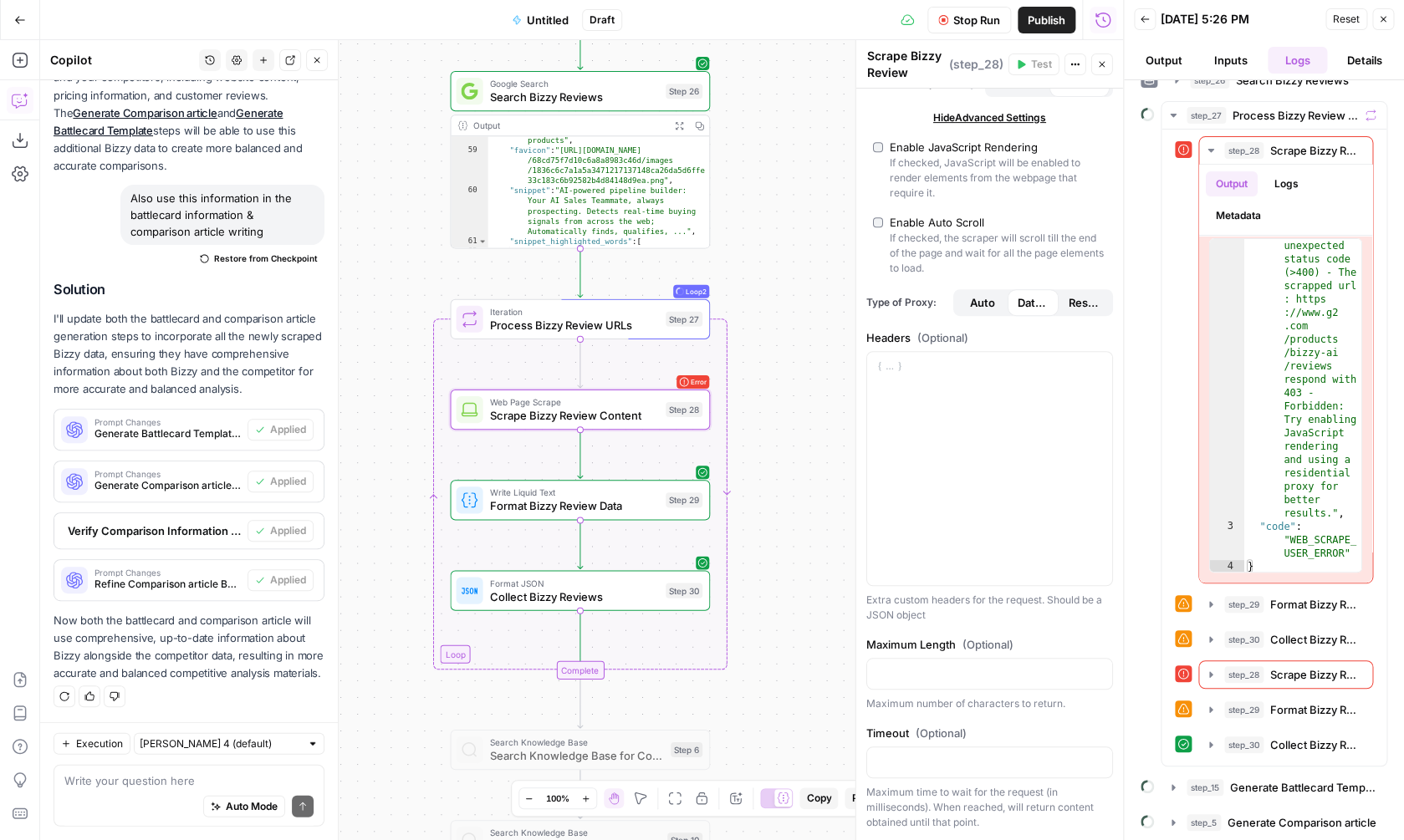
click at [1044, 16] on span "Publish" at bounding box center [1046, 19] width 37 height 17
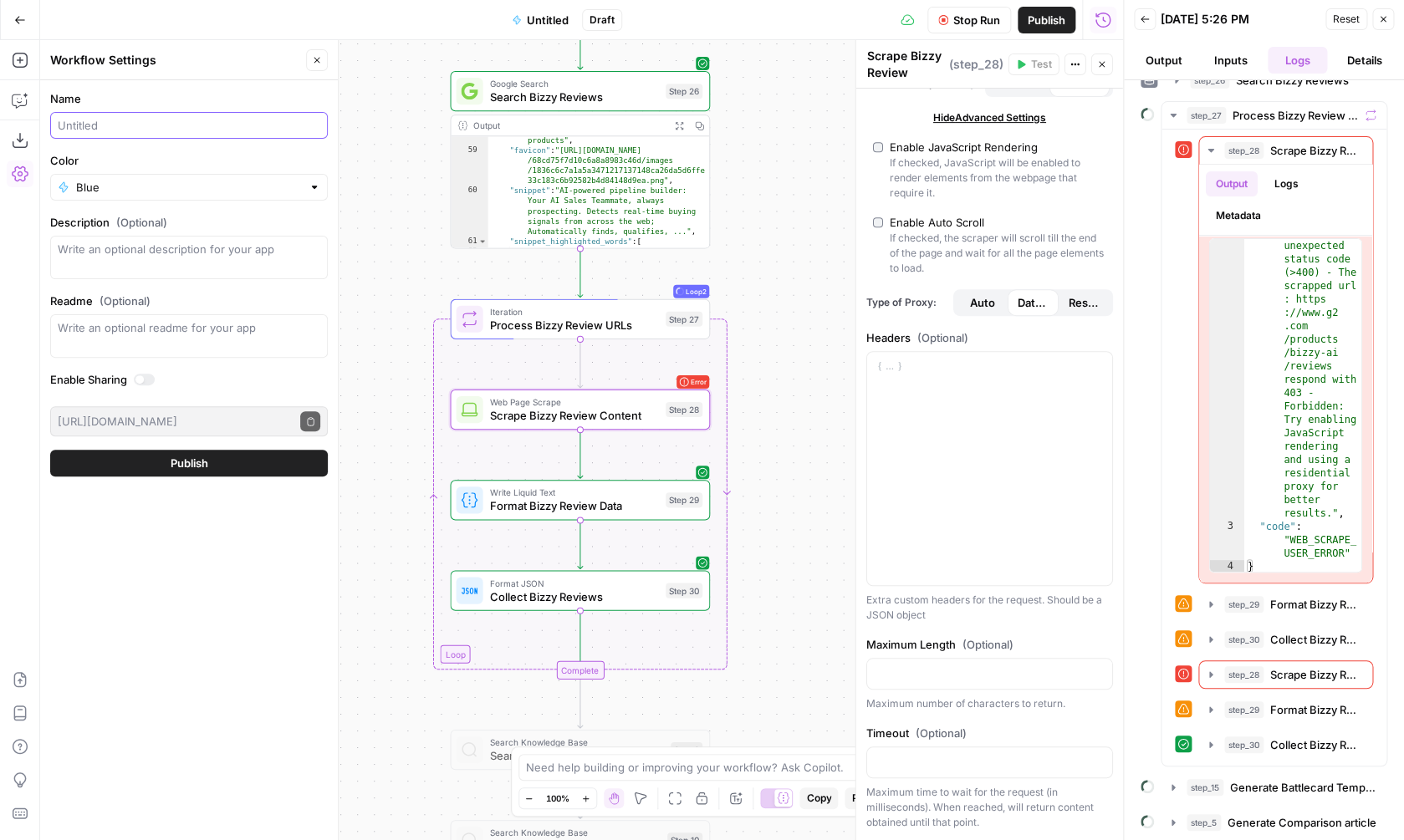
click at [194, 124] on input "Name" at bounding box center [189, 125] width 262 height 17
type input "Bizzy - competitor page builder"
click at [207, 448] on form "Name Bizzy - competitor page builder Color Blue Description (Optional) Readme (…" at bounding box center [189, 284] width 298 height 406
click at [197, 466] on span "Publish" at bounding box center [189, 463] width 37 height 17
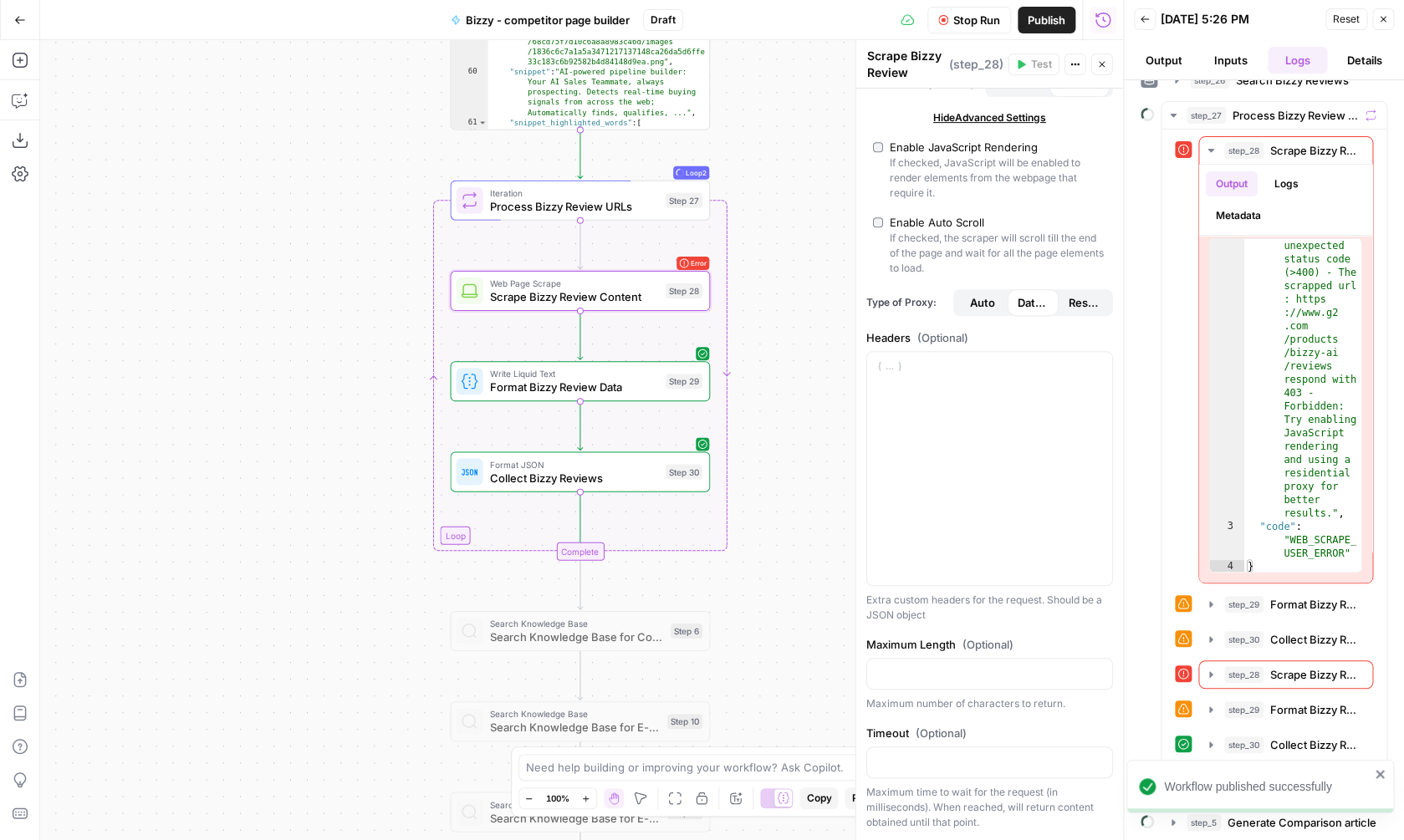
drag, startPoint x: 774, startPoint y: 430, endPoint x: 772, endPoint y: 310, distance: 120.0
click at [772, 310] on div "**********" at bounding box center [581, 439] width 1083 height 800
click at [614, 198] on span "Iteration" at bounding box center [572, 191] width 169 height 13
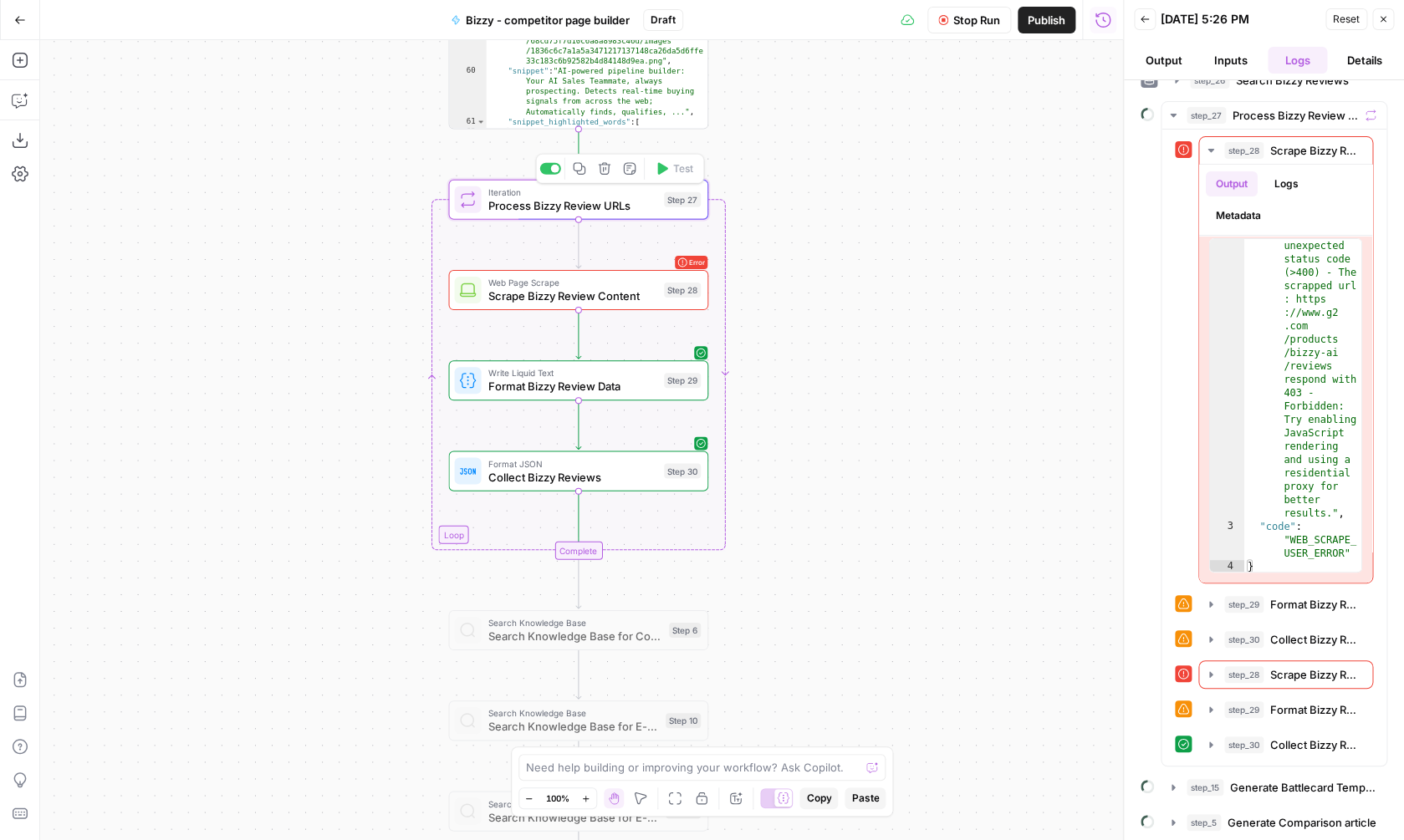
type textarea "Process Bizzy Review URLs"
click at [599, 394] on span "Format Bizzy Review Data" at bounding box center [572, 385] width 169 height 17
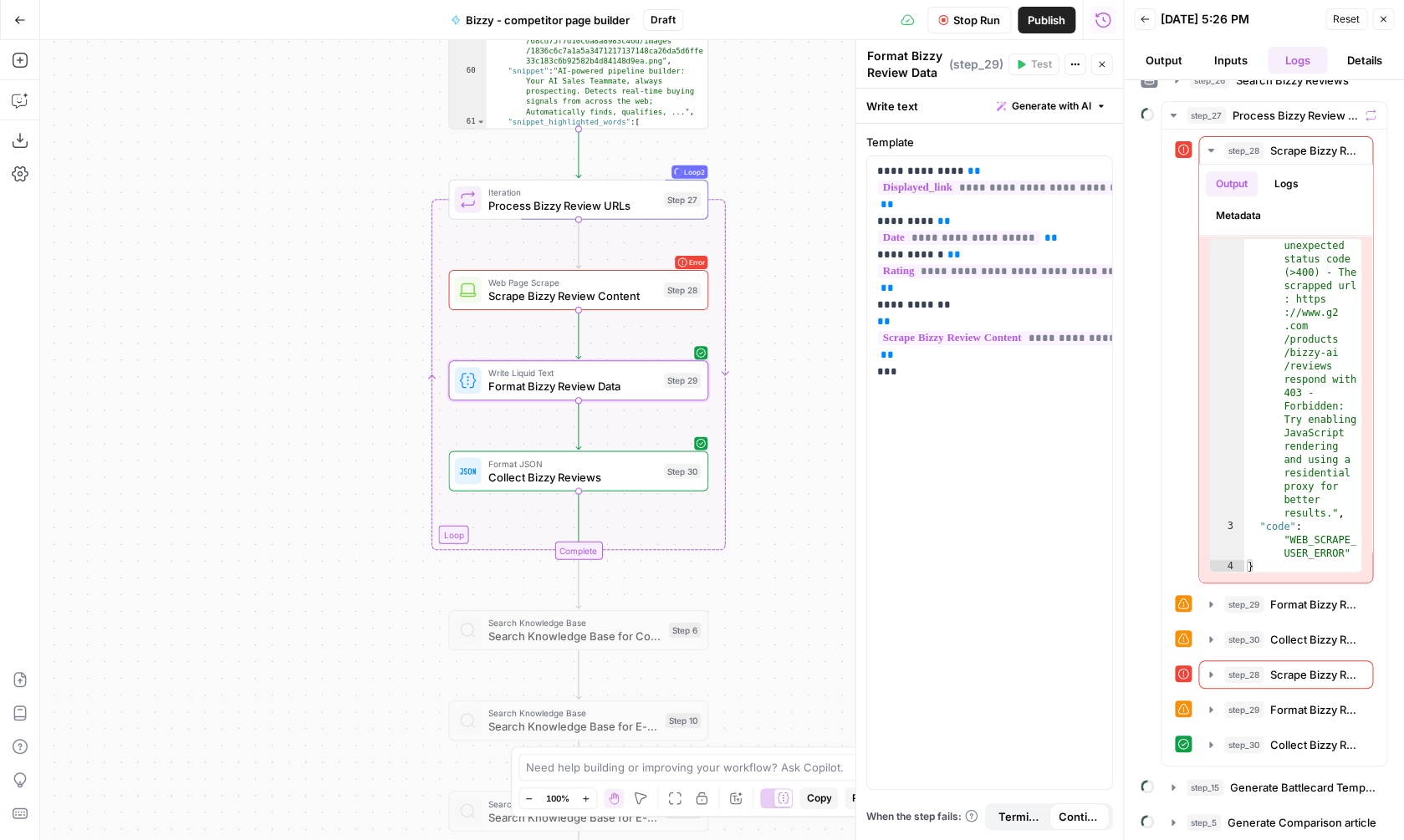
click at [590, 469] on span "Collect Bizzy Reviews" at bounding box center [572, 476] width 169 height 17
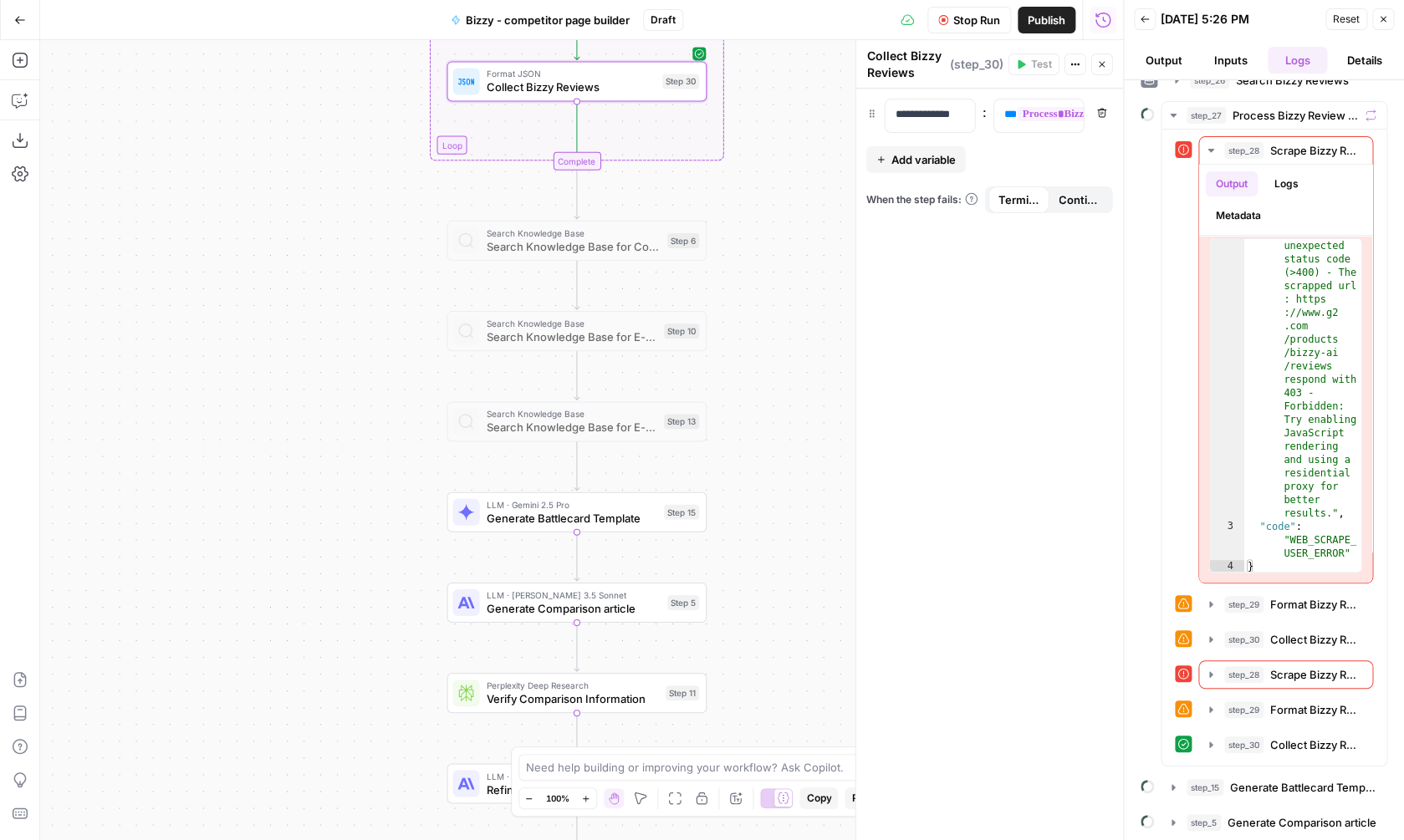
drag, startPoint x: 770, startPoint y: 478, endPoint x: 767, endPoint y: 97, distance: 381.0
click at [768, 89] on div "**********" at bounding box center [581, 439] width 1083 height 800
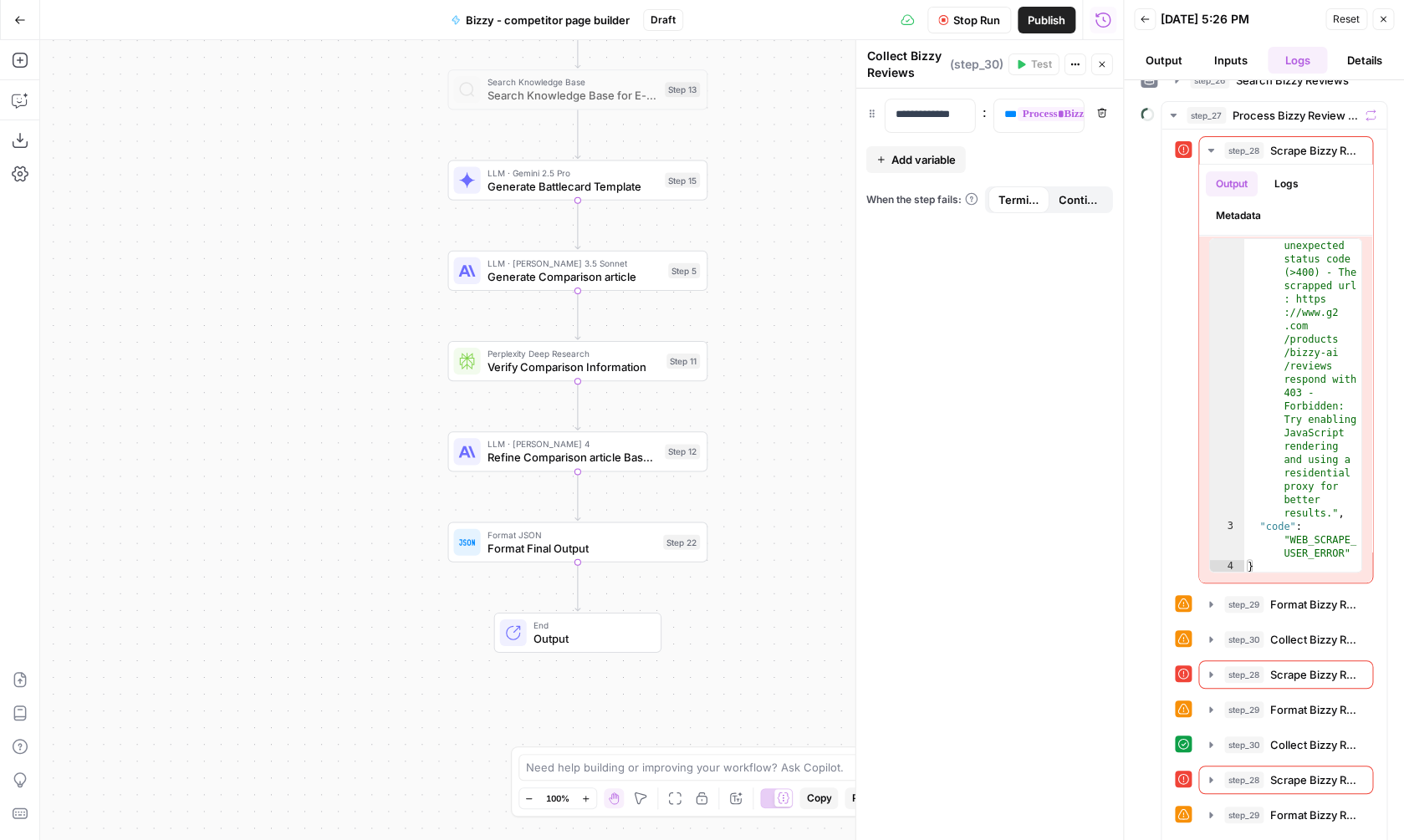
drag, startPoint x: 734, startPoint y: 487, endPoint x: 731, endPoint y: 153, distance: 334.0
click at [732, 153] on div "**********" at bounding box center [581, 439] width 1083 height 800
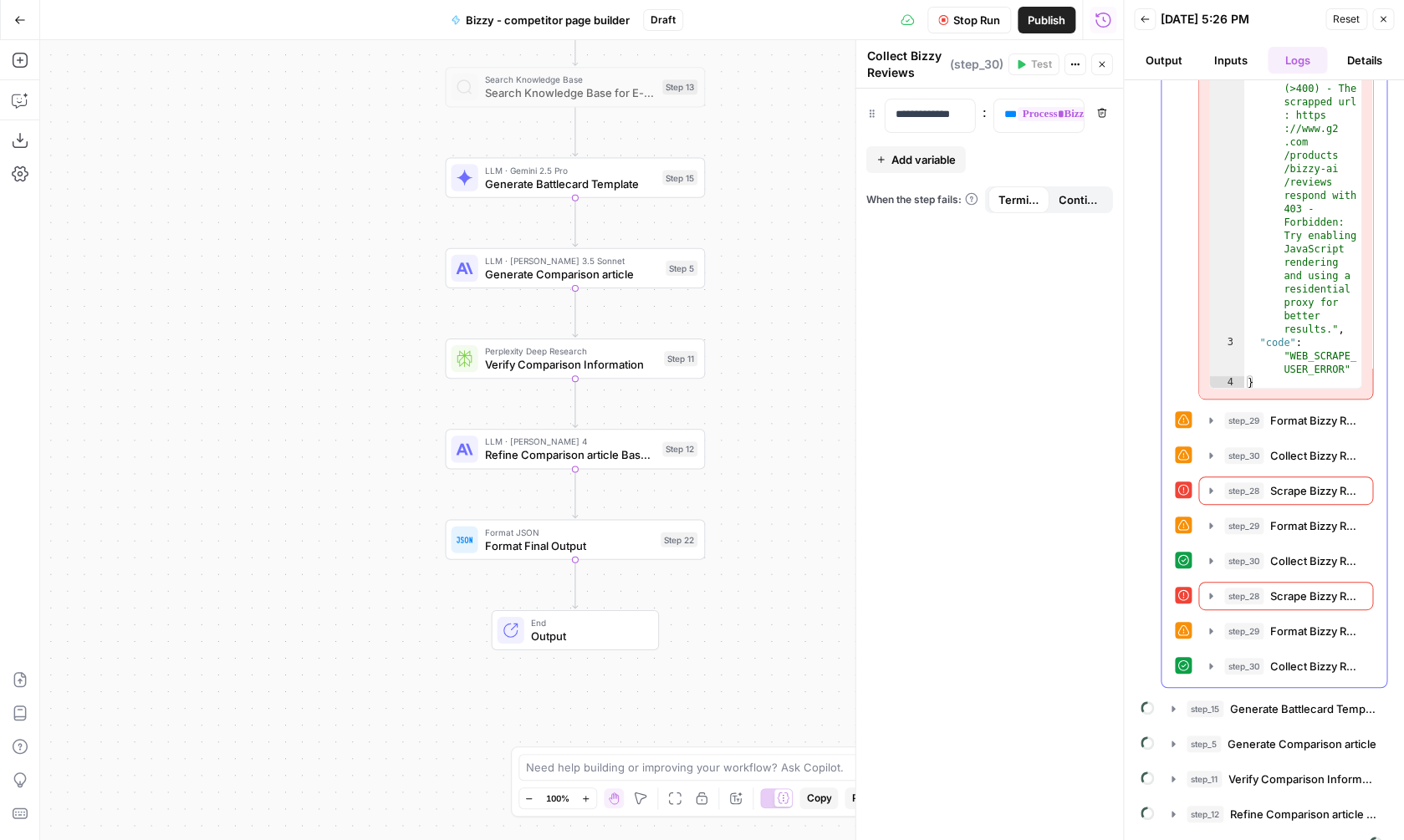
scroll to position [479, 0]
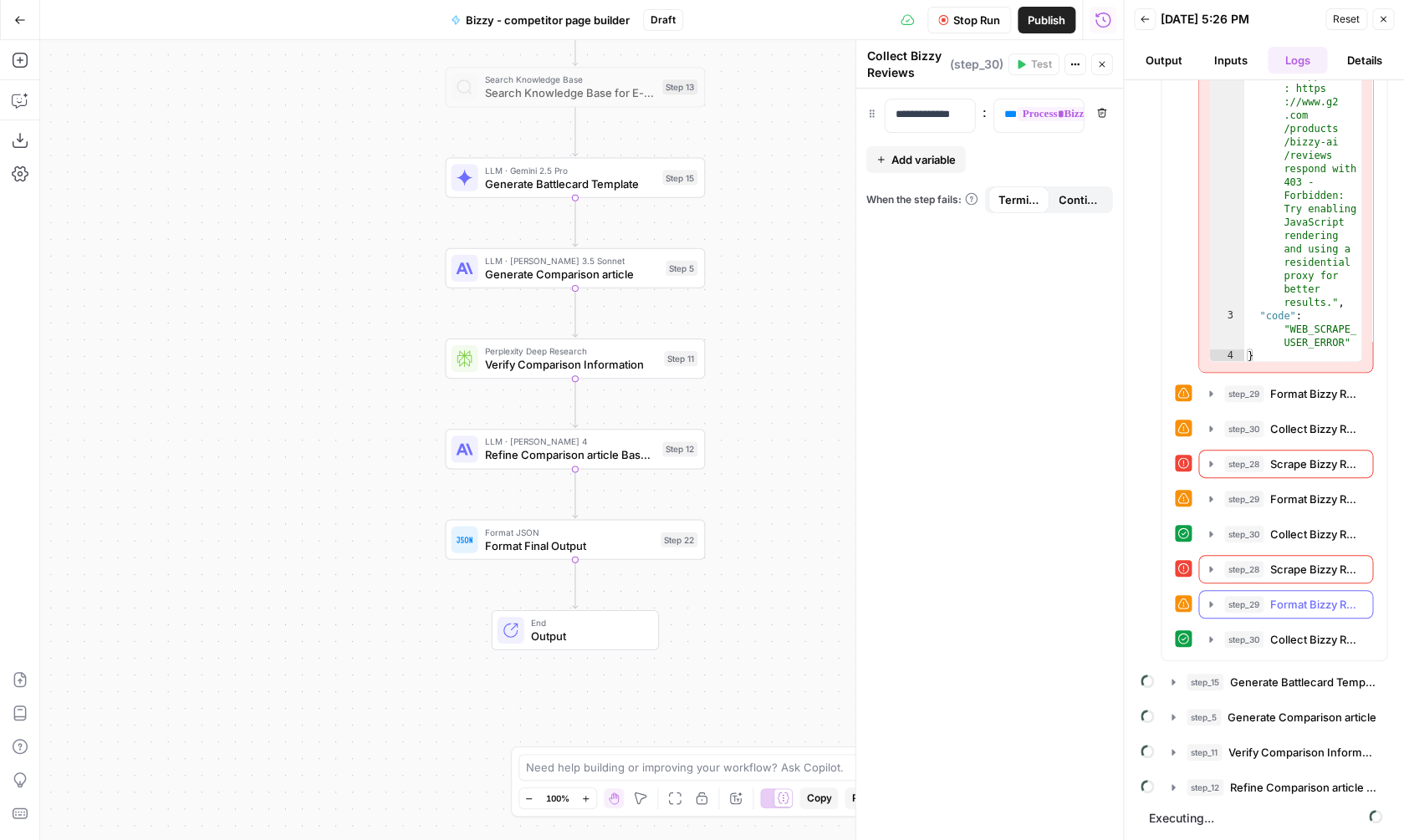
click at [1211, 603] on icon "button" at bounding box center [1211, 603] width 4 height 6
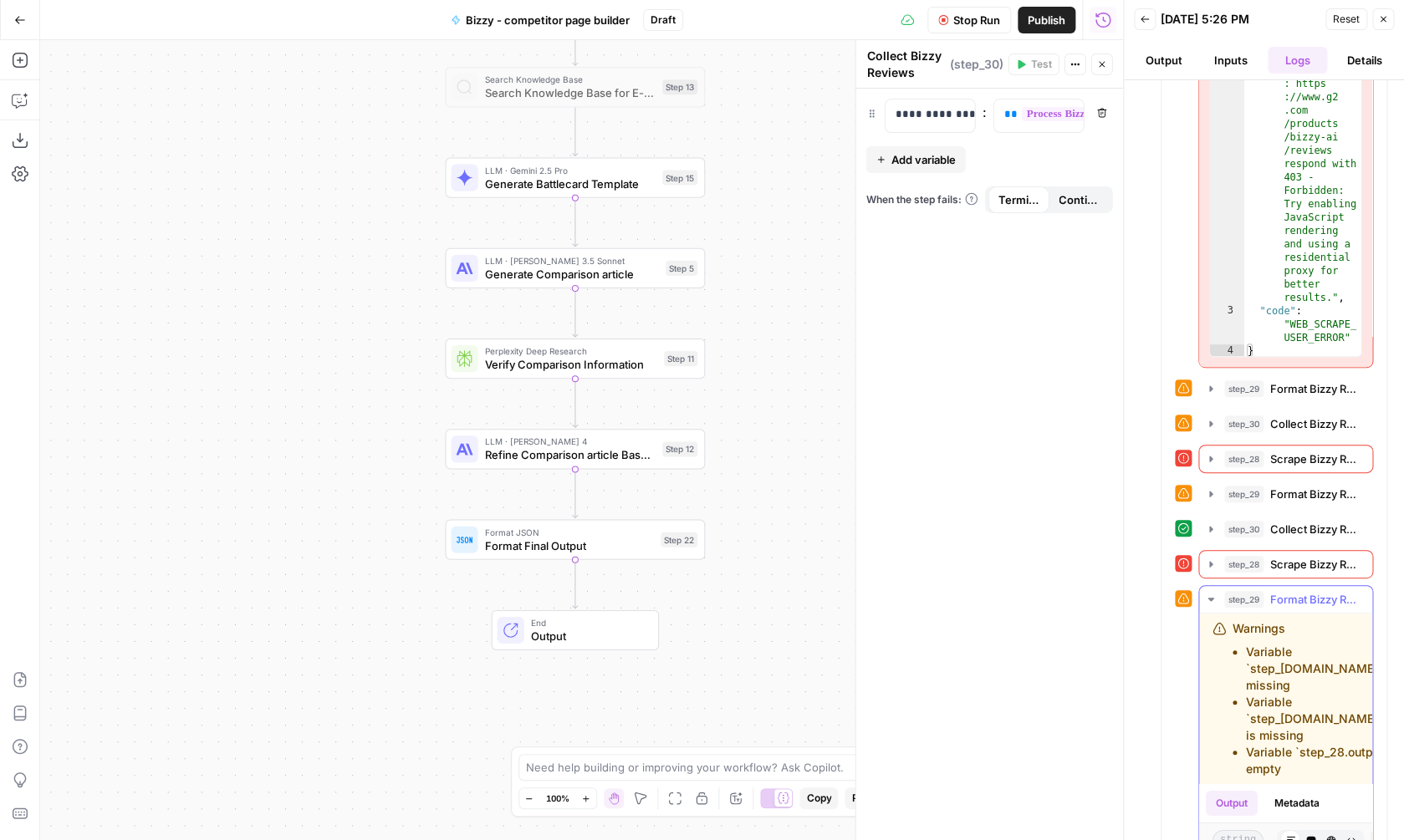
scroll to position [415, 0]
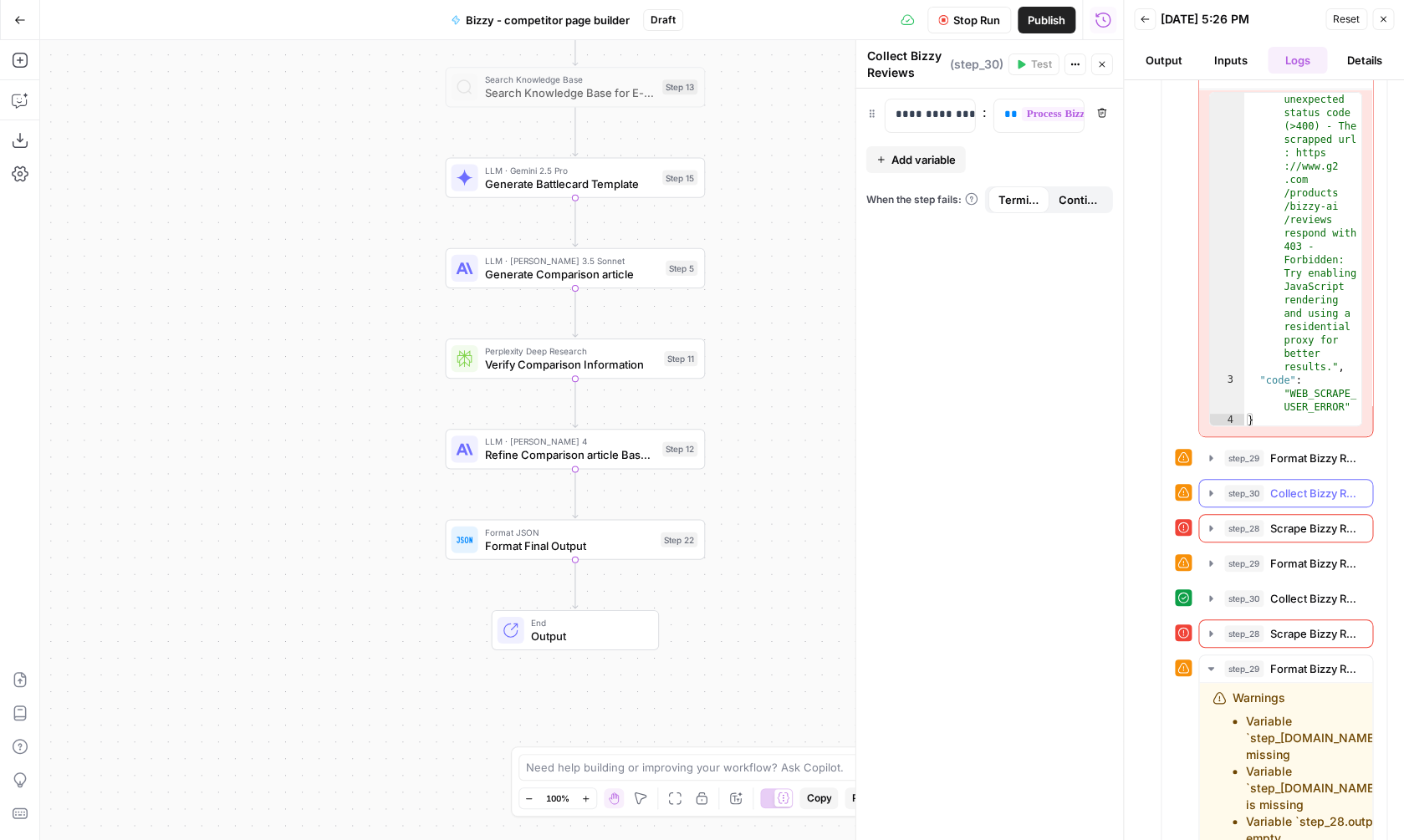
click at [1206, 485] on button "step_30 Collect Bizzy Reviews 0 ms" at bounding box center [1285, 494] width 173 height 27
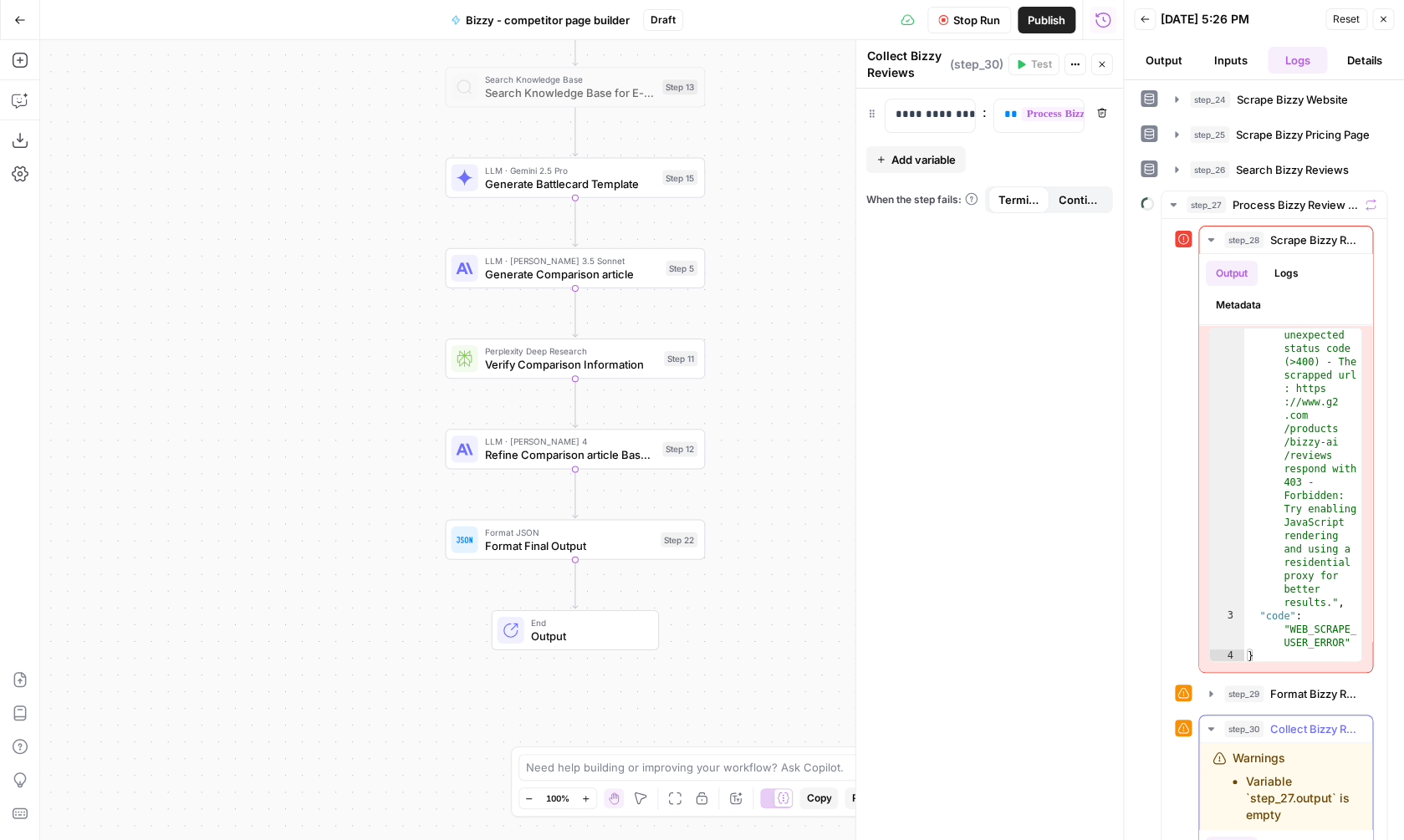
scroll to position [178, 0]
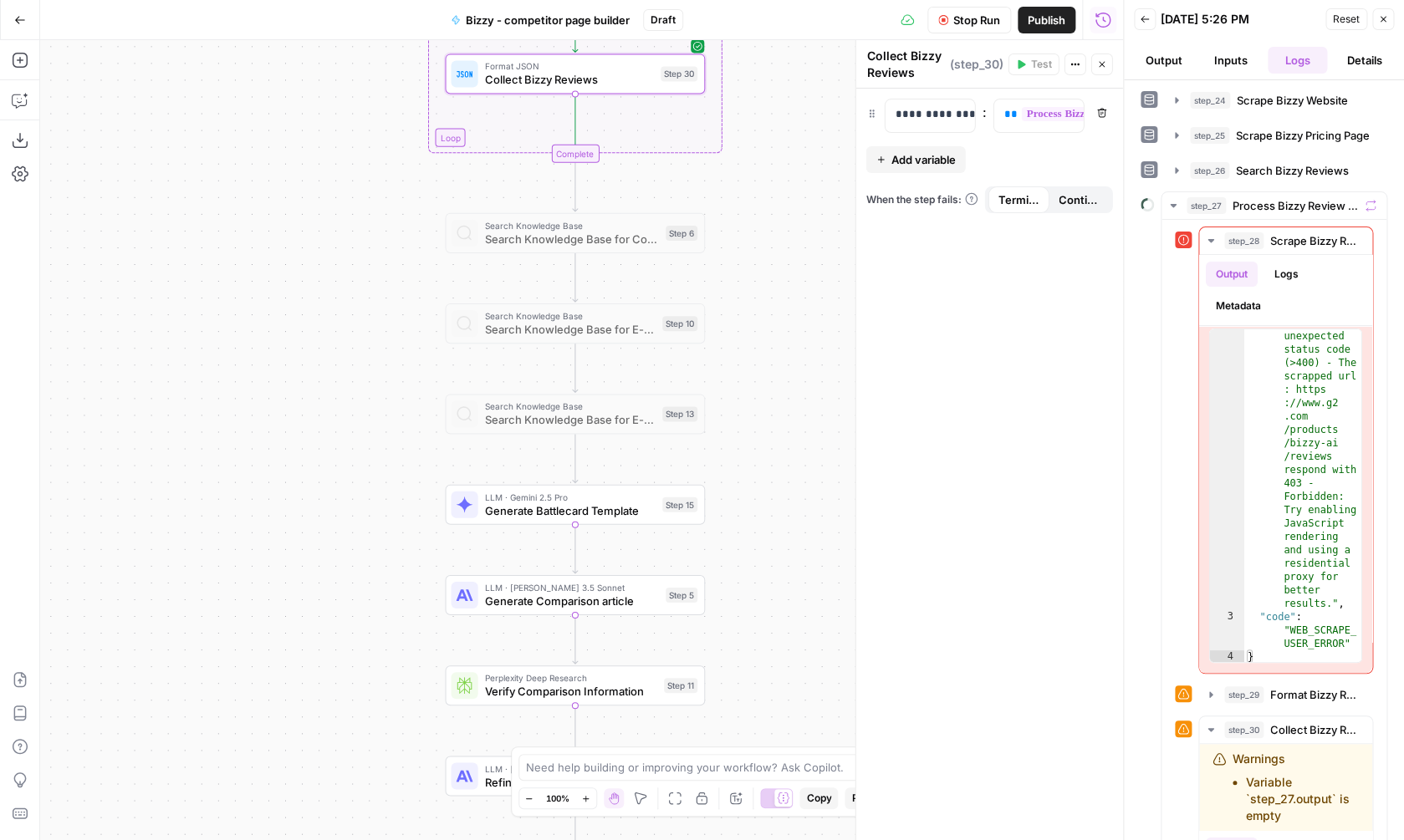
drag, startPoint x: 789, startPoint y: 130, endPoint x: 789, endPoint y: 495, distance: 365.0
click at [789, 495] on div "**********" at bounding box center [581, 439] width 1083 height 800
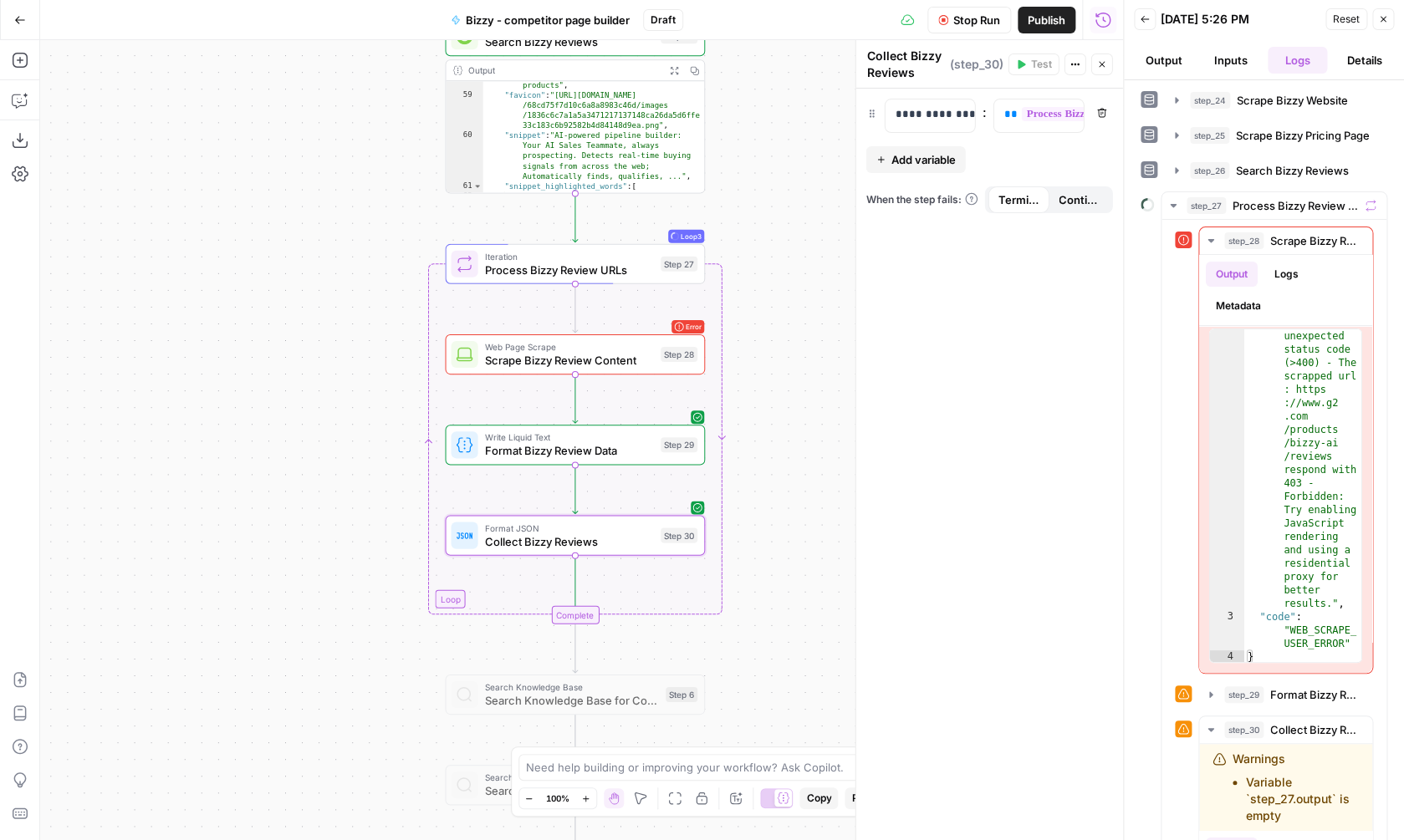
drag, startPoint x: 778, startPoint y: 97, endPoint x: 778, endPoint y: 562, distance: 465.0
click at [778, 562] on div "**********" at bounding box center [581, 439] width 1083 height 800
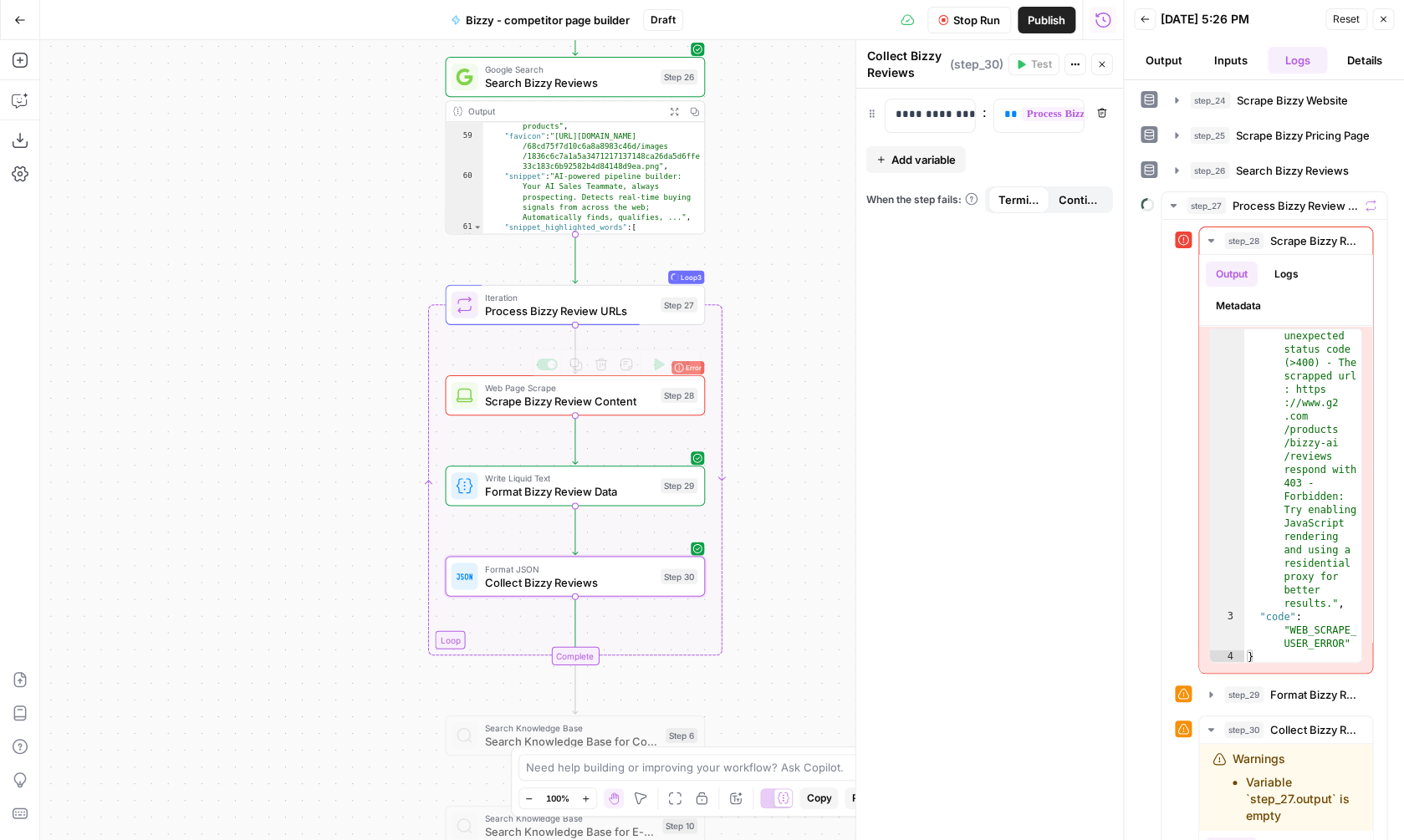
click at [573, 305] on span "Process Bizzy Review URLs" at bounding box center [568, 311] width 169 height 17
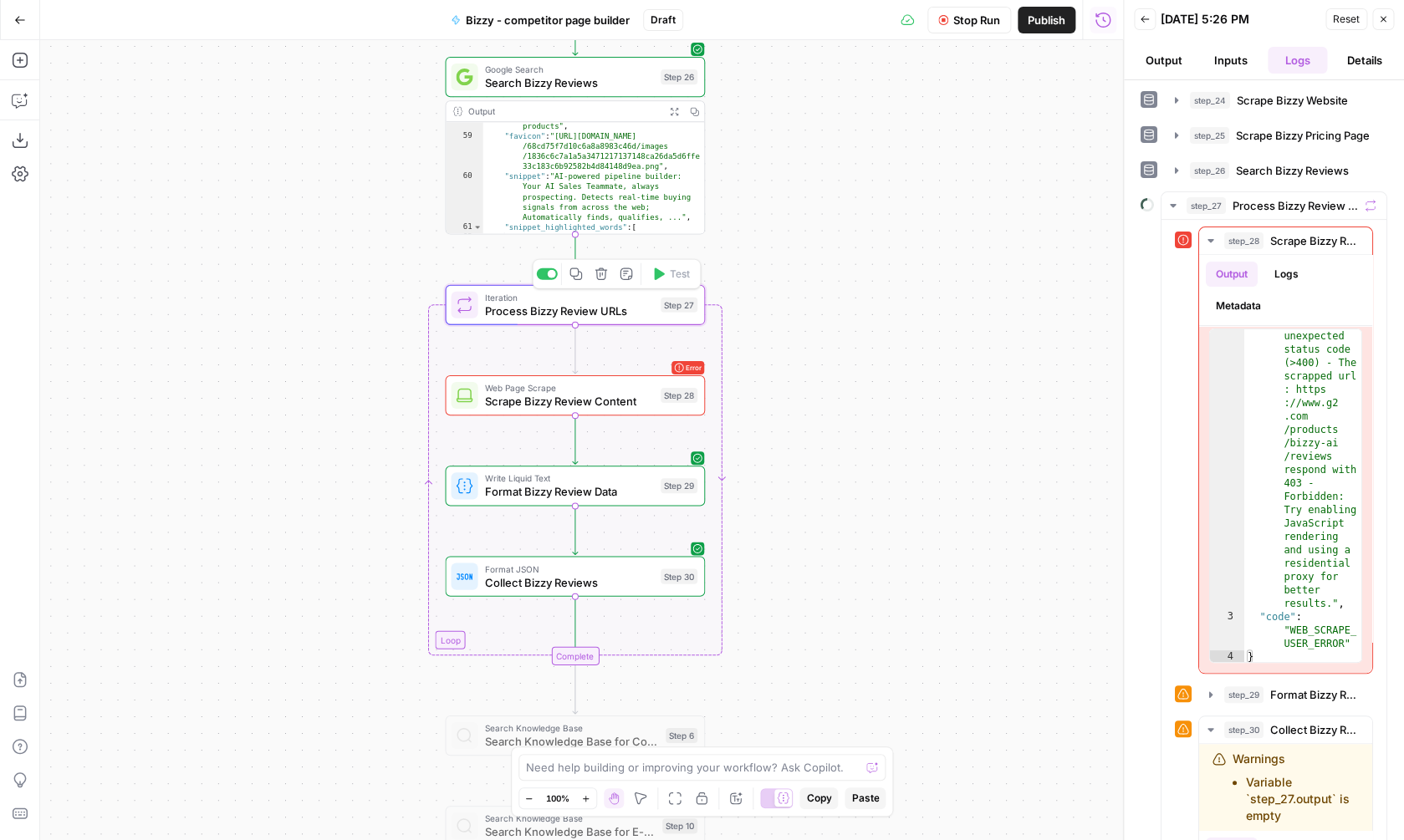
type textarea "Process Bizzy Review URLs"
click at [608, 387] on span "Web Page Scrape" at bounding box center [568, 387] width 169 height 13
type textarea "Scrape Bizzy Review Content"
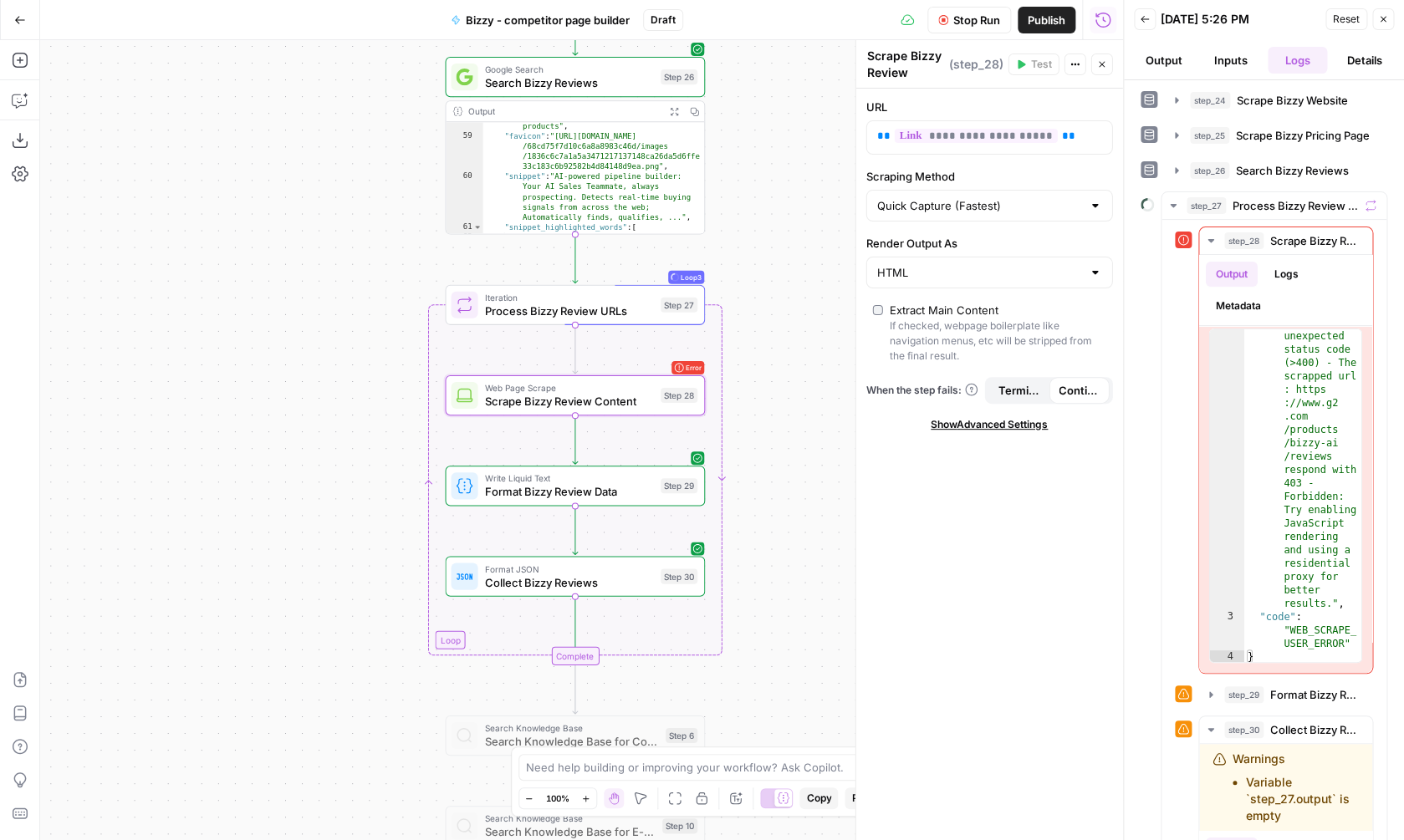
click at [987, 423] on span "Show Advanced Settings" at bounding box center [989, 424] width 117 height 15
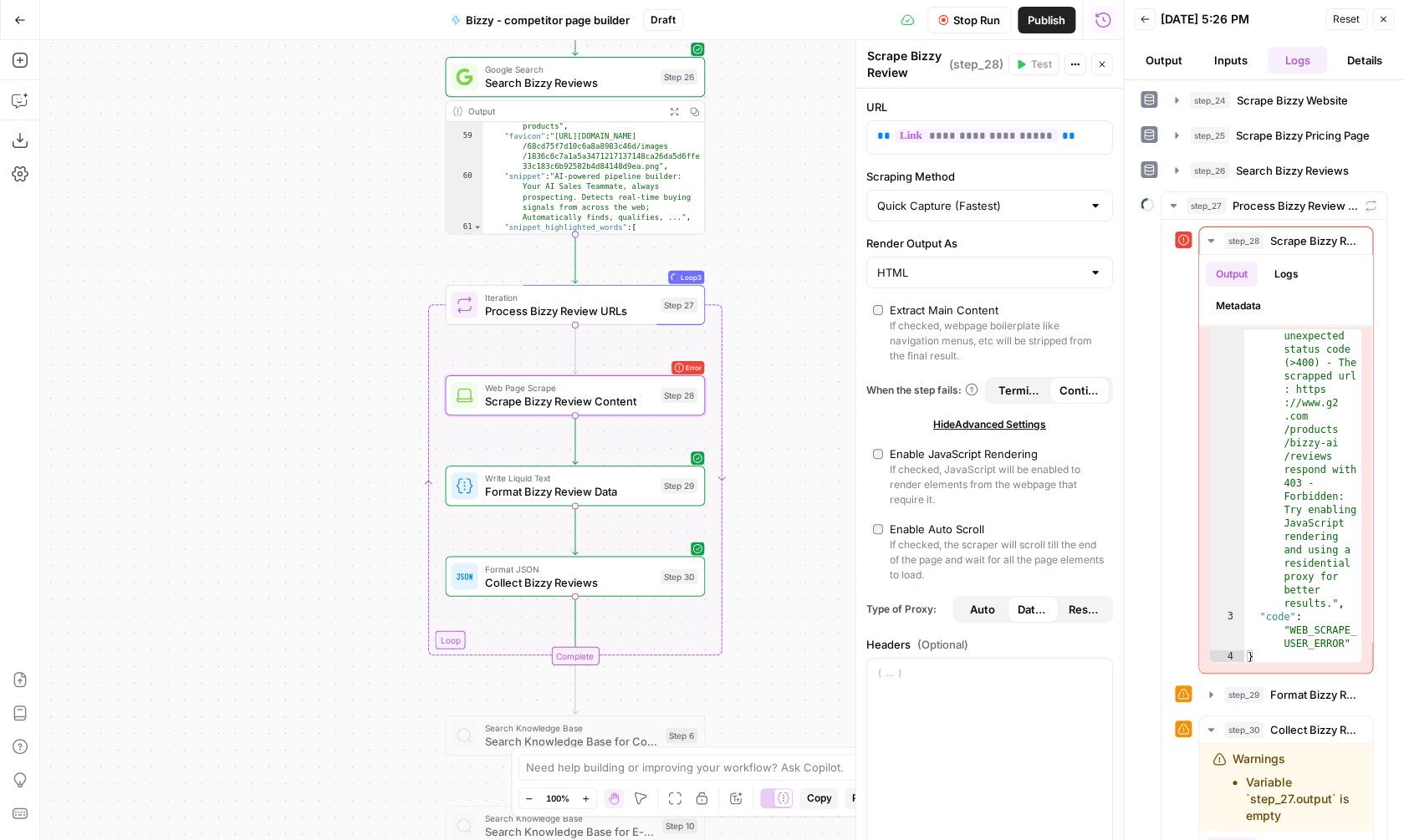
click at [962, 197] on div "Quick Capture (Fastest)" at bounding box center [989, 206] width 246 height 32
click at [920, 295] on span "Custom" at bounding box center [986, 294] width 212 height 17
type input "Custom"
click at [1023, 23] on div "Cancel the current test to test again." at bounding box center [1034, 30] width 188 height 17
click at [1018, 4] on div "Stop Run Publish Actions Run History" at bounding box center [907, 19] width 433 height 39
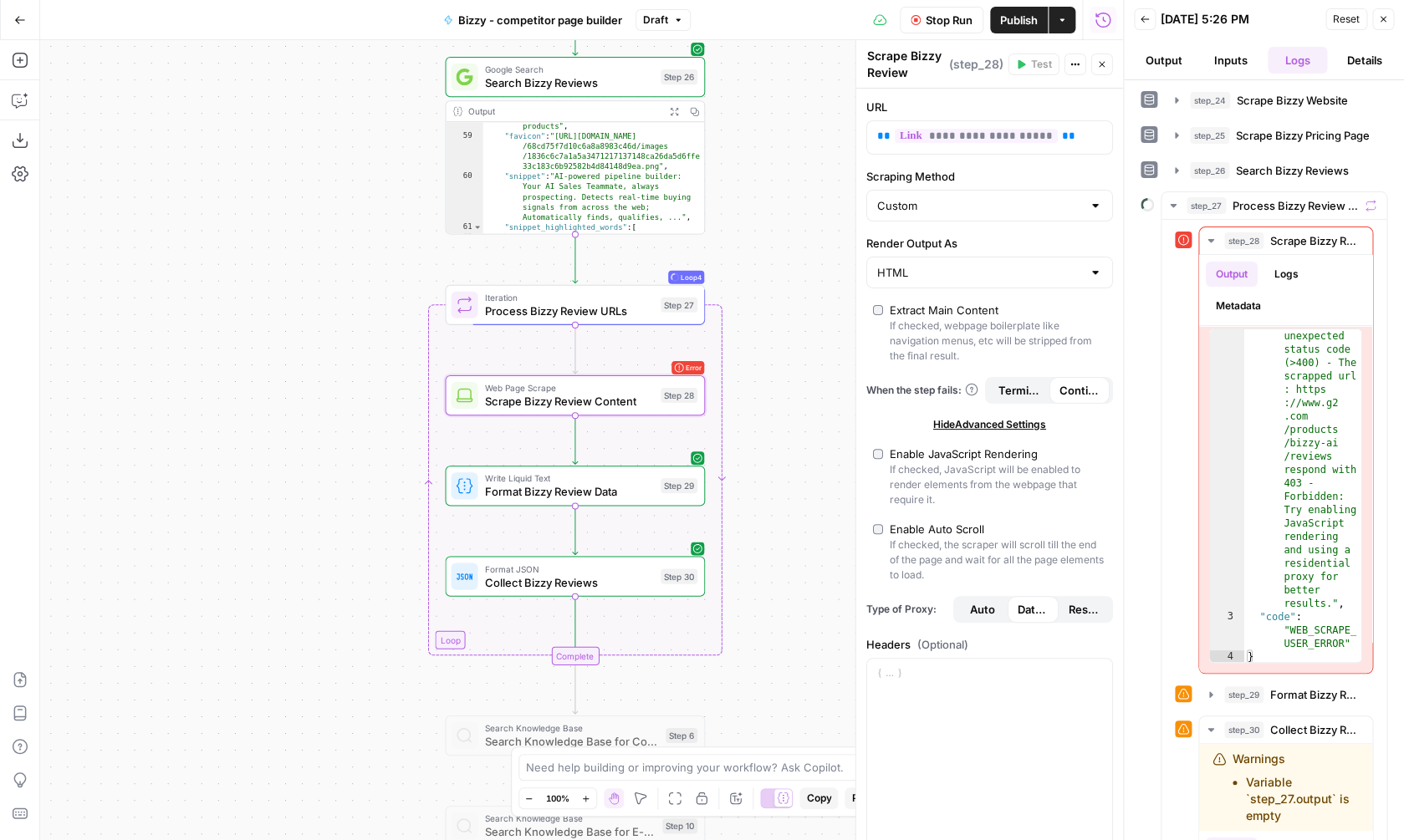
click at [1018, 11] on button "Publish" at bounding box center [1018, 20] width 58 height 27
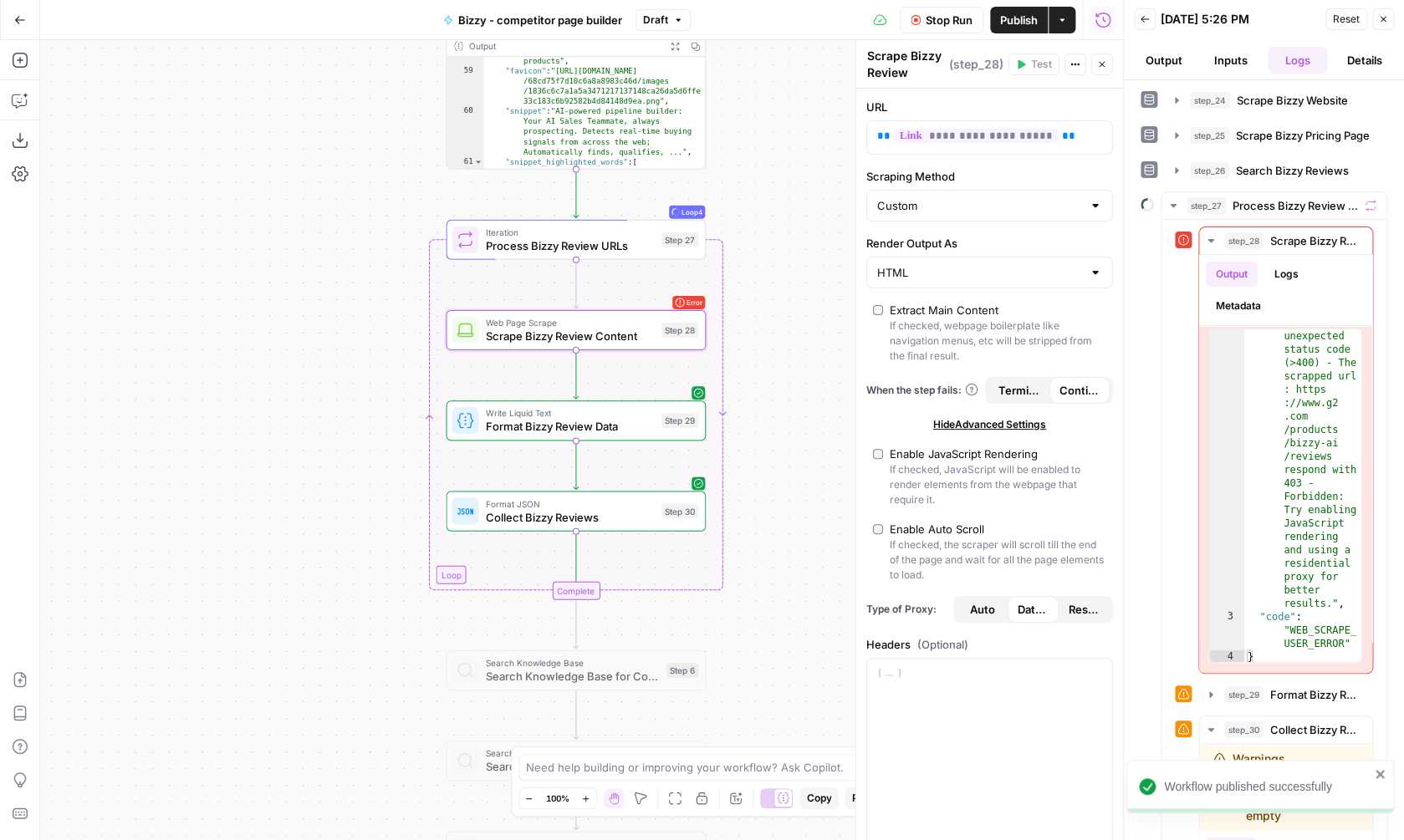
drag, startPoint x: 768, startPoint y: 472, endPoint x: 768, endPoint y: 407, distance: 65.0
click at [768, 407] on div "**********" at bounding box center [581, 439] width 1083 height 800
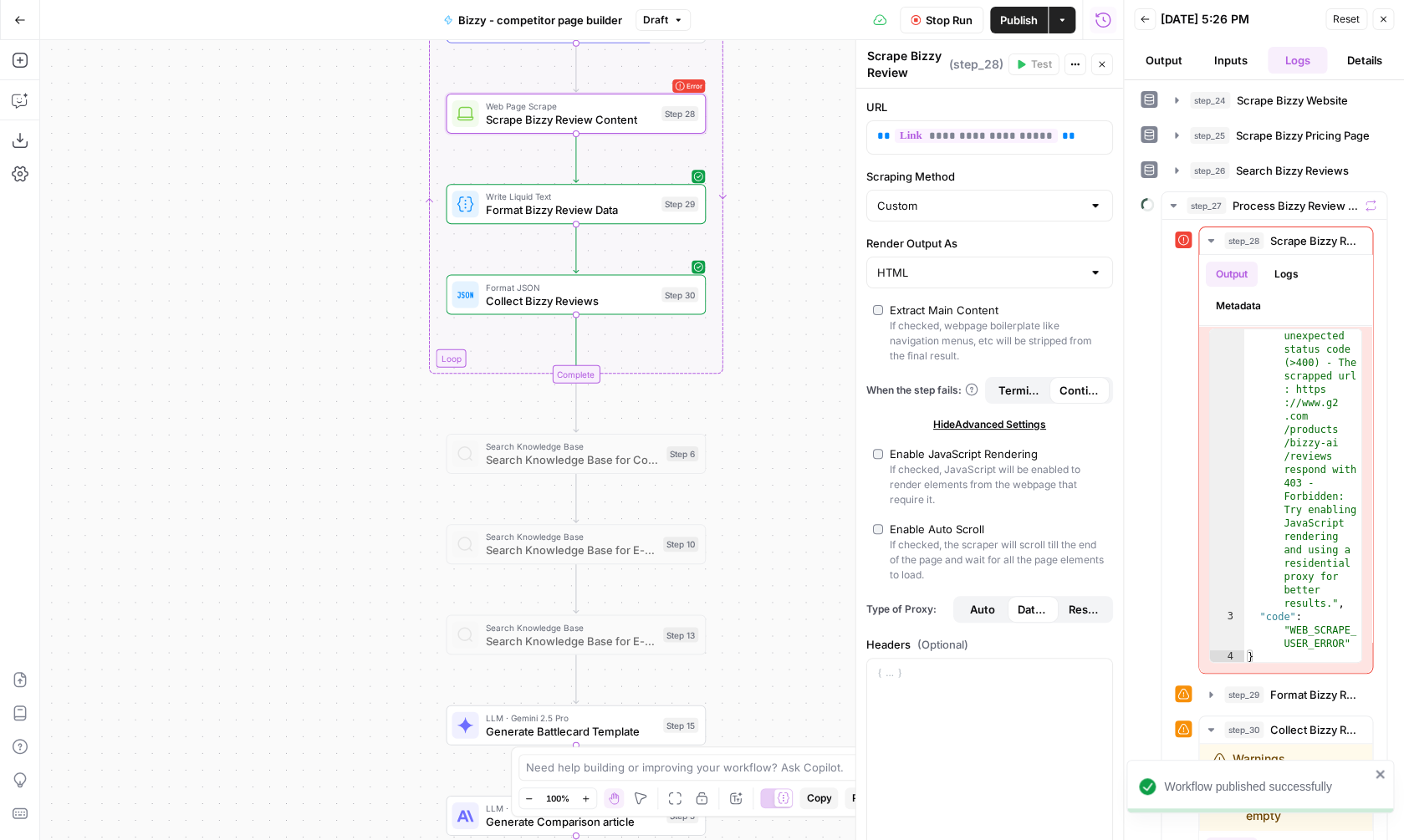
drag, startPoint x: 768, startPoint y: 407, endPoint x: 758, endPoint y: 154, distance: 253.2
click at [759, 154] on div "**********" at bounding box center [581, 439] width 1083 height 800
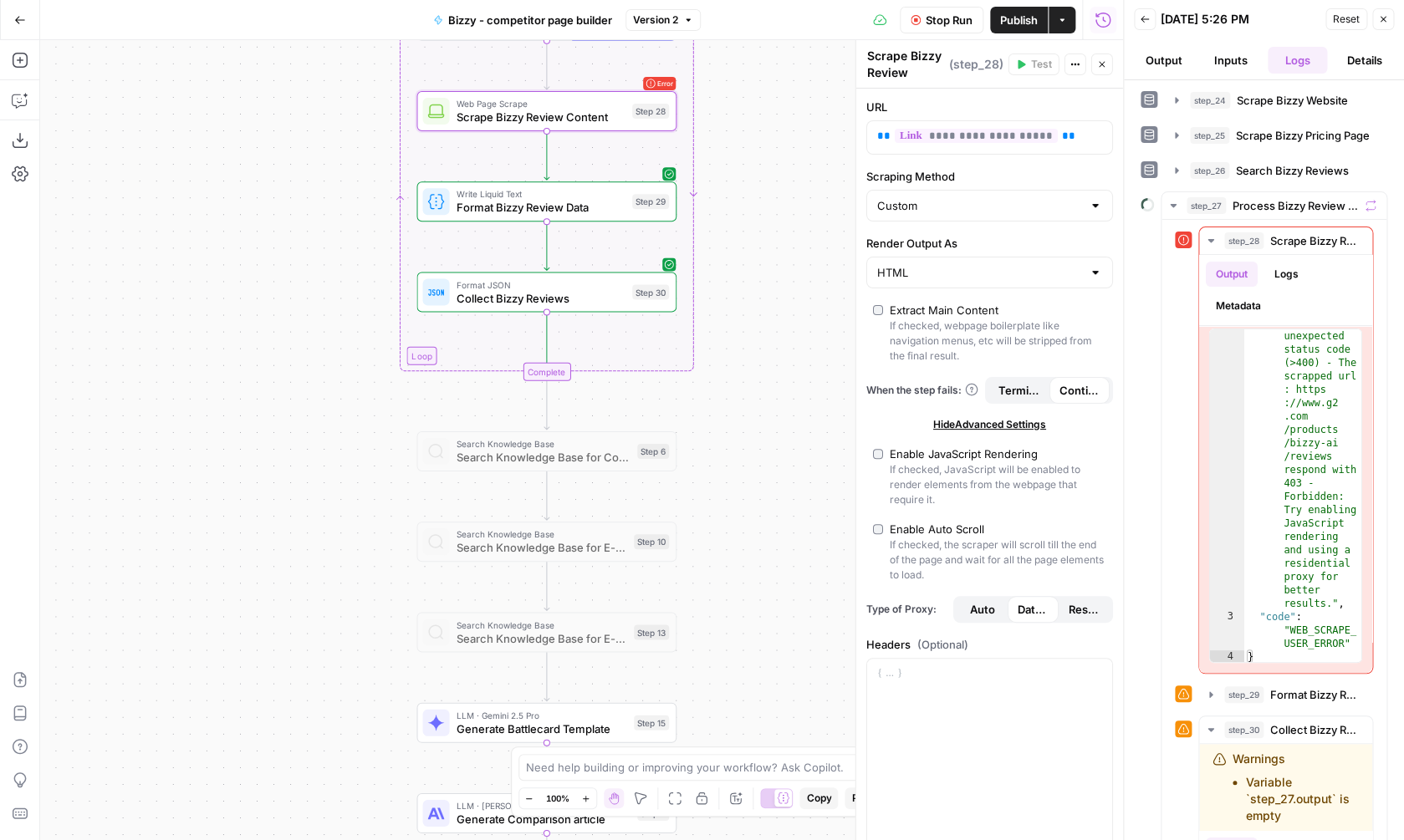
drag, startPoint x: 763, startPoint y: 552, endPoint x: 741, endPoint y: 585, distance: 39.7
click at [742, 585] on div "**********" at bounding box center [581, 439] width 1083 height 800
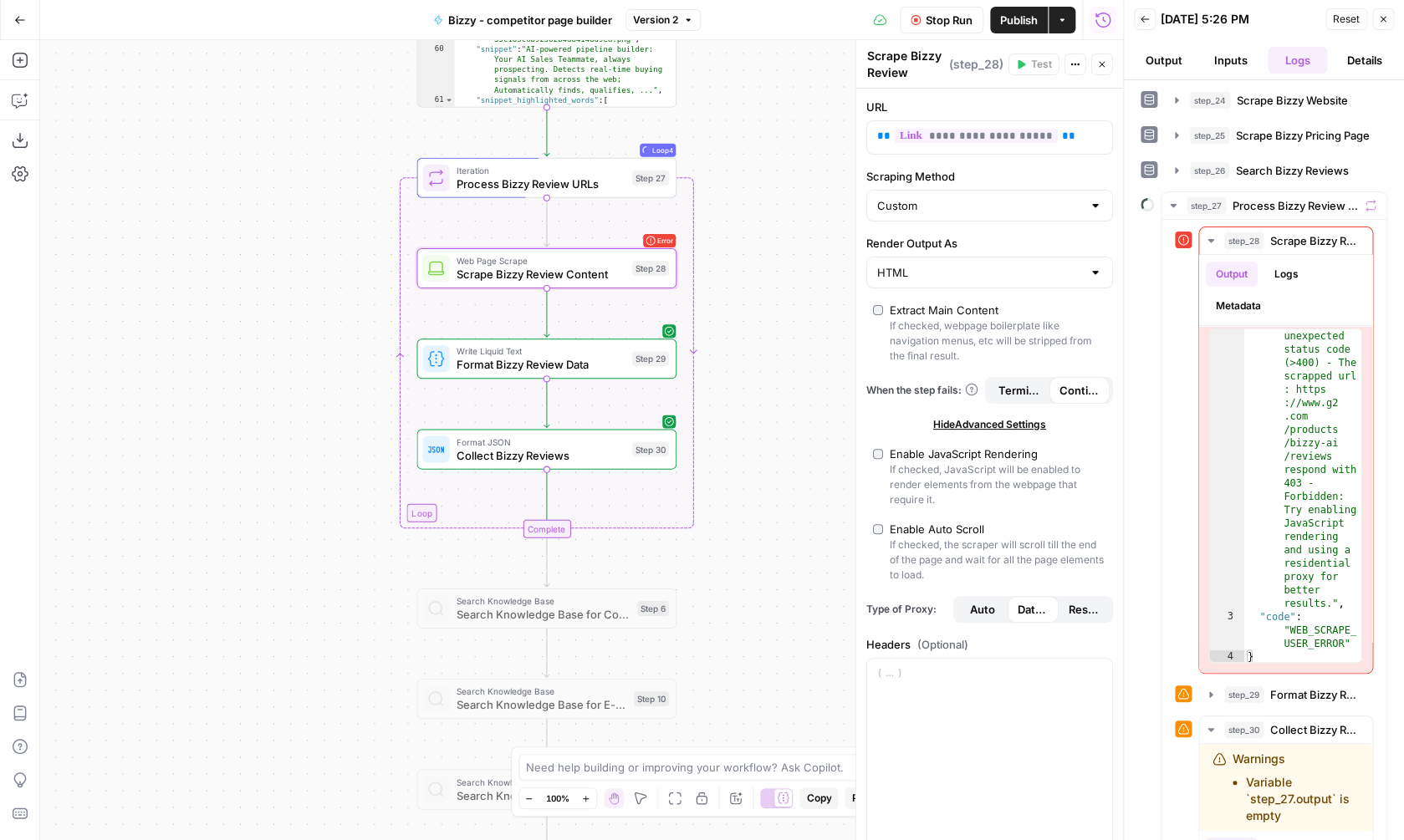
drag, startPoint x: 759, startPoint y: 289, endPoint x: 758, endPoint y: 444, distance: 155.0
click at [760, 447] on div "**********" at bounding box center [581, 439] width 1083 height 800
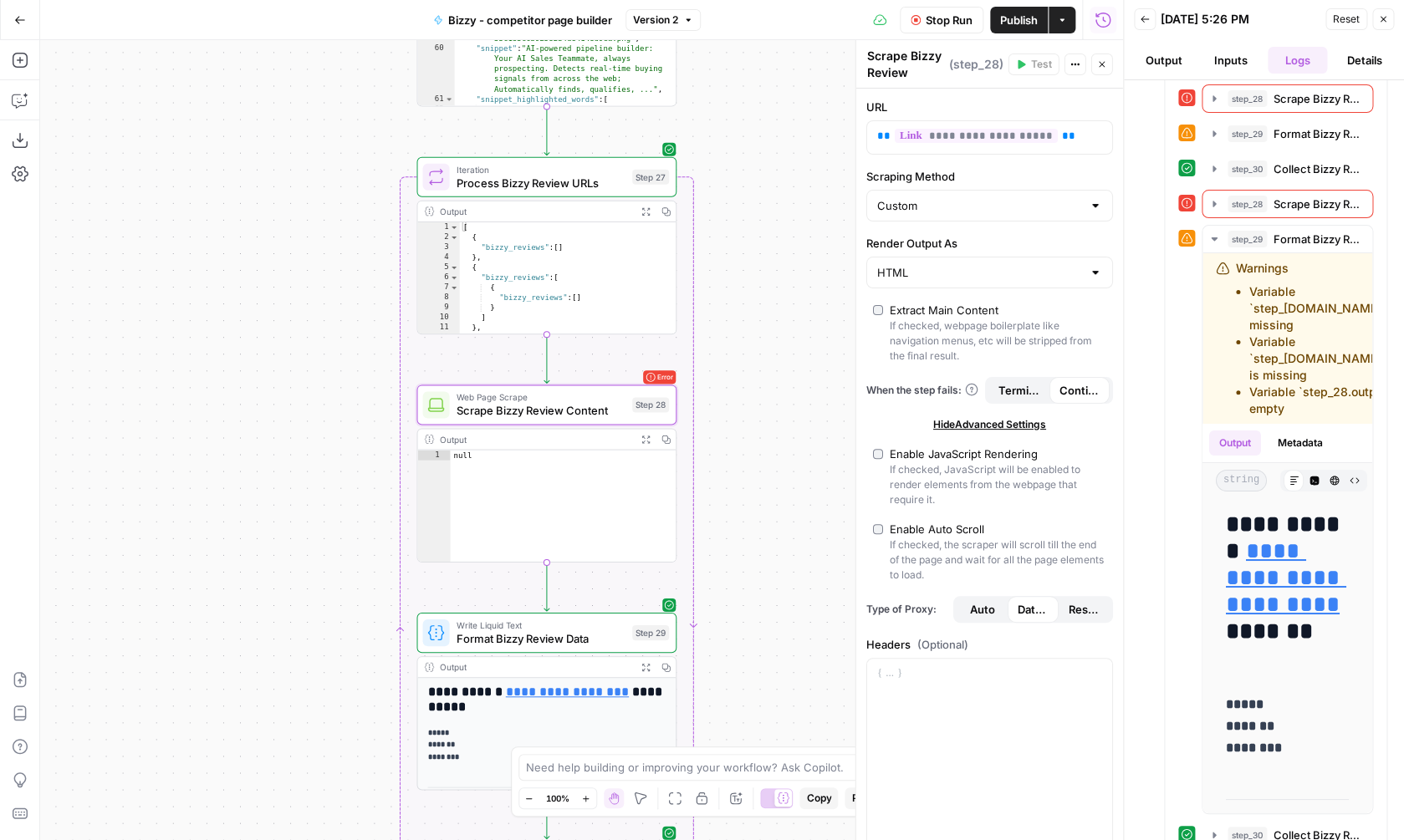
scroll to position [2175, 0]
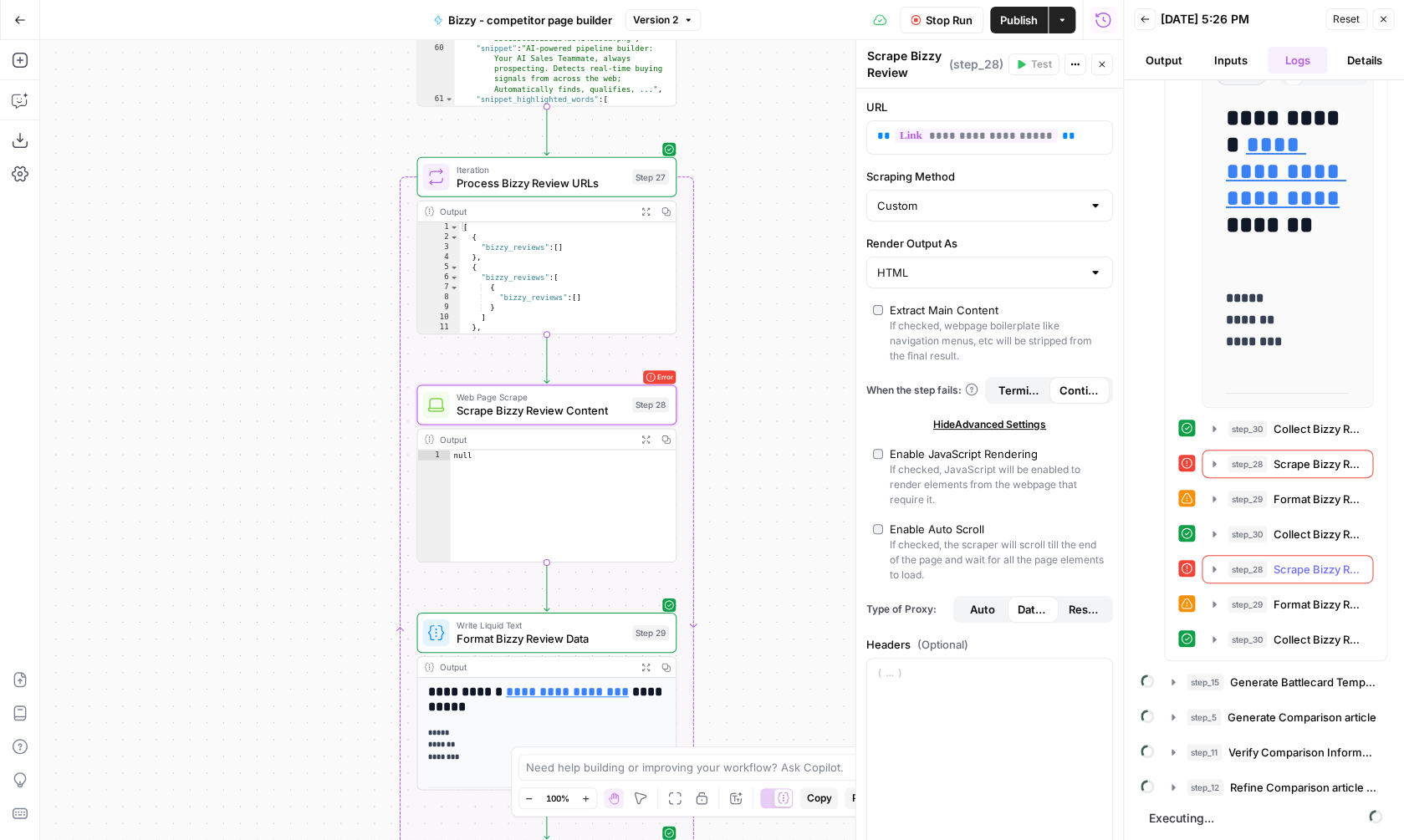
click at [1211, 568] on icon "button" at bounding box center [1213, 569] width 13 height 13
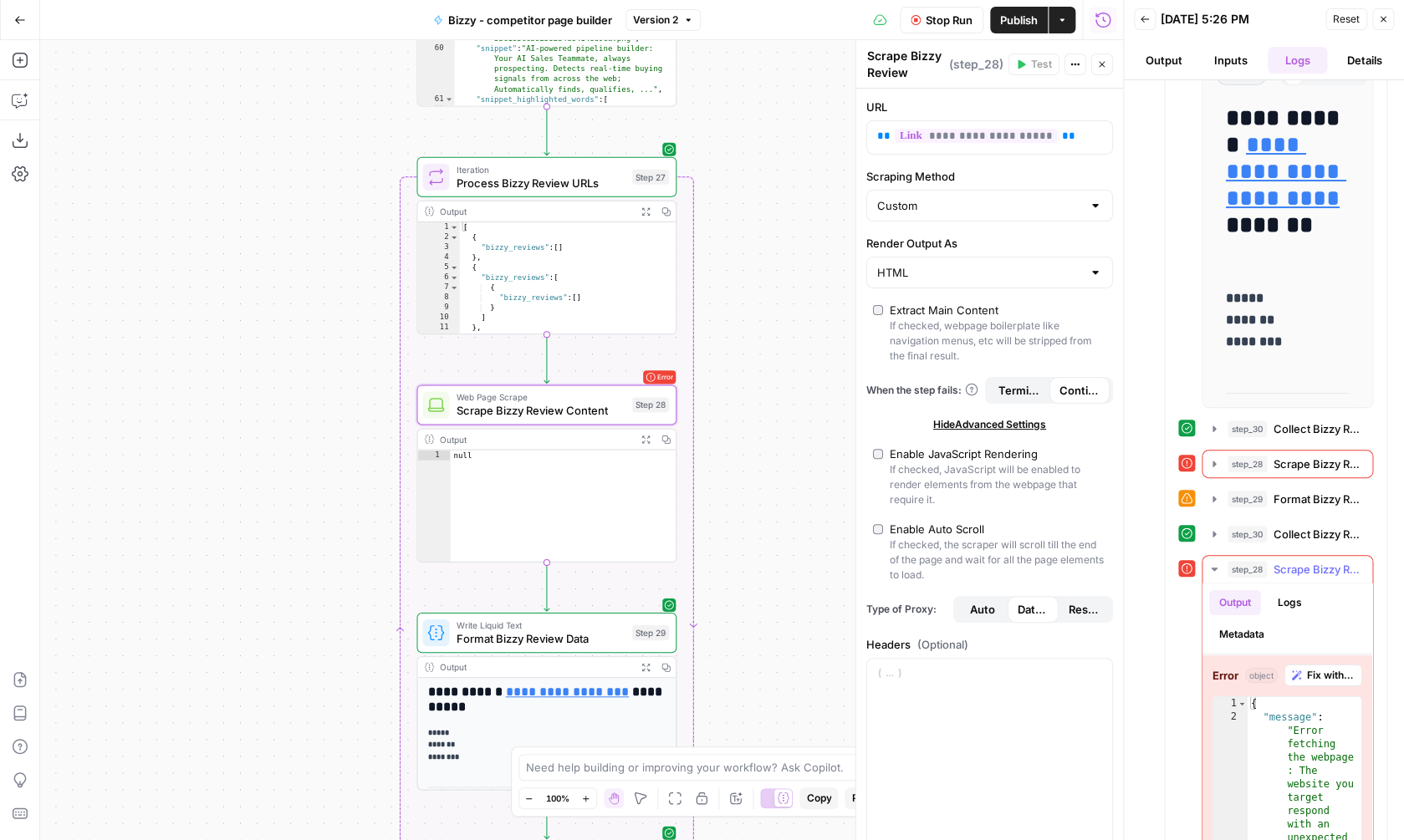
click at [1211, 568] on icon "button" at bounding box center [1213, 569] width 13 height 13
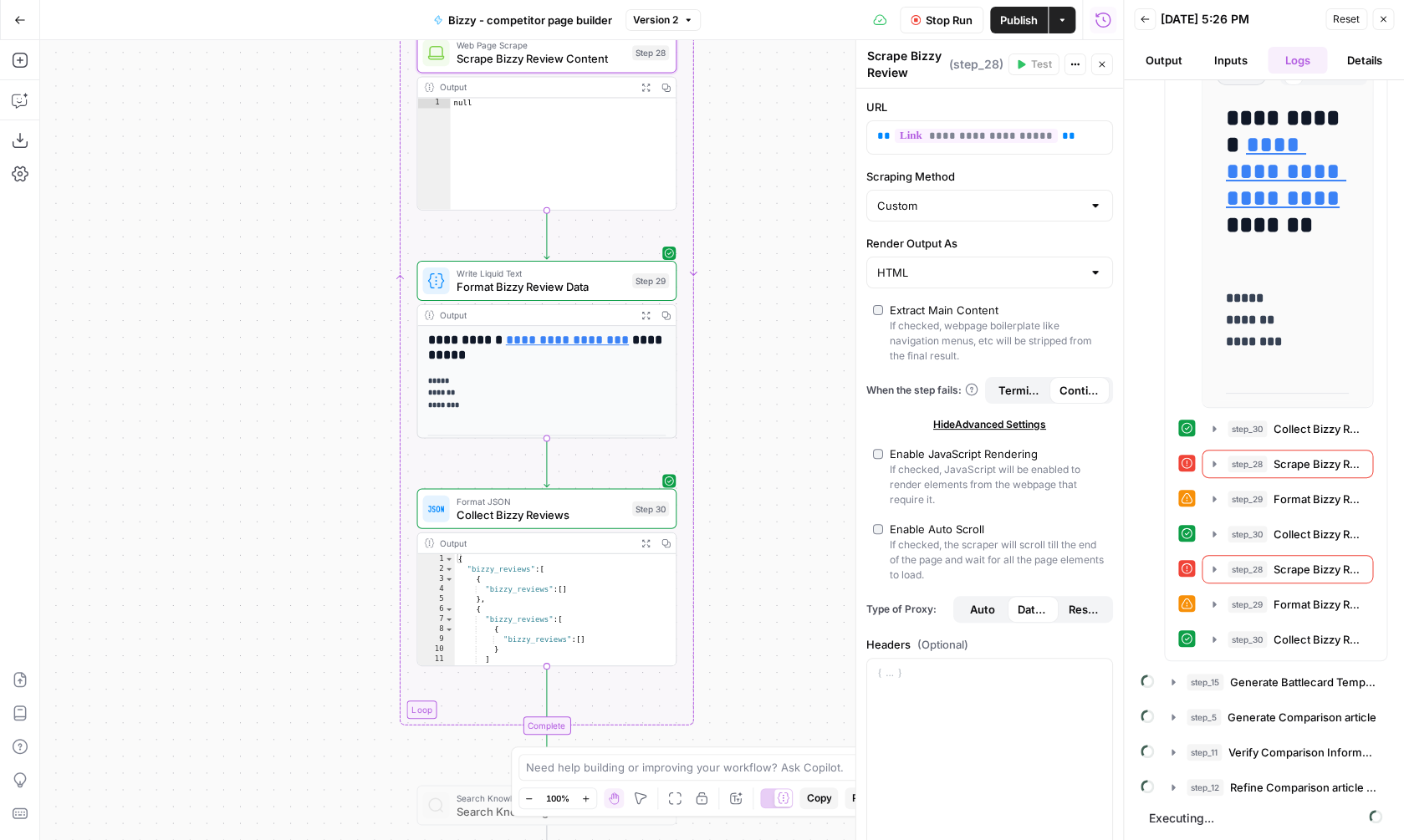
drag, startPoint x: 811, startPoint y: 641, endPoint x: 808, endPoint y: 249, distance: 392.0
click at [808, 249] on div "**********" at bounding box center [581, 439] width 1083 height 800
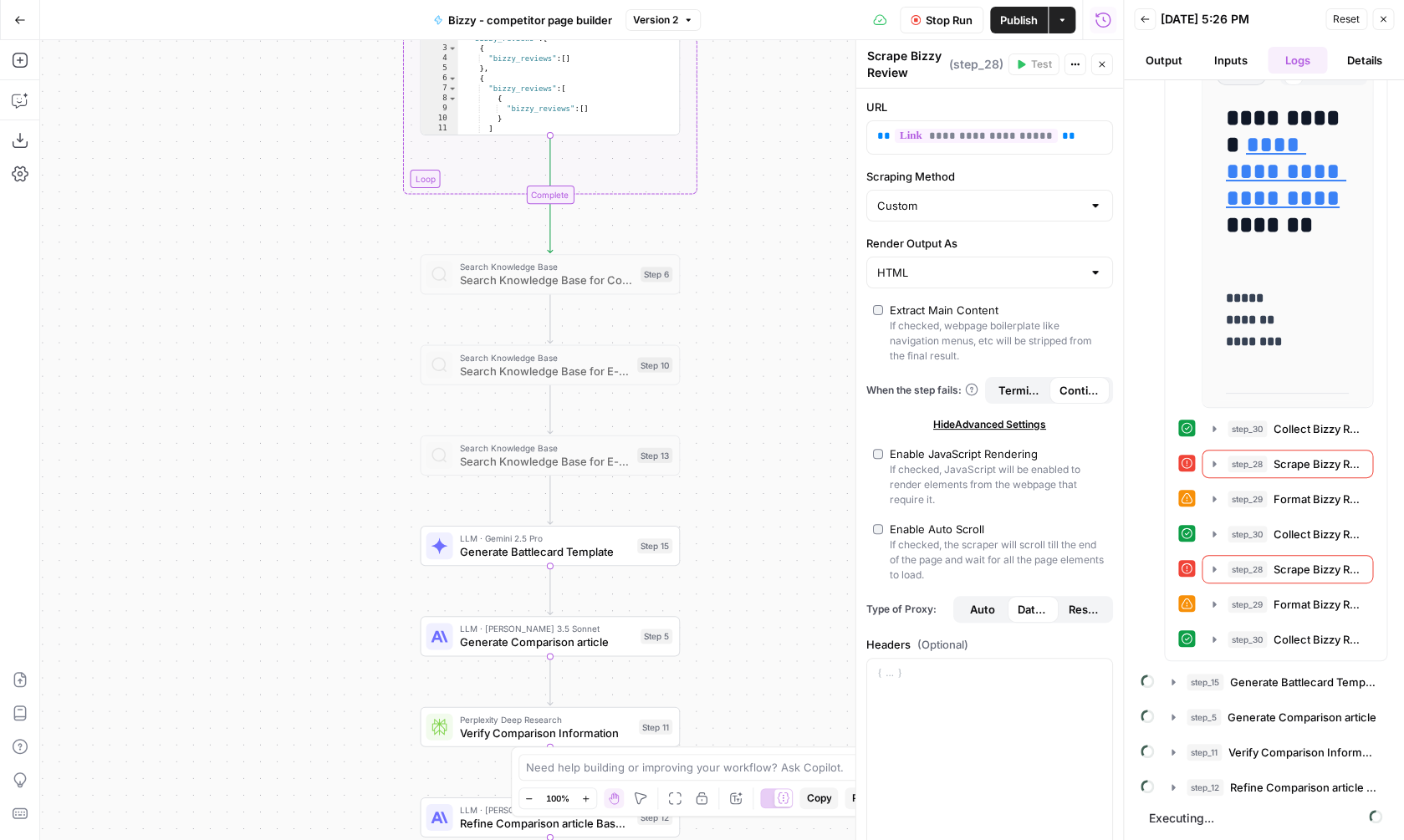
scroll to position [0, 0]
drag, startPoint x: 745, startPoint y: 488, endPoint x: 751, endPoint y: -47, distance: 535.0
click at [751, 40] on div "**********" at bounding box center [581, 439] width 1083 height 800
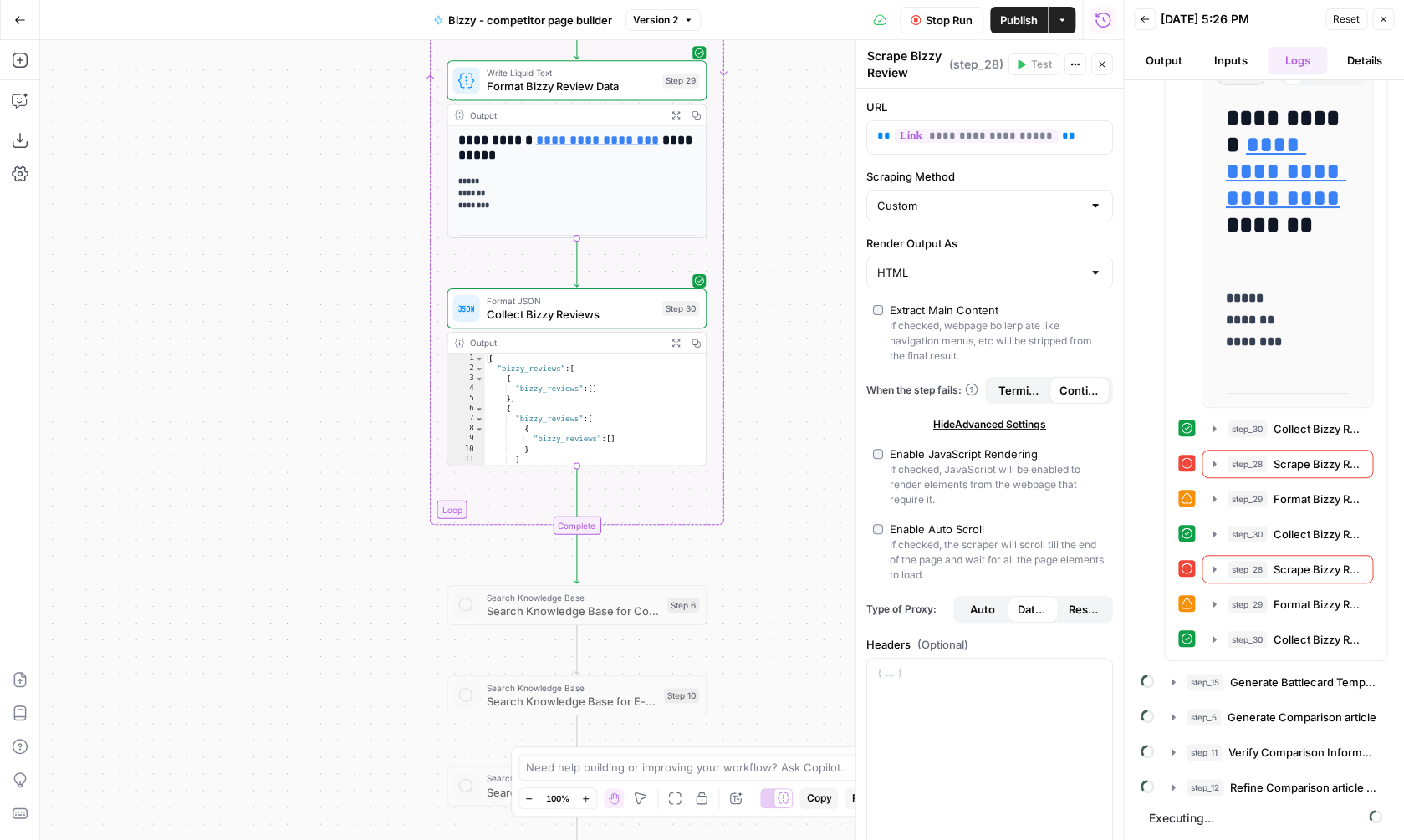
drag, startPoint x: 744, startPoint y: 432, endPoint x: 767, endPoint y: 809, distance: 377.7
click at [769, 809] on div "**********" at bounding box center [581, 439] width 1083 height 800
drag, startPoint x: 782, startPoint y: 315, endPoint x: 779, endPoint y: 630, distance: 315.0
click at [782, 631] on div "**********" at bounding box center [581, 439] width 1083 height 800
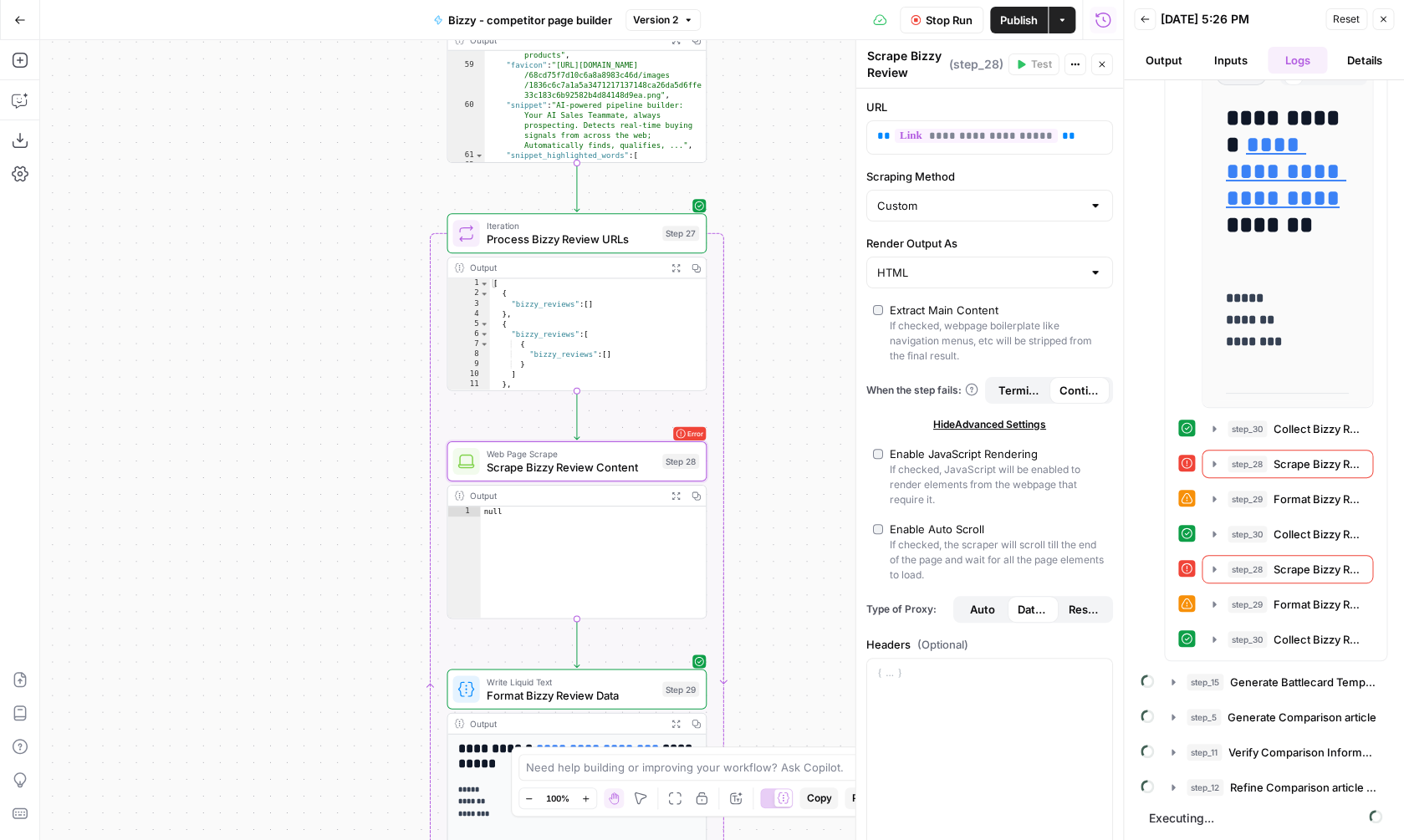
drag, startPoint x: 773, startPoint y: 336, endPoint x: 772, endPoint y: 618, distance: 282.0
click at [772, 618] on div "**********" at bounding box center [581, 439] width 1083 height 800
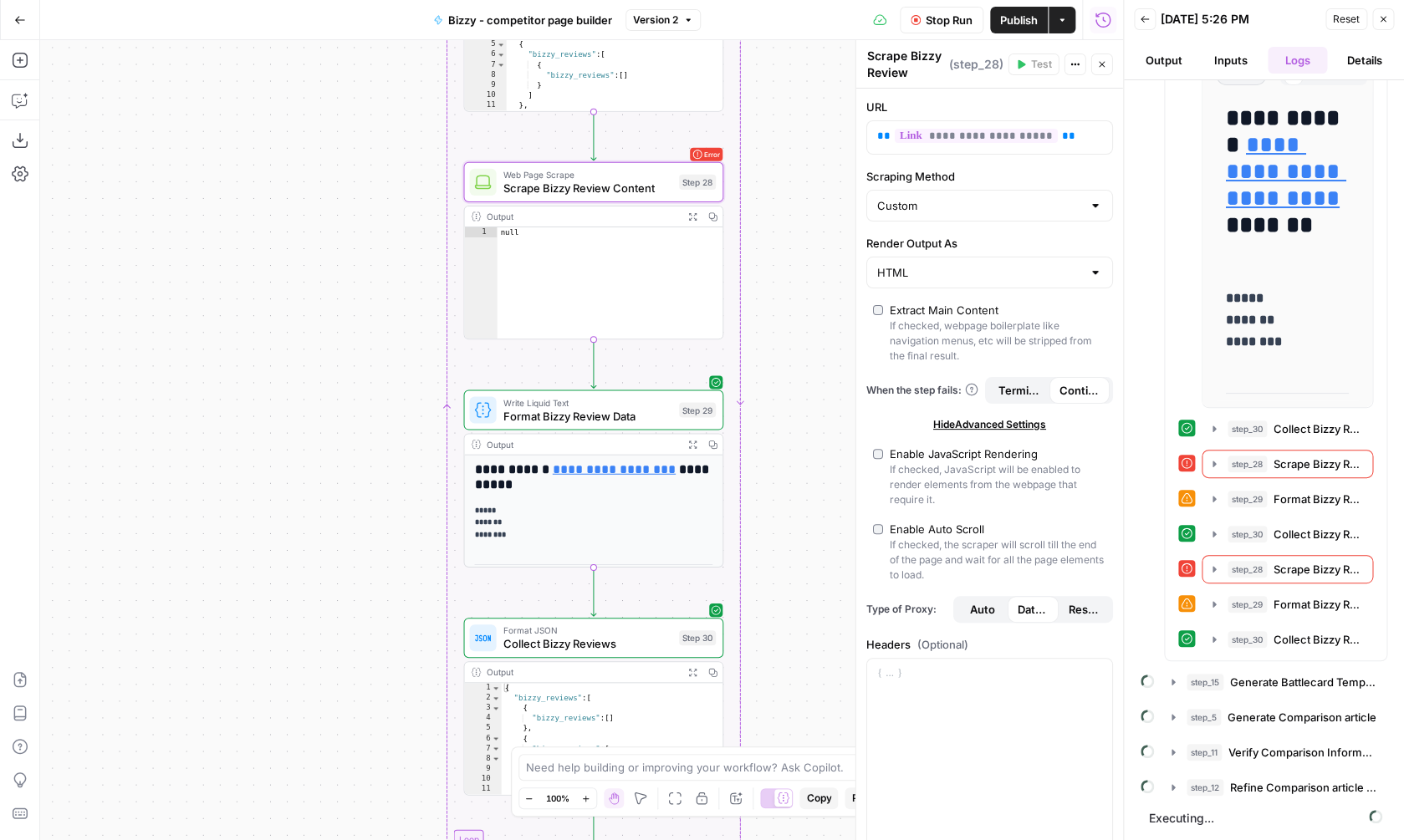
drag, startPoint x: 776, startPoint y: 178, endPoint x: 799, endPoint y: -94, distance: 273.0
click at [799, 40] on div "**********" at bounding box center [581, 439] width 1083 height 800
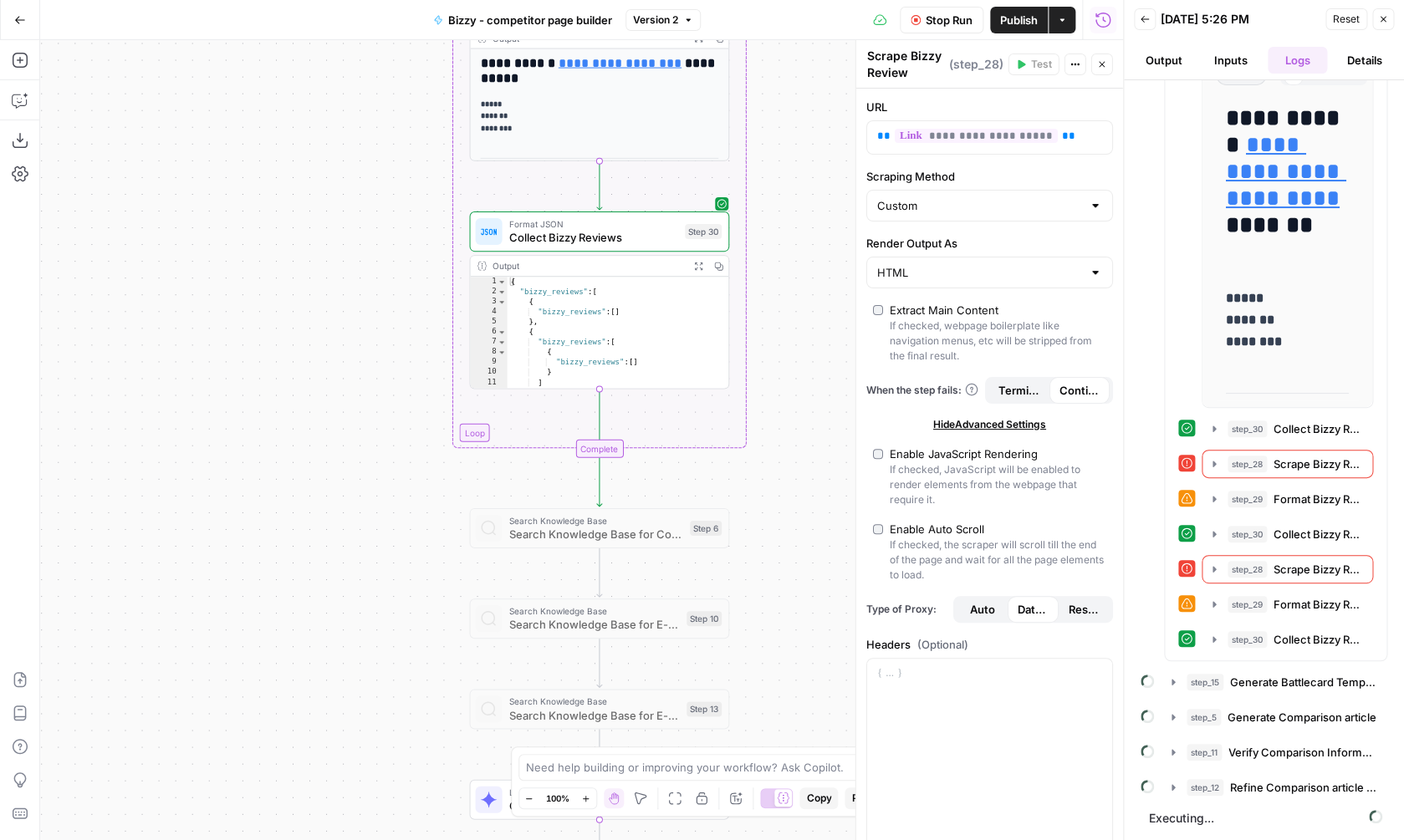
drag, startPoint x: 797, startPoint y: 535, endPoint x: 797, endPoint y: 46, distance: 489.0
click at [797, 46] on div "**********" at bounding box center [581, 439] width 1083 height 800
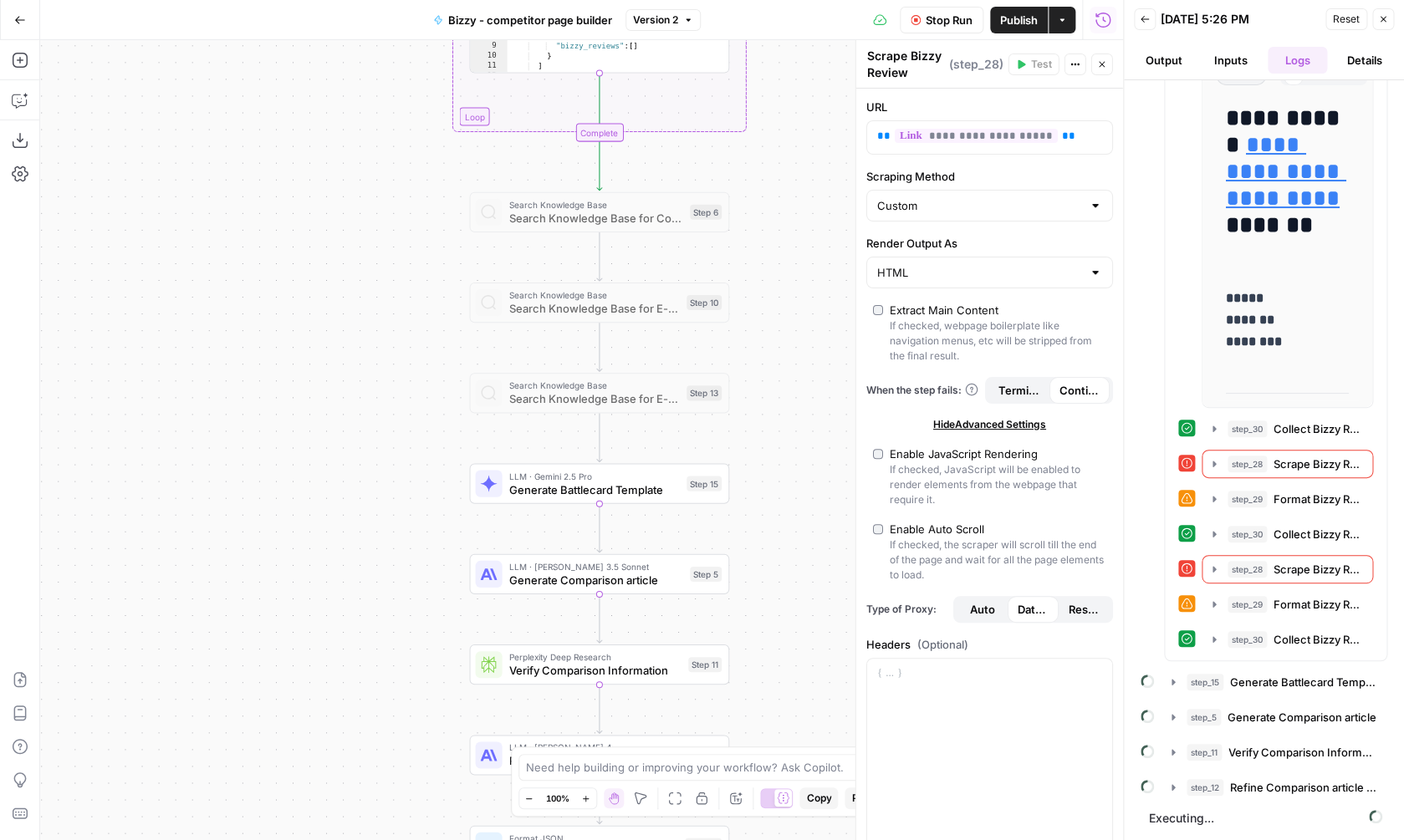
drag, startPoint x: 770, startPoint y: 540, endPoint x: 770, endPoint y: 243, distance: 297.0
click at [770, 243] on div "**********" at bounding box center [581, 439] width 1083 height 800
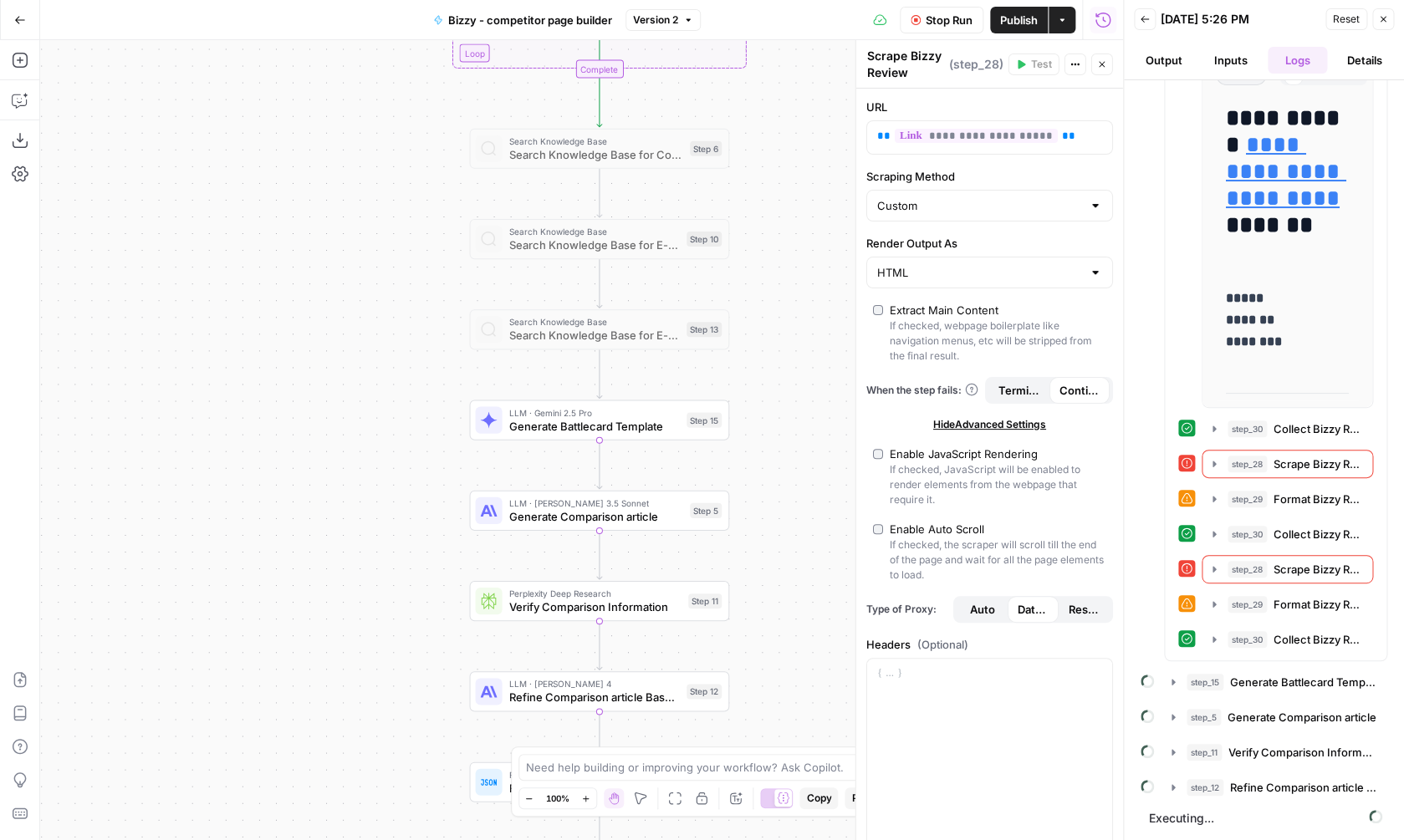
click at [794, 473] on div "**********" at bounding box center [581, 439] width 1083 height 800
click at [1264, 683] on span "Generate Battlecard Template" at bounding box center [1303, 681] width 146 height 17
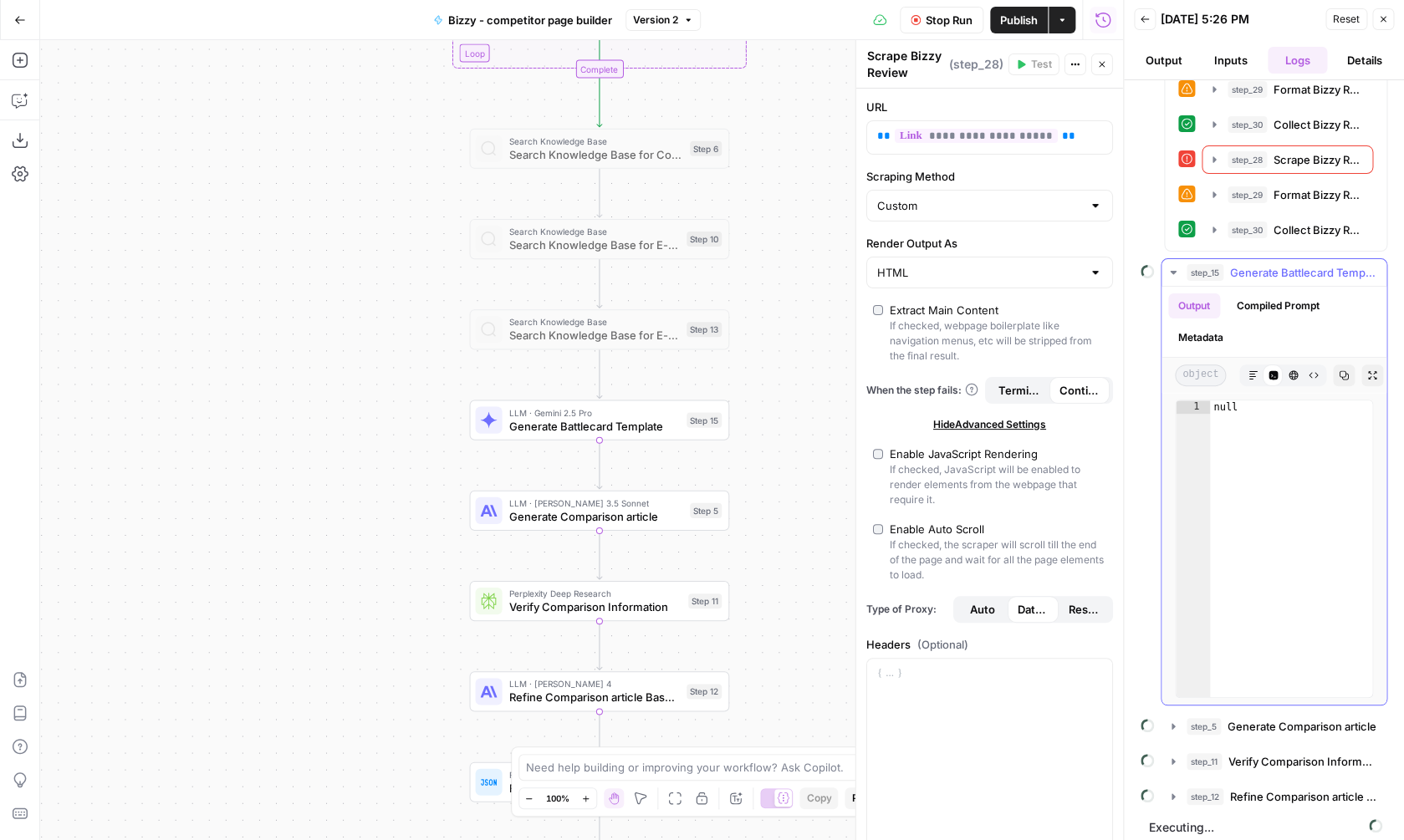
scroll to position [2594, 0]
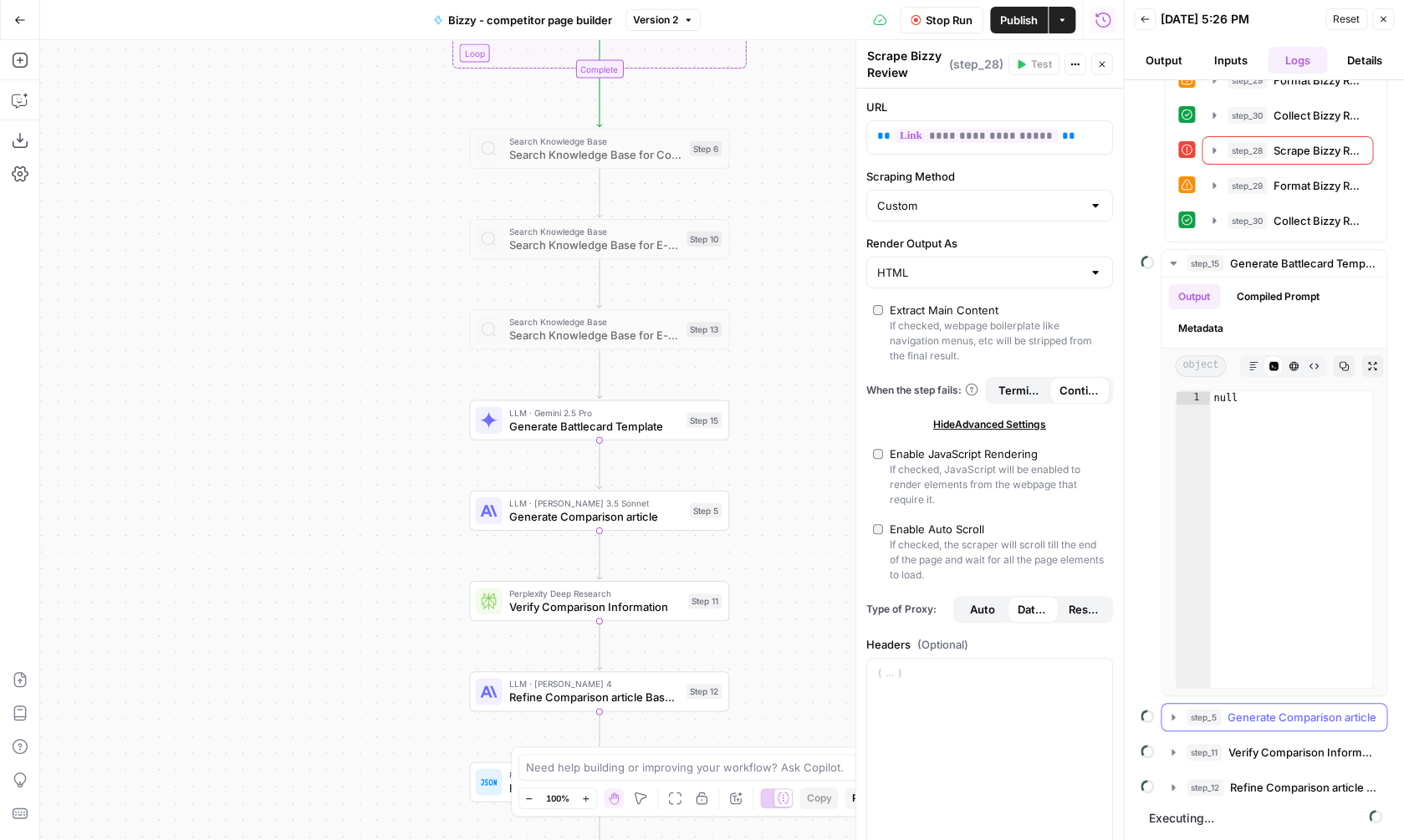
click at [1278, 725] on span "Generate Comparison article" at bounding box center [1302, 717] width 149 height 17
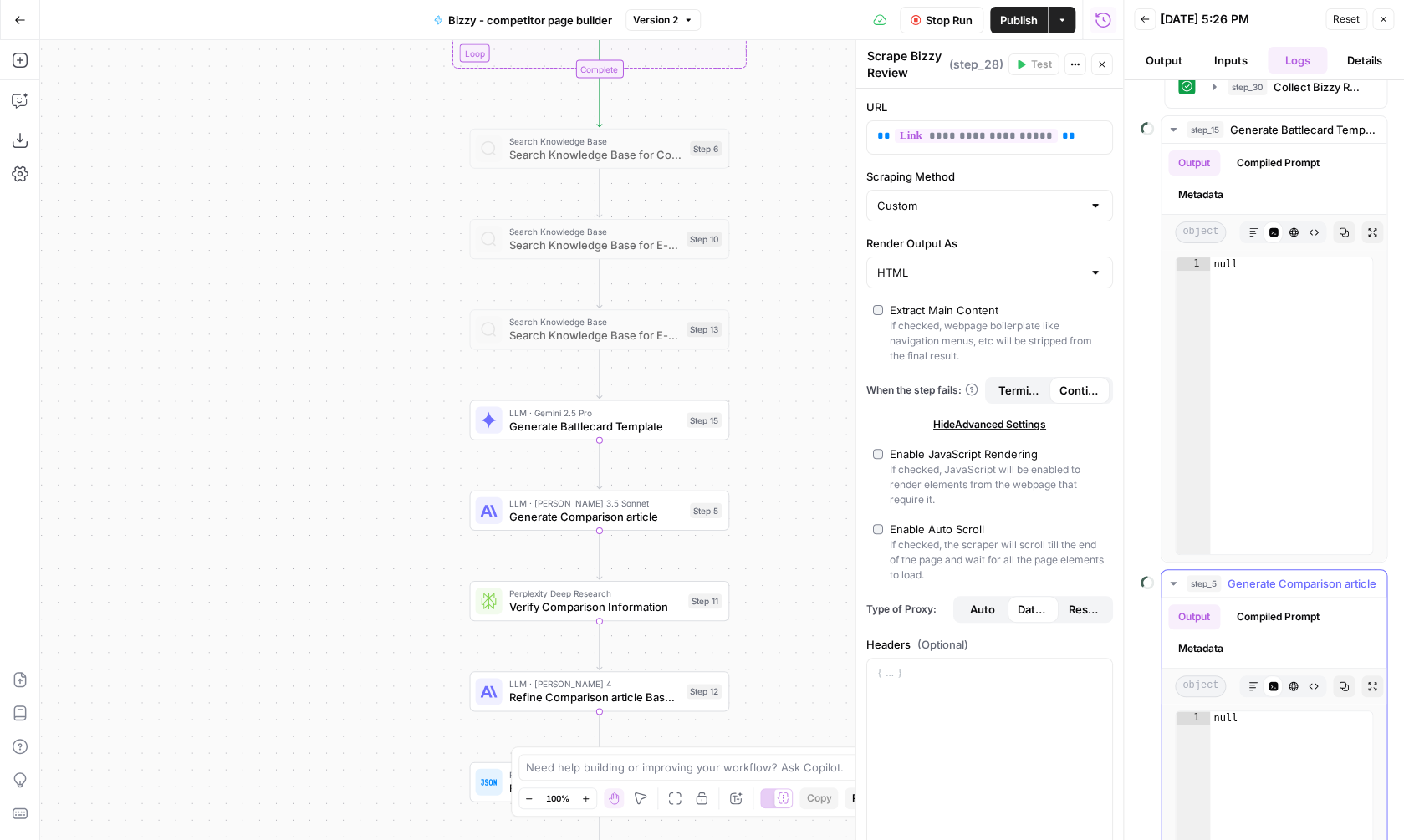
scroll to position [3013, 0]
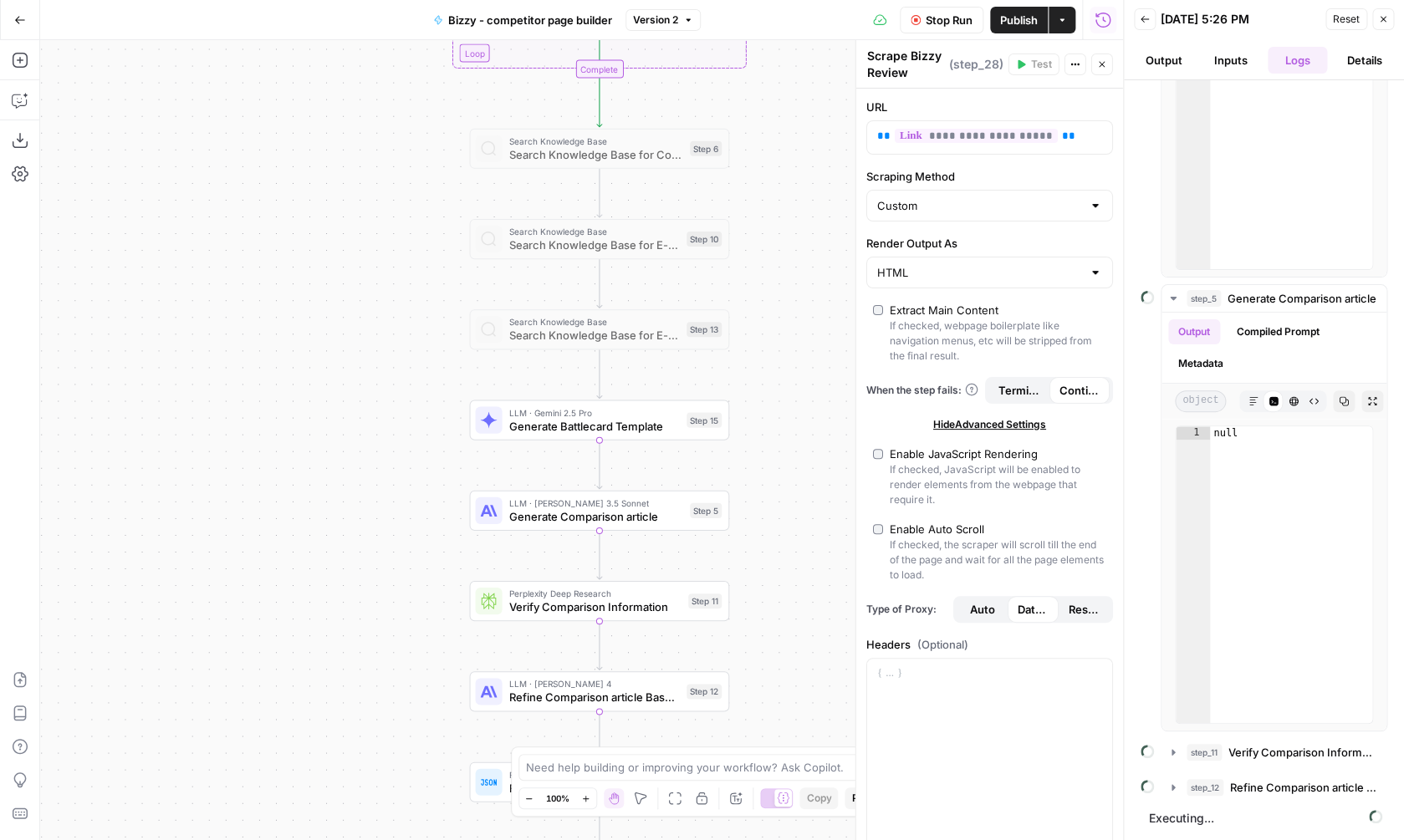
click at [794, 347] on div "**********" at bounding box center [581, 439] width 1083 height 800
click at [1144, 13] on button "Back" at bounding box center [1144, 19] width 22 height 22
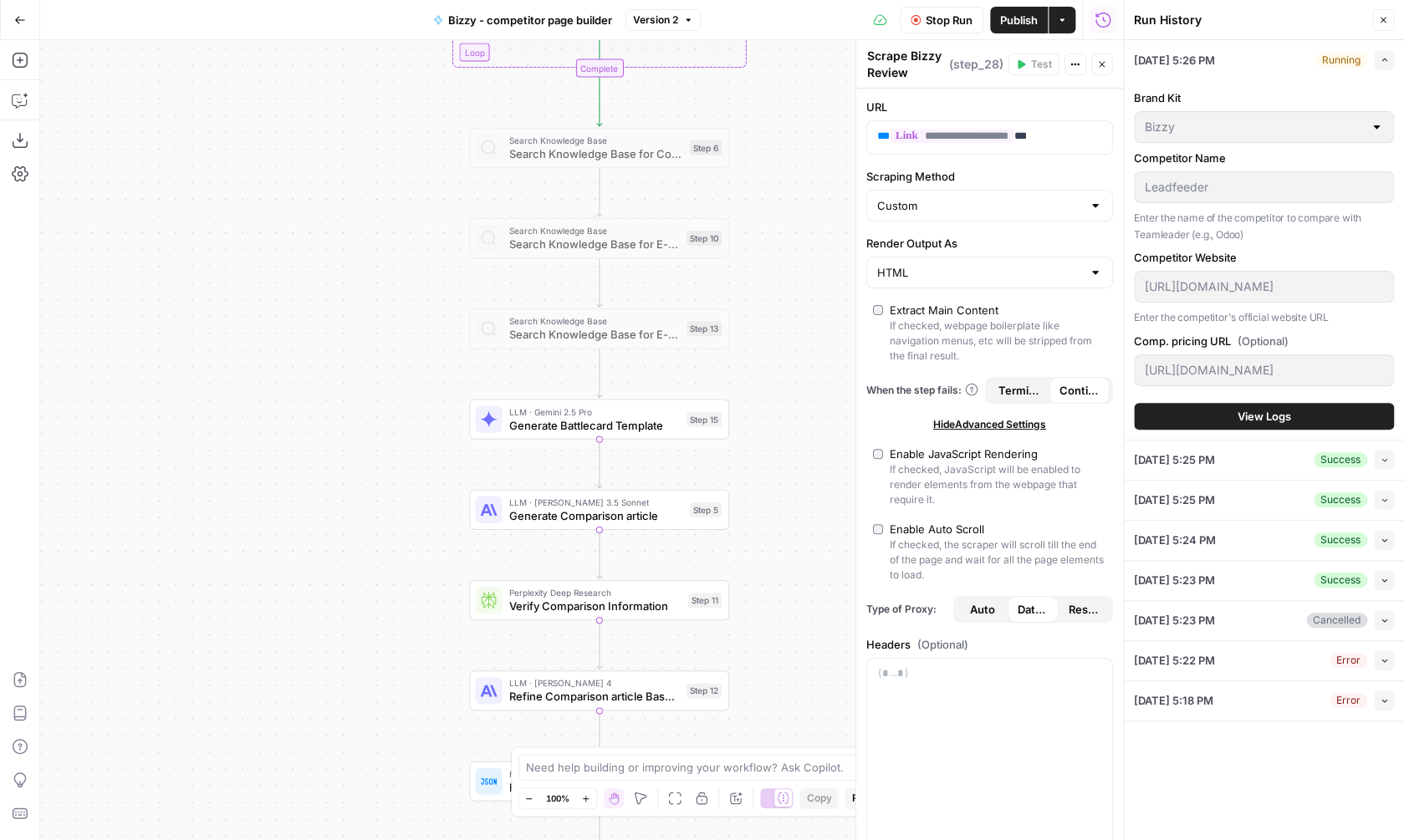
click at [1300, 410] on button "View Logs" at bounding box center [1263, 416] width 260 height 27
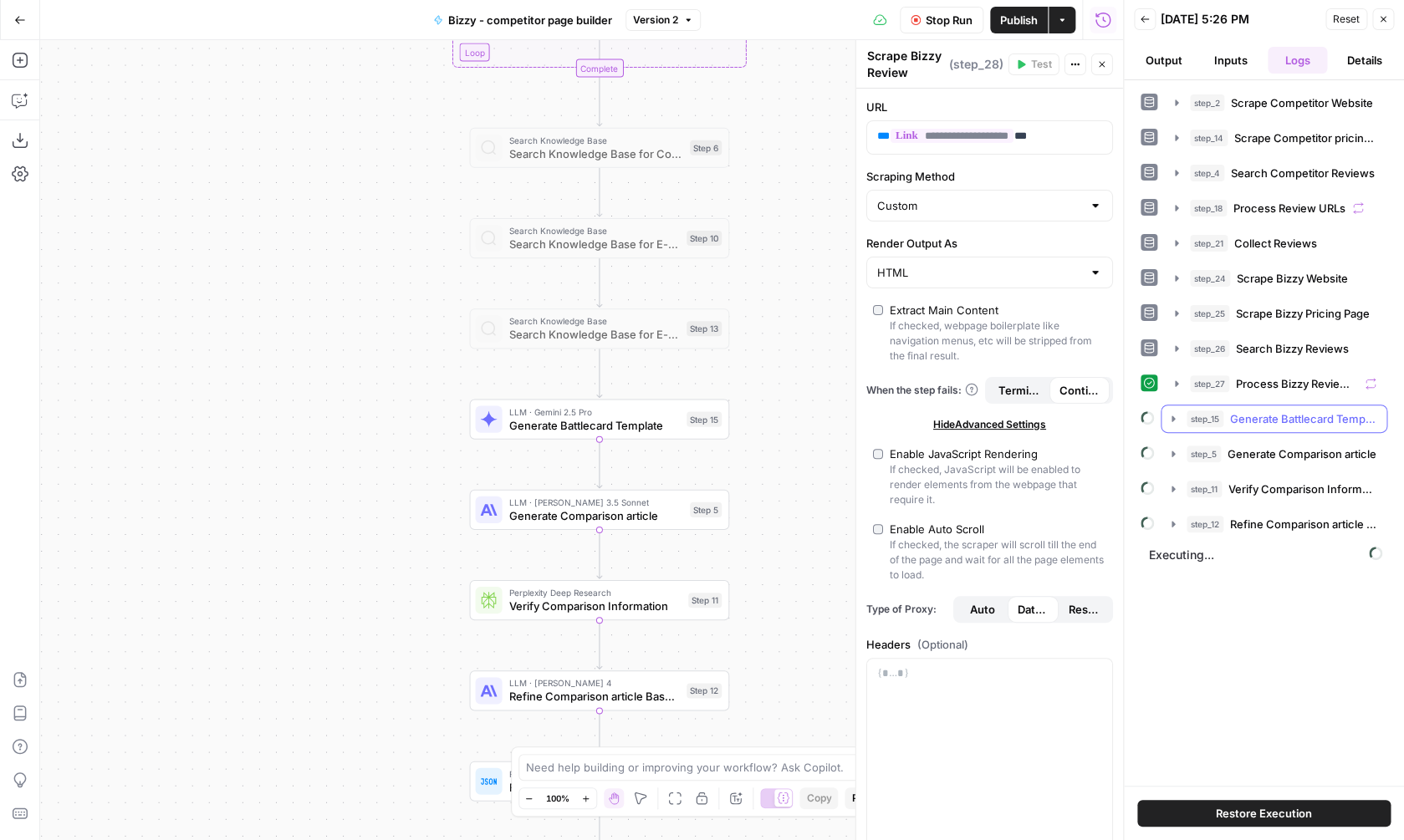
click at [1168, 423] on icon "button" at bounding box center [1173, 418] width 13 height 13
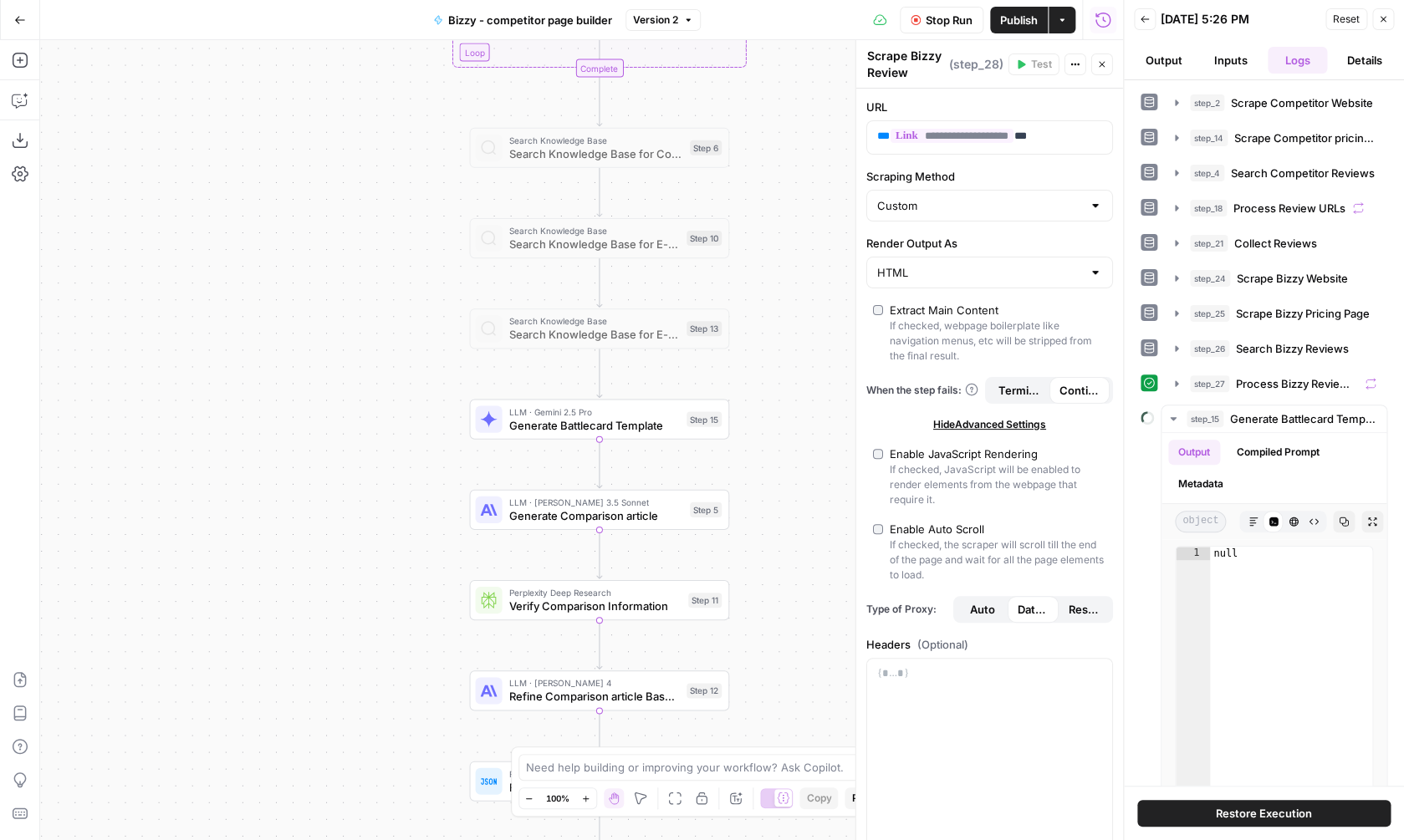
click at [625, 411] on span "LLM · Gemini 2.5 Pro" at bounding box center [594, 411] width 170 height 13
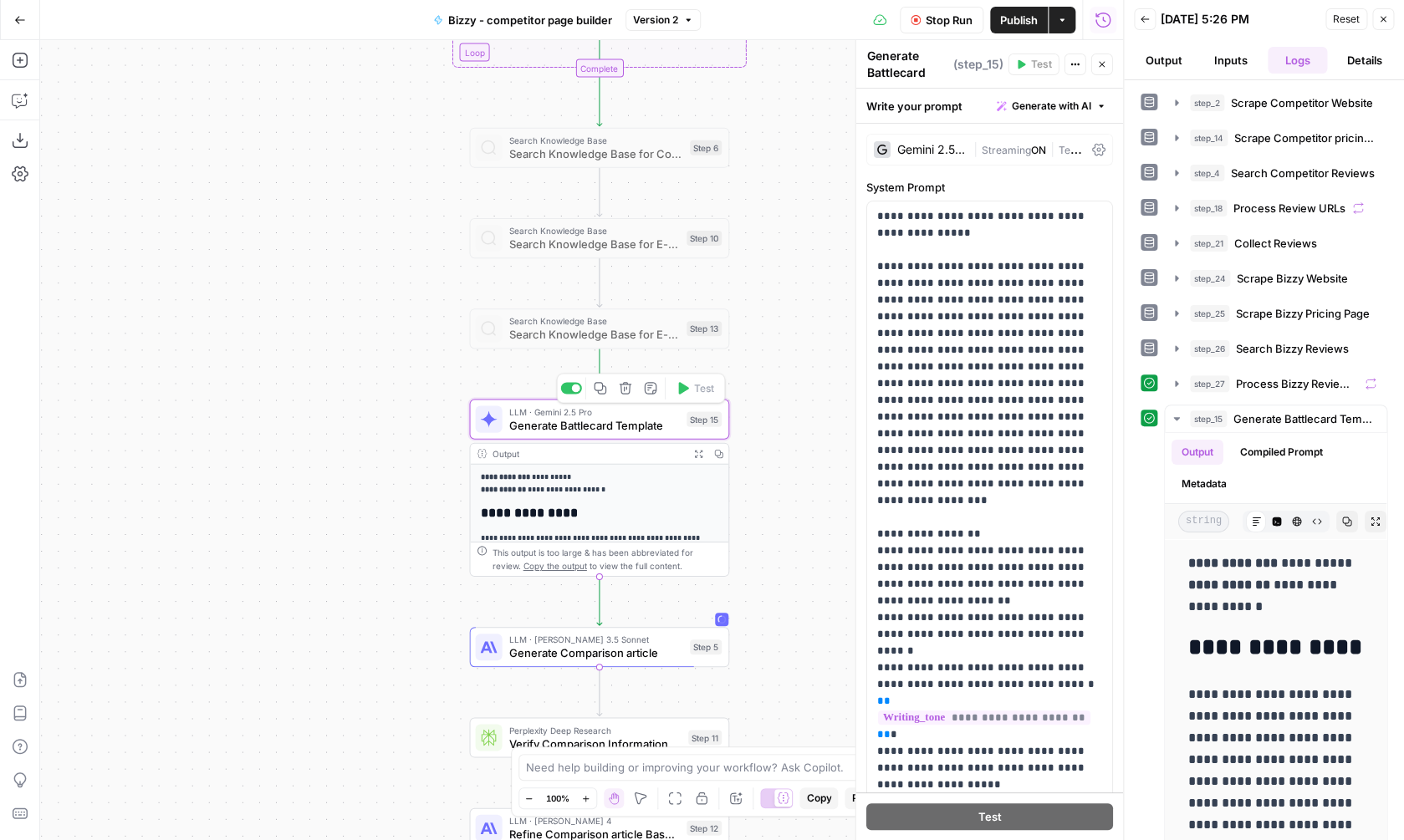
click at [702, 453] on icon "button" at bounding box center [698, 454] width 9 height 9
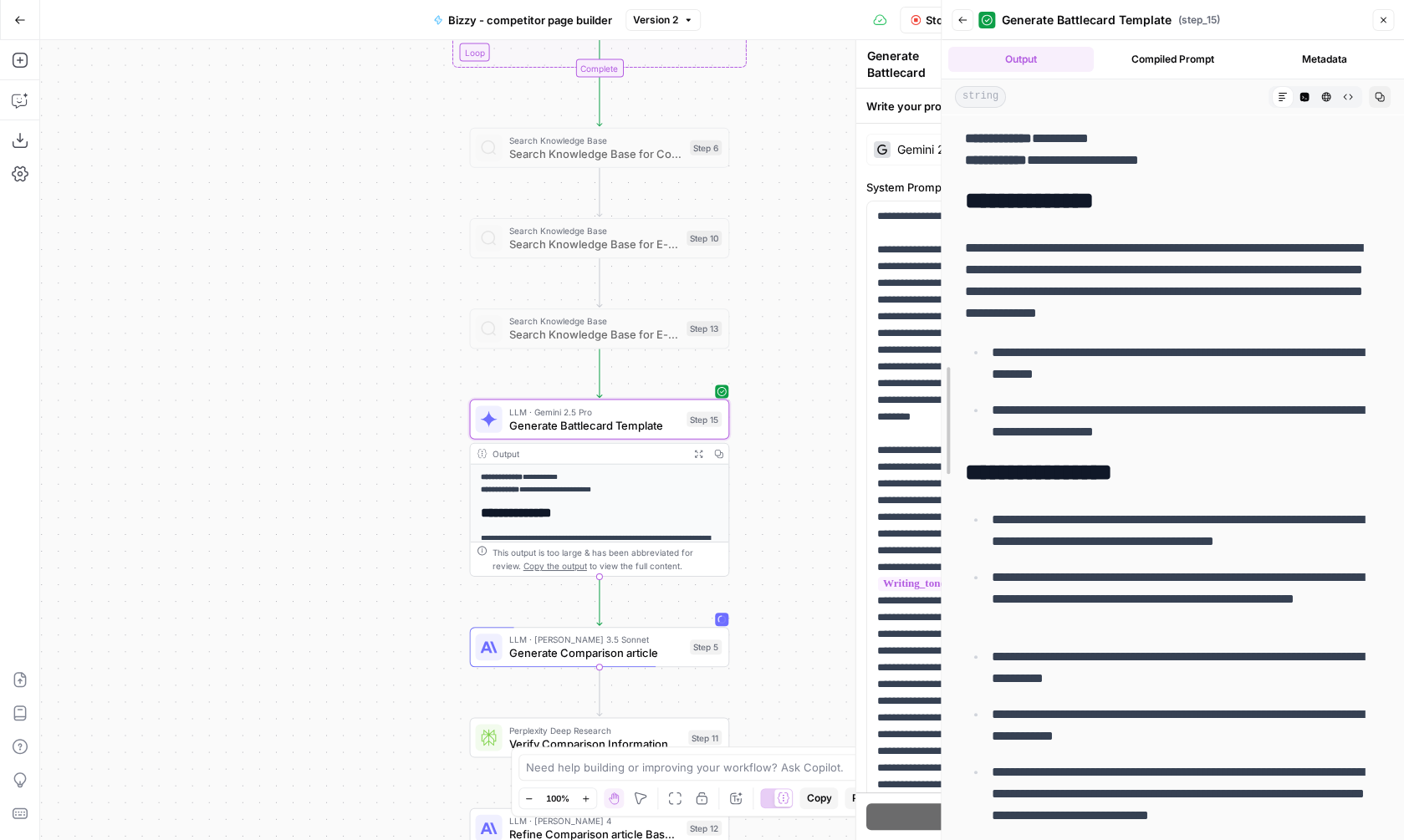
drag, startPoint x: 1124, startPoint y: 473, endPoint x: 939, endPoint y: 436, distance: 188.7
click at [940, 436] on div "**********" at bounding box center [1172, 420] width 464 height 840
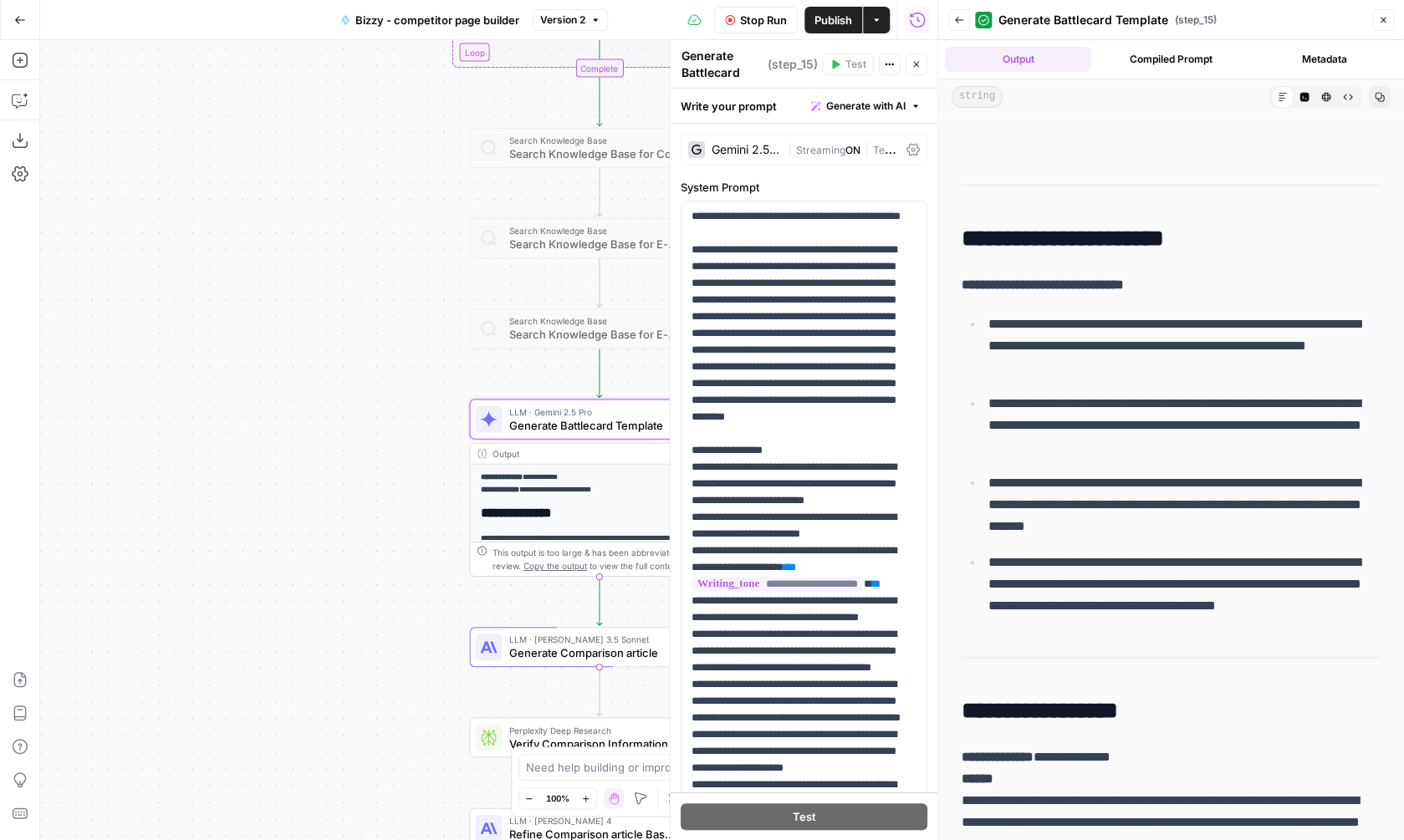
scroll to position [2885, 0]
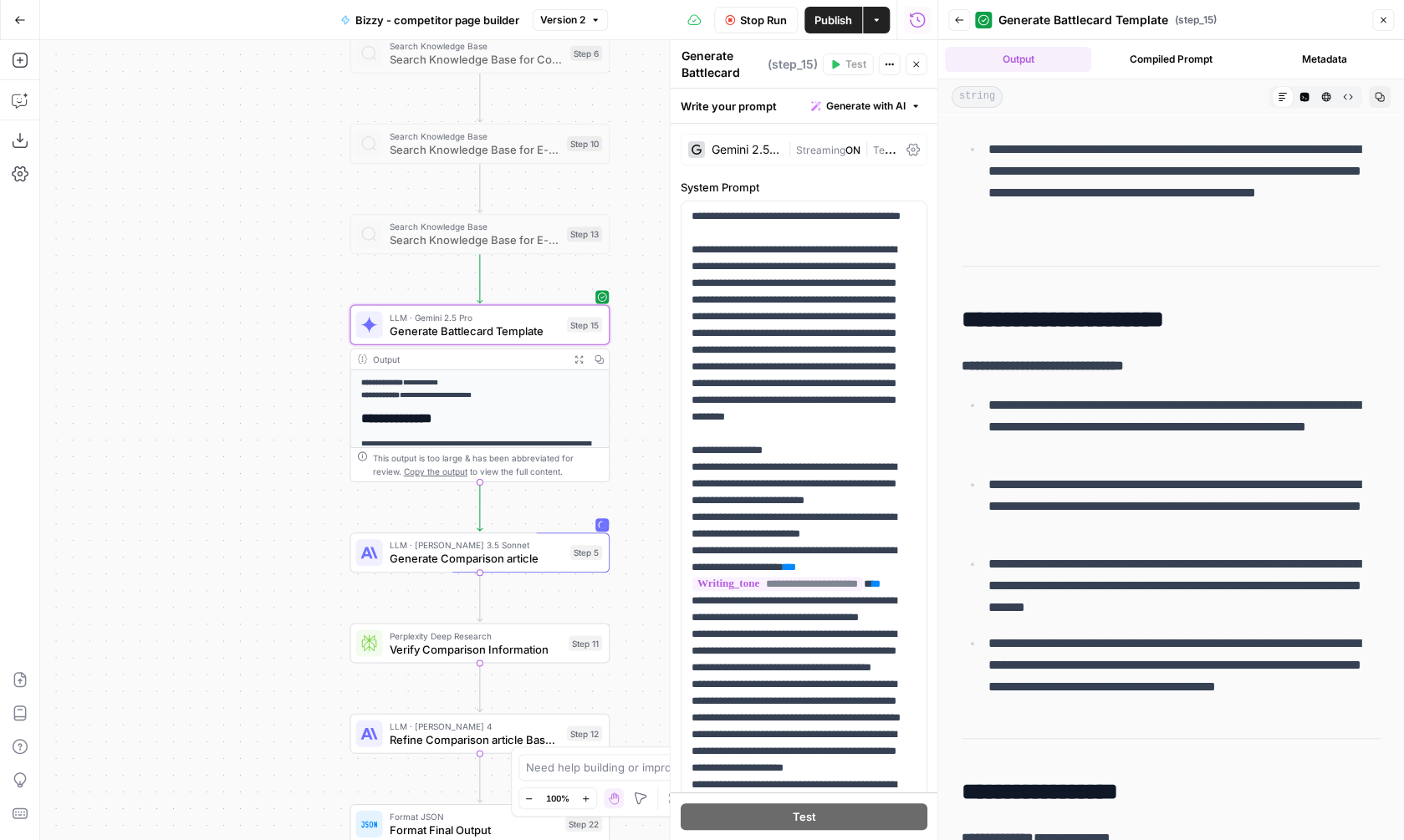
drag, startPoint x: 396, startPoint y: 407, endPoint x: 259, endPoint y: 301, distance: 173.2
click at [258, 300] on div "**********" at bounding box center [488, 439] width 897 height 800
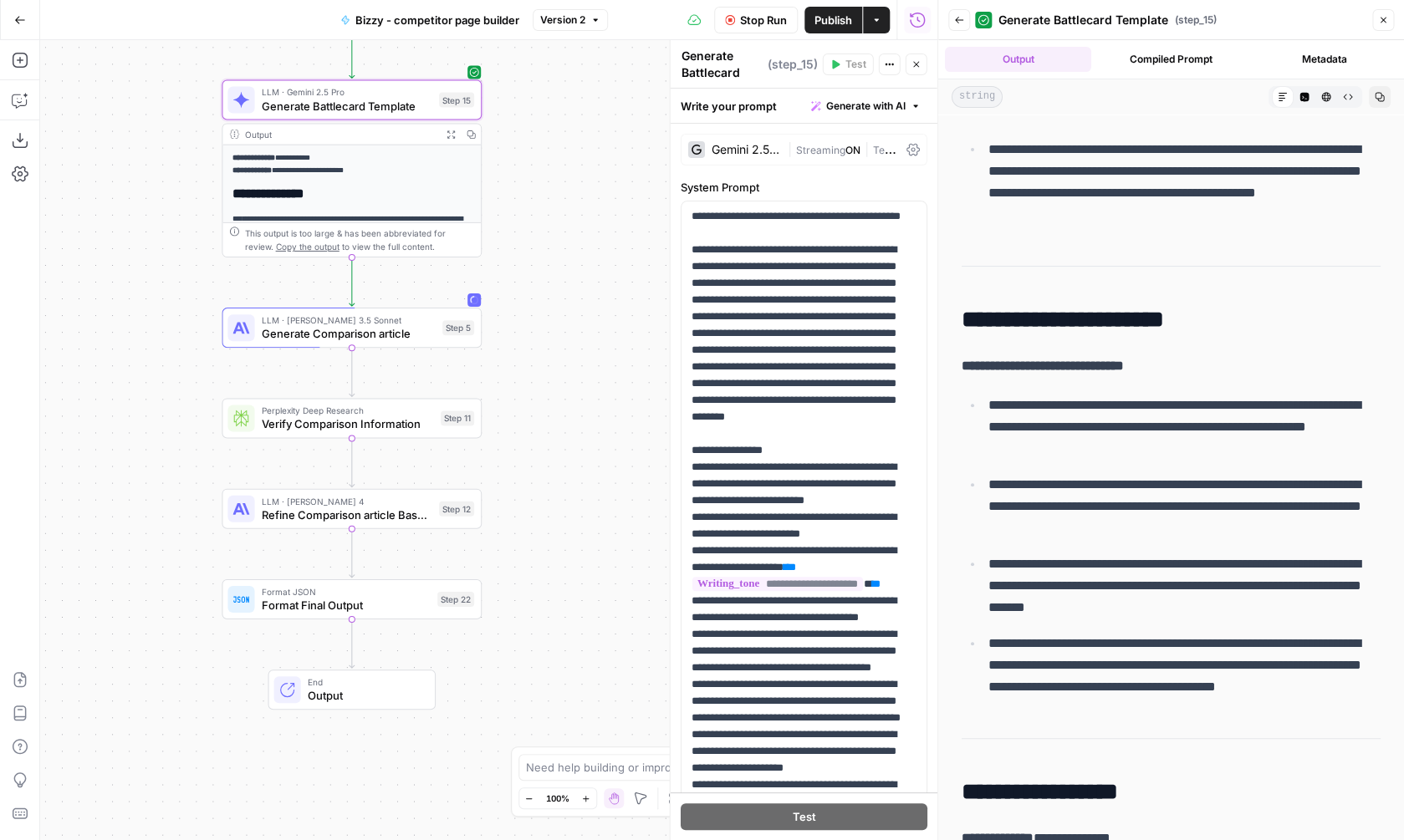
drag, startPoint x: 261, startPoint y: 505, endPoint x: 155, endPoint y: 295, distance: 235.2
click at [155, 295] on div "**********" at bounding box center [488, 439] width 897 height 800
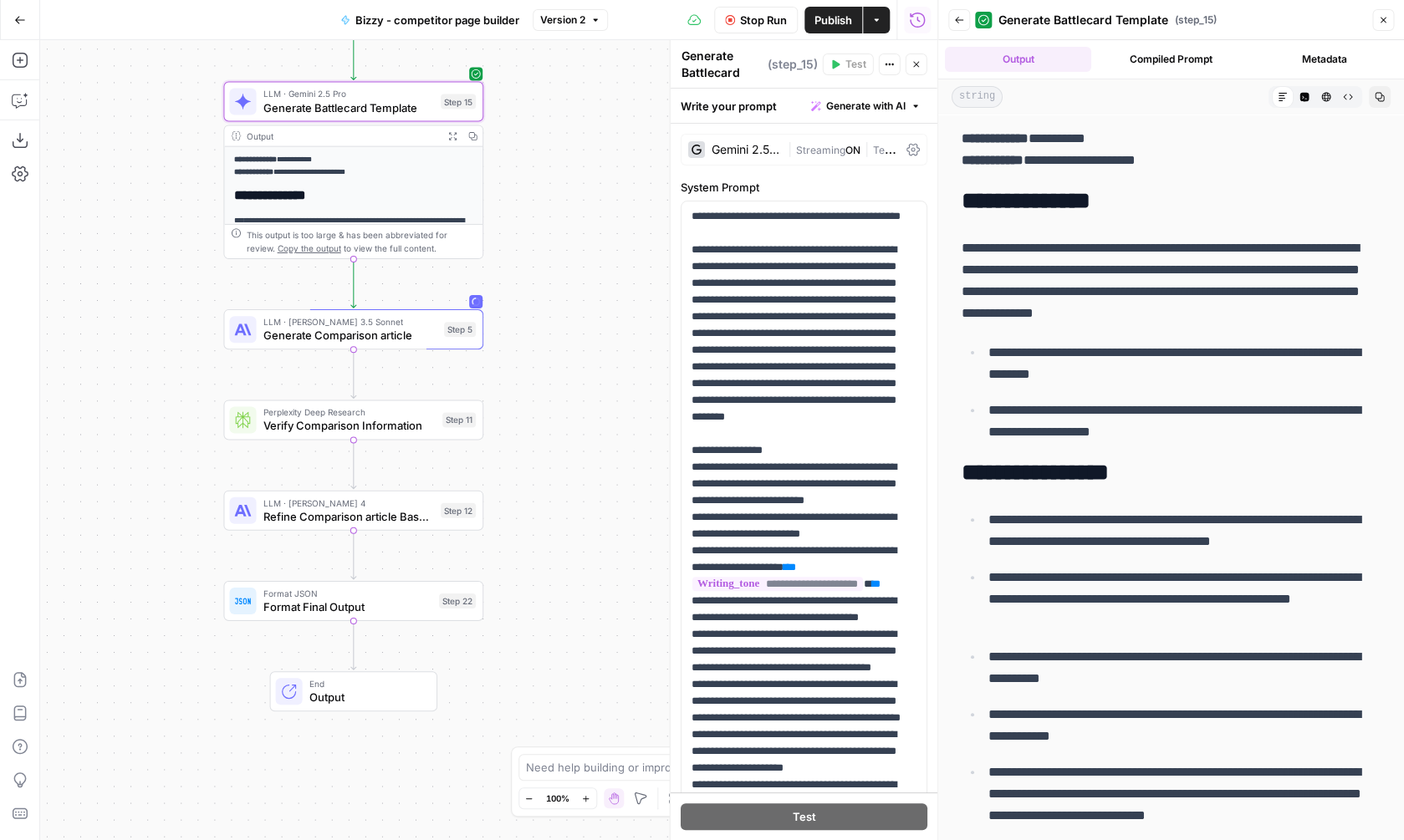
scroll to position [2885, 0]
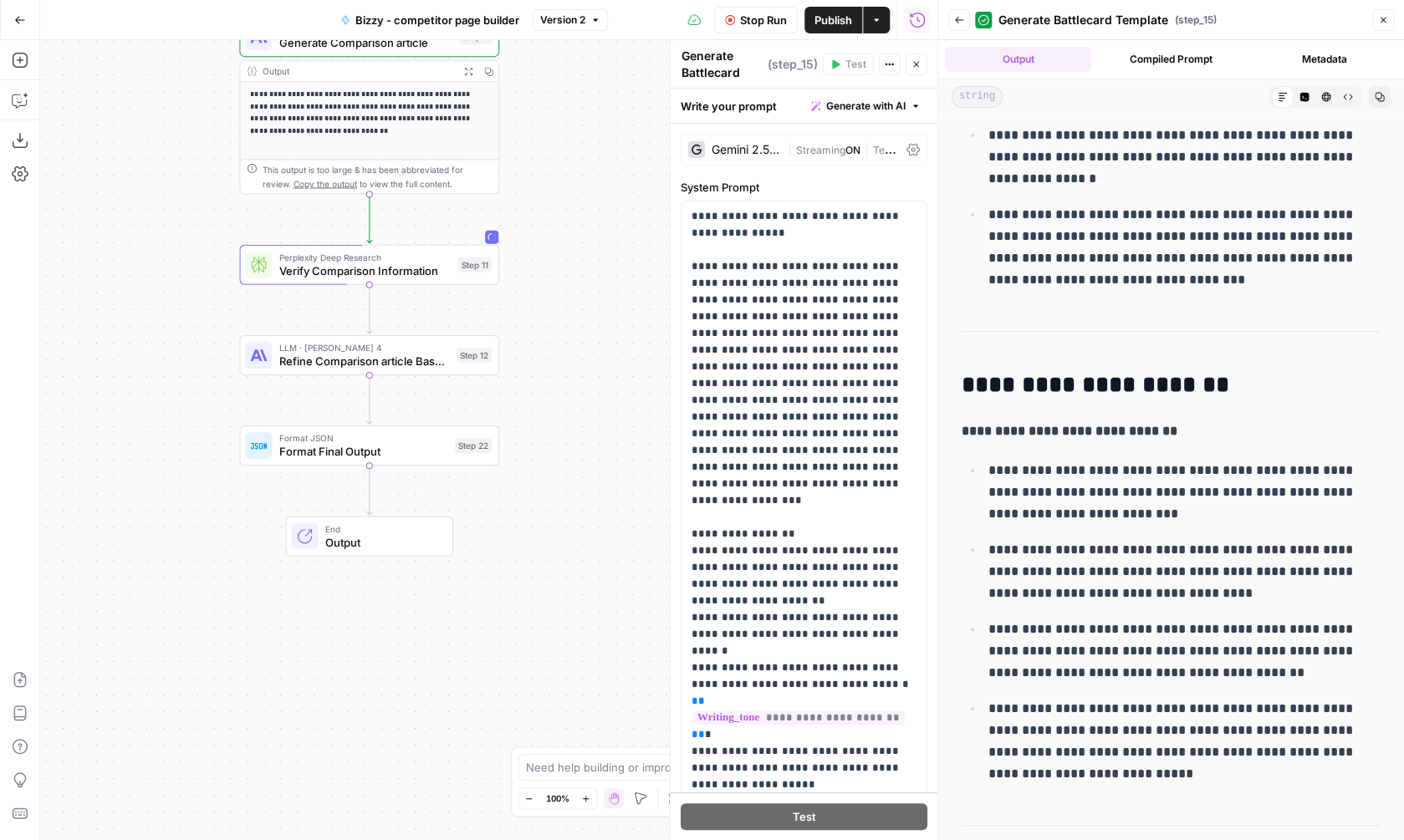
drag, startPoint x: 541, startPoint y: 596, endPoint x: 557, endPoint y: 304, distance: 292.4
click at [557, 304] on div "**********" at bounding box center [488, 439] width 897 height 800
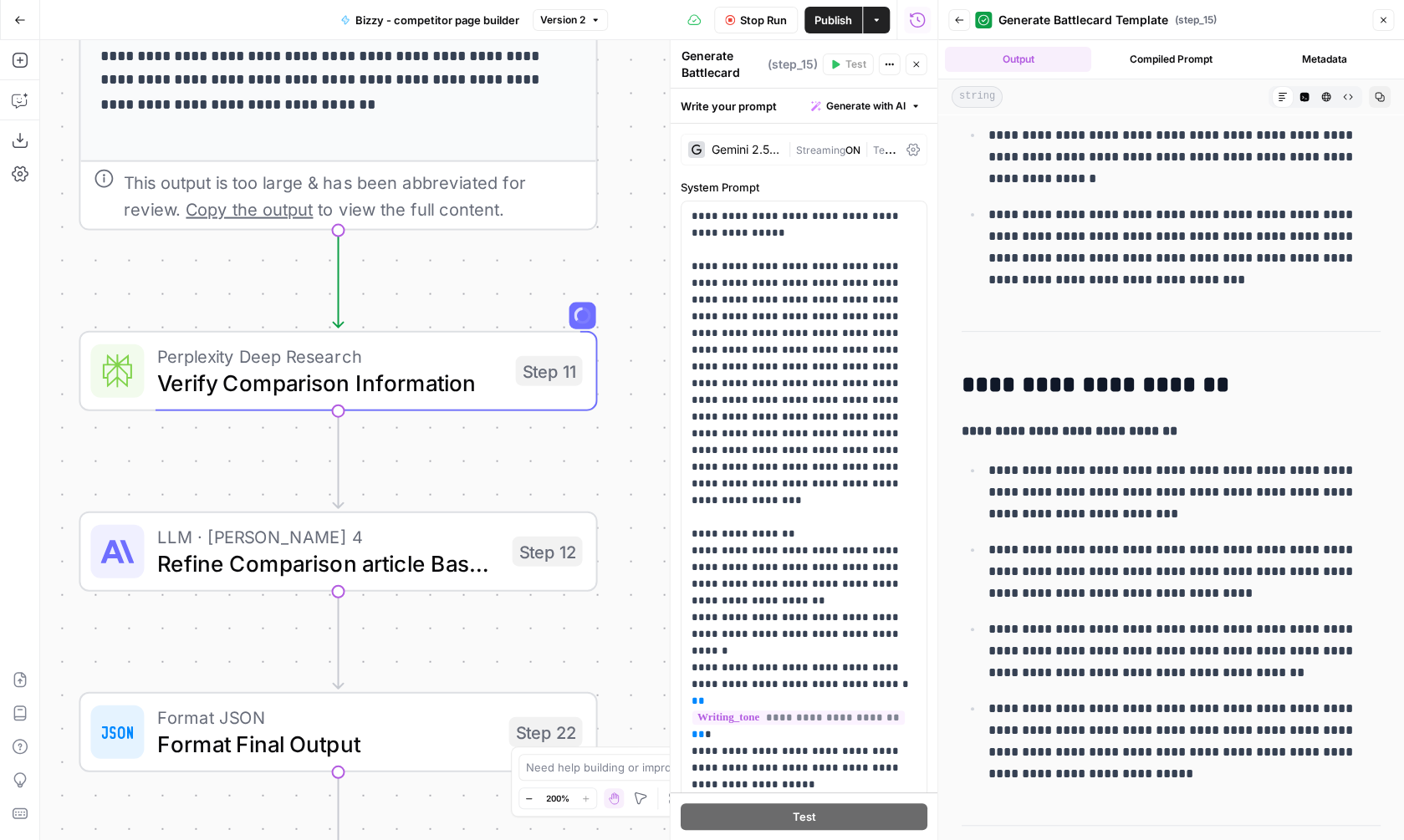
drag, startPoint x: 547, startPoint y: 258, endPoint x: 702, endPoint y: 401, distance: 210.9
click at [702, 401] on div "**********" at bounding box center [488, 439] width 897 height 800
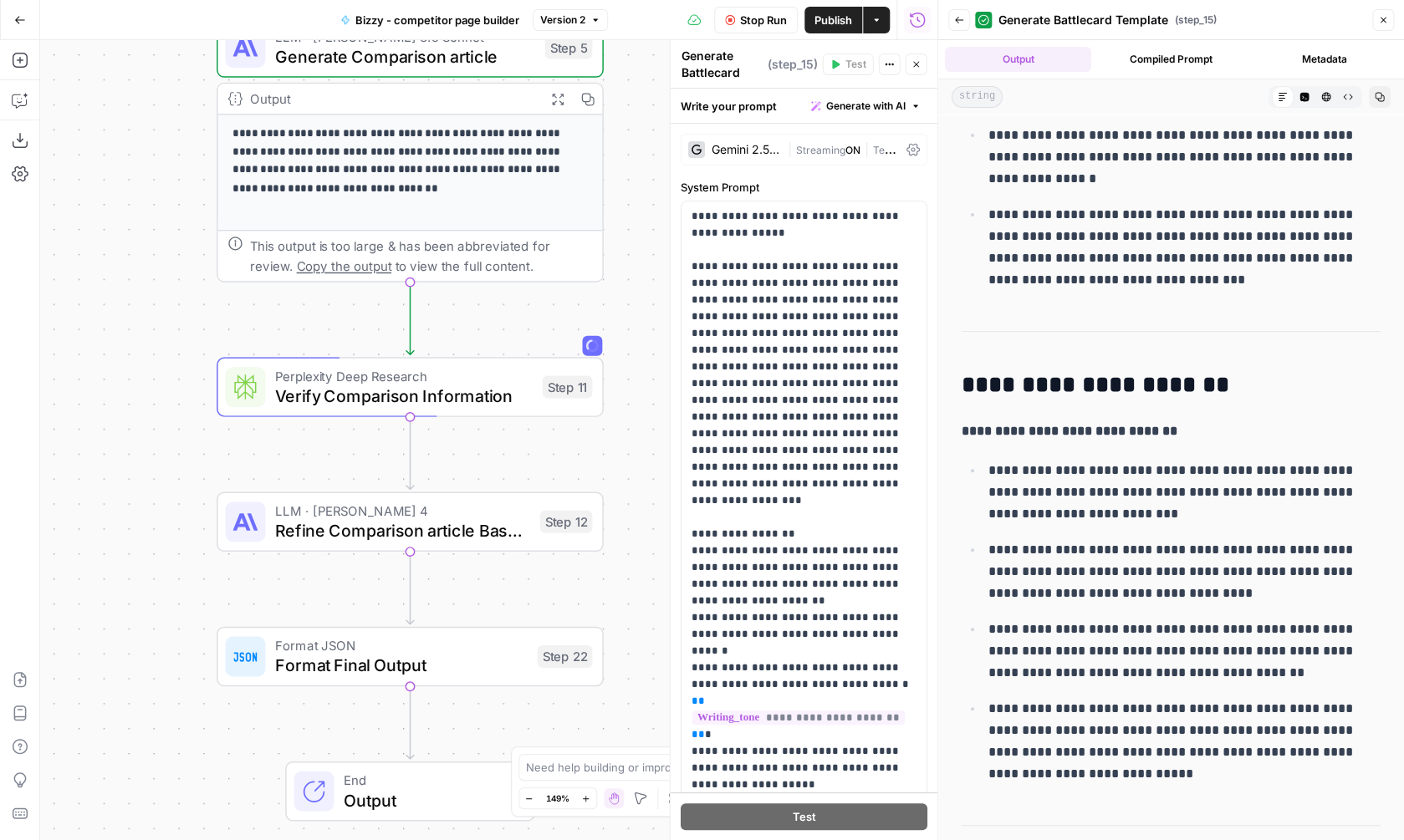
drag, startPoint x: 626, startPoint y: 435, endPoint x: 604, endPoint y: 426, distance: 23.8
click at [604, 426] on div "**********" at bounding box center [488, 439] width 897 height 800
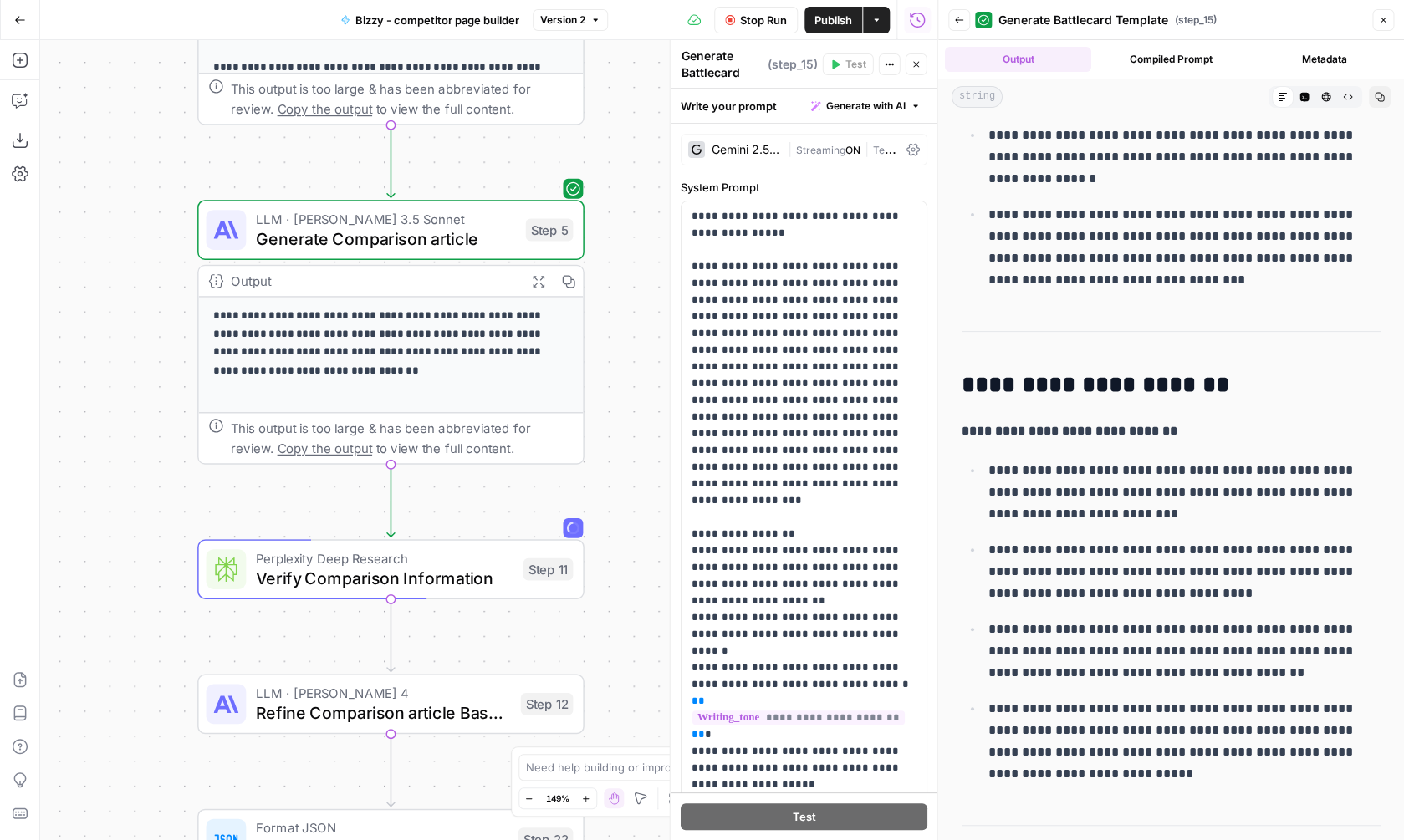
drag, startPoint x: 608, startPoint y: 252, endPoint x: 609, endPoint y: 442, distance: 190.0
click at [609, 442] on div "**********" at bounding box center [488, 439] width 897 height 800
click at [539, 281] on icon "button" at bounding box center [537, 280] width 13 height 13
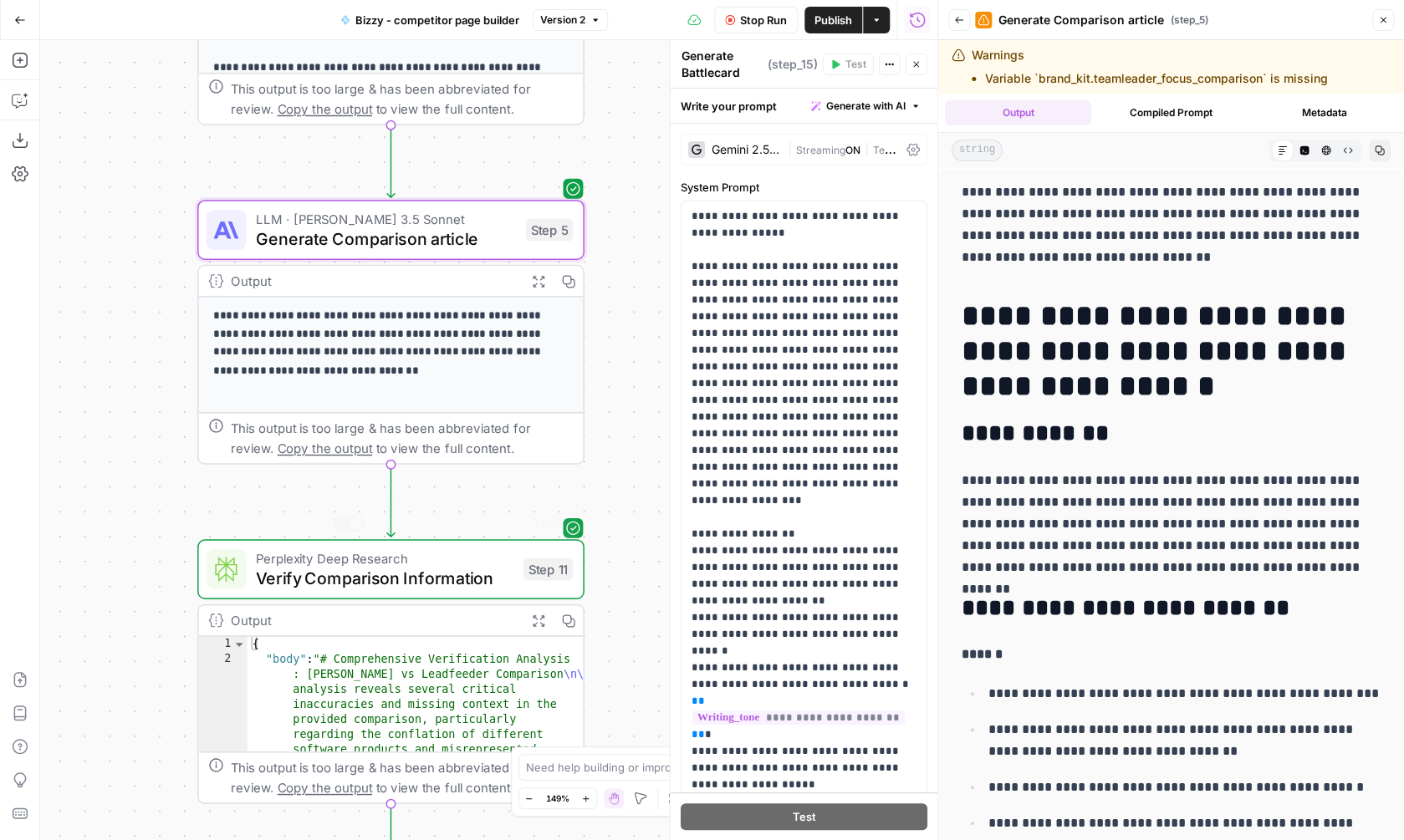
click at [541, 620] on icon "button" at bounding box center [537, 619] width 13 height 13
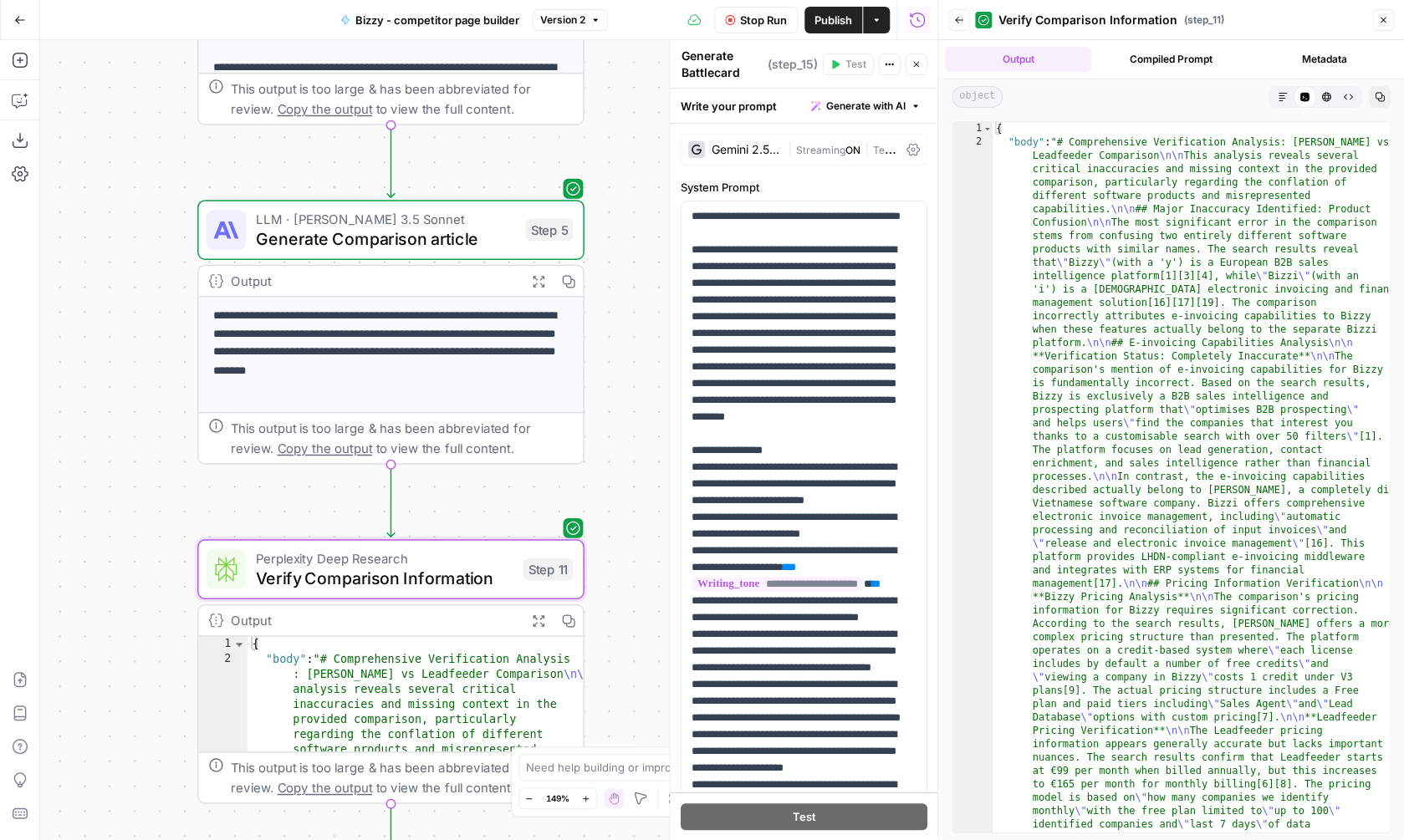
click at [1290, 95] on button "Markdown" at bounding box center [1283, 97] width 22 height 22
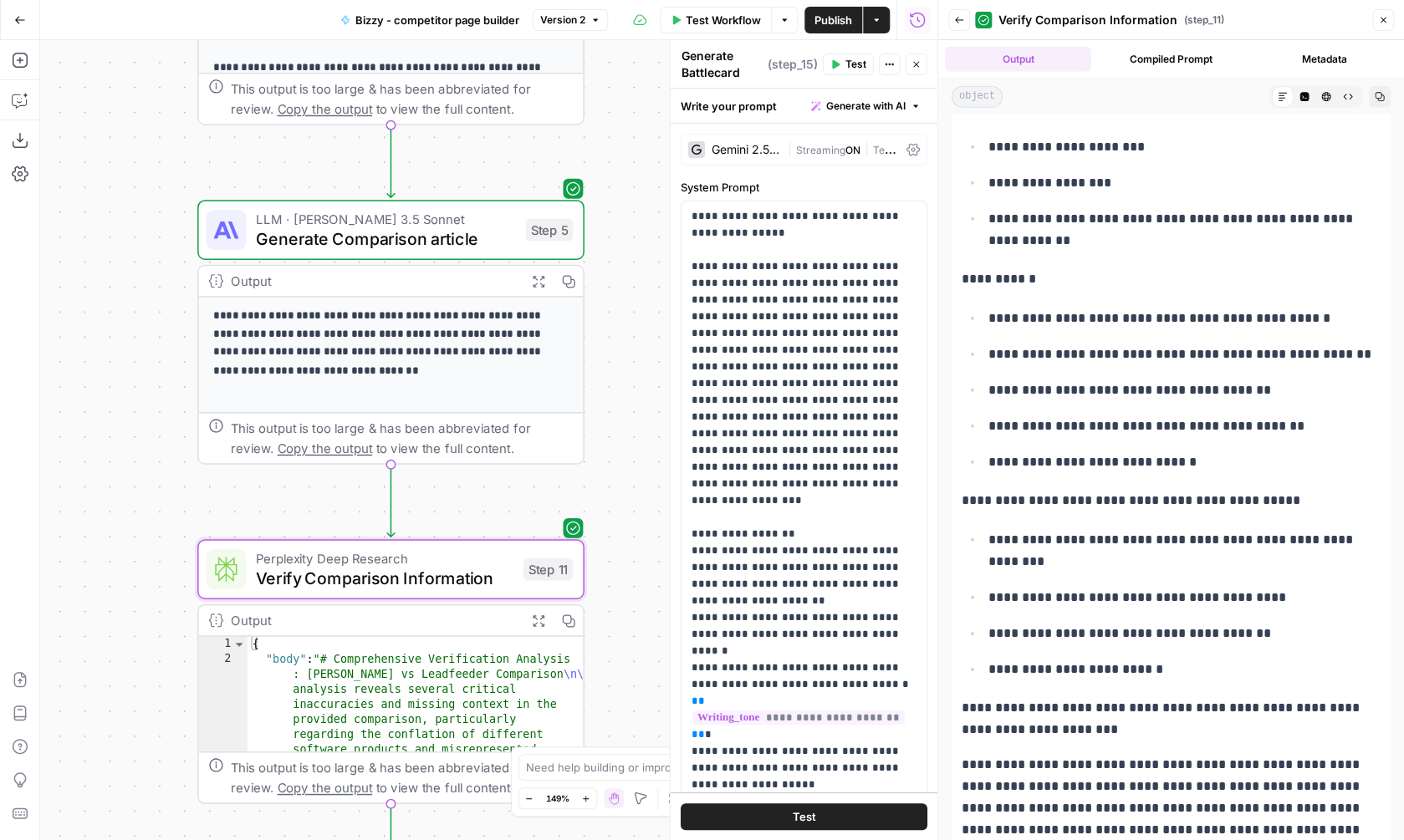
scroll to position [0, 0]
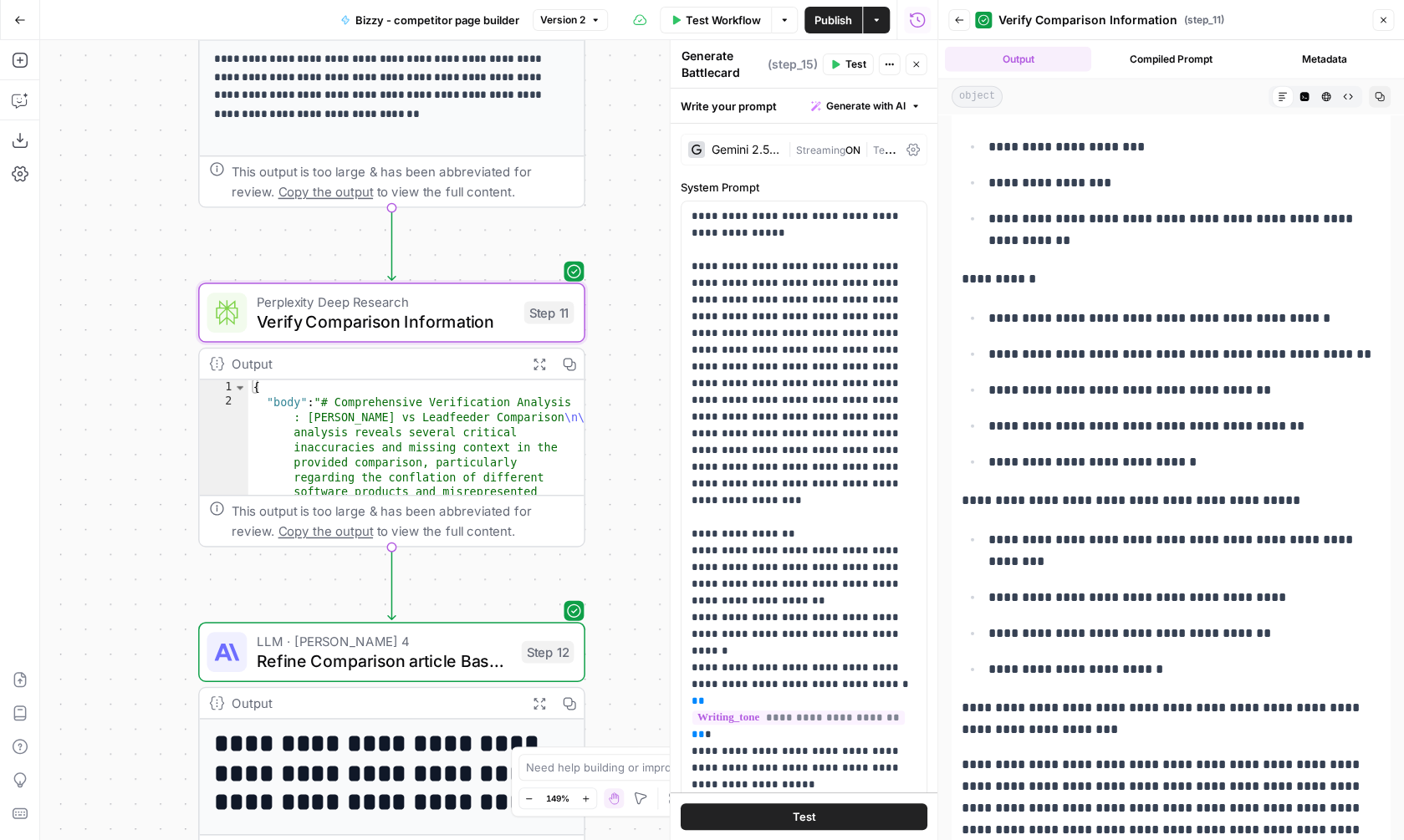
drag, startPoint x: 622, startPoint y: 613, endPoint x: 623, endPoint y: 356, distance: 257.0
click at [623, 356] on div "**********" at bounding box center [488, 439] width 897 height 800
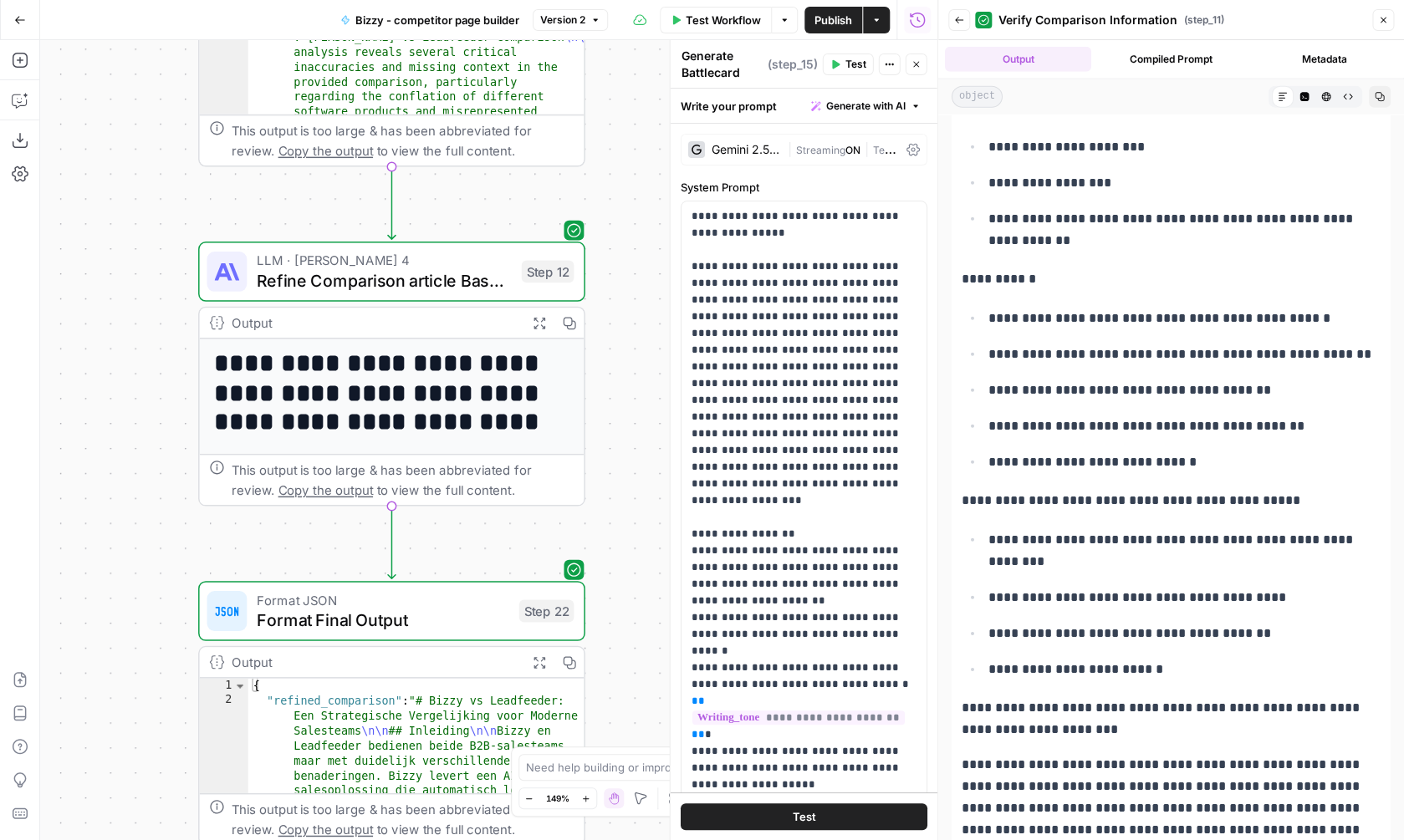
drag, startPoint x: 626, startPoint y: 506, endPoint x: 625, endPoint y: 126, distance: 380.0
click at [625, 126] on div "**********" at bounding box center [488, 439] width 897 height 800
click at [540, 327] on icon "button" at bounding box center [537, 323] width 13 height 13
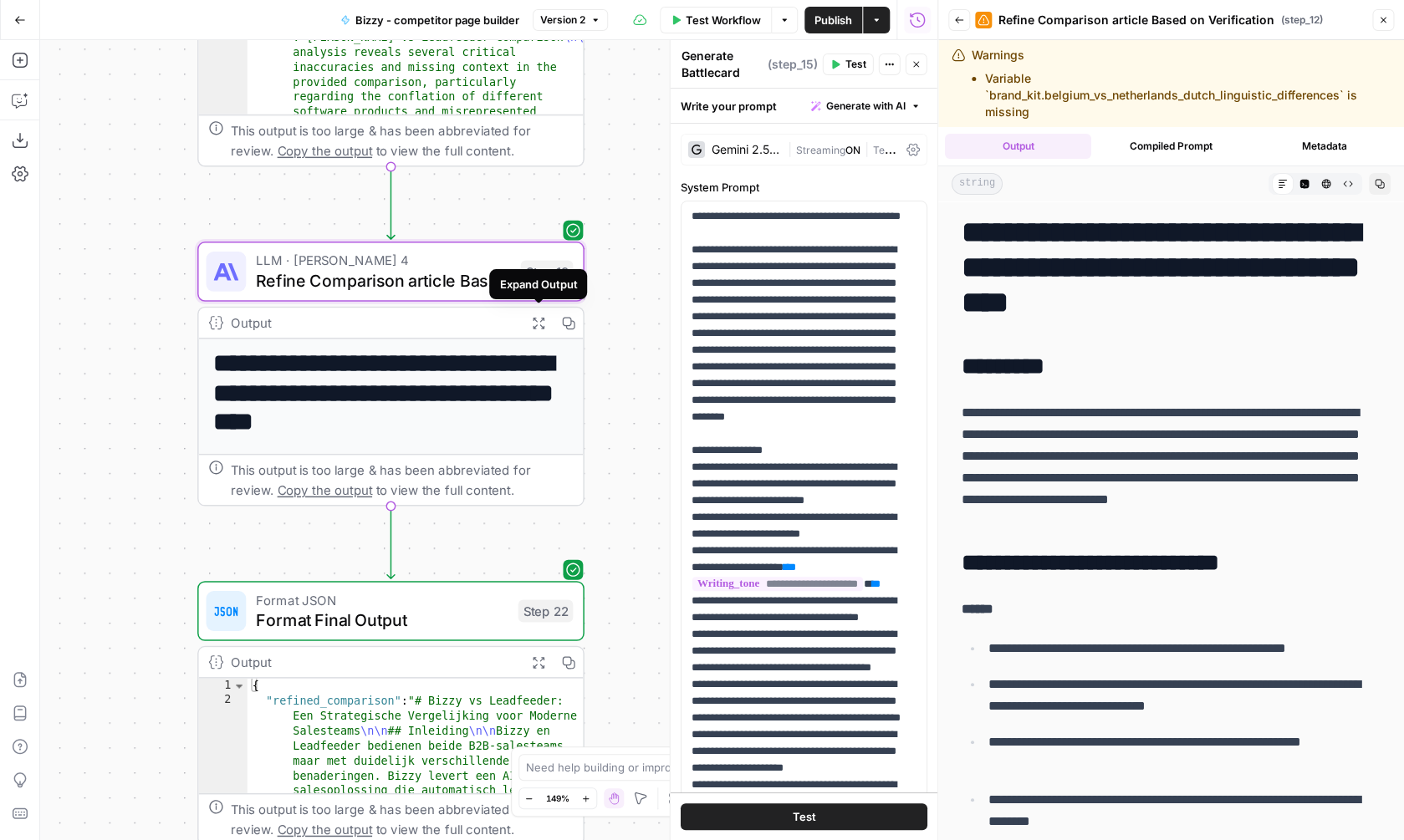
click at [415, 275] on span "Refine Comparison article Based on Verification" at bounding box center [383, 280] width 254 height 25
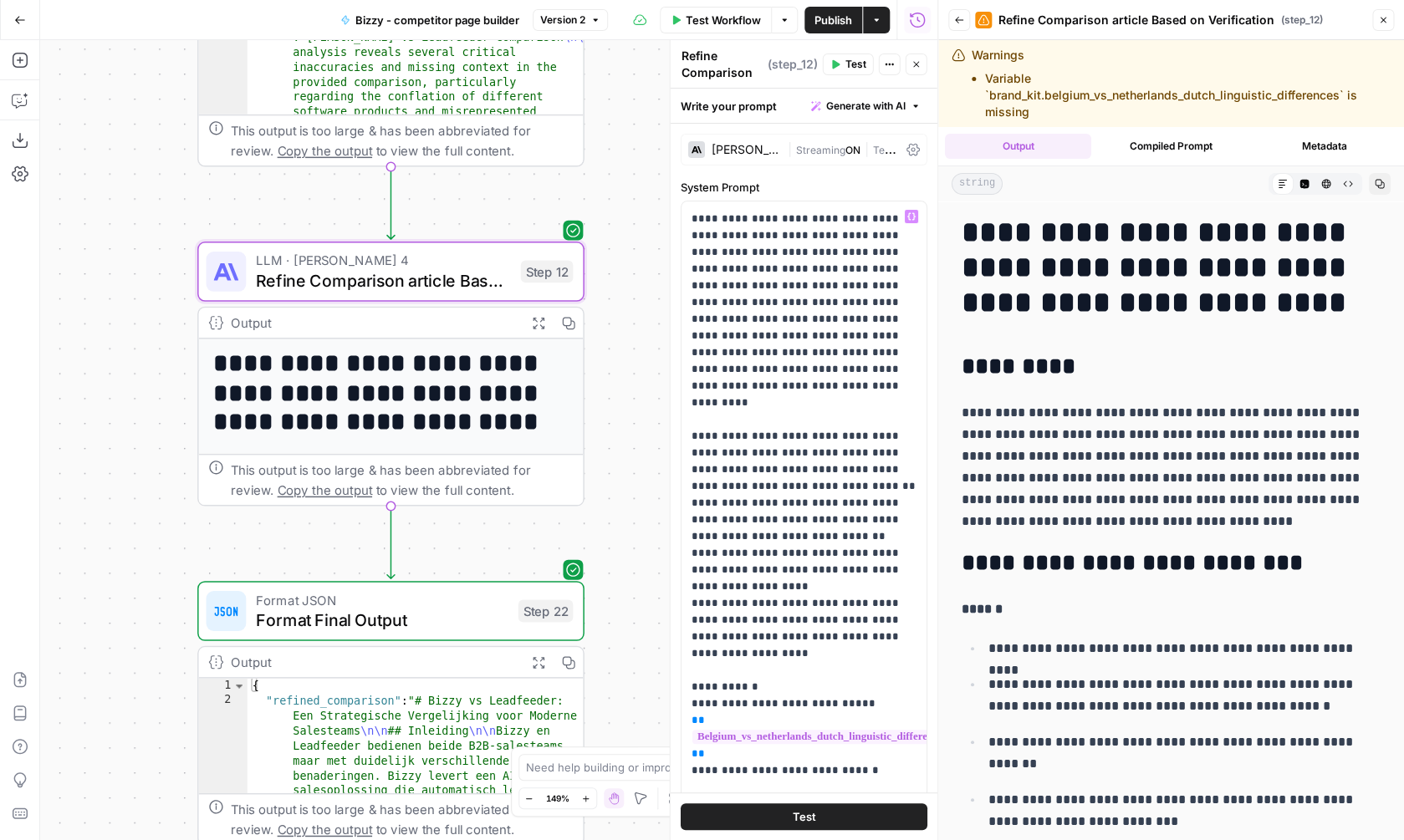
scroll to position [51, 0]
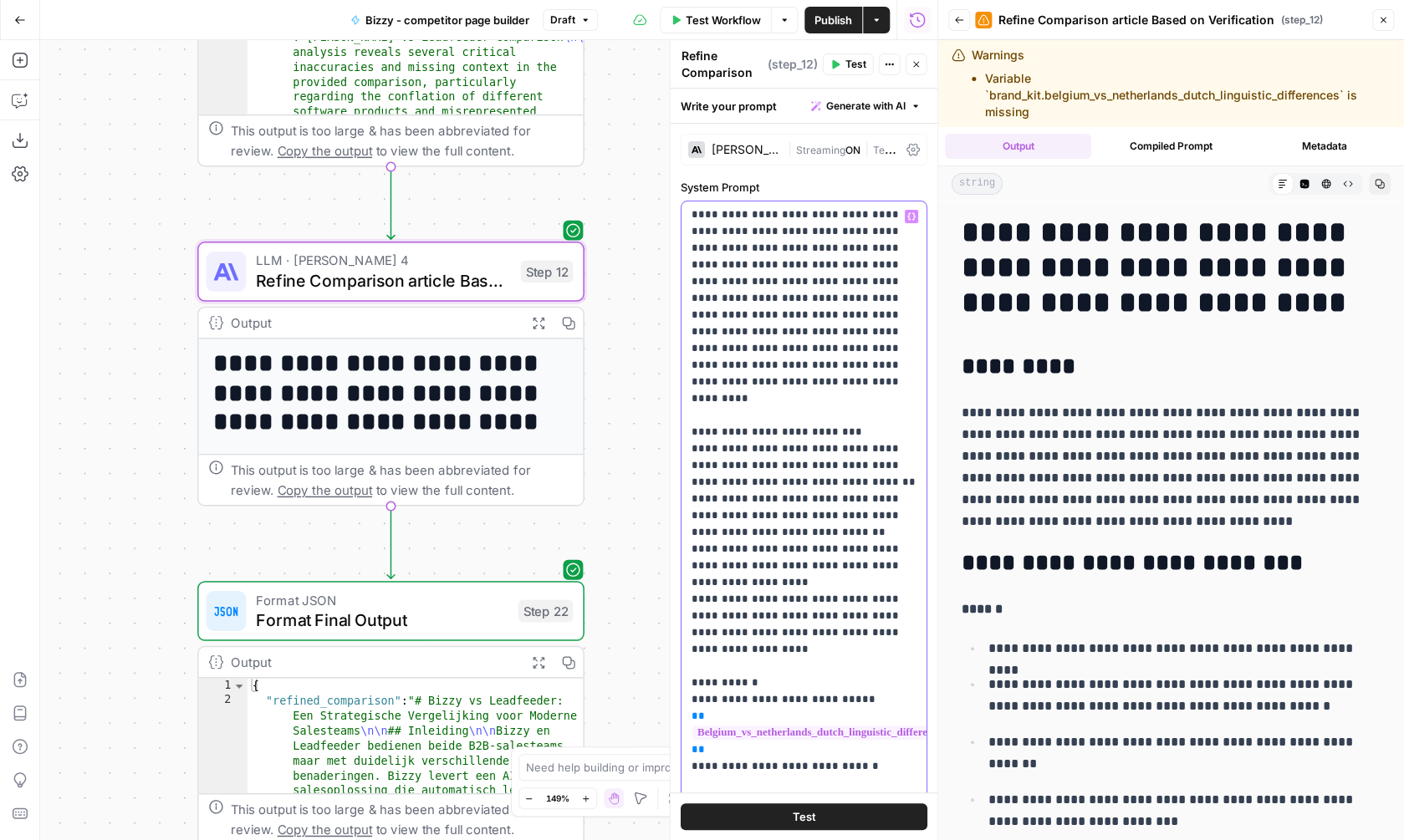
drag, startPoint x: 793, startPoint y: 502, endPoint x: 671, endPoint y: 420, distance: 147.0
click at [682, 420] on div "**********" at bounding box center [804, 541] width 245 height 681
drag, startPoint x: 920, startPoint y: 605, endPoint x: 680, endPoint y: 401, distance: 315.0
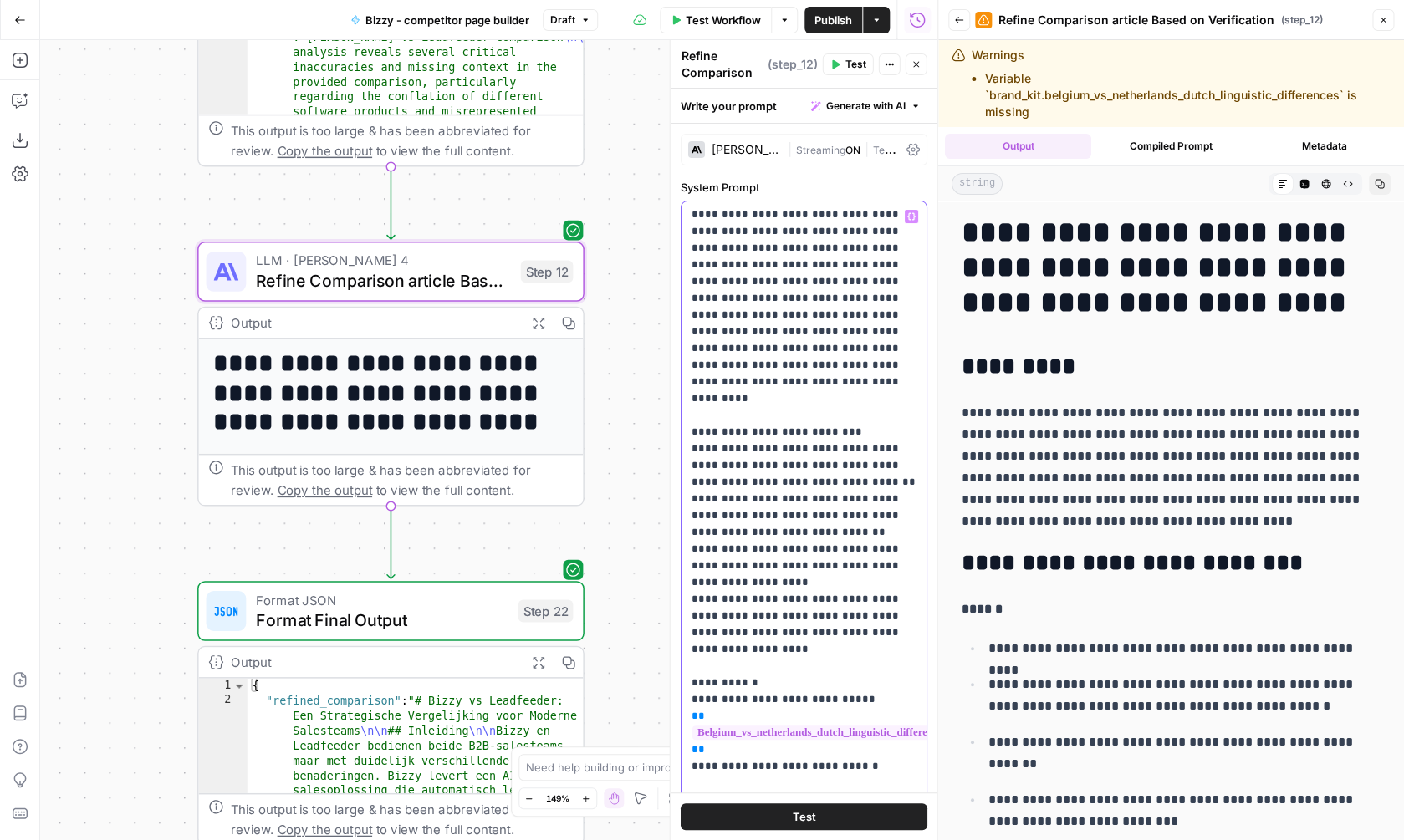
click at [682, 402] on div "**********" at bounding box center [804, 541] width 245 height 681
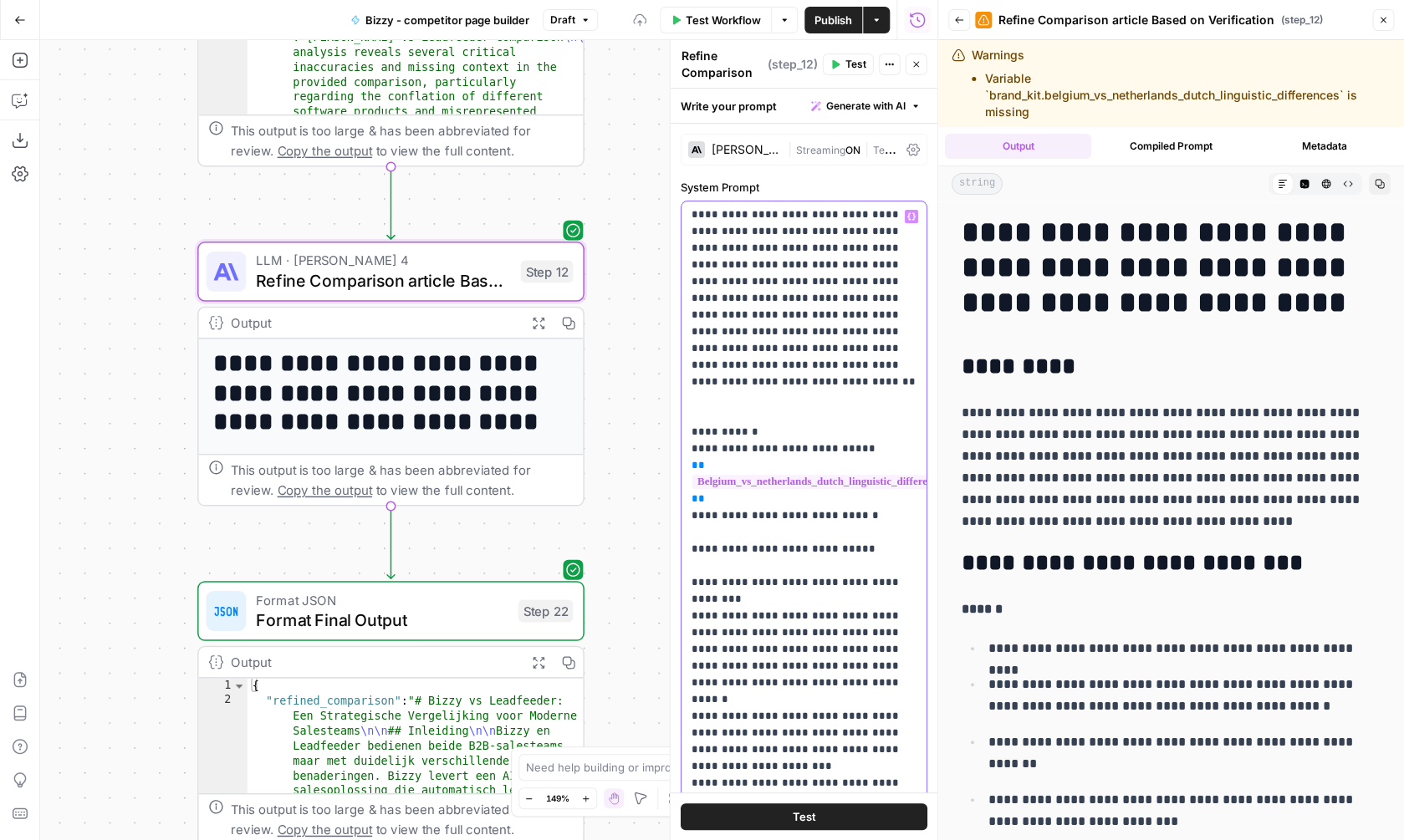
drag, startPoint x: 771, startPoint y: 271, endPoint x: 690, endPoint y: 269, distance: 81.0
click at [690, 269] on div "**********" at bounding box center [804, 541] width 245 height 681
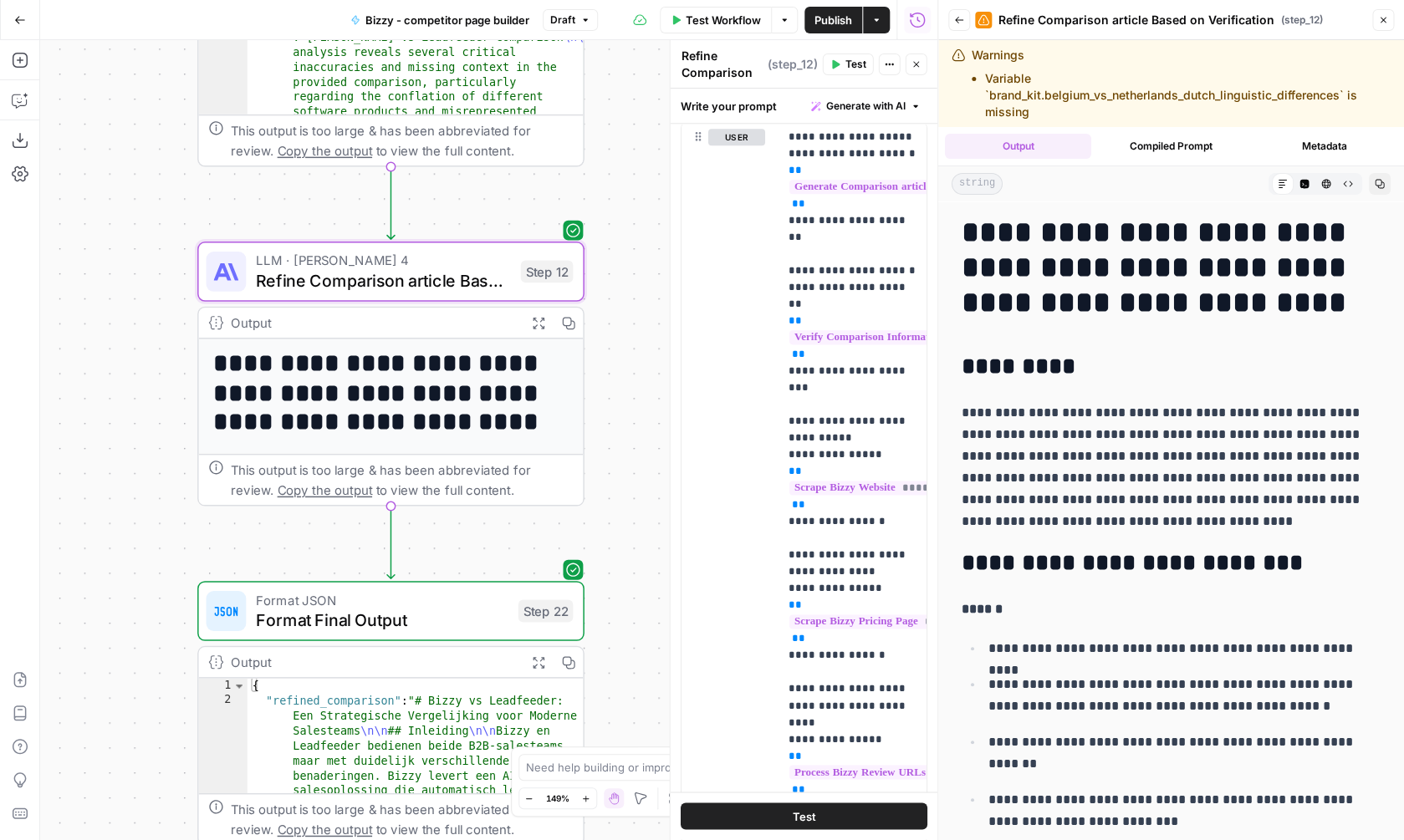
scroll to position [897, 0]
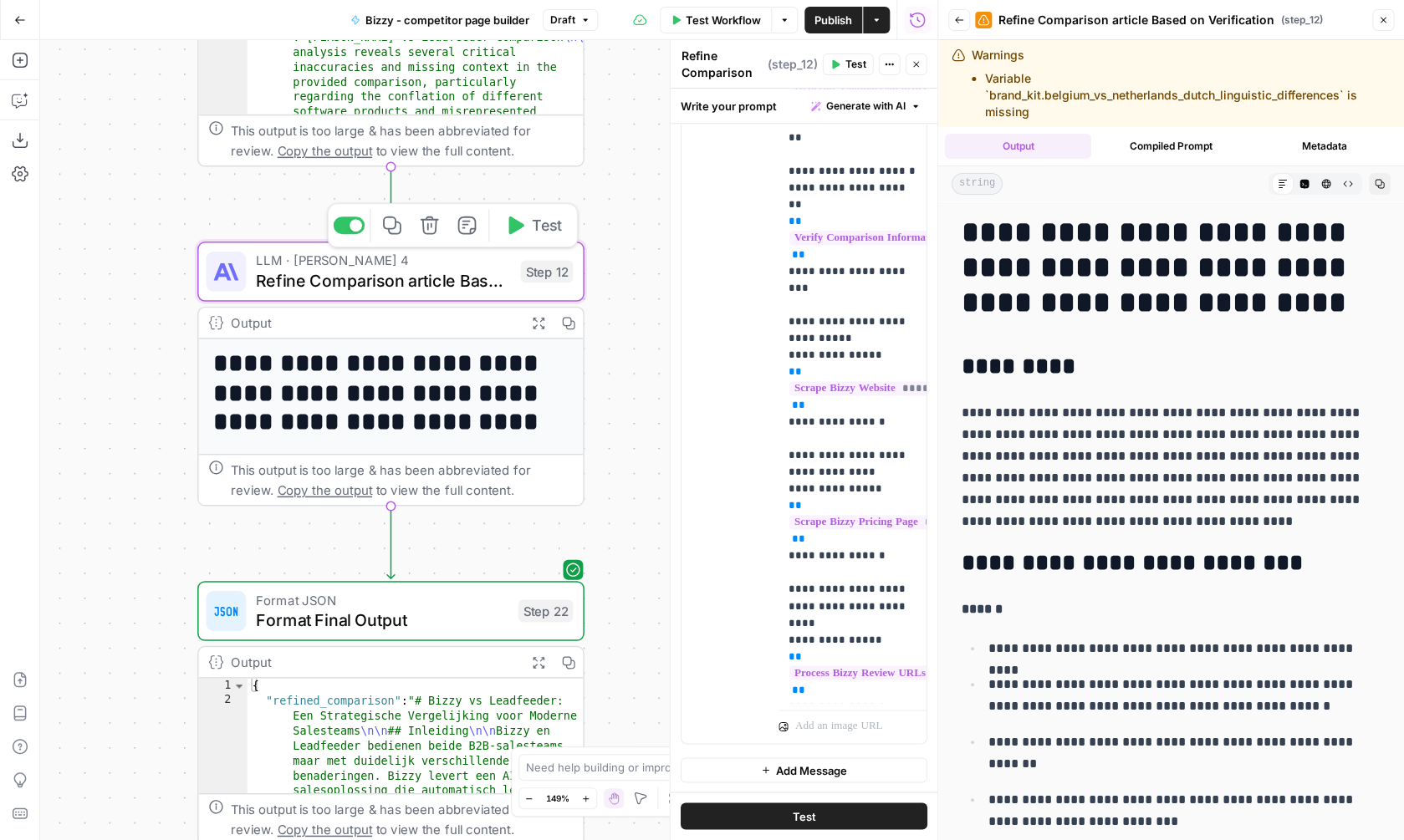
click at [545, 235] on span "Test" at bounding box center [547, 225] width 30 height 22
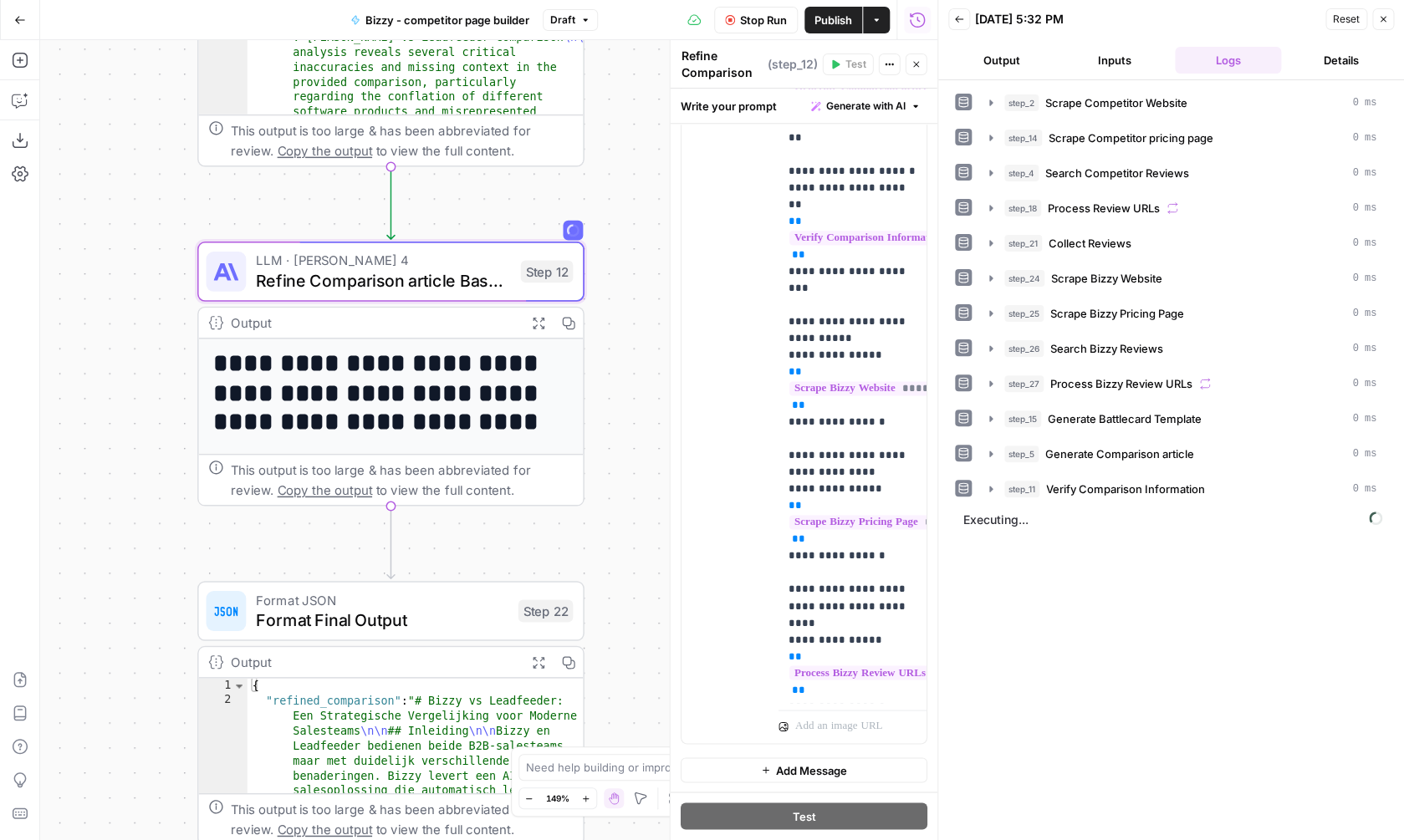
click at [1094, 613] on div "step_2 Scrape Competitor Website 0 ms step_14 Scrape Competitor pricing page 0 …" at bounding box center [1171, 460] width 433 height 743
click at [1237, 480] on button "step_11 Verify Comparison Information 0 ms" at bounding box center [1182, 489] width 407 height 27
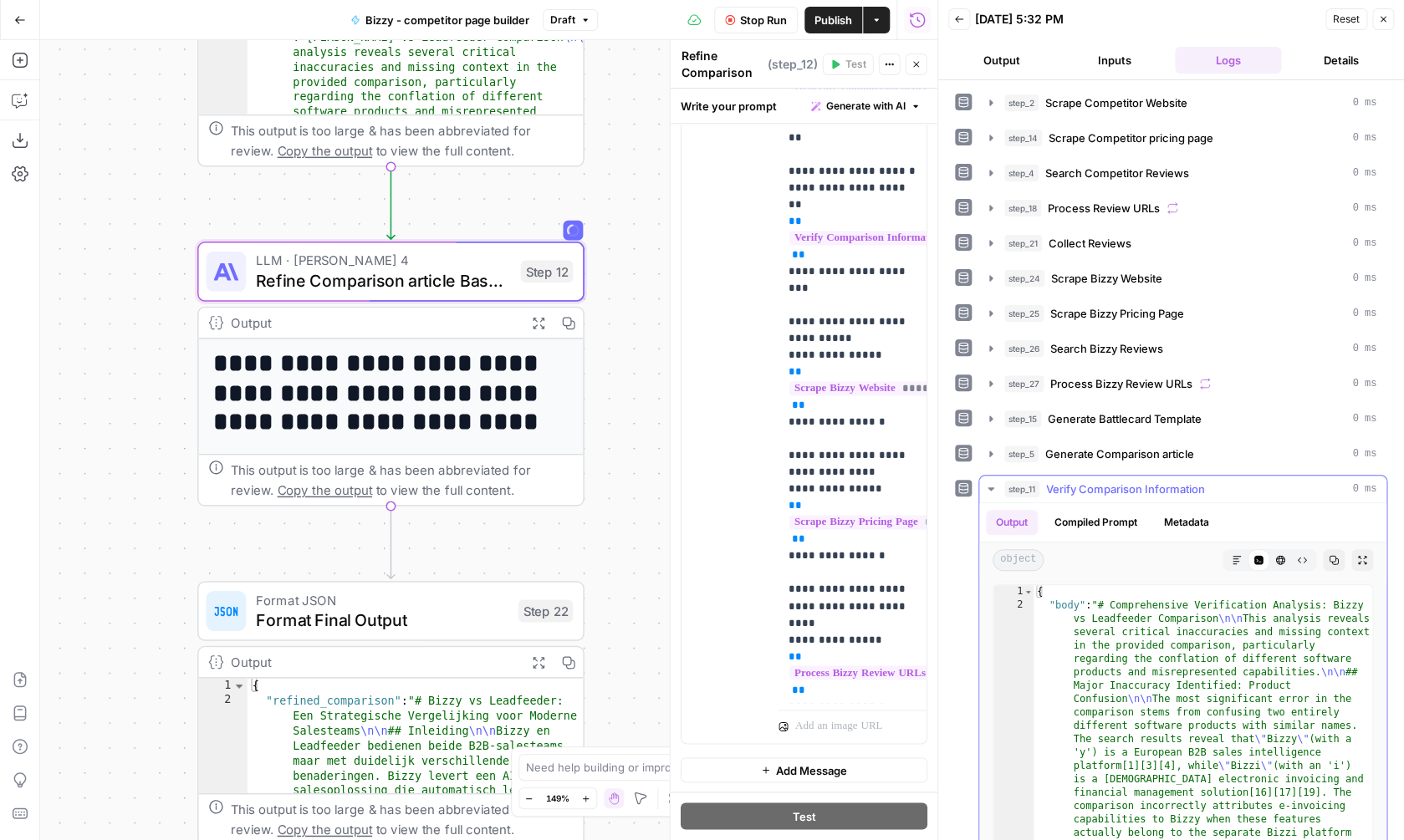
click at [1237, 480] on button "step_11 Verify Comparison Information 0 ms" at bounding box center [1182, 489] width 407 height 27
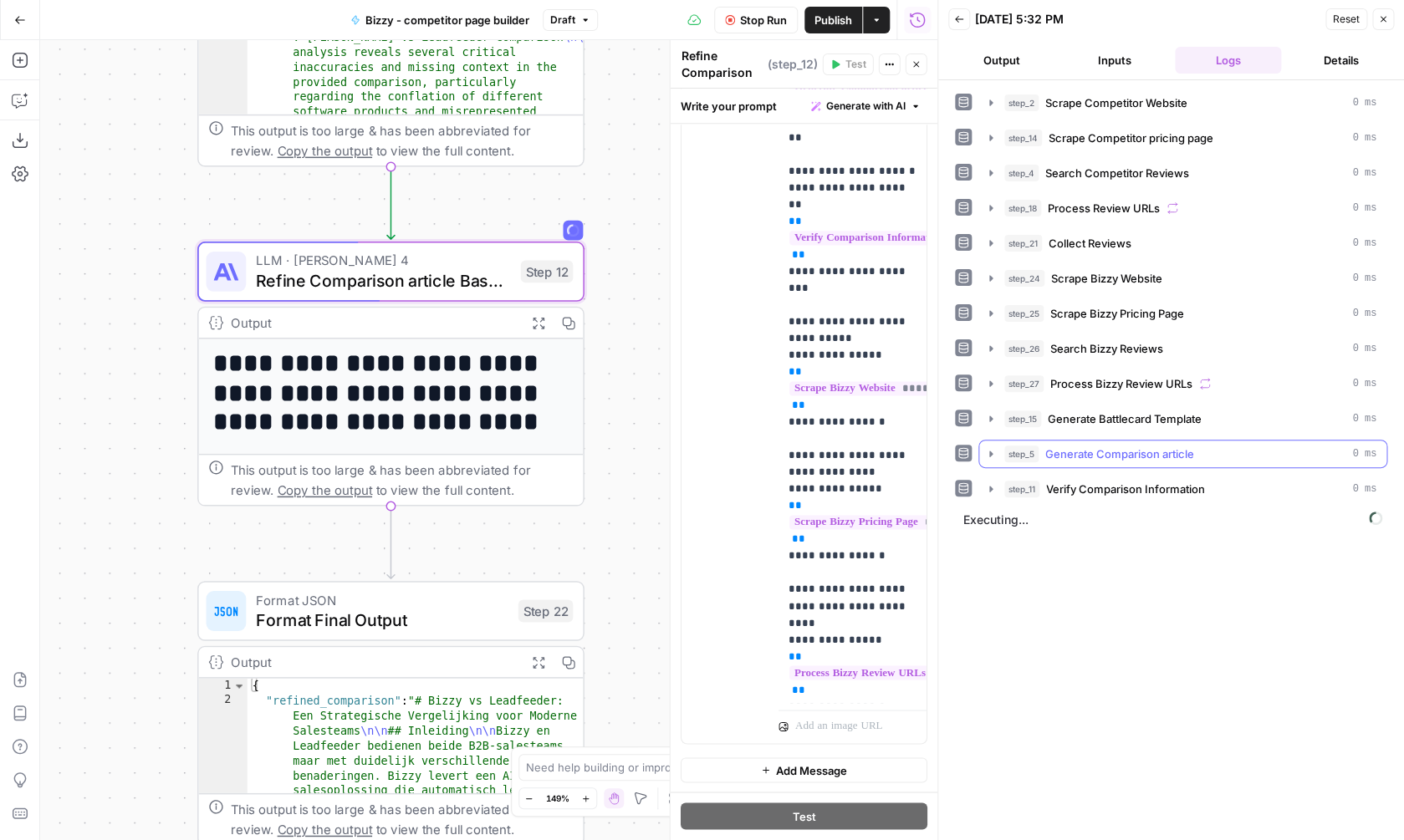
click at [1206, 466] on button "step_5 Generate Comparison article 0 ms" at bounding box center [1182, 454] width 407 height 27
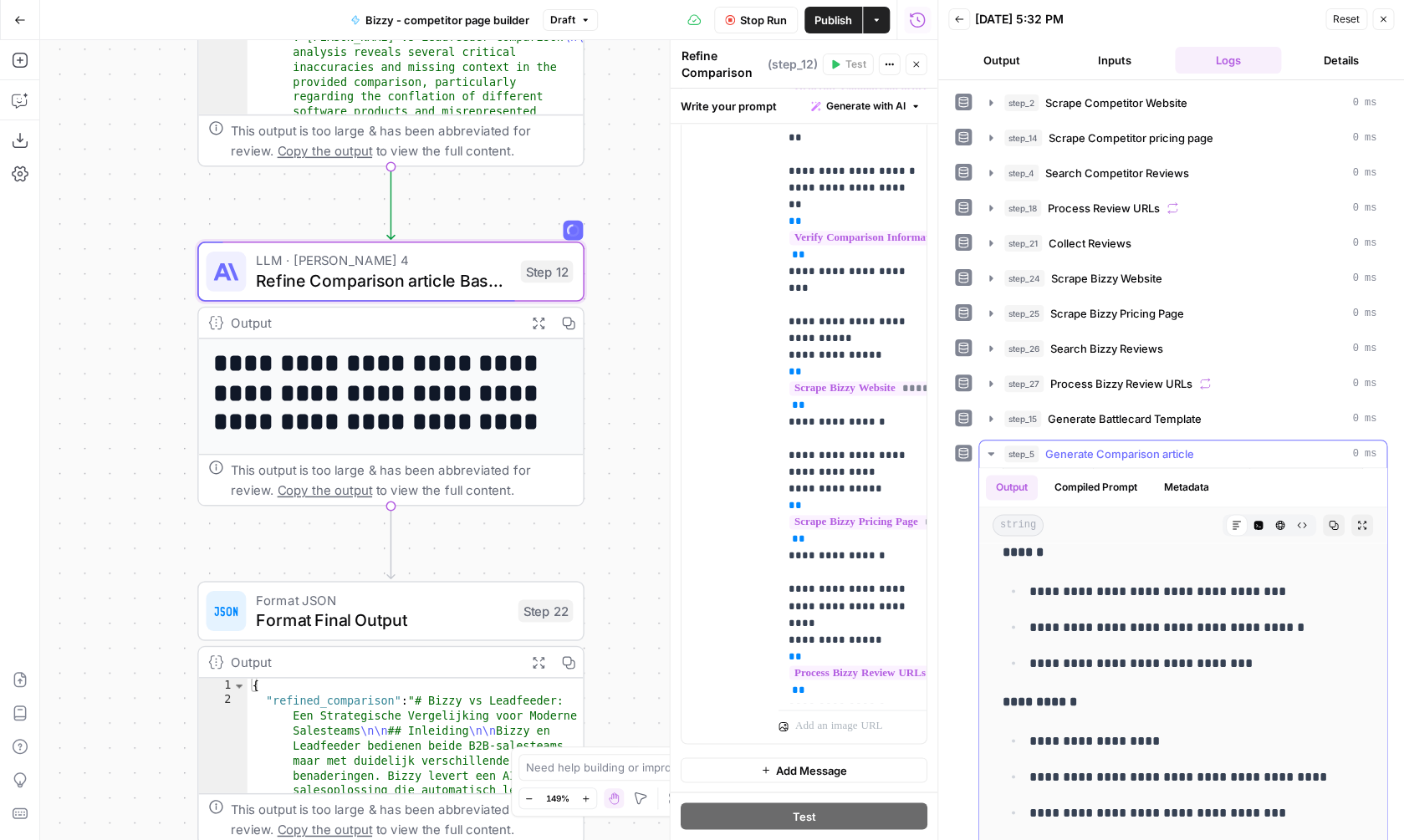
scroll to position [1471, 0]
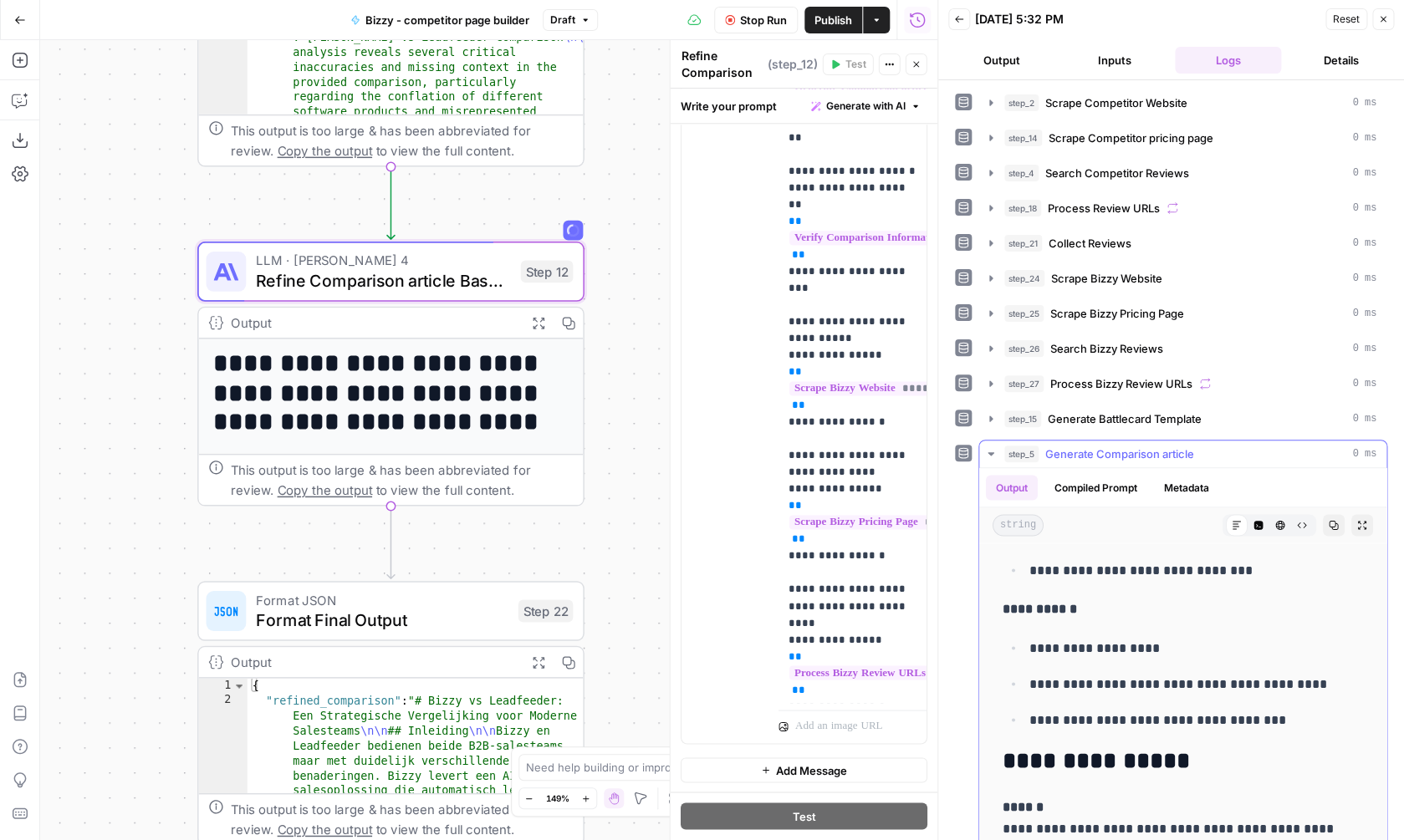
click at [1201, 452] on div "step_5 Generate Comparison article 0 ms" at bounding box center [1190, 454] width 372 height 17
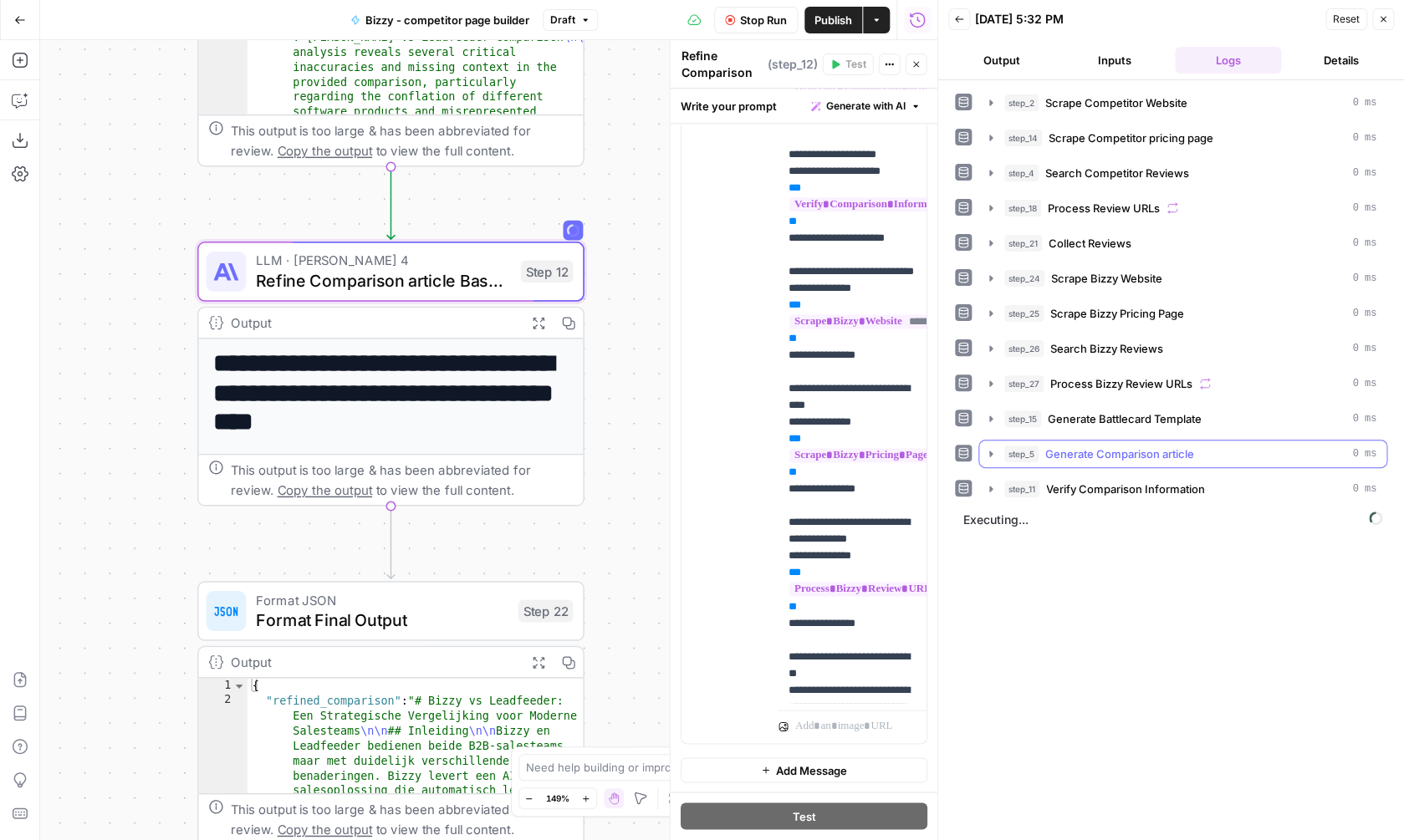
scroll to position [0, 0]
click at [1170, 498] on button "step_11 Verify Comparison Information 0 ms" at bounding box center [1182, 489] width 407 height 27
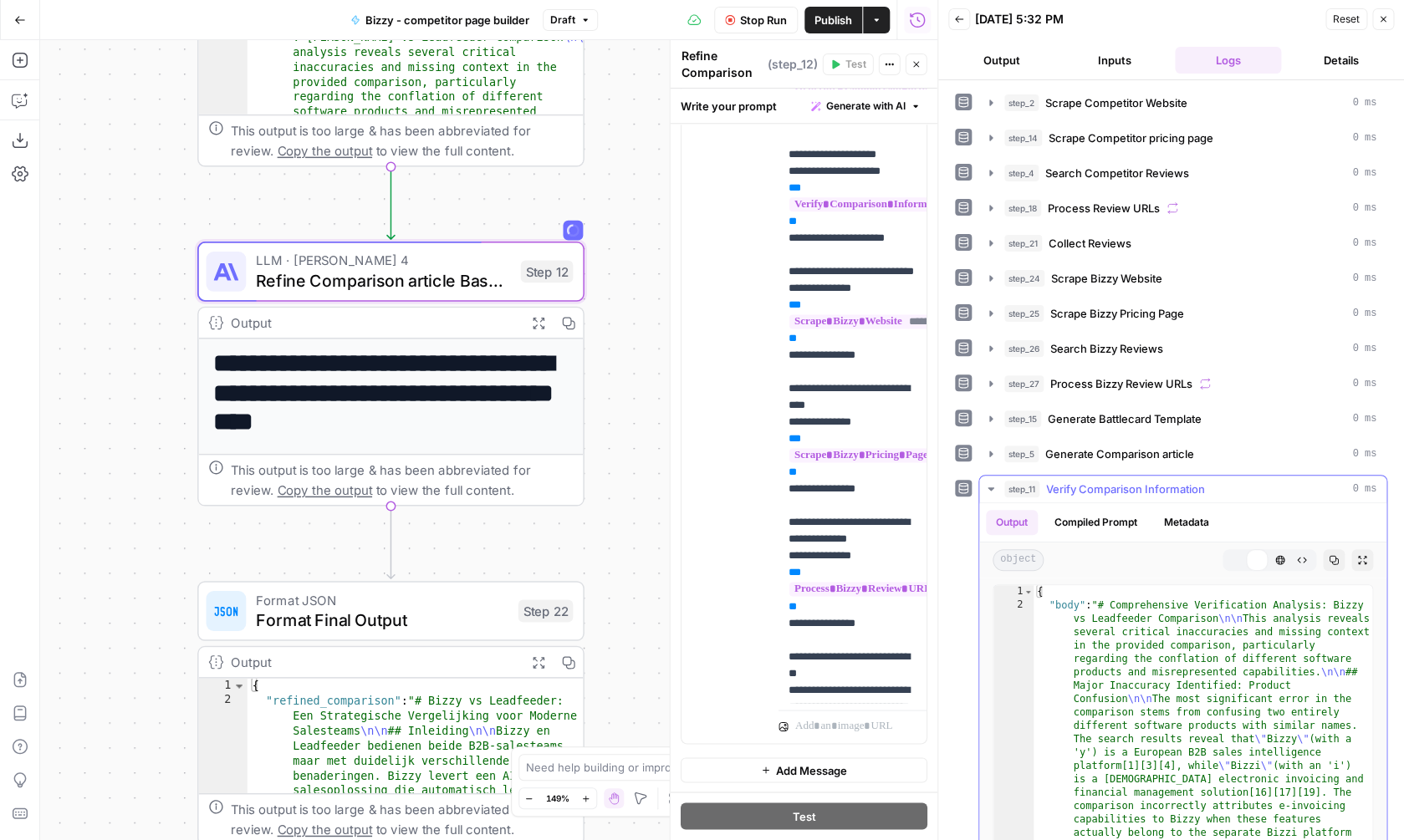
click at [1170, 498] on button "step_11 Verify Comparison Information 0 ms" at bounding box center [1182, 489] width 407 height 27
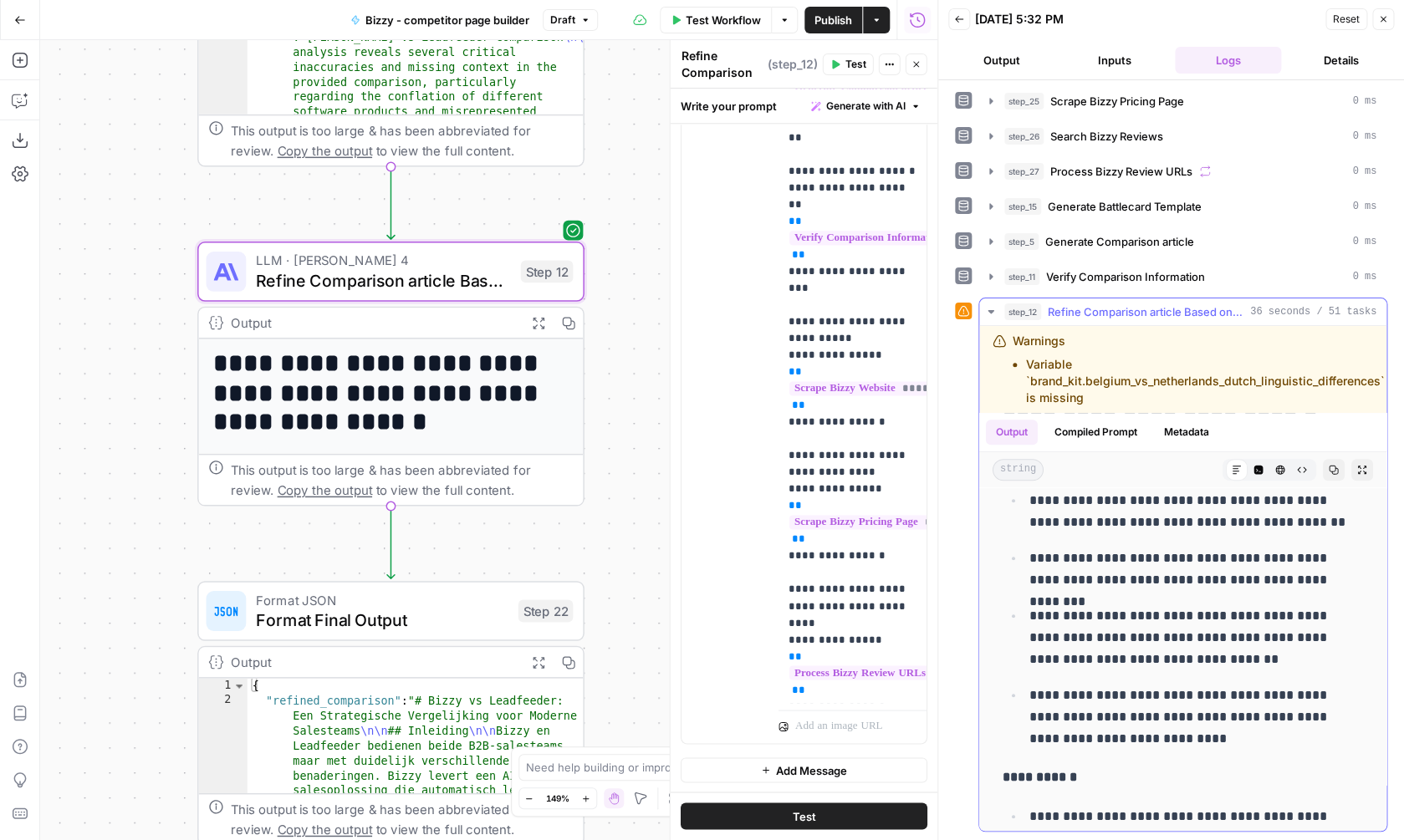
scroll to position [484, 0]
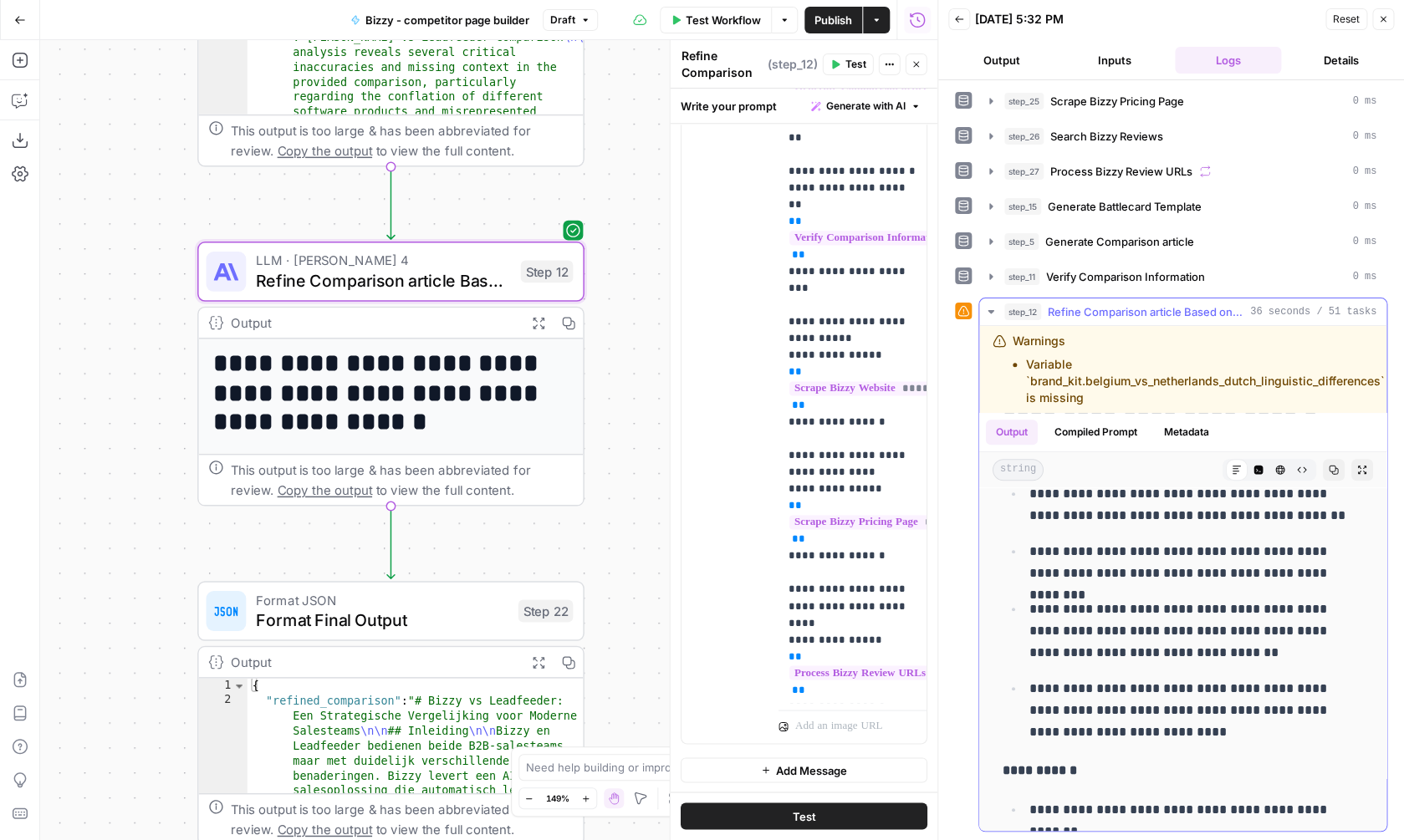
click at [1363, 467] on icon "button" at bounding box center [1361, 470] width 10 height 10
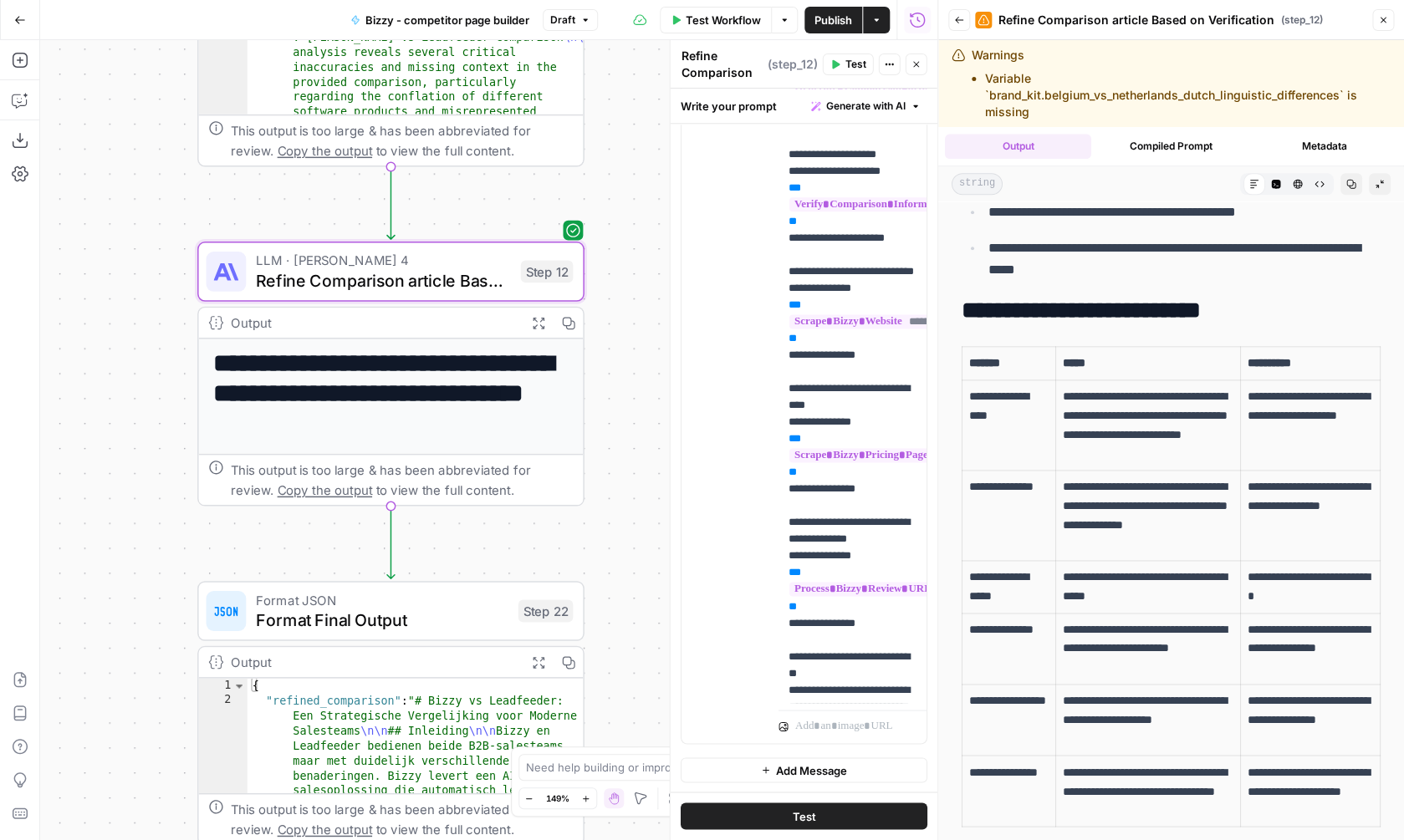
scroll to position [820, 0]
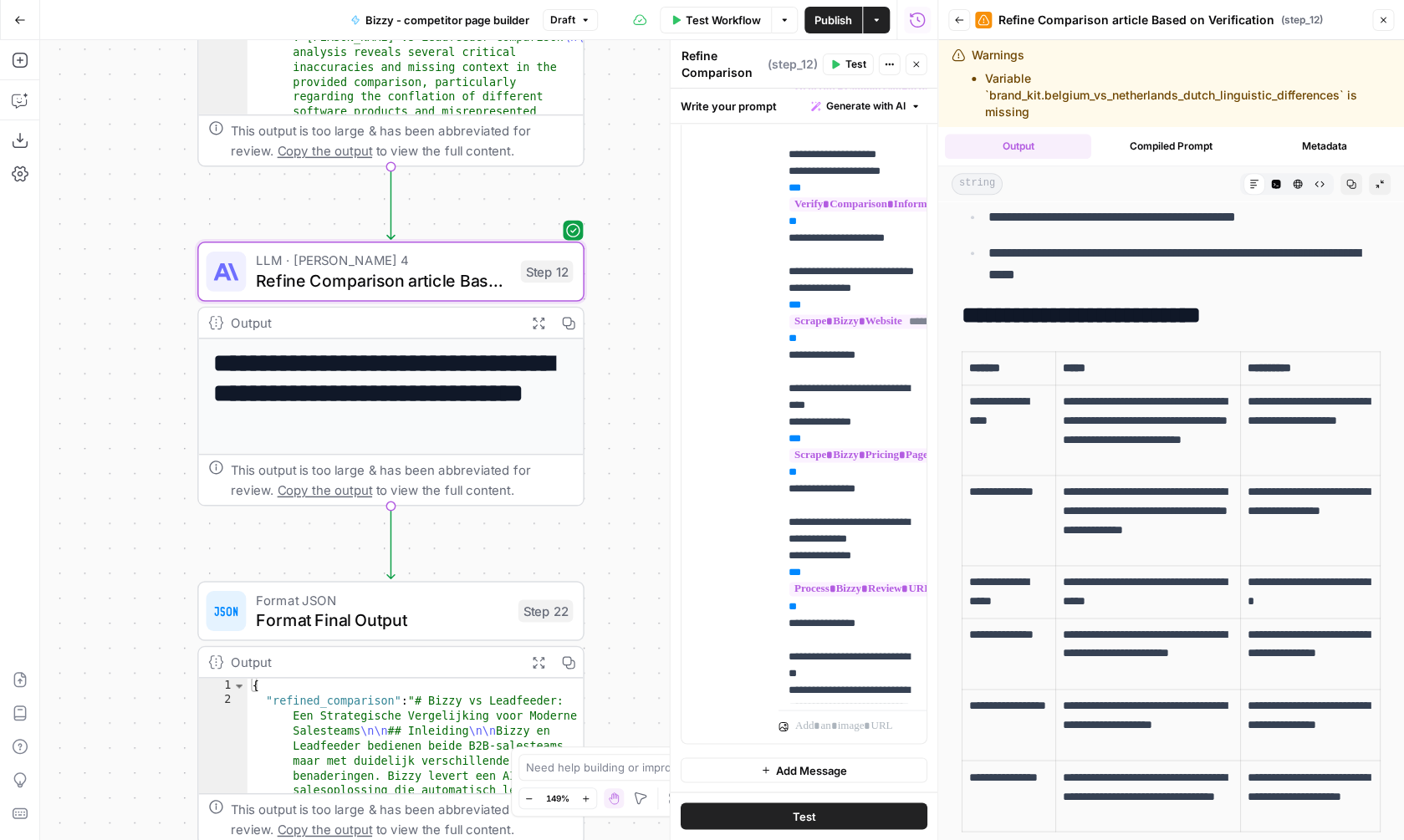
click at [1247, 356] on th "**********" at bounding box center [1311, 369] width 140 height 34
click at [1248, 356] on th "**********" at bounding box center [1311, 369] width 140 height 34
copy strong "**********"
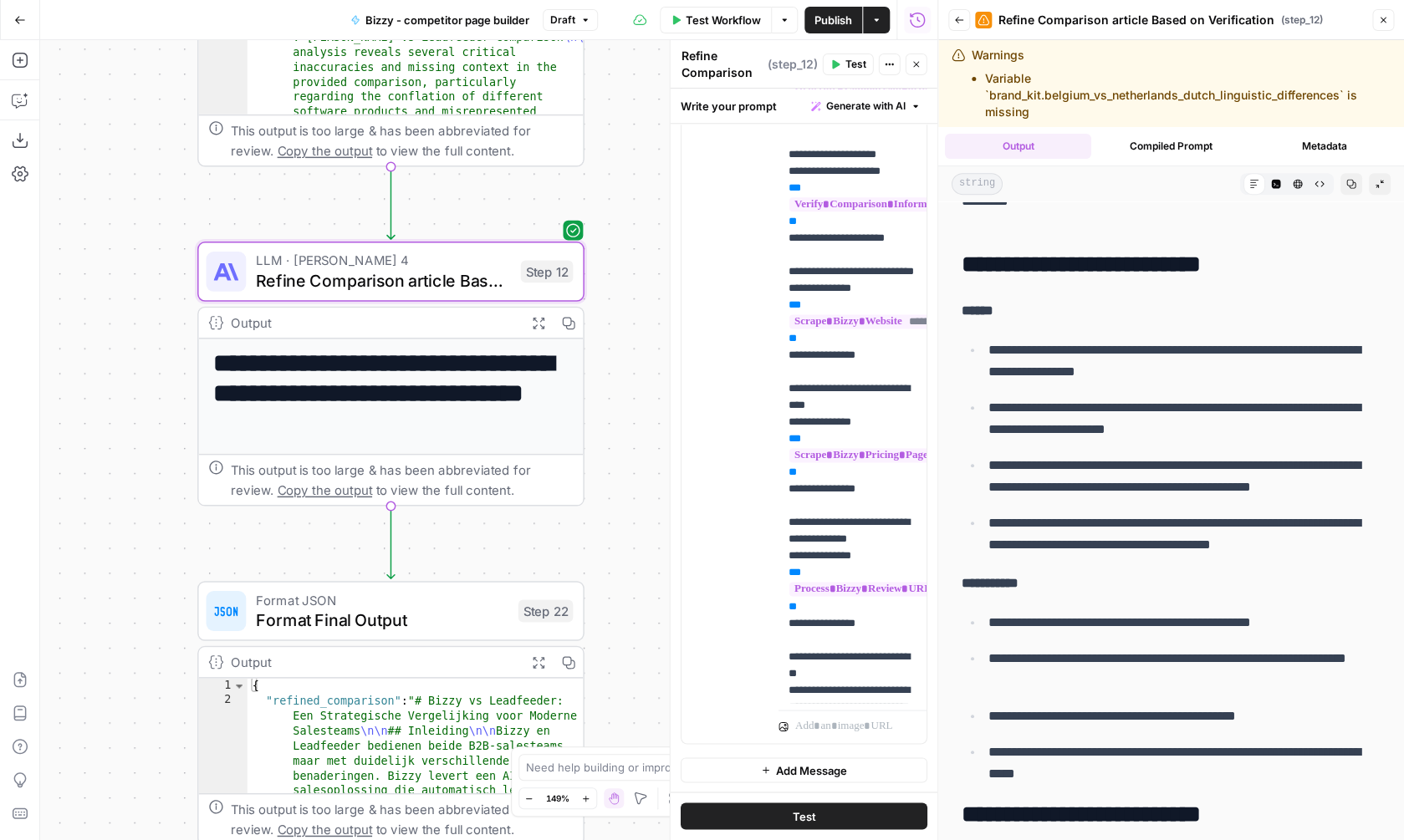
scroll to position [198, 0]
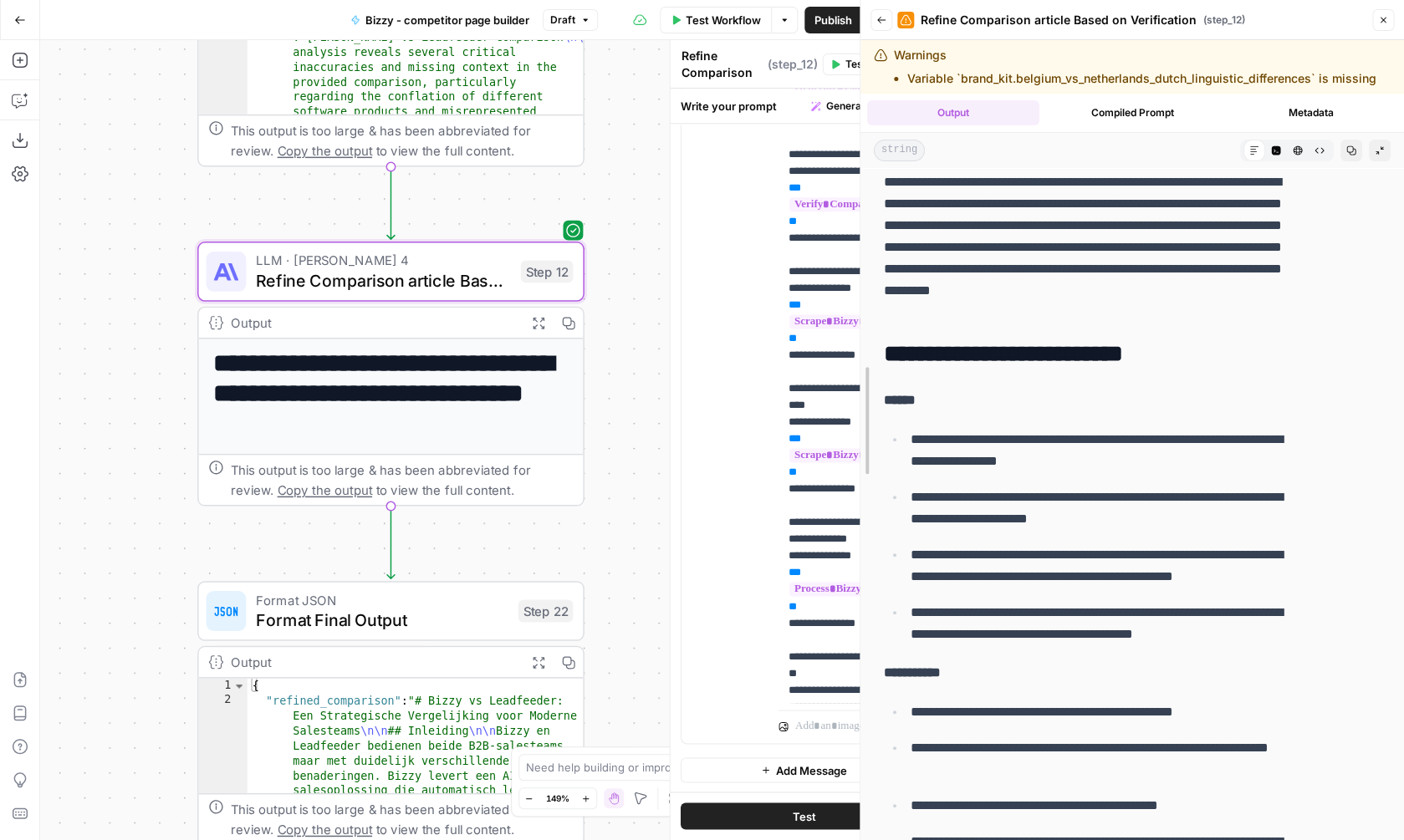
drag, startPoint x: 930, startPoint y: 392, endPoint x: 822, endPoint y: 387, distance: 108.1
click at [852, 387] on div at bounding box center [860, 420] width 17 height 840
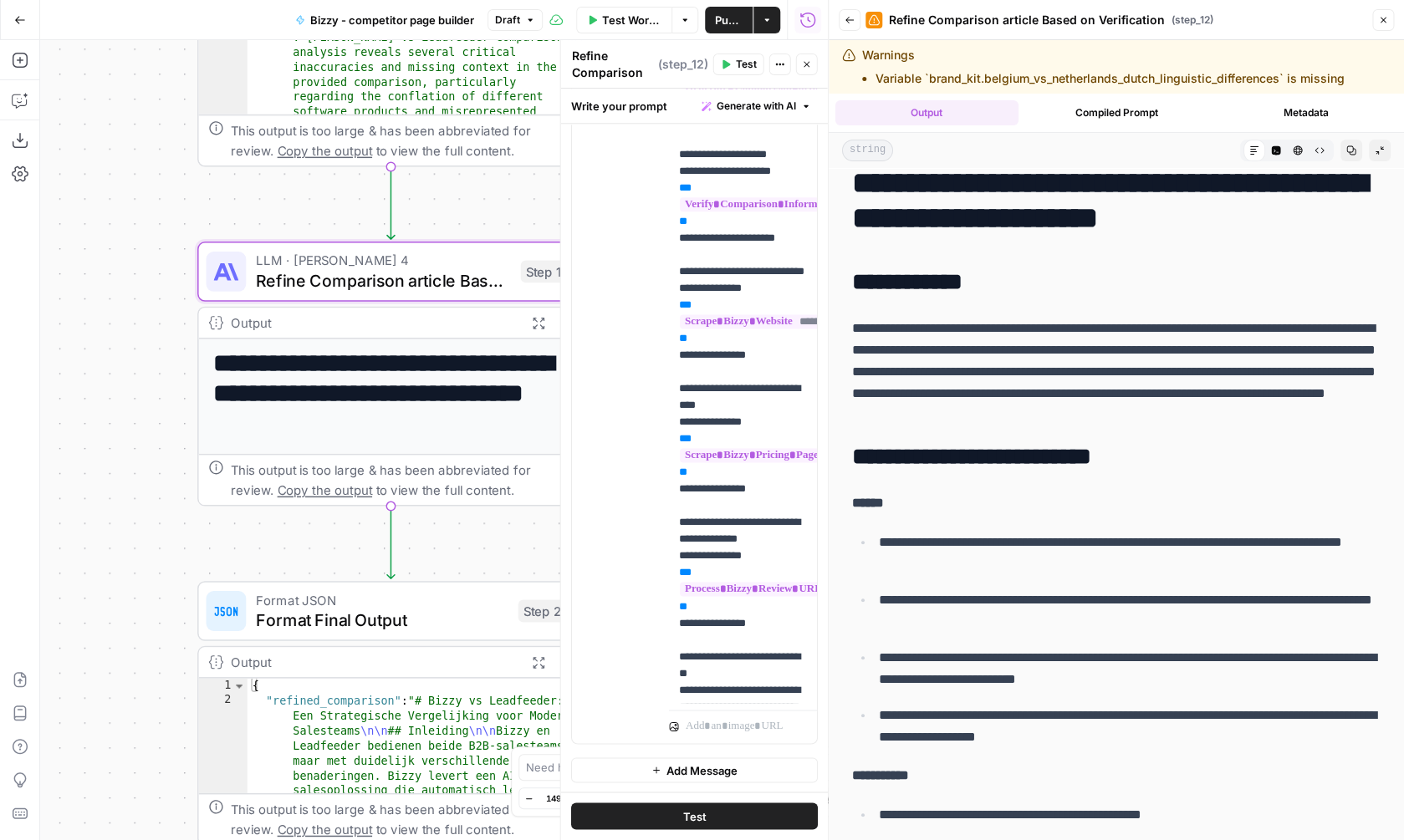
scroll to position [17, 0]
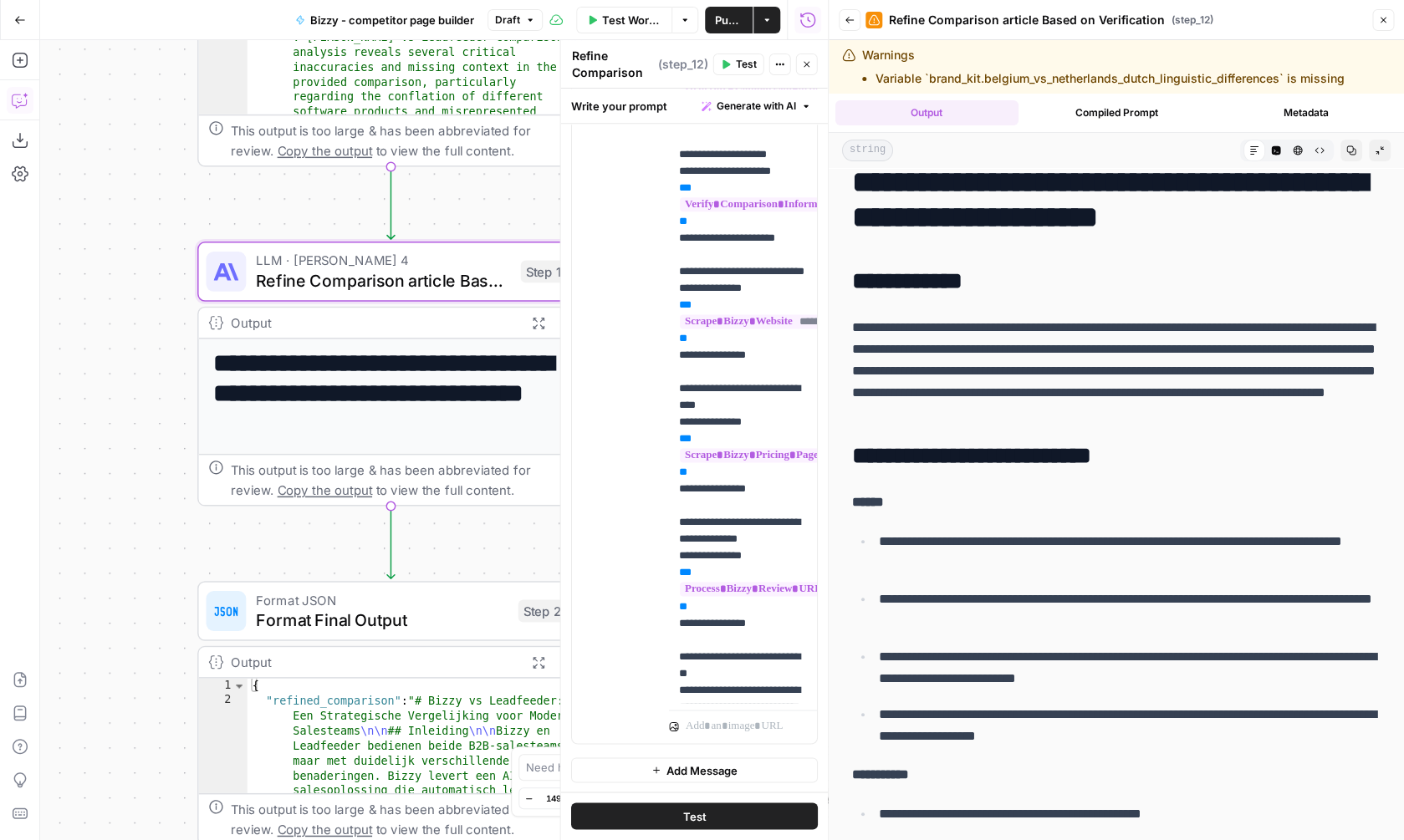
click at [24, 97] on icon "button" at bounding box center [20, 100] width 17 height 17
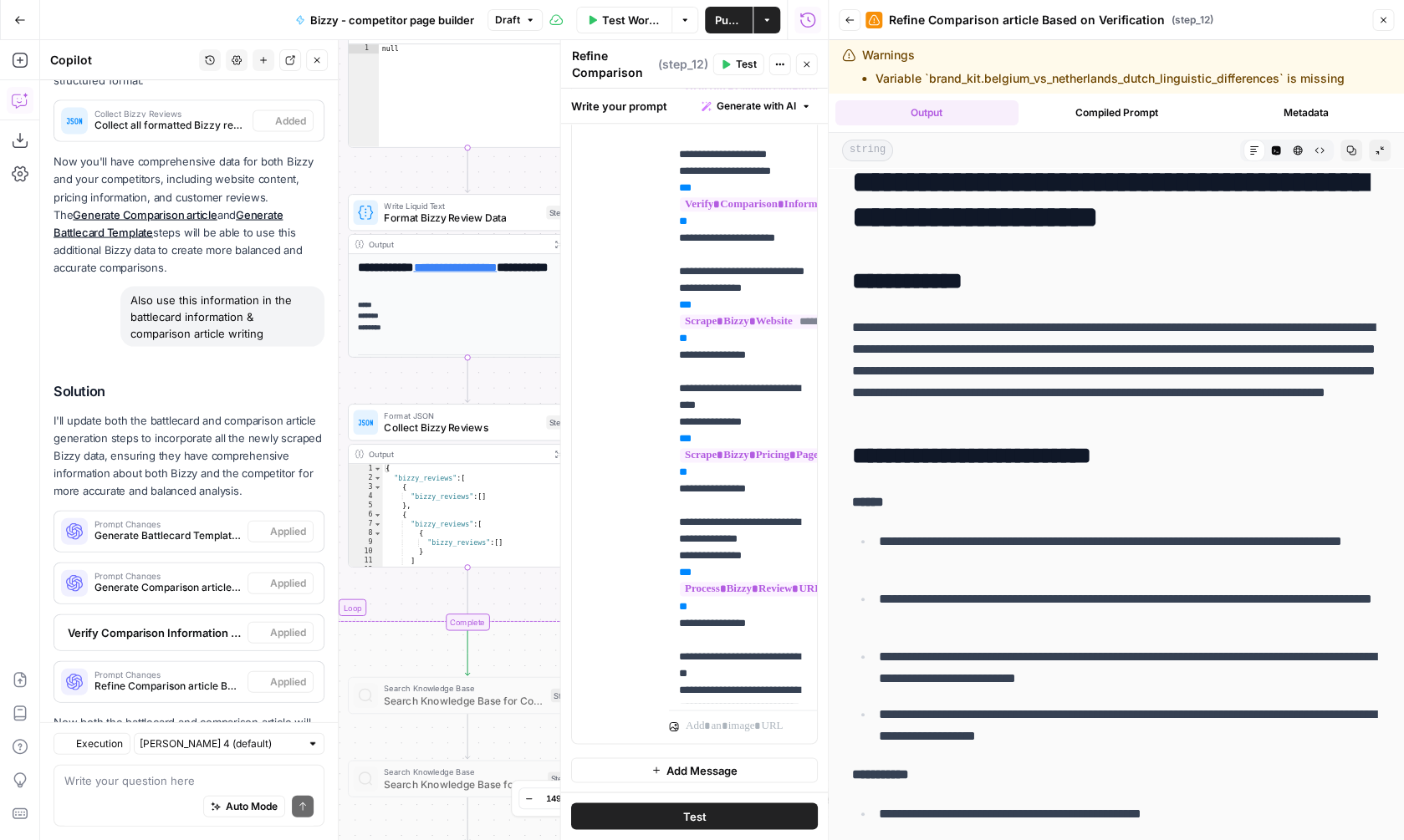
scroll to position [1471, 0]
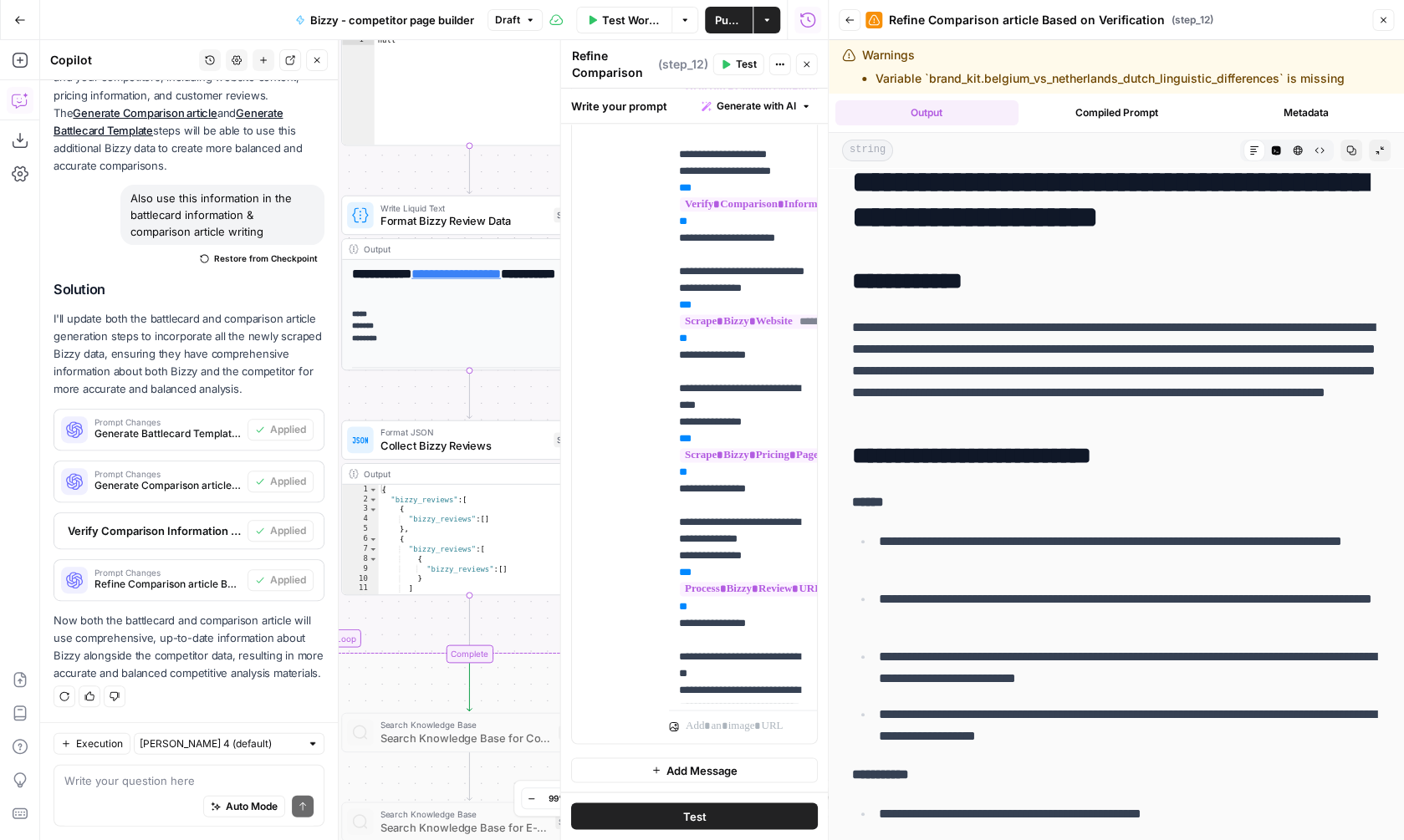
click at [143, 790] on div "Auto Mode Send" at bounding box center [189, 808] width 249 height 37
type textarea "Als"
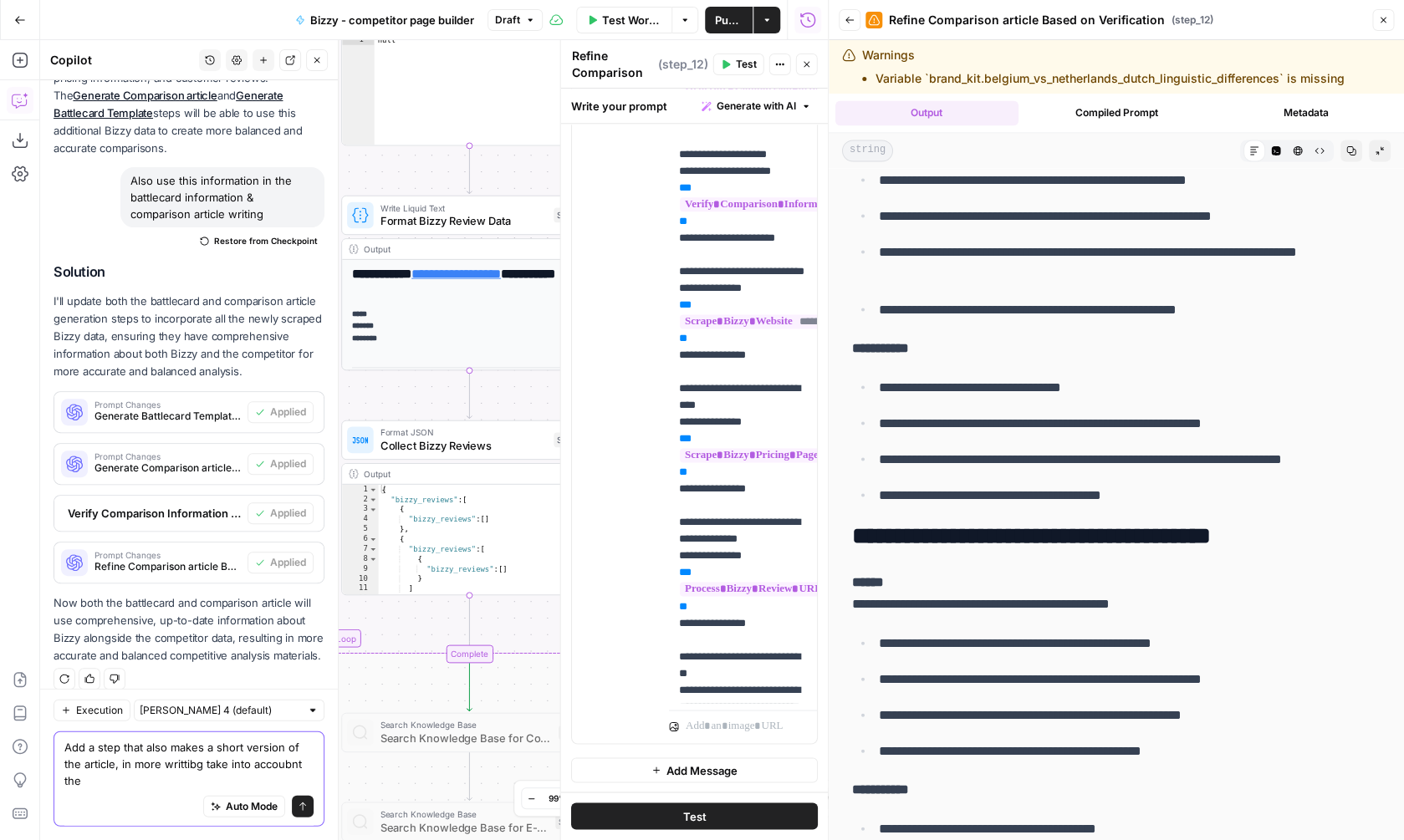
scroll to position [1505, 0]
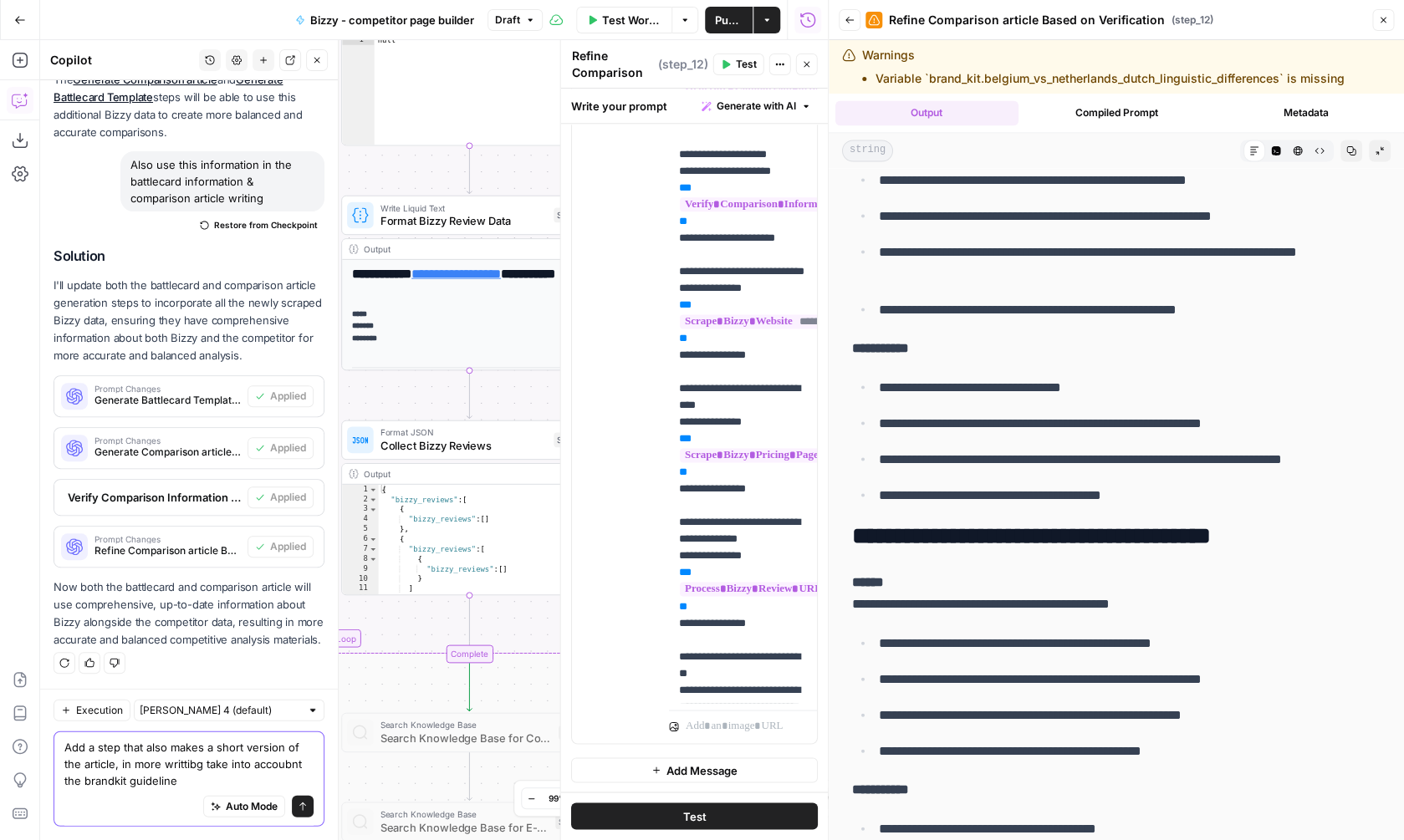
type textarea "Add a step that also makes a short version of the article, in more writtibg tak…"
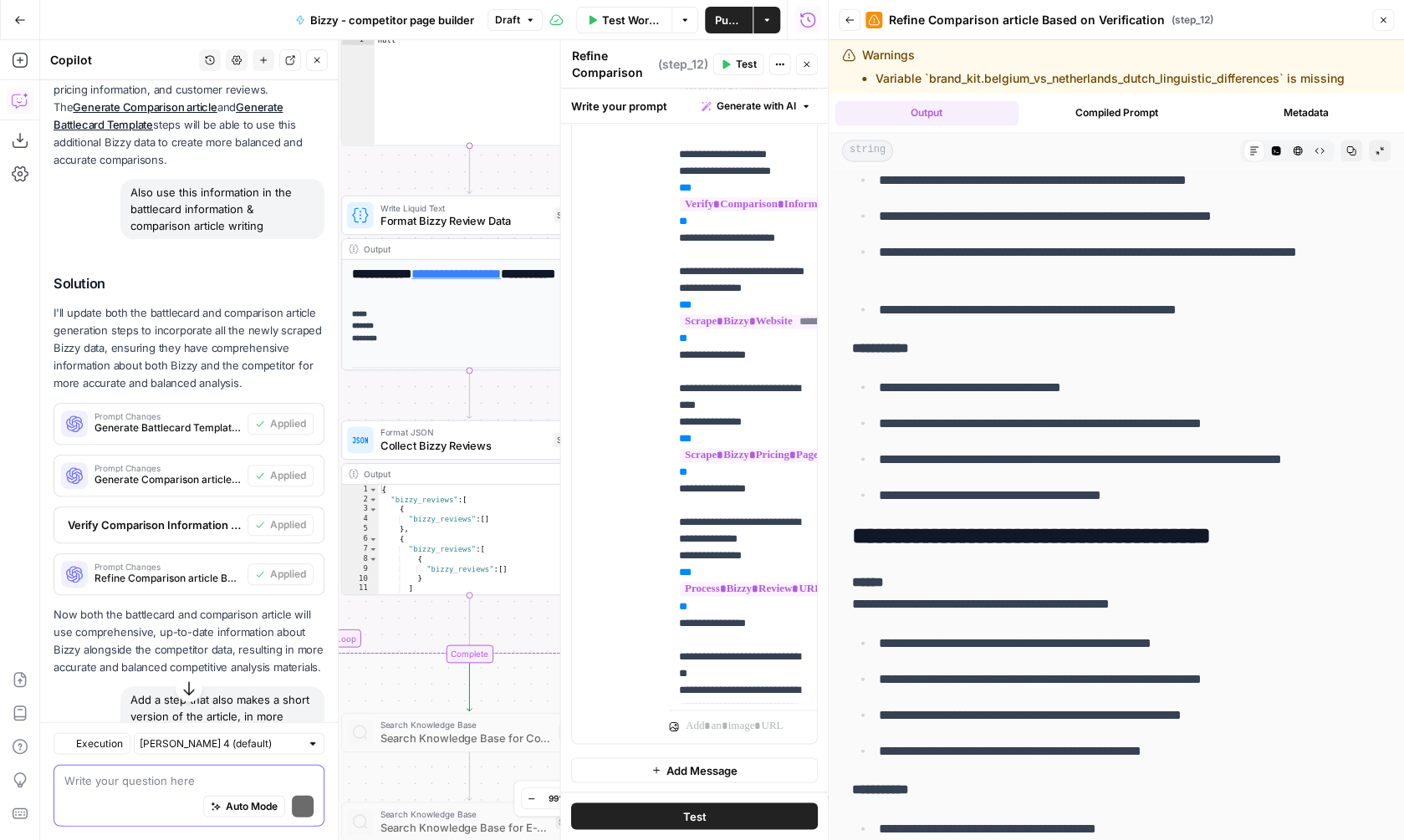
scroll to position [1509, 0]
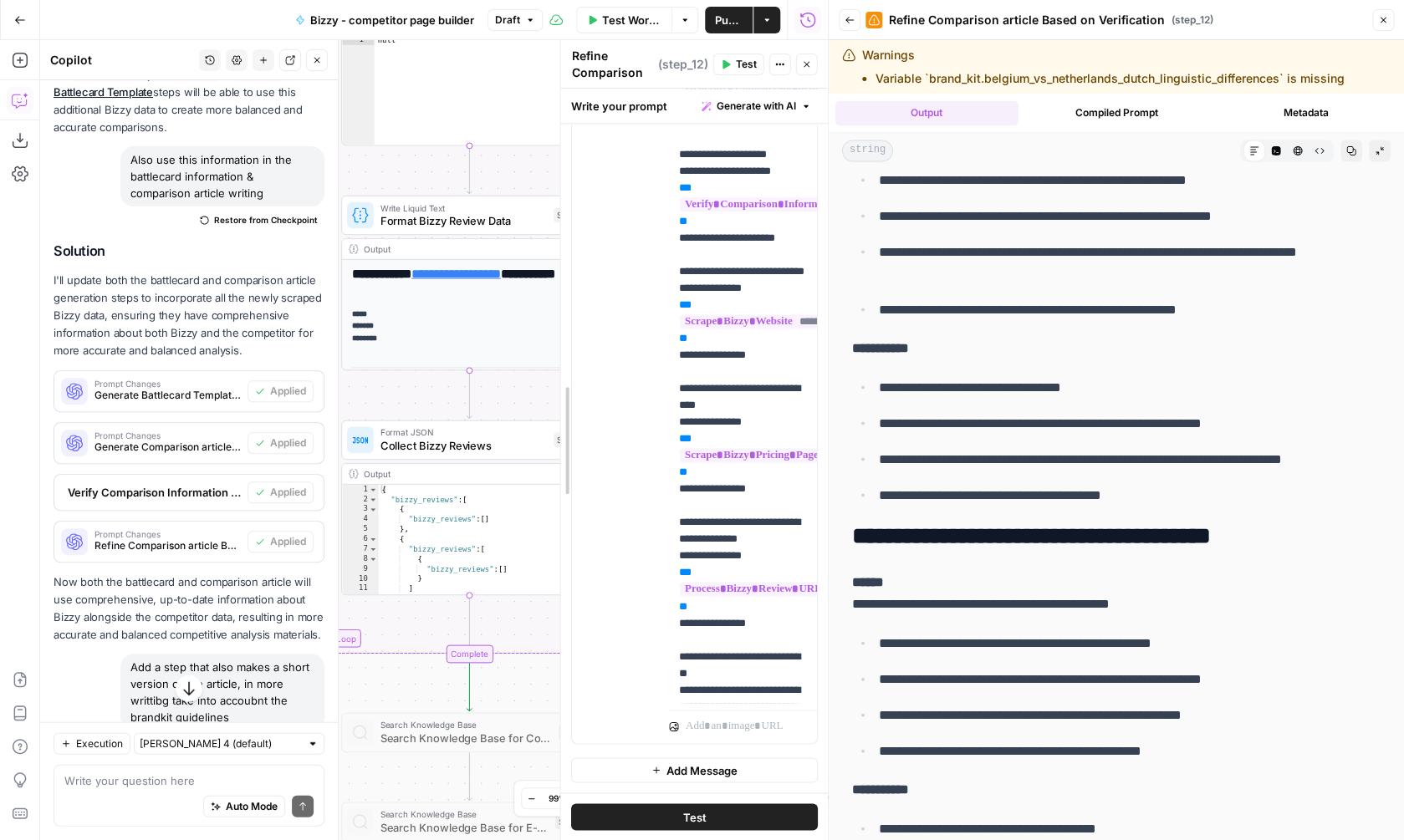
drag, startPoint x: 564, startPoint y: 465, endPoint x: 663, endPoint y: 465, distance: 99.0
click at [663, 465] on div "**********" at bounding box center [694, 439] width 268 height 800
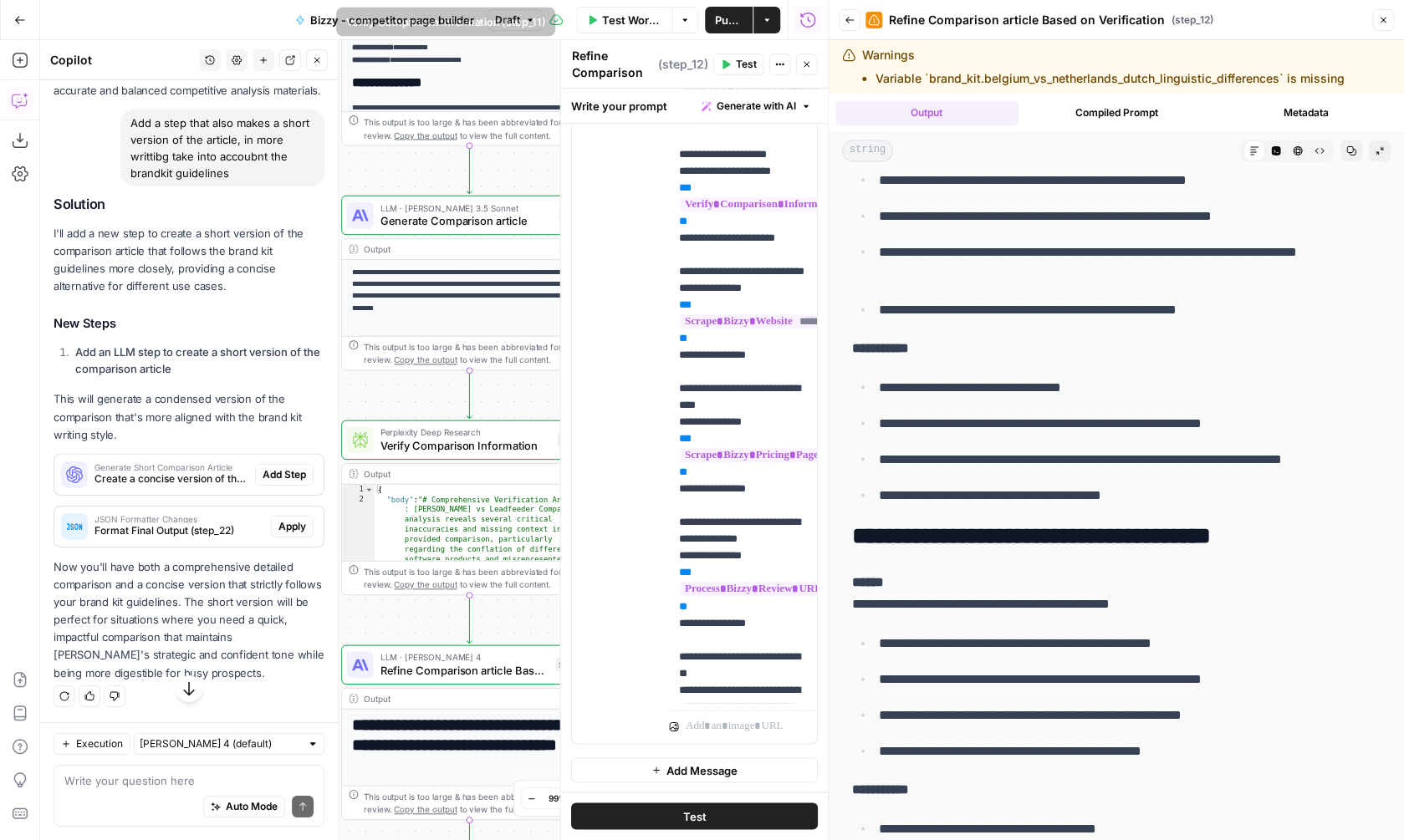
scroll to position [0, 0]
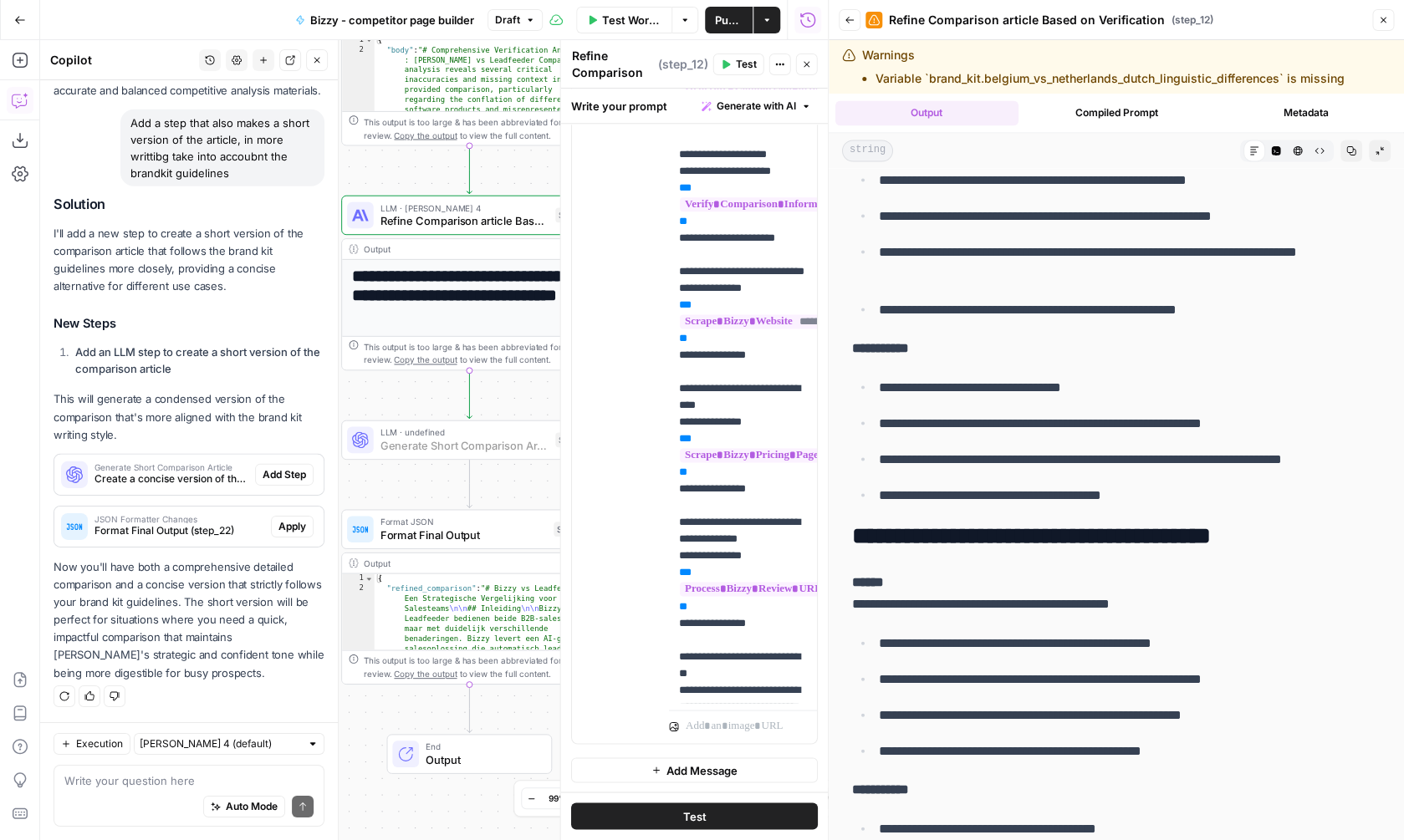
click at [292, 480] on span "Add Step" at bounding box center [284, 474] width 43 height 15
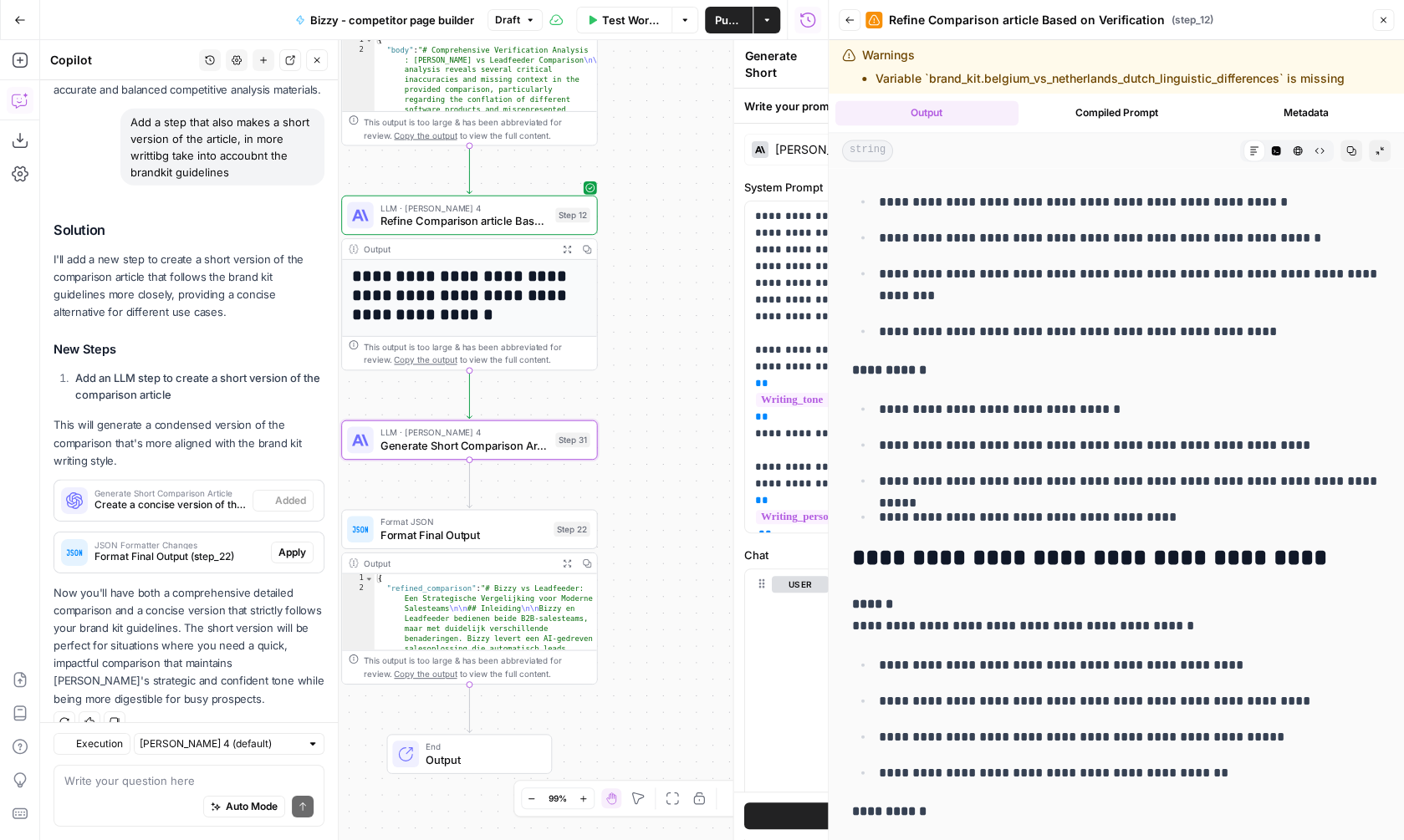
scroll to position [2081, 0]
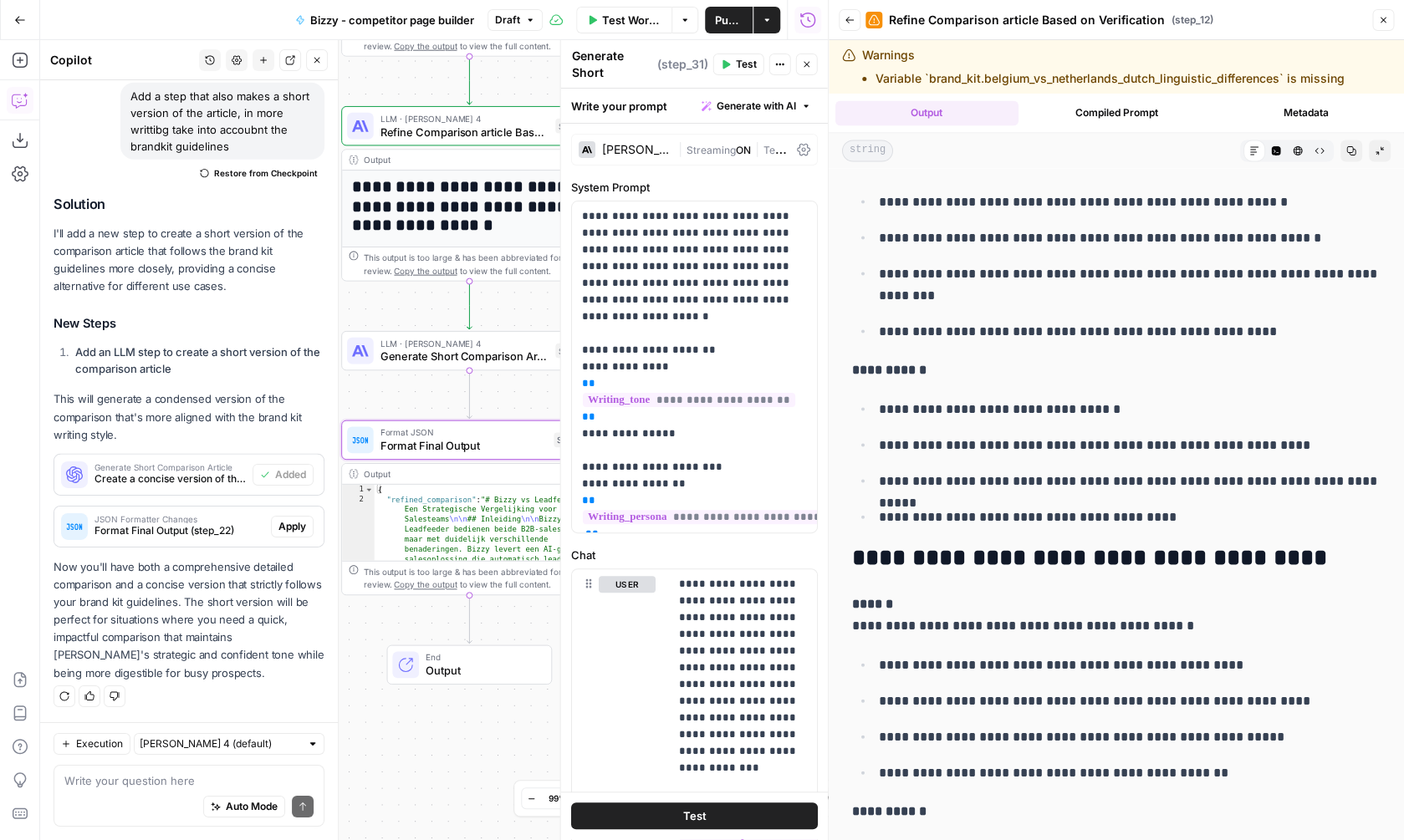
click at [301, 525] on span "Apply" at bounding box center [292, 526] width 27 height 15
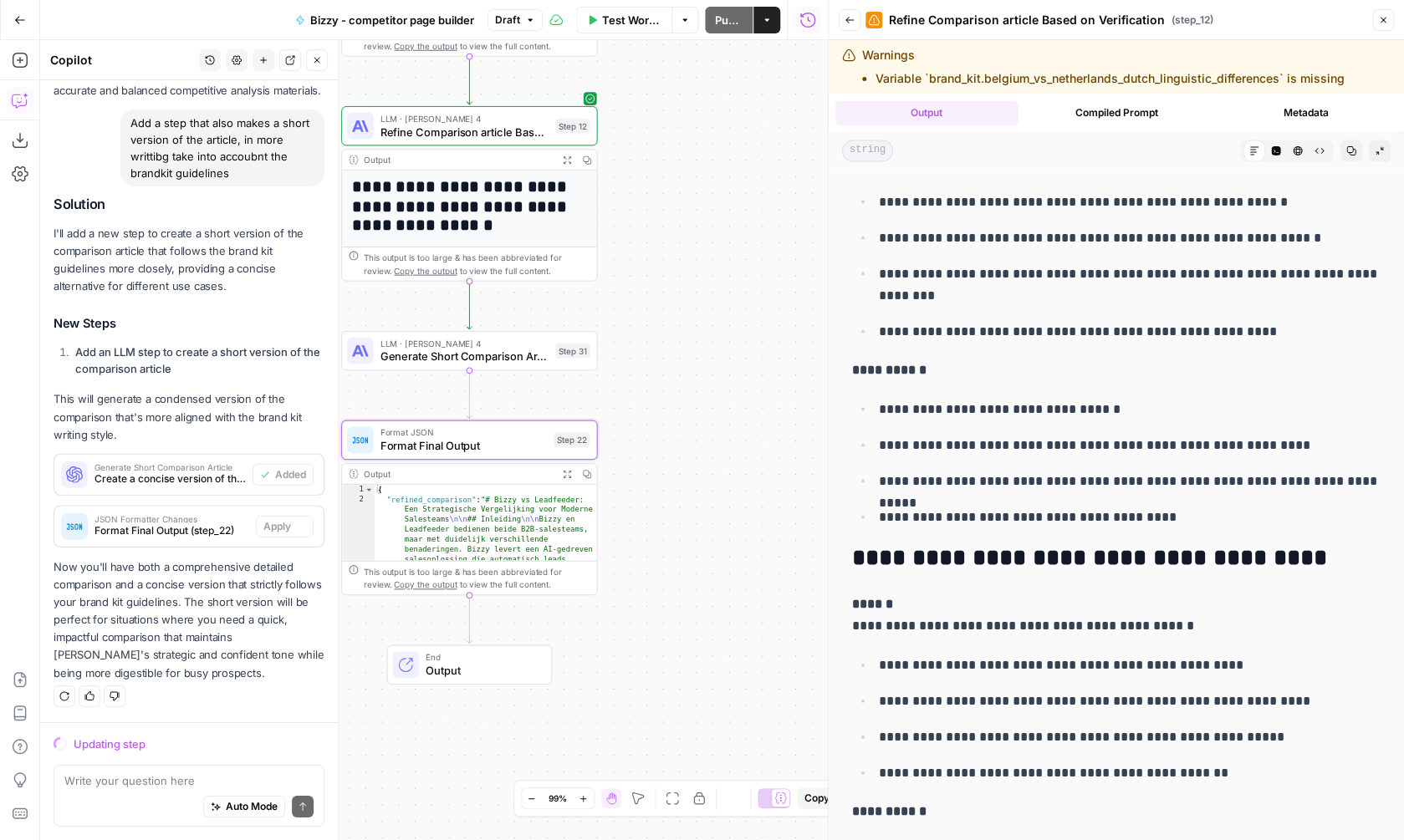
scroll to position [2001, 0]
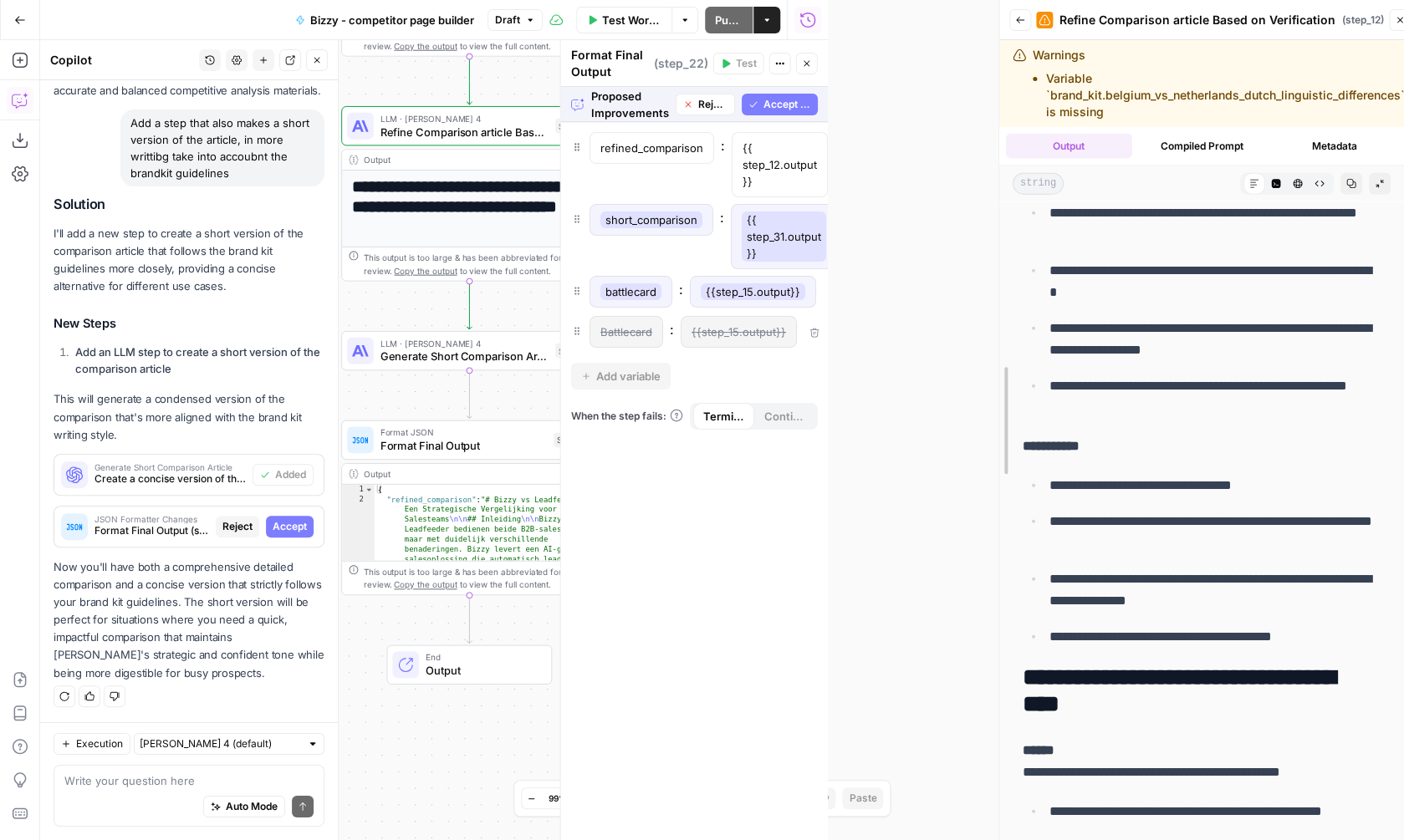
drag, startPoint x: 832, startPoint y: 395, endPoint x: 1002, endPoint y: 395, distance: 170.0
click at [1002, 395] on div "**********" at bounding box center [1201, 420] width 406 height 840
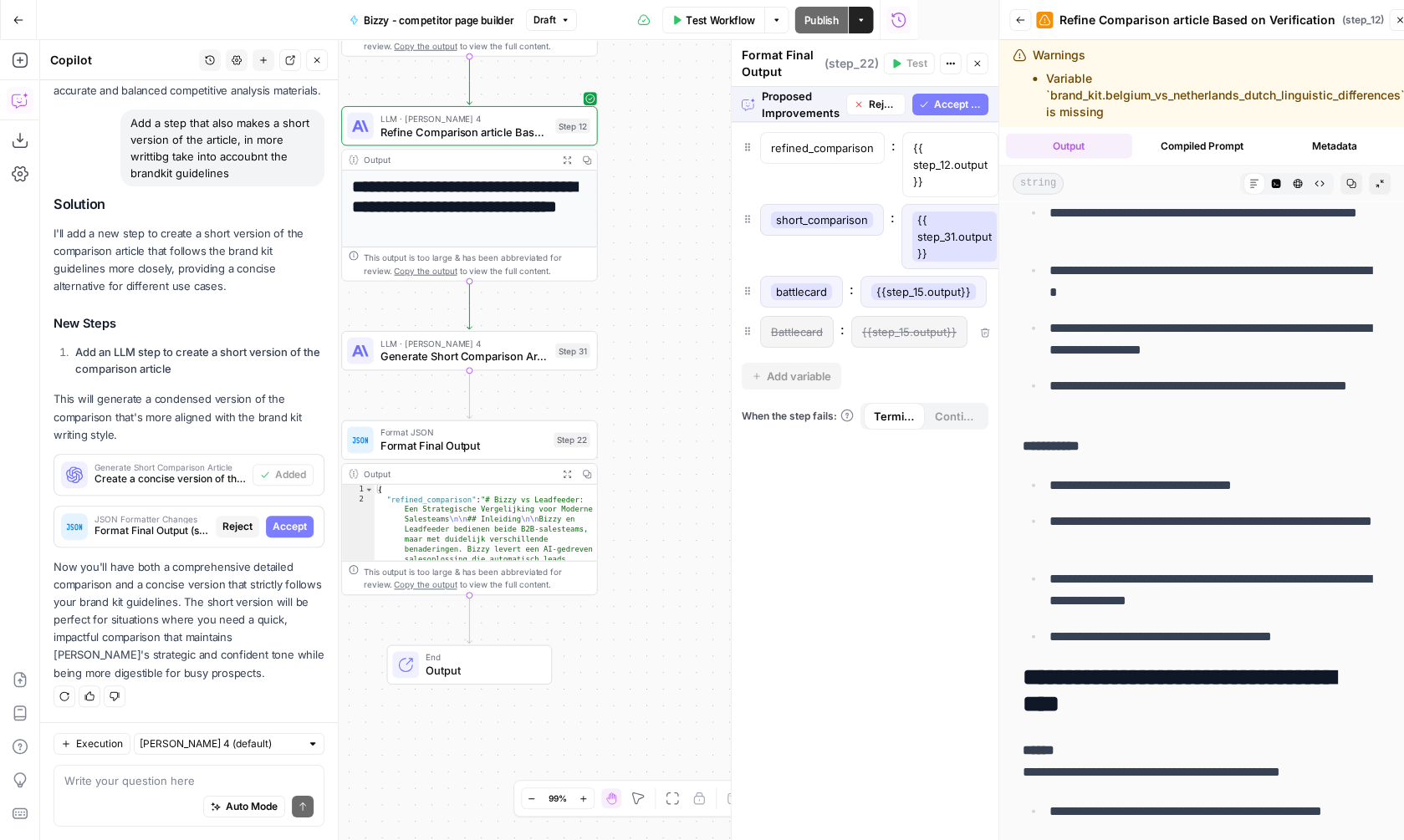
scroll to position [1739, 0]
click at [935, 107] on span "Accept All" at bounding box center [957, 104] width 48 height 15
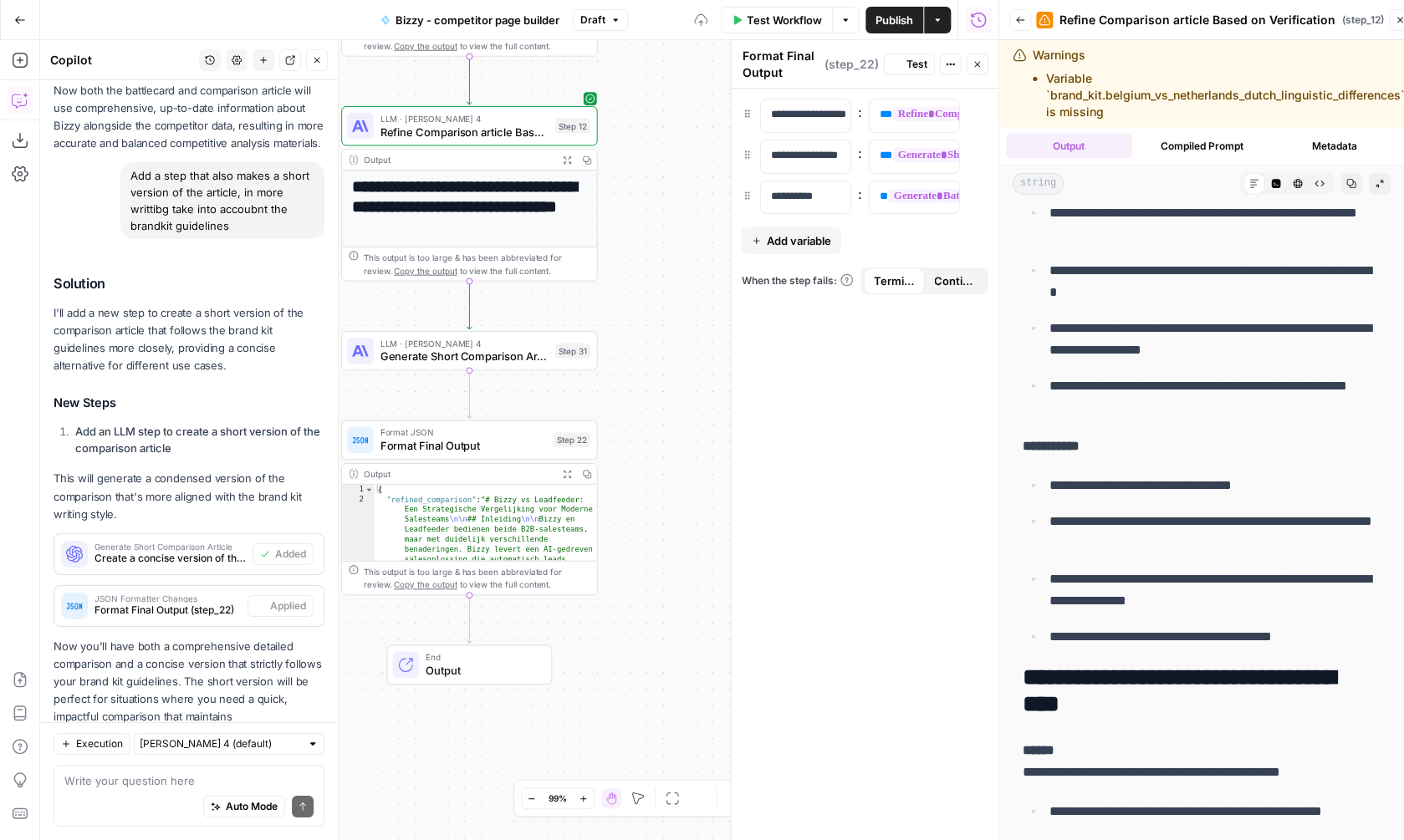
scroll to position [0, 0]
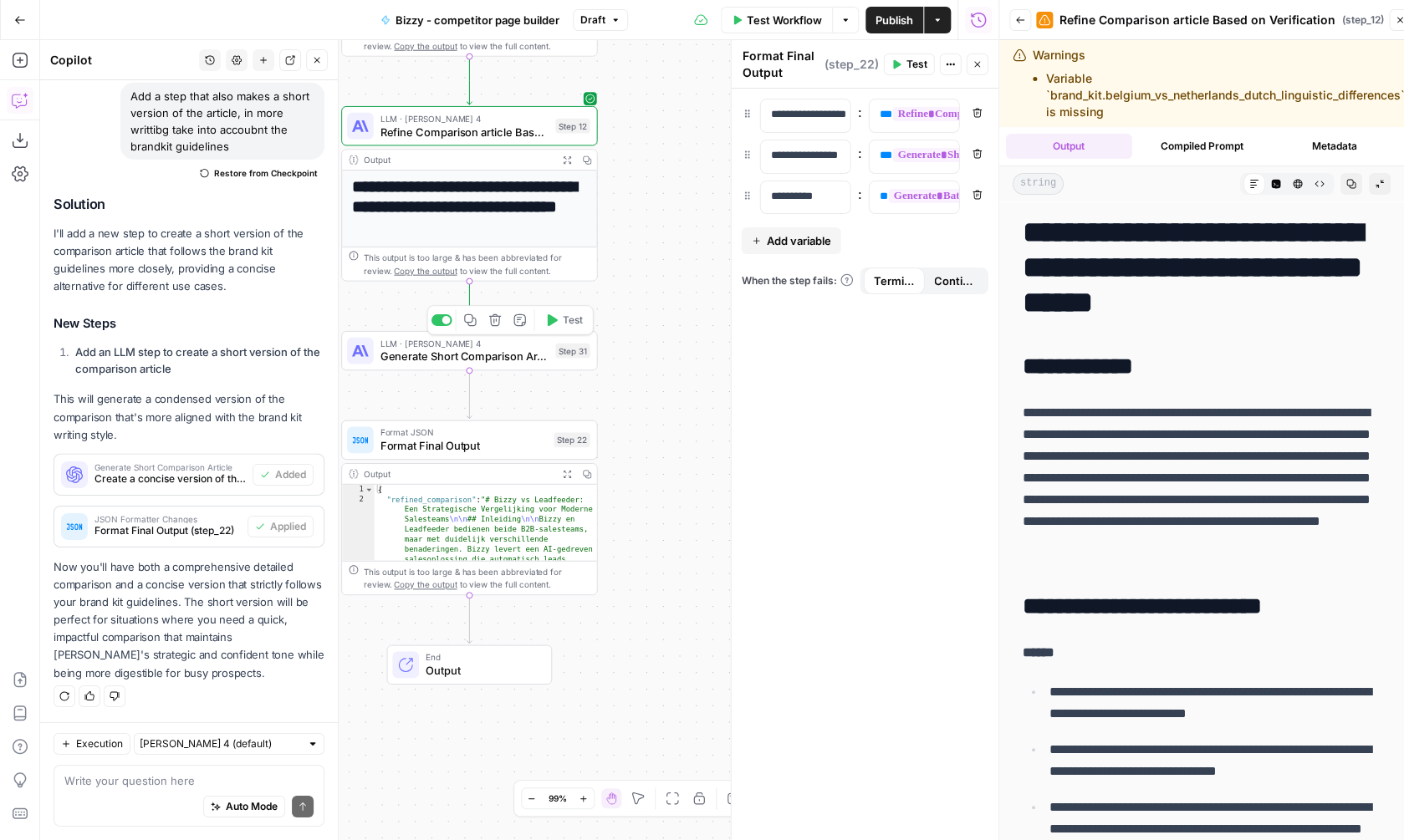
click at [476, 362] on span "Generate Short Comparison Article" at bounding box center [464, 356] width 169 height 17
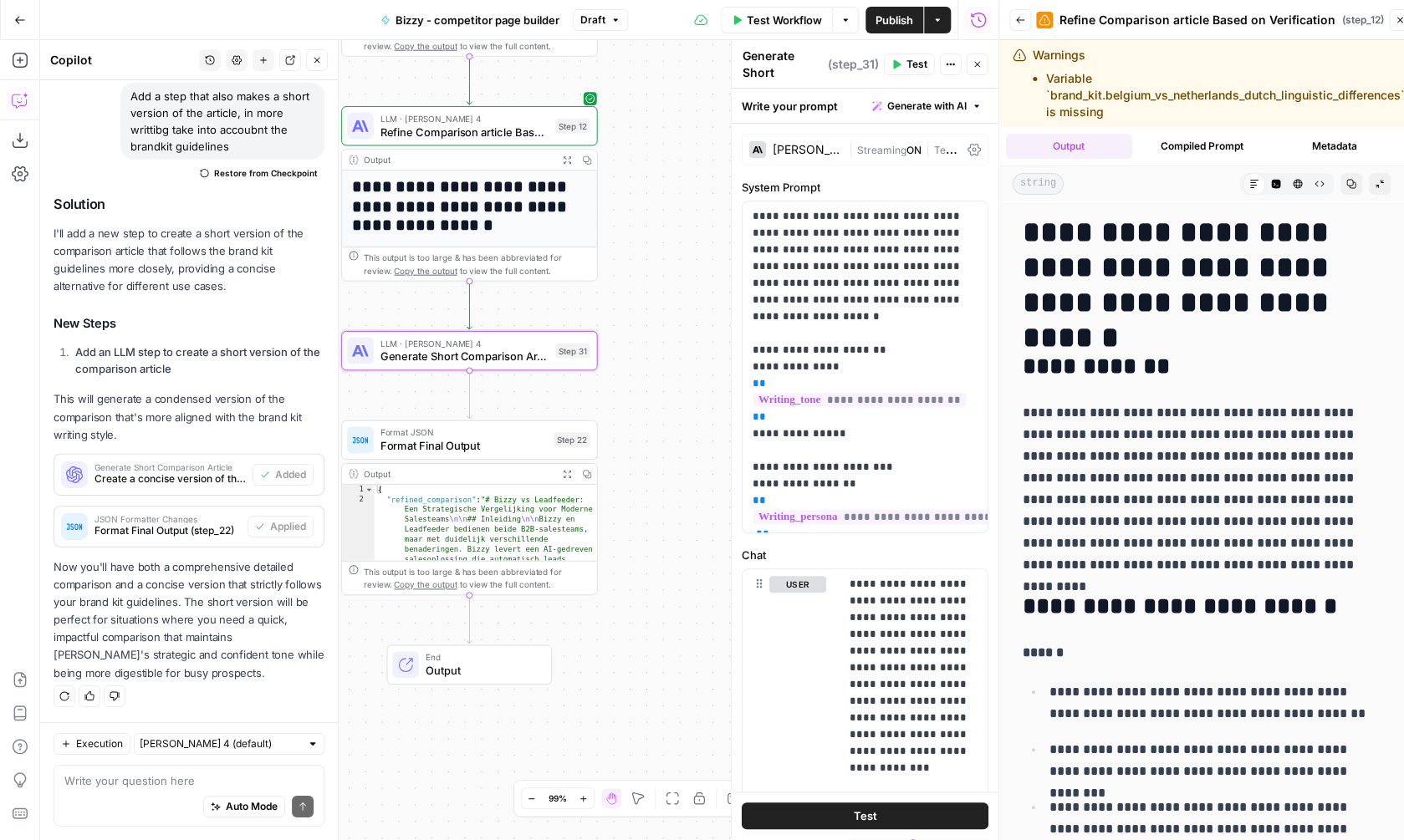
click at [815, 155] on div "Claude Sonnet 4" at bounding box center [795, 149] width 93 height 17
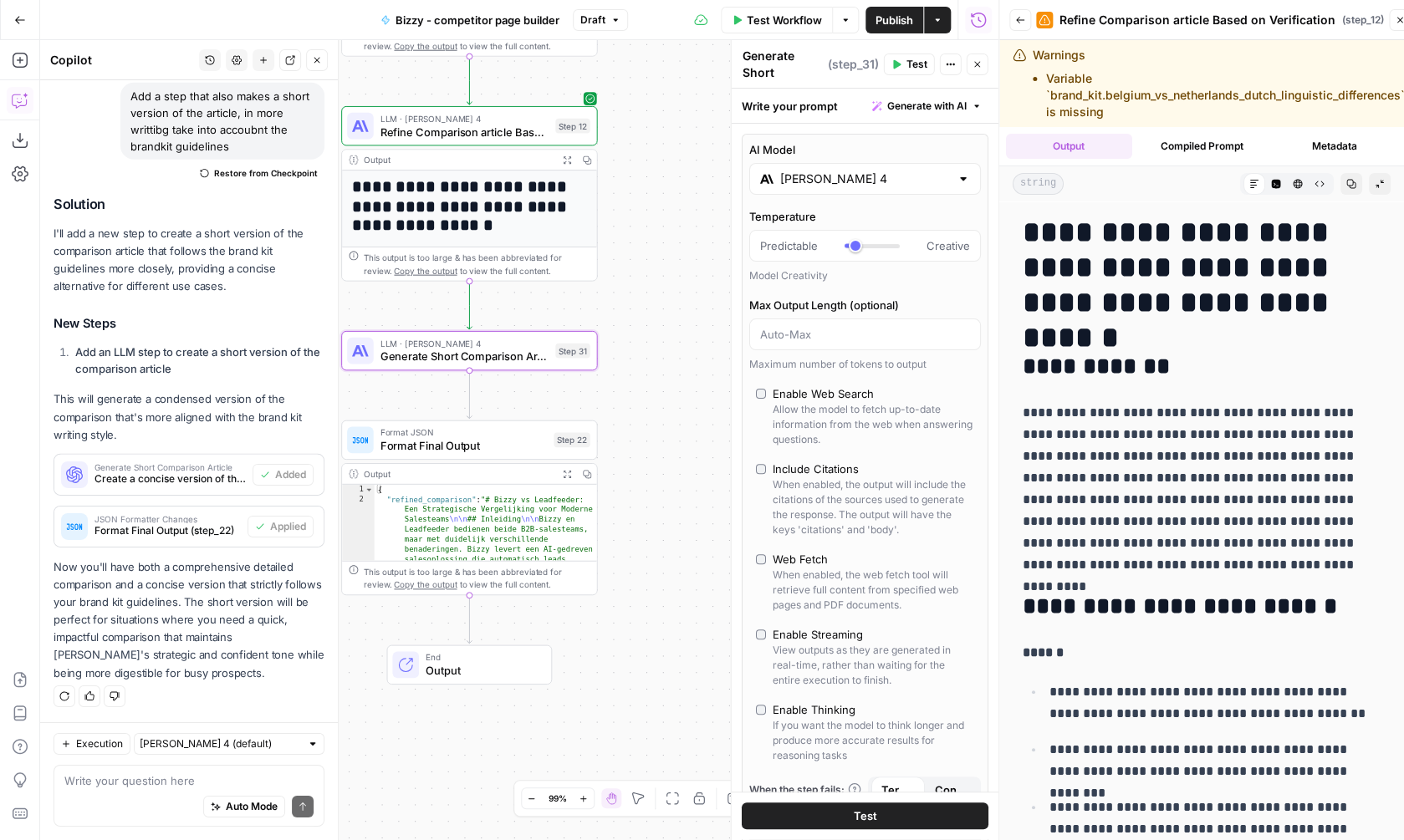
click at [881, 170] on input "Claude Sonnet 4" at bounding box center [865, 178] width 170 height 17
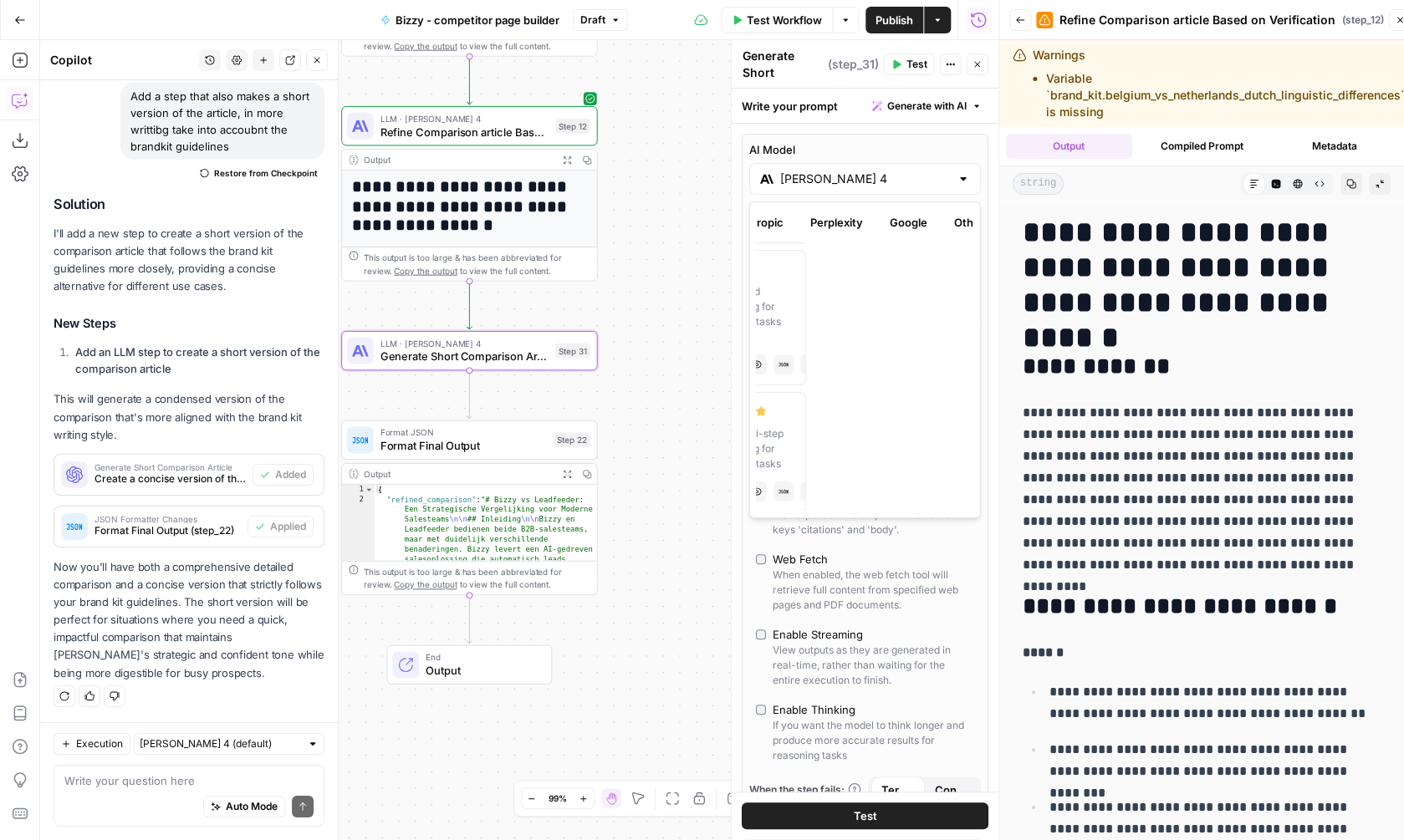
scroll to position [0, 188]
click at [869, 227] on button "Google" at bounding box center [887, 222] width 58 height 27
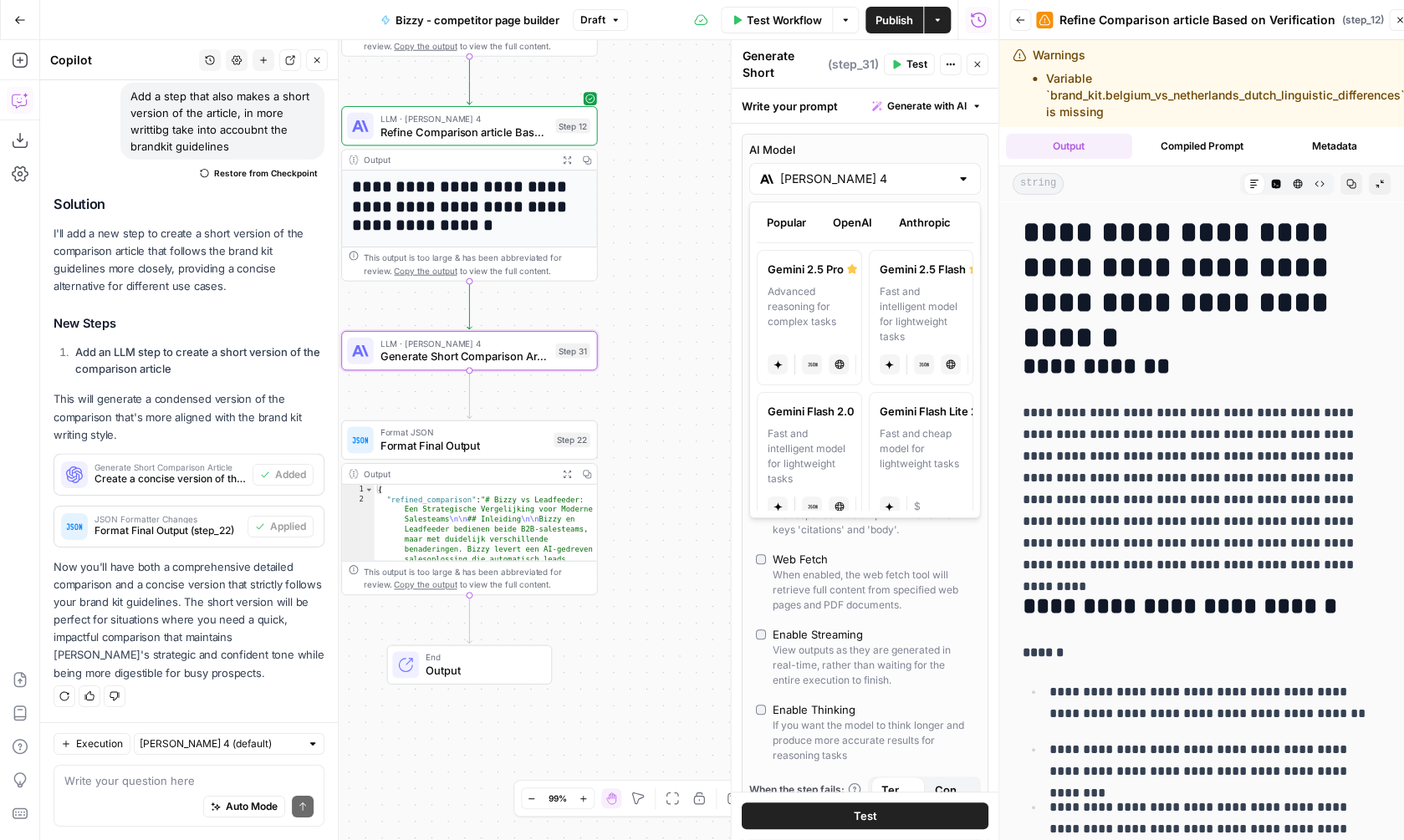
click at [923, 215] on button "Anthropic" at bounding box center [924, 222] width 72 height 27
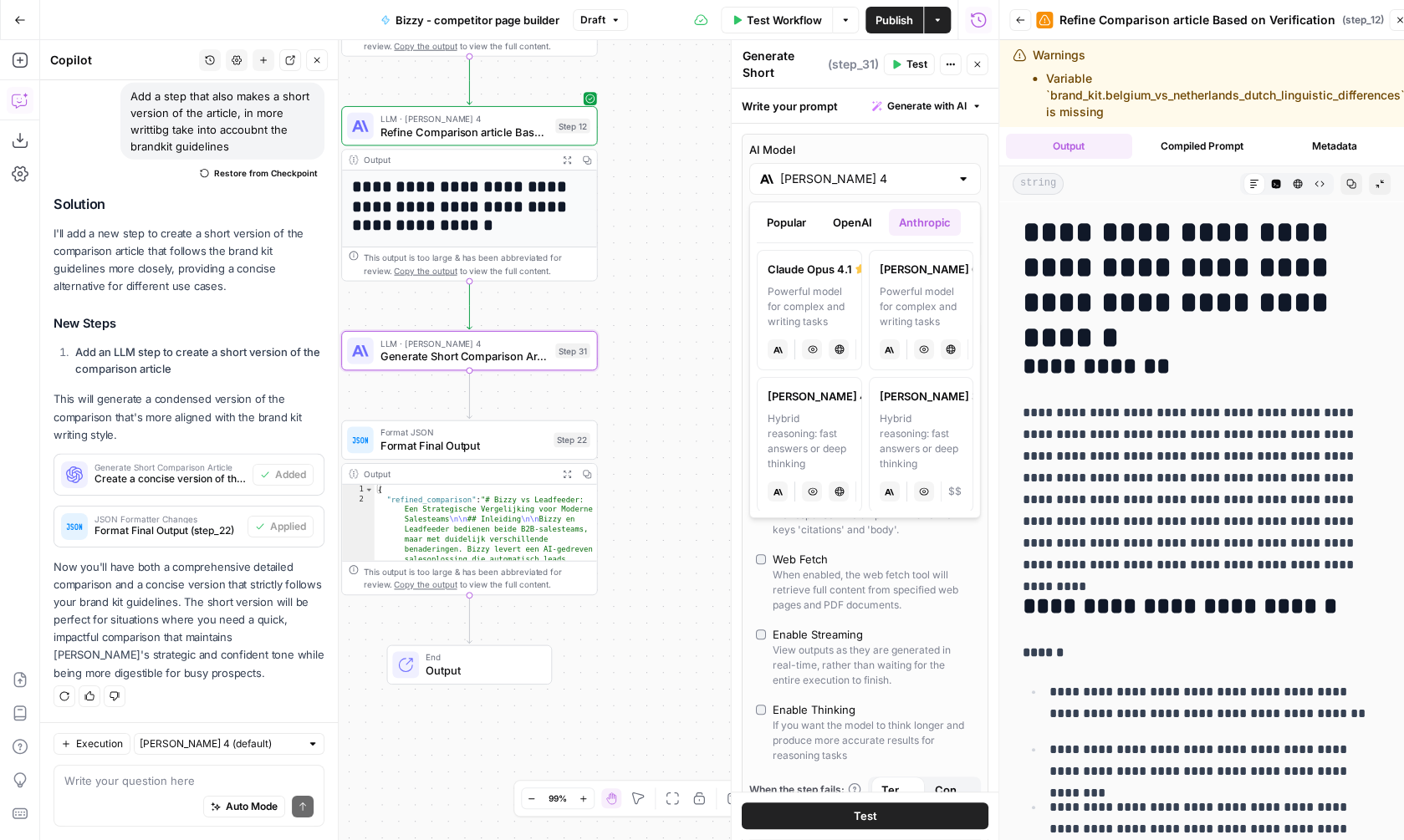
click at [842, 297] on div "Powerful model for complex and writing tasks" at bounding box center [809, 307] width 83 height 45
type input "Claude Opus 4.1"
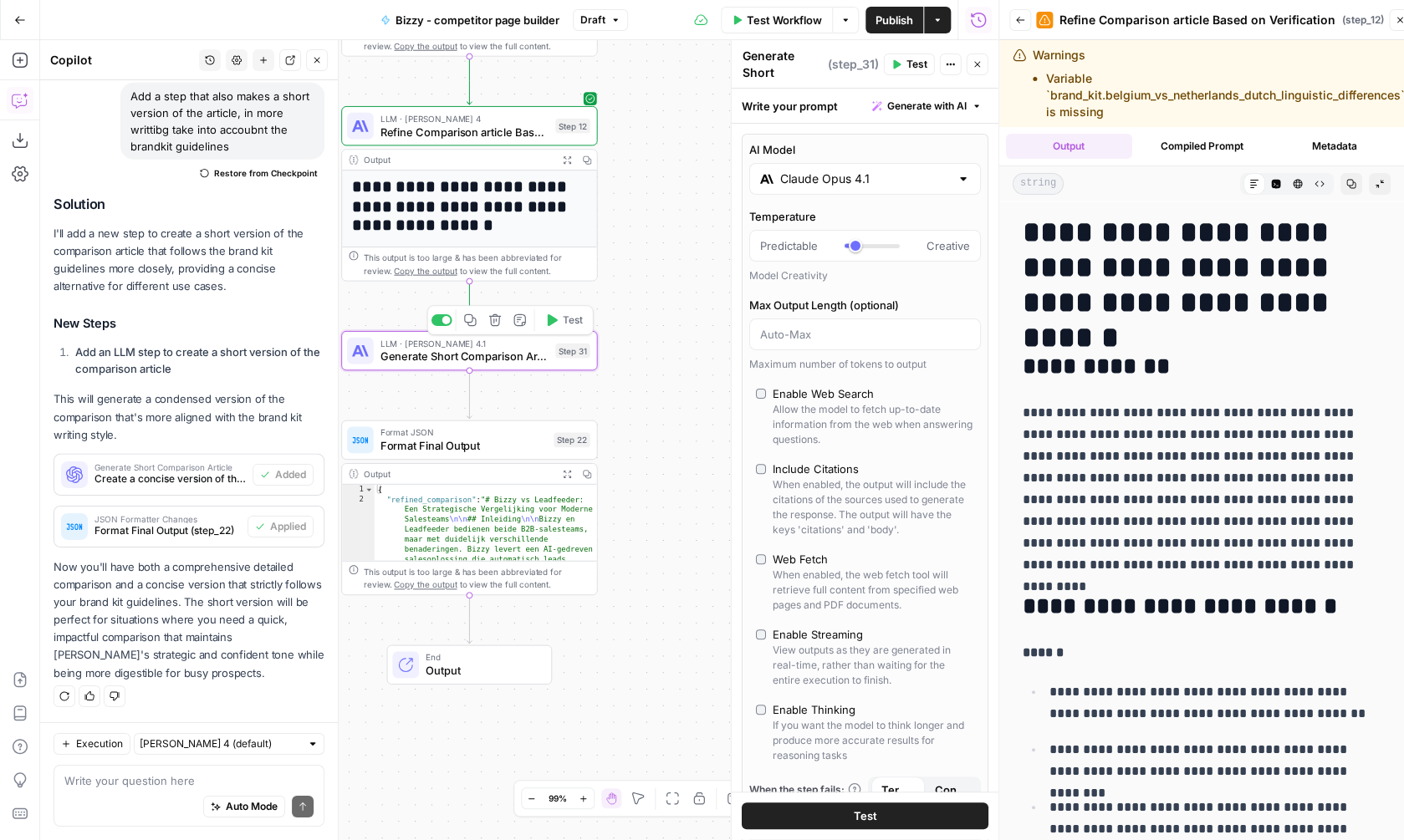
click at [552, 325] on icon "button" at bounding box center [550, 320] width 13 height 13
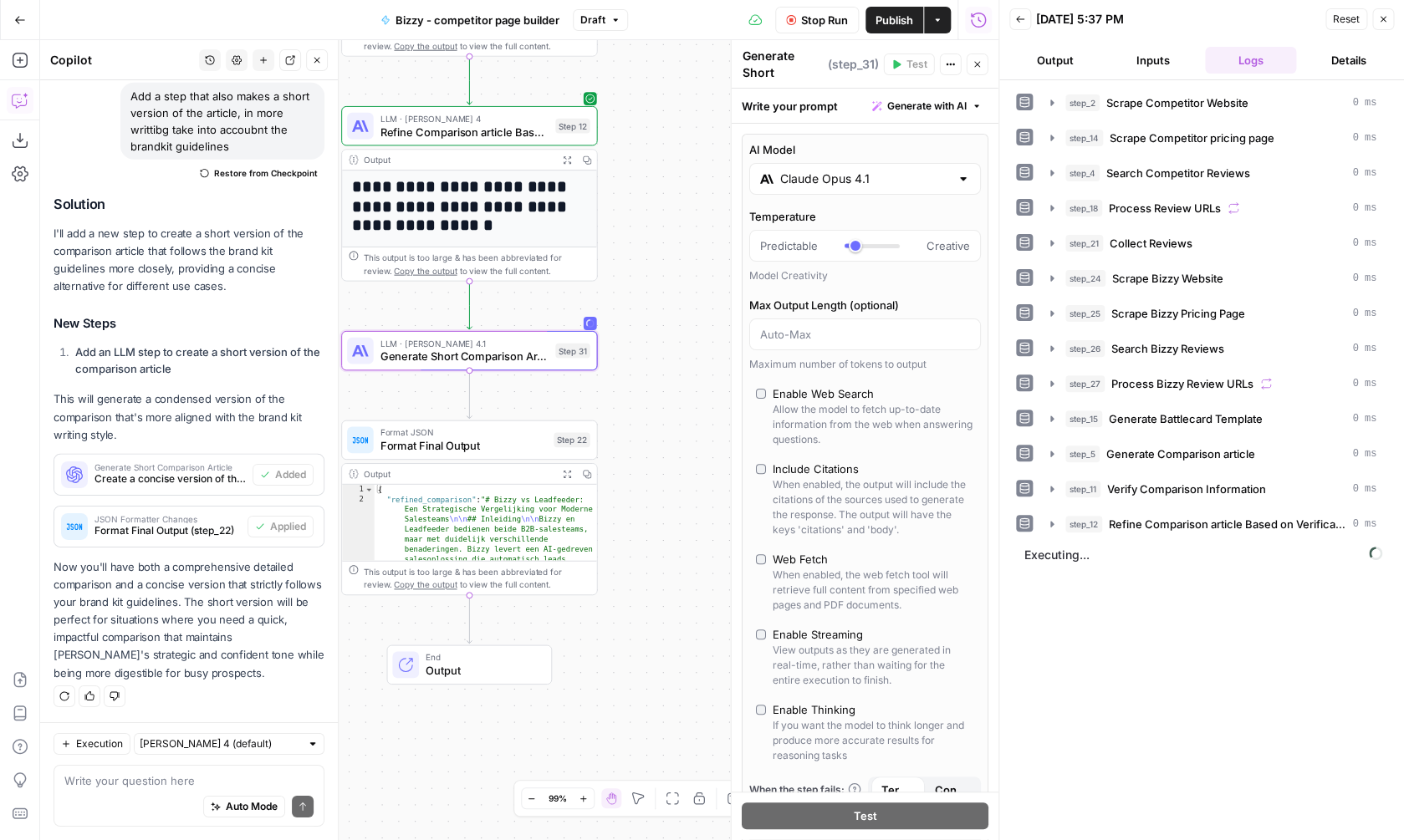
click at [569, 165] on button "Expand Output" at bounding box center [566, 159] width 20 height 20
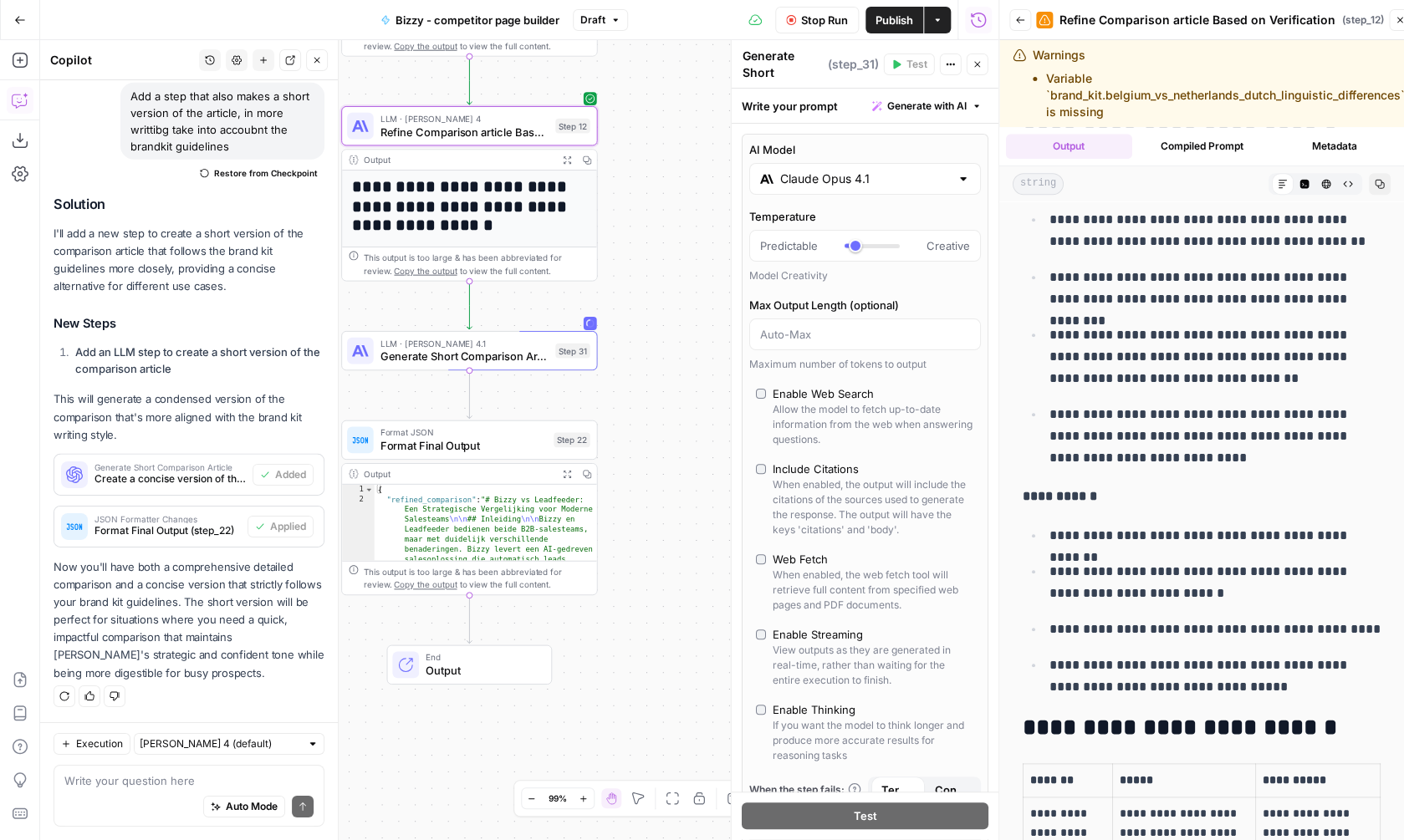
scroll to position [853, 0]
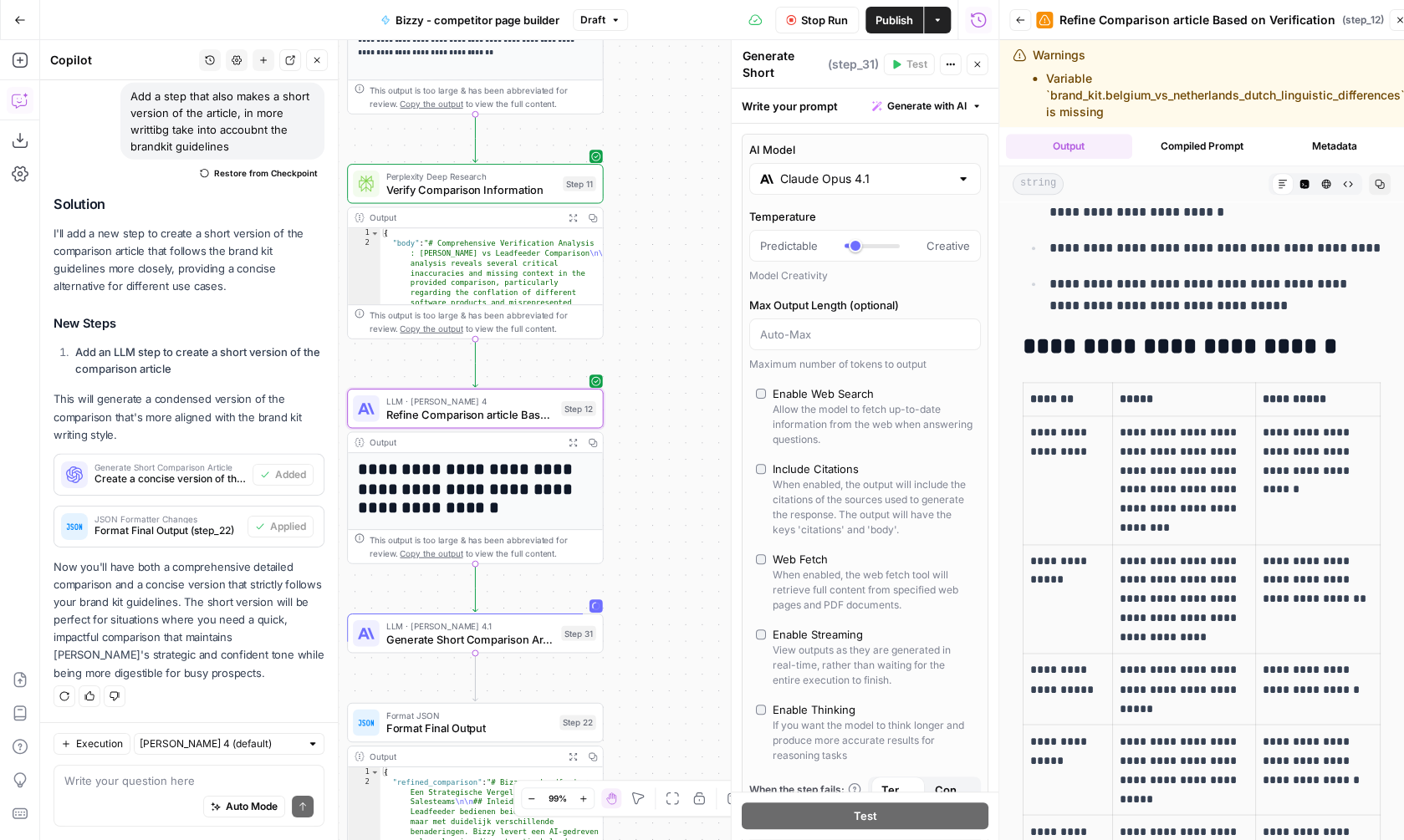
drag, startPoint x: 626, startPoint y: 152, endPoint x: 629, endPoint y: 436, distance: 284.0
click at [630, 436] on div "**********" at bounding box center [519, 439] width 958 height 800
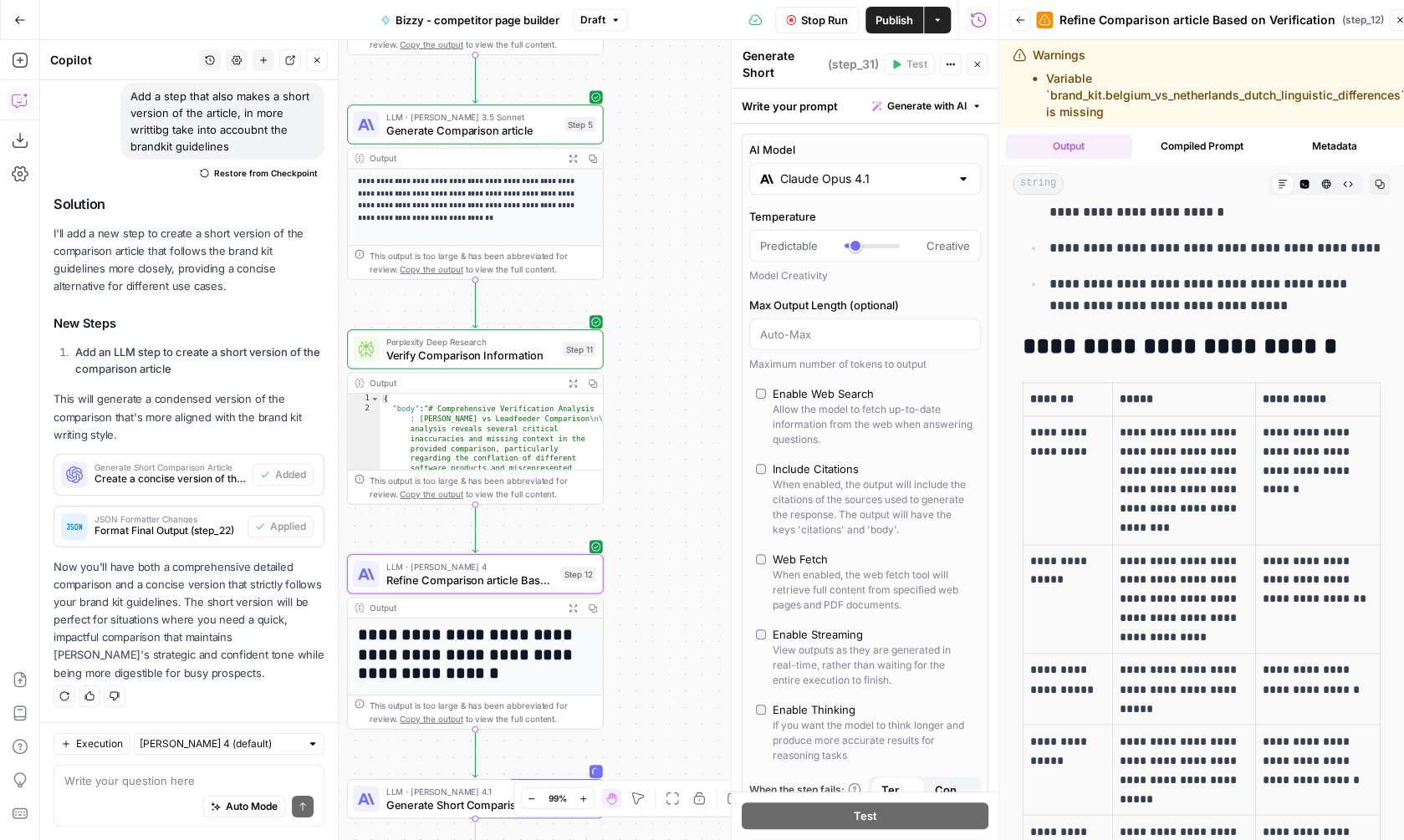
drag, startPoint x: 620, startPoint y: 215, endPoint x: 643, endPoint y: 463, distance: 249.1
click at [643, 463] on div "**********" at bounding box center [519, 439] width 958 height 800
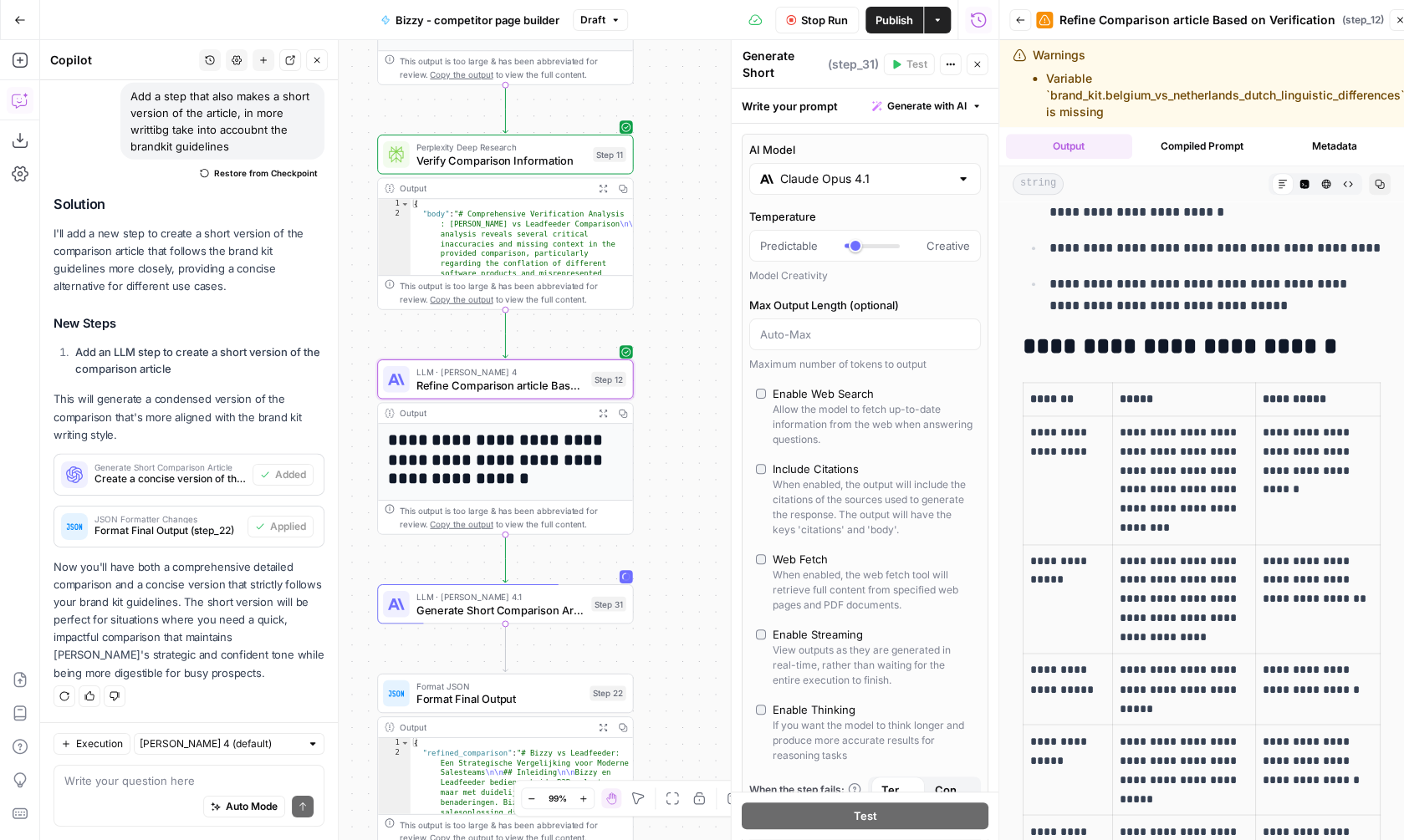
drag, startPoint x: 646, startPoint y: 459, endPoint x: 653, endPoint y: 183, distance: 276.1
click at [653, 183] on div "**********" at bounding box center [519, 439] width 958 height 800
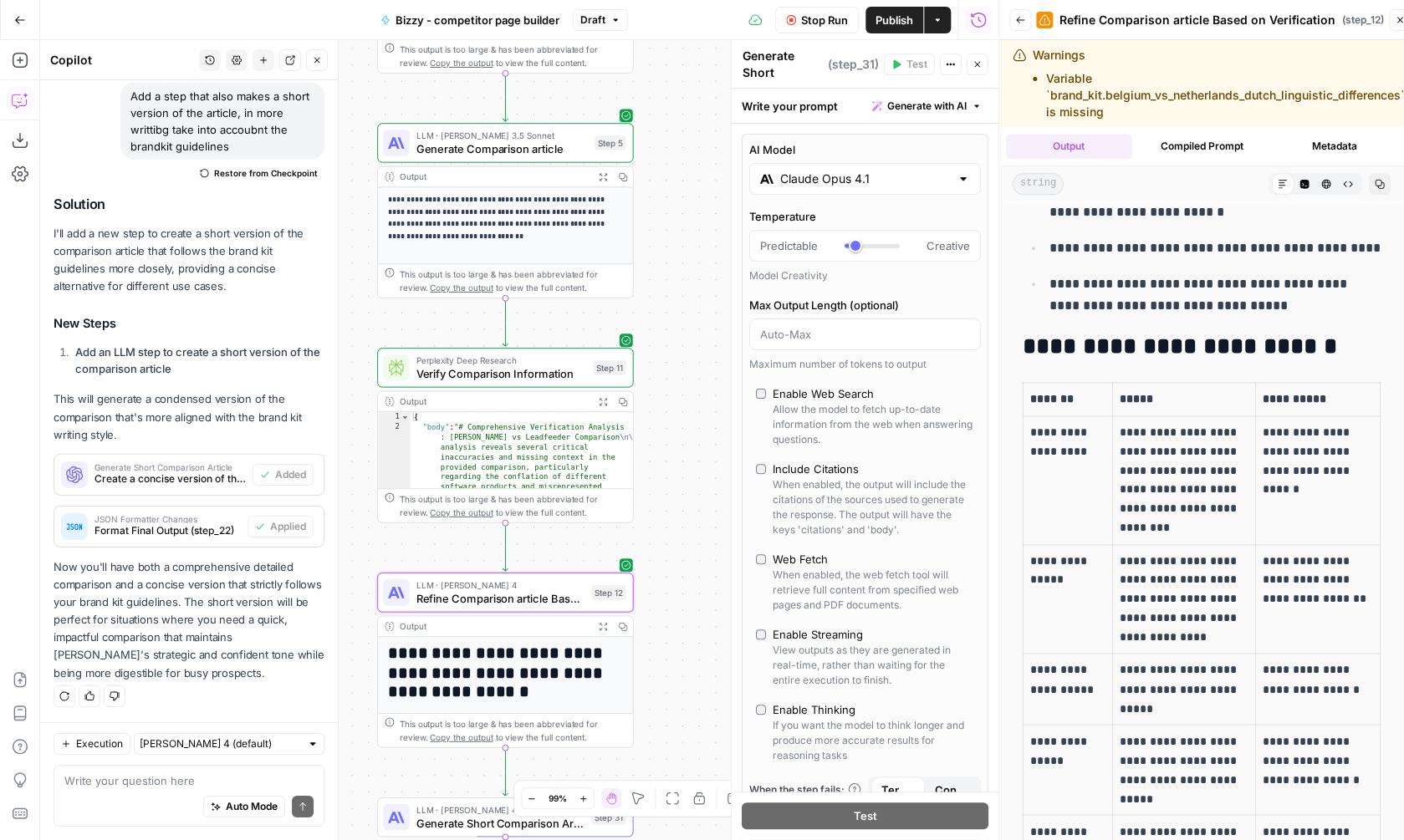
drag, startPoint x: 659, startPoint y: 342, endPoint x: 658, endPoint y: 565, distance: 223.0
click at [658, 565] on div "**********" at bounding box center [519, 439] width 958 height 800
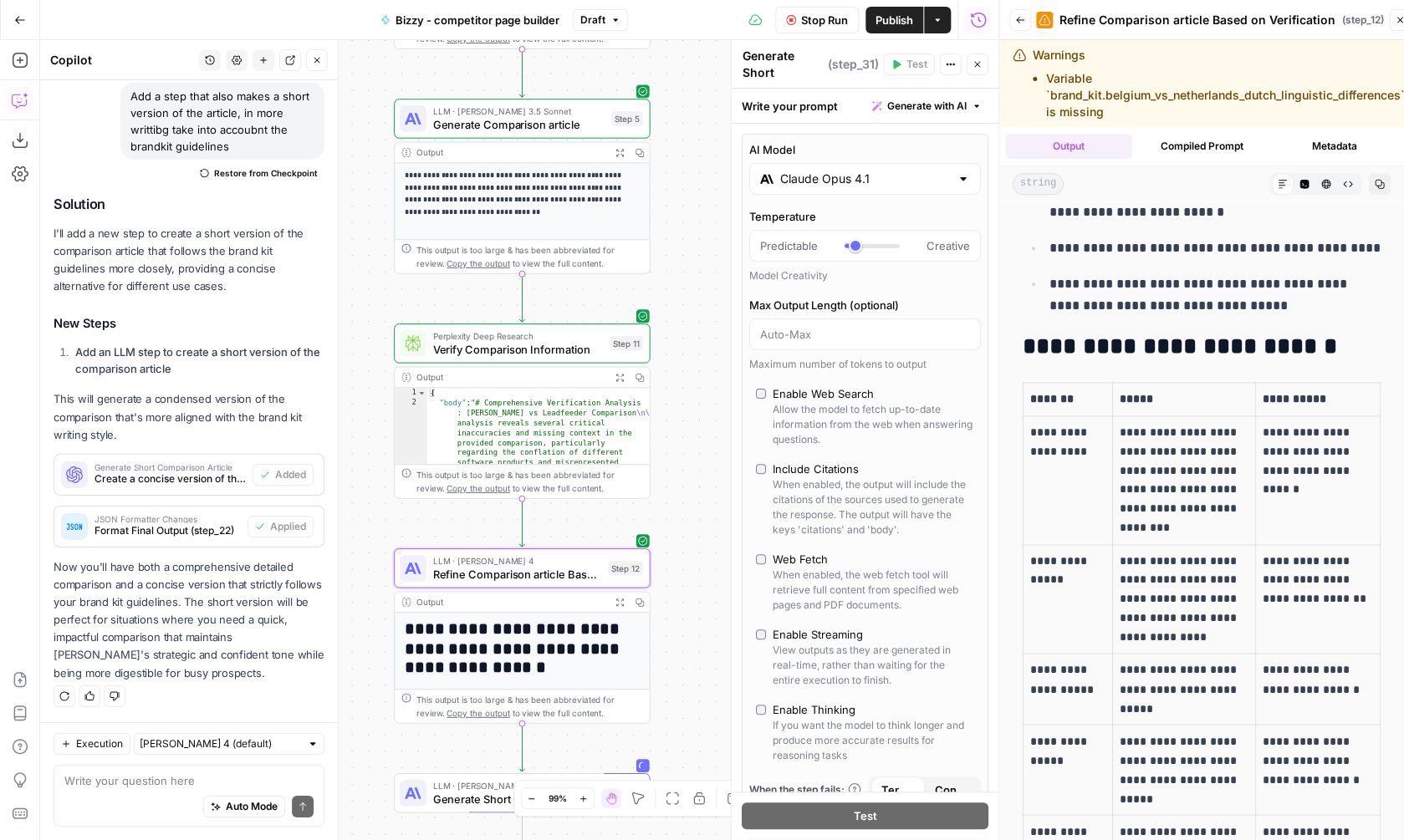
drag, startPoint x: 681, startPoint y: 260, endPoint x: 696, endPoint y: 203, distance: 58.9
click at [697, 203] on div "**********" at bounding box center [519, 439] width 958 height 800
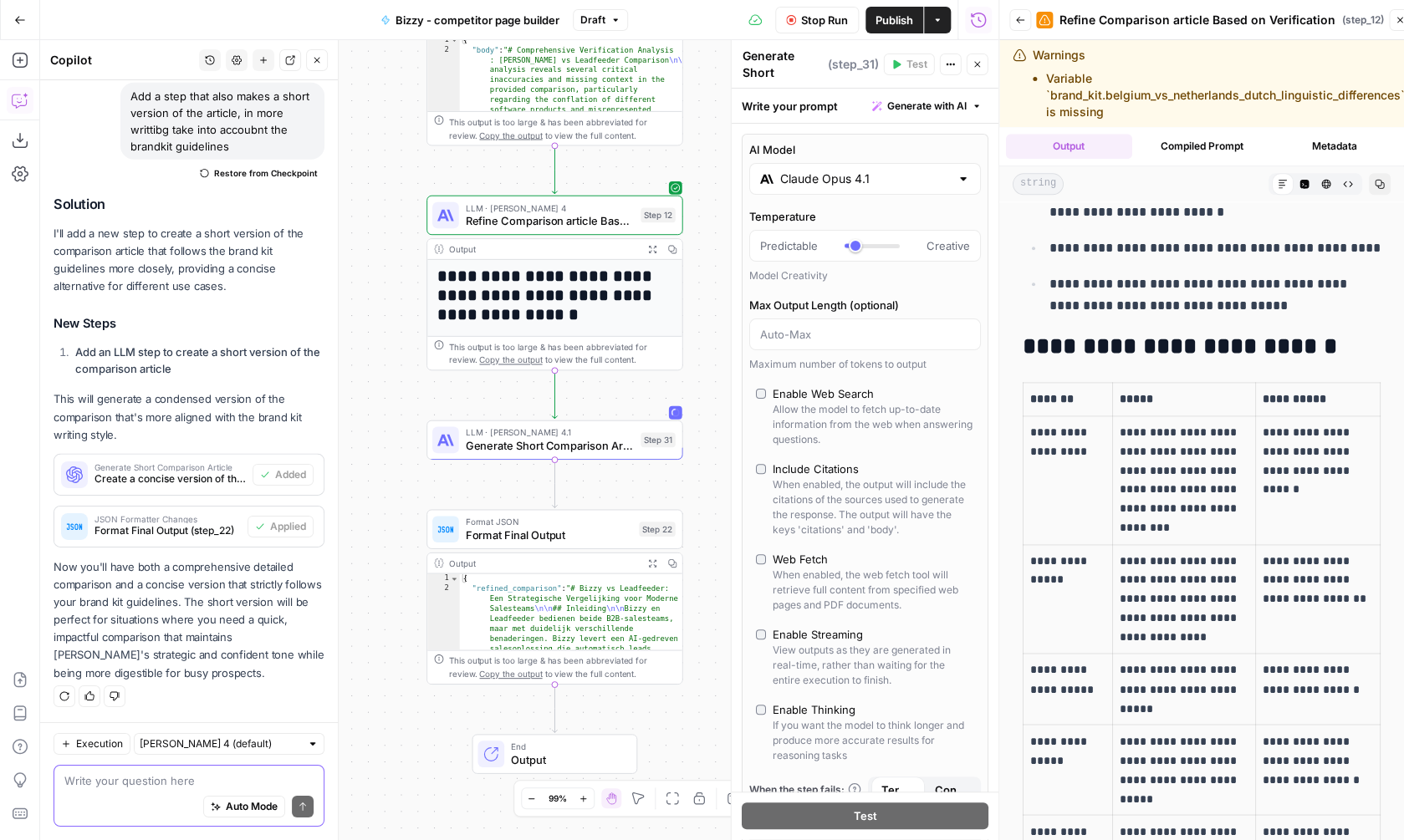
click at [160, 784] on textarea at bounding box center [189, 781] width 249 height 17
type textarea "Also verif"
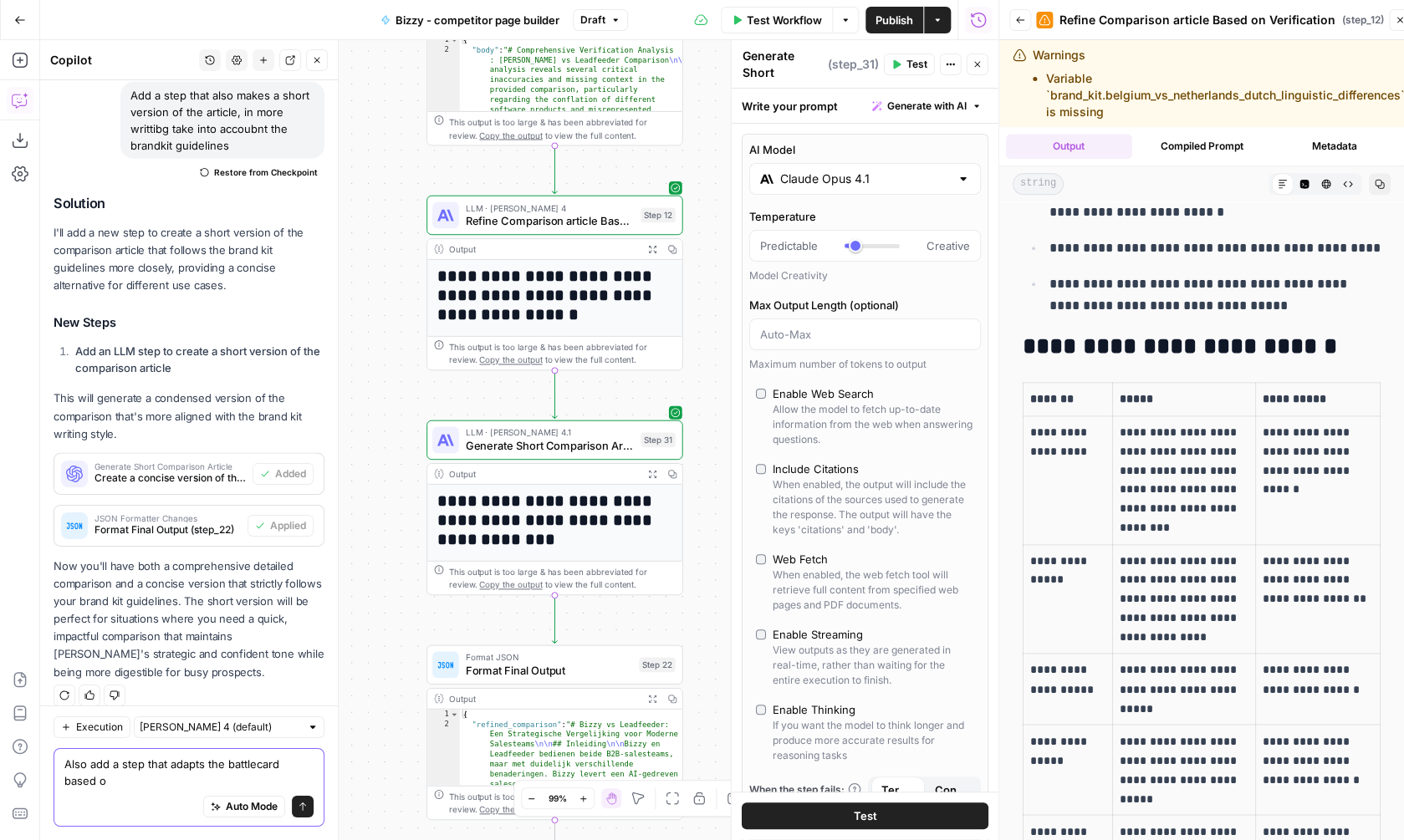
scroll to position [2097, 0]
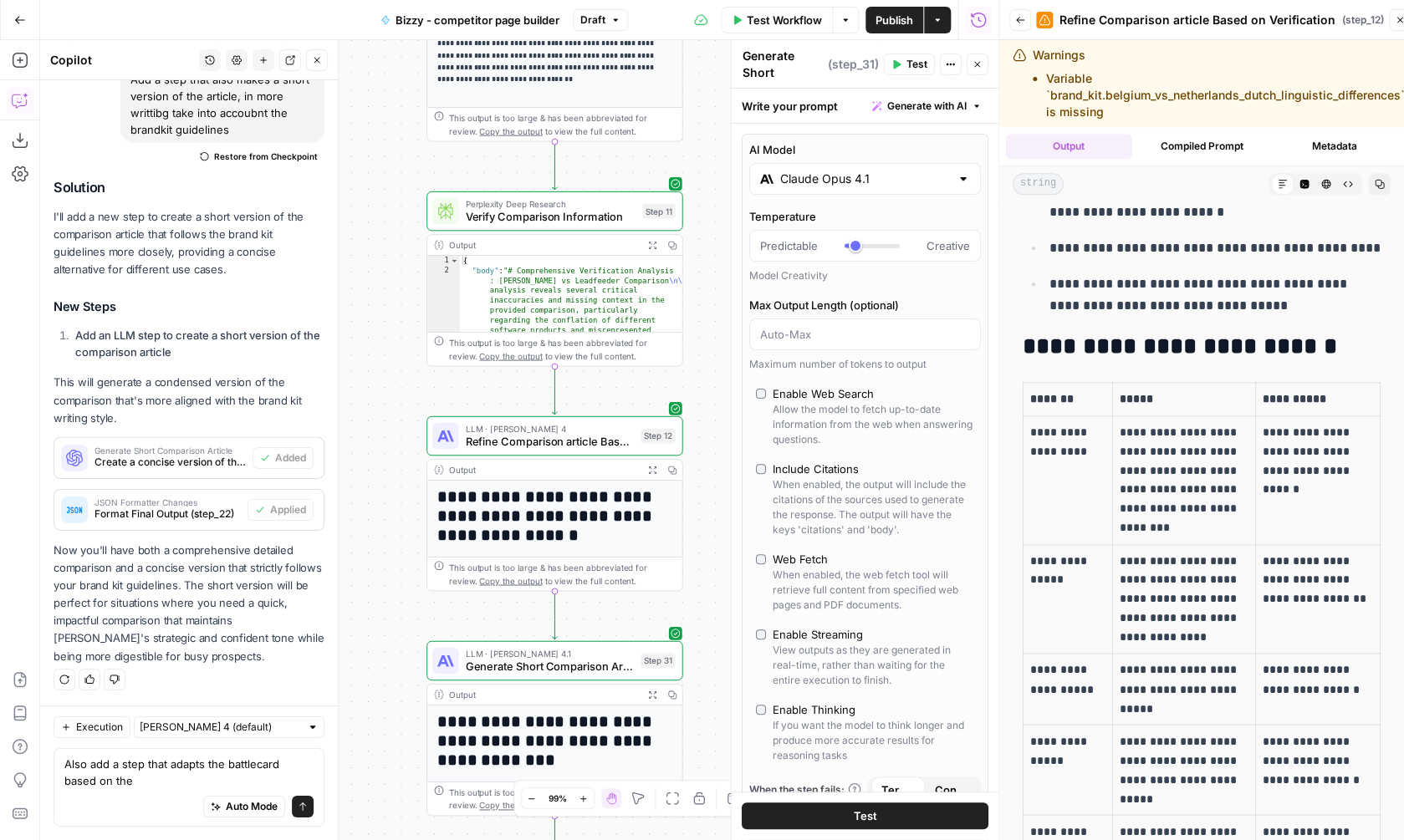
drag, startPoint x: 378, startPoint y: 311, endPoint x: 378, endPoint y: 528, distance: 217.0
click at [378, 528] on div "**********" at bounding box center [519, 439] width 958 height 800
click at [141, 776] on textarea "Also add a step that adapts the battlecard based on the" at bounding box center [189, 773] width 249 height 34
type textarea "Also add a step that adapts the battlecard based on the verfication step 11"
click at [303, 805] on icon "submit" at bounding box center [302, 806] width 10 height 10
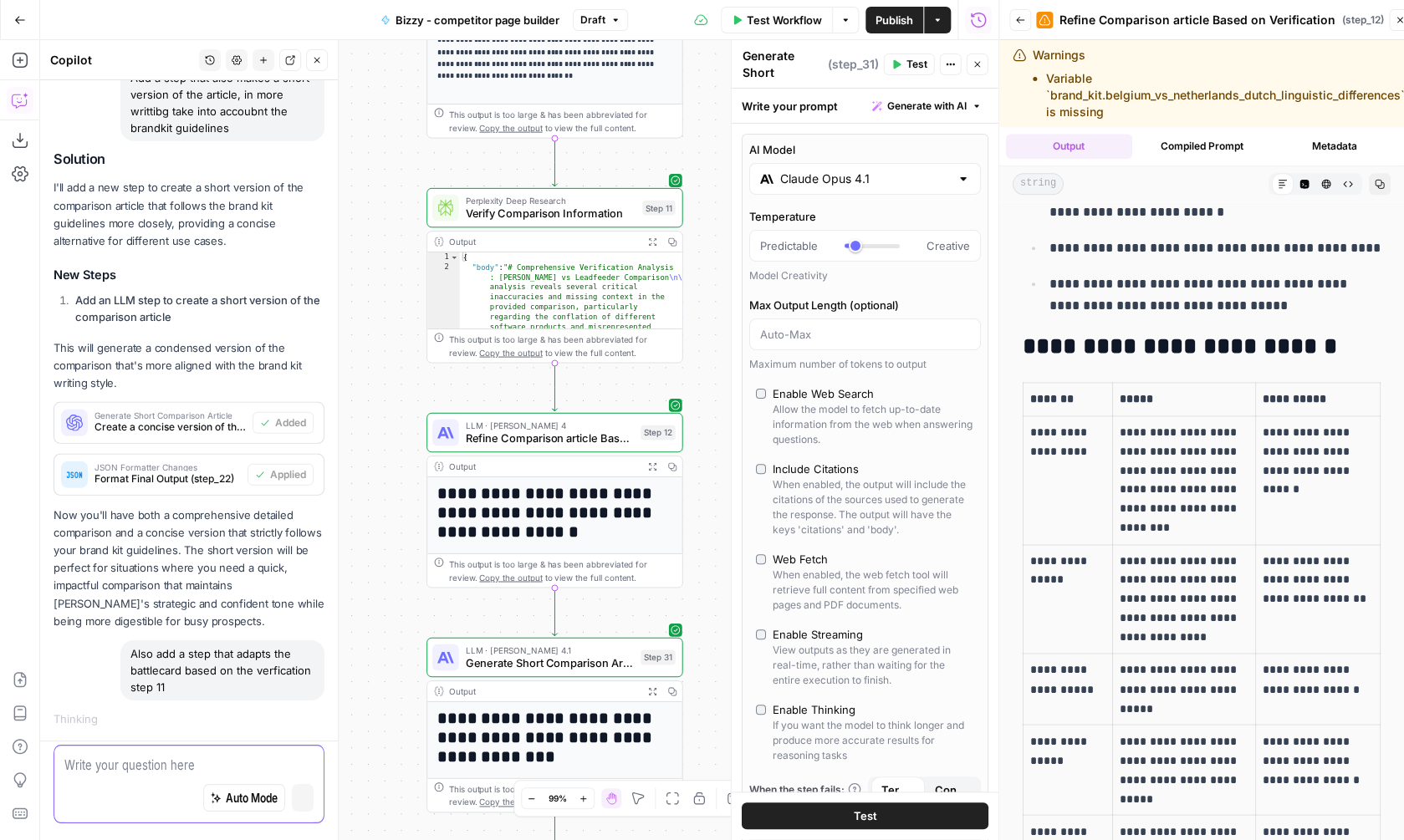
scroll to position [2036, 0]
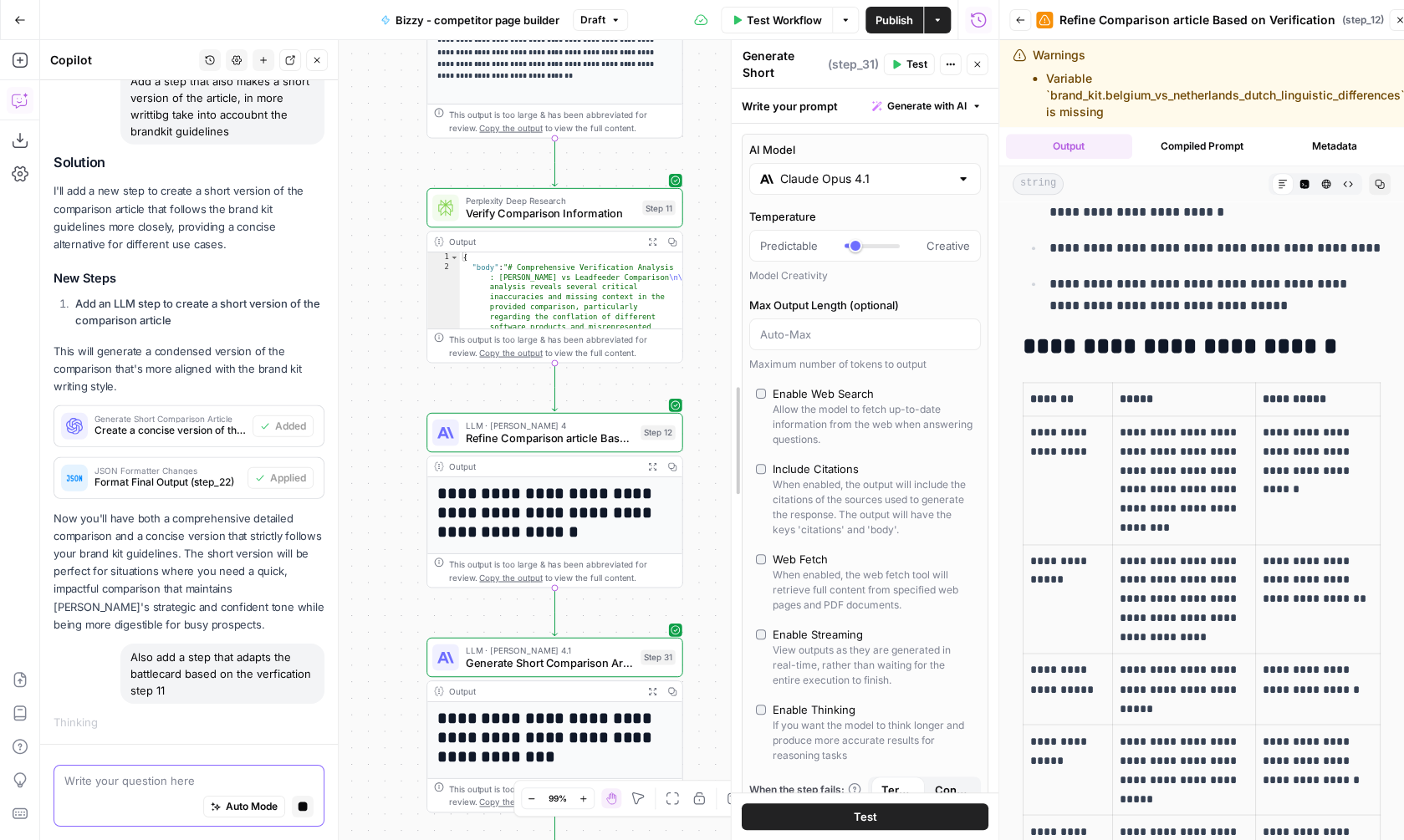
drag, startPoint x: 727, startPoint y: 558, endPoint x: 728, endPoint y: 128, distance: 430.0
click at [729, 126] on div at bounding box center [731, 439] width 17 height 800
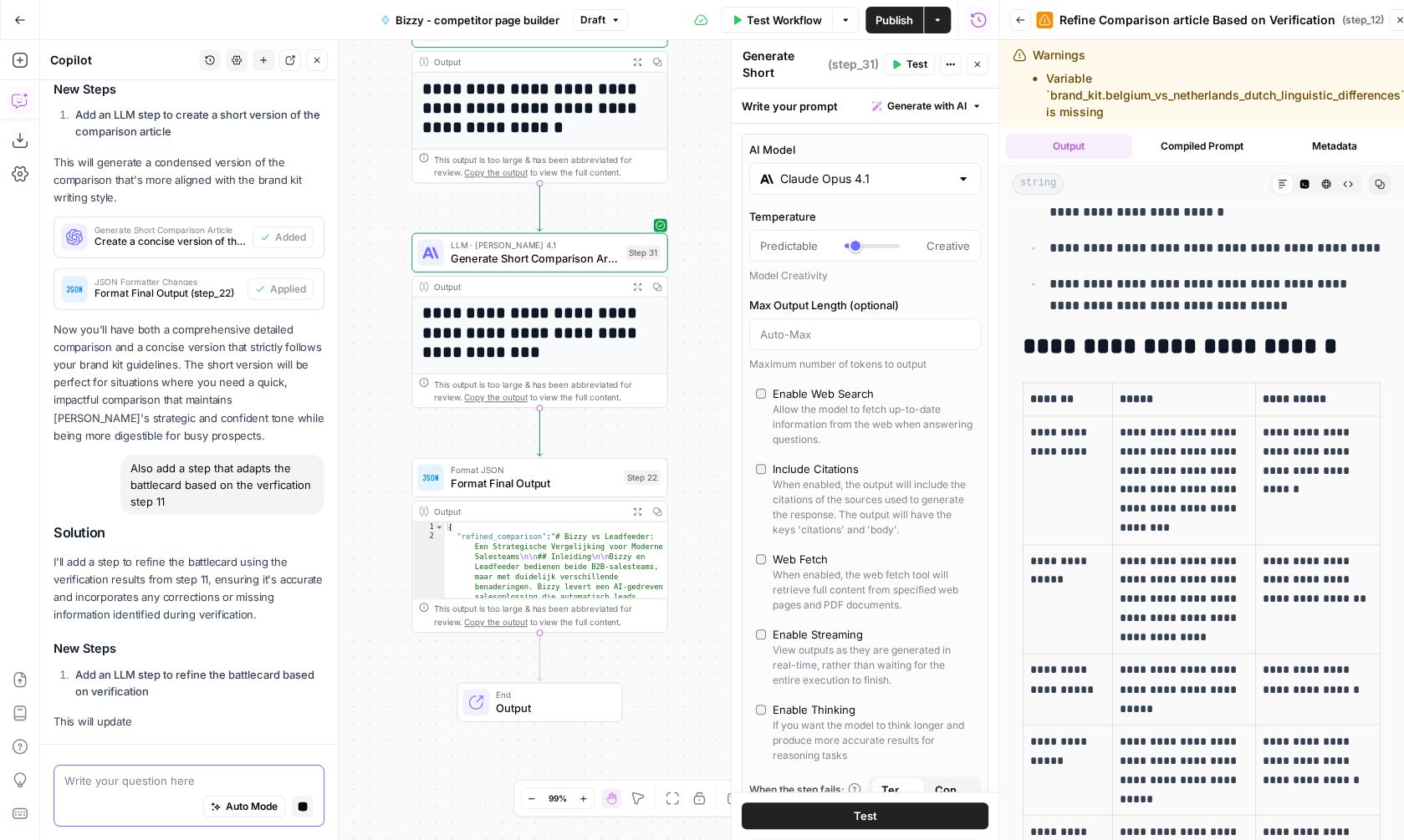
drag, startPoint x: 712, startPoint y: 478, endPoint x: 710, endPoint y: 23, distance: 455.0
click at [710, 40] on div "**********" at bounding box center [519, 439] width 958 height 800
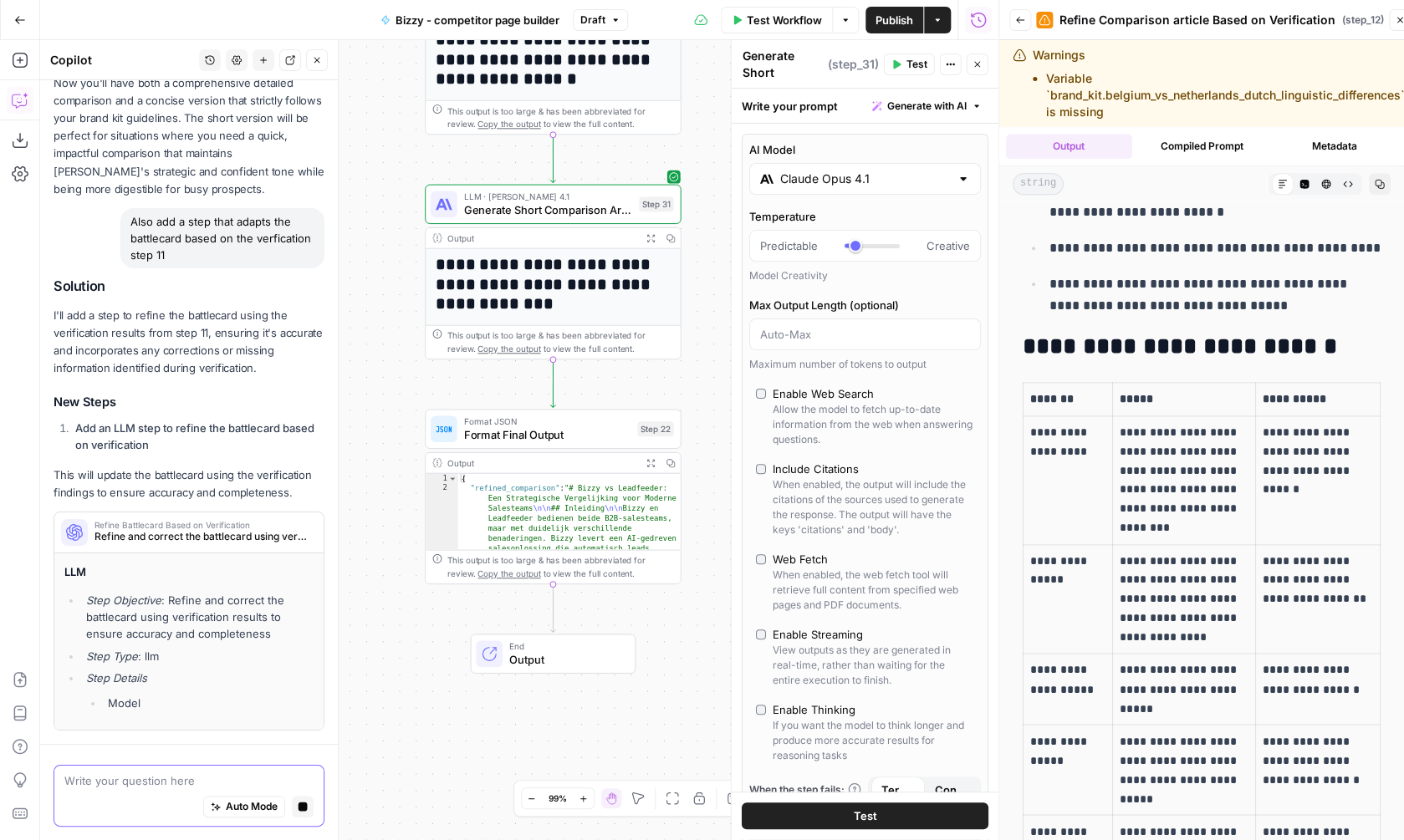
click at [646, 238] on icon "button" at bounding box center [650, 237] width 9 height 9
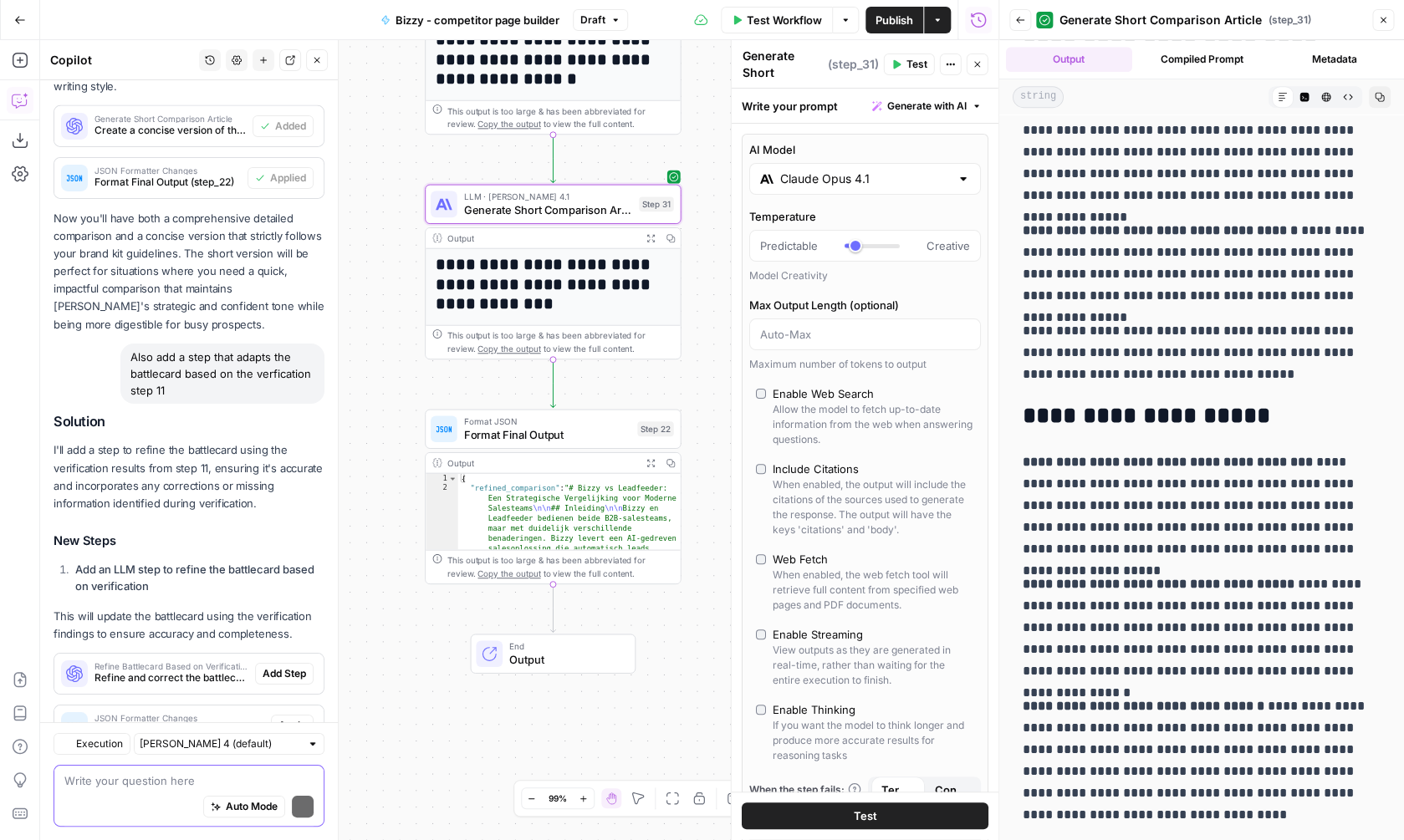
scroll to position [0, 0]
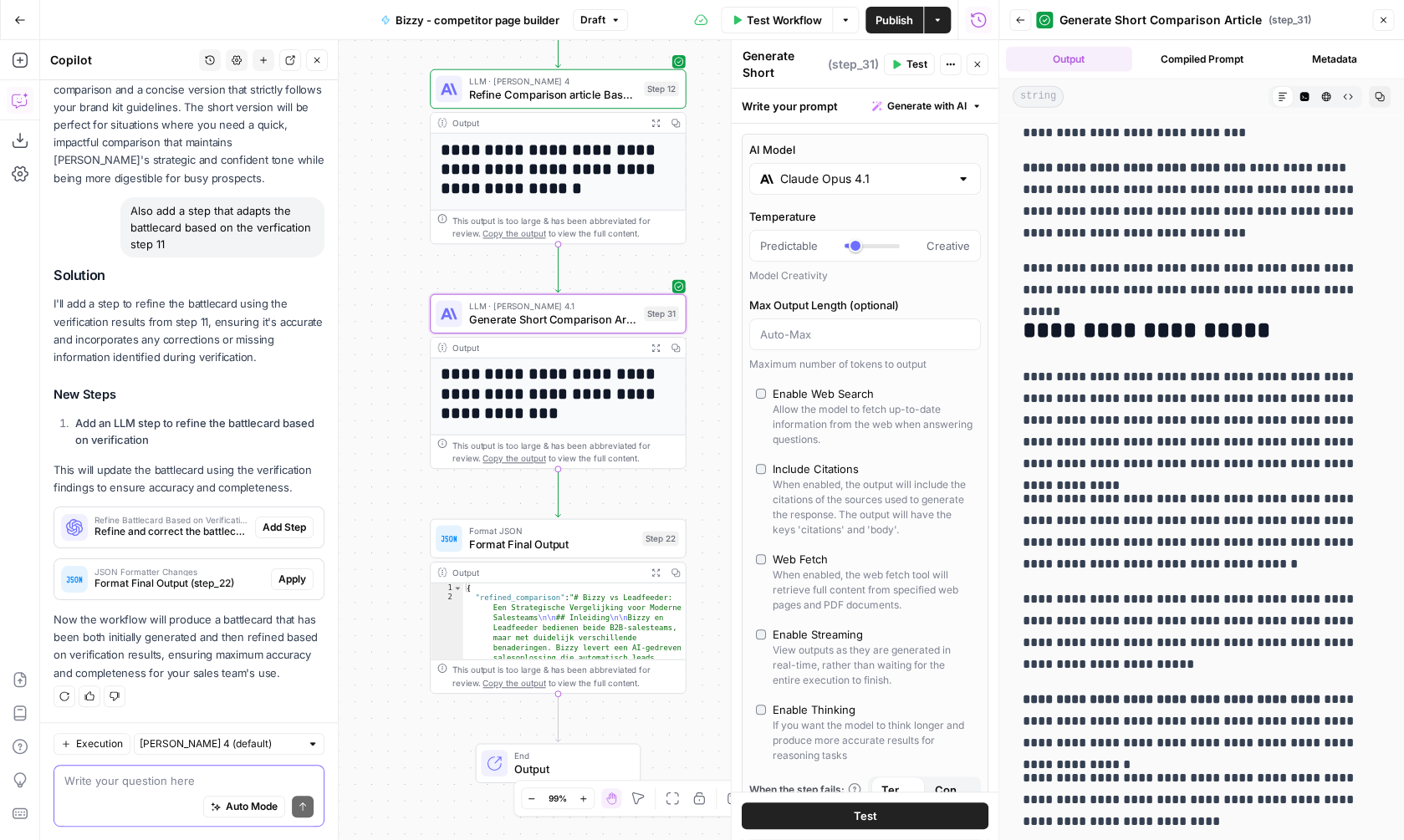
drag, startPoint x: 697, startPoint y: 389, endPoint x: 702, endPoint y: 498, distance: 109.1
click at [702, 498] on div "**********" at bounding box center [519, 439] width 958 height 800
click at [283, 530] on span "Add Step" at bounding box center [284, 527] width 43 height 15
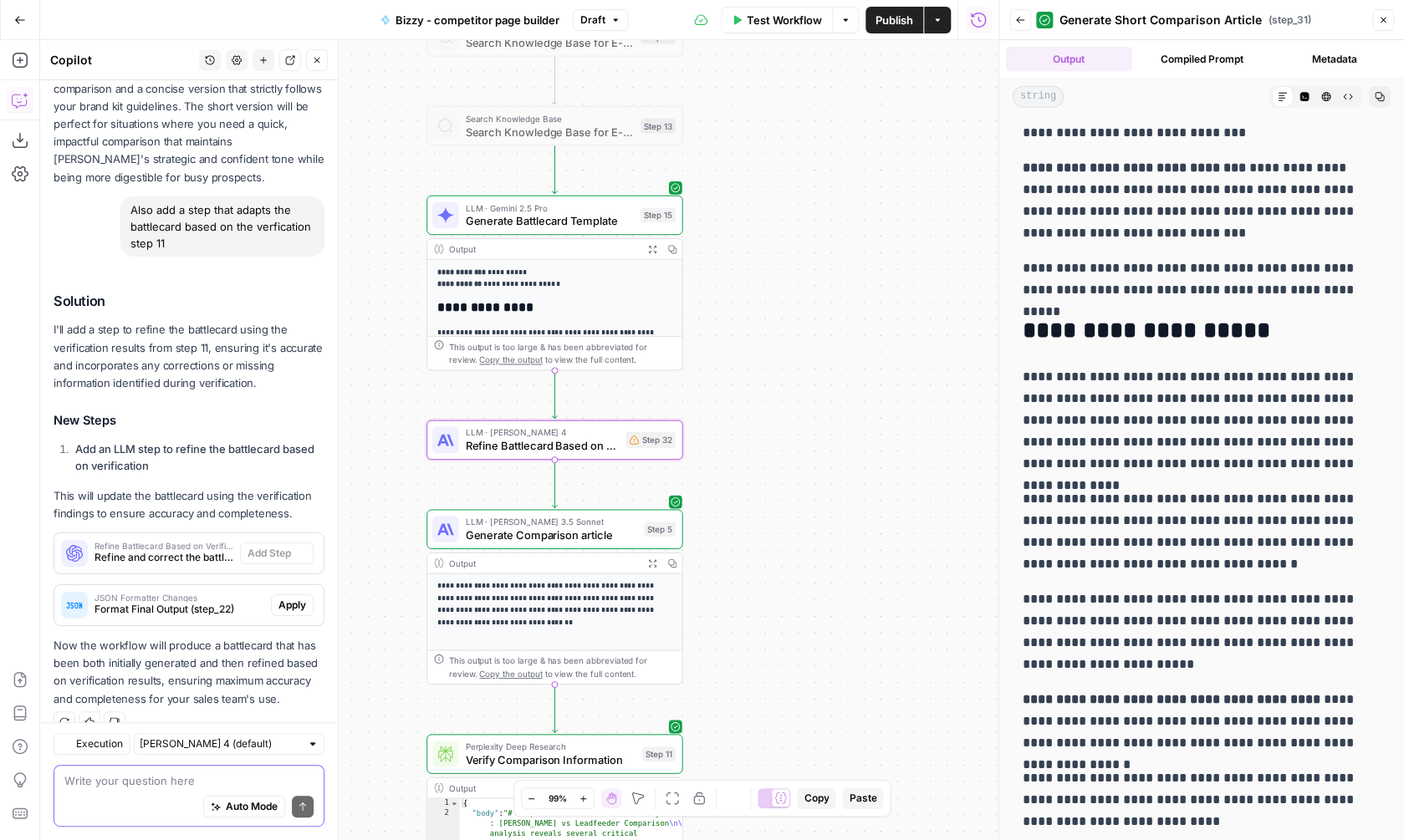
type textarea "Refine Battlecard Based on Verification"
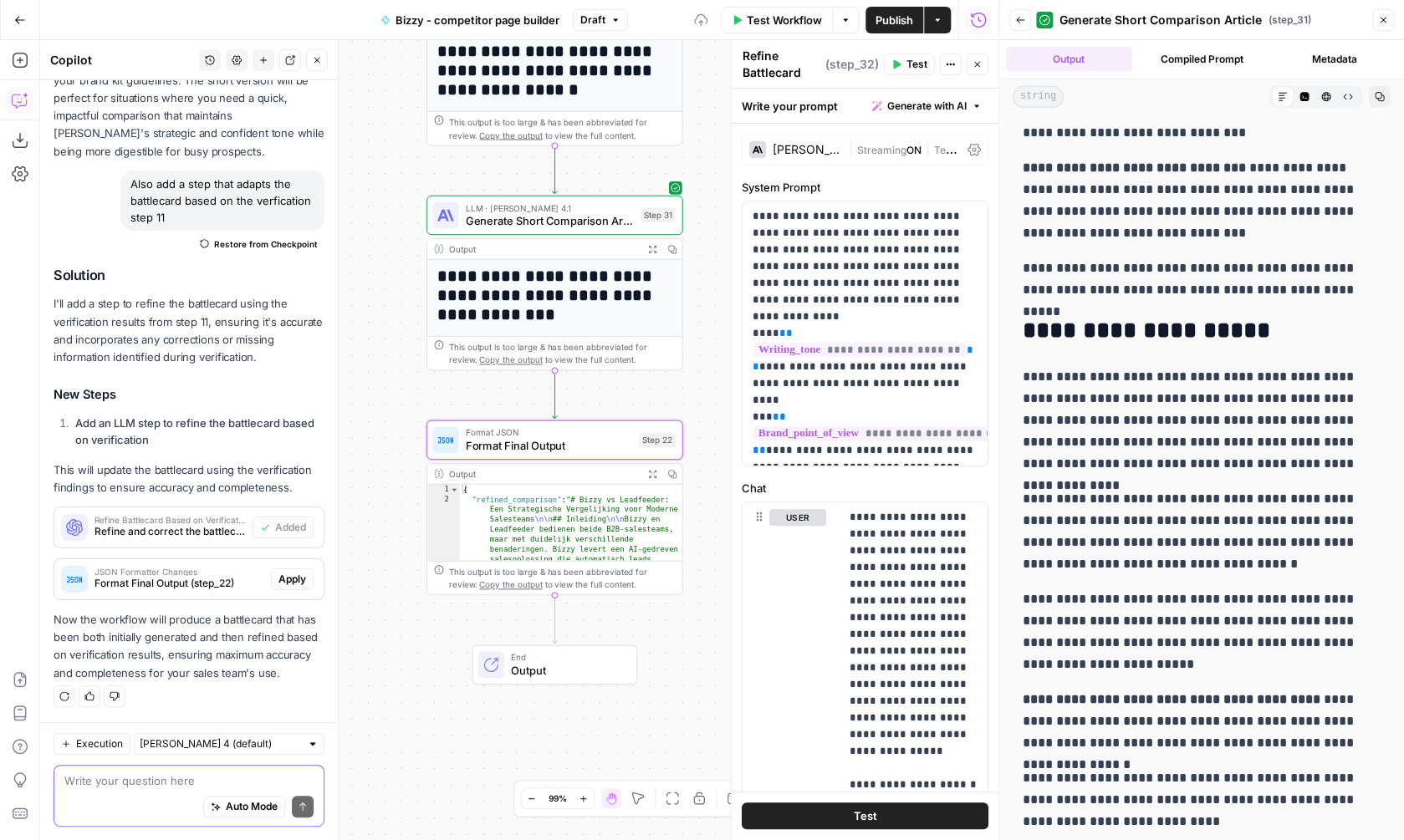
click at [297, 579] on span "Apply" at bounding box center [292, 579] width 27 height 15
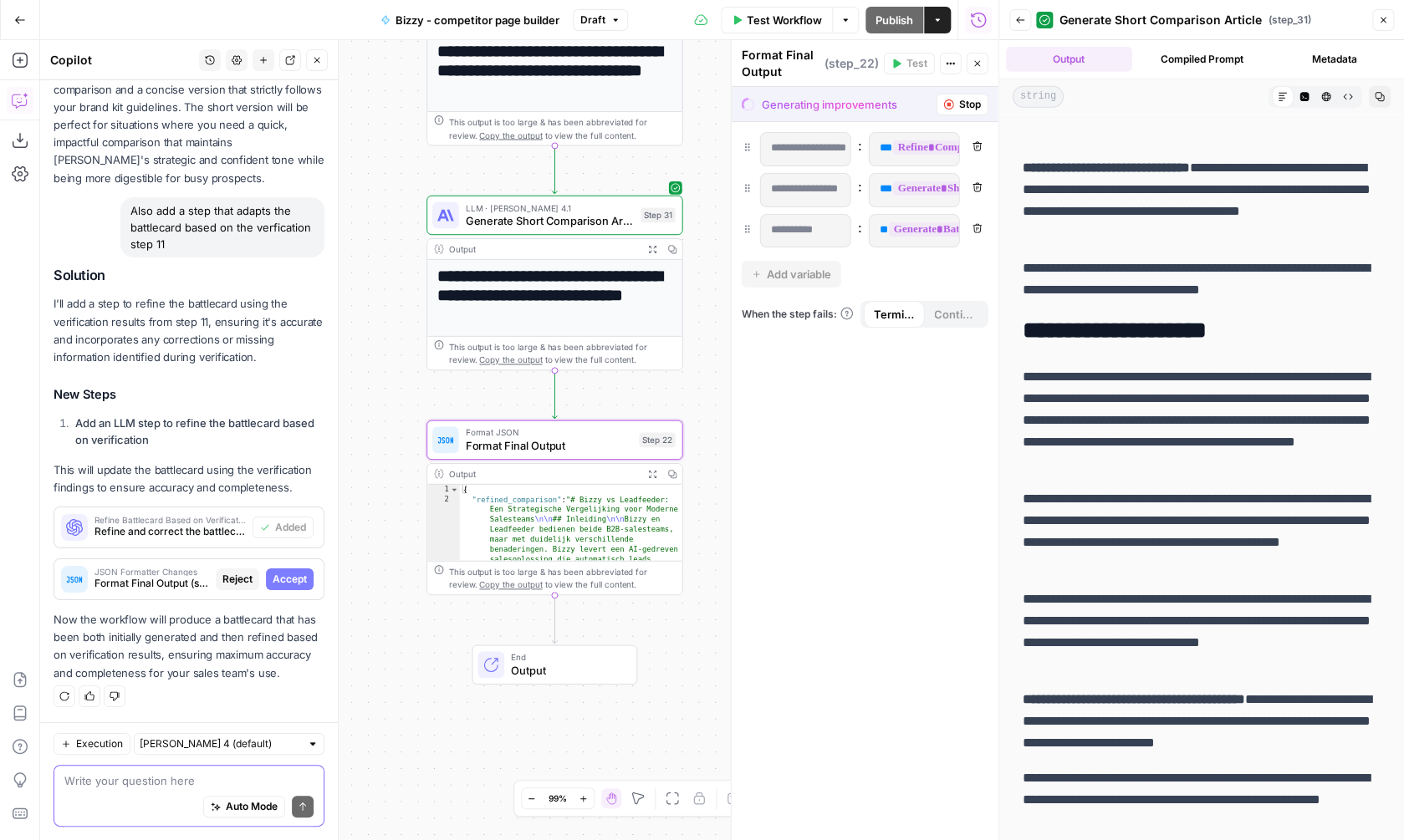
click at [308, 578] on button "Accept" at bounding box center [290, 579] width 48 height 22
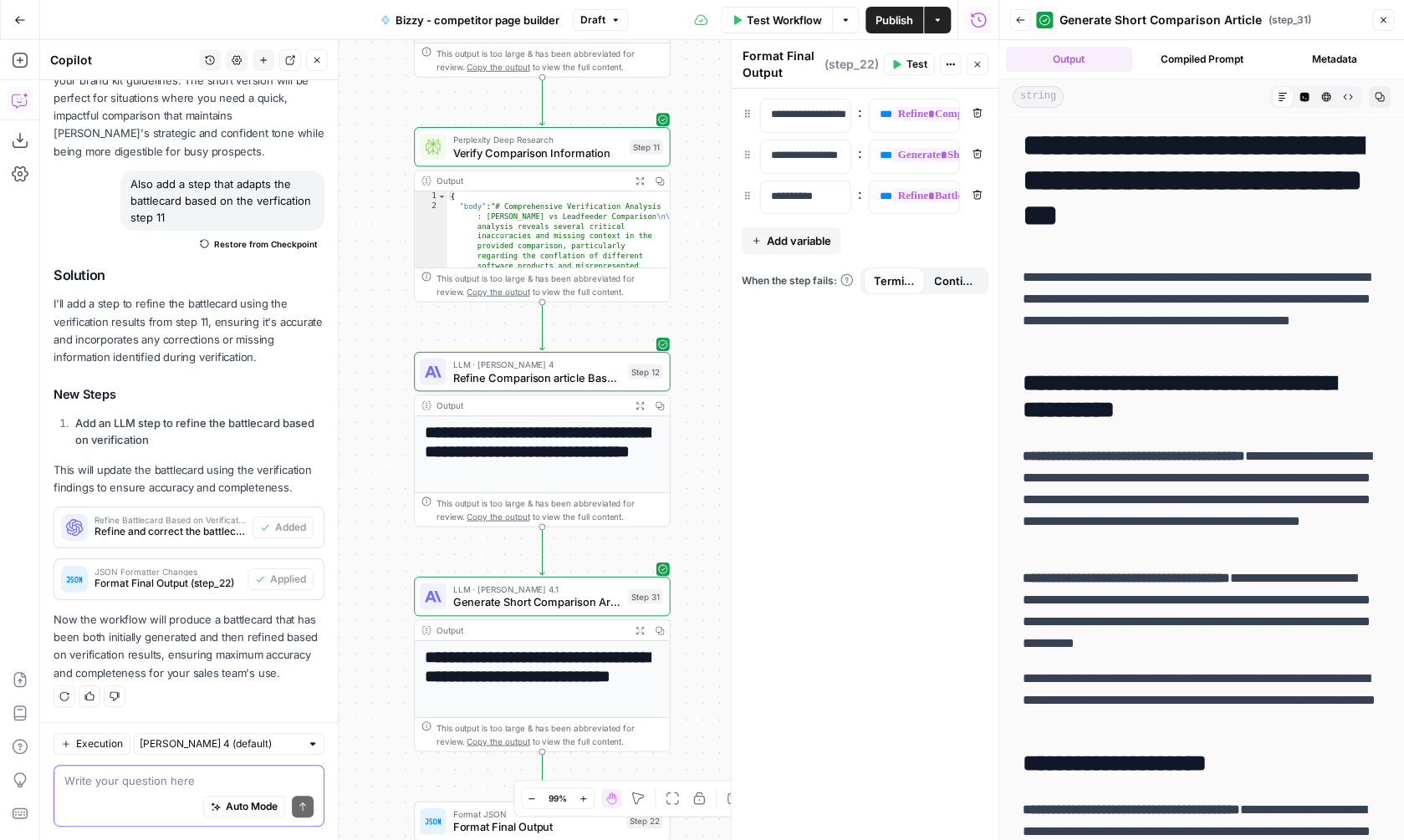
drag, startPoint x: 699, startPoint y: 239, endPoint x: 687, endPoint y: 620, distance: 381.2
click at [687, 620] on div "**********" at bounding box center [519, 439] width 958 height 800
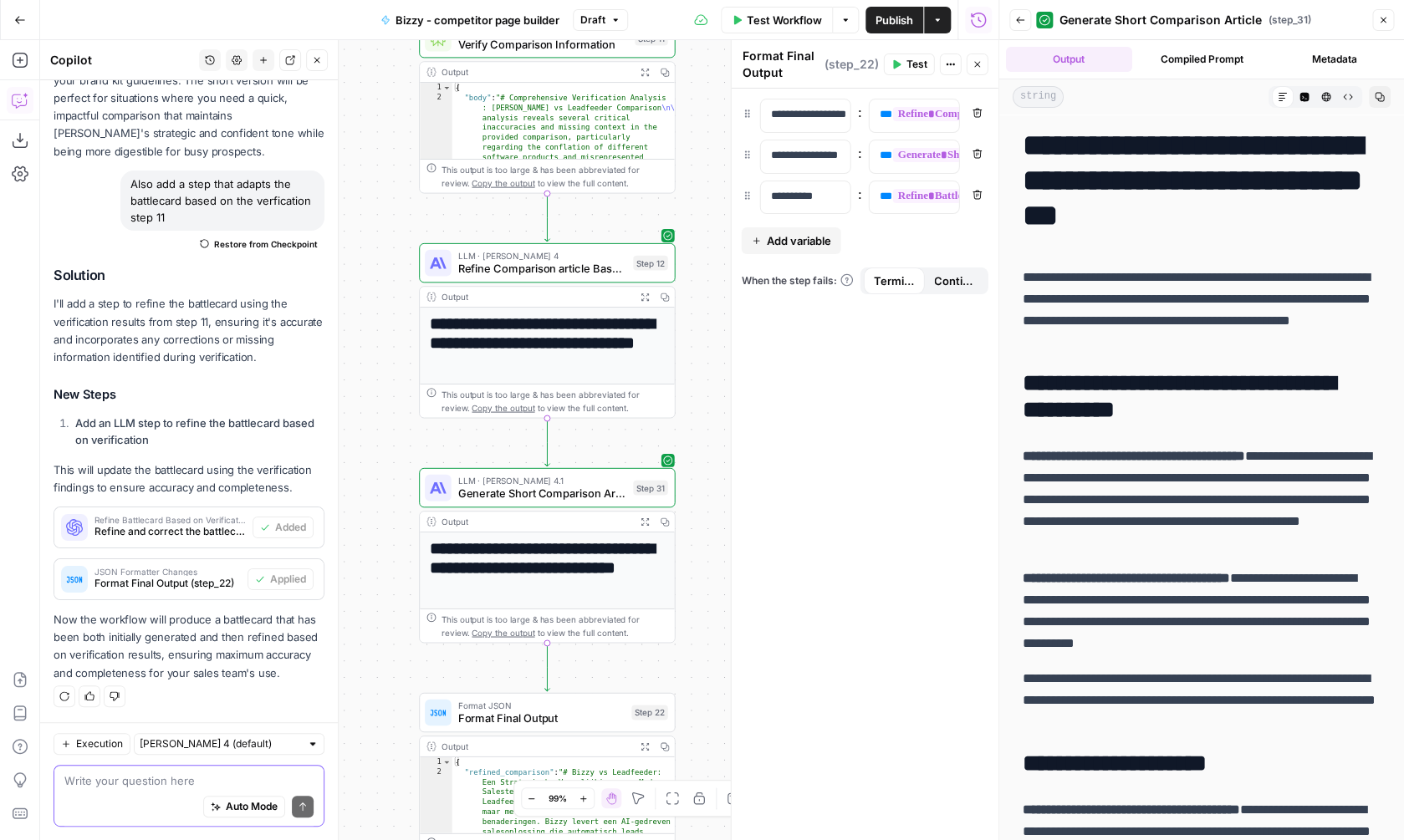
drag, startPoint x: 697, startPoint y: 531, endPoint x: 700, endPoint y: 423, distance: 108.0
click at [700, 423] on div "**********" at bounding box center [519, 439] width 958 height 800
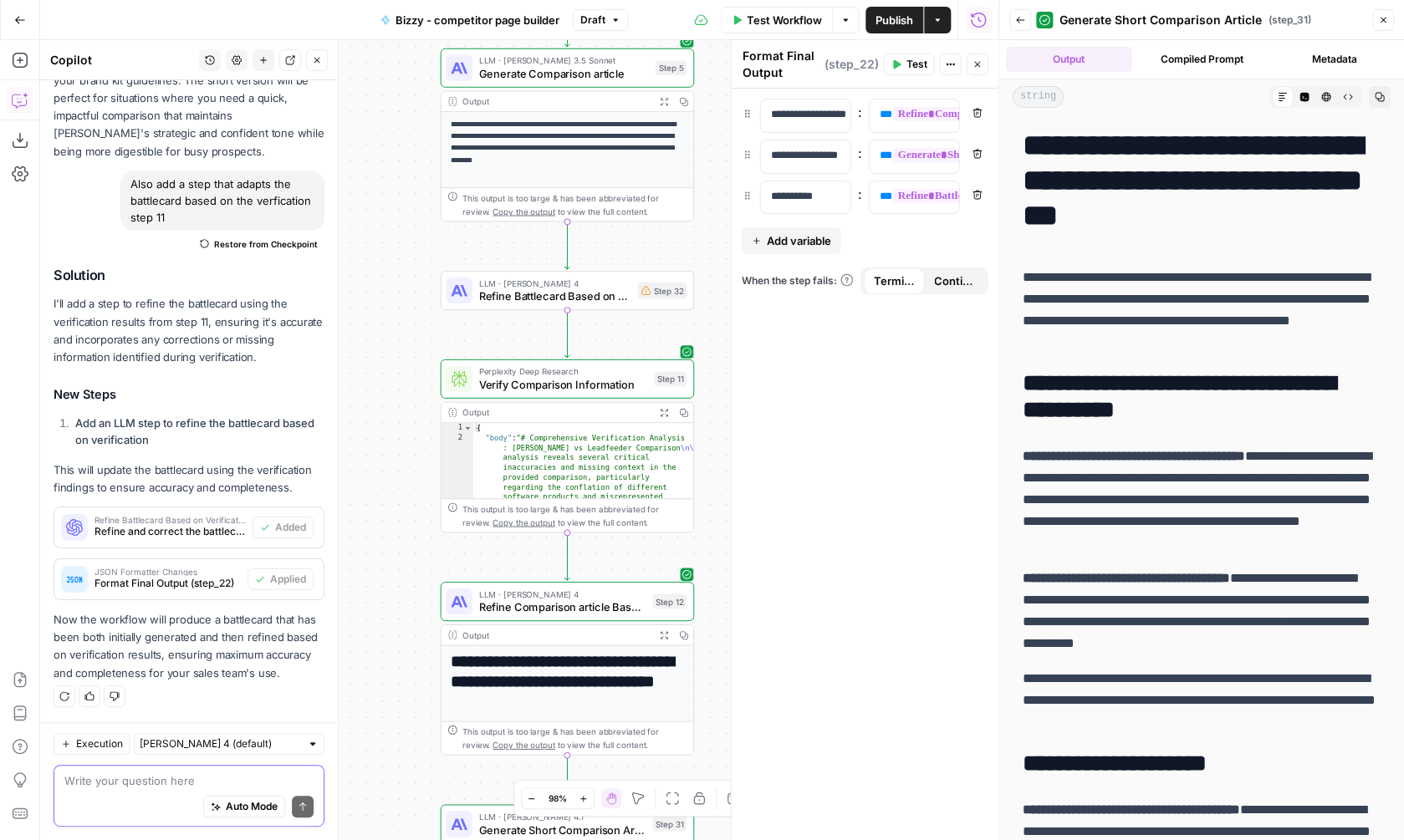
drag, startPoint x: 383, startPoint y: 606, endPoint x: 413, endPoint y: 362, distance: 245.8
click at [388, 378] on div "**********" at bounding box center [519, 439] width 958 height 800
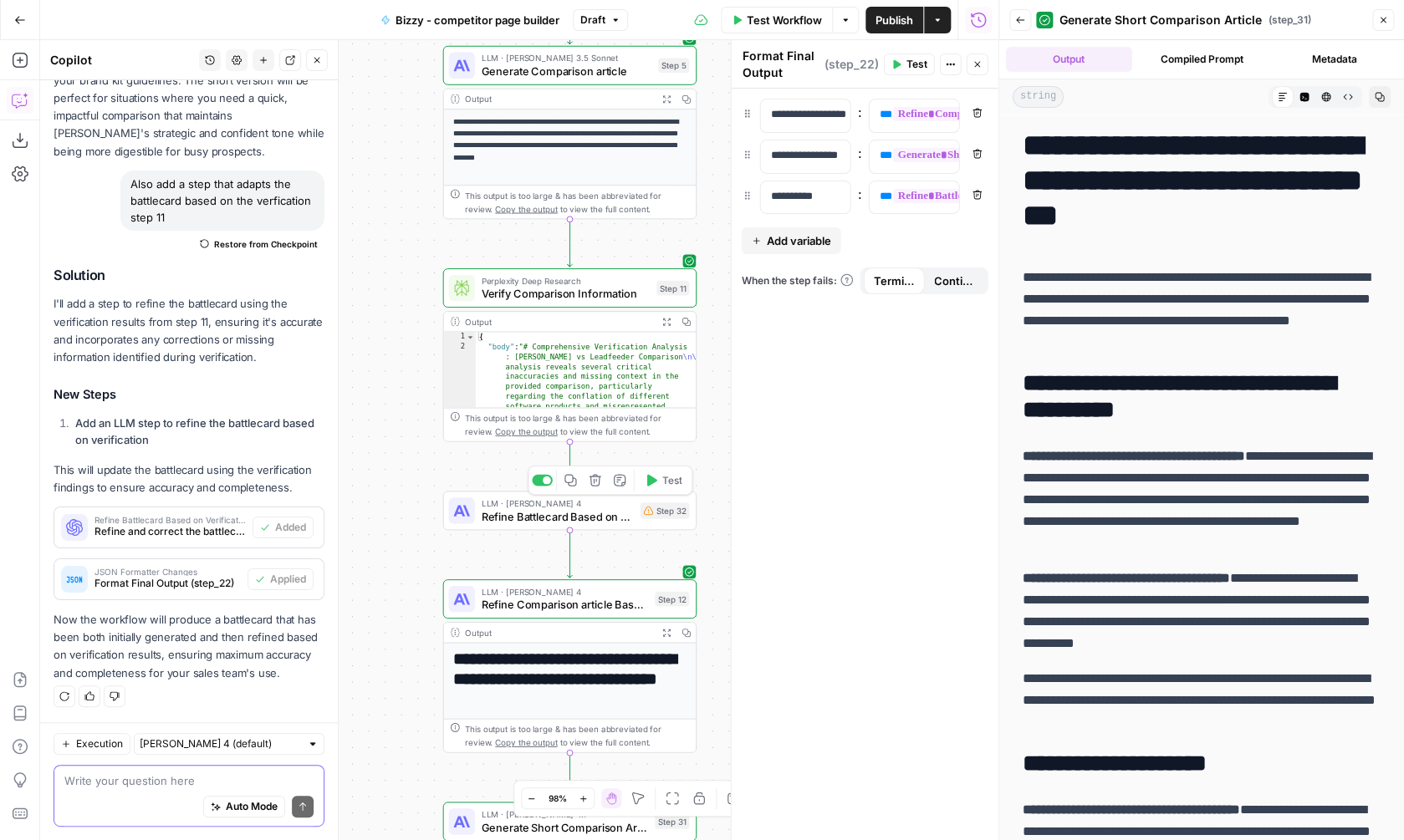
click at [597, 509] on span "Refine Battlecard Based on Verification" at bounding box center [558, 517] width 152 height 17
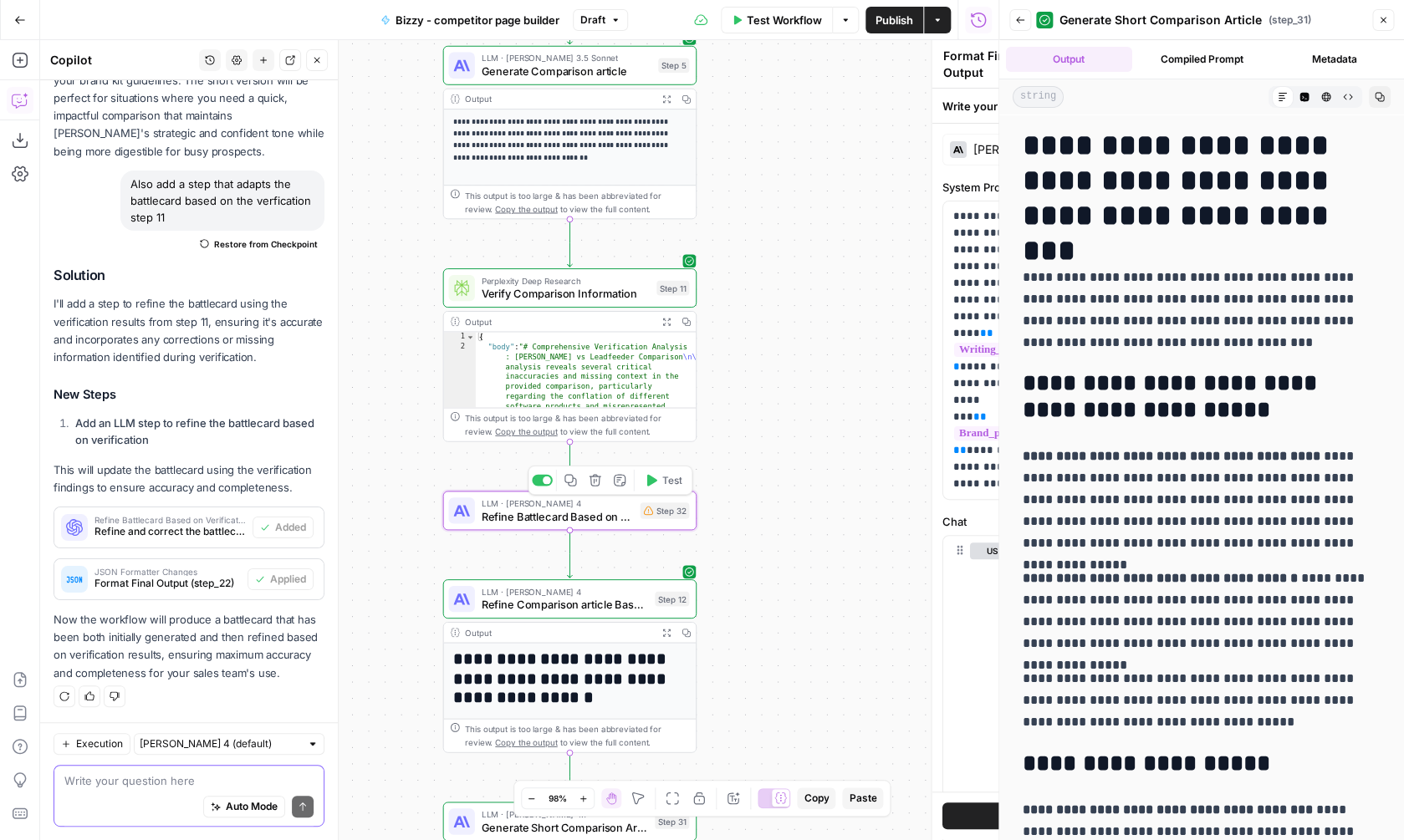
type textarea "Refine Battlecard Based on Verification"
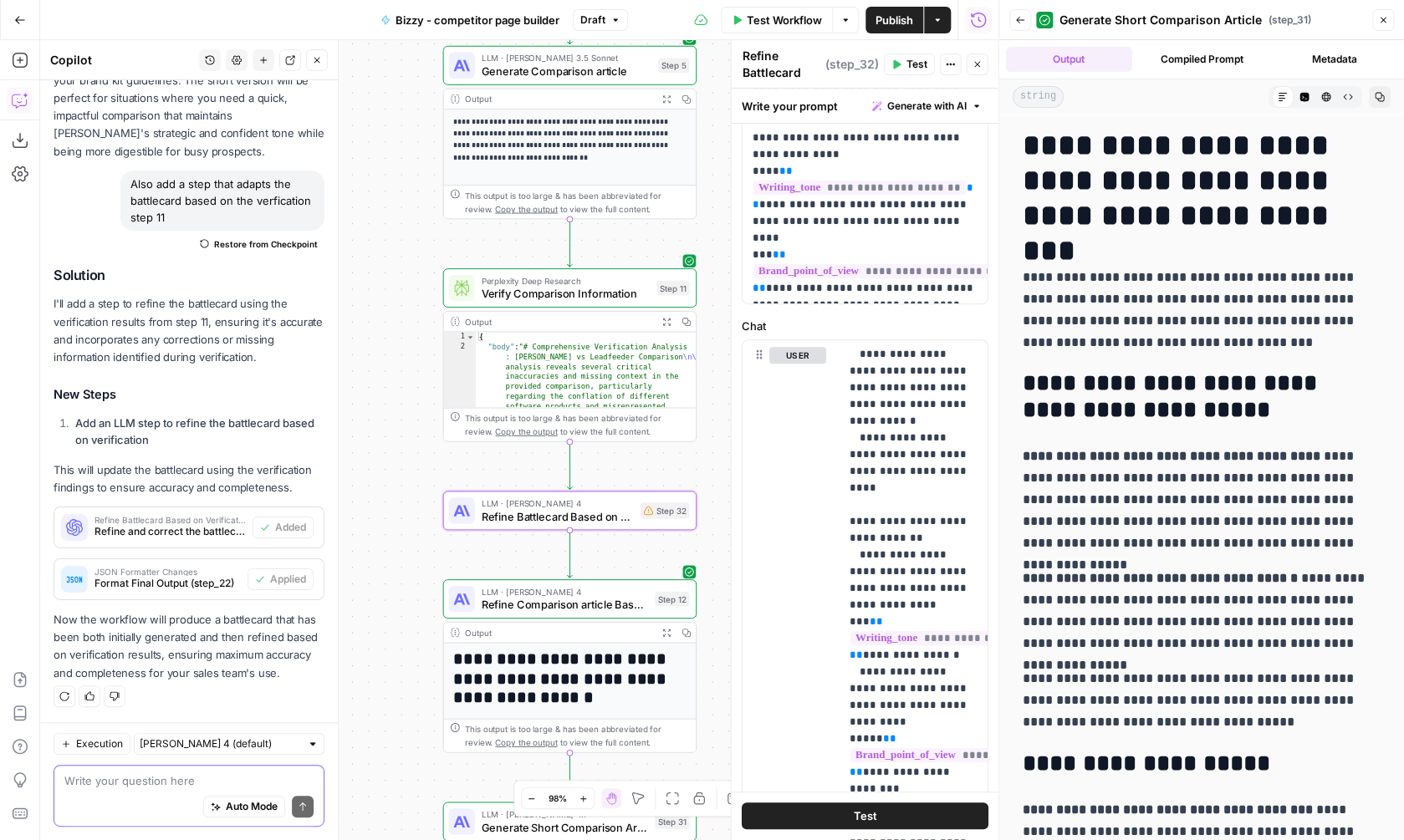
scroll to position [436, 0]
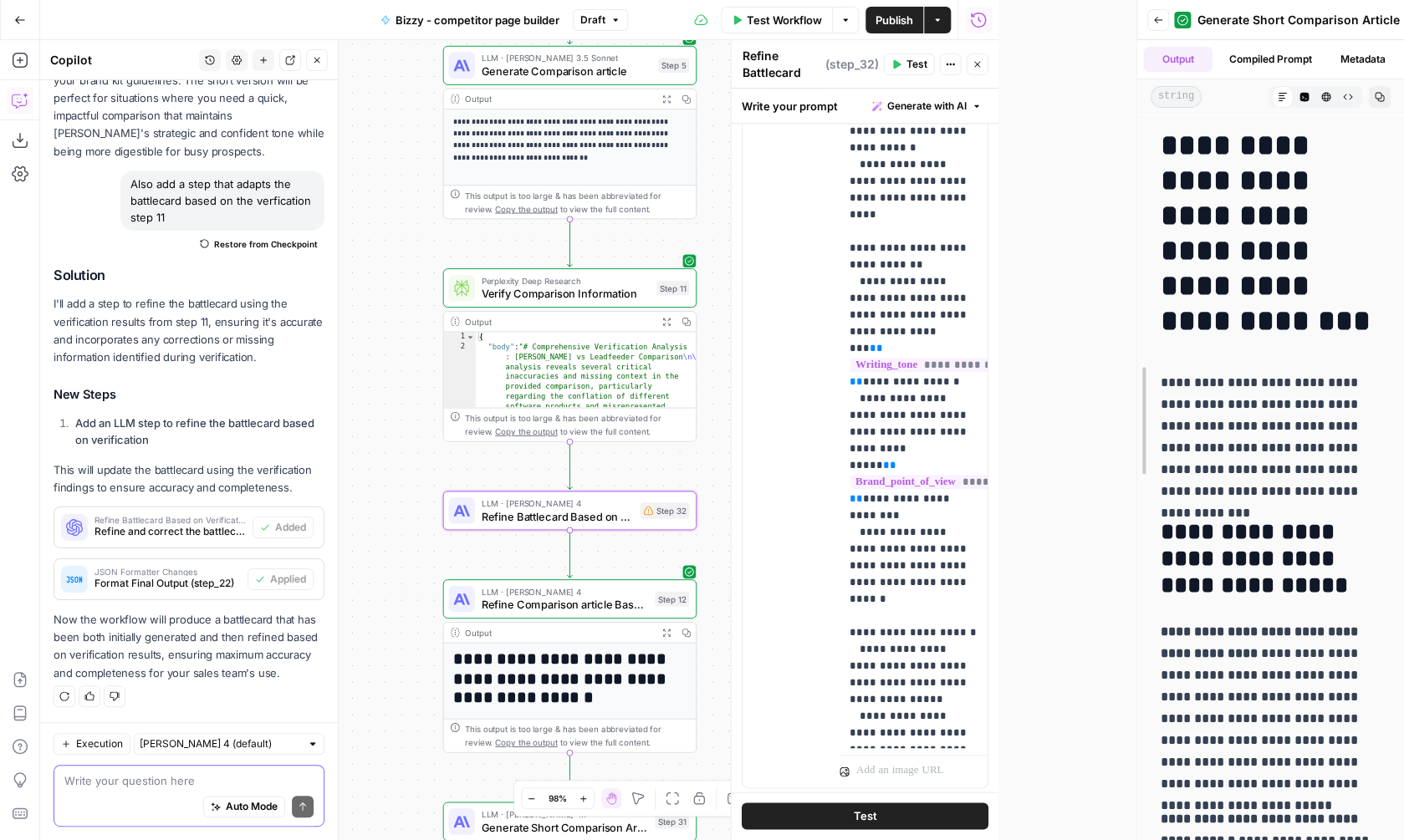
drag, startPoint x: 994, startPoint y: 345, endPoint x: 1165, endPoint y: 358, distance: 171.5
click at [1165, 359] on div "**********" at bounding box center [1270, 420] width 268 height 840
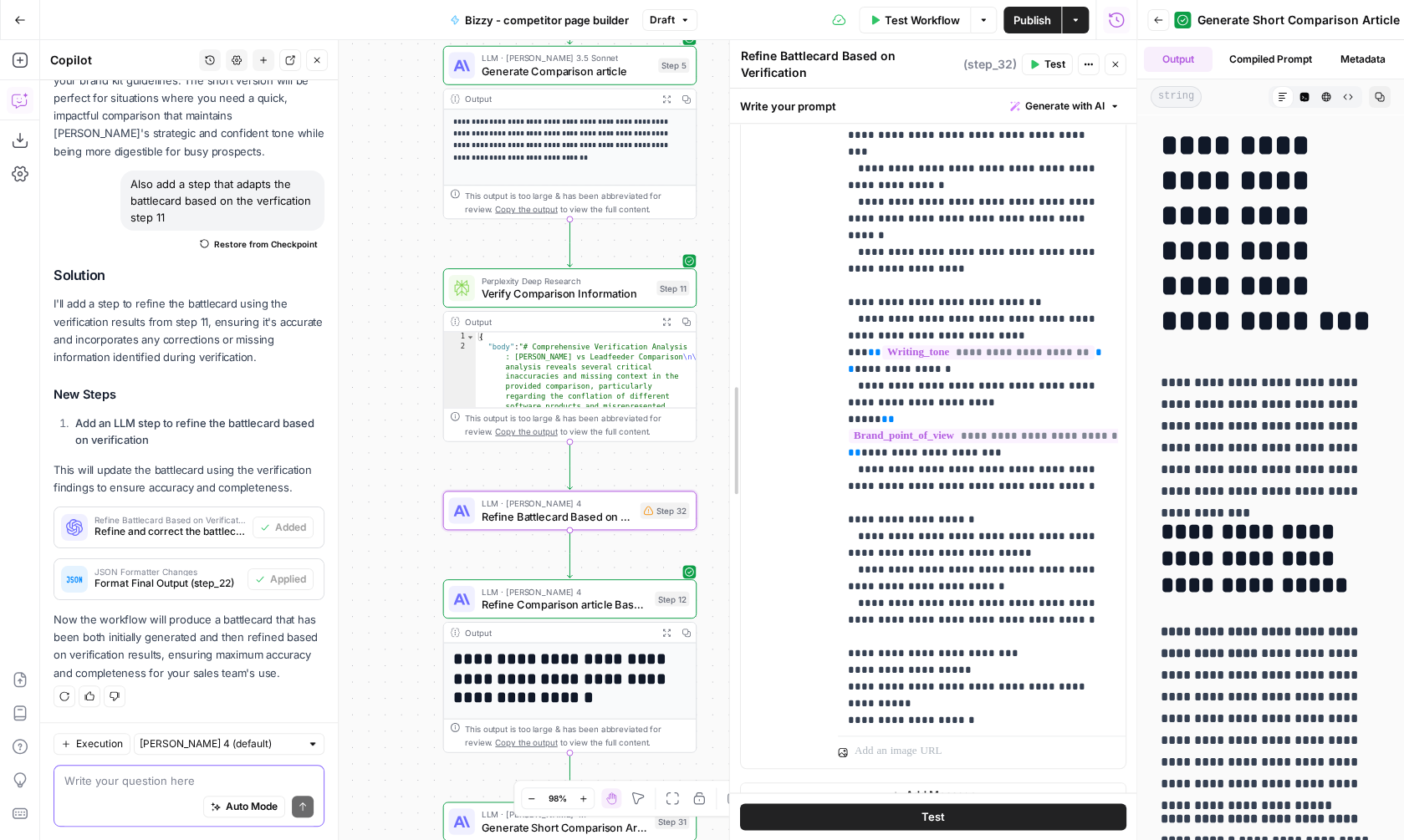
drag, startPoint x: 870, startPoint y: 451, endPoint x: 732, endPoint y: 418, distance: 141.9
click at [729, 416] on div "**********" at bounding box center [932, 439] width 407 height 800
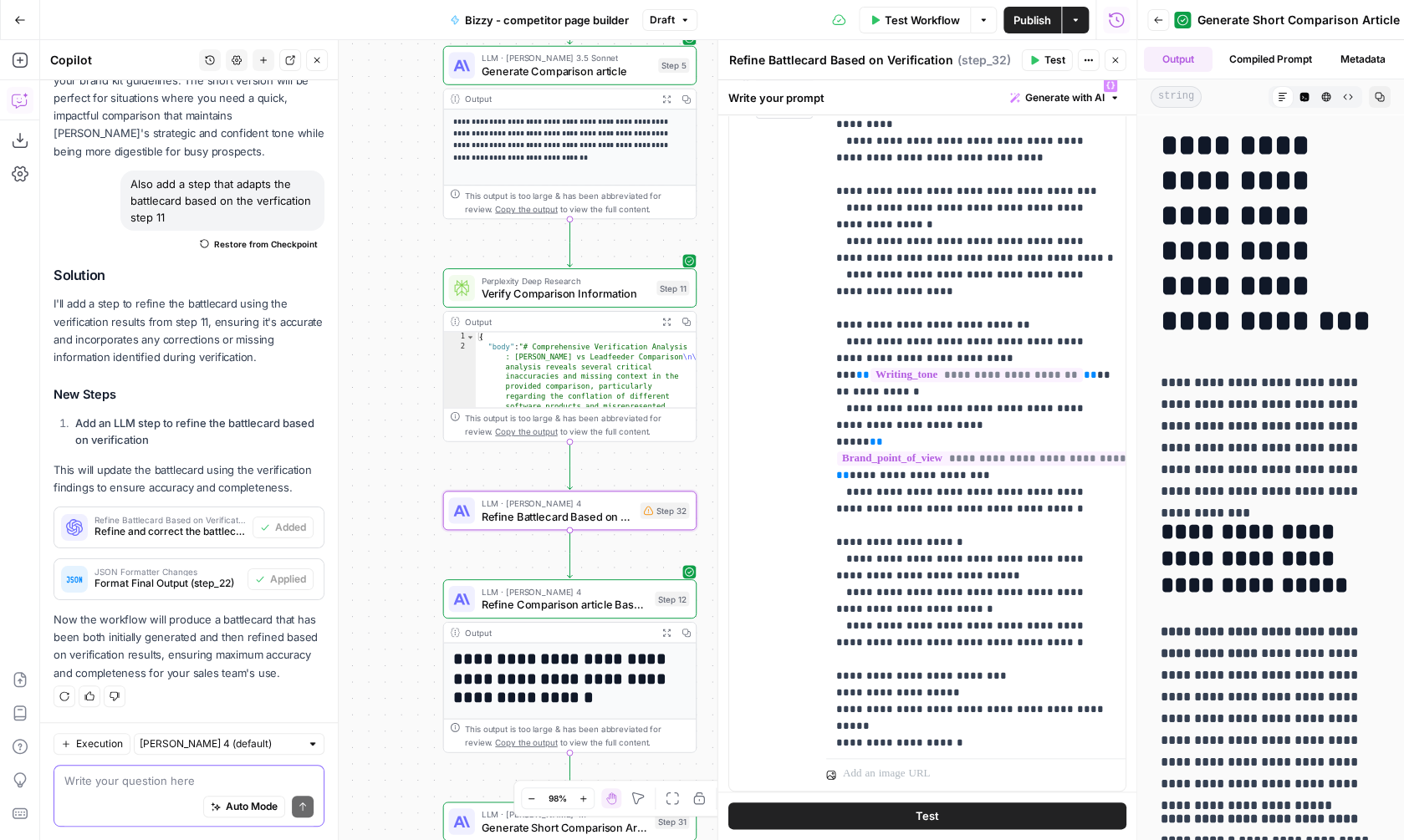
scroll to position [305, 0]
drag, startPoint x: 951, startPoint y: 492, endPoint x: 835, endPoint y: 482, distance: 116.4
click at [835, 482] on div "**********" at bounding box center [976, 412] width 300 height 681
click at [1112, 87] on icon "button" at bounding box center [1110, 86] width 8 height 8
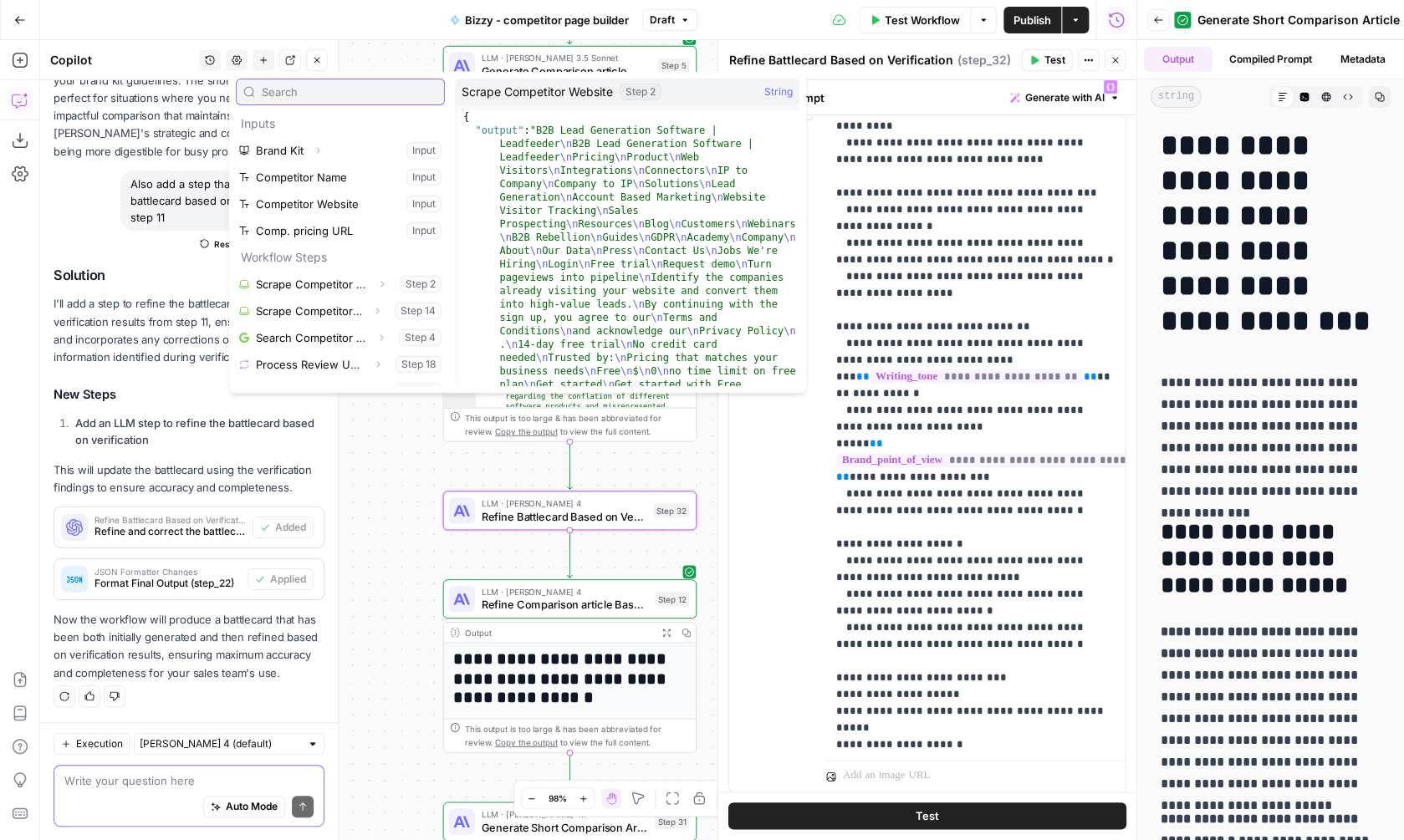
scroll to position [206, 0]
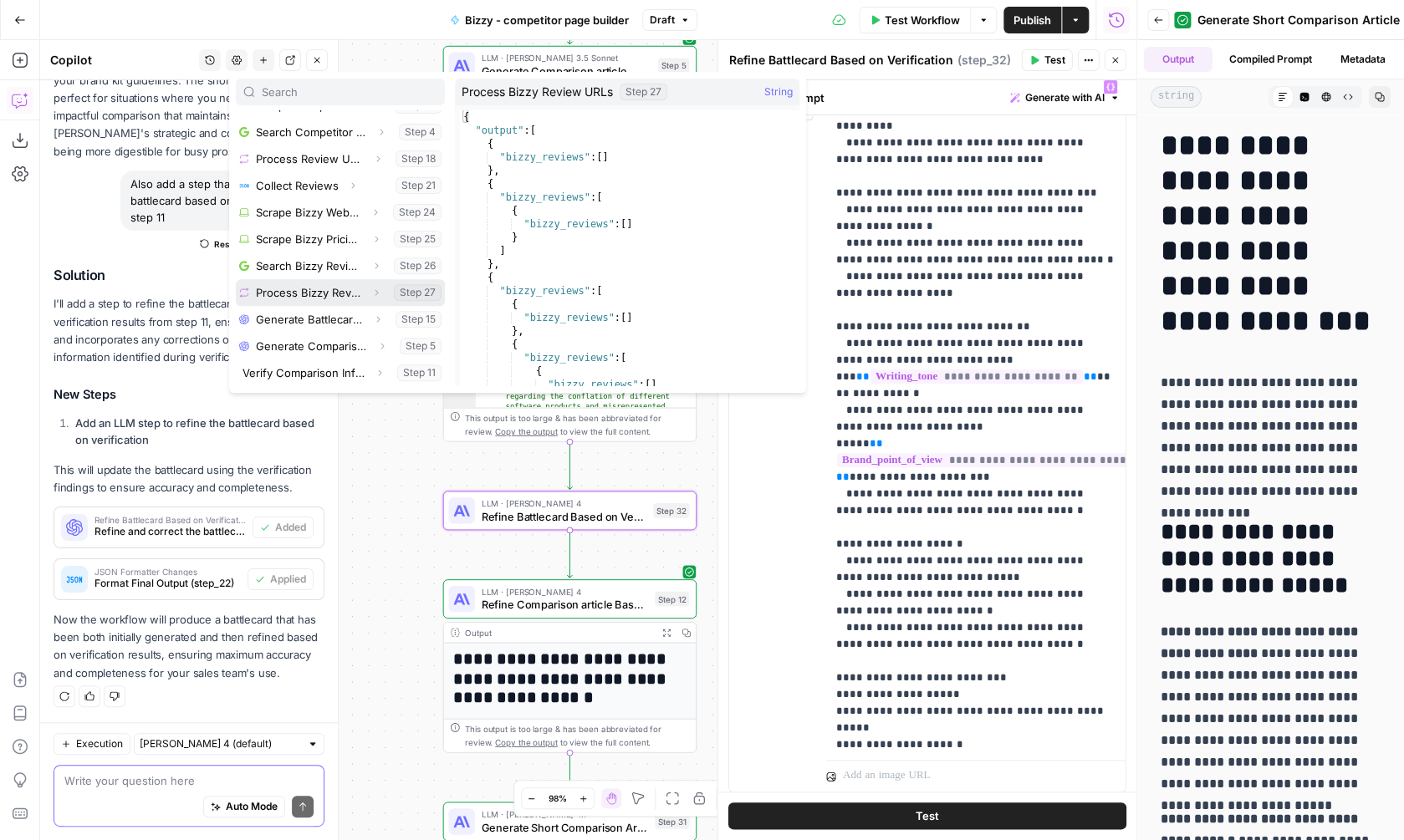
click at [378, 288] on icon "button" at bounding box center [376, 292] width 10 height 10
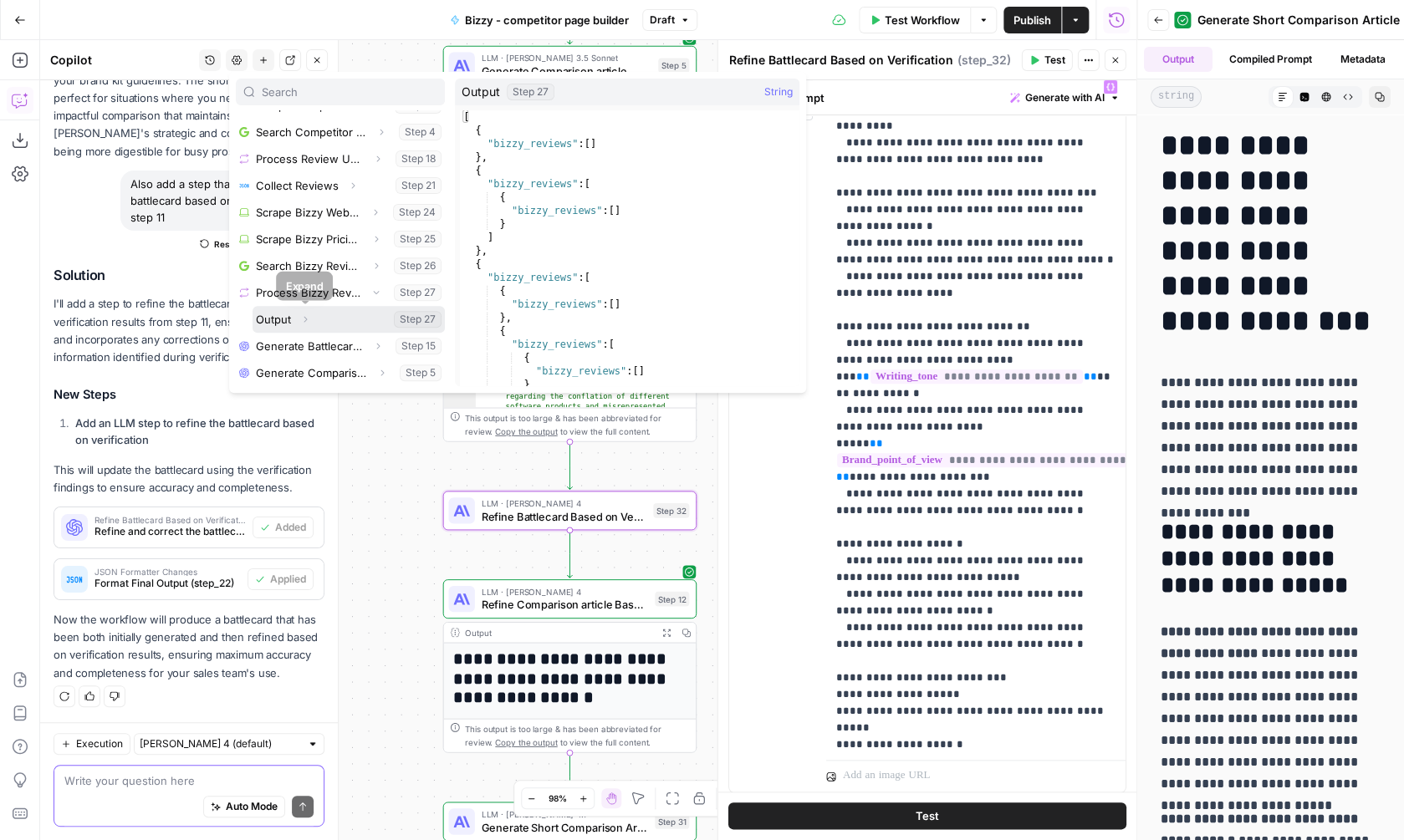
click at [304, 315] on icon "button" at bounding box center [305, 319] width 10 height 10
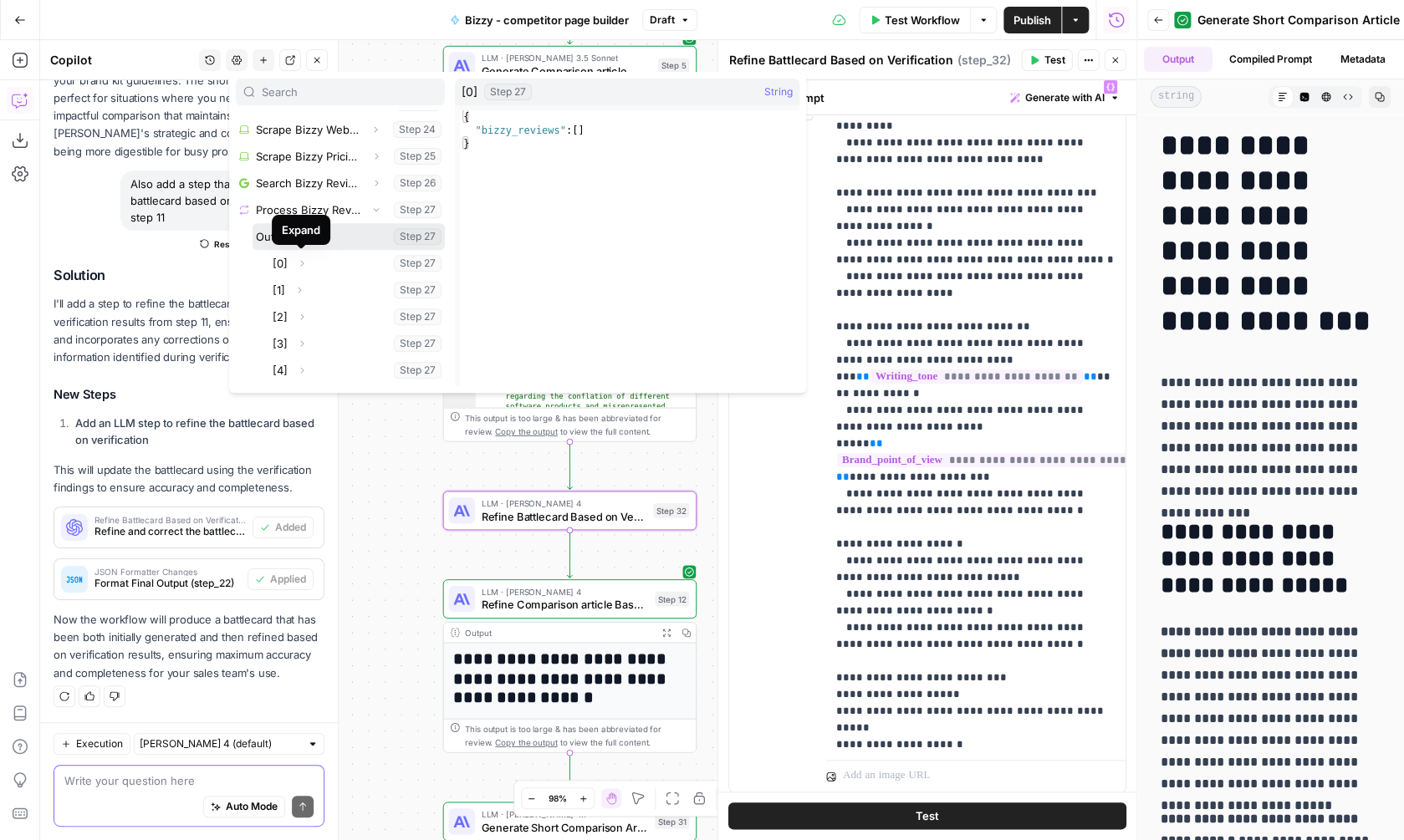
scroll to position [306, 0]
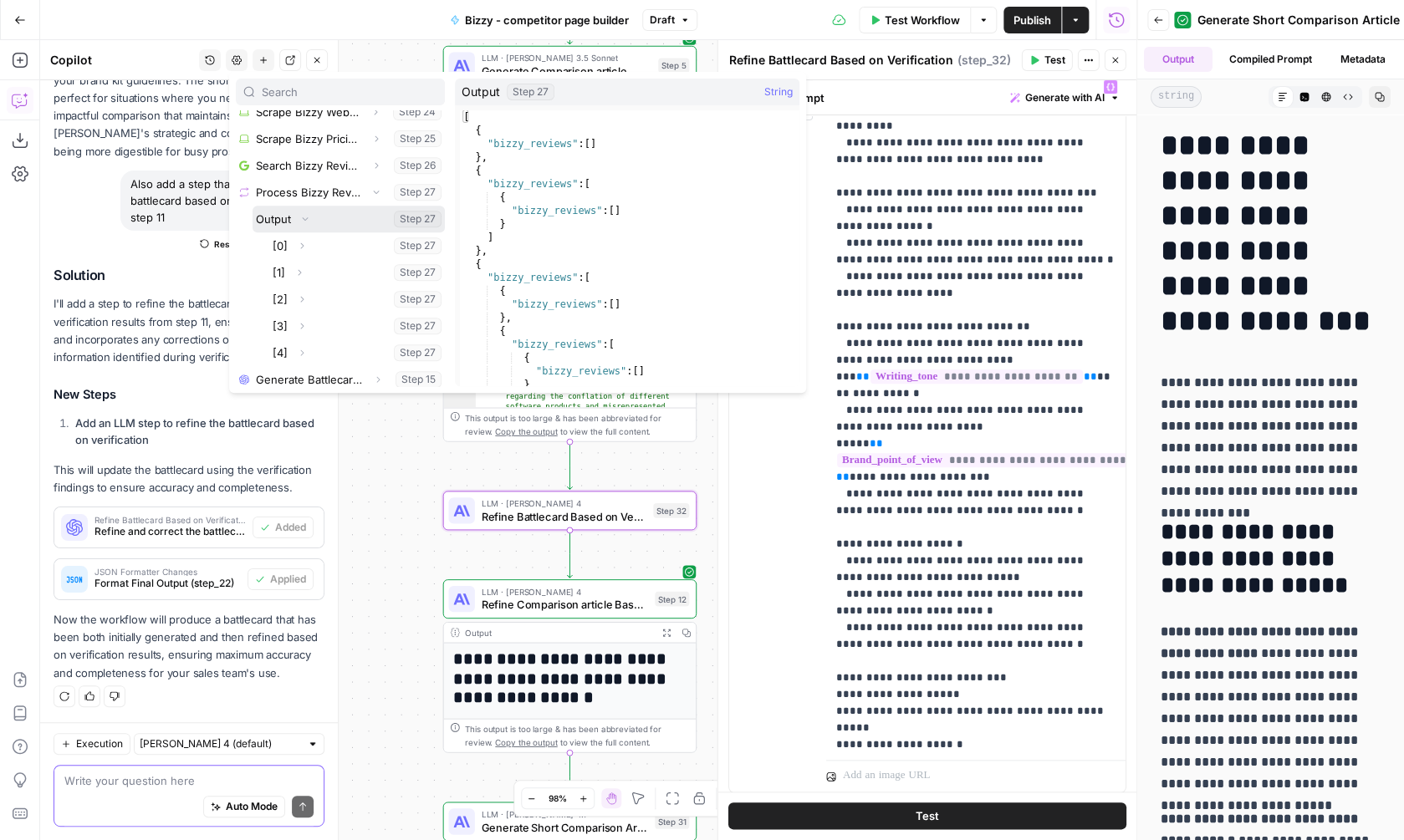
click at [335, 218] on button "Select variable Output" at bounding box center [348, 219] width 192 height 27
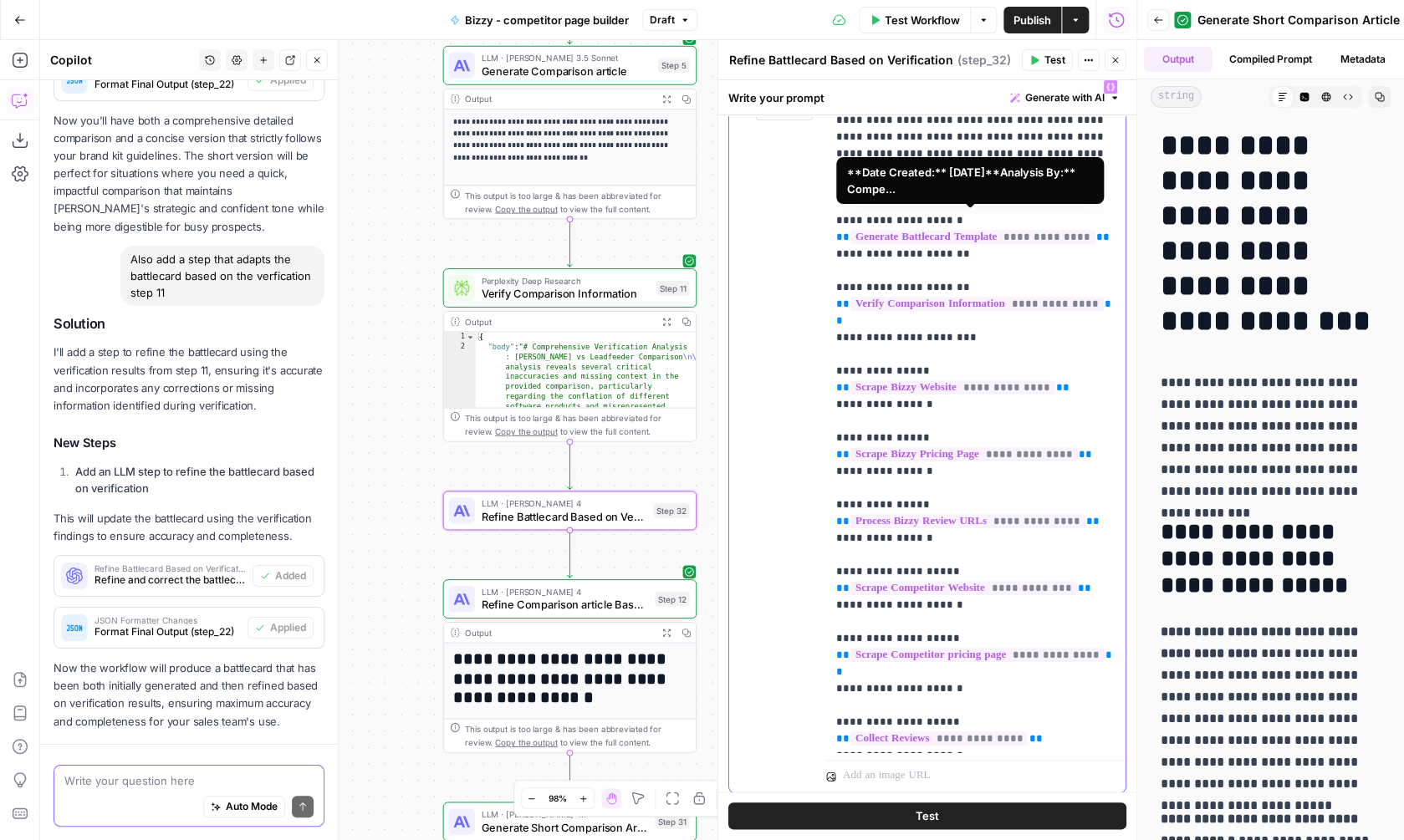
scroll to position [2602, 0]
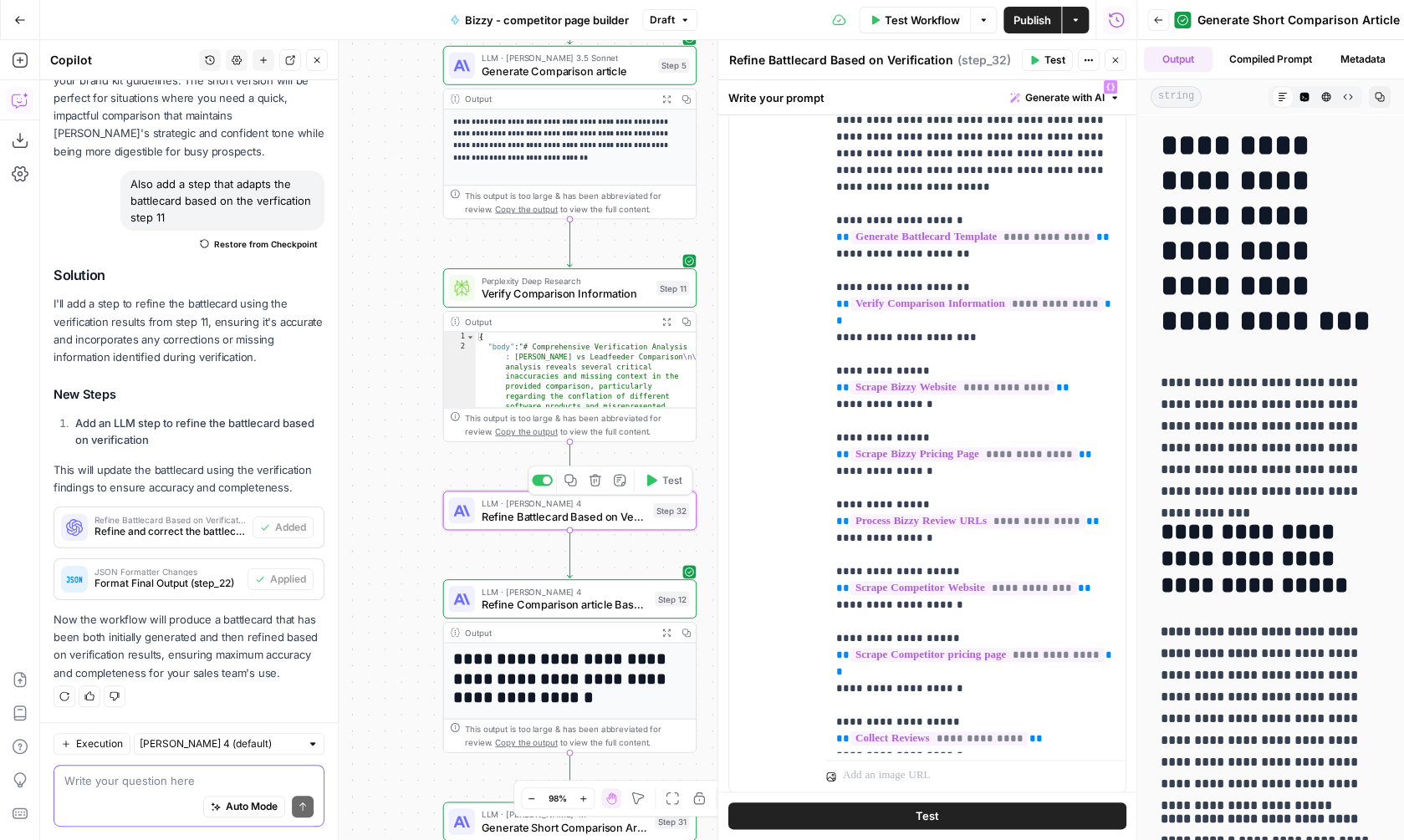
click at [663, 485] on span "Test" at bounding box center [672, 480] width 20 height 15
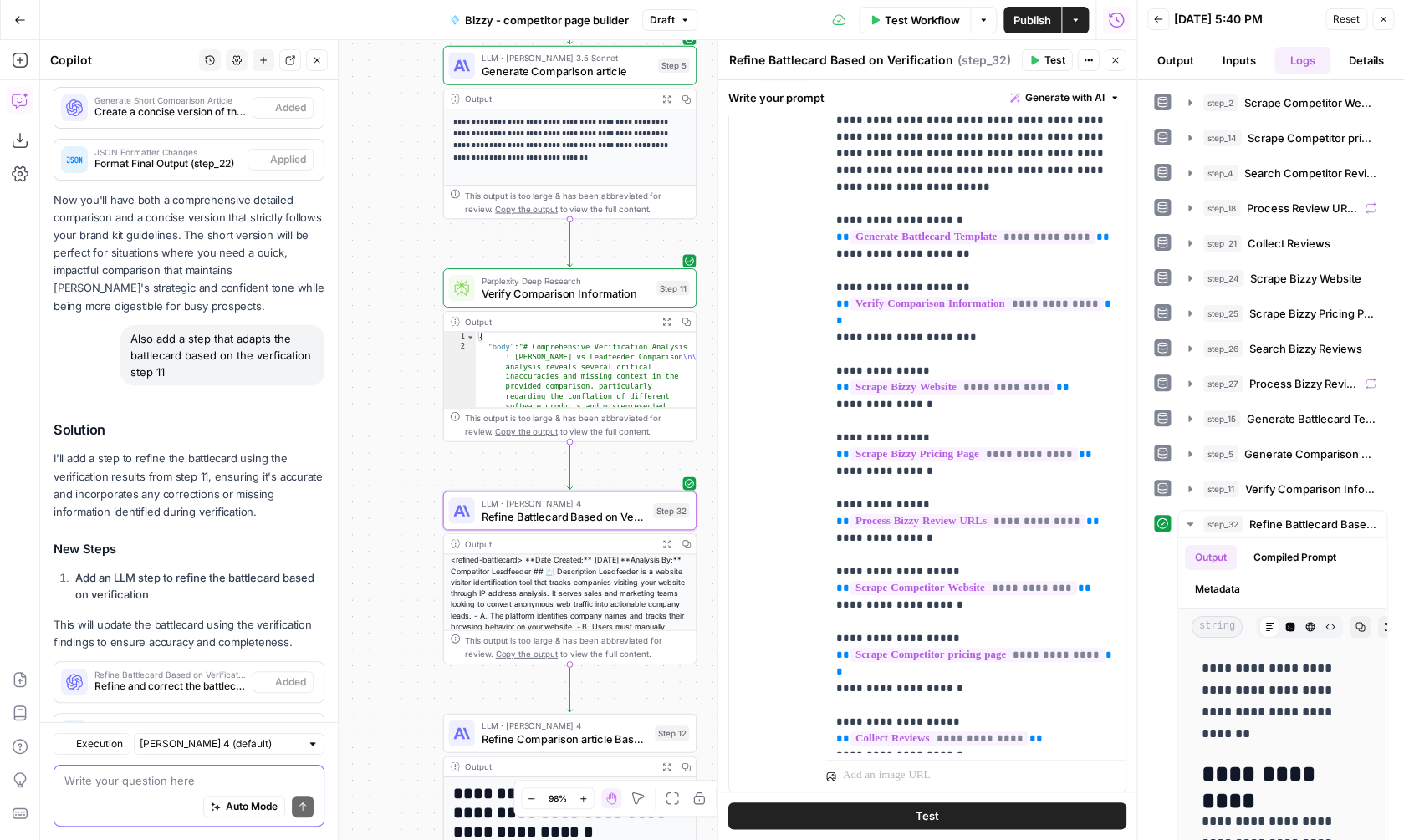
scroll to position [2602, 0]
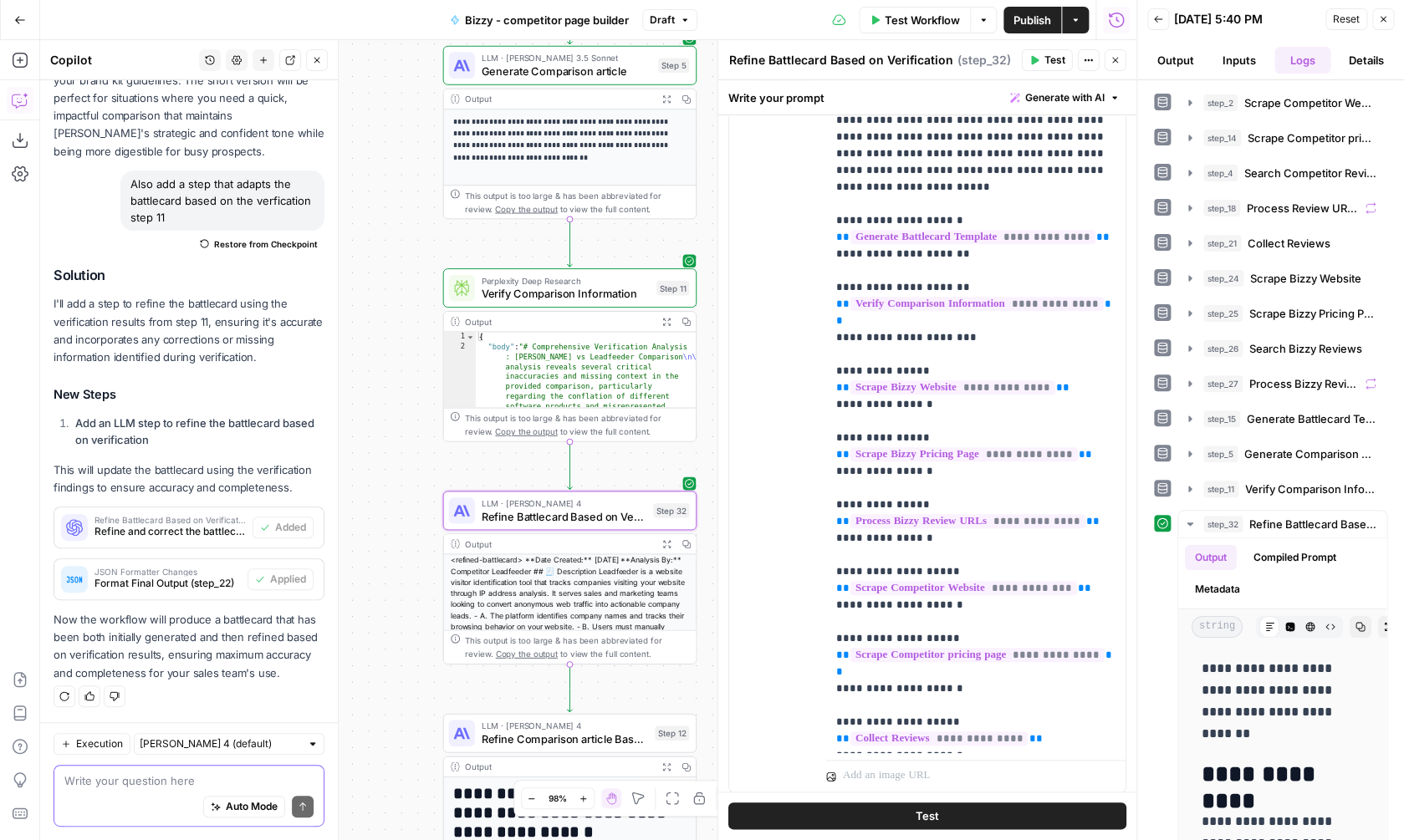
click at [668, 545] on icon "button" at bounding box center [666, 543] width 7 height 7
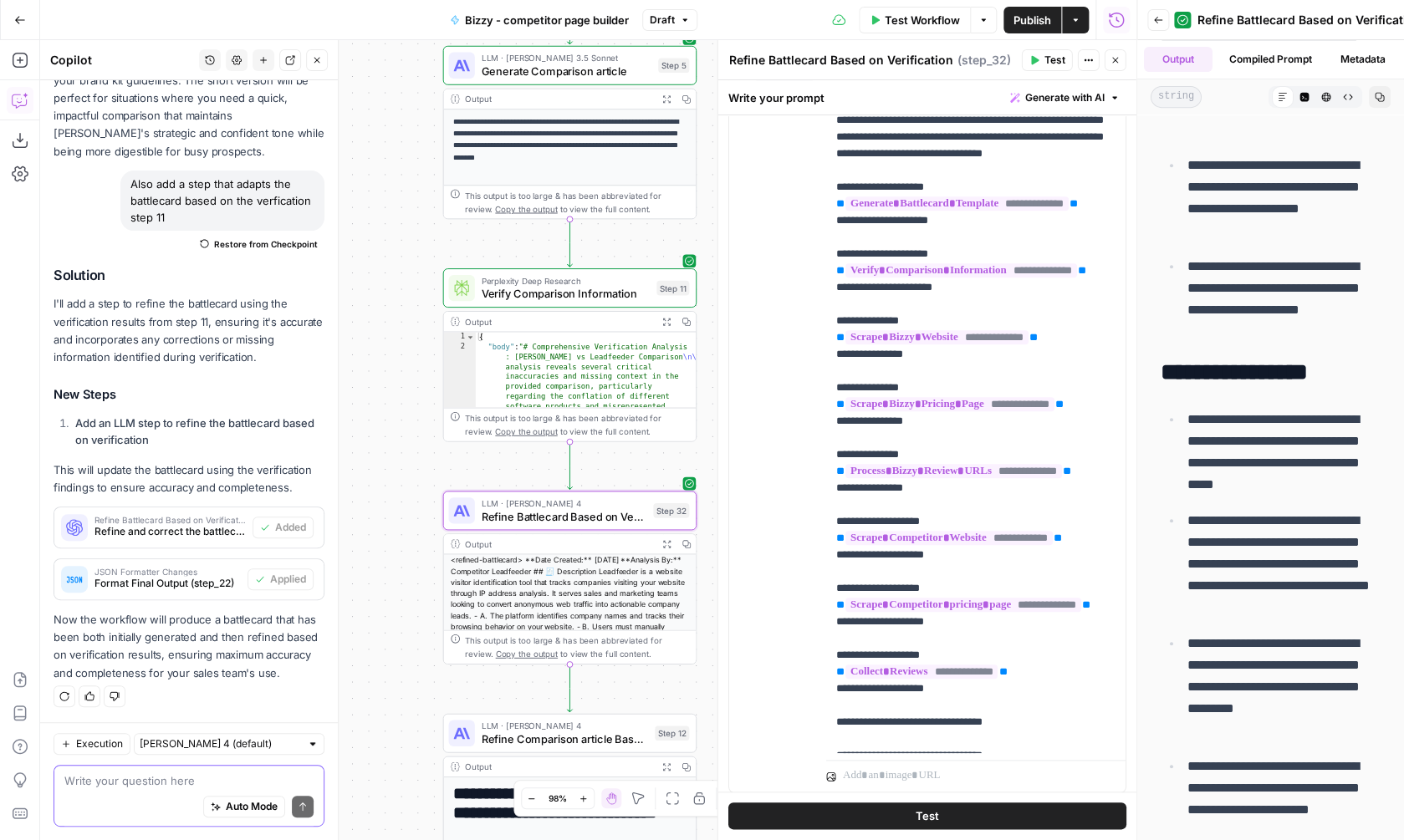
scroll to position [323, 0]
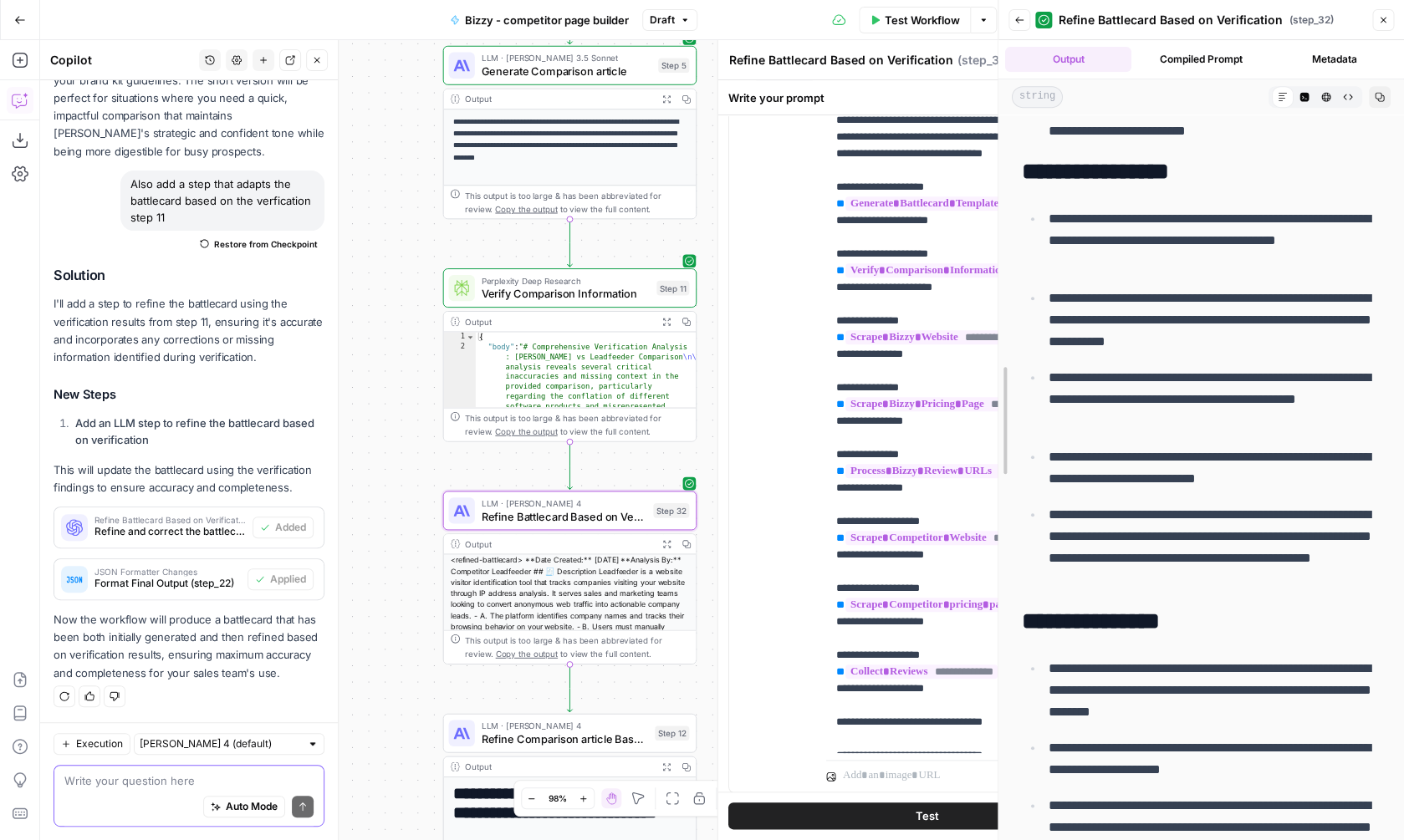
drag, startPoint x: 1131, startPoint y: 317, endPoint x: 992, endPoint y: 309, distance: 139.2
click at [992, 309] on div at bounding box center [998, 420] width 17 height 840
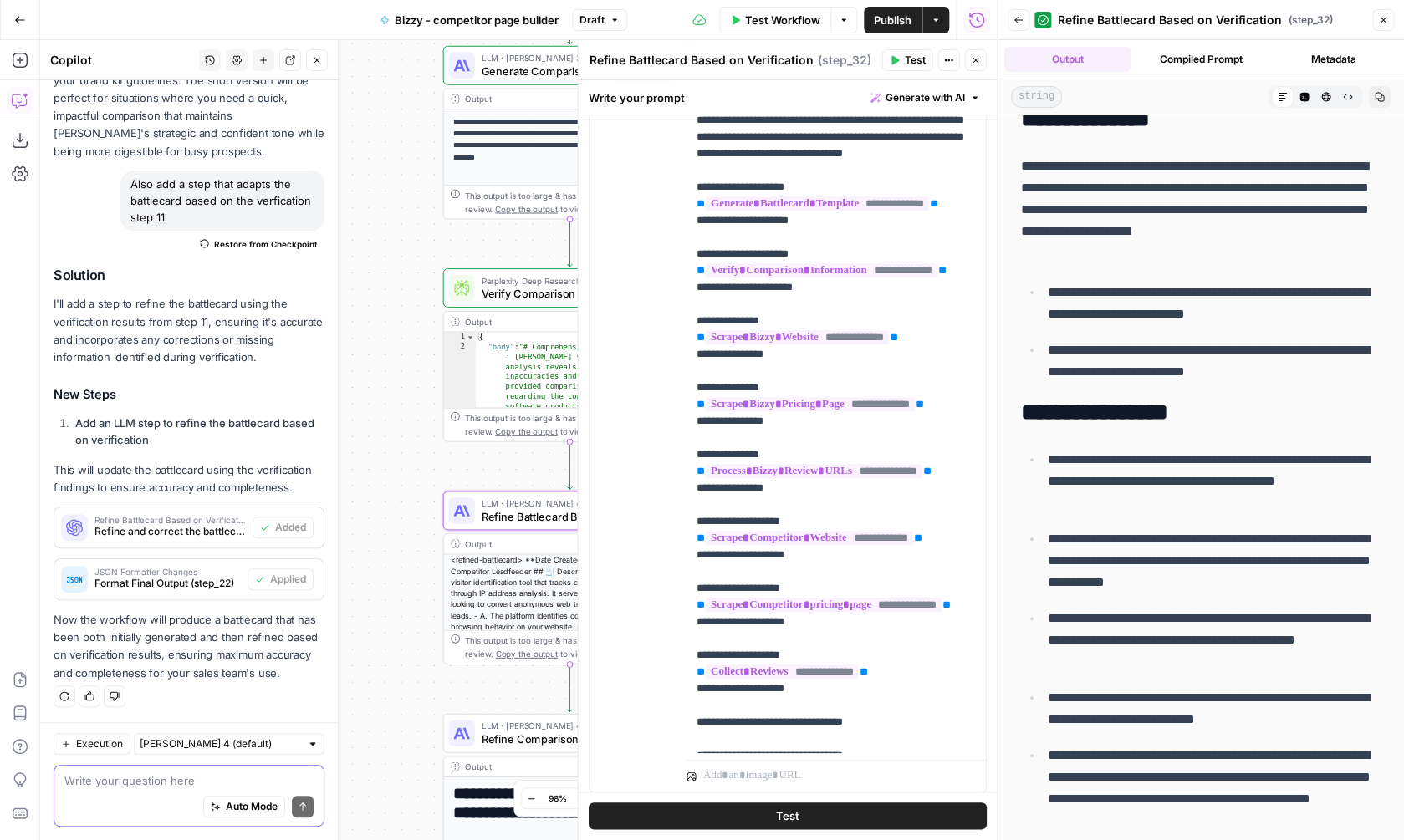
scroll to position [0, 0]
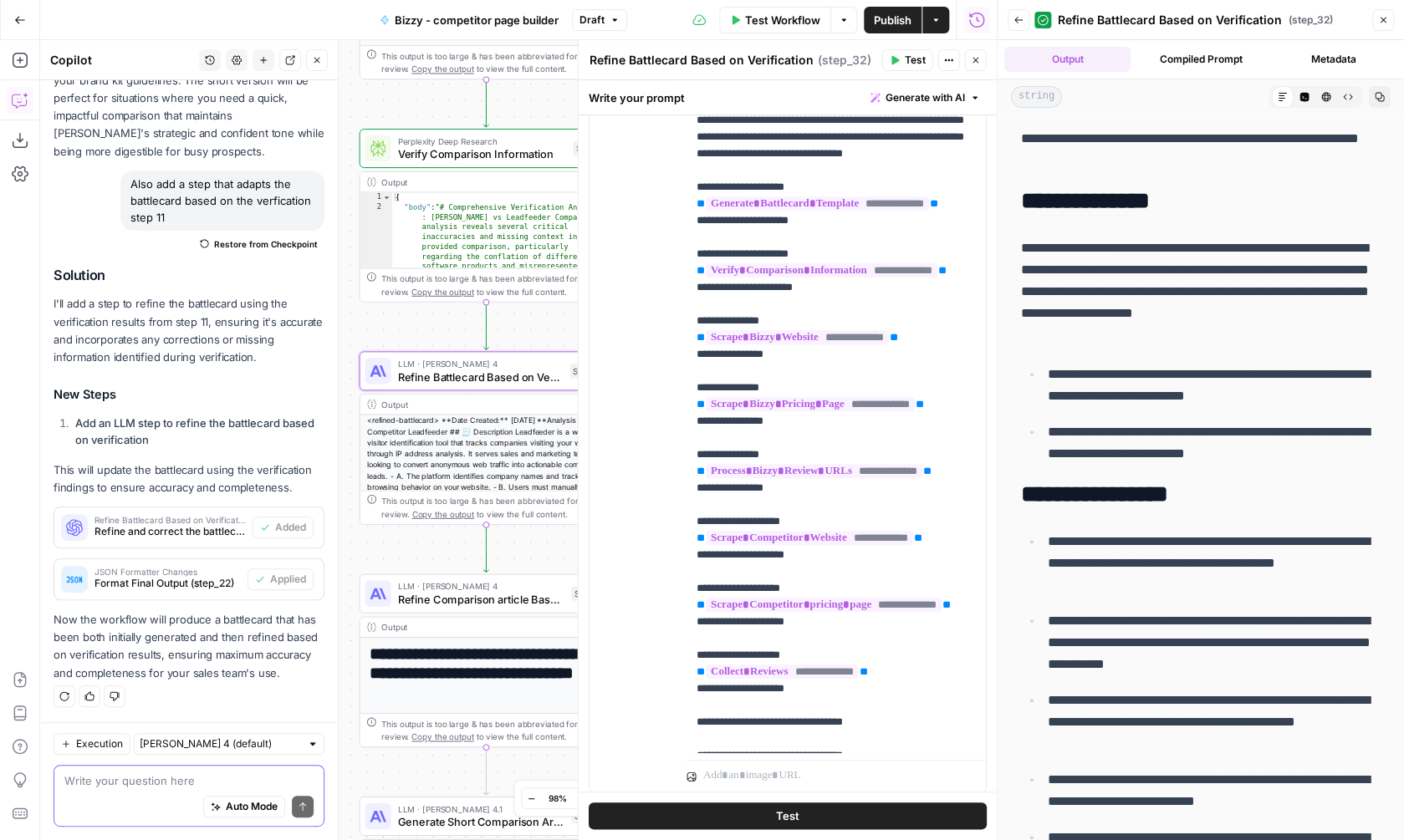
drag, startPoint x: 395, startPoint y: 472, endPoint x: 308, endPoint y: 301, distance: 191.9
click at [308, 301] on div "**********" at bounding box center [518, 439] width 956 height 800
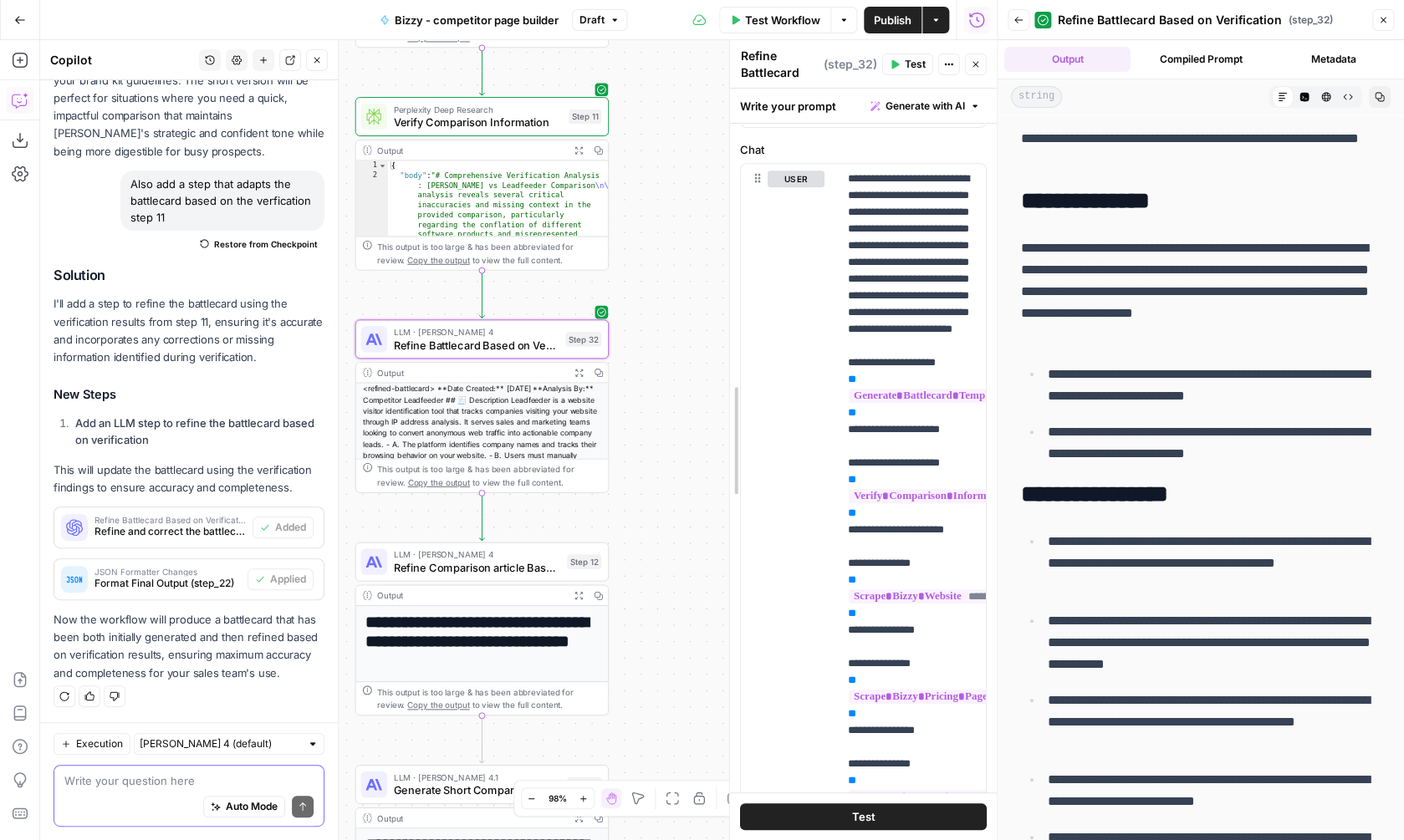
drag, startPoint x: 581, startPoint y: 378, endPoint x: 779, endPoint y: 384, distance: 198.1
click at [779, 384] on div "**********" at bounding box center [863, 439] width 268 height 800
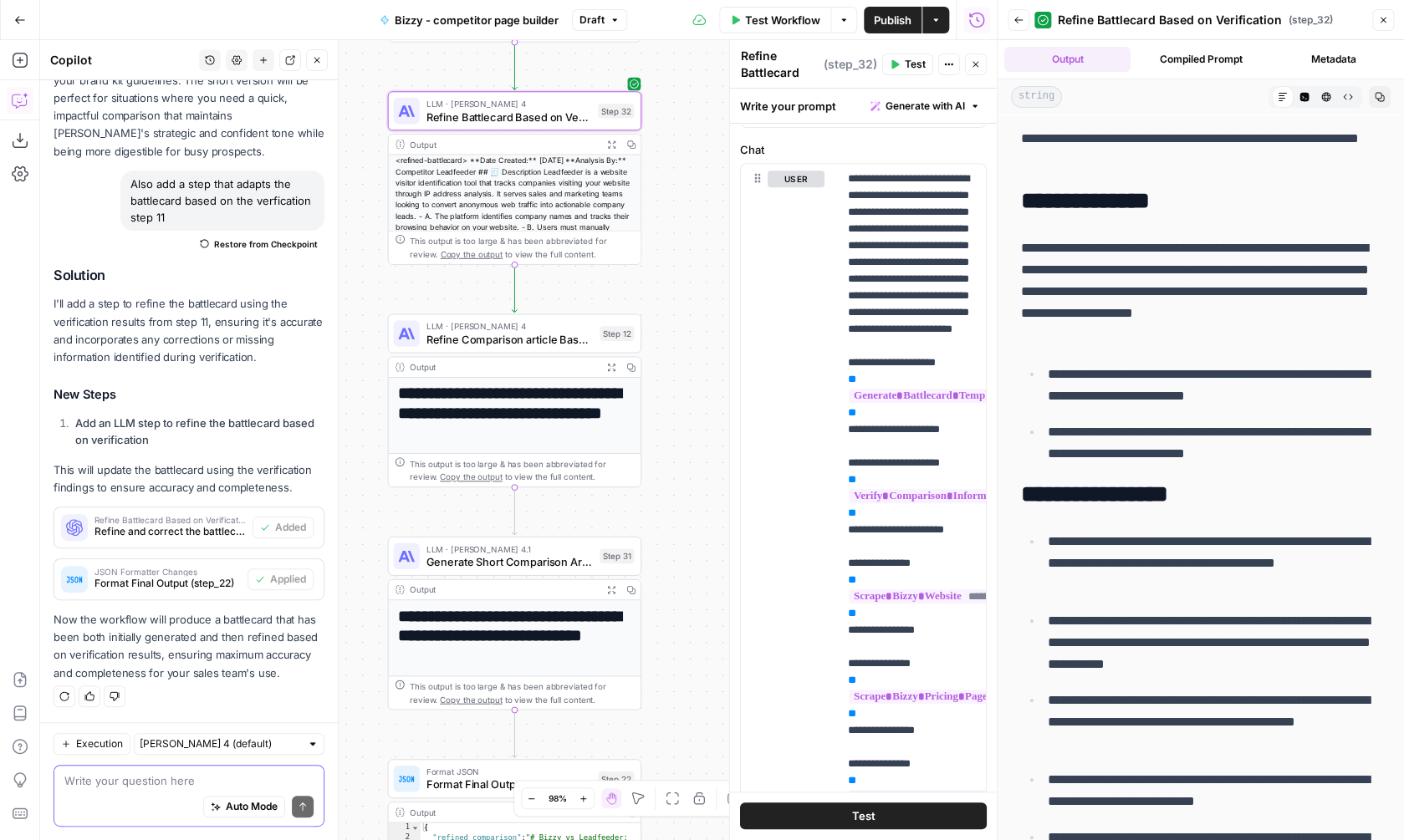
drag, startPoint x: 660, startPoint y: 525, endPoint x: 691, endPoint y: 297, distance: 230.1
click at [691, 297] on div "**********" at bounding box center [518, 439] width 956 height 800
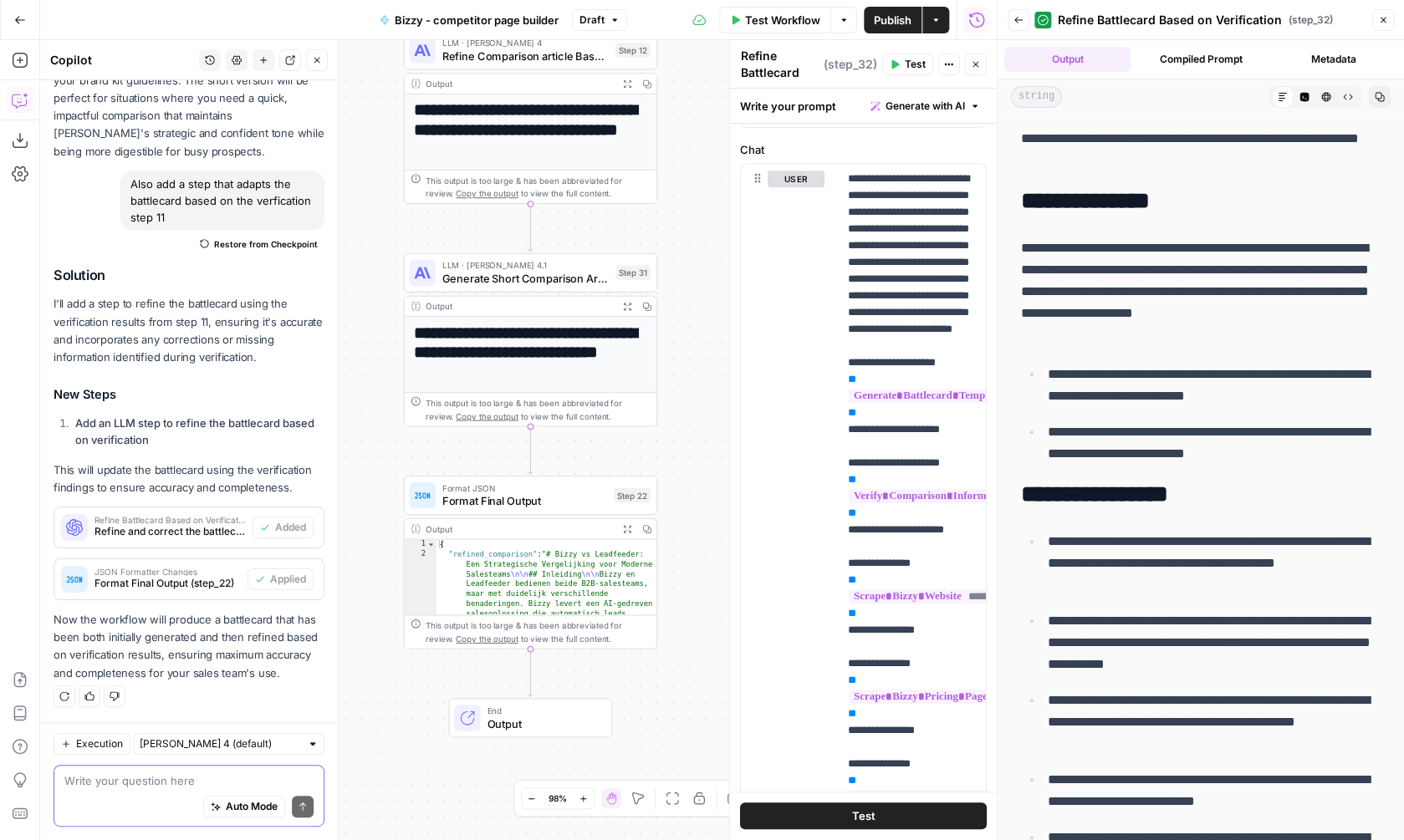
drag, startPoint x: 681, startPoint y: 417, endPoint x: 698, endPoint y: 131, distance: 286.5
click at [698, 131] on div "**********" at bounding box center [518, 439] width 956 height 800
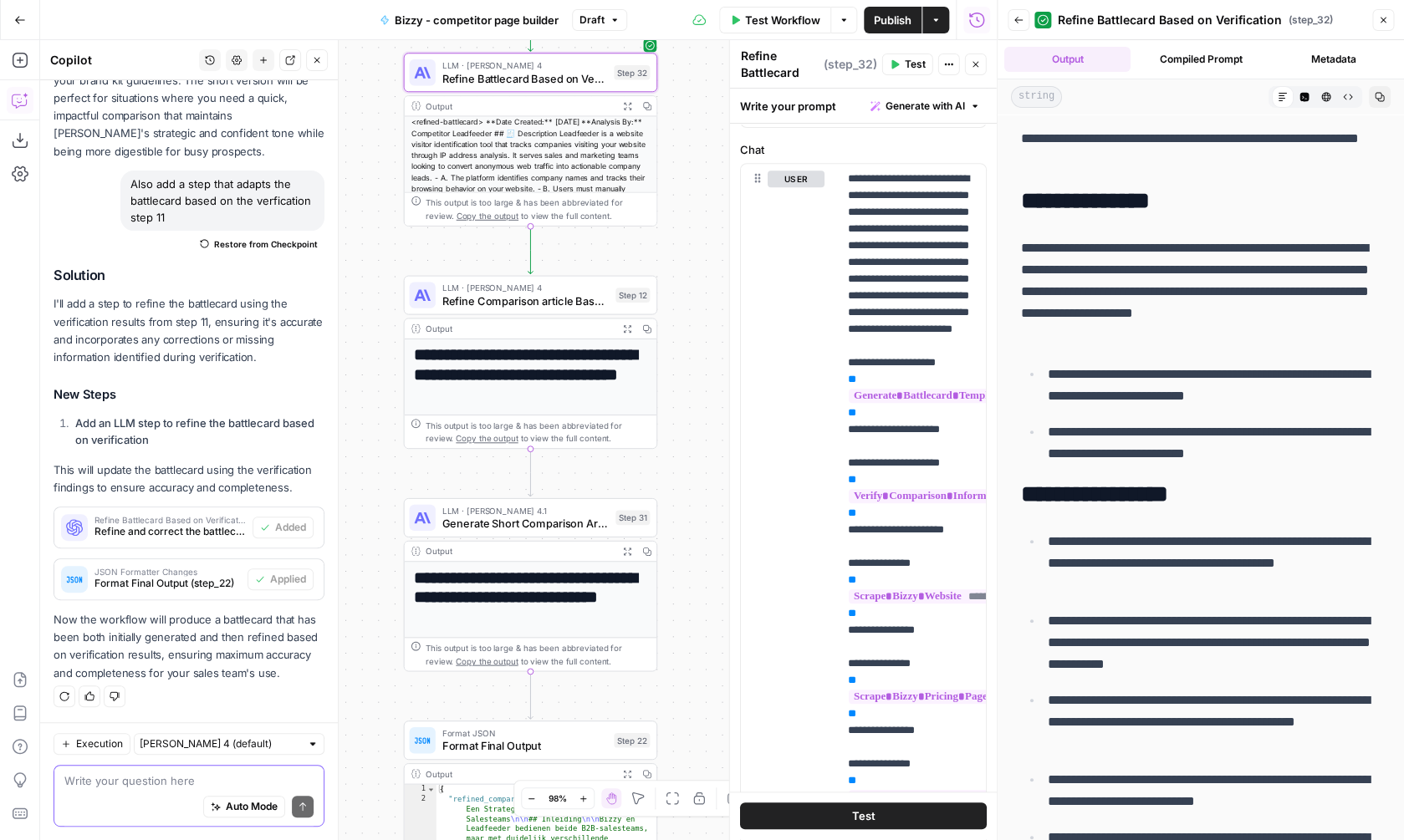
drag, startPoint x: 699, startPoint y: 134, endPoint x: 698, endPoint y: 382, distance: 248.0
click at [698, 383] on div "**********" at bounding box center [518, 439] width 956 height 800
click at [791, 15] on span "Test Workflow" at bounding box center [783, 19] width 75 height 17
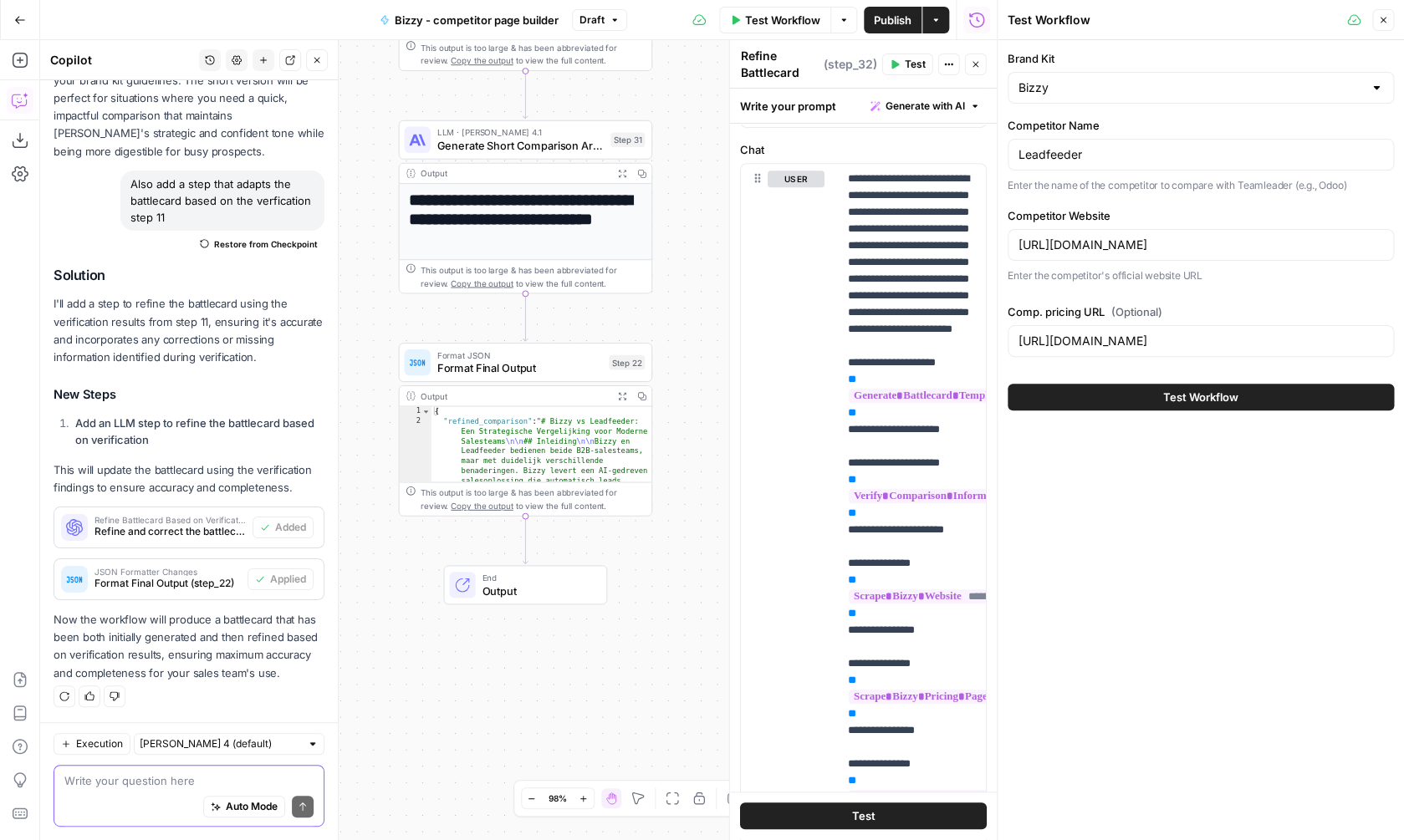
drag, startPoint x: 679, startPoint y: 621, endPoint x: 673, endPoint y: 228, distance: 393.0
click at [673, 228] on div "**********" at bounding box center [518, 439] width 956 height 800
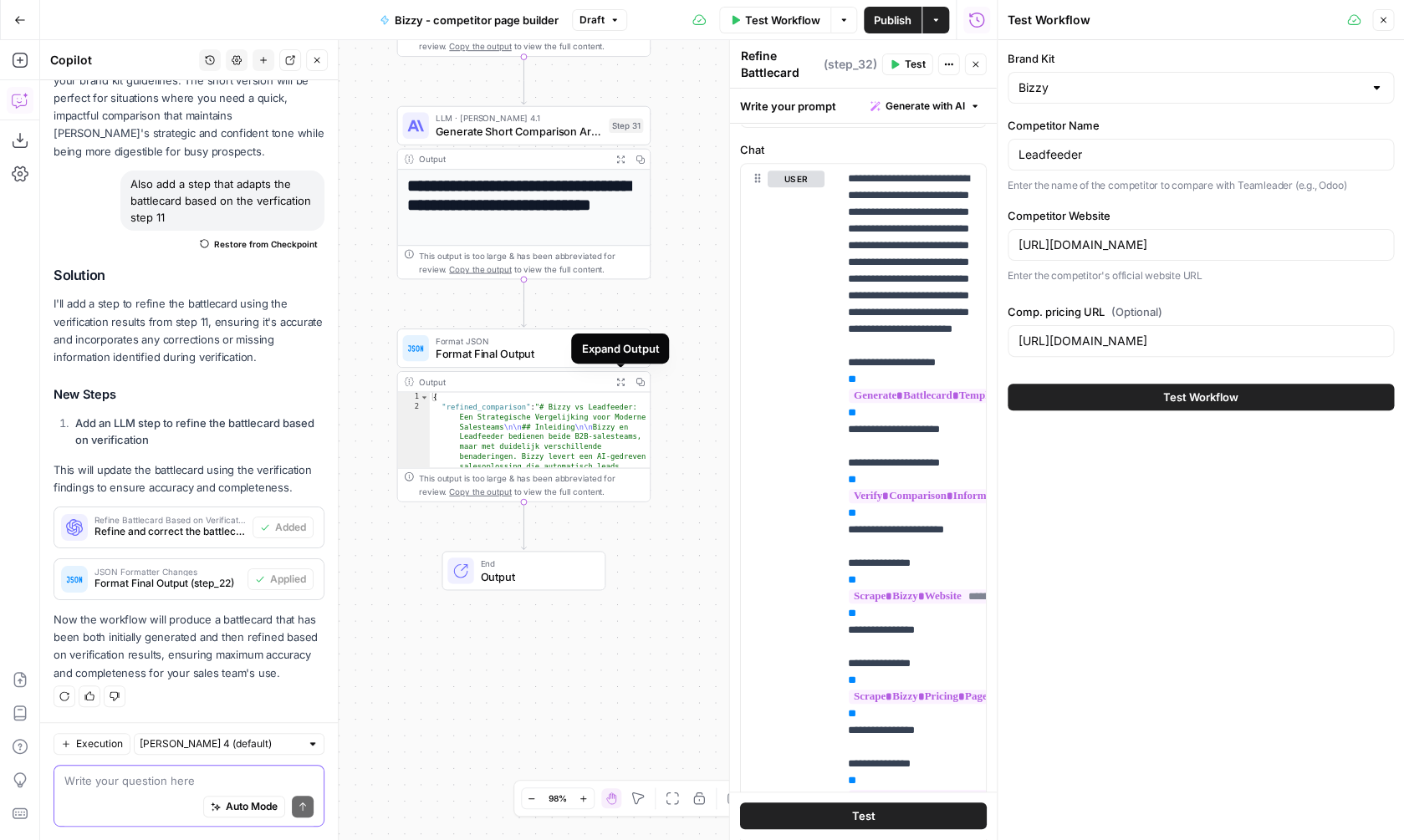
click at [620, 378] on icon "button" at bounding box center [620, 381] width 9 height 9
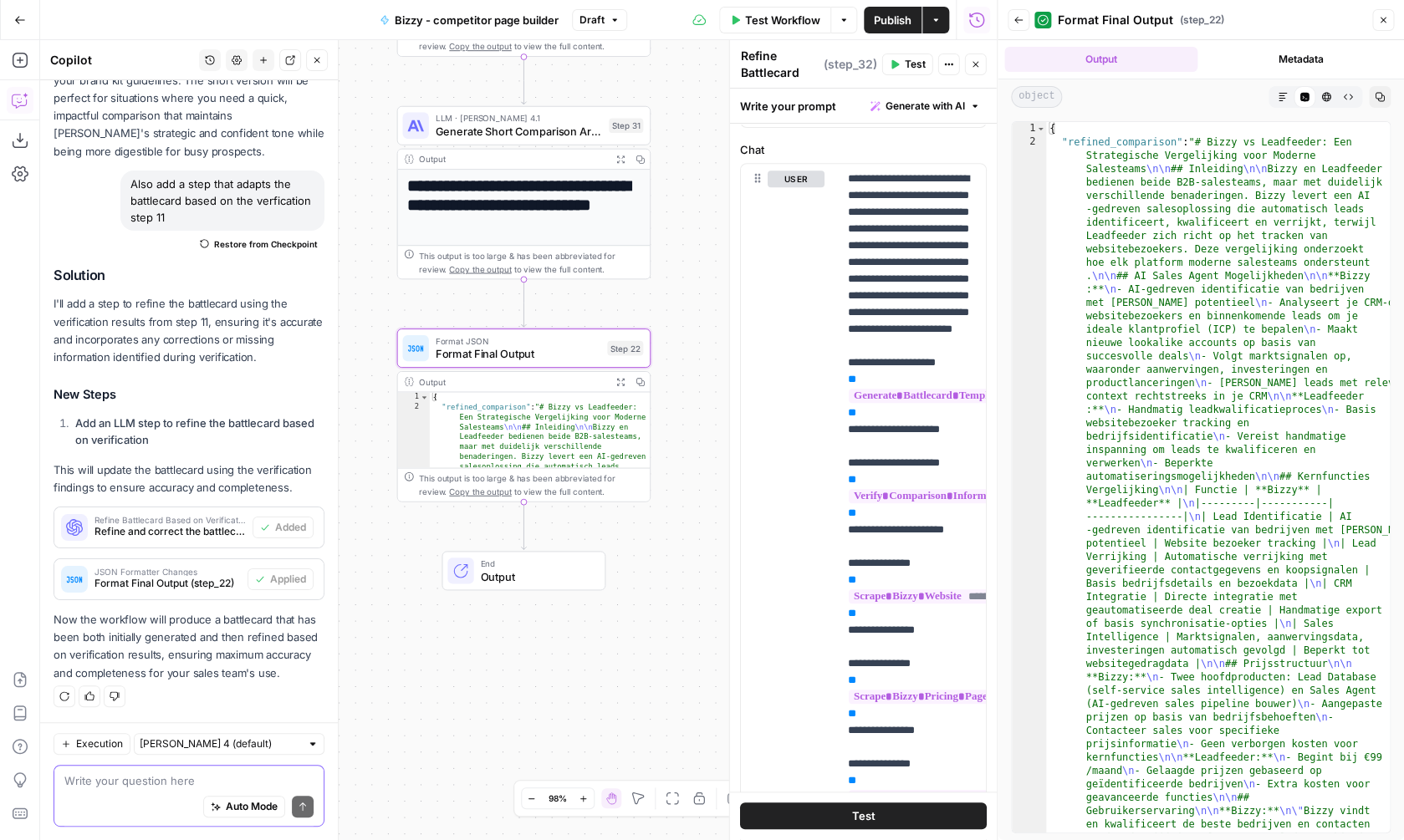
click at [1278, 96] on icon "button" at bounding box center [1283, 97] width 10 height 10
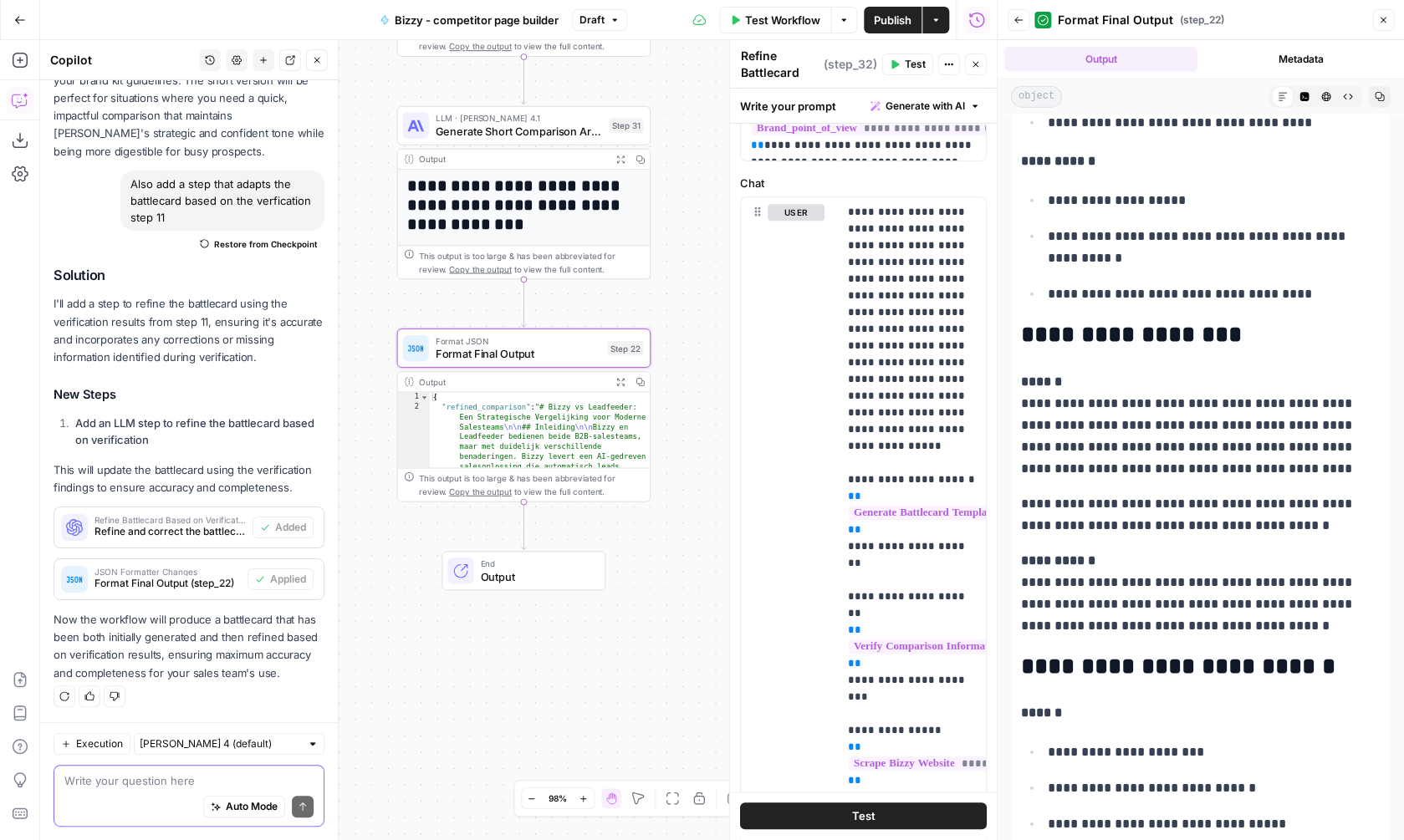
scroll to position [1452, 0]
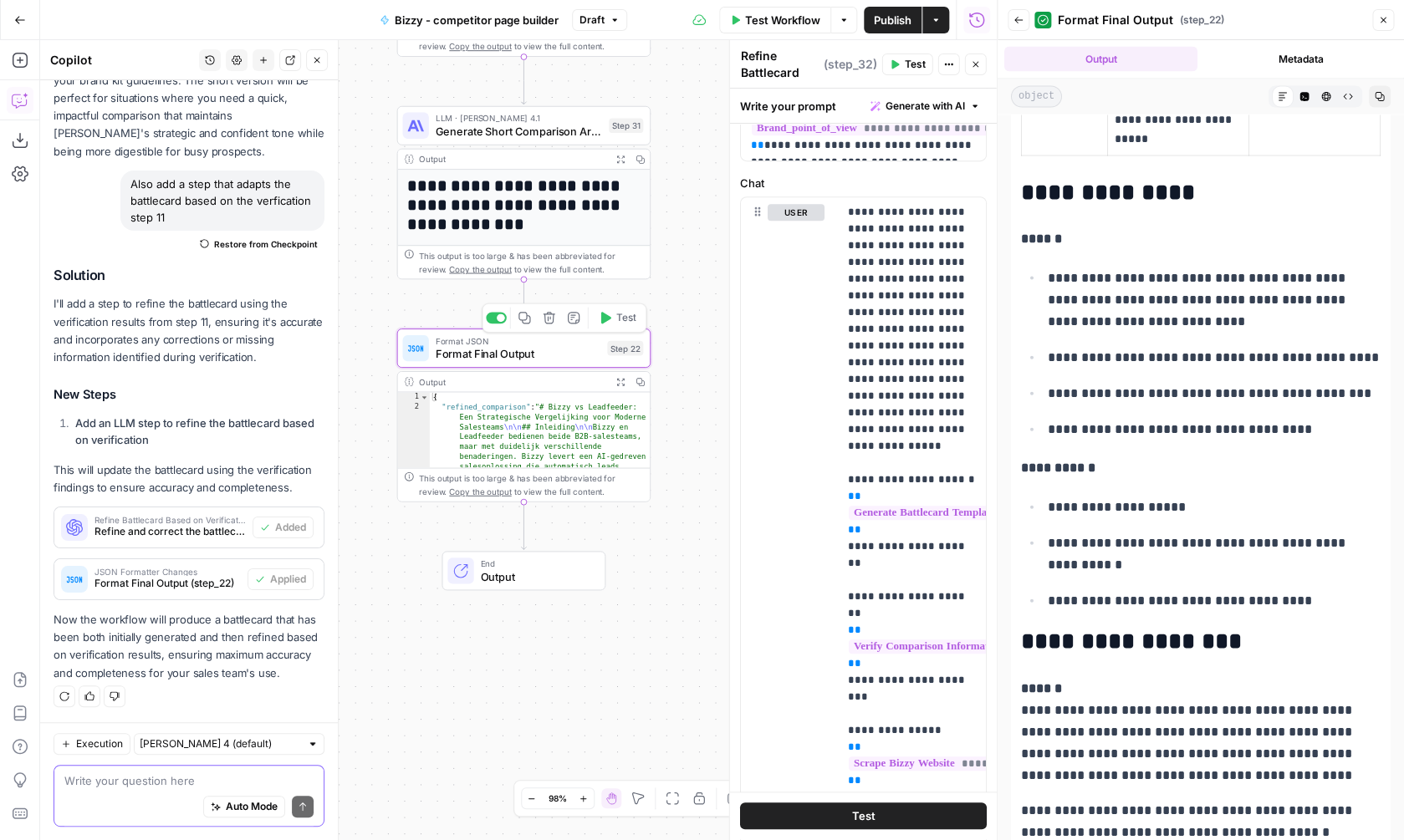
click at [618, 317] on span "Test" at bounding box center [626, 317] width 20 height 15
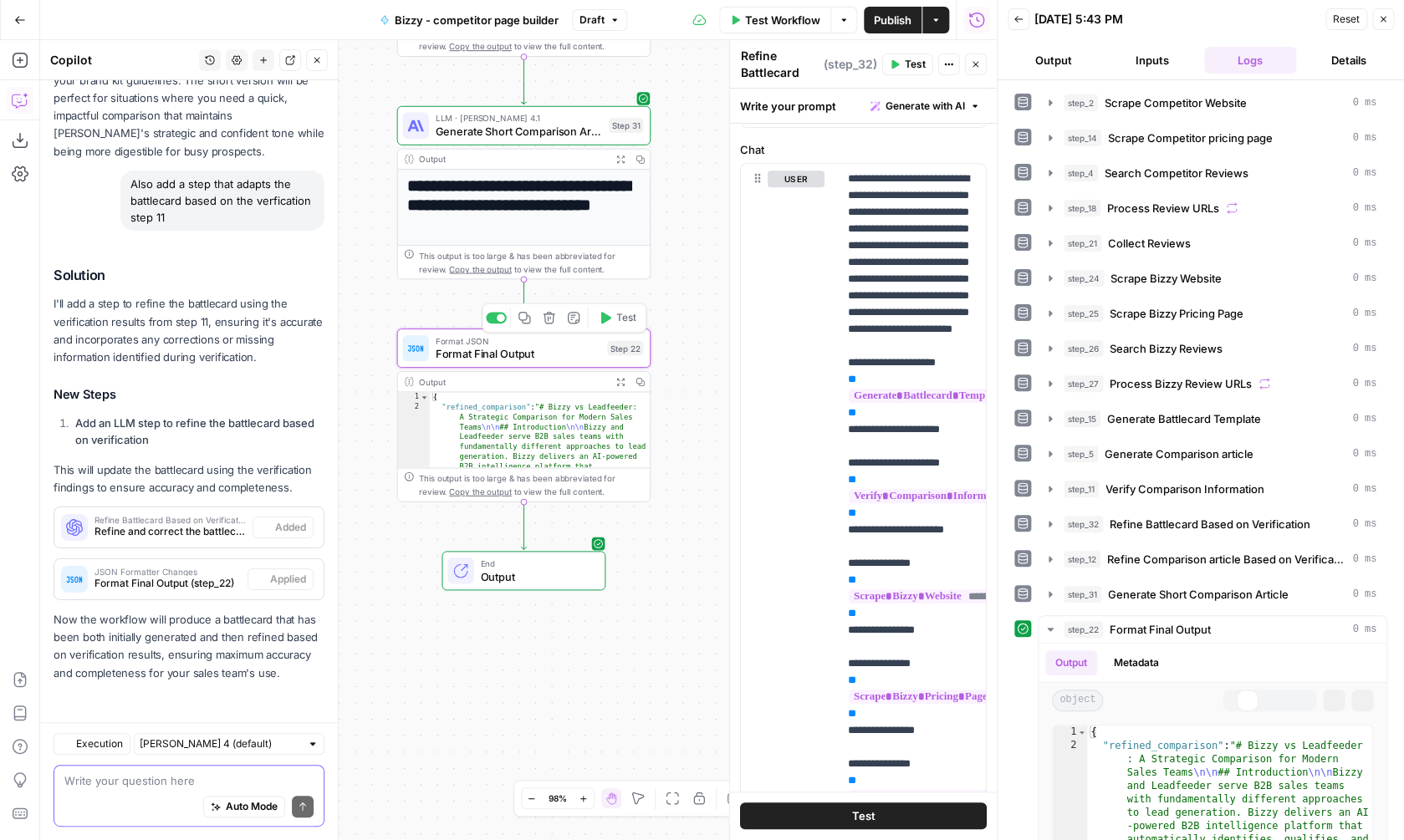
scroll to position [2602, 0]
click at [1244, 695] on button "Markdown" at bounding box center [1236, 700] width 22 height 22
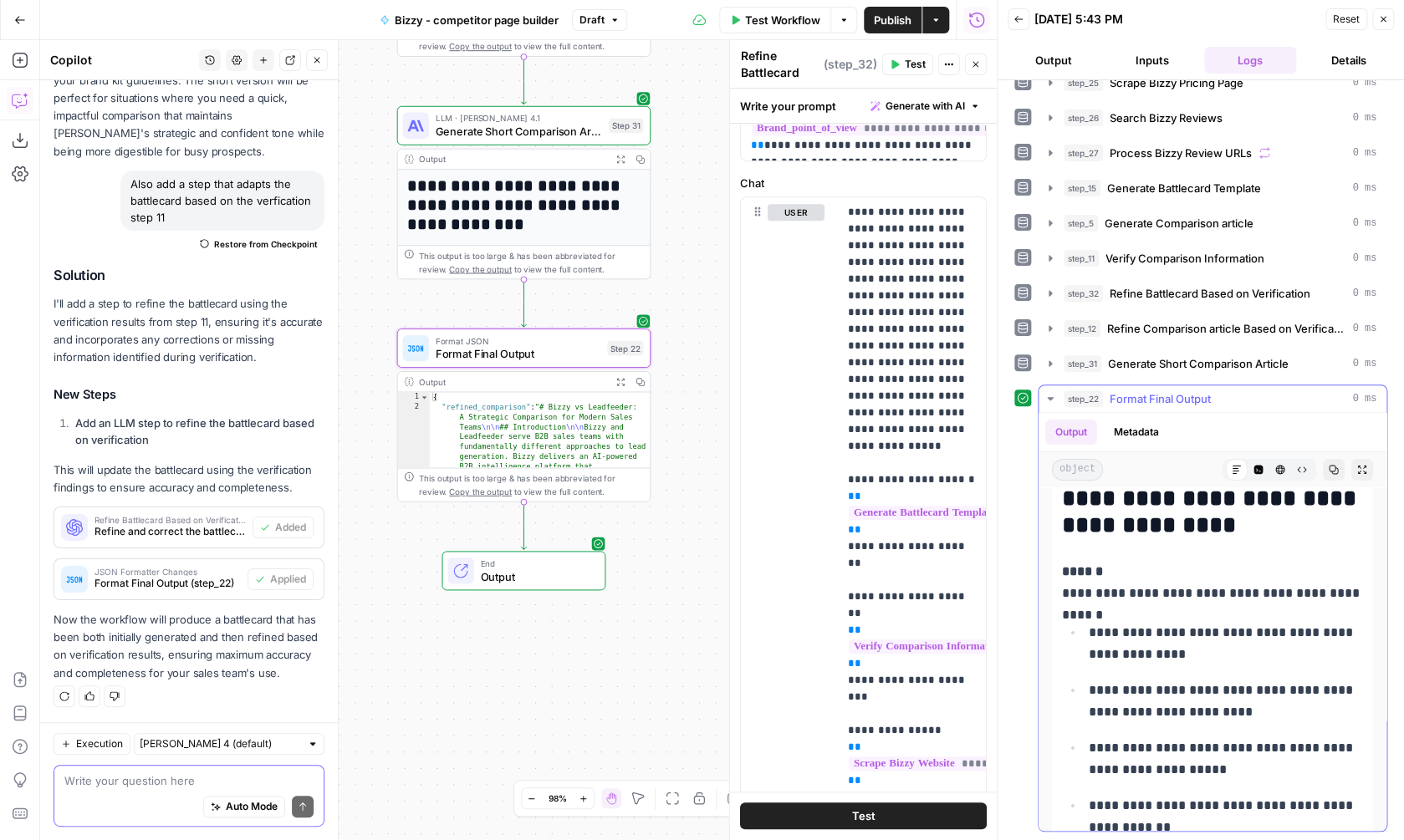
scroll to position [2998, 0]
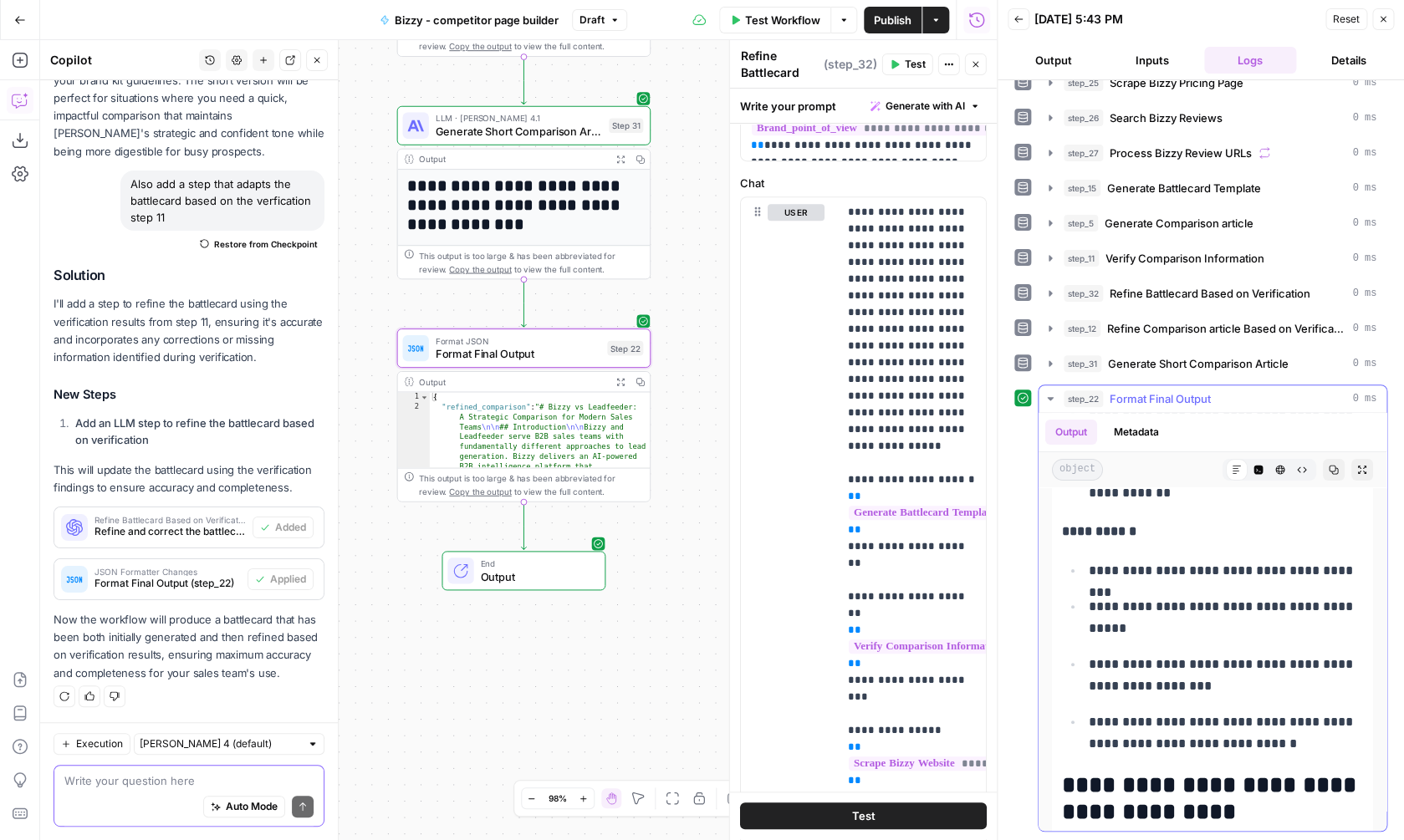
click at [1356, 465] on button "Expand Output" at bounding box center [1362, 470] width 22 height 22
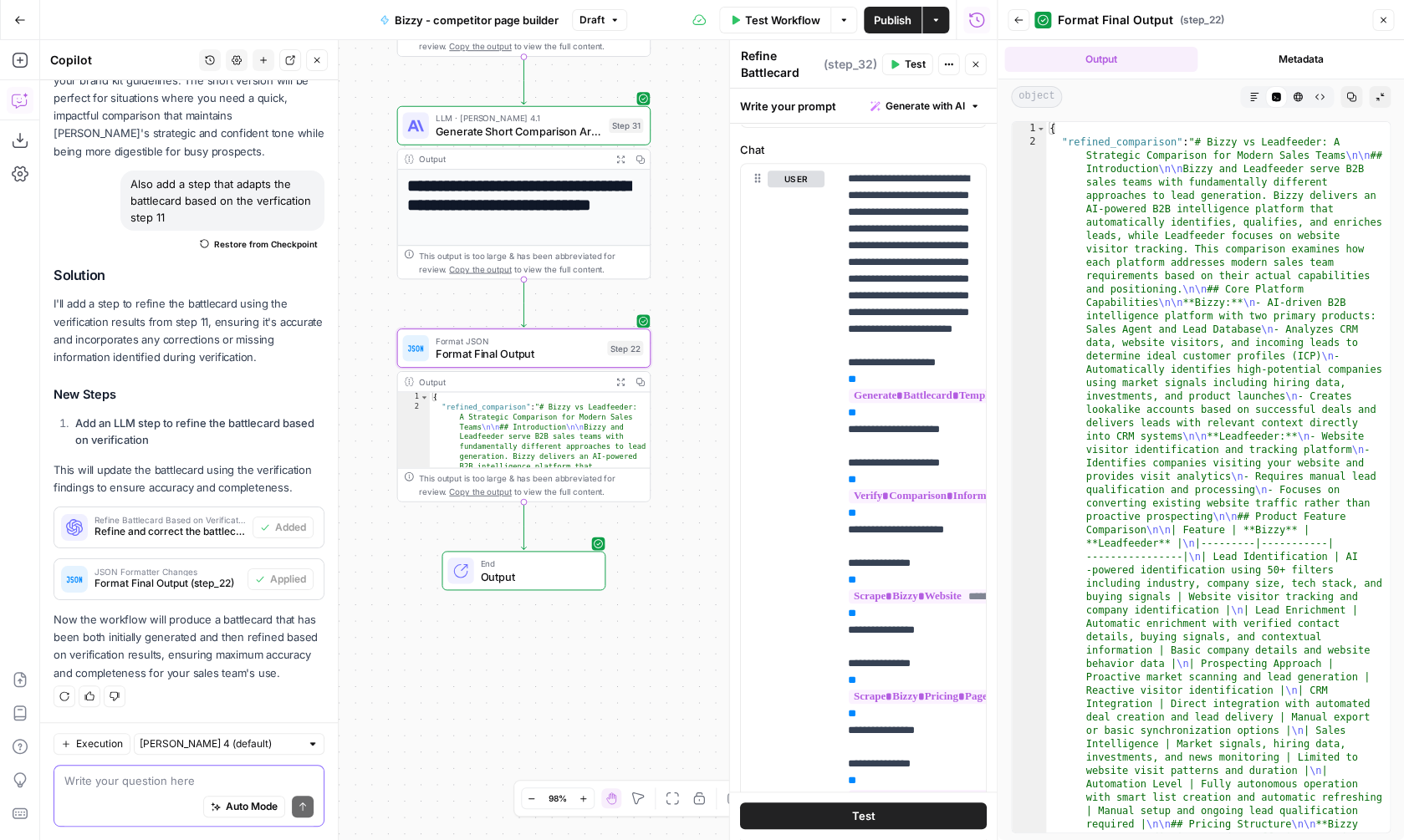
click at [1252, 97] on icon "button" at bounding box center [1253, 97] width 8 height 8
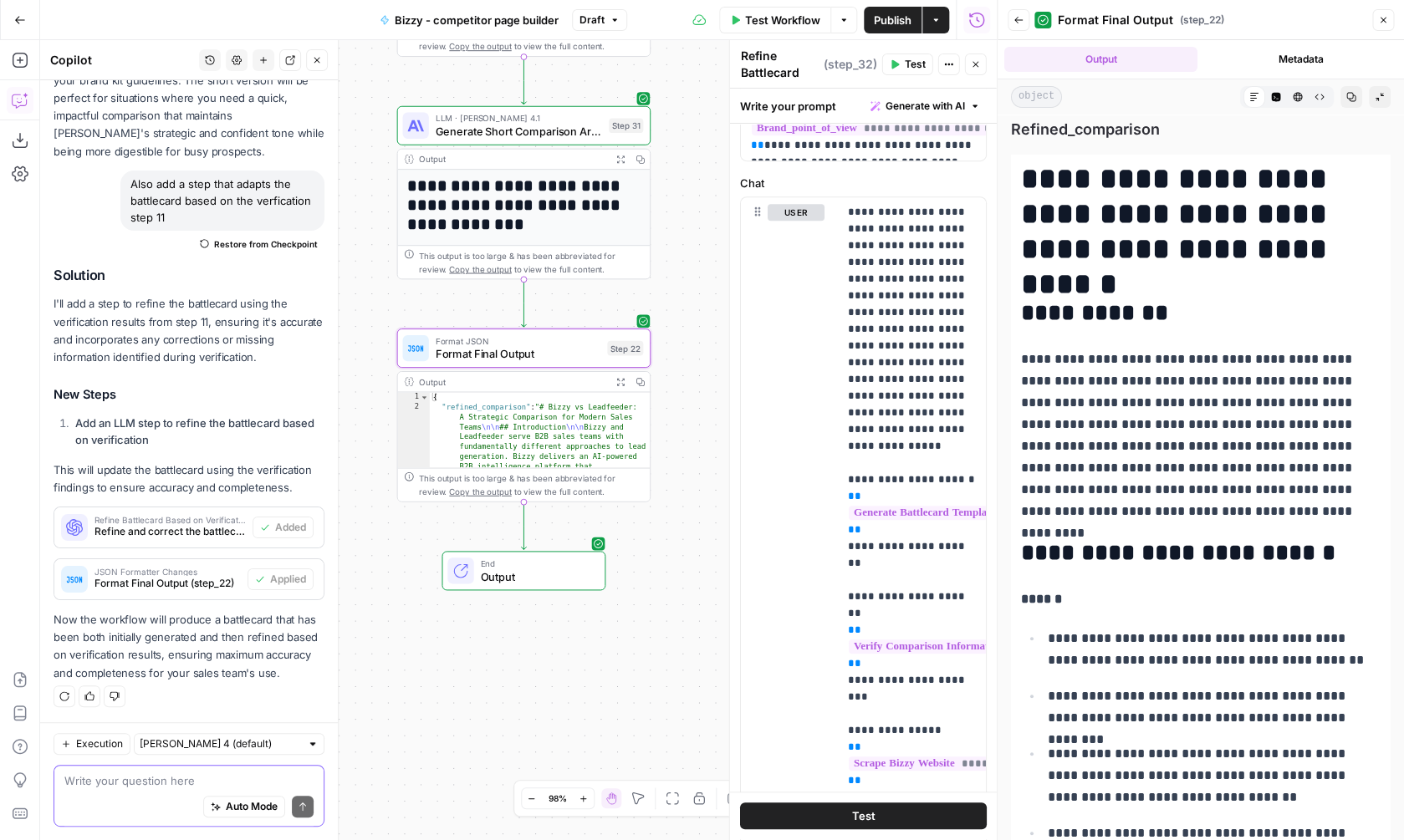
scroll to position [0, 0]
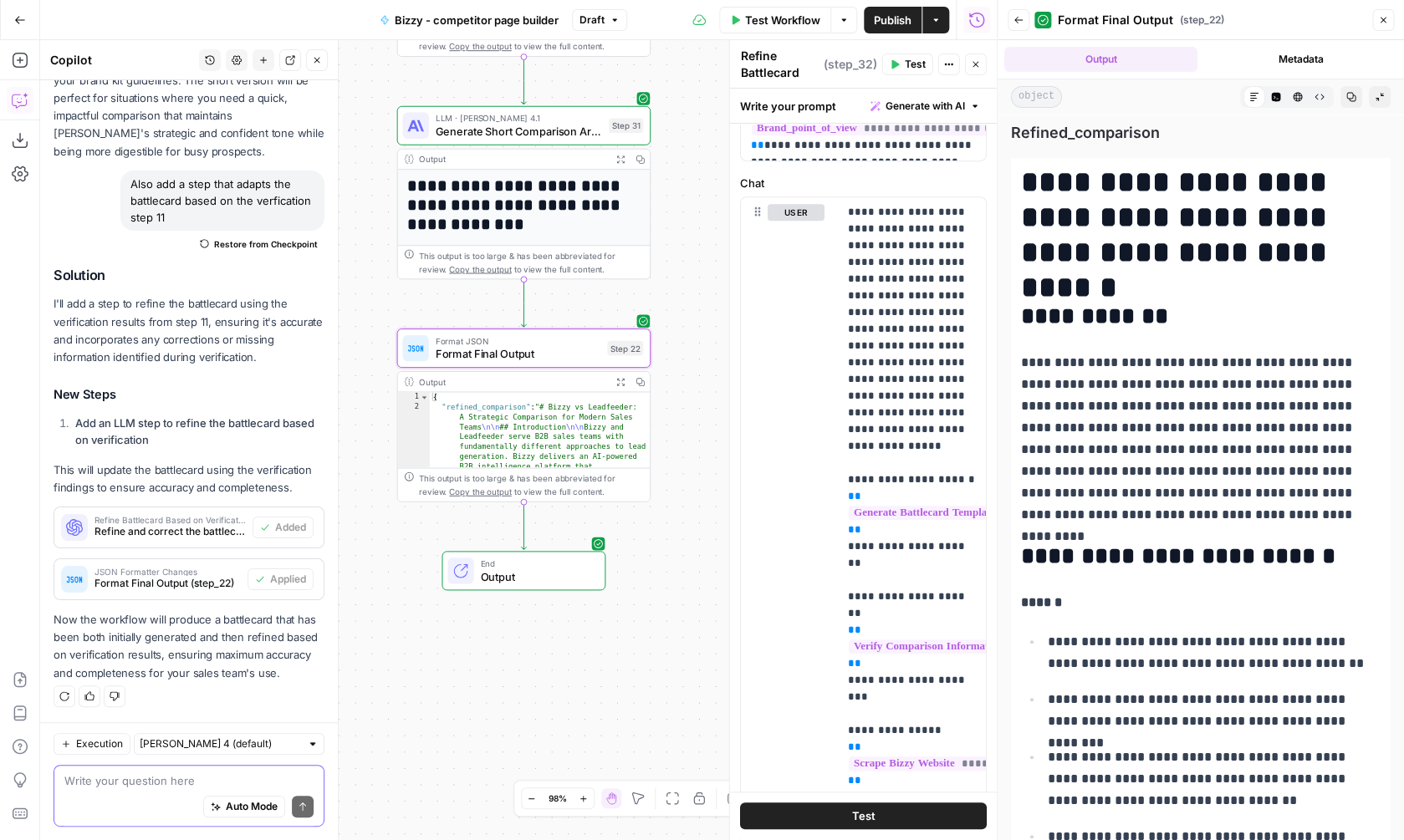
click at [536, 361] on span "Format Final Output" at bounding box center [519, 354] width 166 height 17
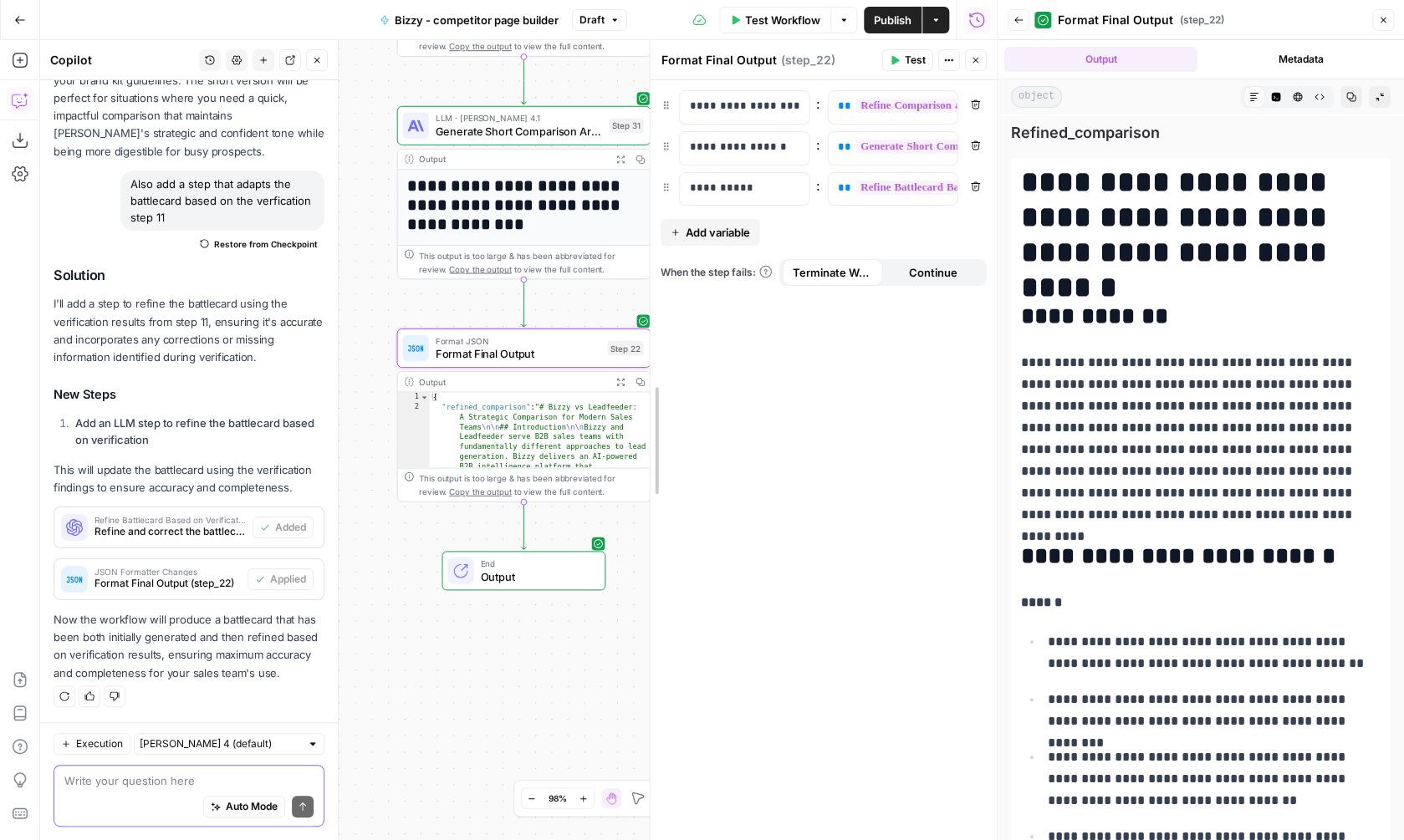
drag, startPoint x: 730, startPoint y: 183, endPoint x: 714, endPoint y: 181, distance: 16.1
click at [651, 181] on div "**********" at bounding box center [823, 439] width 347 height 800
click at [807, 615] on div "**********" at bounding box center [823, 461] width 347 height 760
click at [934, 21] on icon "button" at bounding box center [935, 19] width 10 height 10
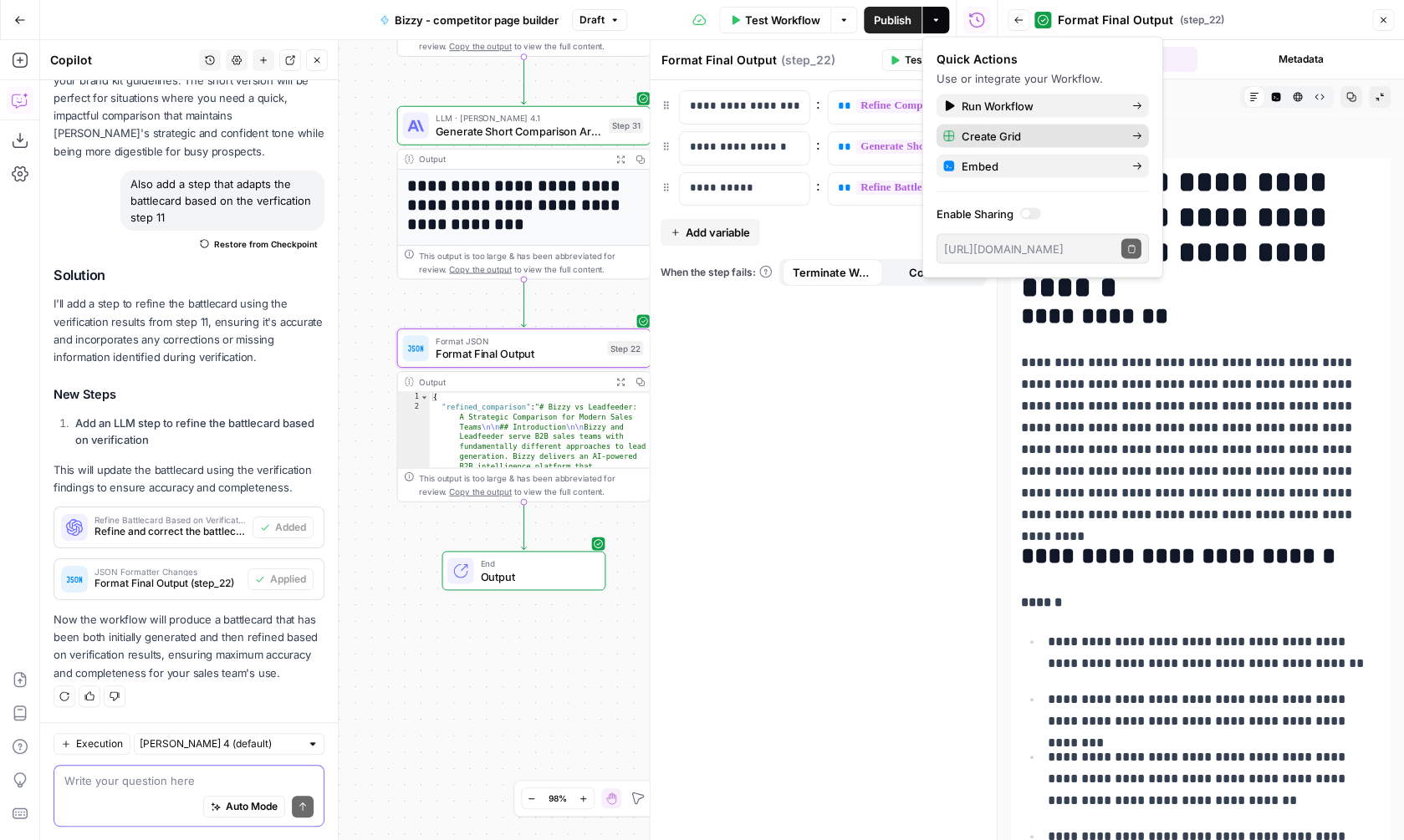
click at [1009, 136] on span "Create Grid" at bounding box center [1040, 136] width 157 height 17
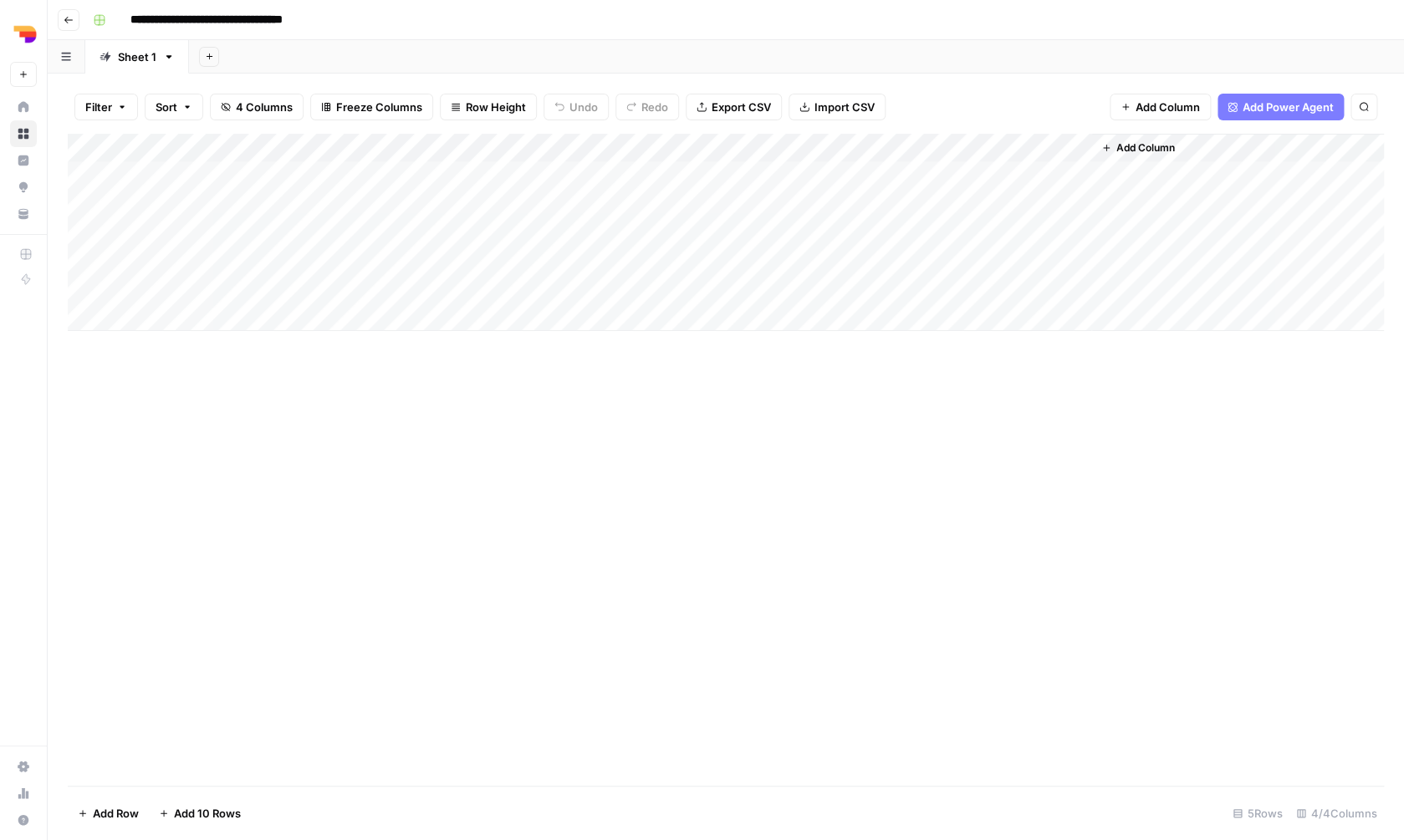
click at [266, 167] on div "Add Column" at bounding box center [725, 232] width 1316 height 198
click at [265, 167] on div "Add Column" at bounding box center [725, 232] width 1316 height 198
click at [247, 171] on body "**********" at bounding box center [702, 420] width 1404 height 840
click at [247, 171] on textarea at bounding box center [260, 173] width 268 height 23
type textarea "**********"
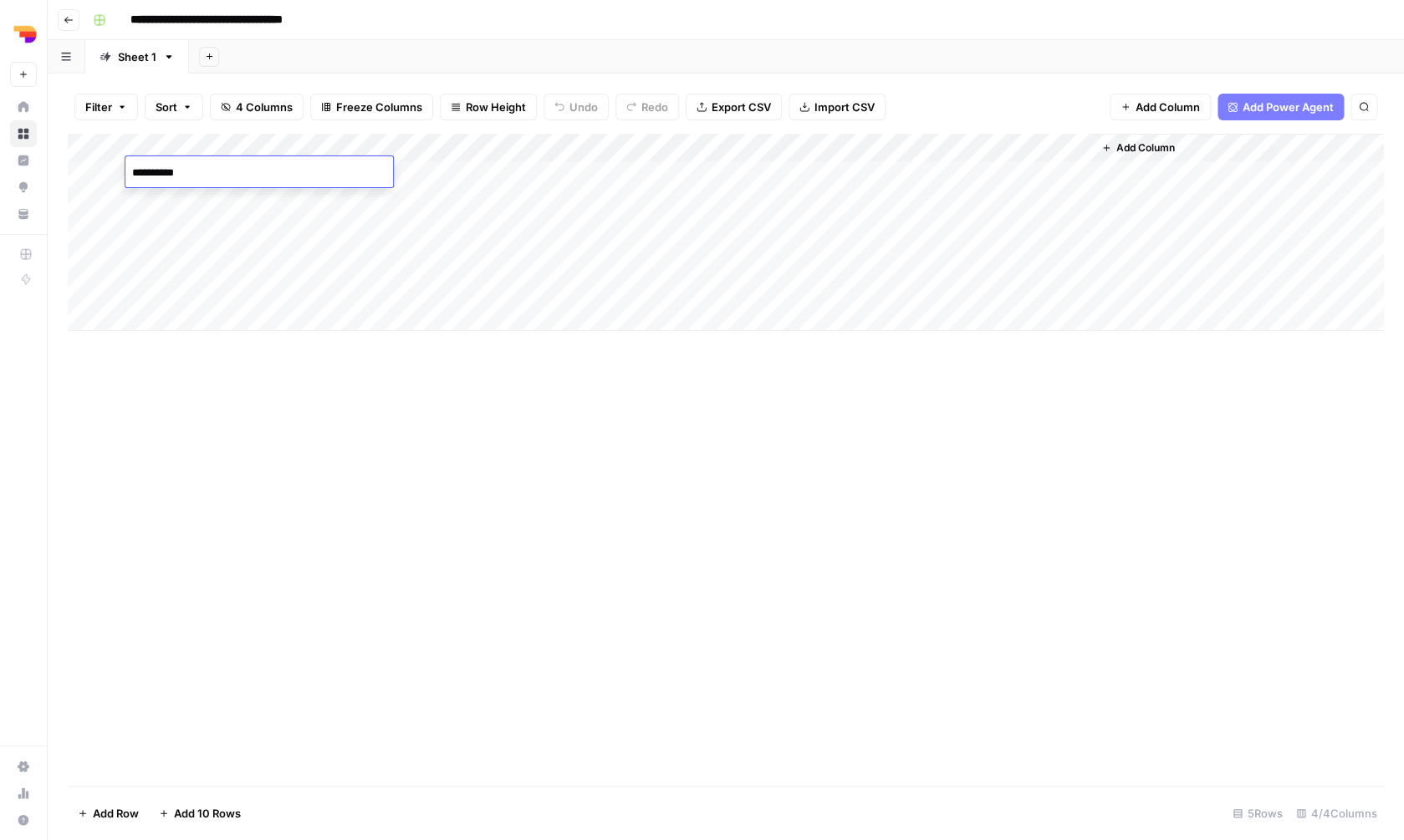
click at [479, 178] on div "Add Column" at bounding box center [725, 232] width 1316 height 198
click at [479, 177] on div "Add Column" at bounding box center [725, 232] width 1316 height 198
type textarea "**********"
click at [721, 173] on div "Add Column" at bounding box center [725, 232] width 1316 height 198
click at [722, 172] on div "Add Column" at bounding box center [725, 232] width 1316 height 198
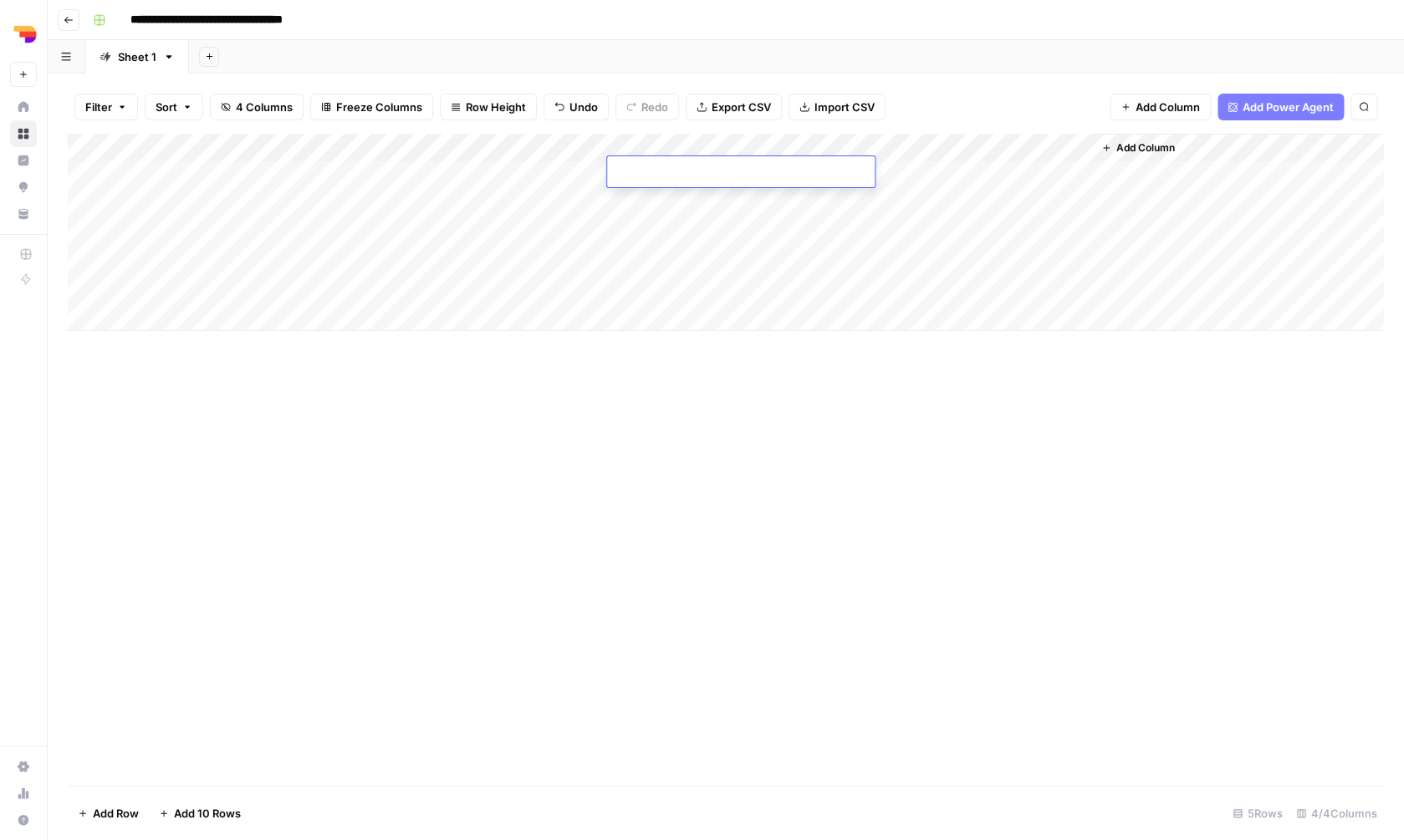
type textarea "**********"
click at [709, 541] on div "Add Column" at bounding box center [725, 460] width 1316 height 652
click at [960, 172] on div "Add Column" at bounding box center [725, 232] width 1316 height 198
click at [1058, 142] on div "Add Column" at bounding box center [725, 232] width 1316 height 198
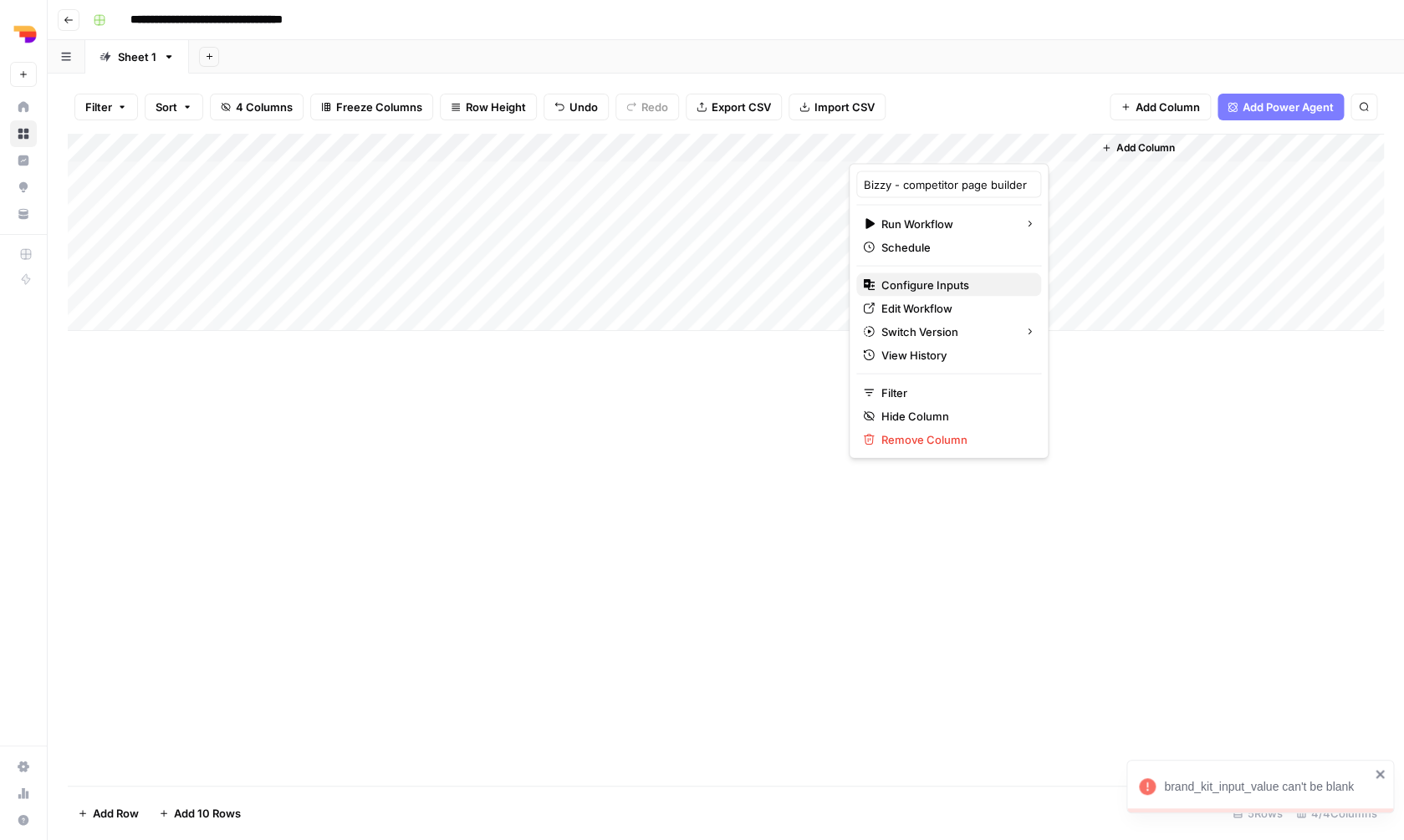
click at [945, 287] on span "Configure Inputs" at bounding box center [954, 284] width 146 height 17
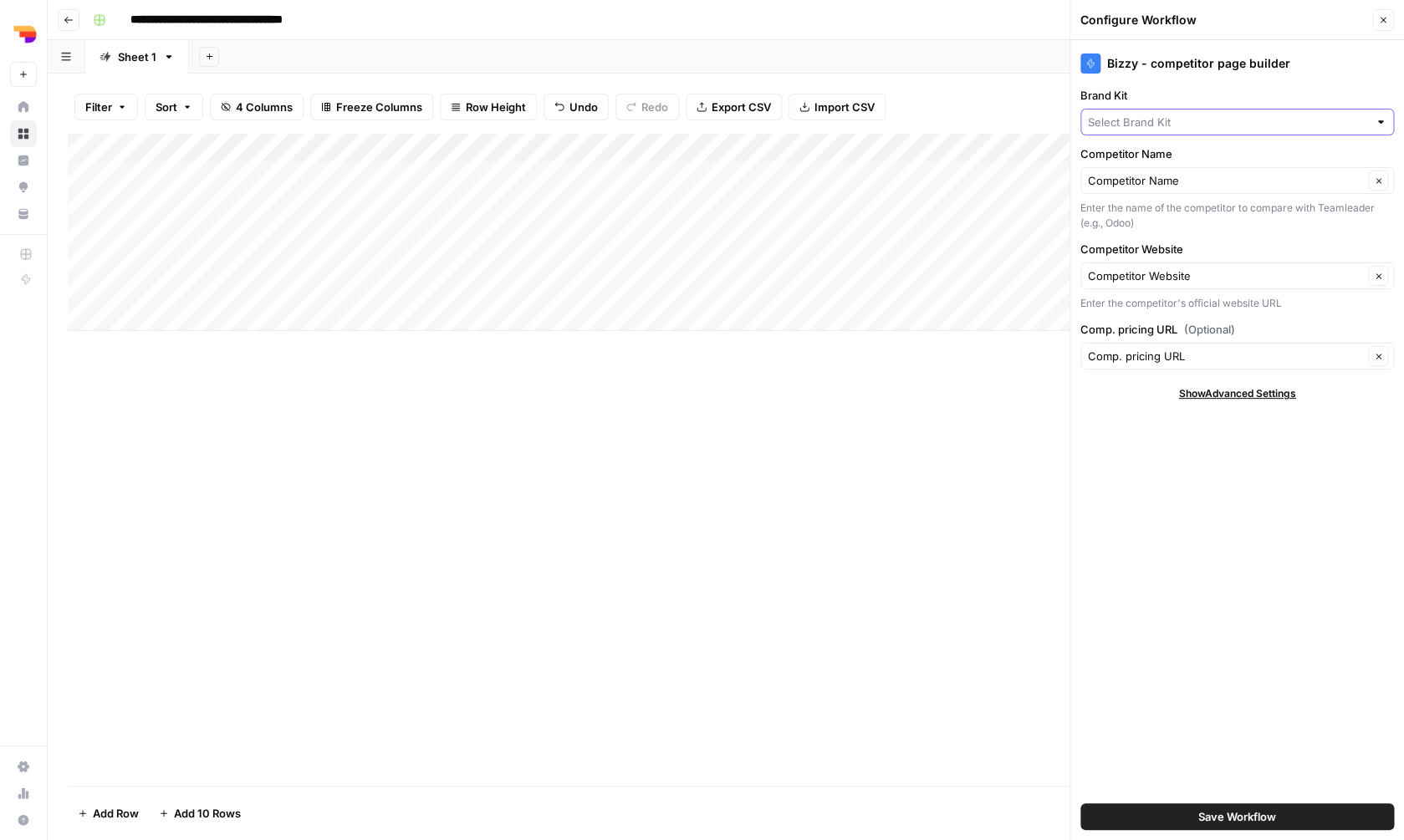
click at [1220, 126] on input "Brand Kit" at bounding box center [1228, 121] width 280 height 17
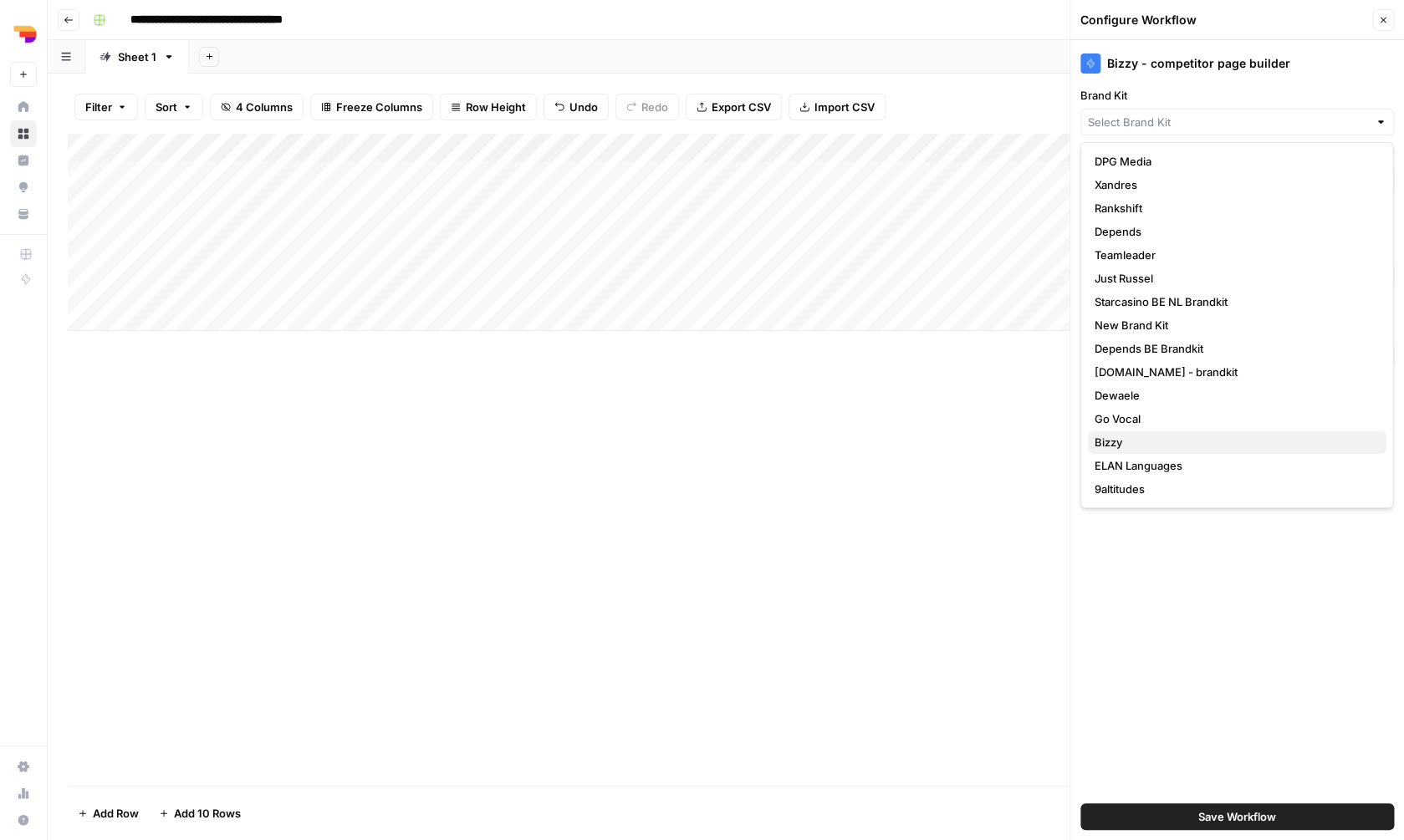
click at [1147, 441] on span "Bizzy" at bounding box center [1234, 442] width 278 height 17
type input "Bizzy"
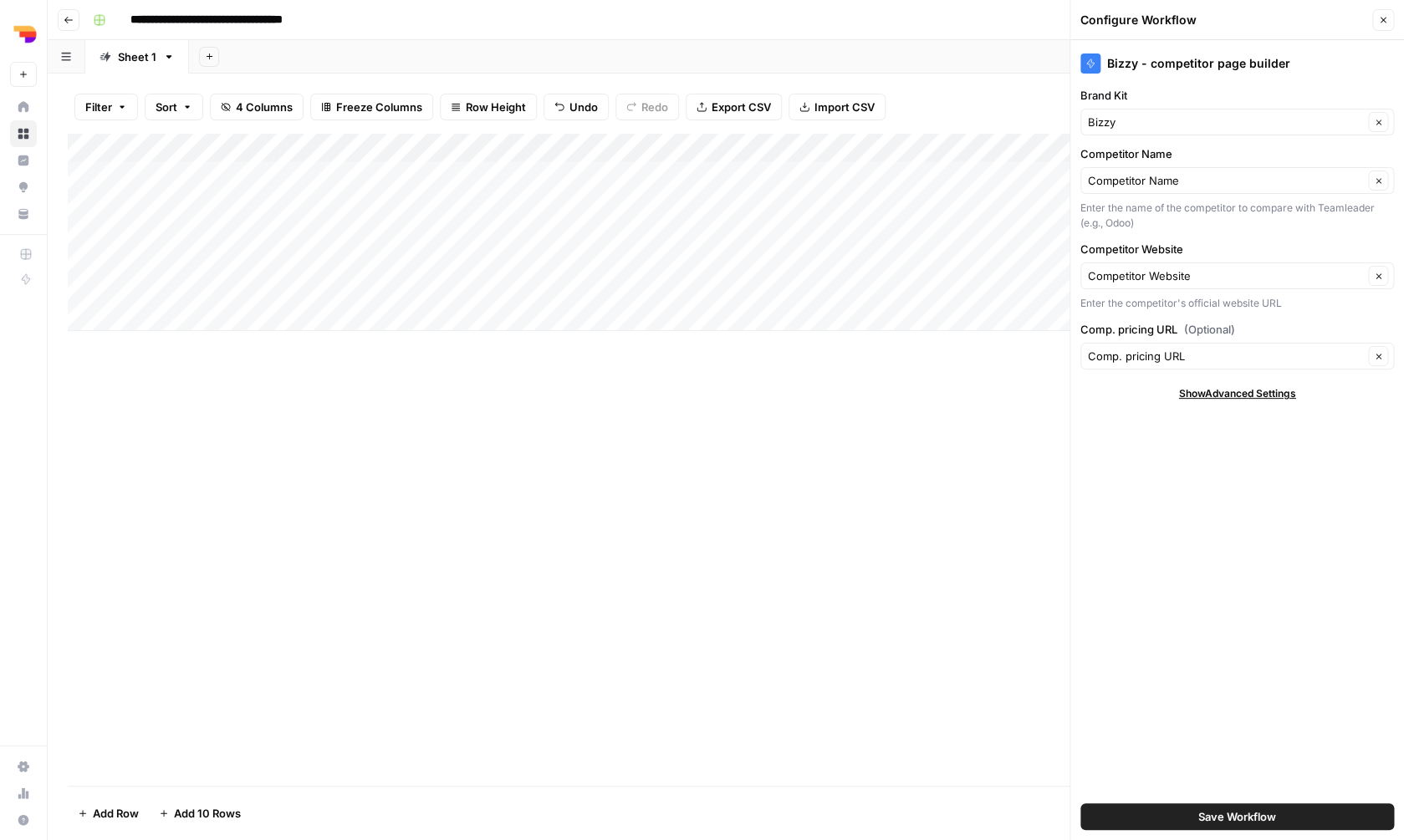
click at [1228, 813] on span "Save Workflow" at bounding box center [1237, 816] width 78 height 17
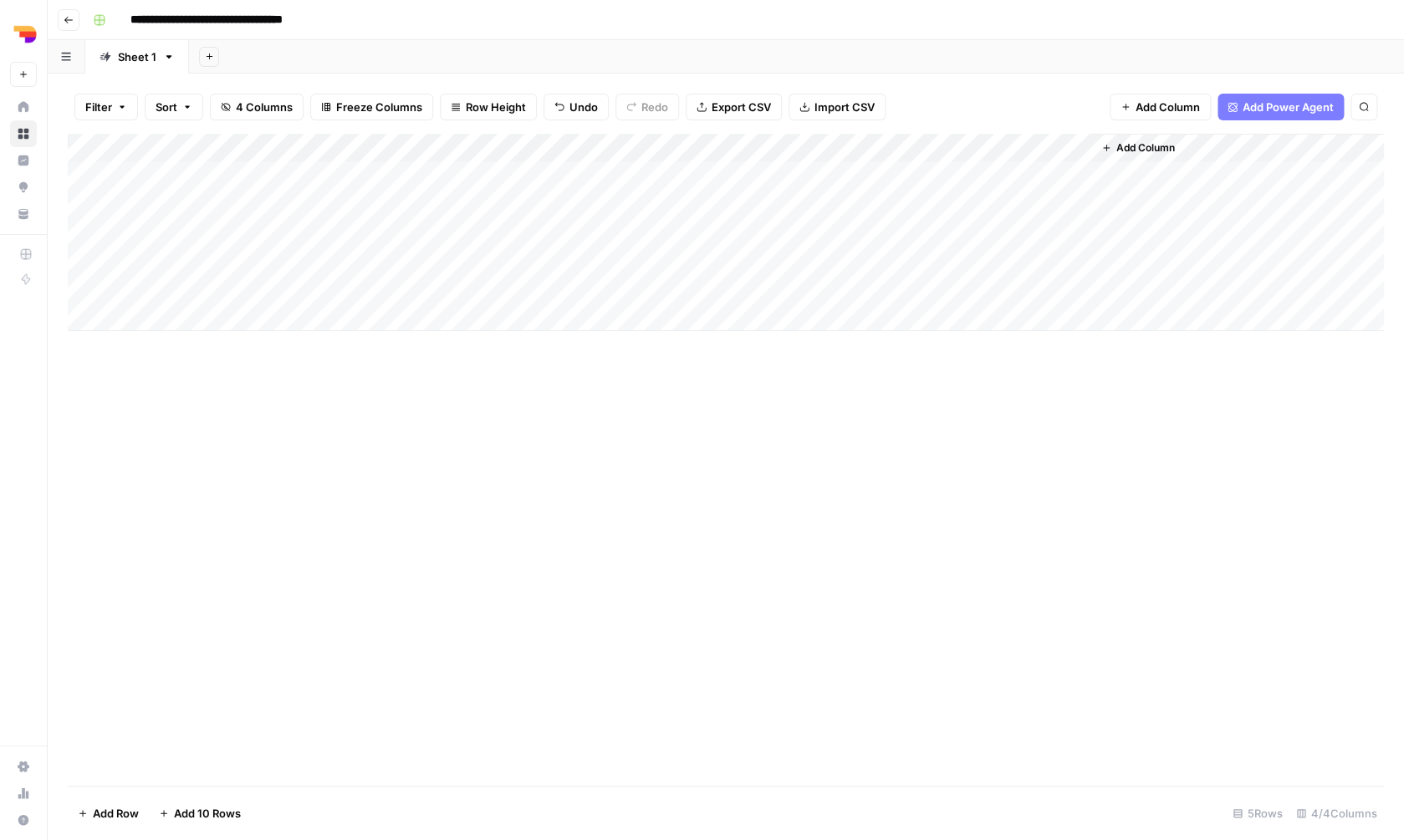
click at [973, 170] on div "Add Column" at bounding box center [725, 232] width 1316 height 198
click at [475, 201] on div "Add Column" at bounding box center [725, 232] width 1316 height 198
type textarea "**********"
click at [479, 395] on div "Add Column" at bounding box center [725, 460] width 1316 height 652
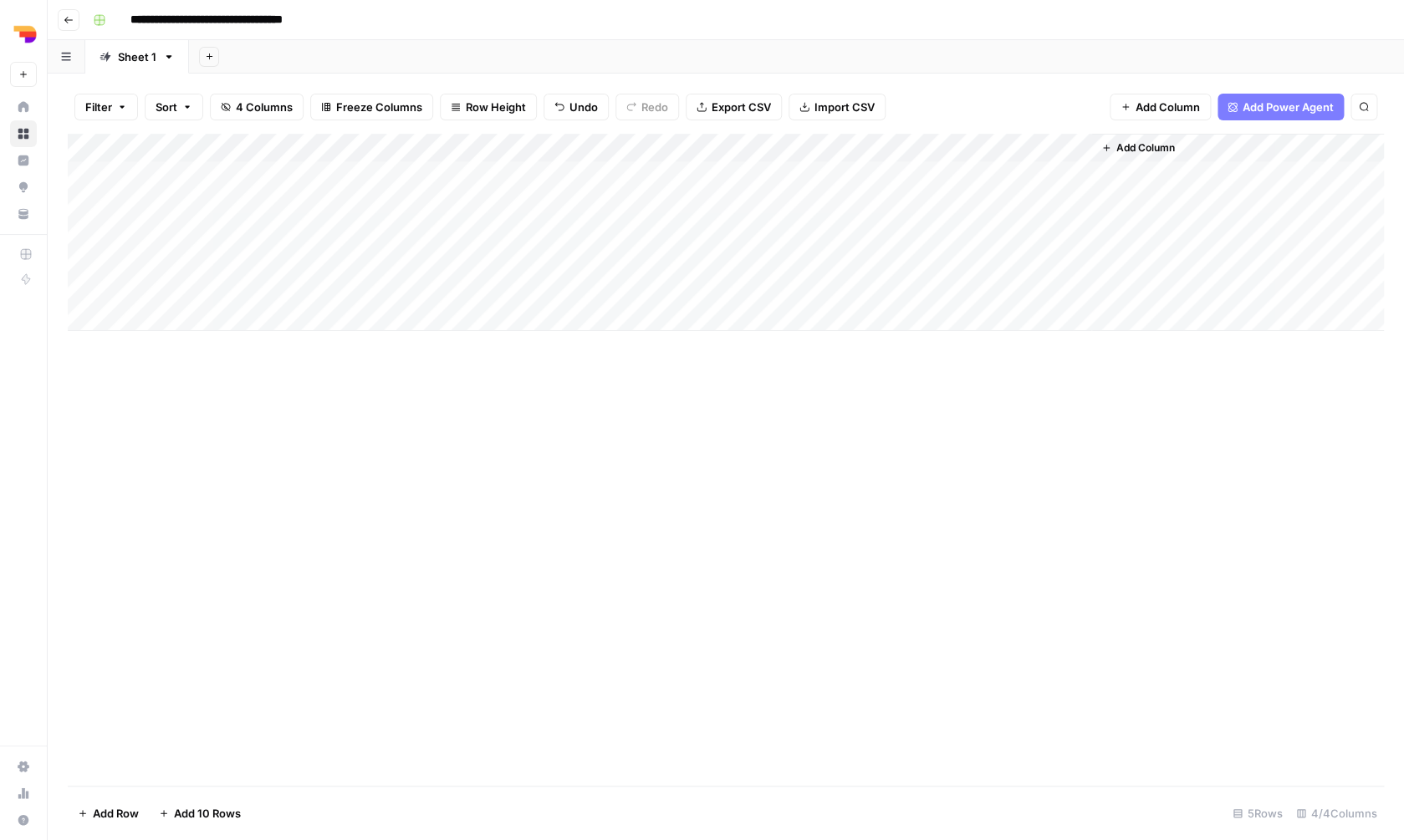
click at [655, 198] on div "Add Column" at bounding box center [725, 232] width 1316 height 198
type textarea "**********"
click at [569, 533] on div "Add Column" at bounding box center [725, 460] width 1316 height 652
click at [283, 192] on div "Add Column" at bounding box center [725, 232] width 1316 height 198
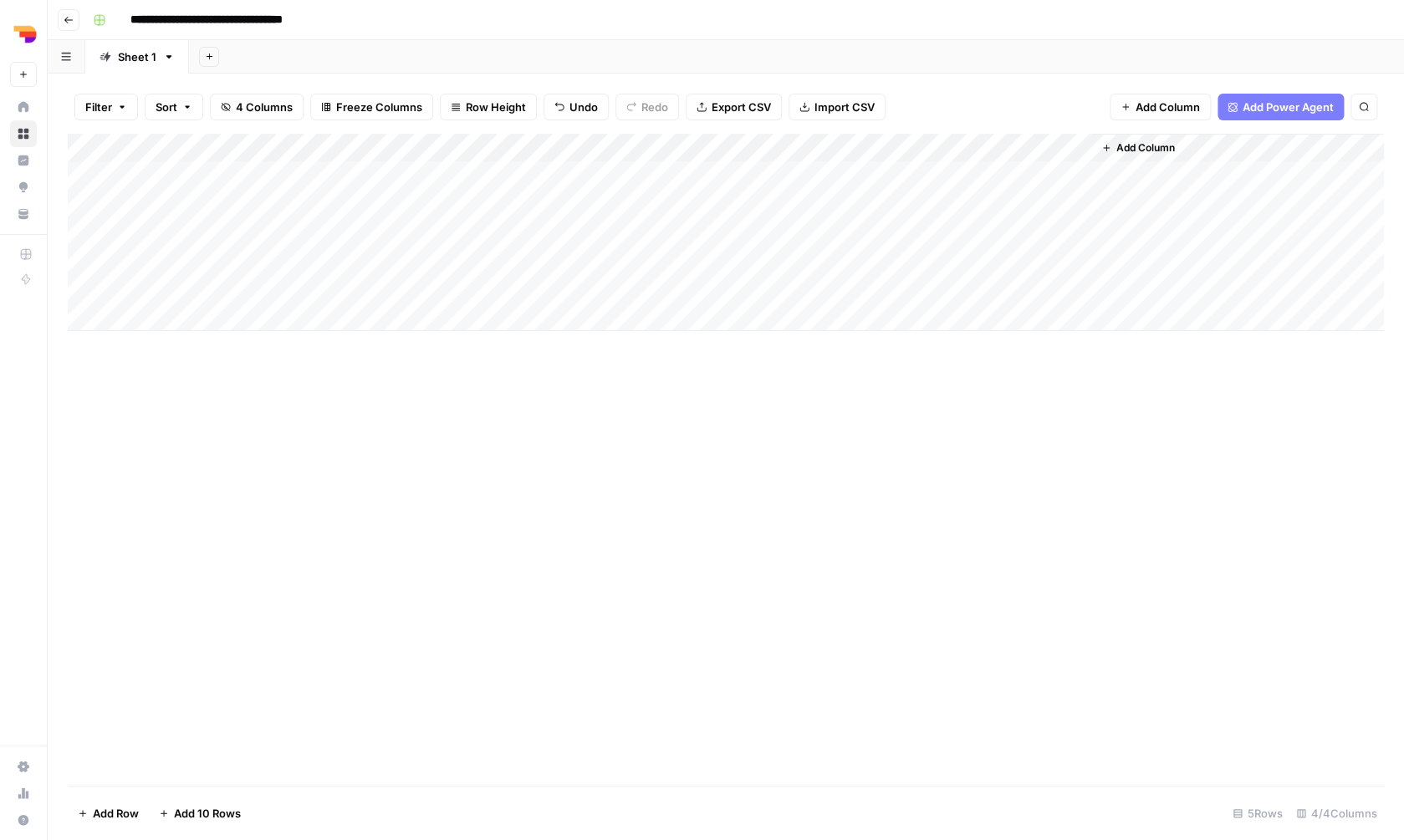
click at [283, 192] on div "Add Column" at bounding box center [725, 232] width 1316 height 198
type textarea "*********"
click at [968, 201] on div "Add Column" at bounding box center [725, 232] width 1316 height 198
click at [1055, 144] on div "Add Column" at bounding box center [725, 232] width 1316 height 198
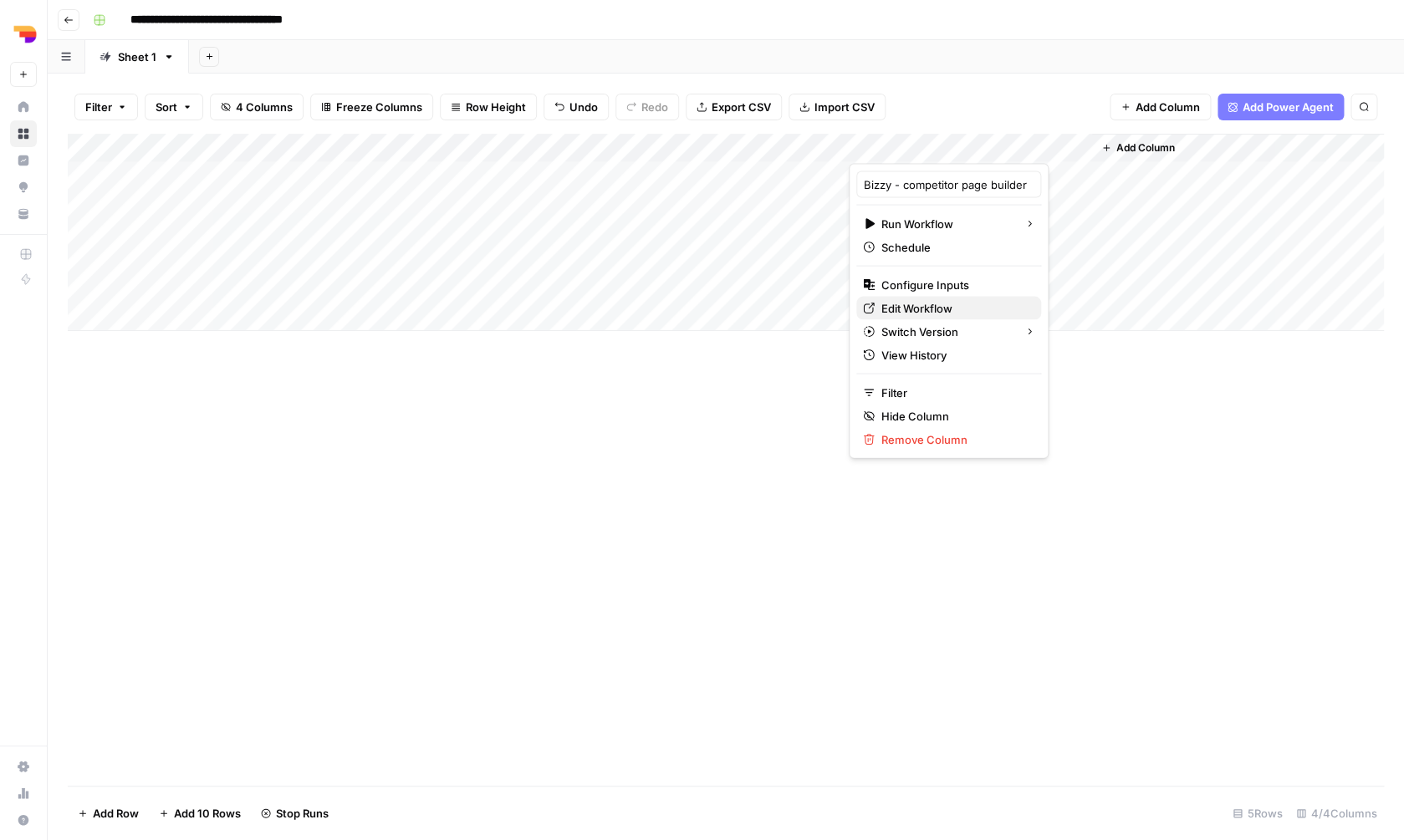
click at [928, 305] on span "Edit Workflow" at bounding box center [954, 308] width 146 height 17
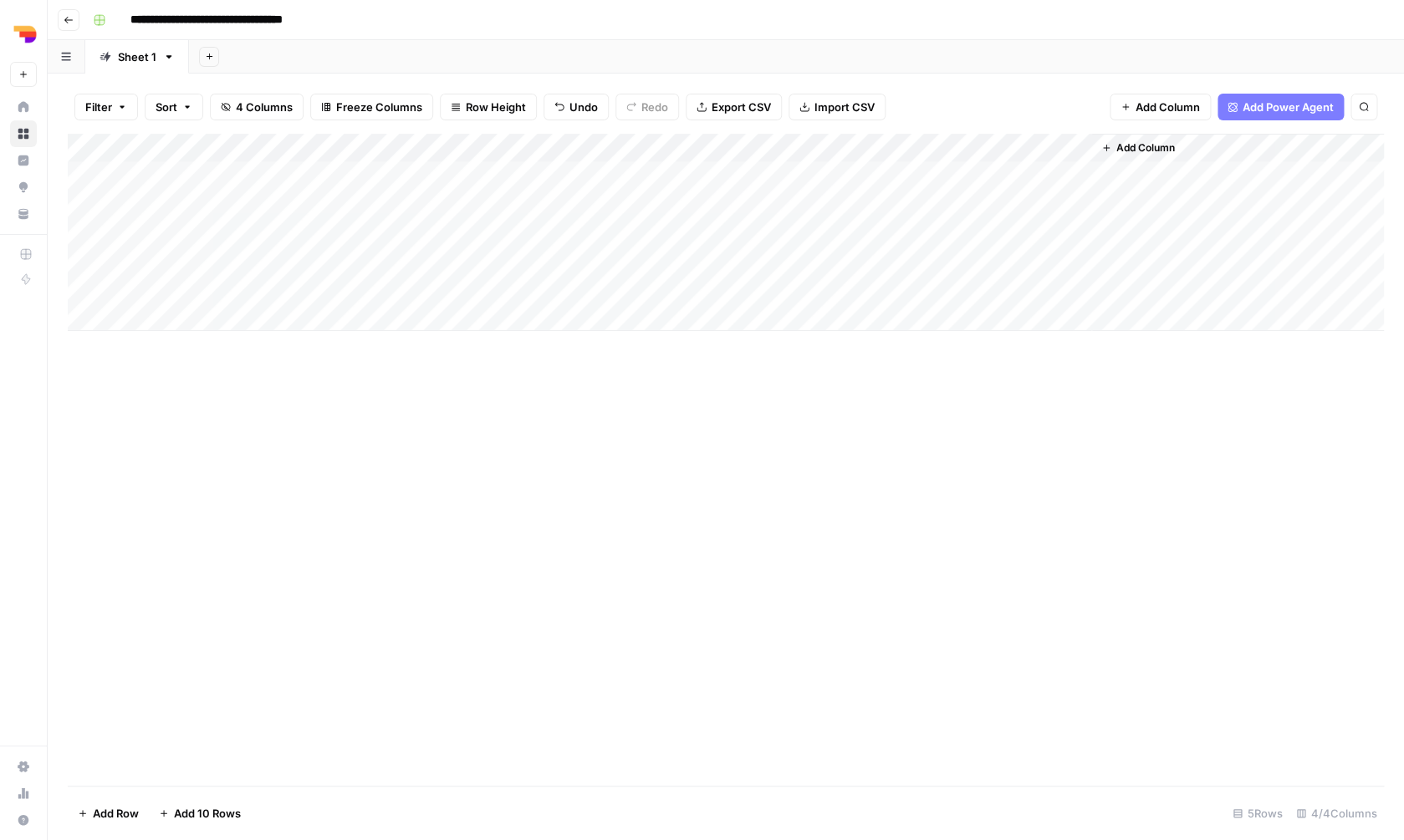
click at [725, 427] on div "Add Column" at bounding box center [725, 460] width 1316 height 652
click at [63, 19] on button "Go back" at bounding box center [68, 19] width 22 height 22
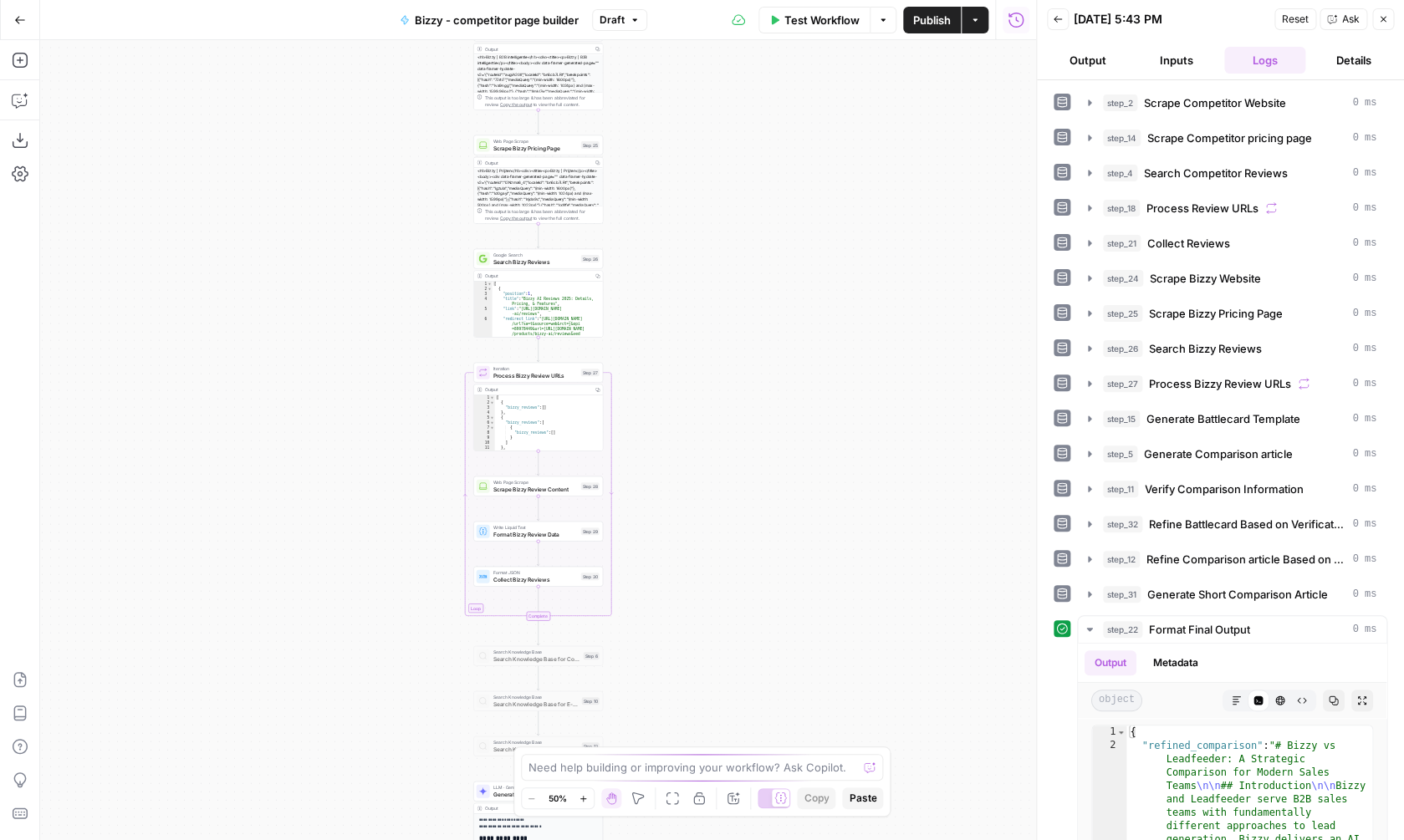
click at [19, 24] on icon "button" at bounding box center [20, 19] width 12 height 12
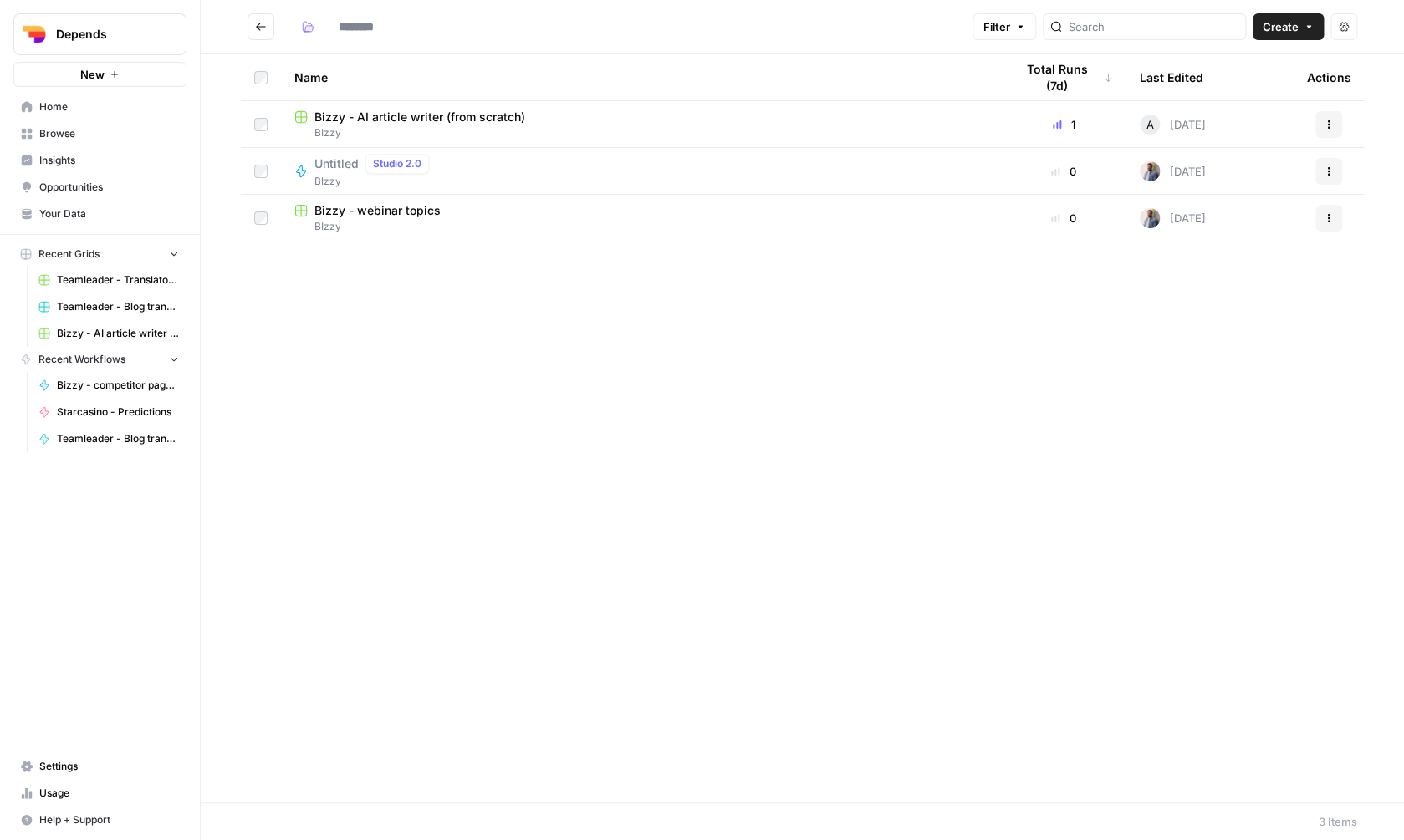
type input "*****"
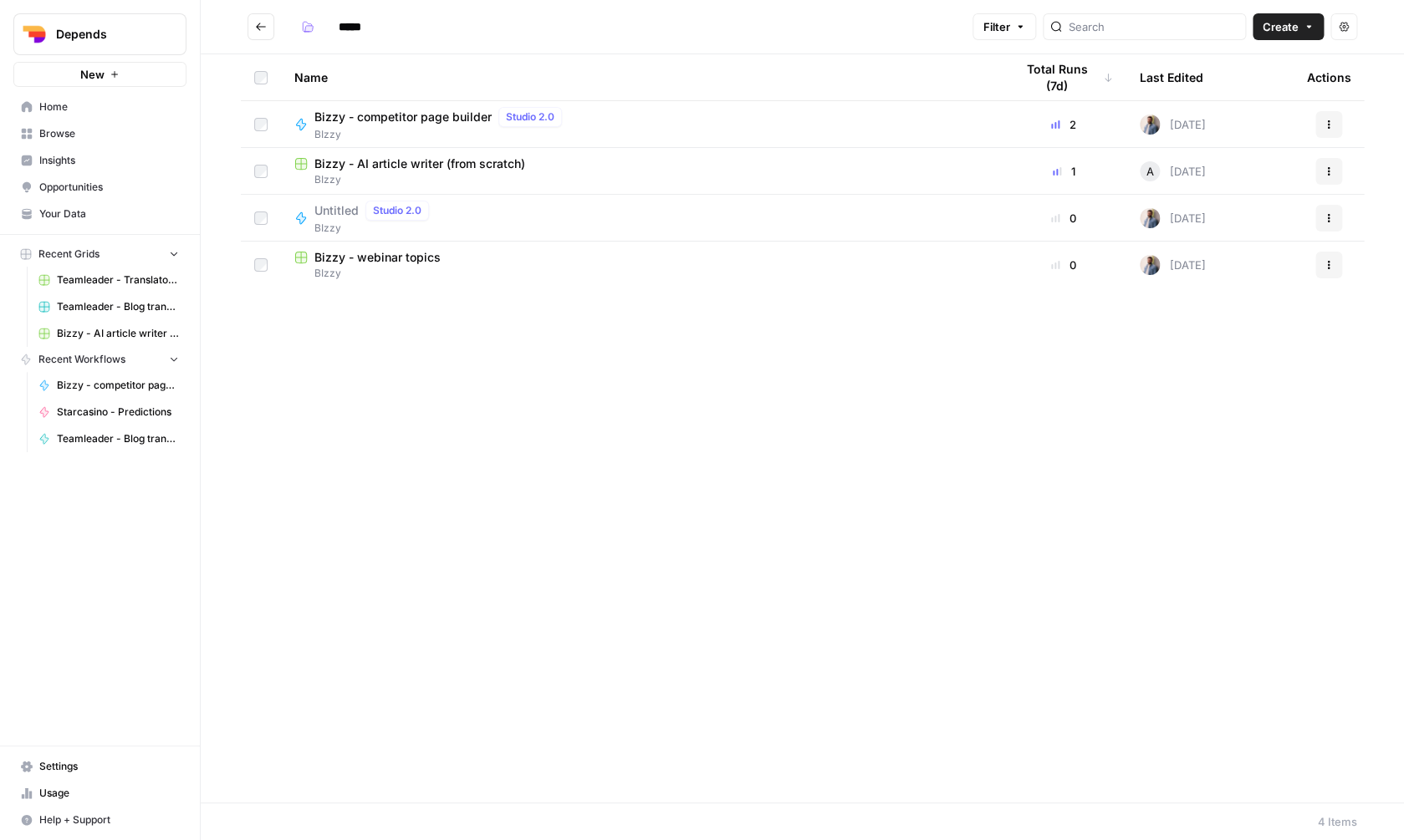
click at [257, 24] on icon "Go back" at bounding box center [261, 27] width 12 height 12
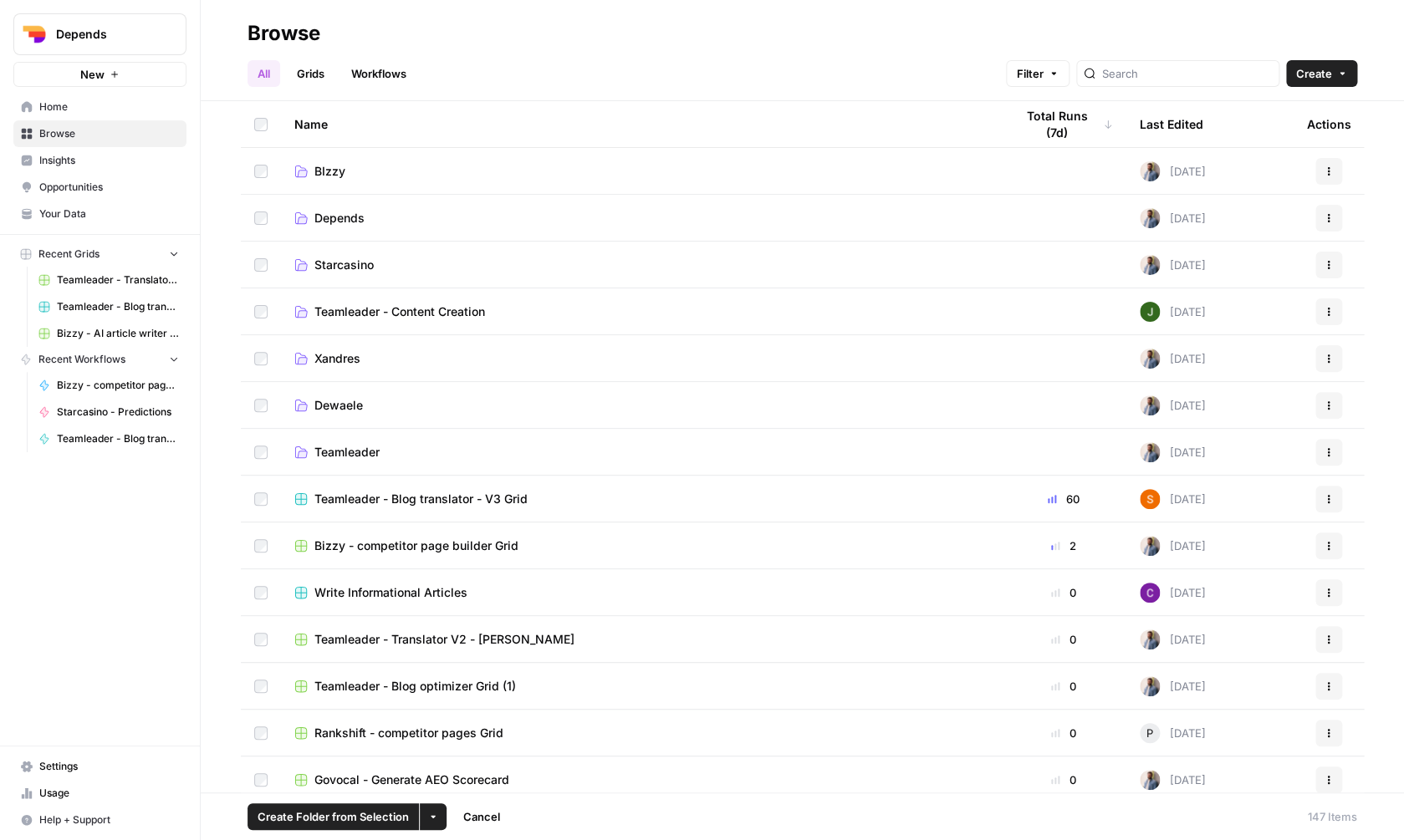
click at [437, 812] on button "More Options" at bounding box center [433, 817] width 27 height 27
click at [495, 758] on div "Move to" at bounding box center [466, 754] width 66 height 17
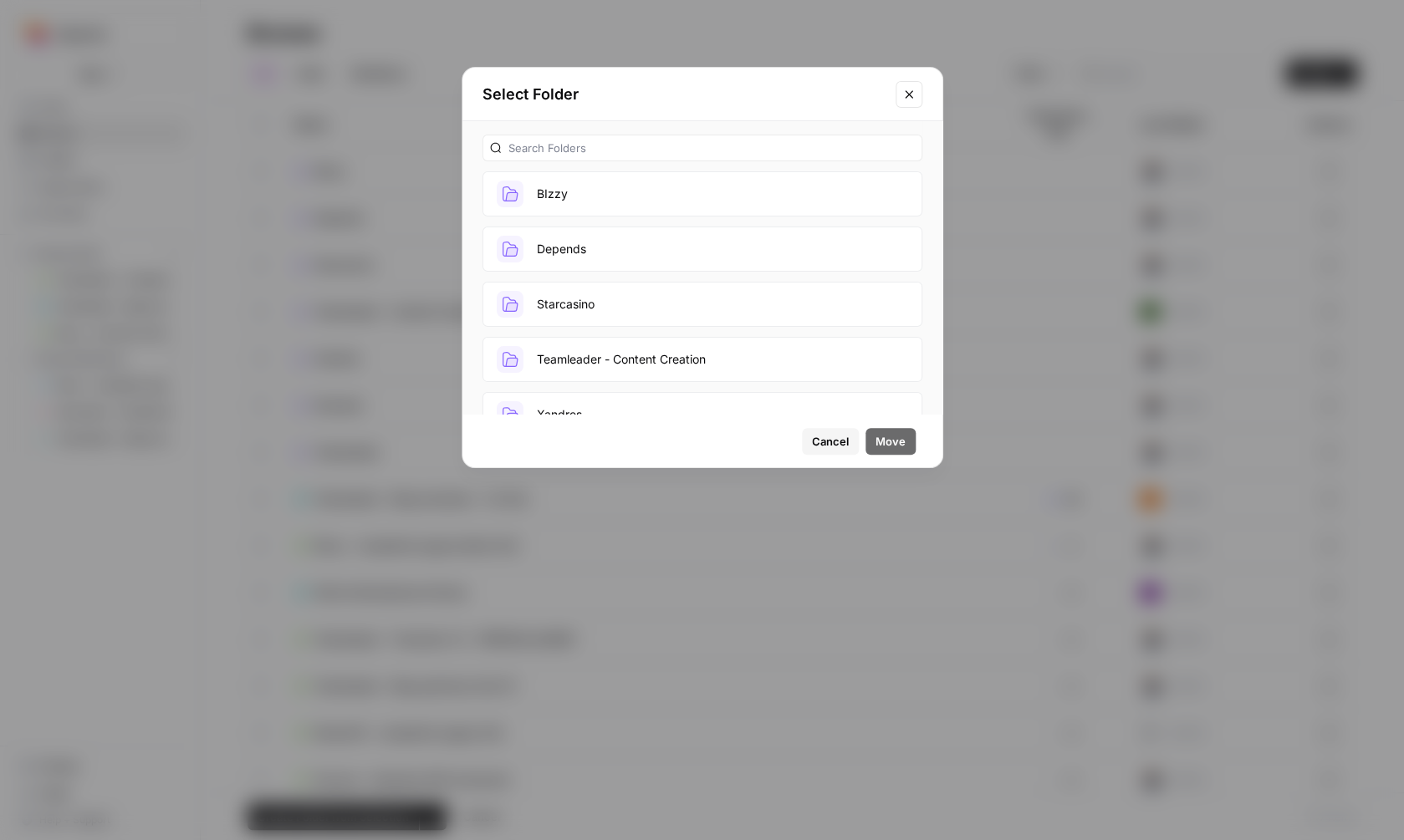
click at [719, 189] on button "BIzzy" at bounding box center [702, 193] width 440 height 45
click at [891, 457] on div "Cancel Move" at bounding box center [703, 440] width 480 height 52
click at [891, 451] on button "Move" at bounding box center [890, 441] width 51 height 27
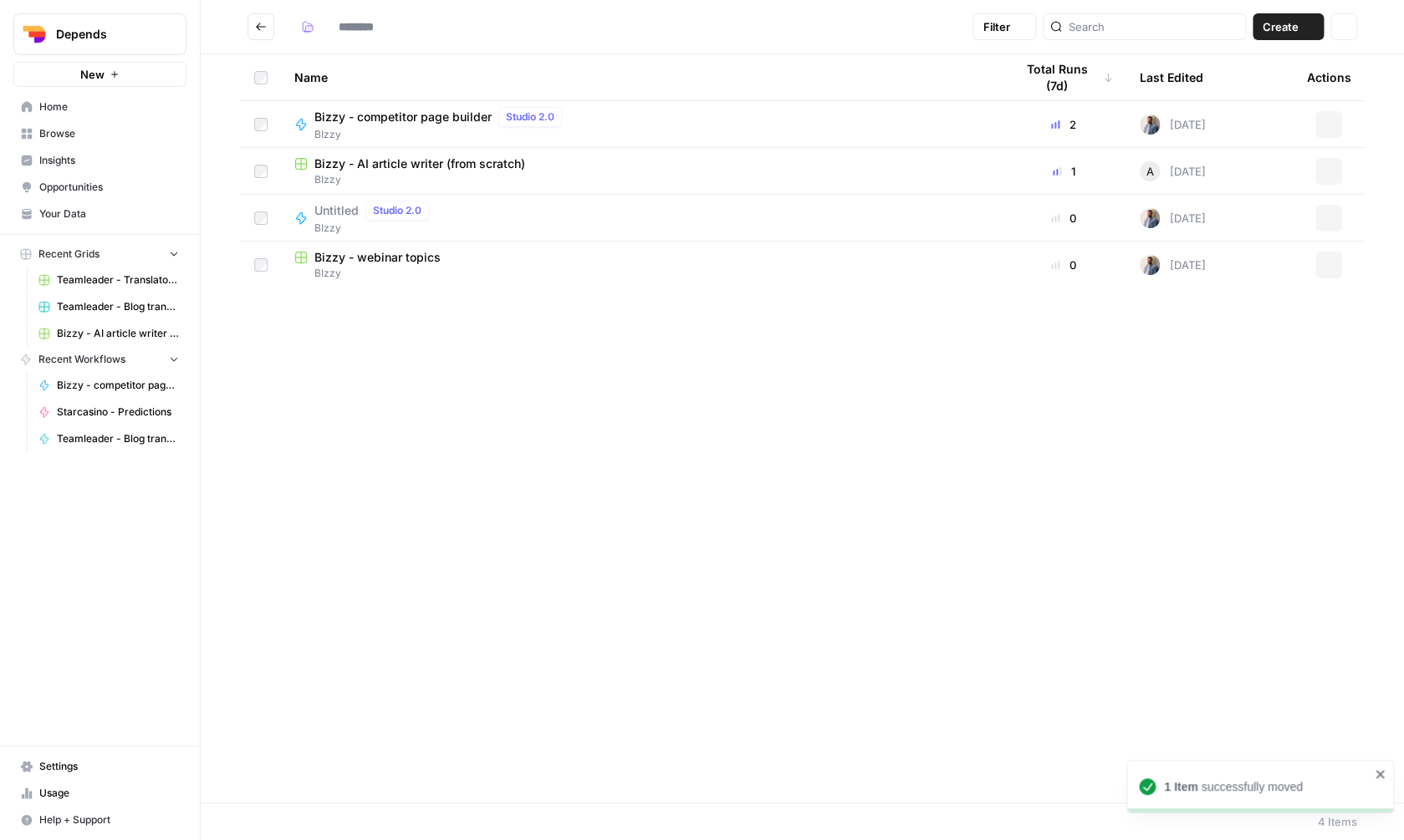
type input "*****"
click at [499, 170] on span "Bizzy - competitor page builder Grid" at bounding box center [417, 163] width 204 height 17
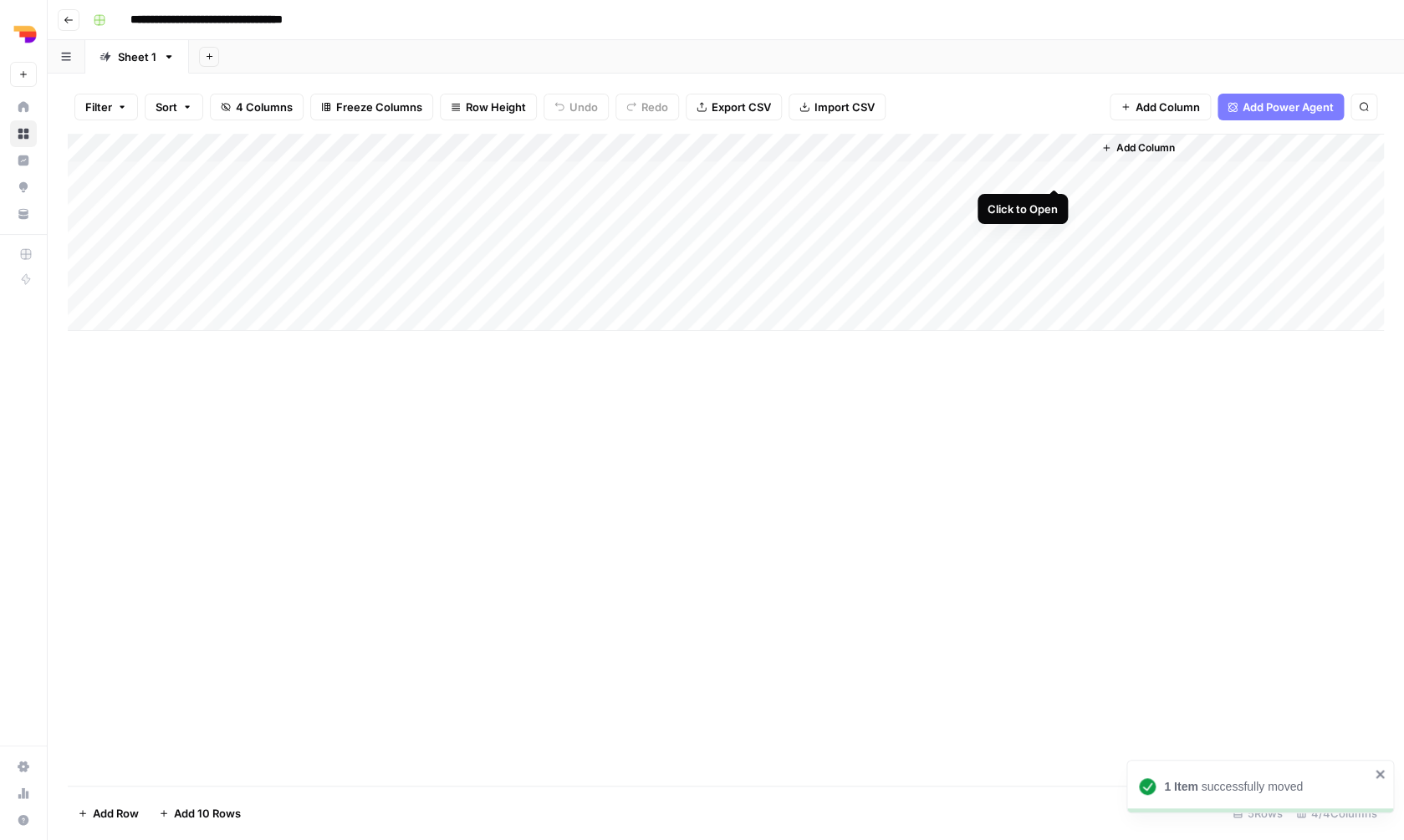
click at [1053, 170] on div "Add Column" at bounding box center [725, 232] width 1316 height 198
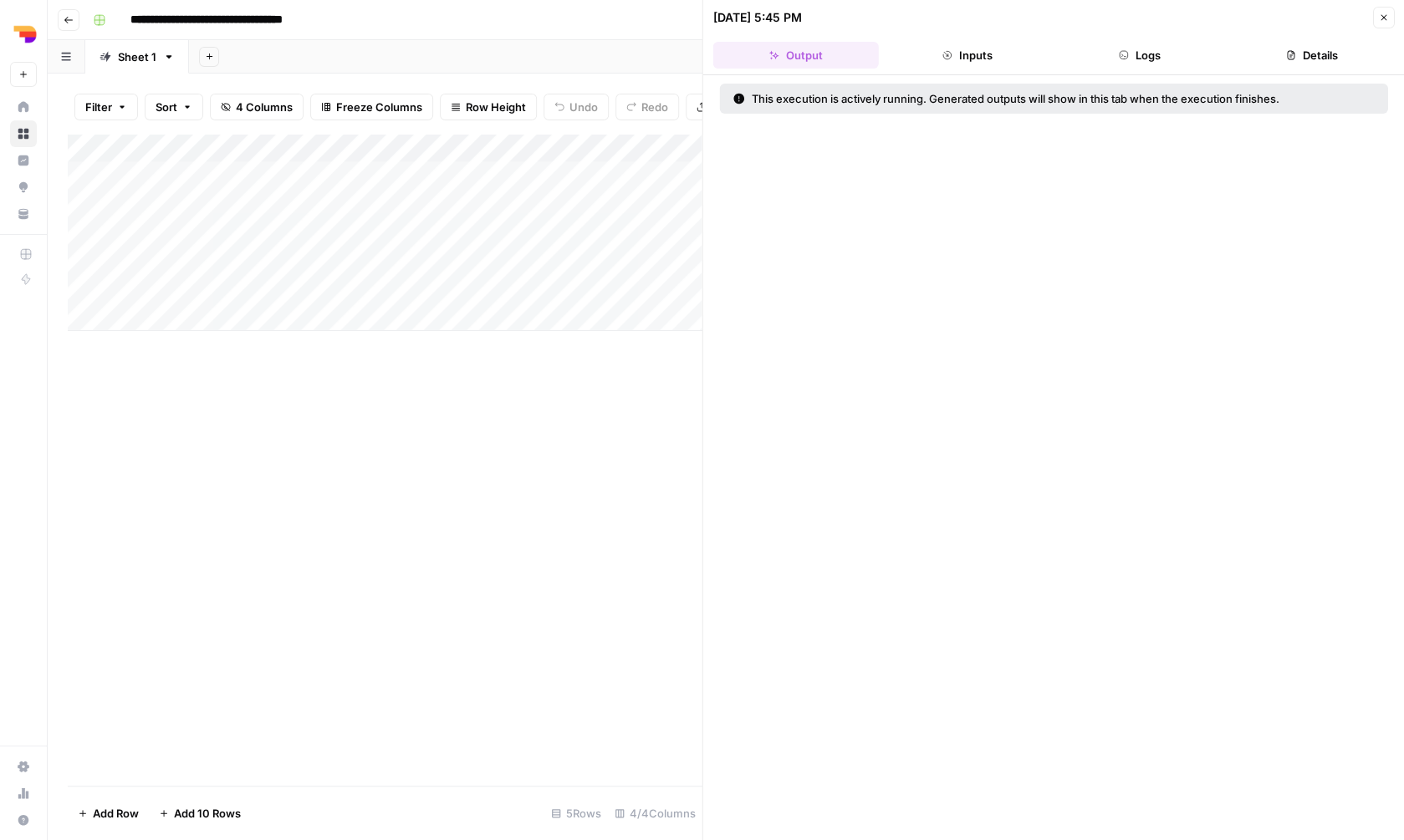
click at [1378, 22] on button "Close" at bounding box center [1383, 18] width 22 height 22
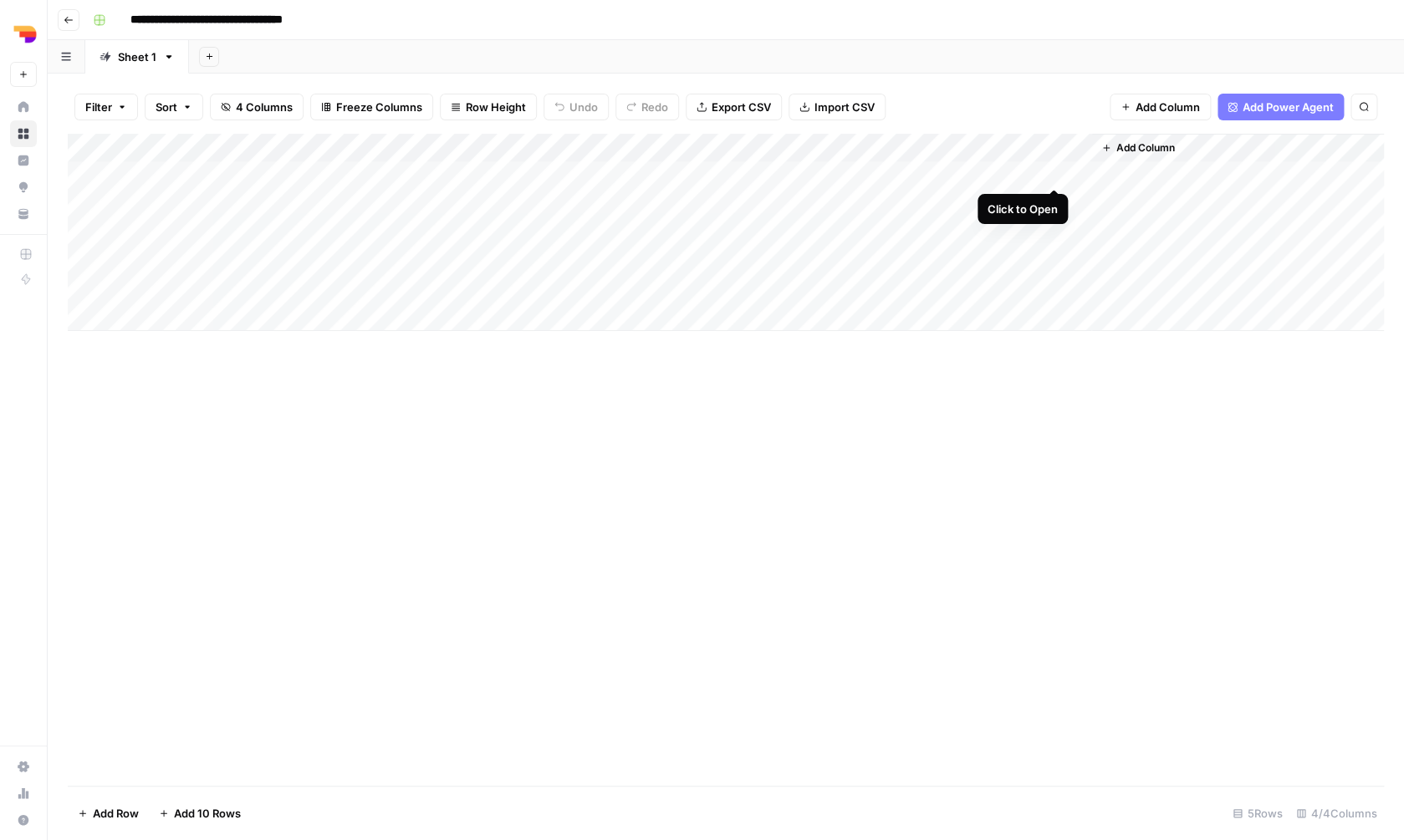
click at [1058, 173] on div "Add Column" at bounding box center [725, 232] width 1316 height 198
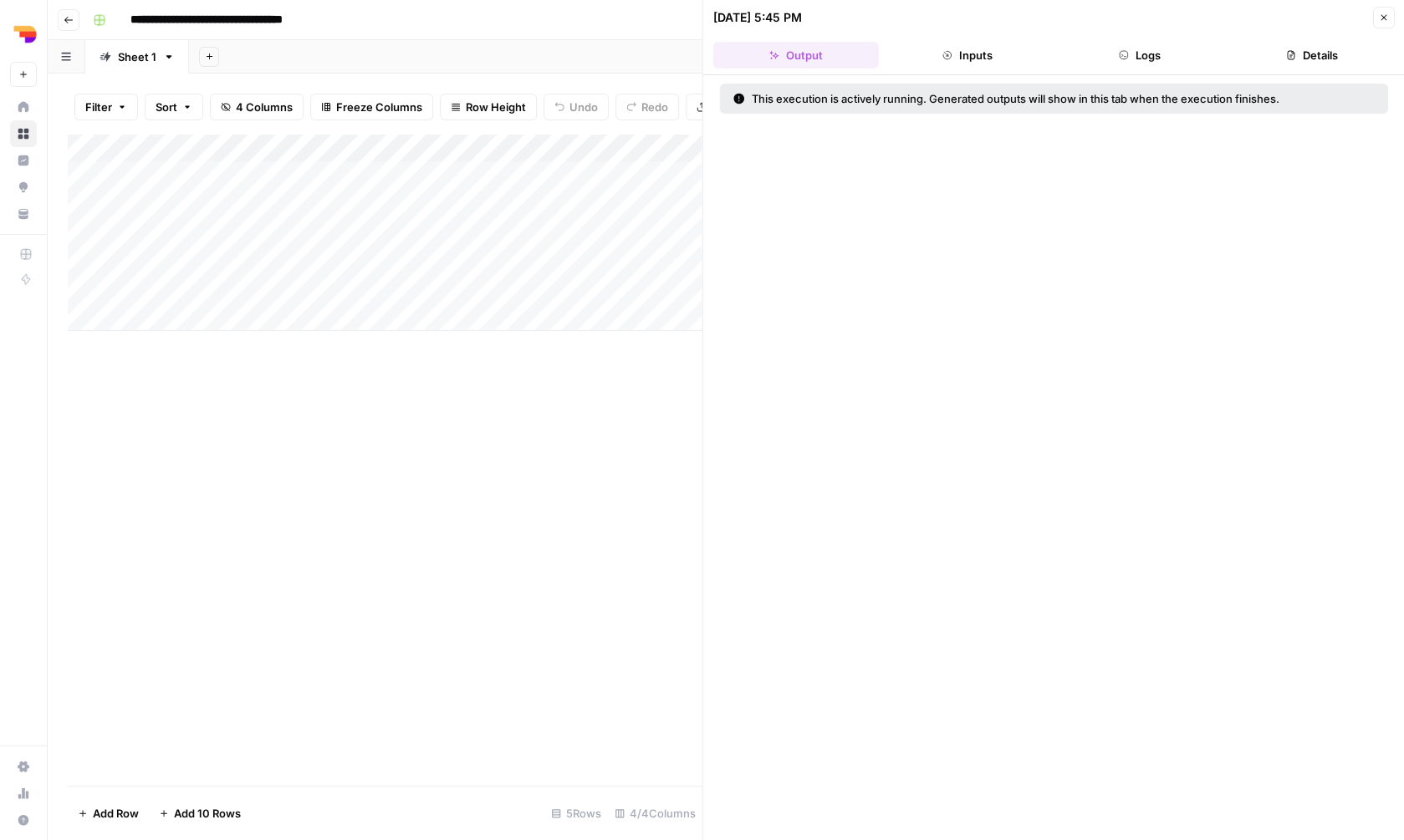
click at [1387, 16] on icon "button" at bounding box center [1383, 17] width 10 height 10
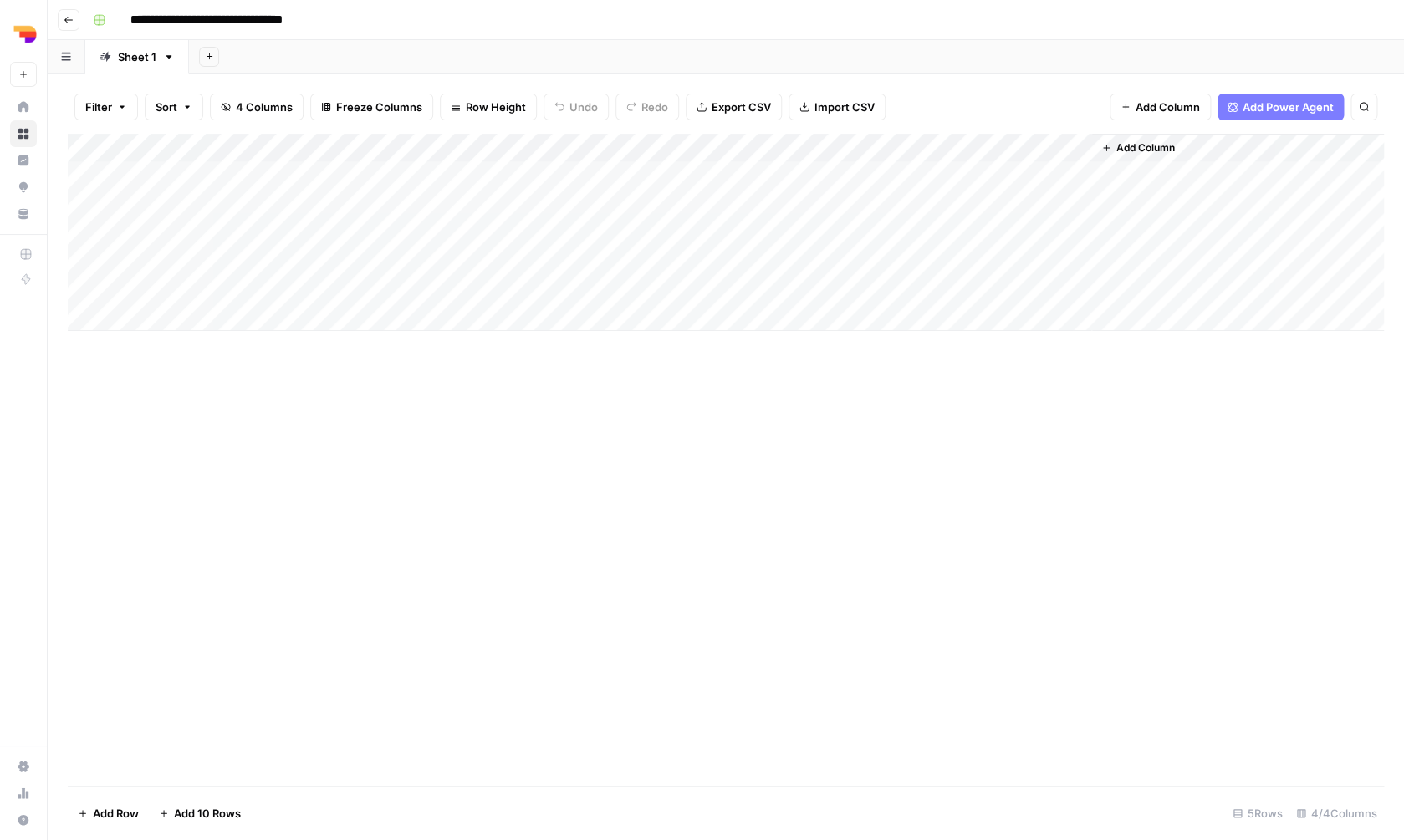
click at [67, 23] on icon "button" at bounding box center [68, 19] width 10 height 10
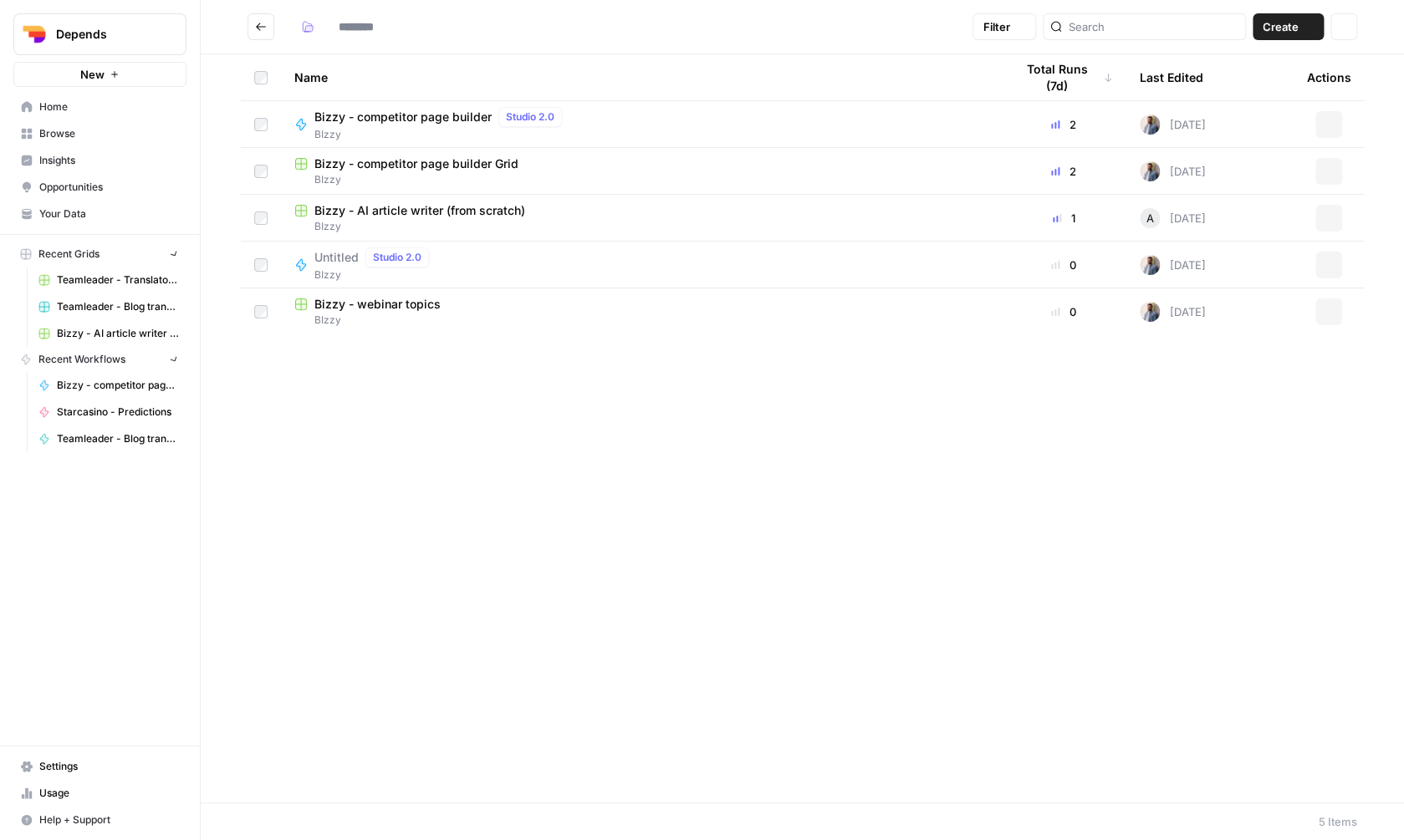
type input "*****"
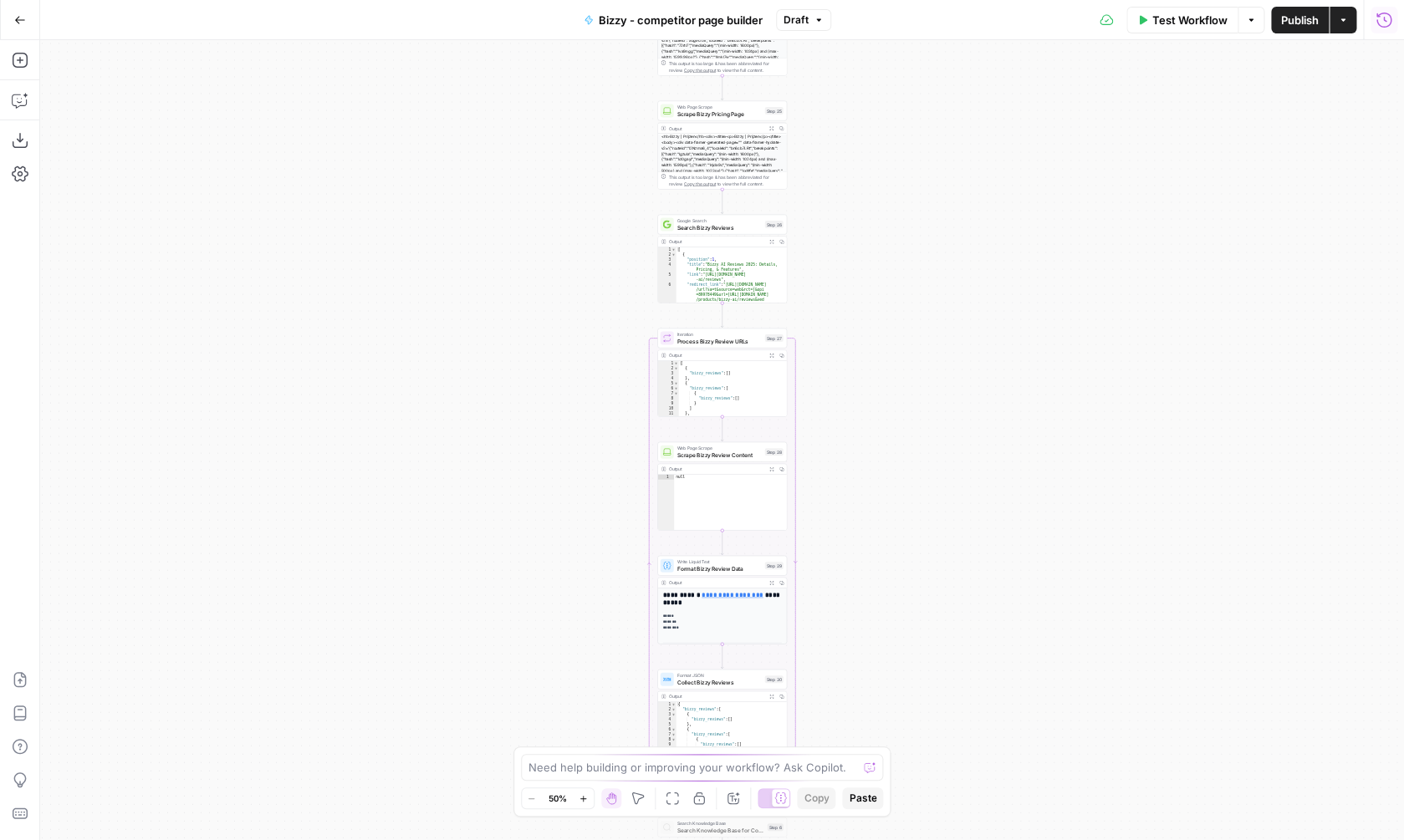
click at [1387, 14] on icon "button" at bounding box center [1384, 19] width 15 height 15
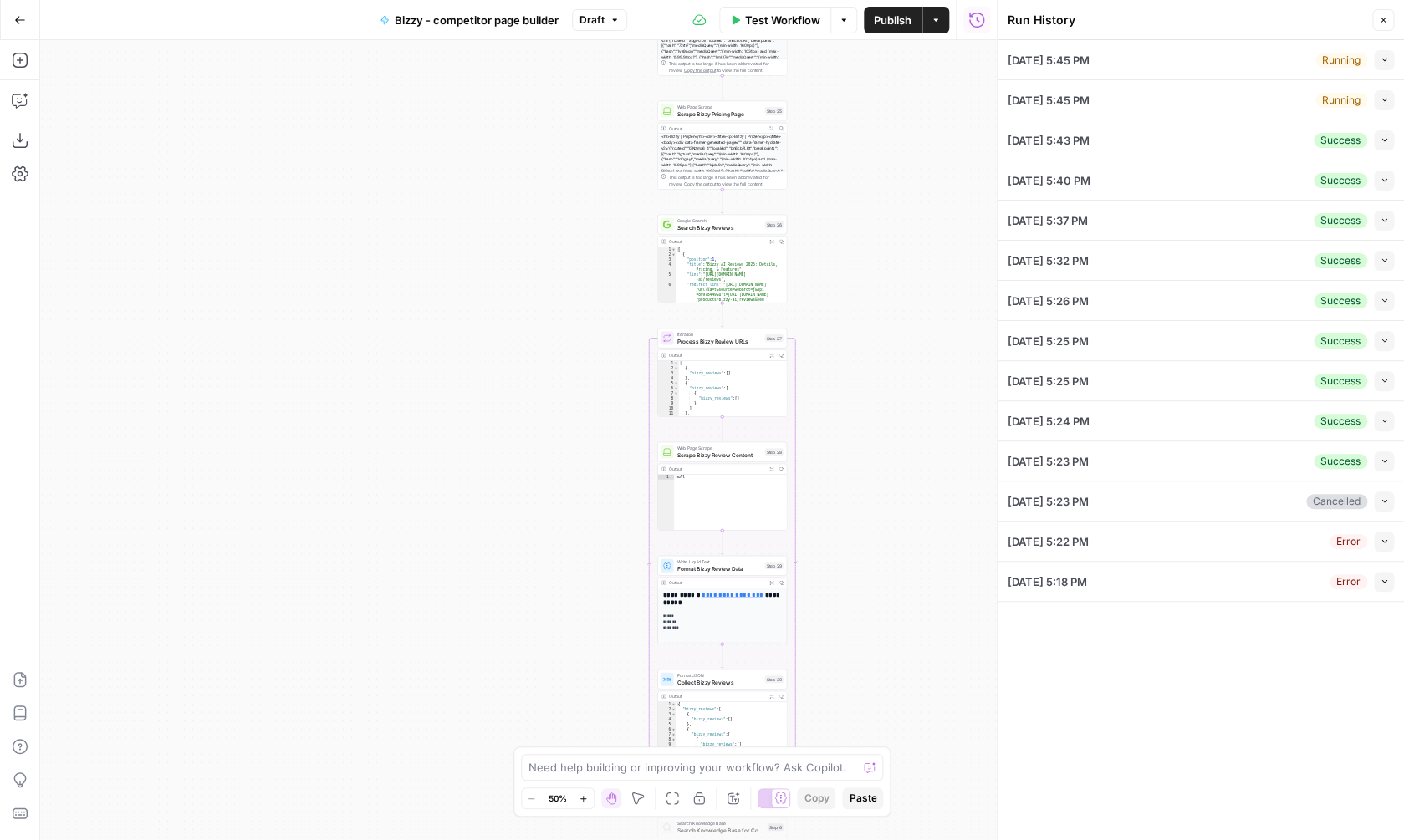
click at [1384, 56] on icon "button" at bounding box center [1384, 59] width 9 height 9
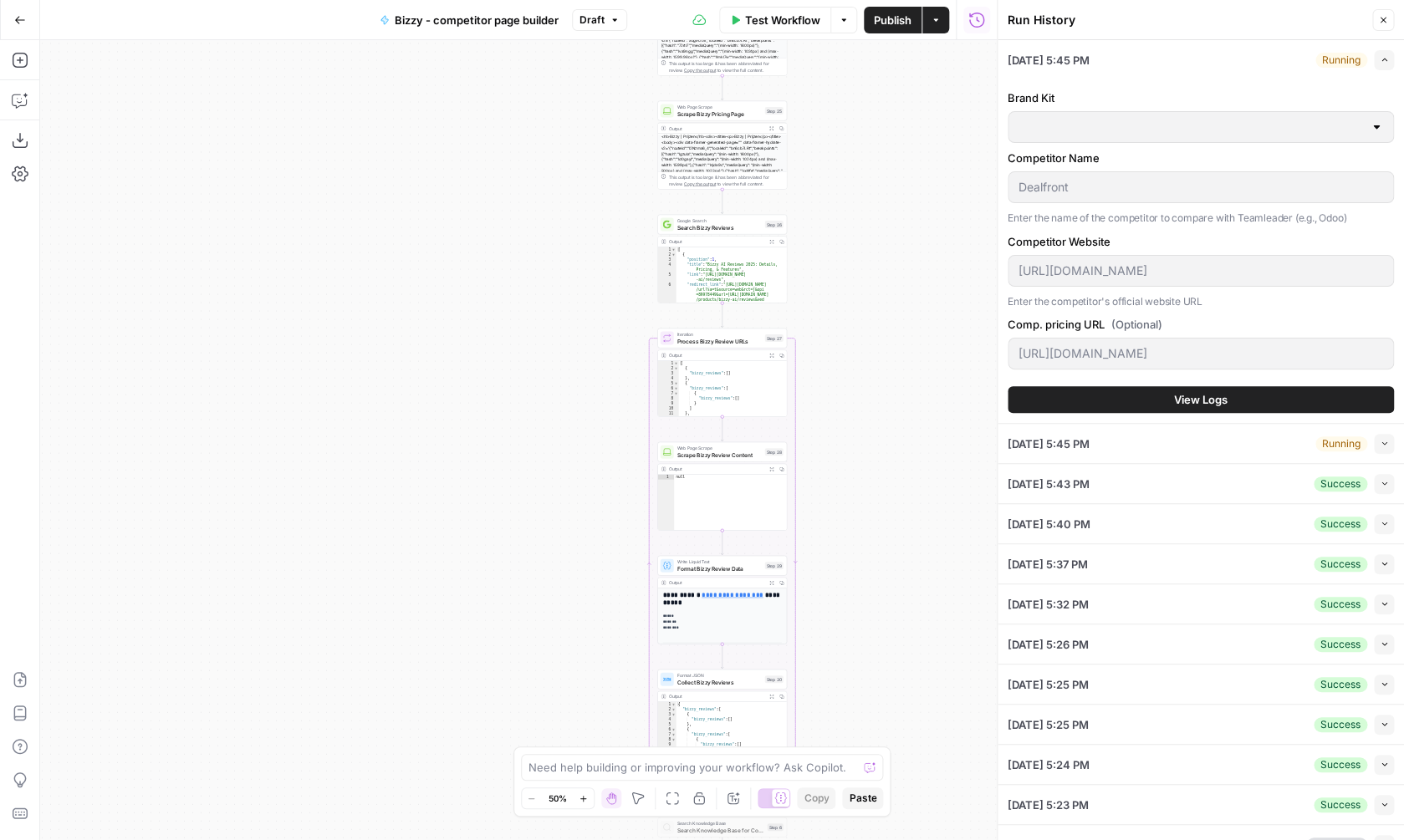
click at [1384, 58] on icon "button" at bounding box center [1384, 59] width 9 height 9
type input "Bizzy"
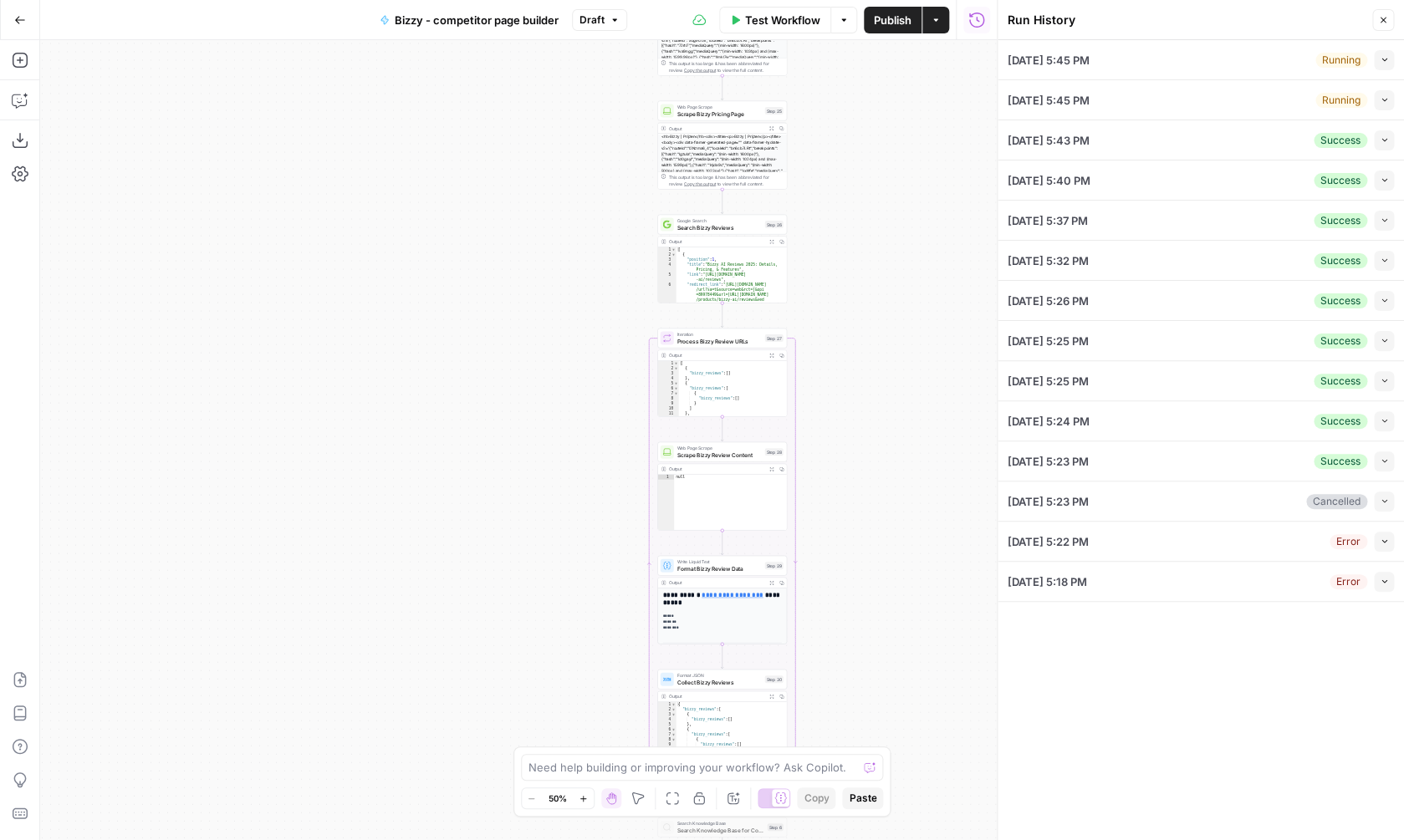
click at [1386, 147] on button "Collapse" at bounding box center [1384, 140] width 20 height 20
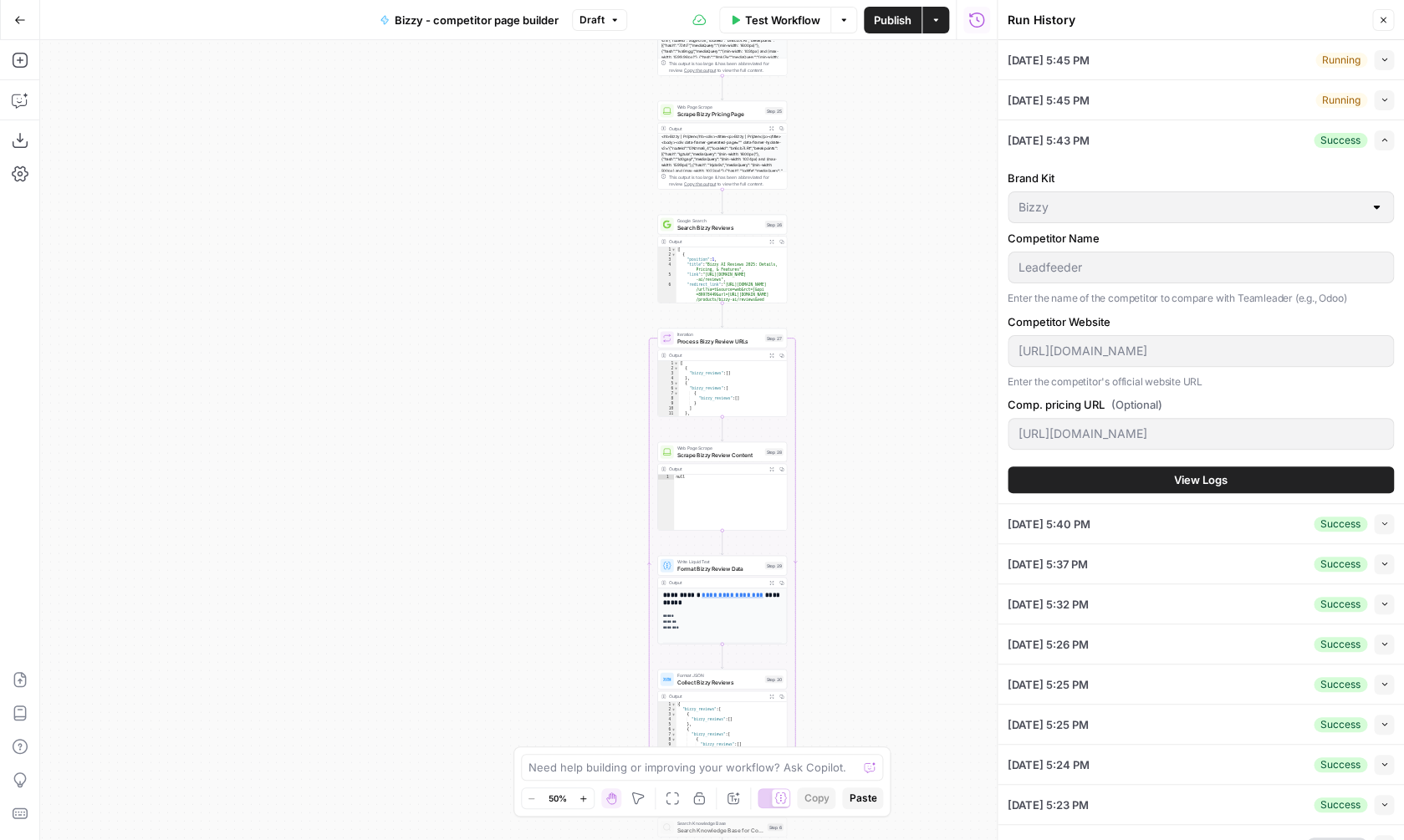
click at [1177, 471] on span "View Logs" at bounding box center [1201, 479] width 53 height 17
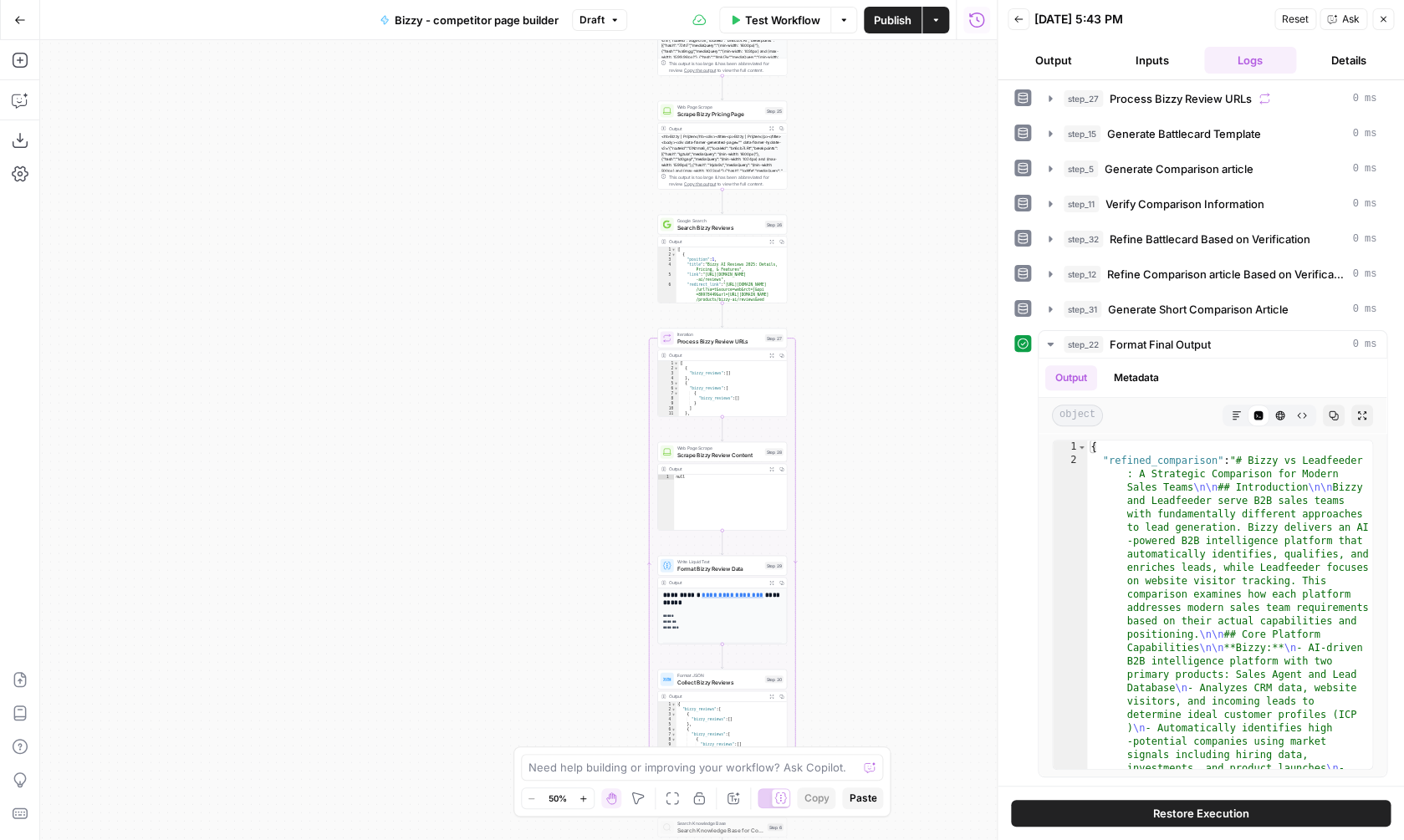
click at [1159, 807] on span "Restore Execution" at bounding box center [1201, 813] width 96 height 17
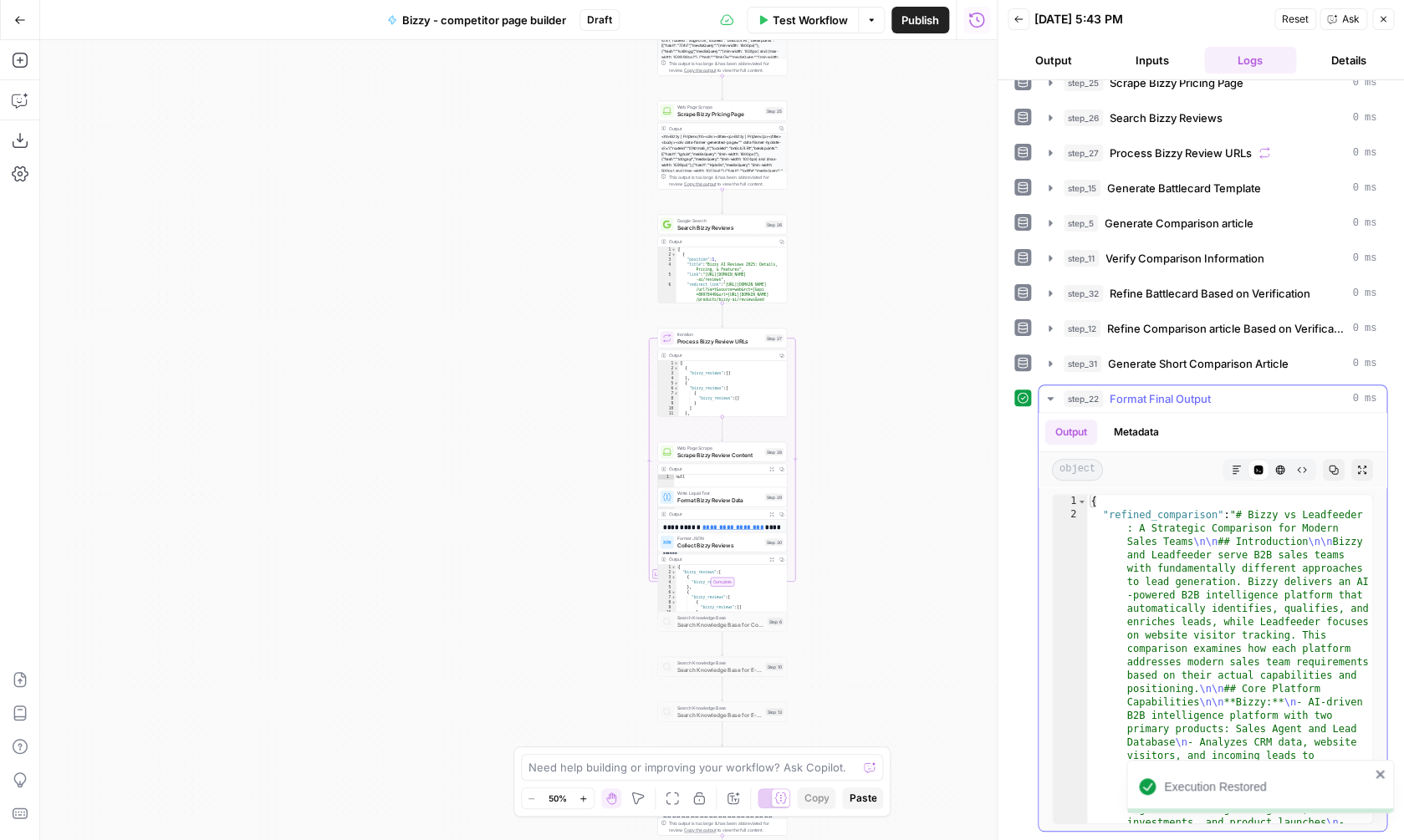
scroll to position [230, 0]
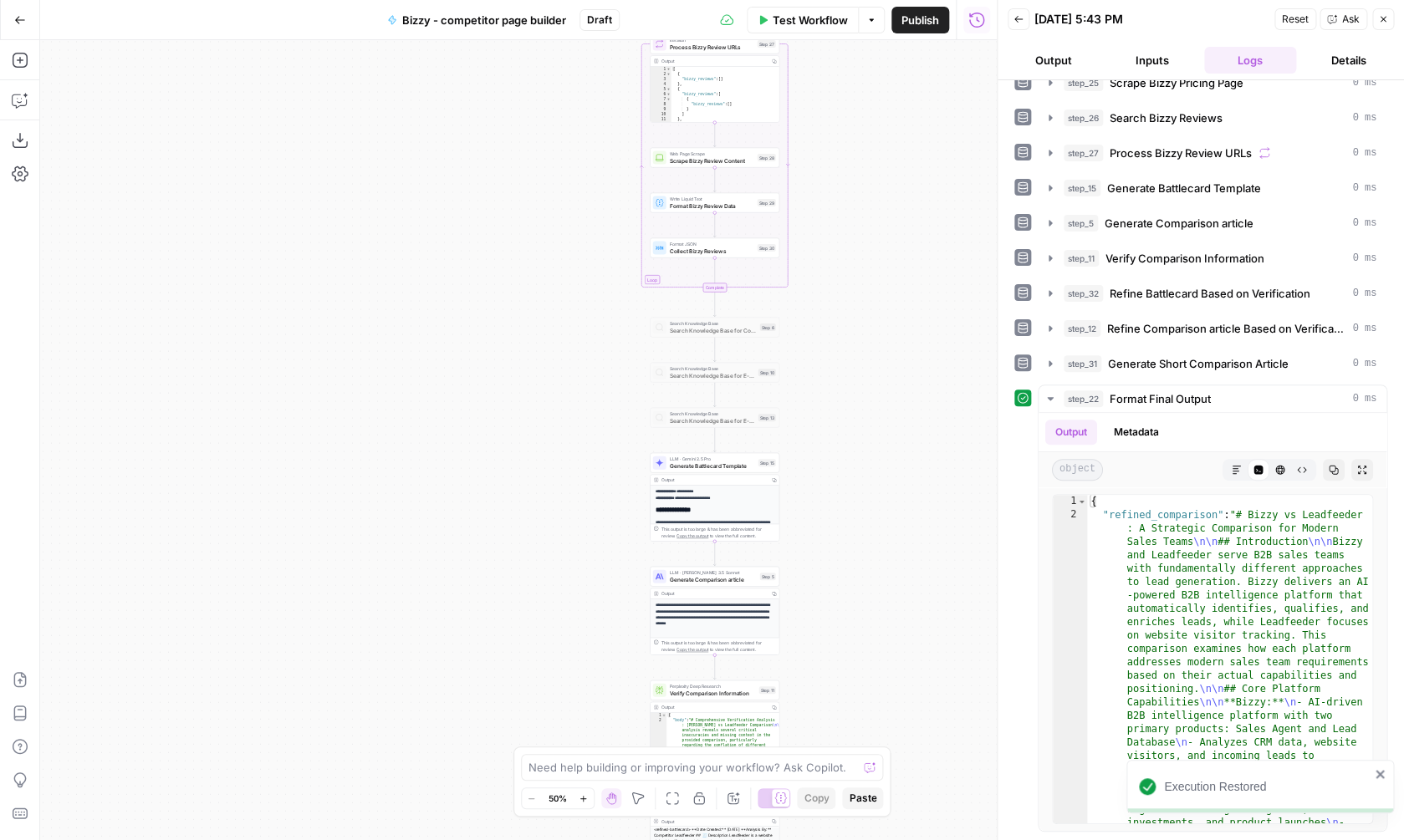
drag, startPoint x: 879, startPoint y: 556, endPoint x: 861, endPoint y: 222, distance: 334.5
click at [869, 222] on div "**********" at bounding box center [518, 439] width 956 height 800
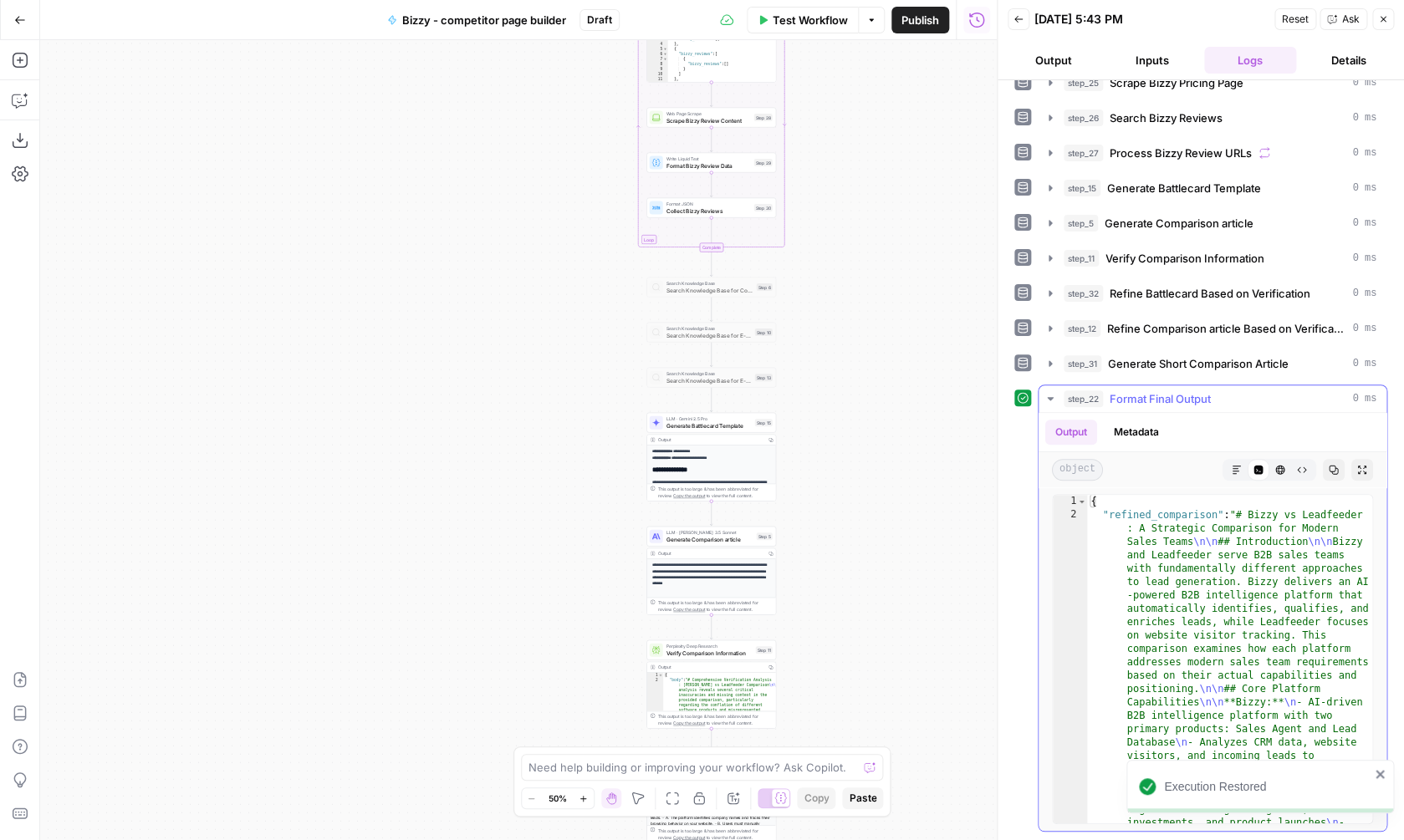
click at [1241, 467] on icon "button" at bounding box center [1236, 470] width 10 height 10
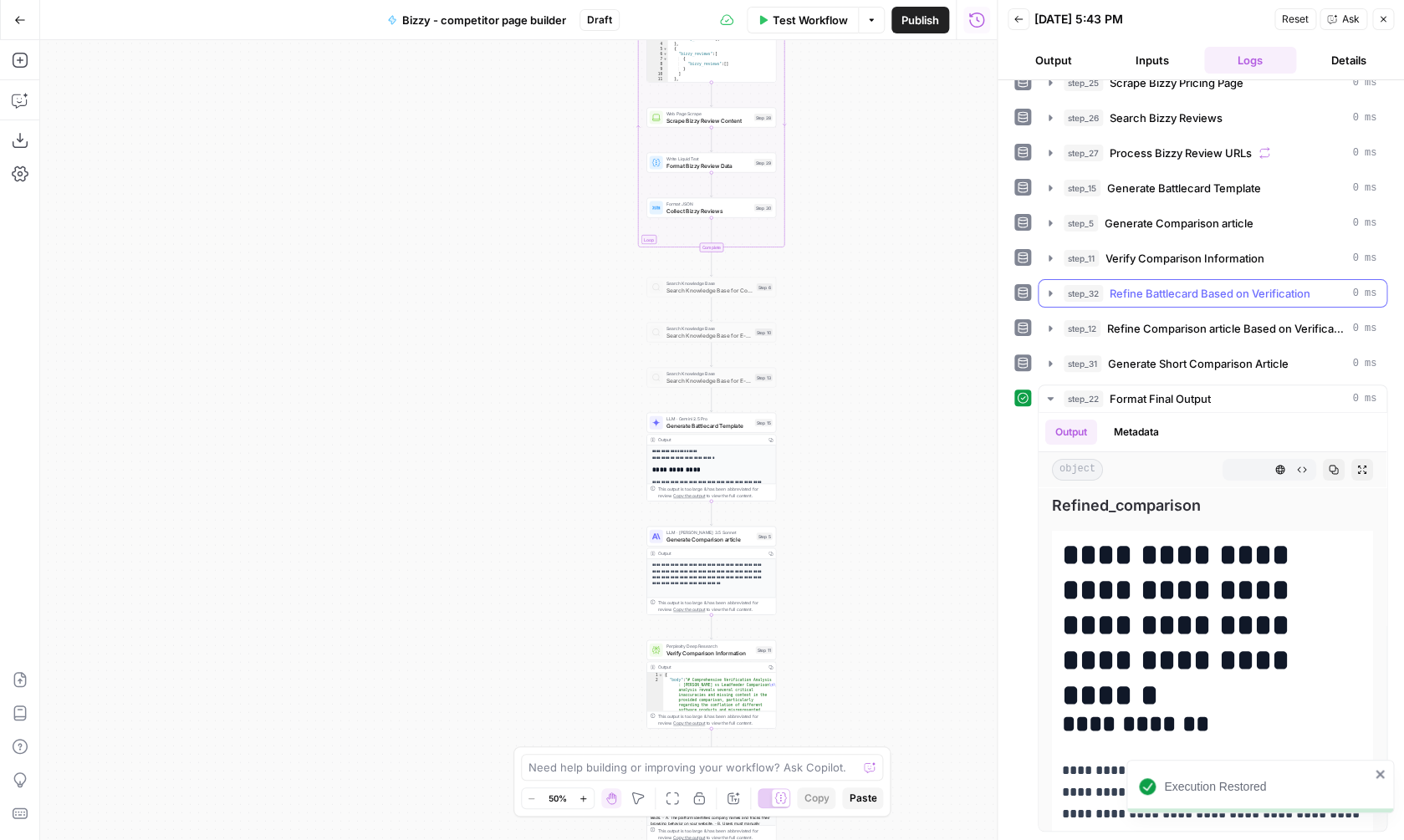
scroll to position [51, 0]
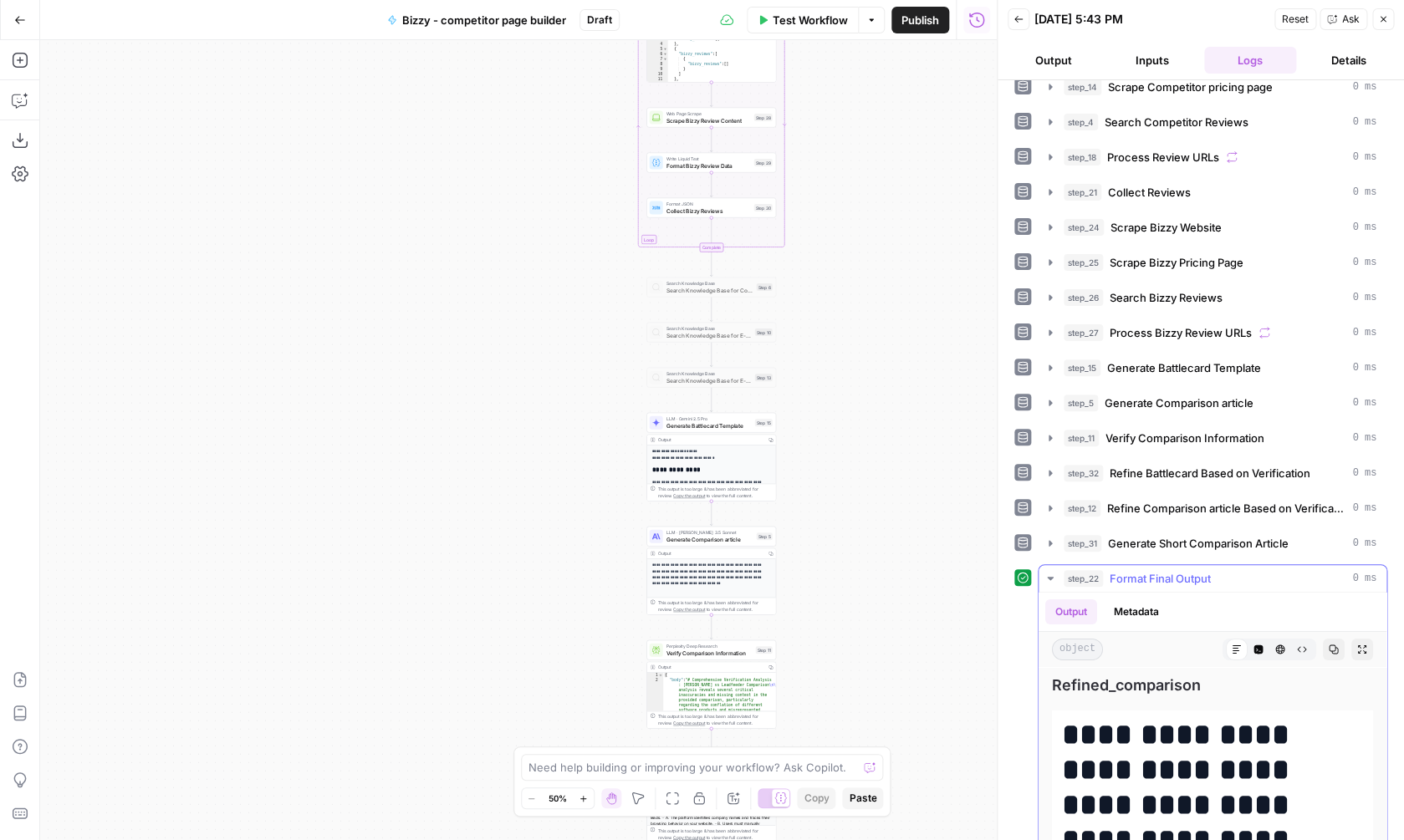
click at [1365, 656] on button "Expand Output" at bounding box center [1362, 649] width 22 height 22
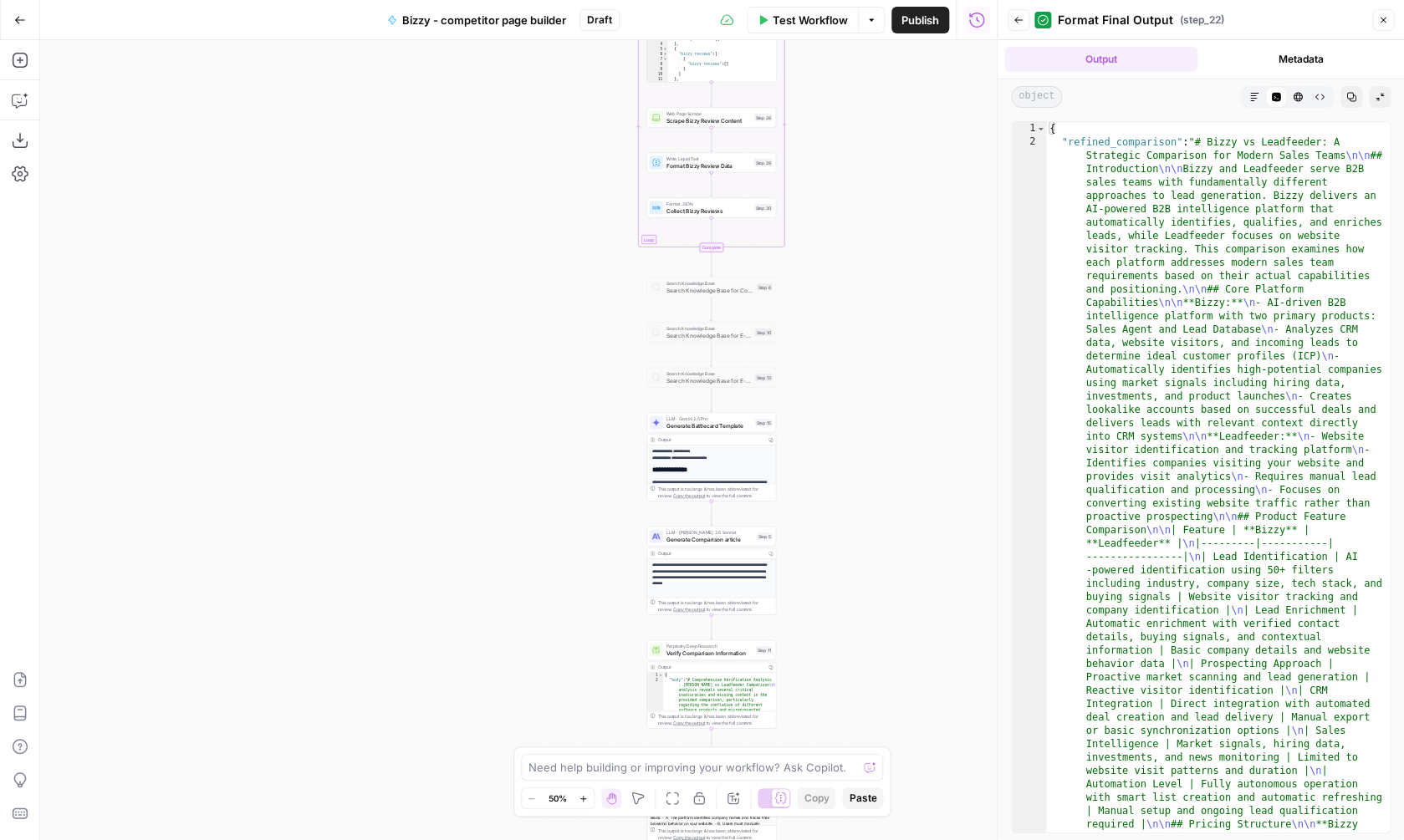
click at [1248, 99] on button "Markdown" at bounding box center [1254, 97] width 22 height 22
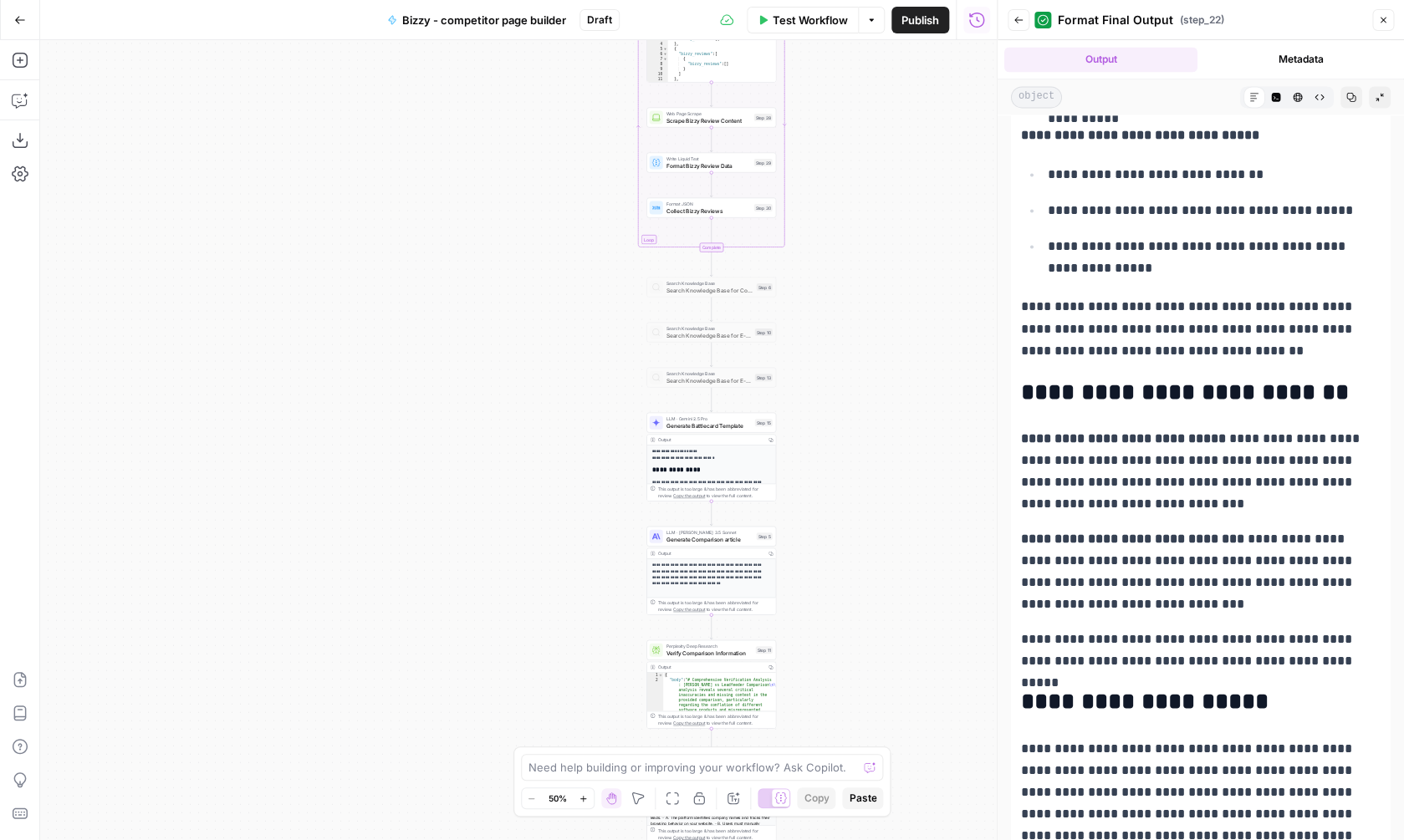
scroll to position [6743, 0]
